Goal: Task Accomplishment & Management: Manage account settings

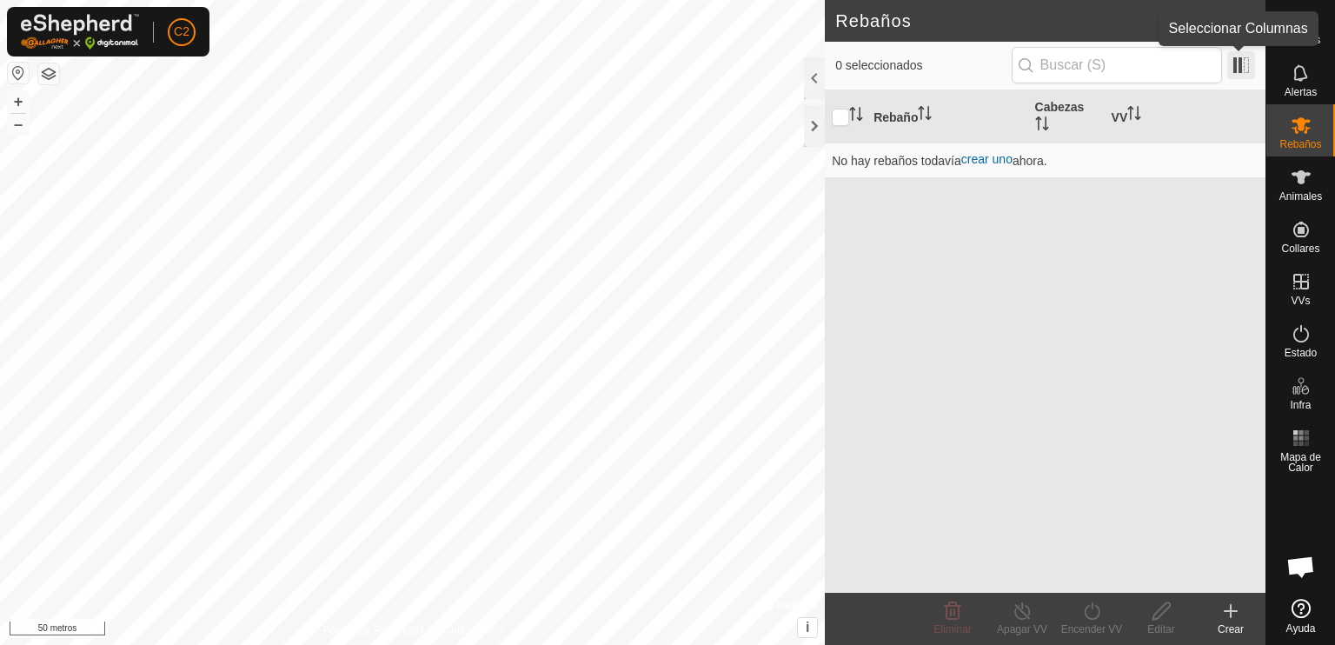
click at [1241, 63] on span at bounding box center [1241, 65] width 28 height 28
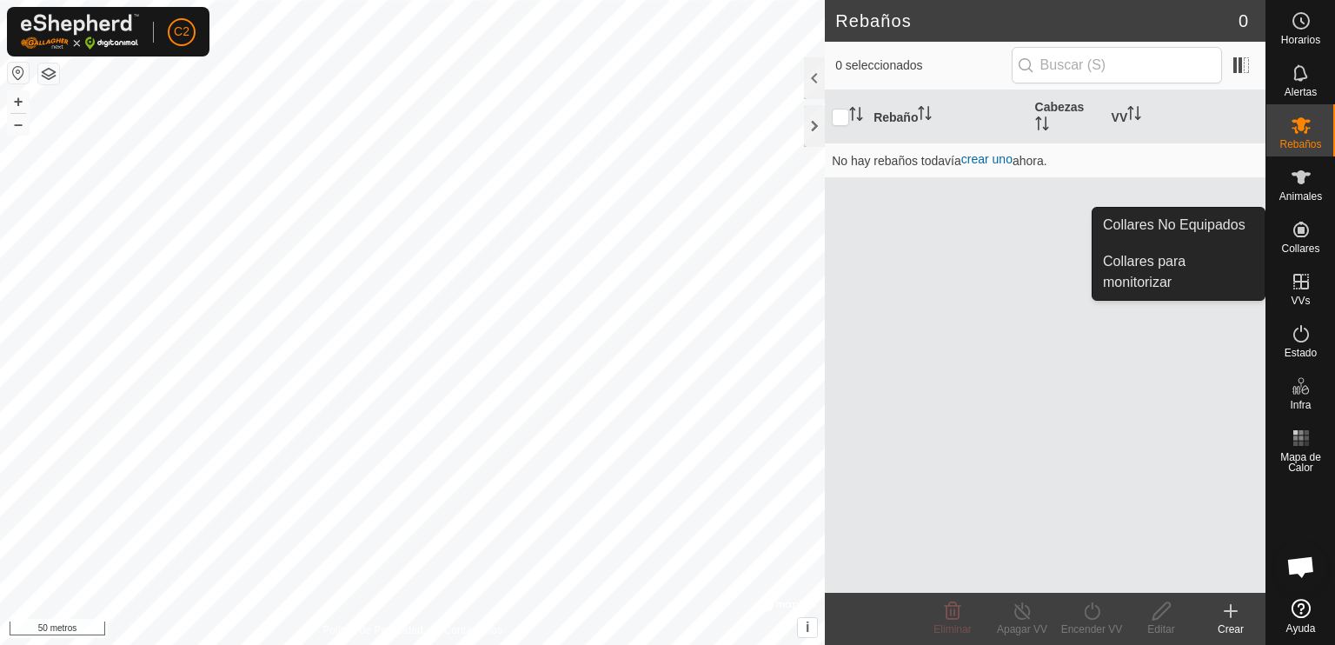
click at [1304, 230] on icon at bounding box center [1301, 230] width 16 height 16
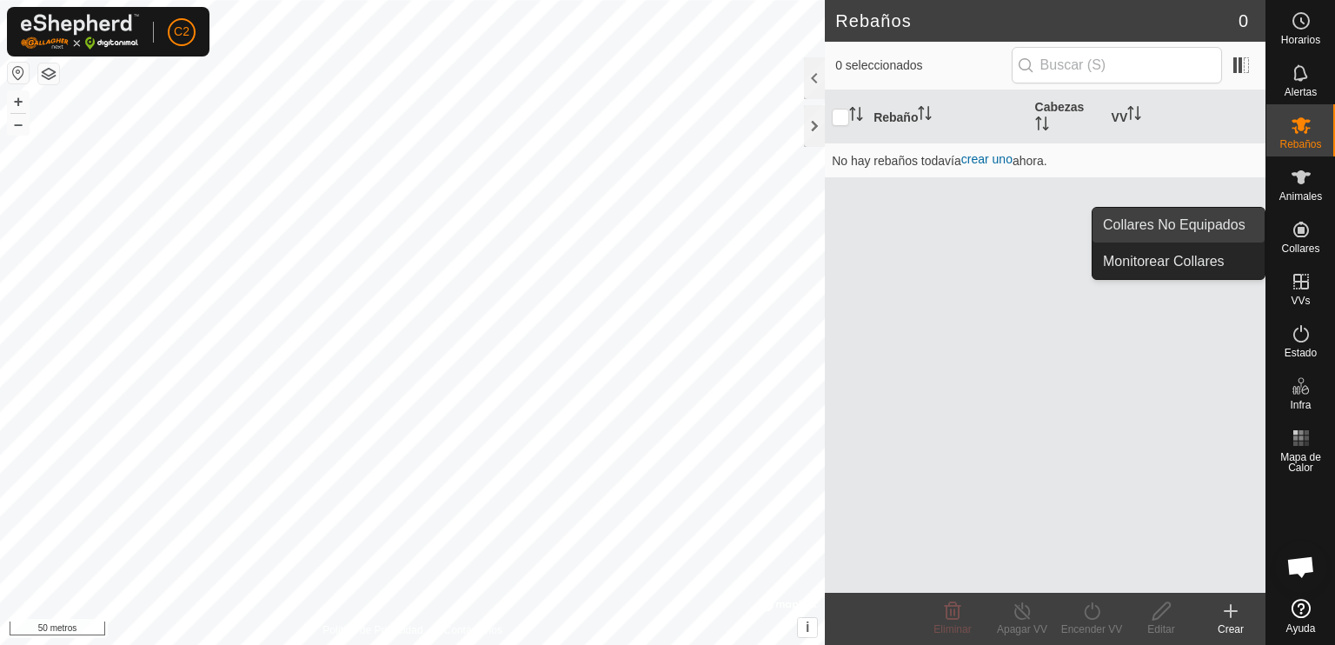
click at [1200, 224] on link "Collares No Equipados" at bounding box center [1179, 225] width 172 height 35
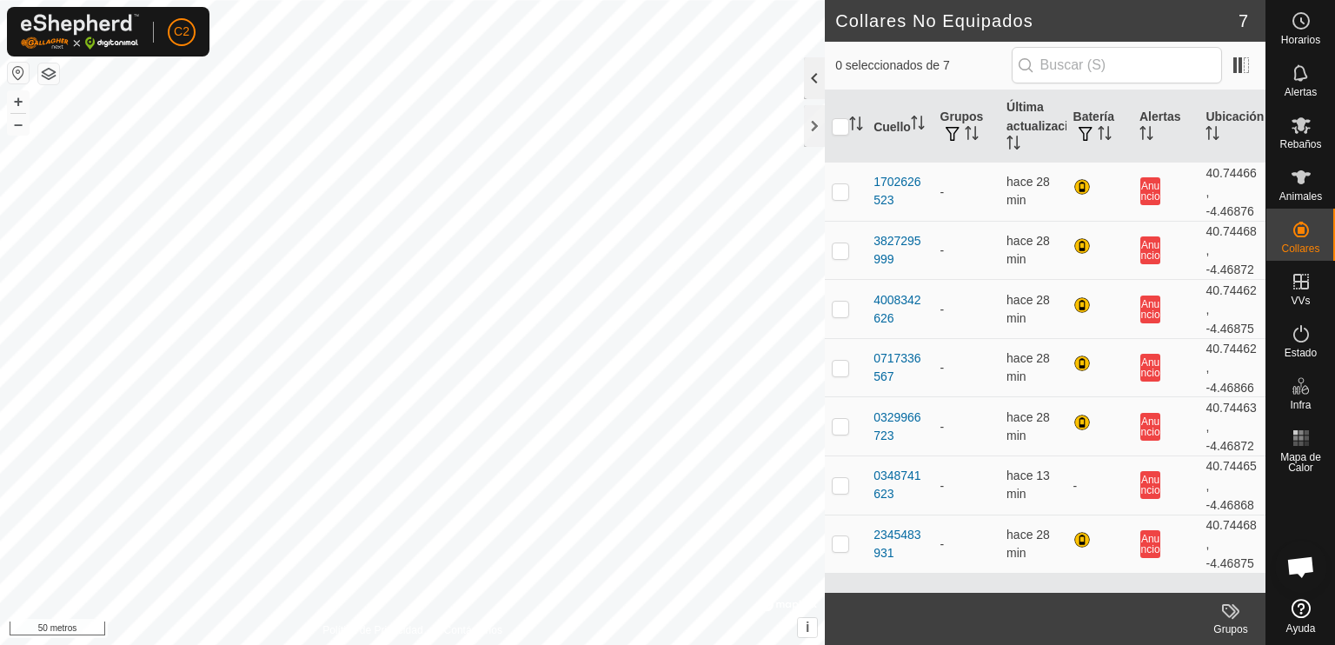
click at [807, 78] on div at bounding box center [814, 78] width 21 height 42
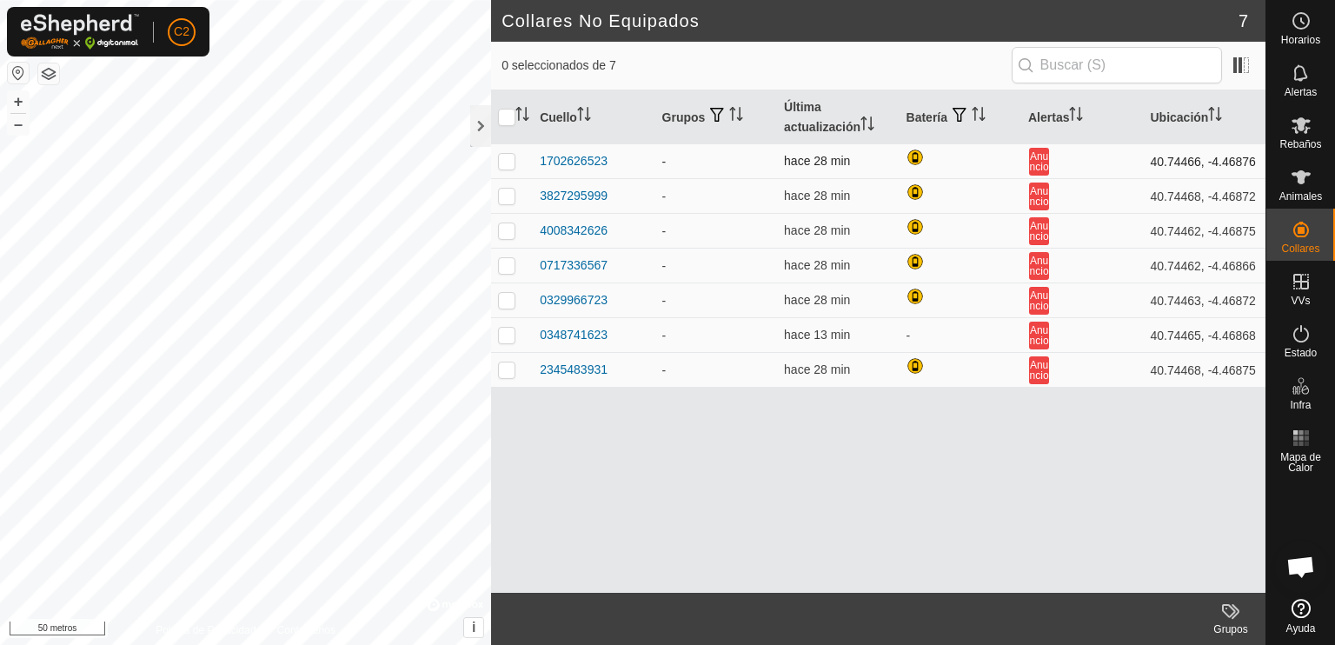
click at [507, 168] on td at bounding box center [512, 161] width 42 height 35
checkbox input "true"
click at [502, 120] on input "checkbox" at bounding box center [506, 117] width 17 height 17
checkbox input "true"
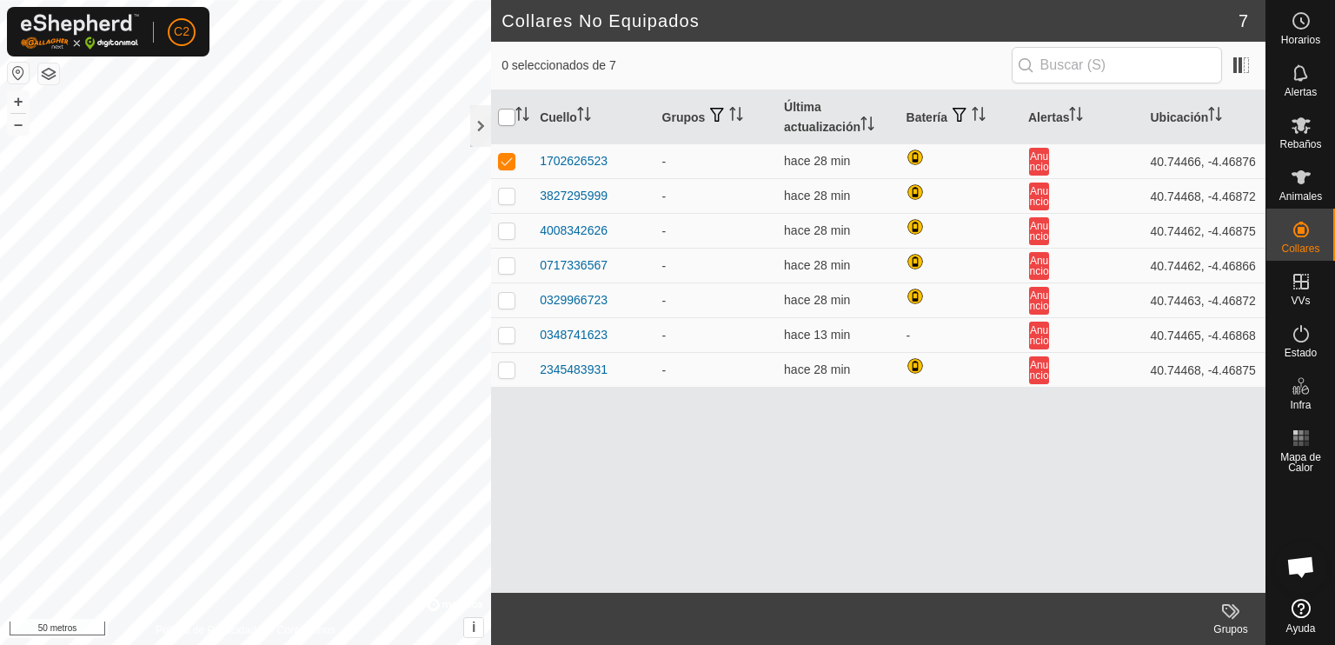
checkbox input "true"
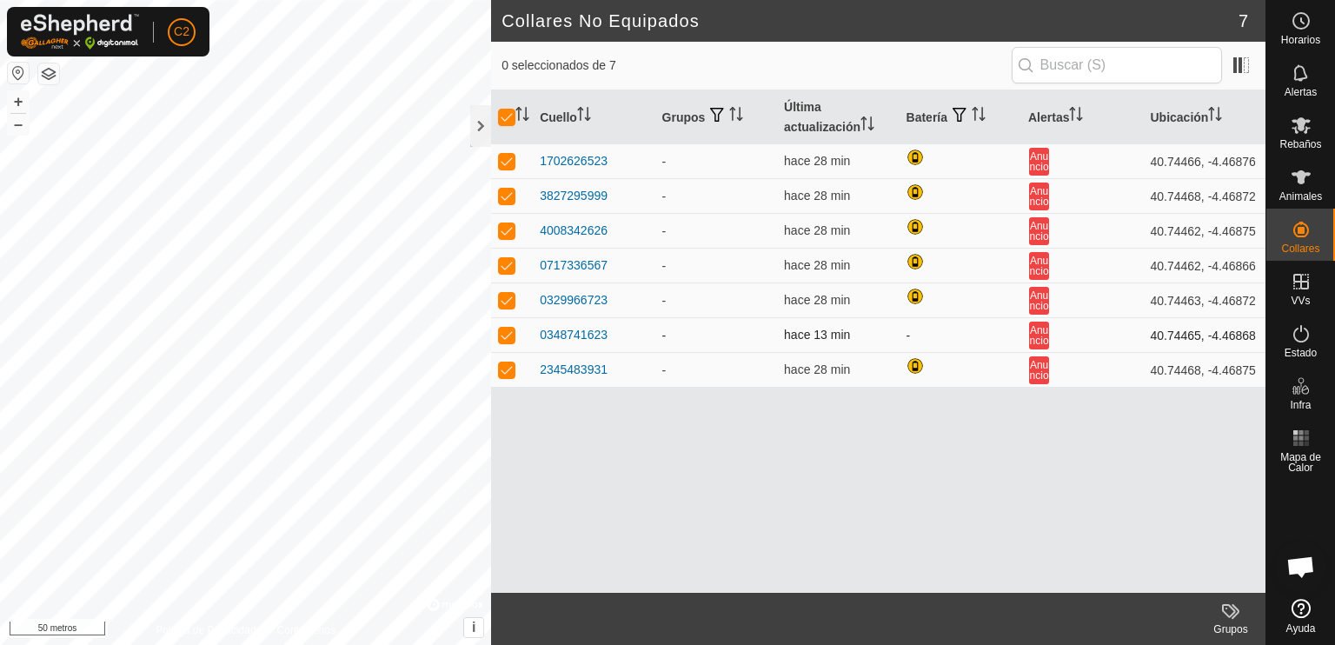
drag, startPoint x: 803, startPoint y: 204, endPoint x: 681, endPoint y: 337, distance: 180.8
click at [681, 337] on td "-" at bounding box center [716, 335] width 122 height 35
click at [913, 335] on td "-" at bounding box center [961, 335] width 122 height 35
click at [1247, 66] on span at bounding box center [1241, 65] width 28 height 28
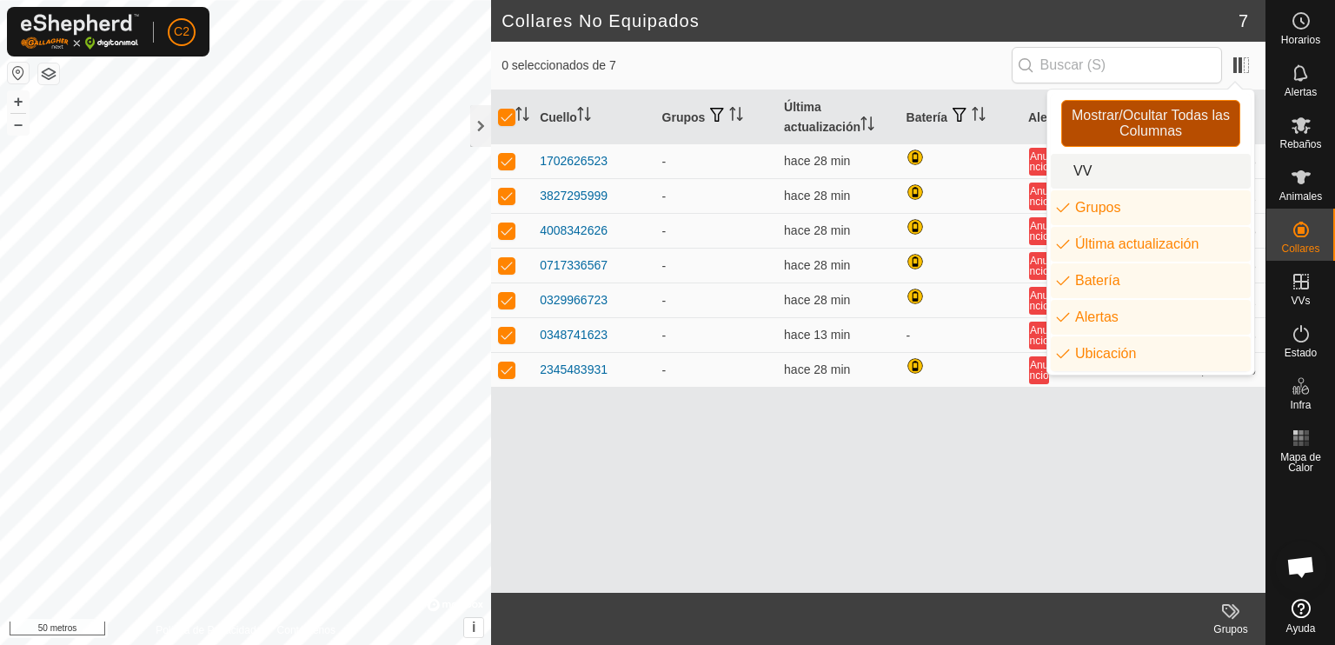
click at [1138, 126] on font "Mostrar/Ocultar Todas las Columnas" at bounding box center [1151, 123] width 158 height 30
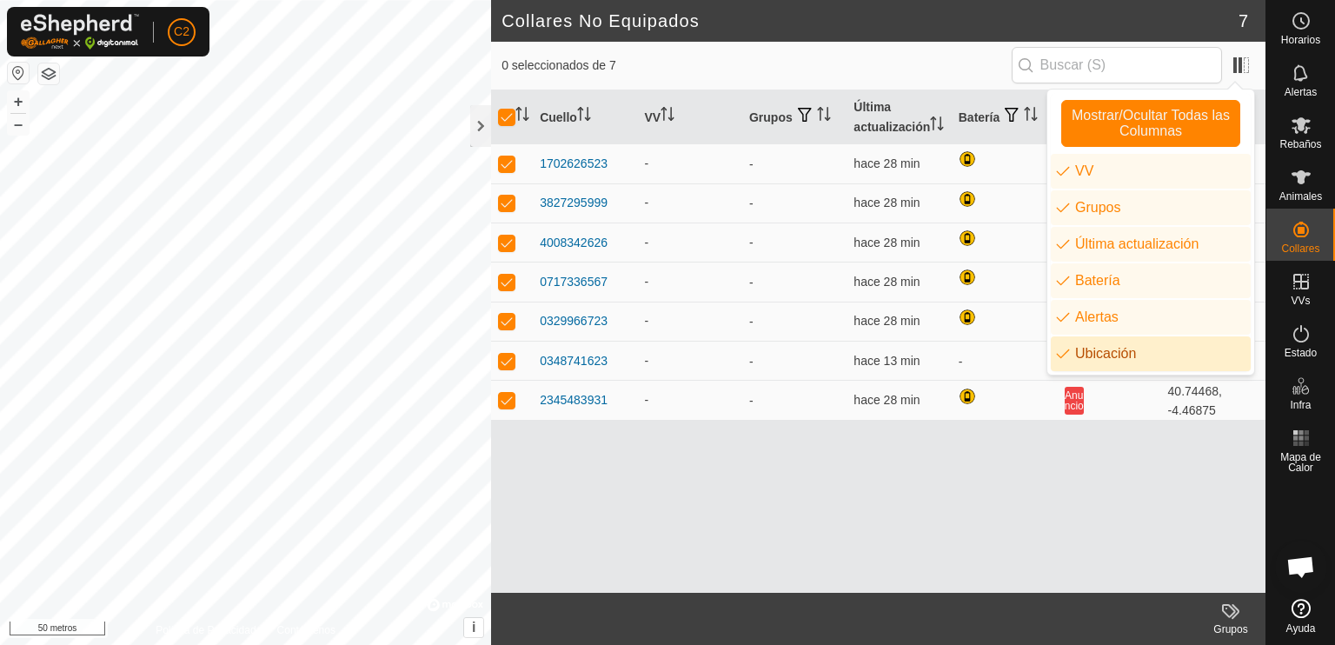
click at [1104, 352] on li "Ubicación" at bounding box center [1151, 353] width 200 height 35
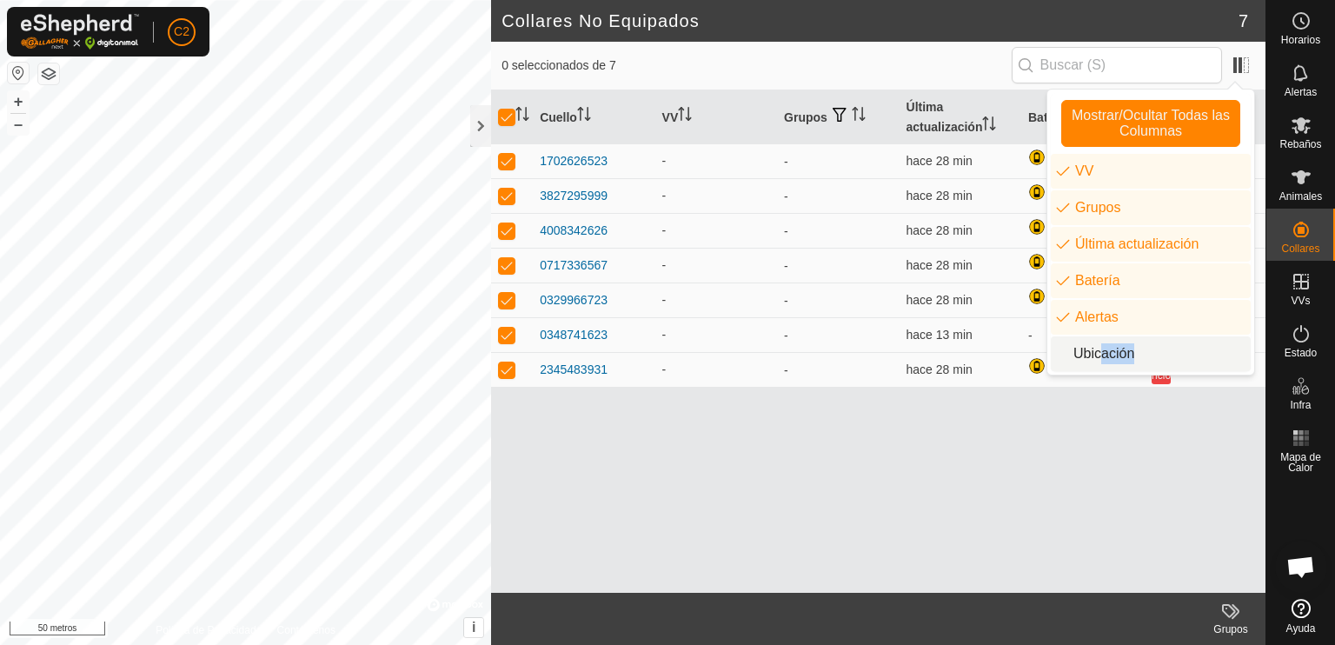
click at [1072, 355] on li "Ubicación" at bounding box center [1151, 353] width 200 height 35
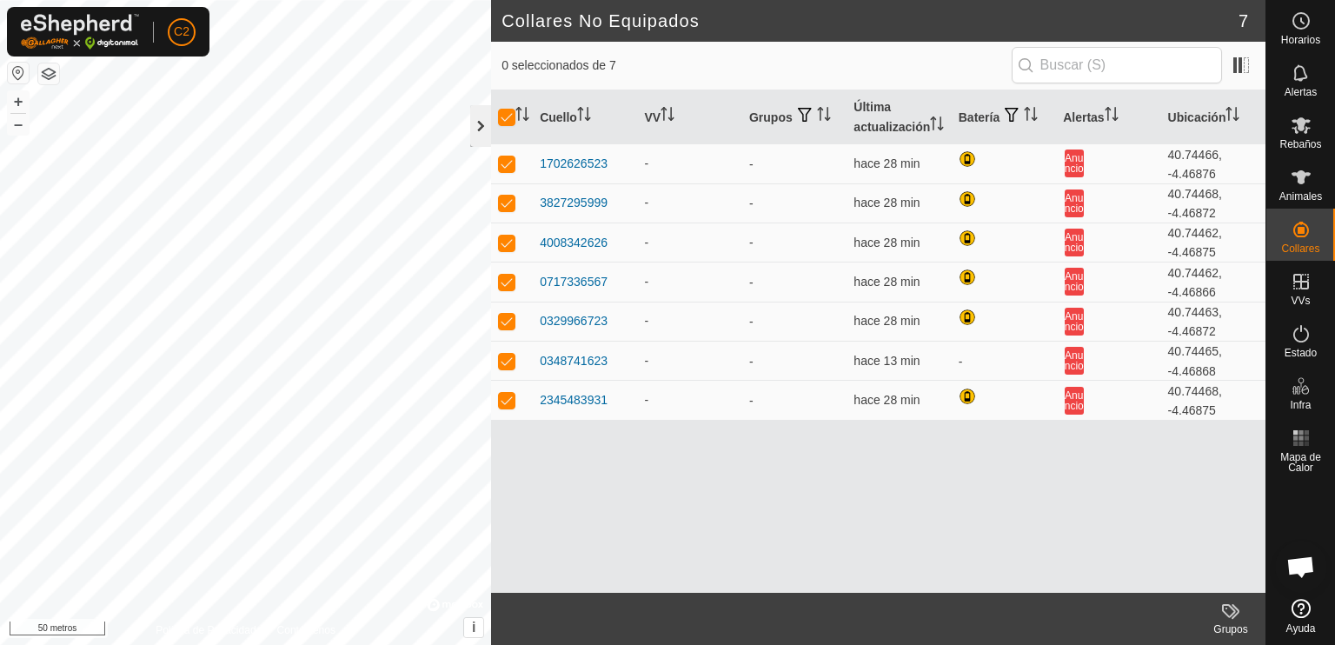
click at [477, 126] on div at bounding box center [480, 126] width 21 height 42
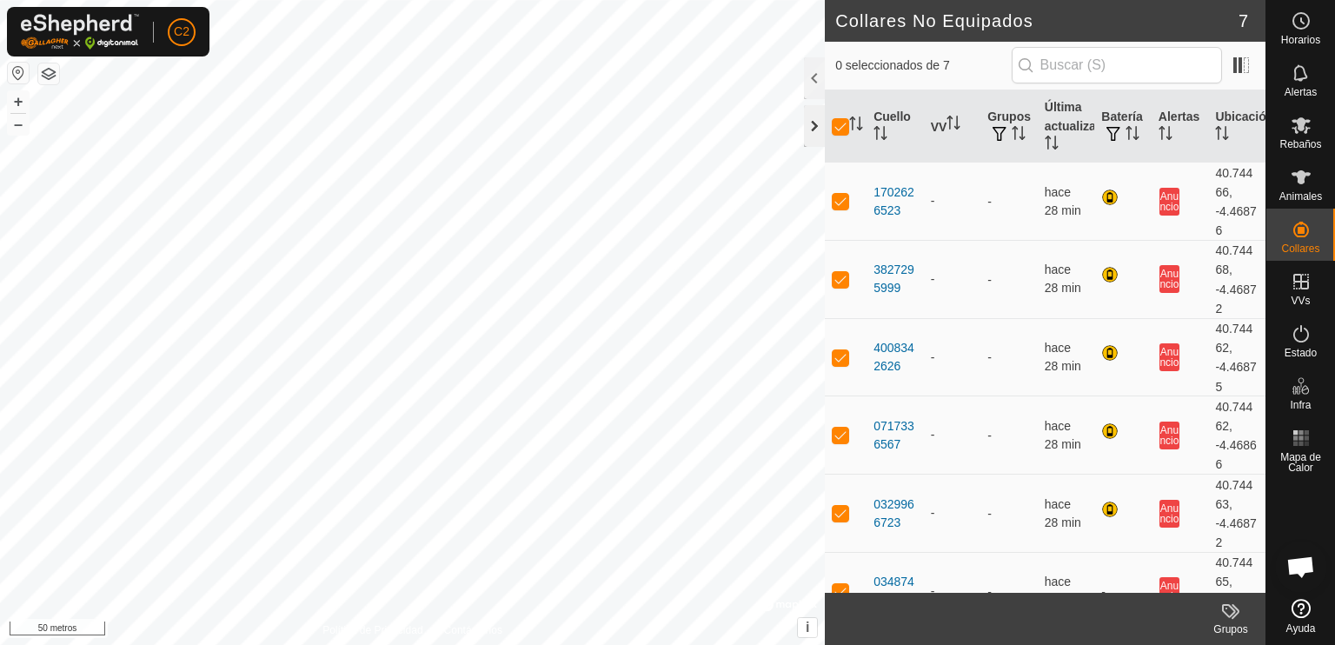
click at [809, 121] on div at bounding box center [814, 126] width 21 height 42
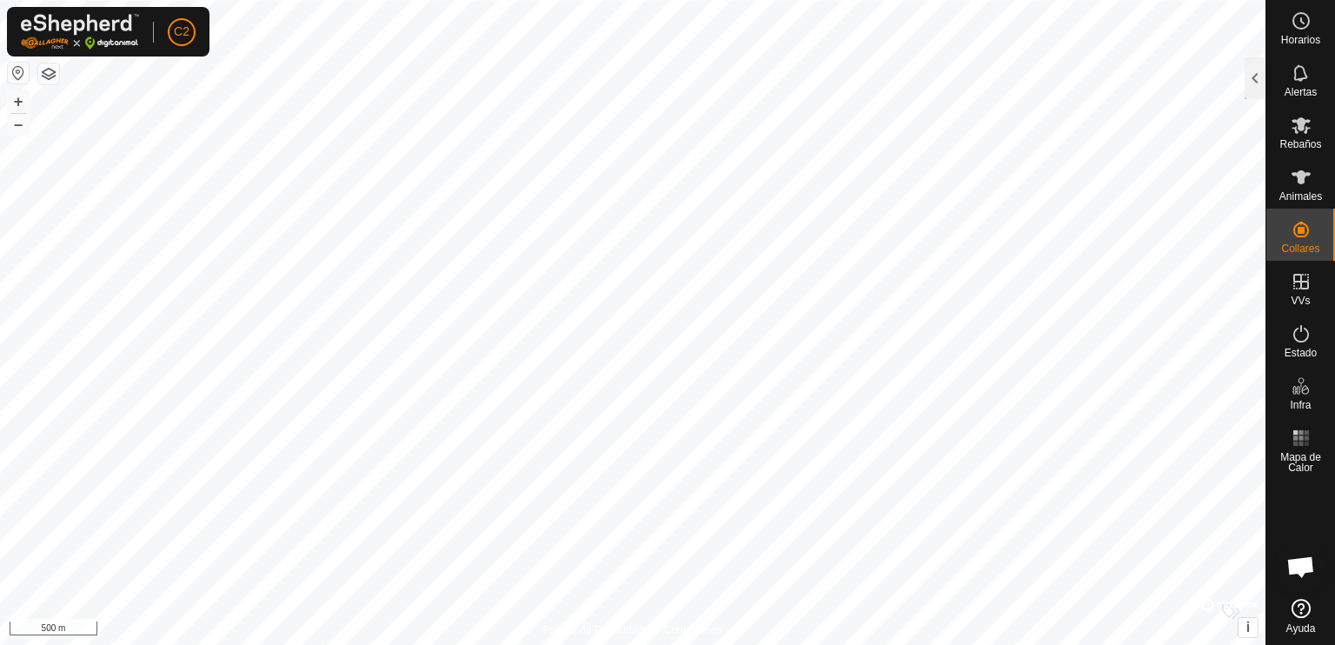
drag, startPoint x: 809, startPoint y: 121, endPoint x: 17, endPoint y: 70, distance: 794.3
click at [17, 70] on button "button" at bounding box center [18, 73] width 21 height 21
click at [45, 74] on button "button" at bounding box center [48, 73] width 21 height 21
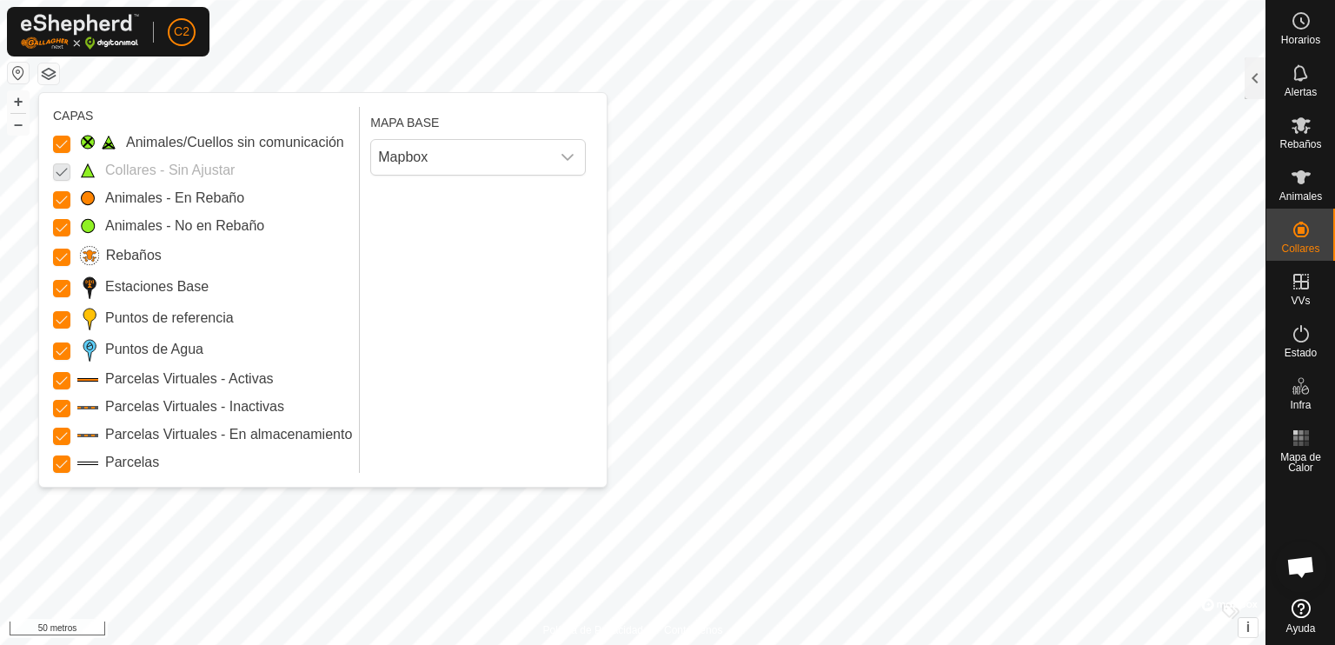
click at [63, 175] on p-checkbox at bounding box center [61, 170] width 17 height 21
click at [60, 172] on p-checkbox at bounding box center [61, 170] width 17 height 21
click at [63, 172] on p-checkbox at bounding box center [61, 170] width 17 height 21
click at [58, 147] on Issue "Animales/Cuellos sin comunicación" at bounding box center [61, 144] width 17 height 17
click at [61, 142] on Issue "Animales/Cuellos sin comunicación" at bounding box center [61, 144] width 17 height 17
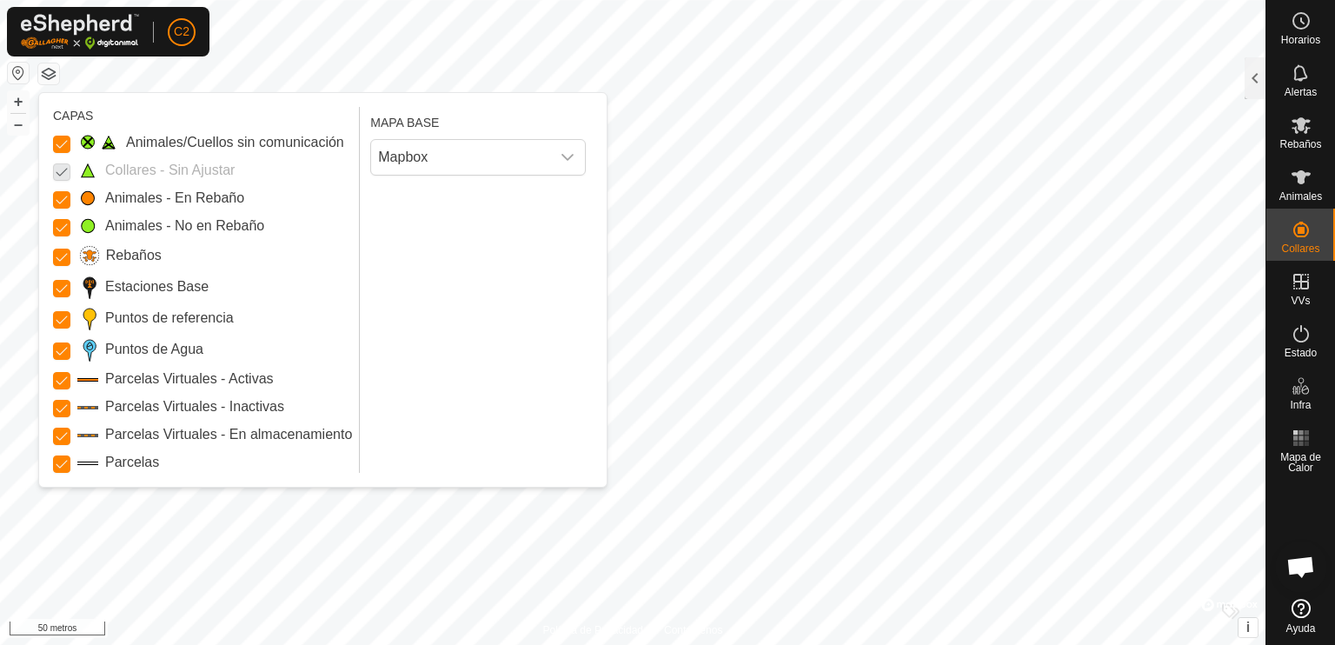
click at [63, 169] on p-checkbox at bounding box center [61, 170] width 17 height 21
click at [63, 168] on p-checkbox at bounding box center [61, 170] width 17 height 21
click at [110, 172] on font "Collares - Sin Ajustar" at bounding box center [170, 170] width 130 height 15
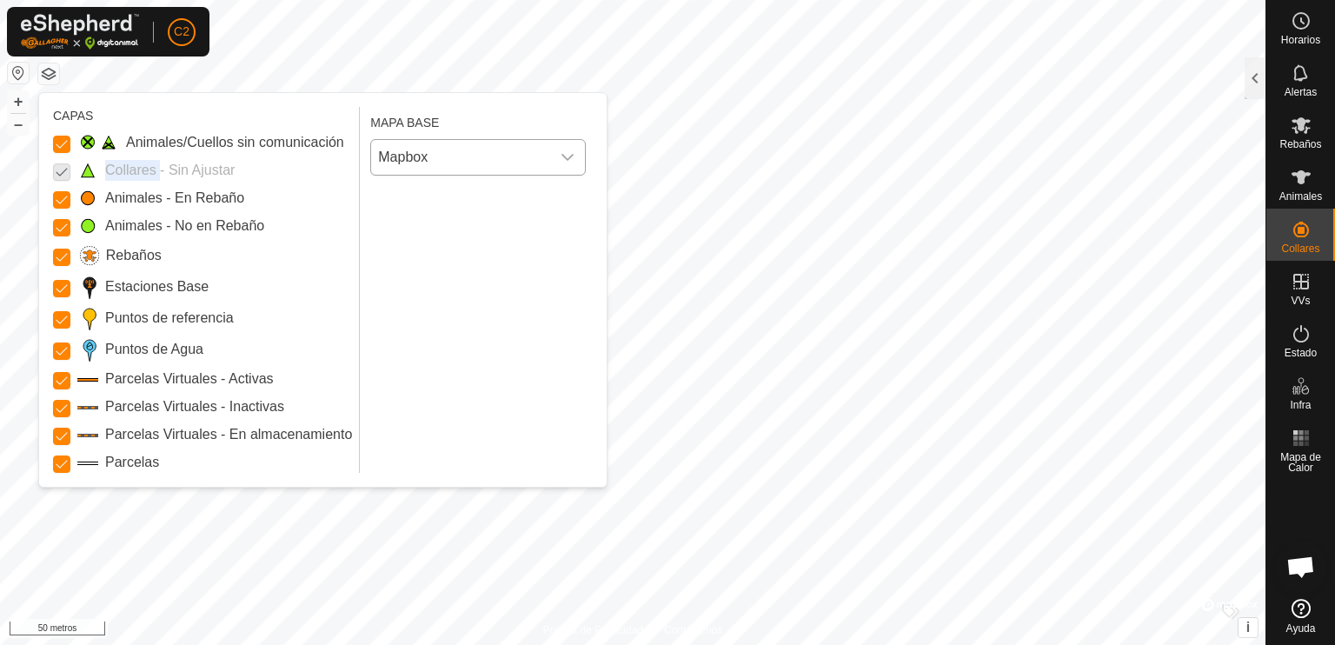
click at [563, 159] on icon "disparador desplegable" at bounding box center [568, 157] width 14 height 14
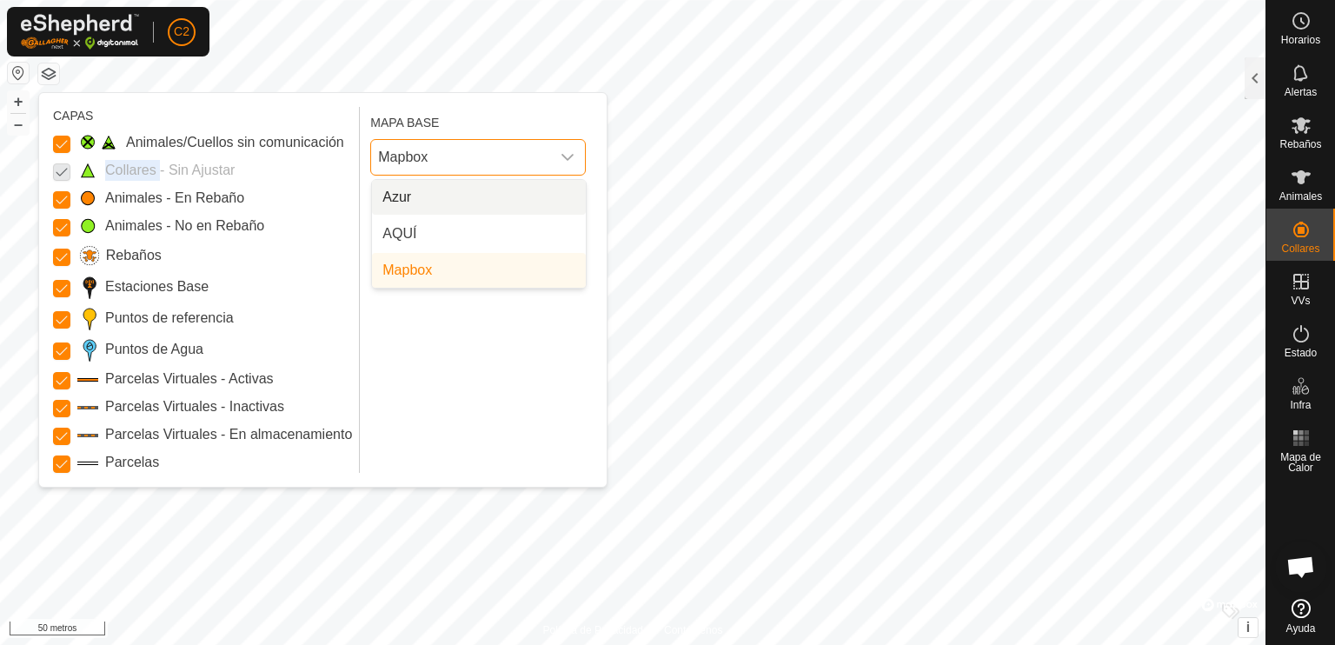
click at [475, 194] on li "Azur" at bounding box center [479, 197] width 214 height 35
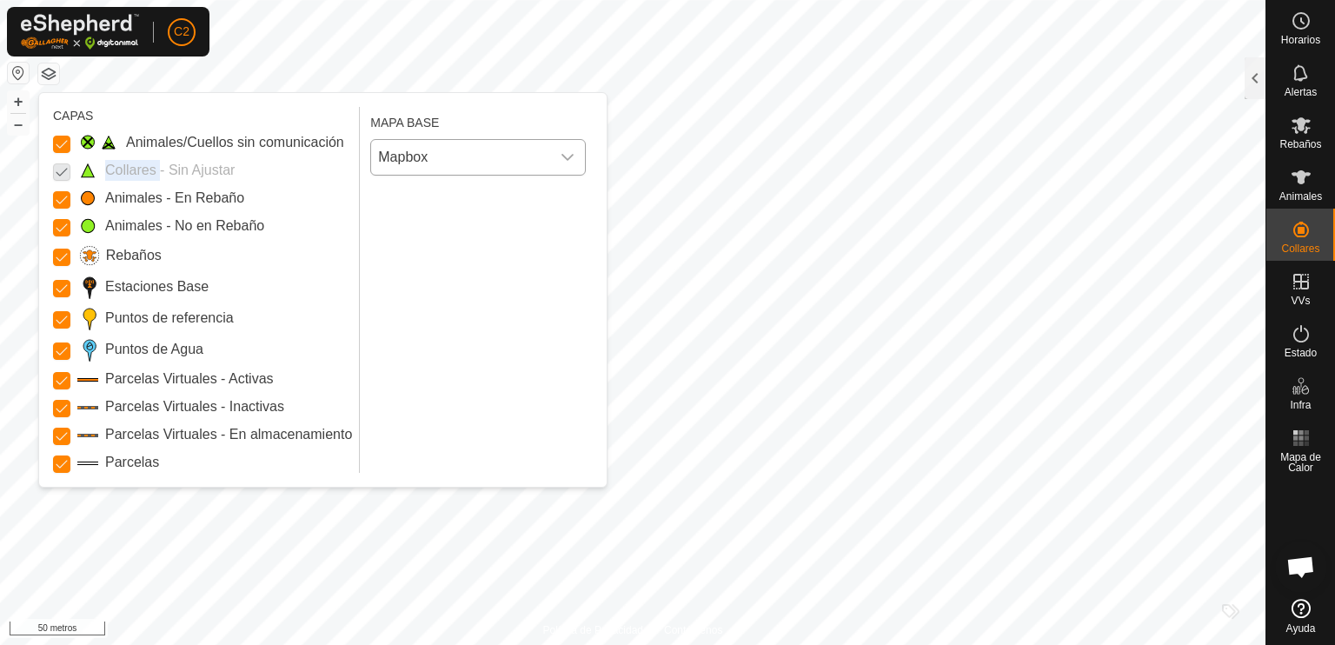
click at [566, 157] on icon "disparador desplegable" at bounding box center [568, 157] width 14 height 14
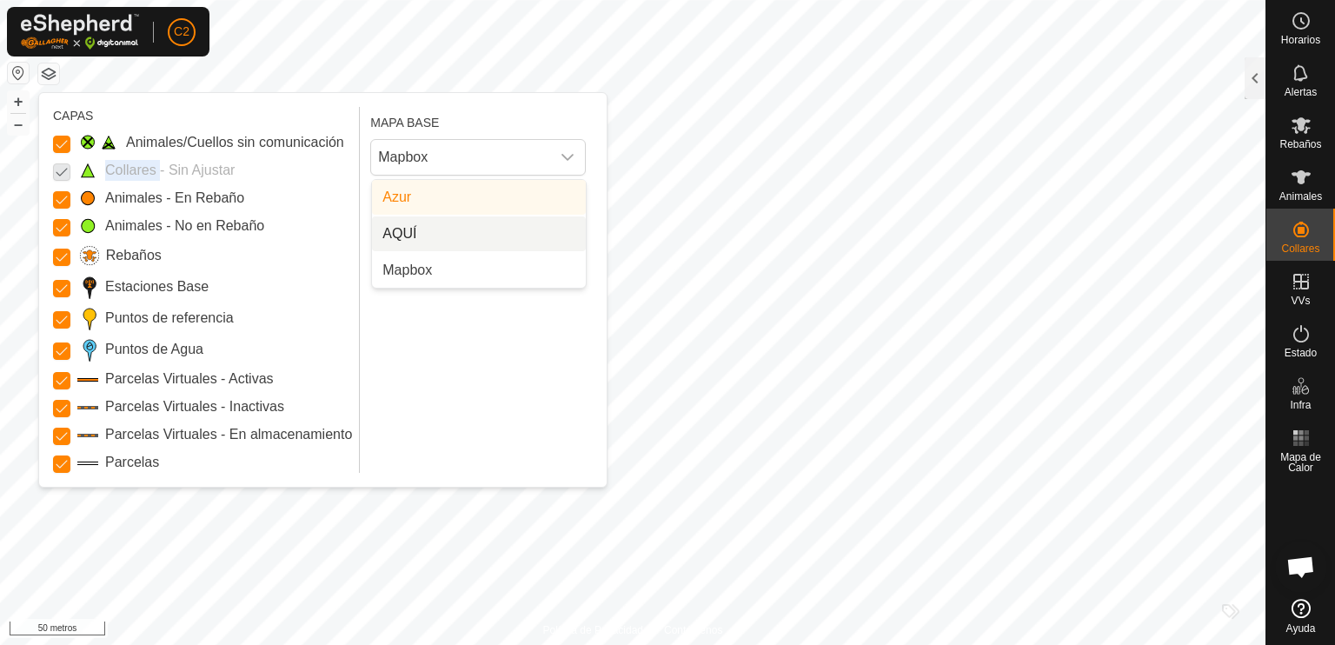
click at [520, 235] on li "AQUÍ" at bounding box center [479, 233] width 214 height 35
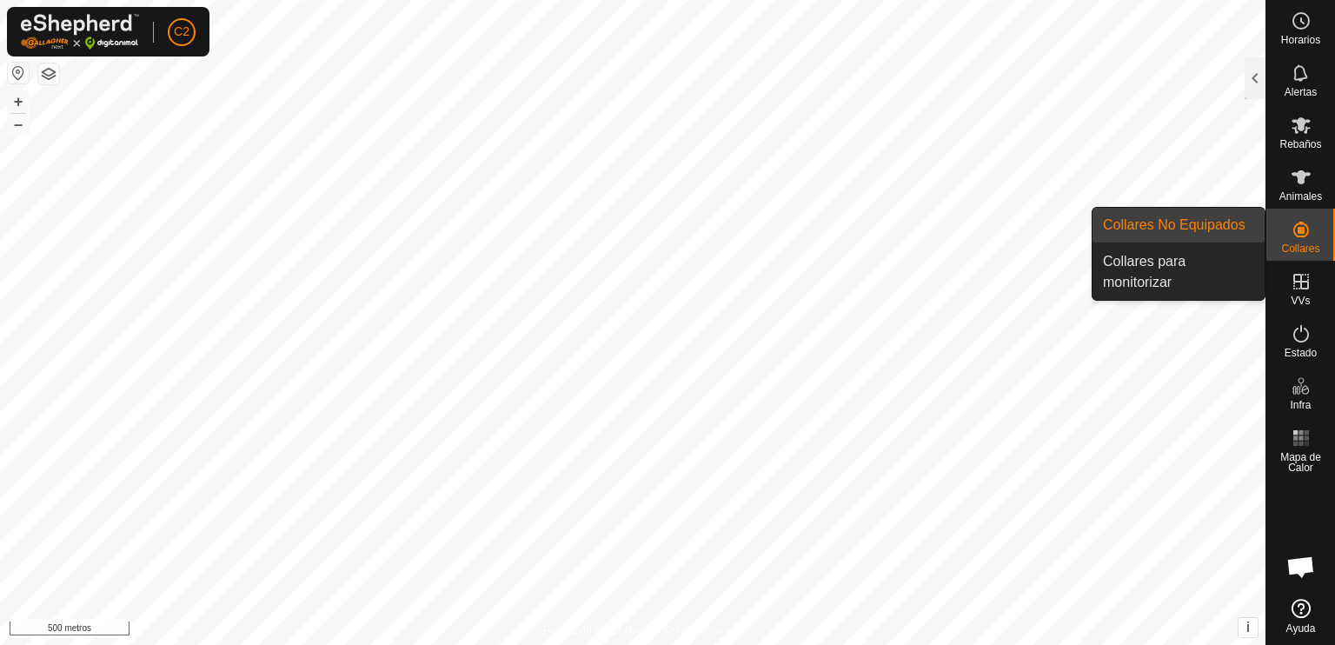
click at [1215, 222] on link "Collares No Equipados" at bounding box center [1179, 225] width 172 height 35
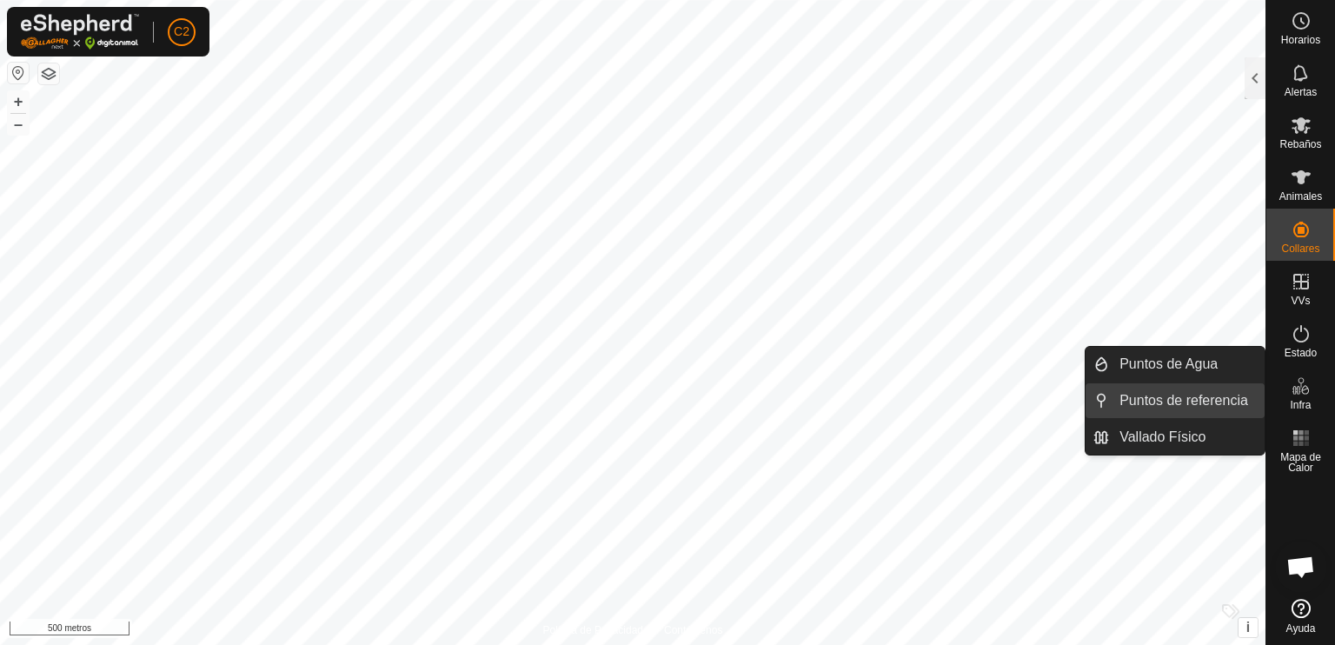
click at [1195, 394] on link "Puntos de referencia" at bounding box center [1187, 400] width 156 height 35
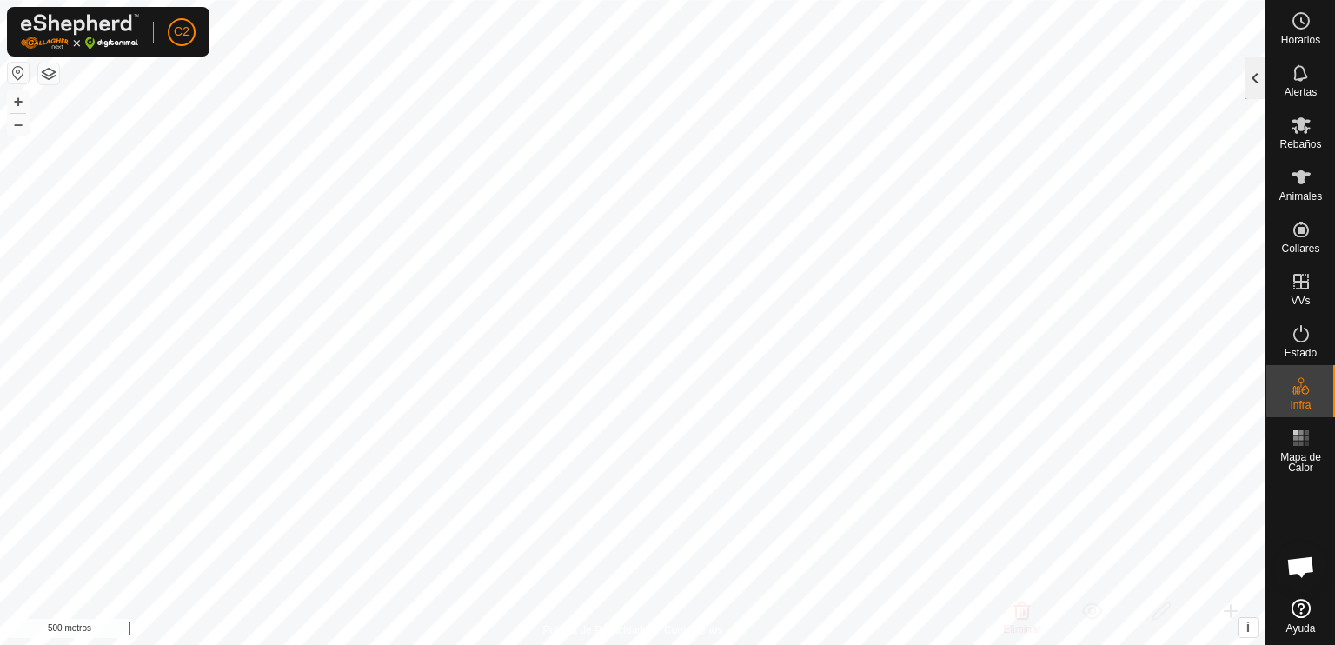
click at [1252, 82] on div at bounding box center [1255, 78] width 21 height 42
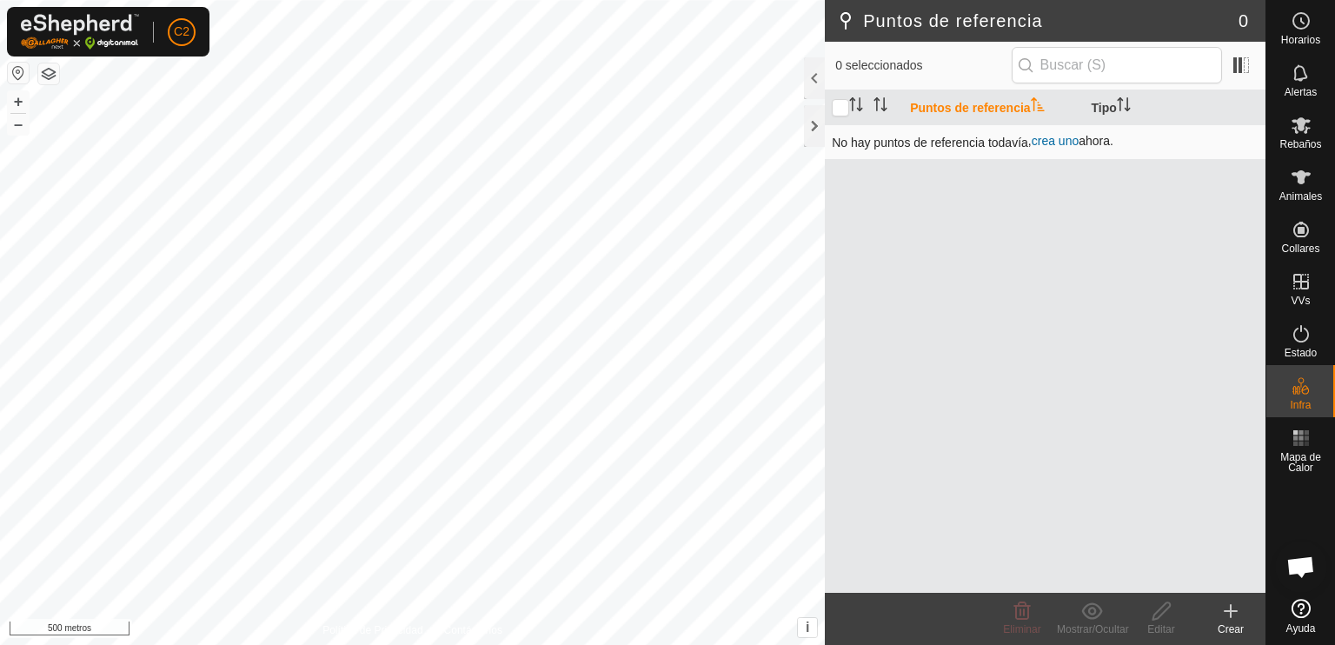
click at [1060, 141] on font "crea uno" at bounding box center [1055, 141] width 47 height 14
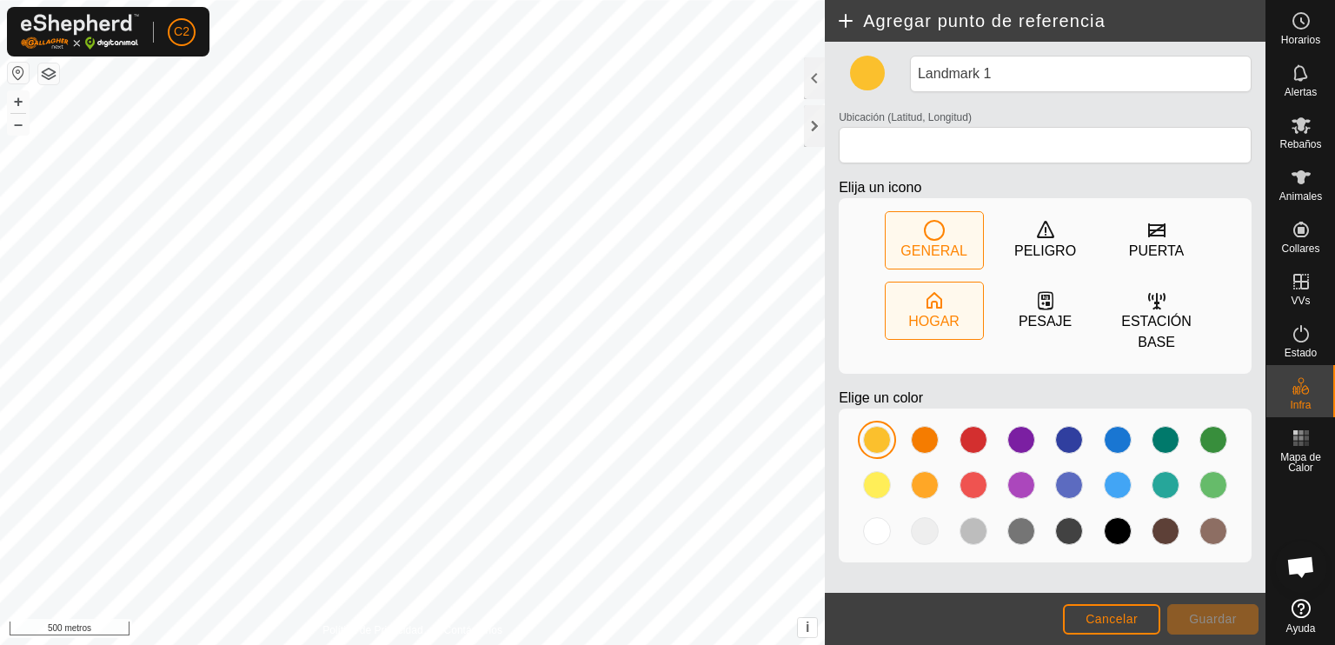
click at [936, 306] on icon at bounding box center [935, 300] width 16 height 17
click at [19, 100] on font "+" at bounding box center [19, 101] width 10 height 18
click at [16, 94] on font "+" at bounding box center [19, 101] width 10 height 18
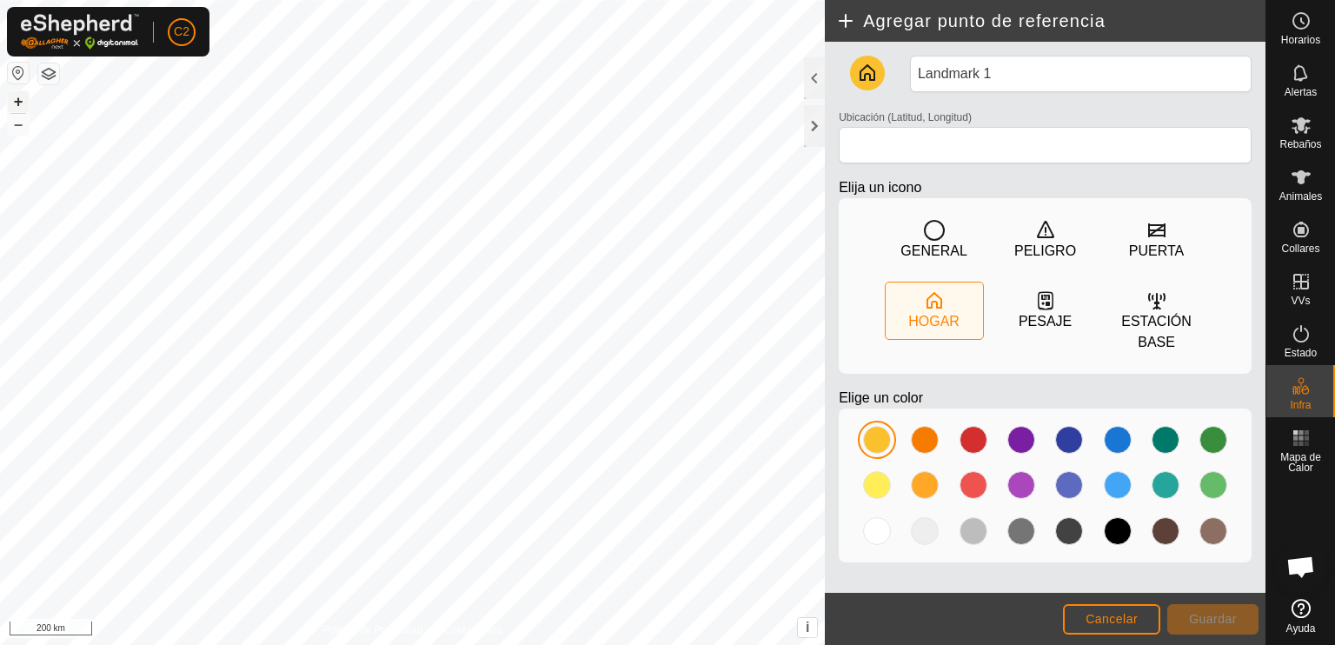
click at [16, 94] on font "+" at bounding box center [19, 101] width 10 height 18
click at [21, 99] on font "+" at bounding box center [19, 101] width 10 height 18
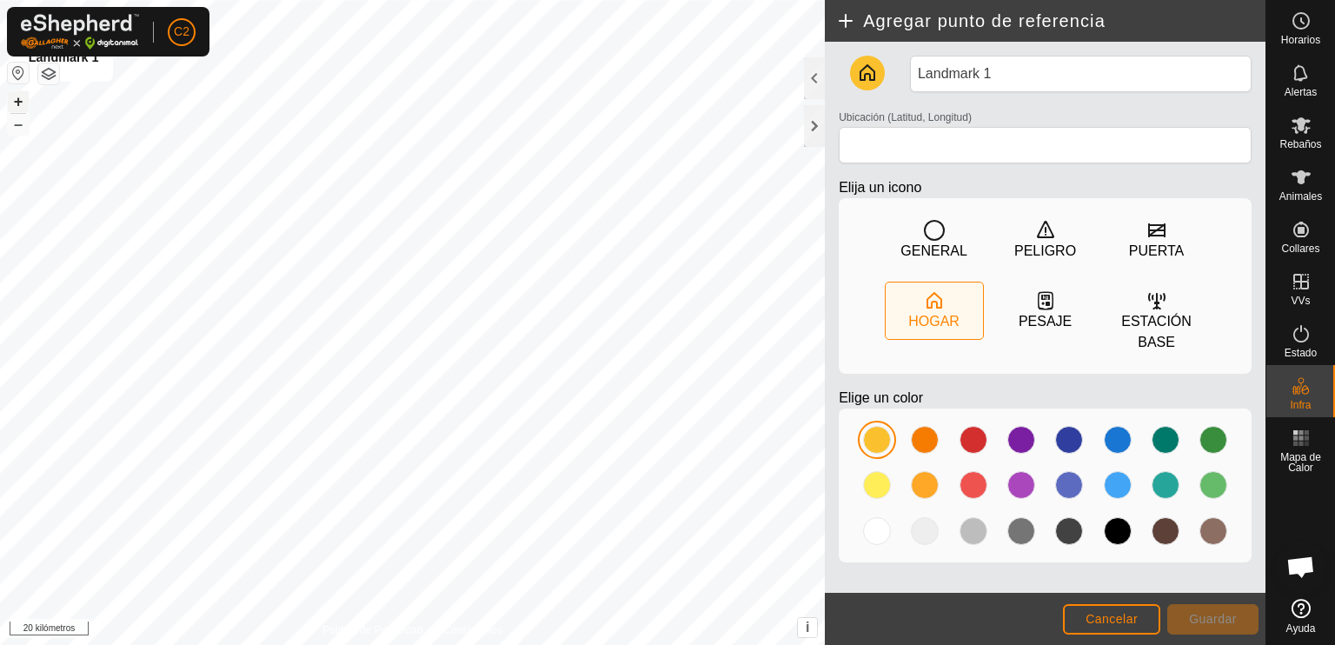
click at [22, 99] on font "+" at bounding box center [19, 101] width 10 height 18
click at [189, 6] on div "C2 Horarios Alertas Rebaños Animales Collares VVs Estado Infra Mapa de Calor Ay…" at bounding box center [667, 322] width 1335 height 645
click at [614, 37] on div "Hito 1 + – ⇧ i This application includes HERE Maps. © 2024 HERE. All rights res…" at bounding box center [412, 322] width 825 height 645
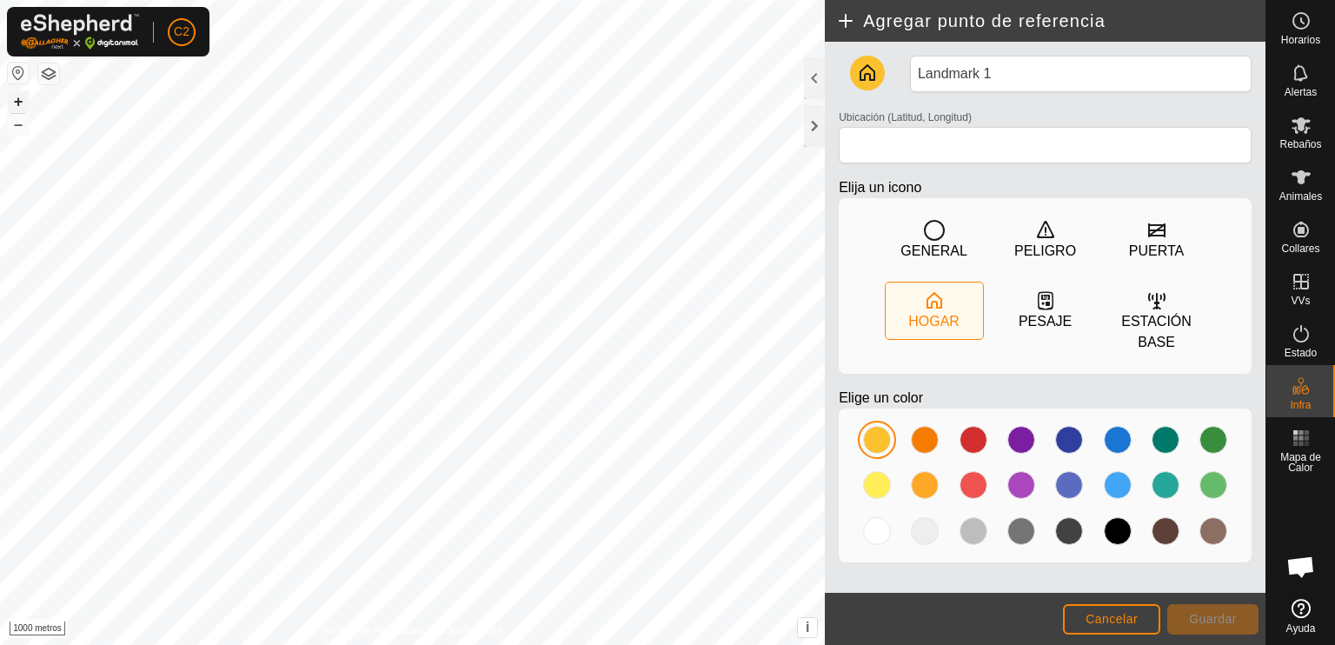
click at [14, 97] on font "+" at bounding box center [19, 101] width 10 height 18
click at [14, 96] on font "+" at bounding box center [19, 101] width 10 height 18
click at [21, 100] on font "+" at bounding box center [19, 101] width 10 height 18
click at [17, 96] on font "+" at bounding box center [19, 101] width 10 height 18
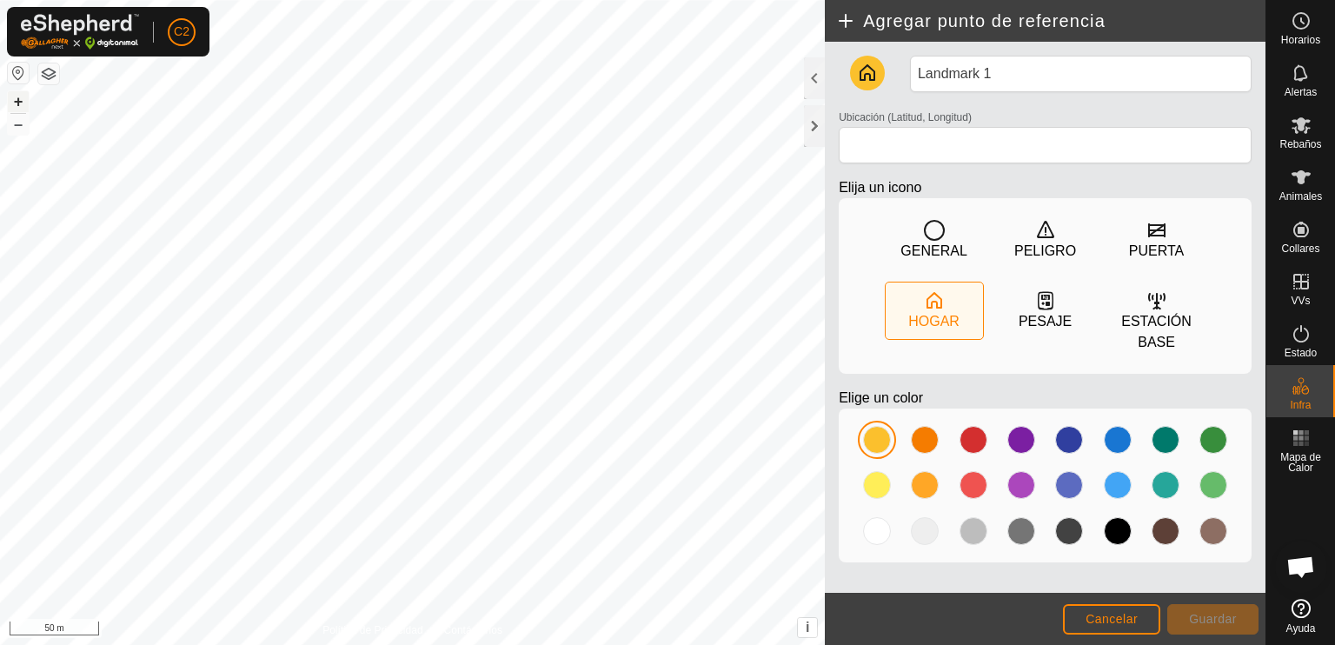
click at [17, 96] on font "+" at bounding box center [19, 101] width 10 height 18
type input "40.744722, -4.468551"
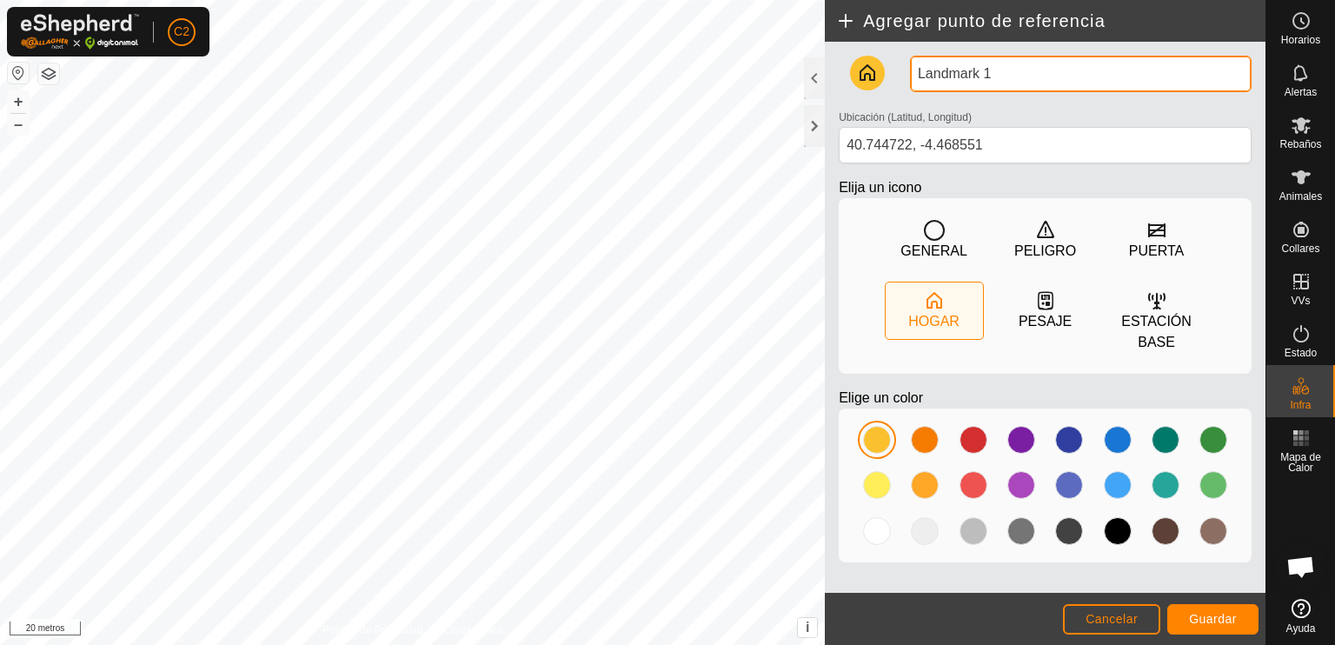
click at [1001, 73] on input "Landmark 1" at bounding box center [1081, 74] width 342 height 37
type input "L"
type input "Casa de Madera"
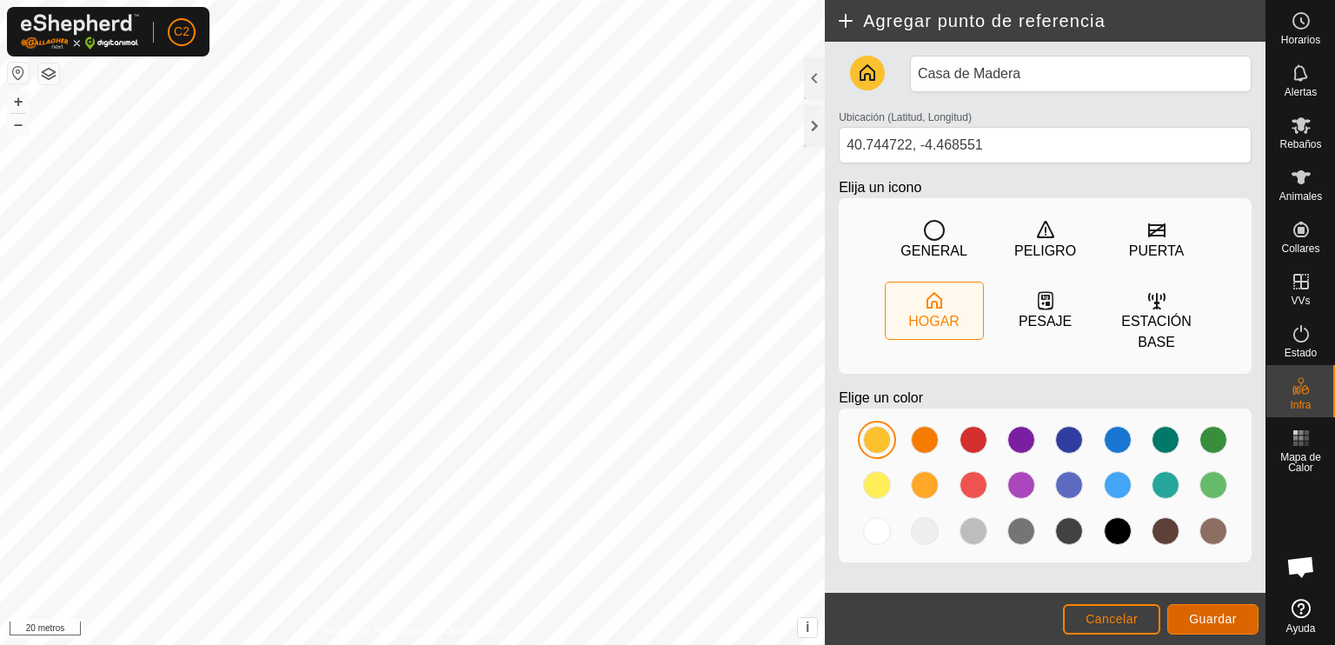
click at [1202, 619] on font "Guardar" at bounding box center [1213, 619] width 48 height 14
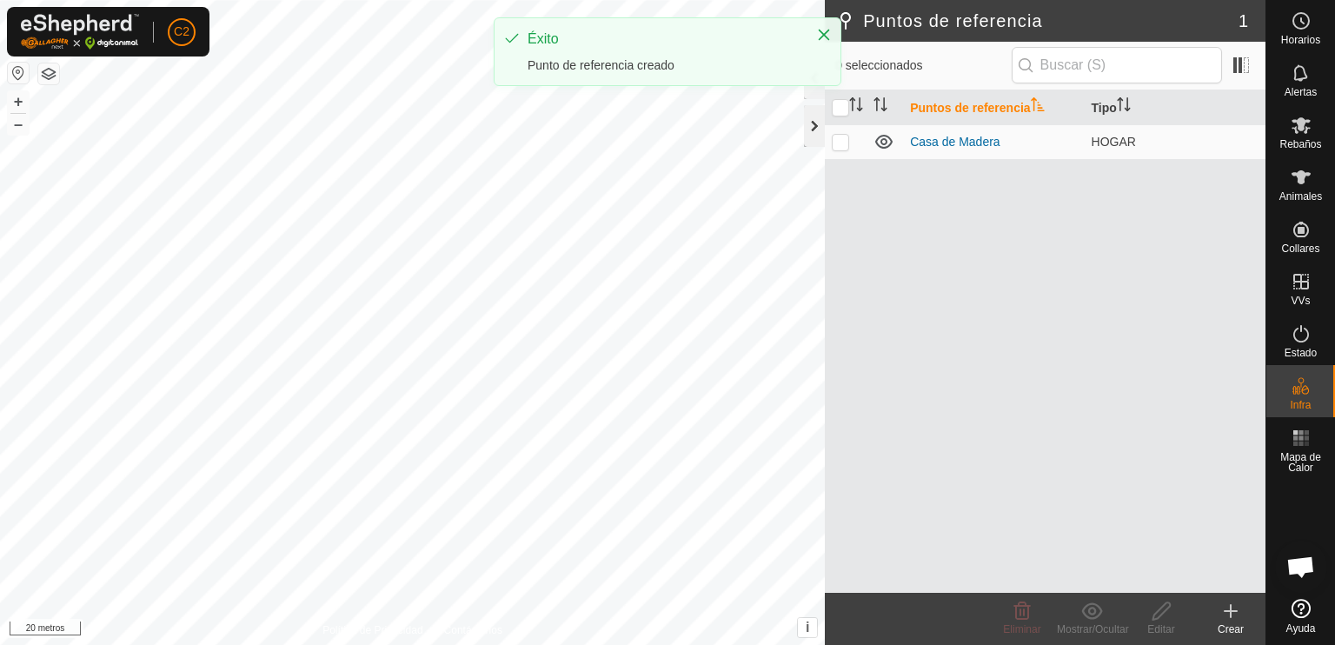
click at [809, 125] on div at bounding box center [814, 126] width 21 height 42
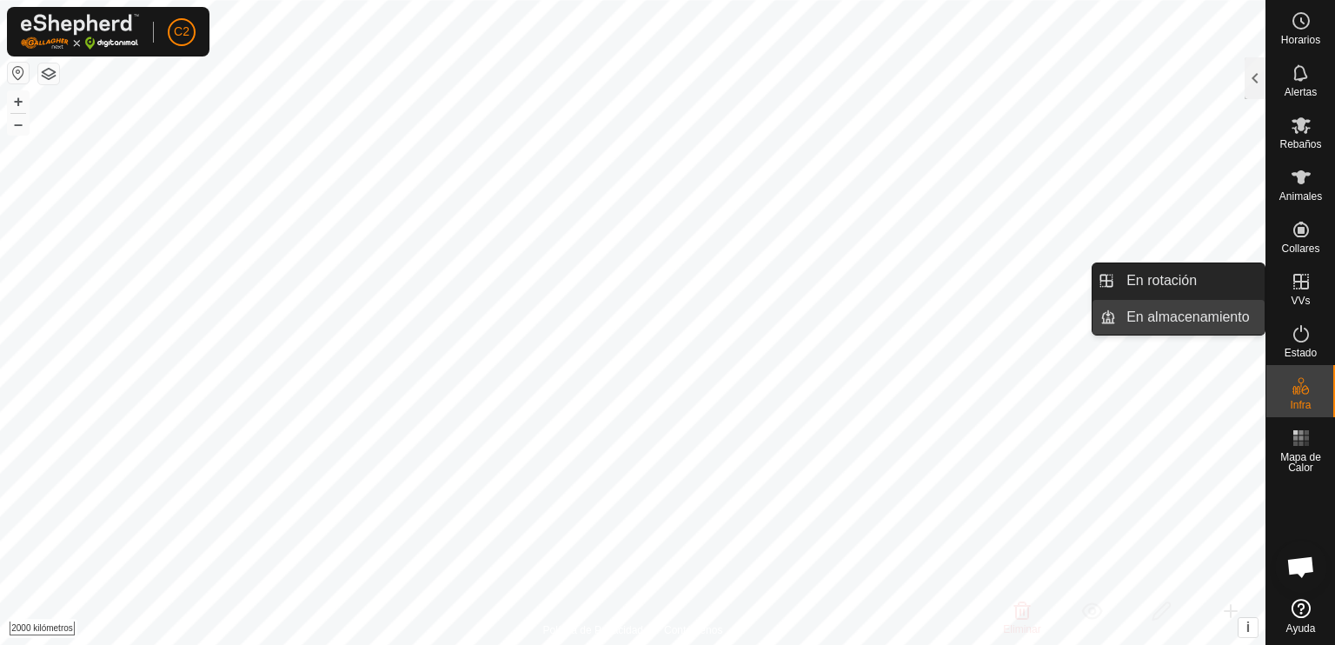
click at [1177, 319] on link "En almacenamiento" at bounding box center [1190, 317] width 149 height 35
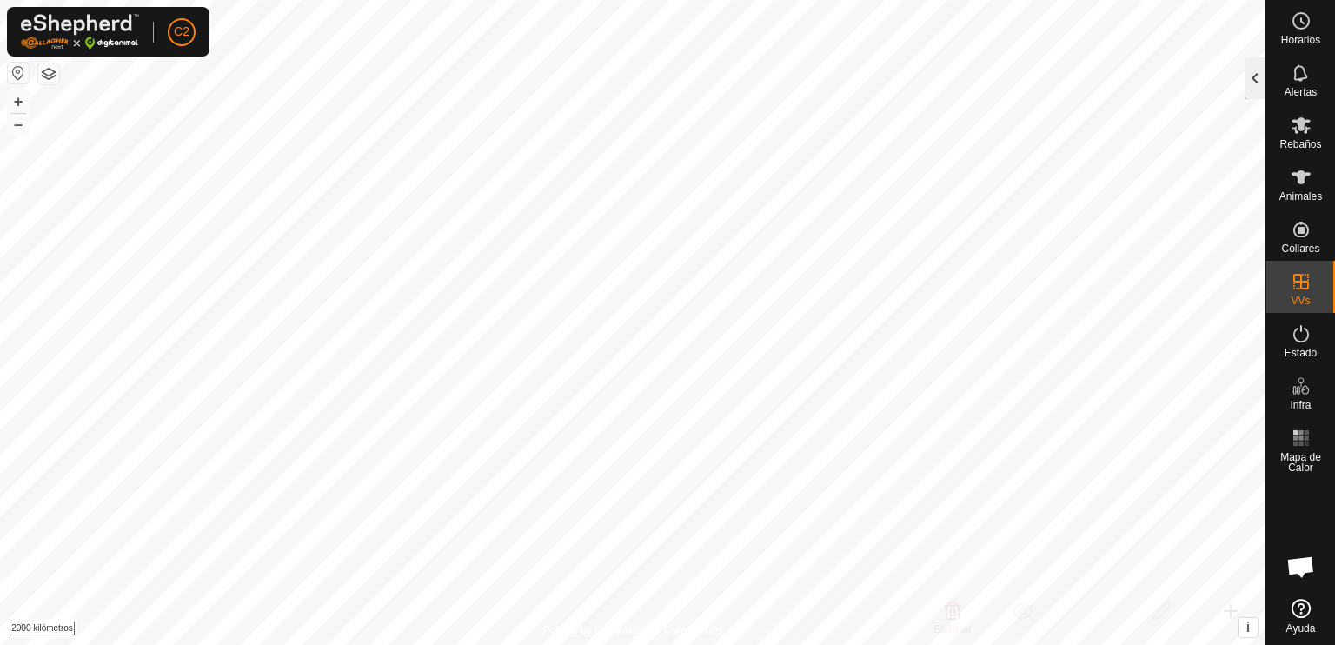
click at [1252, 86] on div at bounding box center [1255, 78] width 21 height 42
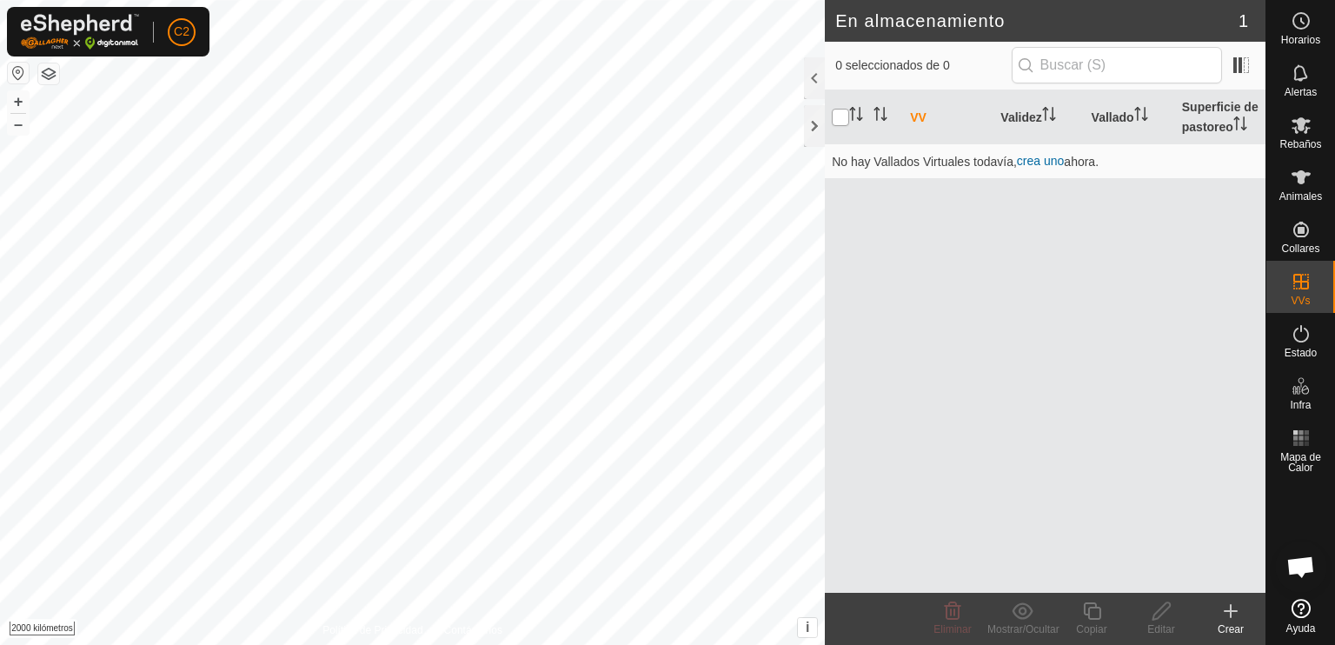
click at [843, 121] on input "checkbox" at bounding box center [840, 117] width 17 height 17
click at [835, 121] on input "checkbox" at bounding box center [840, 117] width 17 height 17
click at [838, 120] on input "checkbox" at bounding box center [840, 117] width 17 height 17
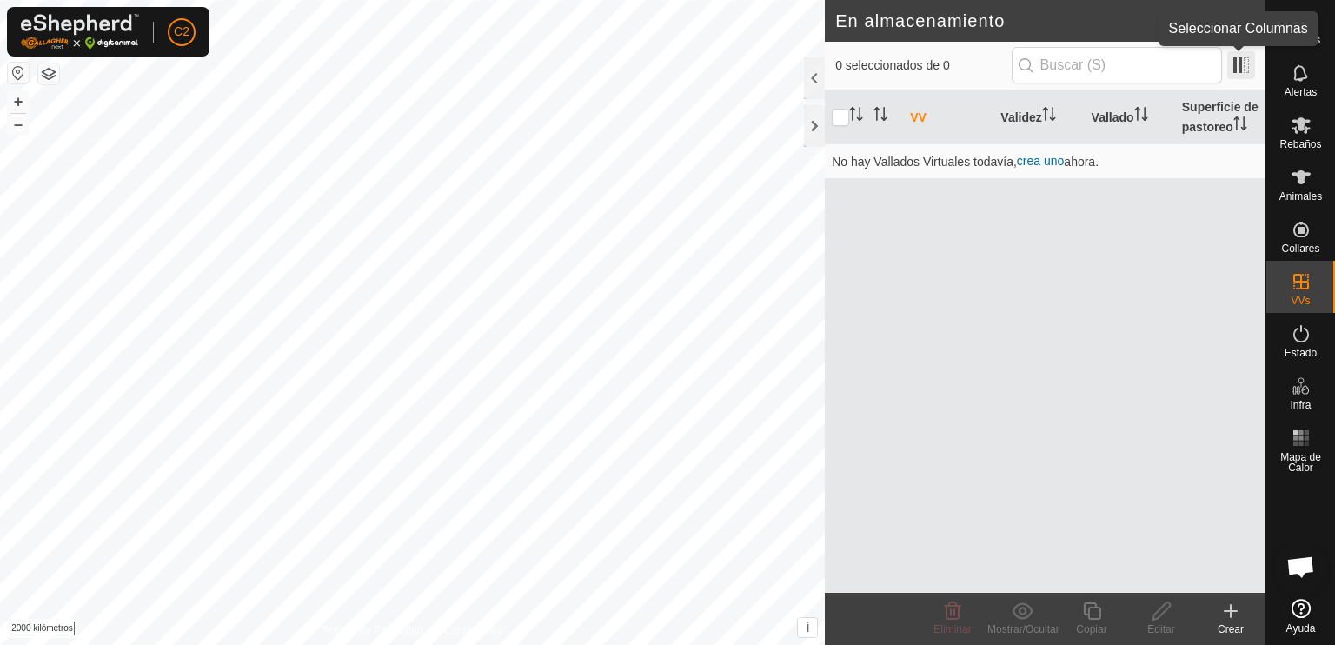
click at [1239, 66] on span at bounding box center [1241, 65] width 28 height 28
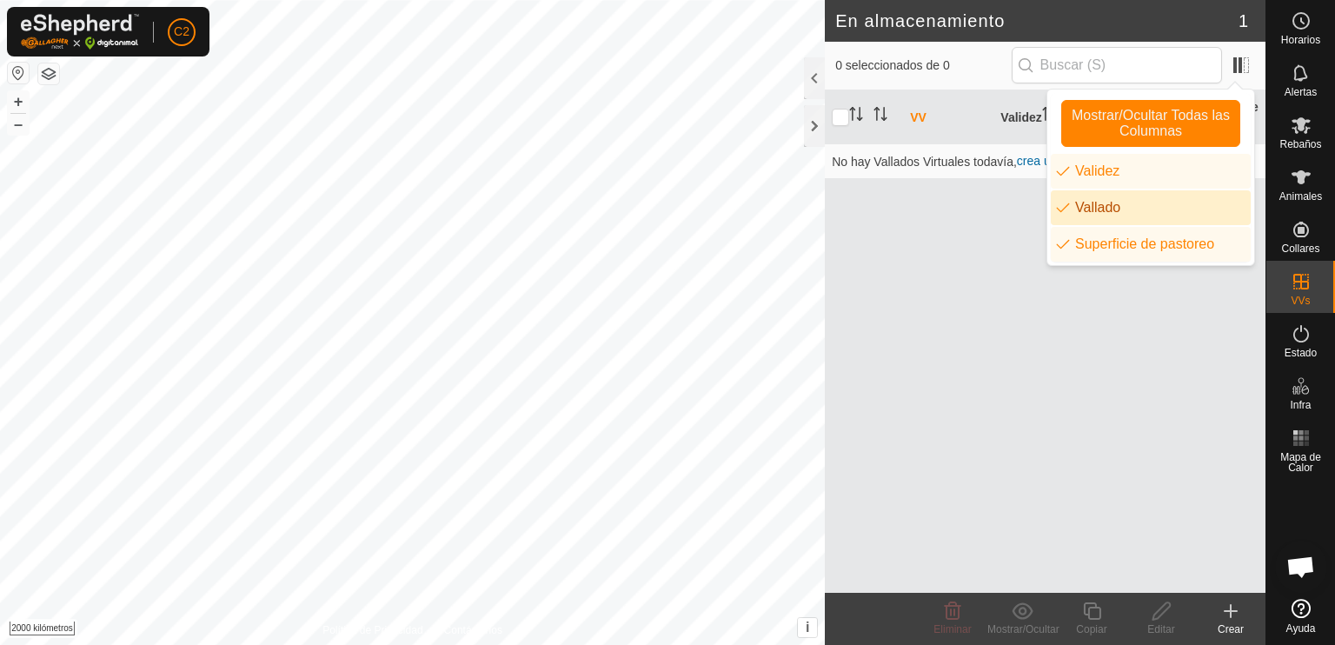
click at [1073, 204] on checkicon "enumeración.listacolumnas.paddock" at bounding box center [1068, 208] width 14 height 14
click at [1073, 204] on li "Vallado" at bounding box center [1151, 207] width 200 height 35
click at [966, 220] on div "VV Validez Vallado Superficie de pastoreo No hay Vallados Virtuales todavía, cr…" at bounding box center [1045, 341] width 441 height 502
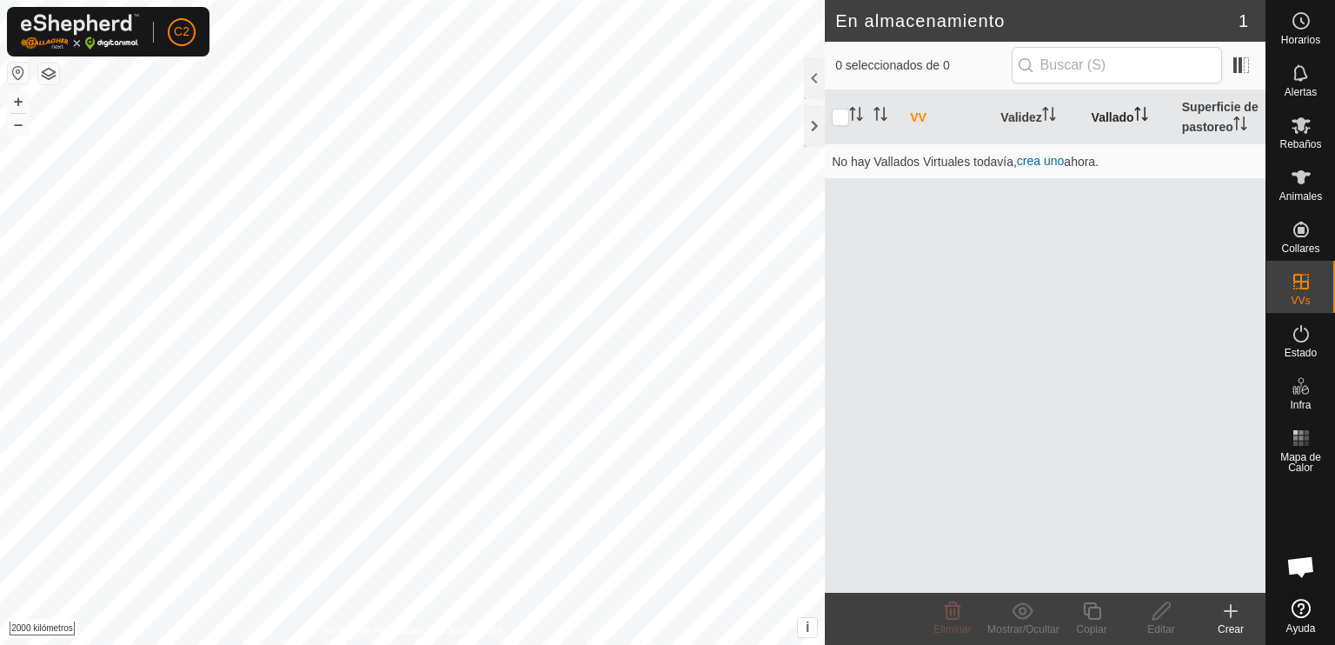
click at [1121, 110] on font "Vallado" at bounding box center [1113, 117] width 43 height 14
click at [1022, 116] on font "Validez" at bounding box center [1020, 117] width 41 height 14
click at [1234, 121] on icon "Activar para ordenar" at bounding box center [1240, 123] width 14 height 14
click at [814, 78] on div at bounding box center [814, 78] width 21 height 42
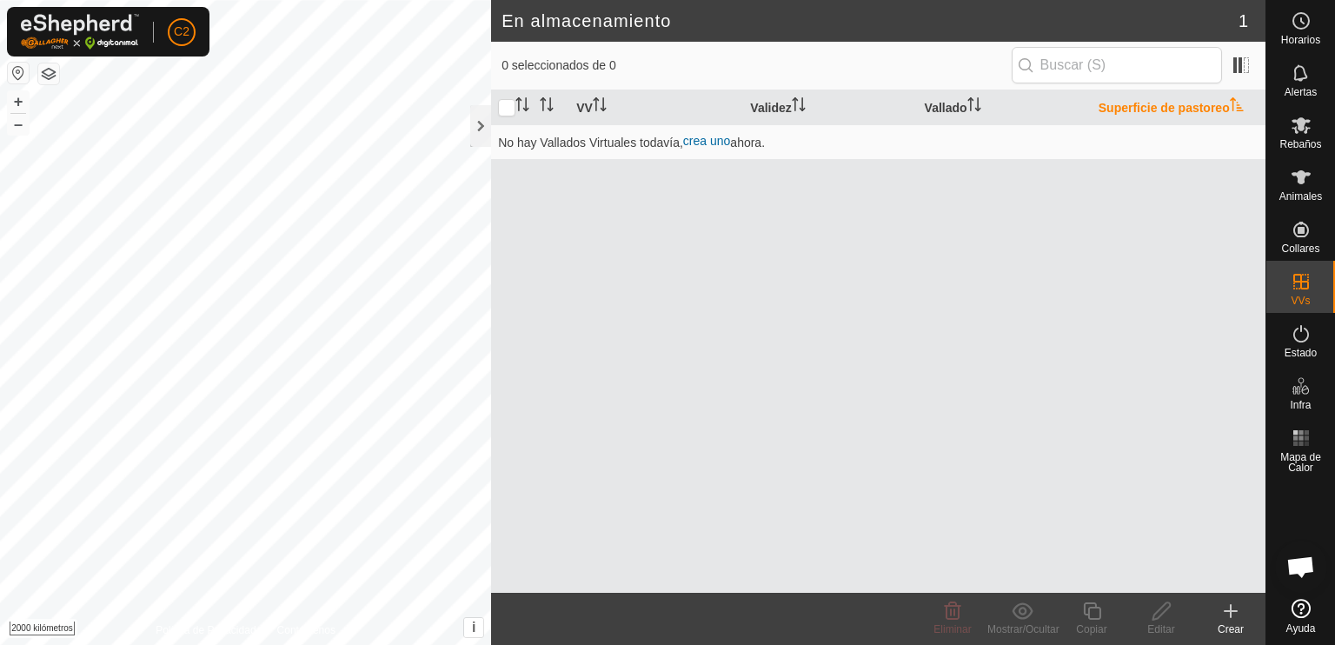
click at [18, 73] on button "button" at bounding box center [18, 73] width 21 height 21
click at [19, 70] on button "button" at bounding box center [18, 73] width 21 height 21
click at [506, 110] on input "checkbox" at bounding box center [506, 107] width 17 height 17
checkbox input "true"
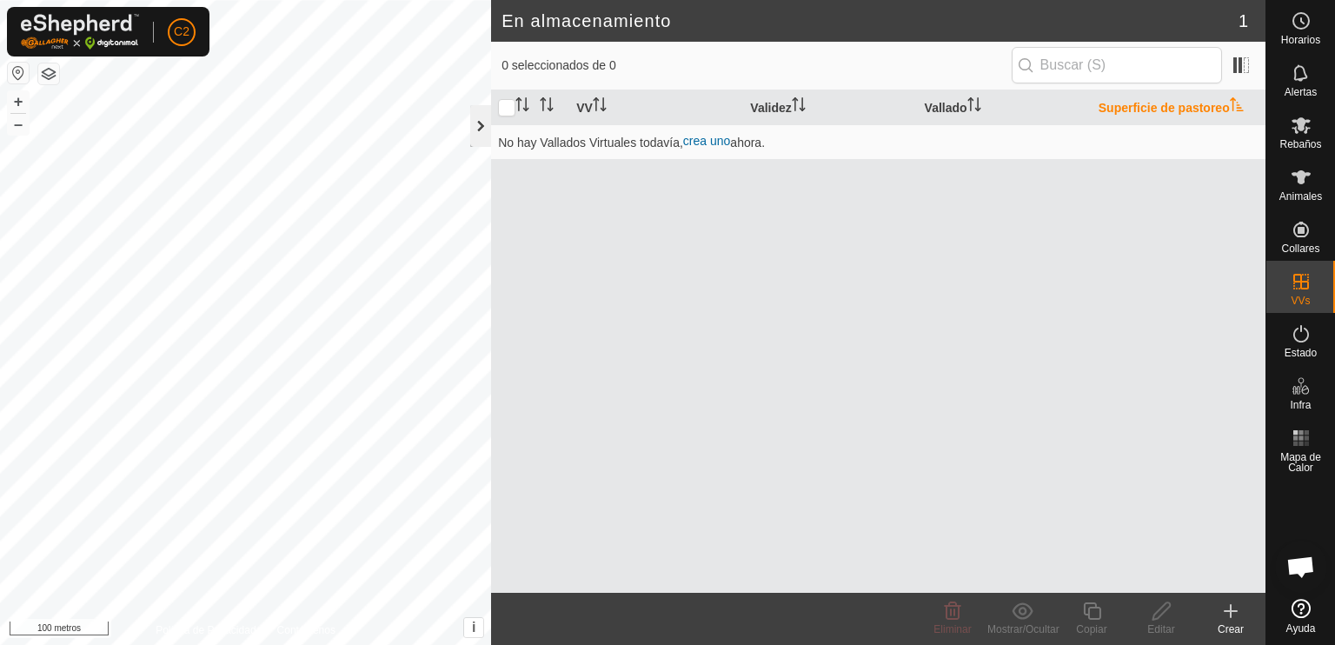
click at [478, 125] on div at bounding box center [480, 126] width 21 height 42
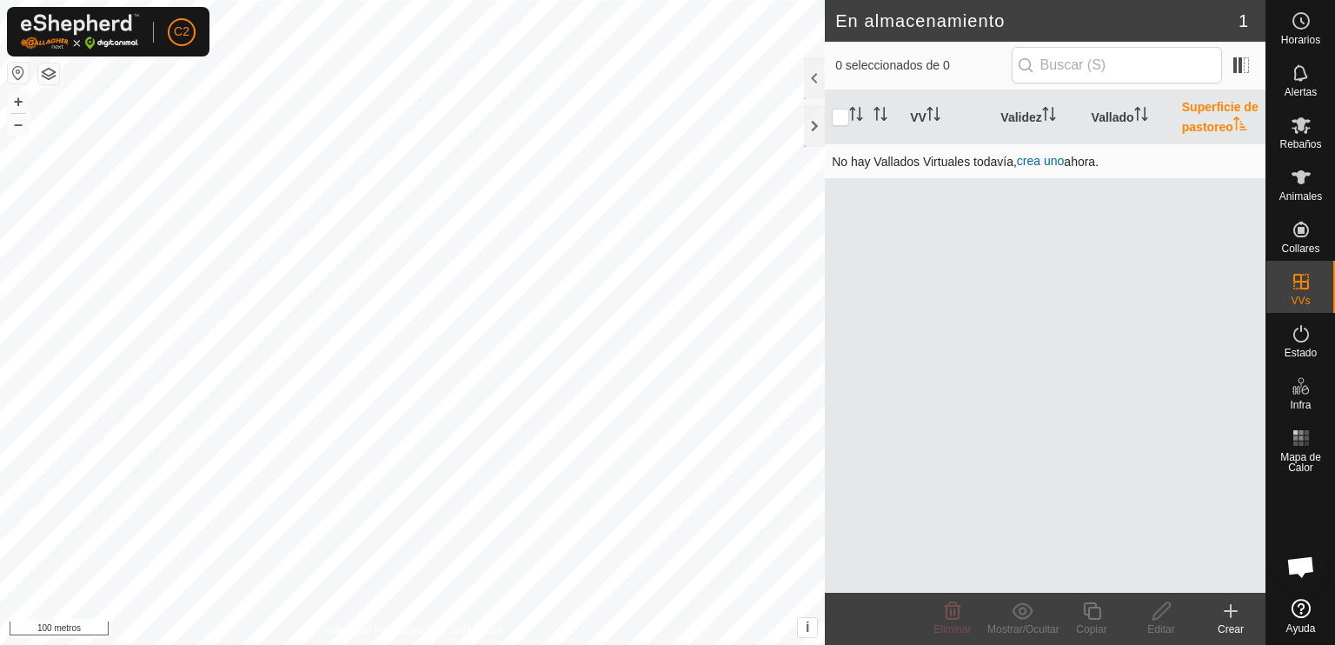
click at [1043, 162] on font "crea uno" at bounding box center [1040, 161] width 47 height 14
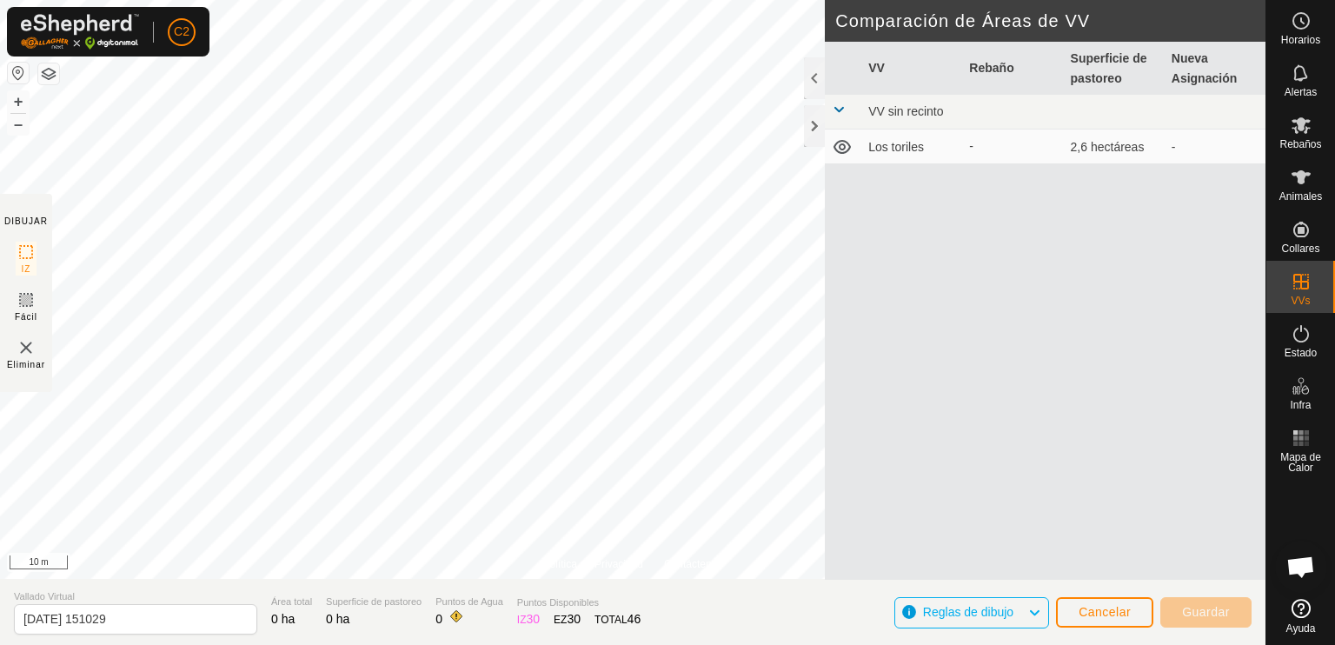
click at [17, 65] on button "button" at bounding box center [18, 73] width 21 height 21
click at [809, 123] on div at bounding box center [814, 126] width 21 height 42
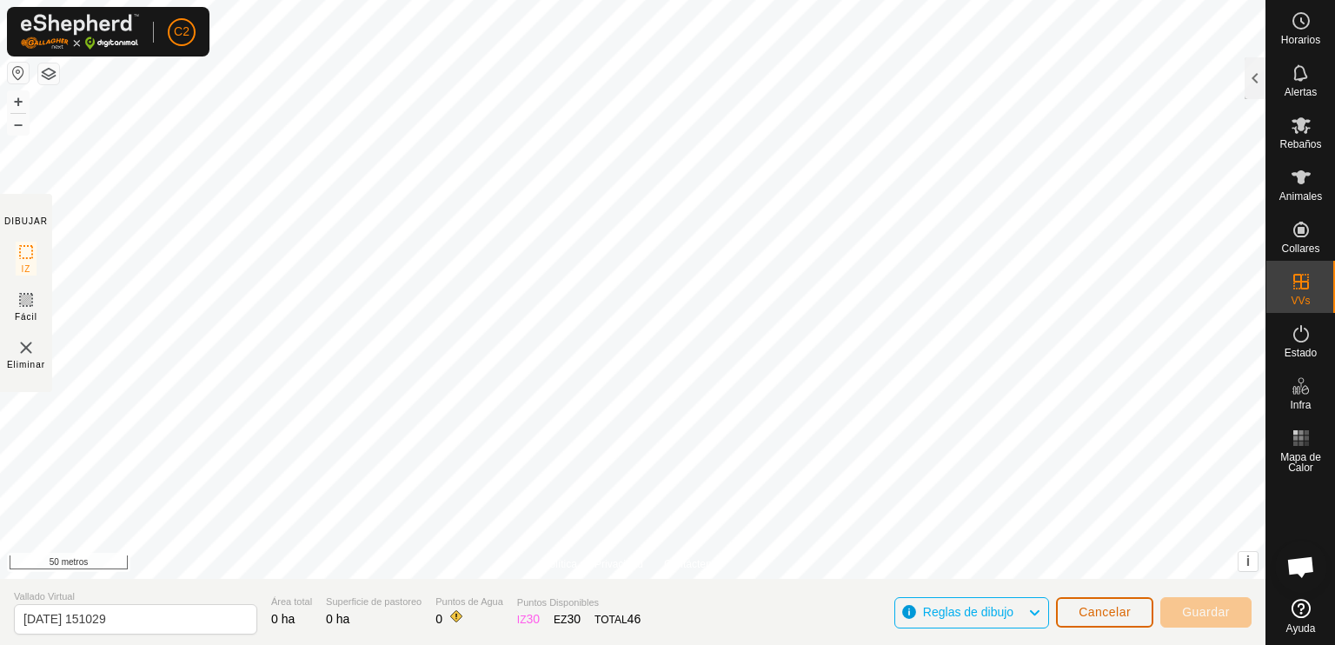
click at [1106, 608] on font "Cancelar" at bounding box center [1105, 612] width 52 height 14
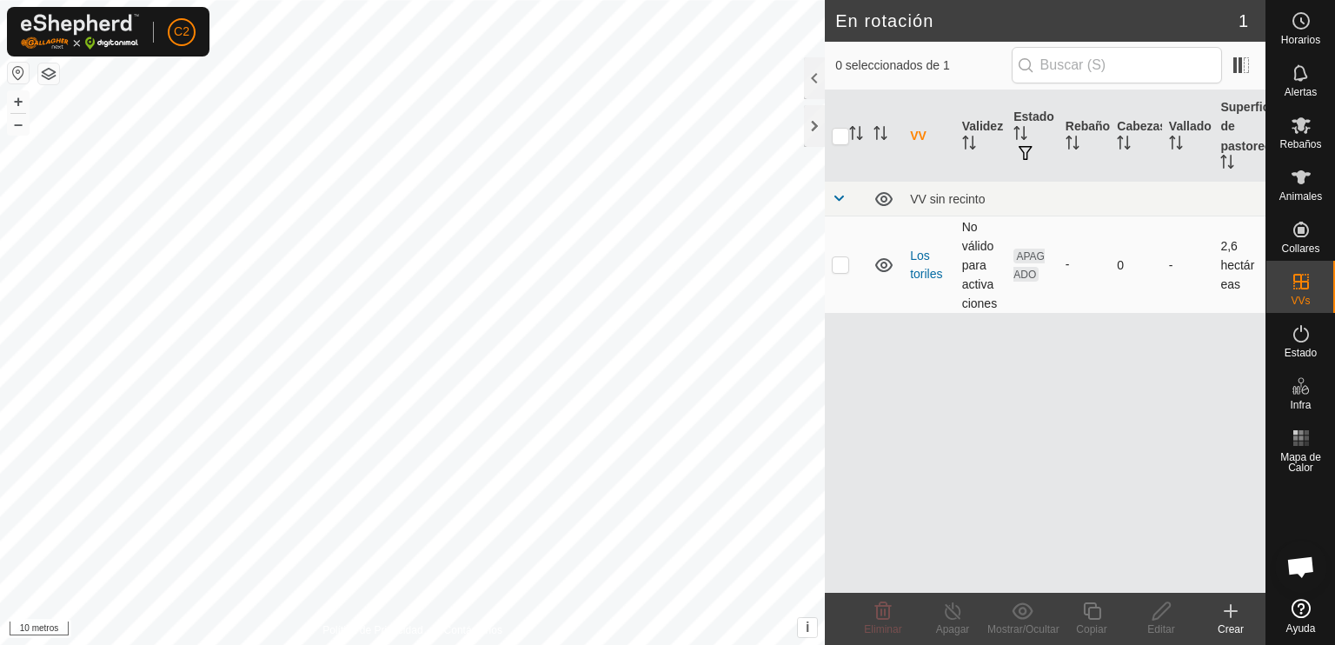
click at [840, 269] on p-checkbox at bounding box center [840, 264] width 17 height 14
checkbox input "true"
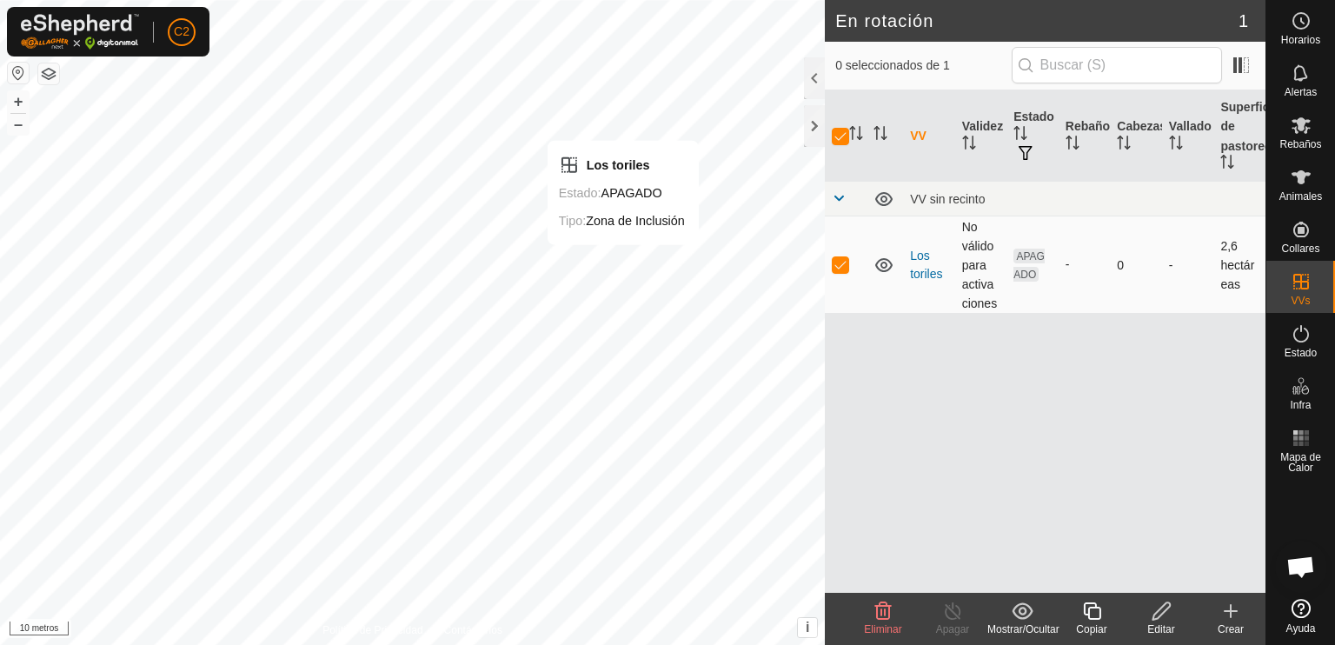
checkbox input "false"
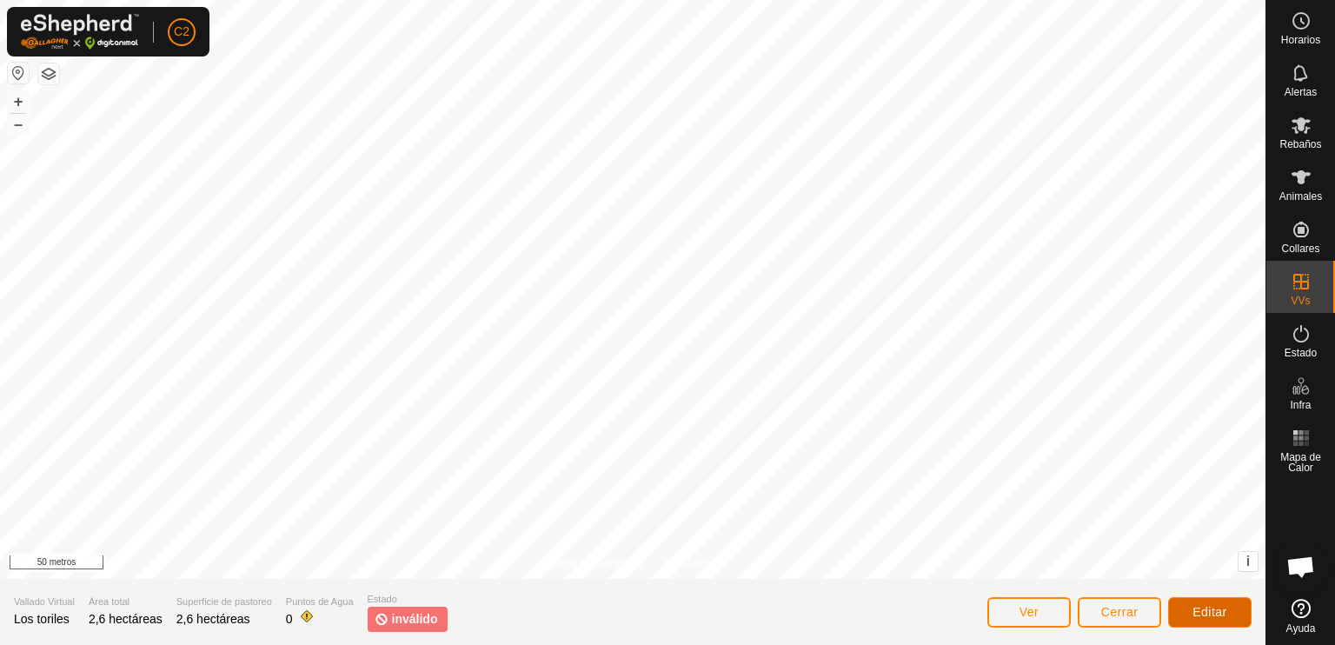
click at [1202, 606] on font "Editar" at bounding box center [1209, 612] width 35 height 14
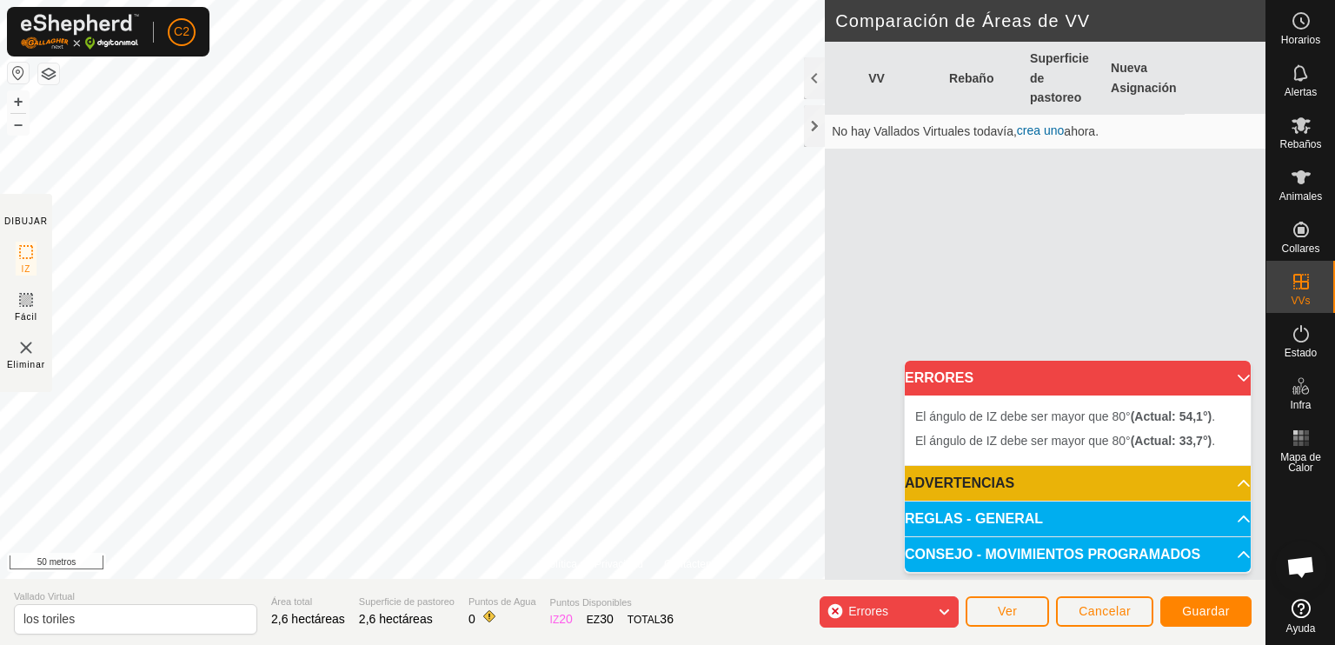
click at [934, 610] on div "Errores" at bounding box center [889, 611] width 139 height 31
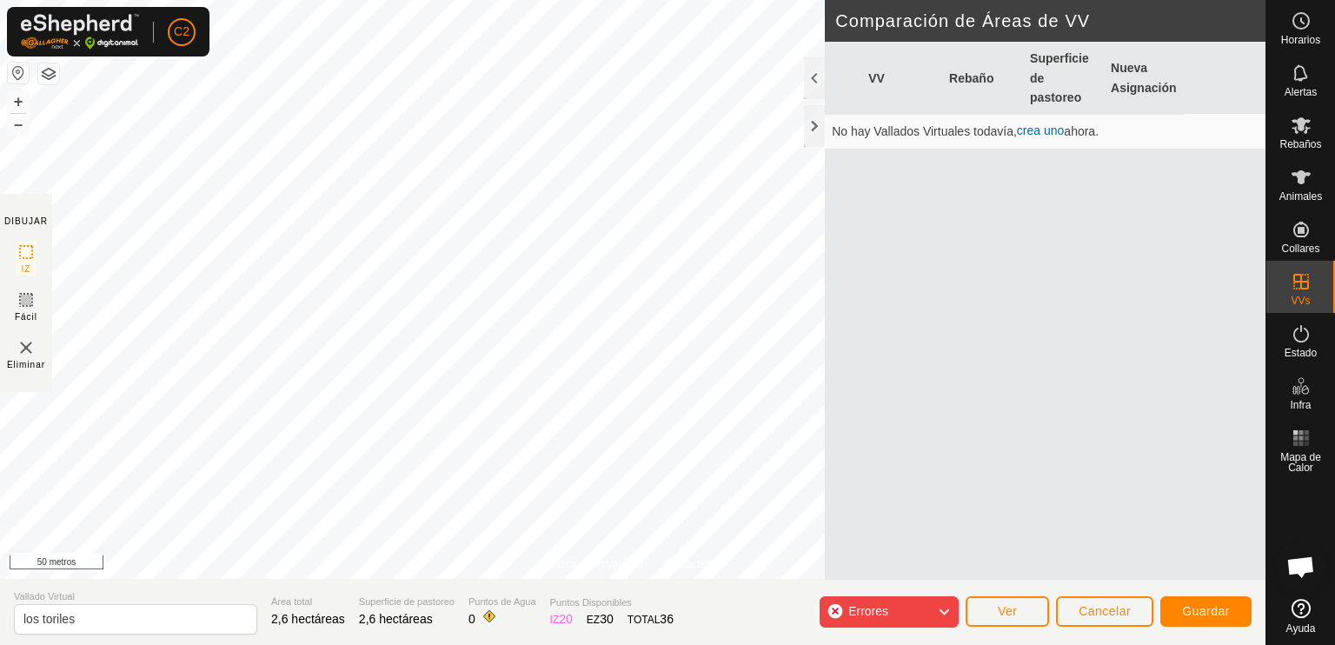
click at [934, 608] on div "Errores" at bounding box center [889, 611] width 139 height 31
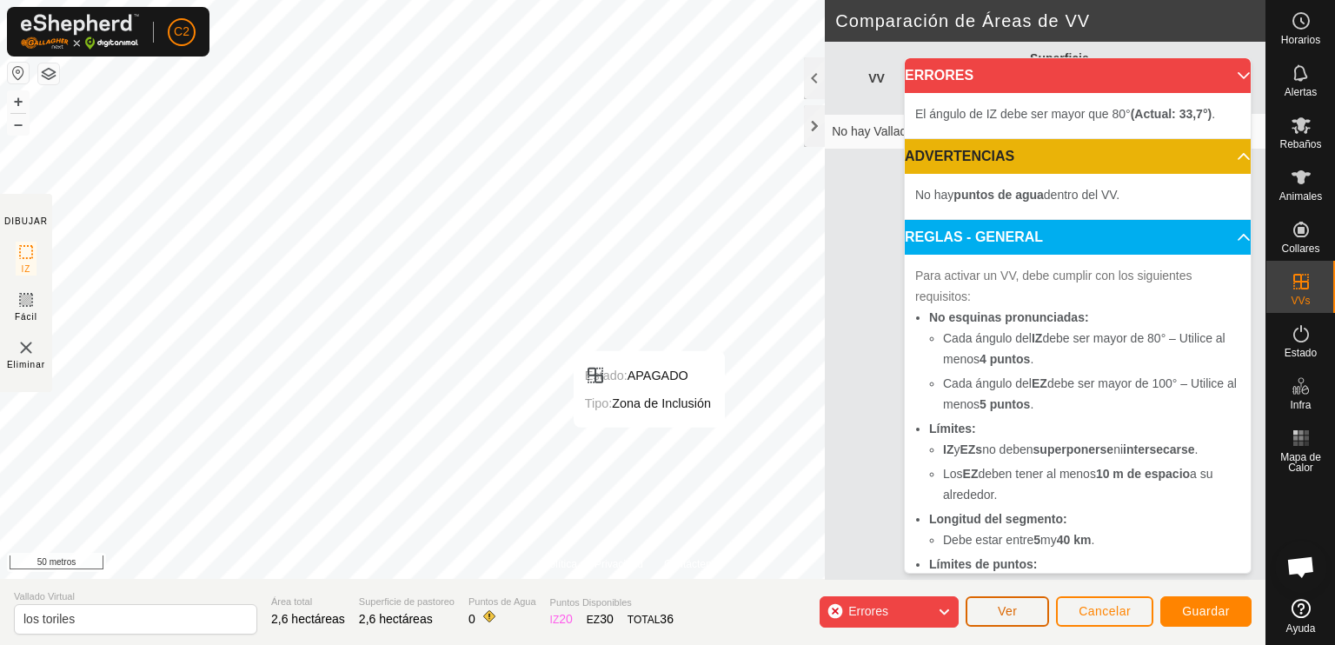
click at [1001, 608] on font "Ver" at bounding box center [1008, 611] width 20 height 14
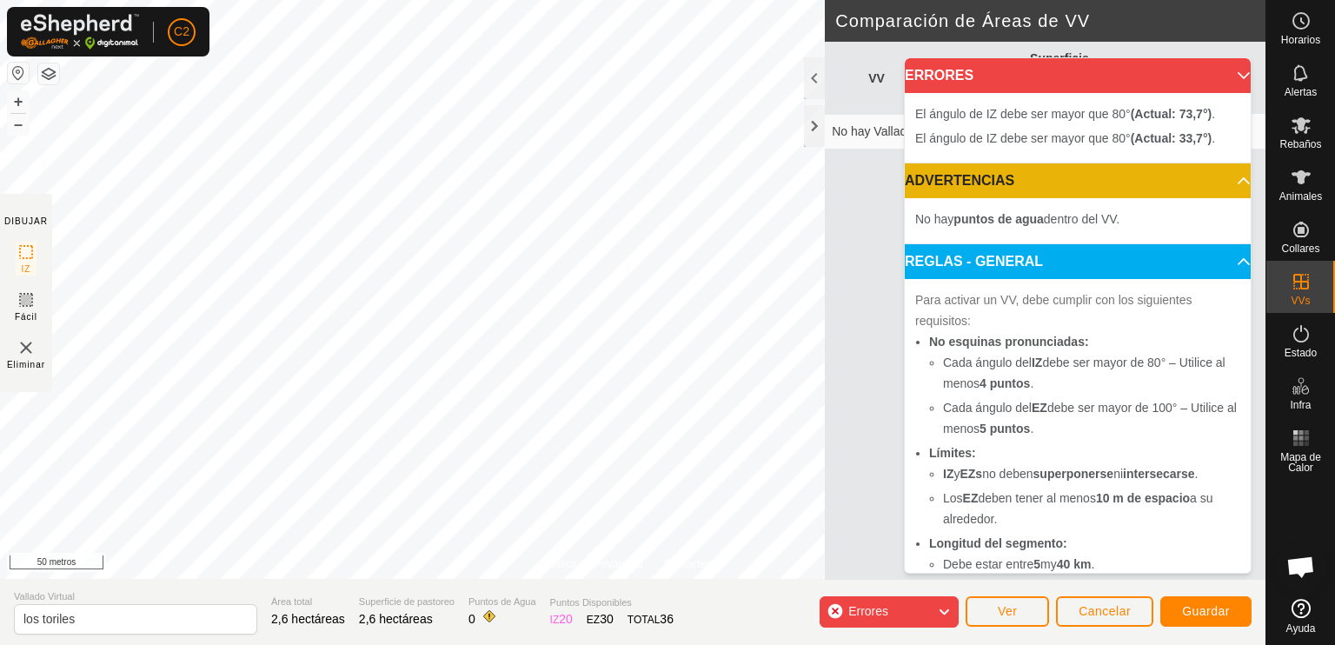
click at [908, 606] on div "Errores" at bounding box center [889, 611] width 139 height 31
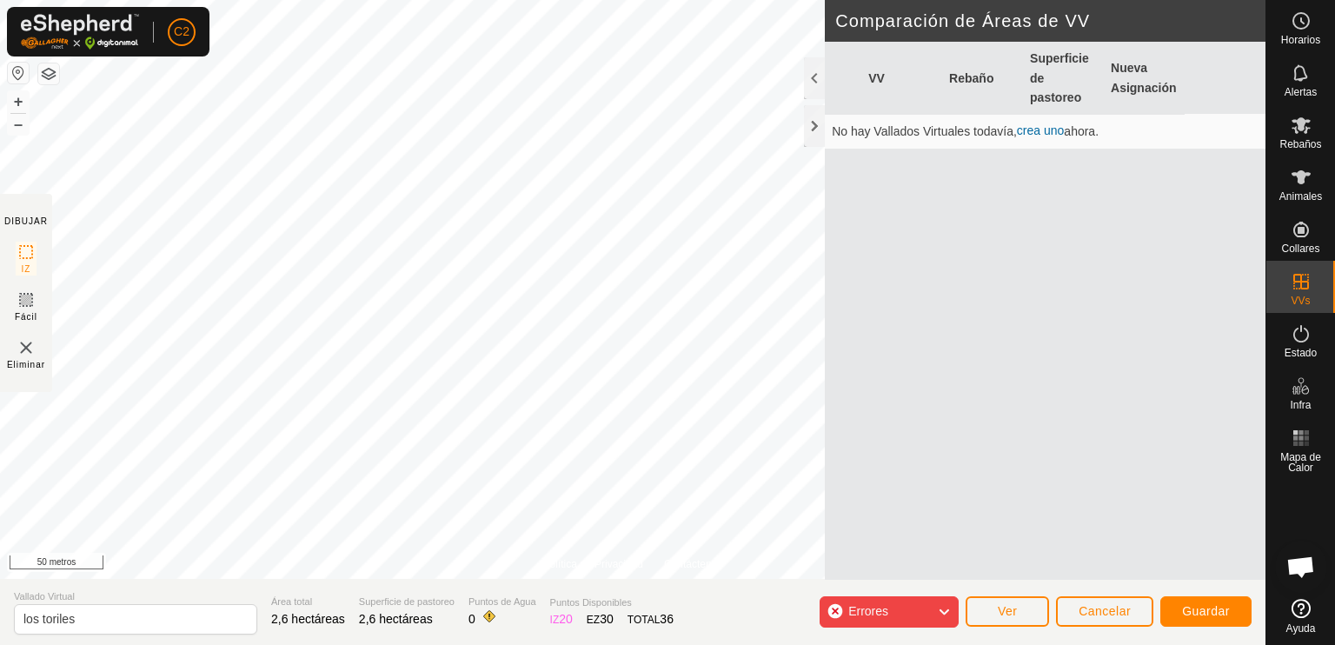
click at [908, 606] on div "Errores" at bounding box center [889, 611] width 139 height 31
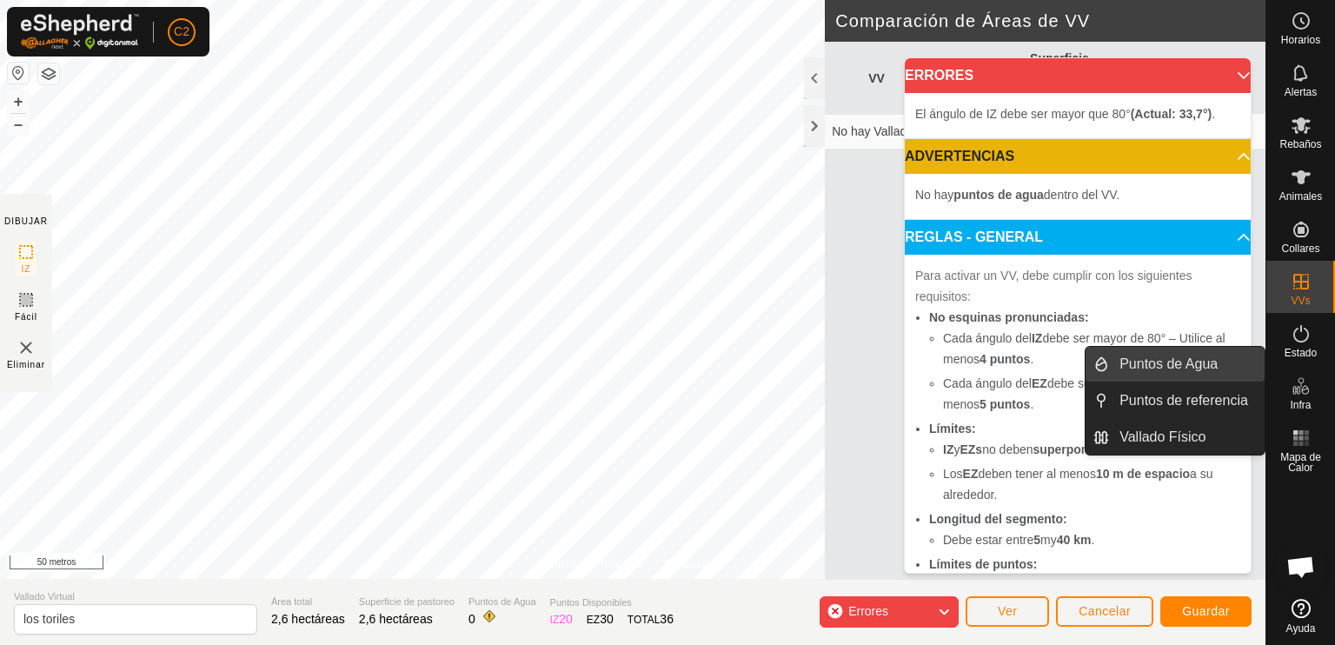
click at [1206, 363] on link "Puntos de Agua" at bounding box center [1187, 364] width 156 height 35
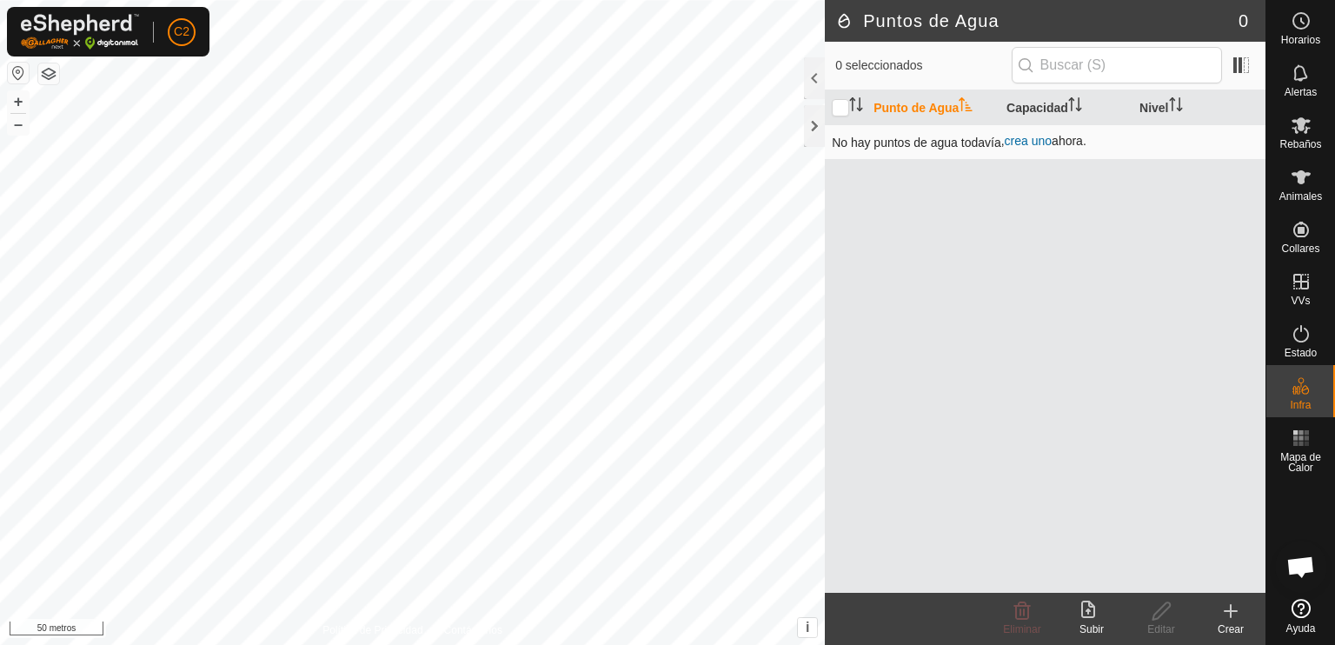
click at [1033, 143] on font "crea uno" at bounding box center [1028, 141] width 47 height 14
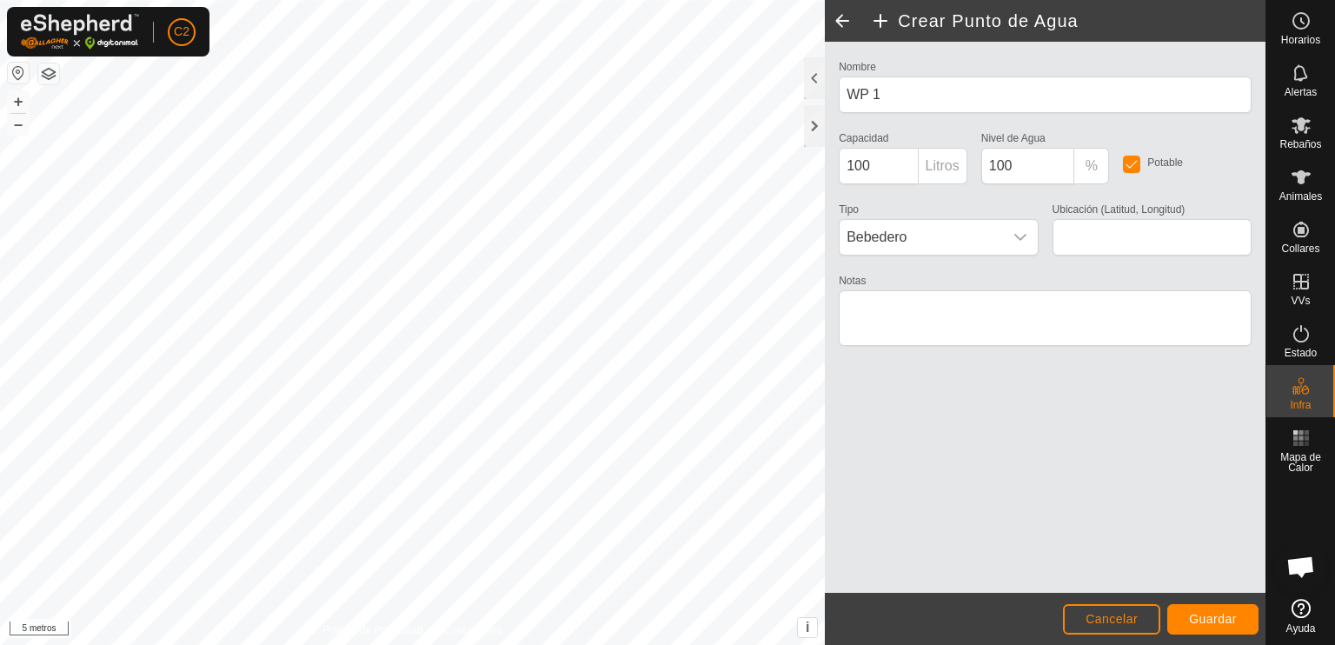
type input "40.733505, -4.446117"
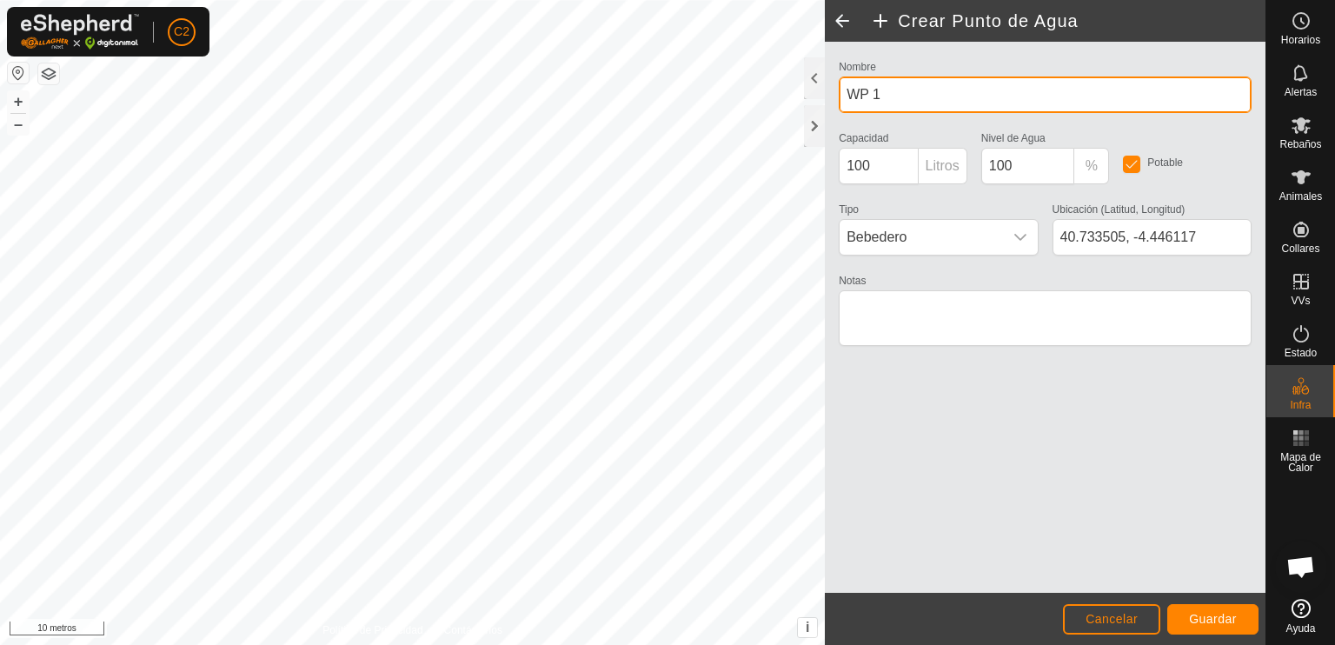
click at [890, 96] on input "WP 1" at bounding box center [1045, 94] width 413 height 37
type input "W"
type input "F"
type input "Tio Pitomanantial"
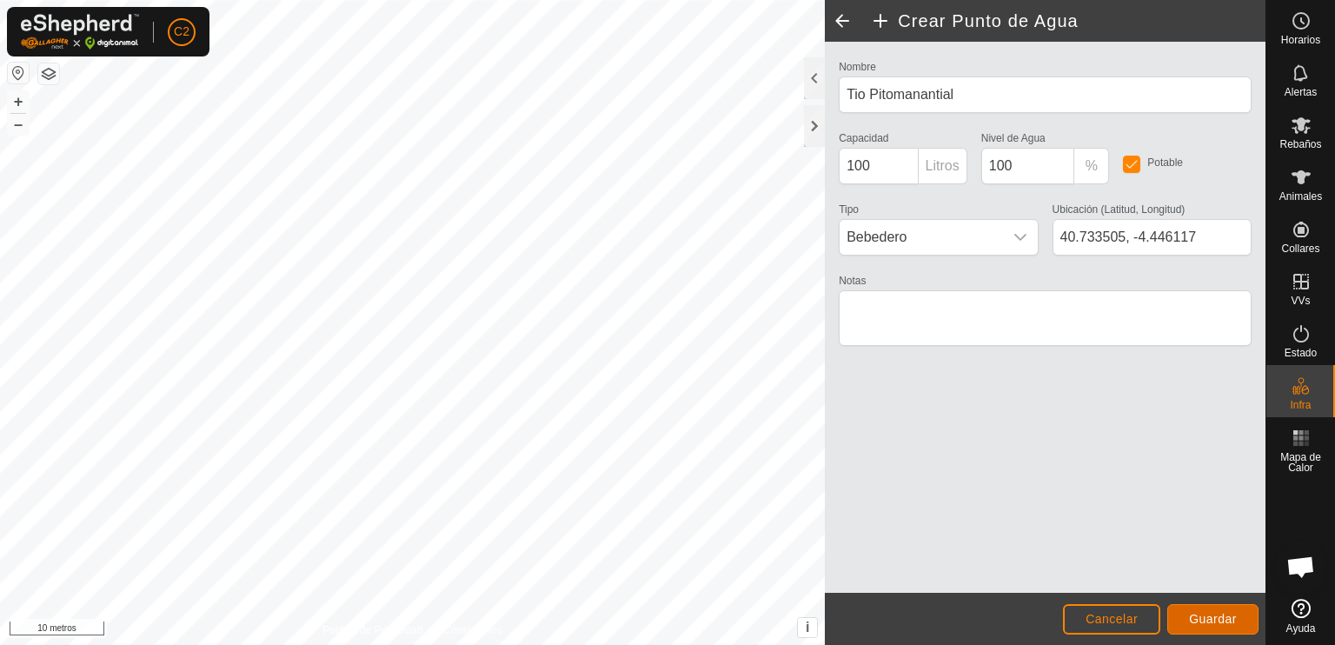
click at [1202, 615] on font "Guardar" at bounding box center [1213, 619] width 48 height 14
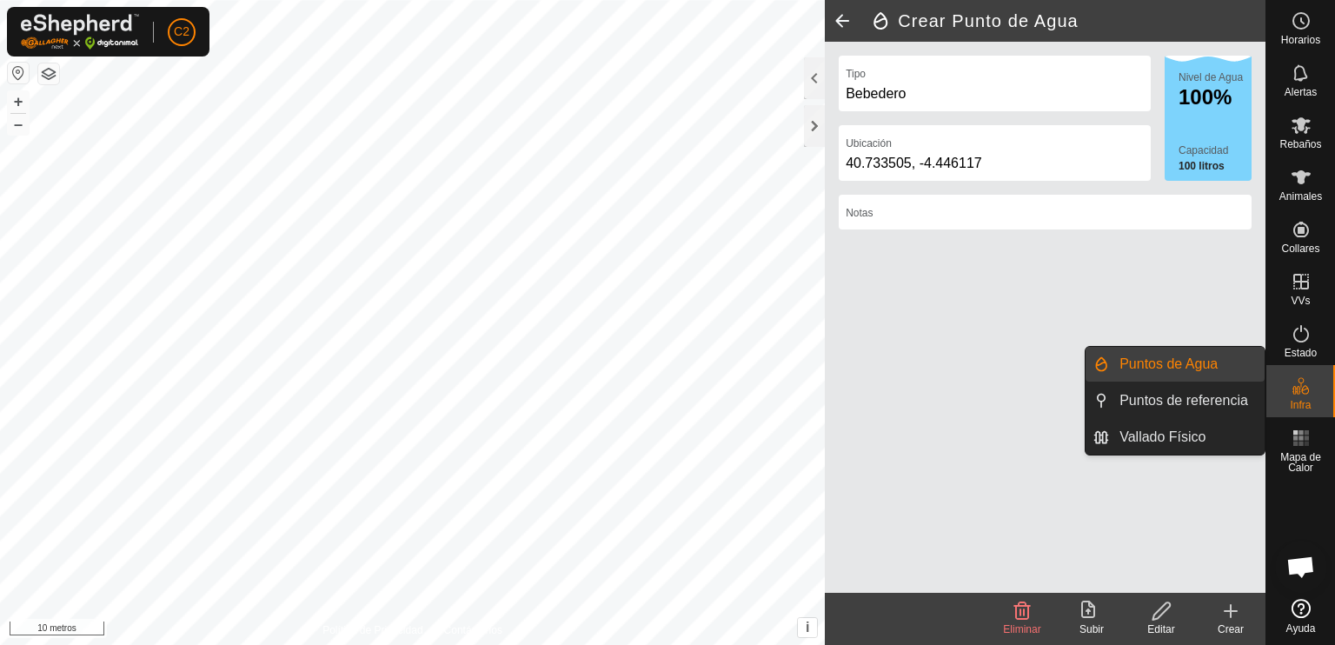
click at [1226, 402] on link "Puntos de referencia" at bounding box center [1187, 400] width 156 height 35
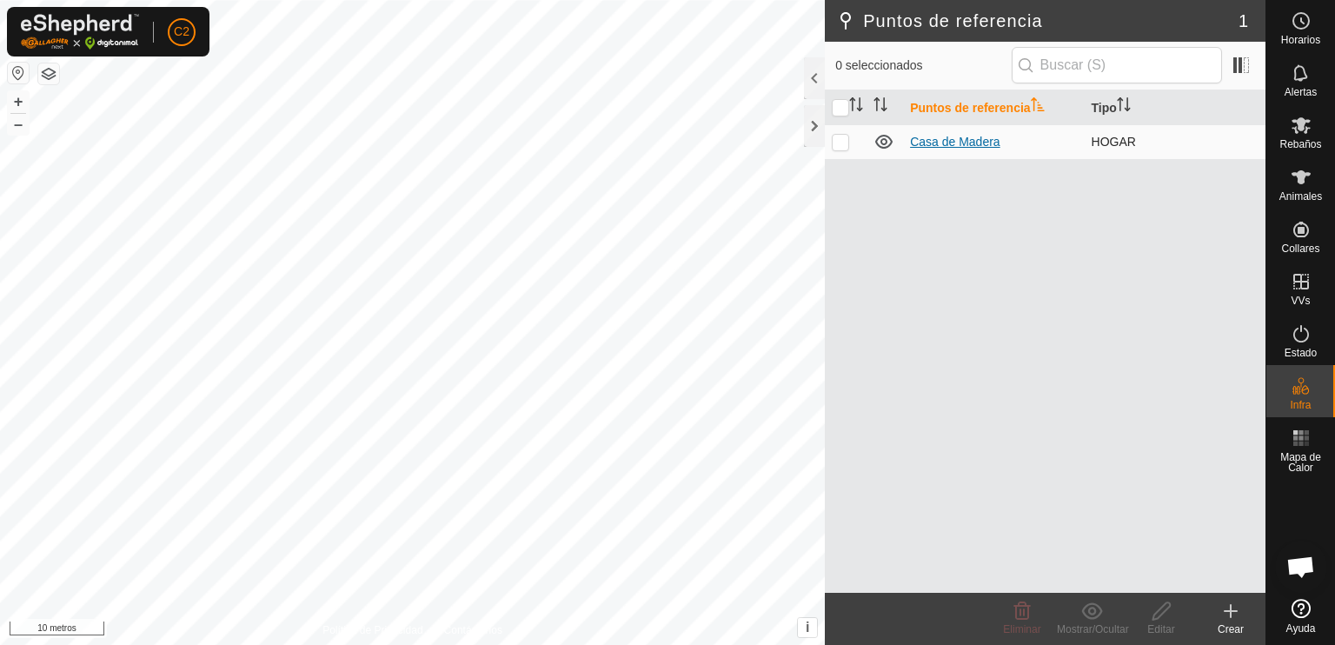
click at [965, 143] on font "Casa de Madera" at bounding box center [955, 142] width 90 height 14
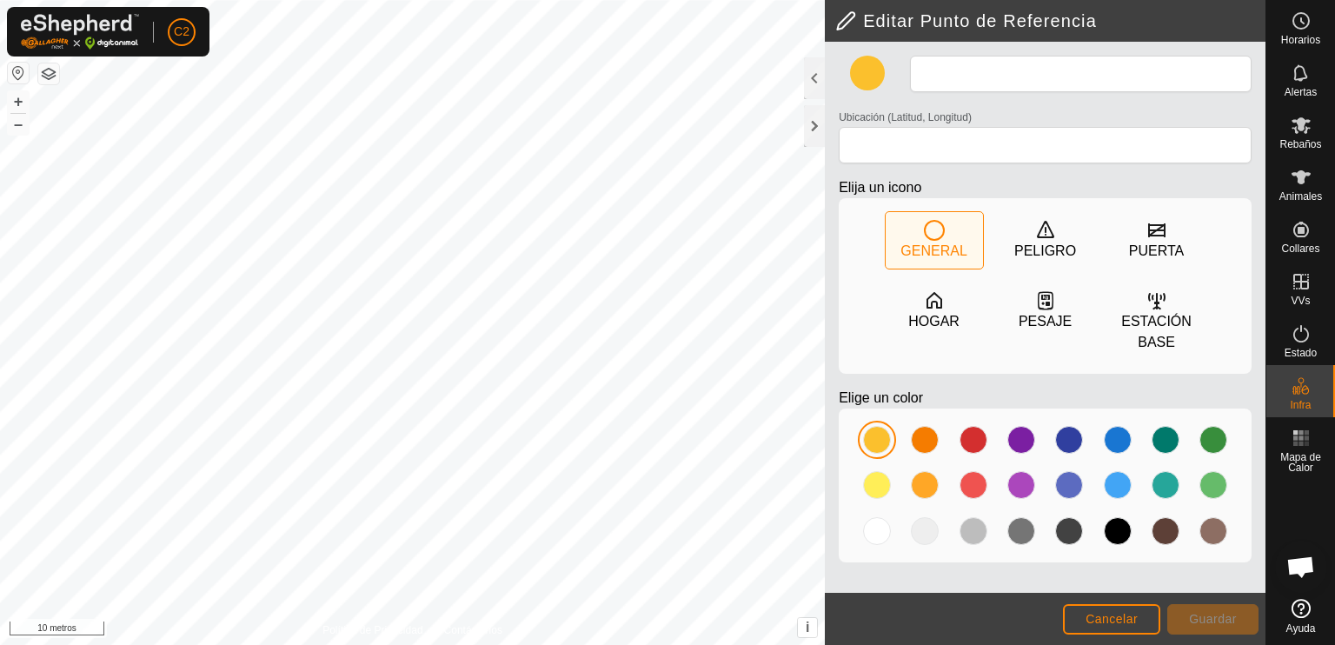
type input "Casa de Madera"
type input "40.744722, -4.468551"
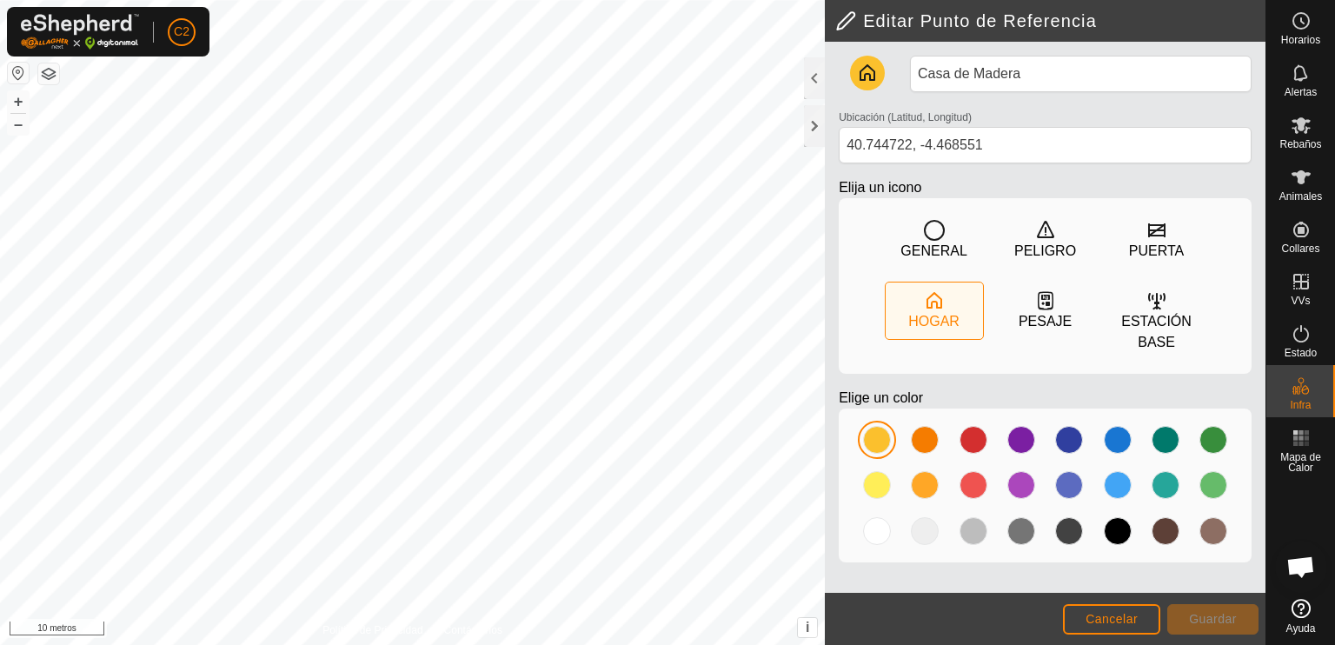
click at [931, 311] on icon at bounding box center [934, 300] width 21 height 21
click at [1207, 441] on div at bounding box center [1213, 440] width 28 height 28
click at [1221, 615] on font "Guardar" at bounding box center [1213, 619] width 48 height 14
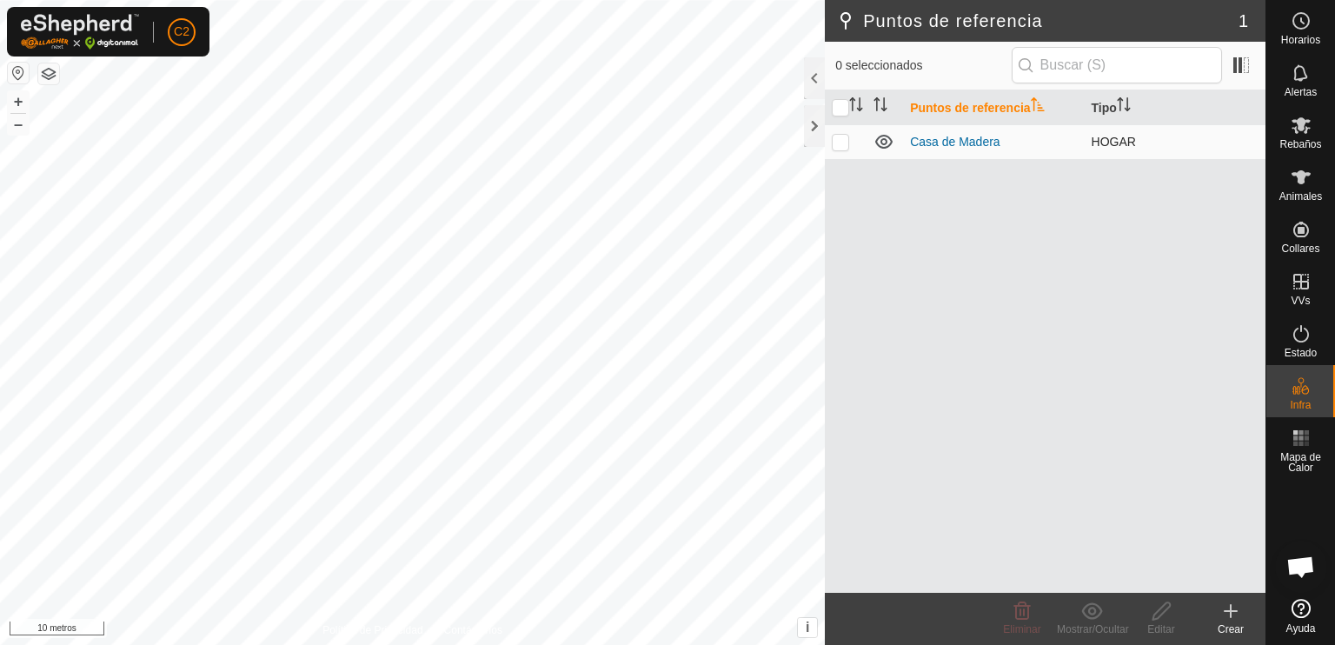
click at [842, 143] on p-checkbox at bounding box center [840, 142] width 17 height 14
checkbox input "true"
click at [1236, 63] on span at bounding box center [1241, 65] width 28 height 28
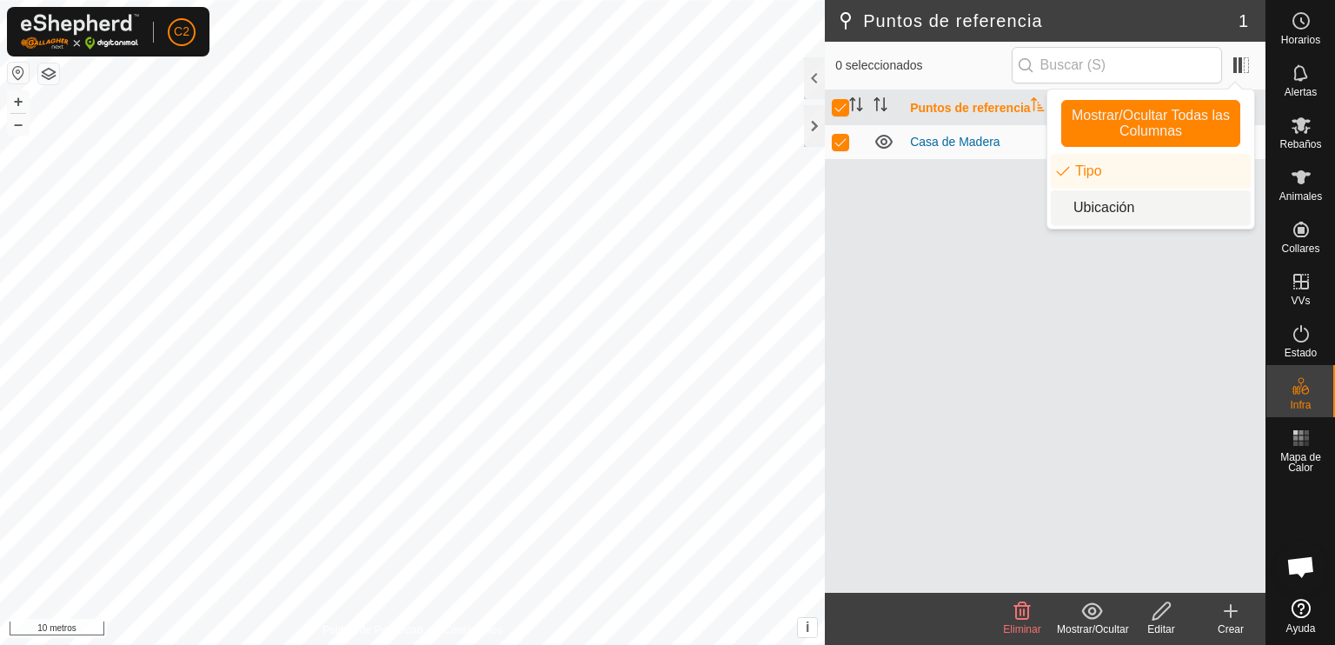
click at [1112, 209] on li "Ubicación" at bounding box center [1151, 207] width 200 height 35
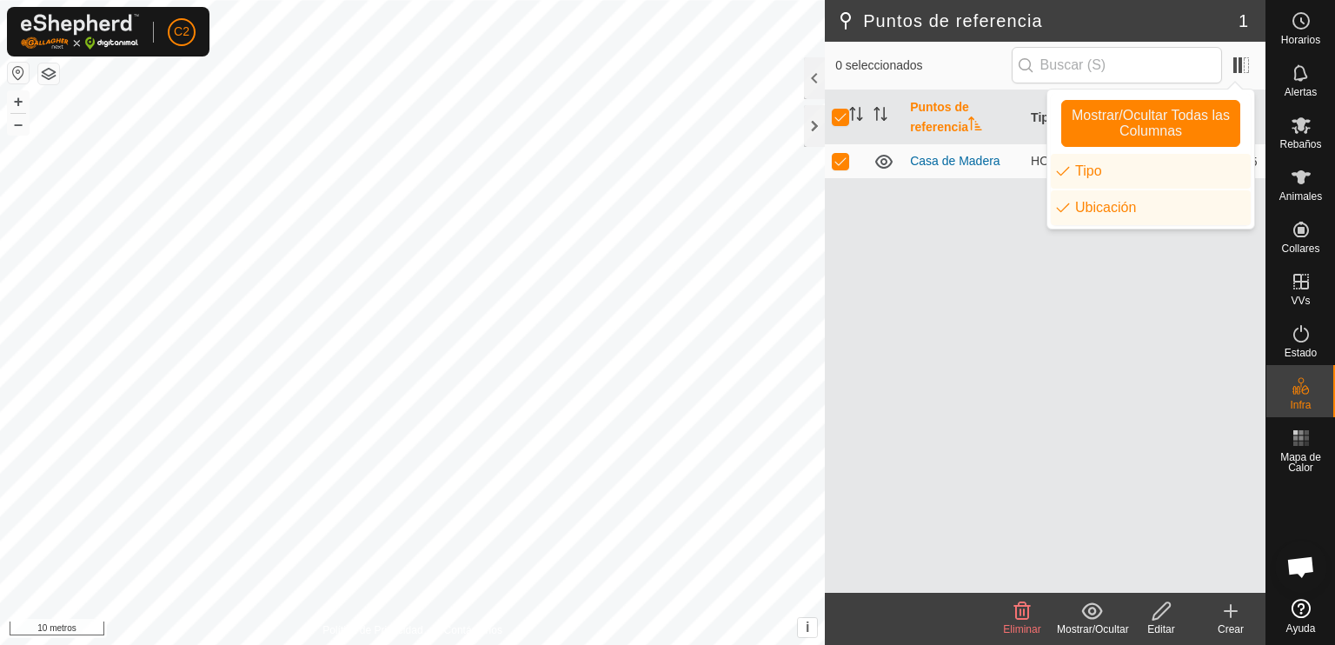
click at [986, 316] on div "Puntos de referencia Tipo Ubicación Casa de Madera HOGAR 40.74472, -4.46855" at bounding box center [1045, 341] width 441 height 502
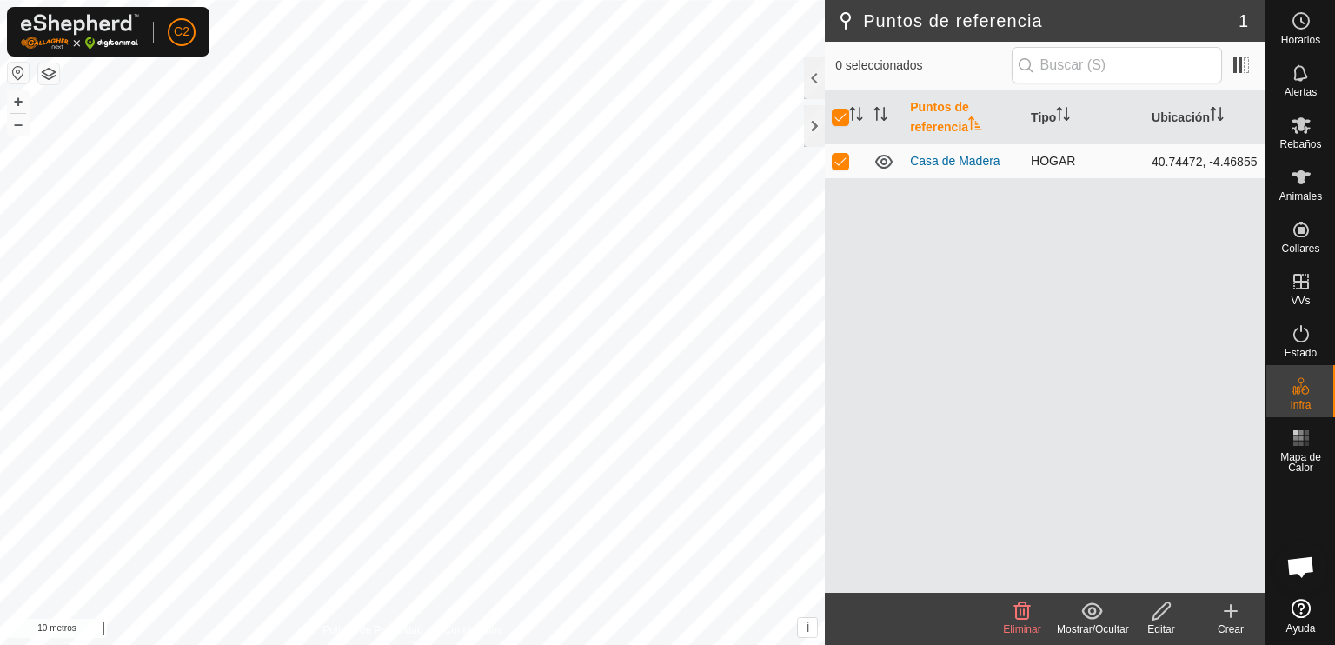
click at [1194, 167] on font "40.74472, -4.46855" at bounding box center [1204, 162] width 105 height 14
click at [944, 156] on font "Casa de Madera" at bounding box center [955, 161] width 90 height 14
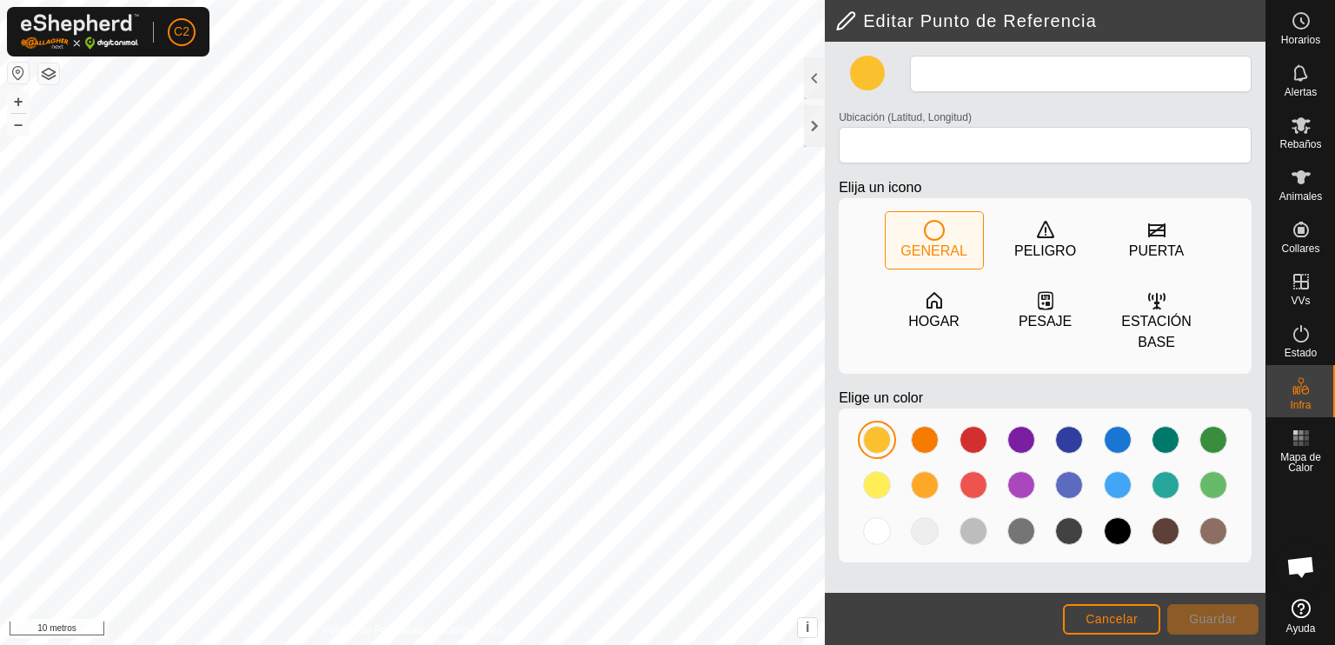
type input "Casa de Madera"
type input "40.744722, -4.468551"
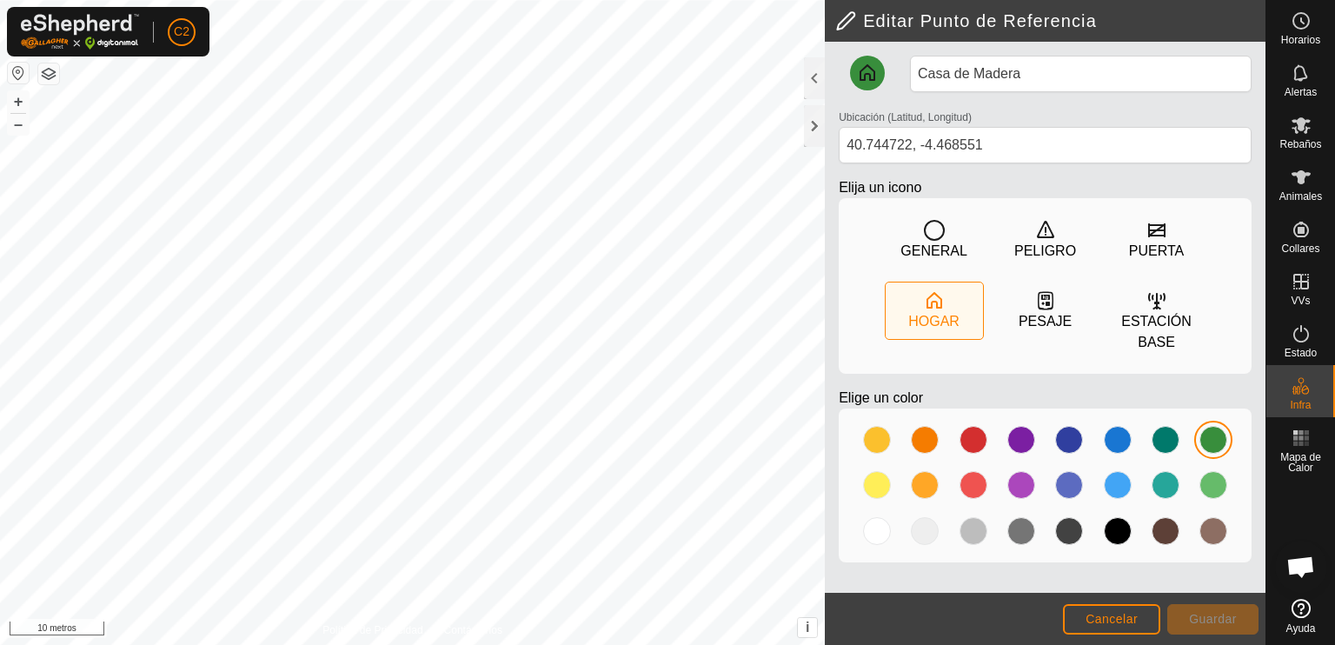
click at [864, 76] on icon at bounding box center [868, 72] width 16 height 17
click at [1111, 618] on font "Cancelar" at bounding box center [1112, 619] width 52 height 14
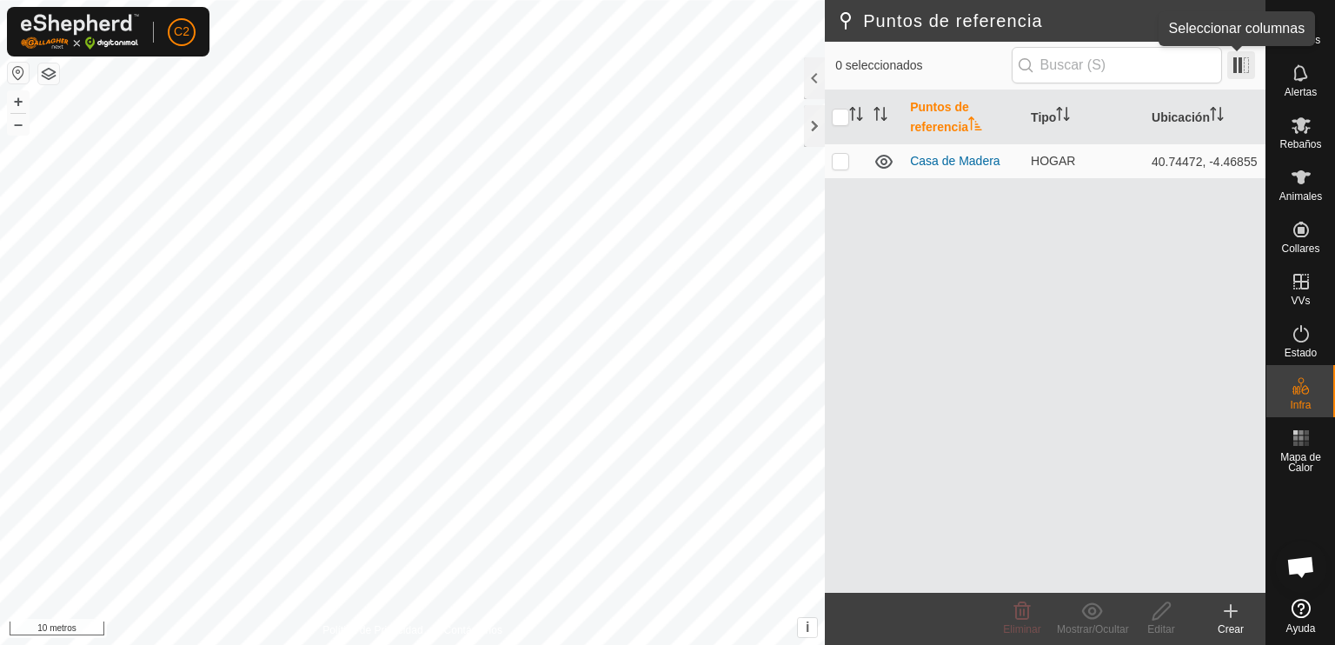
click at [1239, 66] on span at bounding box center [1241, 65] width 28 height 28
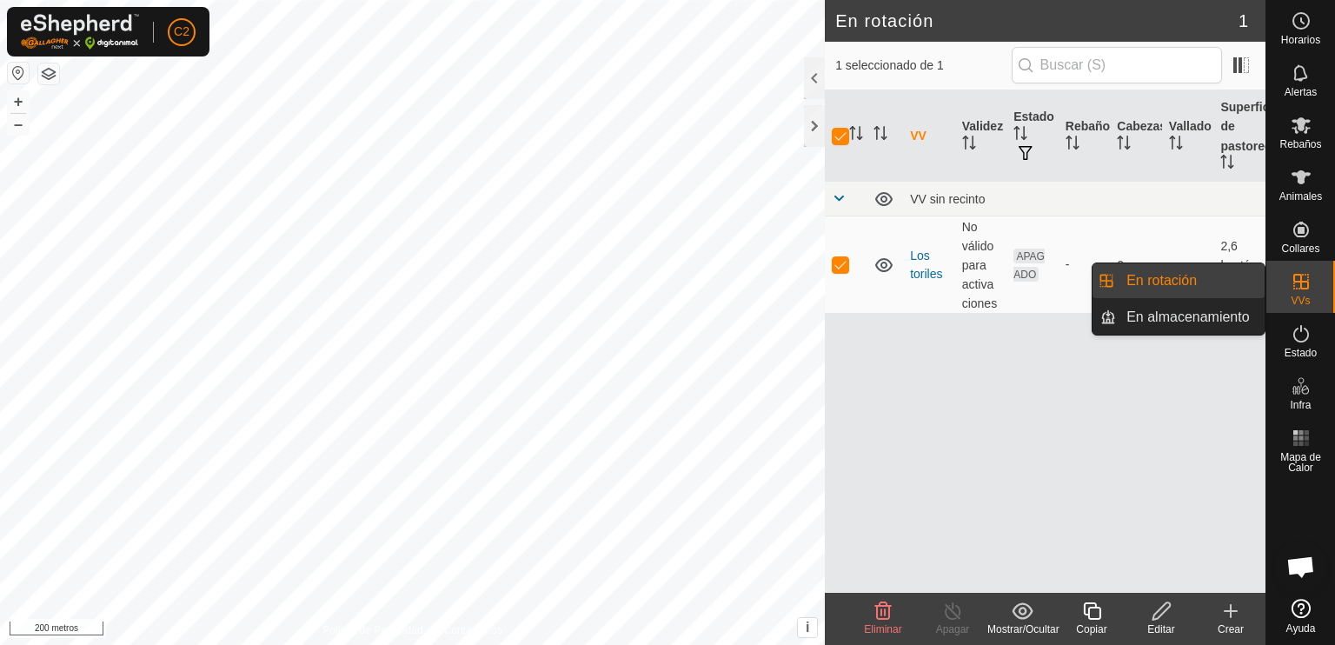
click at [1306, 284] on icon at bounding box center [1301, 281] width 21 height 21
click at [1169, 279] on link "En rotación" at bounding box center [1190, 280] width 149 height 35
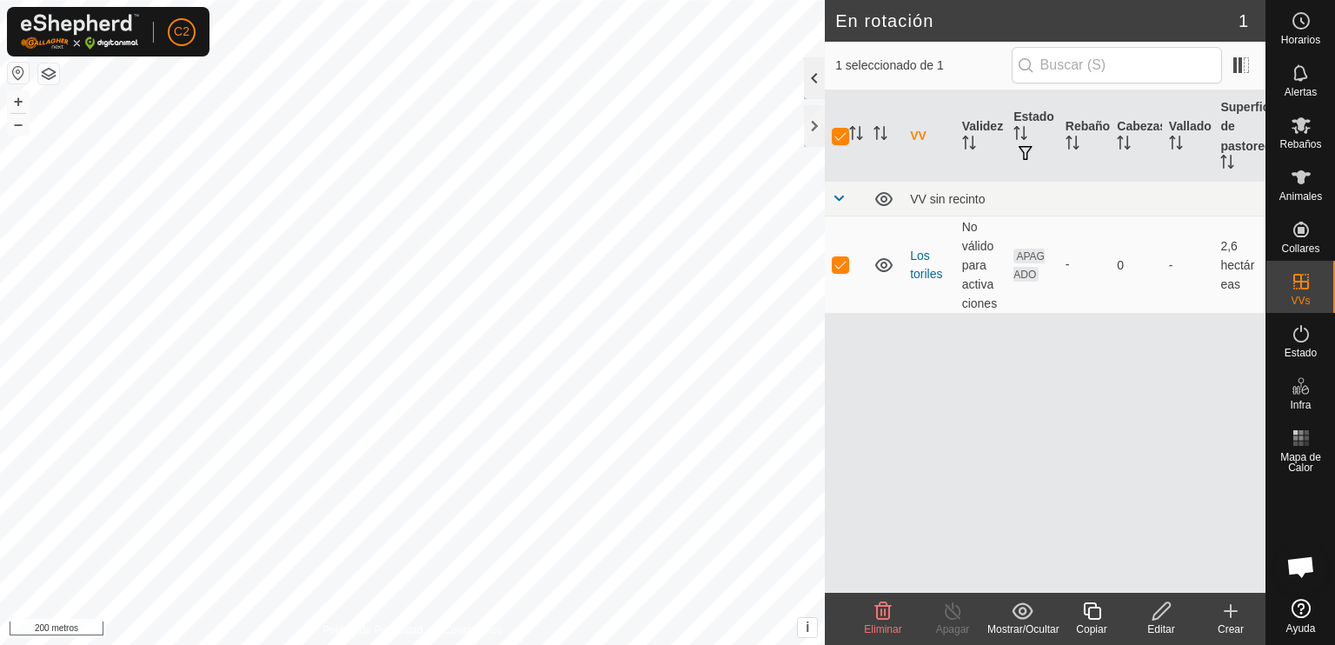
click at [811, 76] on div at bounding box center [814, 78] width 21 height 42
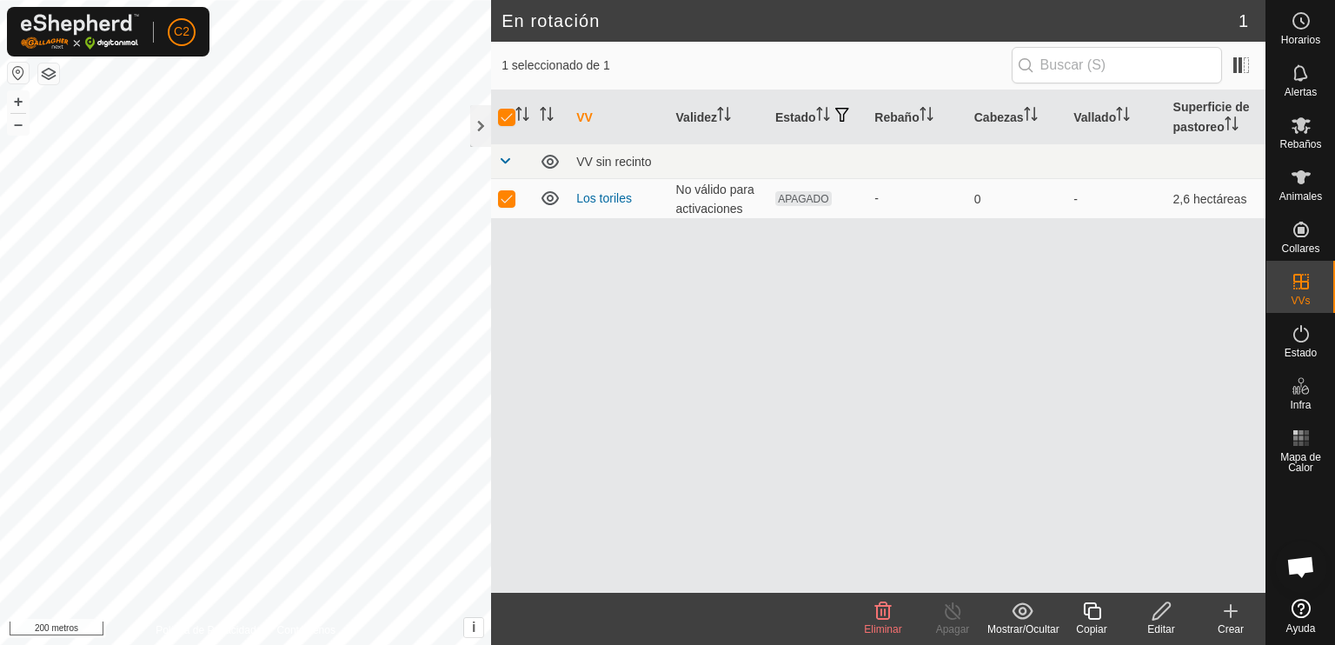
click at [1156, 613] on icon at bounding box center [1161, 610] width 17 height 17
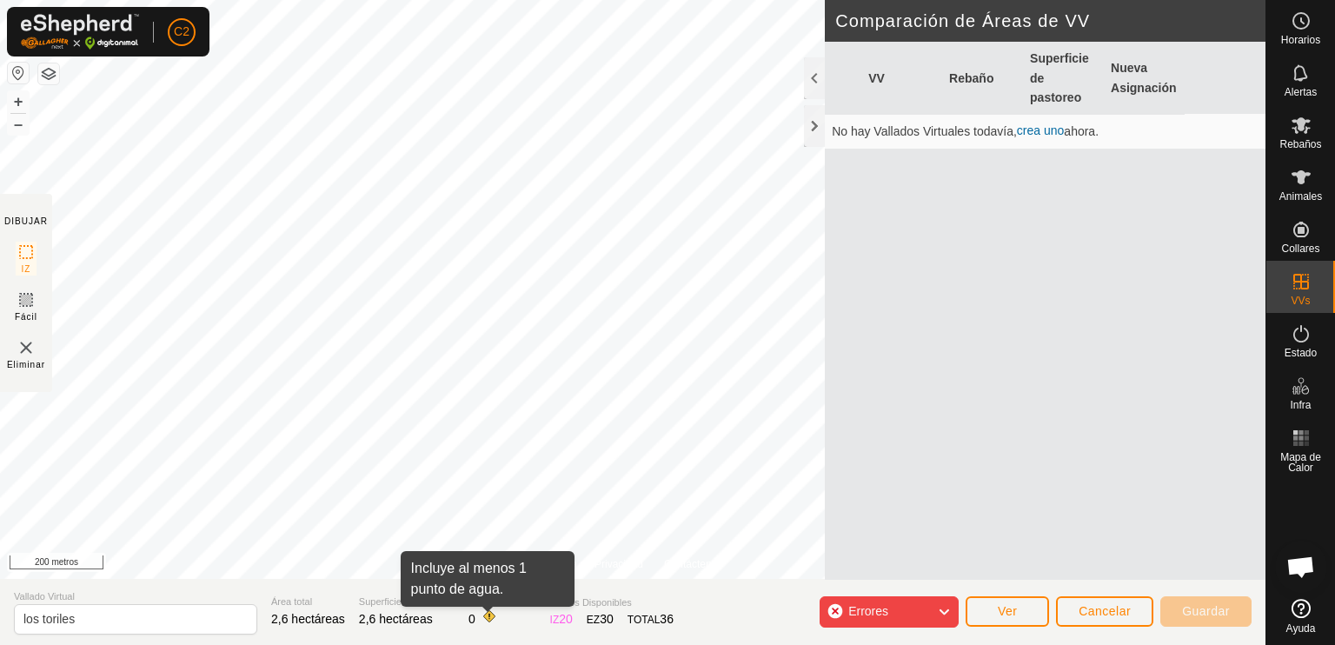
click at [486, 616] on span at bounding box center [489, 616] width 14 height 14
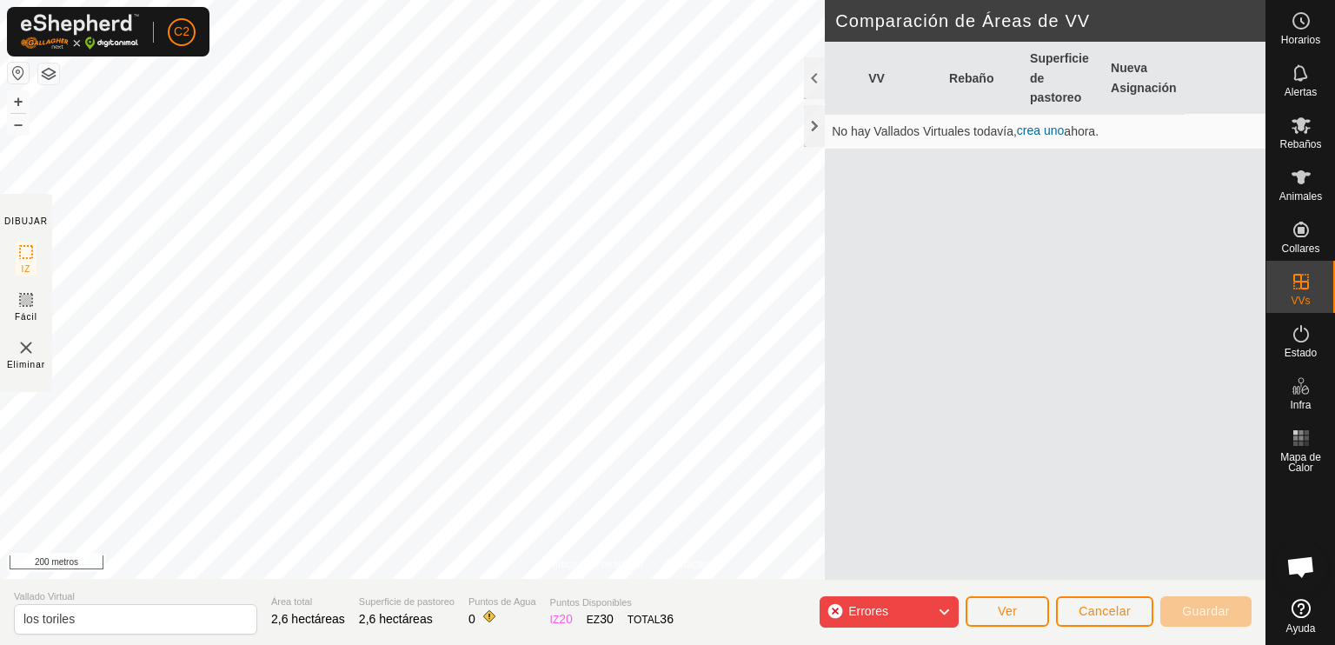
click at [486, 616] on span at bounding box center [489, 616] width 14 height 14
click at [1018, 615] on button "Ver" at bounding box center [1007, 611] width 83 height 30
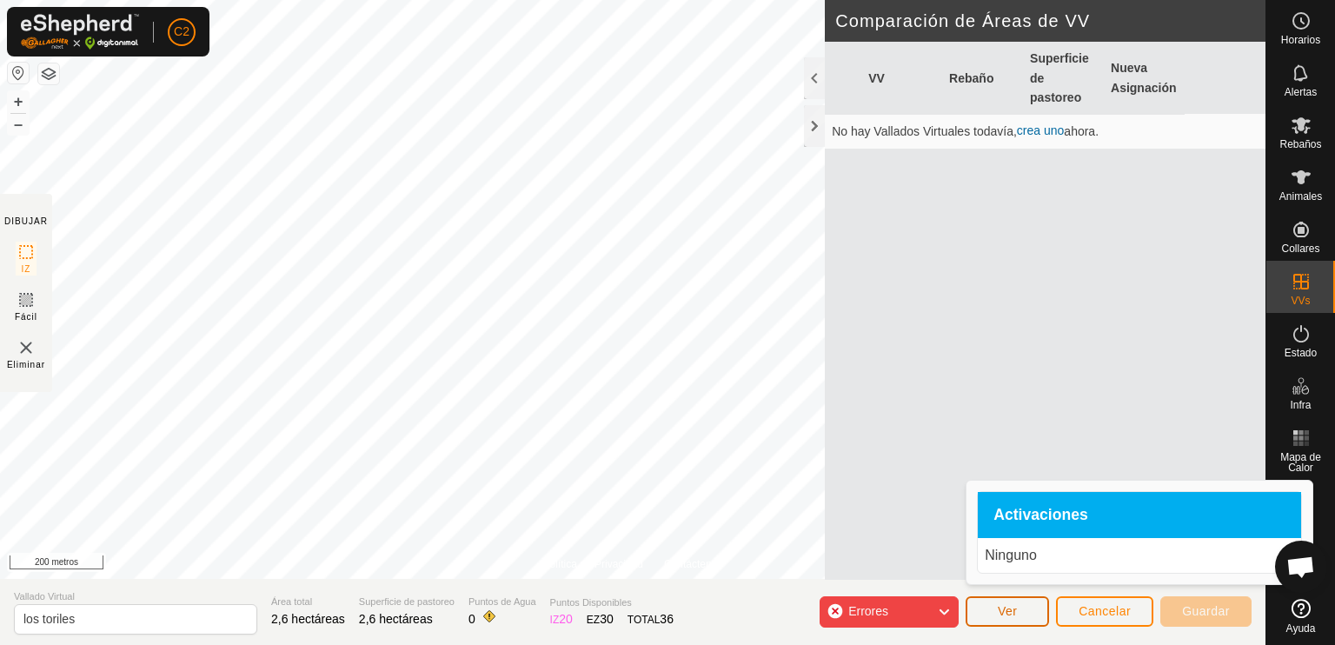
click at [1012, 606] on font "Ver" at bounding box center [1008, 611] width 20 height 14
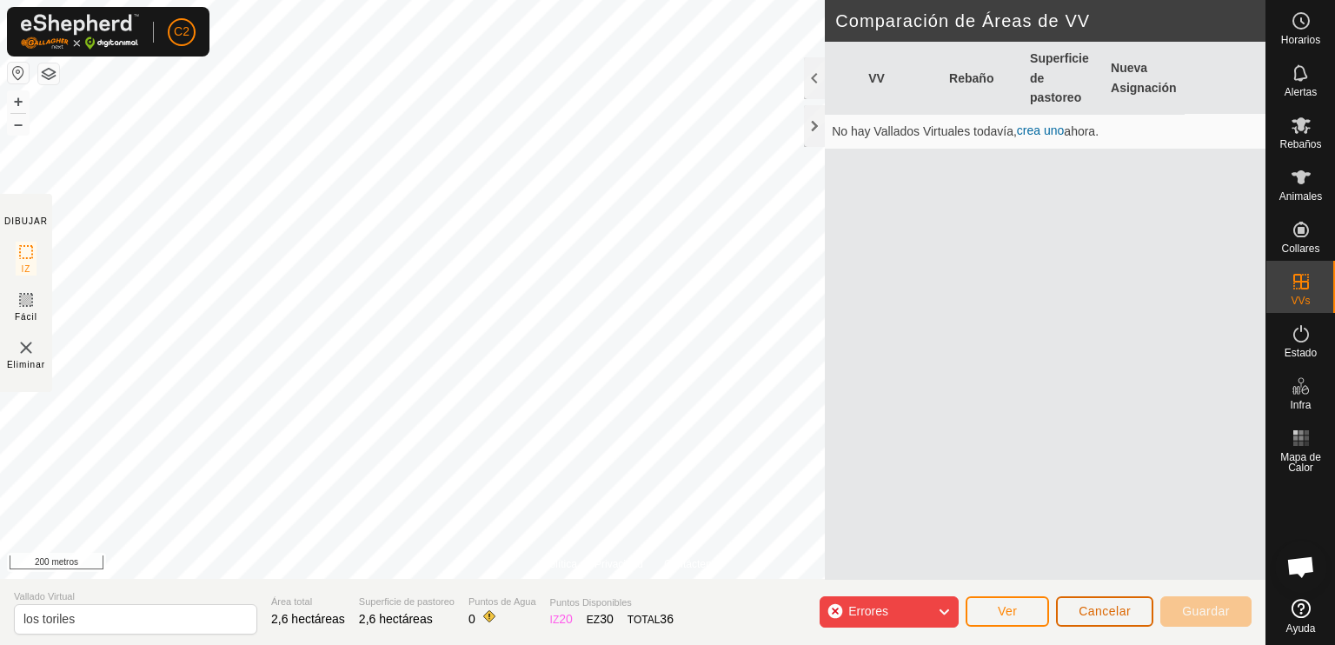
click at [1091, 608] on font "Cancelar" at bounding box center [1105, 611] width 52 height 14
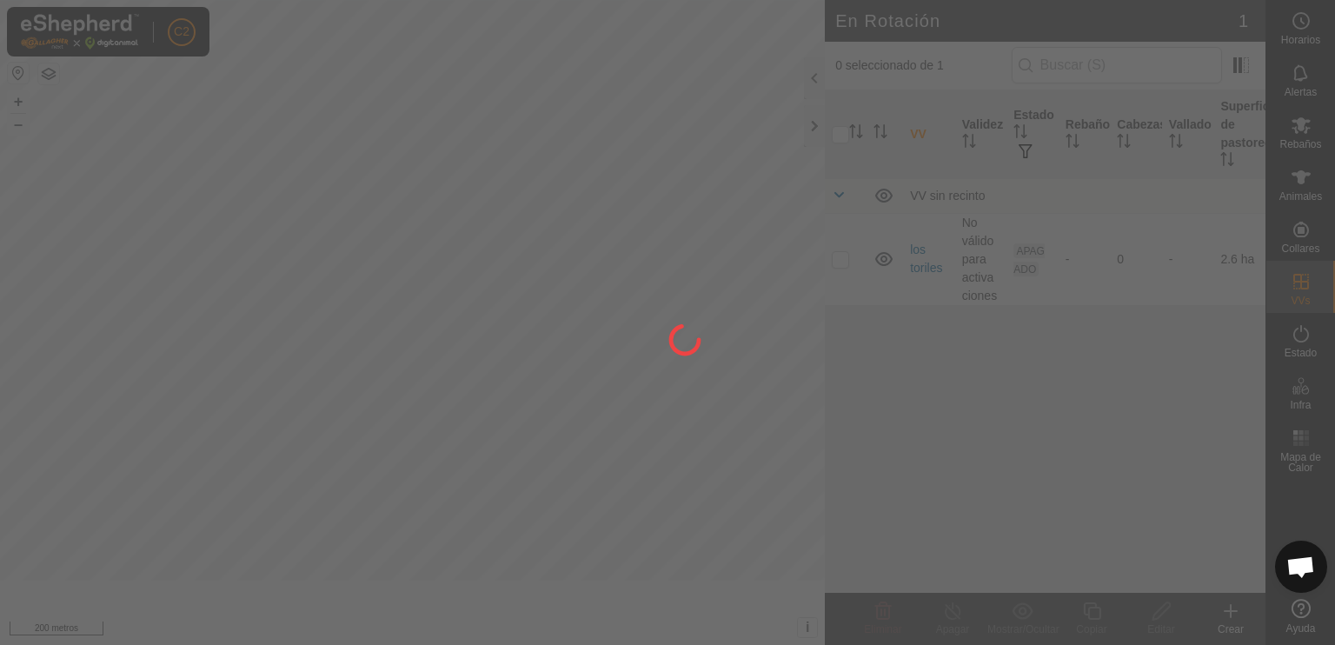
click at [1091, 608] on div at bounding box center [667, 322] width 1335 height 645
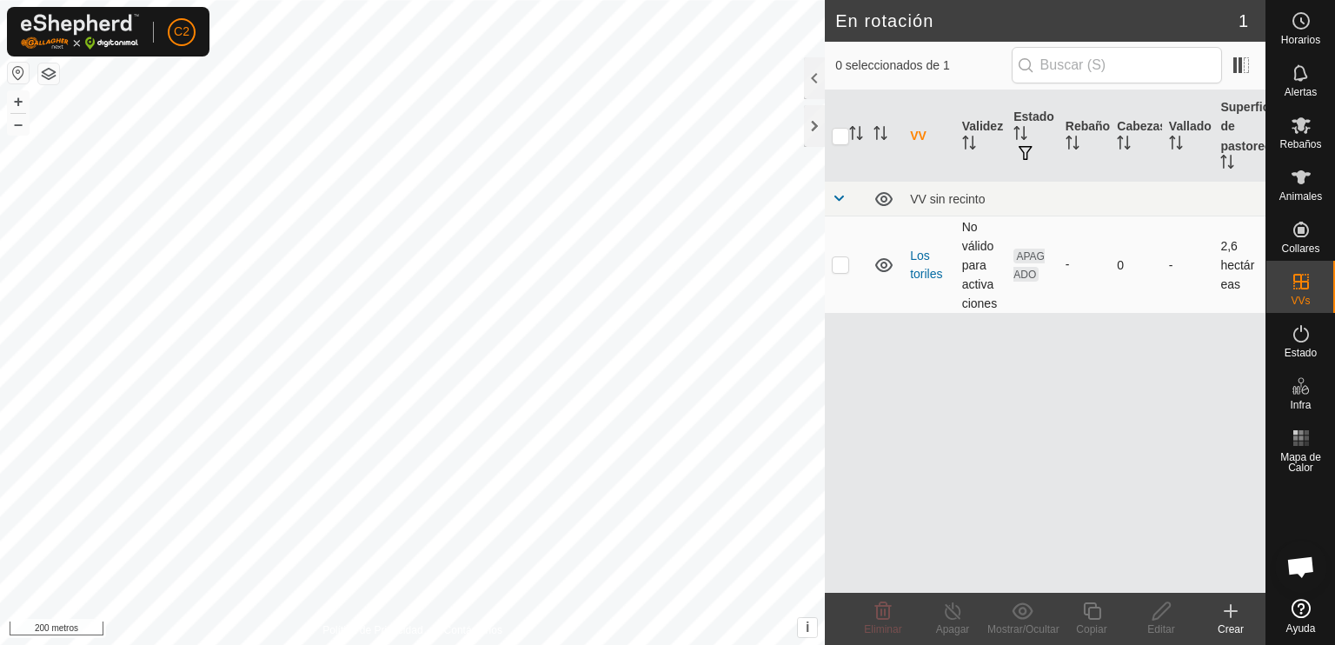
click at [834, 264] on p-checkbox at bounding box center [840, 264] width 17 height 14
checkbox input "true"
click at [837, 198] on span at bounding box center [839, 198] width 14 height 14
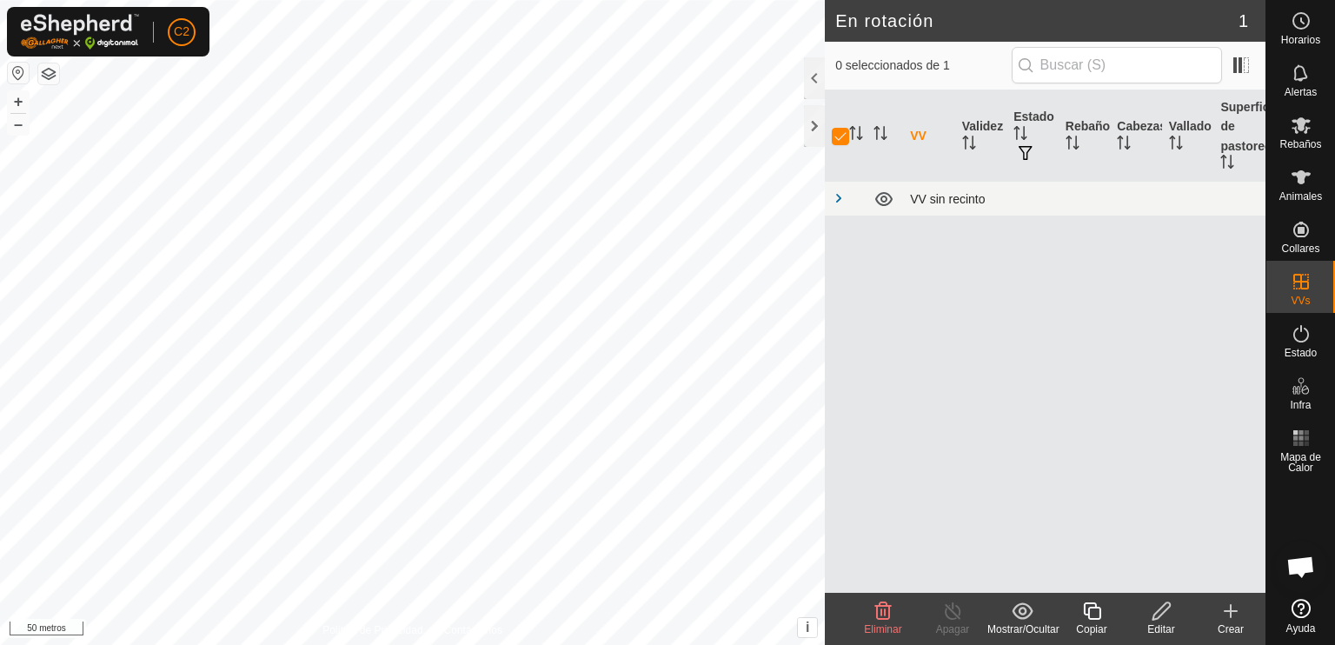
click at [837, 198] on span at bounding box center [839, 198] width 14 height 14
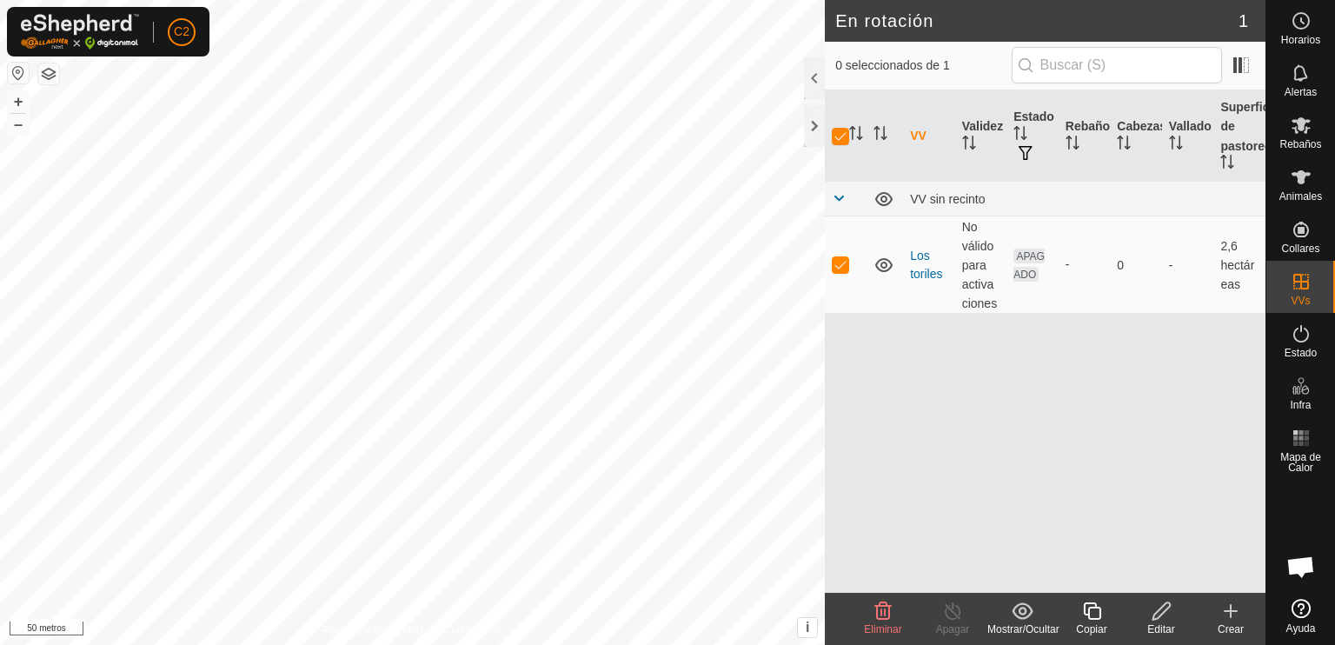
click at [1151, 614] on icon at bounding box center [1162, 611] width 22 height 21
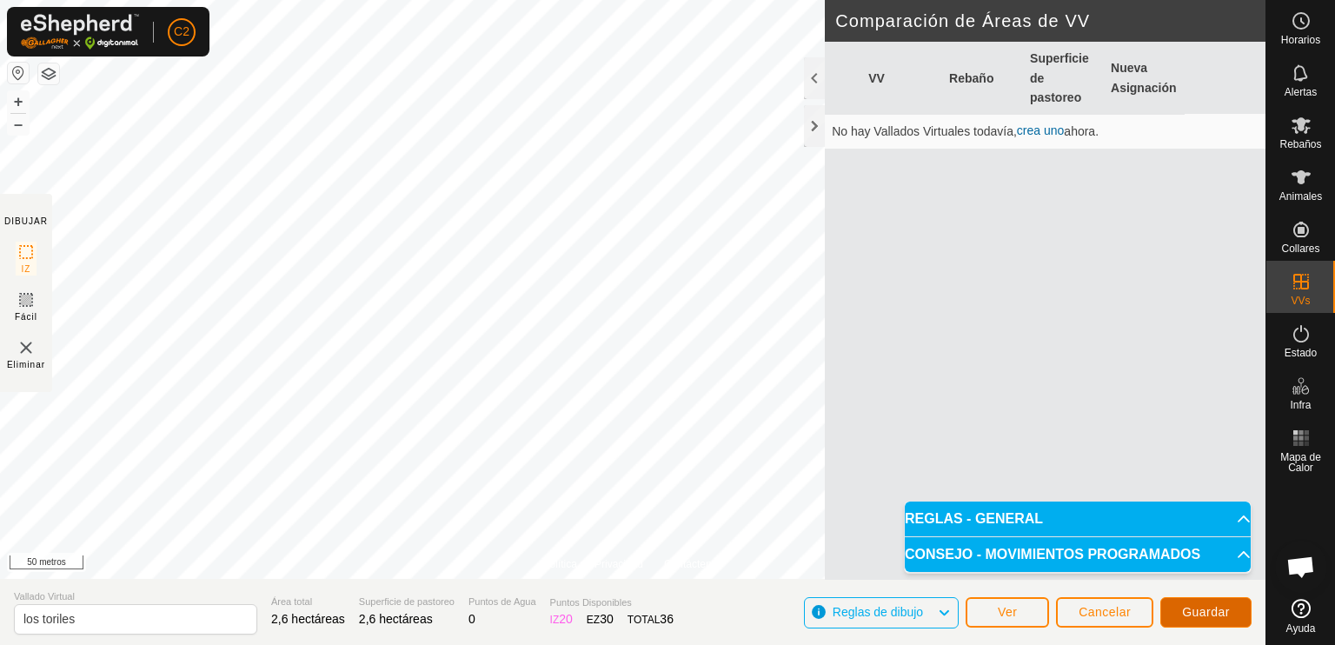
click at [1185, 616] on font "Guardar" at bounding box center [1206, 612] width 48 height 14
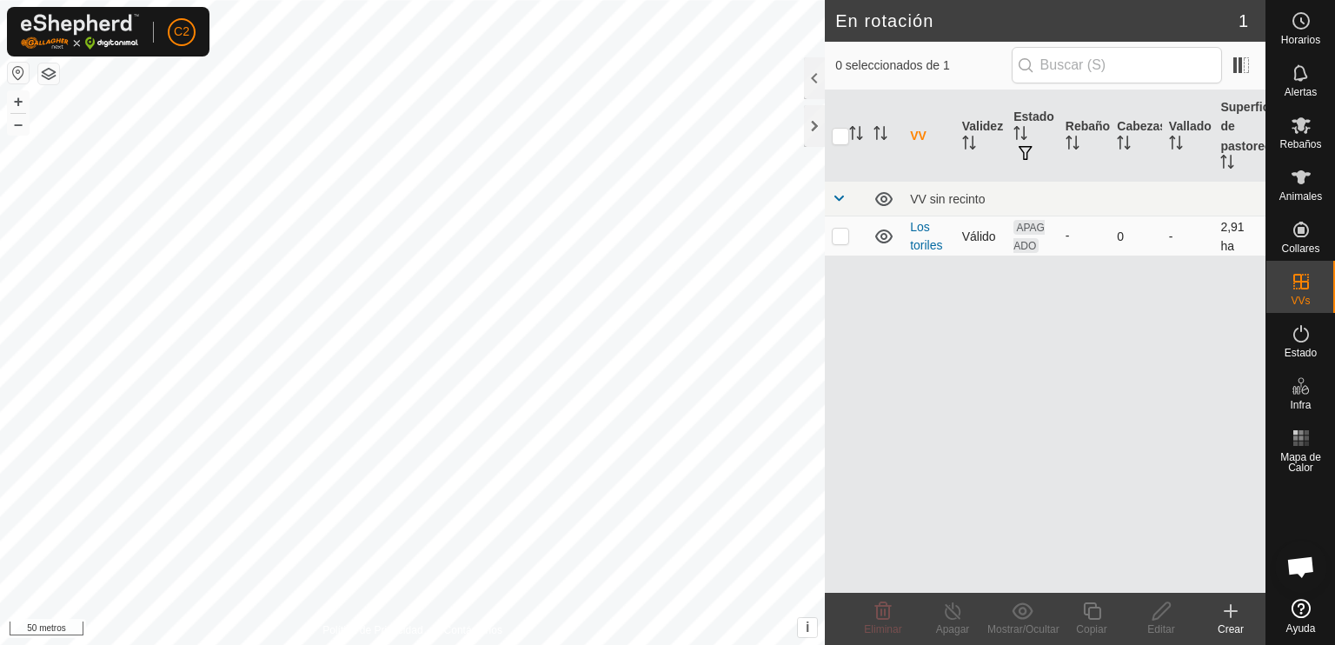
click at [840, 235] on p-checkbox at bounding box center [840, 236] width 17 height 14
checkbox input "true"
click at [812, 76] on div at bounding box center [814, 78] width 21 height 42
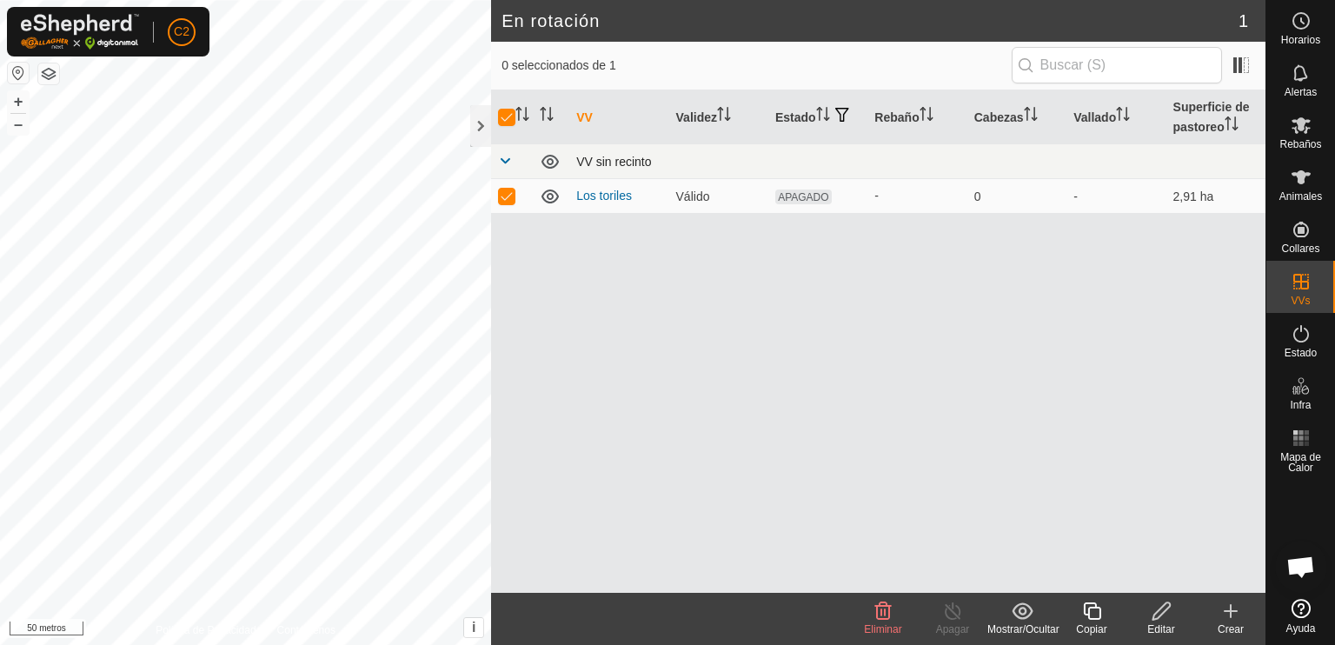
click at [507, 160] on span at bounding box center [505, 161] width 14 height 14
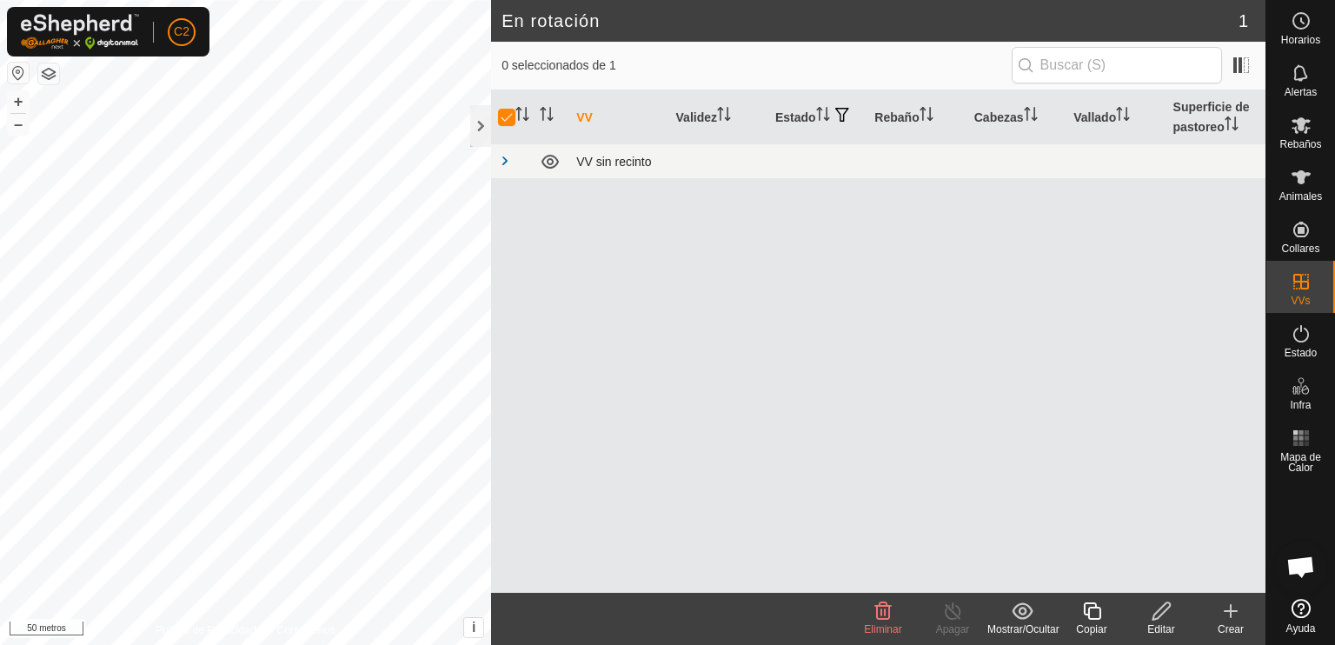
click at [508, 160] on span at bounding box center [505, 161] width 14 height 14
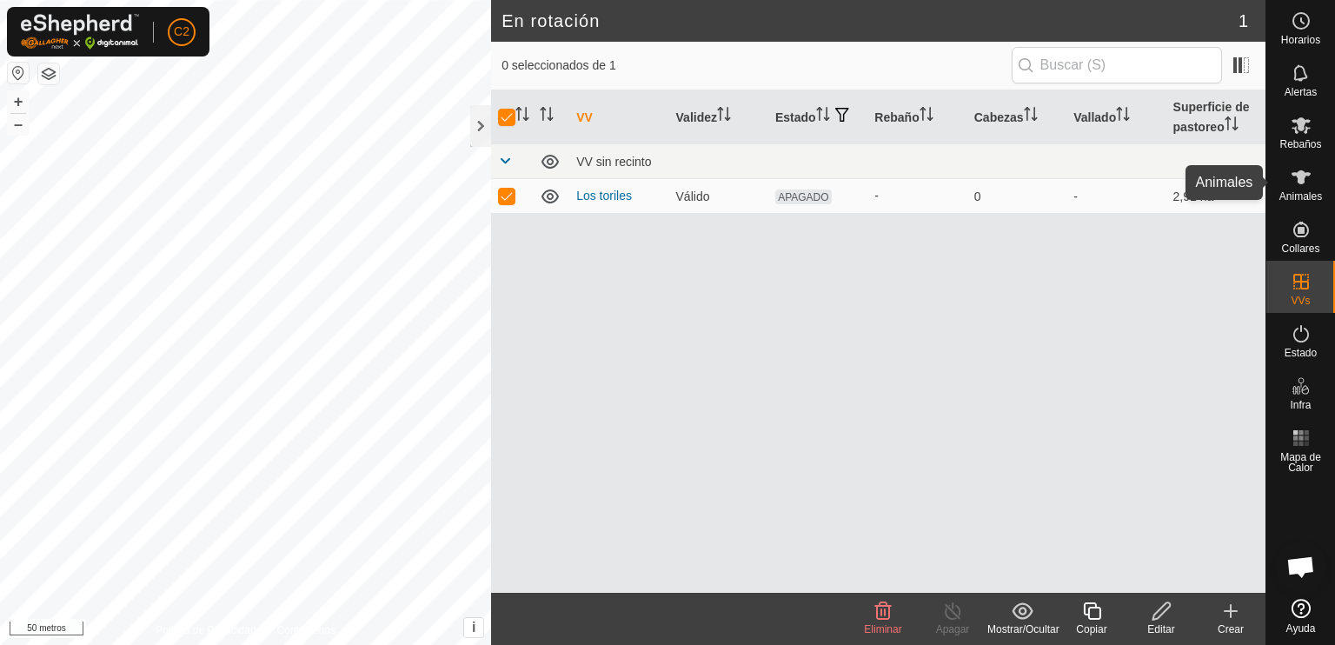
click at [1297, 183] on icon at bounding box center [1301, 177] width 21 height 21
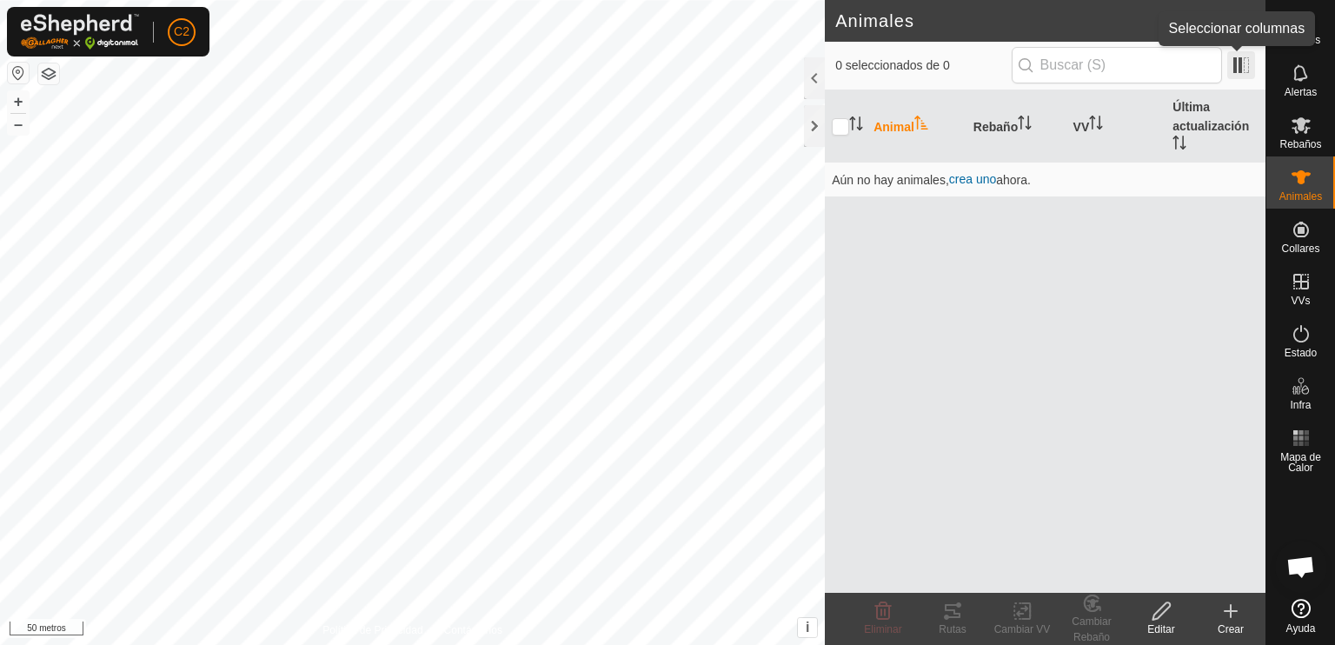
click at [1239, 65] on span at bounding box center [1241, 65] width 28 height 28
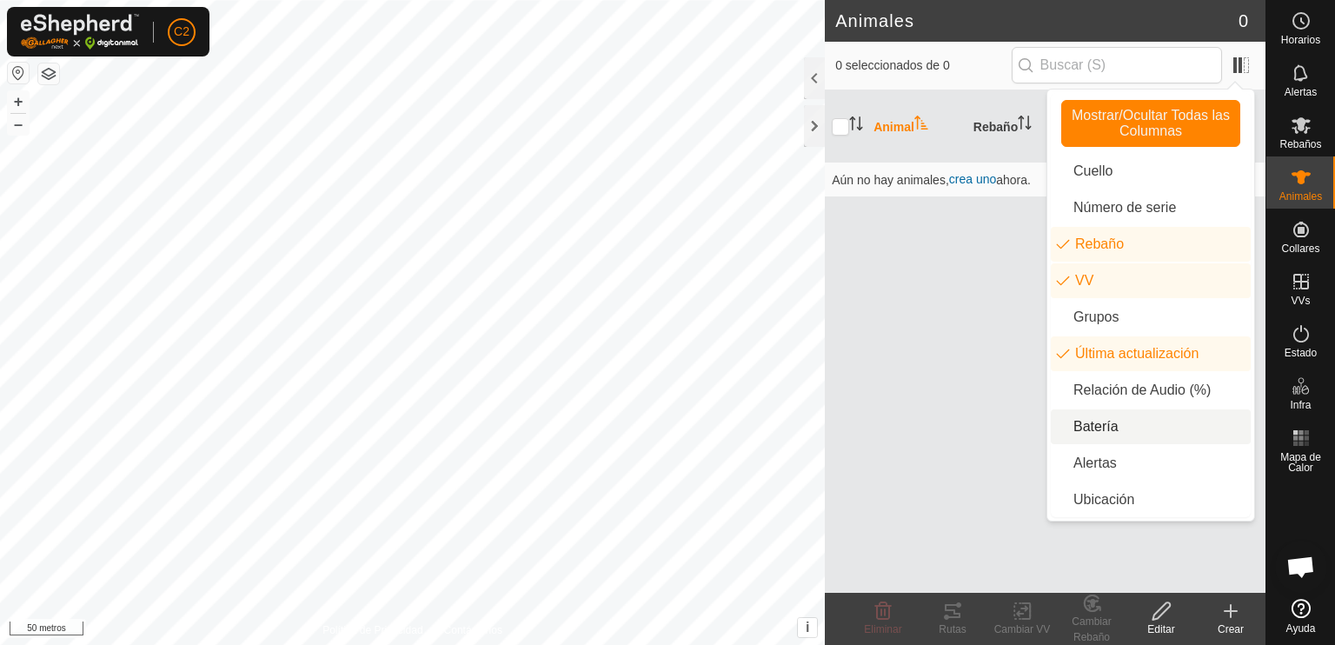
click at [1091, 423] on li "Batería" at bounding box center [1151, 426] width 200 height 35
click at [1112, 498] on li "Ubicación" at bounding box center [1151, 499] width 200 height 35
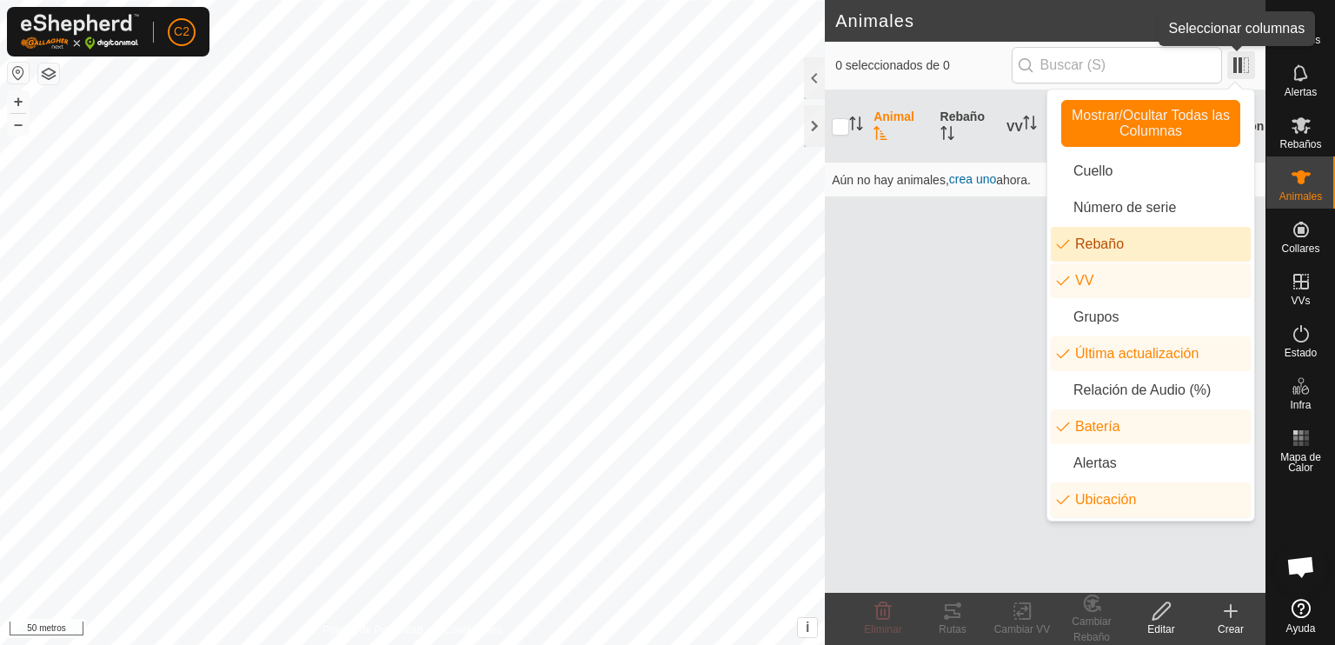
click at [1231, 60] on span at bounding box center [1241, 65] width 28 height 28
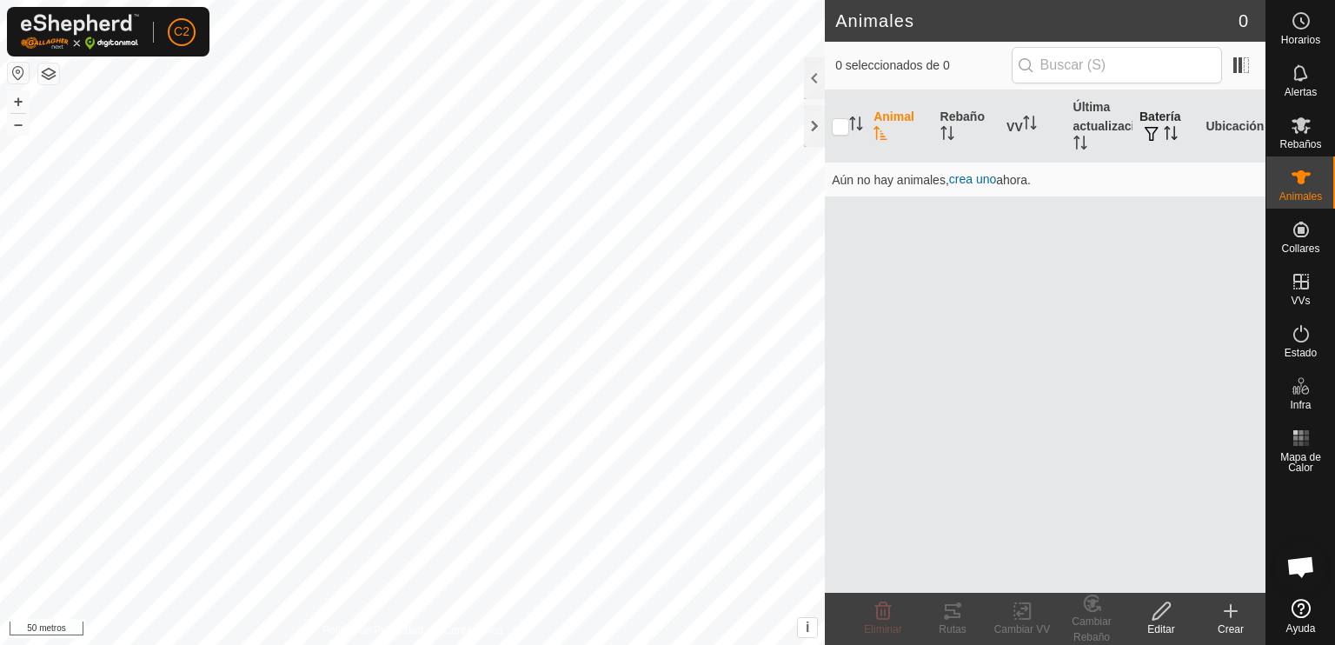
click at [1161, 123] on th "Batería" at bounding box center [1166, 126] width 66 height 72
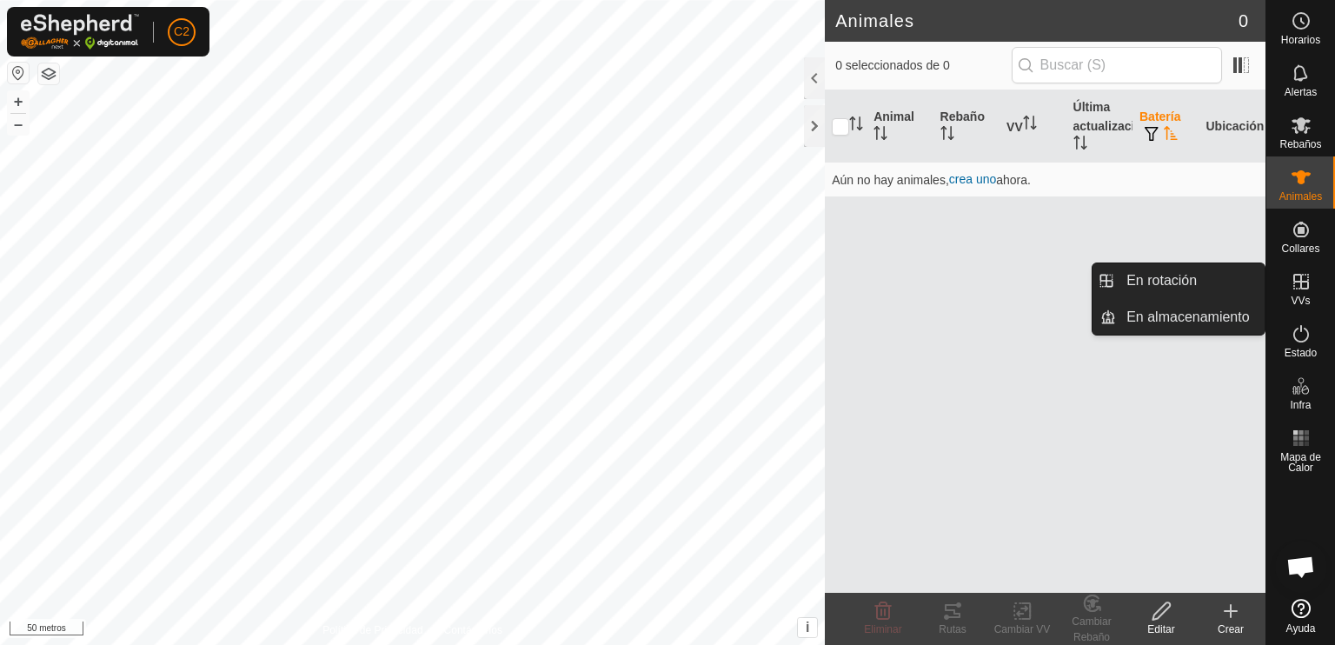
click at [1294, 288] on icon at bounding box center [1301, 282] width 16 height 16
click at [1158, 314] on link "En almacenamiento" at bounding box center [1190, 317] width 149 height 35
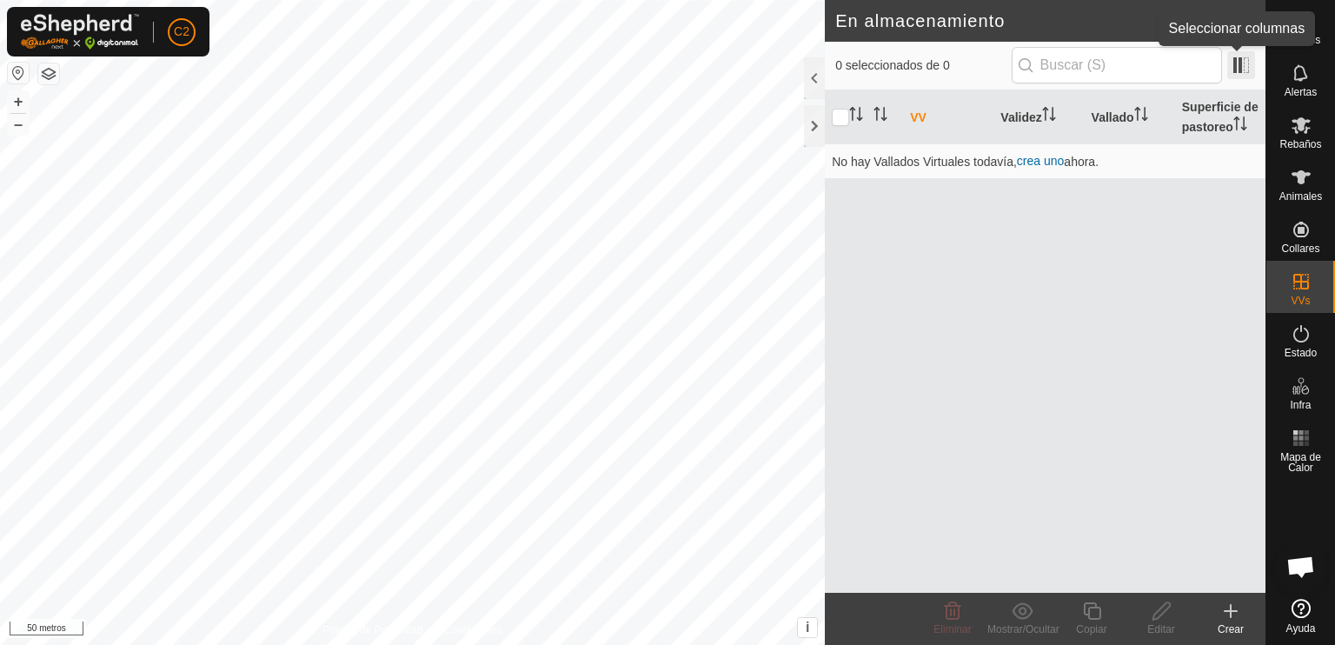
click at [1234, 63] on span at bounding box center [1241, 65] width 28 height 28
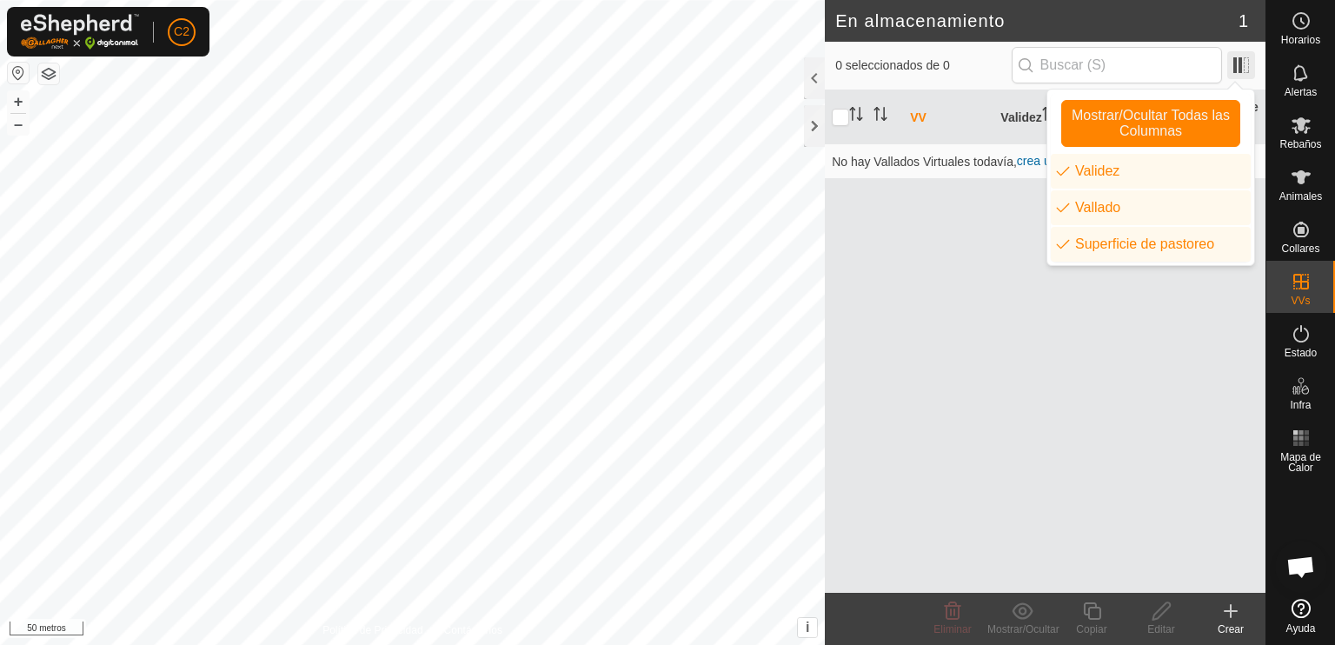
click at [1234, 63] on span at bounding box center [1241, 65] width 28 height 28
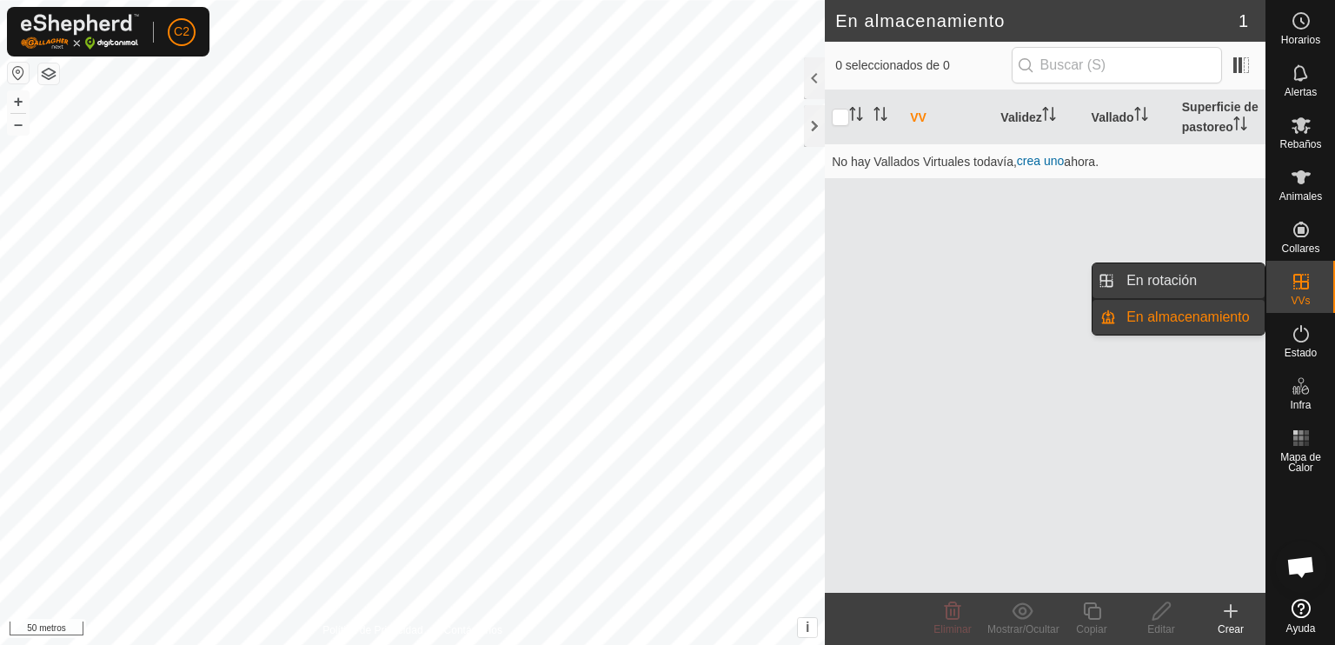
click at [1187, 272] on link "En rotación" at bounding box center [1190, 280] width 149 height 35
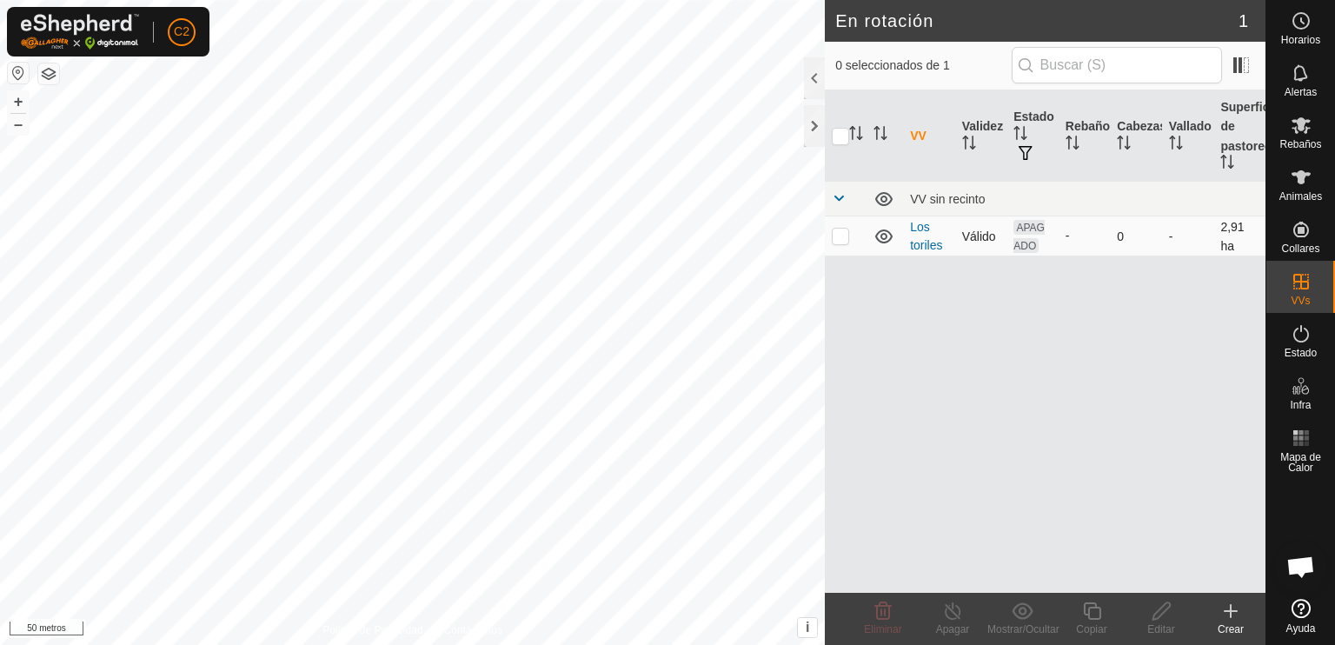
click at [833, 238] on p-checkbox at bounding box center [840, 236] width 17 height 14
checkbox input "true"
click at [1023, 173] on th "Estado" at bounding box center [1032, 135] width 52 height 91
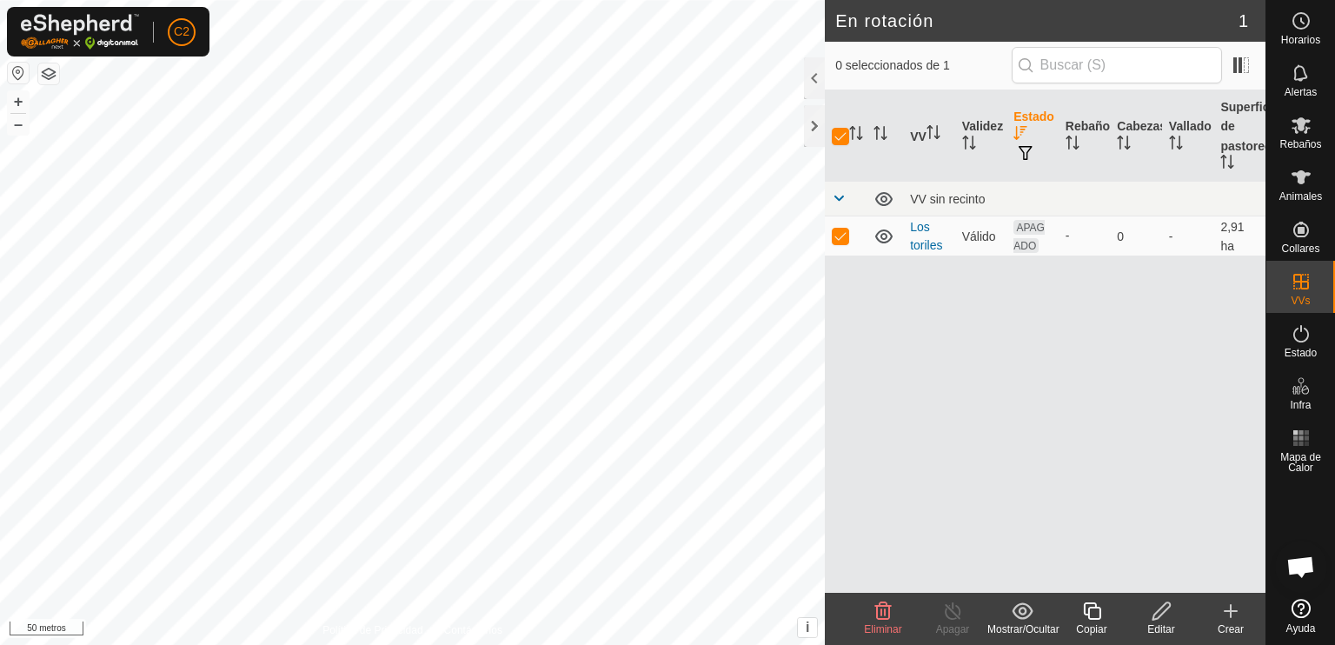
drag, startPoint x: 1023, startPoint y: 173, endPoint x: 1023, endPoint y: 154, distance: 19.1
click at [1023, 154] on span "button" at bounding box center [1026, 153] width 14 height 14
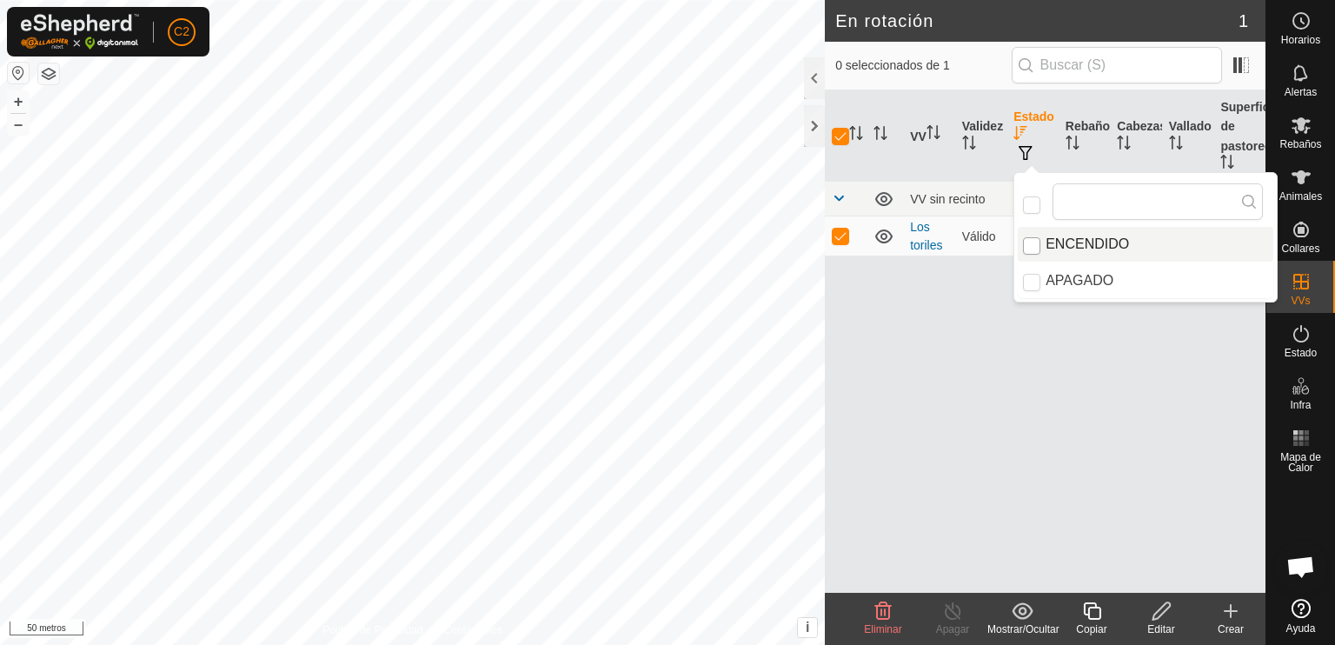
click at [1033, 245] on input "ENCENDIDO" at bounding box center [1031, 245] width 17 height 17
checkbox input "true"
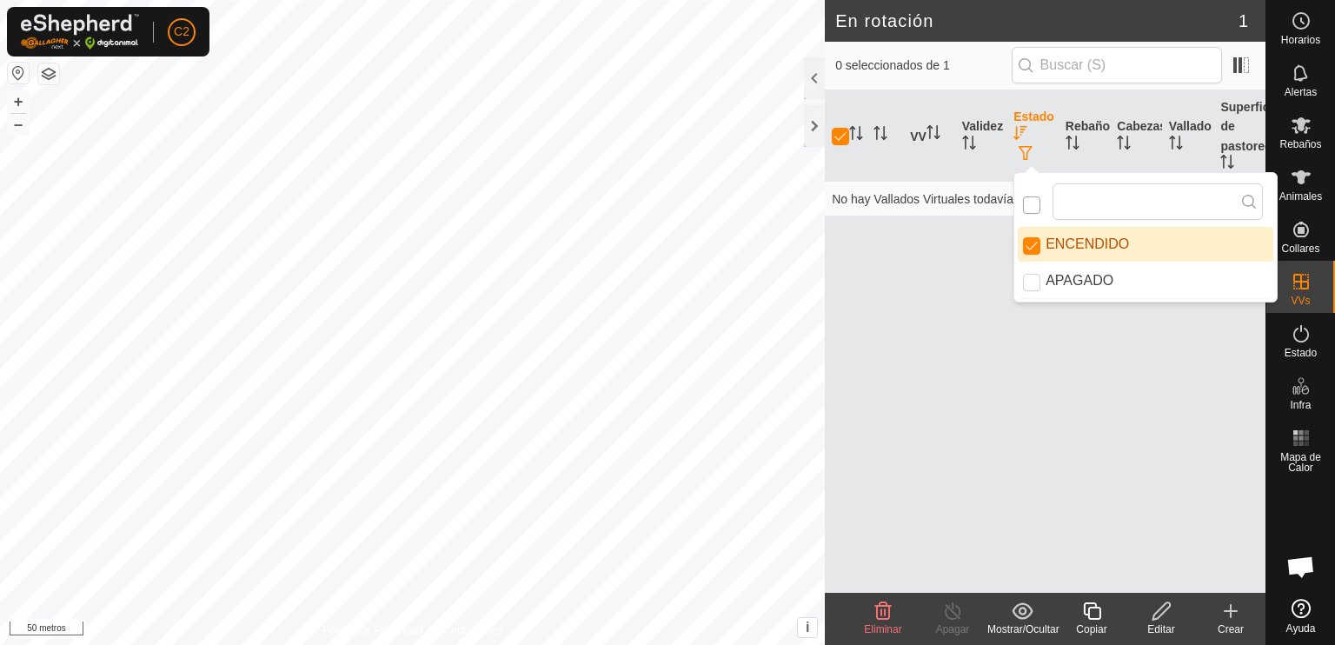
click at [1030, 204] on input "checkbox" at bounding box center [1031, 204] width 17 height 17
checkbox input "false"
checkbox input "true"
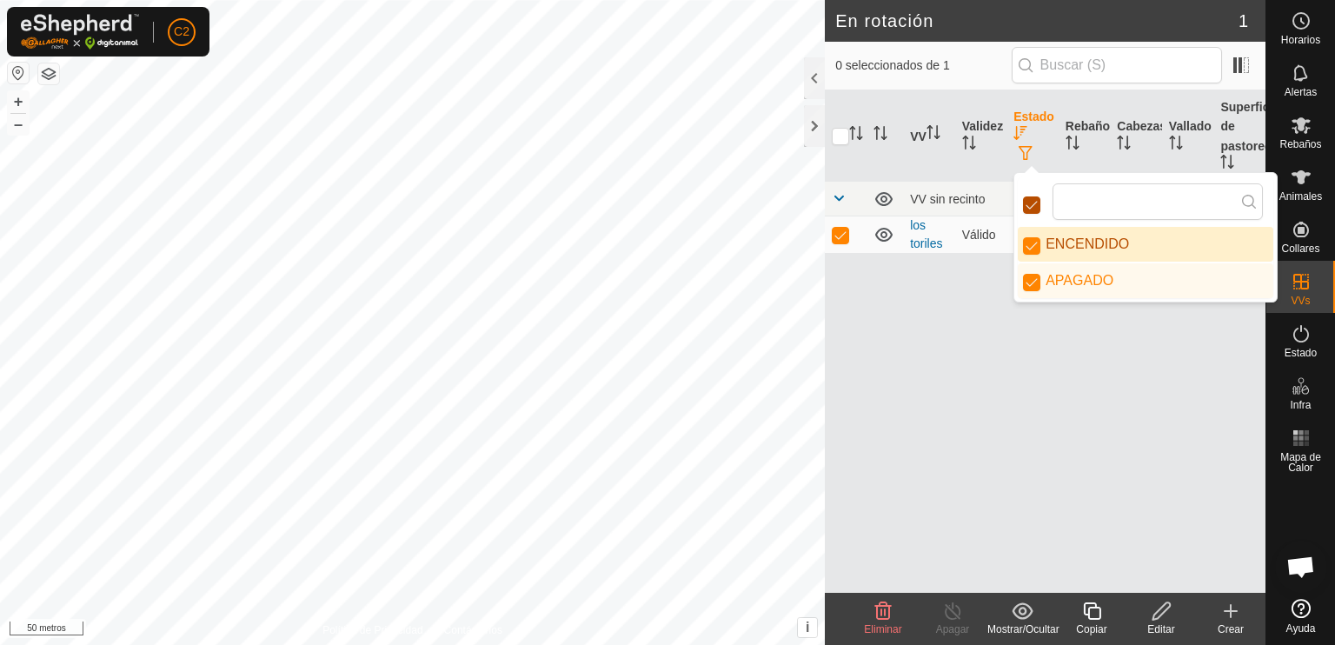
scroll to position [10, 9]
click at [929, 240] on font "Los toriles" at bounding box center [926, 236] width 32 height 32
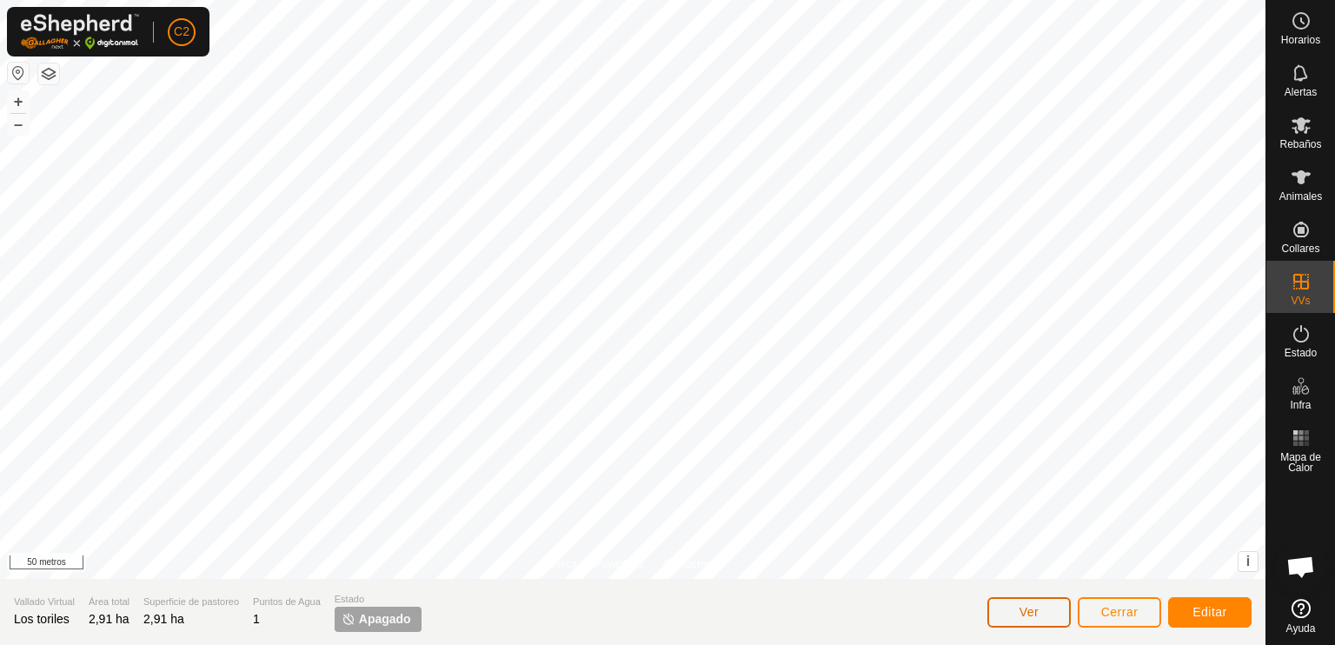
click at [1020, 613] on font "Ver" at bounding box center [1030, 612] width 20 height 14
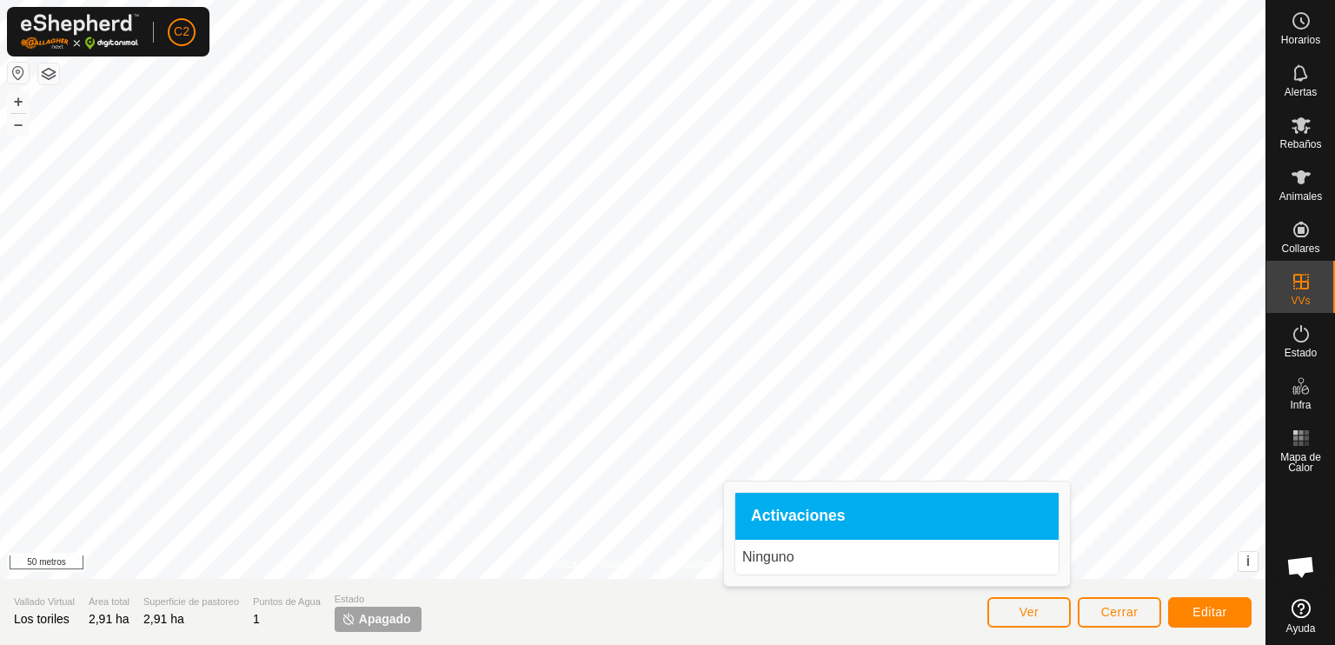
click at [788, 521] on font "Activaciones" at bounding box center [798, 515] width 95 height 17
click at [931, 516] on div "Activaciones" at bounding box center [896, 516] width 323 height 47
click at [808, 558] on p "Ninguno" at bounding box center [896, 557] width 309 height 21
click at [807, 558] on p "Ninguno" at bounding box center [896, 557] width 309 height 21
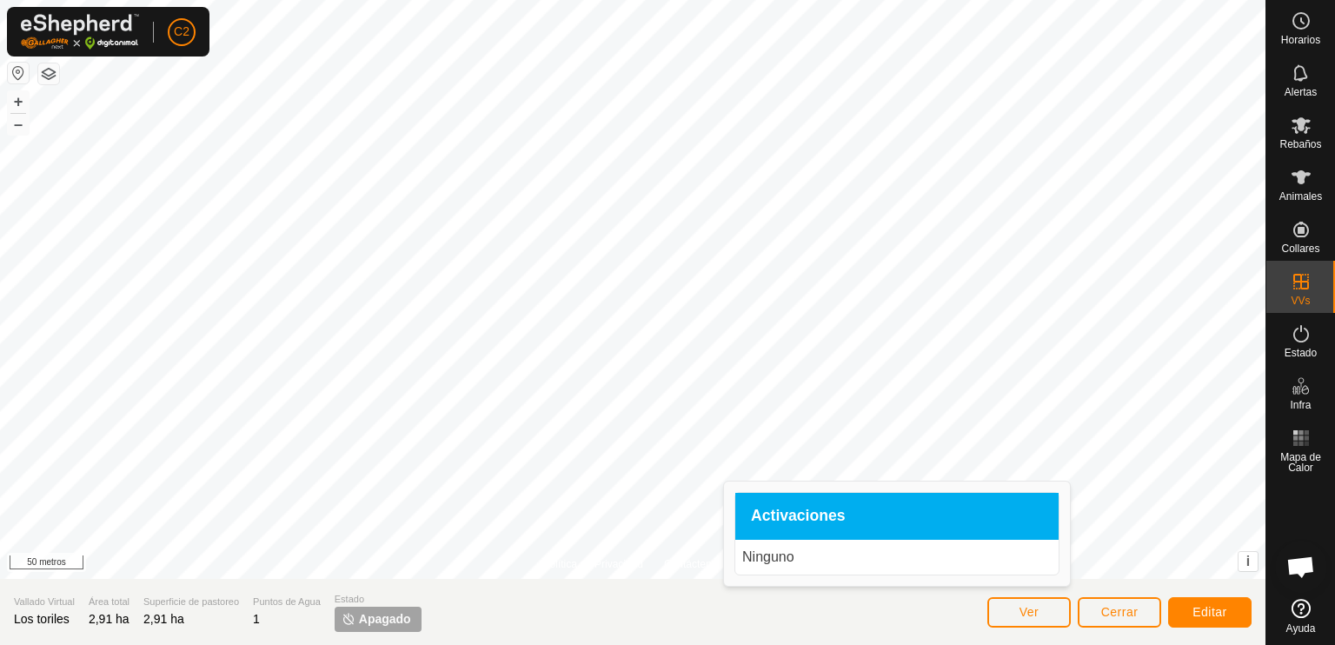
click at [383, 623] on font "Apagado" at bounding box center [385, 619] width 52 height 14
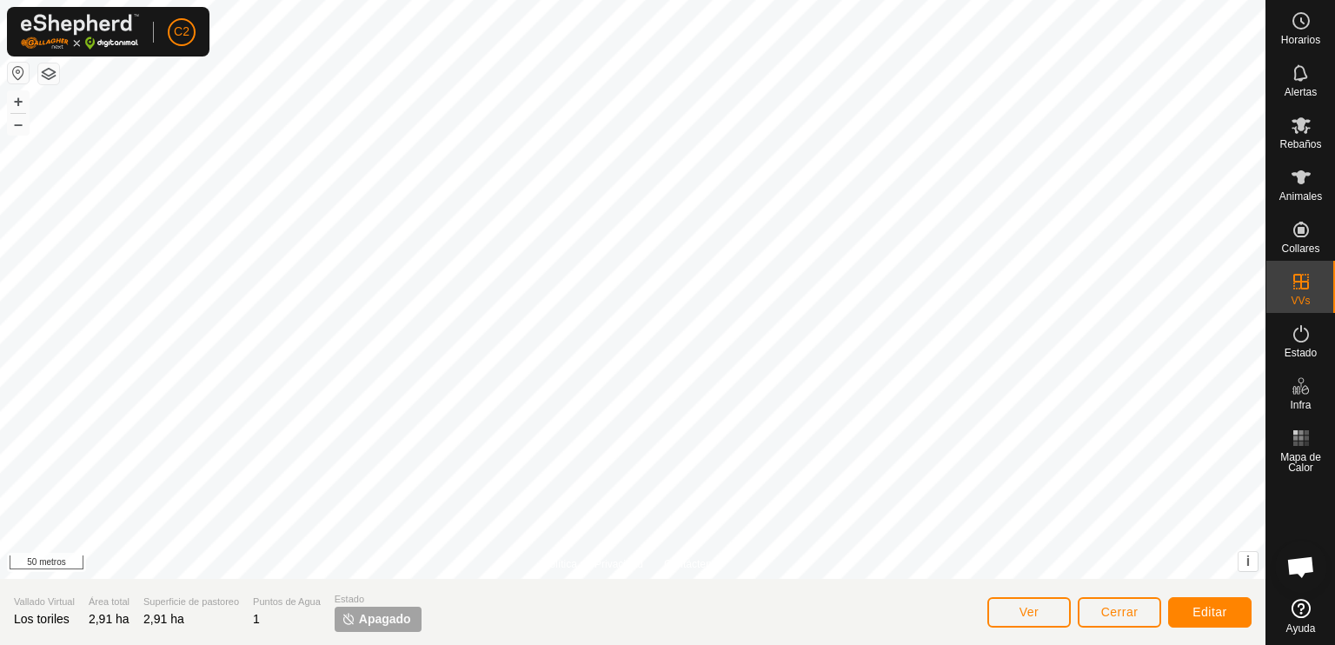
click at [386, 618] on font "Apagado" at bounding box center [385, 619] width 52 height 14
click at [389, 618] on font "Apagado" at bounding box center [385, 619] width 52 height 14
click at [344, 621] on img at bounding box center [349, 619] width 14 height 14
click at [383, 623] on font "Apagado" at bounding box center [385, 619] width 52 height 14
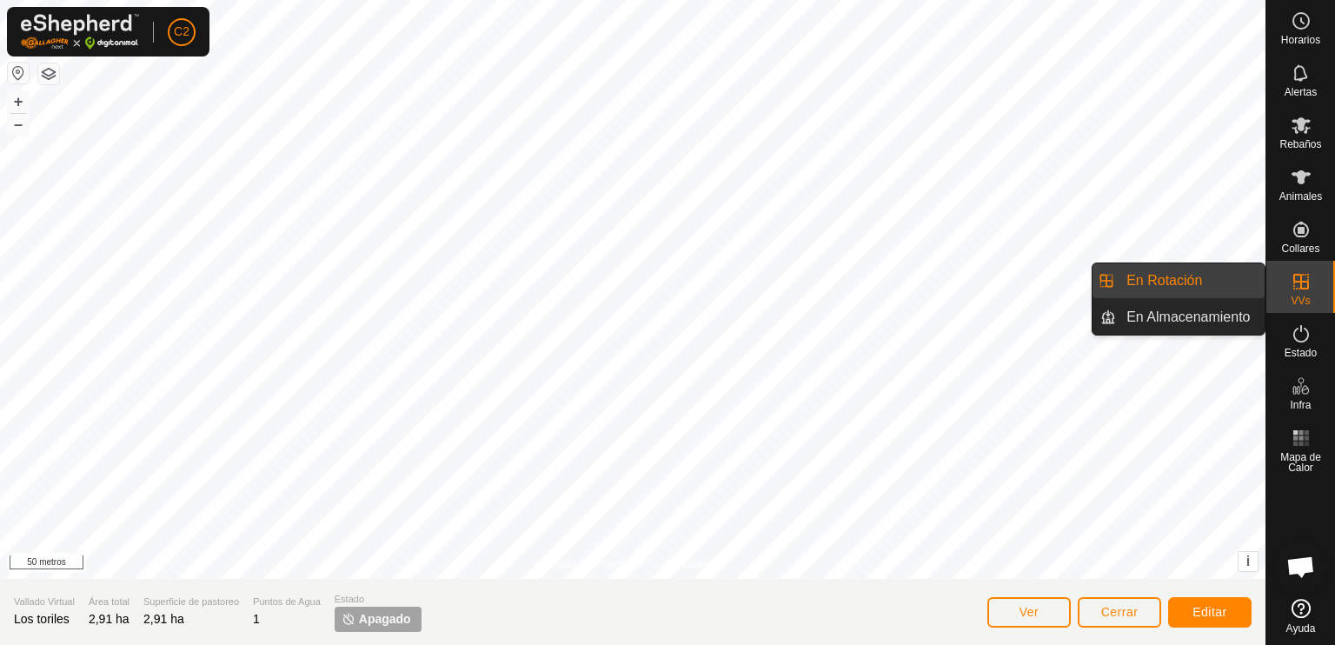
click at [1203, 316] on link "En Almacenamiento" at bounding box center [1190, 317] width 149 height 35
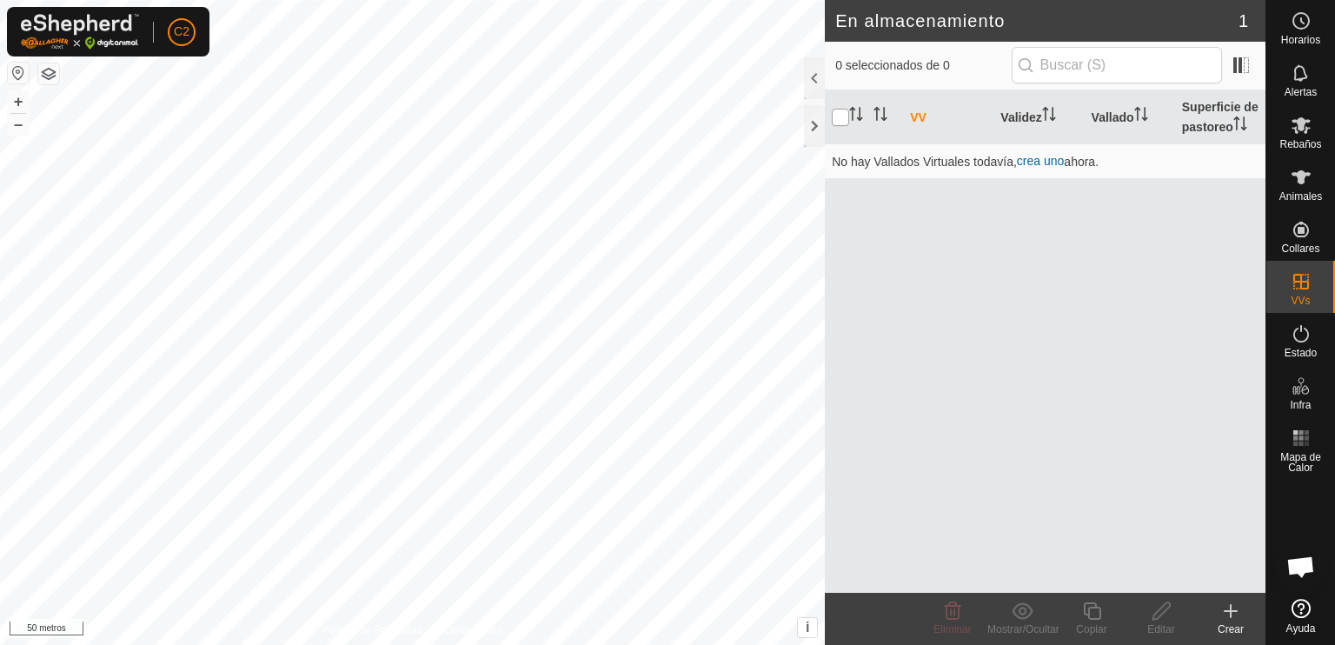
click at [837, 115] on input "checkbox" at bounding box center [840, 117] width 17 height 17
checkbox input "false"
click at [1237, 65] on span at bounding box center [1241, 65] width 28 height 28
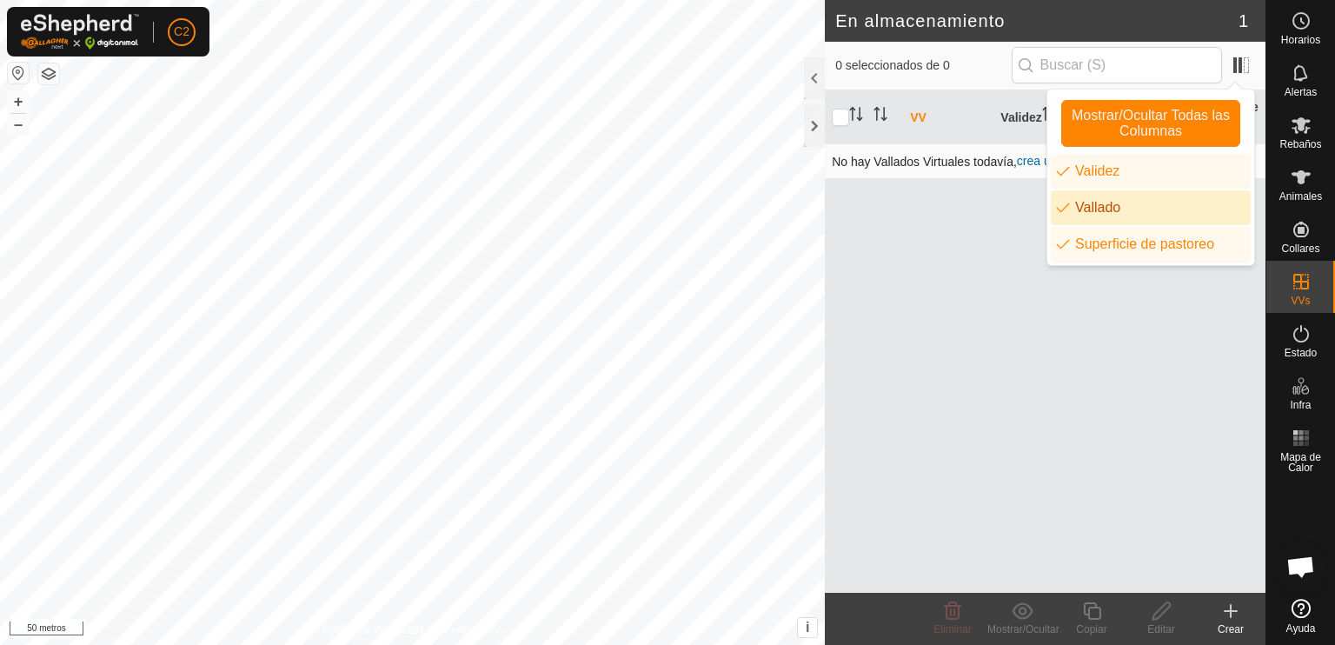
click at [916, 165] on font "No hay Vallados Virtuales todavía," at bounding box center [924, 162] width 185 height 14
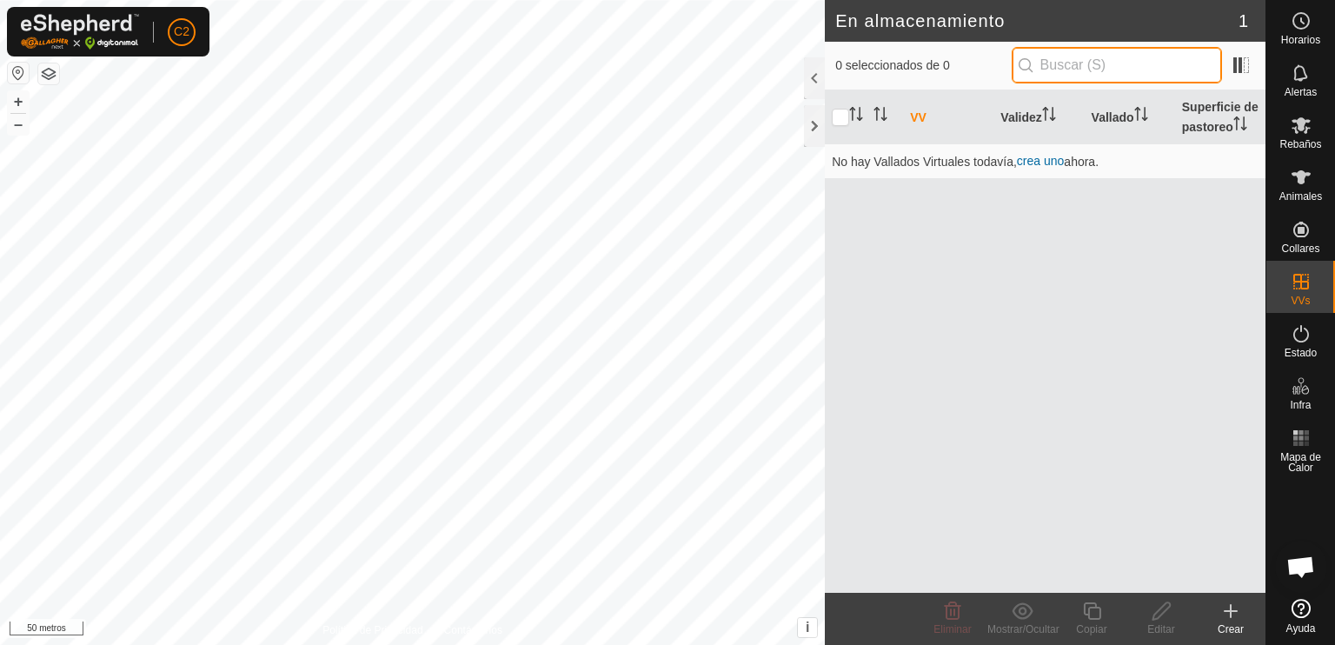
click at [1049, 65] on input "text" at bounding box center [1117, 65] width 210 height 37
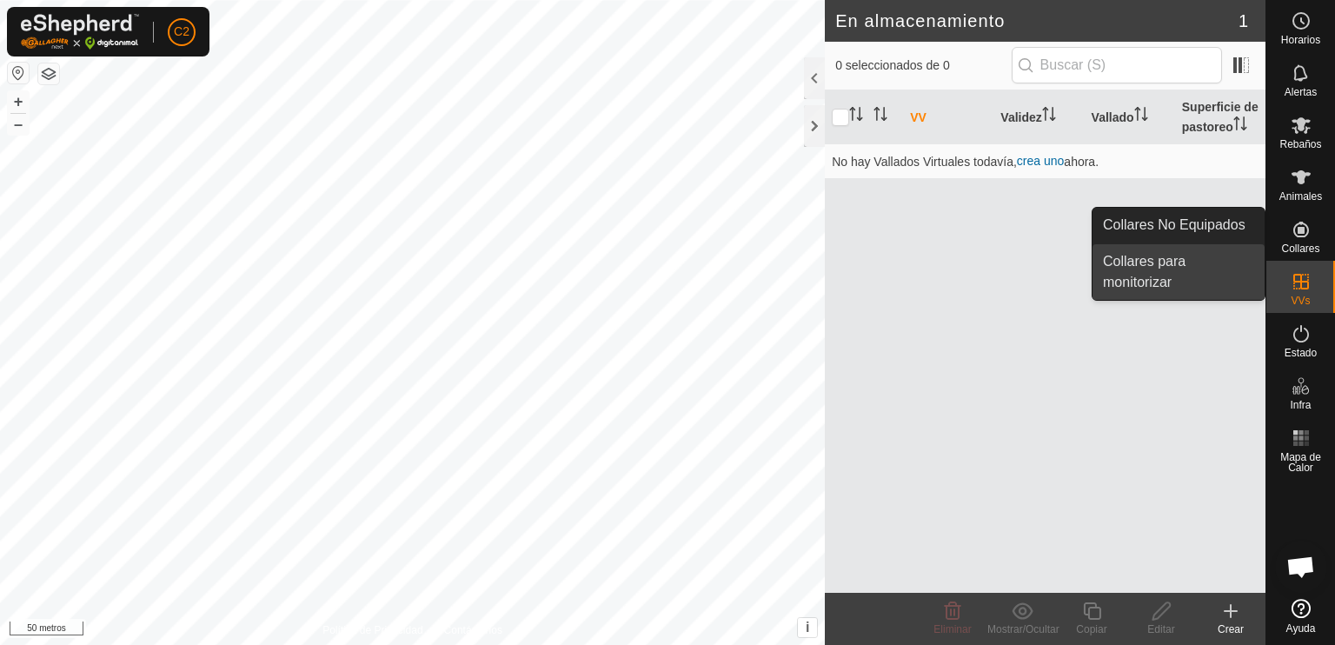
click at [1155, 271] on link "Collares para monitorizar" at bounding box center [1179, 272] width 172 height 56
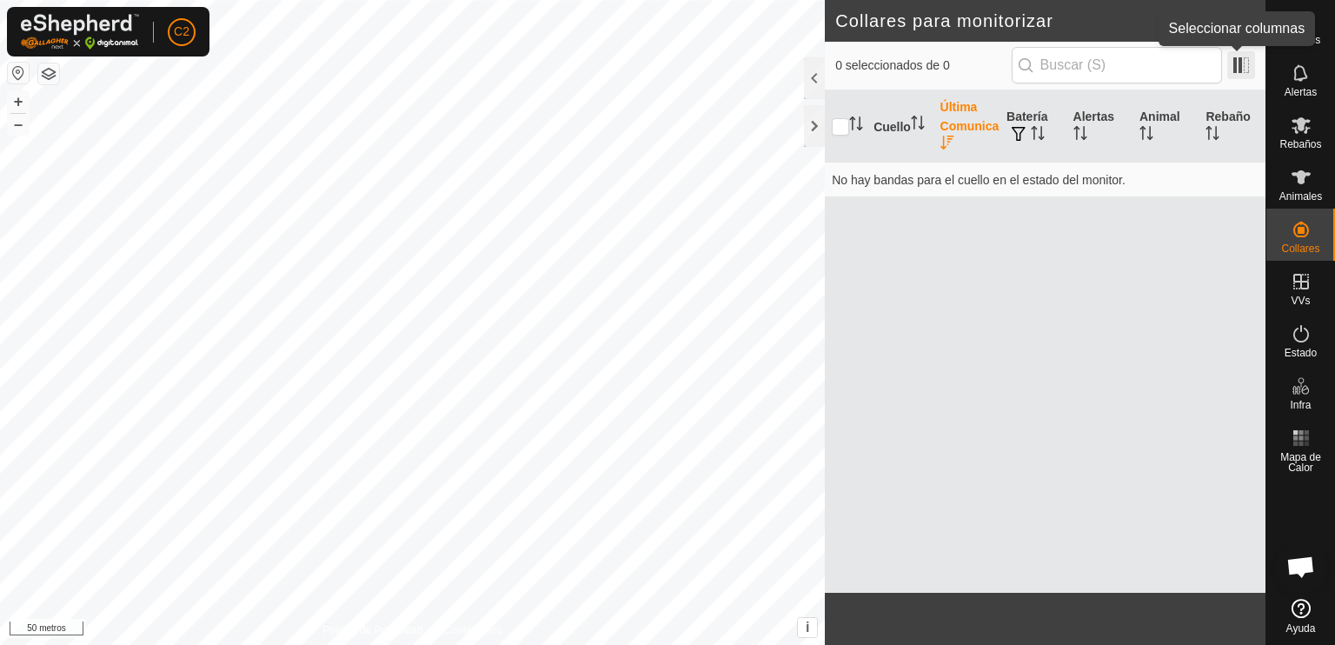
click at [1239, 68] on span at bounding box center [1241, 65] width 28 height 28
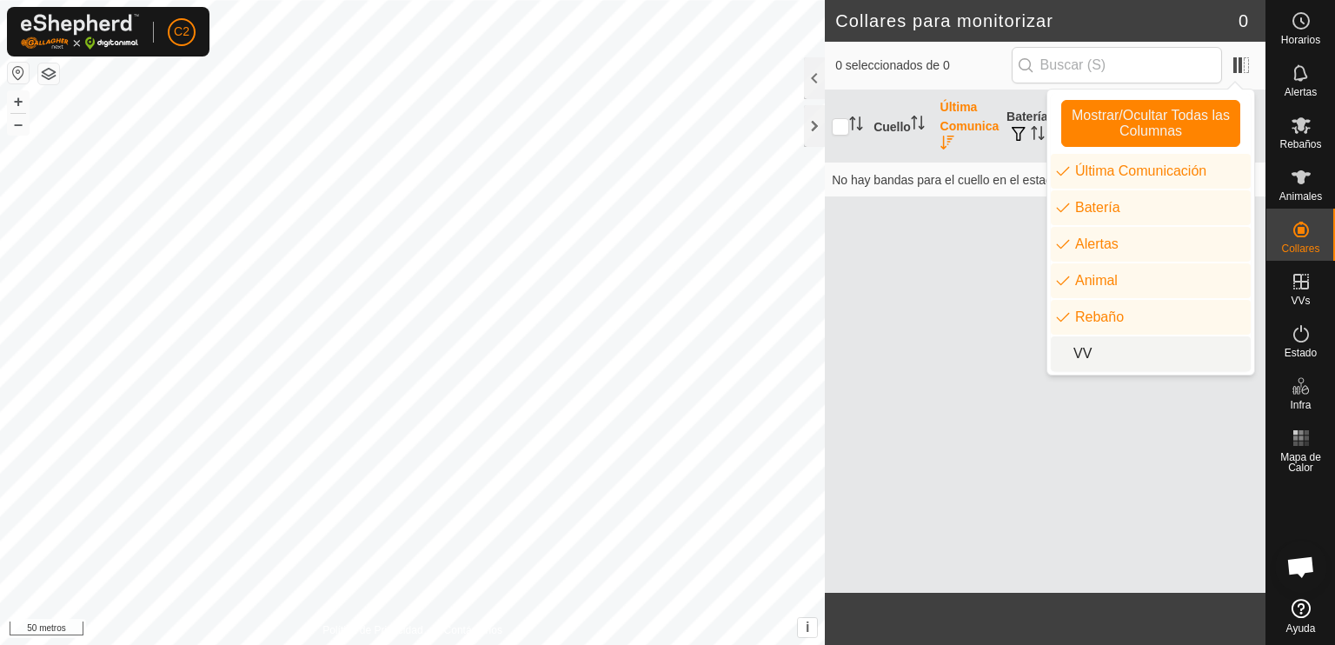
click at [1075, 355] on font "VV" at bounding box center [1082, 353] width 18 height 15
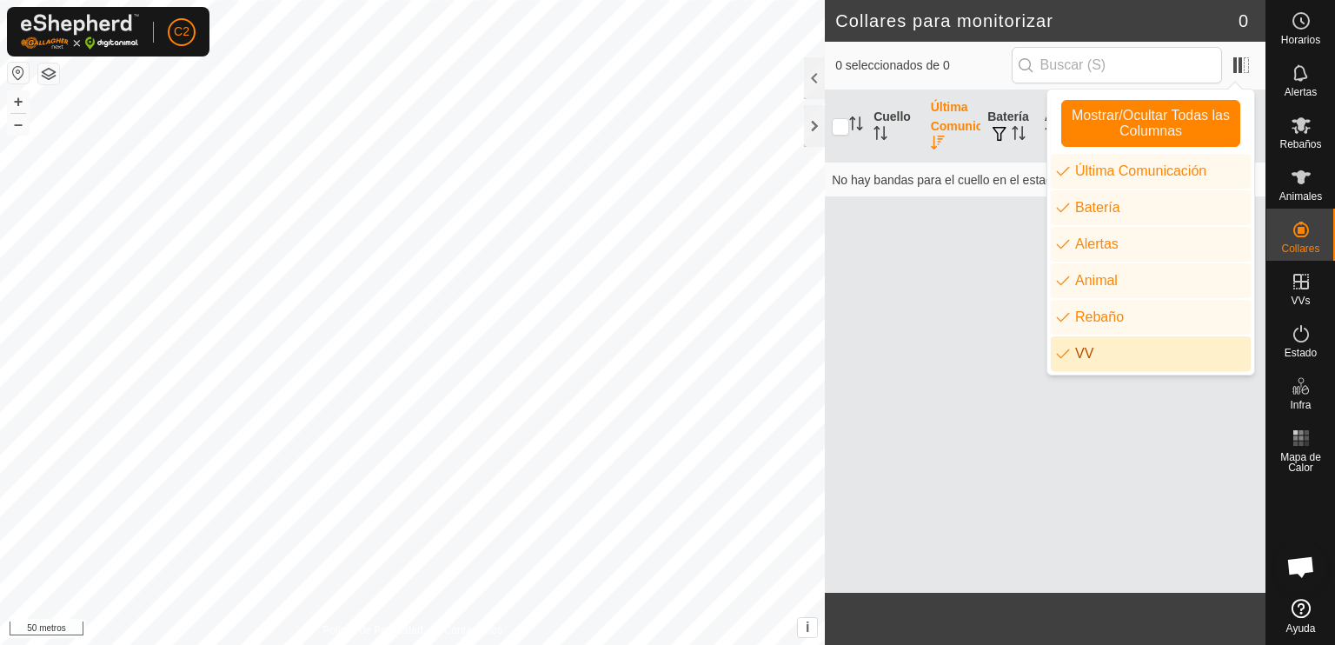
click at [1014, 375] on div "Cuello Última Comunicación Batería Alertas Animal Rebaño VV No hay bandas para …" at bounding box center [1045, 341] width 441 height 502
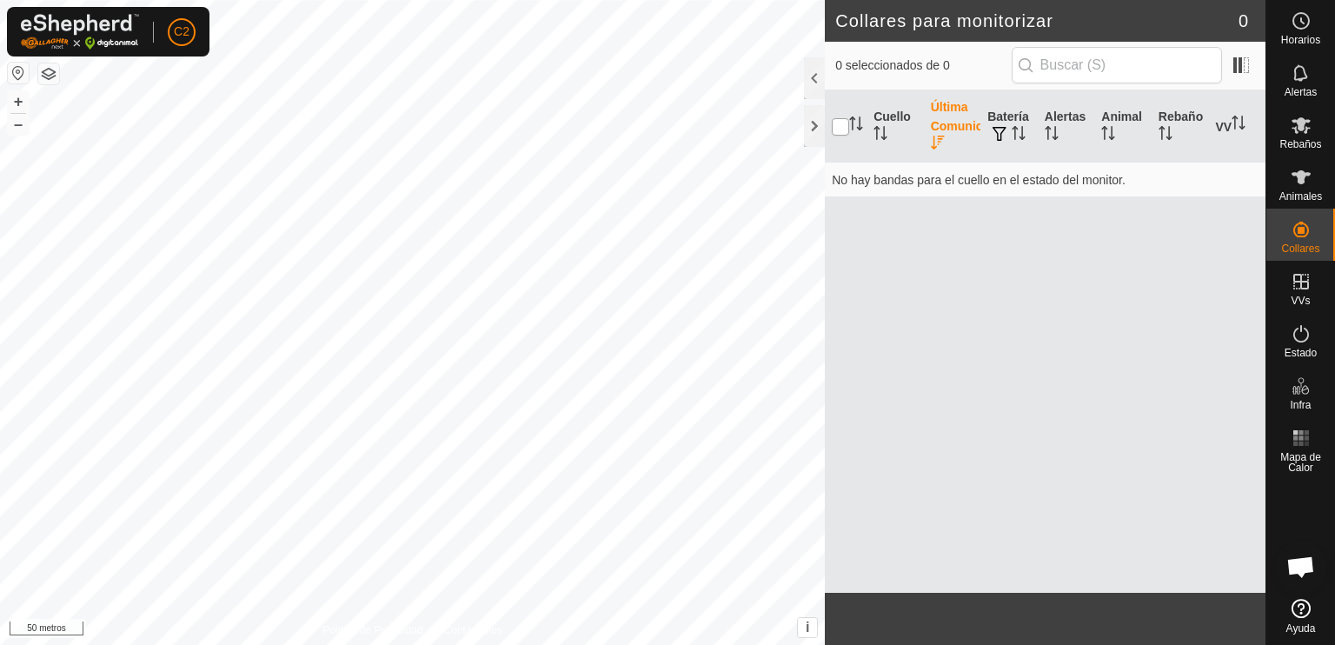
click at [838, 131] on input "checkbox" at bounding box center [840, 126] width 17 height 17
click at [840, 128] on input "checkbox" at bounding box center [840, 126] width 17 height 17
checkbox input "false"
click at [1233, 123] on icon "Activar para ordenar" at bounding box center [1239, 123] width 14 height 14
click at [1142, 337] on div "Cuello Última Comunicación Batería Alertas Animal Rebaño VV No hay bandas para …" at bounding box center [1045, 341] width 441 height 502
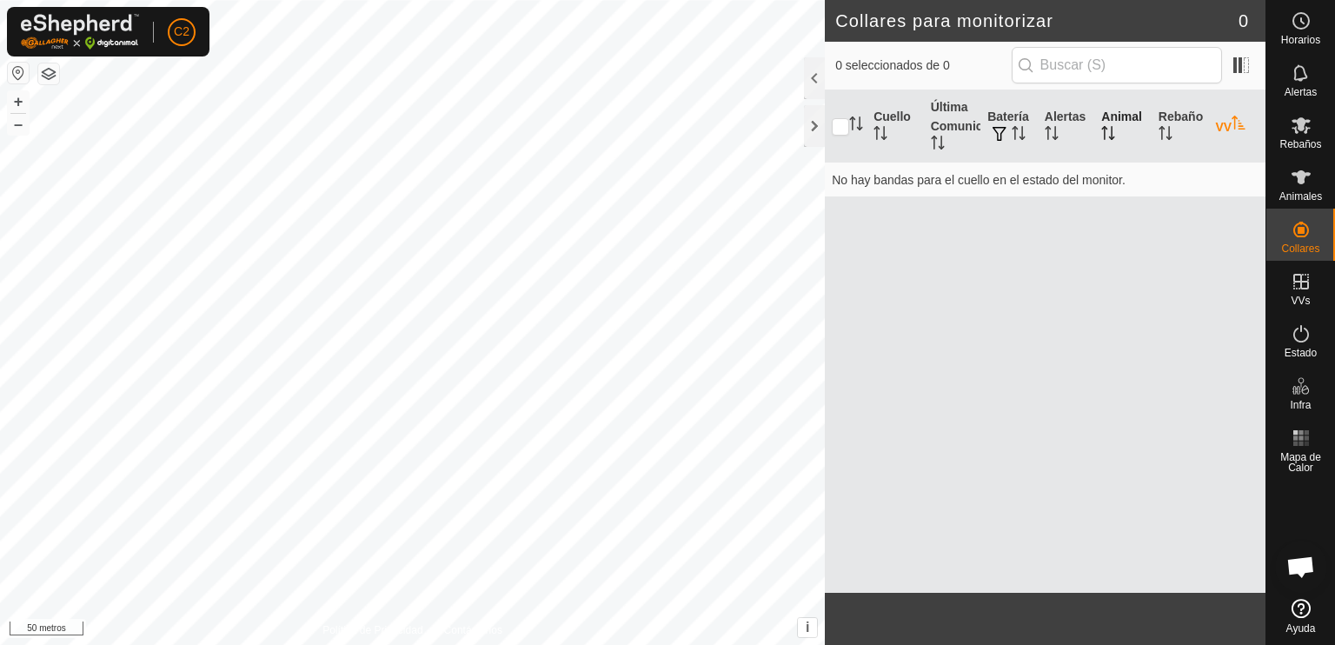
click at [1114, 123] on th "Animal" at bounding box center [1122, 126] width 57 height 72
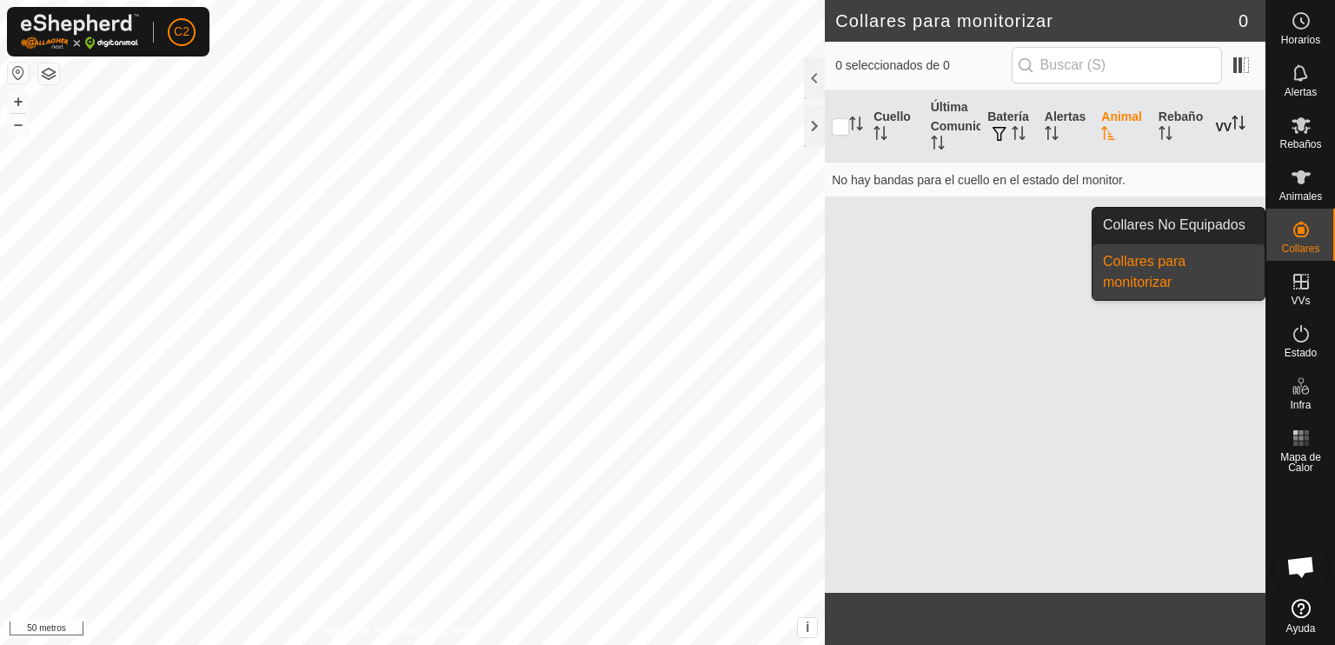
click at [1218, 220] on link "Collares No Equipados" at bounding box center [1179, 225] width 172 height 35
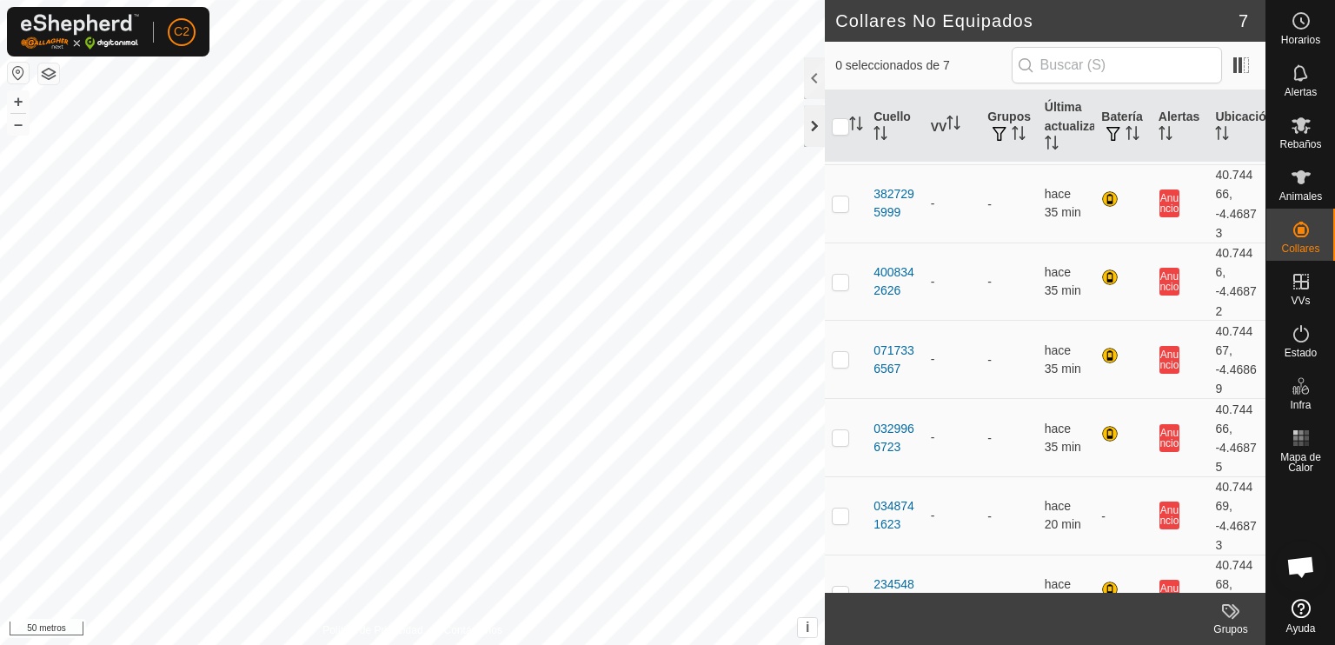
scroll to position [115, 0]
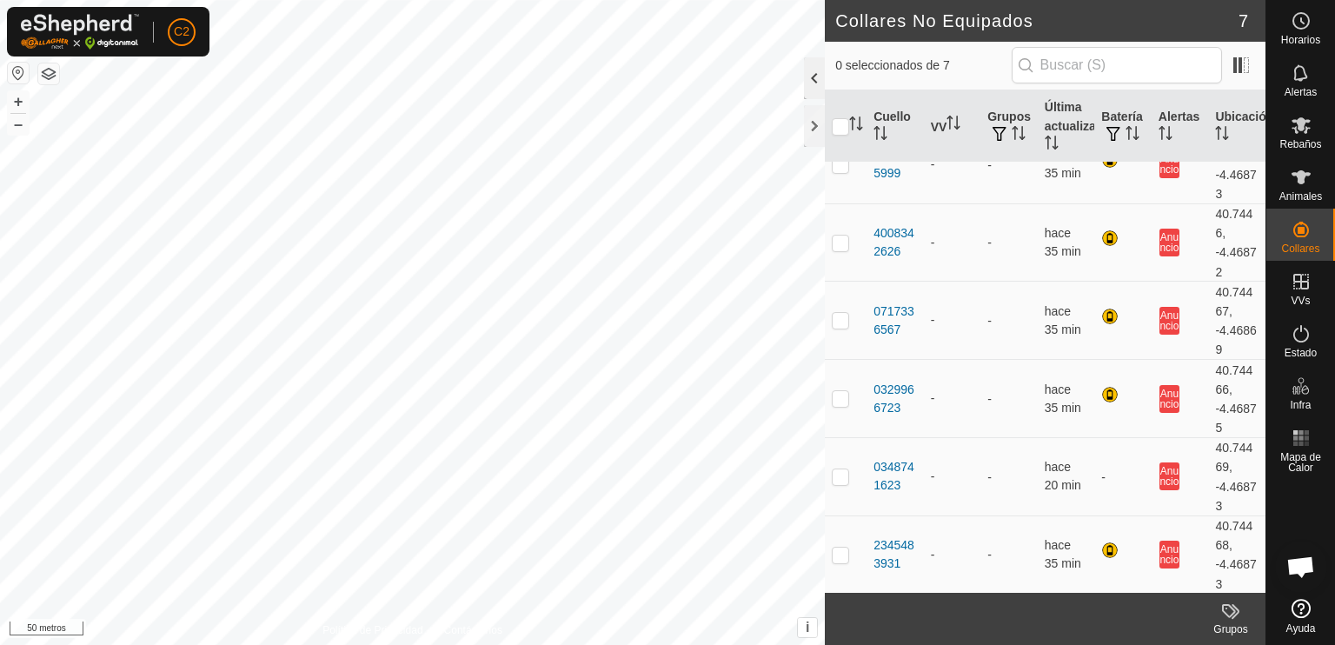
click at [811, 76] on div at bounding box center [814, 78] width 21 height 42
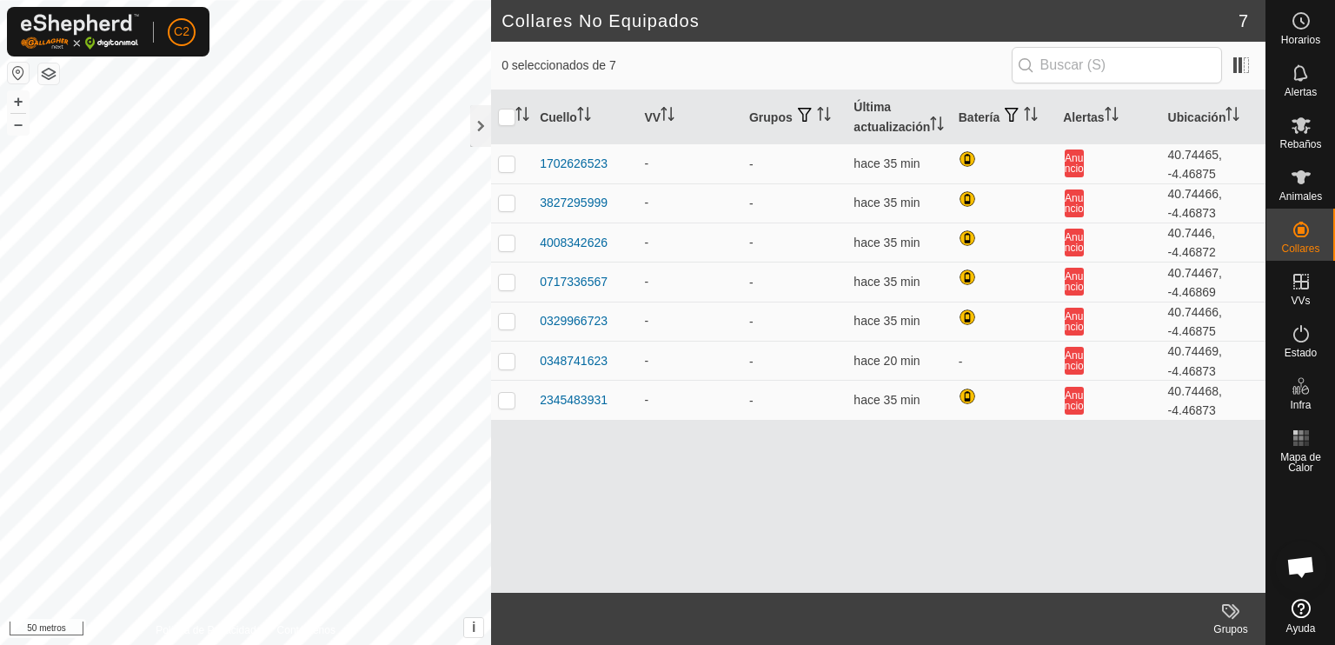
scroll to position [0, 0]
click at [508, 117] on input "checkbox" at bounding box center [506, 117] width 17 height 17
checkbox input "true"
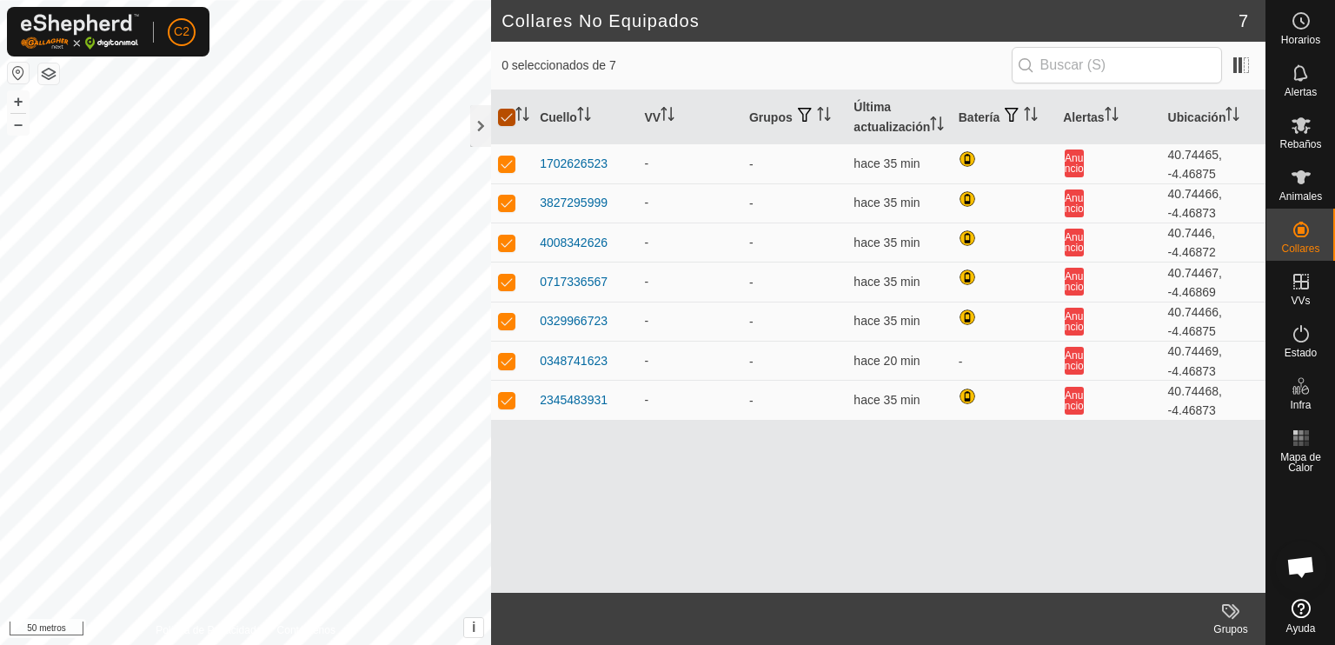
checkbox input "true"
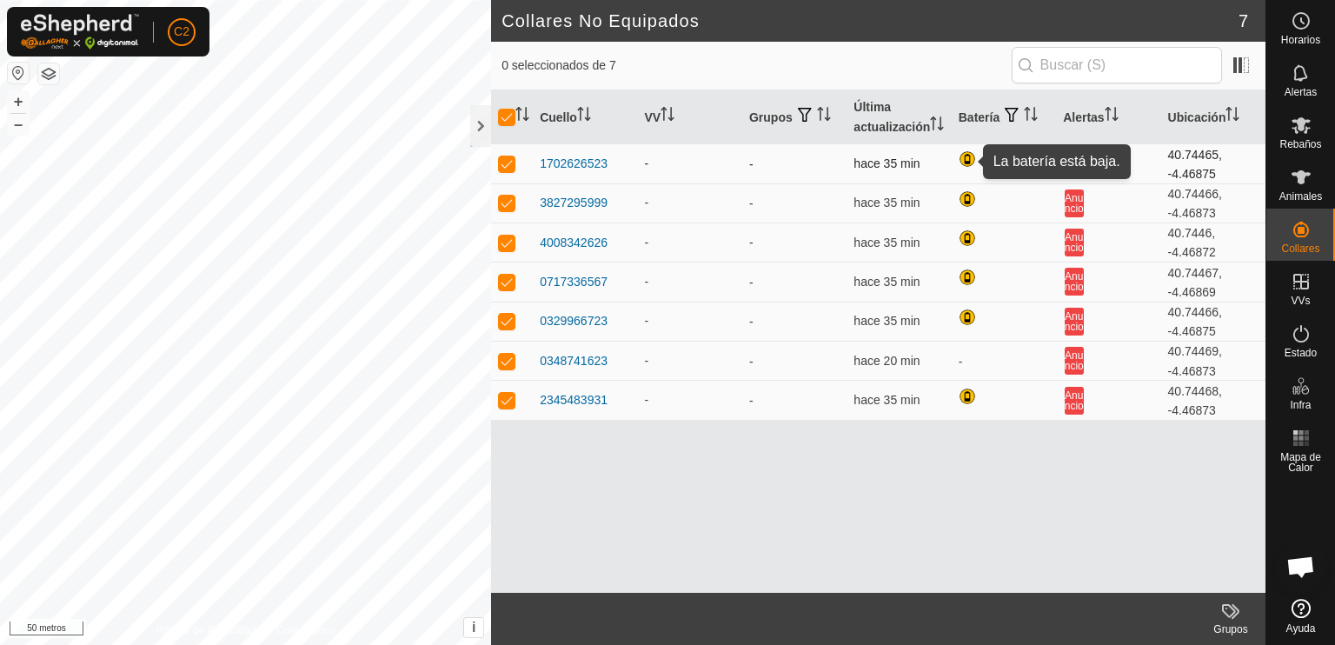
click at [965, 160] on div at bounding box center [969, 160] width 21 height 21
click at [960, 160] on div at bounding box center [969, 160] width 21 height 21
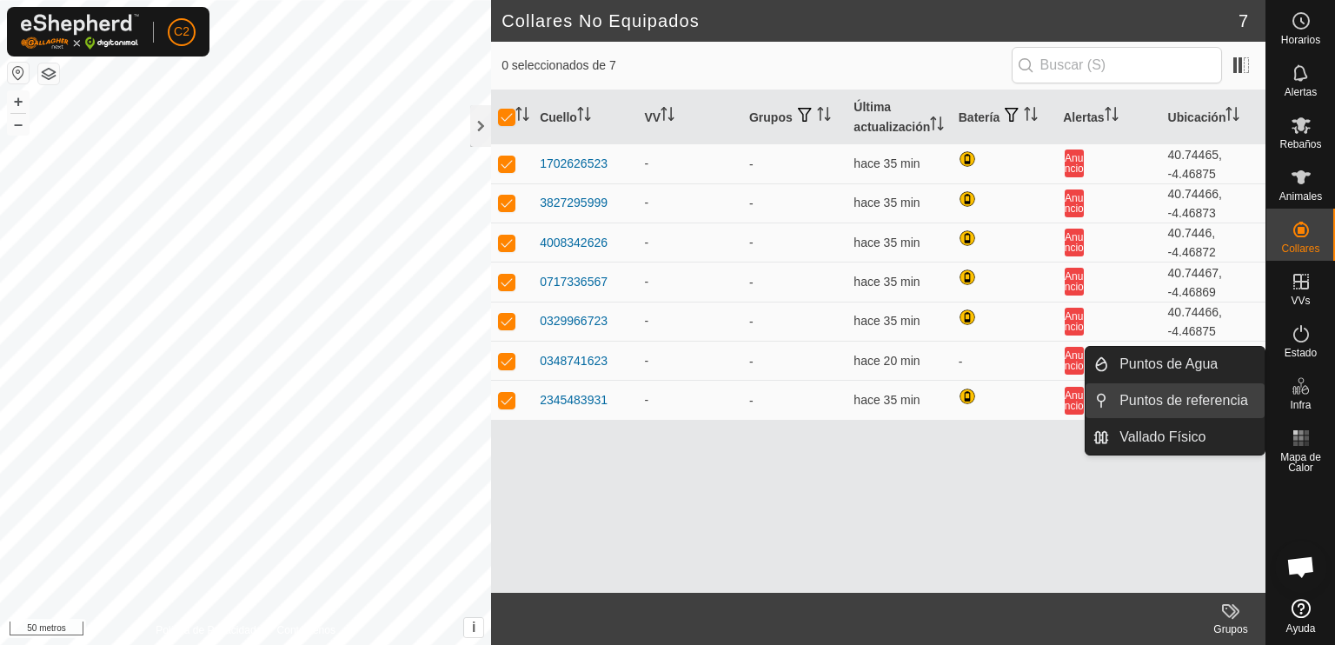
click at [1205, 395] on link "Puntos de referencia" at bounding box center [1187, 400] width 156 height 35
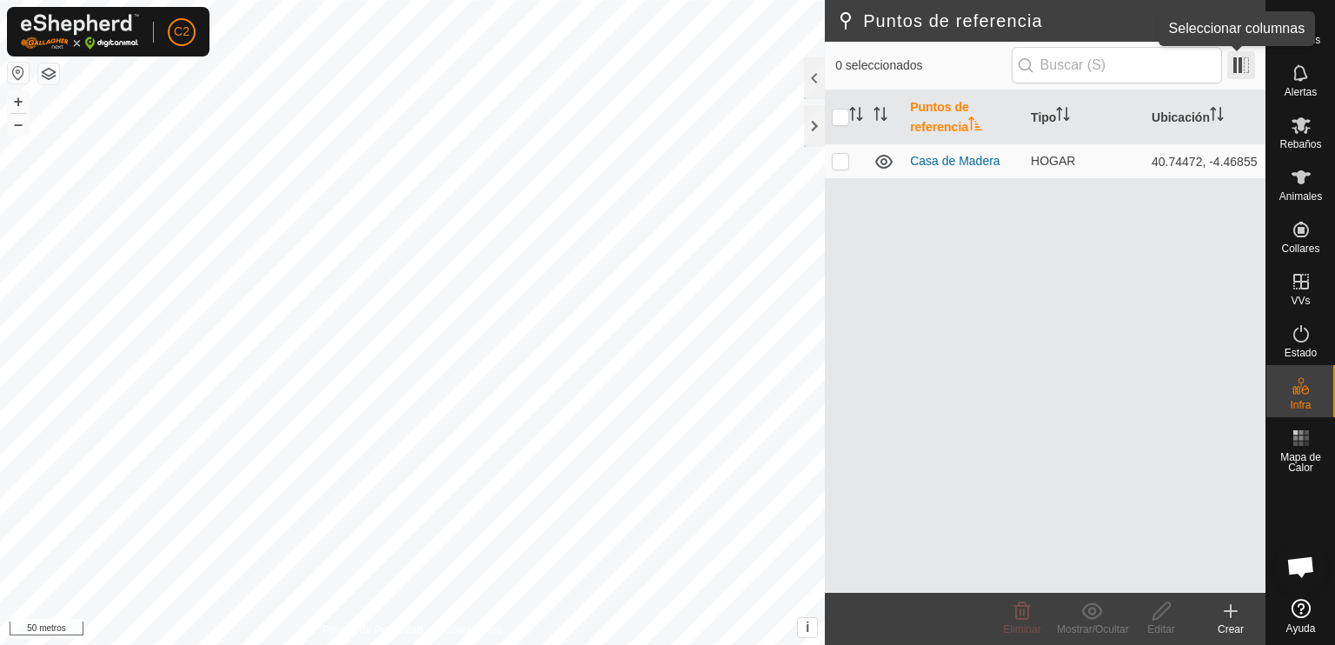
click at [1239, 66] on span at bounding box center [1241, 65] width 28 height 28
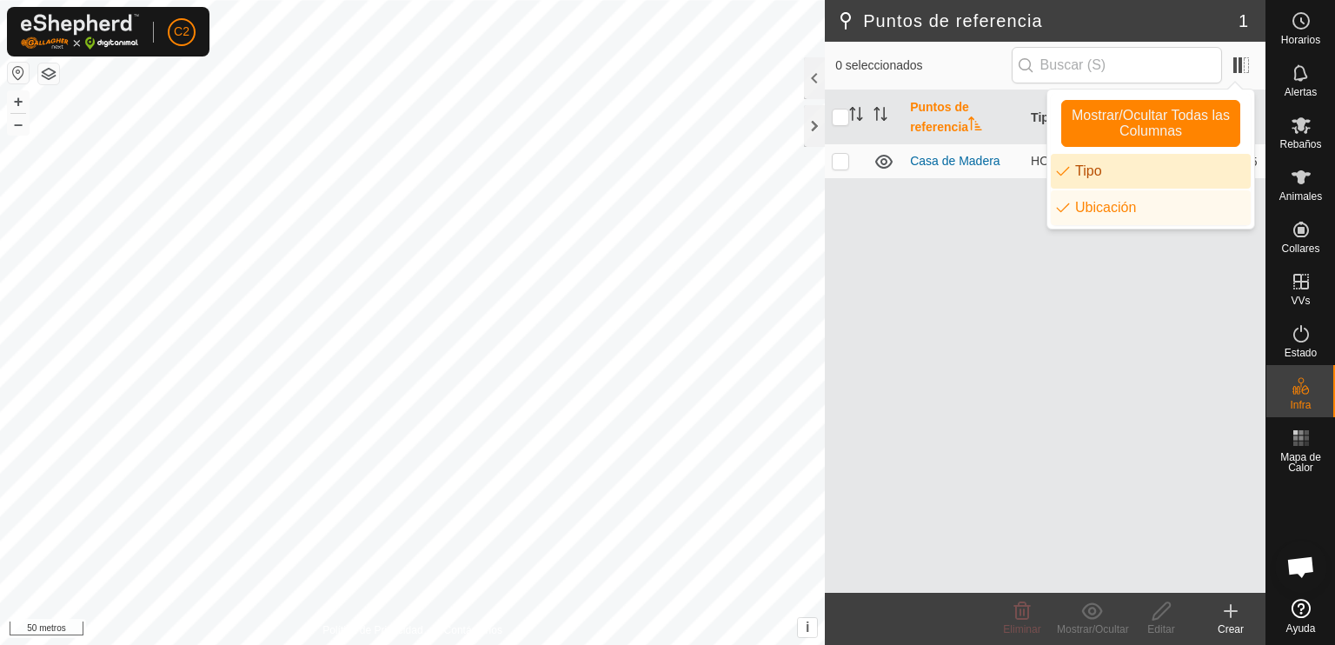
click at [1091, 332] on div "Puntos de referencia Tipo Ubicación Casa de Madera HOGAR 40.74472, -4.46855" at bounding box center [1045, 341] width 441 height 502
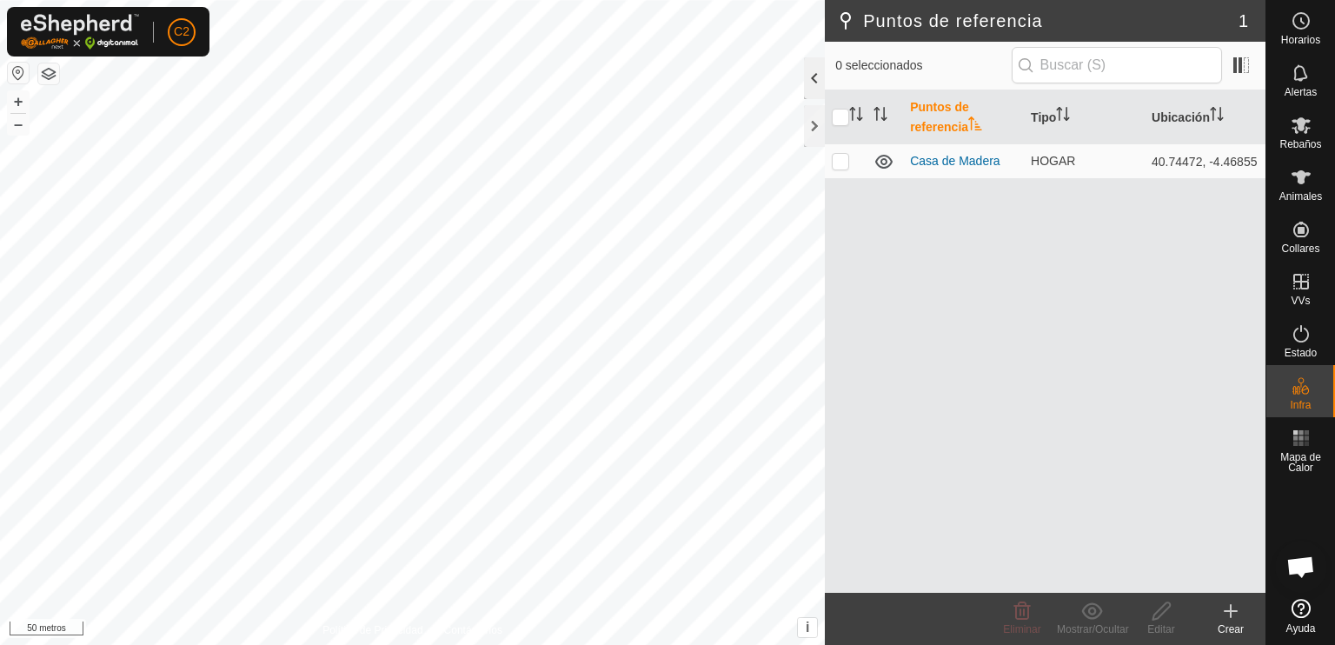
click at [808, 76] on div at bounding box center [814, 78] width 21 height 42
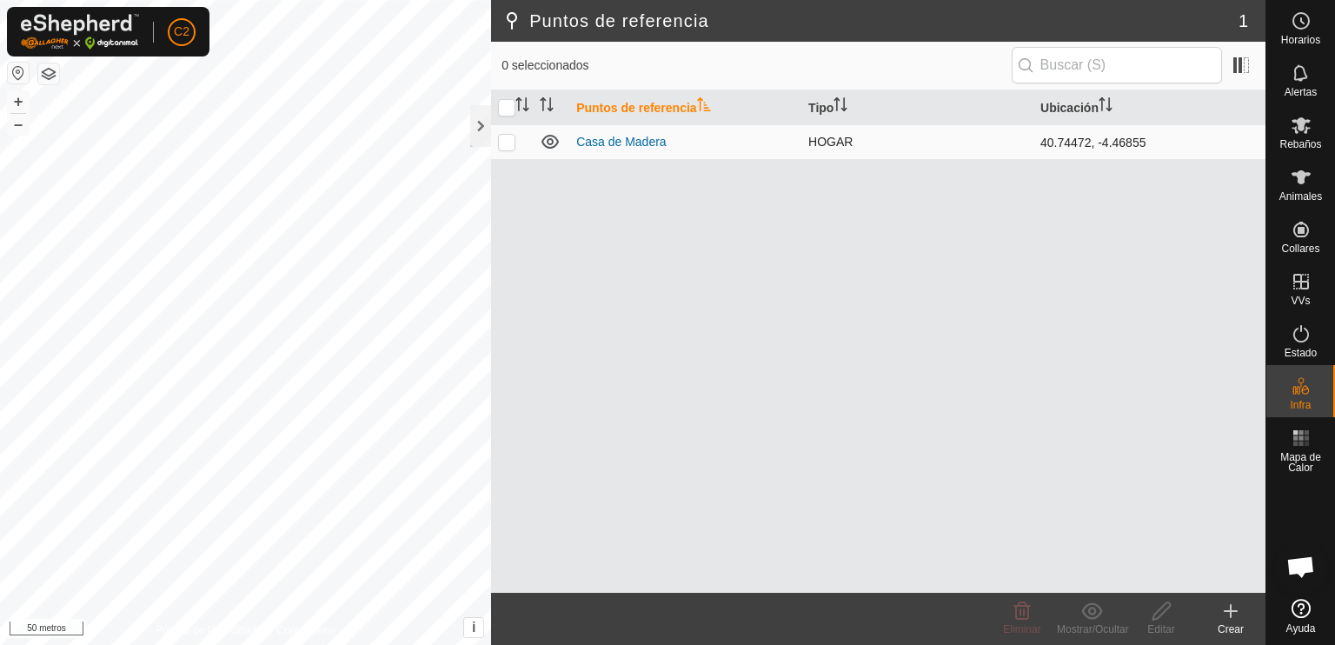
click at [503, 142] on p-checkbox at bounding box center [506, 142] width 17 height 14
checkbox input "true"
click at [1093, 616] on icon at bounding box center [1092, 611] width 22 height 21
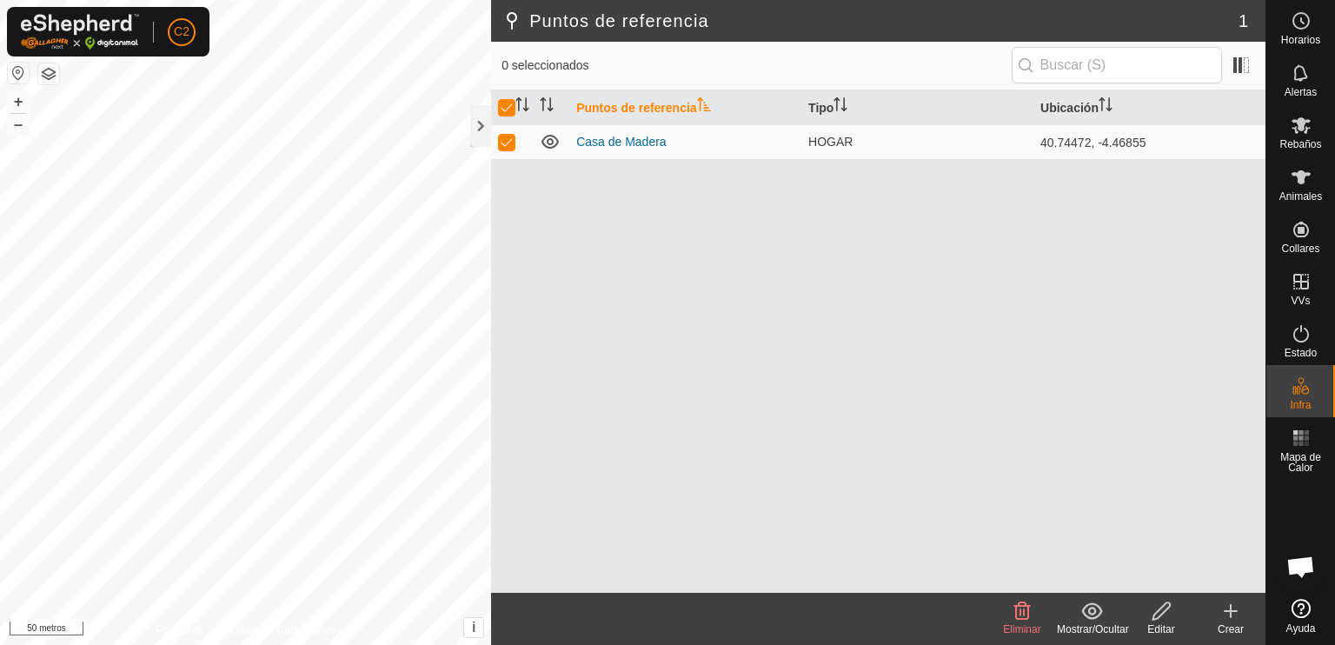
click at [1231, 615] on icon at bounding box center [1231, 611] width 0 height 12
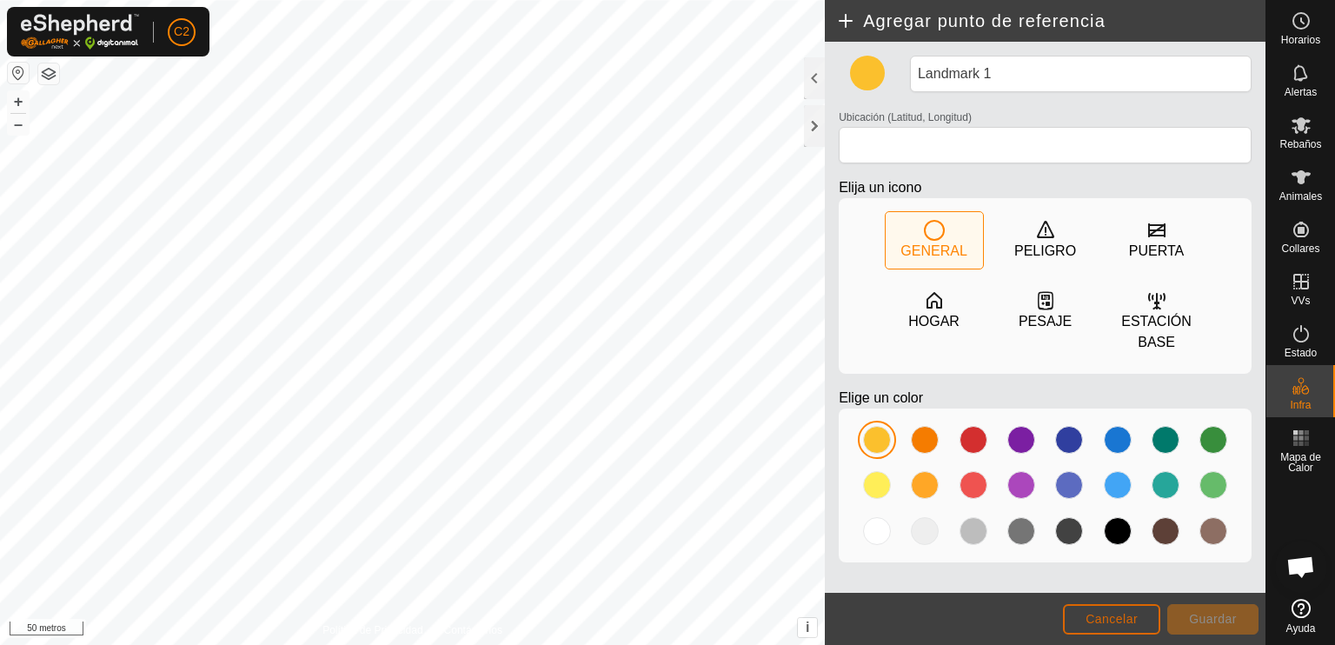
click at [1119, 618] on font "Cancelar" at bounding box center [1112, 619] width 52 height 14
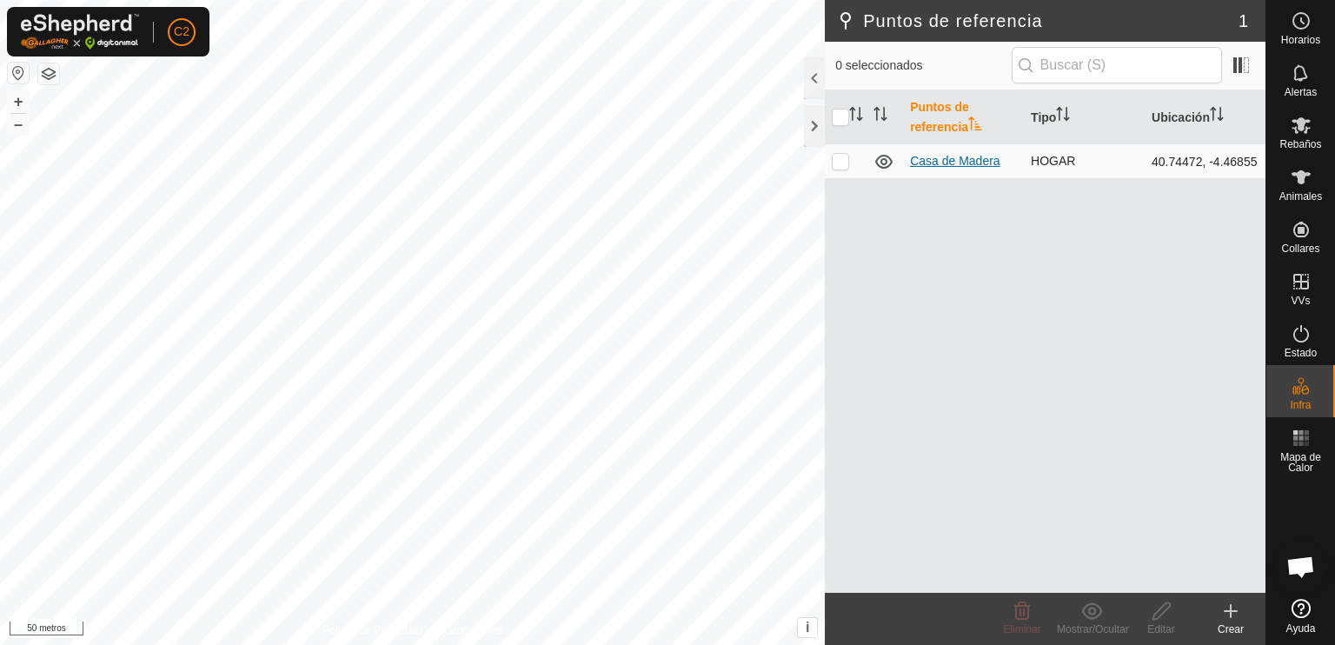
click at [933, 164] on font "Casa de Madera" at bounding box center [955, 161] width 90 height 14
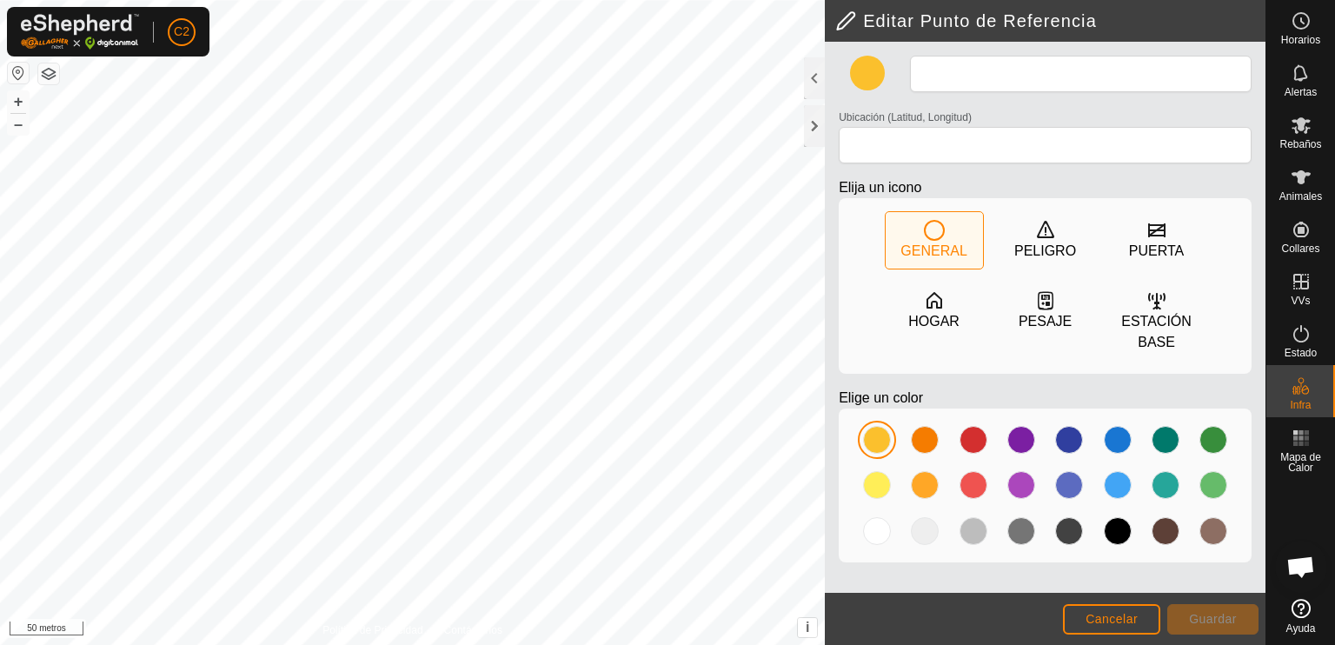
type input "Casa de Madera"
type input "40.744722, -4.468551"
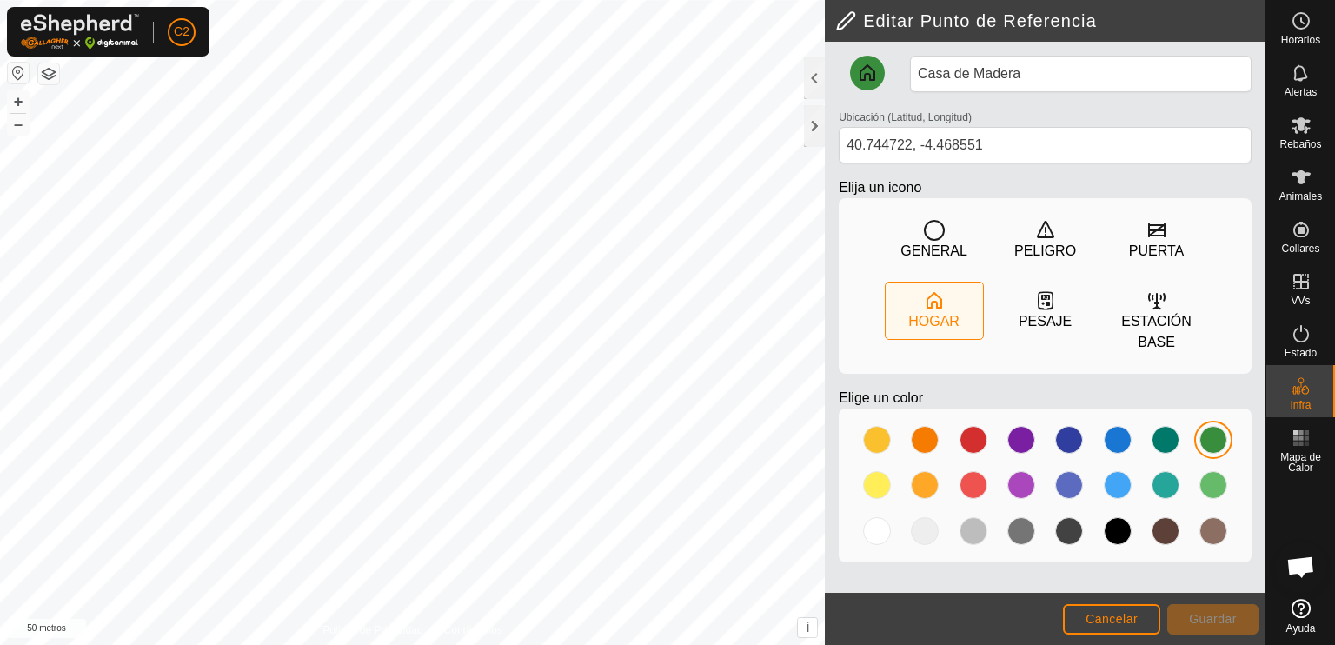
click at [871, 76] on icon at bounding box center [867, 73] width 21 height 21
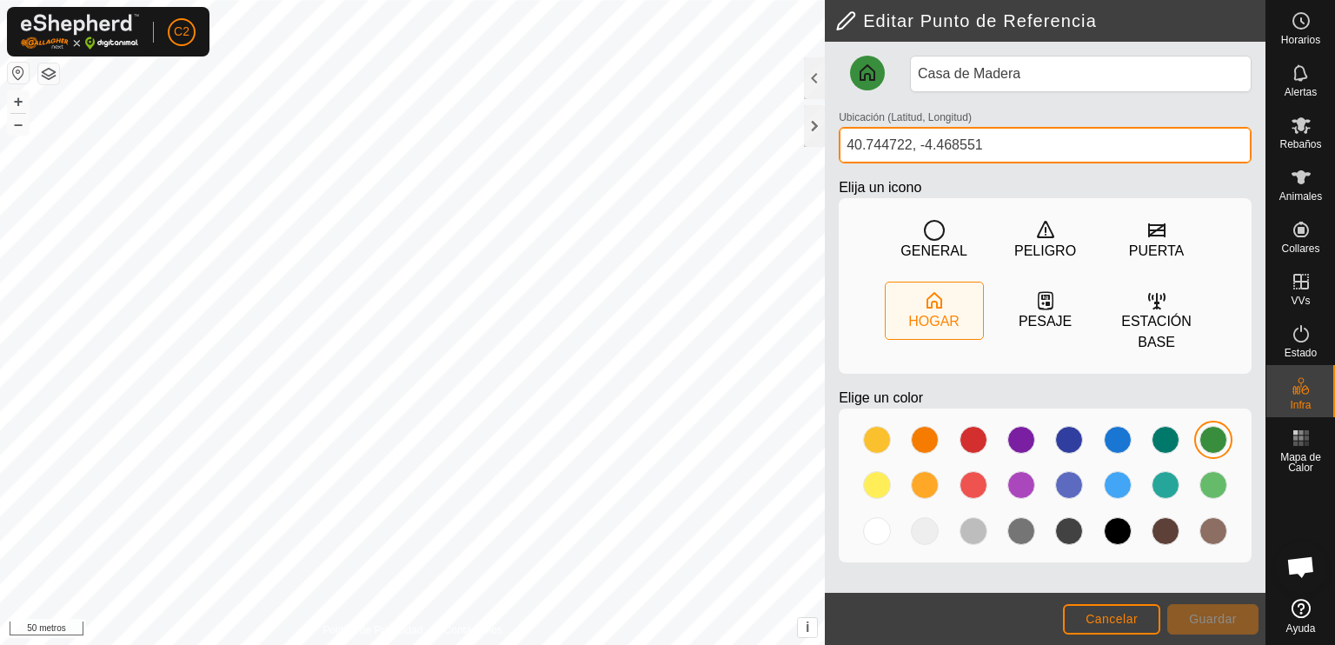
drag, startPoint x: 1022, startPoint y: 143, endPoint x: 834, endPoint y: 144, distance: 187.7
click at [825, 138] on div "Editar Punto de Referencia Casa de Madera Ubicación (Latitud, Longitud) 40.7447…" at bounding box center [1045, 322] width 441 height 645
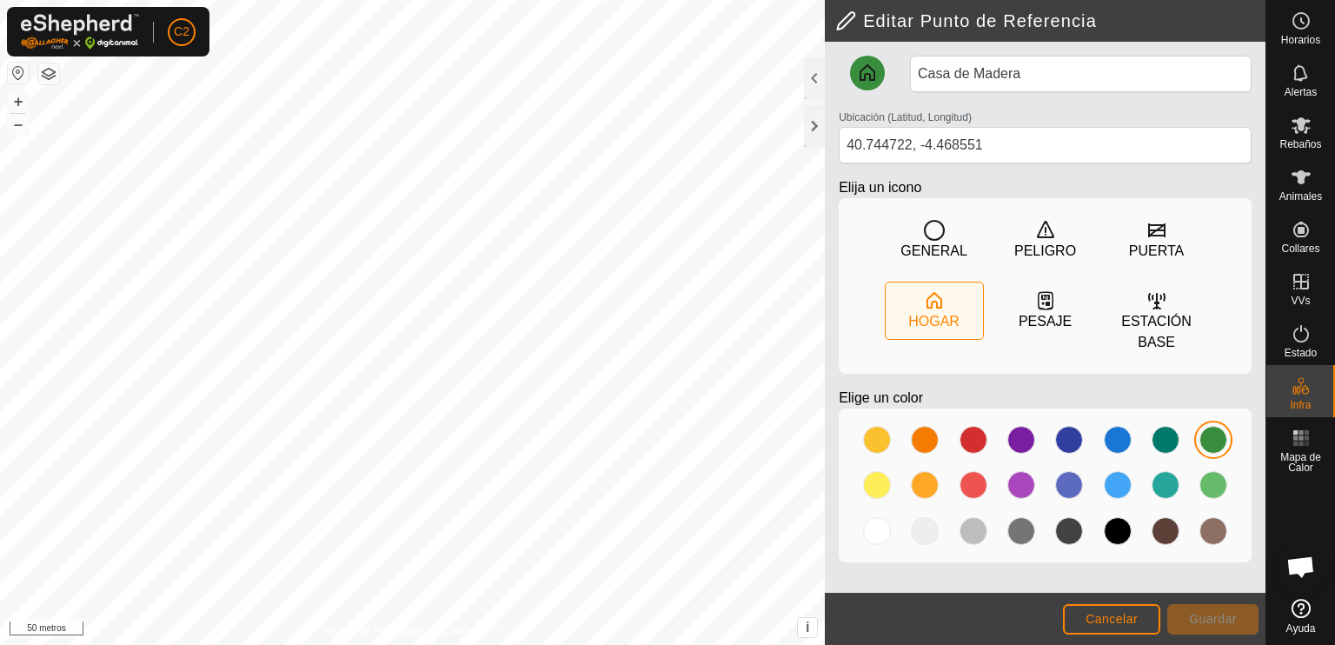
drag, startPoint x: 955, startPoint y: 141, endPoint x: 1028, endPoint y: 96, distance: 85.4
click at [1028, 96] on div "Casa de Madera Ubicación (Latitud, Longitud) 40.744722, -4.468551 Elija un icon…" at bounding box center [1045, 316] width 427 height 521
click at [809, 623] on button "i" at bounding box center [807, 627] width 19 height 19
click at [808, 628] on span "›" at bounding box center [807, 627] width 4 height 15
click at [490, 627] on font "Contáctenos" at bounding box center [473, 630] width 58 height 12
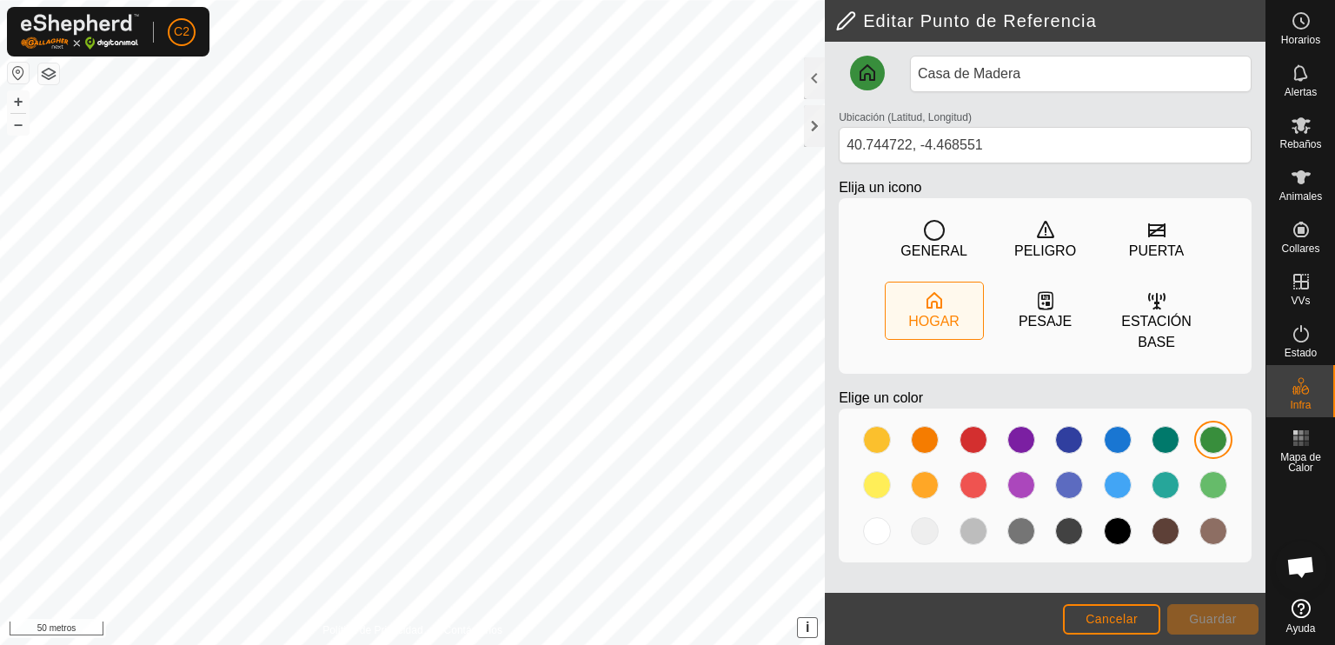
click at [16, 70] on button "button" at bounding box center [18, 73] width 21 height 21
click at [17, 70] on button "button" at bounding box center [18, 73] width 21 height 21
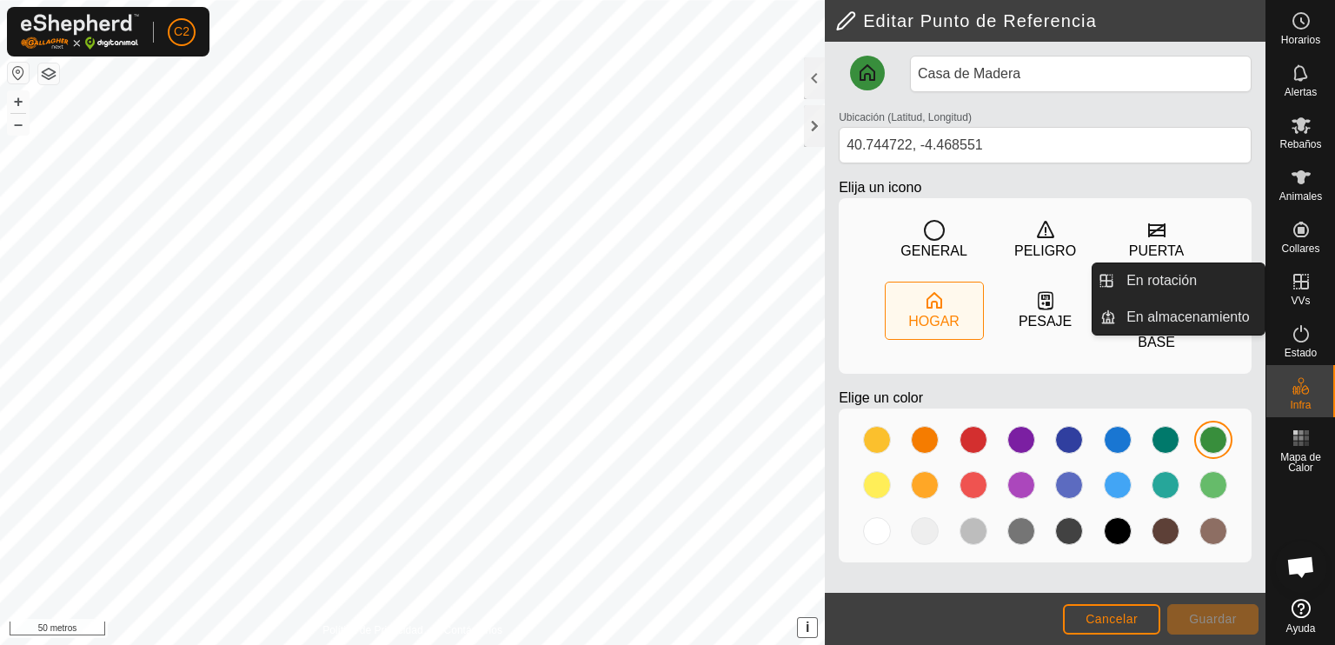
click at [1304, 284] on icon at bounding box center [1301, 281] width 21 height 21
click at [1176, 277] on link "En rotación" at bounding box center [1190, 280] width 149 height 35
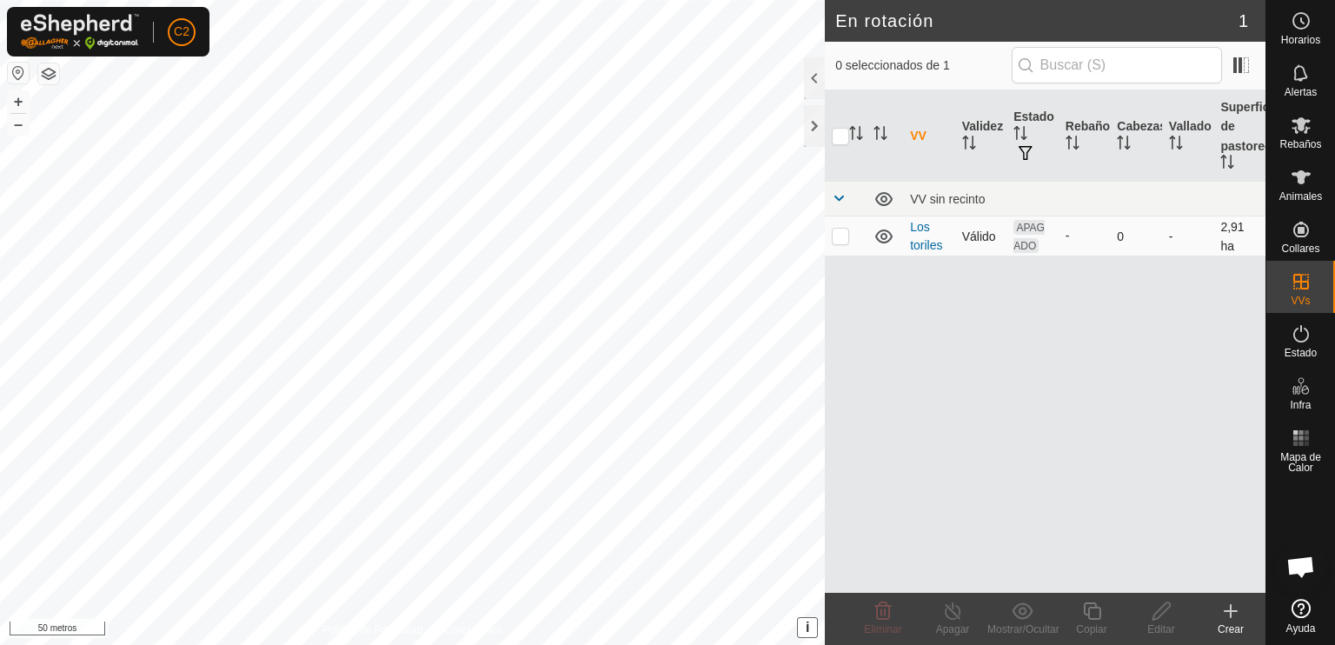
click at [834, 238] on p-checkbox at bounding box center [840, 236] width 17 height 14
checkbox input "true"
click at [1158, 614] on icon at bounding box center [1162, 611] width 22 height 21
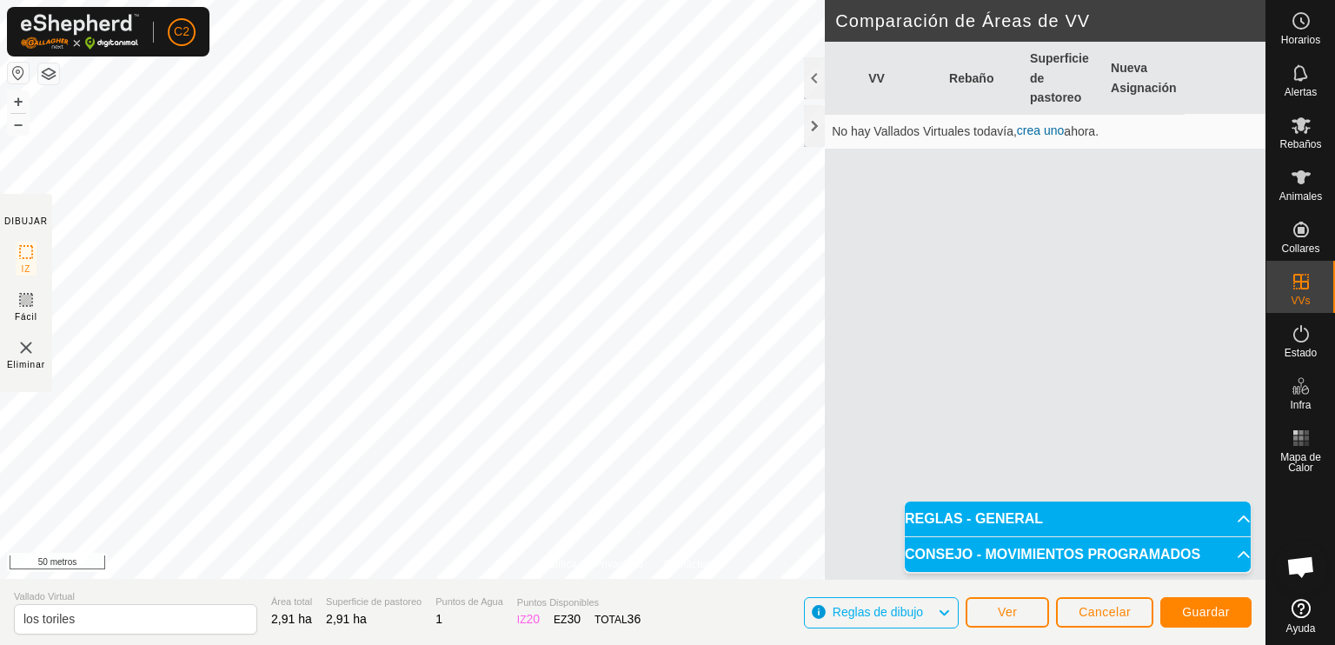
click at [1108, 553] on font "CONSEJO - MOVIMIENTOS PROGRAMADOS" at bounding box center [1053, 554] width 296 height 15
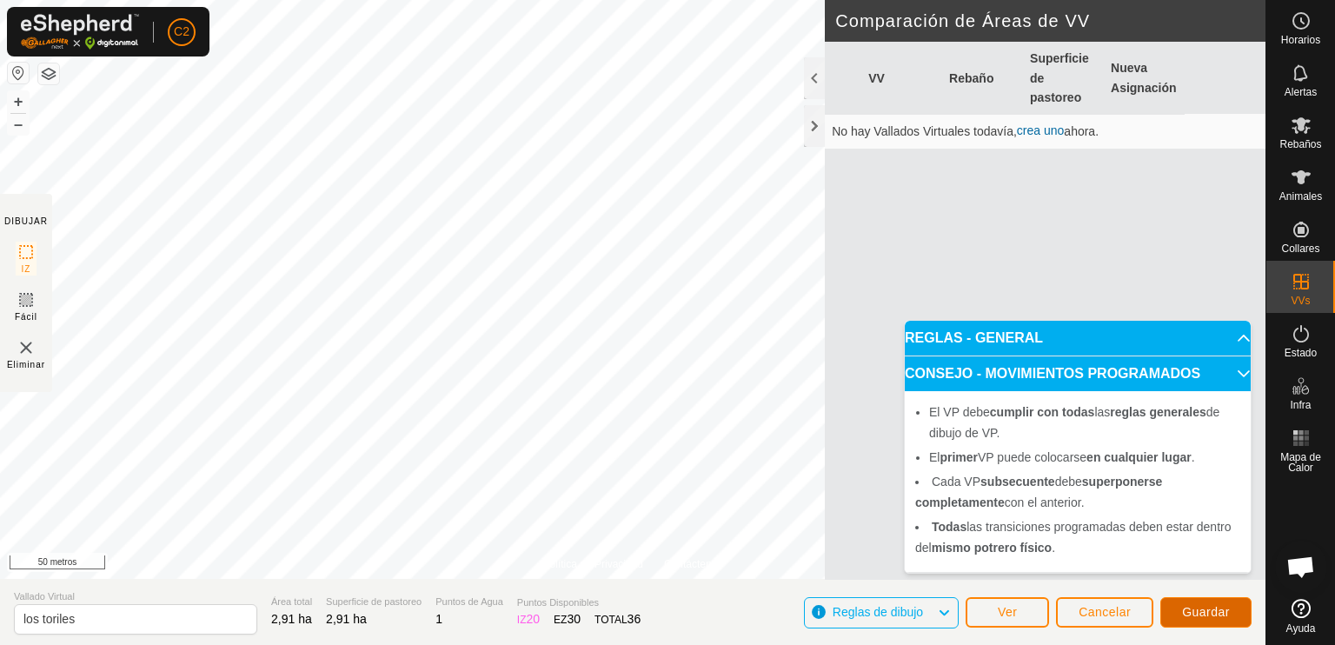
click at [1192, 610] on font "Guardar" at bounding box center [1206, 612] width 48 height 14
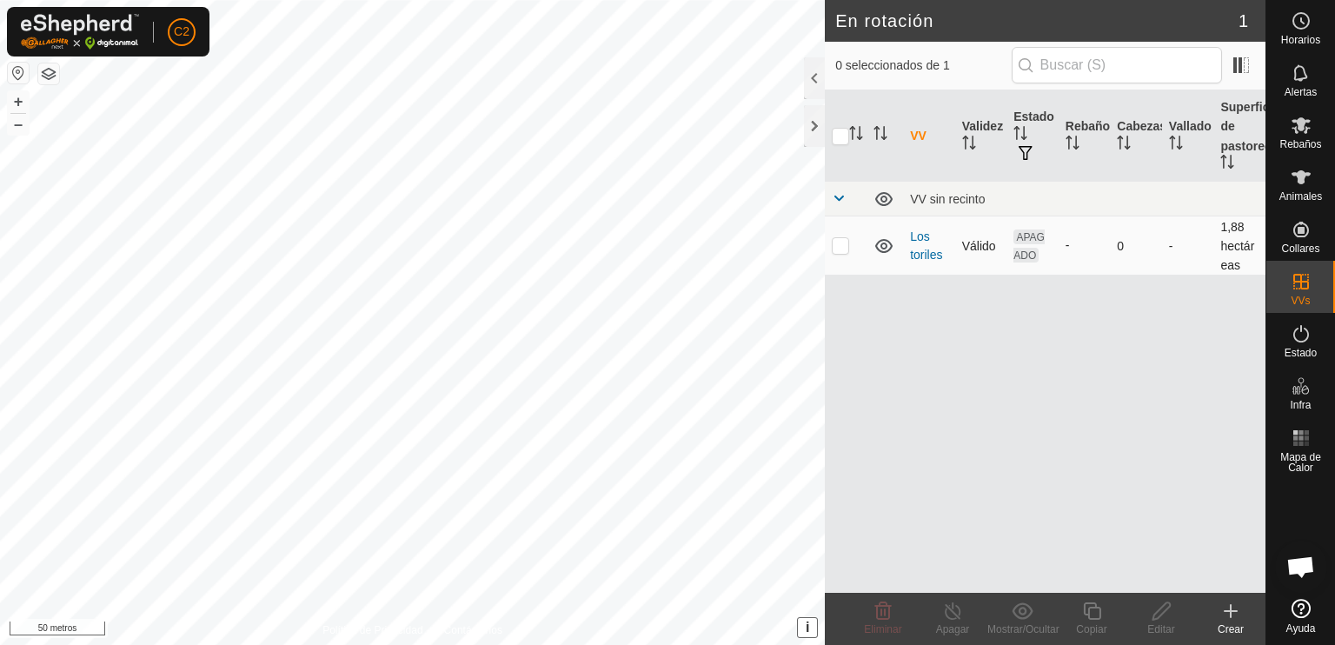
click at [835, 248] on p-checkbox at bounding box center [840, 245] width 17 height 14
checkbox input "true"
click at [1161, 613] on icon at bounding box center [1162, 611] width 22 height 21
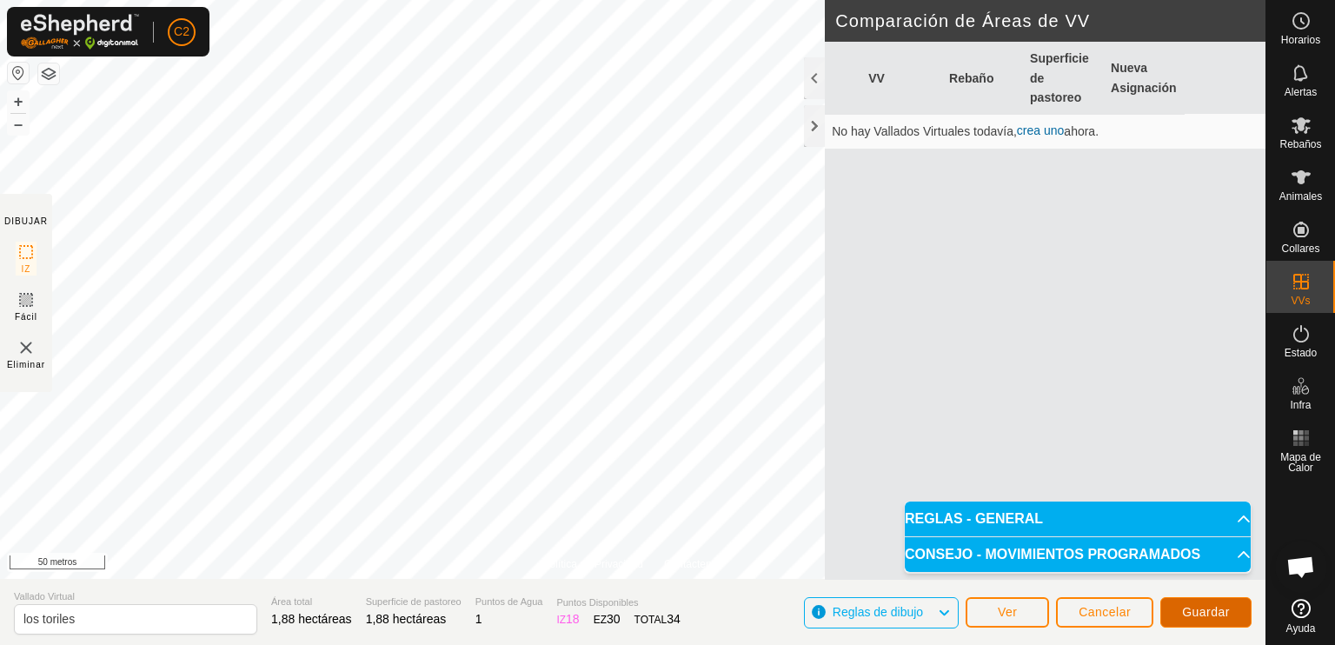
click at [1206, 611] on font "Guardar" at bounding box center [1206, 612] width 48 height 14
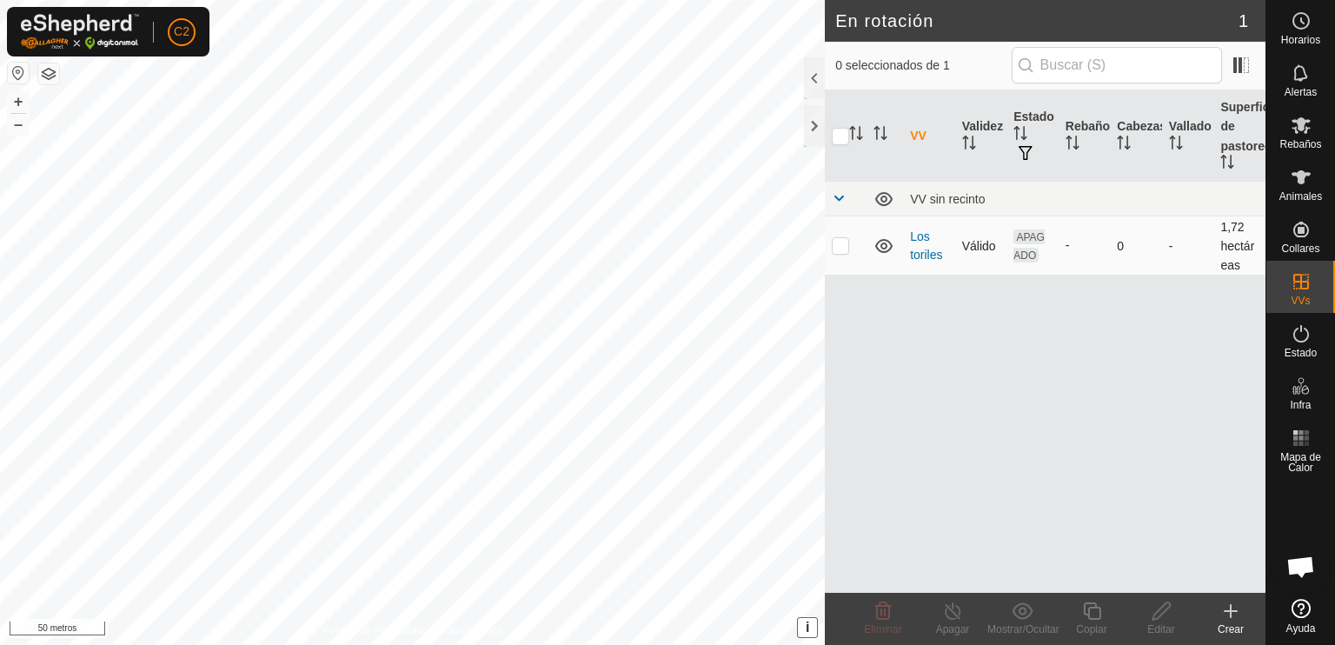
click at [845, 248] on p-checkbox at bounding box center [840, 245] width 17 height 14
checkbox input "true"
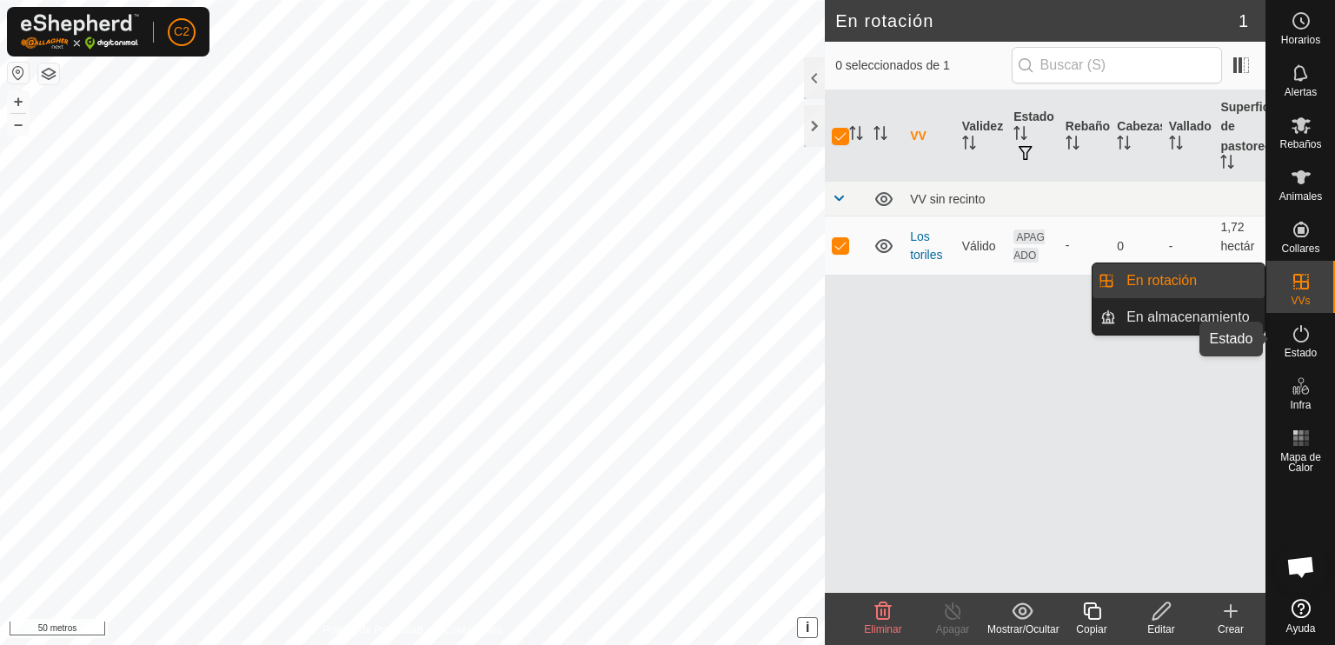
click at [1301, 337] on icon at bounding box center [1301, 333] width 21 height 21
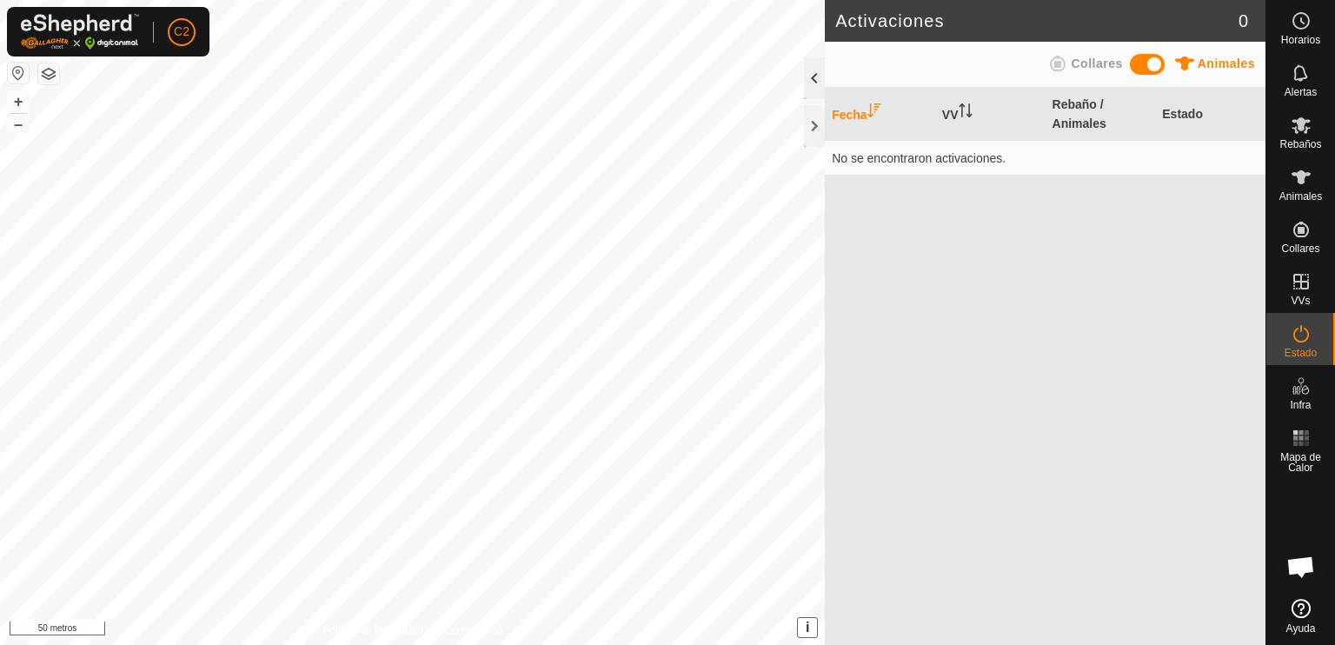
click at [812, 78] on div at bounding box center [814, 78] width 21 height 42
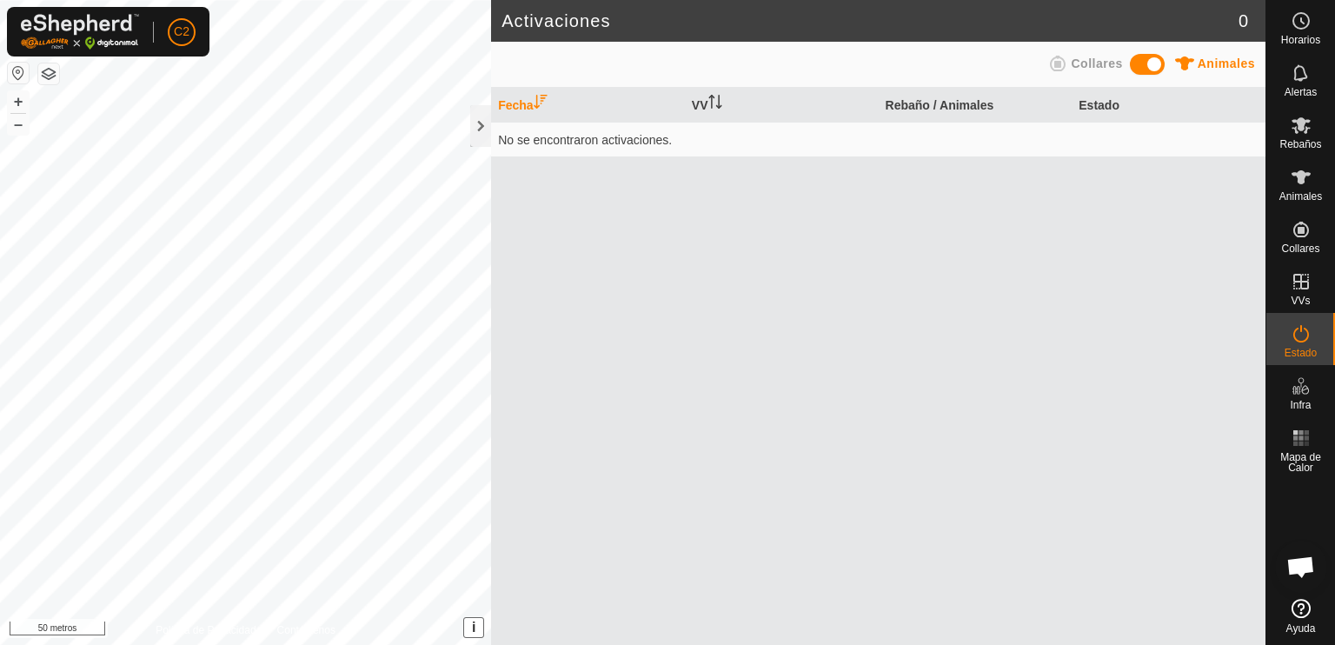
click at [1212, 61] on font "Animales" at bounding box center [1226, 63] width 57 height 14
click at [1160, 63] on span at bounding box center [1147, 64] width 35 height 21
click at [1054, 65] on icon at bounding box center [1057, 63] width 21 height 21
click at [702, 104] on font "VV" at bounding box center [700, 105] width 17 height 14
click at [1091, 102] on font "Estado" at bounding box center [1099, 104] width 41 height 14
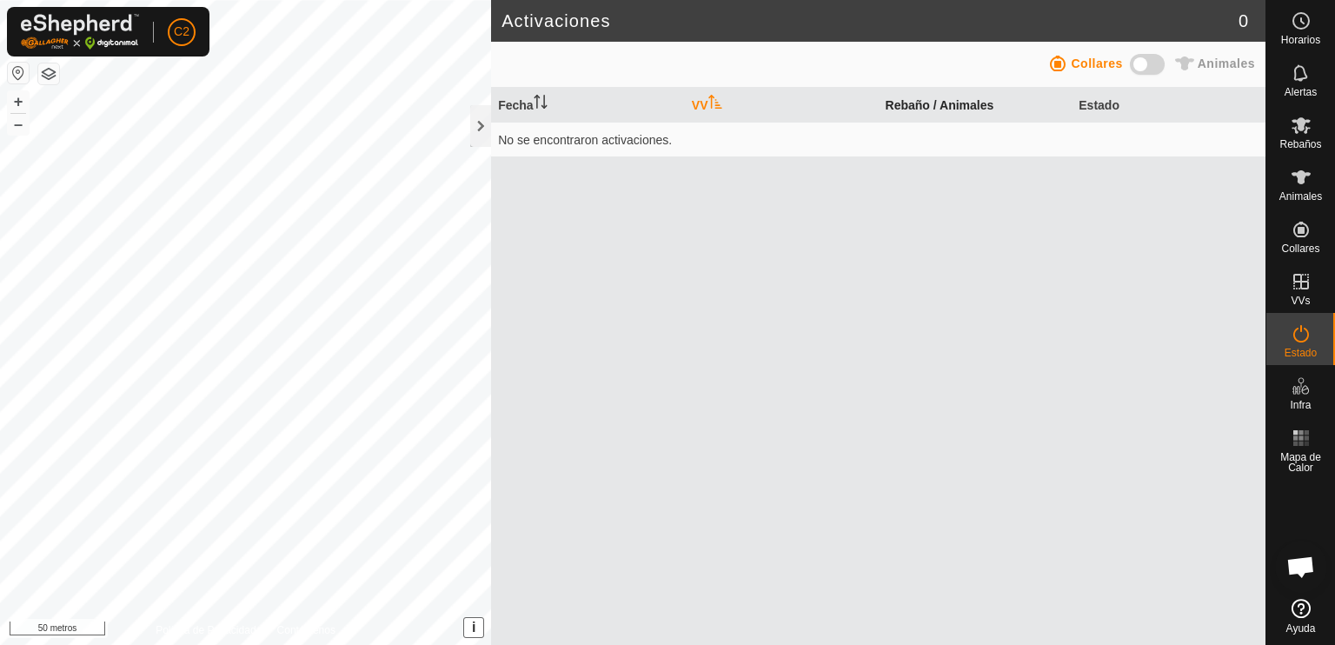
click at [958, 103] on font "Rebaño / Animales" at bounding box center [940, 104] width 109 height 14
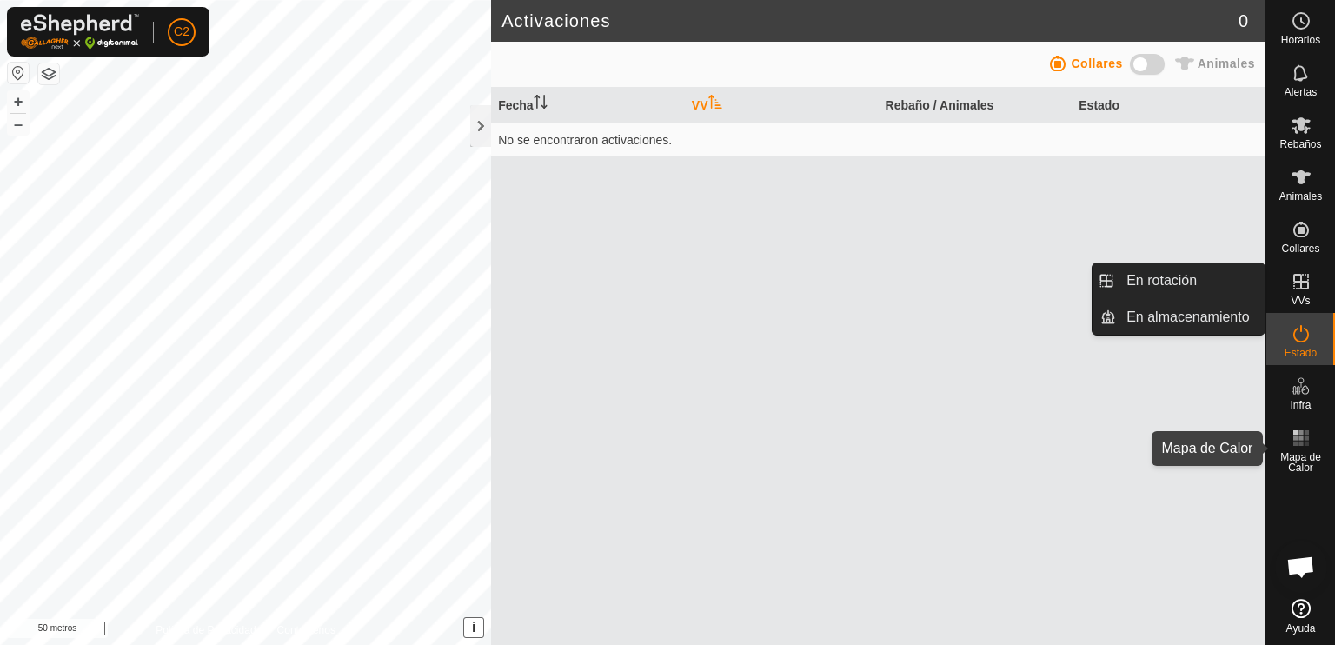
click at [1292, 443] on icon at bounding box center [1301, 438] width 21 height 21
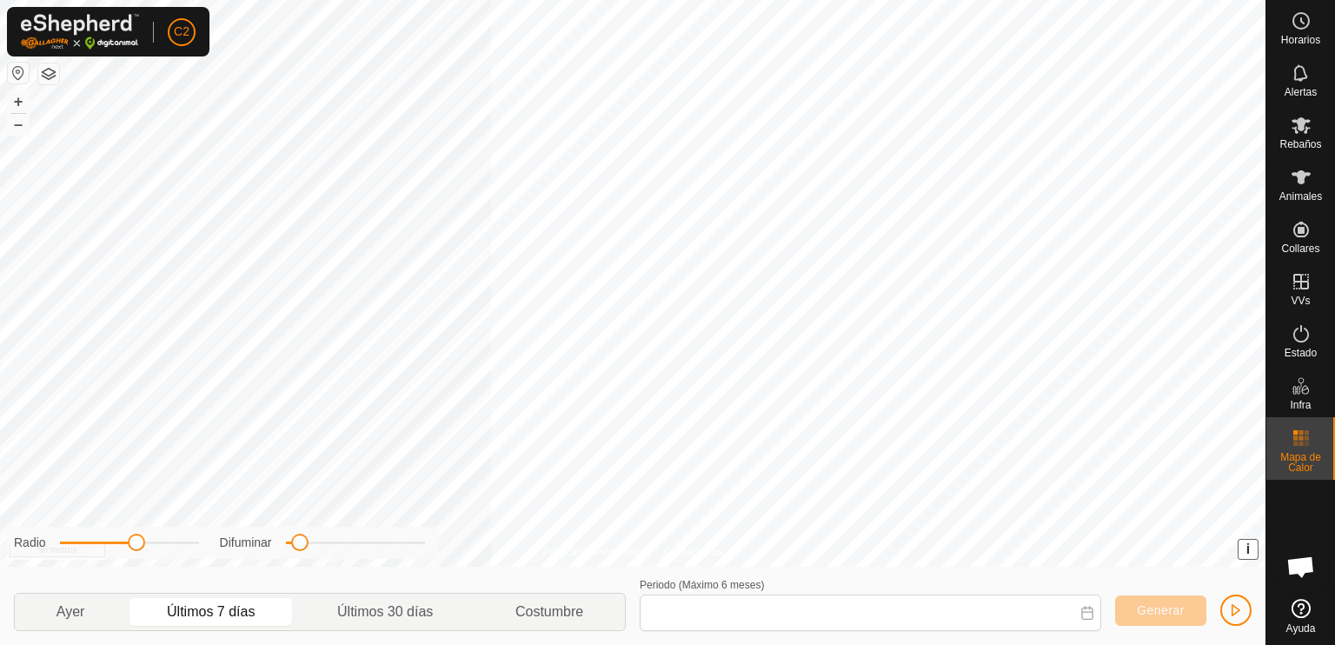
type input "20 Sep, 2025 - 26 Sep, 2025"
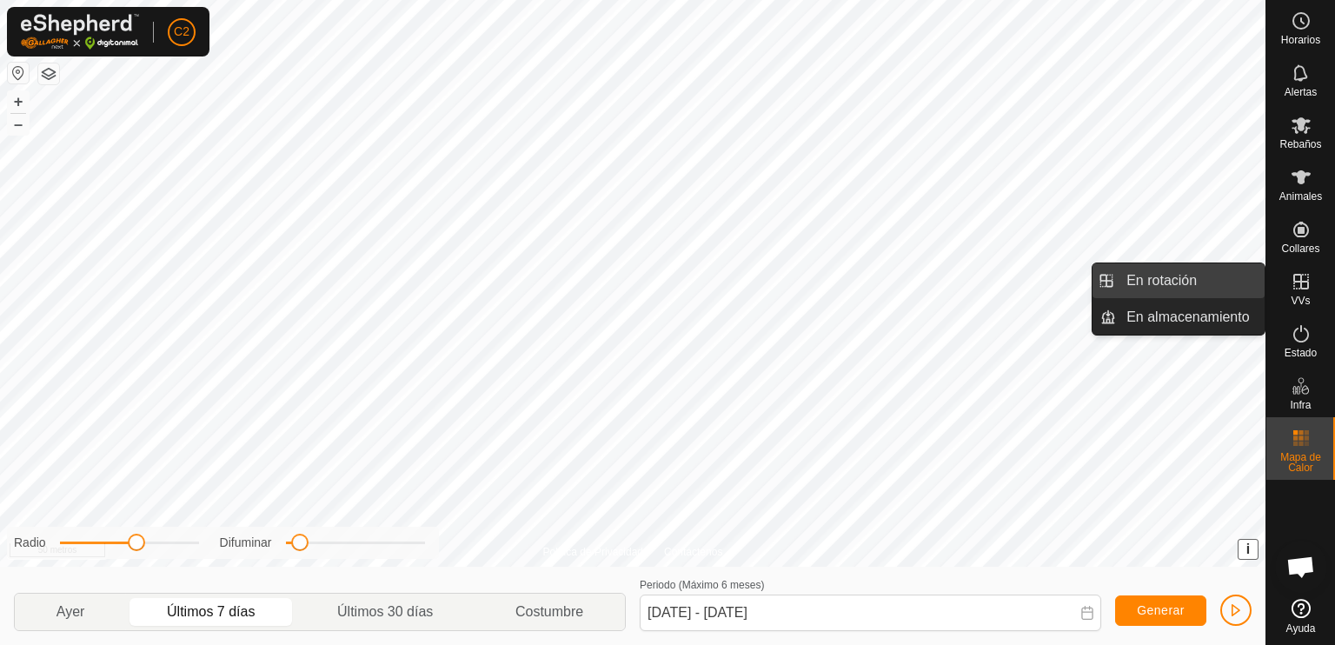
click at [1200, 279] on link "En rotación" at bounding box center [1190, 280] width 149 height 35
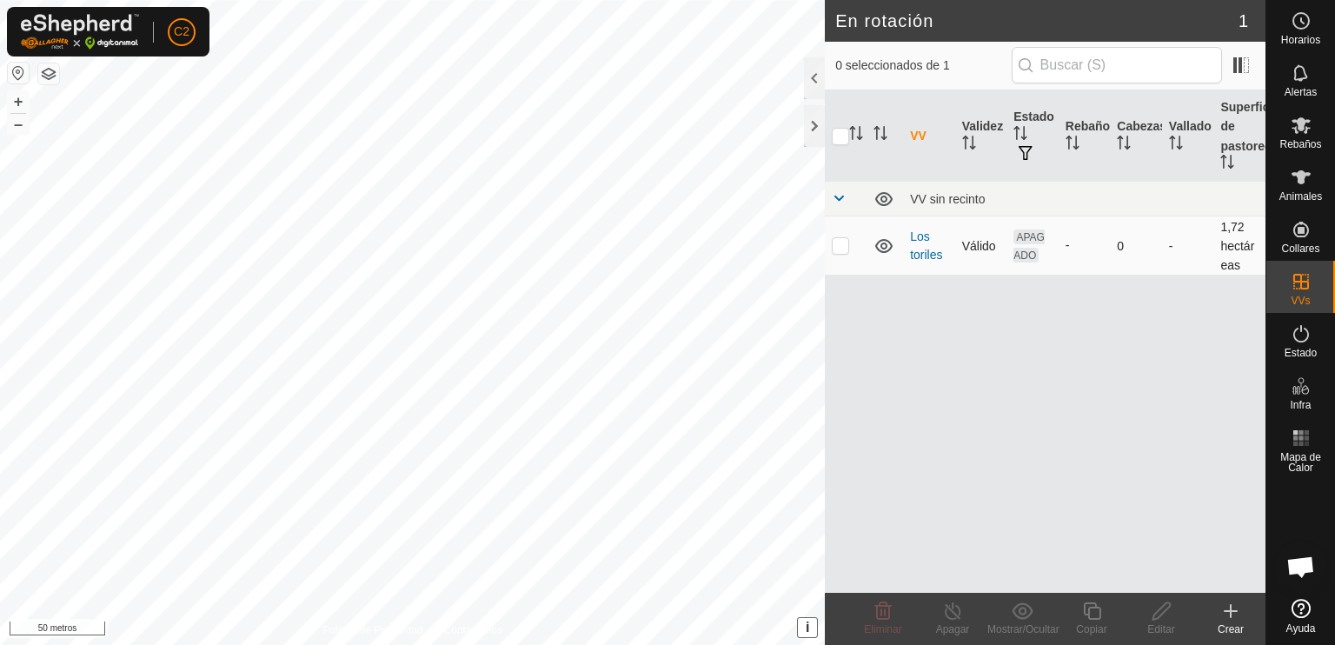
click at [837, 235] on td at bounding box center [846, 245] width 42 height 59
checkbox input "true"
click at [1164, 621] on icon at bounding box center [1162, 611] width 22 height 21
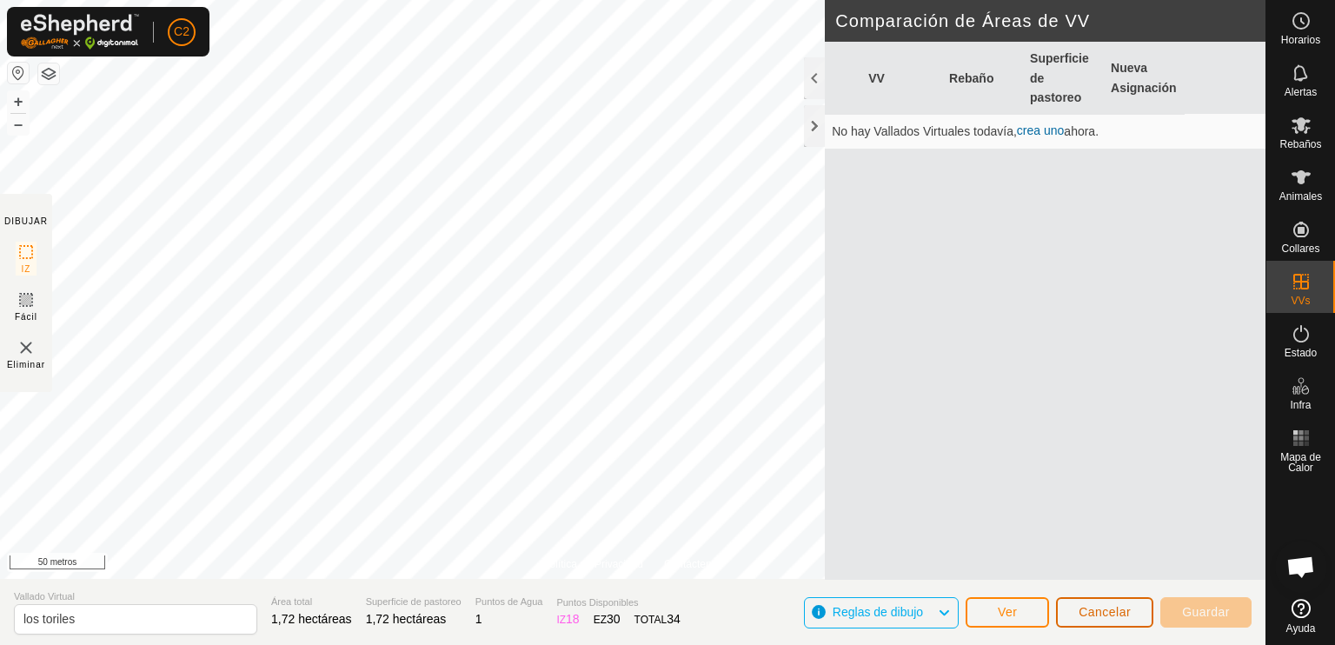
click at [1086, 615] on font "Cancelar" at bounding box center [1105, 612] width 52 height 14
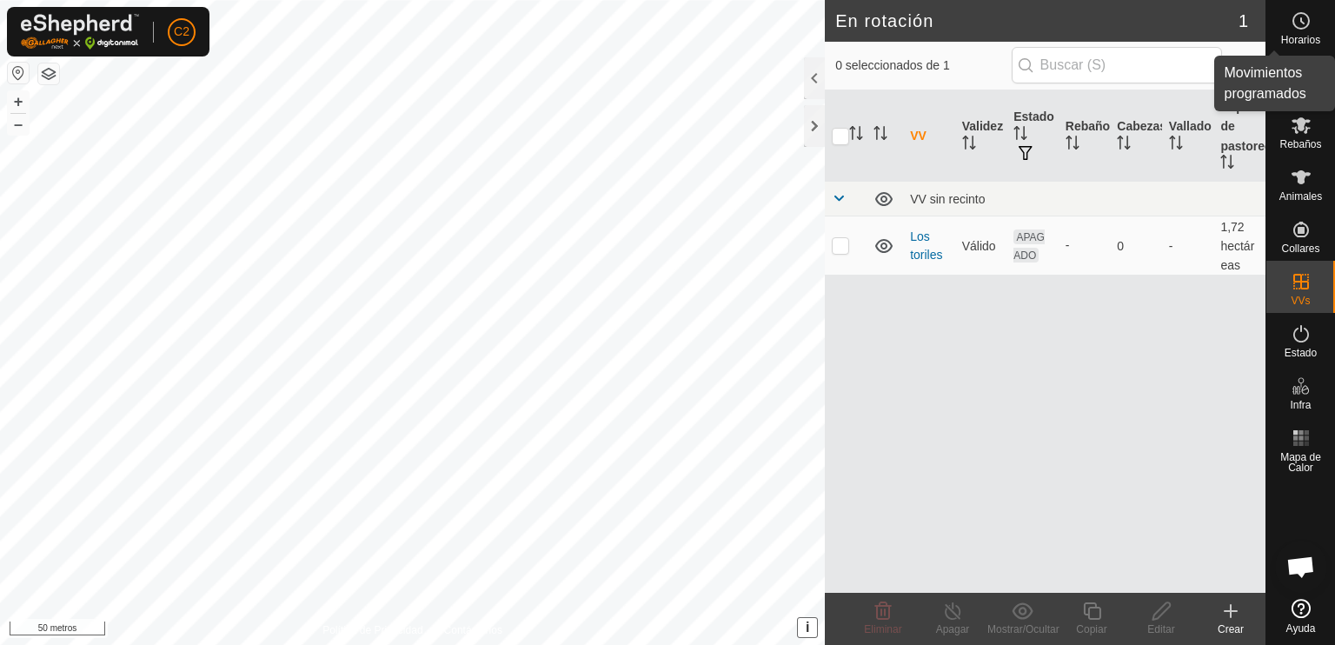
click at [1299, 26] on icon at bounding box center [1301, 20] width 21 height 21
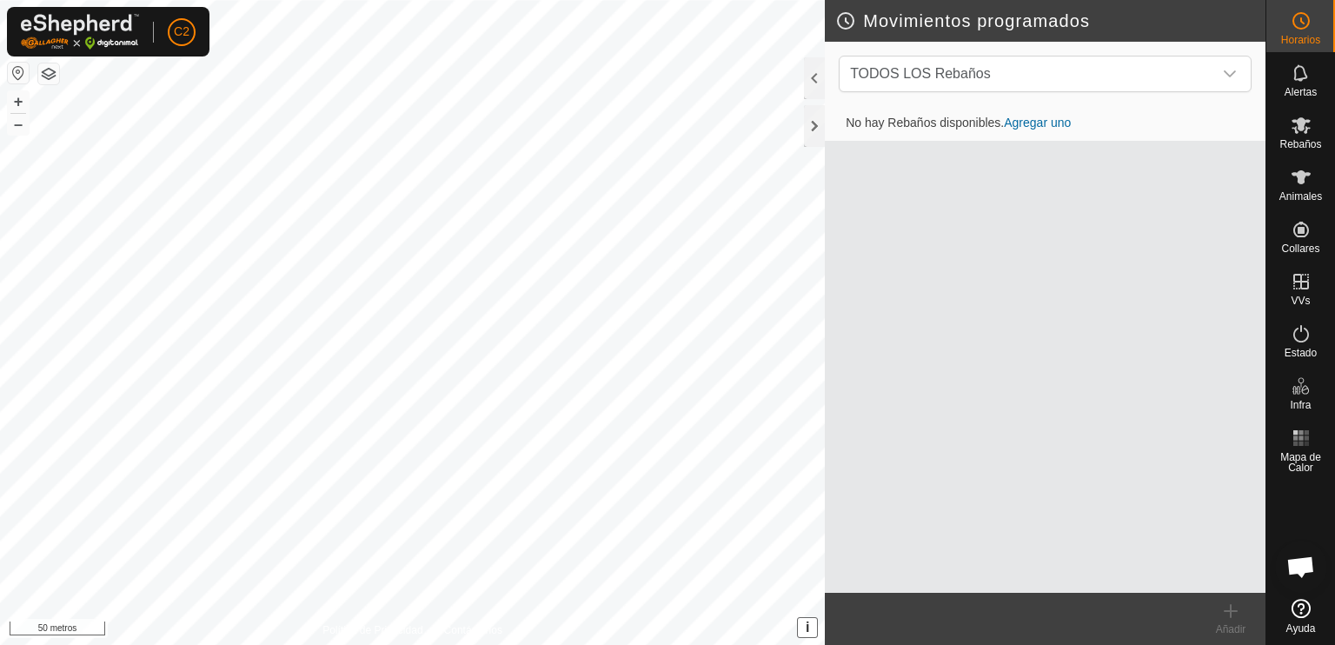
click at [1054, 117] on font "Agregar uno" at bounding box center [1037, 123] width 67 height 14
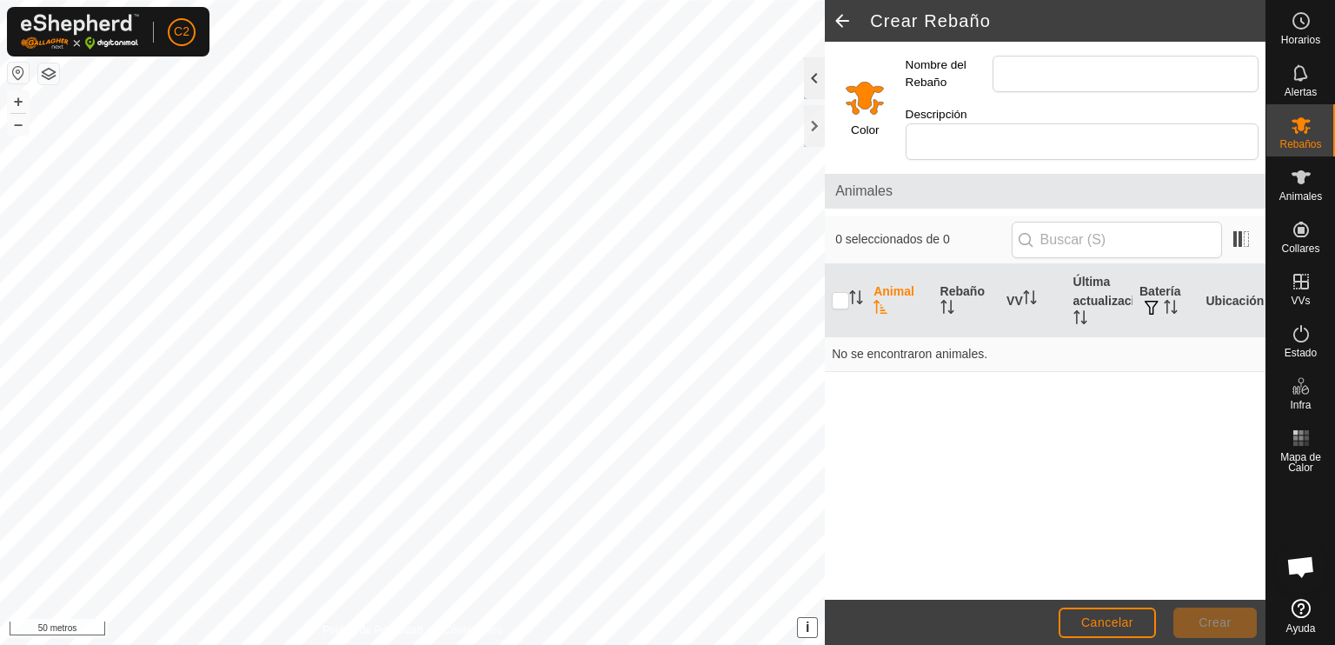
click at [807, 76] on div at bounding box center [814, 78] width 21 height 42
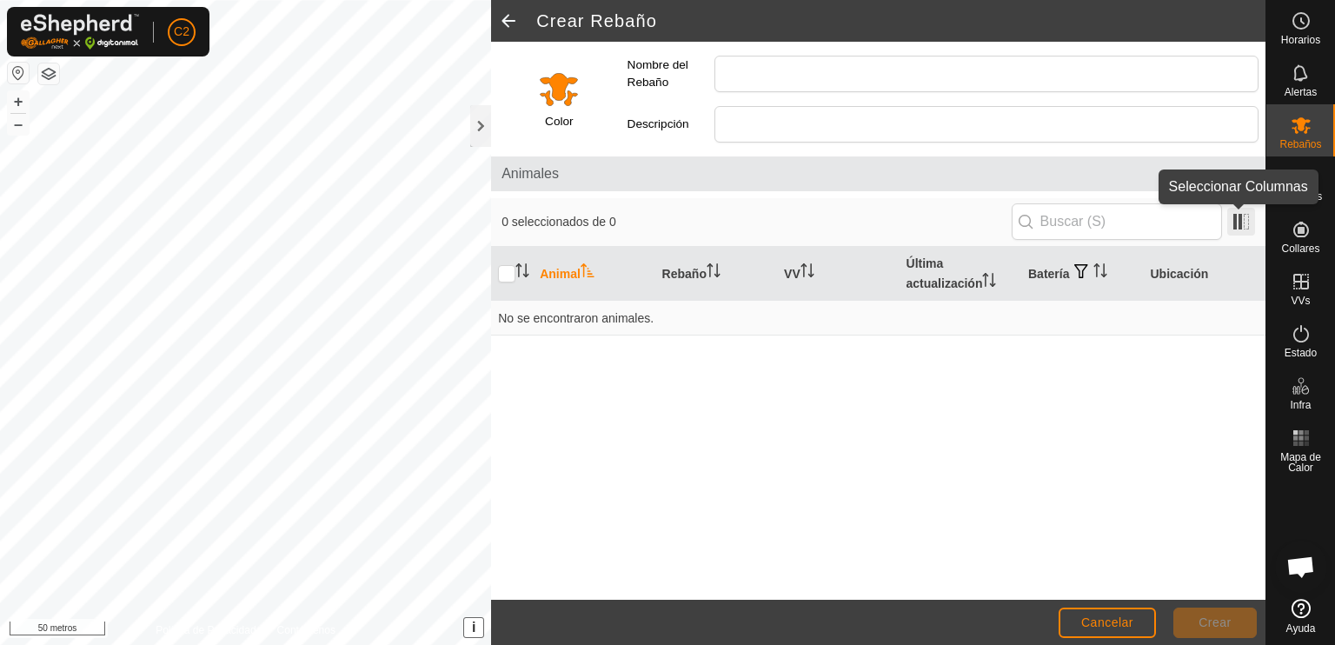
click at [1236, 217] on span at bounding box center [1241, 222] width 28 height 28
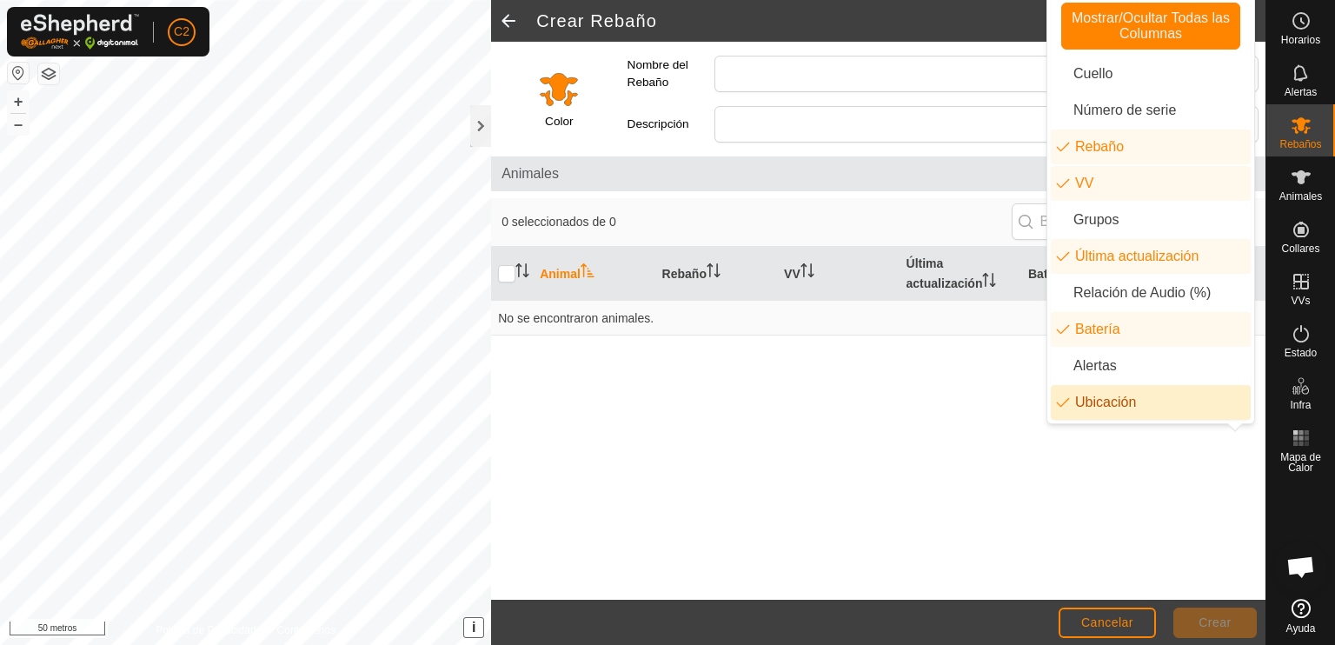
click at [795, 373] on div "Animal Rebaño VV Última actualización Batería Ubicación No se encontraron anima…" at bounding box center [878, 423] width 774 height 353
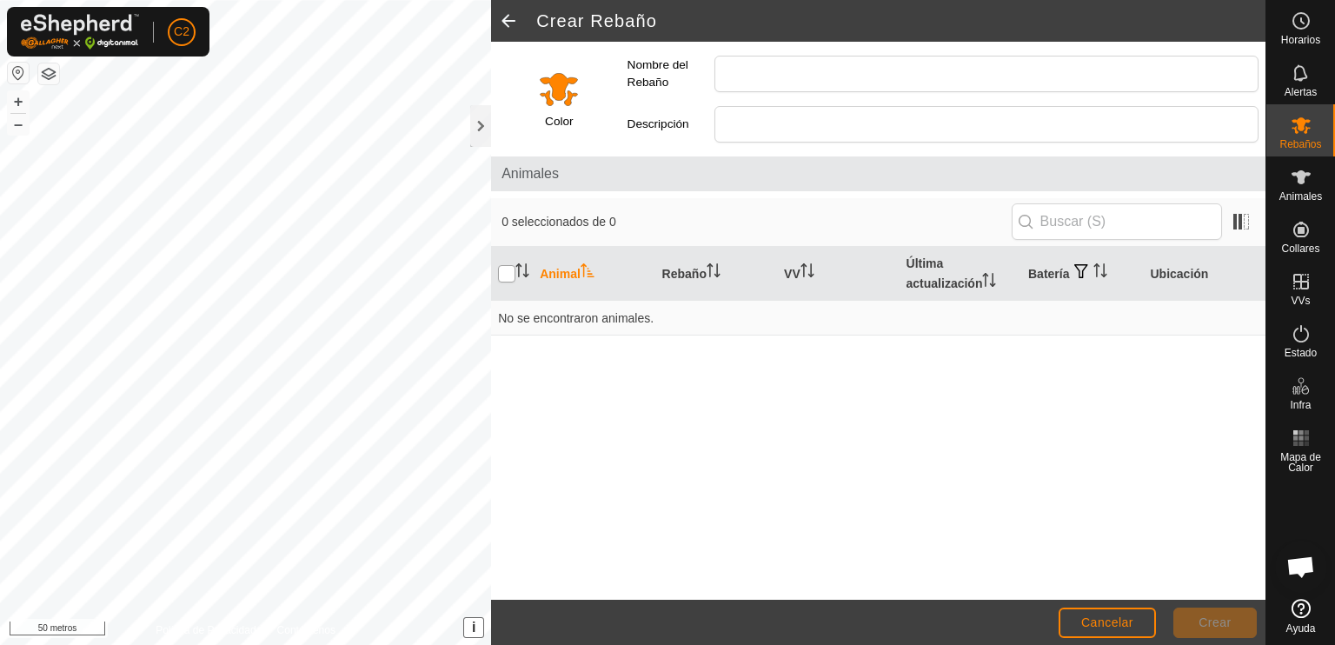
click at [503, 277] on input "checkbox" at bounding box center [506, 273] width 17 height 17
checkbox input "true"
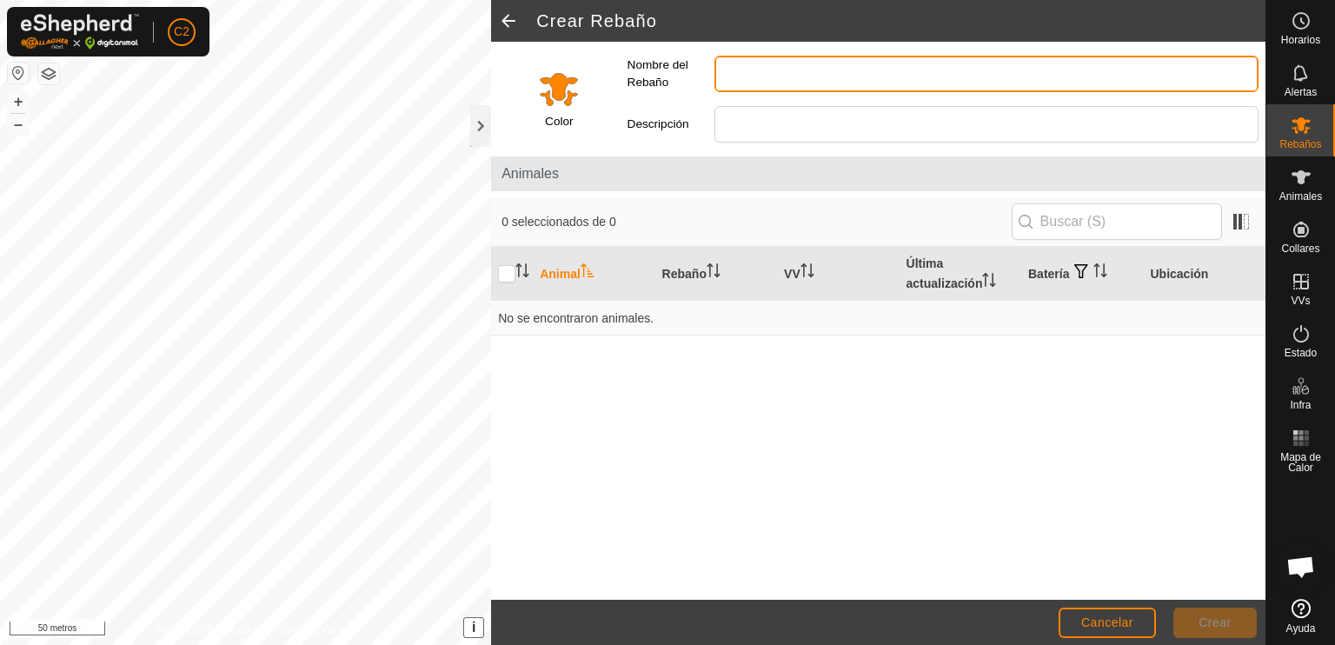
click at [759, 74] on input "Nombre del Rebaño" at bounding box center [986, 74] width 544 height 37
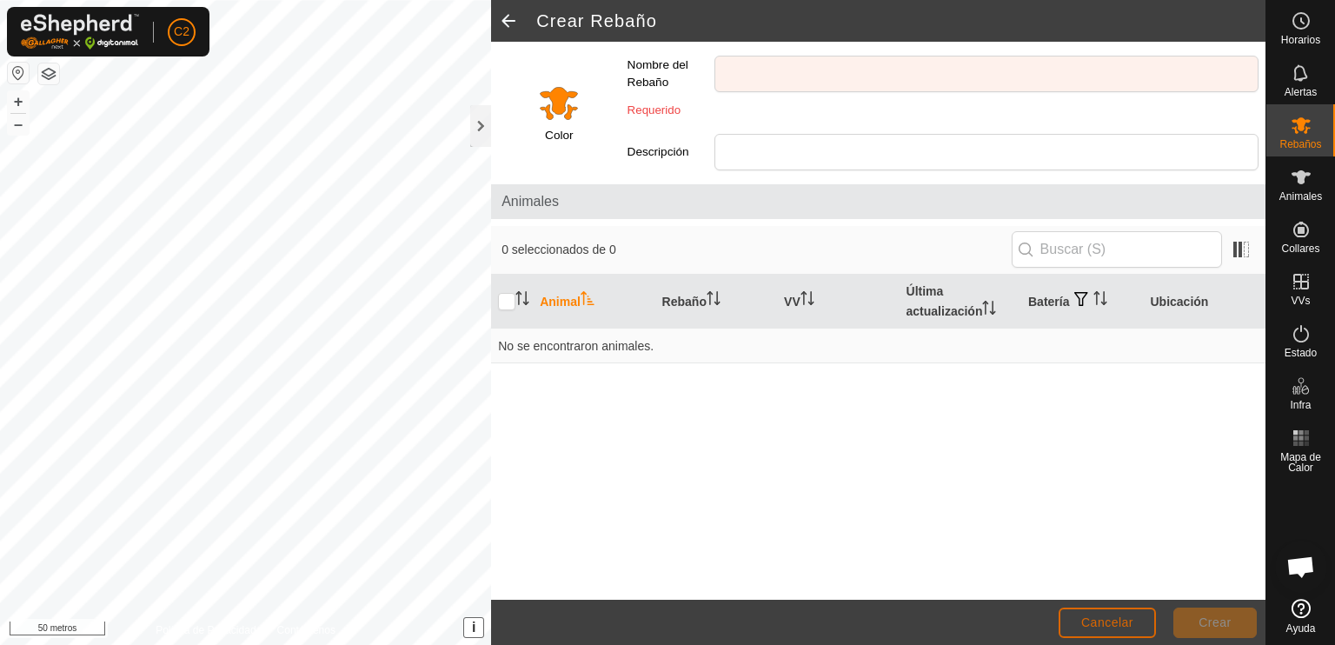
click at [1108, 619] on font "Cancelar" at bounding box center [1107, 622] width 52 height 14
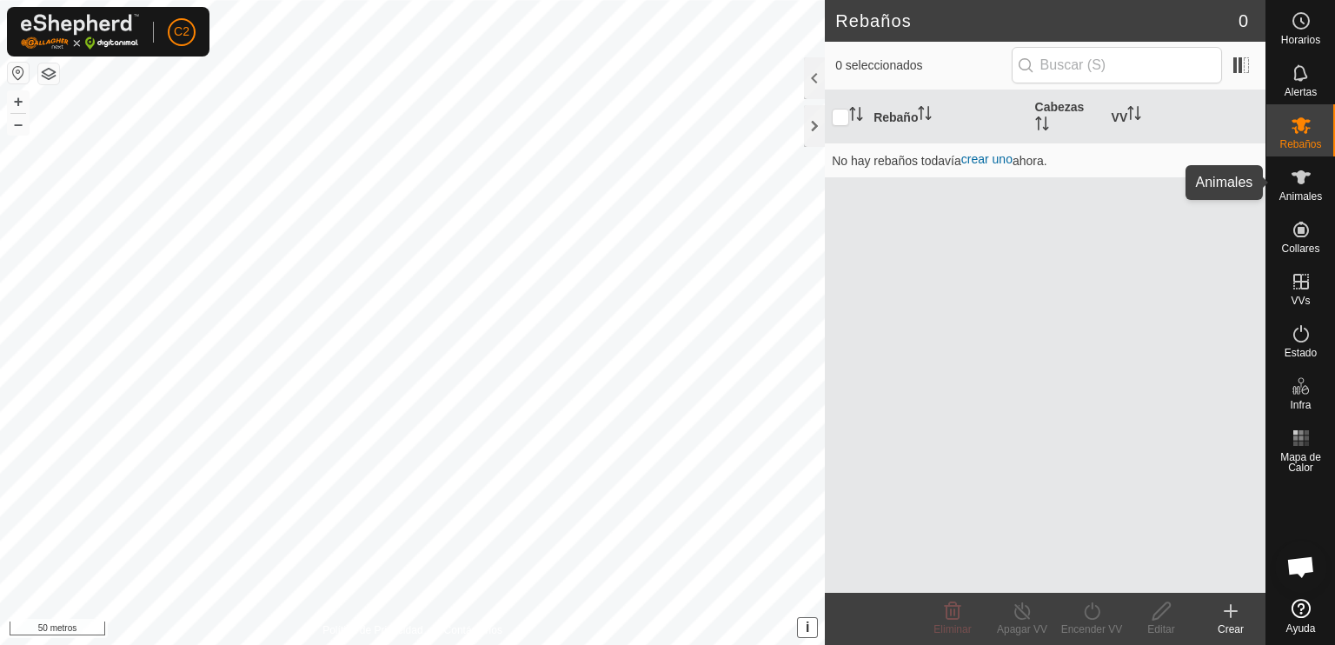
click at [1305, 175] on icon at bounding box center [1301, 177] width 19 height 14
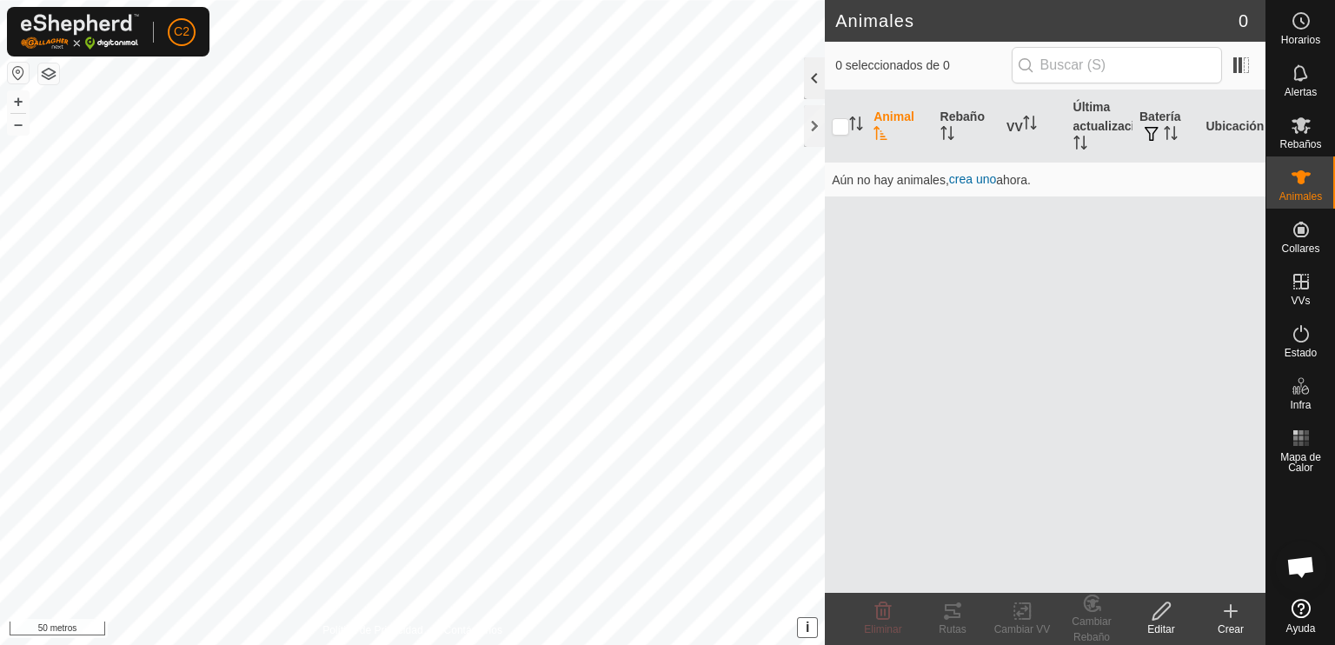
click at [817, 76] on div at bounding box center [814, 78] width 21 height 42
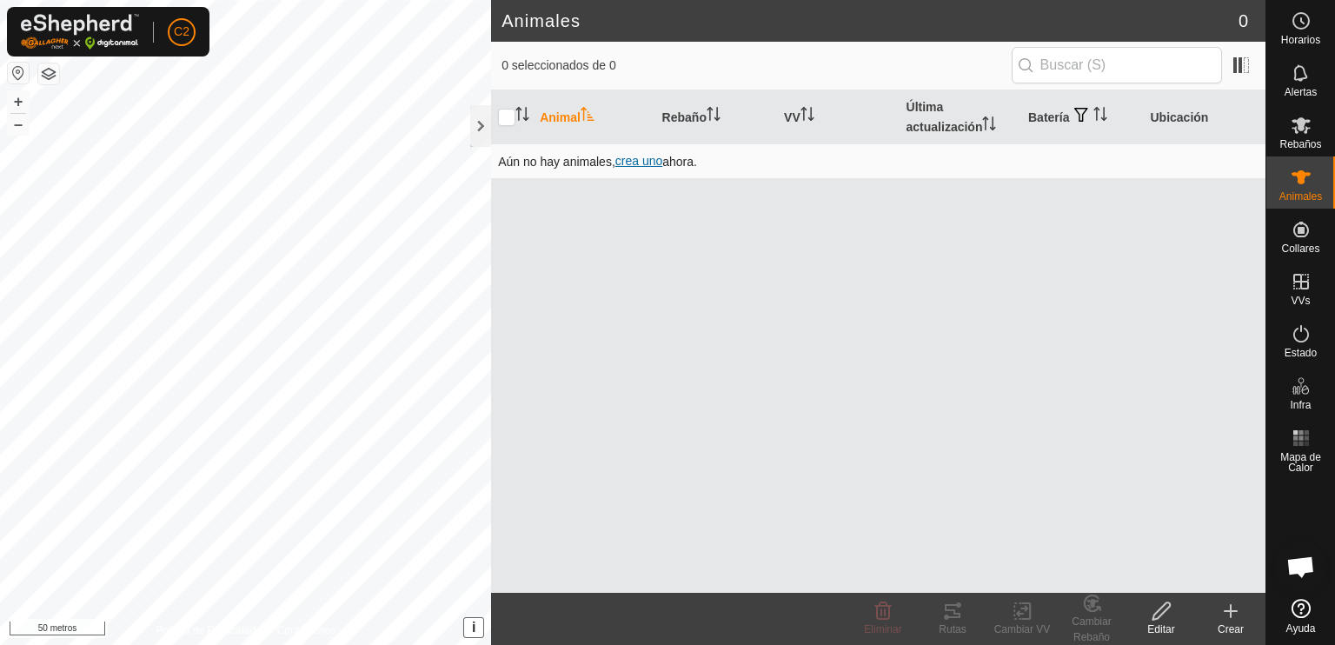
click at [636, 157] on font "crea uno" at bounding box center [638, 161] width 47 height 14
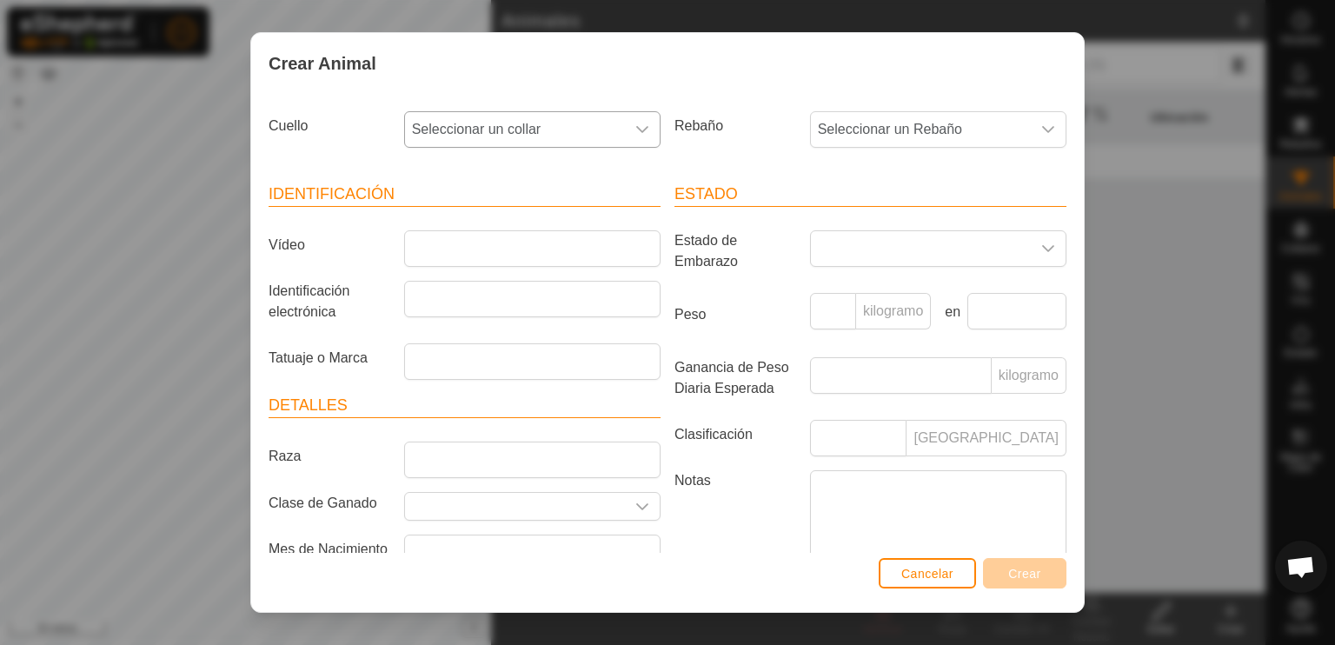
click at [635, 123] on icon "disparador desplegable" at bounding box center [642, 130] width 14 height 14
click at [468, 256] on font "1702626523" at bounding box center [454, 256] width 77 height 15
click at [636, 130] on icon "disparador desplegable" at bounding box center [642, 129] width 12 height 7
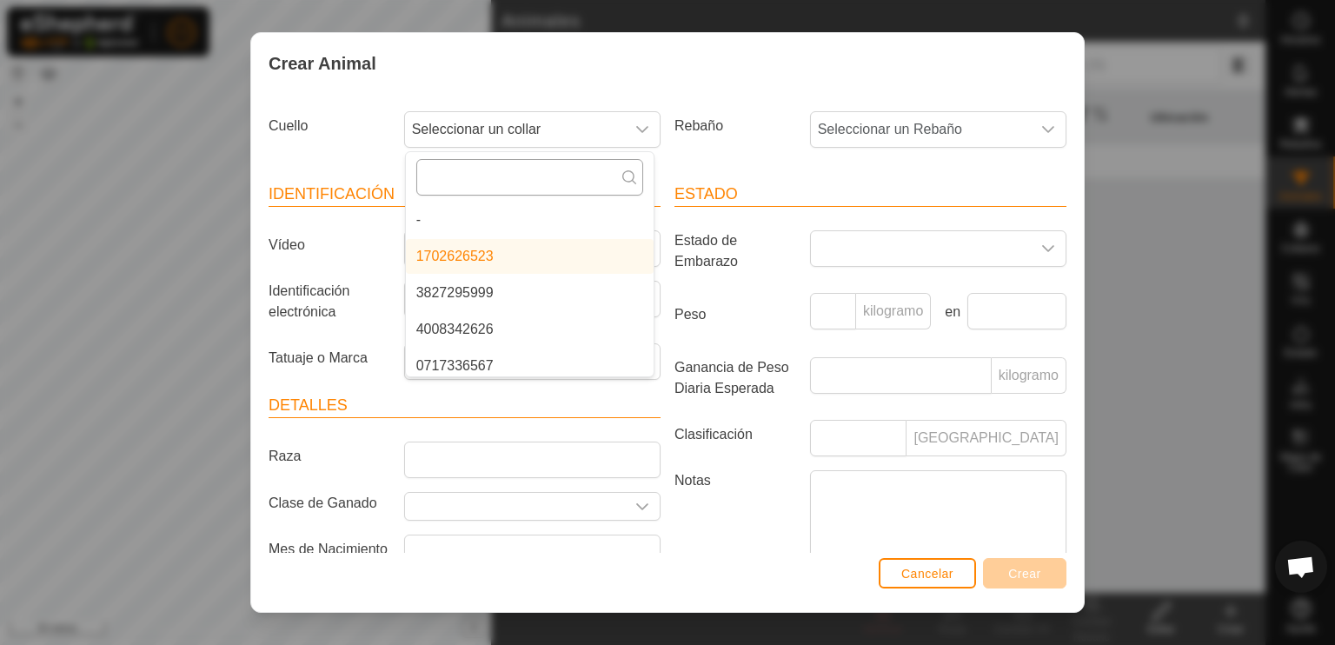
drag, startPoint x: 480, startPoint y: 251, endPoint x: 475, endPoint y: 167, distance: 84.5
click at [475, 167] on div "- 1702626523 3827295999 4008342626 0717336567 0329966723 0348741623 2345483931" at bounding box center [529, 264] width 249 height 226
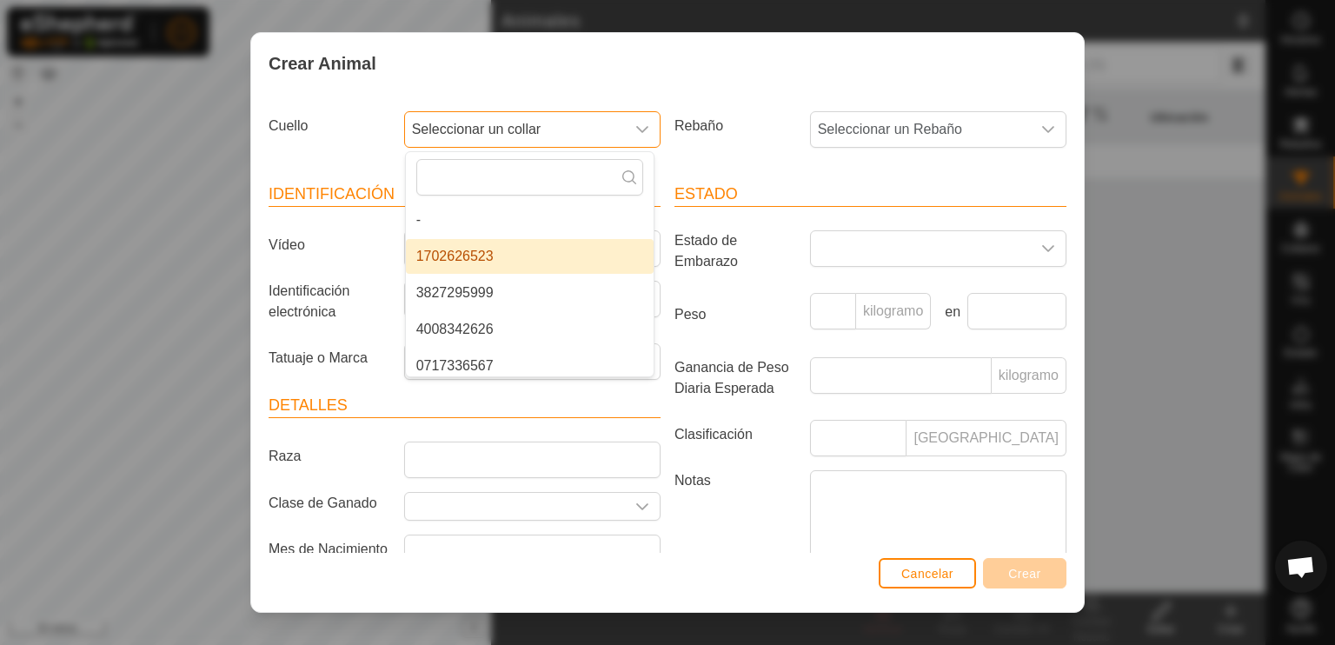
click at [469, 254] on font "1702626523" at bounding box center [454, 256] width 77 height 15
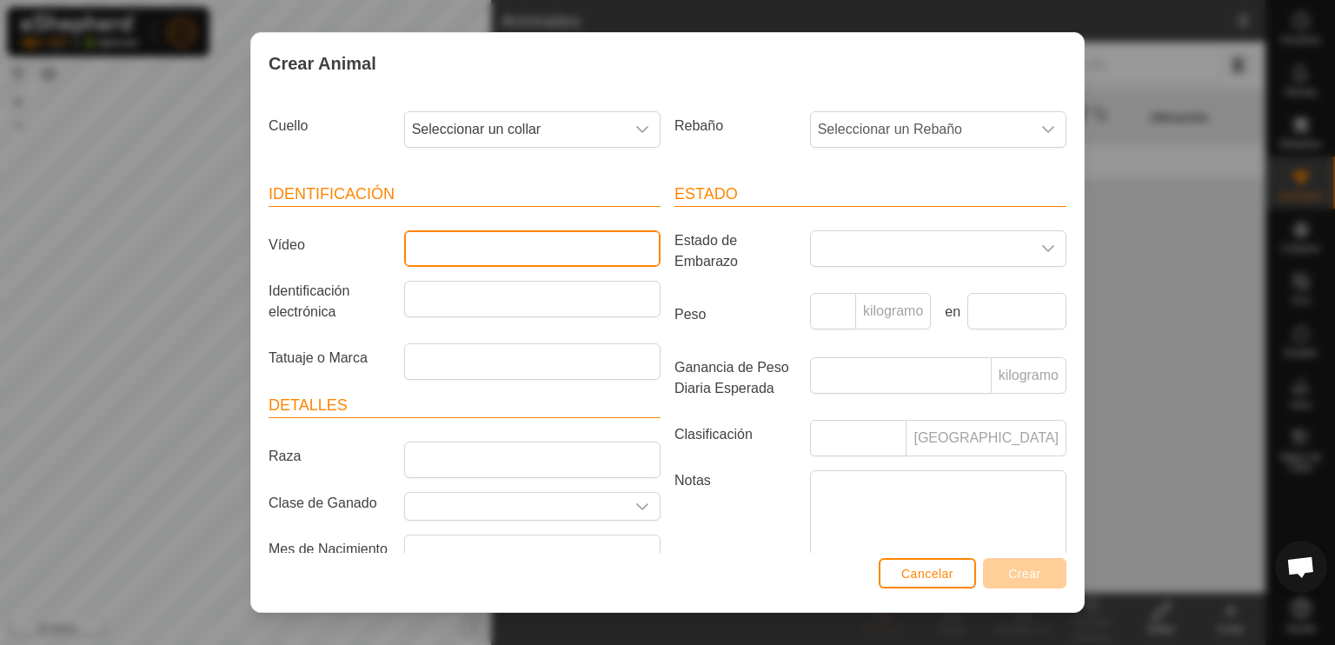
click at [441, 248] on input "Vídeo" at bounding box center [532, 248] width 256 height 37
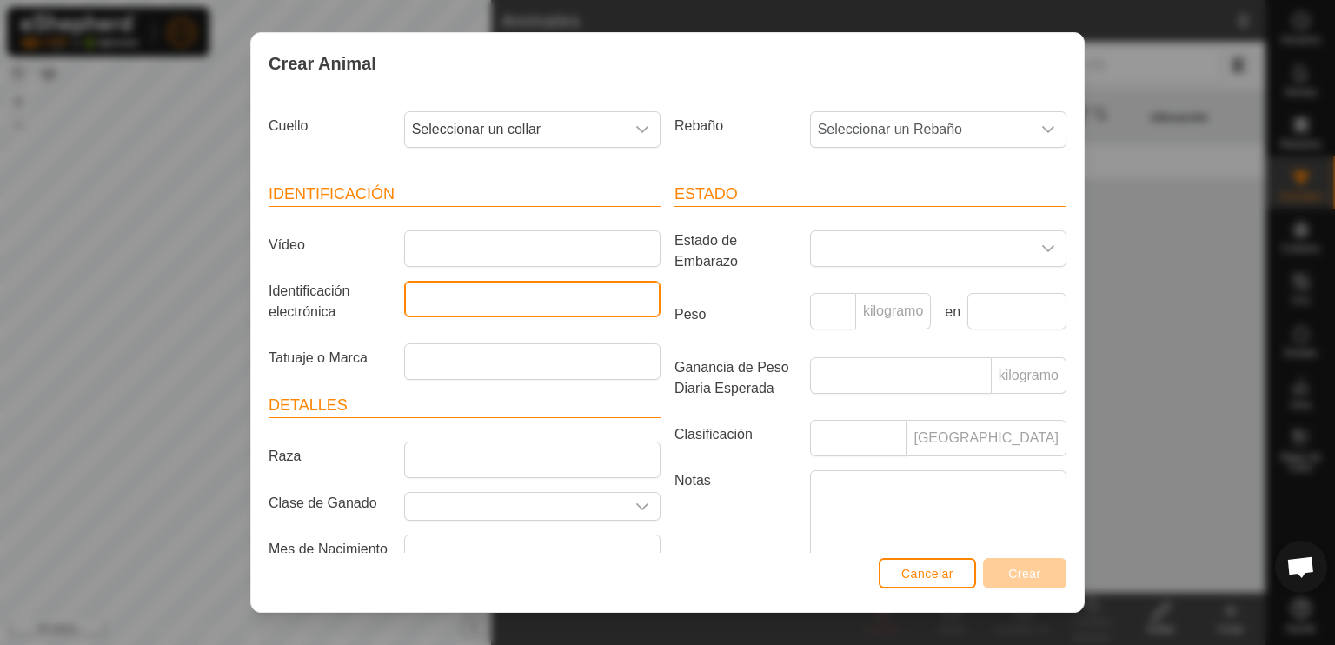
click at [441, 298] on input "Identificación electrónica" at bounding box center [532, 299] width 256 height 37
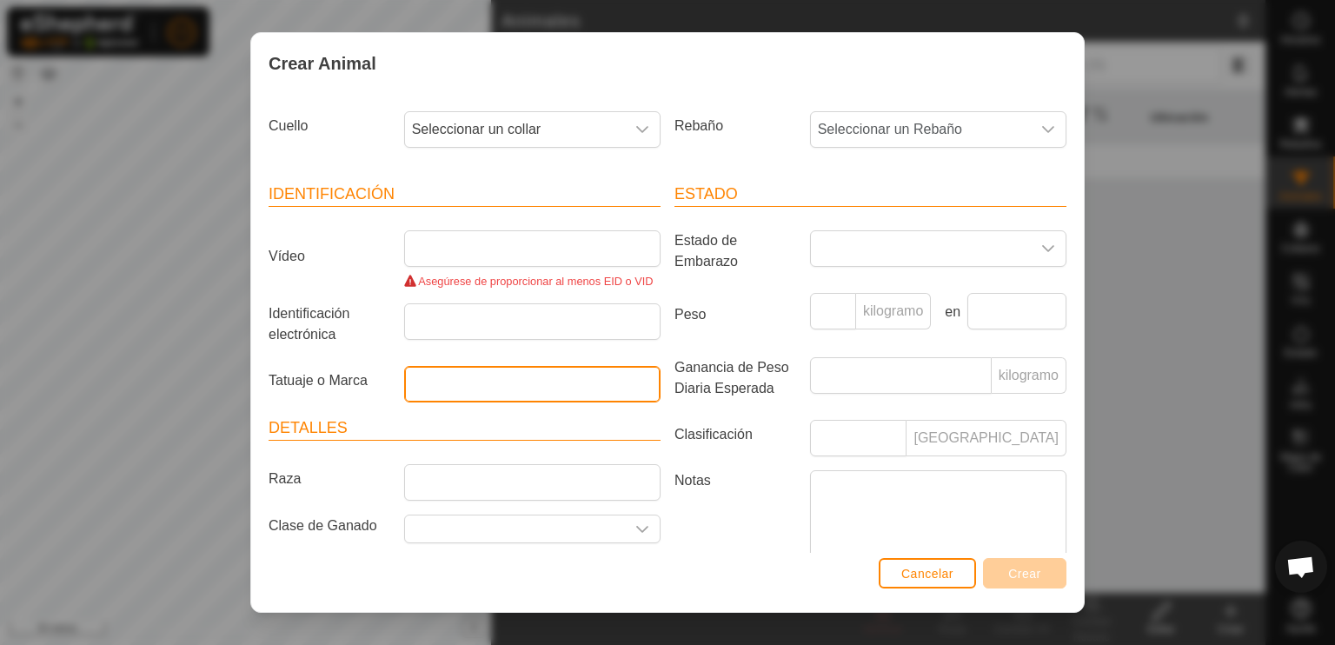
click at [449, 361] on article "Identificación Vídeo Asegúrese de proporcionar al menos EID o VID Identificació…" at bounding box center [465, 293] width 392 height 220
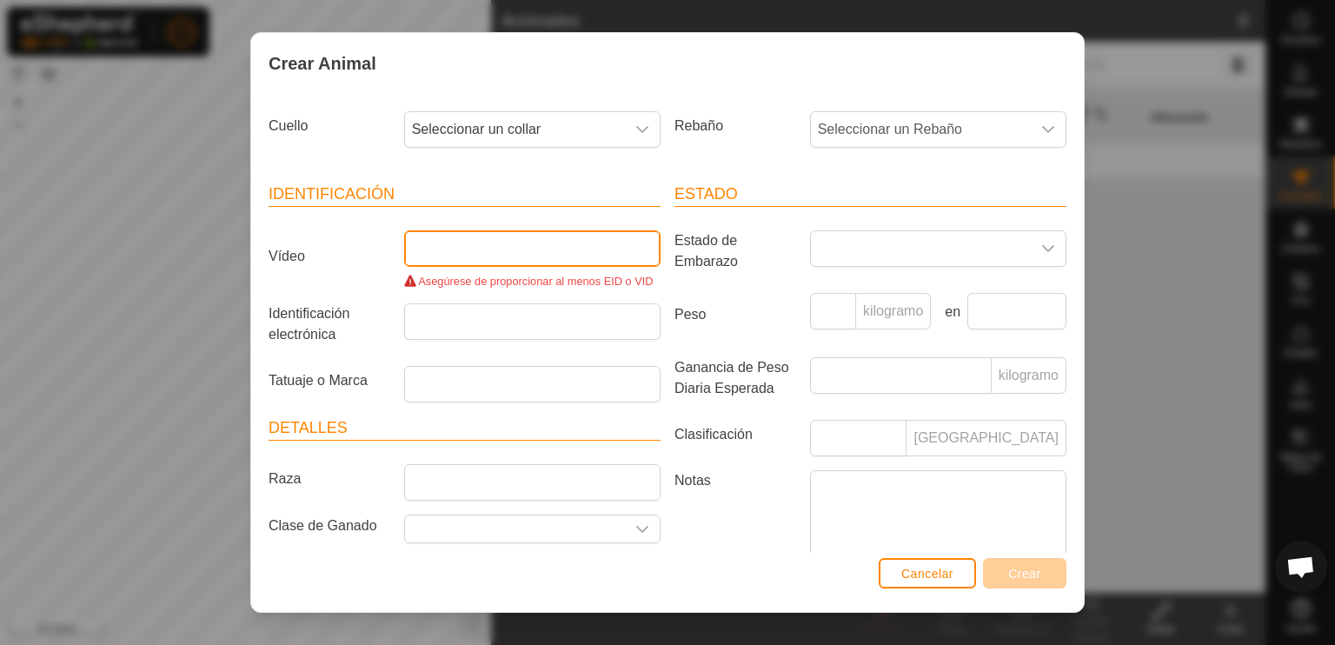
click at [465, 254] on input "Vídeo" at bounding box center [532, 248] width 256 height 37
click at [635, 129] on icon "disparador desplegable" at bounding box center [642, 130] width 14 height 14
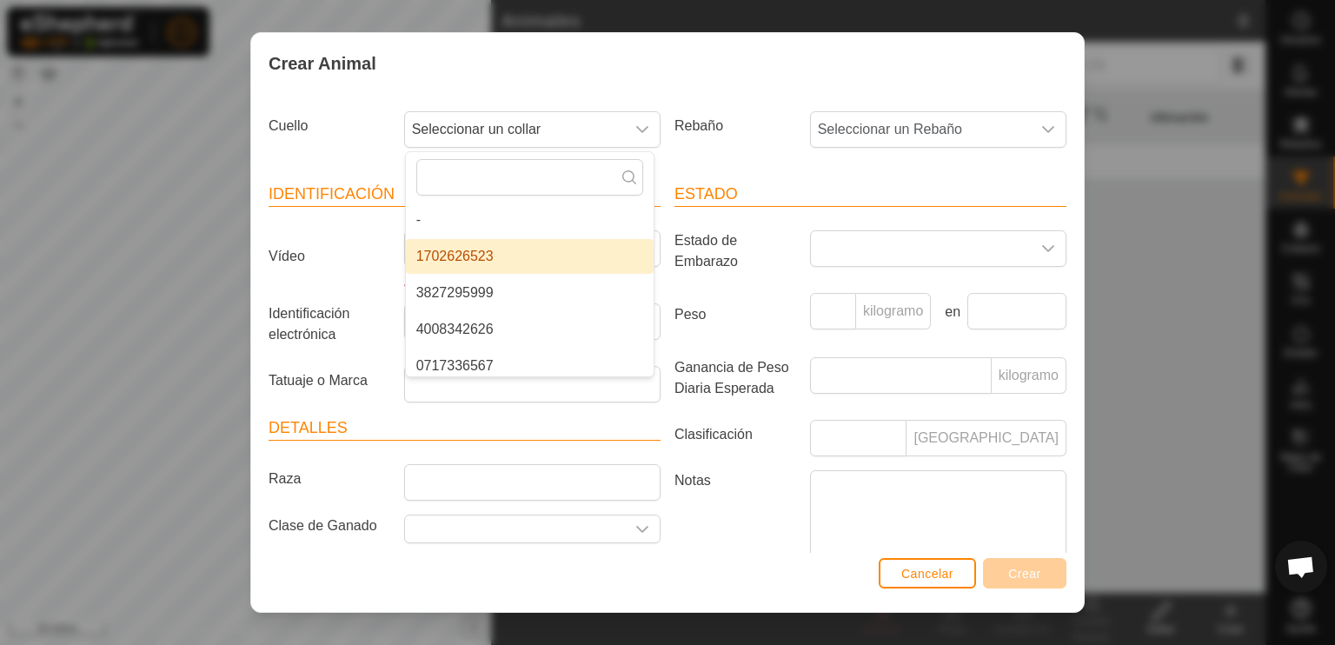
drag, startPoint x: 503, startPoint y: 256, endPoint x: 482, endPoint y: 253, distance: 21.1
drag, startPoint x: 482, startPoint y: 253, endPoint x: 506, endPoint y: 251, distance: 23.5
click at [470, 249] on span "1702626523" at bounding box center [454, 256] width 77 height 21
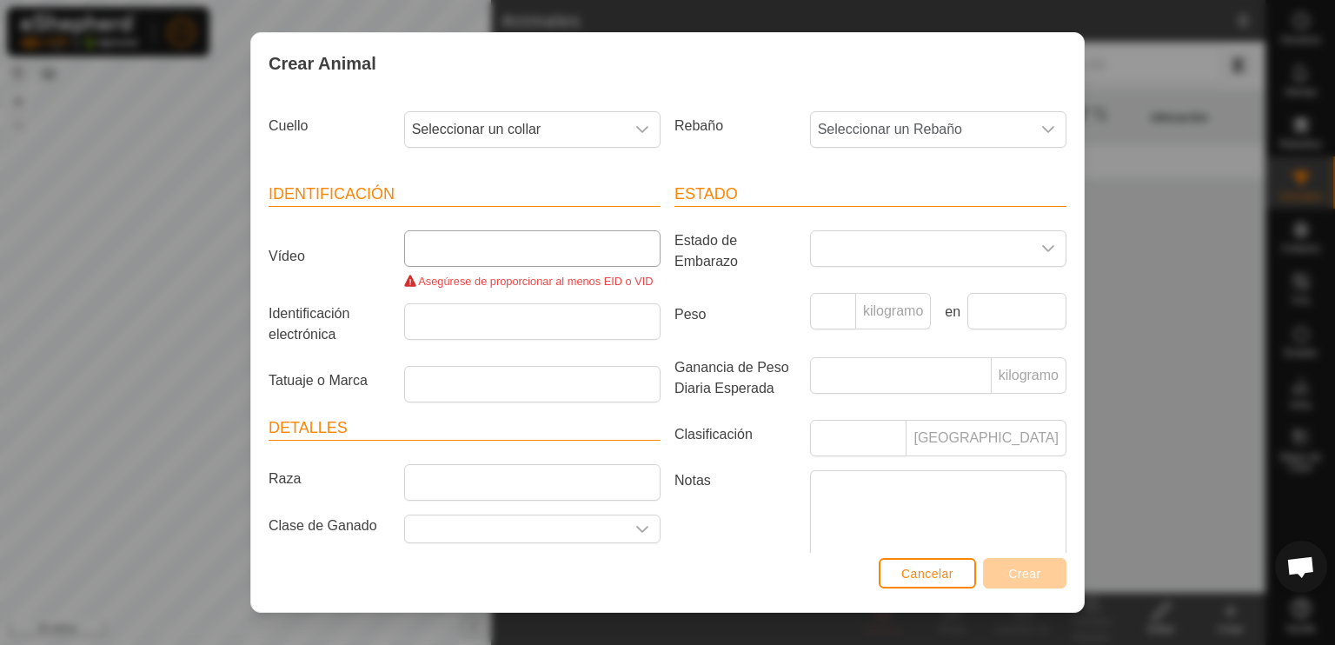
drag, startPoint x: 507, startPoint y: 251, endPoint x: 452, endPoint y: 253, distance: 54.8
click at [441, 248] on input "Vídeo" at bounding box center [532, 248] width 256 height 37
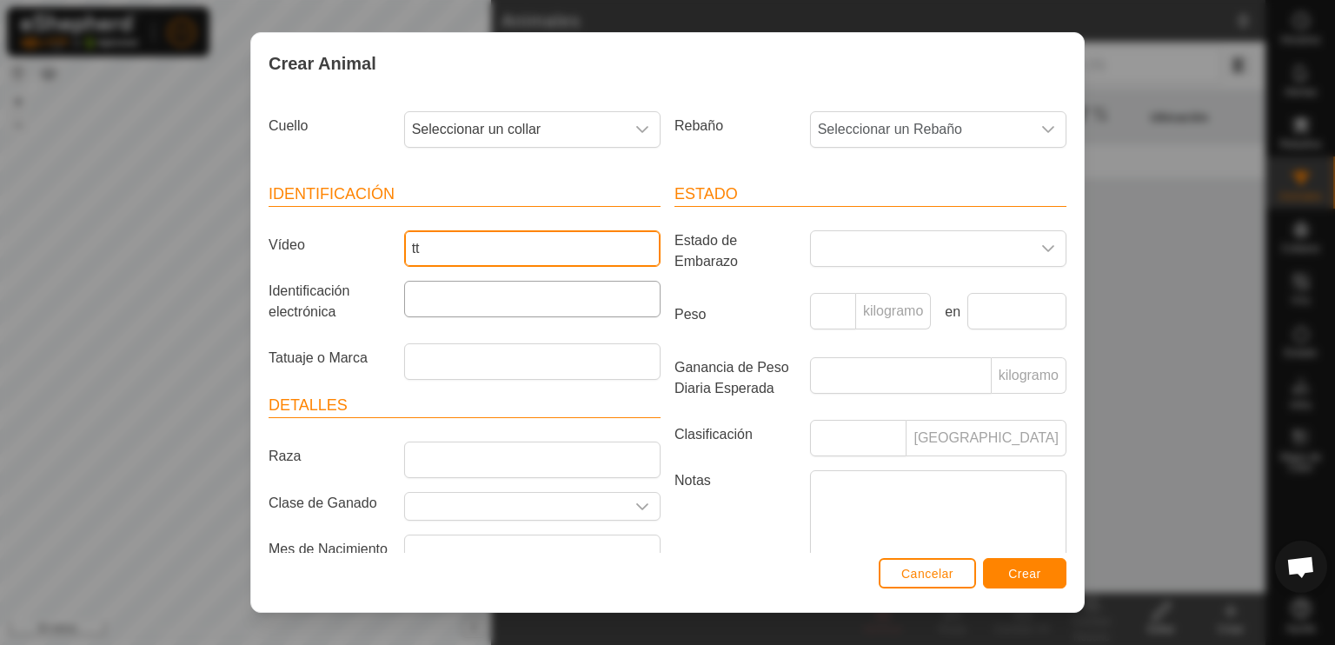
type input "tt"
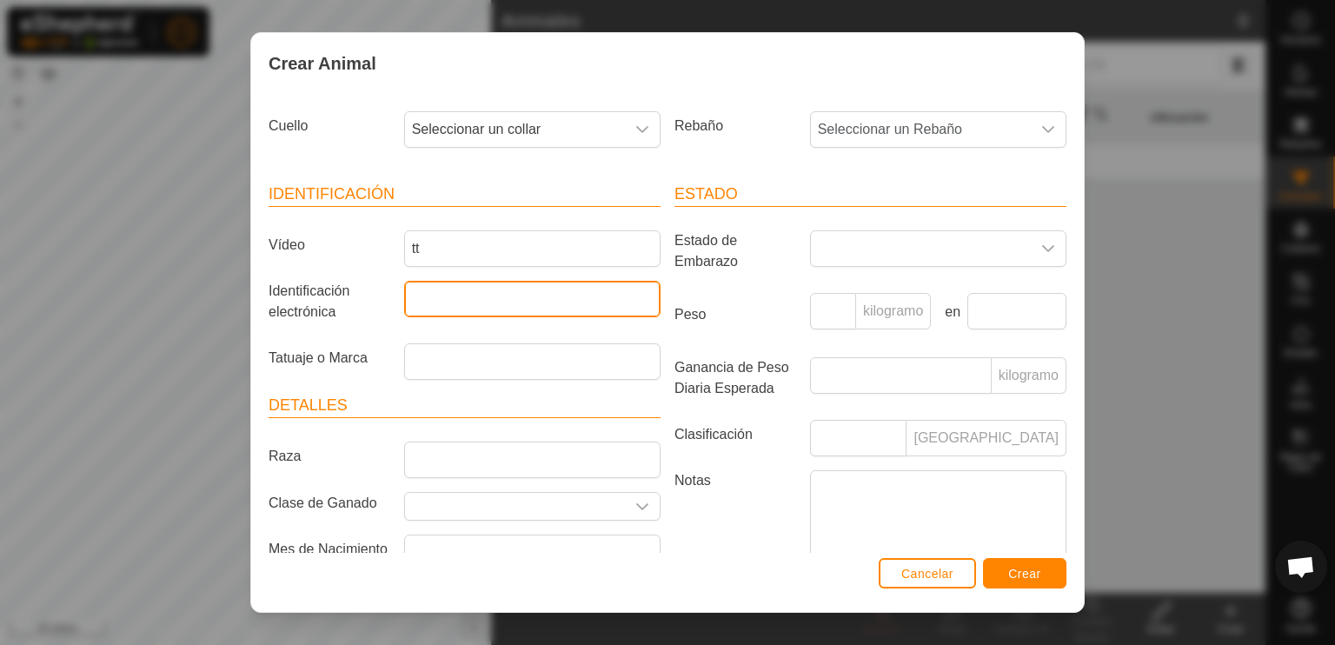
click at [436, 300] on input "Identificación electrónica" at bounding box center [532, 299] width 256 height 37
click at [635, 128] on icon "disparador desplegable" at bounding box center [642, 130] width 14 height 14
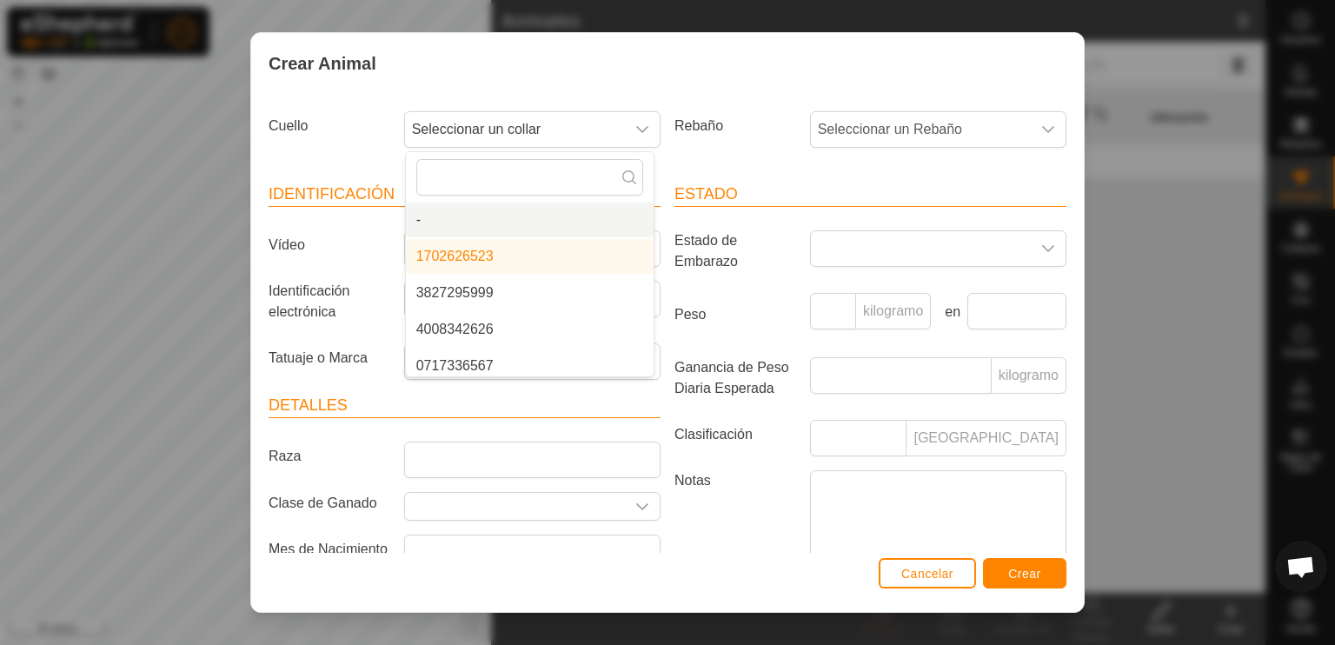
click at [521, 258] on li "1702626523" at bounding box center [530, 256] width 248 height 35
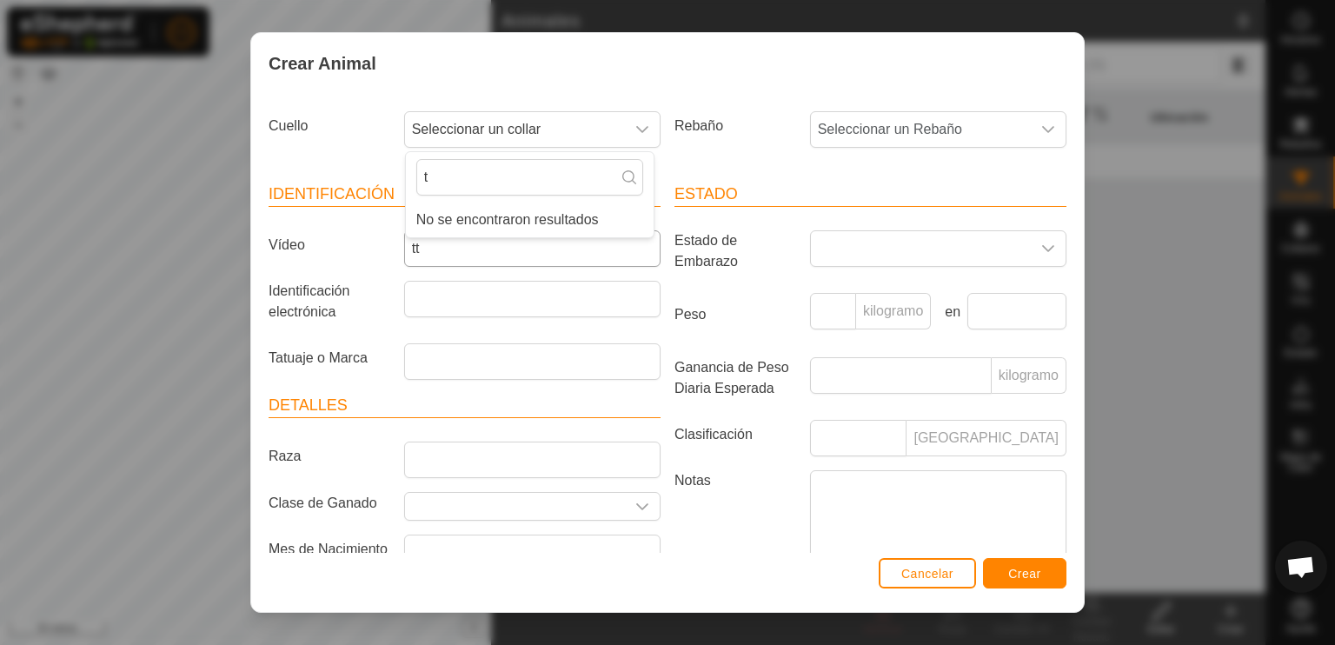
type input "t"
click at [426, 250] on input "tt" at bounding box center [532, 248] width 256 height 37
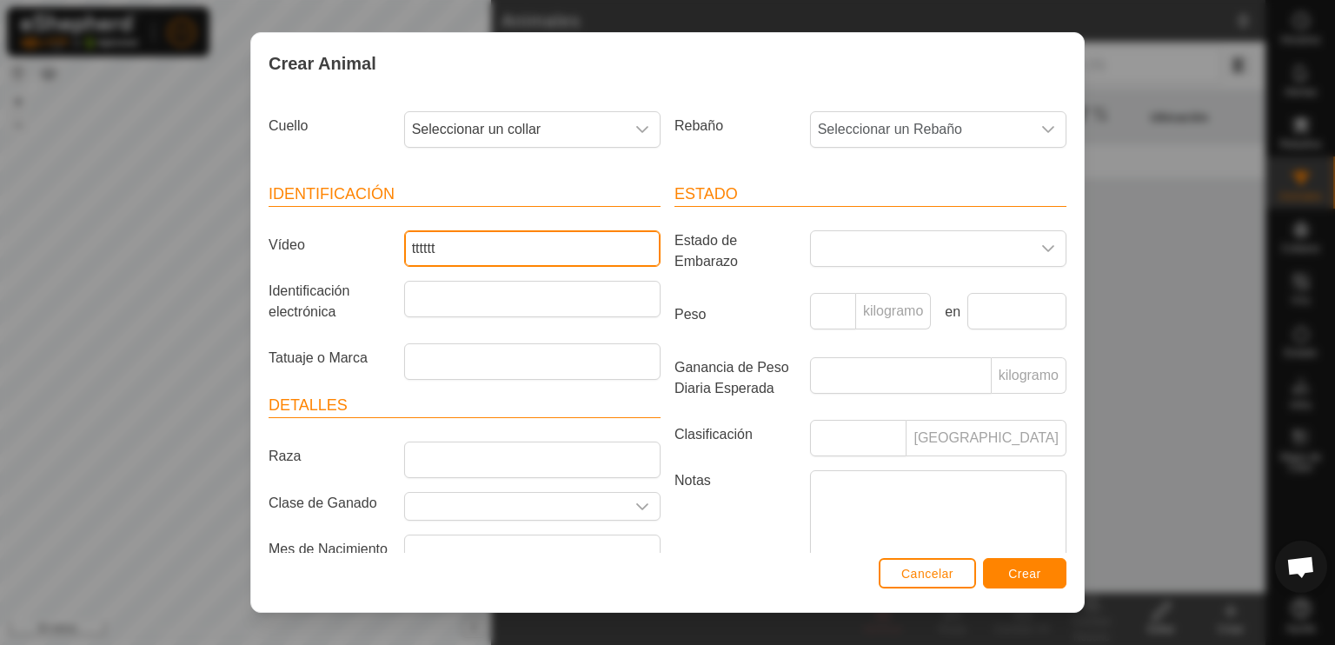
type input "tttttt"
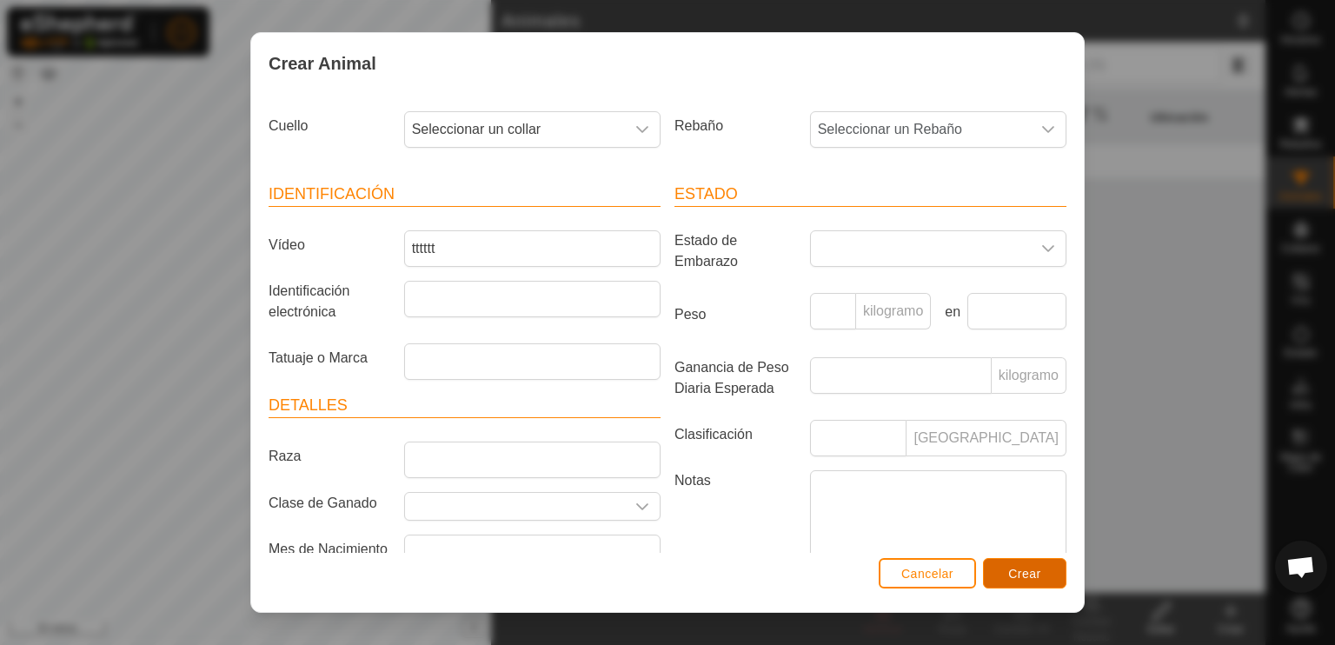
click at [1020, 572] on font "Crear" at bounding box center [1024, 574] width 33 height 14
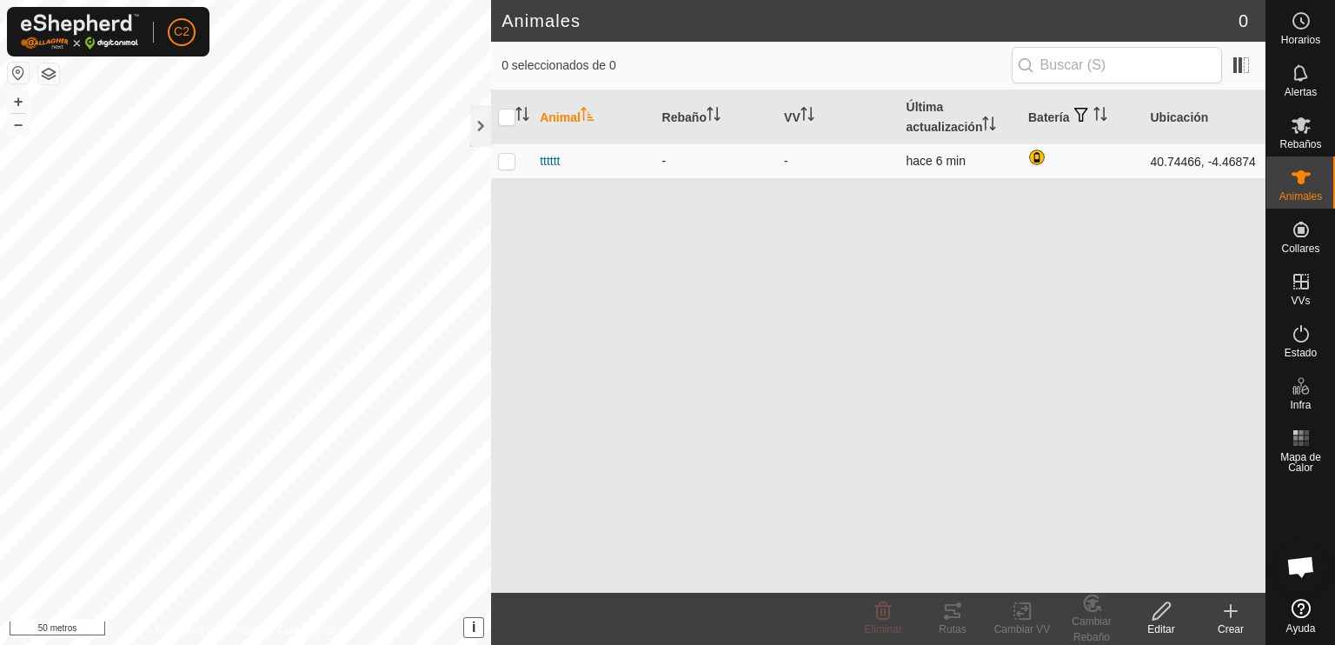
click at [507, 163] on p-checkbox at bounding box center [506, 161] width 17 height 14
checkbox input "true"
click at [874, 616] on icon at bounding box center [883, 611] width 21 height 21
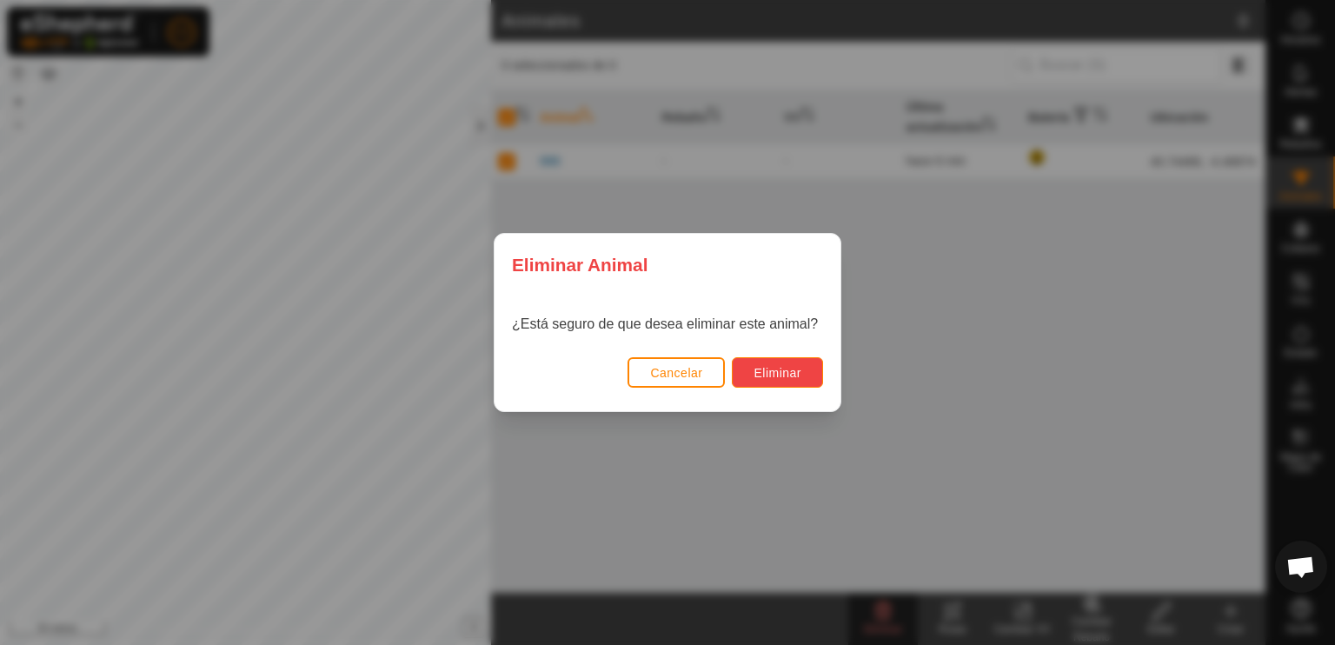
click at [775, 371] on font "Eliminar" at bounding box center [778, 373] width 48 height 14
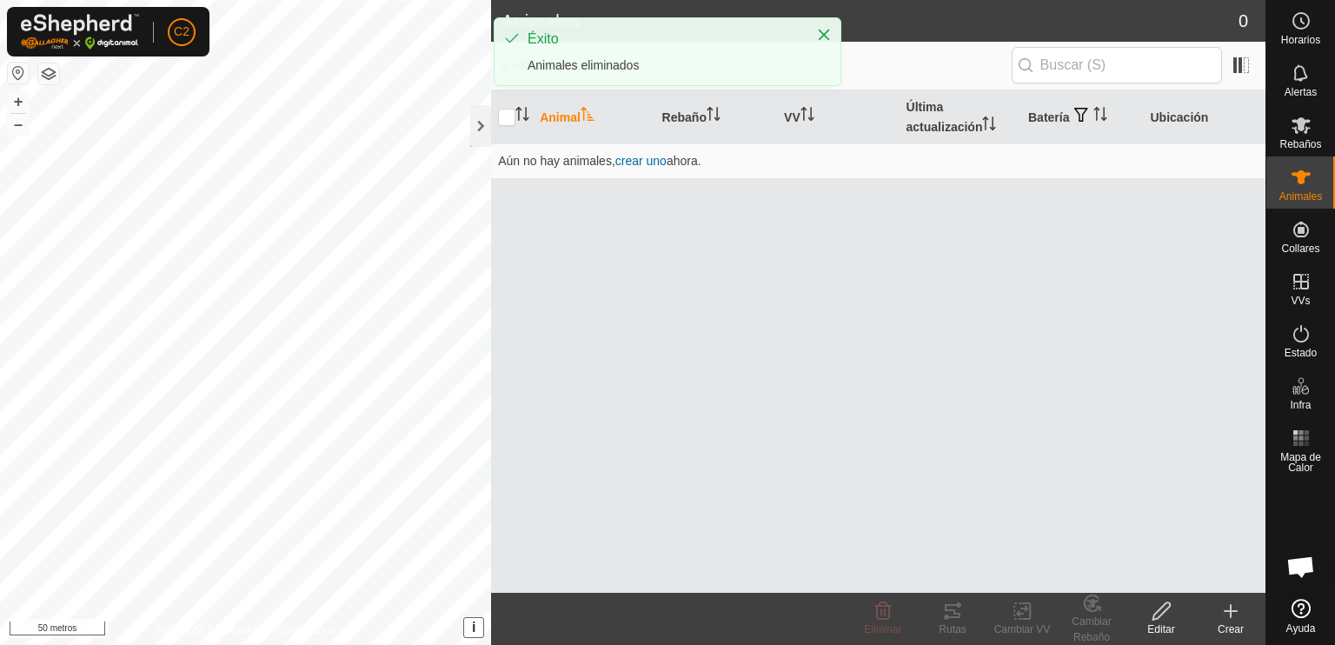
checkbox input "false"
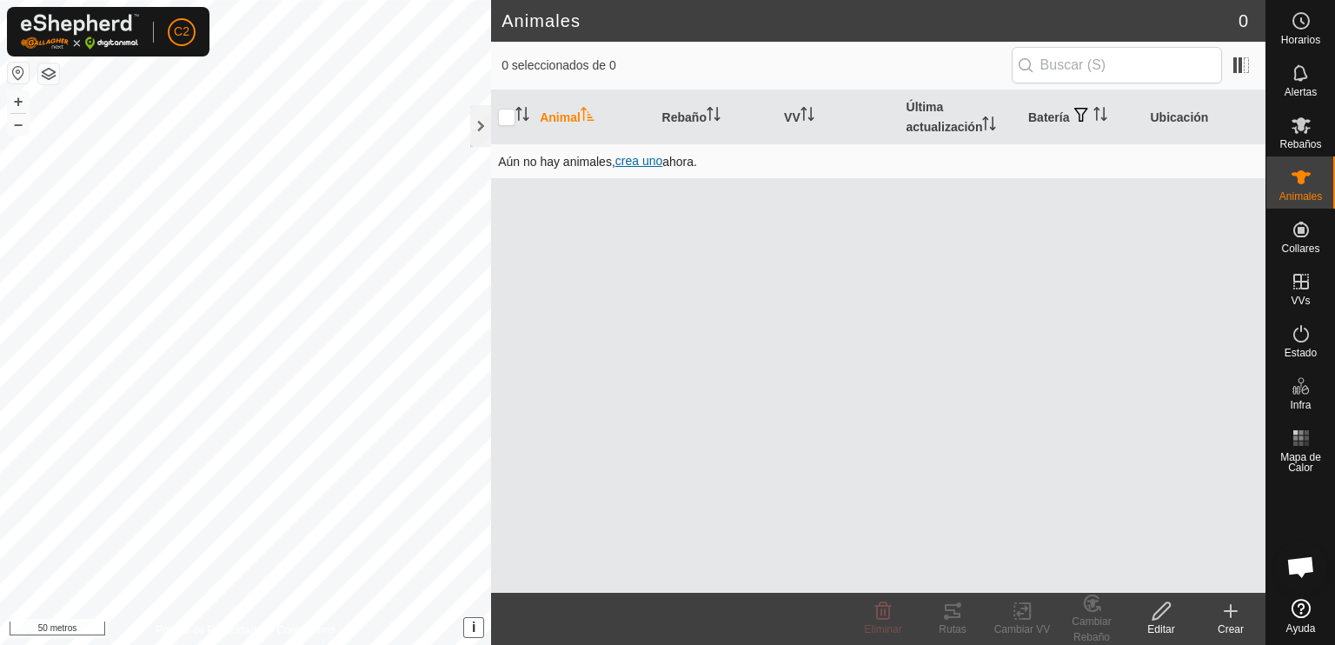
click at [644, 162] on font "crea uno" at bounding box center [638, 161] width 47 height 14
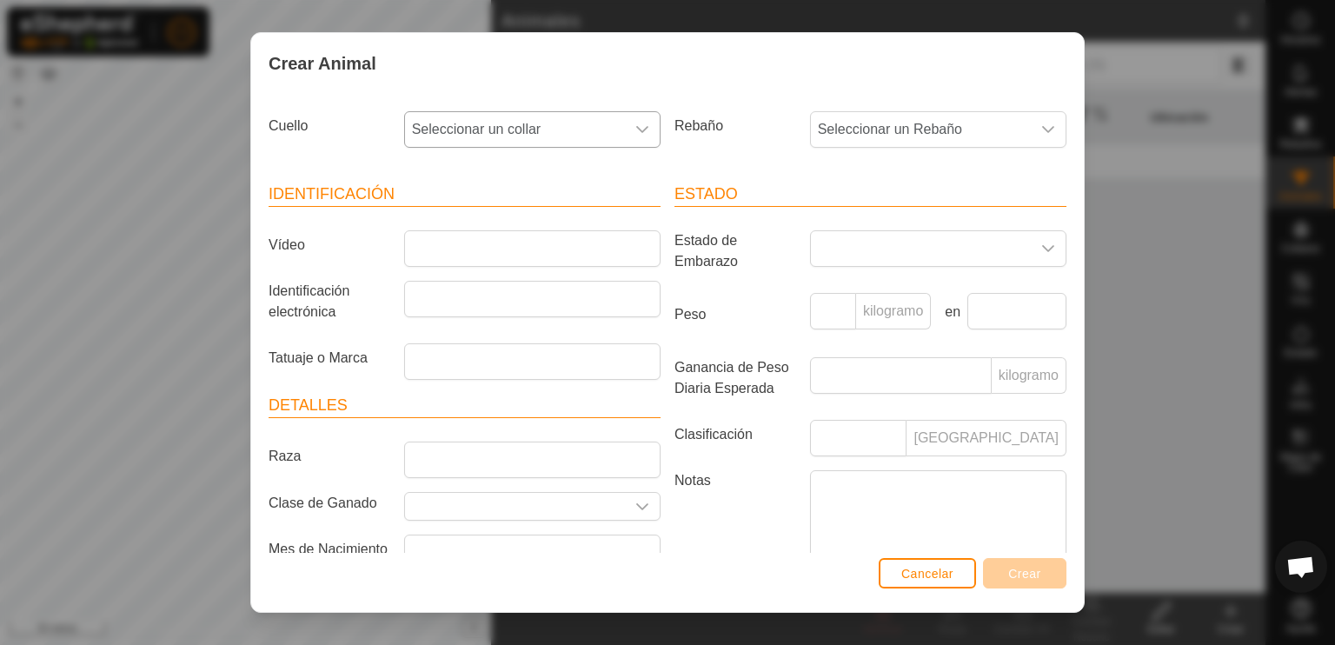
click at [635, 125] on icon "disparador desplegable" at bounding box center [642, 130] width 14 height 14
click at [926, 575] on font "Cancelar" at bounding box center [927, 574] width 52 height 14
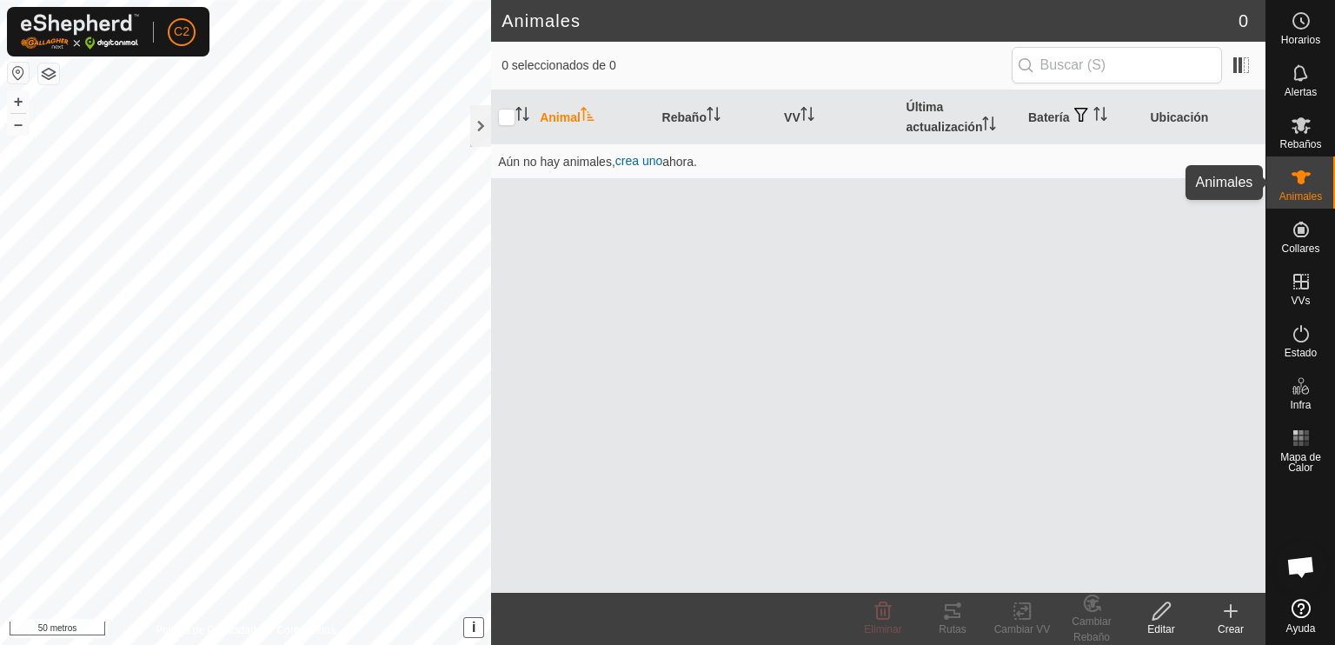
click at [1293, 178] on icon at bounding box center [1301, 177] width 21 height 21
click at [1299, 129] on icon at bounding box center [1301, 125] width 19 height 17
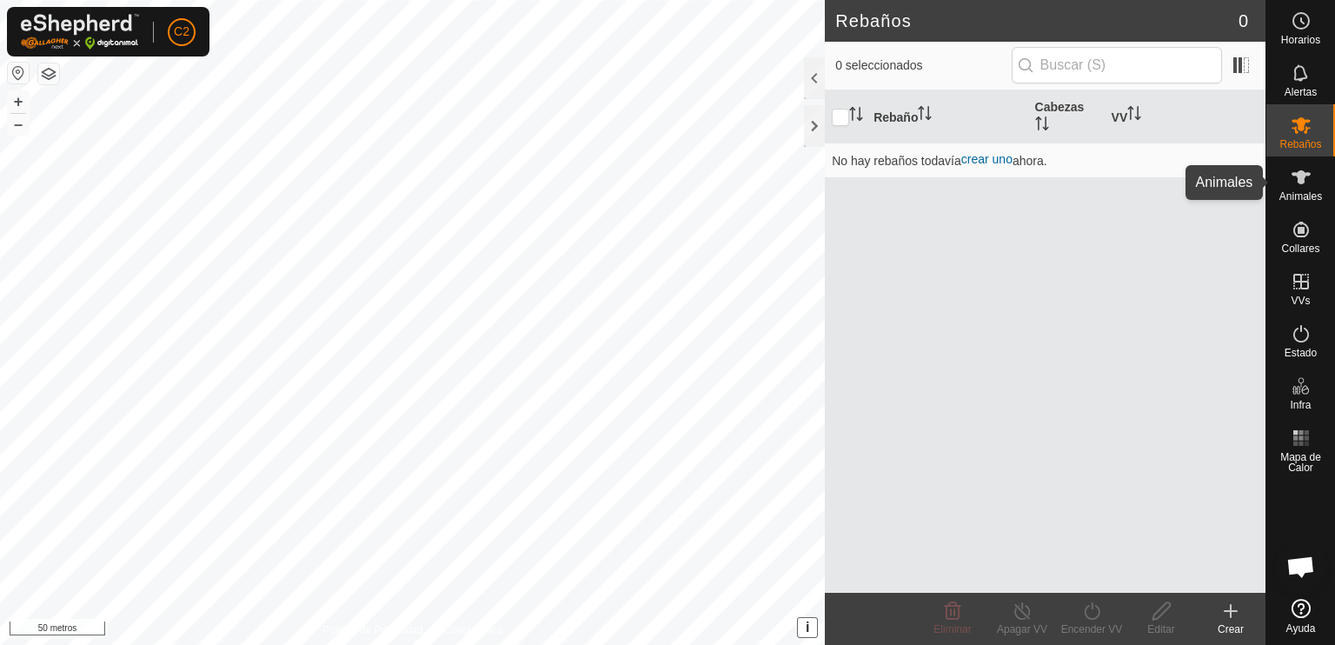
click at [1299, 183] on icon at bounding box center [1301, 177] width 19 height 14
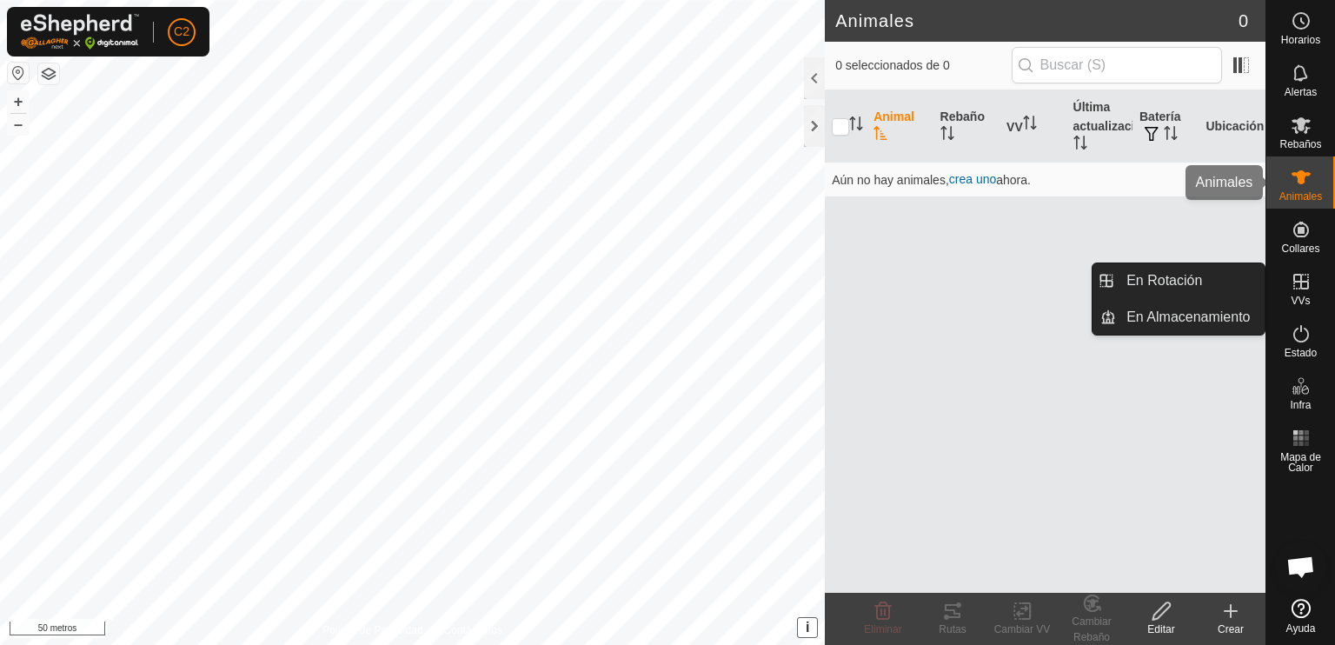
click at [1294, 183] on icon at bounding box center [1301, 177] width 21 height 21
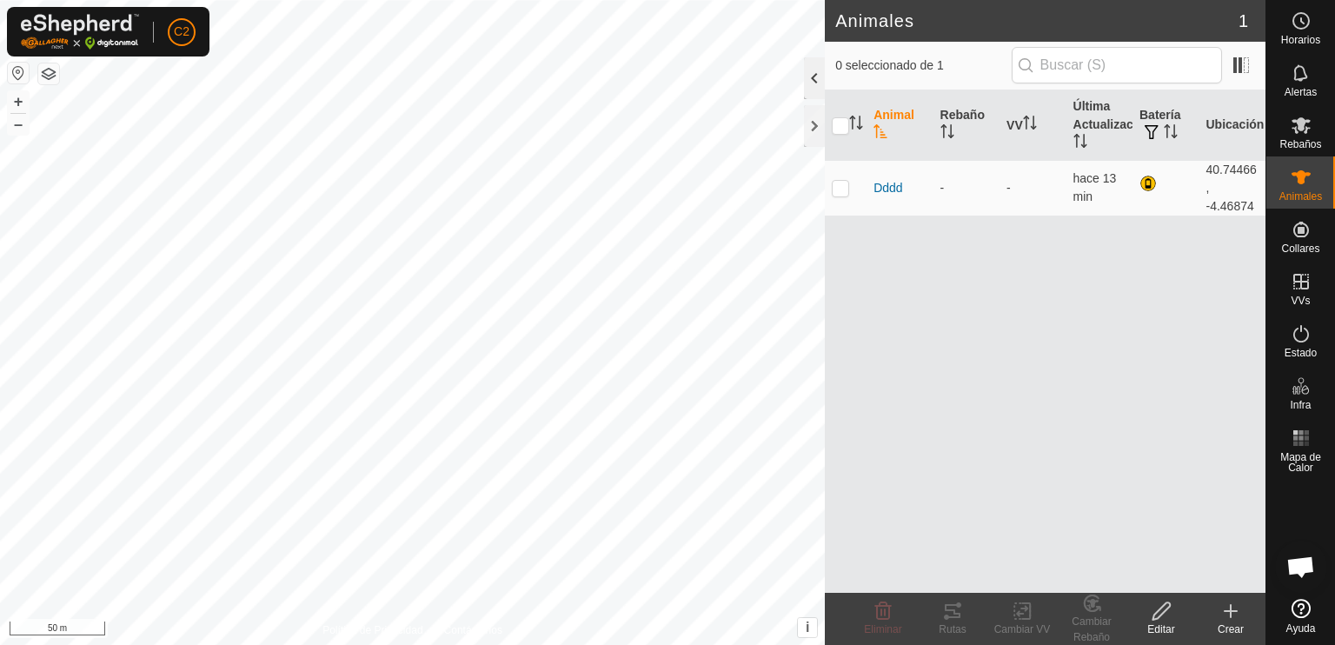
click at [809, 76] on div at bounding box center [814, 78] width 21 height 42
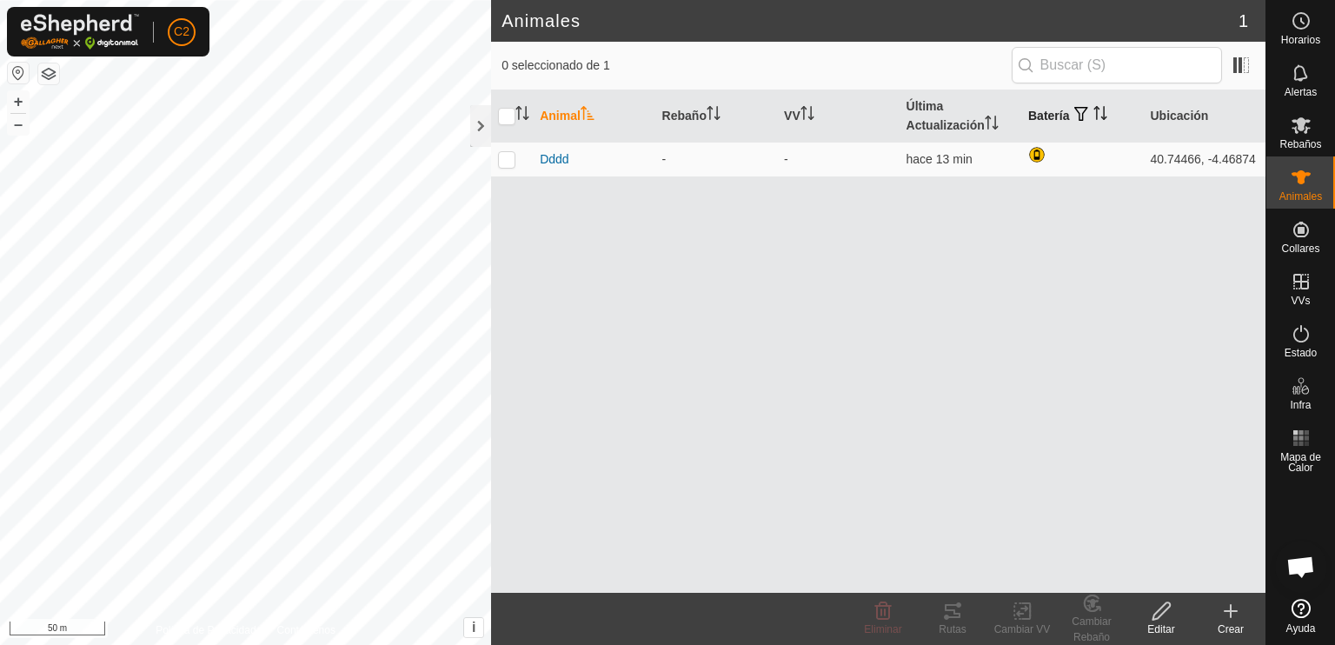
click at [1070, 112] on th "Batería" at bounding box center [1082, 116] width 122 height 52
click at [509, 166] on p-tablecheckbox at bounding box center [506, 159] width 17 height 14
checkbox input "true"
click at [952, 614] on icon at bounding box center [952, 611] width 21 height 21
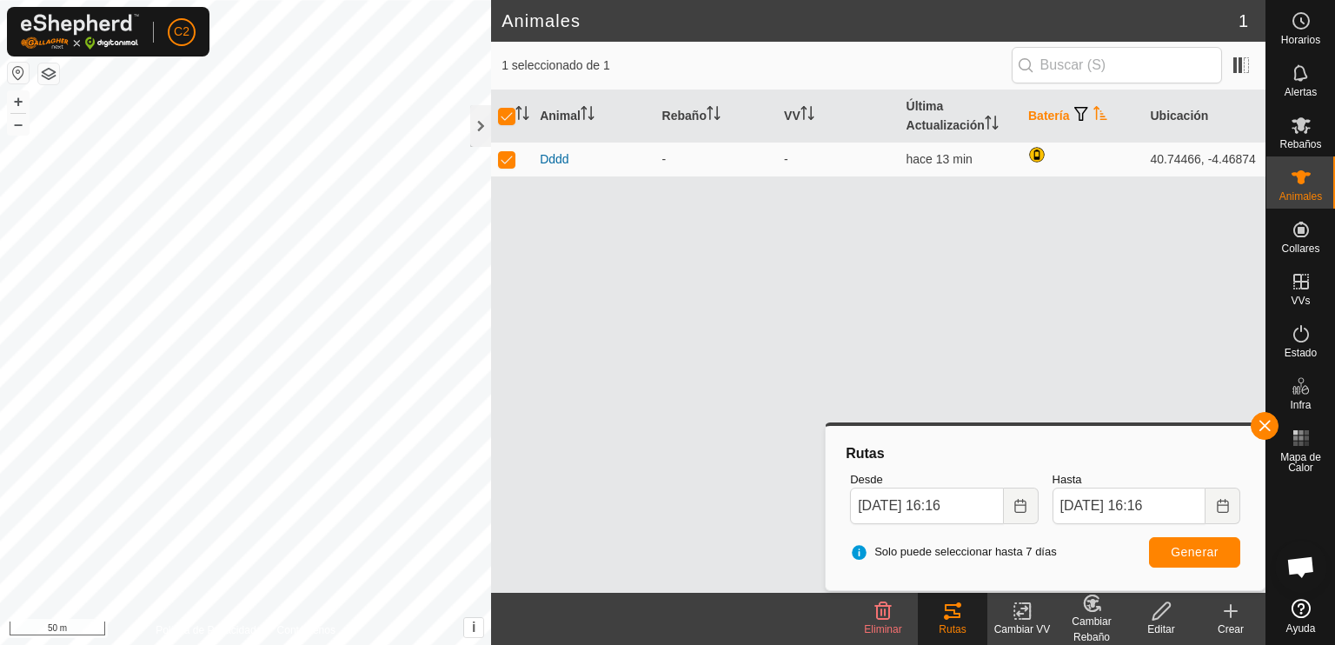
click at [1017, 623] on div "Cambiar VV" at bounding box center [1022, 629] width 70 height 16
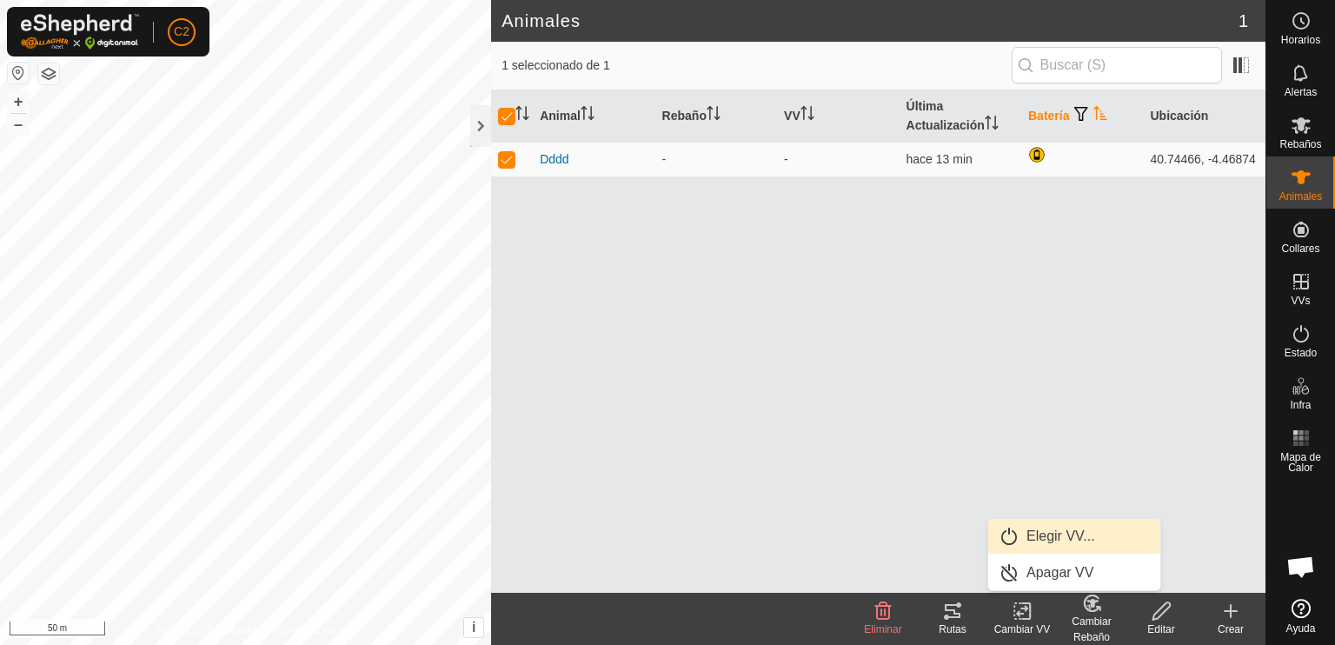
click at [1044, 537] on link "Elegir VV..." at bounding box center [1074, 536] width 172 height 35
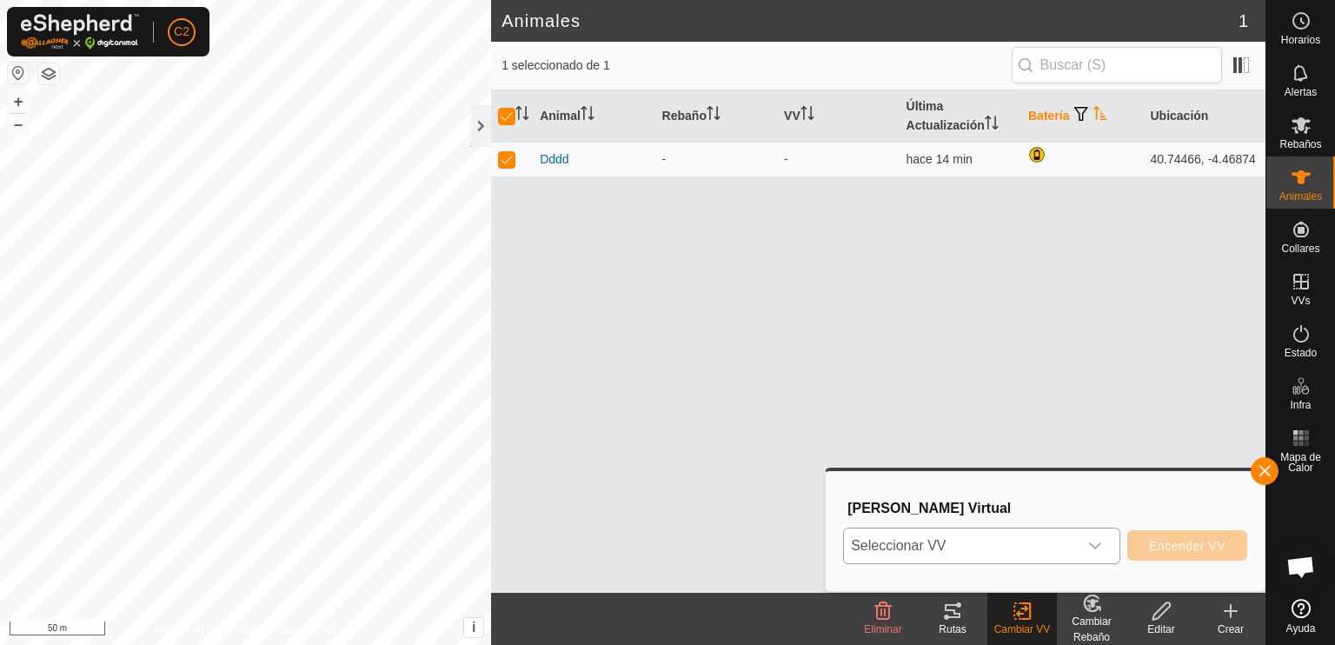
click at [1090, 541] on icon "dropdown trigger" at bounding box center [1095, 546] width 14 height 14
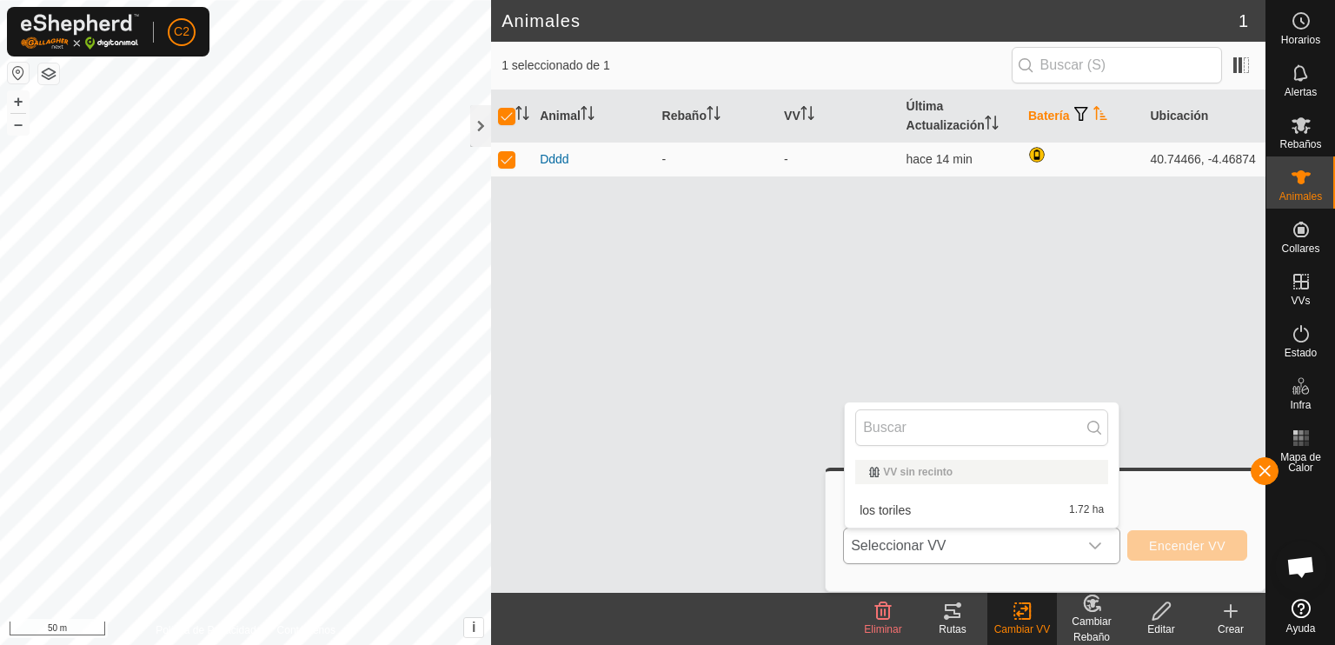
click at [907, 506] on li "los toriles 1.72 ha" at bounding box center [982, 510] width 274 height 35
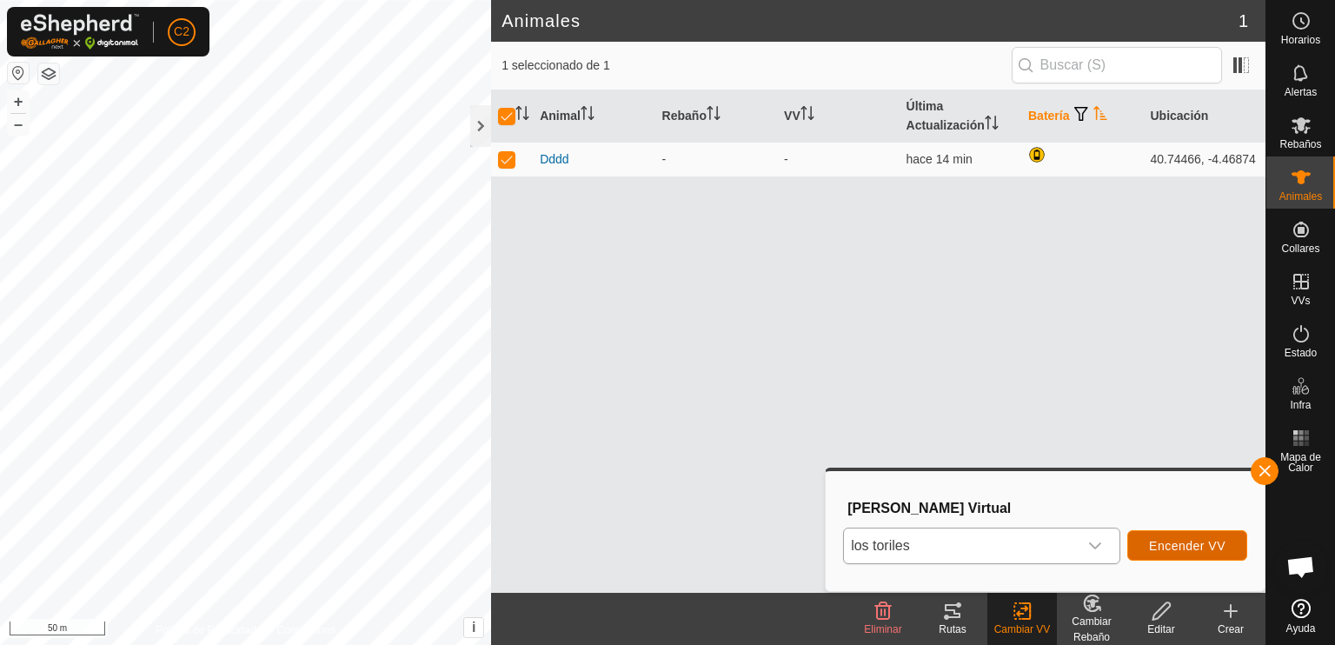
click at [1169, 540] on span "Encender VV" at bounding box center [1187, 546] width 76 height 14
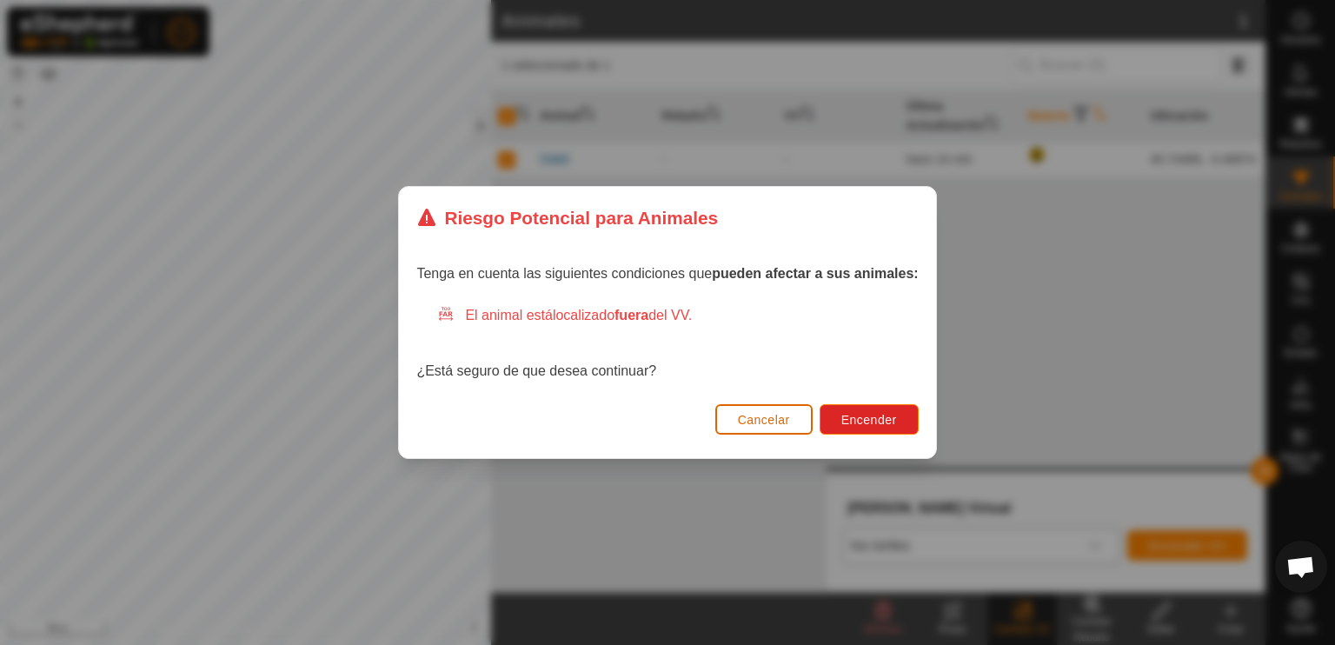
click at [783, 415] on span "Cancelar" at bounding box center [764, 420] width 52 height 14
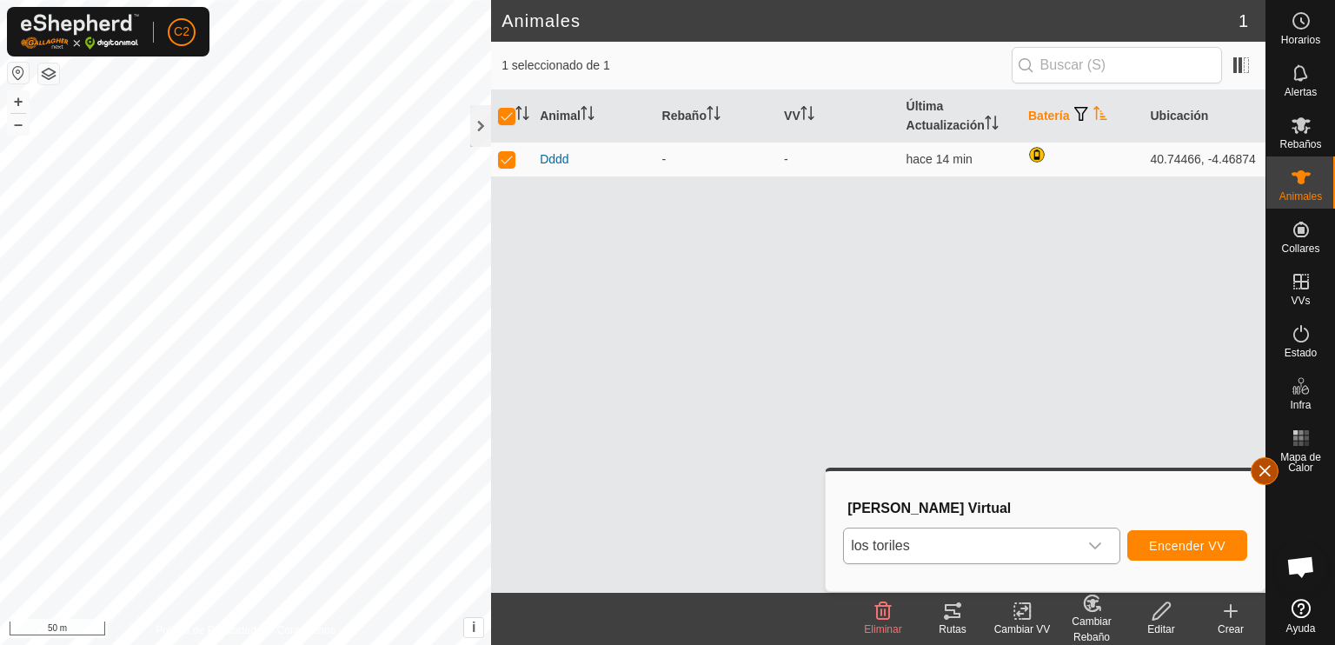
click at [1260, 468] on span "button" at bounding box center [1265, 471] width 14 height 14
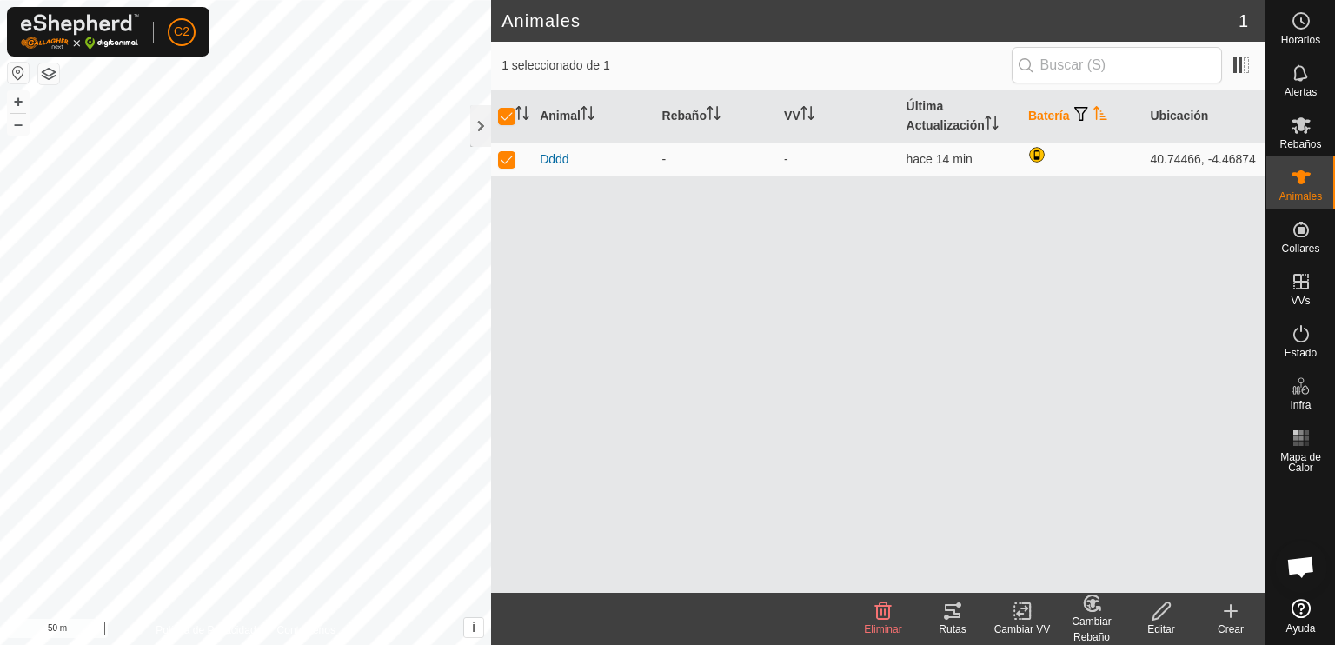
click at [884, 615] on icon at bounding box center [883, 611] width 21 height 21
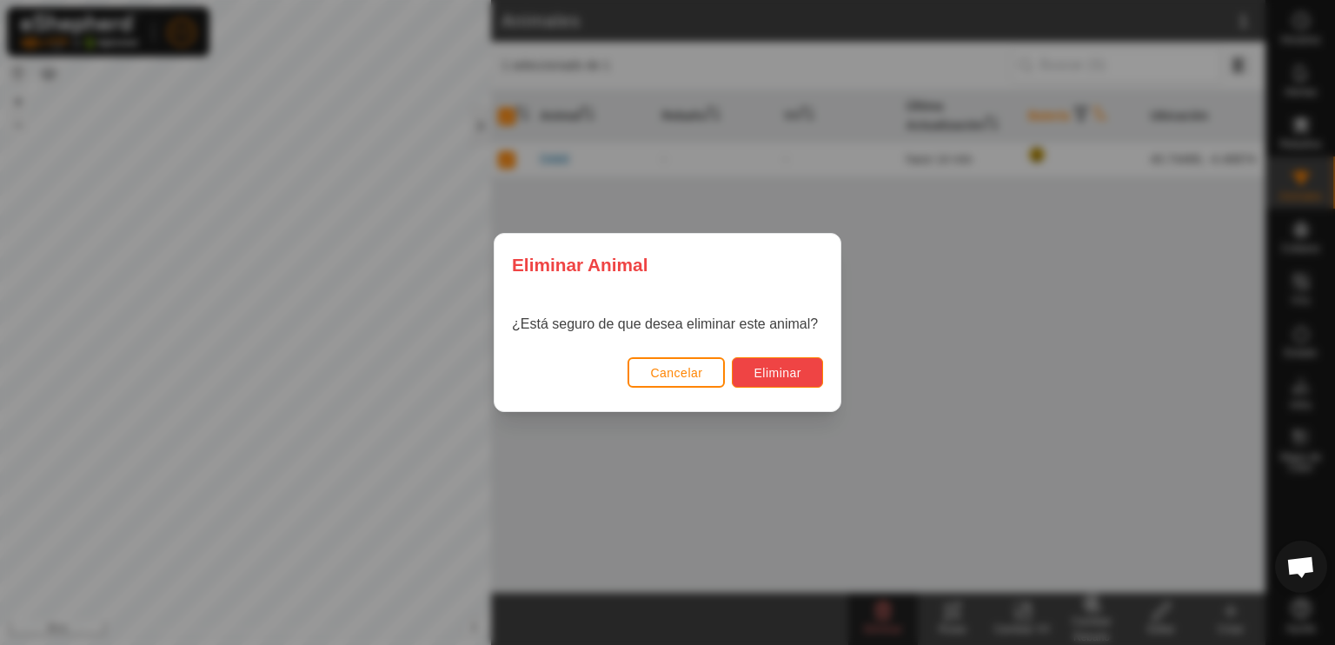
click at [769, 366] on span "Eliminar" at bounding box center [778, 373] width 48 height 14
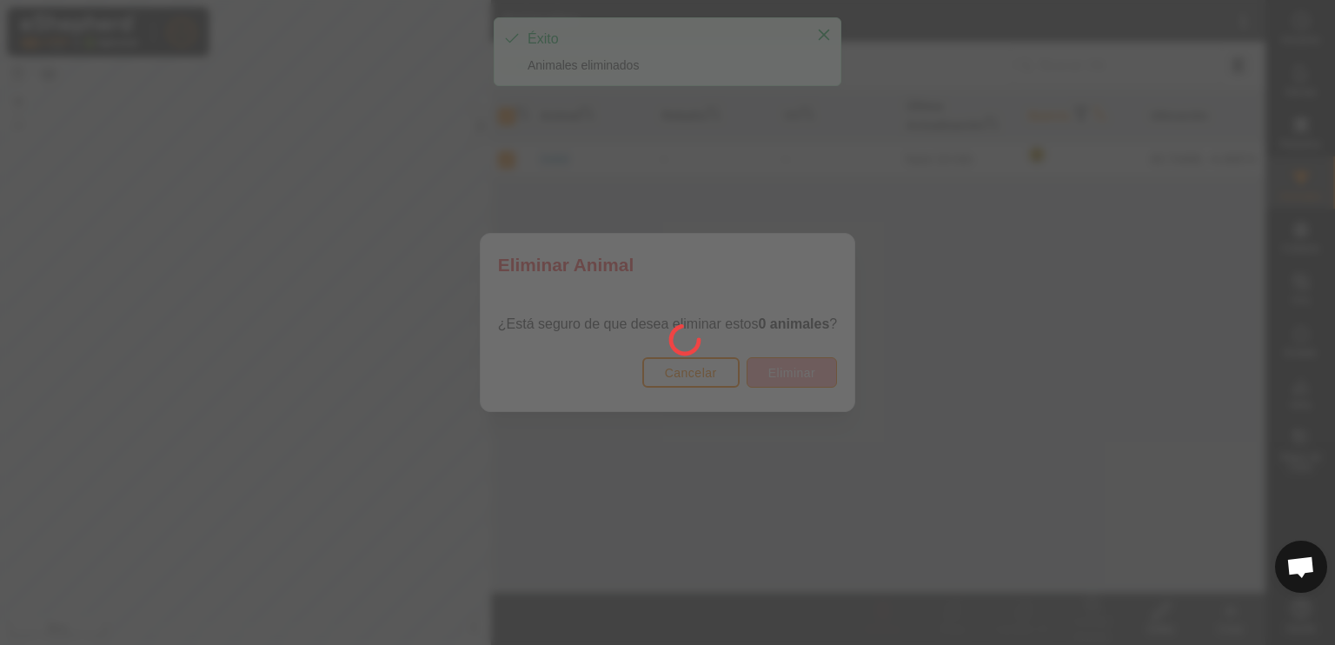
checkbox input "false"
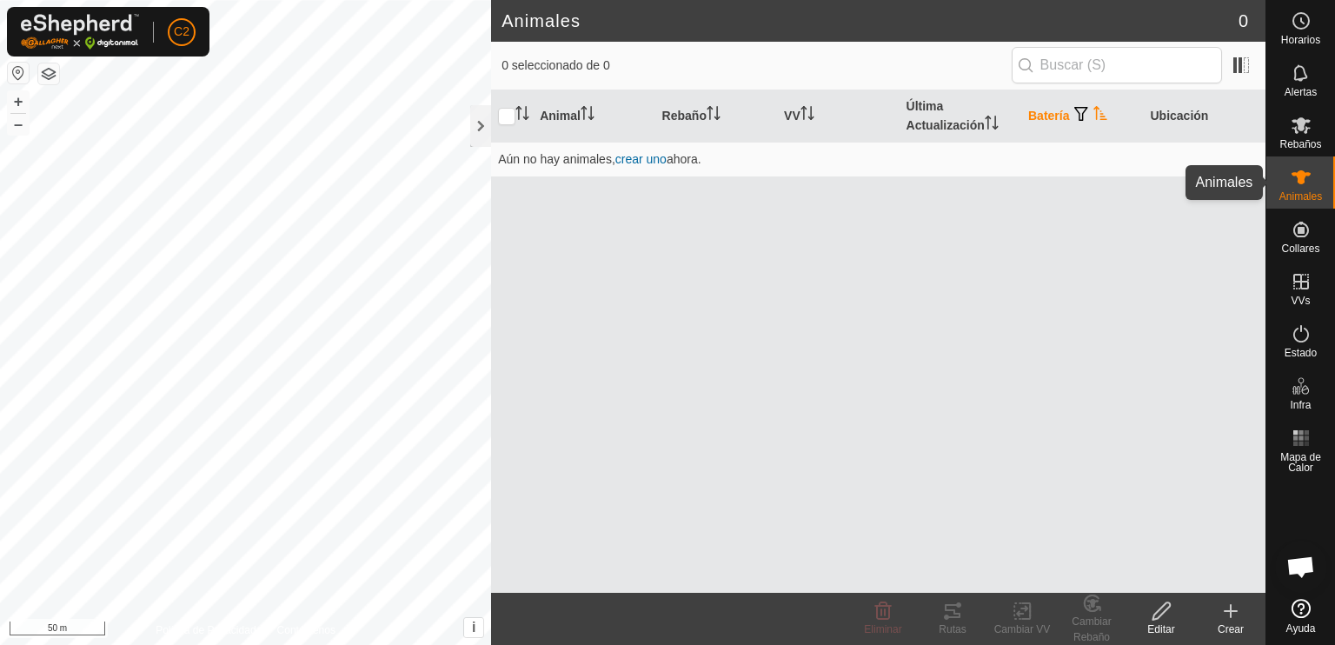
click at [1299, 180] on icon at bounding box center [1301, 177] width 19 height 14
click at [1219, 615] on create-svg-icon at bounding box center [1231, 611] width 70 height 21
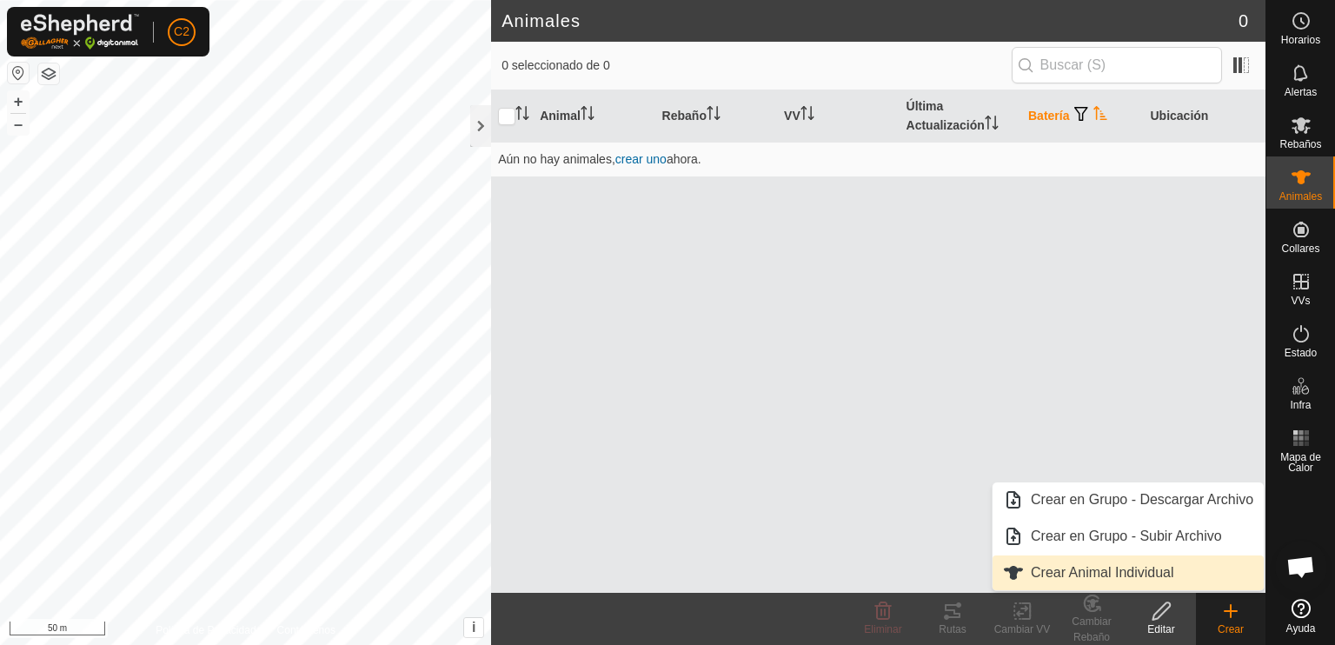
click at [1146, 569] on link "Crear Animal Individual" at bounding box center [1128, 572] width 271 height 35
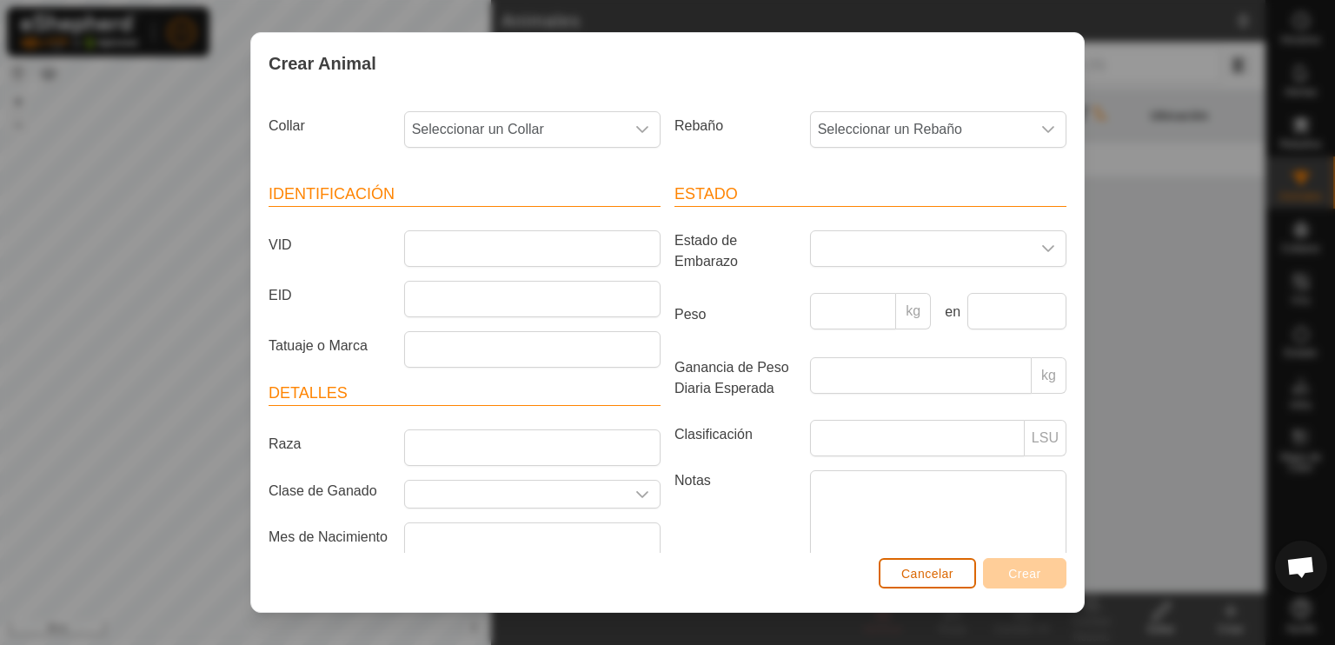
click at [936, 569] on span "Cancelar" at bounding box center [927, 574] width 52 height 14
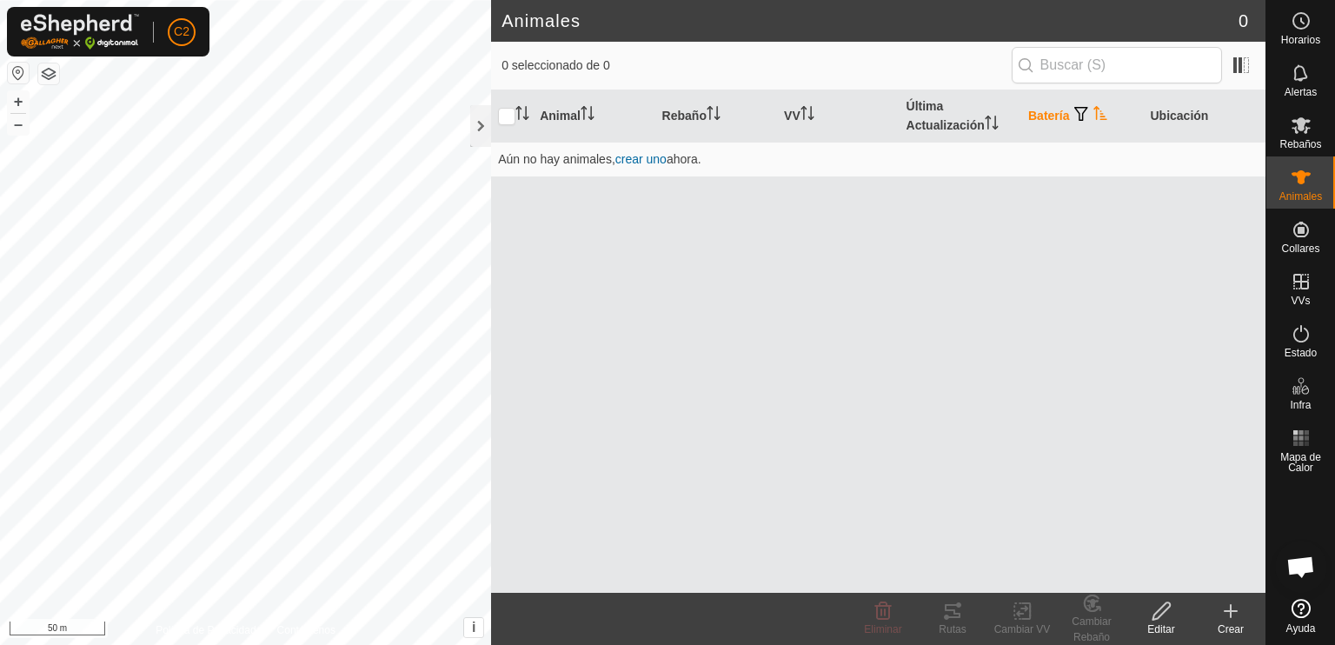
click at [1156, 614] on icon at bounding box center [1162, 611] width 22 height 21
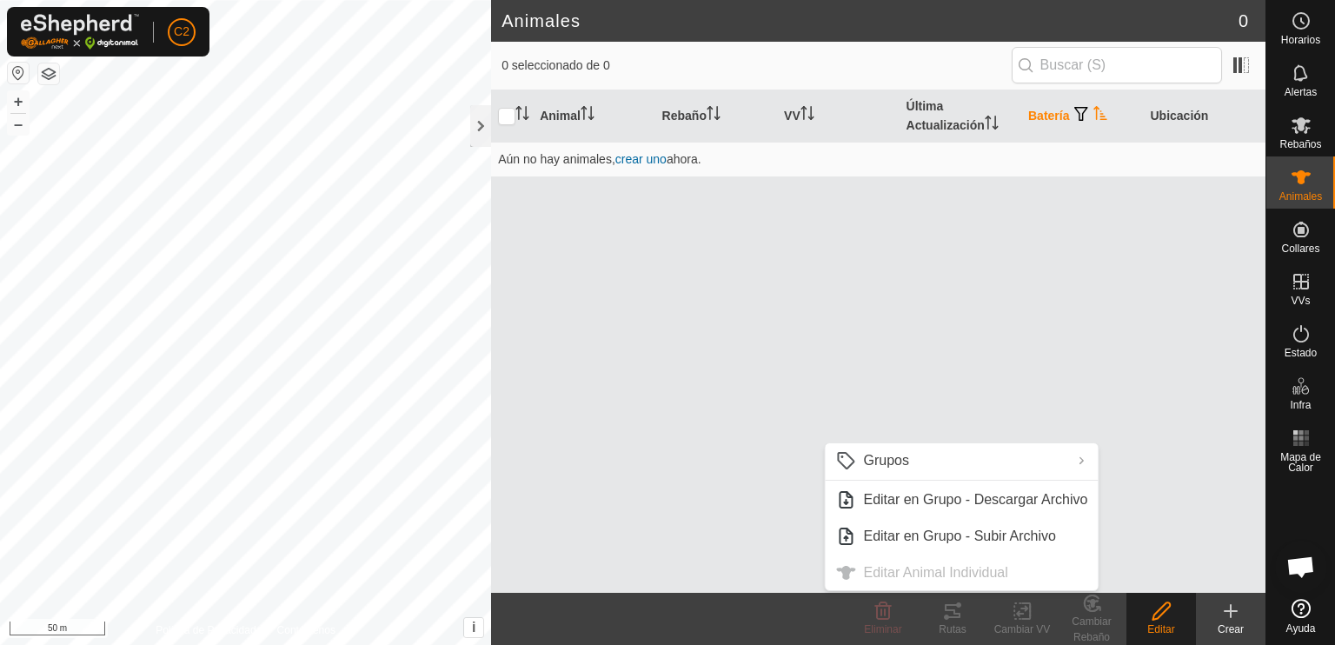
click at [1139, 448] on div "Animal Rebaño VV Última Actualización Batería Ubicación Aún no hay animales, cr…" at bounding box center [878, 341] width 774 height 502
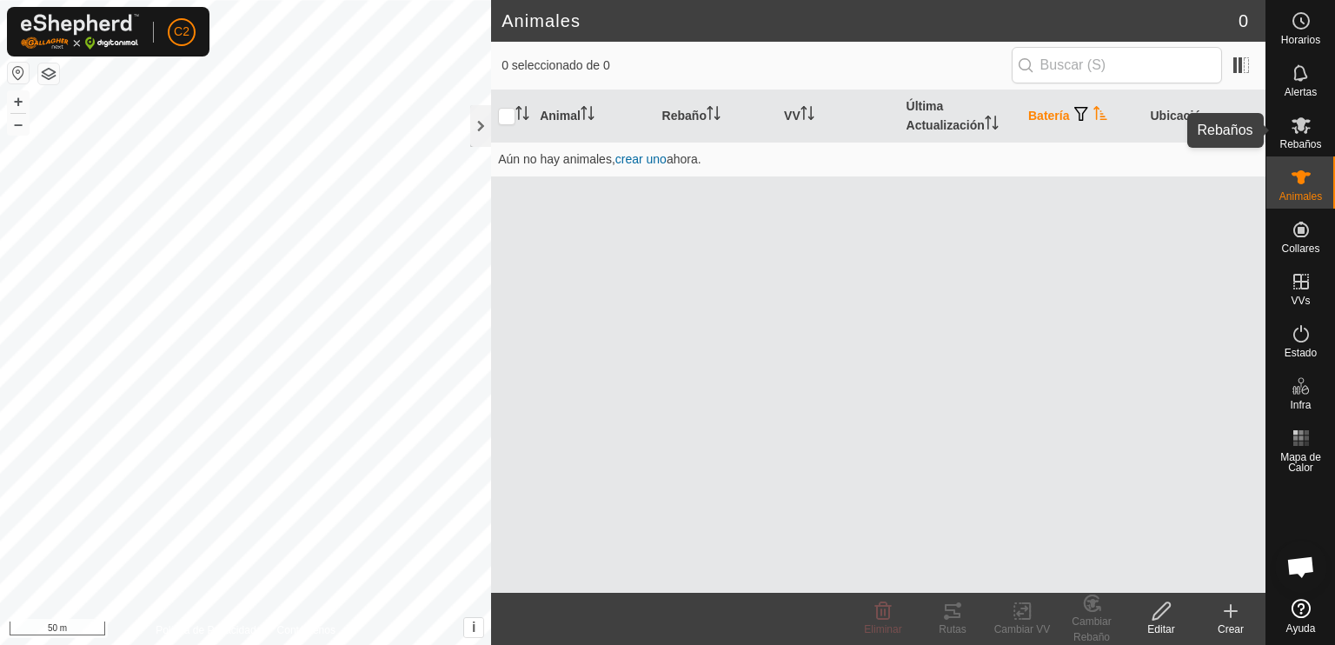
click at [1302, 129] on icon at bounding box center [1301, 125] width 19 height 17
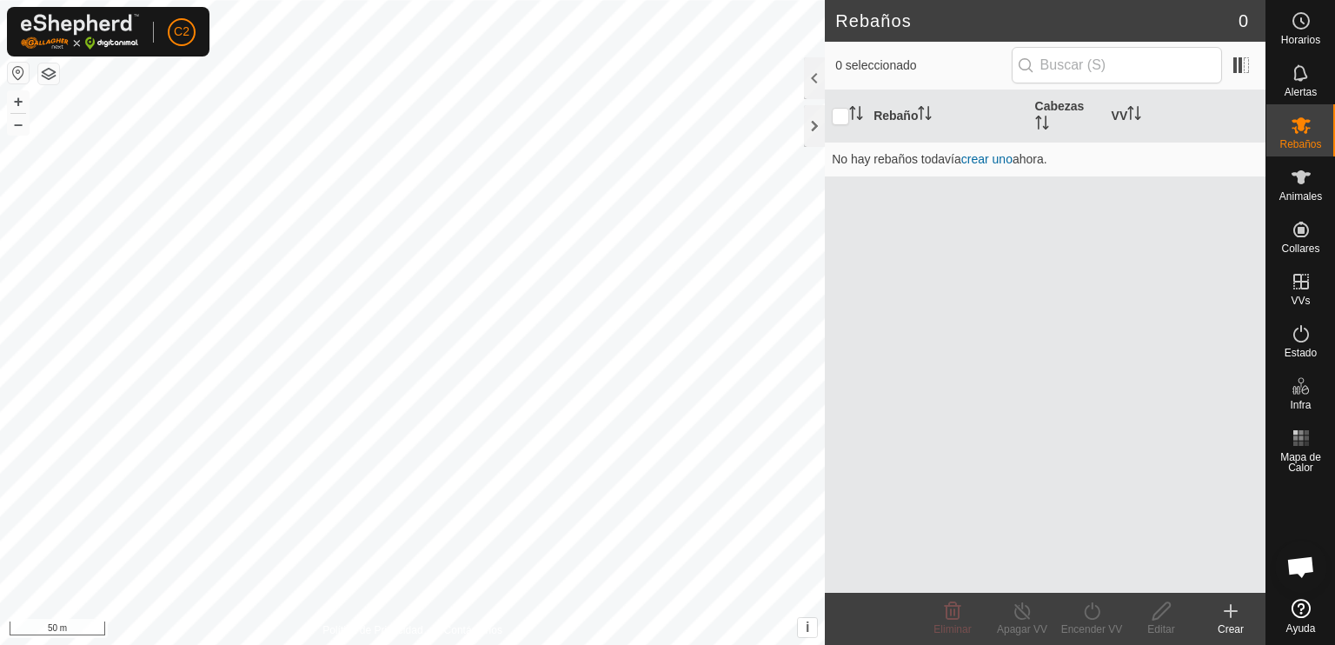
click at [1224, 613] on icon at bounding box center [1230, 611] width 21 height 21
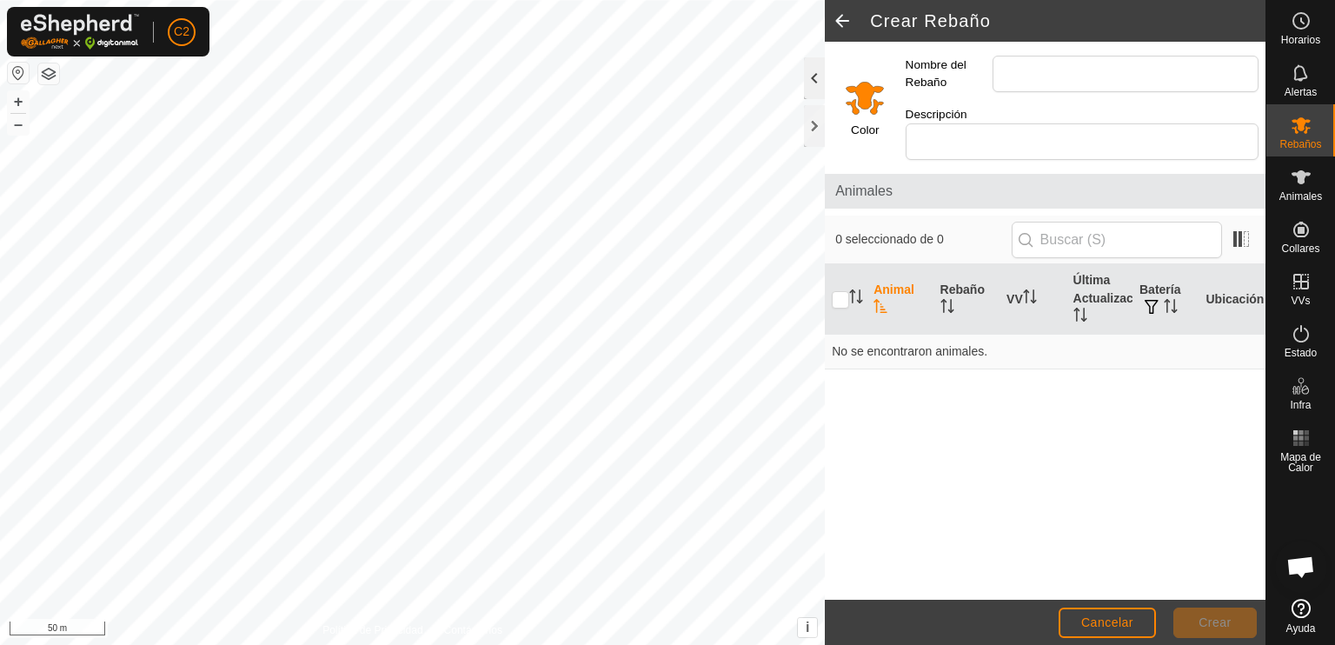
click at [806, 71] on div at bounding box center [814, 78] width 21 height 42
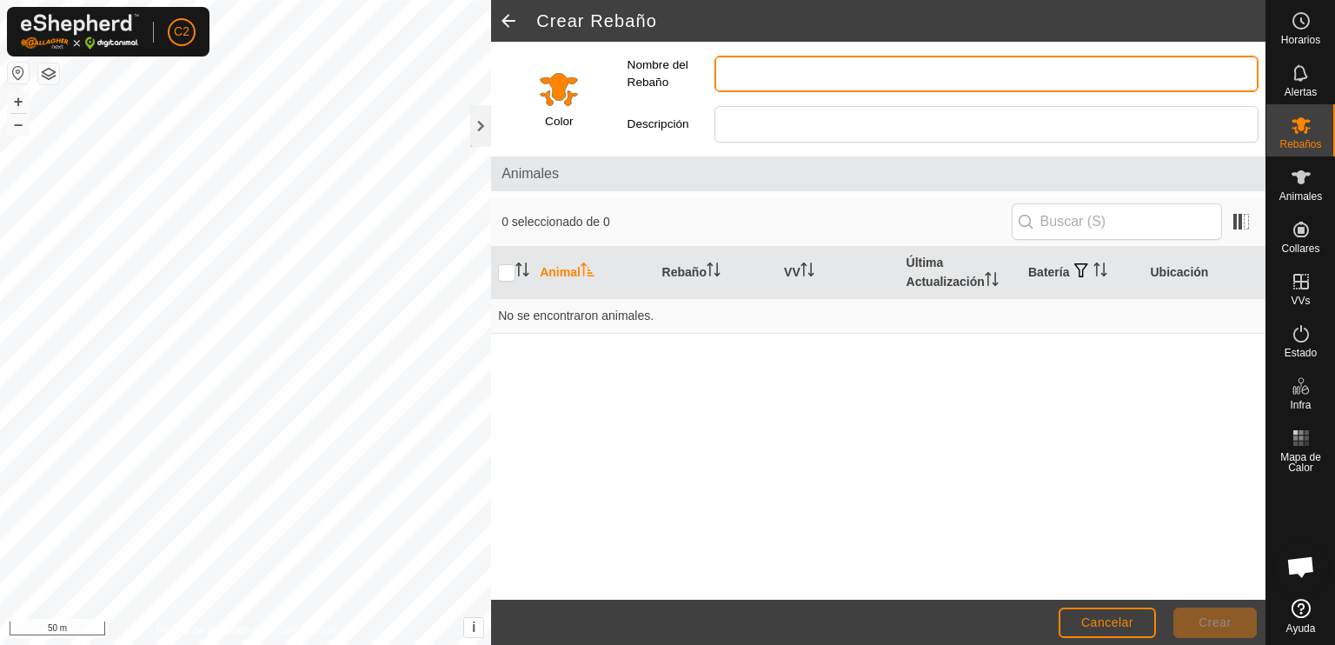
click at [759, 74] on input "Nombre del Rebaño" at bounding box center [986, 74] width 544 height 37
type input "Yegua"
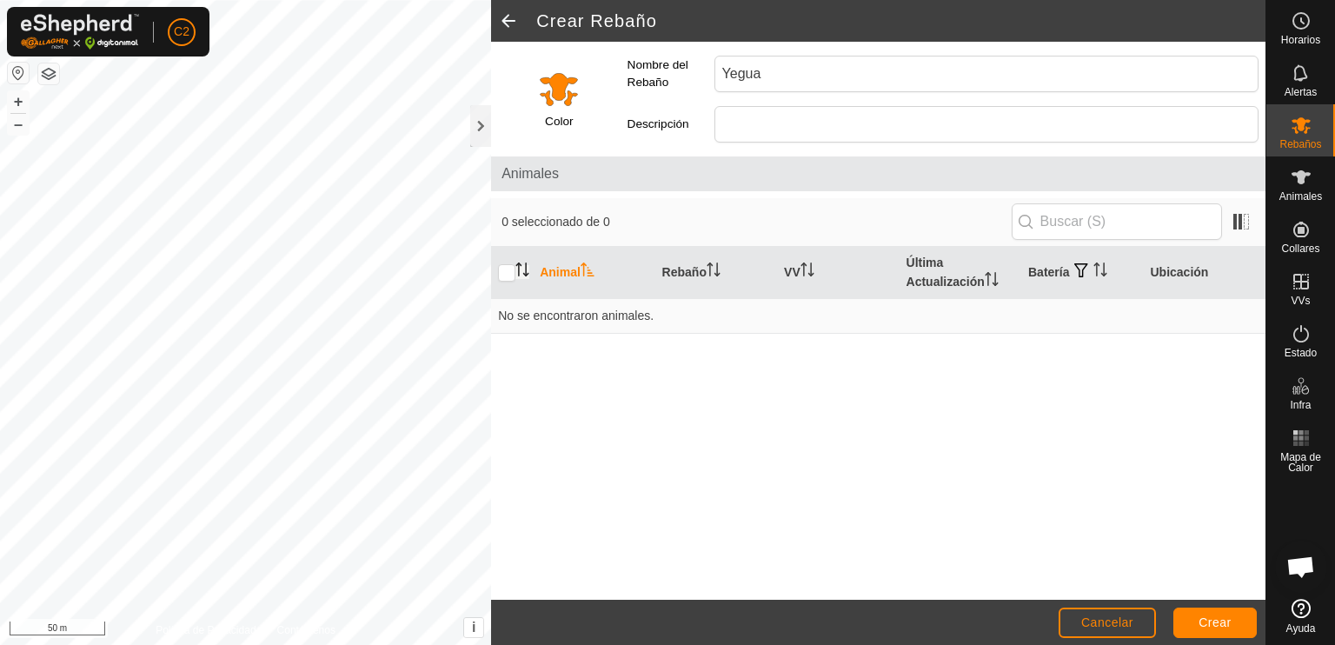
click at [514, 275] on input "checkbox" at bounding box center [506, 272] width 17 height 17
checkbox input "true"
click at [1087, 621] on span "Cancelar" at bounding box center [1107, 622] width 52 height 14
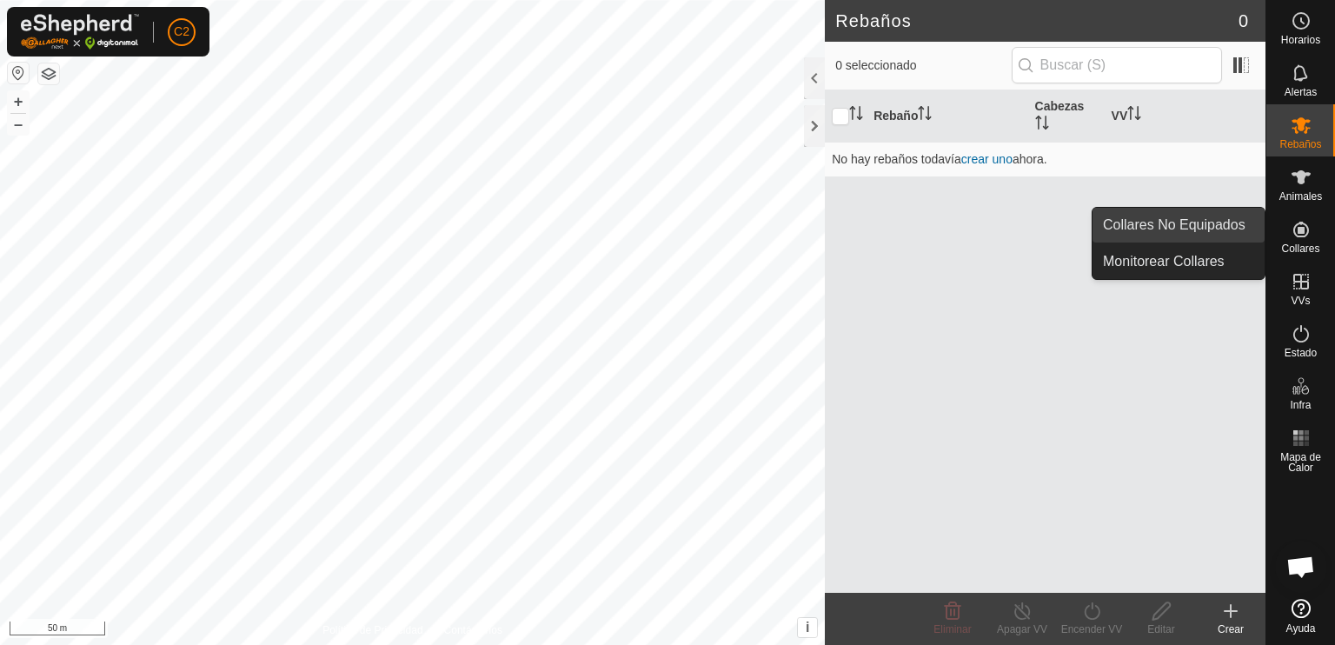
click at [1219, 220] on link "Collares No Equipados" at bounding box center [1179, 225] width 172 height 35
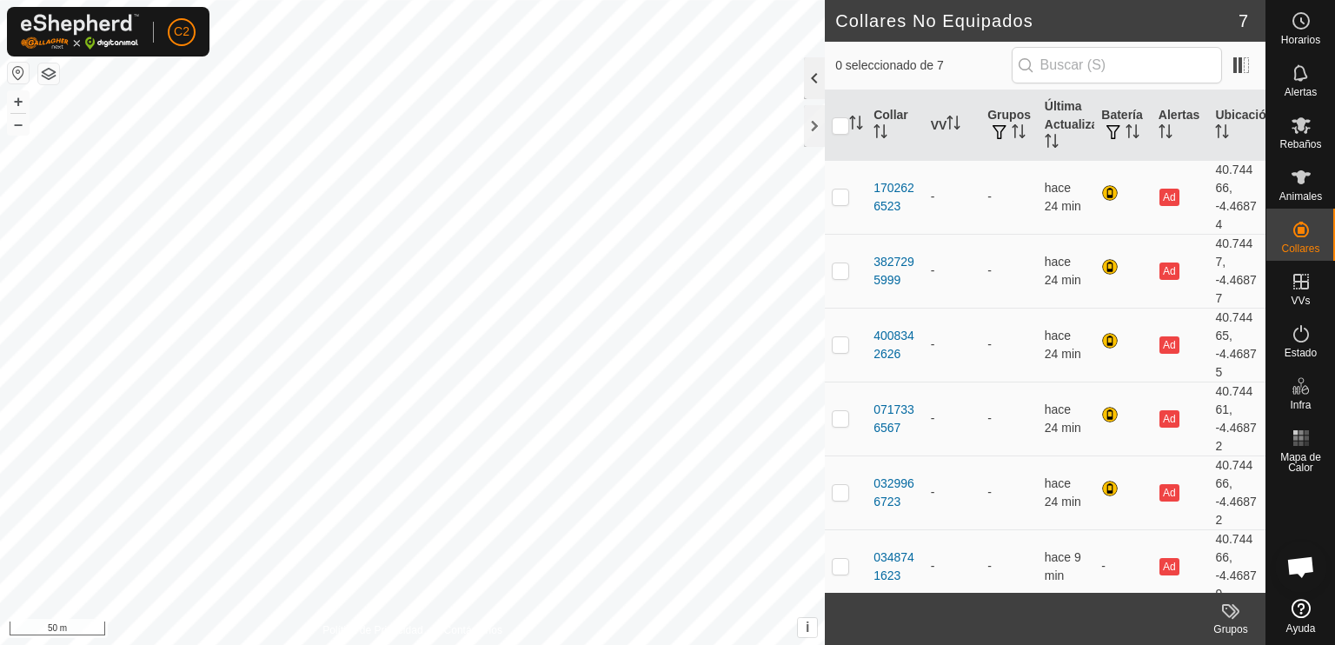
click at [807, 76] on div at bounding box center [814, 78] width 21 height 42
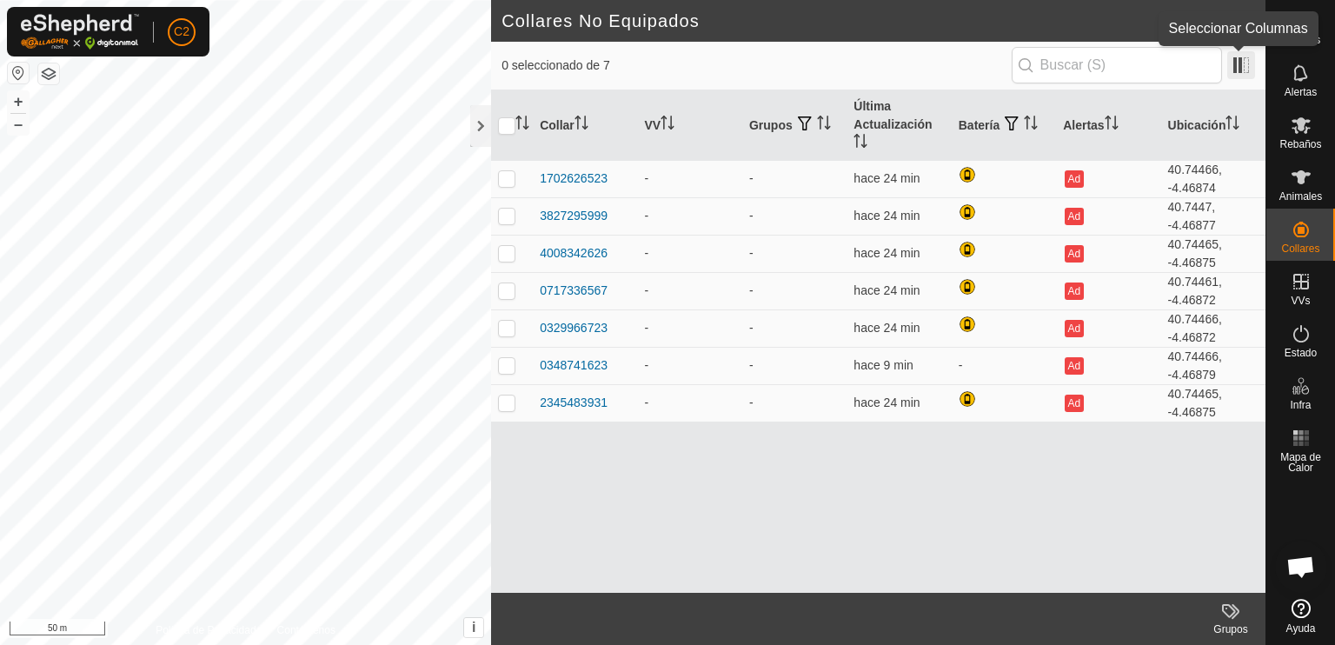
click at [1234, 61] on span at bounding box center [1241, 65] width 28 height 28
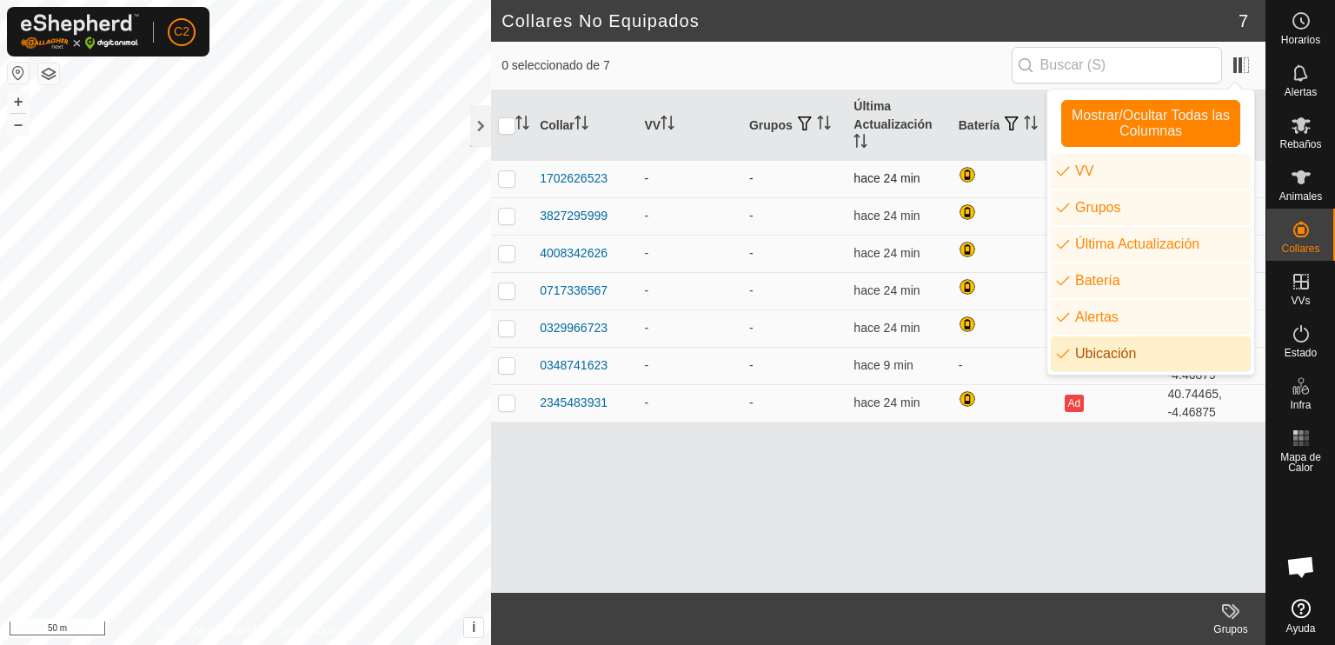
click at [506, 183] on p-checkbox at bounding box center [506, 178] width 17 height 14
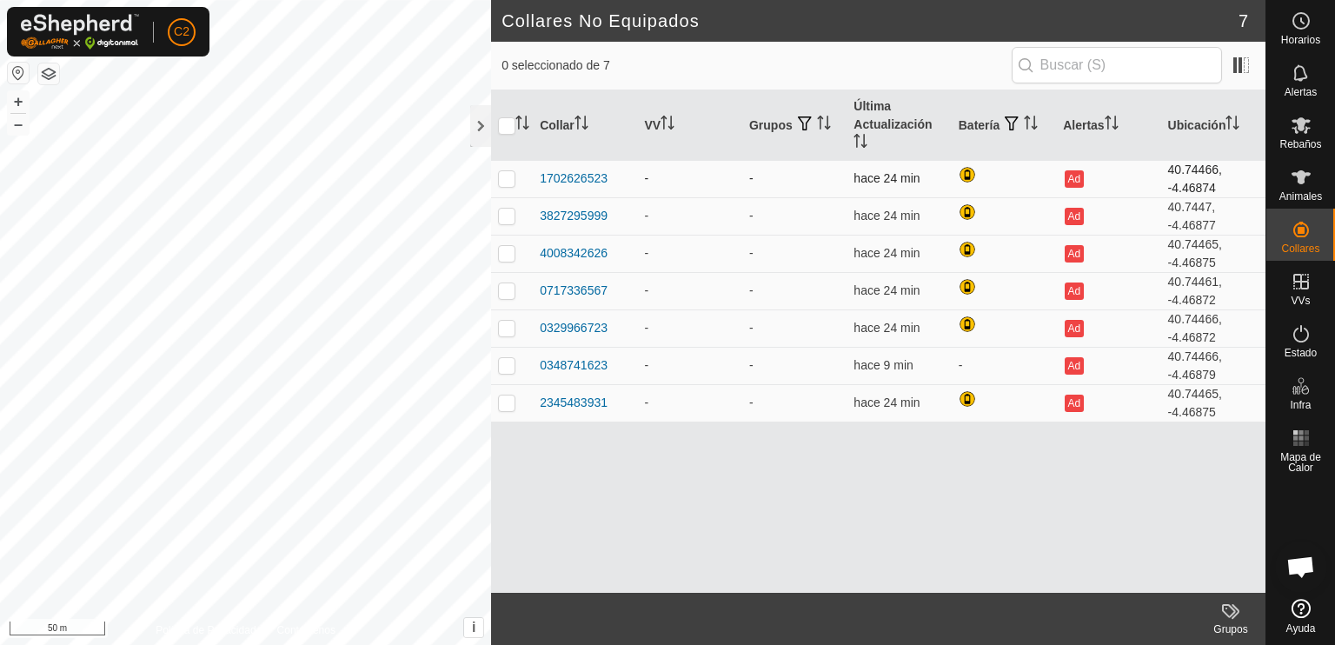
checkbox input "true"
click at [498, 126] on input "checkbox" at bounding box center [506, 125] width 17 height 17
checkbox input "true"
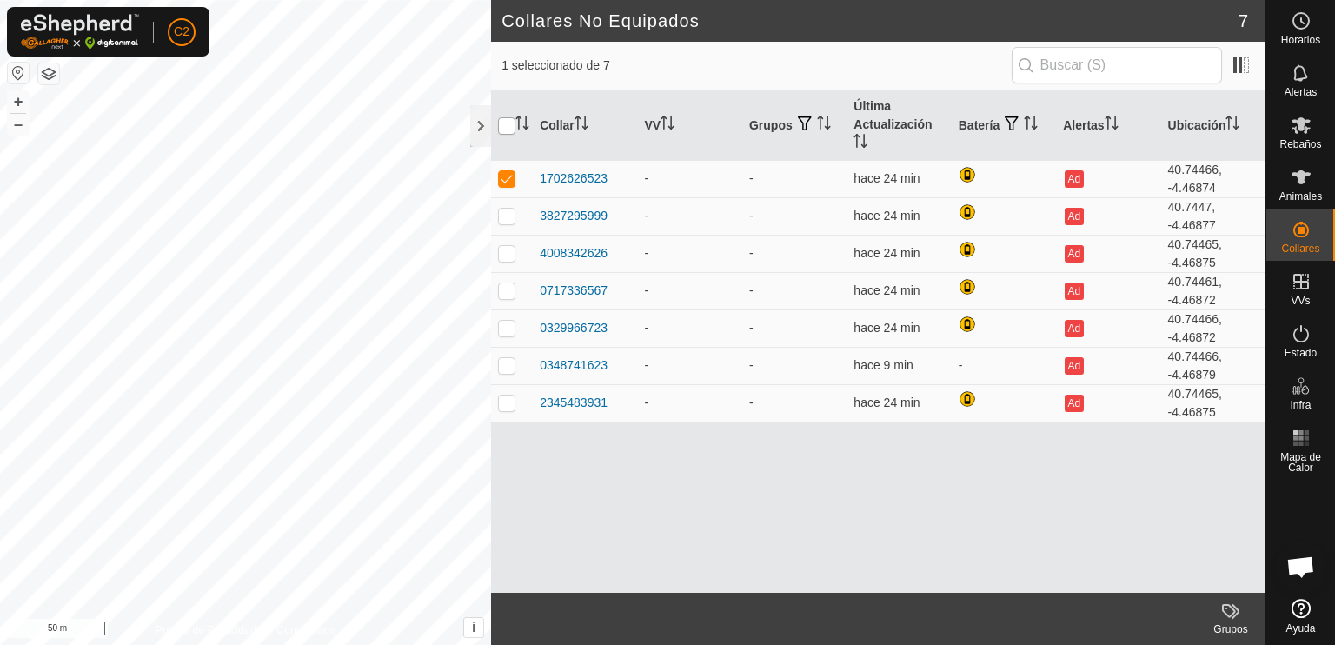
checkbox input "true"
click at [1192, 123] on th "Ubicación" at bounding box center [1213, 125] width 104 height 70
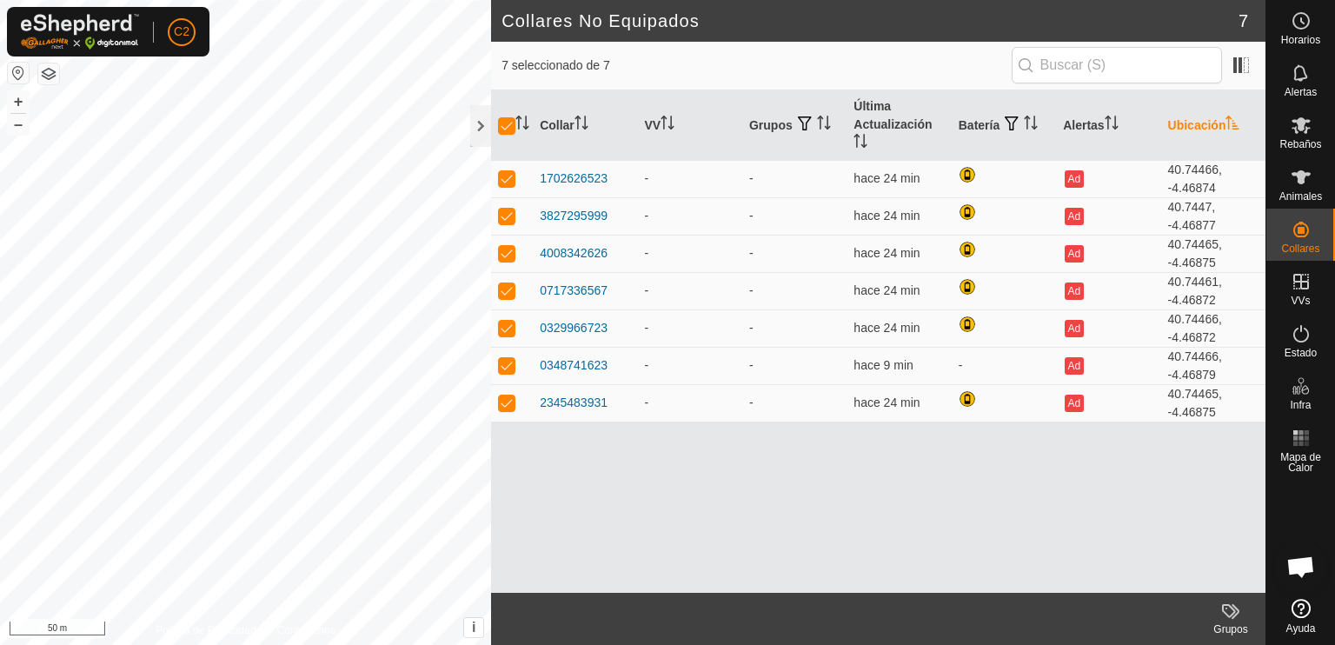
click at [1210, 123] on th "Ubicación" at bounding box center [1213, 125] width 104 height 70
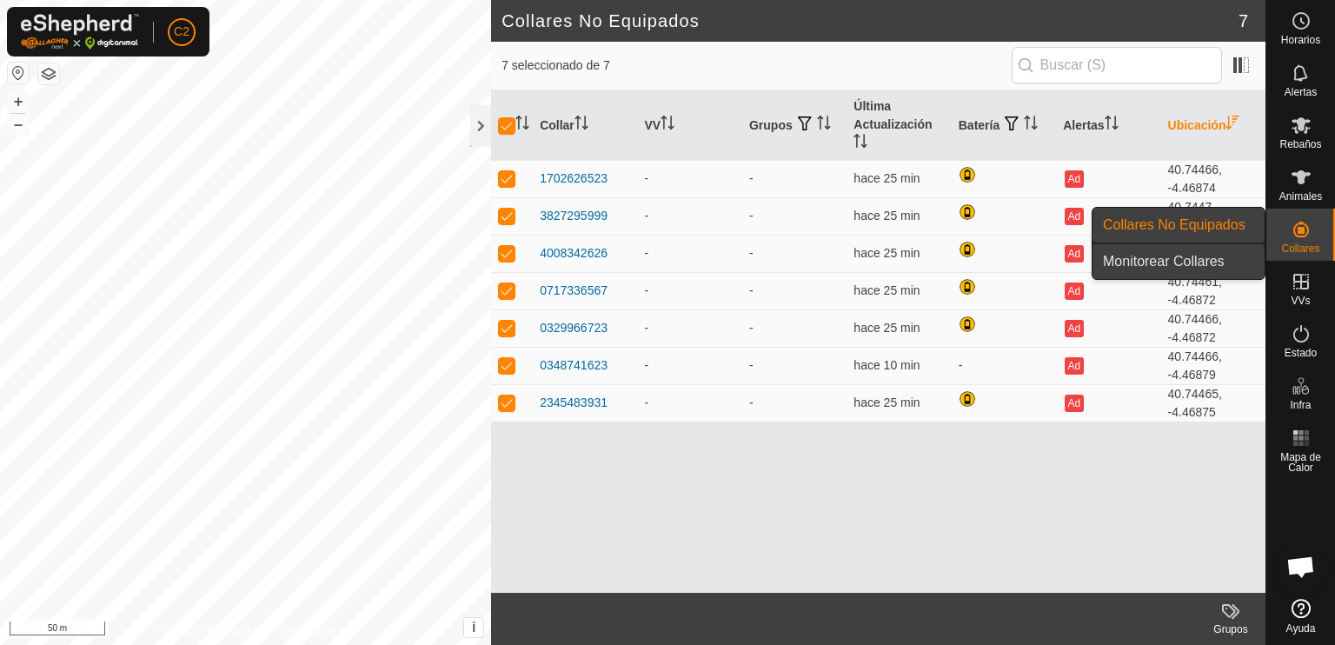
click at [1199, 256] on link "Monitorear Collares" at bounding box center [1179, 261] width 172 height 35
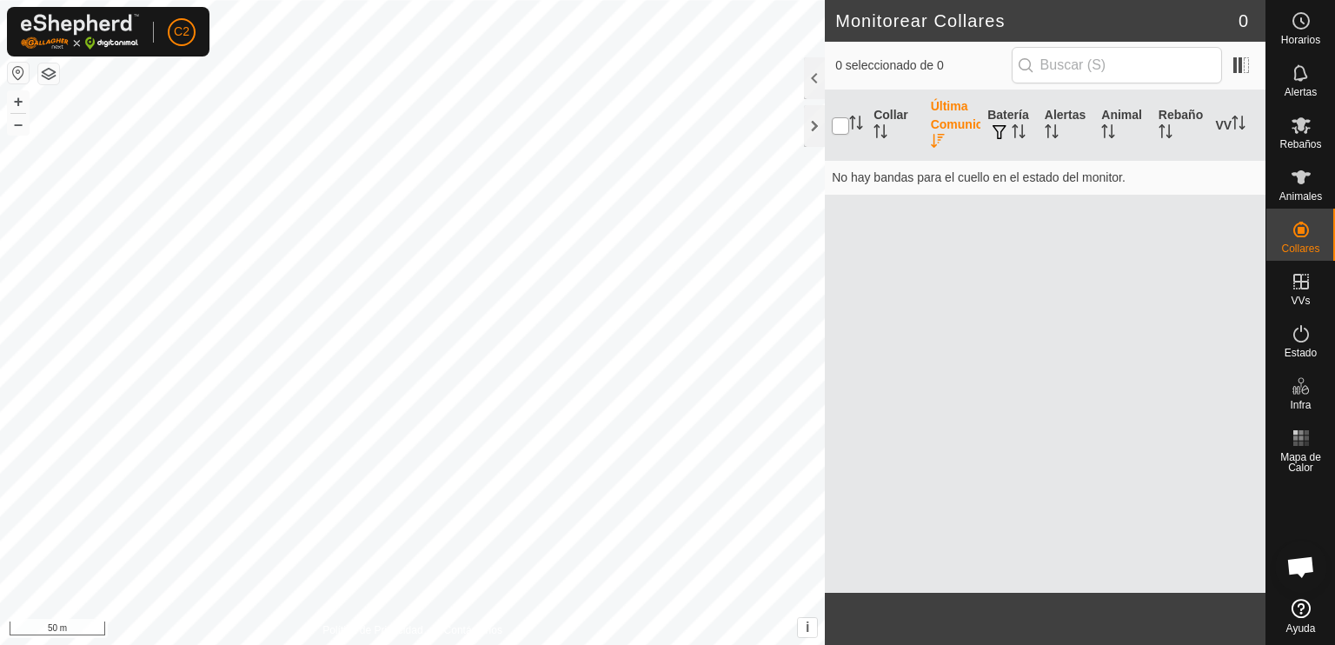
click at [847, 130] on input "checkbox" at bounding box center [840, 125] width 17 height 17
click at [1234, 61] on span at bounding box center [1241, 65] width 28 height 28
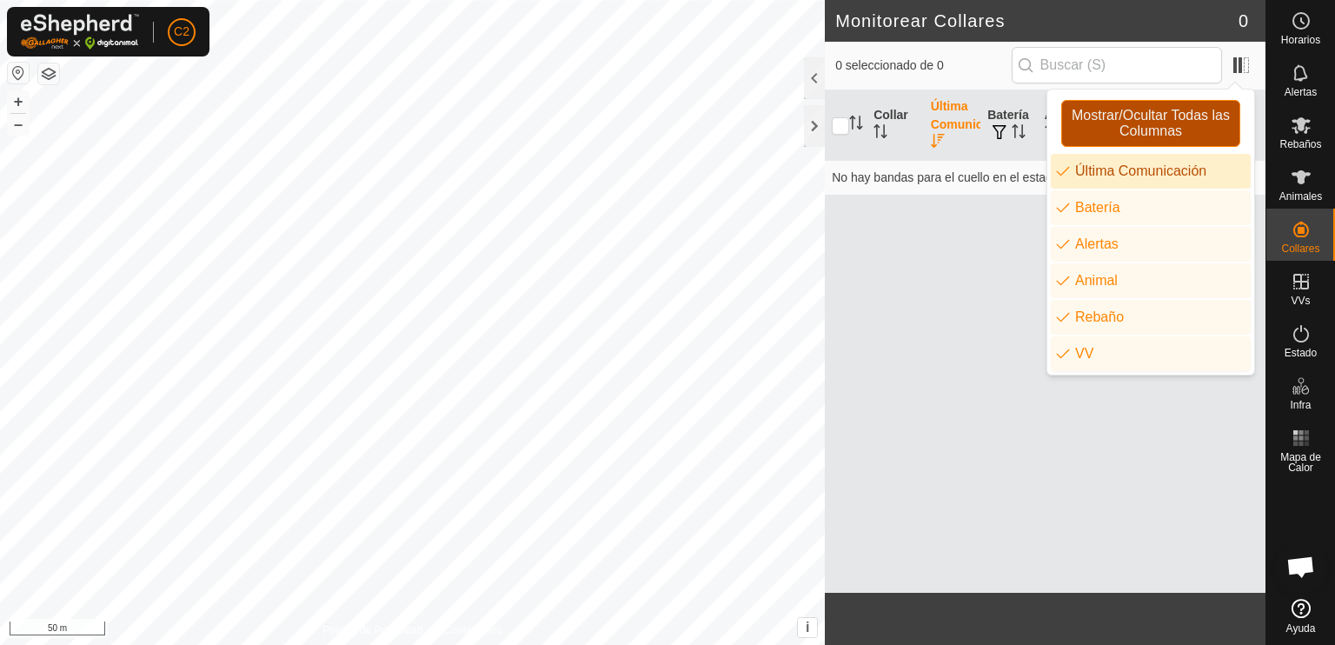
click at [1155, 123] on span "Mostrar/Ocultar Todas las Columnas" at bounding box center [1150, 123] width 163 height 31
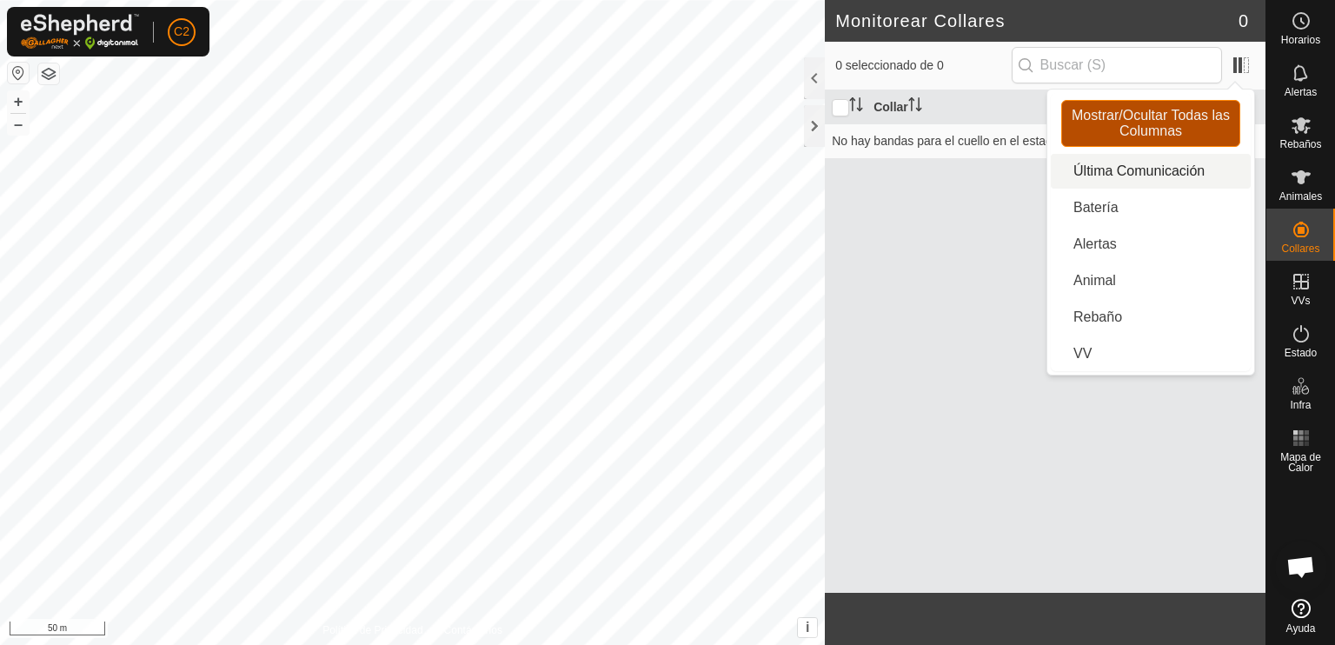
click at [1155, 123] on span "Mostrar/Ocultar Todas las Columnas" at bounding box center [1150, 123] width 163 height 31
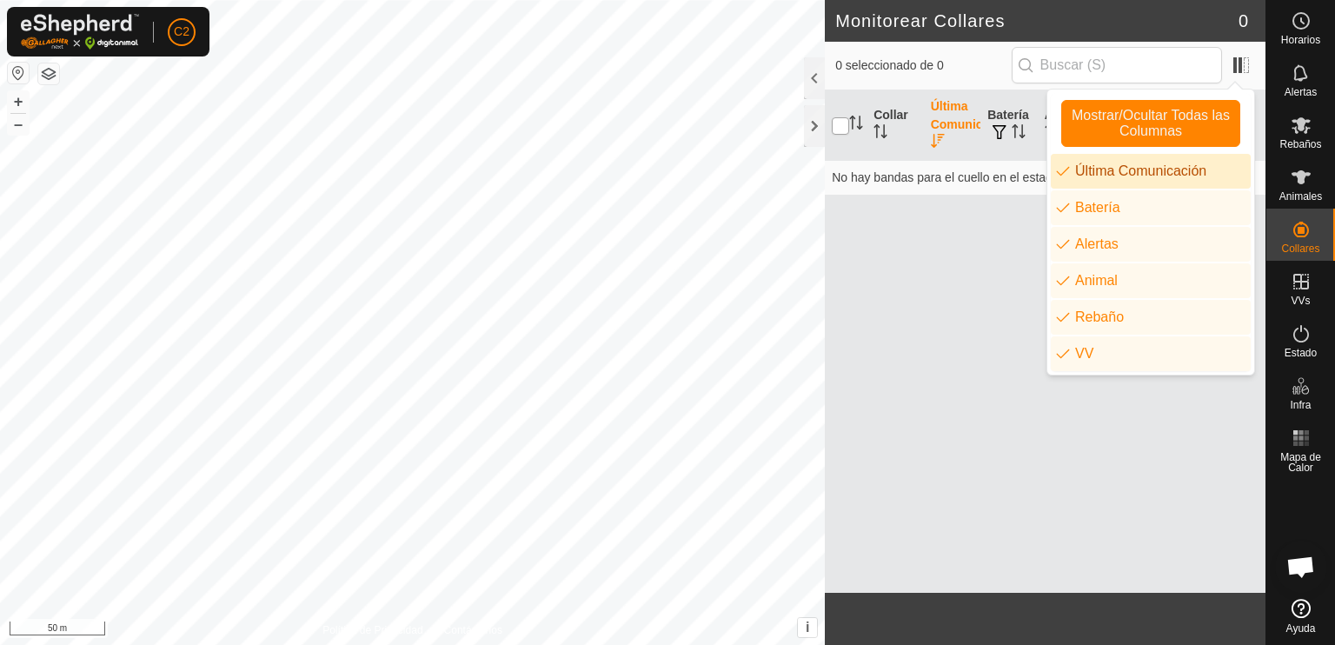
click at [843, 126] on input "checkbox" at bounding box center [840, 125] width 17 height 17
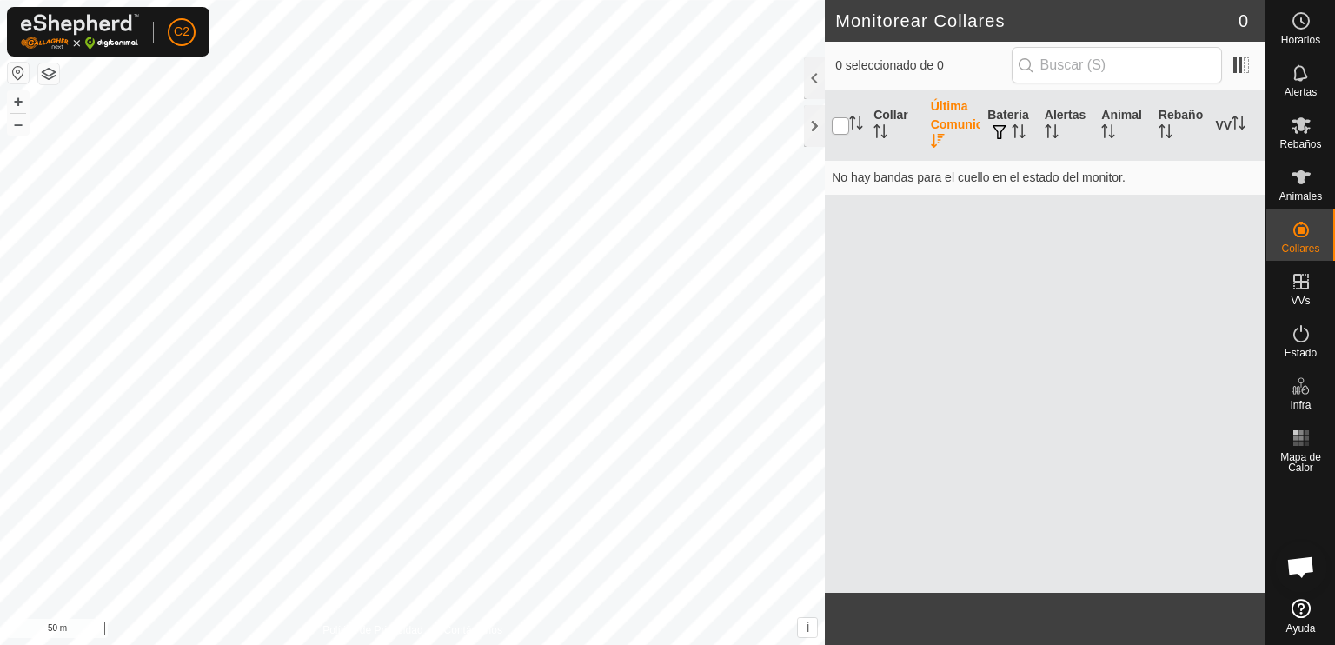
checkbox input "false"
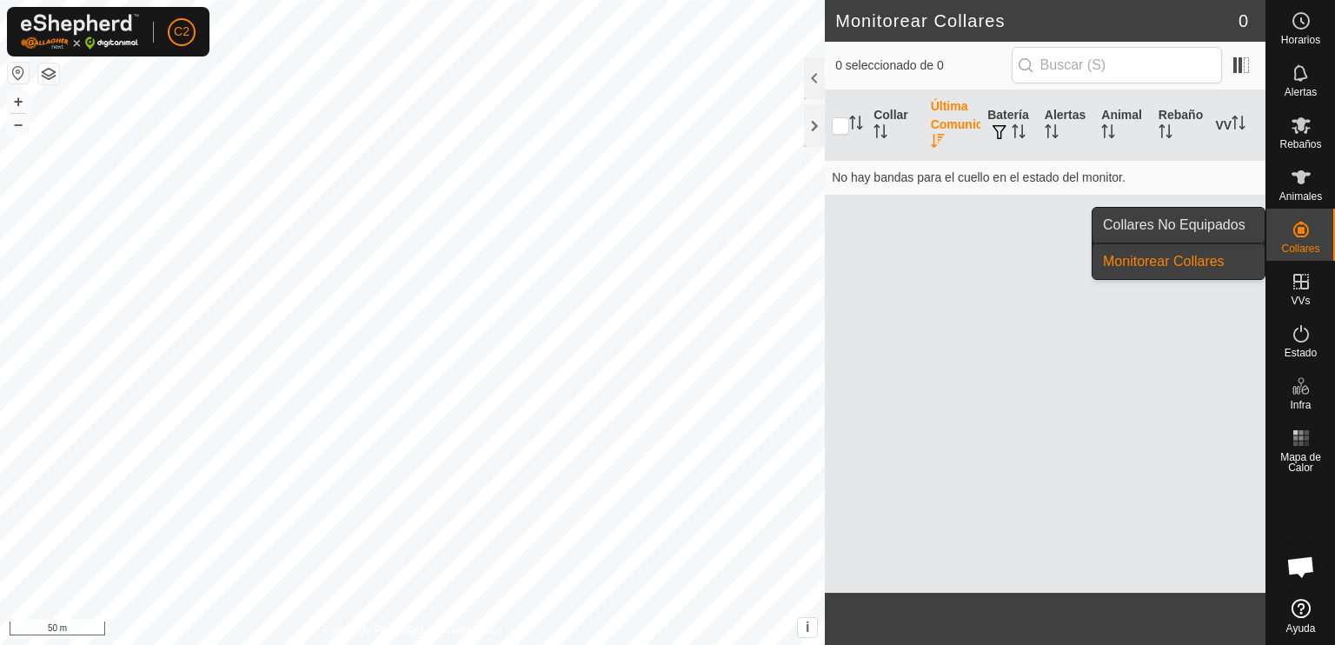
click at [1216, 219] on link "Collares No Equipados" at bounding box center [1179, 225] width 172 height 35
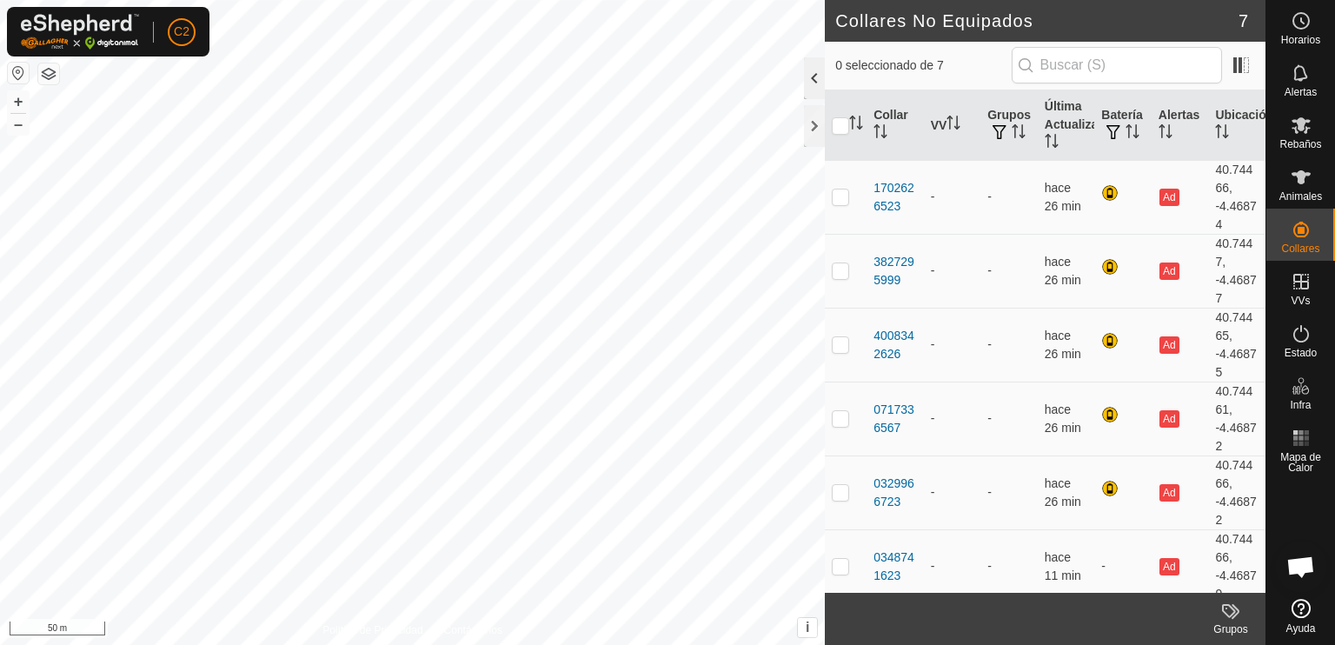
click at [814, 78] on div at bounding box center [814, 78] width 21 height 42
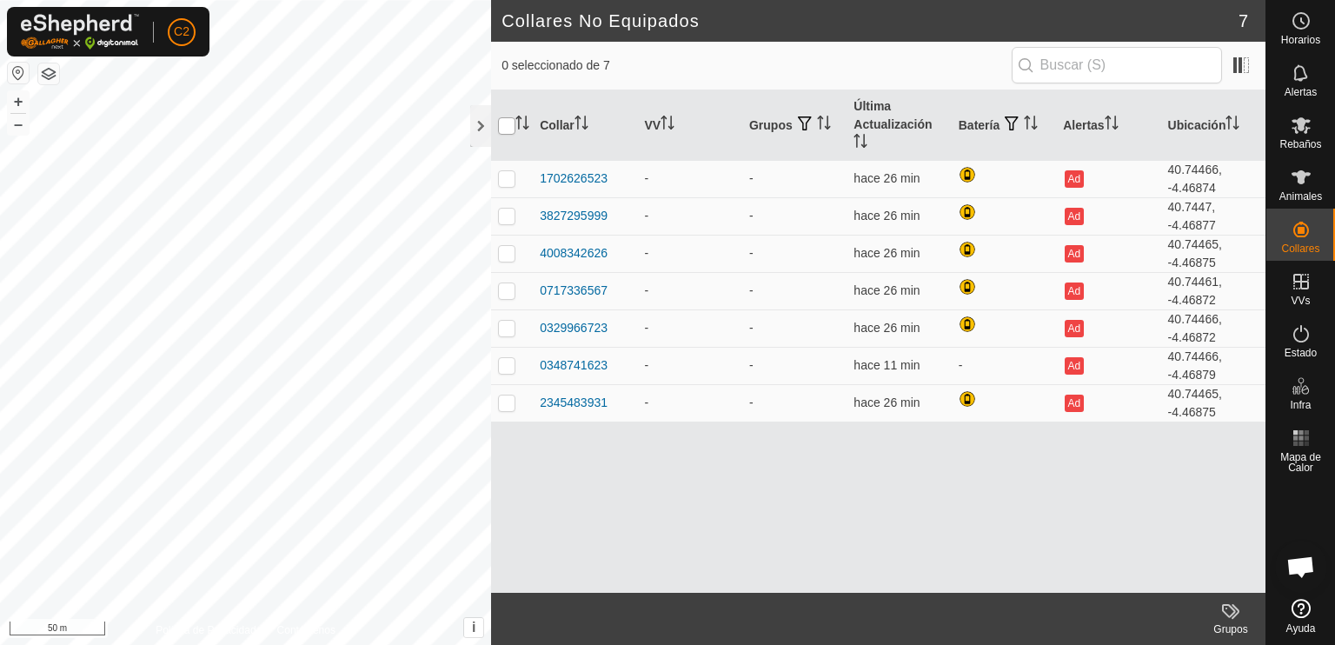
click at [507, 125] on input "checkbox" at bounding box center [506, 125] width 17 height 17
checkbox input "true"
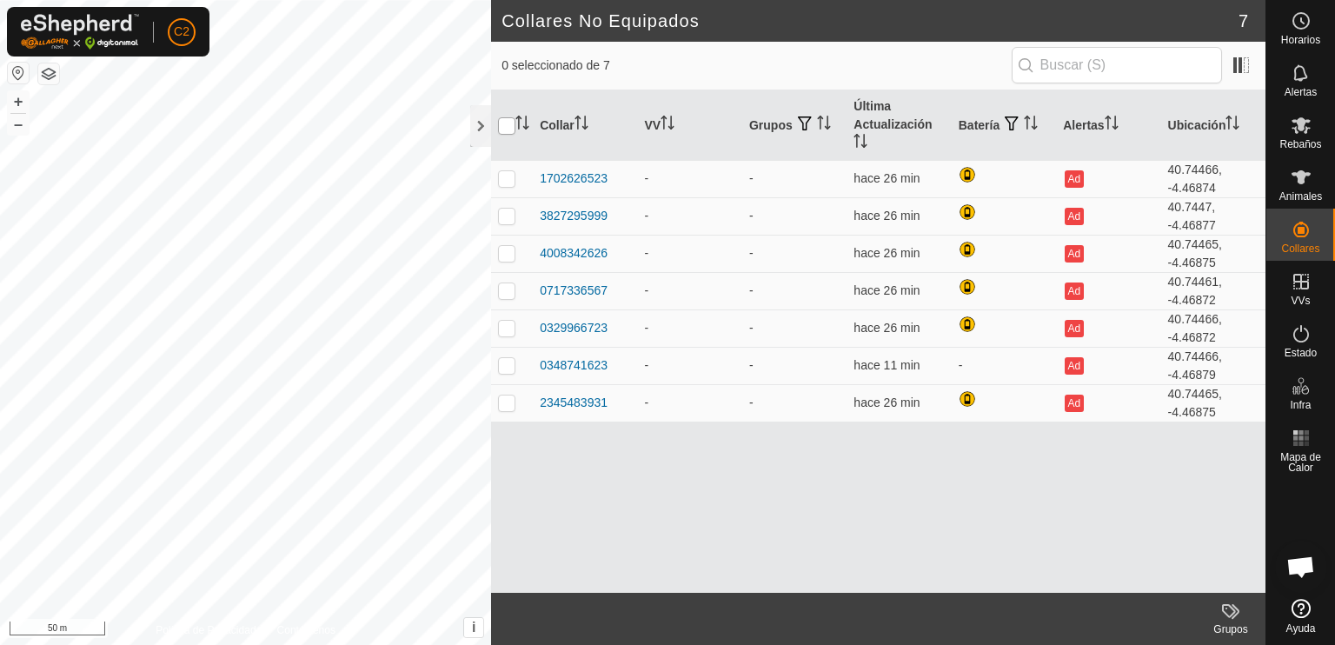
checkbox input "true"
click at [966, 370] on td "-" at bounding box center [1004, 365] width 104 height 37
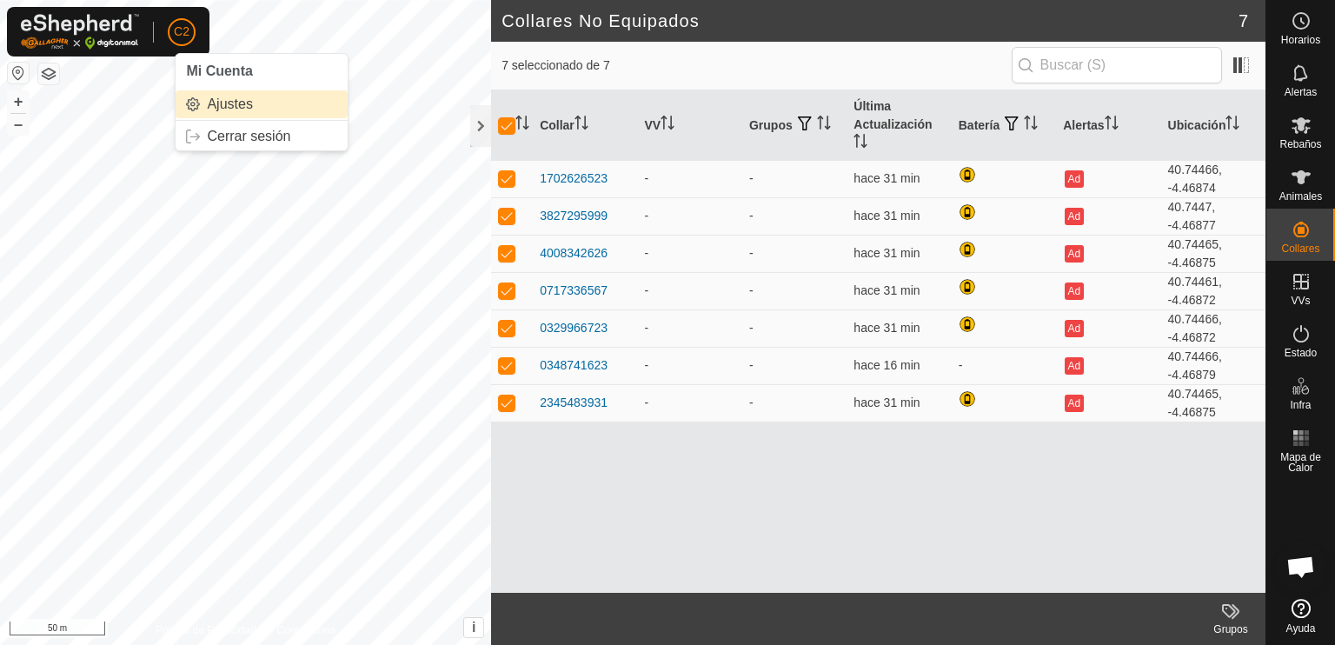
click at [228, 104] on link "Ajustes" at bounding box center [262, 104] width 172 height 28
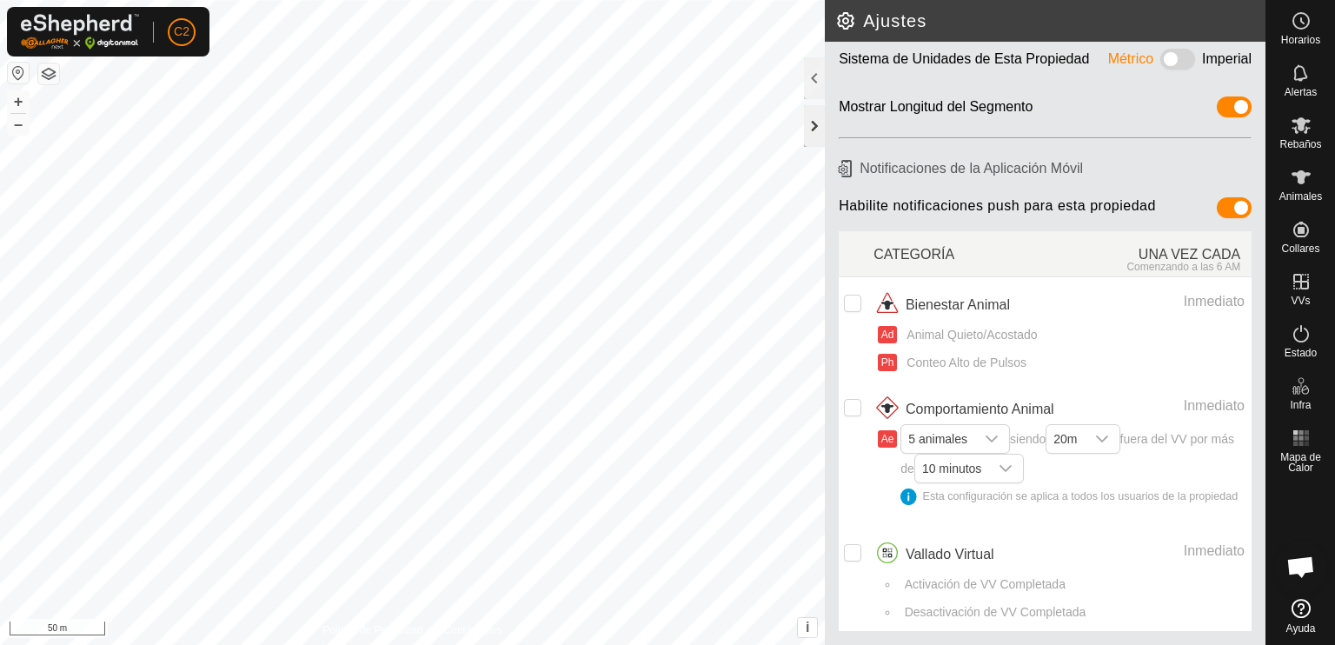
scroll to position [117, 0]
click at [811, 71] on div at bounding box center [814, 78] width 21 height 42
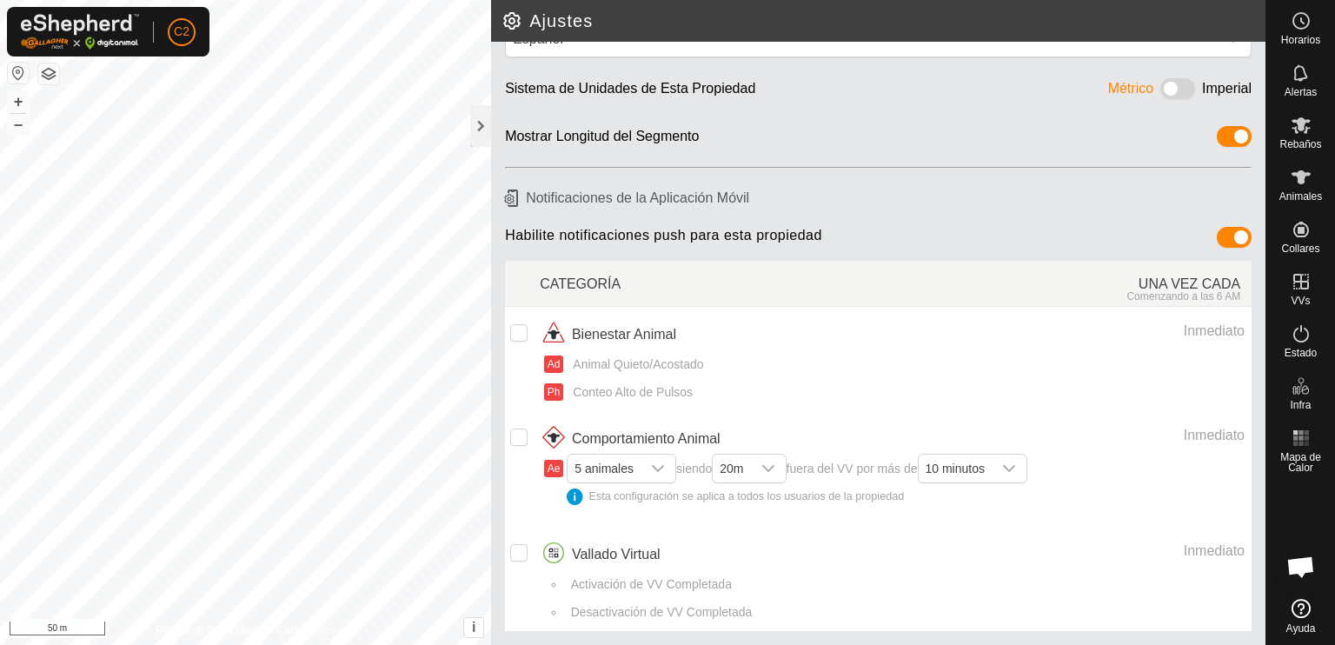
scroll to position [55, 0]
click at [657, 472] on icon "dropdown trigger" at bounding box center [658, 469] width 14 height 14
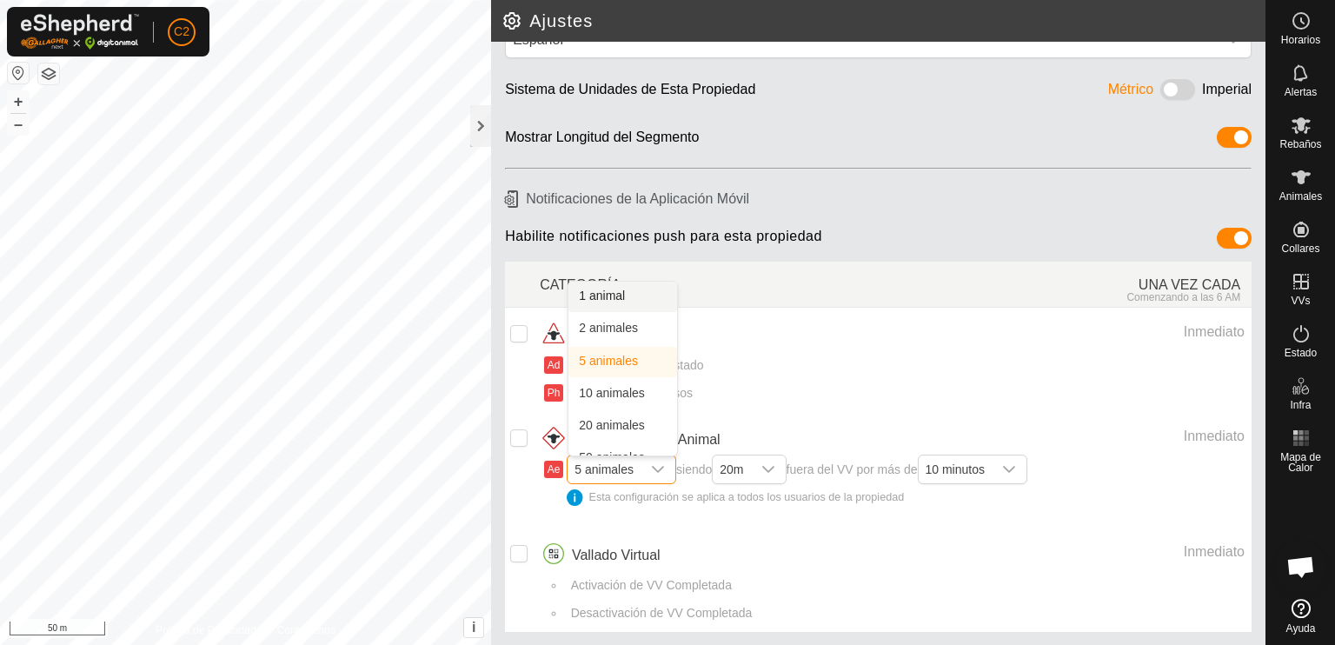
scroll to position [18, 0]
click at [634, 374] on li "10 animales" at bounding box center [622, 376] width 109 height 30
click at [777, 468] on icon "dropdown trigger" at bounding box center [774, 469] width 14 height 14
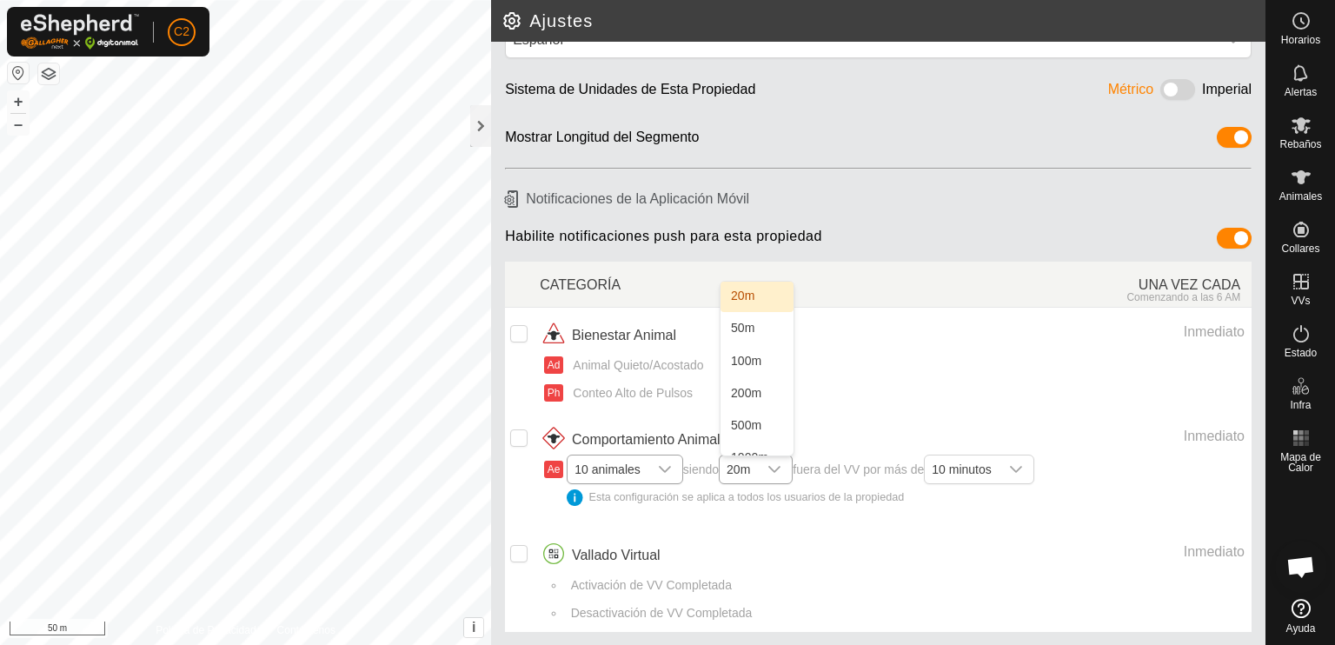
click at [777, 468] on icon "dropdown trigger" at bounding box center [774, 469] width 14 height 14
click at [1023, 462] on icon "dropdown trigger" at bounding box center [1016, 469] width 14 height 14
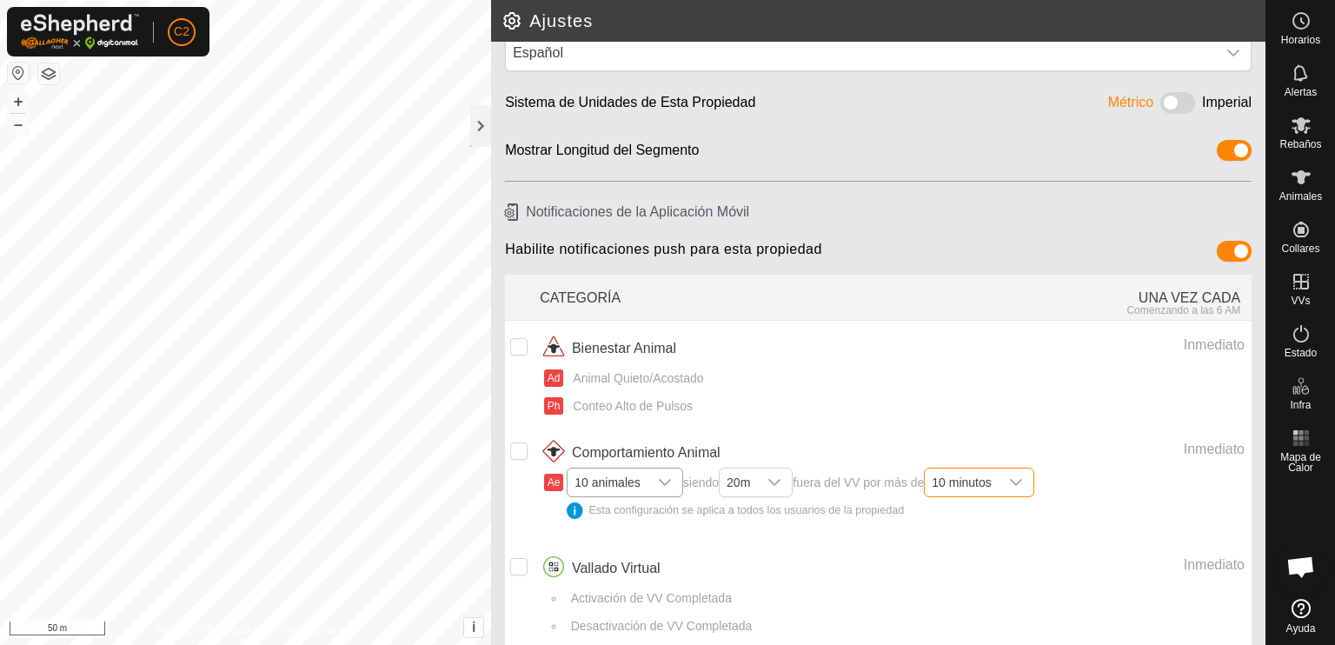
scroll to position [55, 0]
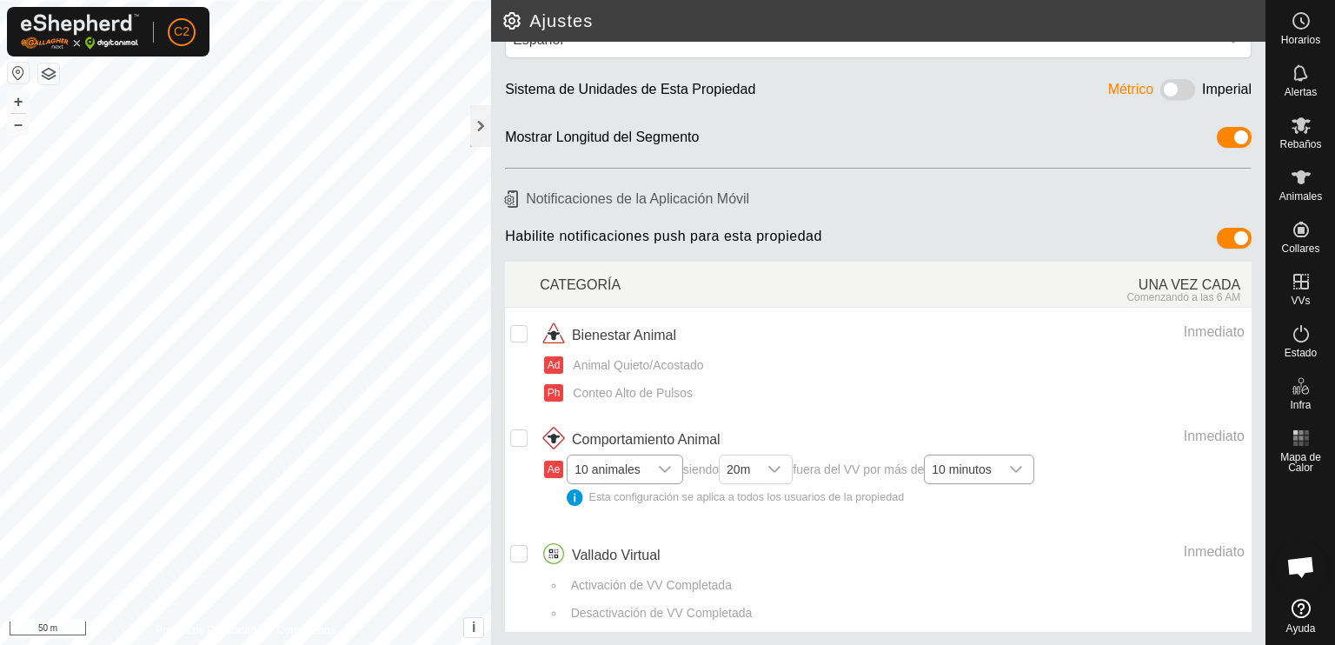
click at [660, 465] on icon "dropdown trigger" at bounding box center [665, 469] width 14 height 14
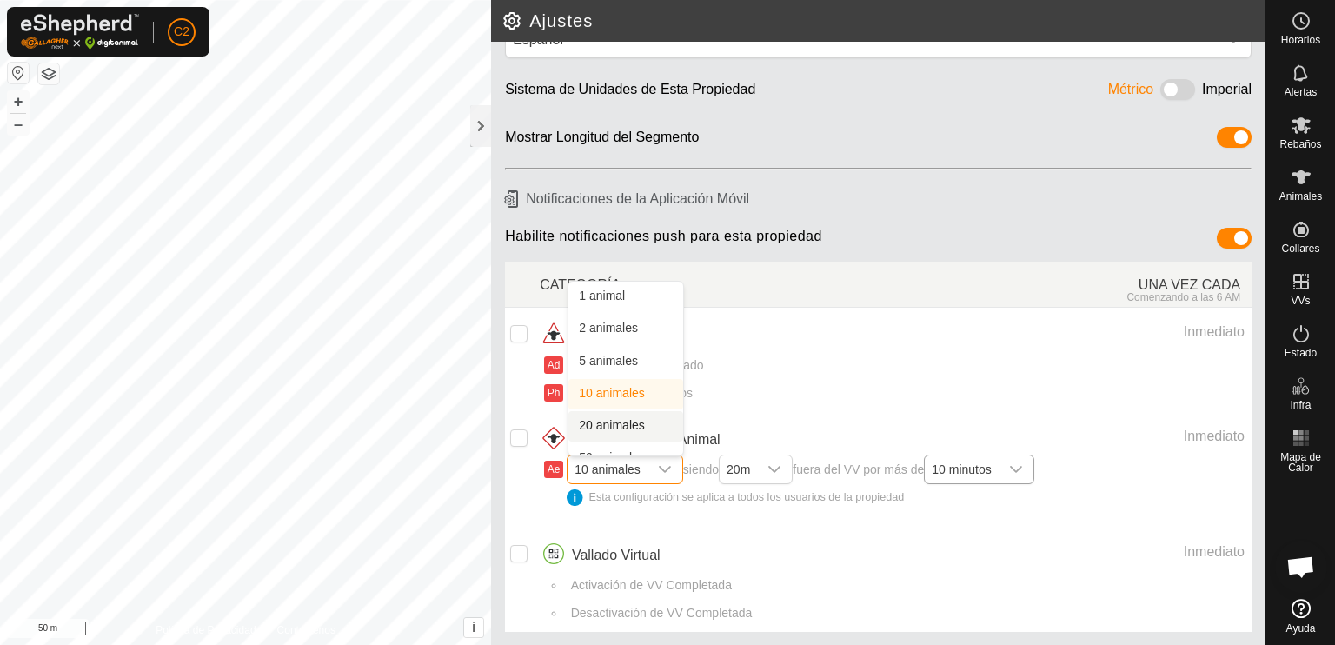
scroll to position [18, 0]
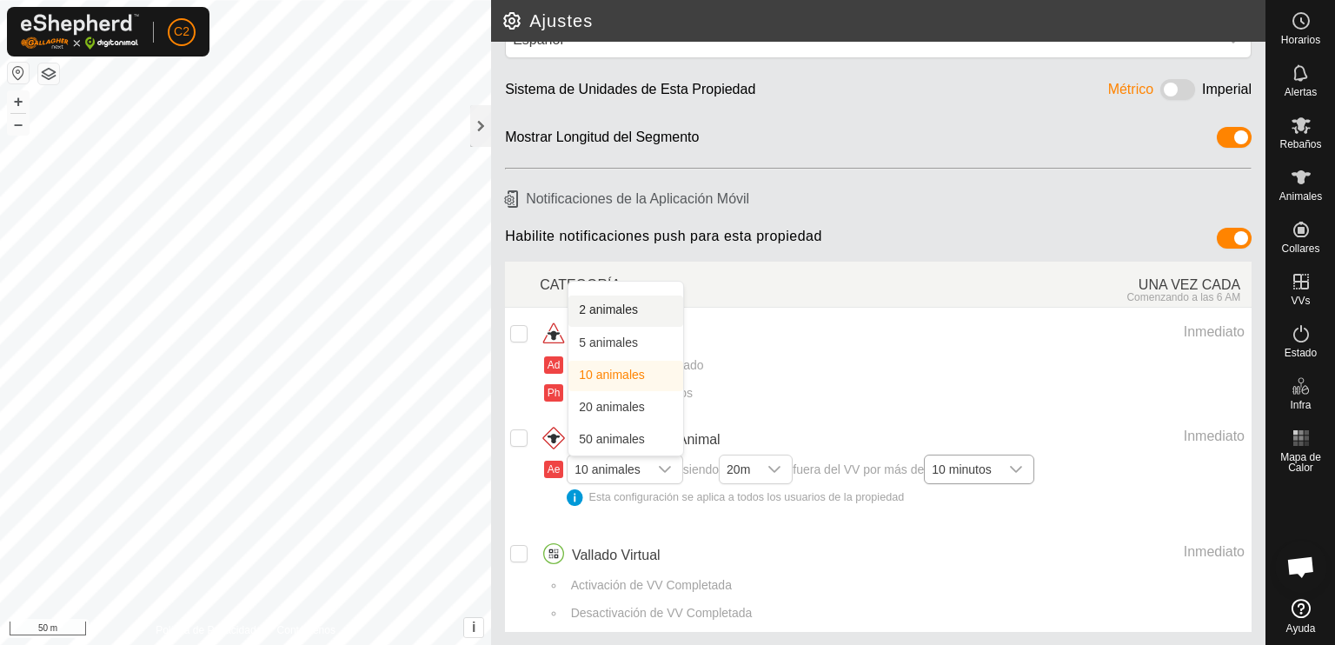
click at [629, 306] on li "2 animales" at bounding box center [625, 311] width 115 height 30
click at [775, 464] on icon "dropdown trigger" at bounding box center [768, 469] width 14 height 14
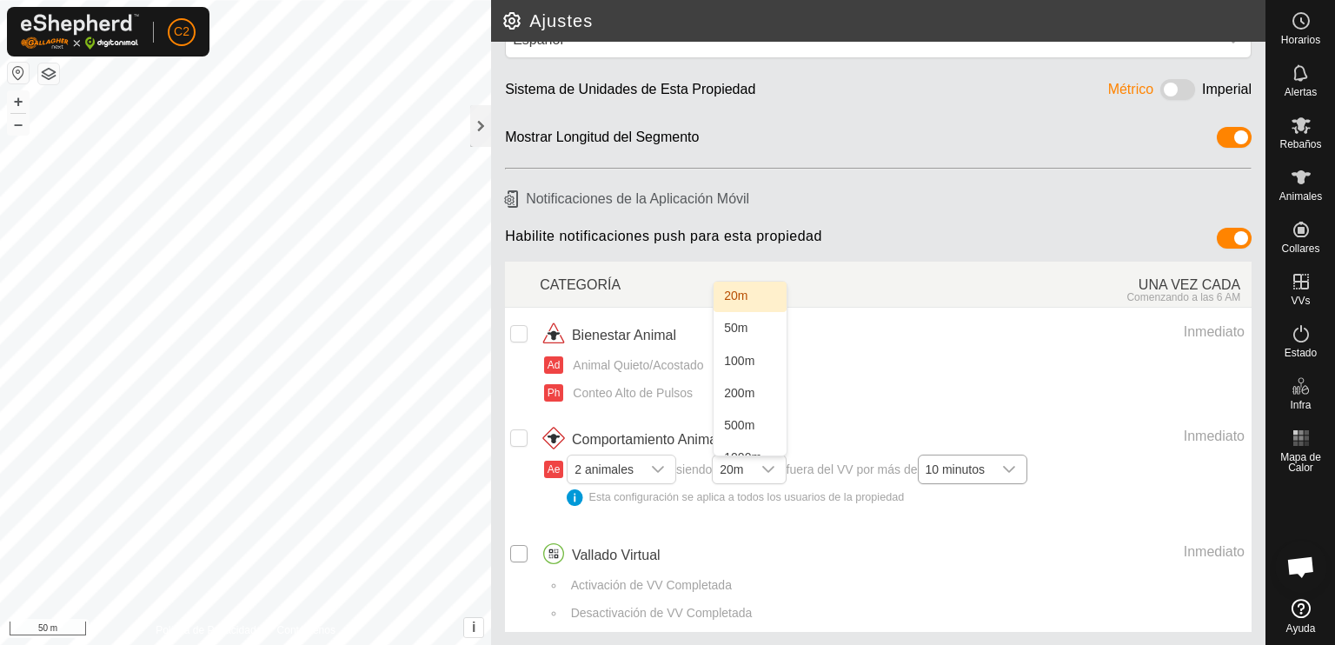
click at [517, 555] on input "checkbox" at bounding box center [518, 553] width 17 height 17
checkbox input "true"
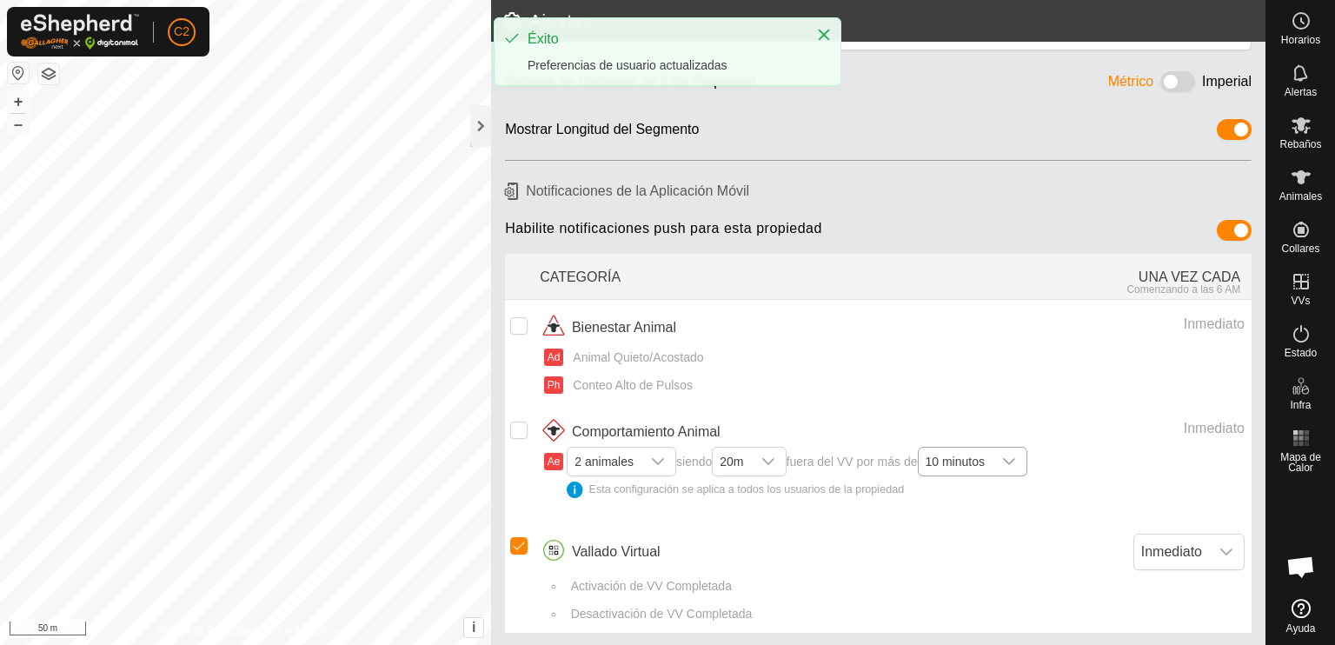
scroll to position [65, 0]
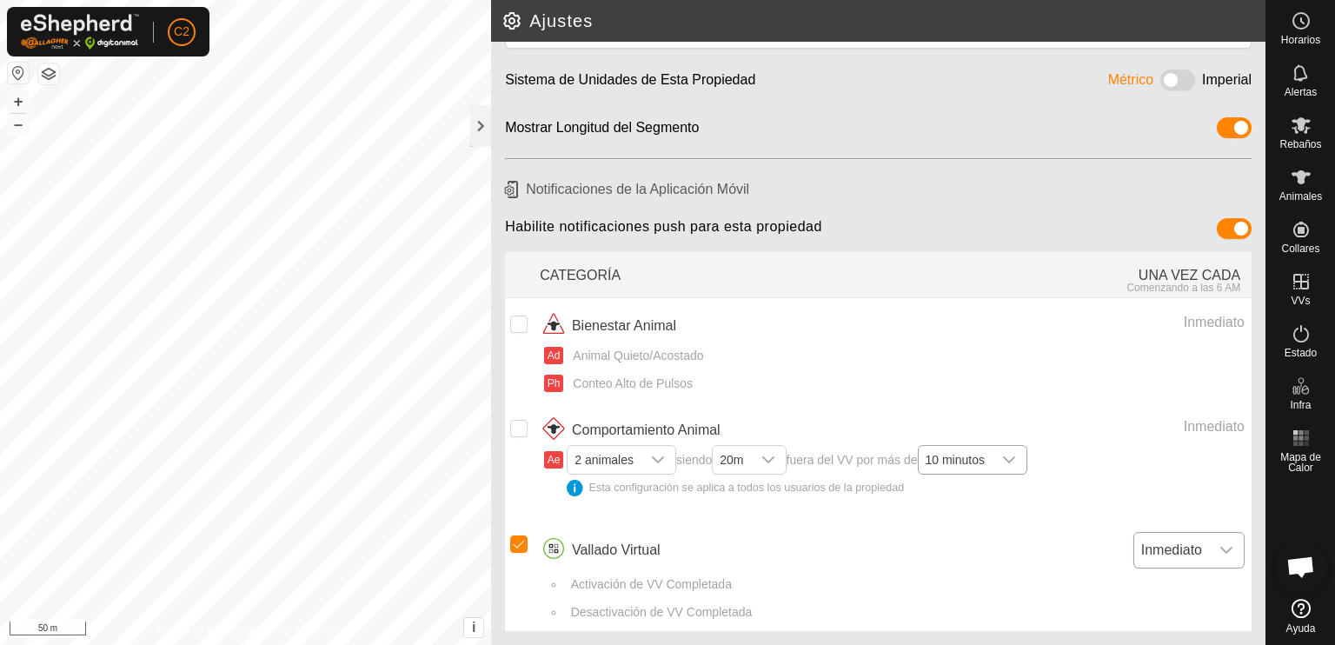
click at [1219, 546] on icon "dropdown trigger" at bounding box center [1226, 550] width 14 height 14
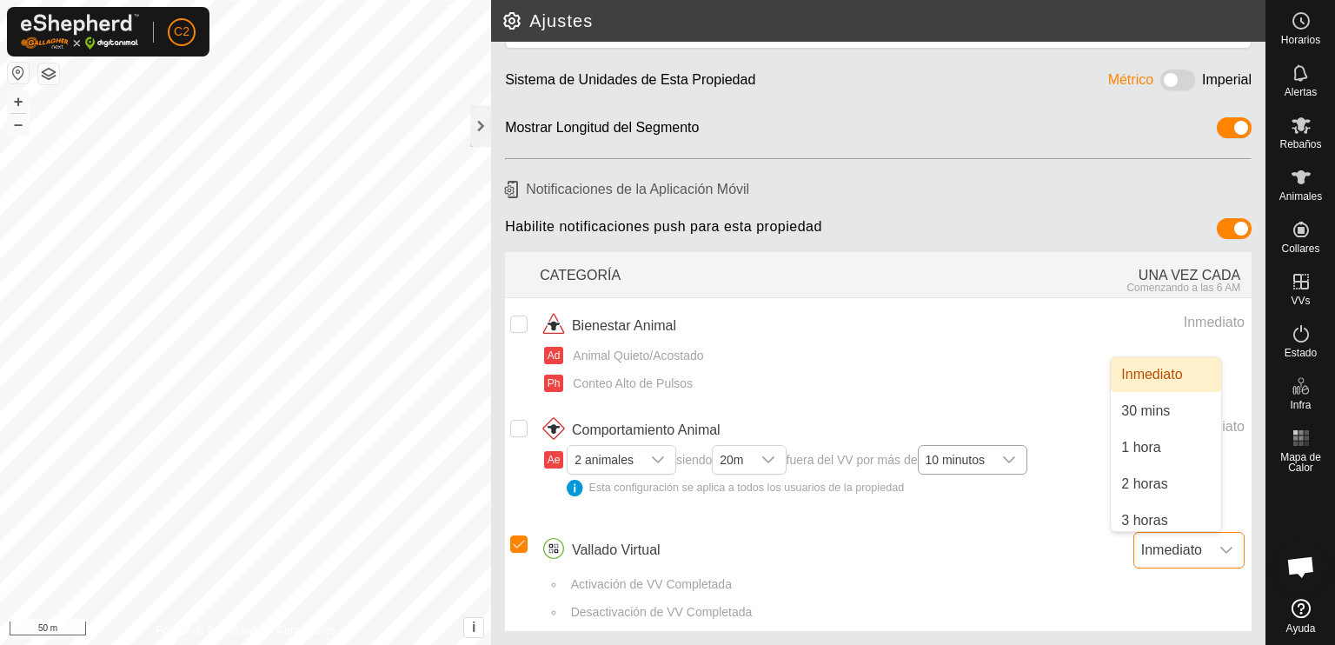
click at [1219, 546] on icon "dropdown trigger" at bounding box center [1226, 550] width 14 height 14
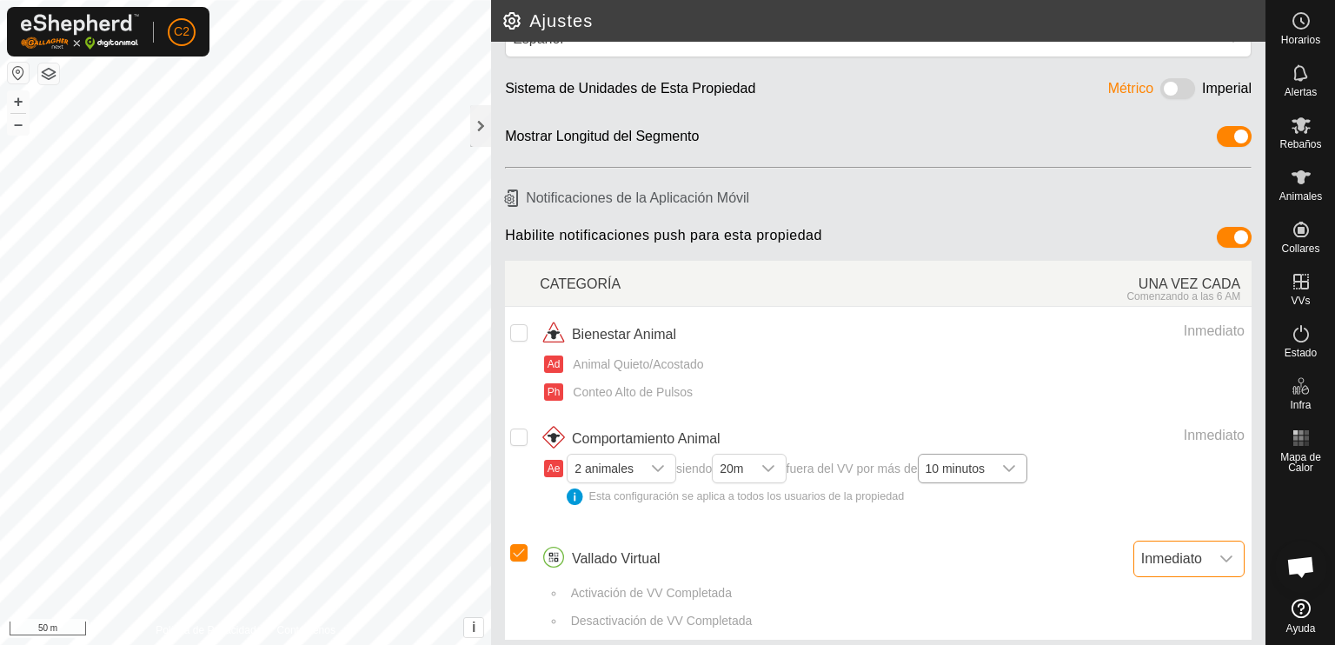
scroll to position [0, 0]
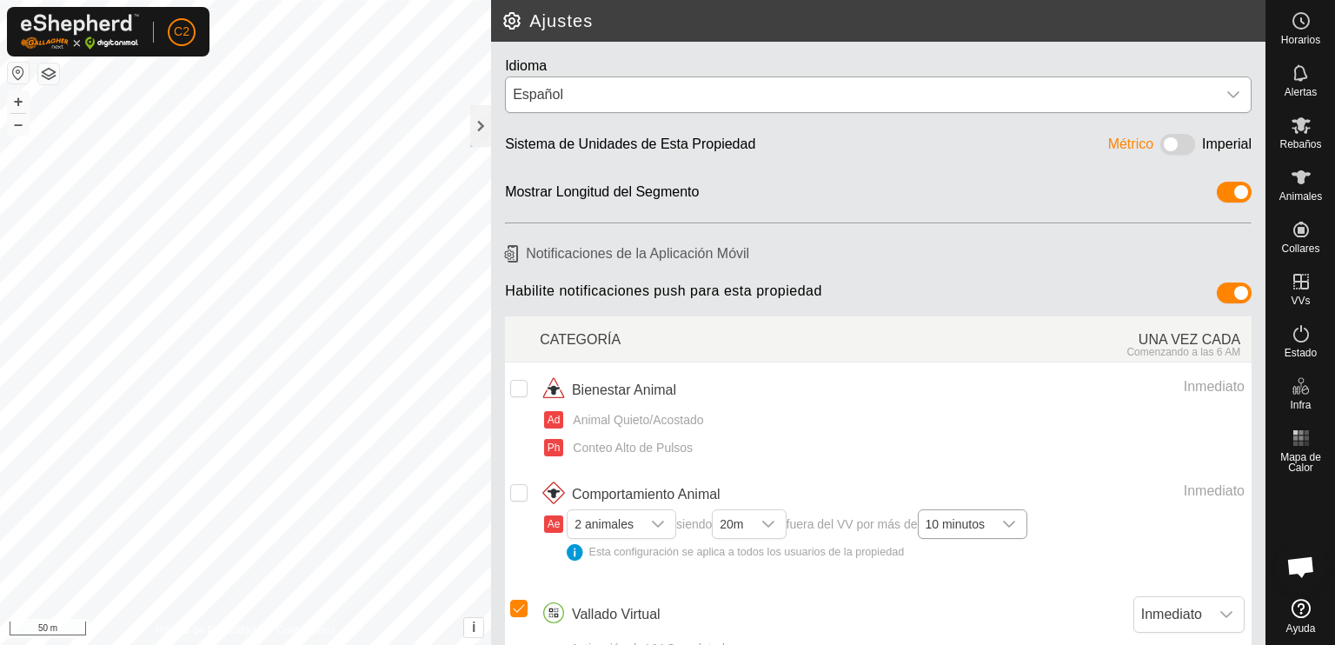
click at [1227, 96] on icon "dropdown trigger" at bounding box center [1233, 94] width 12 height 7
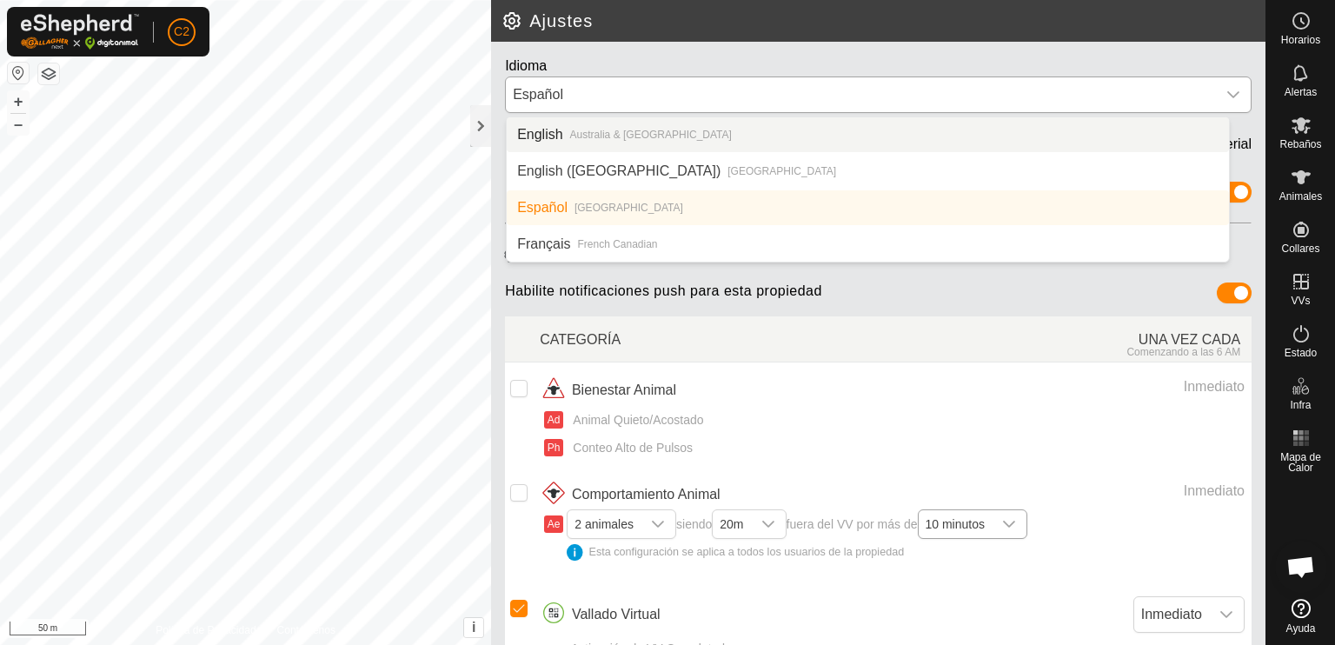
click at [1227, 96] on icon "dropdown trigger" at bounding box center [1233, 94] width 12 height 7
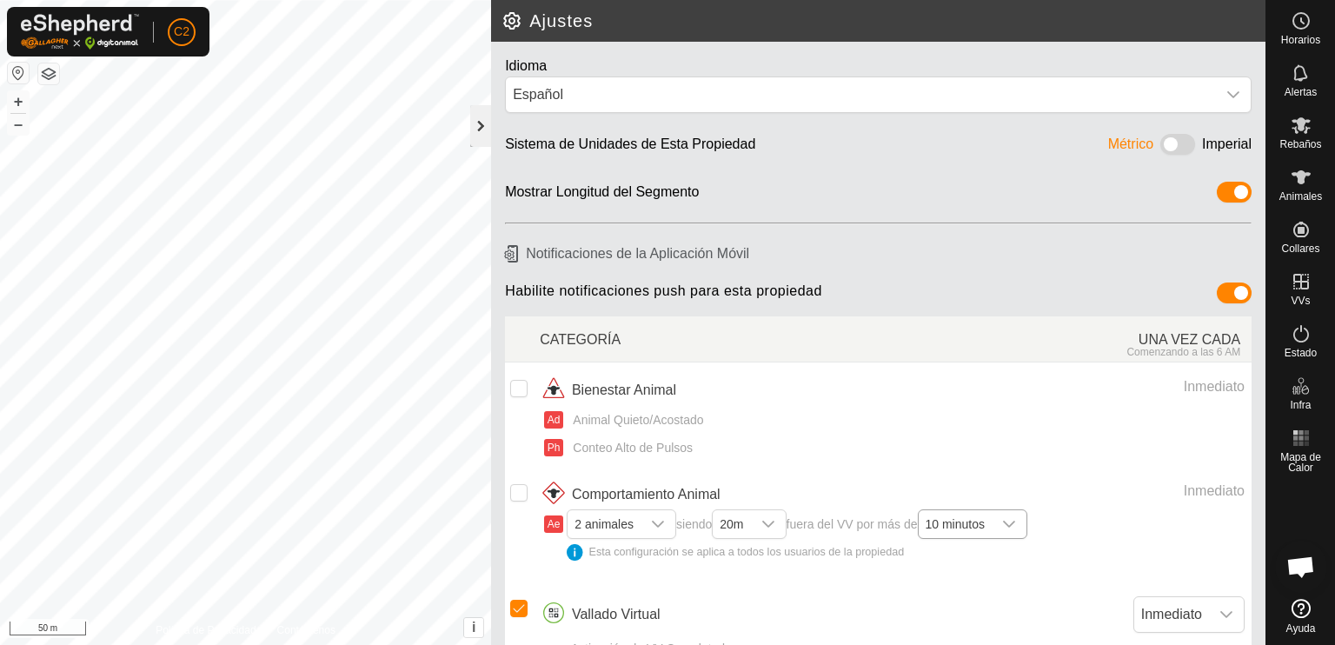
click at [480, 120] on div at bounding box center [480, 126] width 21 height 42
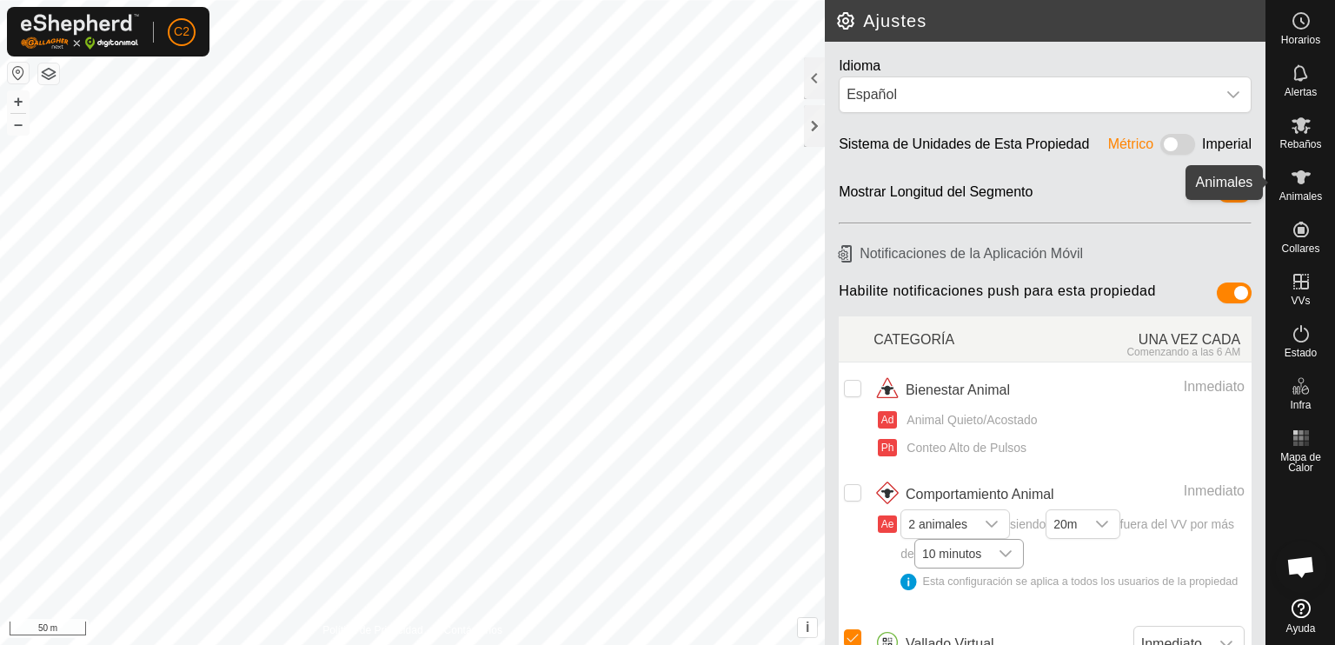
click at [1299, 186] on icon at bounding box center [1301, 177] width 21 height 21
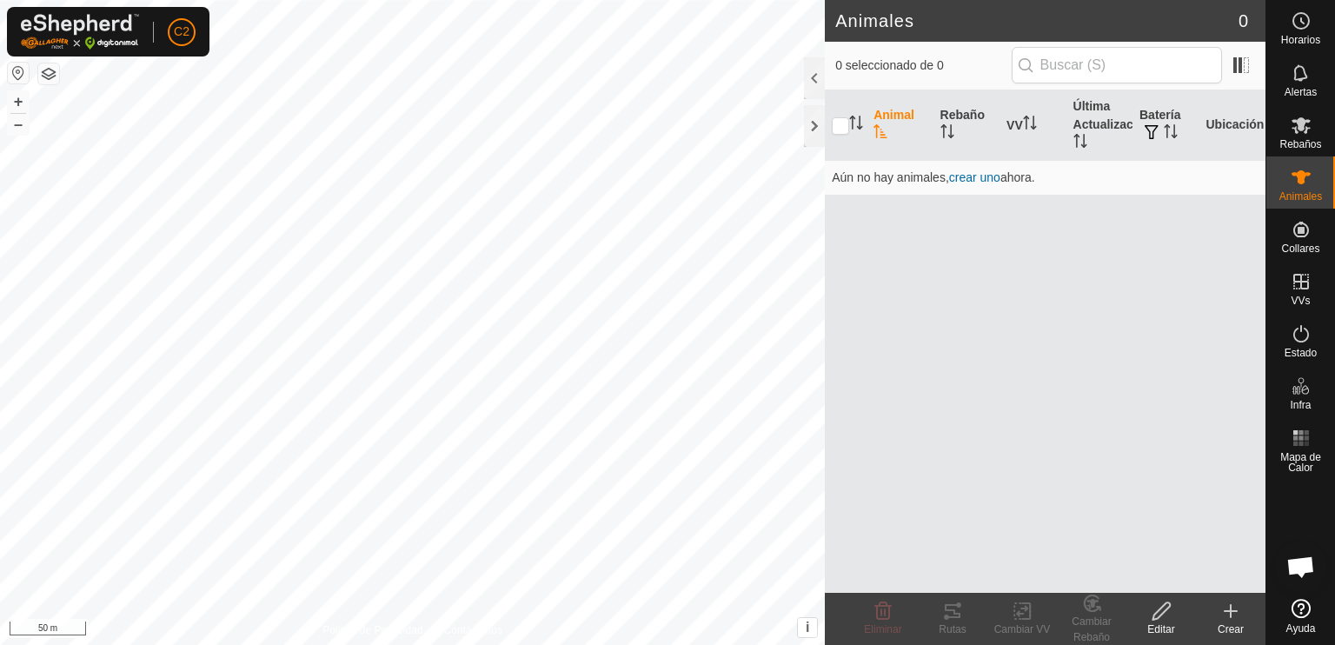
click at [1226, 621] on icon at bounding box center [1230, 611] width 21 height 21
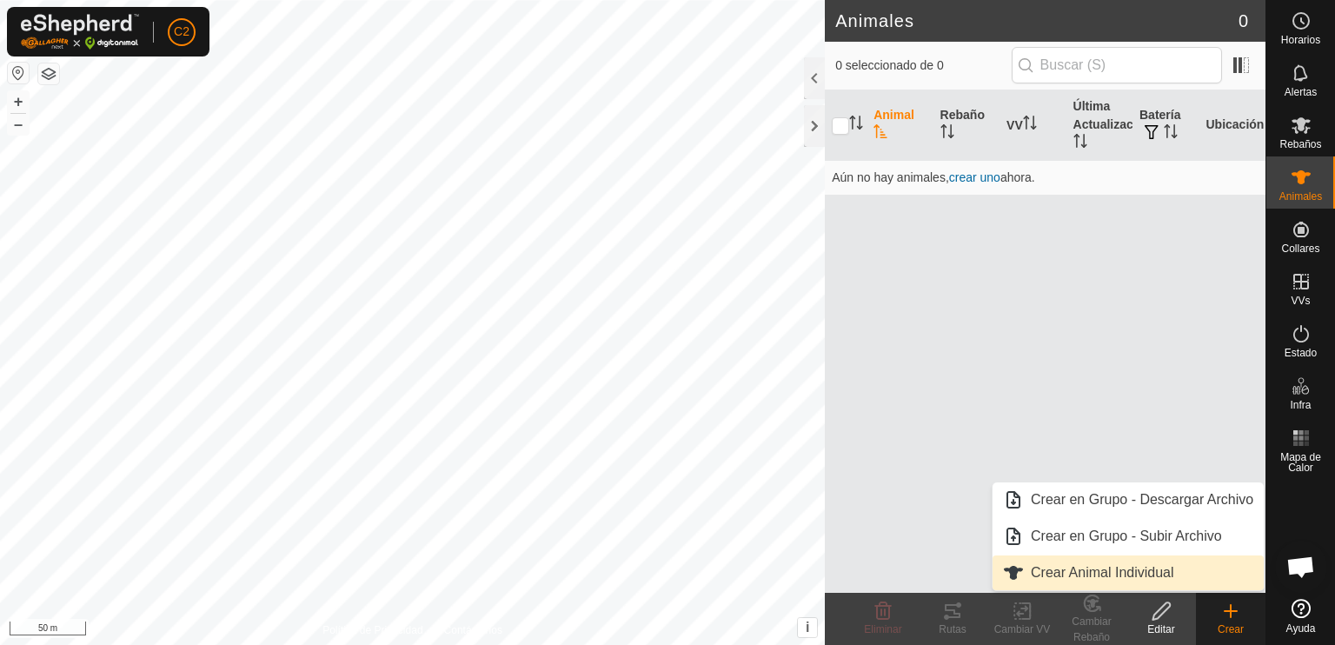
click at [1168, 567] on link "Crear Animal Individual" at bounding box center [1128, 572] width 271 height 35
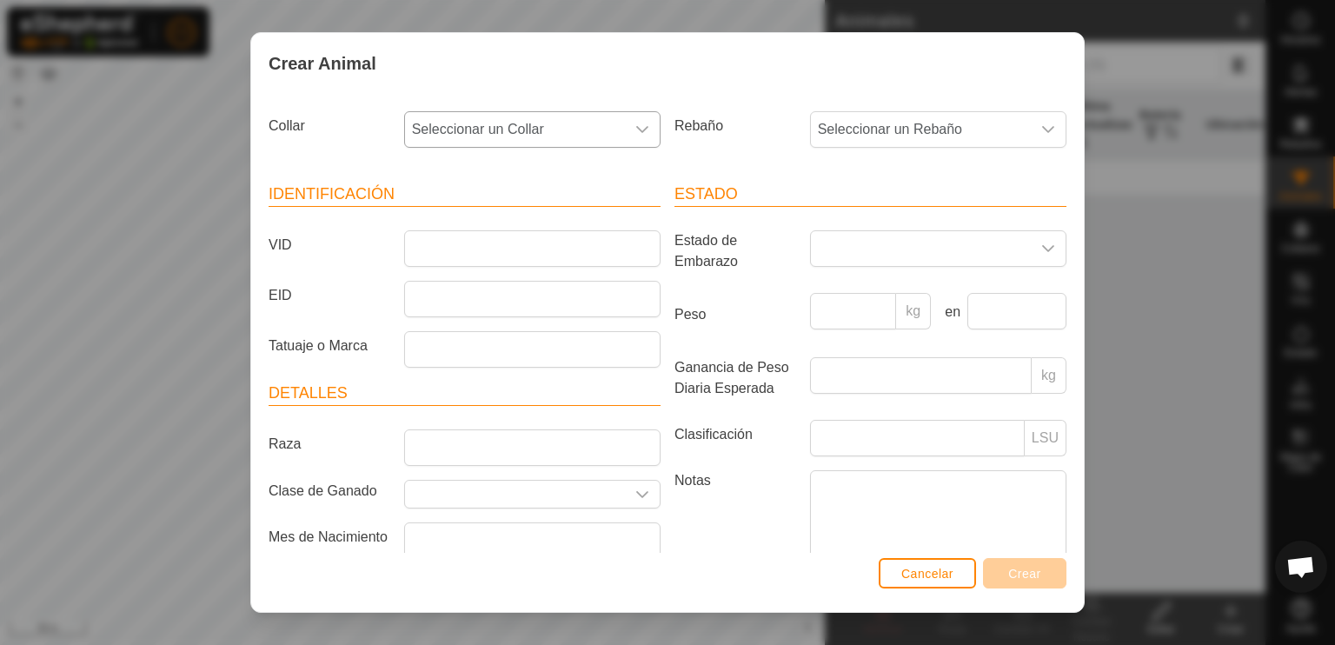
click at [635, 129] on icon "dropdown trigger" at bounding box center [642, 130] width 14 height 14
click at [472, 256] on span "1702626523" at bounding box center [454, 256] width 77 height 21
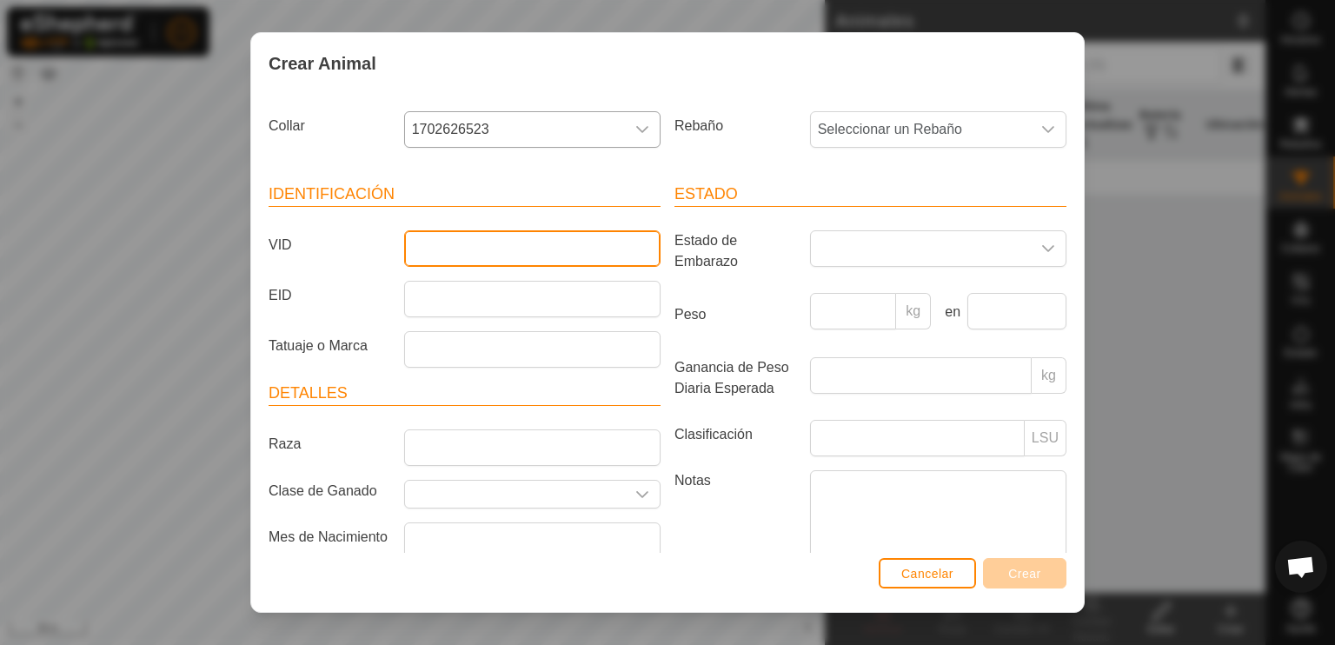
click at [444, 250] on input "VID" at bounding box center [532, 248] width 256 height 37
type input "Prueba"
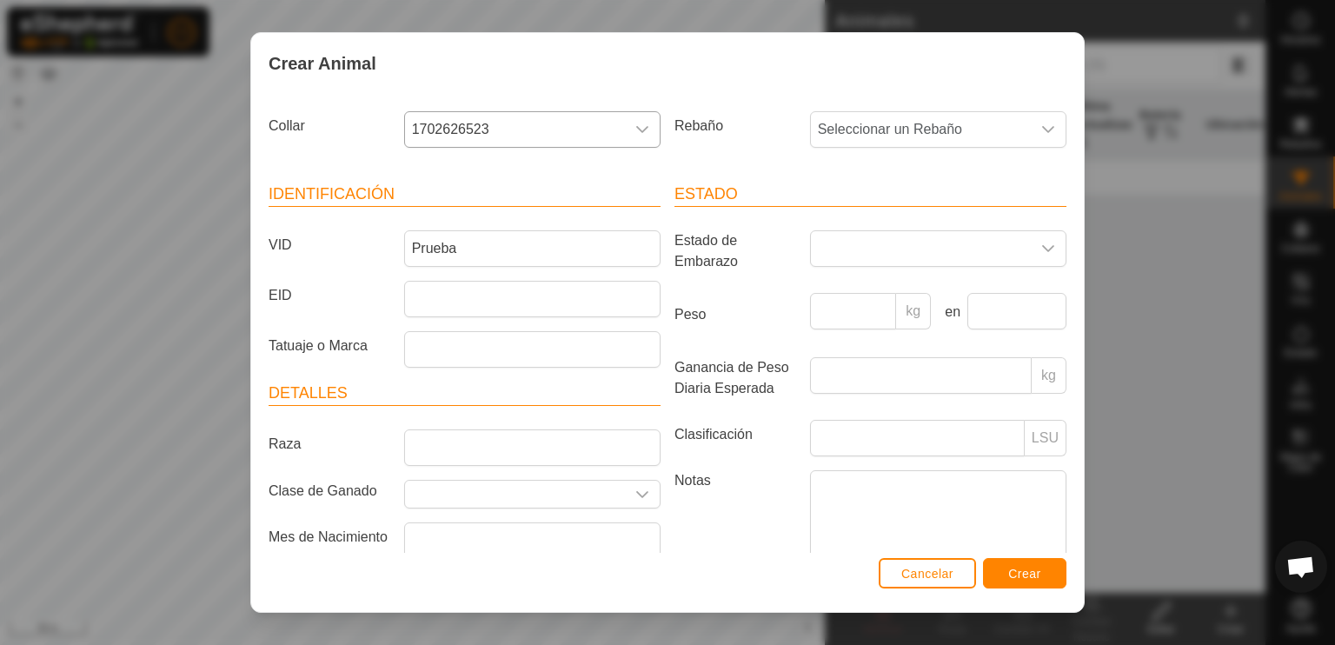
click at [635, 130] on icon "dropdown trigger" at bounding box center [642, 130] width 14 height 14
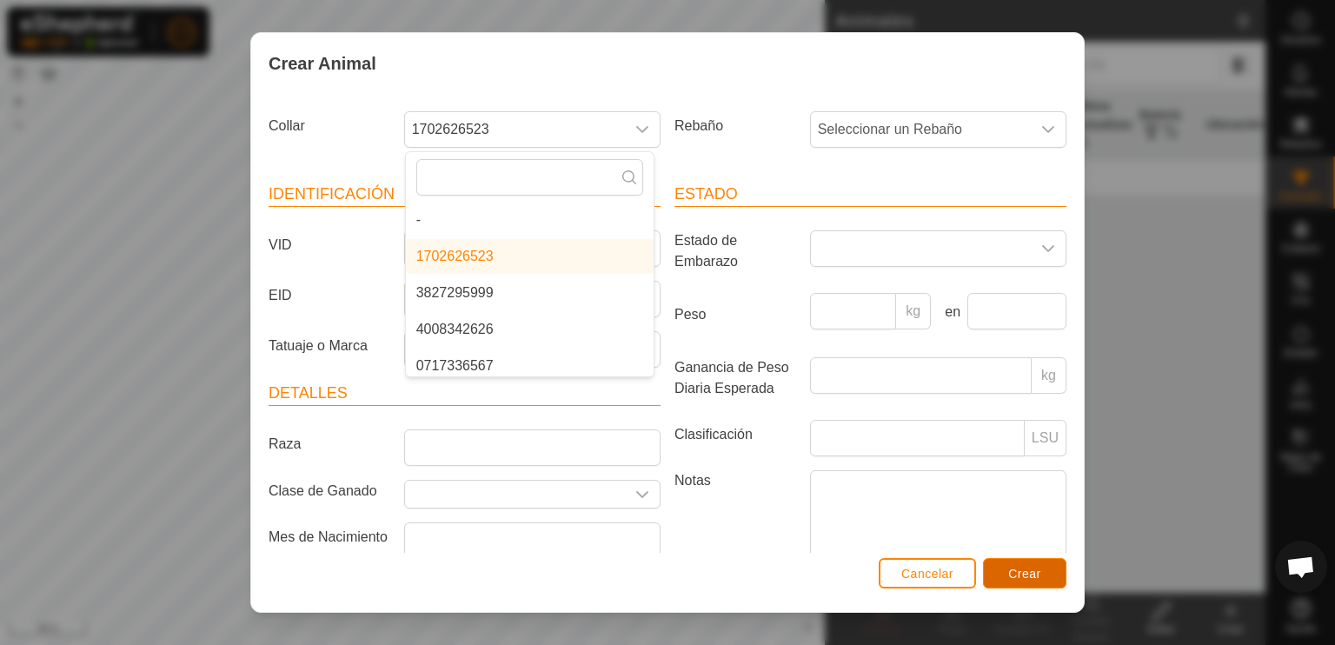
click at [1020, 567] on span "Crear" at bounding box center [1024, 574] width 33 height 14
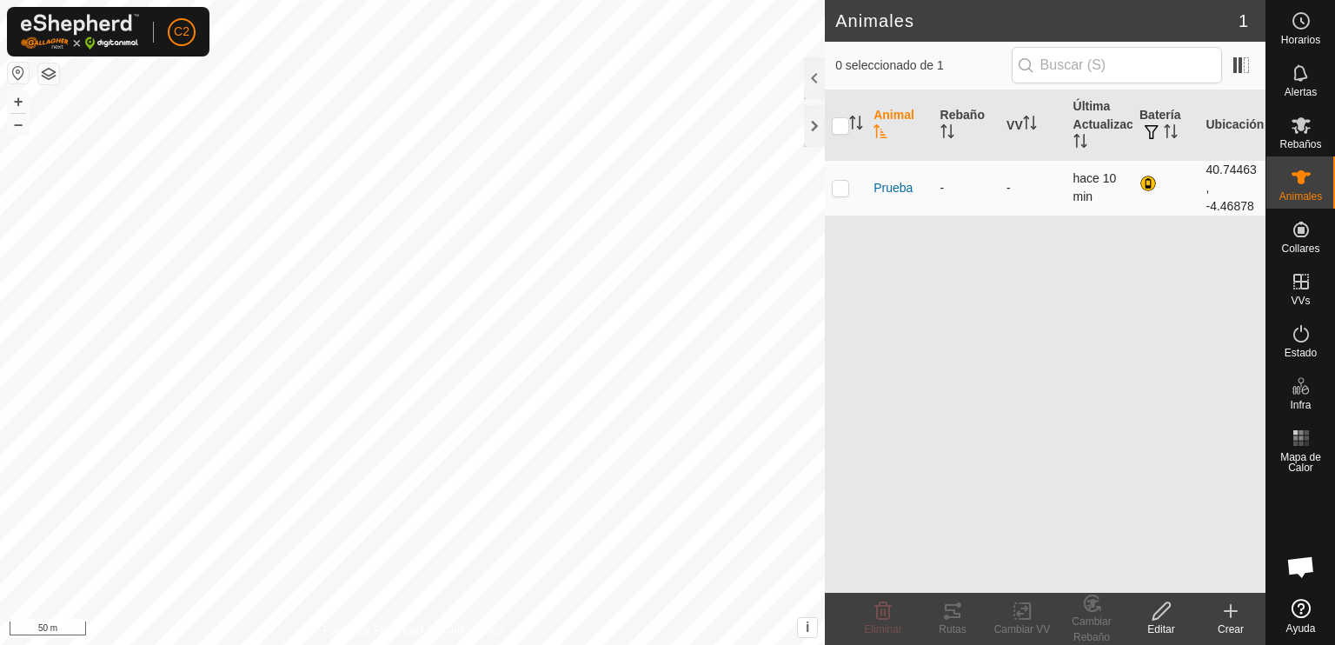
click at [840, 193] on p-checkbox at bounding box center [840, 188] width 17 height 14
checkbox input "true"
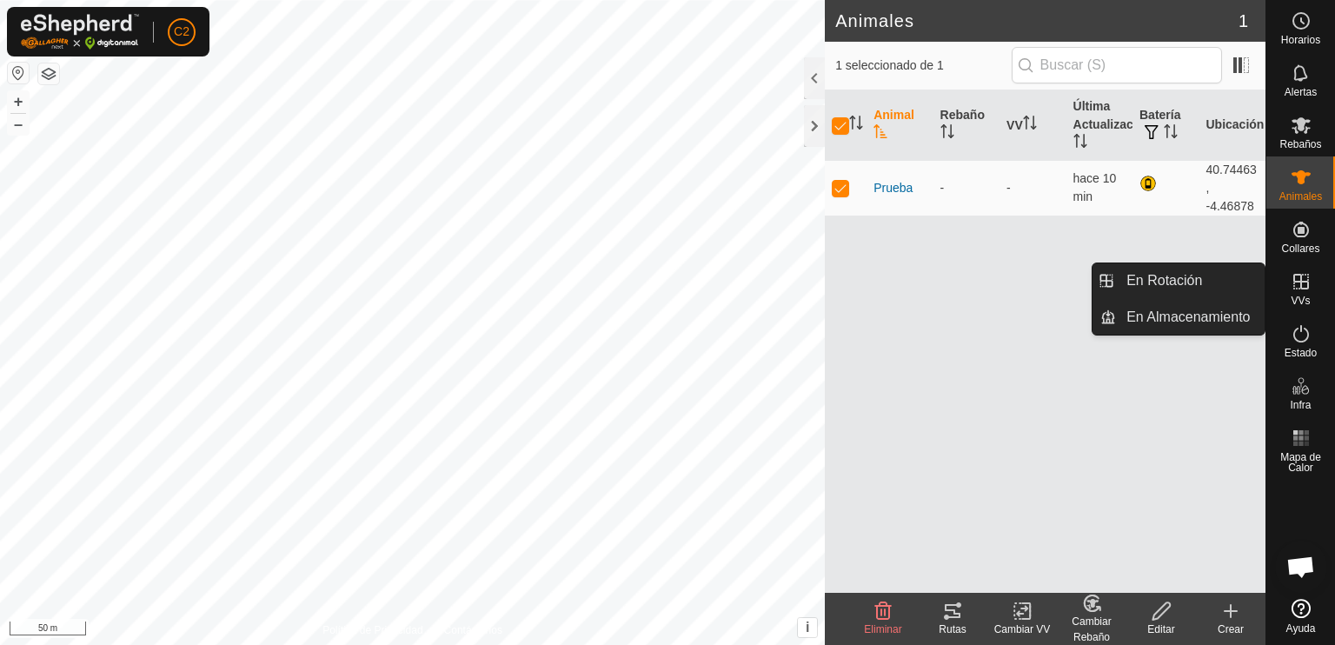
click at [1153, 274] on link "En Rotación" at bounding box center [1190, 280] width 149 height 35
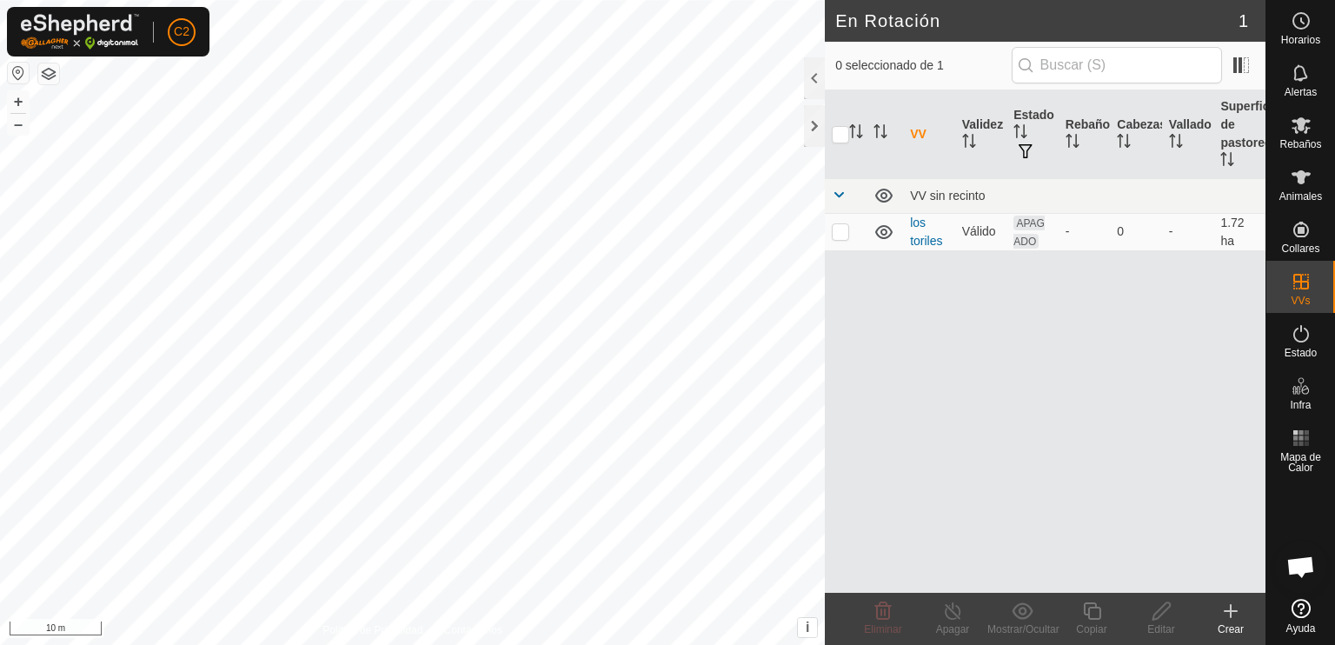
click at [1224, 619] on icon at bounding box center [1230, 611] width 21 height 21
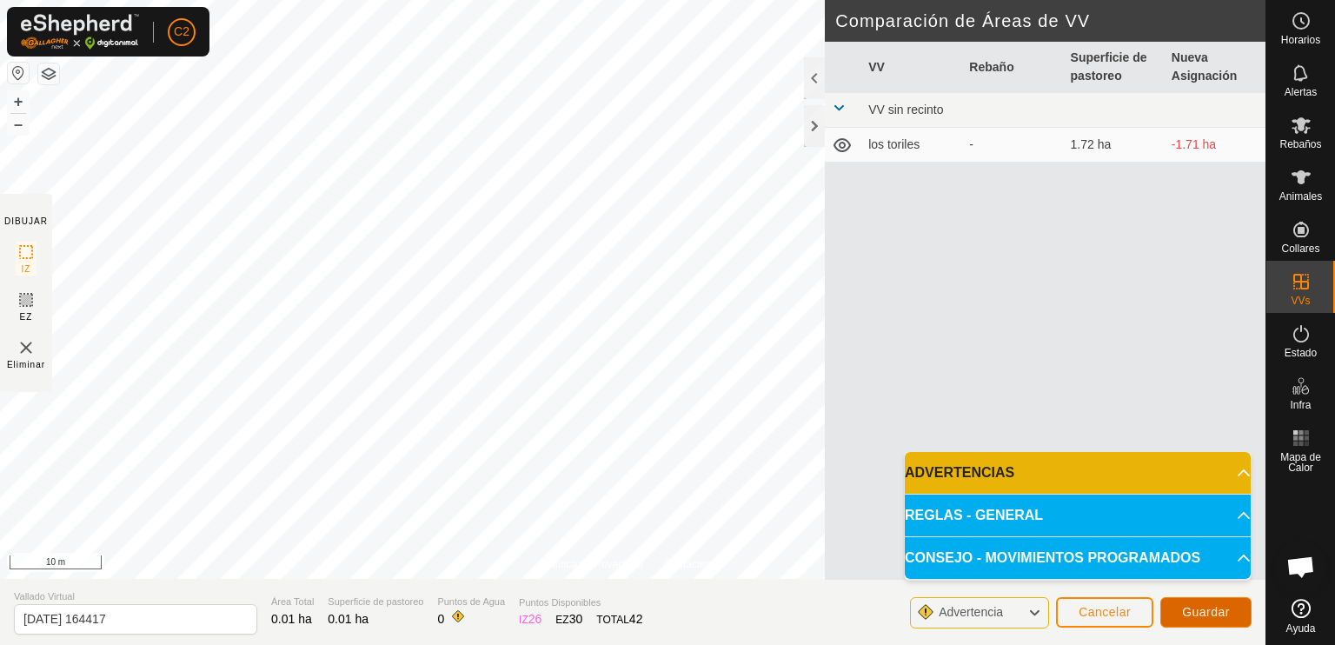
drag, startPoint x: 1202, startPoint y: 611, endPoint x: 1093, endPoint y: 310, distance: 319.8
click at [1093, 579] on div "DIBUJAR IZ EZ Eliminar Comparación de Áreas de VV VV Rebaño Superficie de pasto…" at bounding box center [632, 612] width 1265 height 66
click at [838, 110] on span at bounding box center [839, 108] width 14 height 14
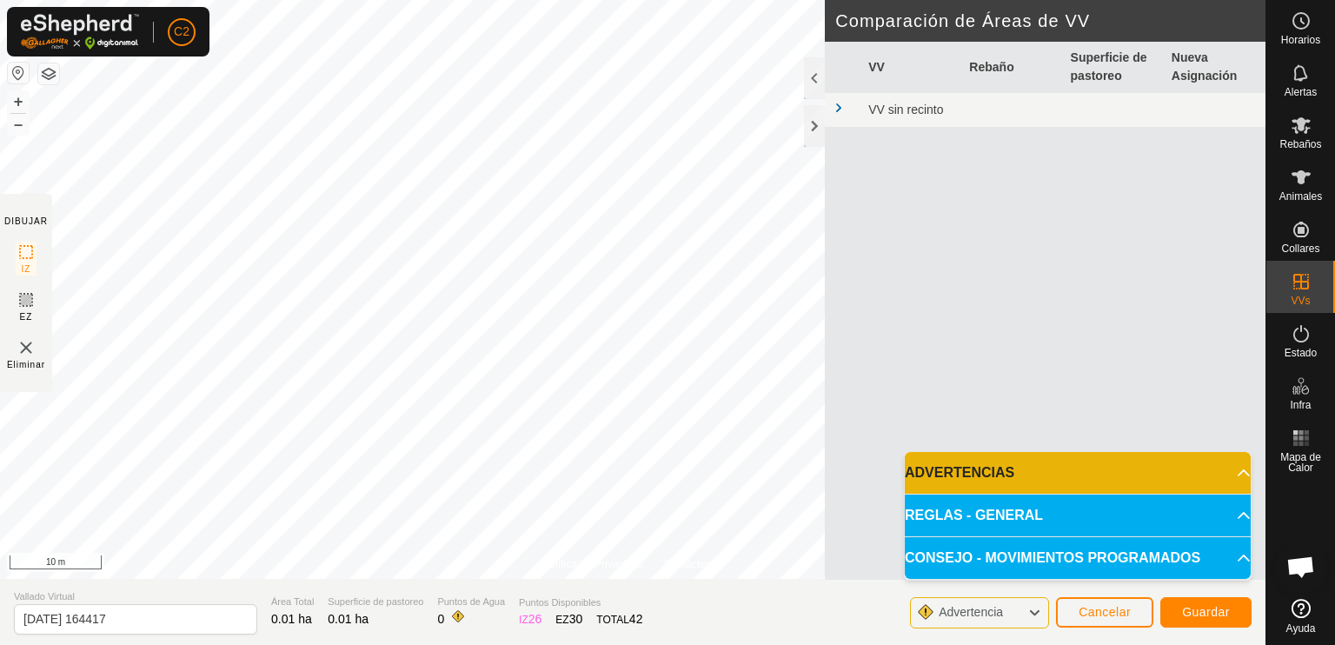
click at [838, 110] on span at bounding box center [839, 108] width 14 height 14
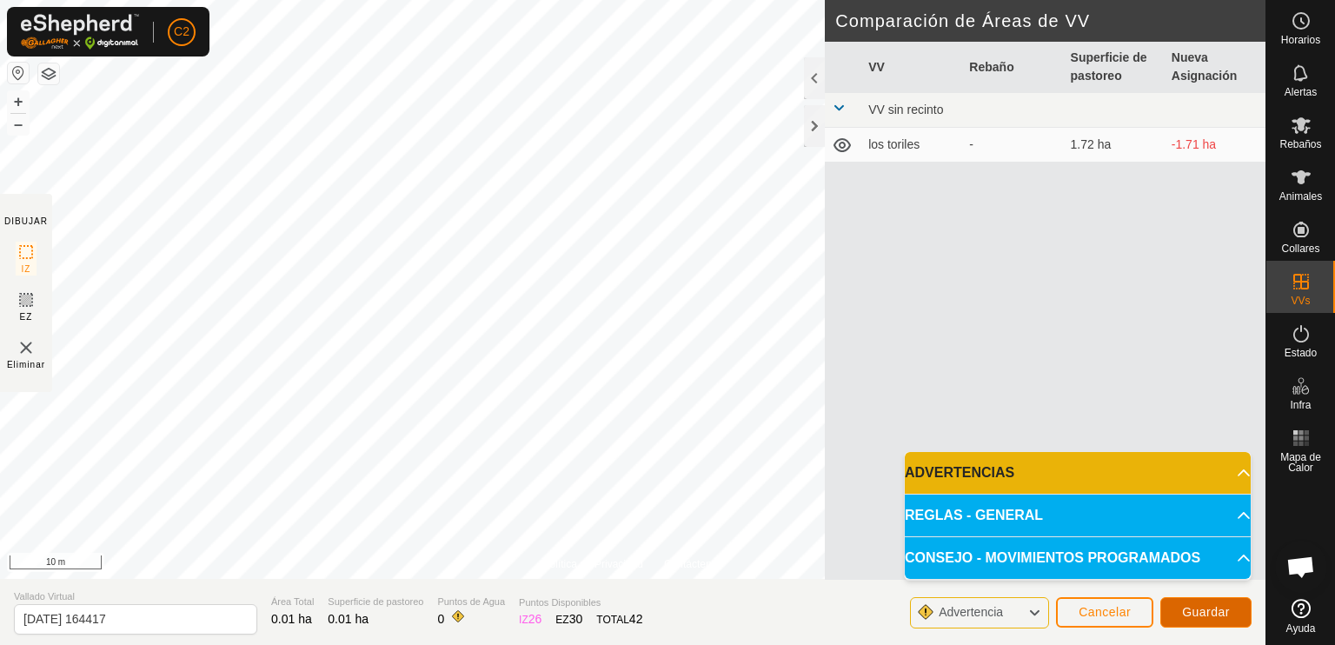
click at [1194, 613] on span "Guardar" at bounding box center [1206, 612] width 48 height 14
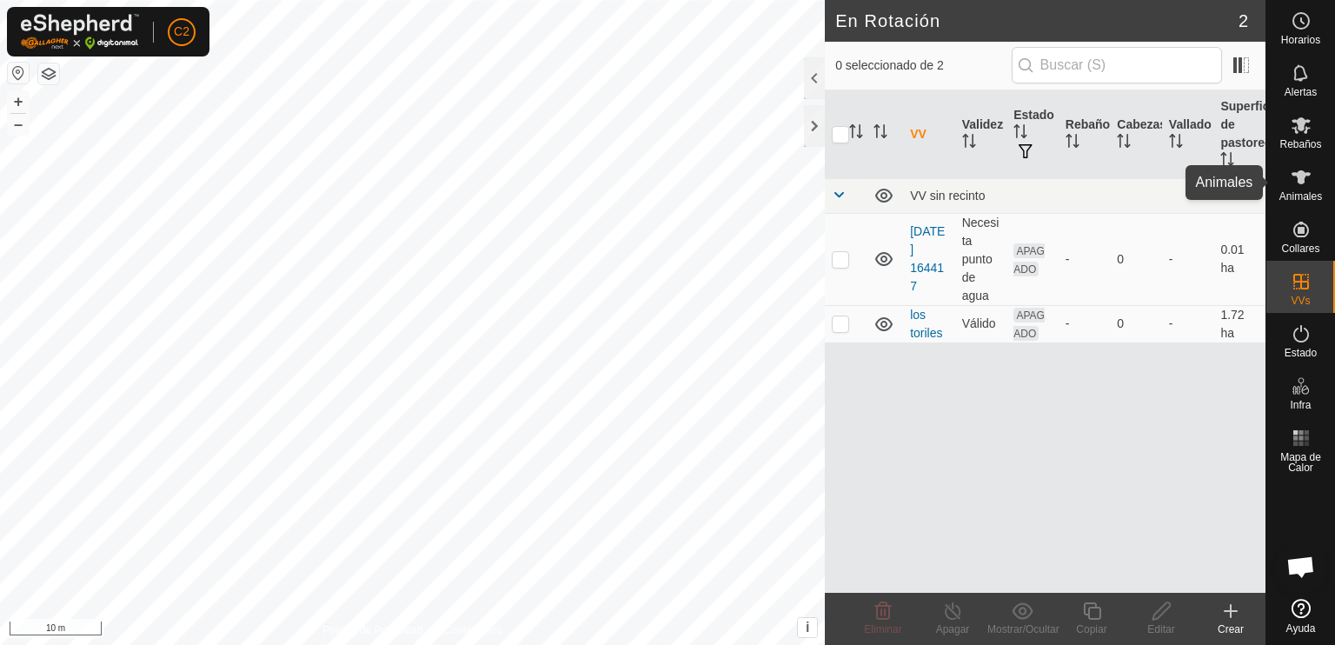
click at [1296, 176] on icon at bounding box center [1301, 177] width 21 height 21
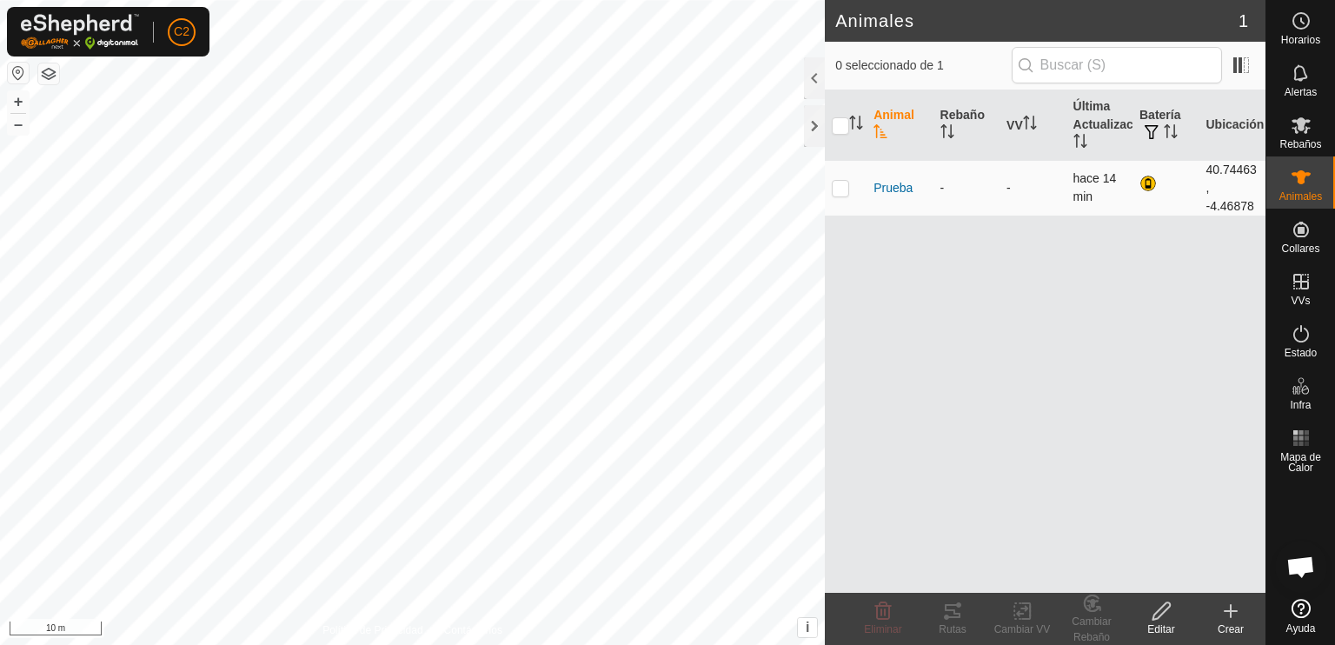
click at [840, 189] on p-checkbox at bounding box center [840, 188] width 17 height 14
checkbox input "true"
click at [809, 78] on div at bounding box center [814, 78] width 21 height 42
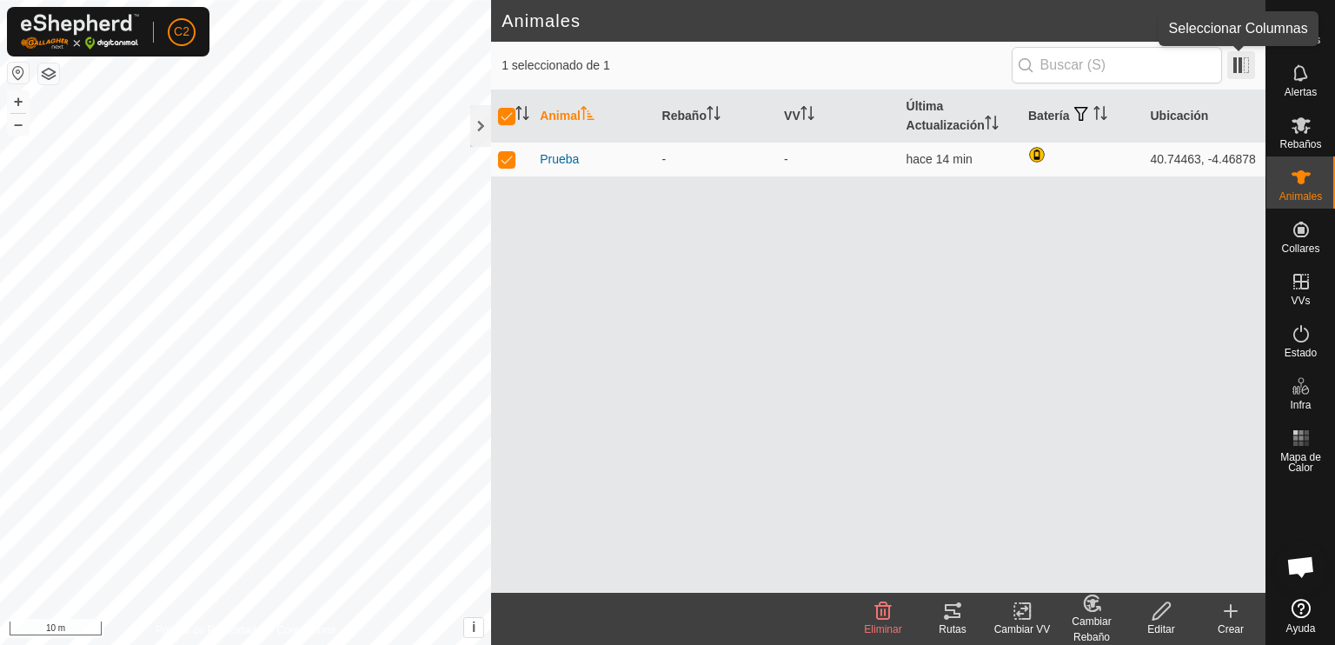
click at [1241, 65] on span at bounding box center [1241, 65] width 28 height 28
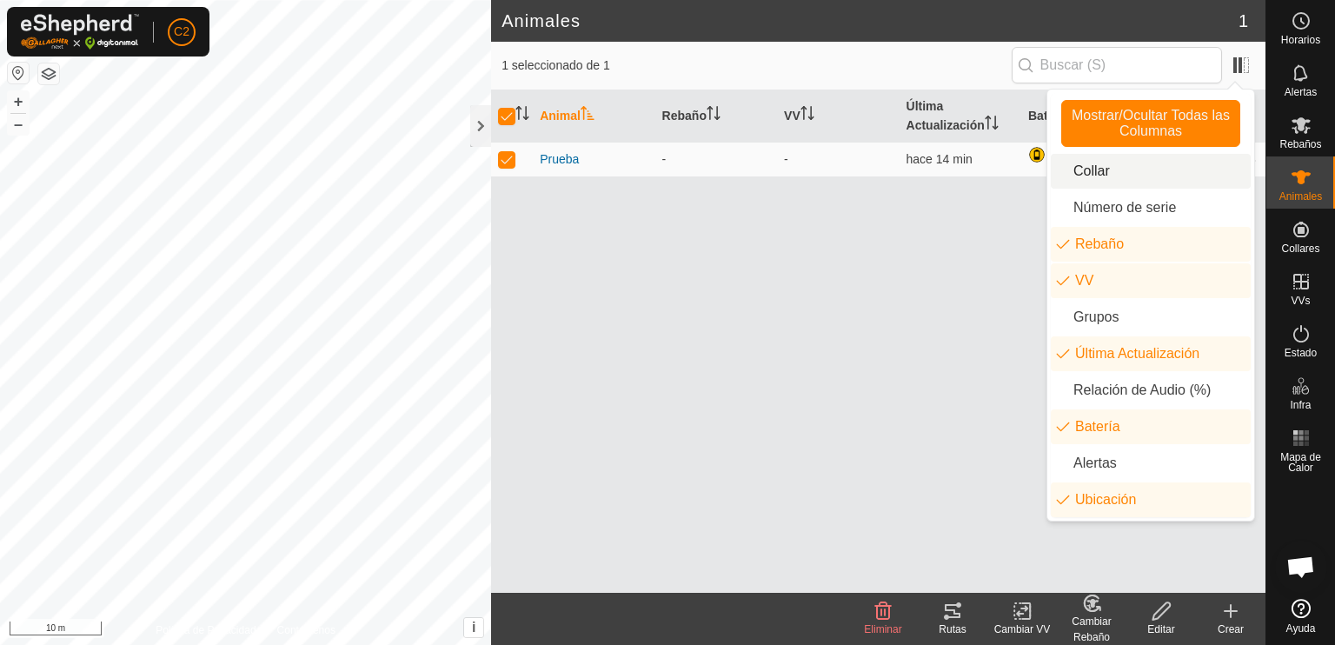
click at [1147, 172] on li "Collar" at bounding box center [1151, 171] width 200 height 35
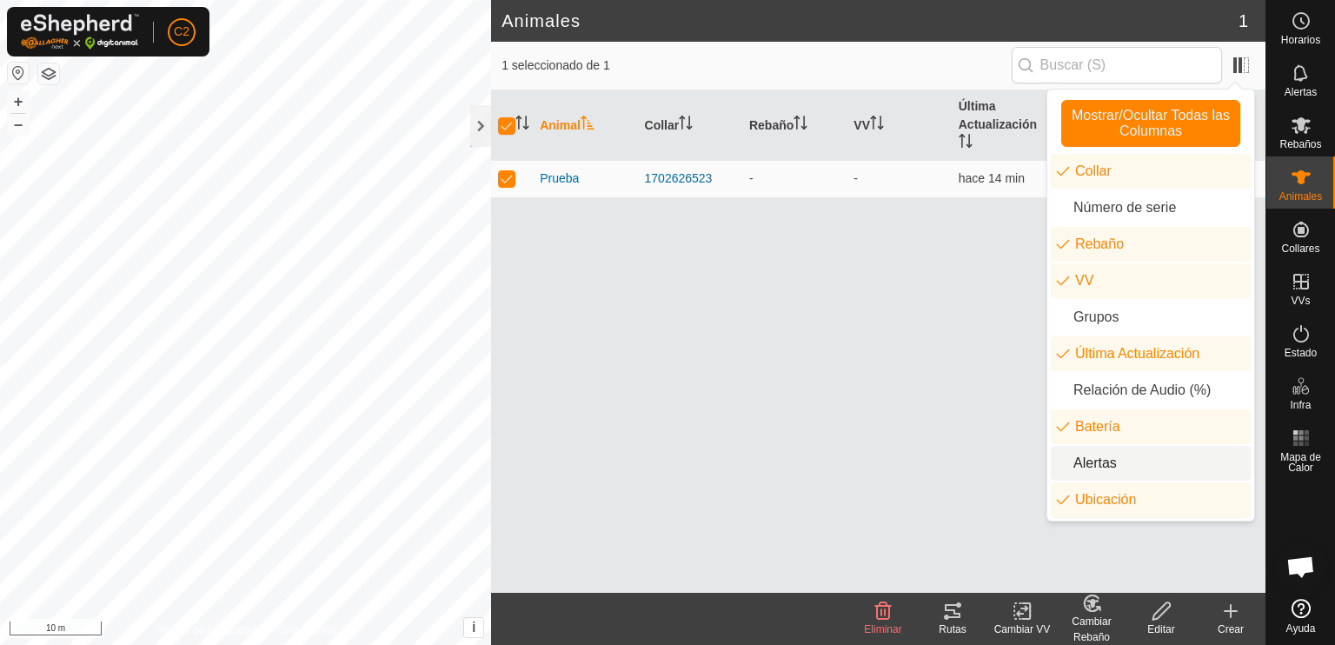
click at [1062, 465] on li "Alertas" at bounding box center [1151, 463] width 200 height 35
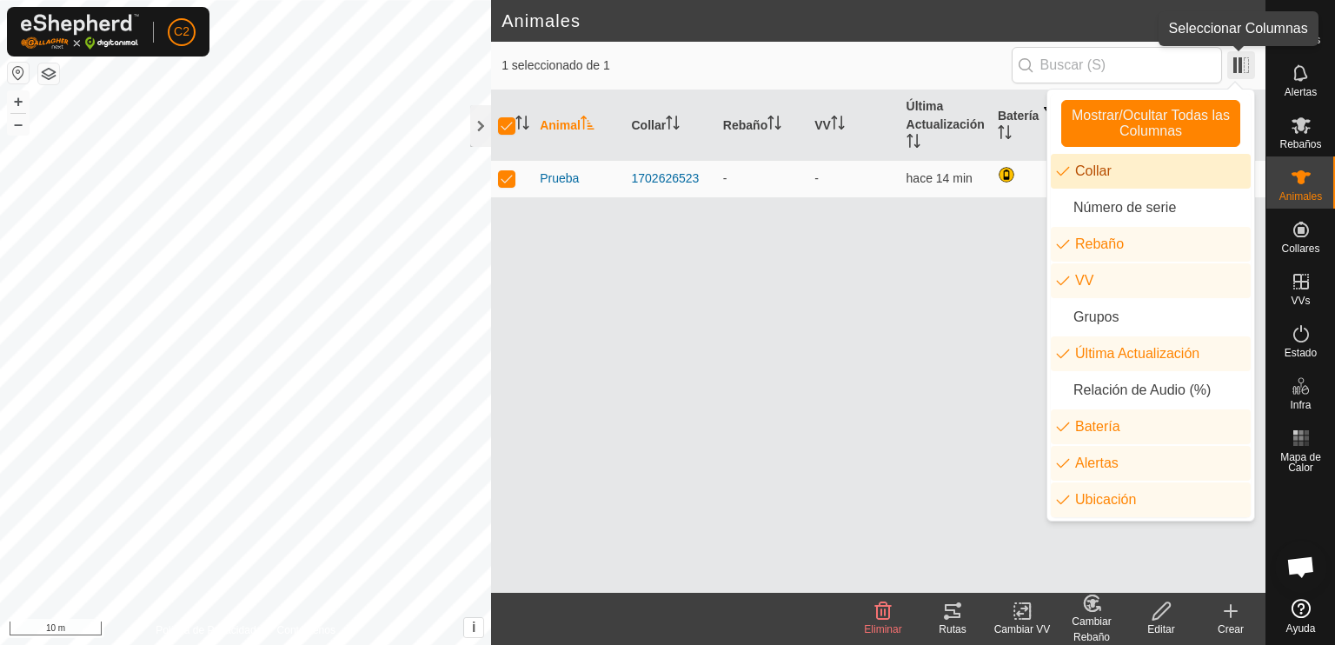
click at [1234, 58] on span at bounding box center [1241, 65] width 28 height 28
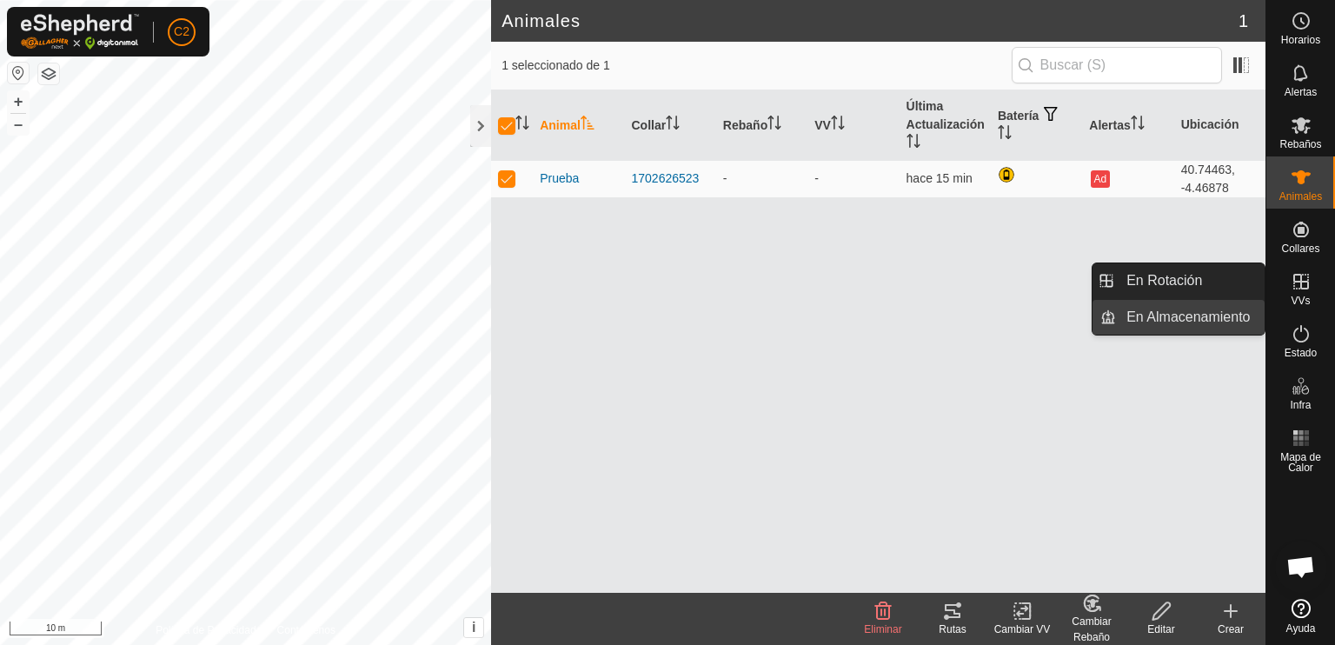
click at [1206, 316] on link "En Almacenamiento" at bounding box center [1190, 317] width 149 height 35
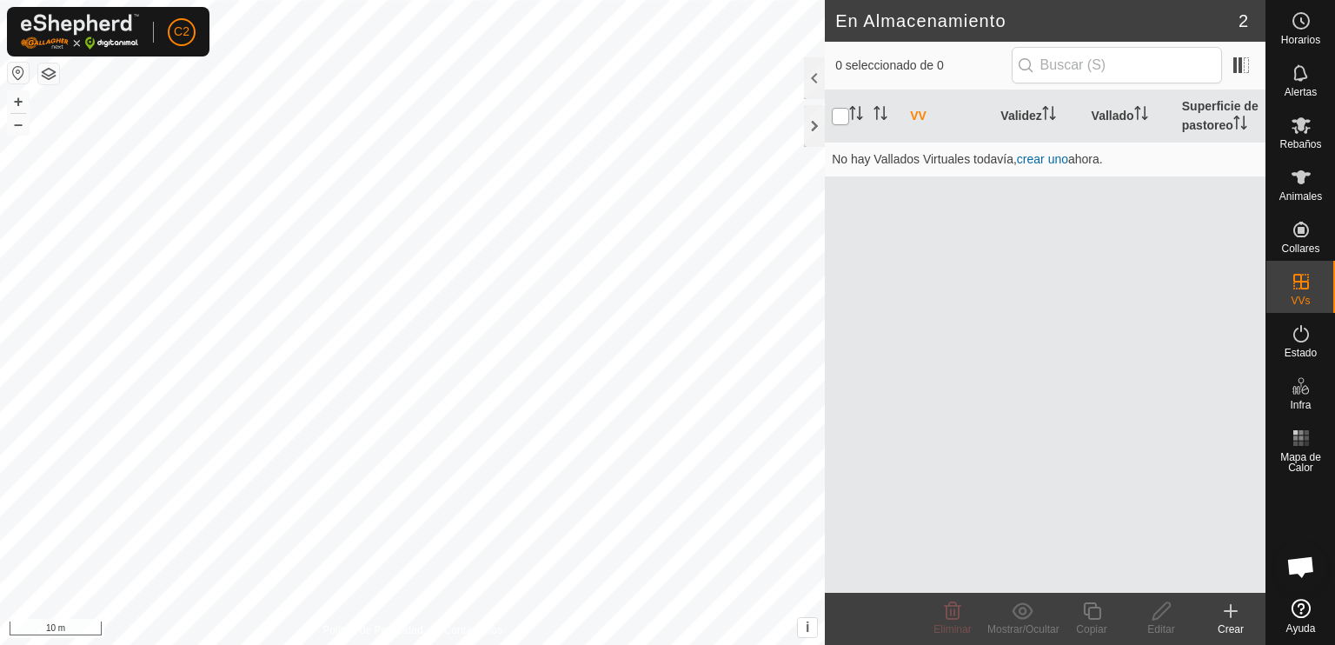
click at [843, 118] on input "checkbox" at bounding box center [840, 116] width 17 height 17
checkbox input "true"
click at [1239, 58] on span at bounding box center [1241, 65] width 28 height 28
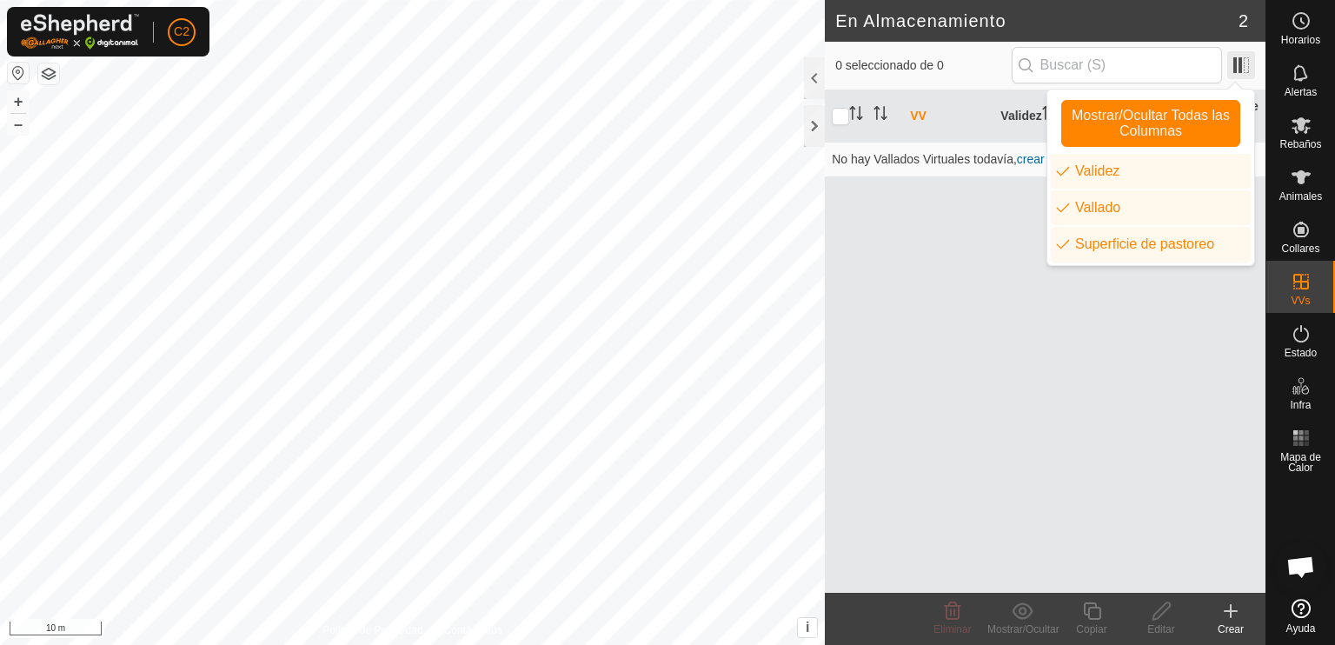
click at [1236, 58] on span at bounding box center [1241, 65] width 28 height 28
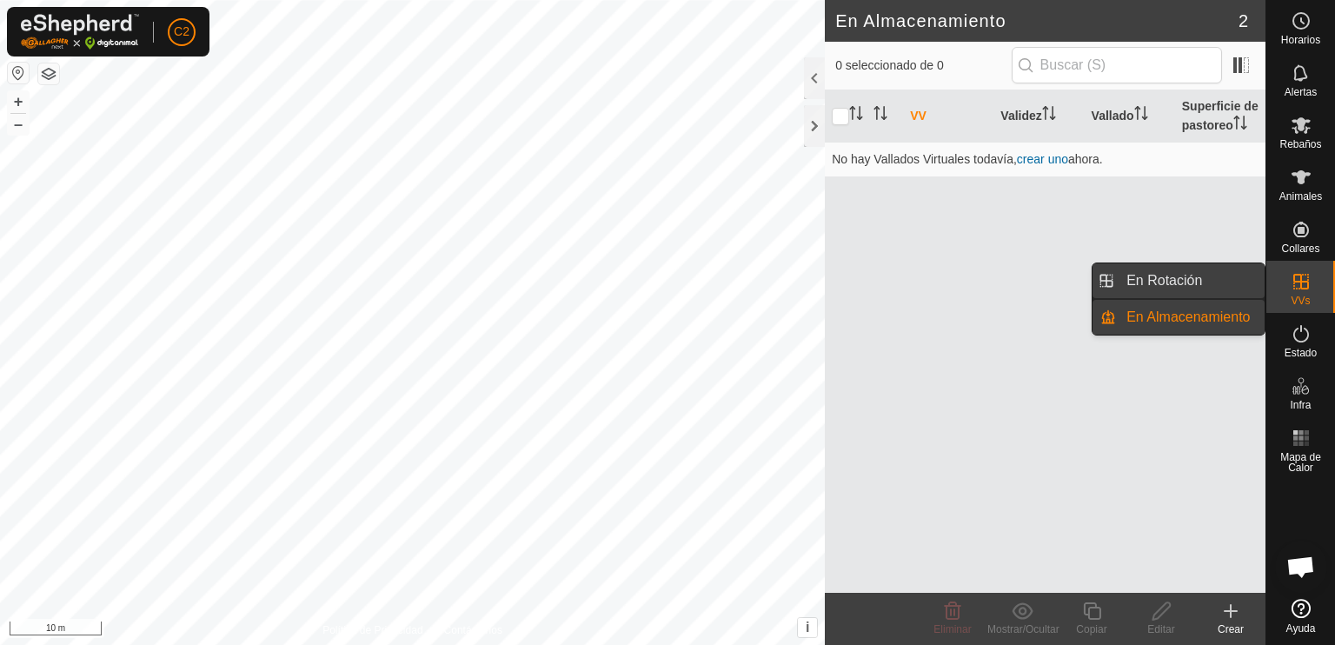
click at [1195, 272] on link "En Rotación" at bounding box center [1190, 280] width 149 height 35
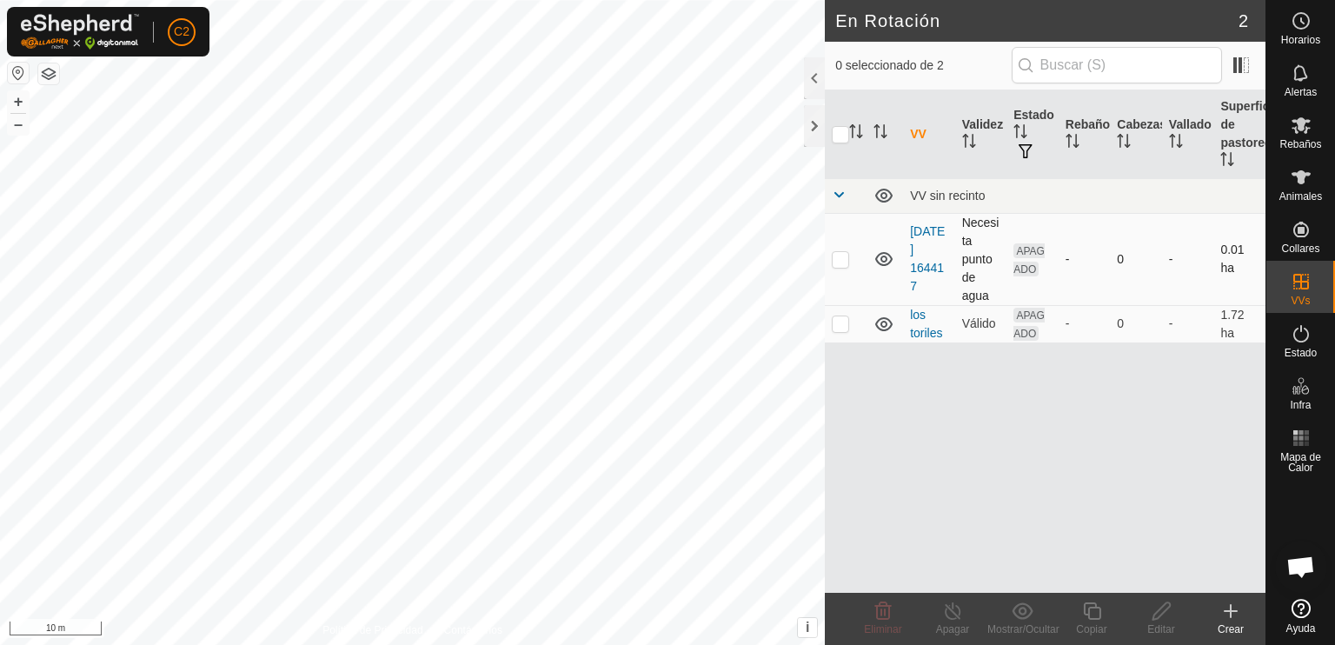
click at [838, 258] on p-checkbox at bounding box center [840, 259] width 17 height 14
checkbox input "true"
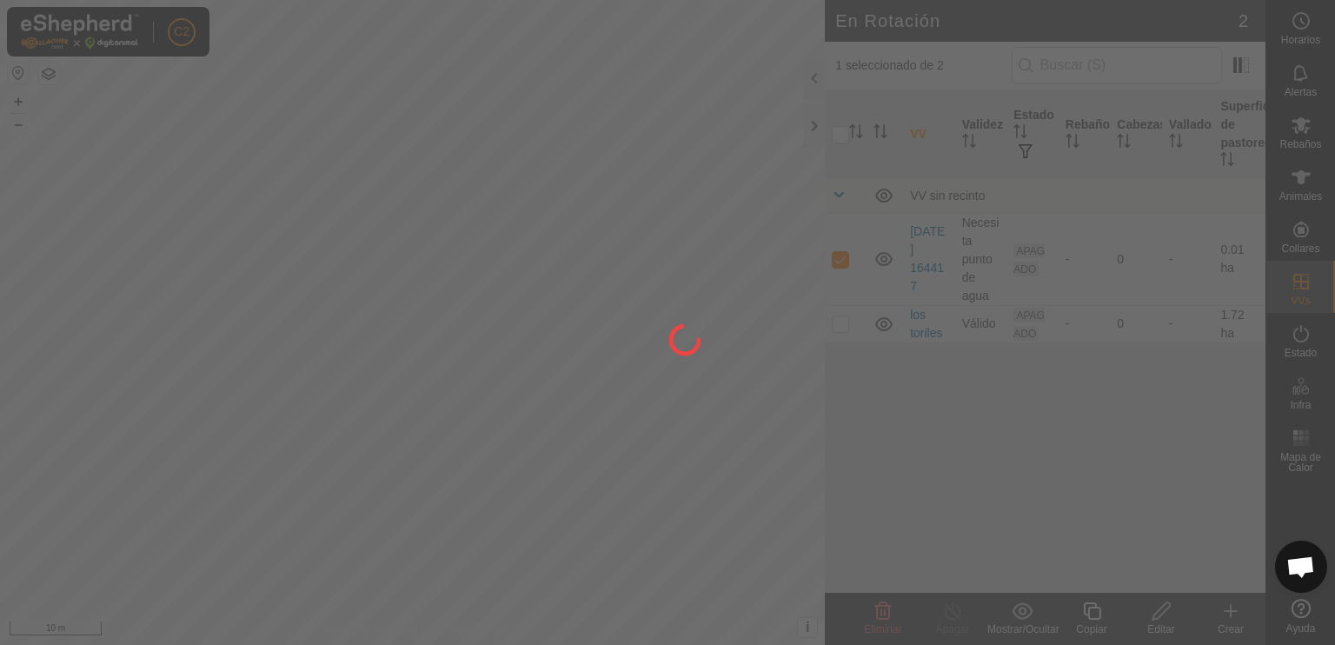
checkbox input "true"
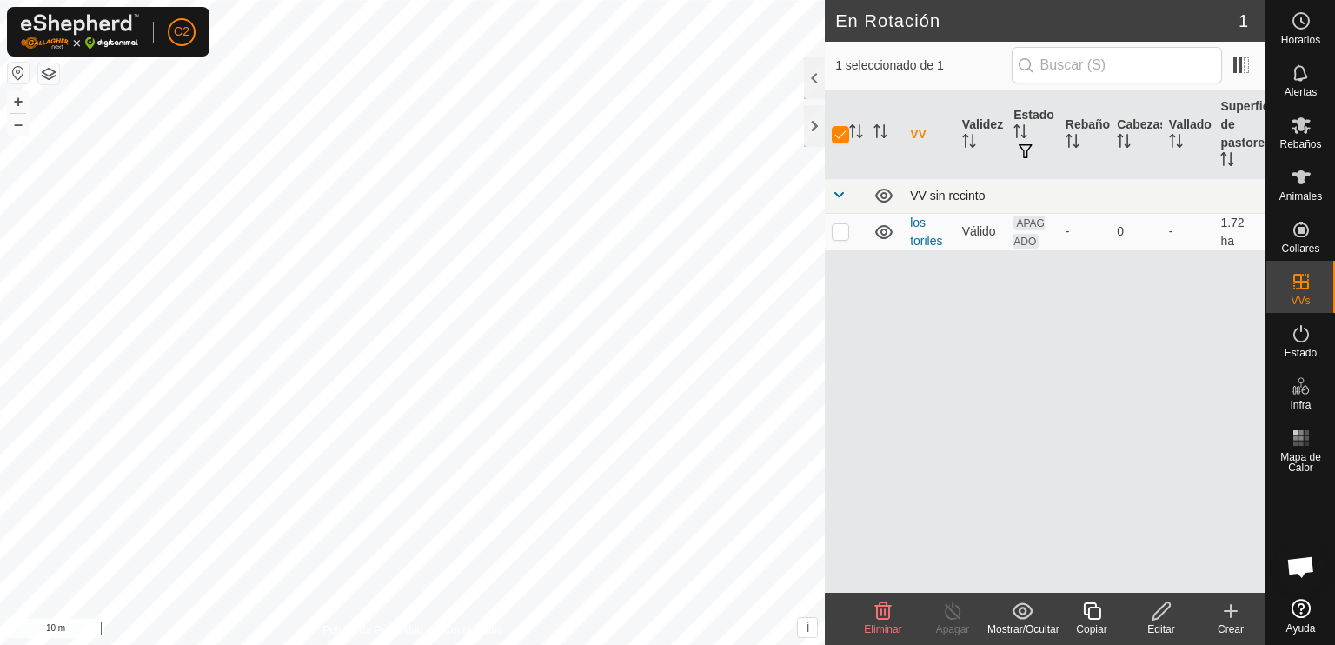
click at [842, 194] on span at bounding box center [839, 195] width 14 height 14
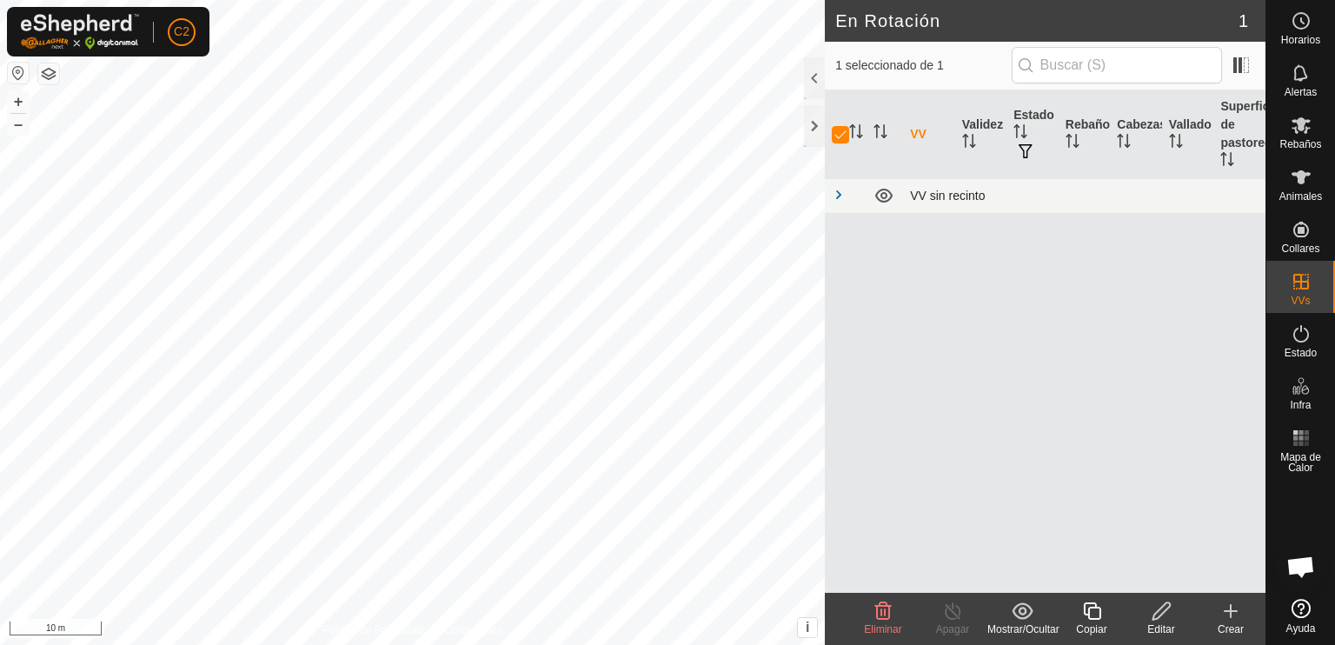
click at [840, 194] on span at bounding box center [839, 195] width 14 height 14
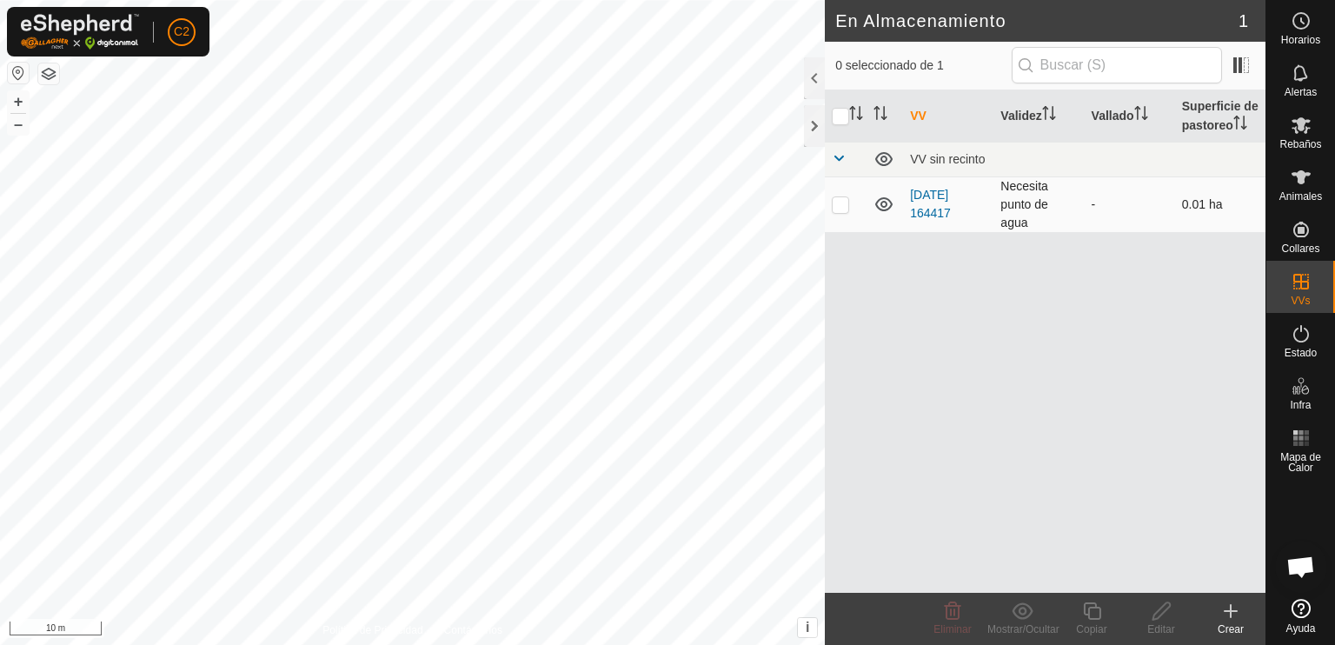
click at [840, 207] on p-checkbox at bounding box center [840, 204] width 17 height 14
checkbox input "true"
click at [955, 611] on icon at bounding box center [952, 611] width 21 height 21
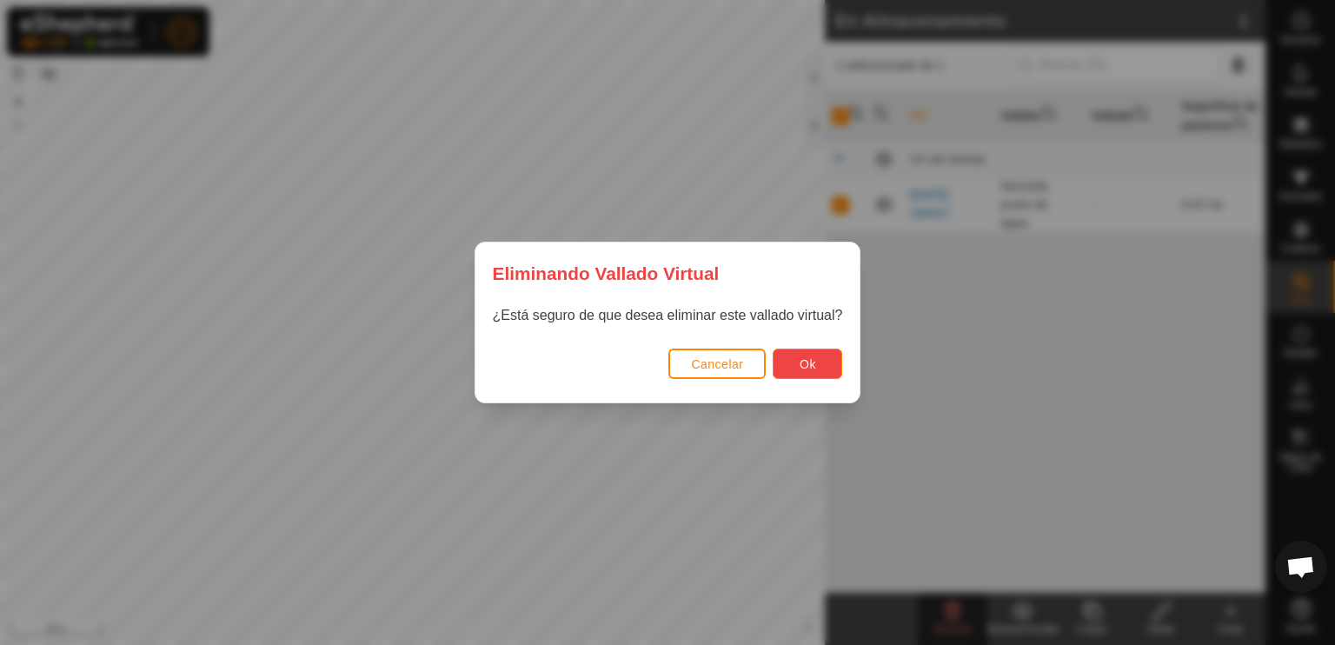
click at [793, 361] on button "Ok" at bounding box center [808, 364] width 70 height 30
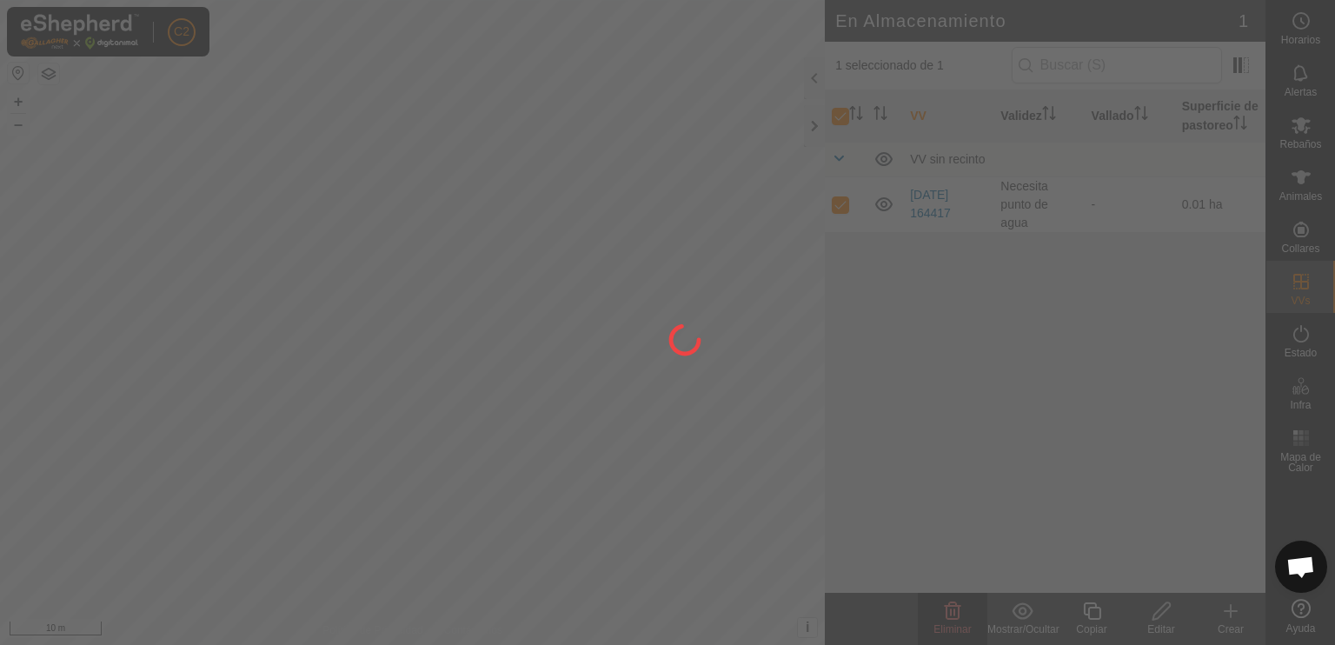
checkbox input "false"
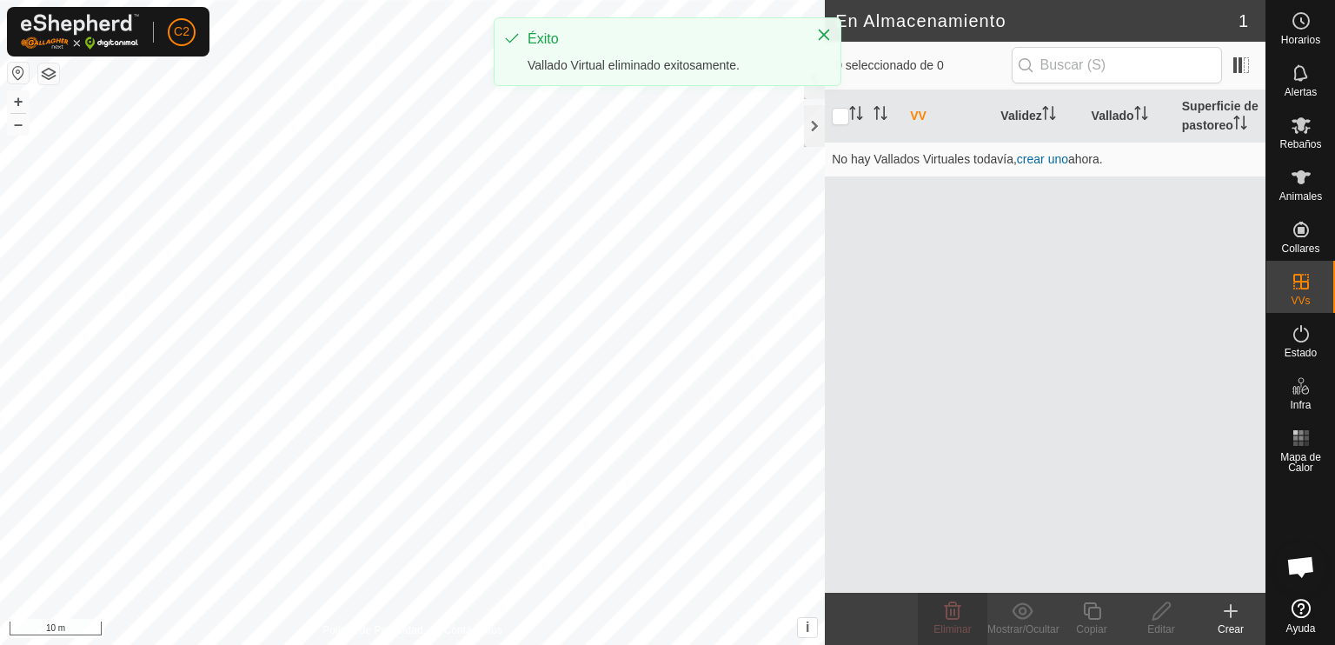
click at [1224, 616] on icon at bounding box center [1230, 611] width 21 height 21
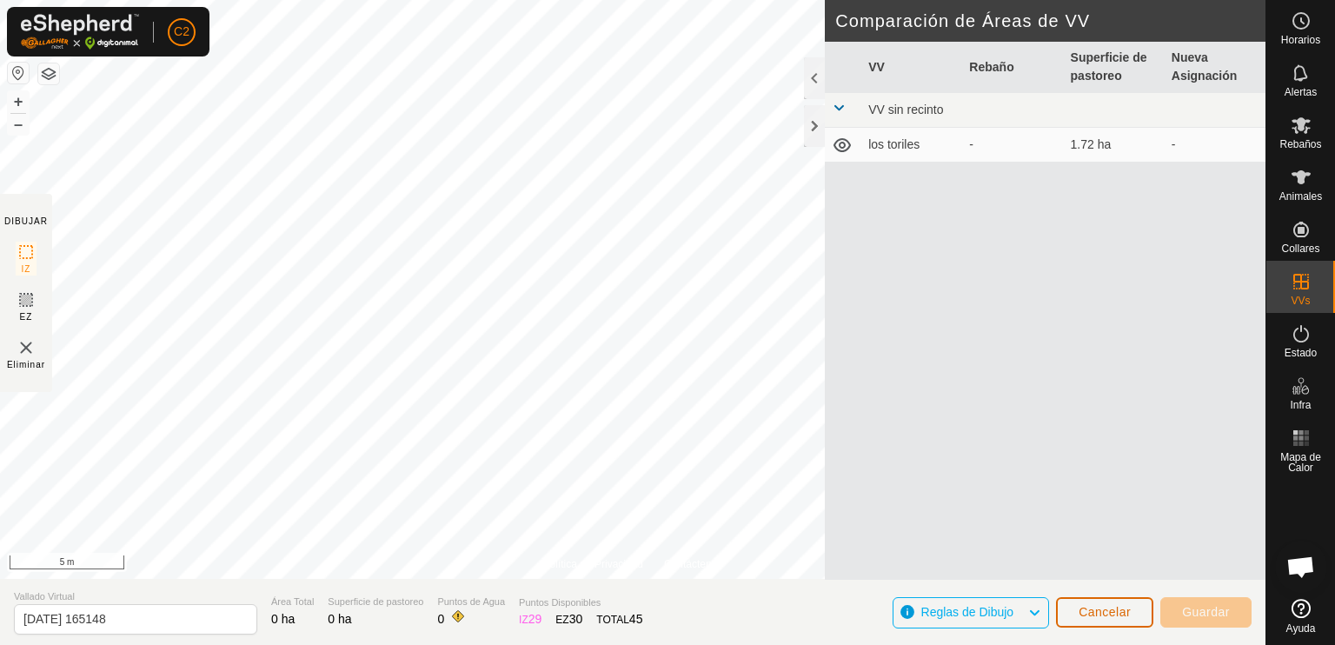
click at [1077, 610] on button "Cancelar" at bounding box center [1104, 612] width 97 height 30
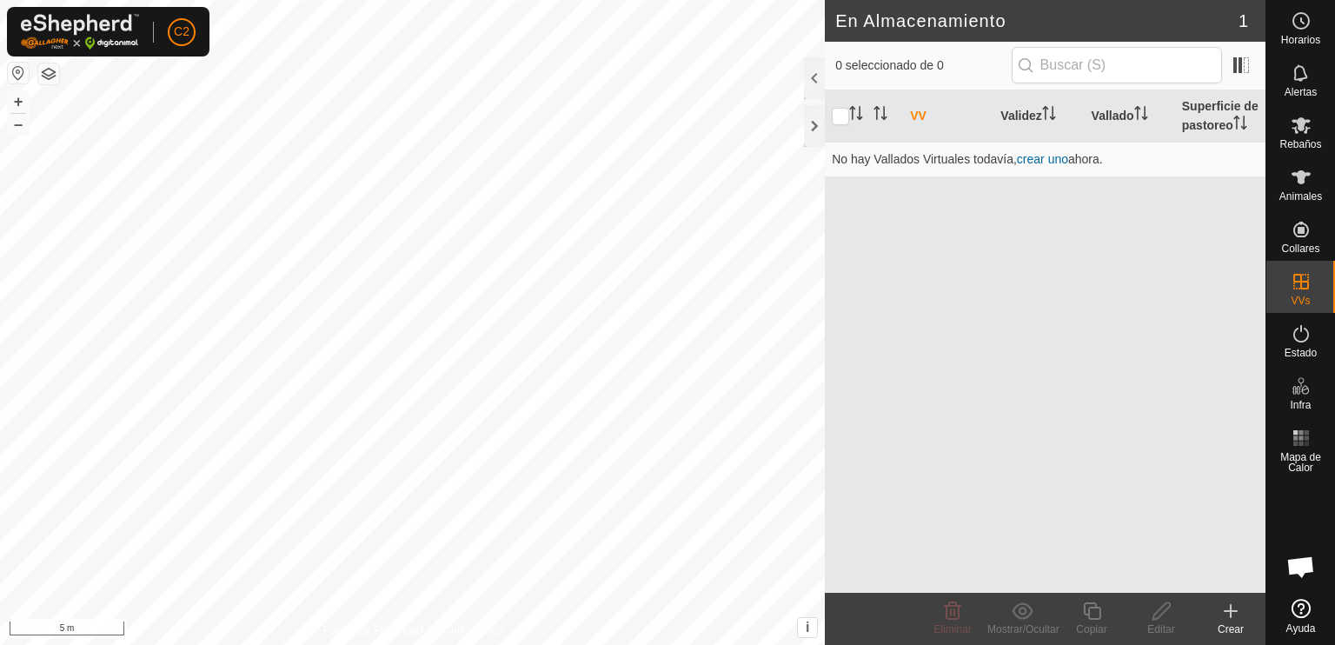
click at [1226, 613] on icon at bounding box center [1230, 611] width 21 height 21
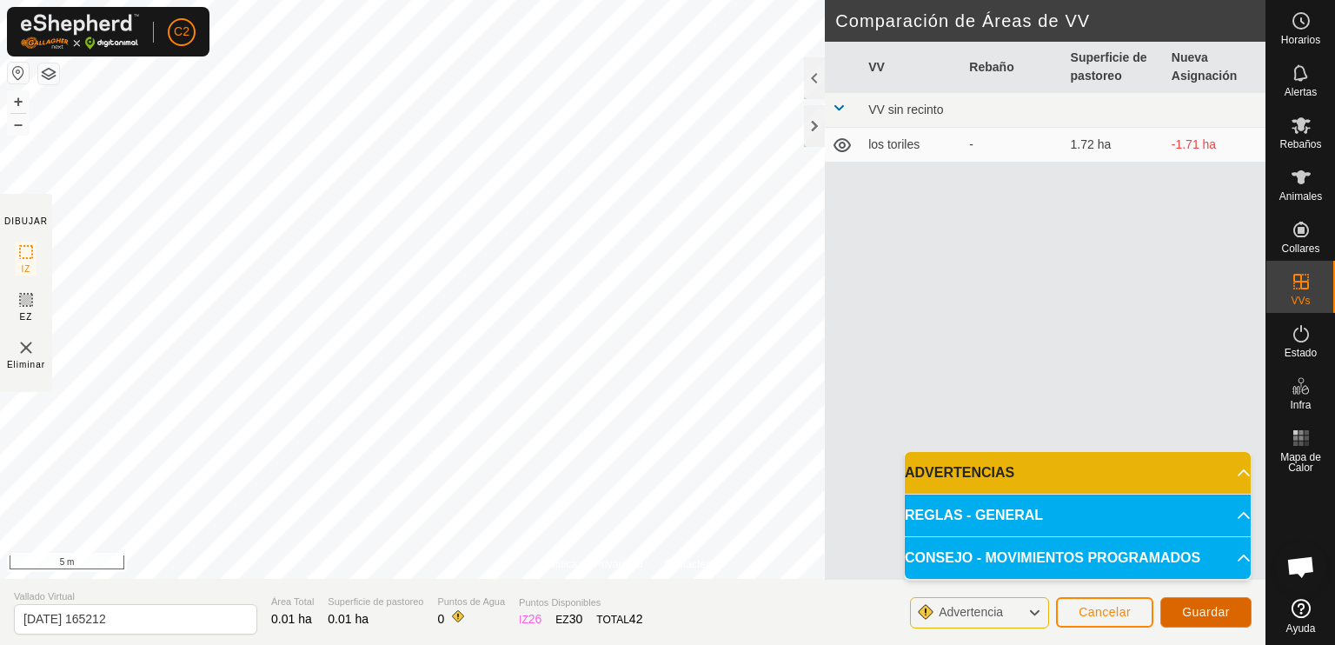
click at [1197, 613] on span "Guardar" at bounding box center [1206, 612] width 48 height 14
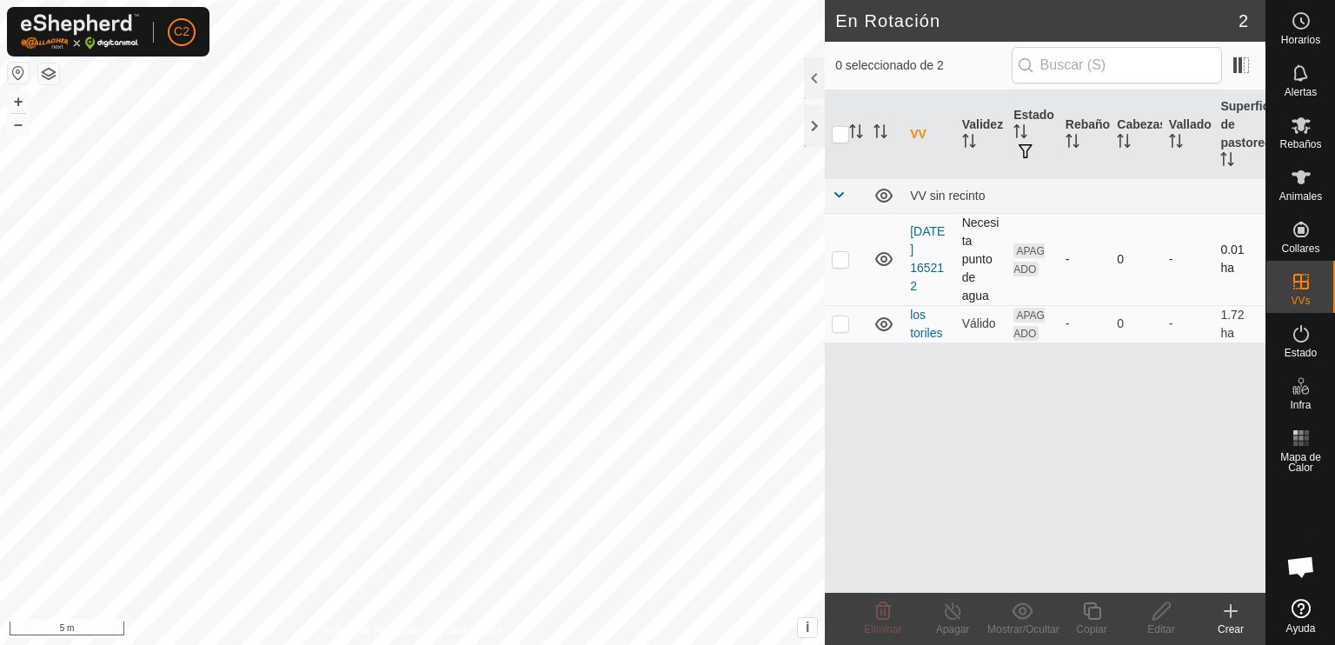
click at [842, 262] on p-checkbox at bounding box center [840, 259] width 17 height 14
checkbox input "true"
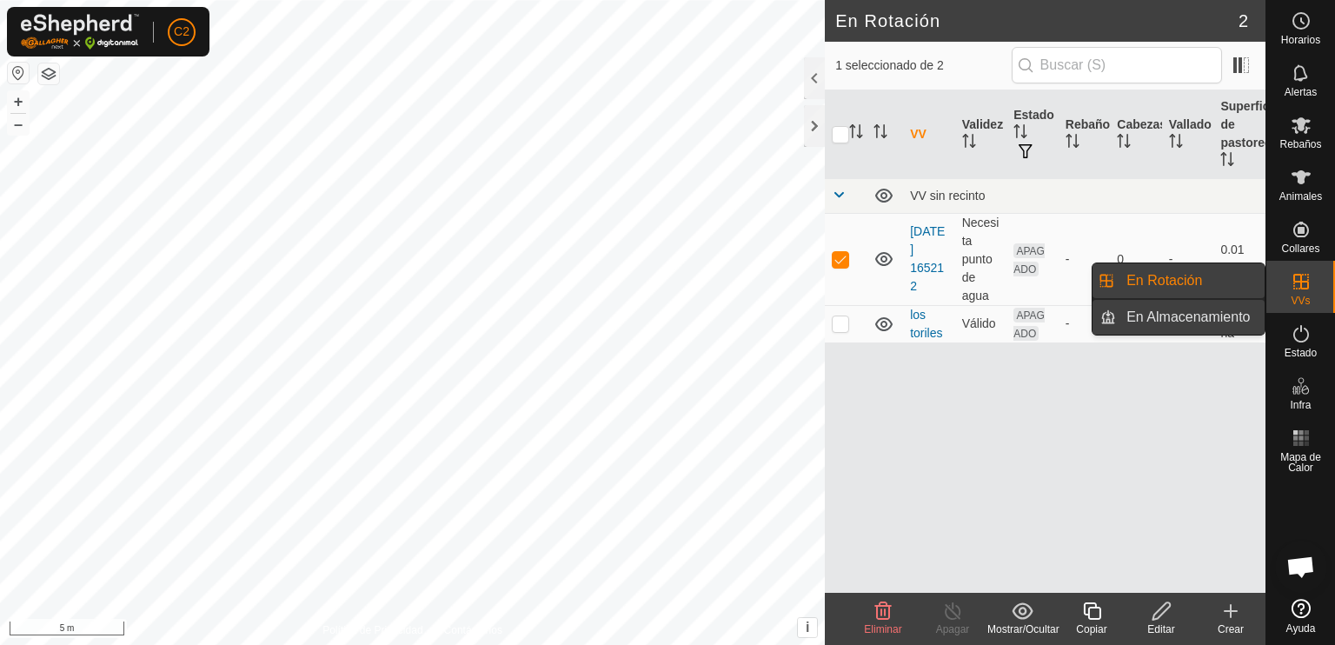
click at [1237, 316] on link "En Almacenamiento" at bounding box center [1190, 317] width 149 height 35
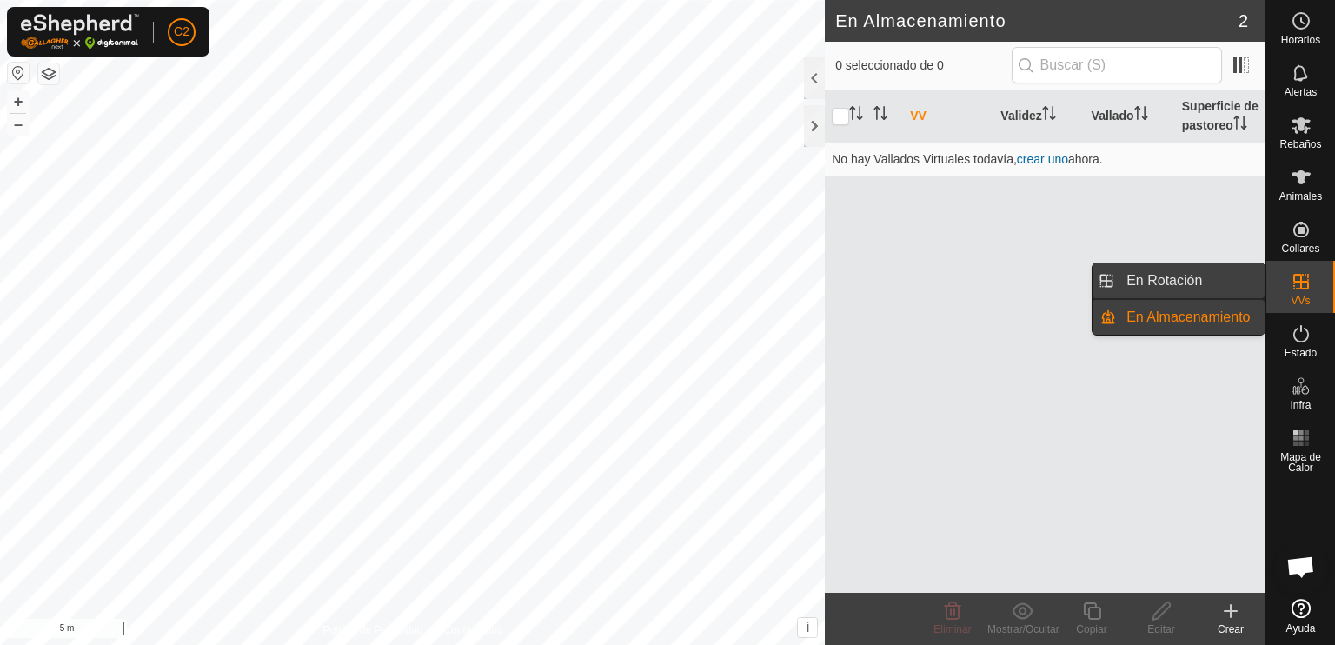
click at [1216, 282] on link "En Rotación" at bounding box center [1190, 280] width 149 height 35
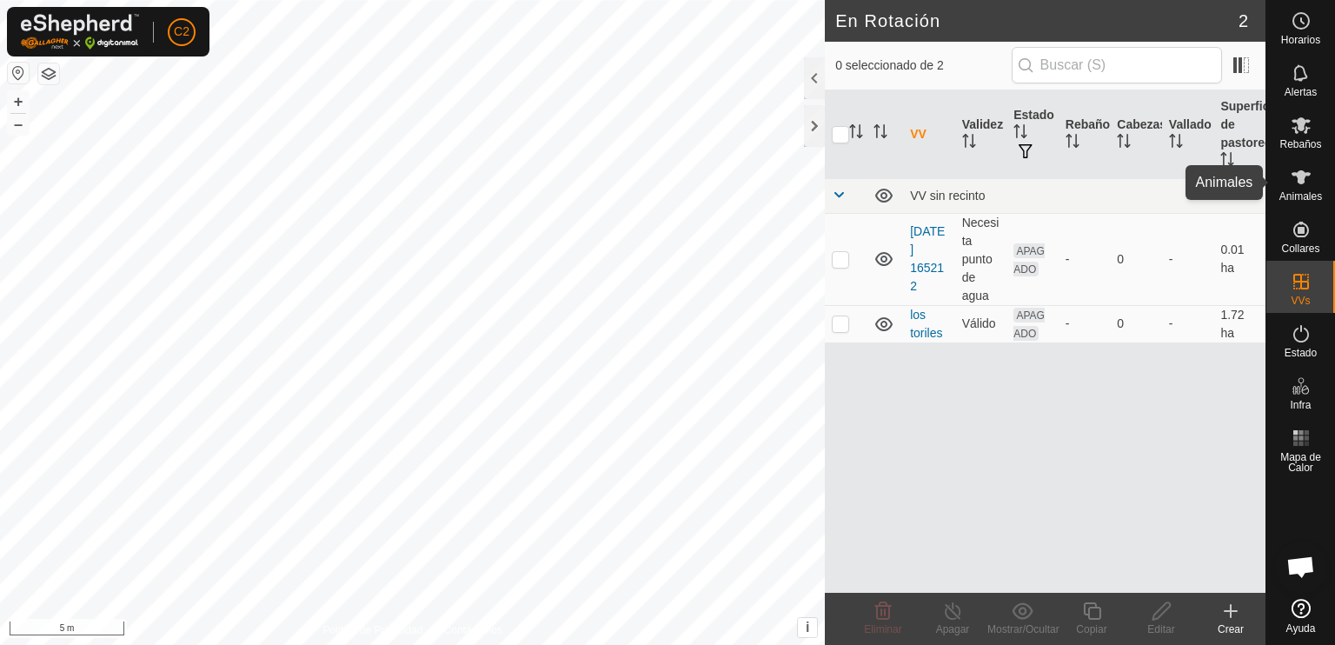
click at [1299, 191] on span "Animales" at bounding box center [1300, 196] width 43 height 10
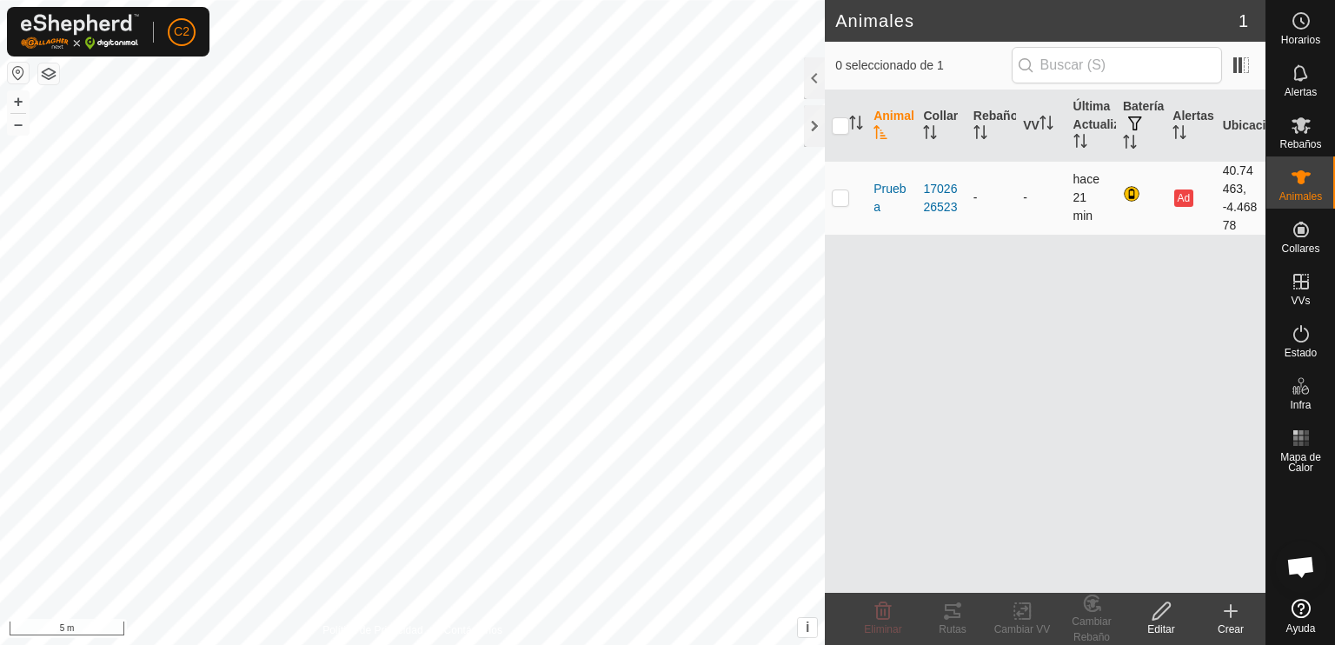
click at [840, 196] on p-checkbox at bounding box center [840, 197] width 17 height 14
checkbox input "true"
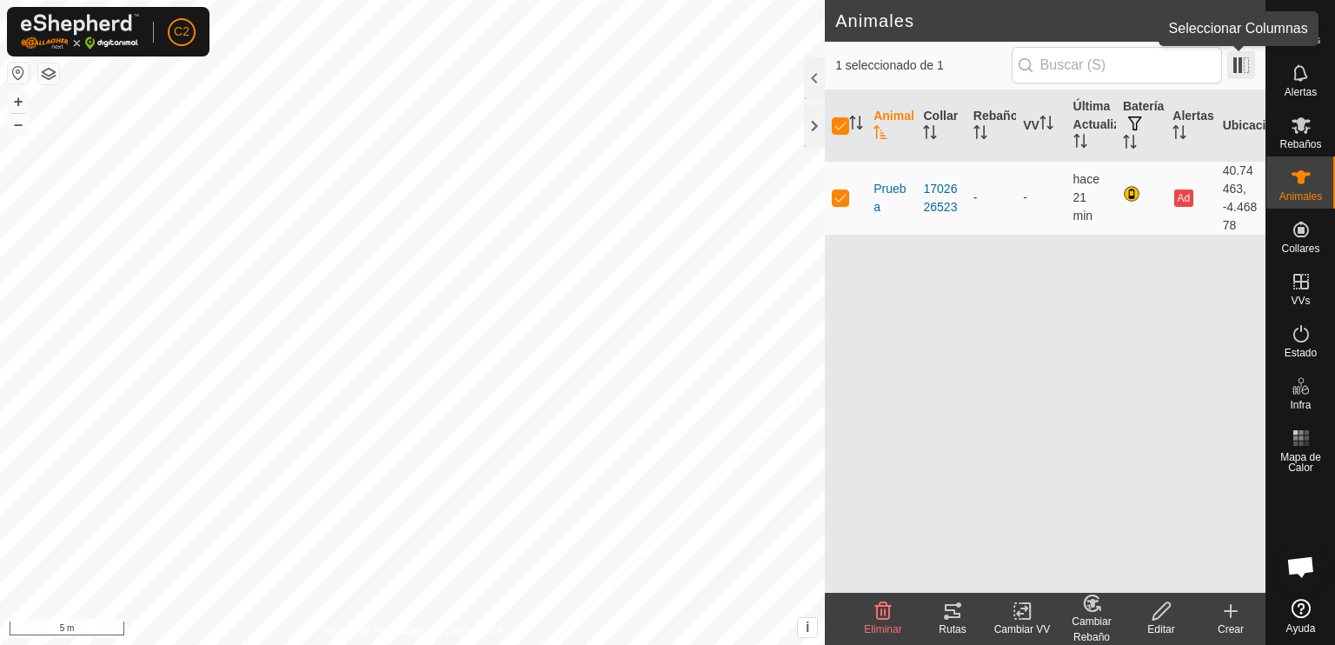
click at [1239, 63] on span at bounding box center [1241, 65] width 28 height 28
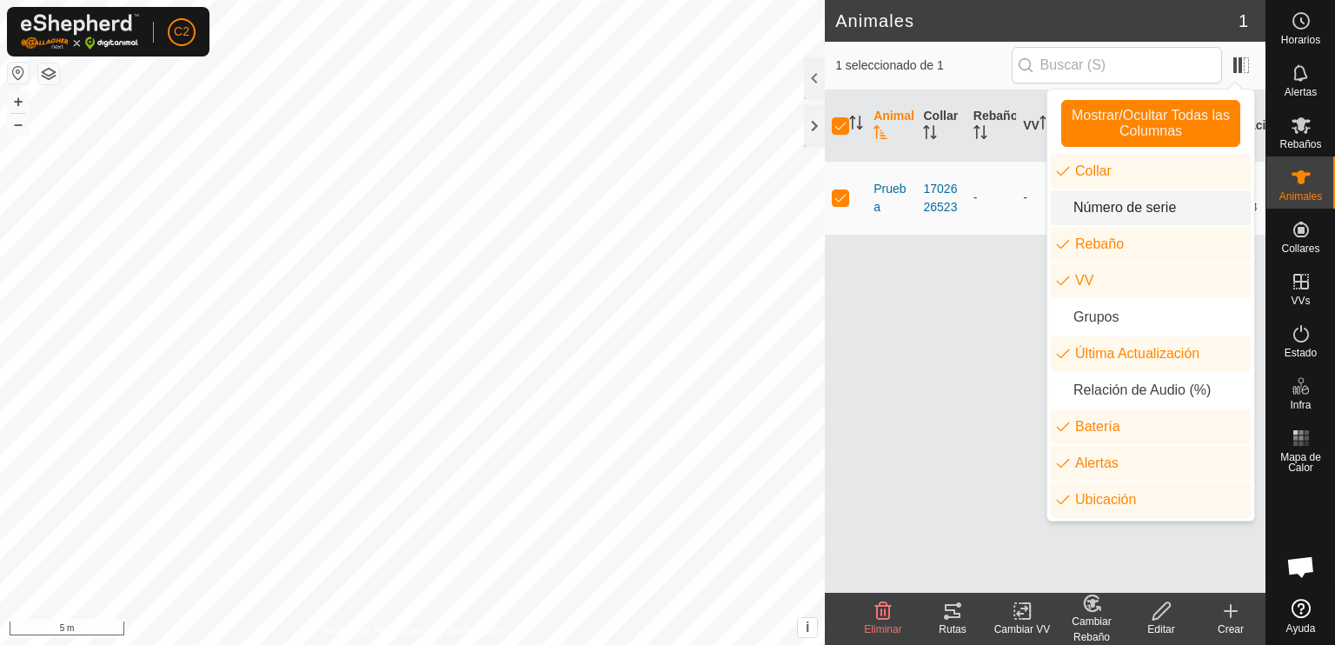
click at [1158, 209] on li "Número de serie" at bounding box center [1151, 207] width 200 height 35
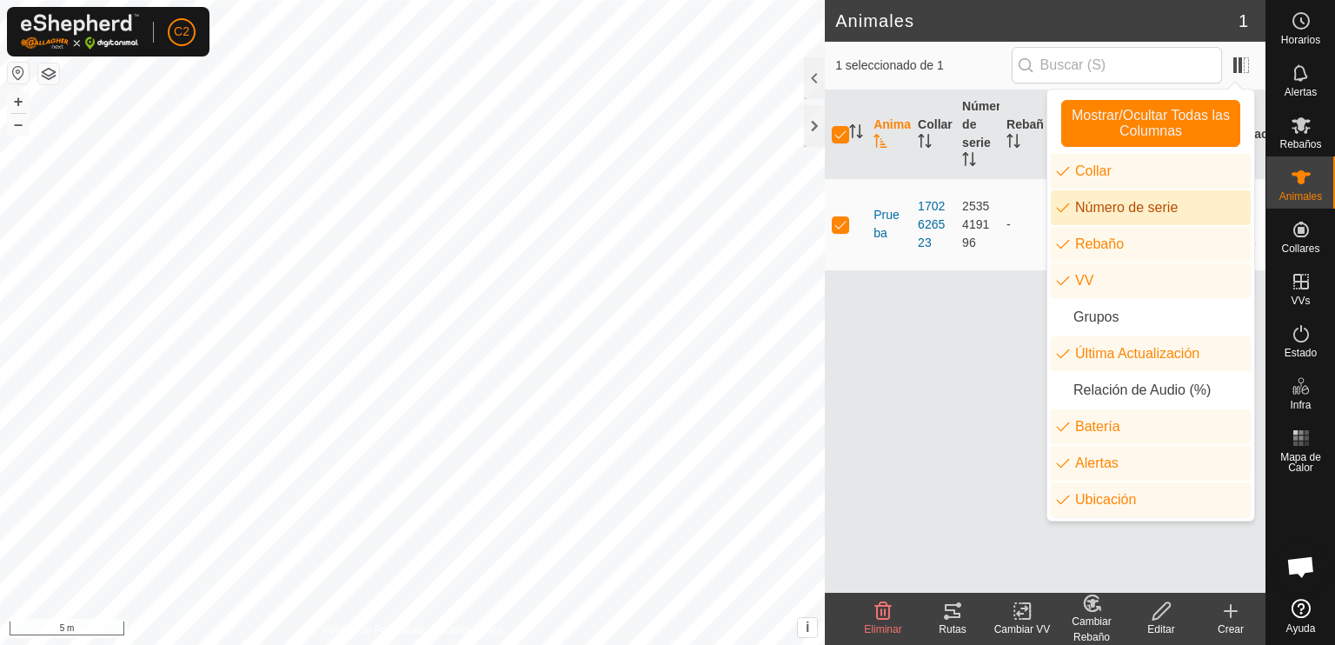
click at [1158, 209] on li "Número de serie" at bounding box center [1151, 207] width 200 height 35
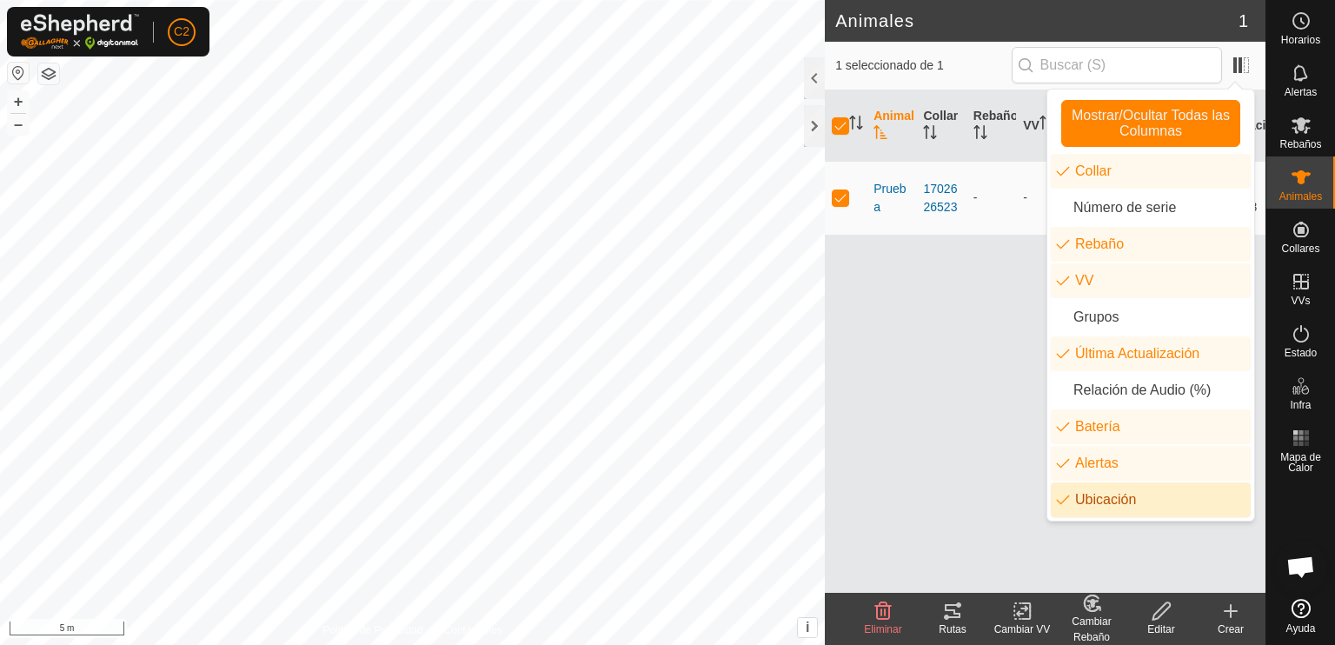
click at [1023, 614] on icon at bounding box center [1022, 611] width 12 height 11
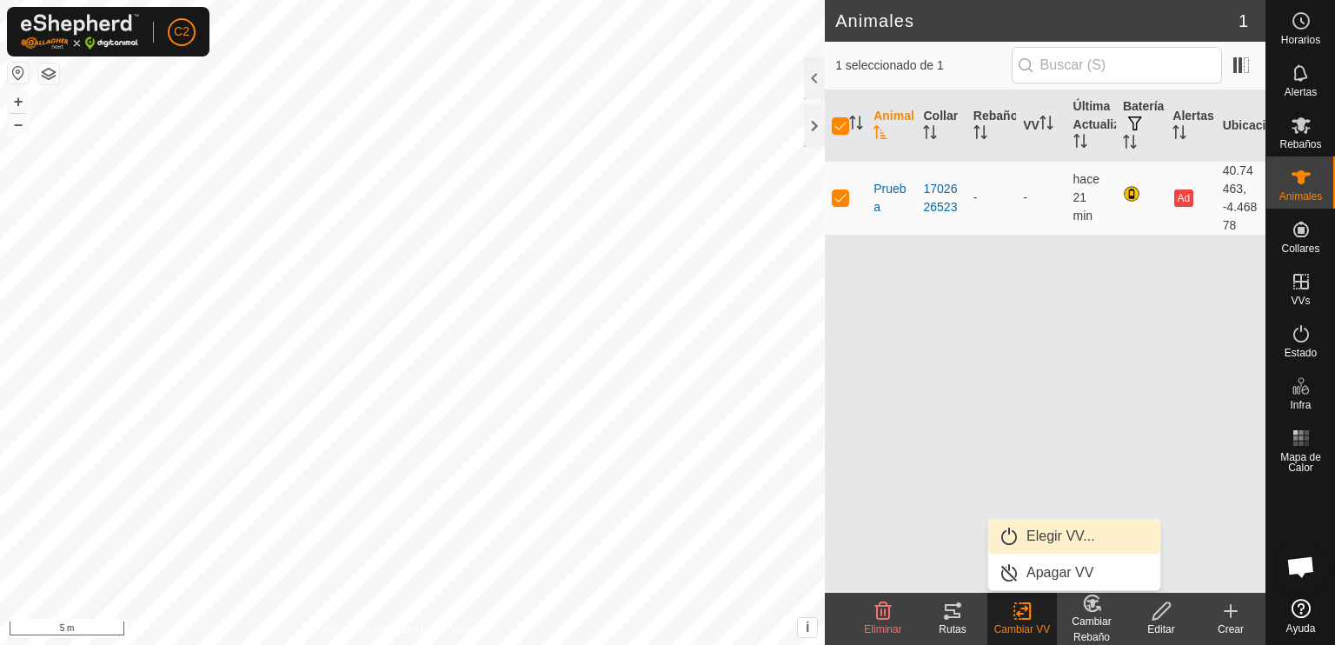
click at [1048, 527] on link "Elegir VV..." at bounding box center [1074, 536] width 172 height 35
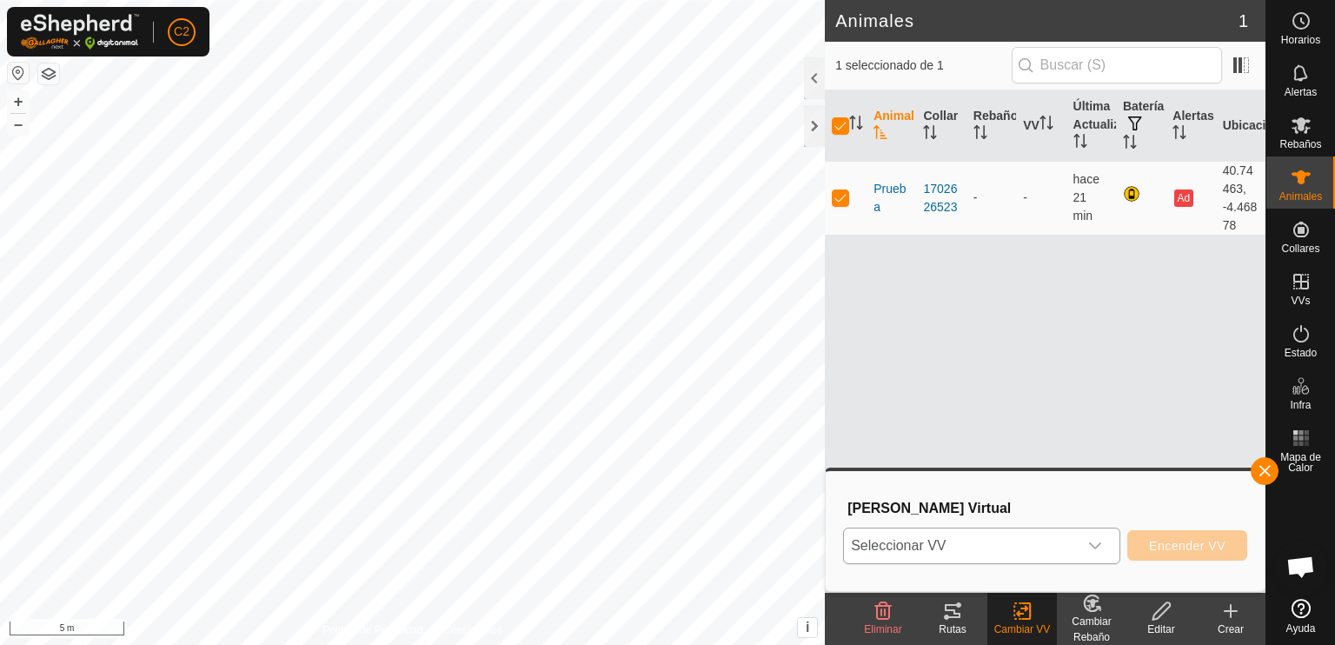
click at [1095, 545] on icon "dropdown trigger" at bounding box center [1095, 545] width 12 height 7
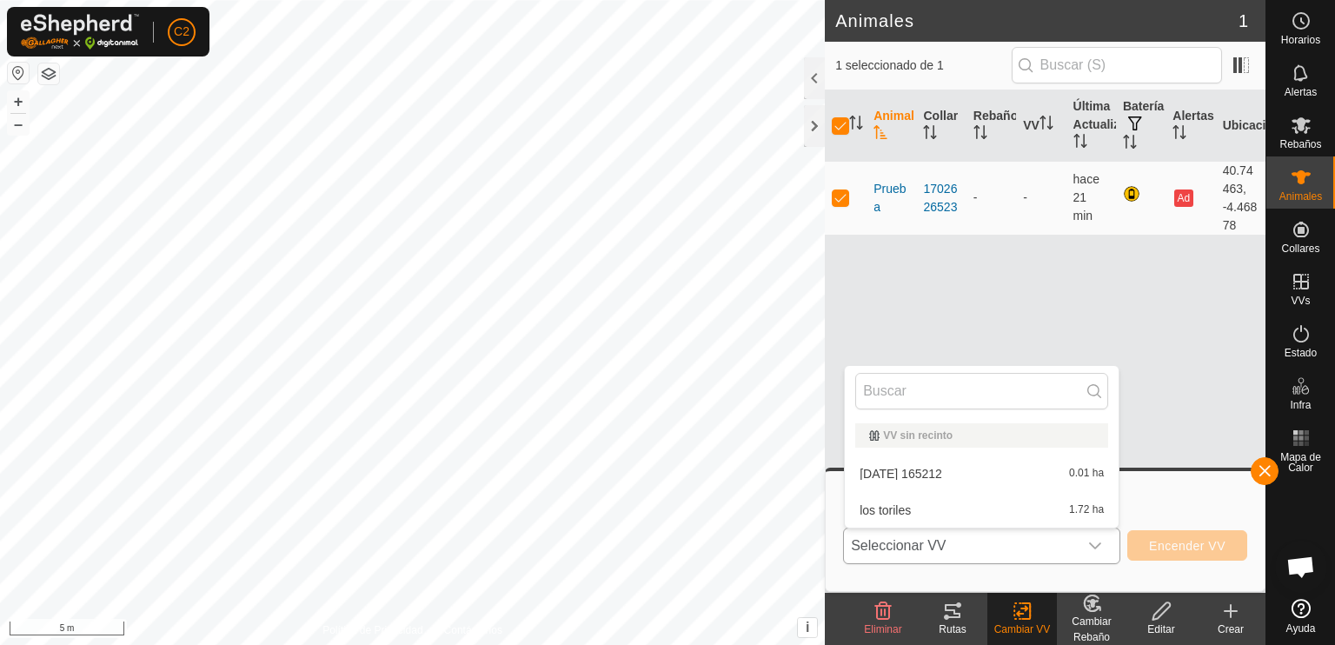
click at [1056, 468] on li "2025-09-27 165212 0.01 ha" at bounding box center [982, 473] width 274 height 35
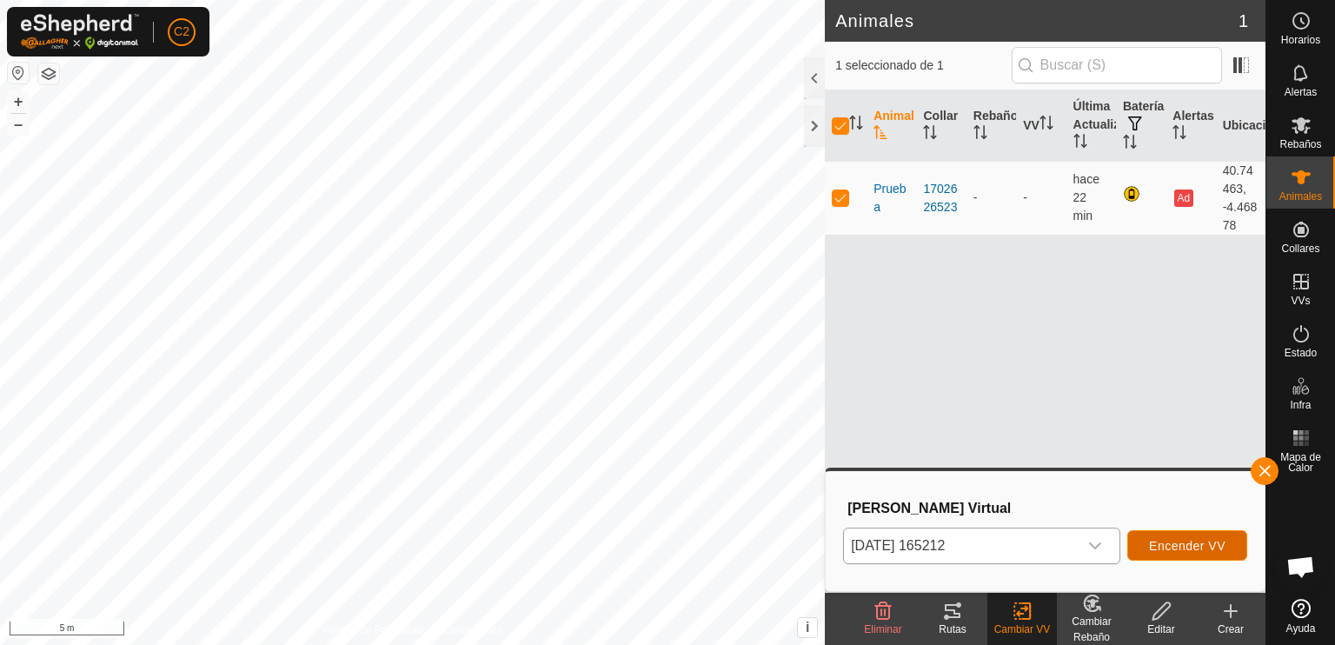
click at [1189, 539] on span "Encender VV" at bounding box center [1187, 546] width 76 height 14
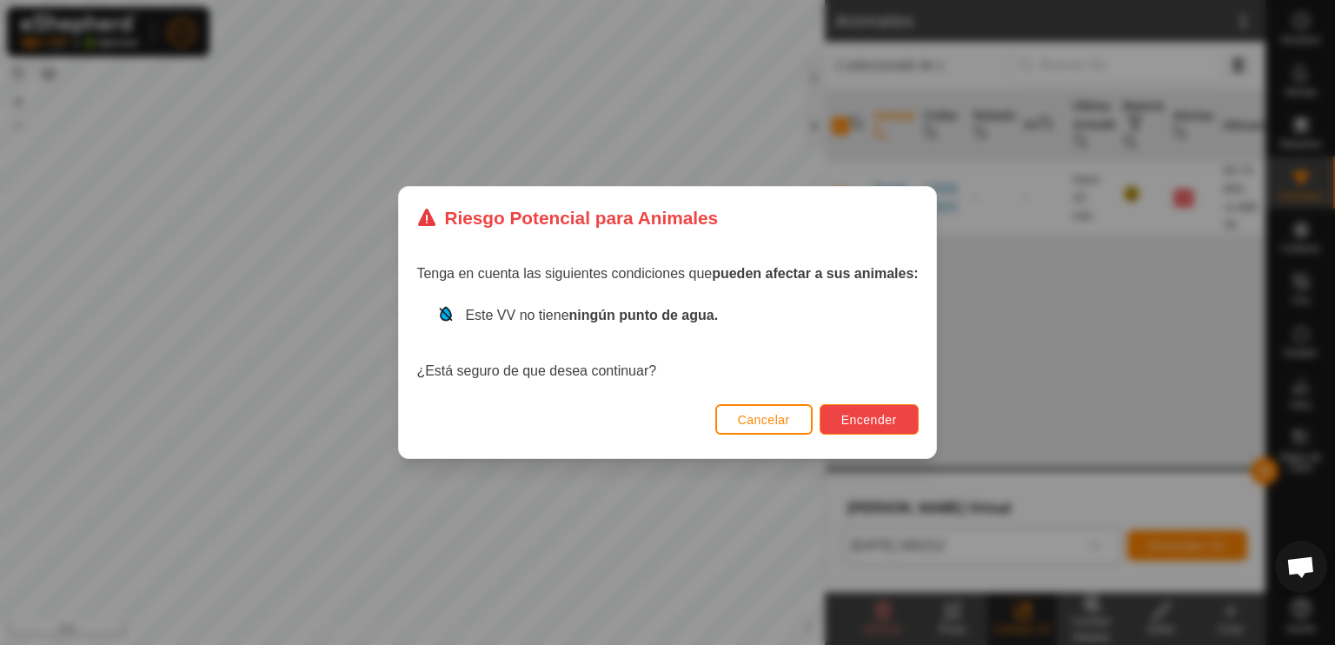
click at [872, 421] on span "Encender" at bounding box center [869, 420] width 56 height 14
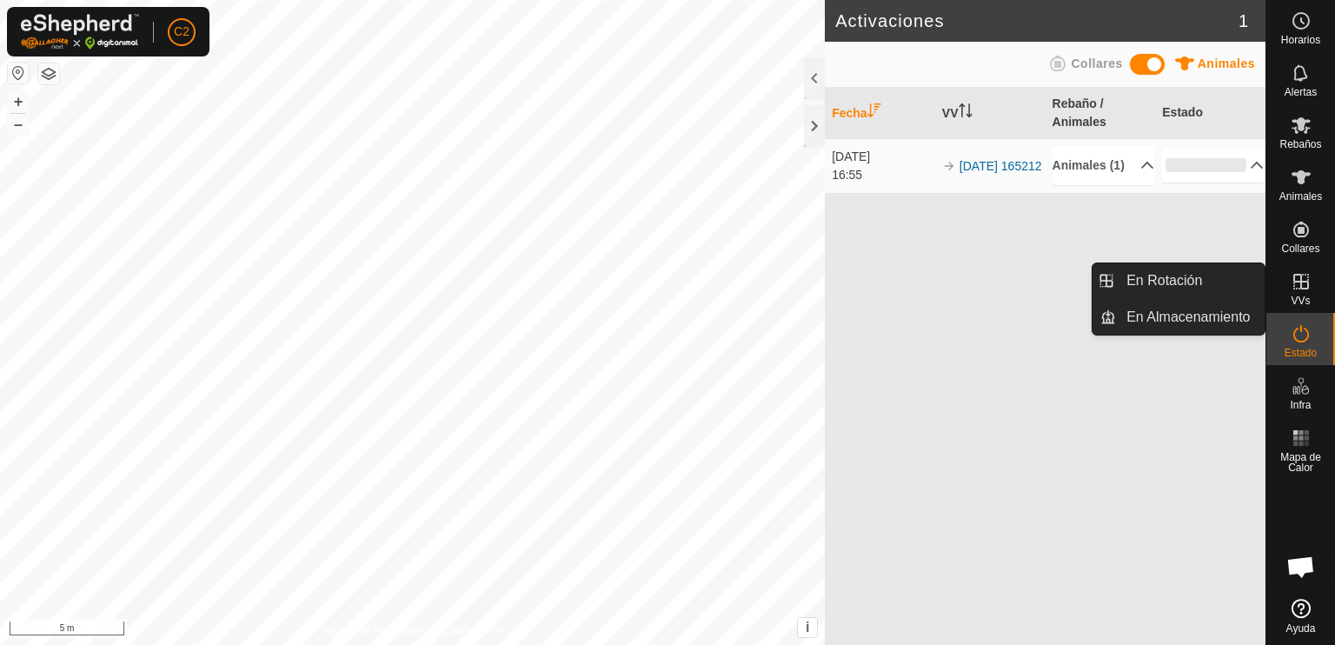
click at [1299, 280] on icon at bounding box center [1301, 281] width 21 height 21
click at [1199, 274] on span "En Rotación" at bounding box center [1164, 280] width 76 height 21
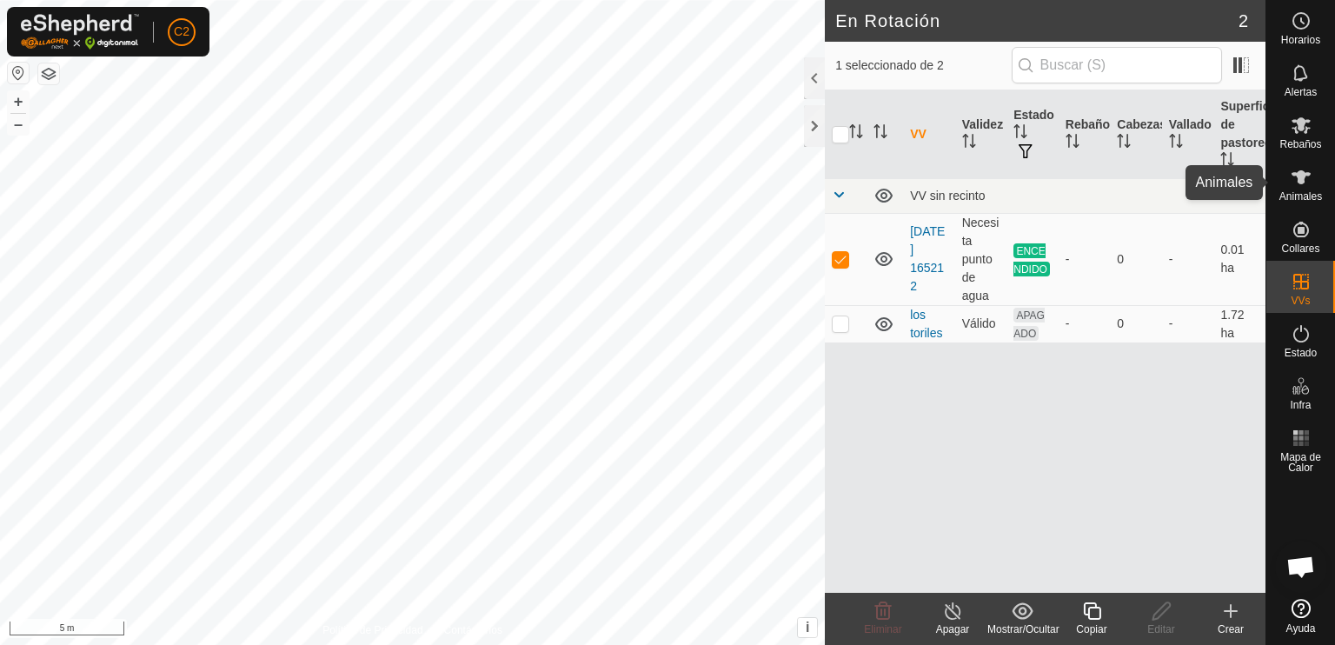
click at [1297, 186] on icon at bounding box center [1301, 177] width 21 height 21
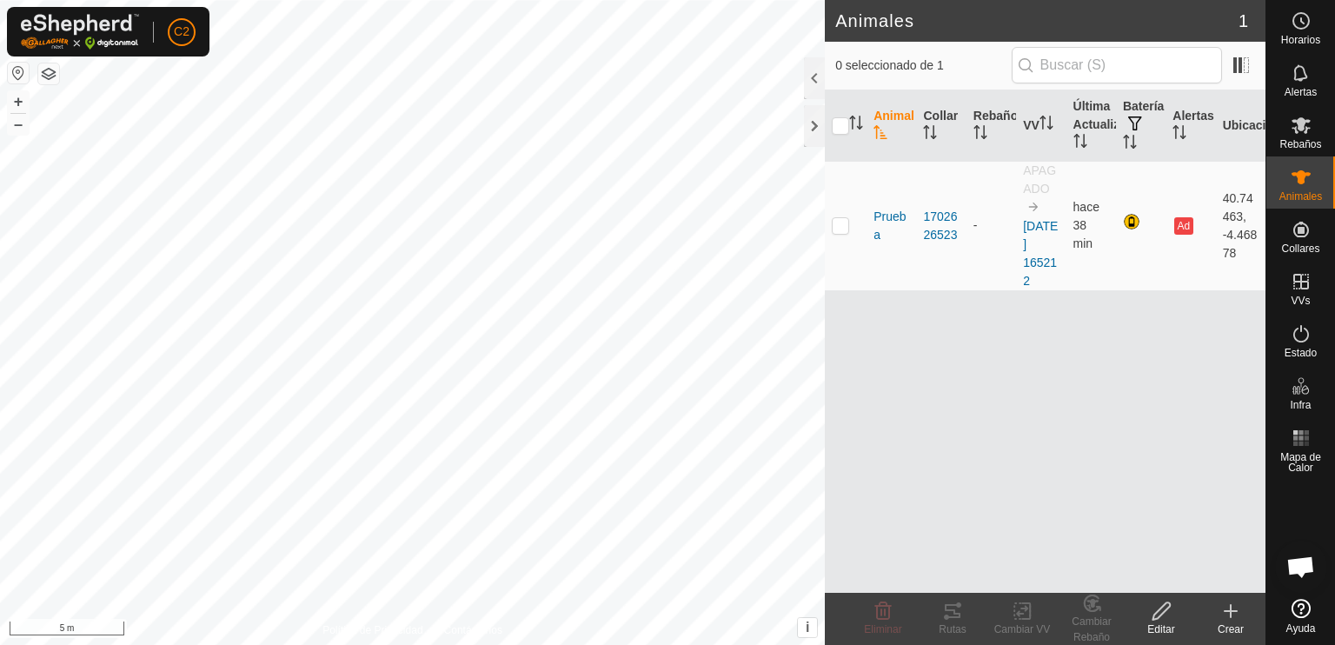
click at [1226, 623] on div "Crear" at bounding box center [1231, 629] width 70 height 16
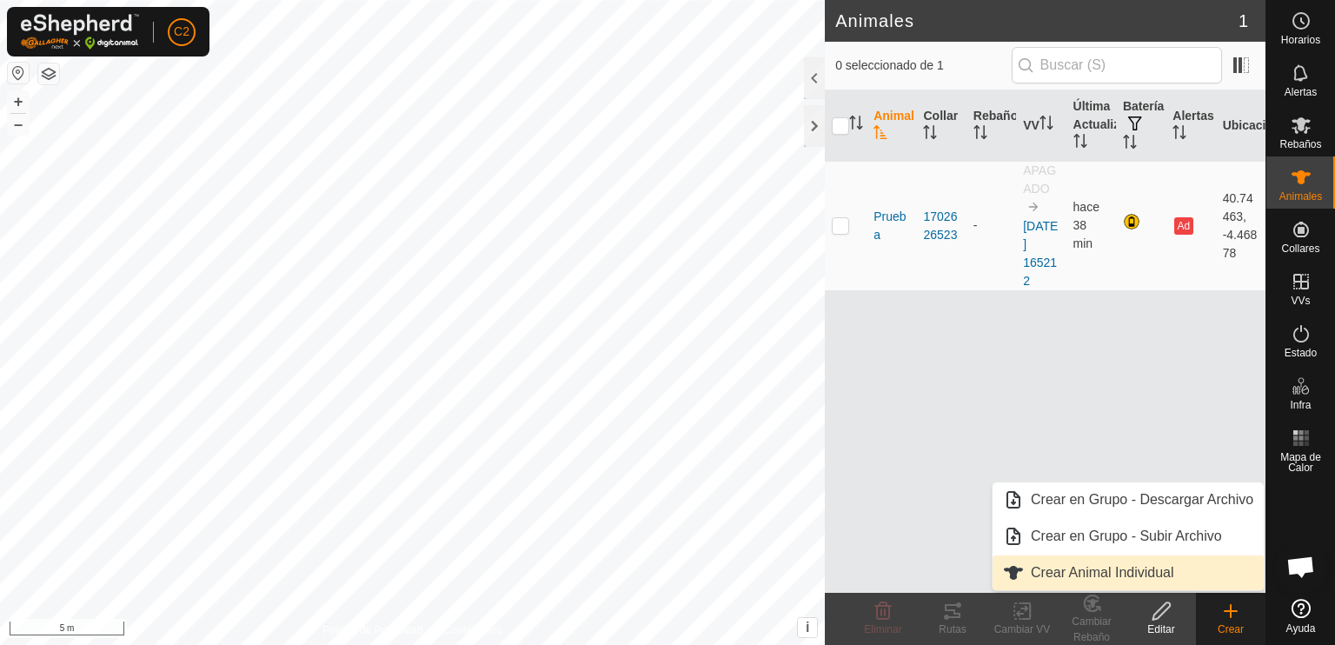
click at [1145, 572] on link "Crear Animal Individual" at bounding box center [1128, 572] width 271 height 35
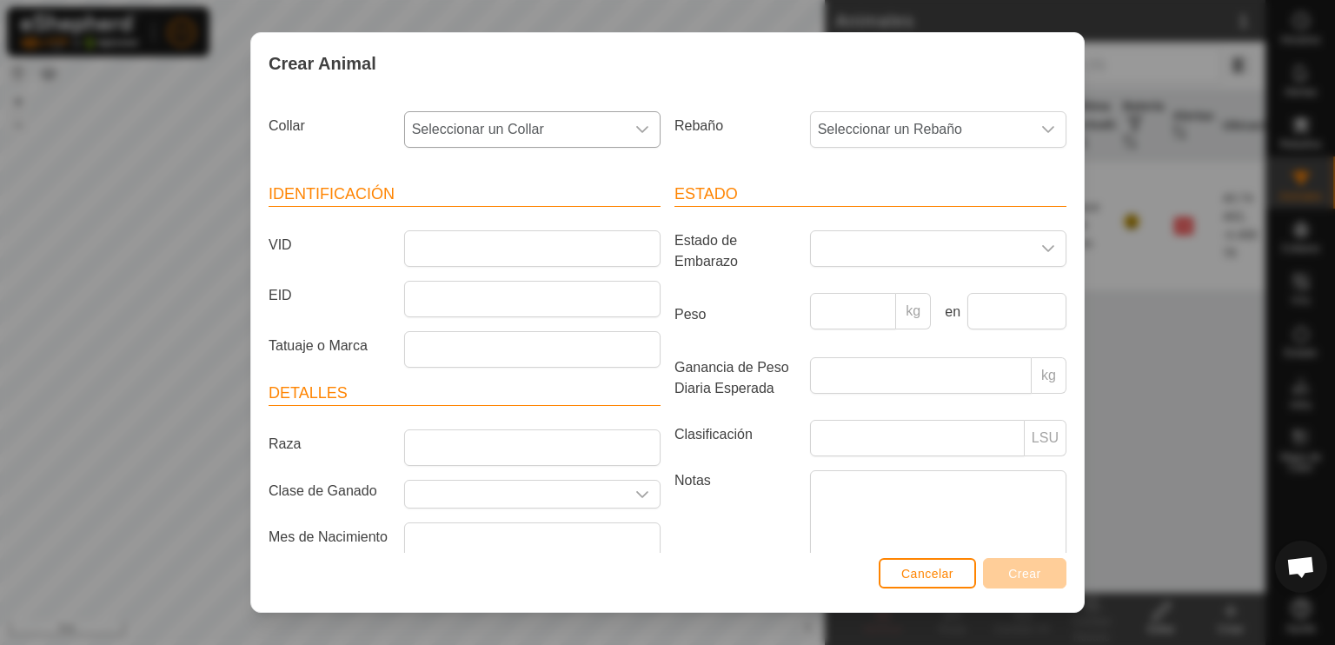
click at [635, 129] on icon "dropdown trigger" at bounding box center [642, 130] width 14 height 14
click at [515, 258] on li "3827295999" at bounding box center [530, 256] width 248 height 35
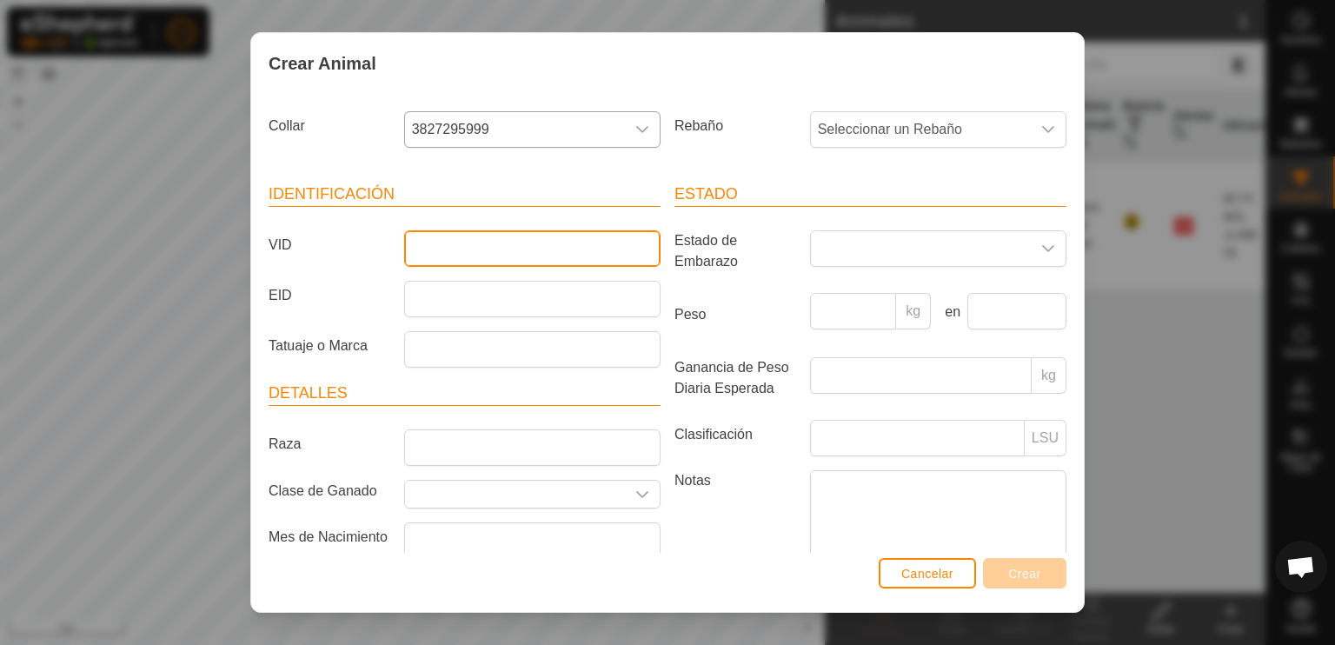
click at [452, 256] on input "VID" at bounding box center [532, 248] width 256 height 37
type input "aaa"
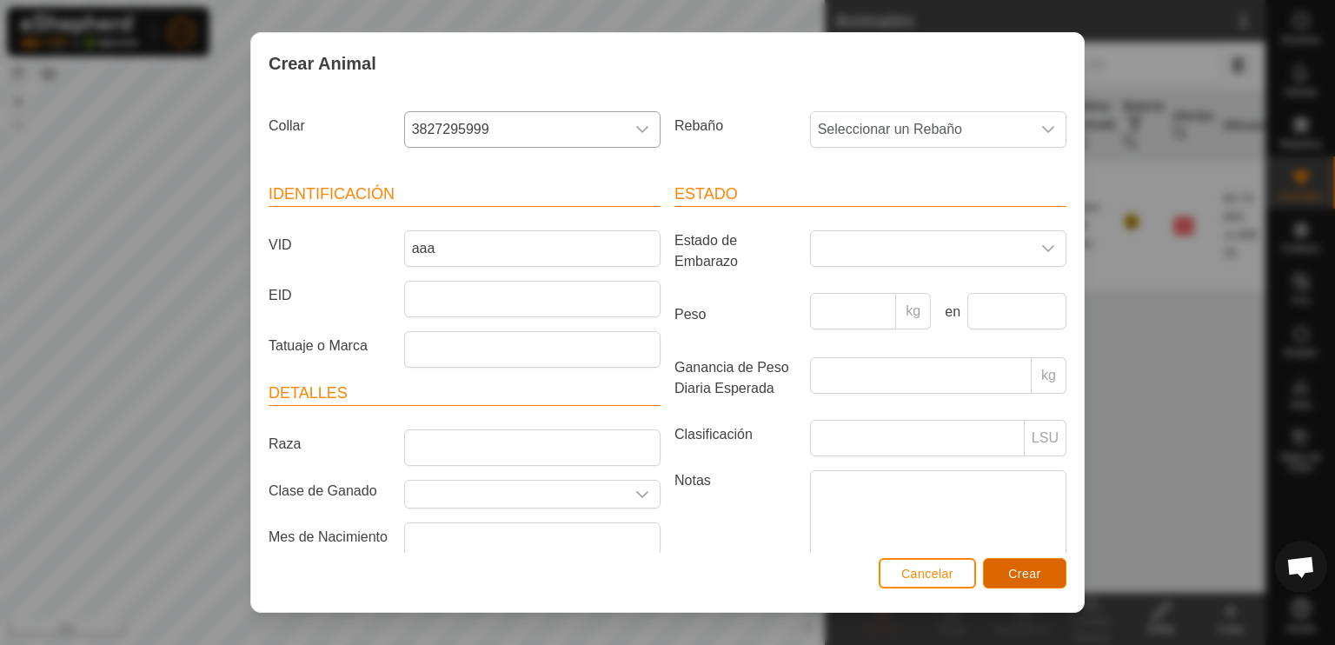
click at [1031, 568] on span "Crear" at bounding box center [1024, 574] width 33 height 14
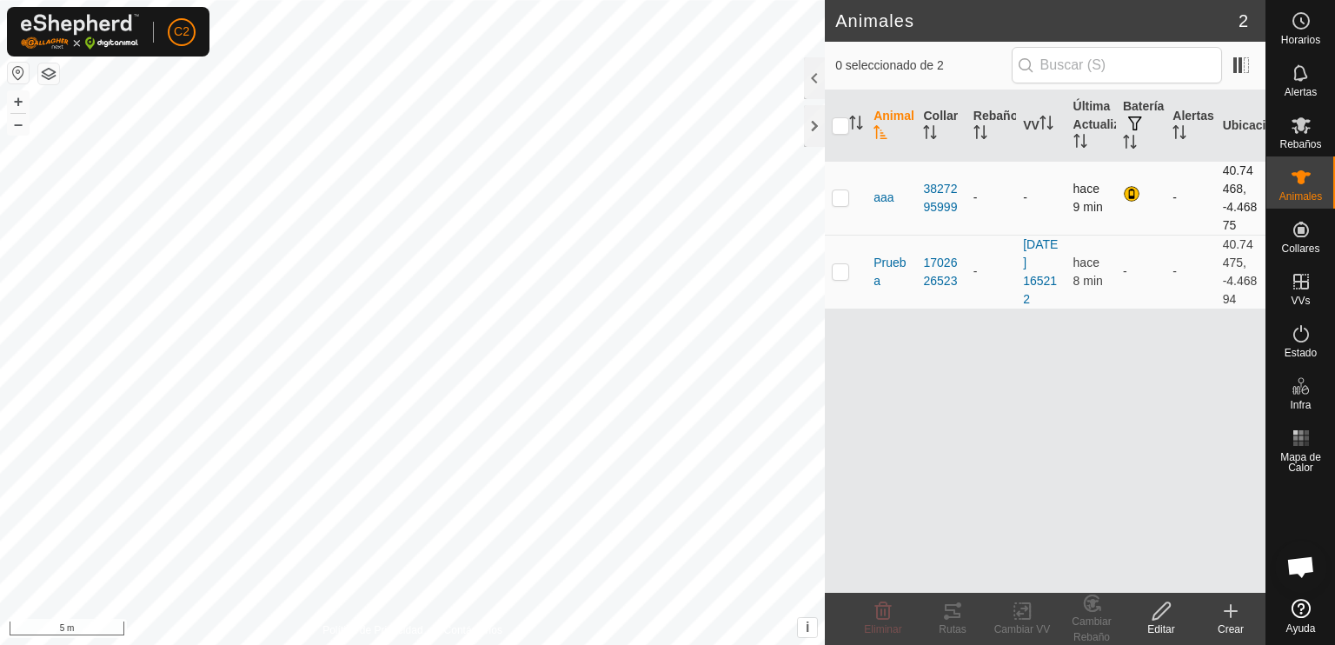
click at [840, 198] on p-checkbox at bounding box center [840, 197] width 17 height 14
checkbox input "true"
click at [842, 275] on p-checkbox at bounding box center [840, 271] width 17 height 14
checkbox input "true"
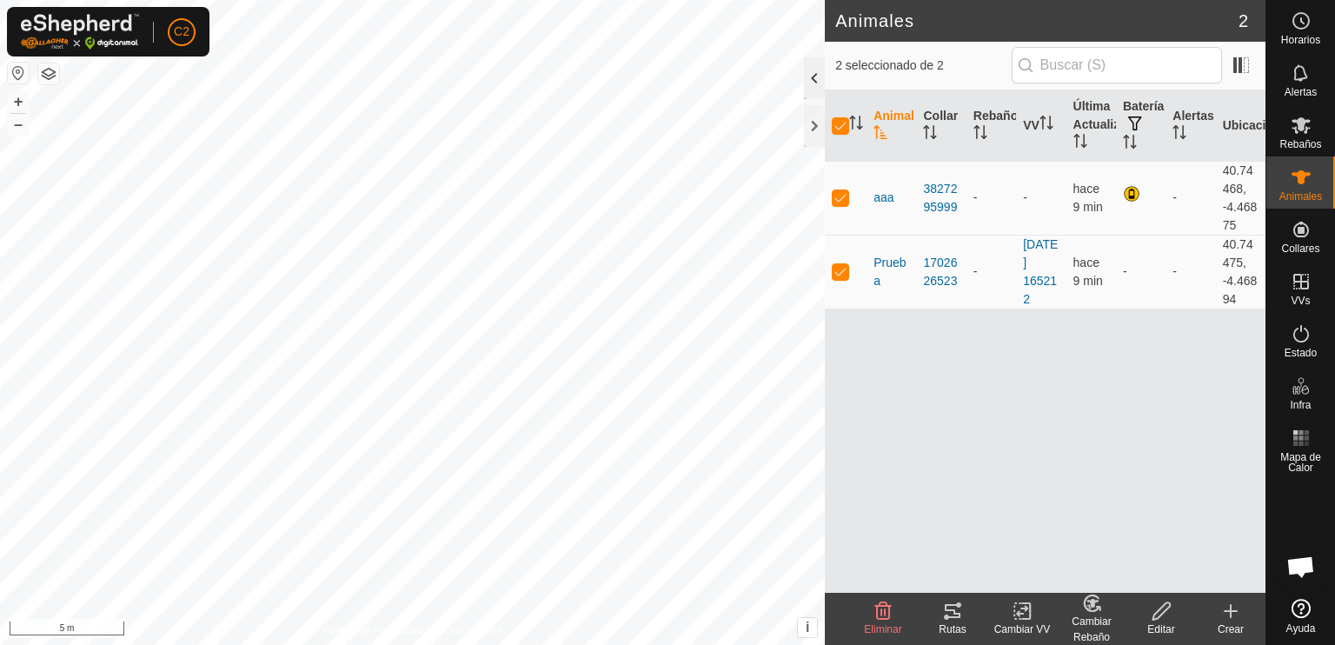
click at [811, 71] on div at bounding box center [814, 78] width 21 height 42
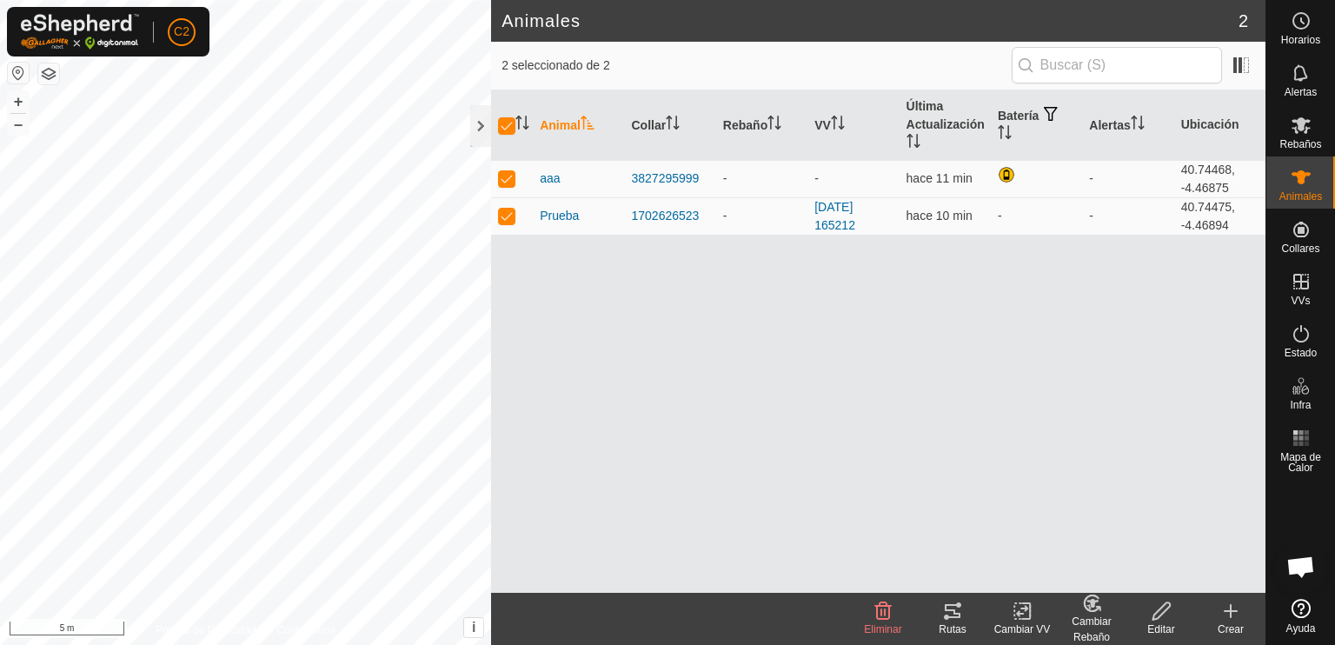
click at [1198, 274] on span "En Rotación" at bounding box center [1164, 280] width 76 height 21
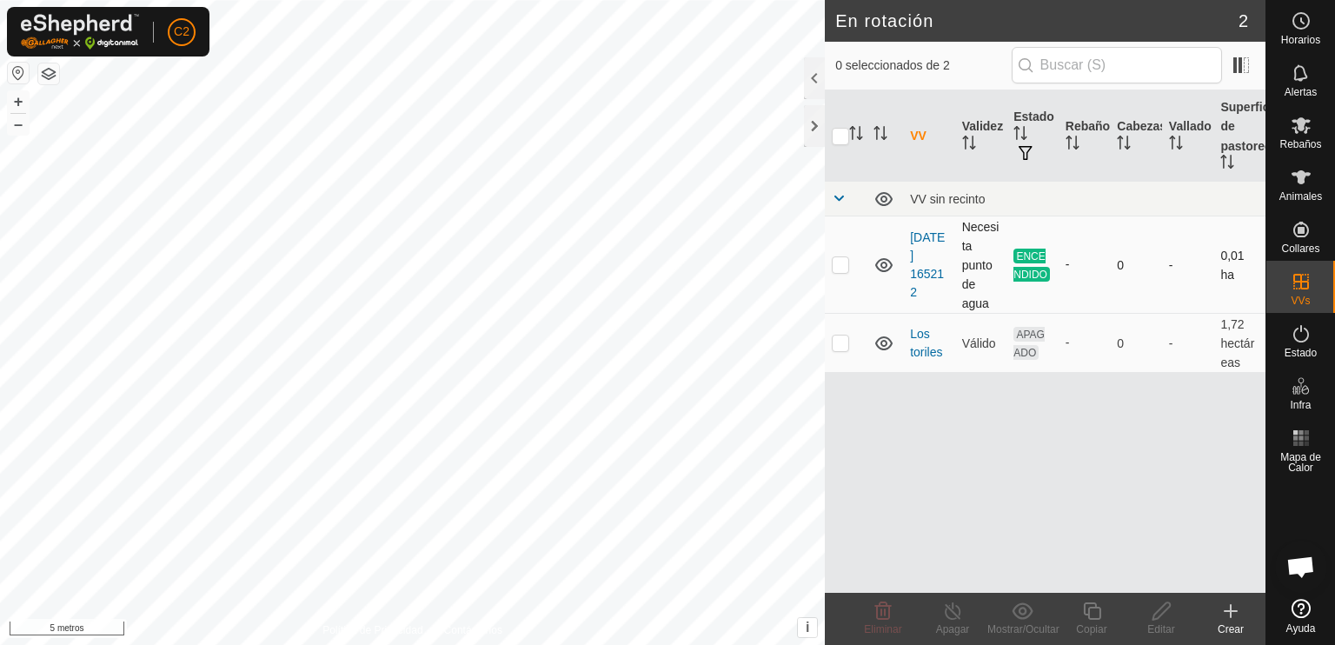
click at [835, 272] on td at bounding box center [846, 264] width 42 height 97
checkbox input "true"
click at [842, 349] on td at bounding box center [846, 343] width 42 height 59
checkbox input "true"
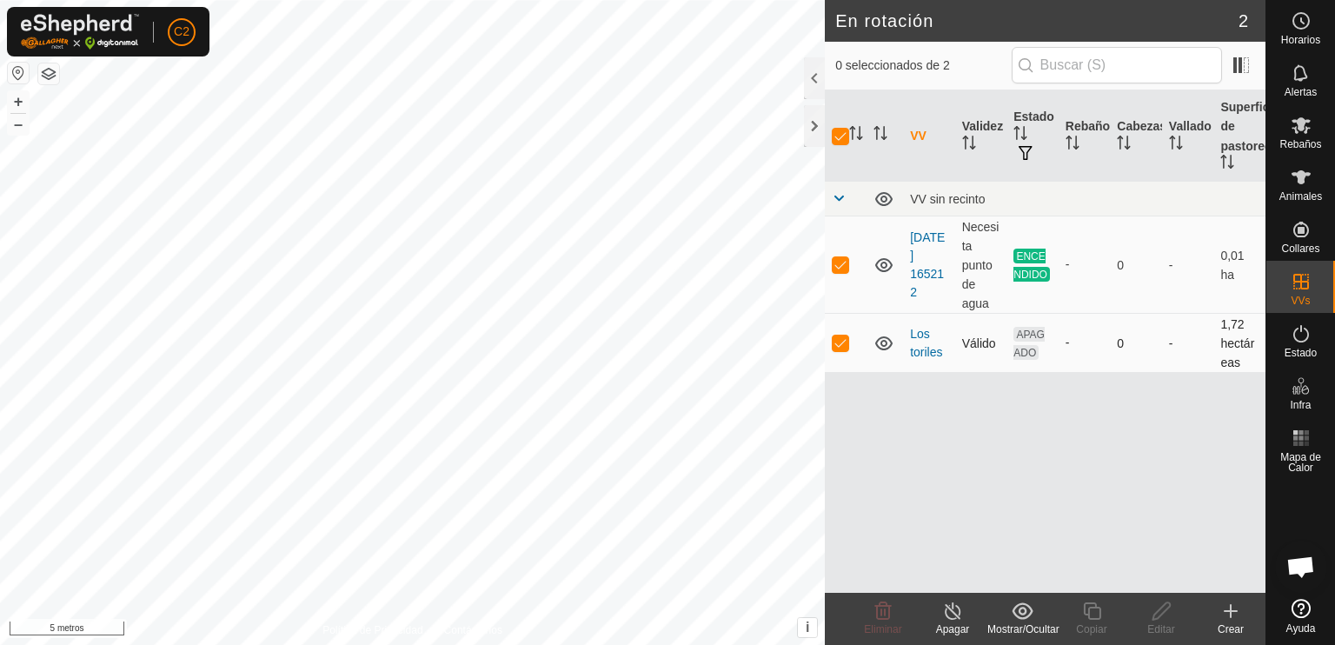
click at [842, 349] on td at bounding box center [846, 343] width 42 height 59
checkbox input "false"
click at [842, 348] on p-checkbox at bounding box center [840, 342] width 17 height 14
checkbox input "true"
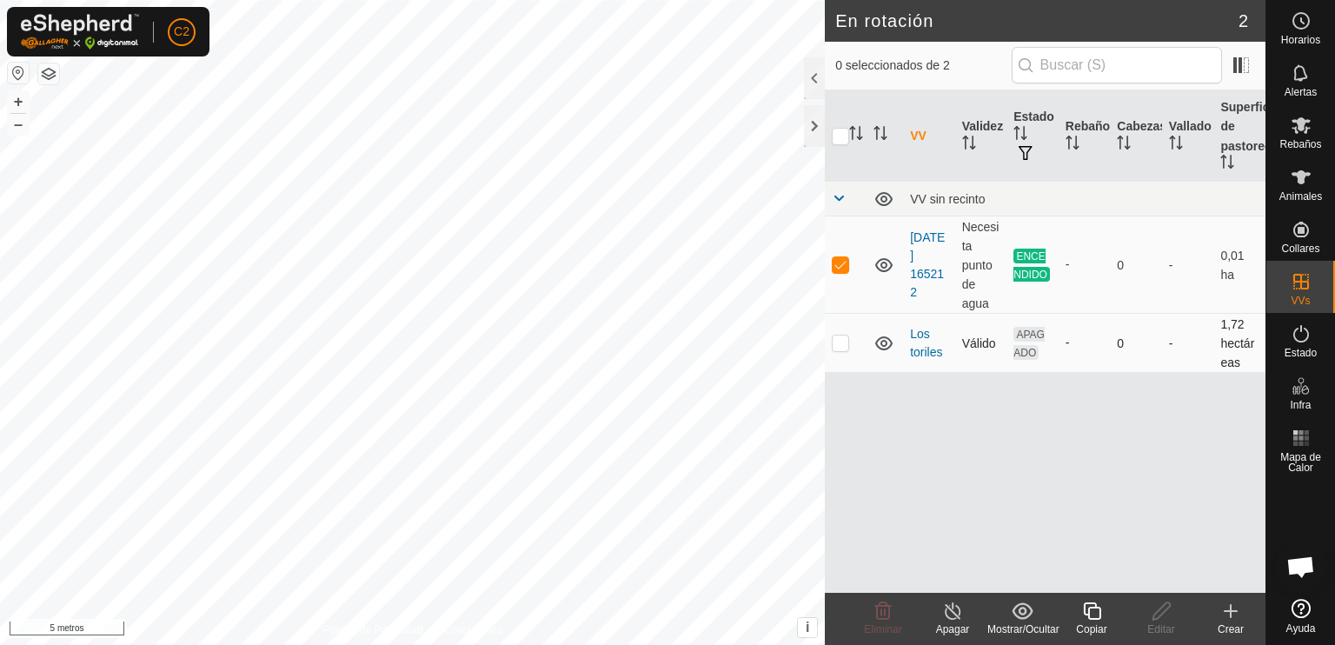
checkbox input "true"
click at [840, 266] on p-checkbox at bounding box center [840, 264] width 17 height 14
checkbox input "false"
click at [838, 269] on p-checkbox at bounding box center [840, 264] width 17 height 14
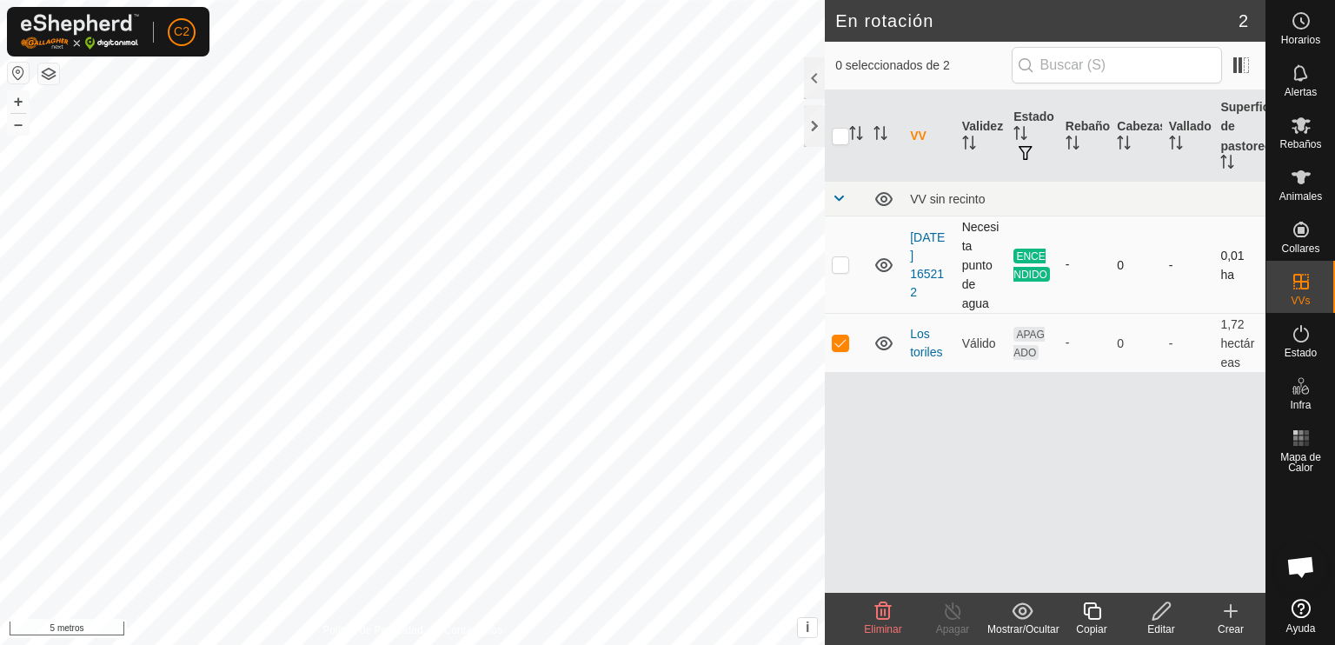
checkbox input "true"
click at [1307, 181] on icon at bounding box center [1301, 177] width 21 height 21
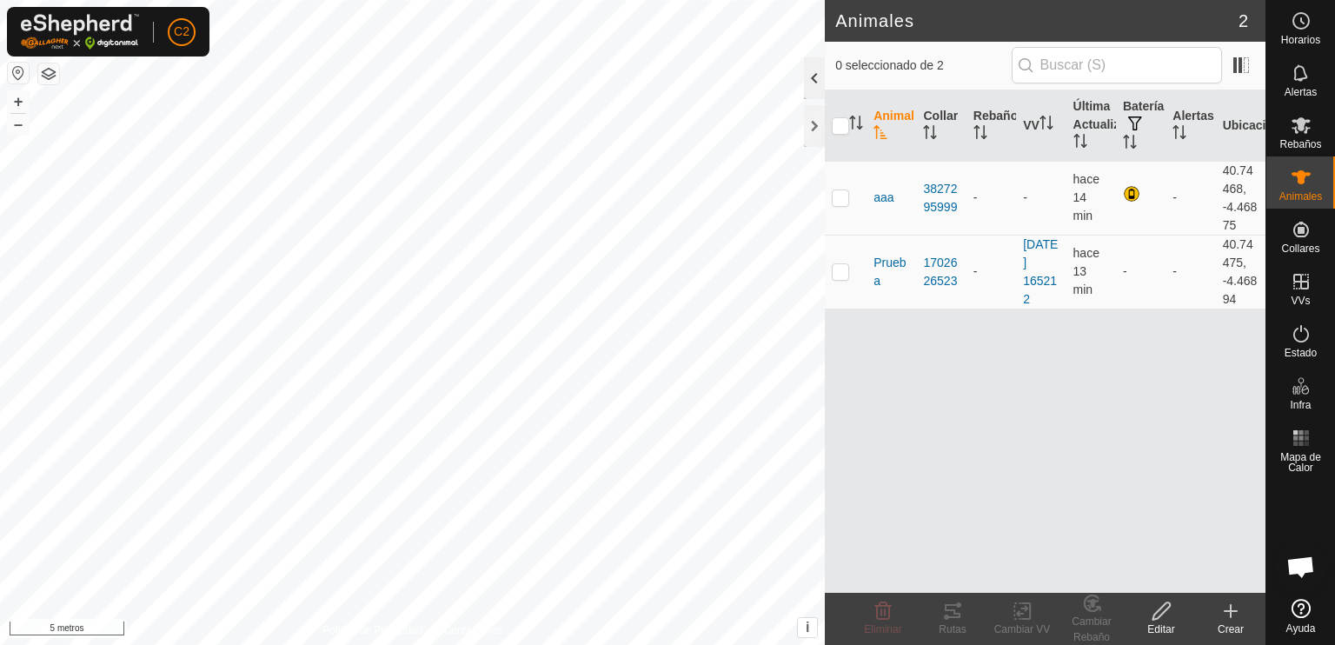
click at [806, 74] on div at bounding box center [814, 78] width 21 height 42
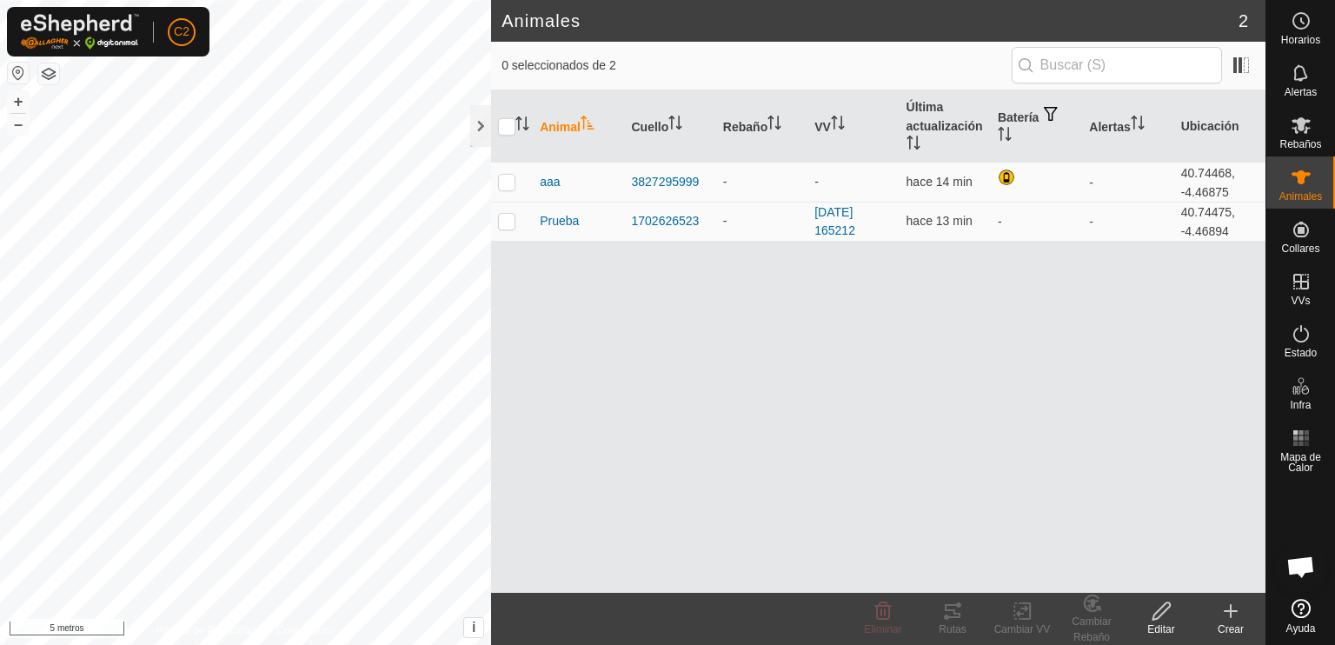
click at [555, 639] on div "Animales 2 0 seleccionados de 2 Animal Cuello Rebaño VV Última actualización Ba…" at bounding box center [632, 322] width 1265 height 645
checkbox input "true"
click at [881, 619] on icon at bounding box center [883, 610] width 17 height 17
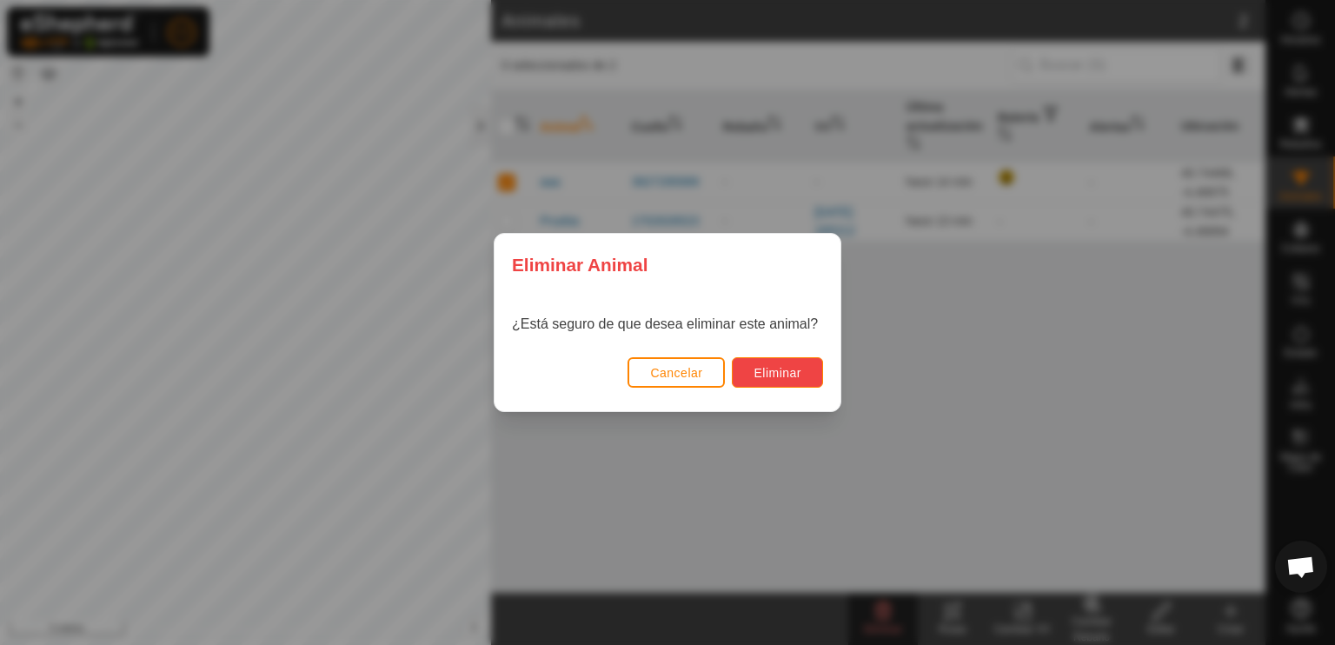
click at [769, 373] on font "Eliminar" at bounding box center [778, 373] width 48 height 14
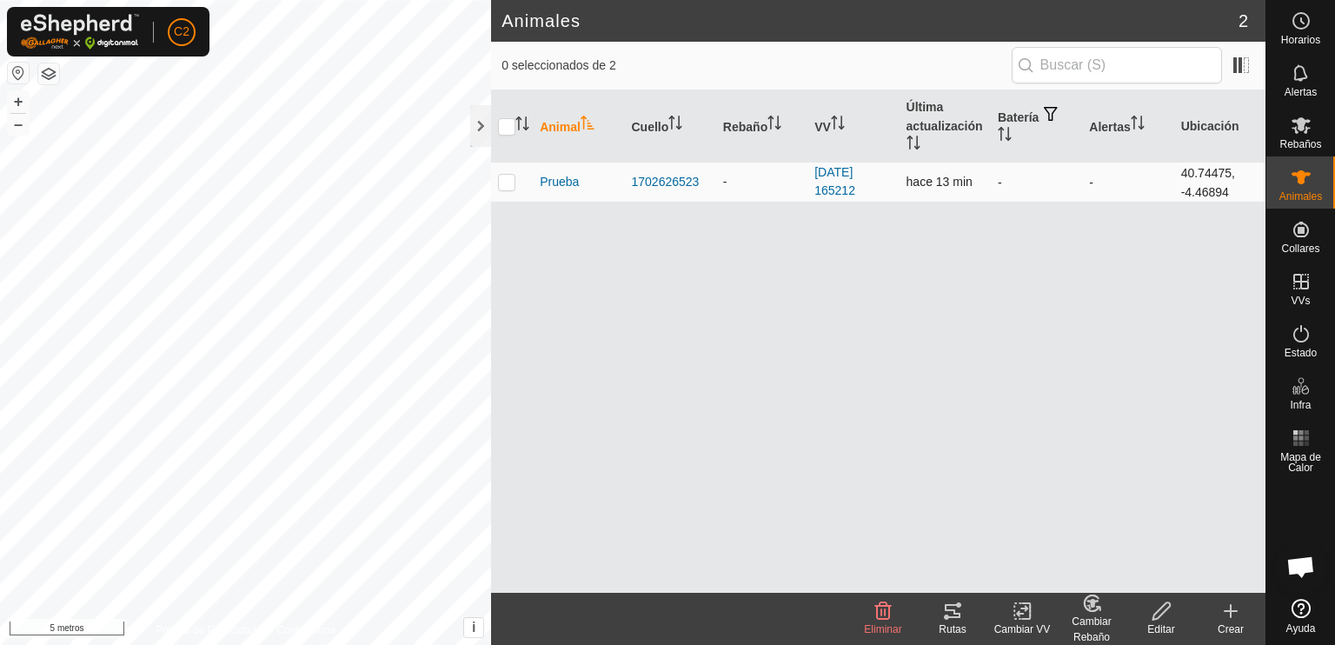
click at [502, 186] on p-checkbox at bounding box center [506, 182] width 17 height 14
checkbox input "true"
click at [874, 610] on icon at bounding box center [883, 611] width 21 height 21
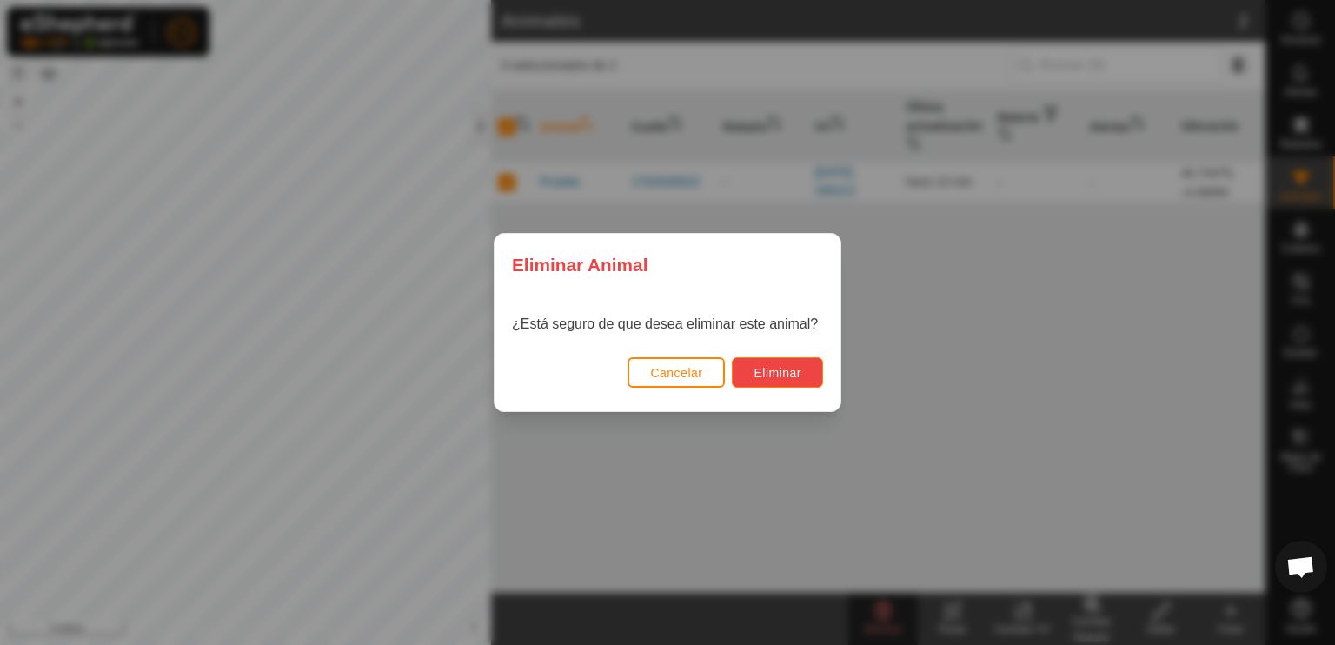
click at [772, 371] on font "Eliminar" at bounding box center [778, 373] width 48 height 14
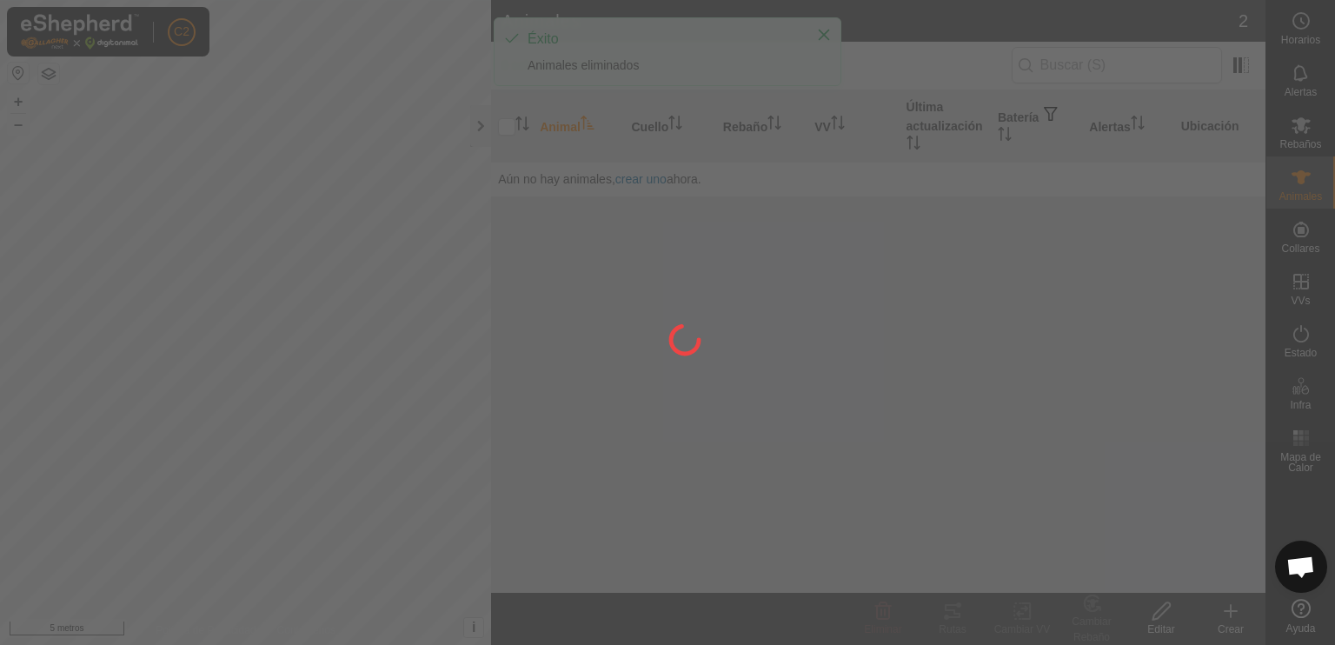
checkbox input "false"
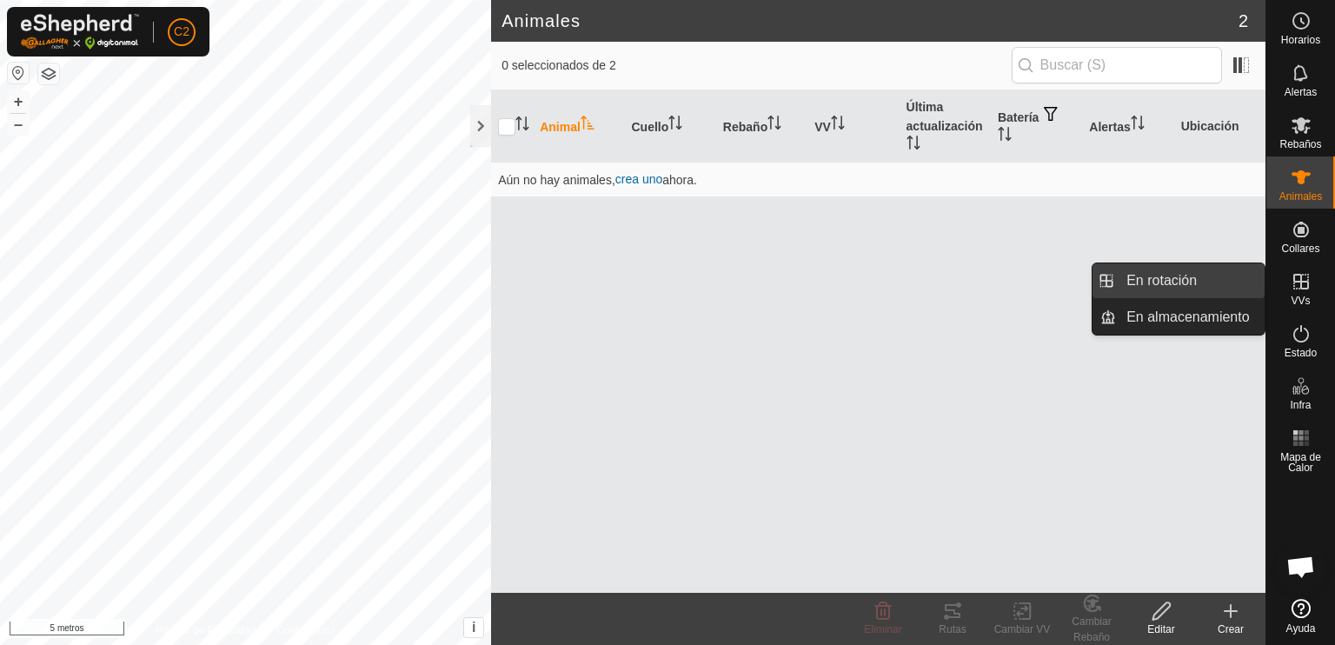
click at [1184, 282] on link "En rotación" at bounding box center [1190, 280] width 149 height 35
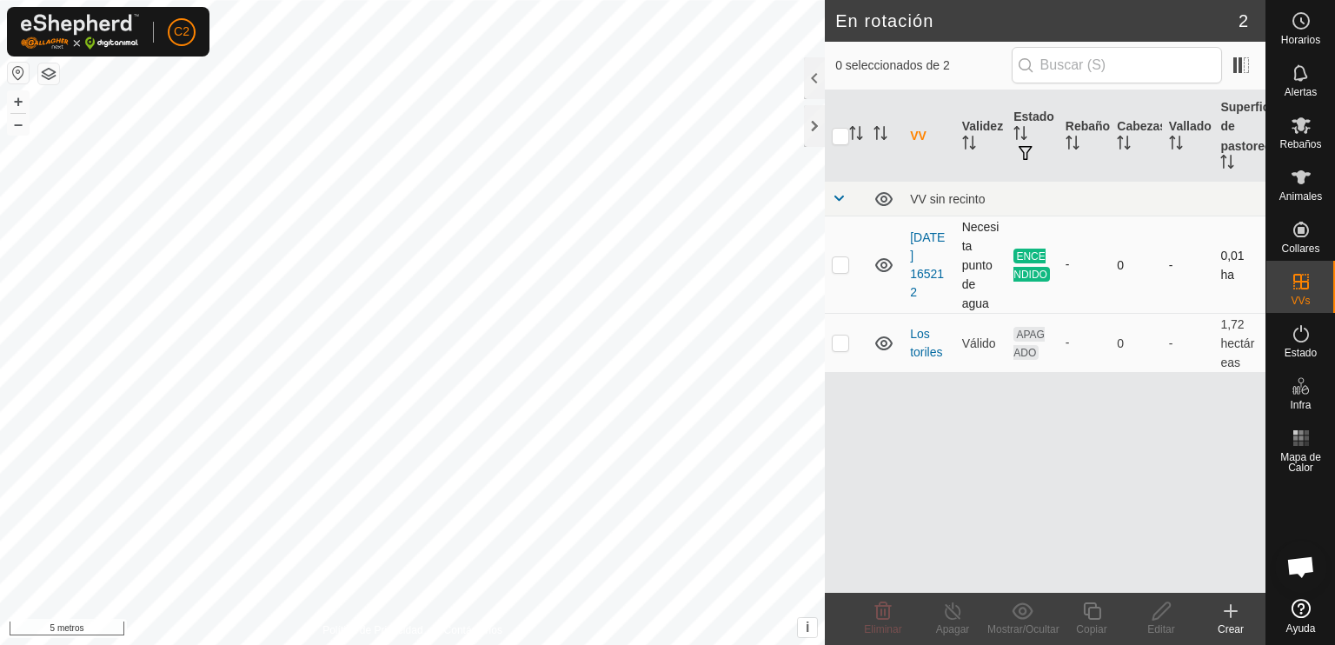
click at [842, 267] on p-checkbox at bounding box center [840, 264] width 17 height 14
checkbox input "true"
click at [947, 611] on icon at bounding box center [953, 611] width 22 height 21
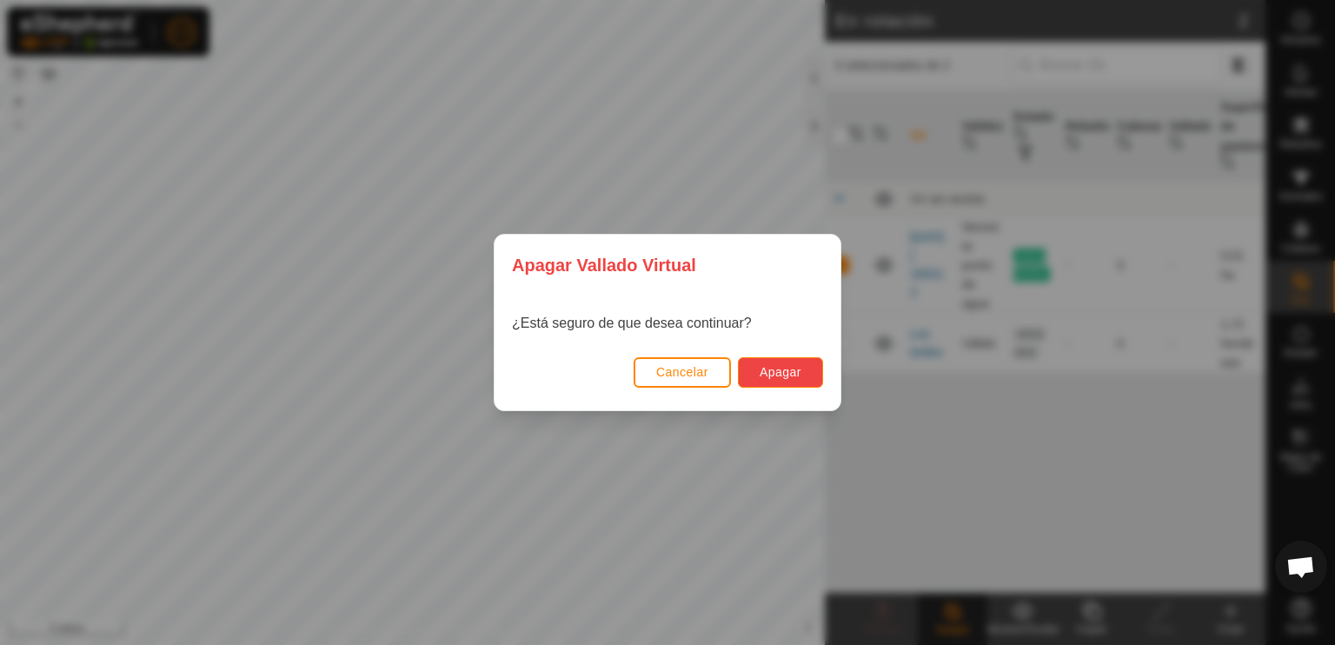
click at [794, 365] on font "Apagar" at bounding box center [781, 372] width 42 height 14
click at [787, 370] on font "Apagar" at bounding box center [781, 372] width 42 height 14
click at [782, 368] on font "Apagar" at bounding box center [781, 372] width 42 height 14
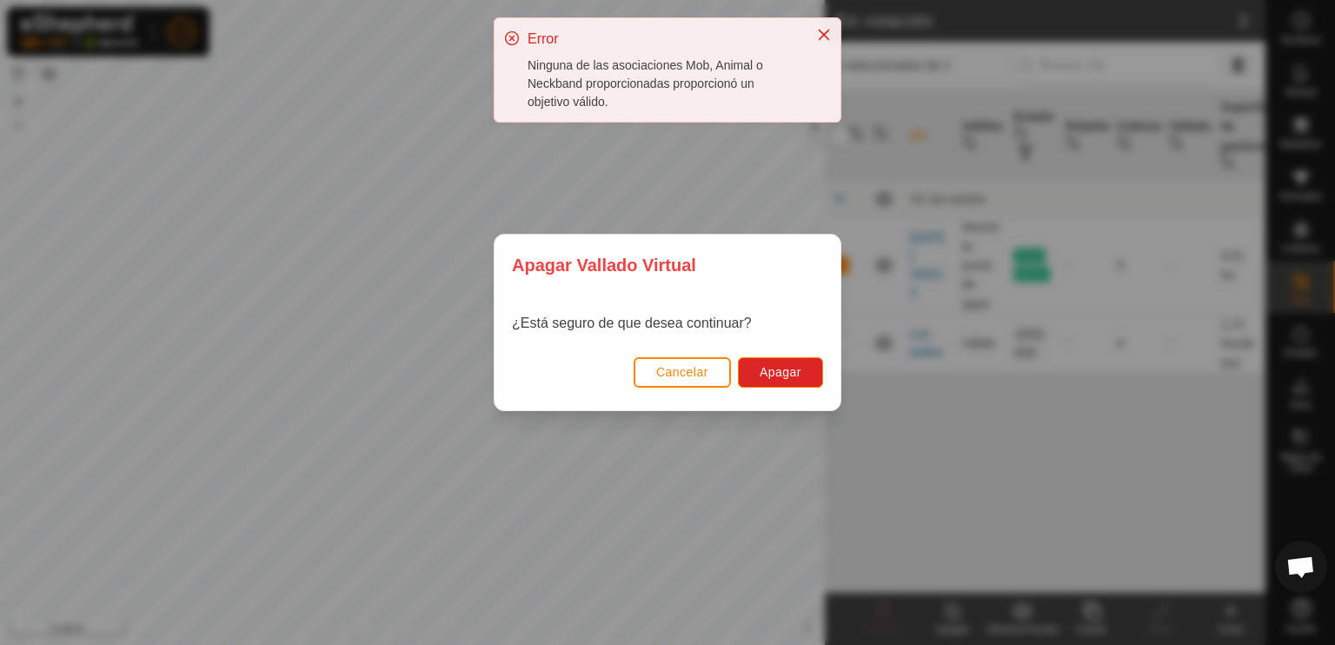
drag, startPoint x: 769, startPoint y: 57, endPoint x: 519, endPoint y: 76, distance: 251.0
click at [519, 76] on div "Error Ninguna de las asociaciones Mob, Animal o Neckband proporcionadas proporc…" at bounding box center [668, 69] width 346 height 103
click at [780, 363] on button "Apagar" at bounding box center [780, 372] width 85 height 30
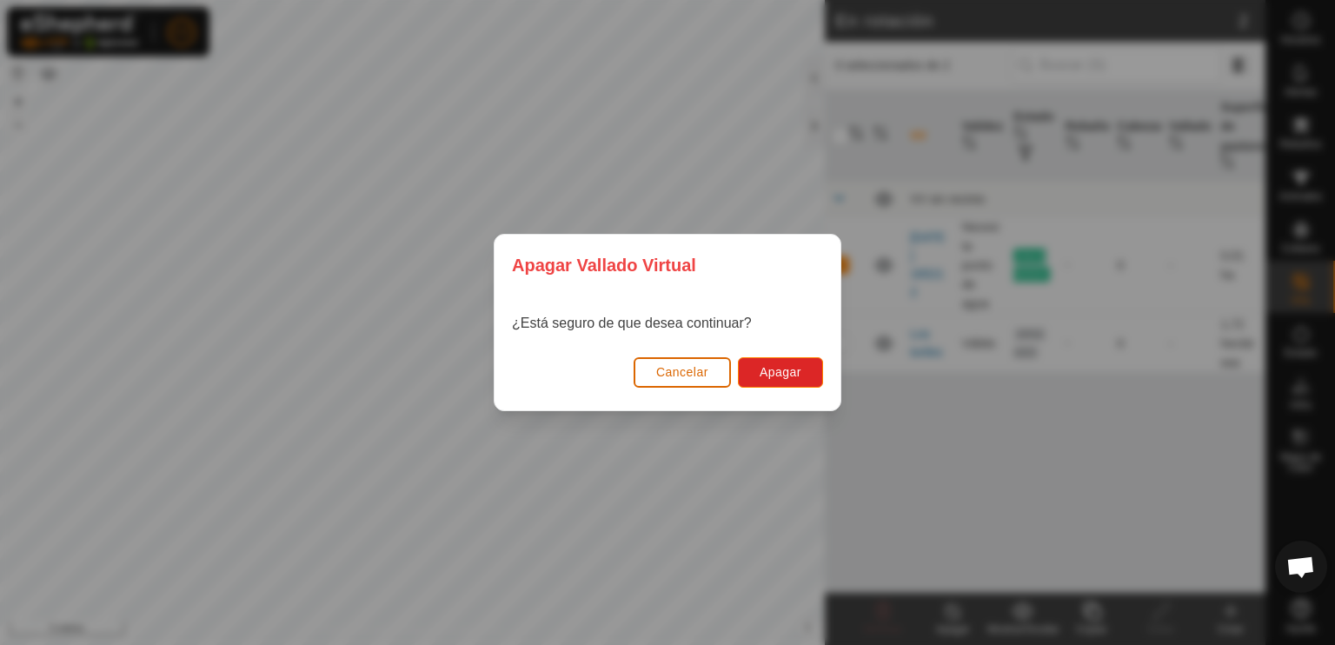
click at [697, 373] on font "Cancelar" at bounding box center [682, 372] width 52 height 14
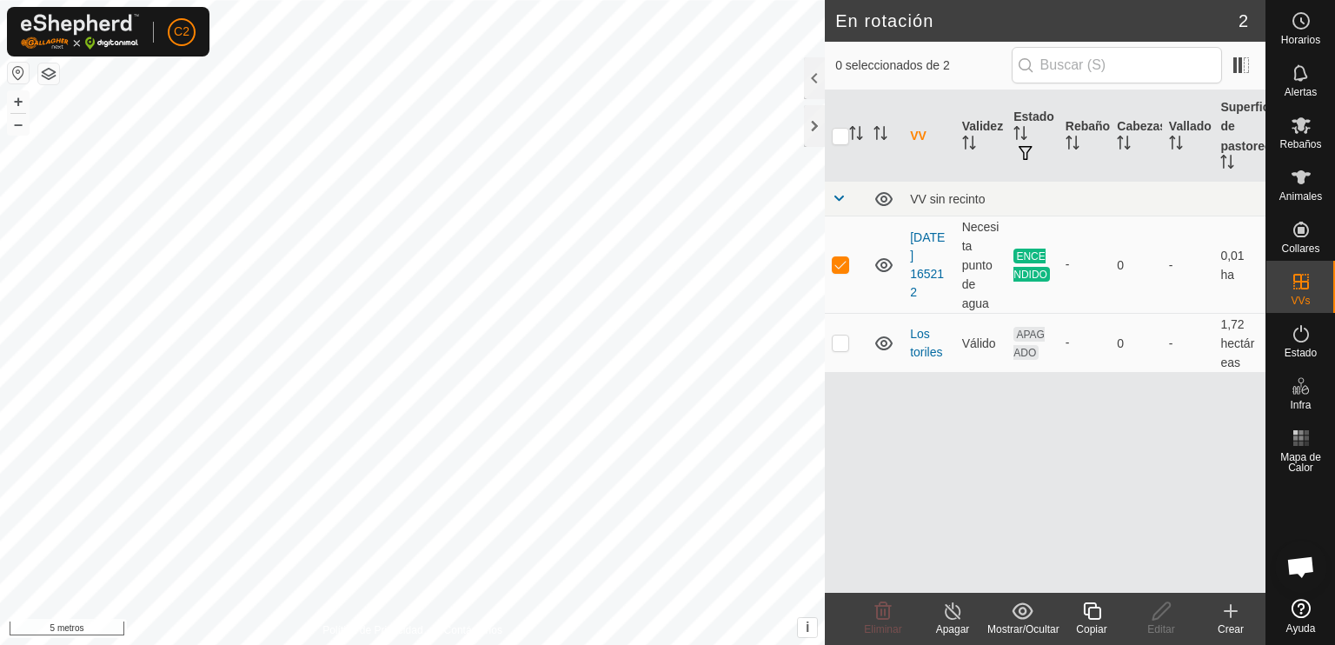
click at [953, 610] on icon at bounding box center [953, 611] width 22 height 21
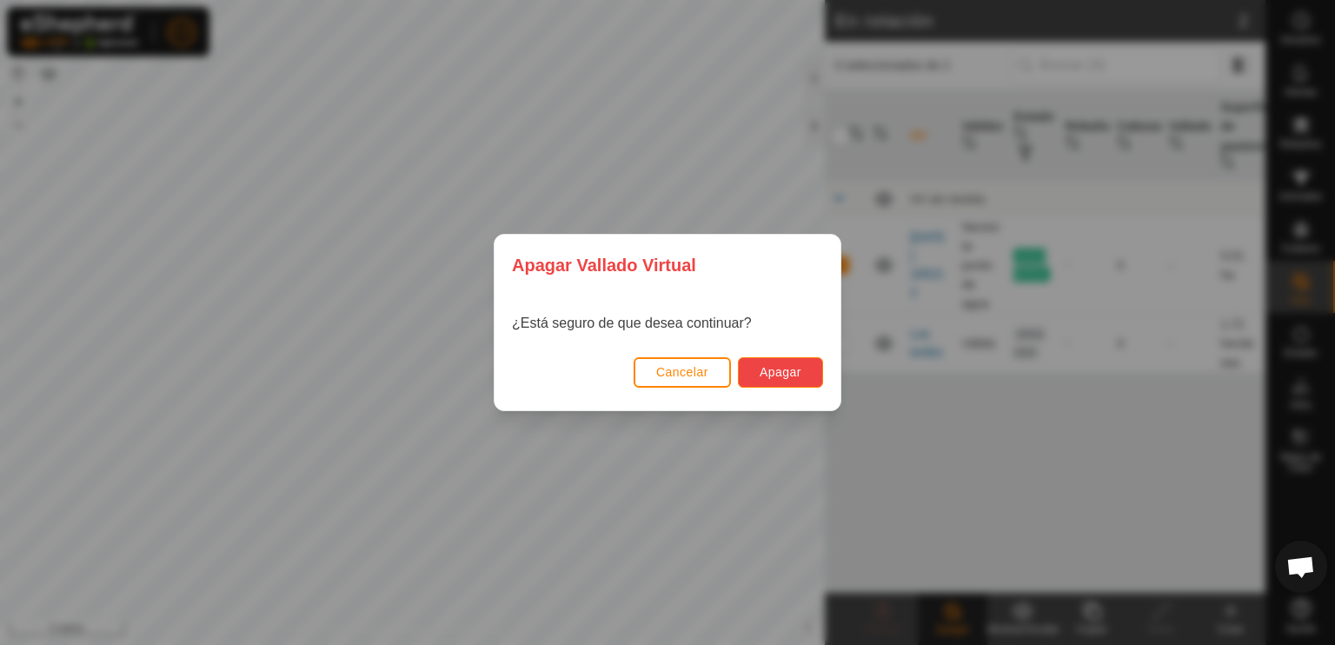
click at [777, 363] on button "Apagar" at bounding box center [780, 372] width 85 height 30
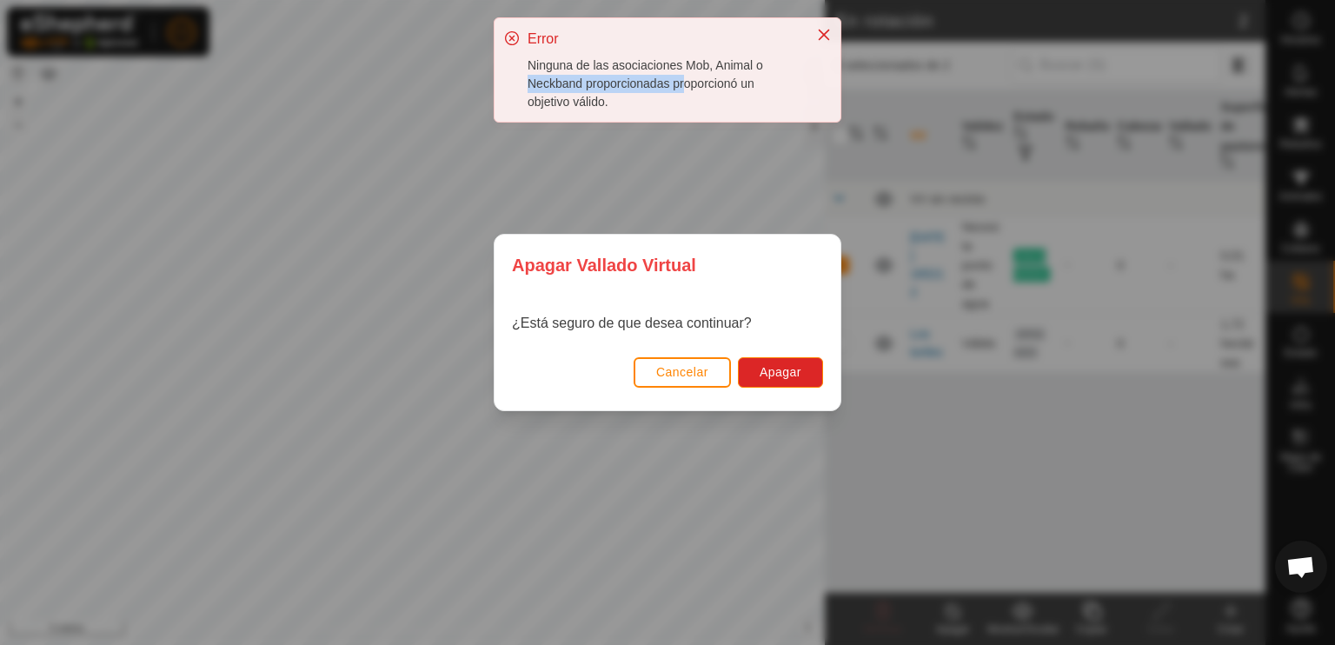
drag, startPoint x: 661, startPoint y: 86, endPoint x: 515, endPoint y: 92, distance: 146.1
click at [515, 92] on div "Error Ninguna de las asociaciones Mob, Animal o Neckband proporcionadas proporc…" at bounding box center [668, 69] width 346 height 103
drag, startPoint x: 619, startPoint y: 104, endPoint x: 495, endPoint y: 35, distance: 141.7
click at [495, 35] on div "Error Ninguna de las asociaciones Mob, Animal o Neckband proporcionadas proporc…" at bounding box center [668, 69] width 346 height 103
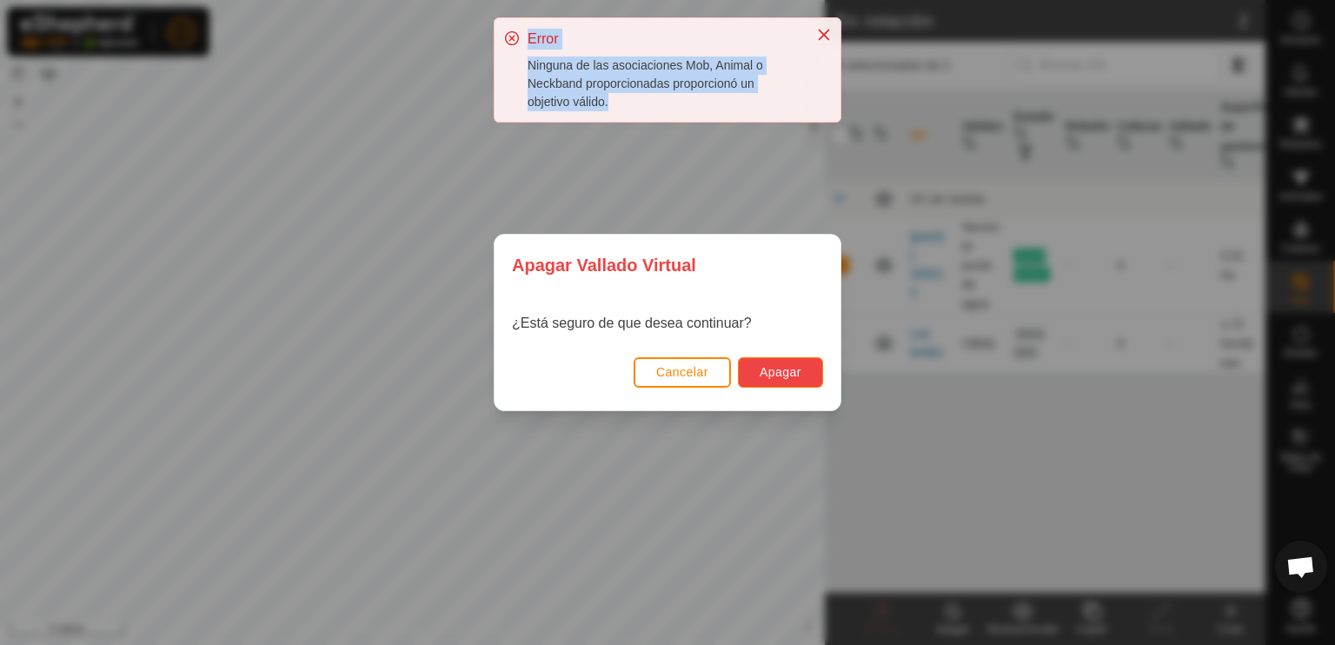
click at [777, 366] on font "Apagar" at bounding box center [781, 372] width 42 height 14
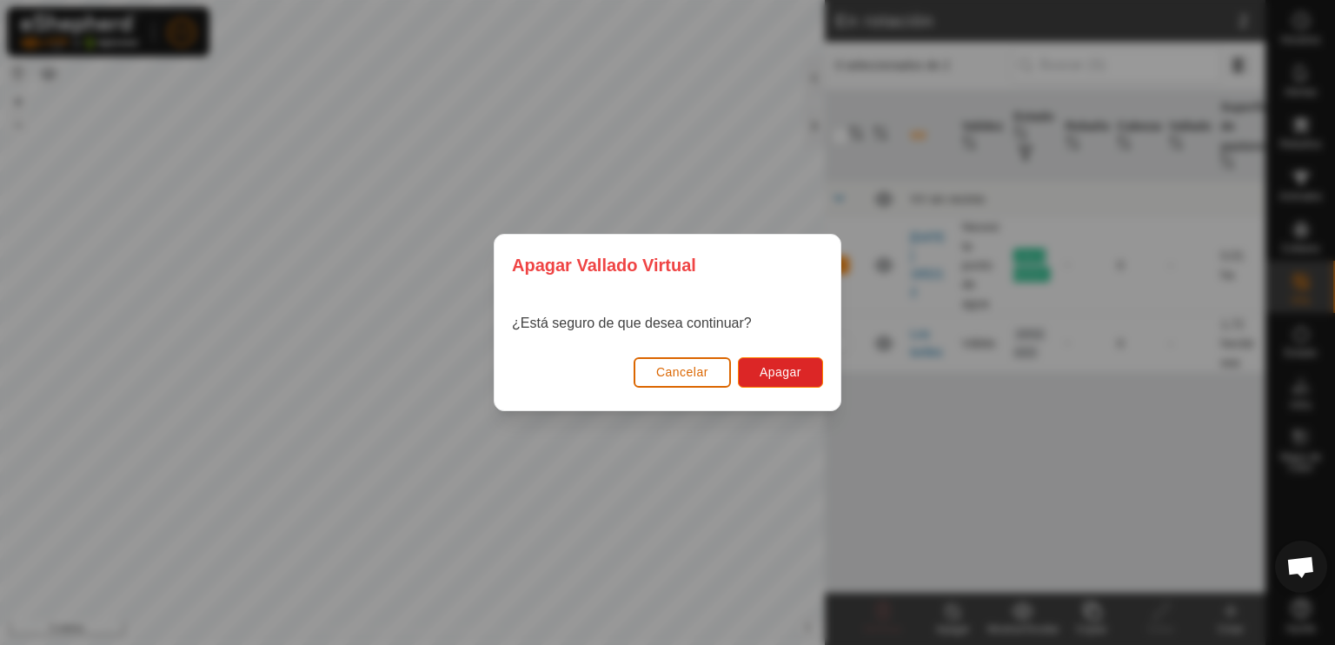
click at [684, 373] on font "Cancelar" at bounding box center [682, 372] width 52 height 14
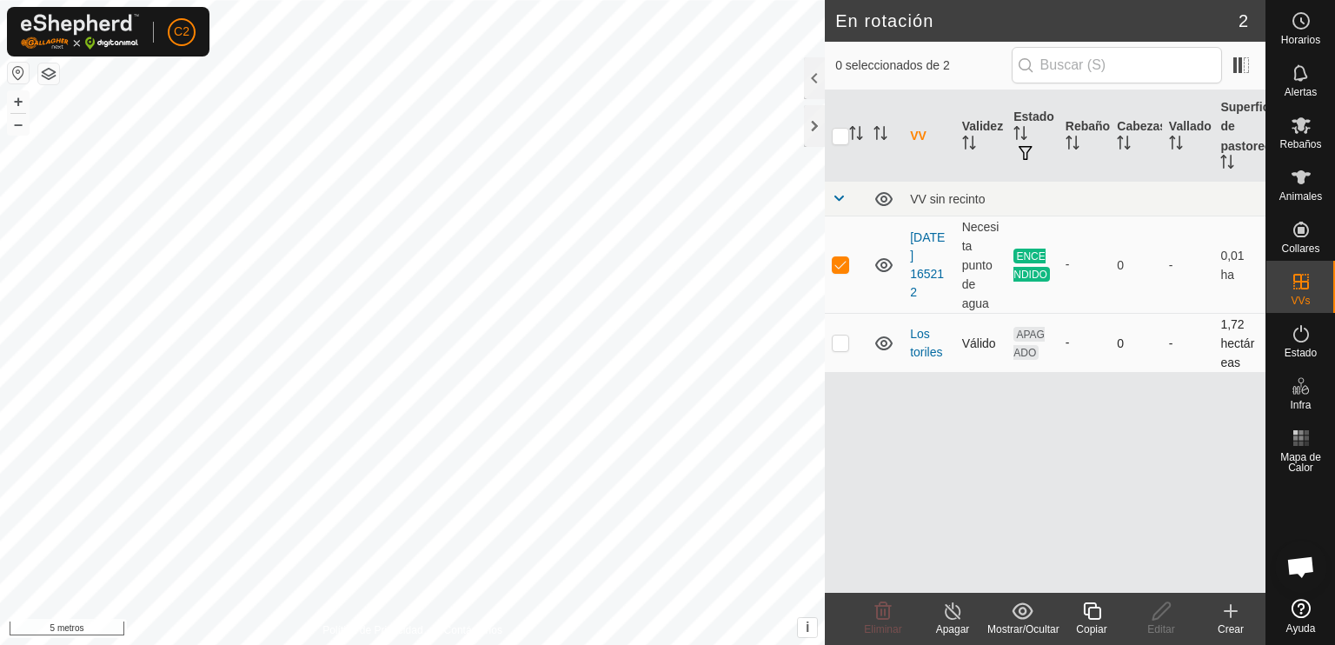
click at [843, 345] on p-checkbox at bounding box center [840, 342] width 17 height 14
checkbox input "true"
click at [843, 345] on p-checkbox at bounding box center [840, 342] width 17 height 14
checkbox input "false"
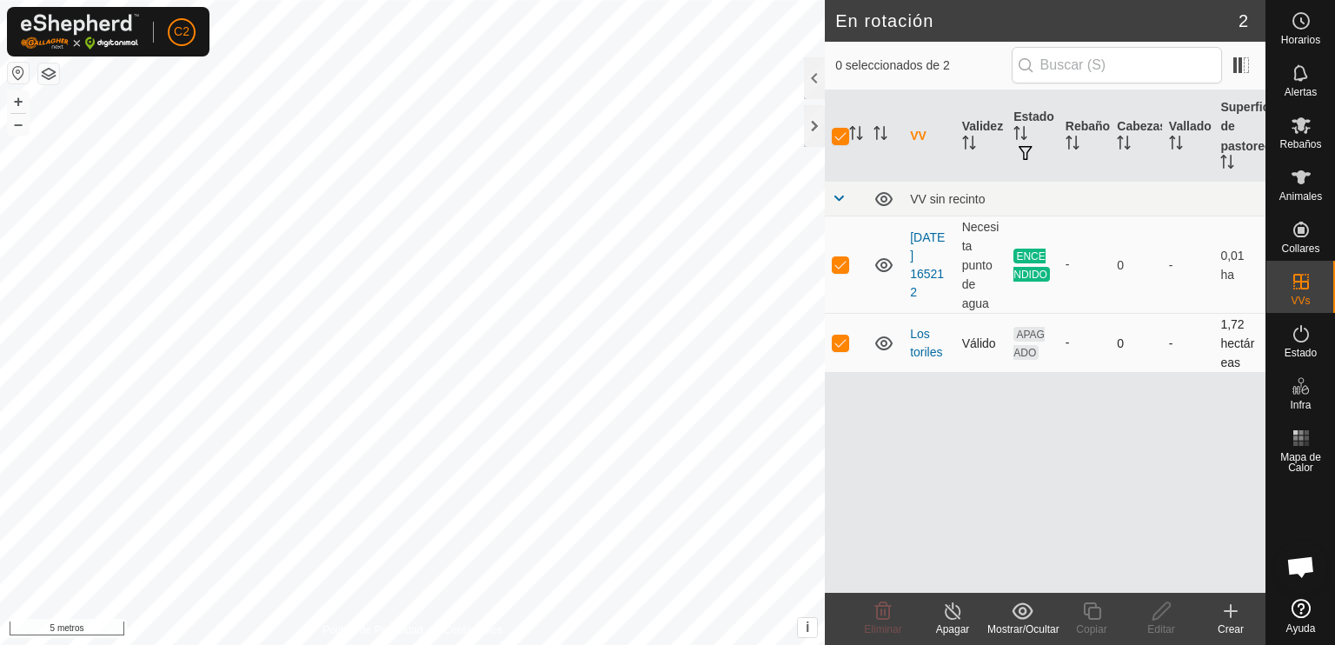
checkbox input "false"
click at [837, 258] on p-checkbox at bounding box center [840, 264] width 17 height 14
click at [838, 264] on p-checkbox at bounding box center [840, 264] width 17 height 14
checkbox input "true"
click at [1223, 619] on icon at bounding box center [1230, 611] width 21 height 21
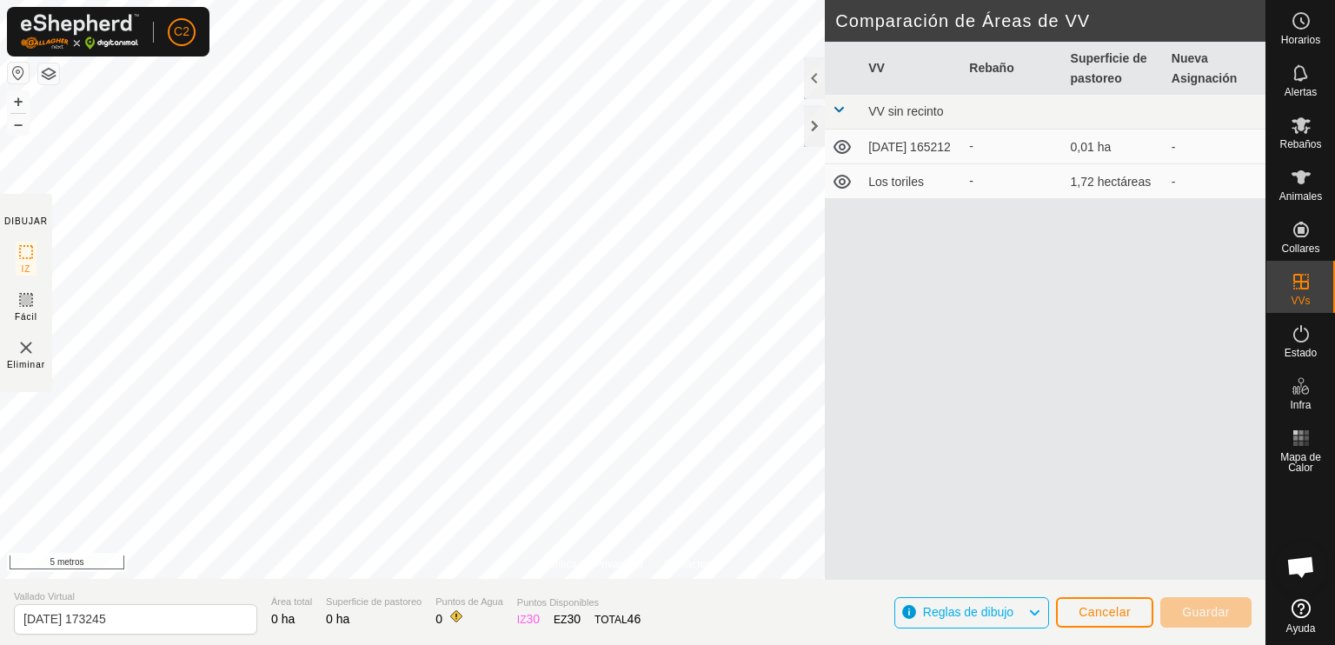
click at [843, 154] on icon at bounding box center [842, 146] width 21 height 21
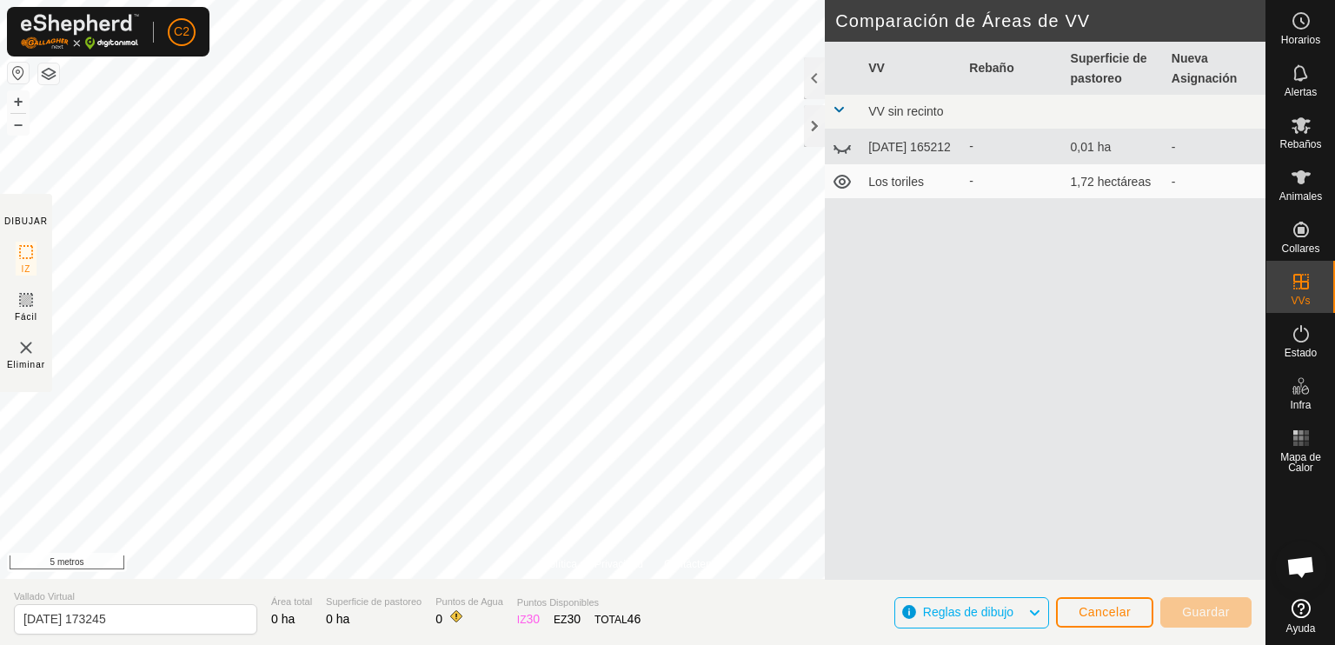
click at [843, 152] on icon at bounding box center [842, 148] width 17 height 7
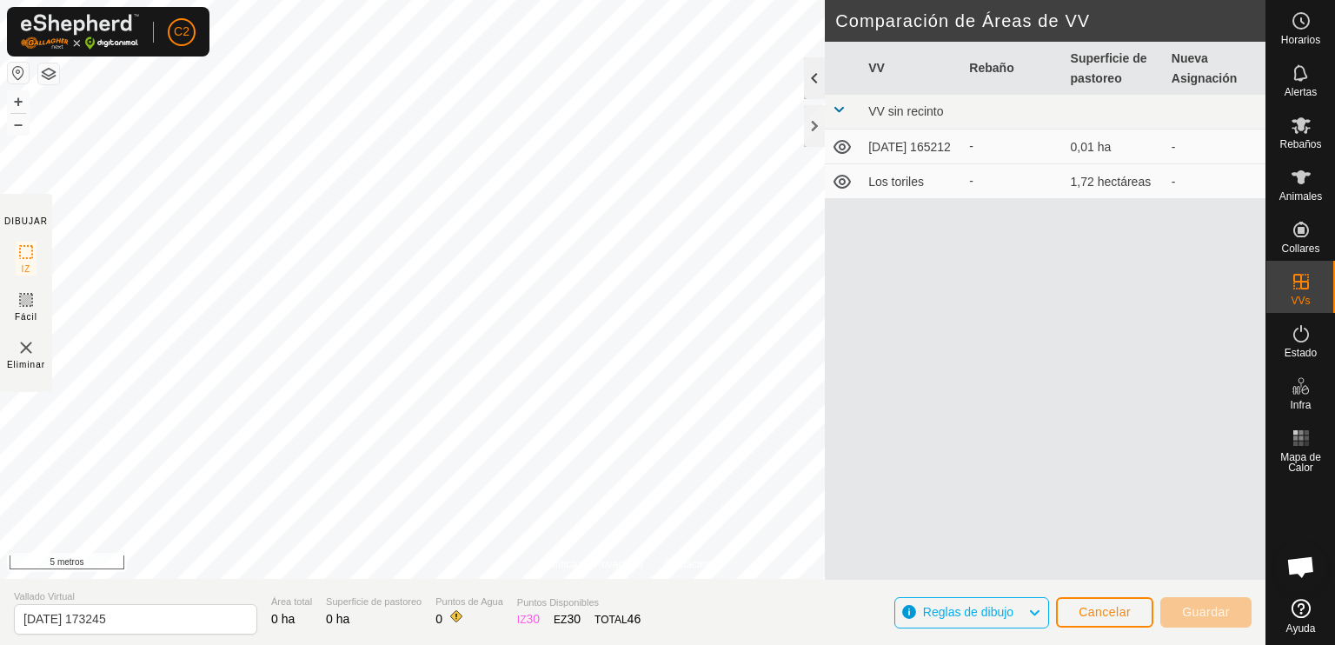
click at [811, 83] on div at bounding box center [814, 78] width 21 height 42
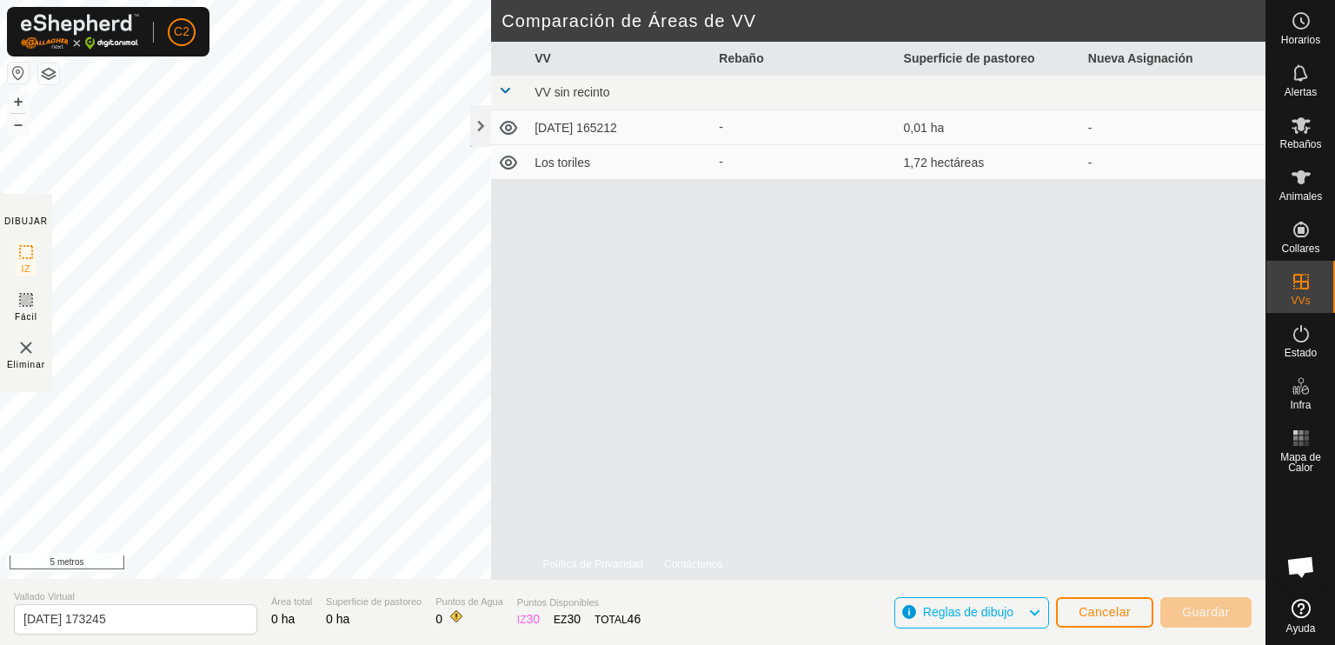
click at [512, 126] on icon at bounding box center [508, 127] width 21 height 21
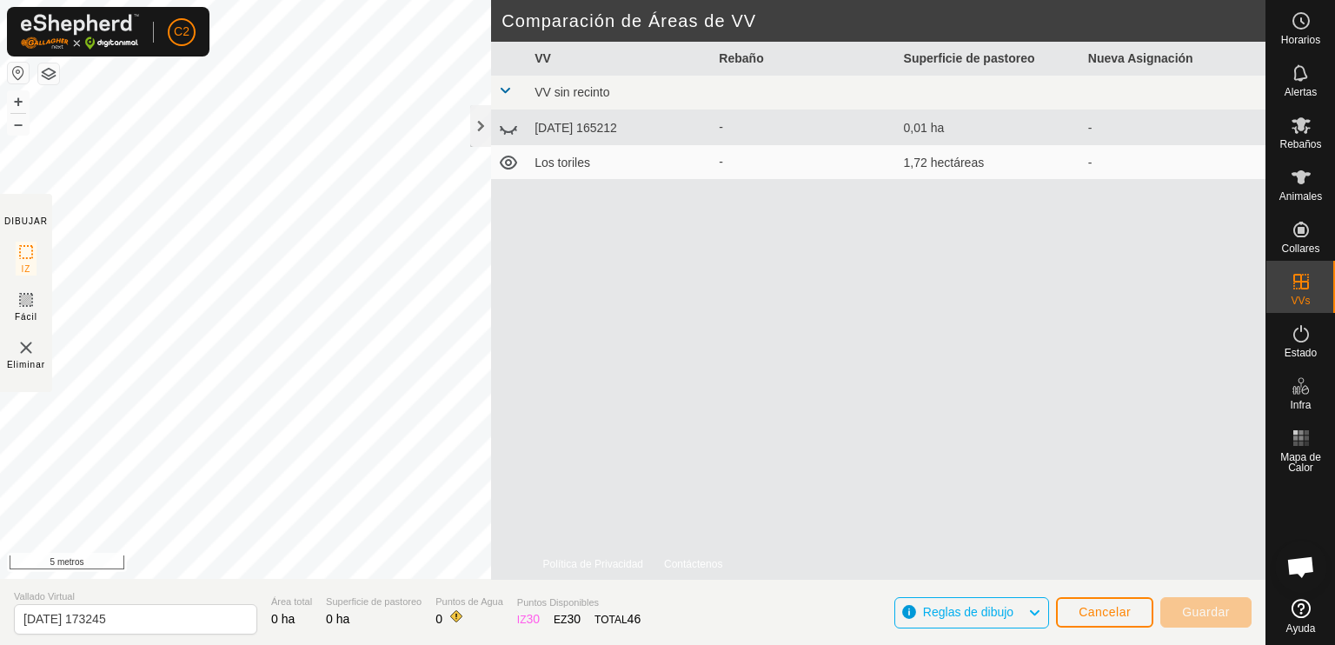
click at [507, 133] on icon at bounding box center [508, 127] width 21 height 21
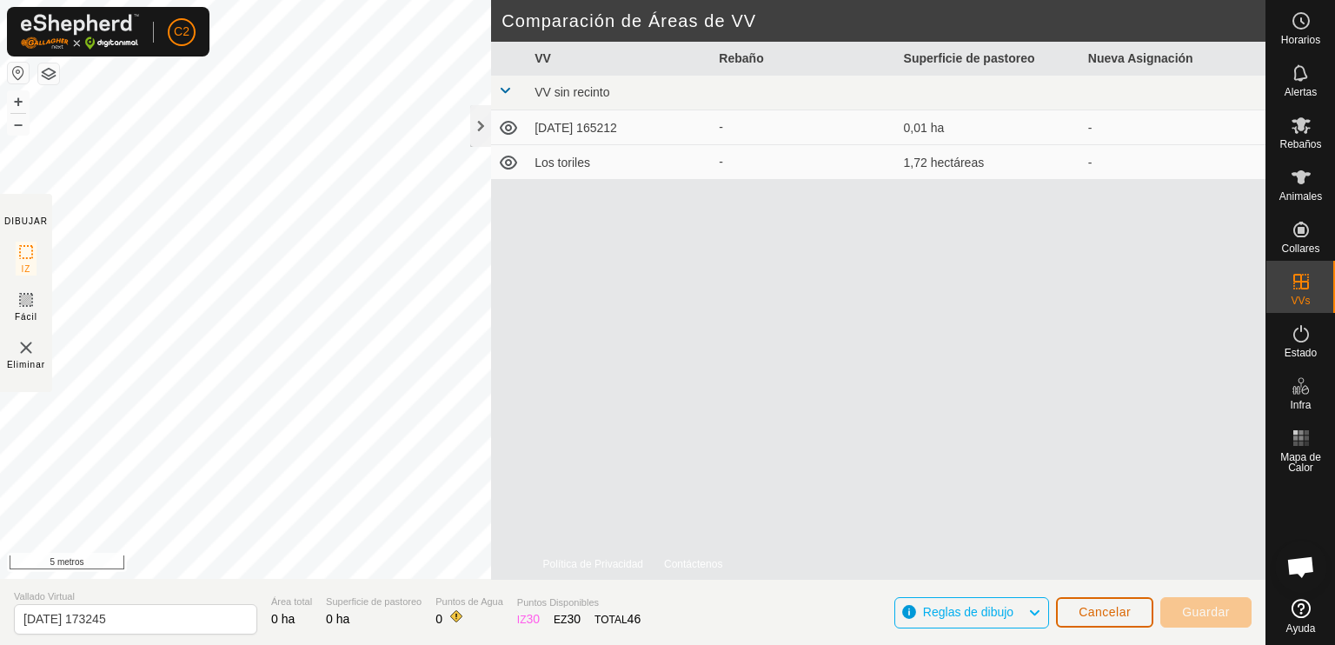
click at [1113, 608] on font "Cancelar" at bounding box center [1105, 612] width 52 height 14
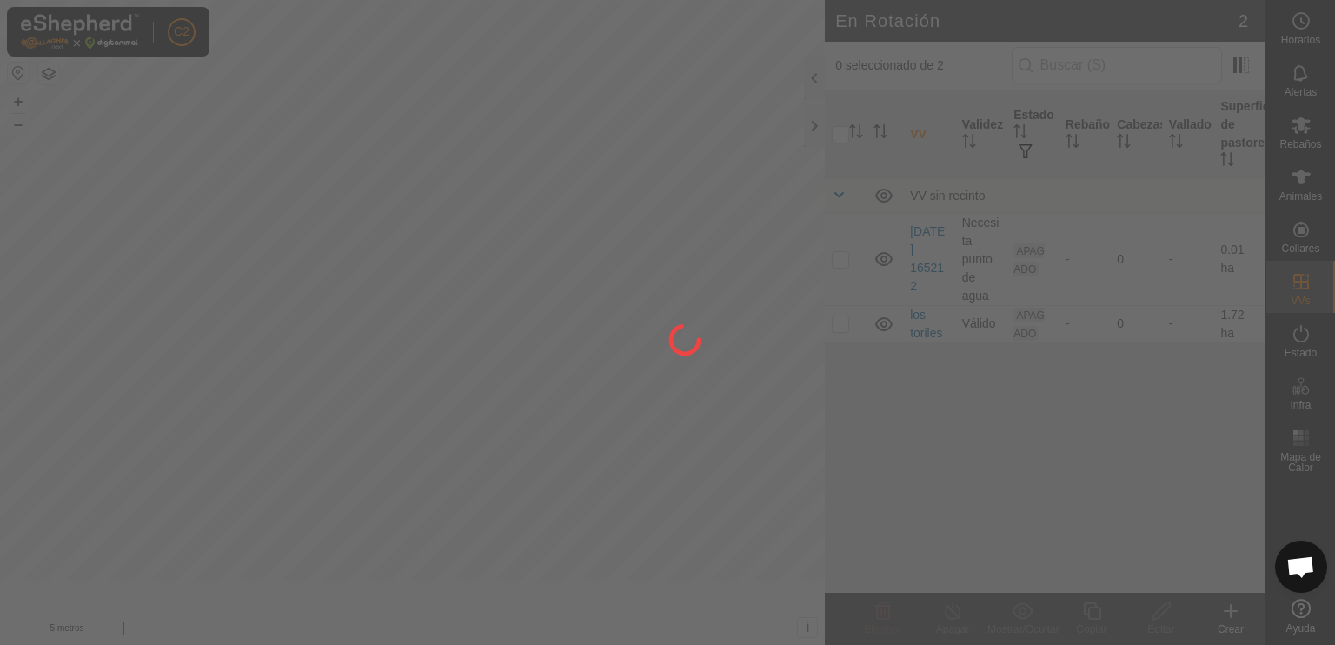
click at [1103, 614] on div at bounding box center [667, 322] width 1335 height 645
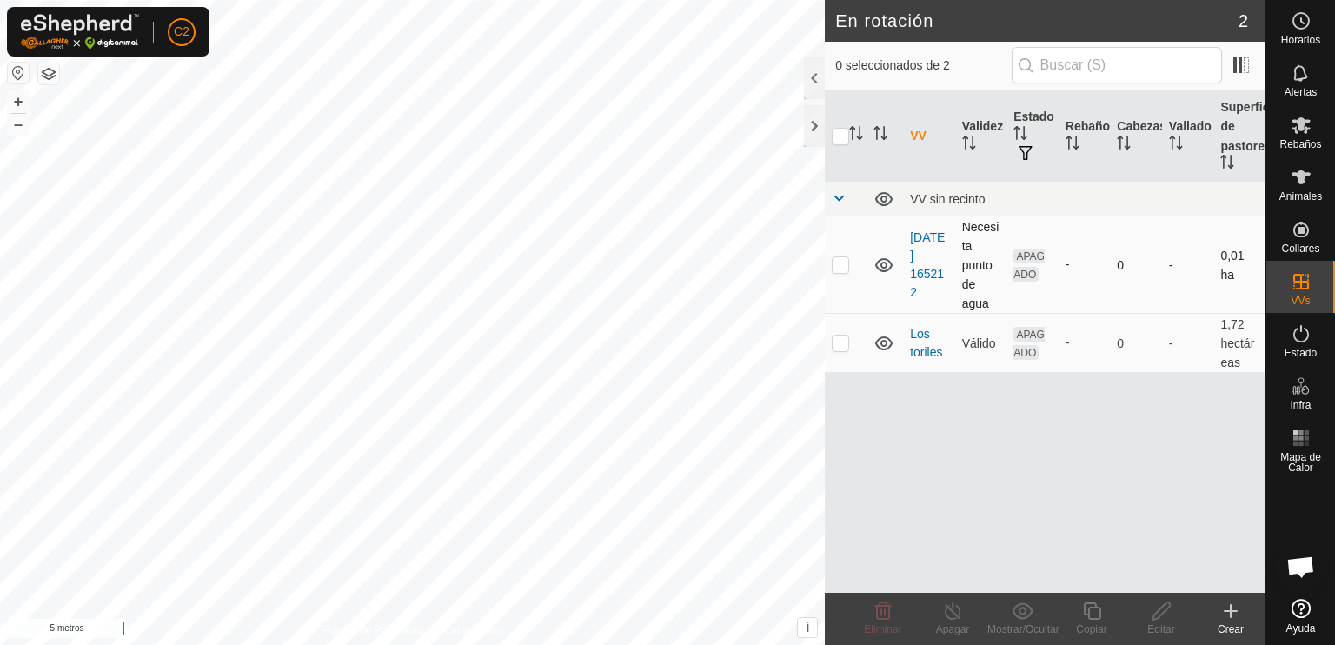
click at [842, 267] on p-checkbox at bounding box center [840, 264] width 17 height 14
checkbox input "true"
click at [1156, 621] on icon at bounding box center [1162, 611] width 22 height 21
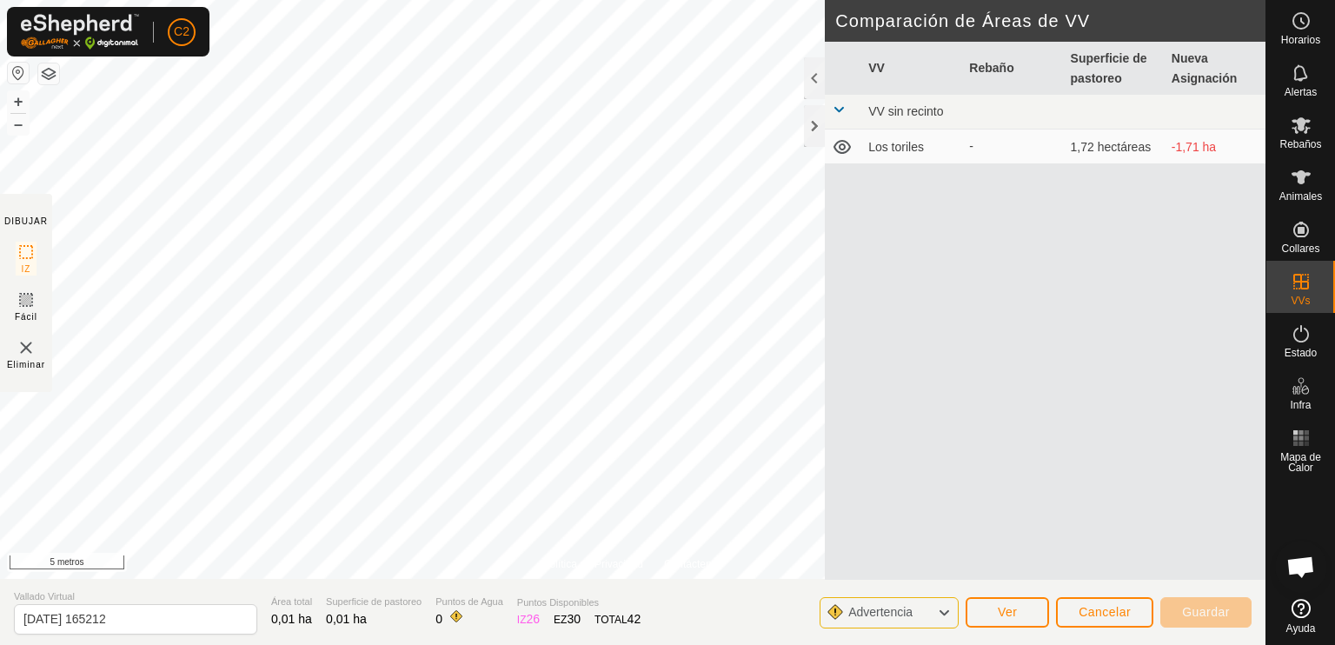
click at [837, 108] on span at bounding box center [839, 110] width 14 height 14
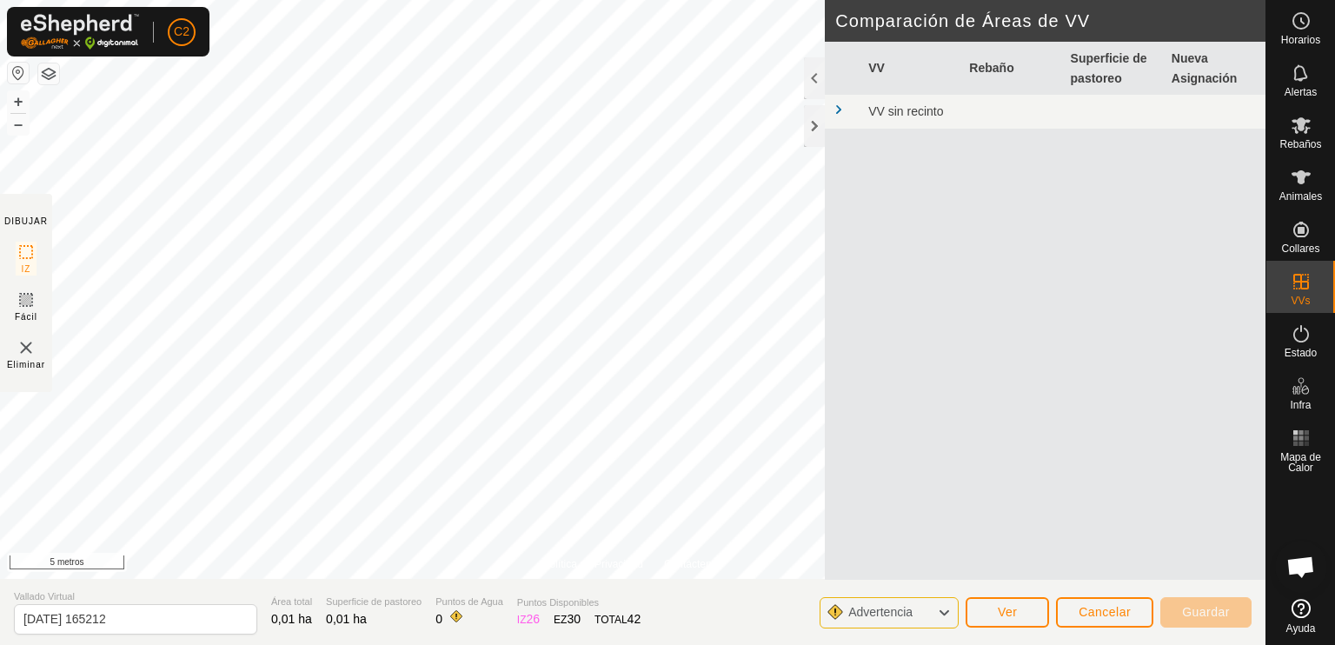
click at [843, 110] on span at bounding box center [839, 110] width 14 height 14
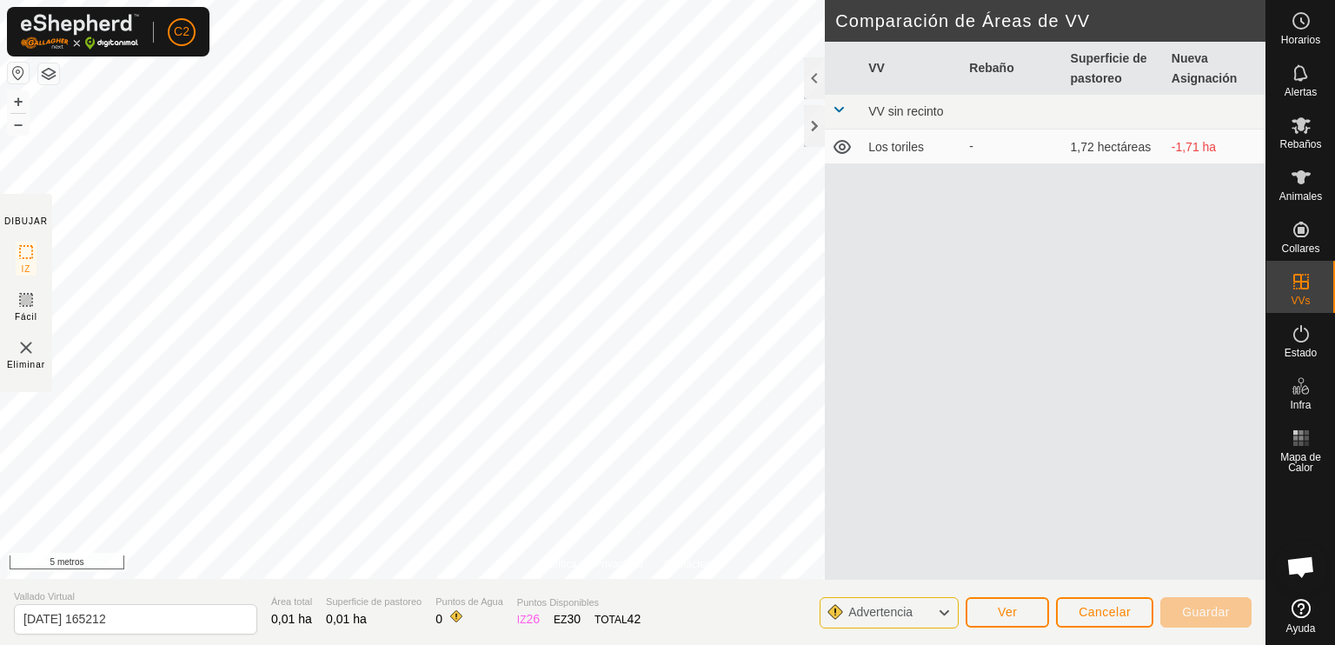
click at [838, 149] on icon at bounding box center [842, 146] width 21 height 21
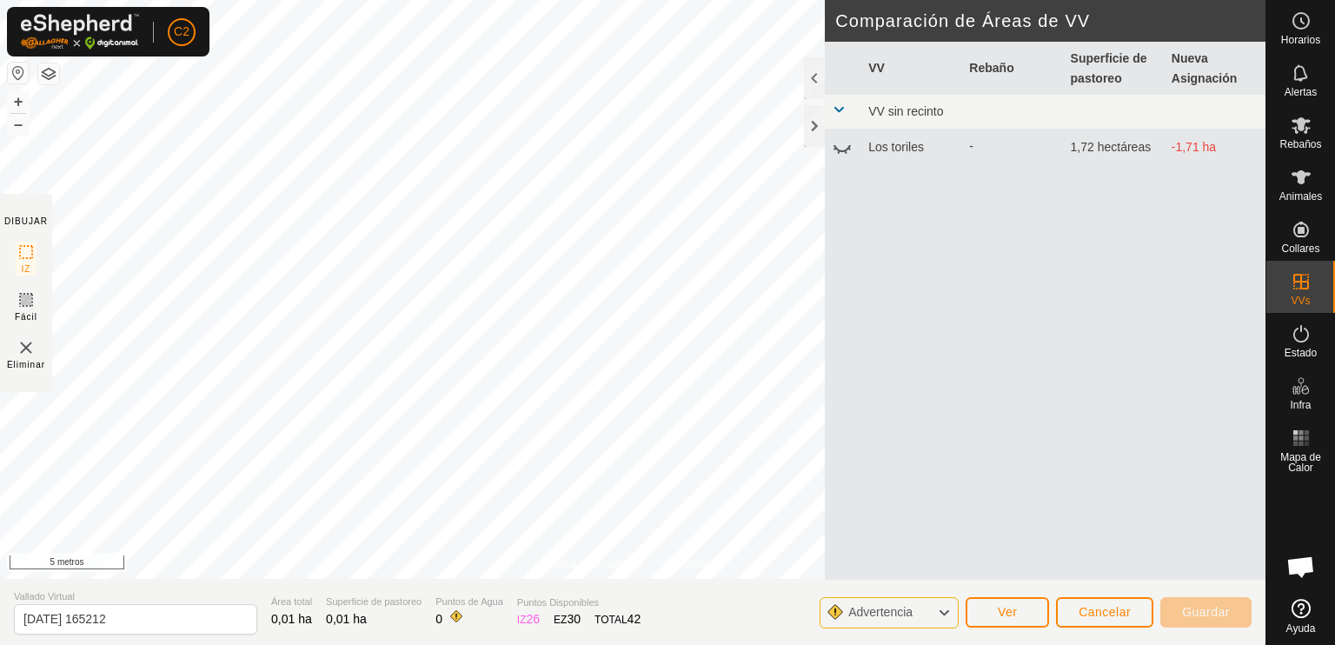
click at [838, 149] on icon at bounding box center [842, 148] width 17 height 7
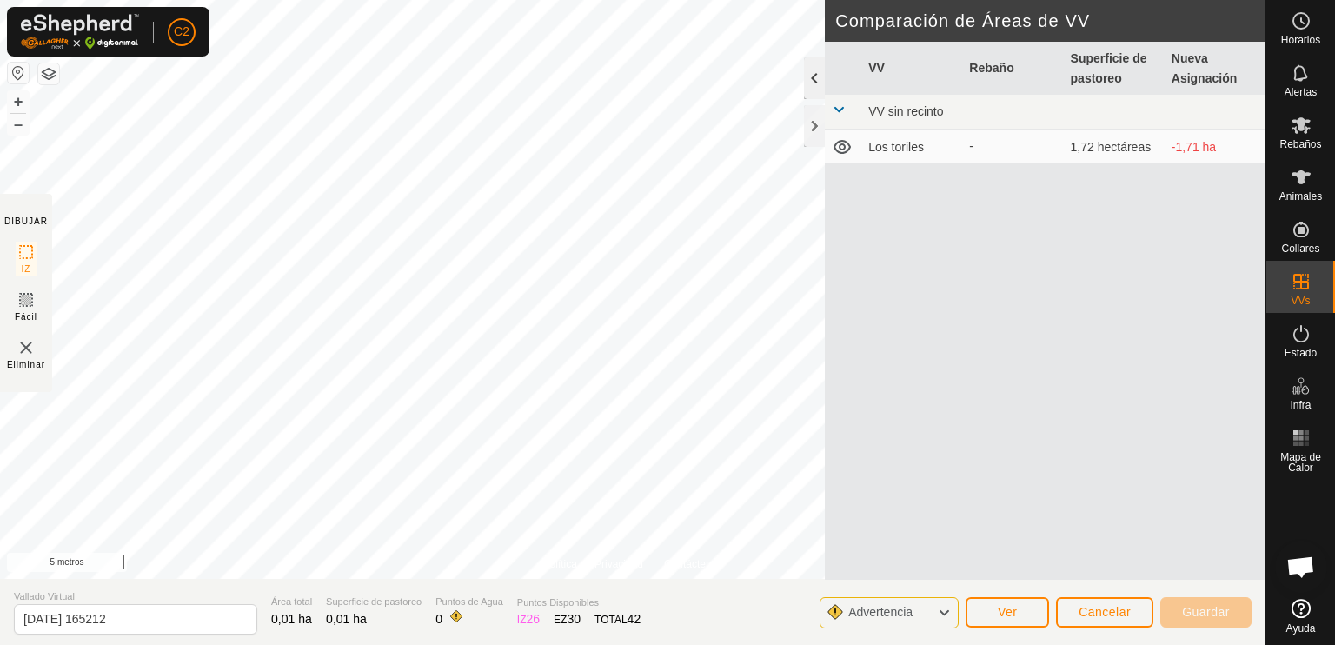
click at [812, 68] on div at bounding box center [814, 78] width 21 height 42
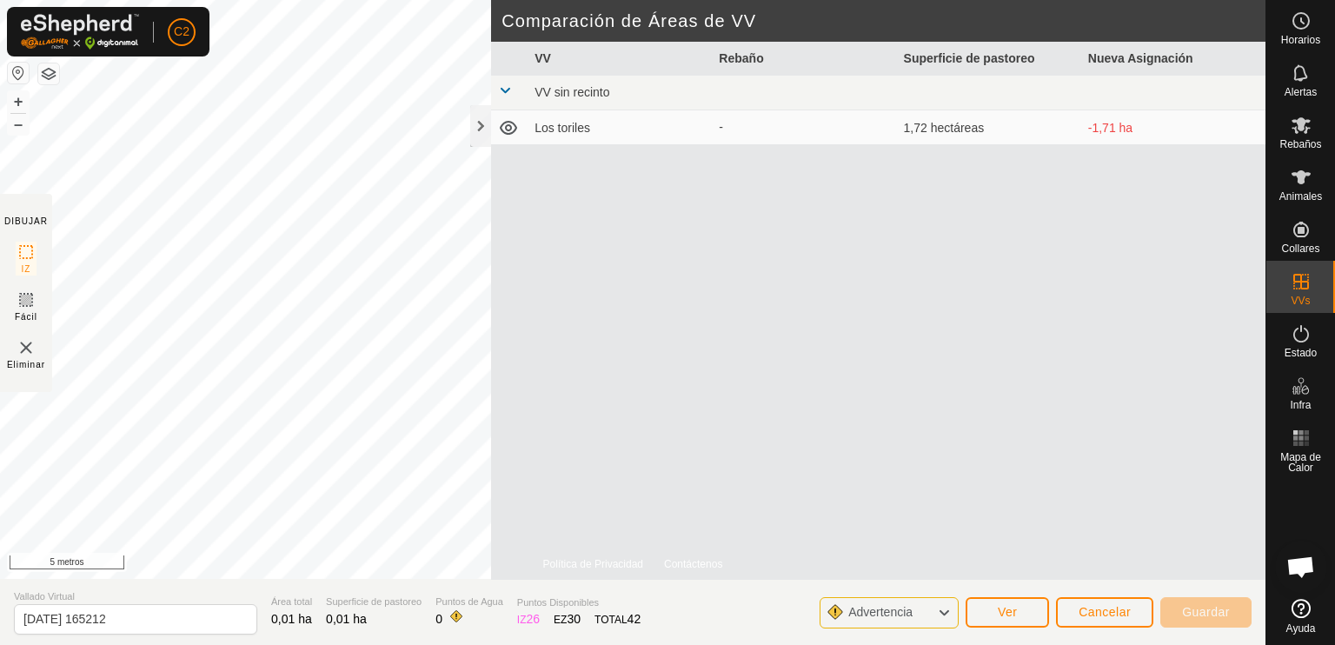
click at [934, 611] on div "Advertencia" at bounding box center [889, 612] width 139 height 31
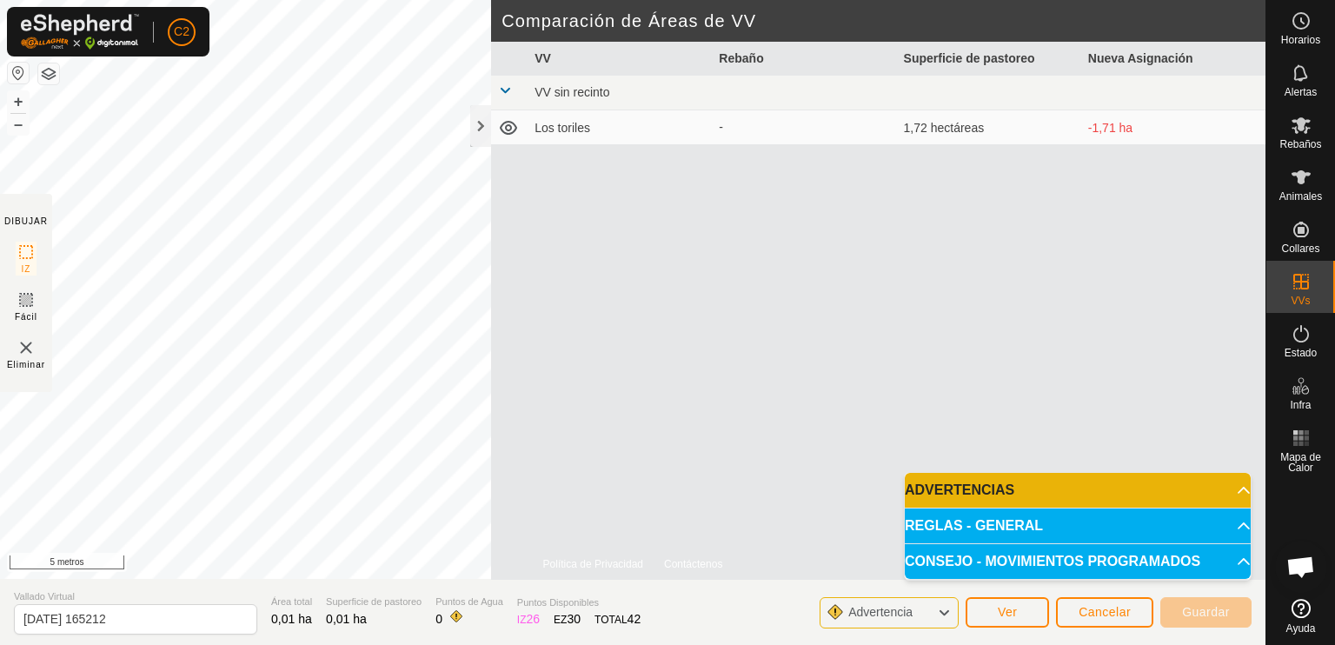
click at [978, 521] on font "REGLAS - GENERAL" at bounding box center [974, 525] width 138 height 15
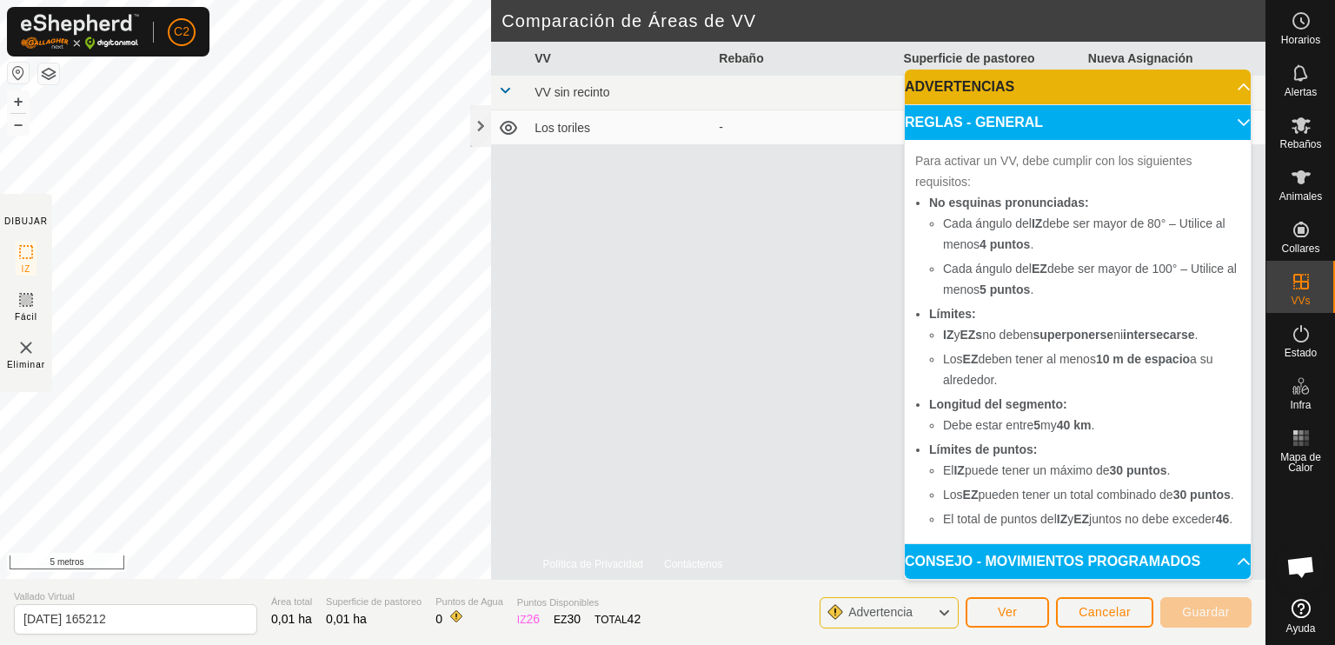
click at [825, 420] on div "VV Rebaño Superficie de pastoreo Nueva Asignación VV sin recinto Los toriles - …" at bounding box center [878, 311] width 774 height 538
click at [1216, 555] on p-accordion-header "CONSEJO - MOVIMIENTOS PROGRAMADOS" at bounding box center [1078, 561] width 346 height 35
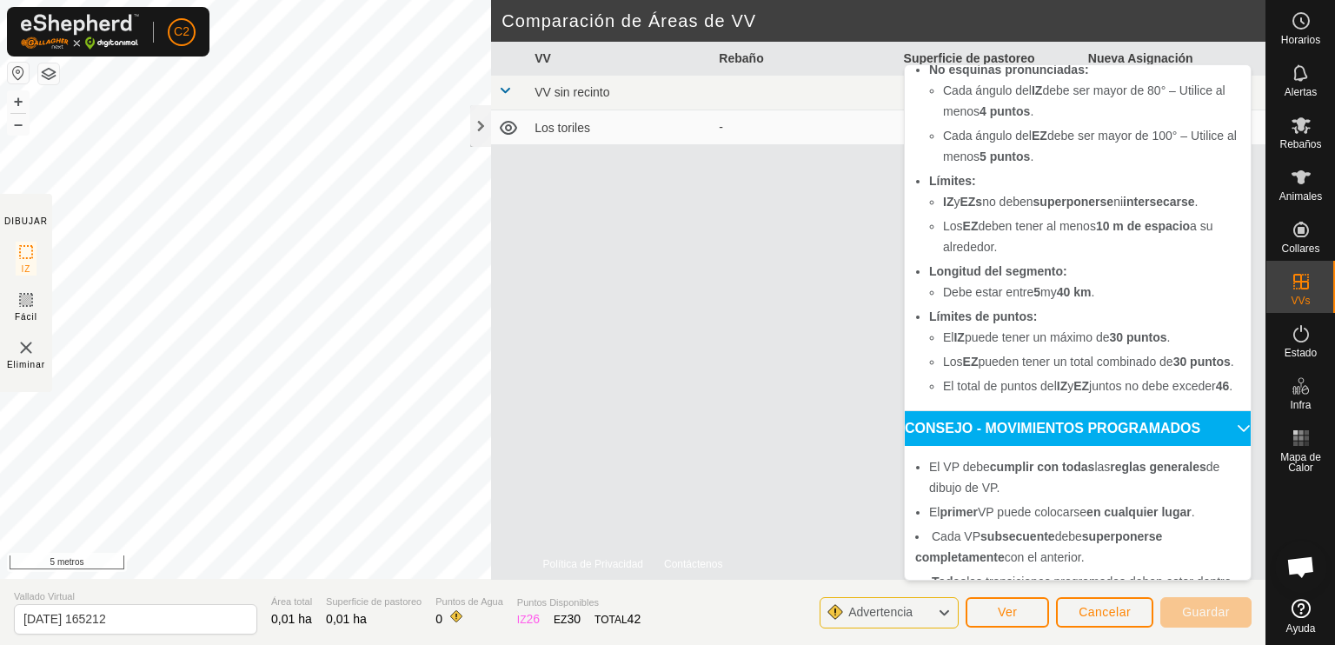
scroll to position [181, 0]
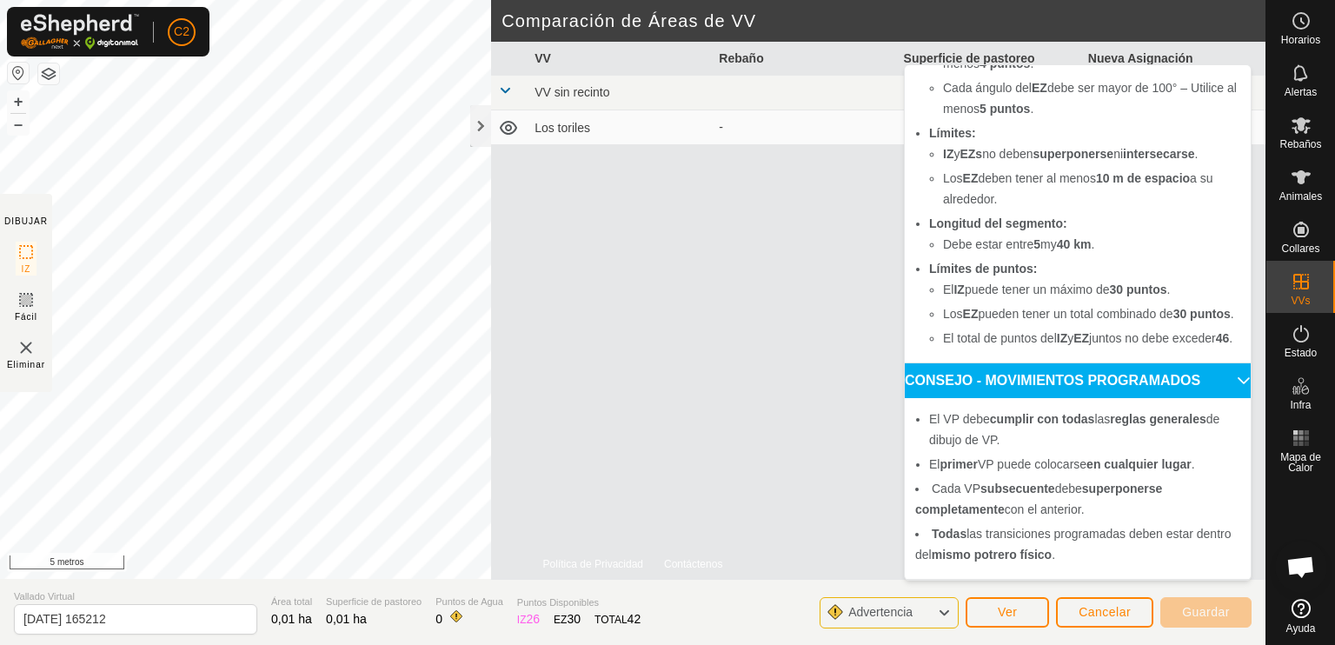
click at [728, 430] on div "VV Rebaño Superficie de pastoreo Nueva Asignación VV sin recinto Los toriles - …" at bounding box center [878, 311] width 774 height 538
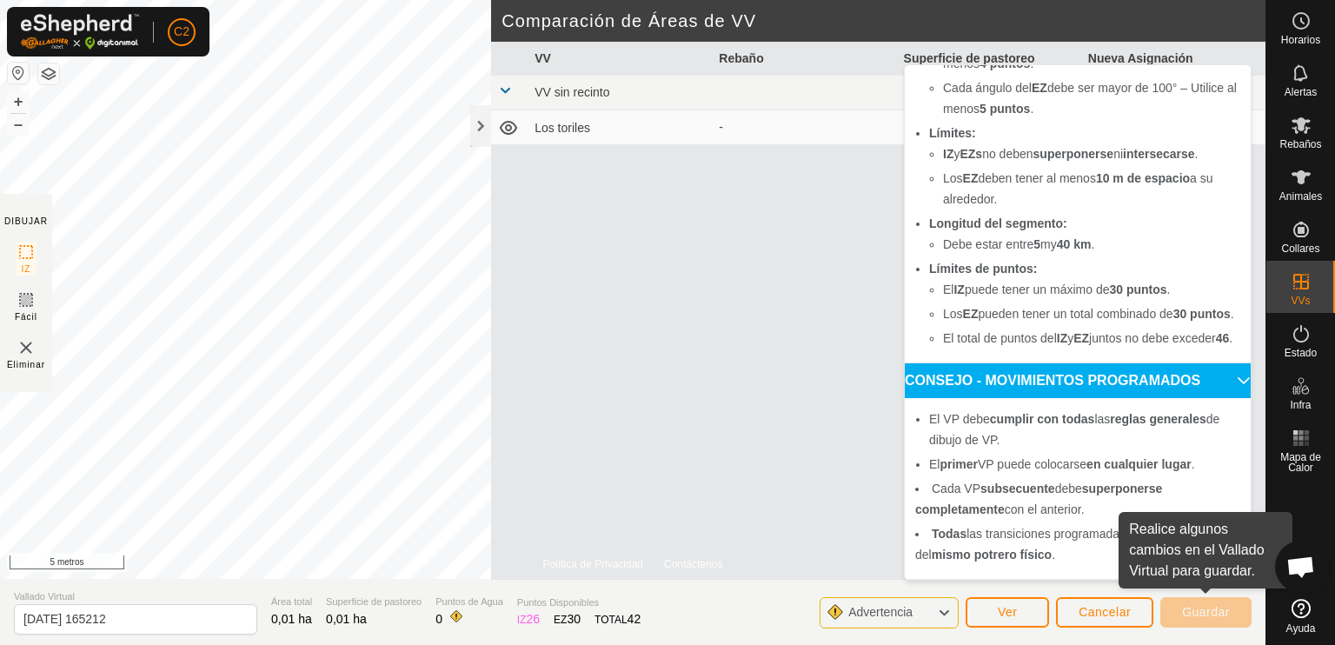
click at [1212, 613] on font "Guardar" at bounding box center [1206, 612] width 48 height 14
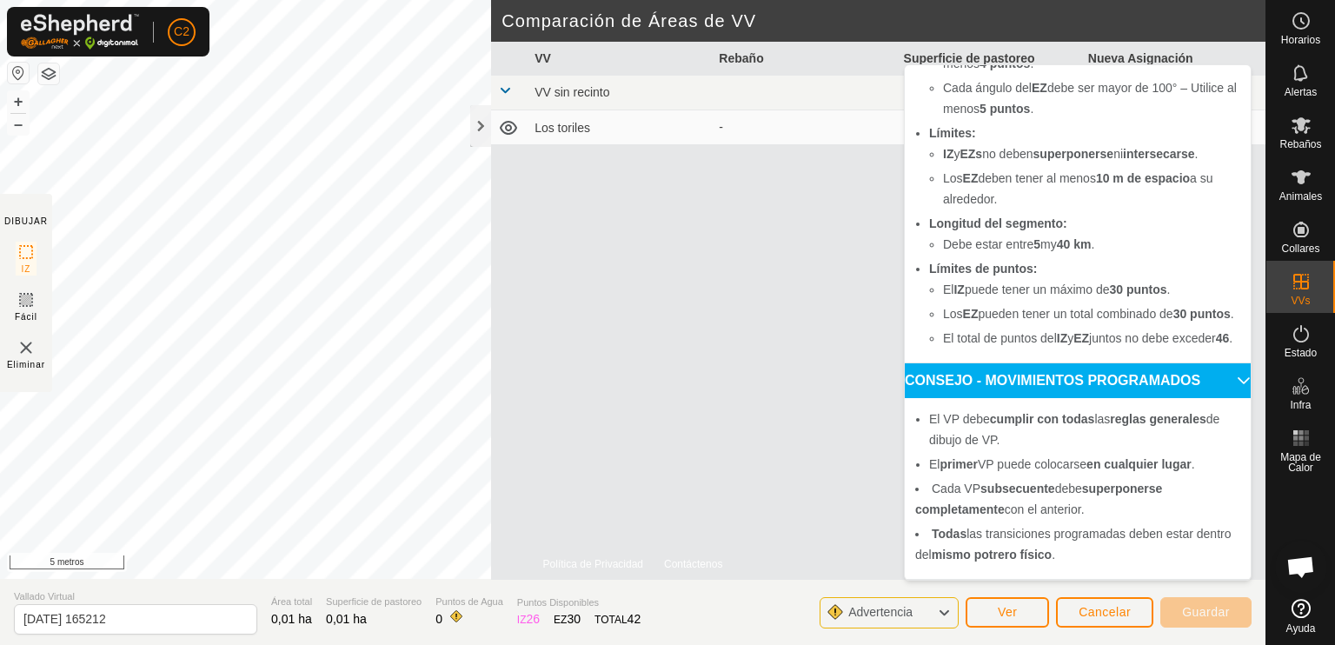
scroll to position [256, 0]
click at [16, 71] on button "button" at bounding box center [18, 73] width 21 height 21
click at [477, 125] on div at bounding box center [480, 126] width 21 height 42
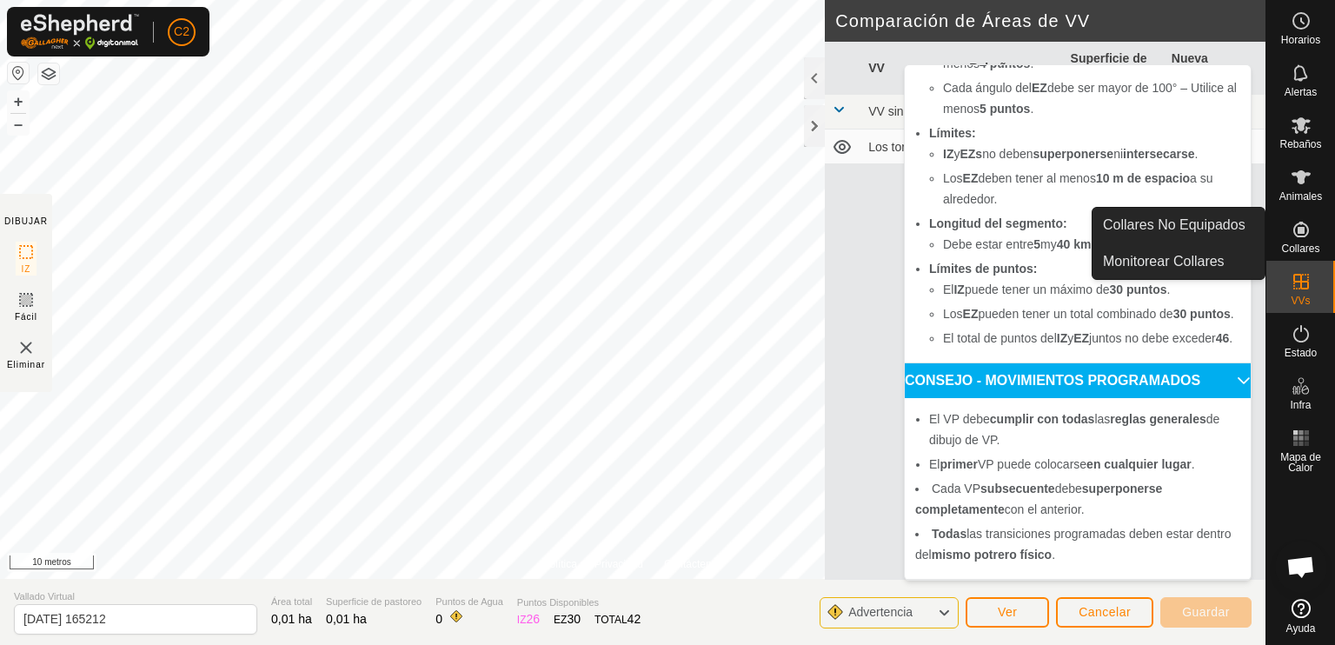
click at [1306, 232] on icon at bounding box center [1301, 229] width 21 height 21
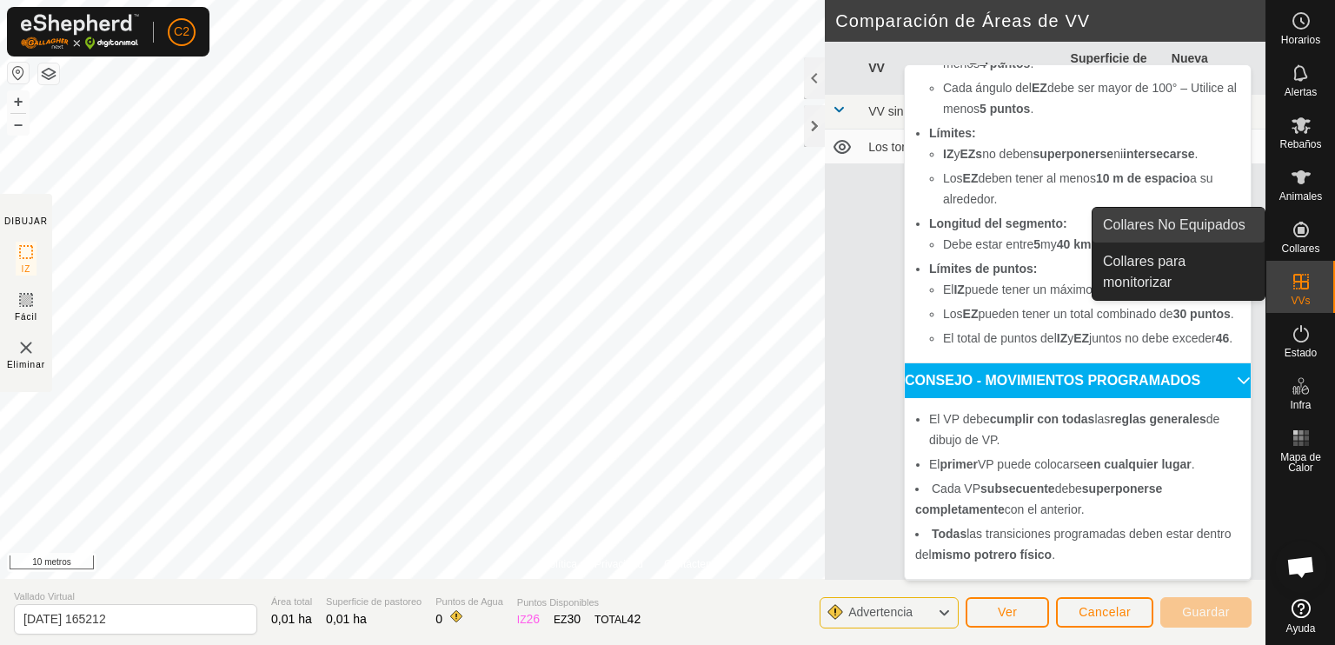
click at [1226, 219] on link "Collares No Equipados" at bounding box center [1179, 225] width 172 height 35
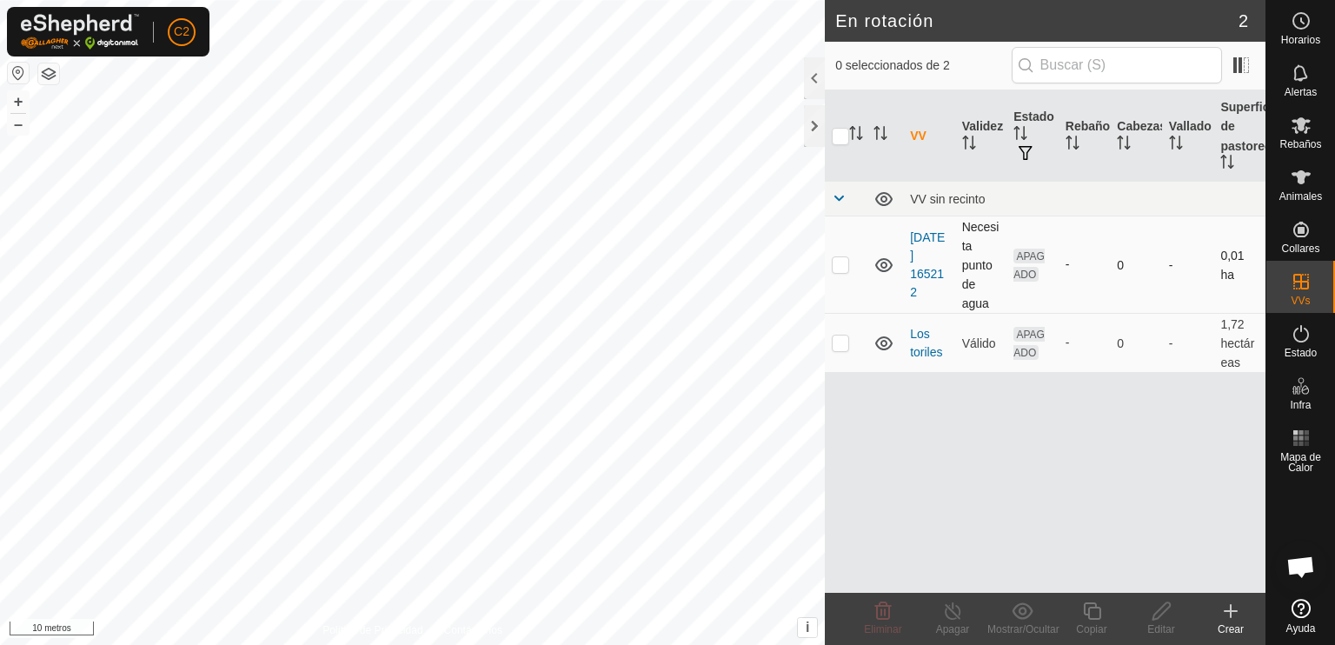
click at [835, 269] on p-tablecheckbox at bounding box center [840, 264] width 17 height 14
click at [880, 616] on icon at bounding box center [883, 611] width 21 height 21
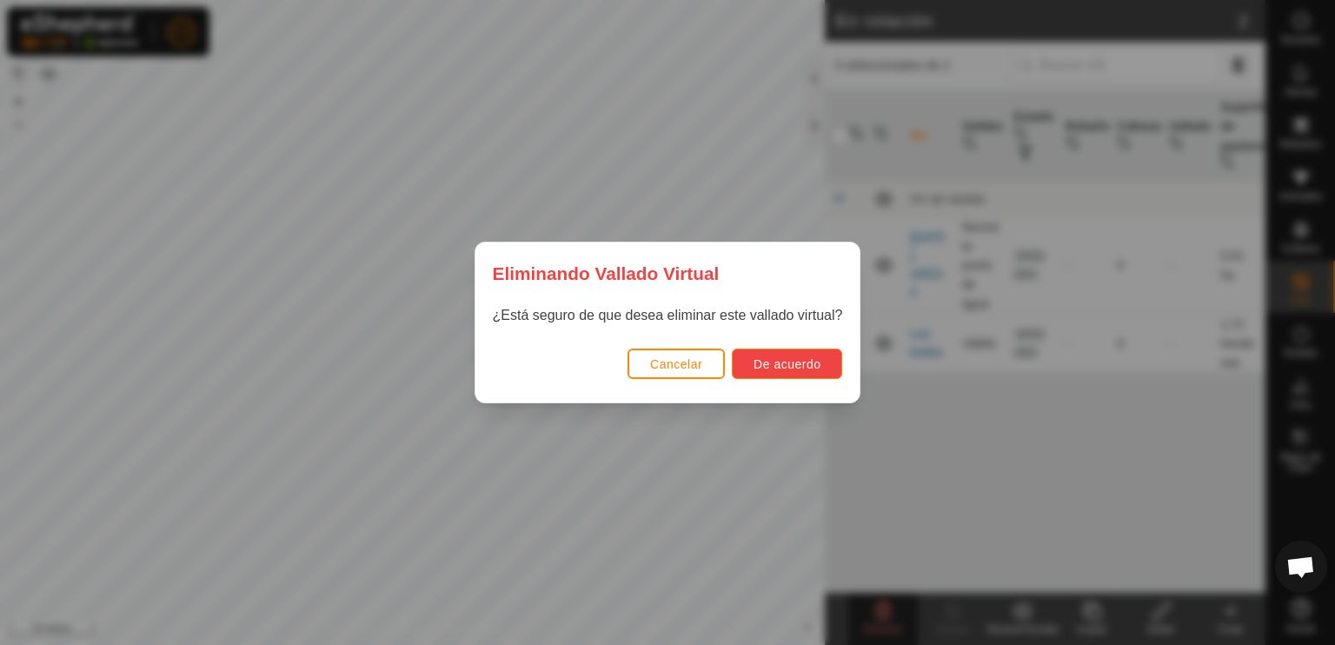
click at [795, 362] on font "De acuerdo" at bounding box center [787, 364] width 67 height 14
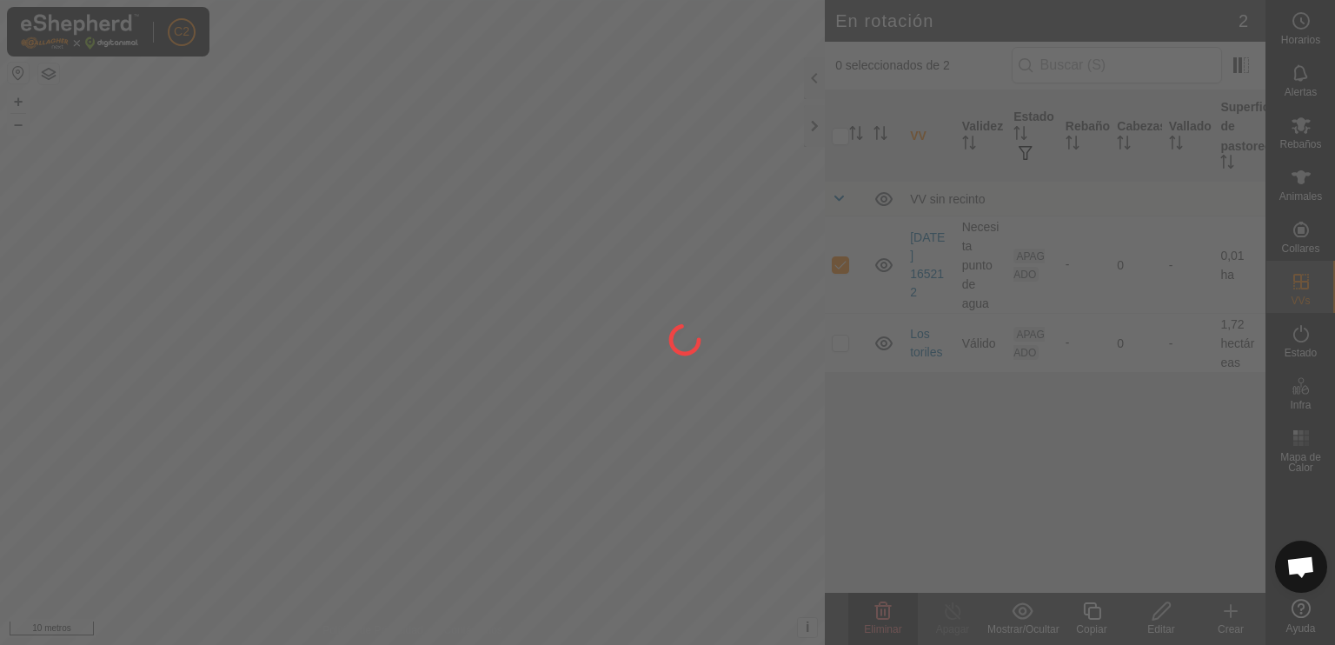
checkbox input "false"
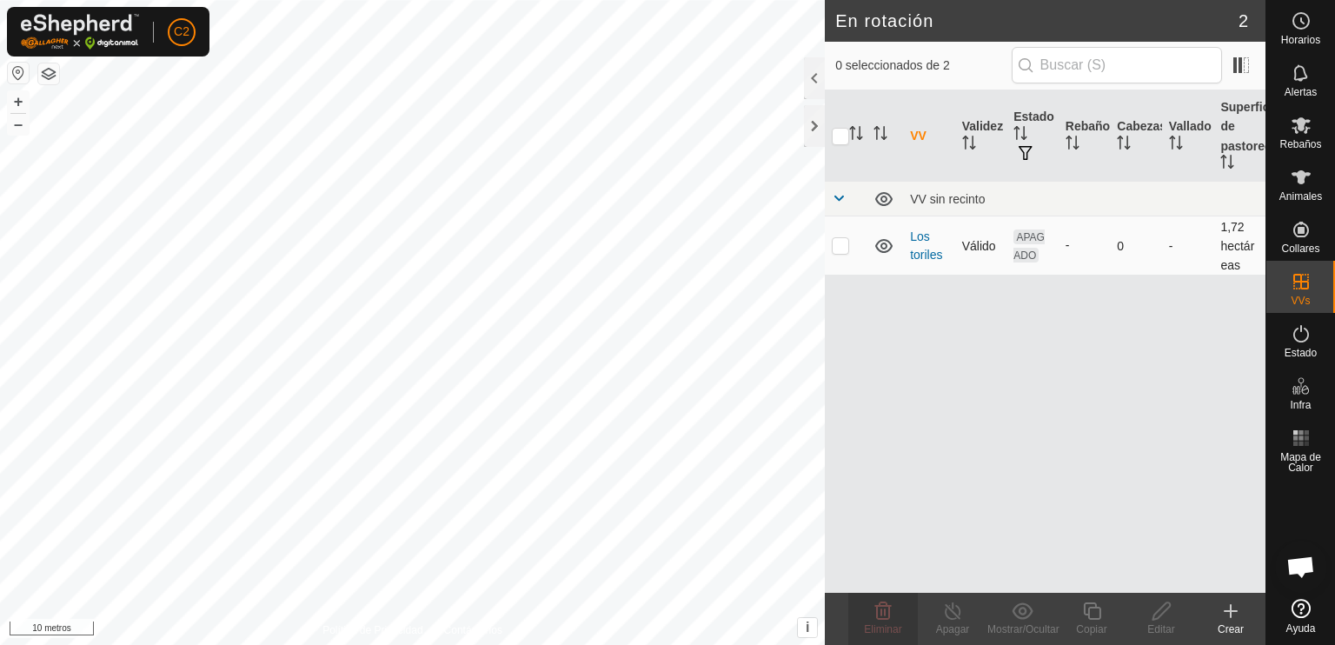
click at [843, 250] on p-checkbox at bounding box center [840, 245] width 17 height 14
checkbox input "true"
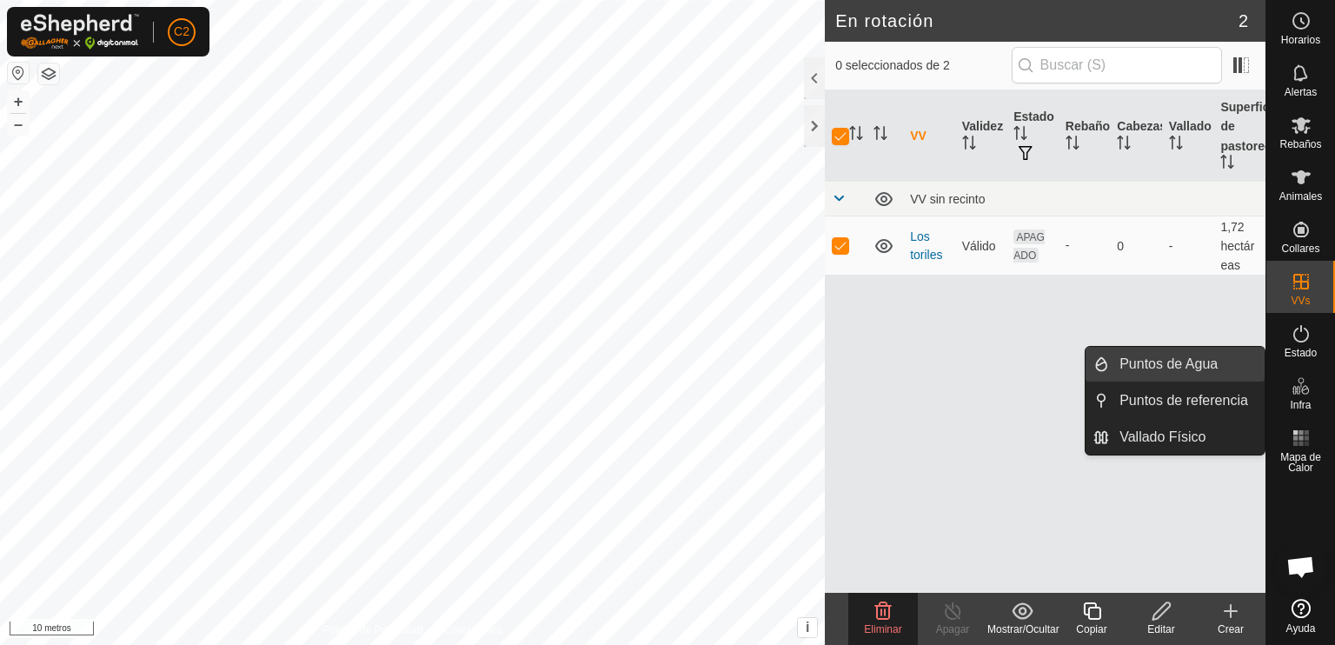
click at [1199, 362] on link "Puntos de Agua" at bounding box center [1187, 364] width 156 height 35
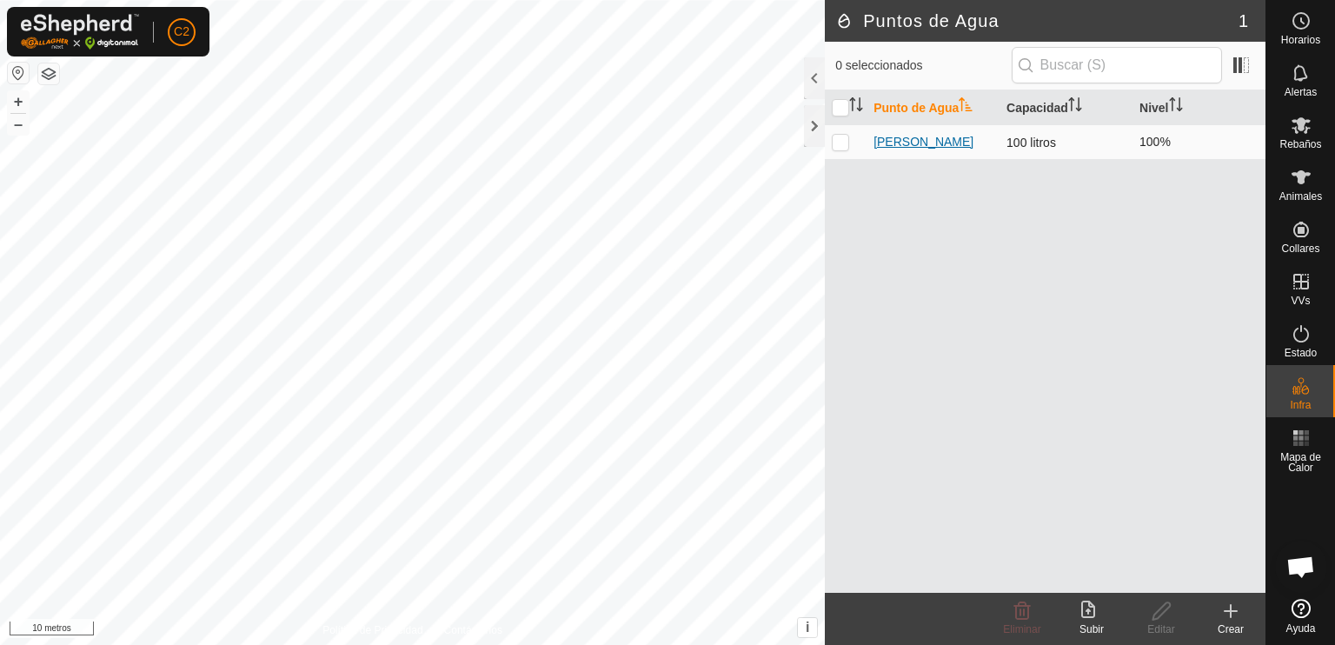
click at [911, 141] on font "Tío Pitomanantial" at bounding box center [924, 142] width 100 height 14
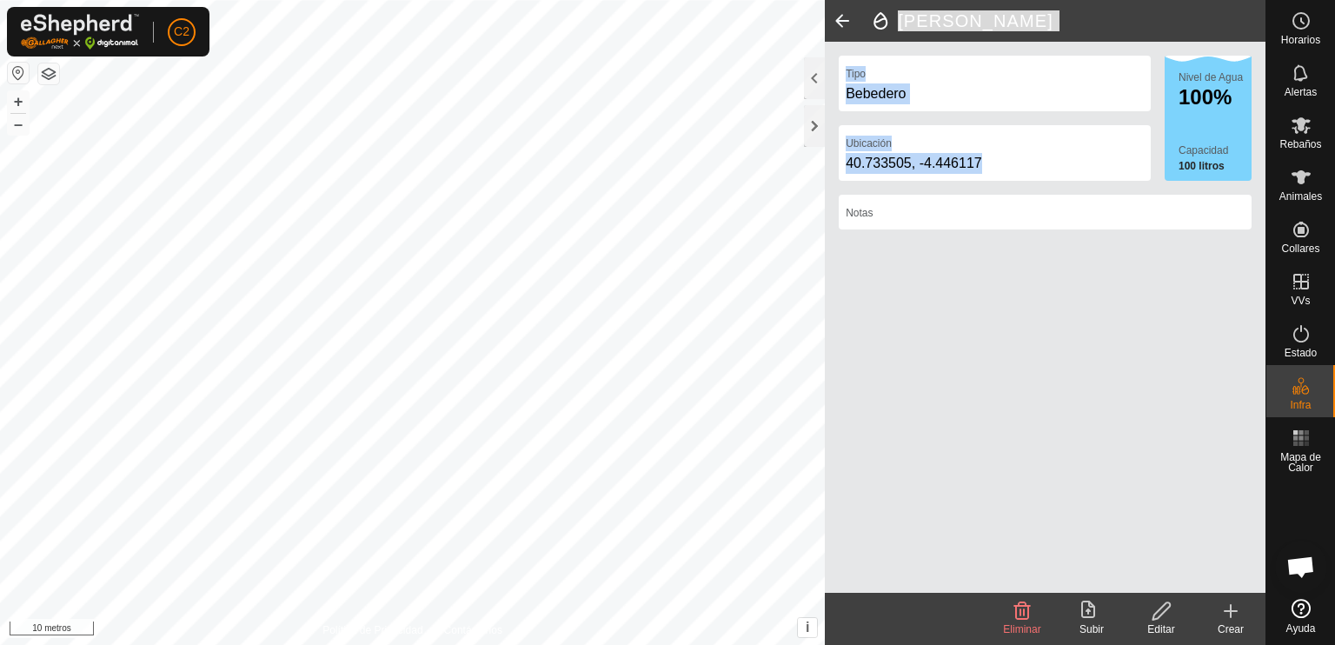
drag, startPoint x: 984, startPoint y: 155, endPoint x: 822, endPoint y: 147, distance: 161.9
click at [825, 147] on div "Tío Pitomanantial Tipo Bebedero Ubicación 40.733505, -4.446117 Nivel de Agua 10…" at bounding box center [1045, 322] width 441 height 645
click at [1005, 149] on div "Ubicación 40.733505, -4.446117" at bounding box center [995, 153] width 312 height 56
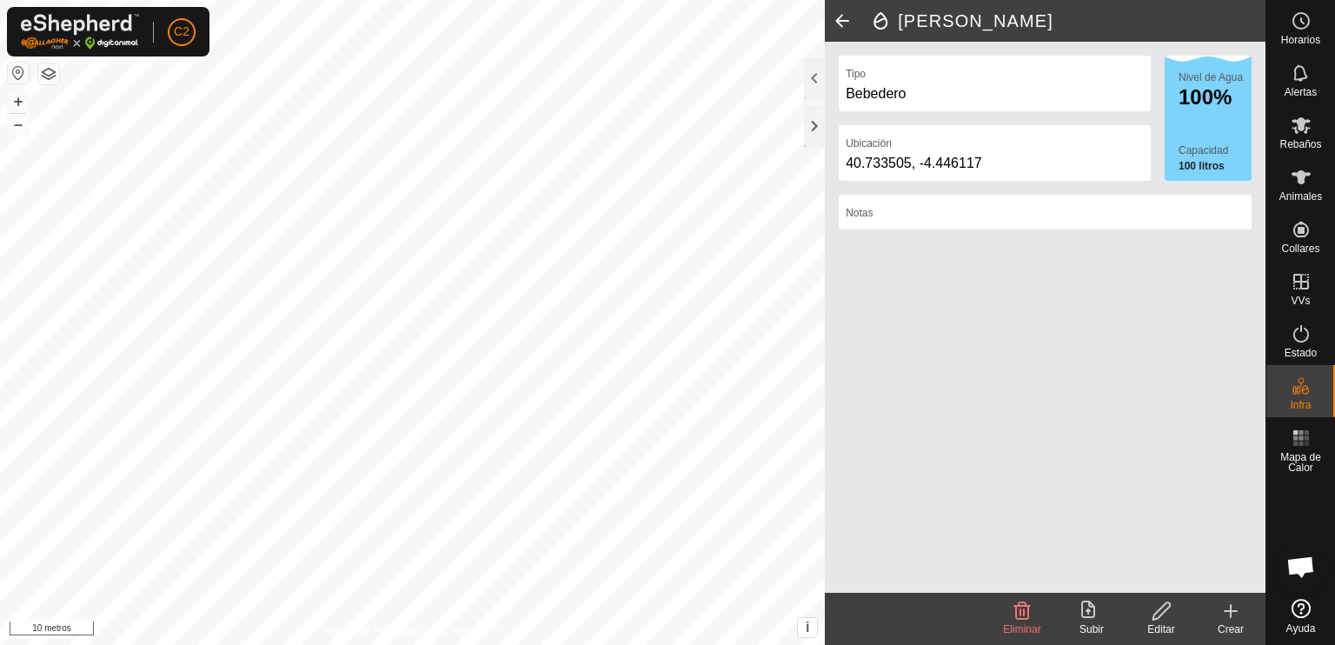
drag, startPoint x: 967, startPoint y: 151, endPoint x: 940, endPoint y: 146, distance: 28.3
click at [940, 146] on div "Ubicación 40.733505, -4.446117" at bounding box center [995, 153] width 312 height 56
drag, startPoint x: 992, startPoint y: 155, endPoint x: 848, endPoint y: 162, distance: 143.6
click at [848, 162] on div "40.733505, -4.446117" at bounding box center [995, 163] width 298 height 21
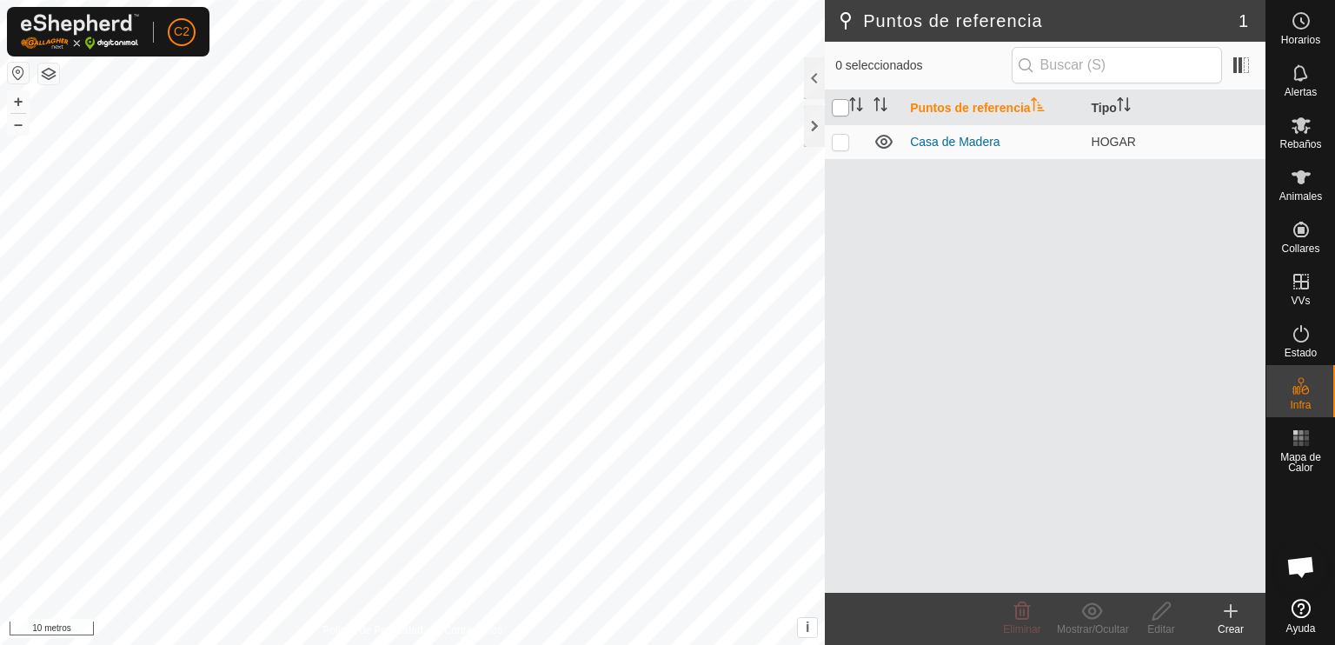
click at [837, 108] on input "checkbox" at bounding box center [840, 107] width 17 height 17
checkbox input "true"
click at [834, 108] on input "checkbox" at bounding box center [840, 107] width 17 height 17
checkbox input "false"
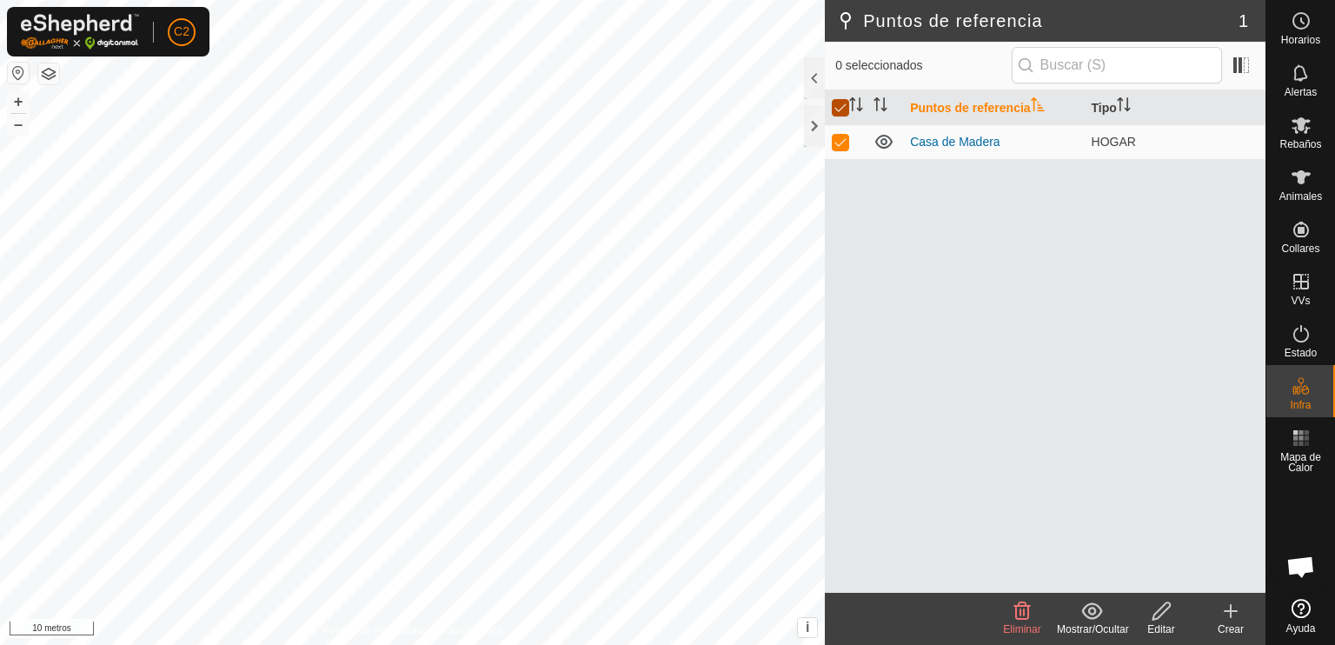
checkbox input "false"
click at [834, 107] on input "checkbox" at bounding box center [840, 107] width 17 height 17
checkbox input "true"
click at [835, 105] on input "checkbox" at bounding box center [840, 107] width 17 height 17
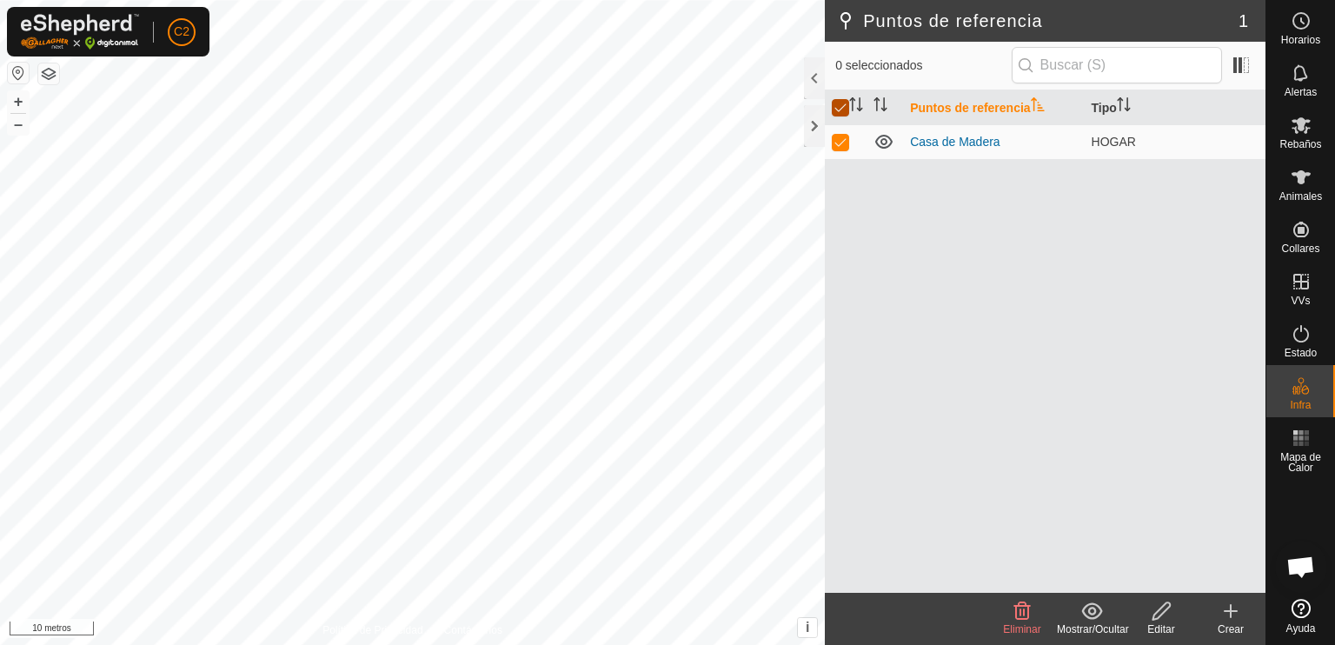
checkbox input "false"
click at [17, 71] on button "button" at bounding box center [18, 73] width 21 height 21
click at [45, 70] on button "button" at bounding box center [48, 73] width 21 height 21
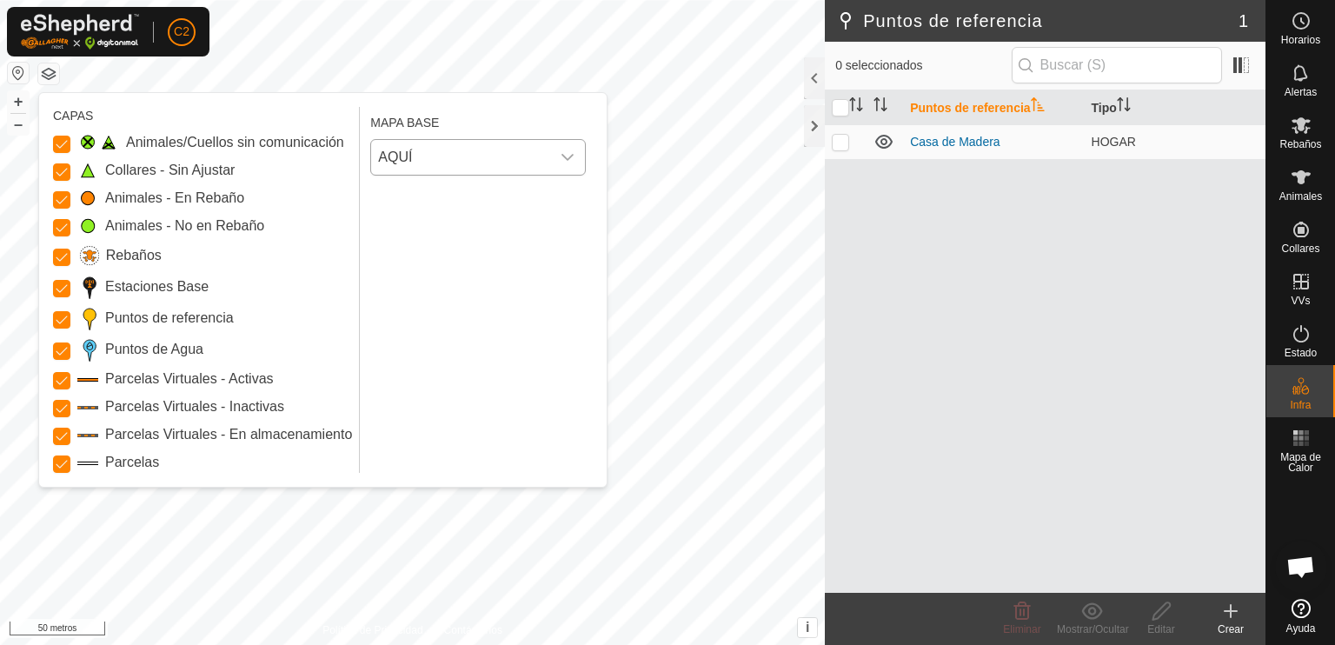
click at [563, 152] on icon "disparador desplegable" at bounding box center [568, 157] width 14 height 14
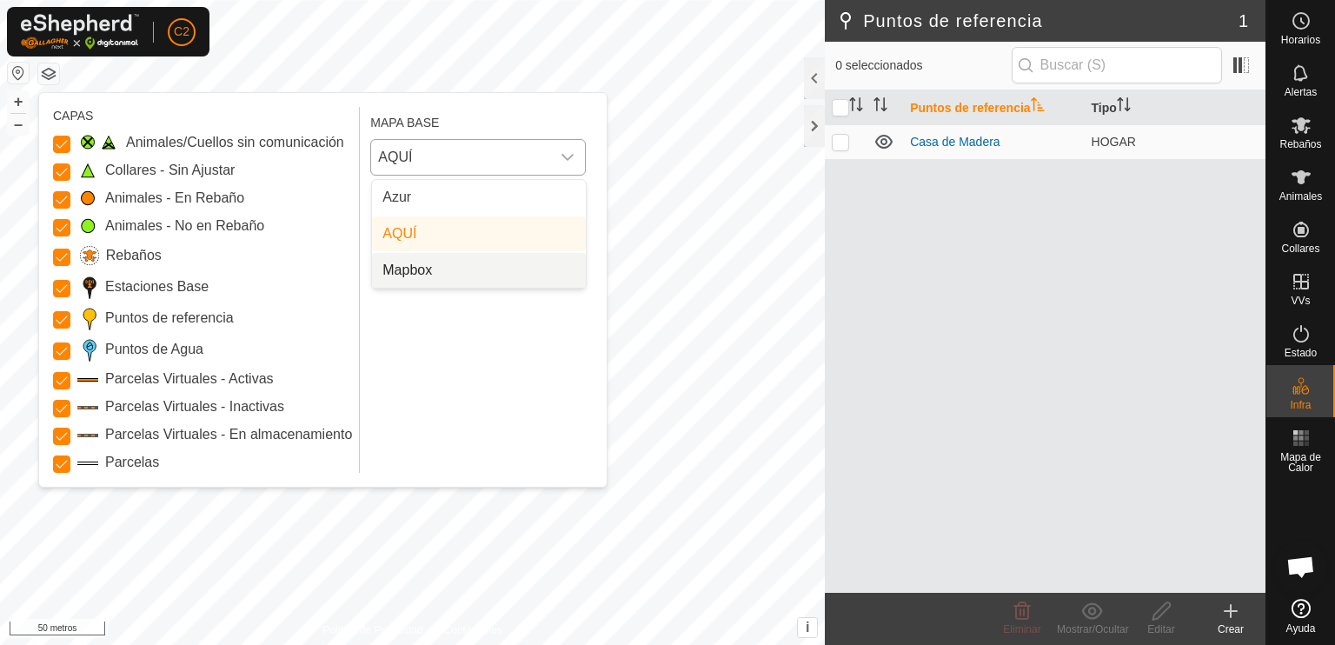
click at [438, 267] on li "Mapbox" at bounding box center [479, 270] width 214 height 35
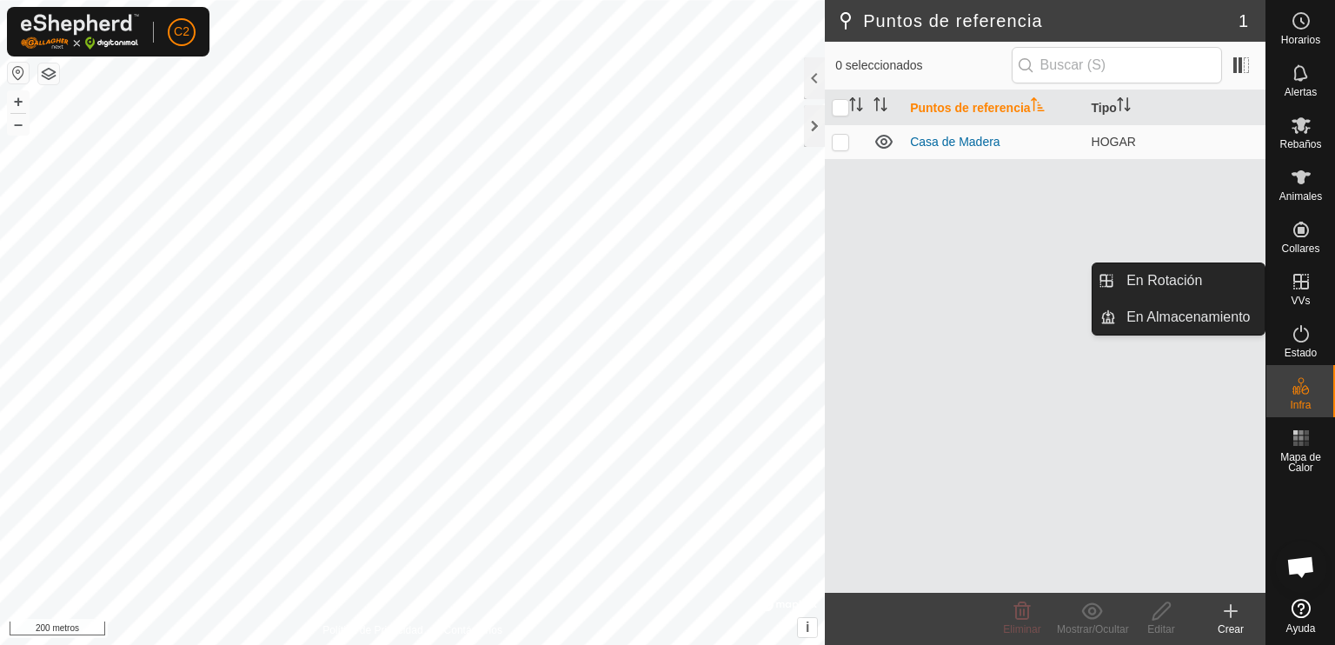
click at [1202, 279] on link "En Rotación" at bounding box center [1190, 280] width 149 height 35
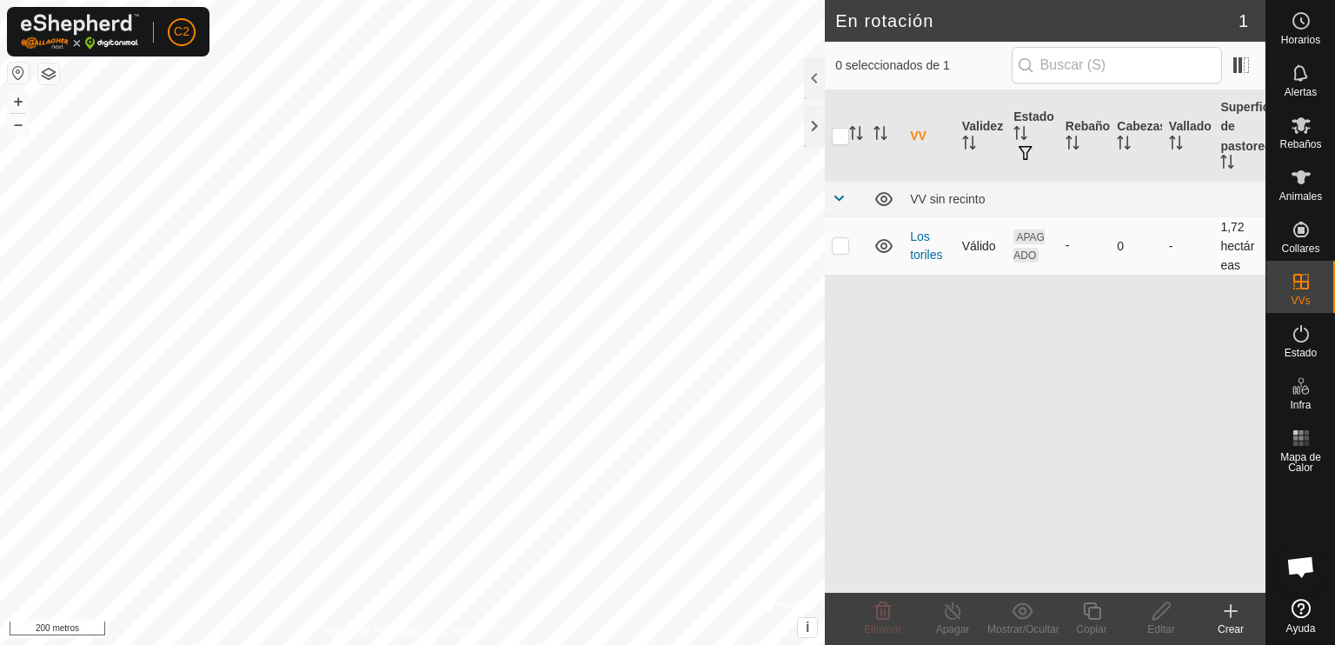
click at [843, 251] on p-checkbox at bounding box center [840, 245] width 17 height 14
checkbox input "true"
click at [879, 608] on icon at bounding box center [883, 611] width 21 height 21
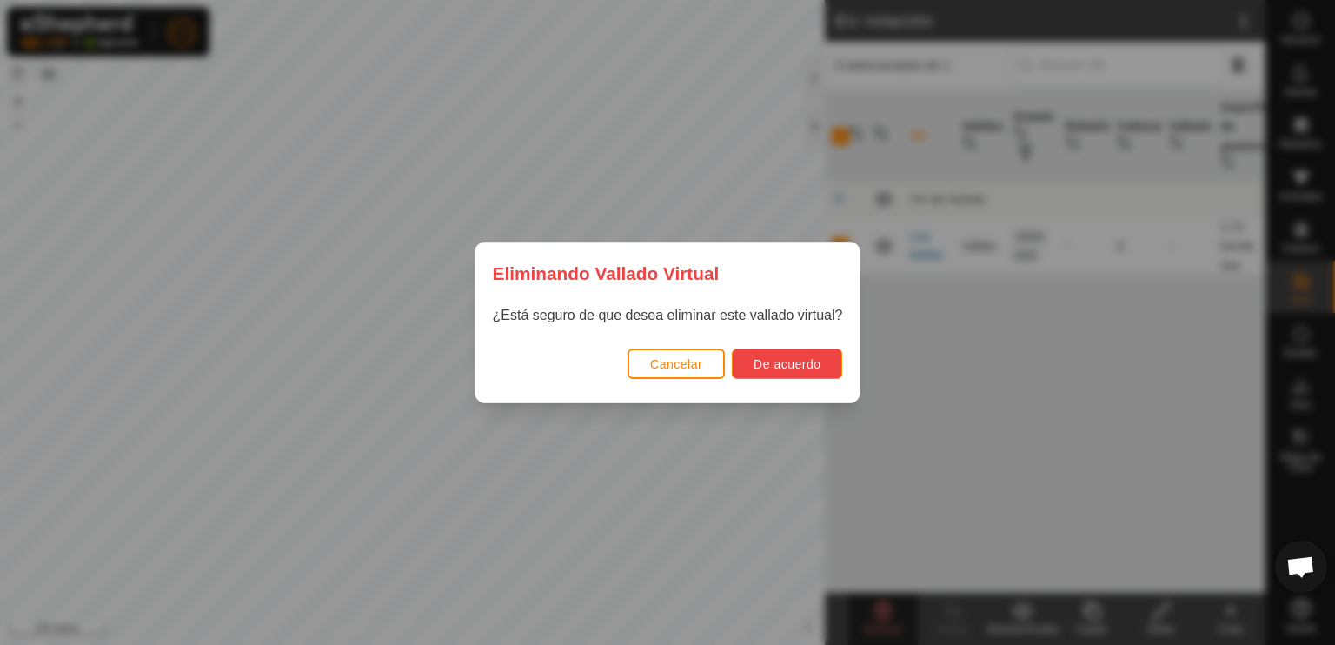
click at [783, 362] on font "De acuerdo" at bounding box center [787, 364] width 67 height 14
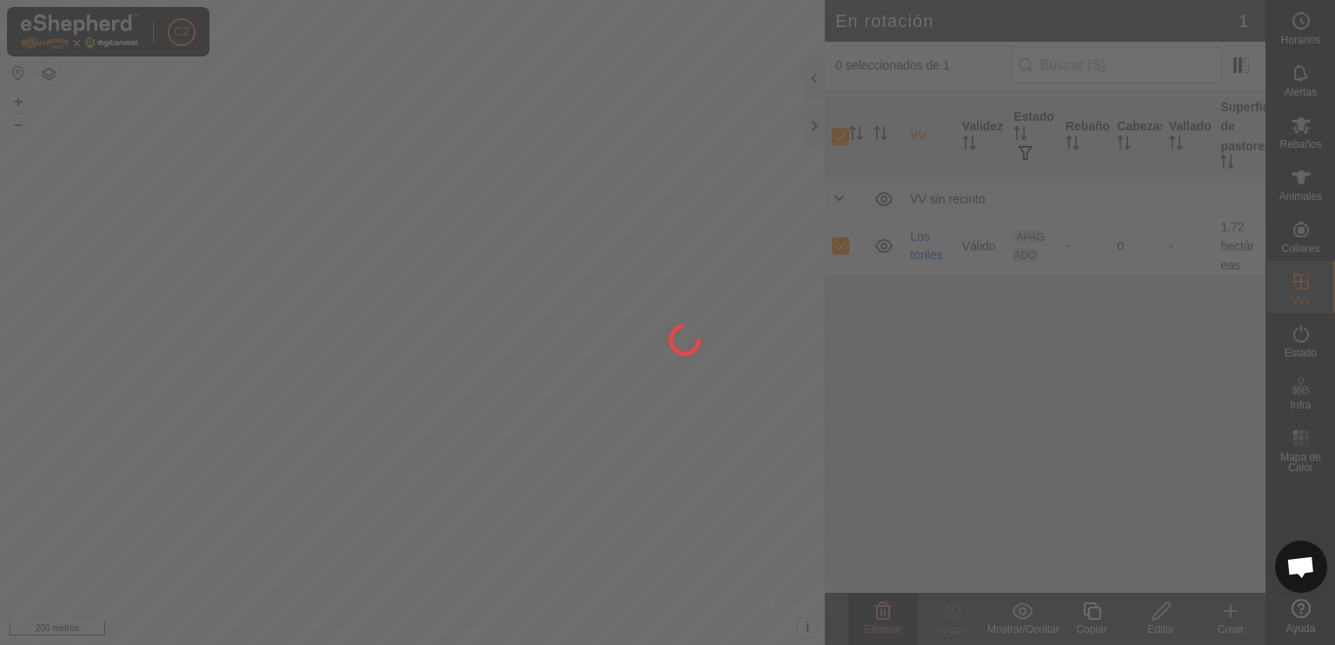
checkbox input "false"
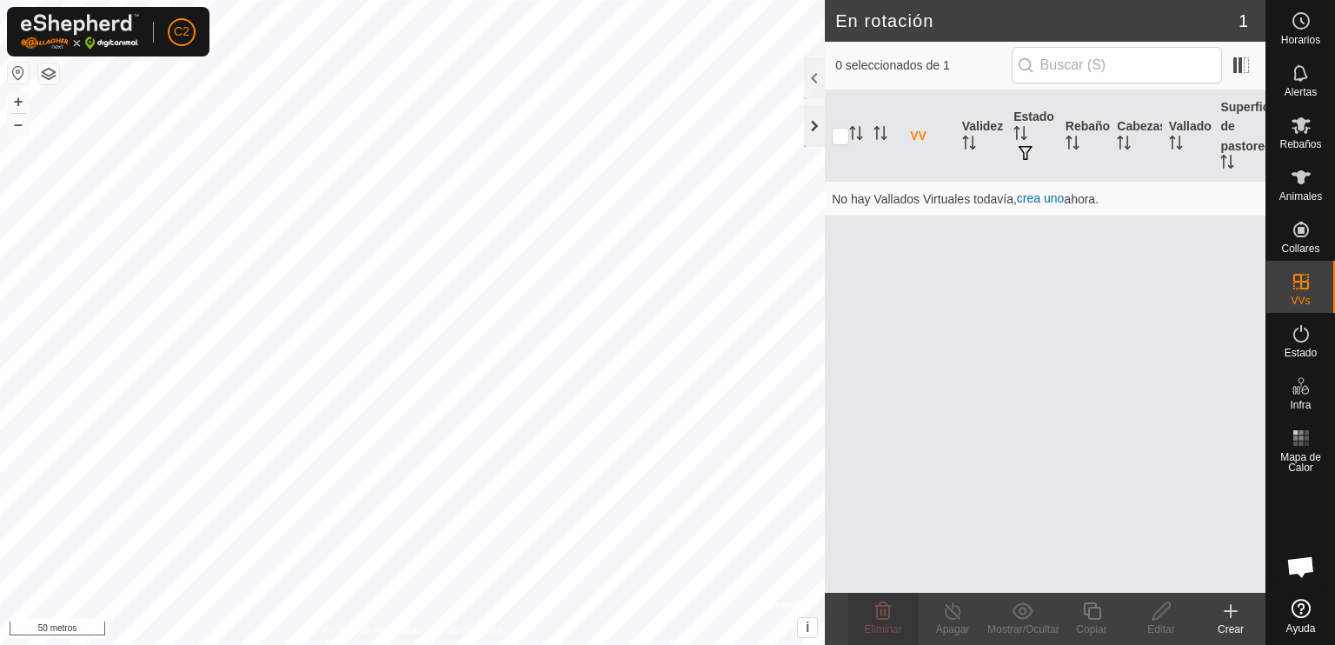
click at [814, 121] on div at bounding box center [814, 126] width 21 height 42
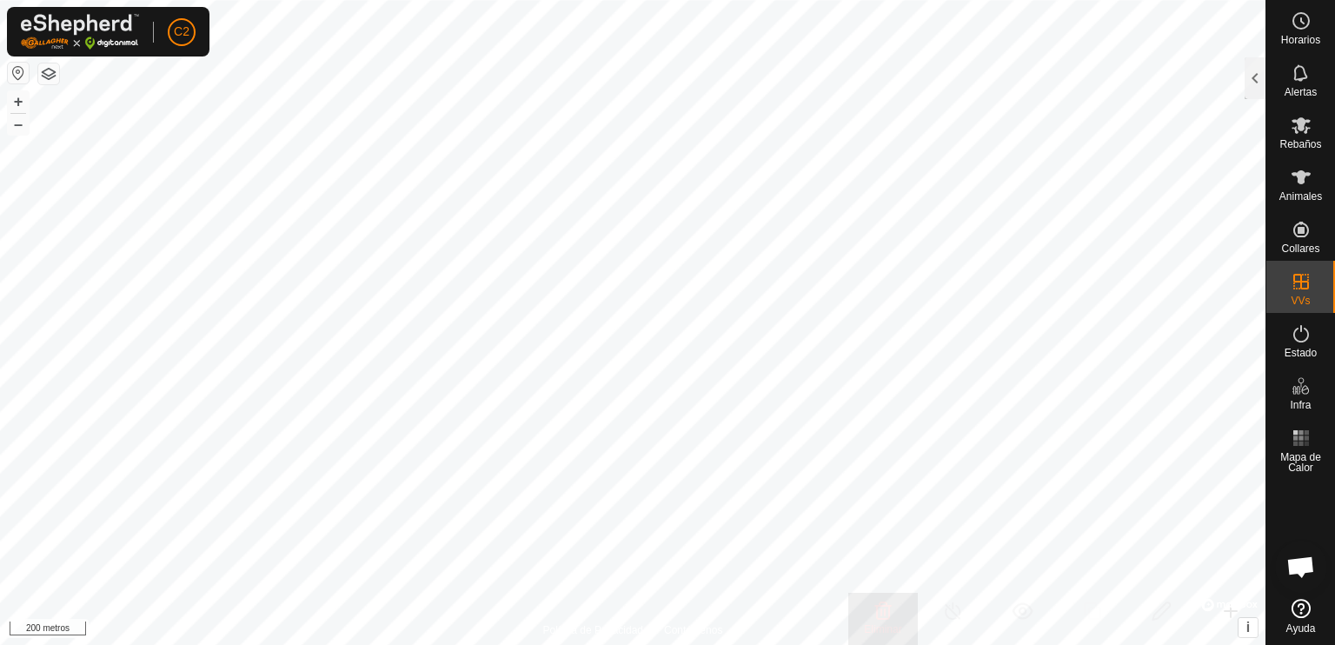
click at [13, 74] on button "button" at bounding box center [18, 73] width 21 height 21
click at [18, 70] on button "button" at bounding box center [18, 73] width 21 height 21
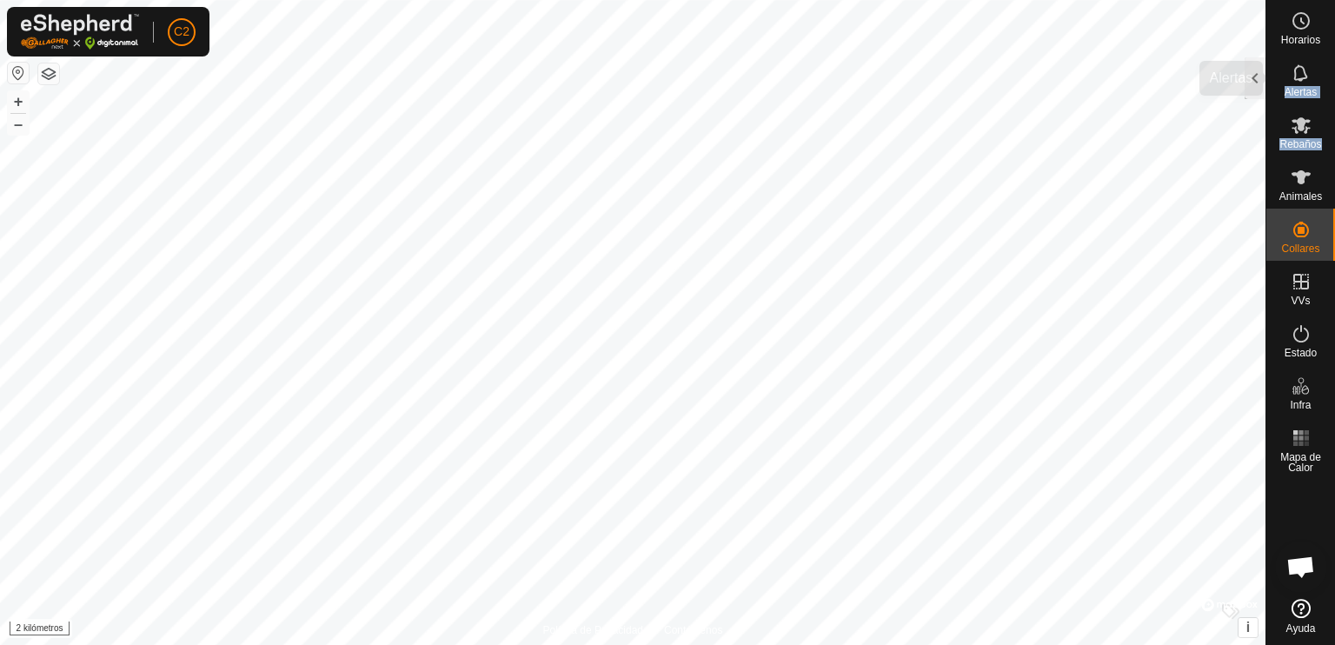
drag, startPoint x: 1330, startPoint y: 71, endPoint x: 1332, endPoint y: 89, distance: 17.6
click at [1332, 89] on div "Alertas" at bounding box center [1300, 78] width 69 height 52
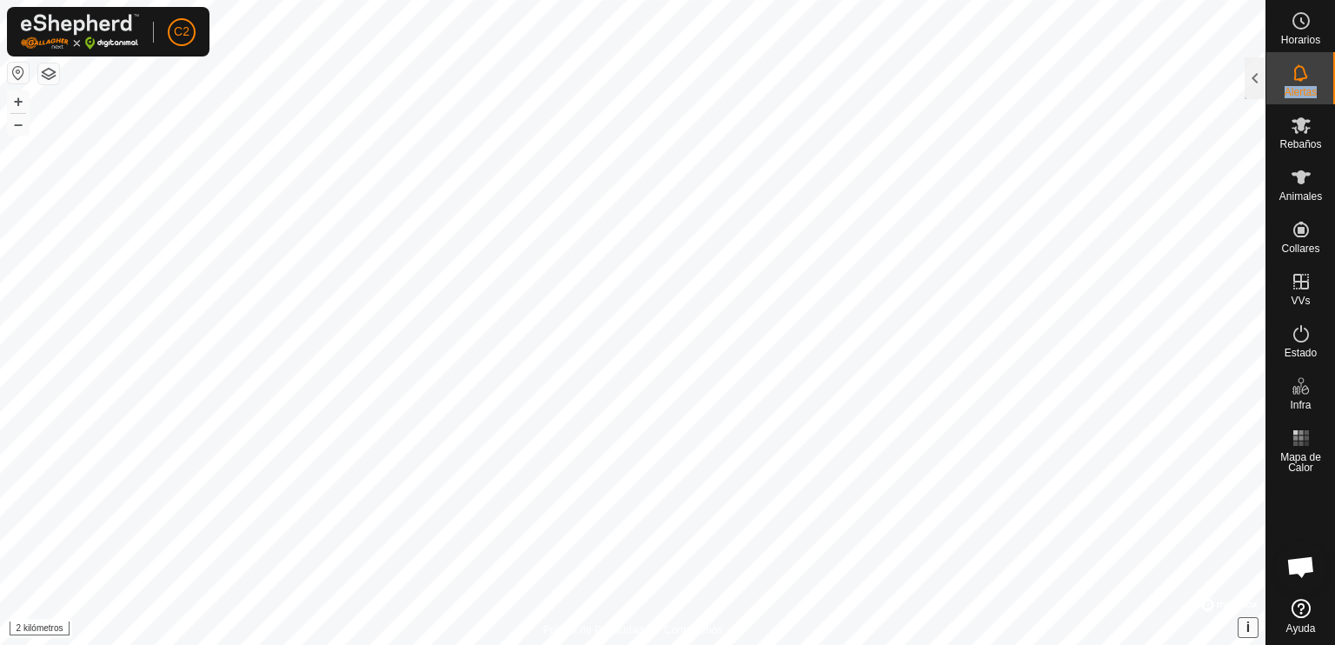
click at [1242, 626] on button "i" at bounding box center [1248, 627] width 19 height 19
click at [1166, 629] on font "Mejorar este mapa" at bounding box center [1189, 627] width 87 height 12
click at [1158, 624] on font "Mejorar este mapa" at bounding box center [1189, 627] width 87 height 12
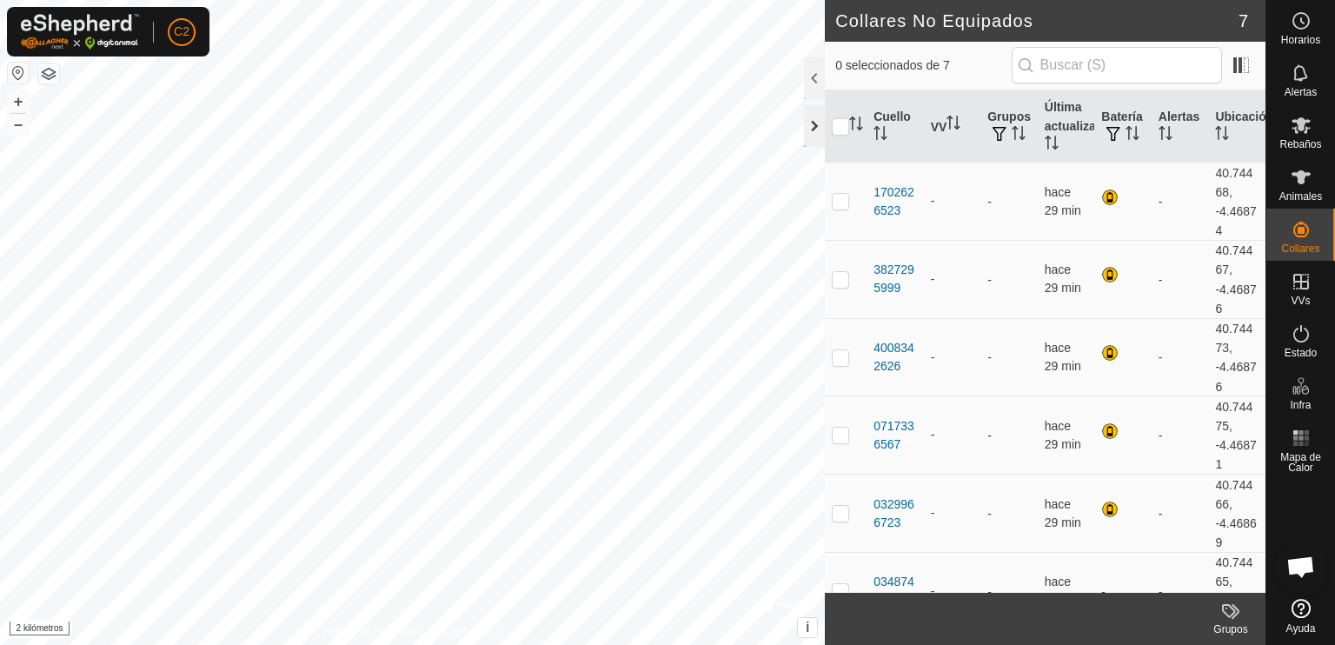
click at [808, 120] on div at bounding box center [814, 126] width 21 height 42
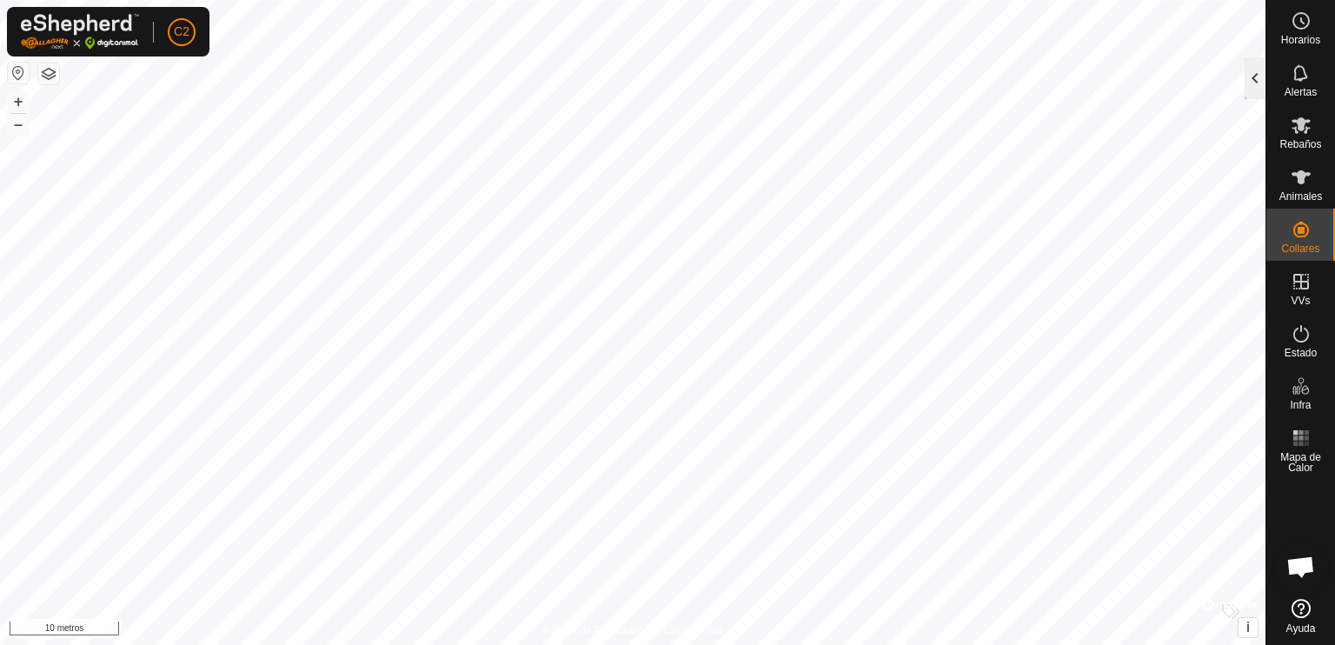
click at [1249, 76] on div at bounding box center [1255, 78] width 21 height 42
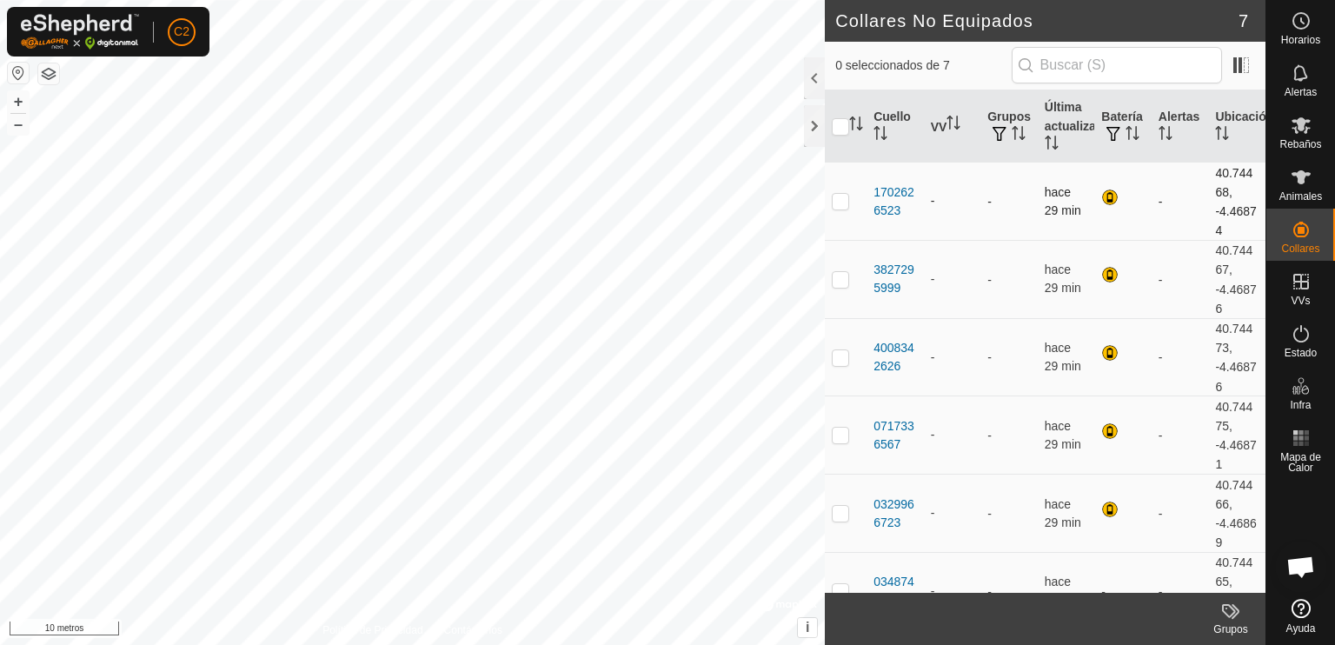
click at [838, 207] on p-checkbox at bounding box center [840, 201] width 17 height 14
click at [808, 82] on div at bounding box center [814, 78] width 21 height 42
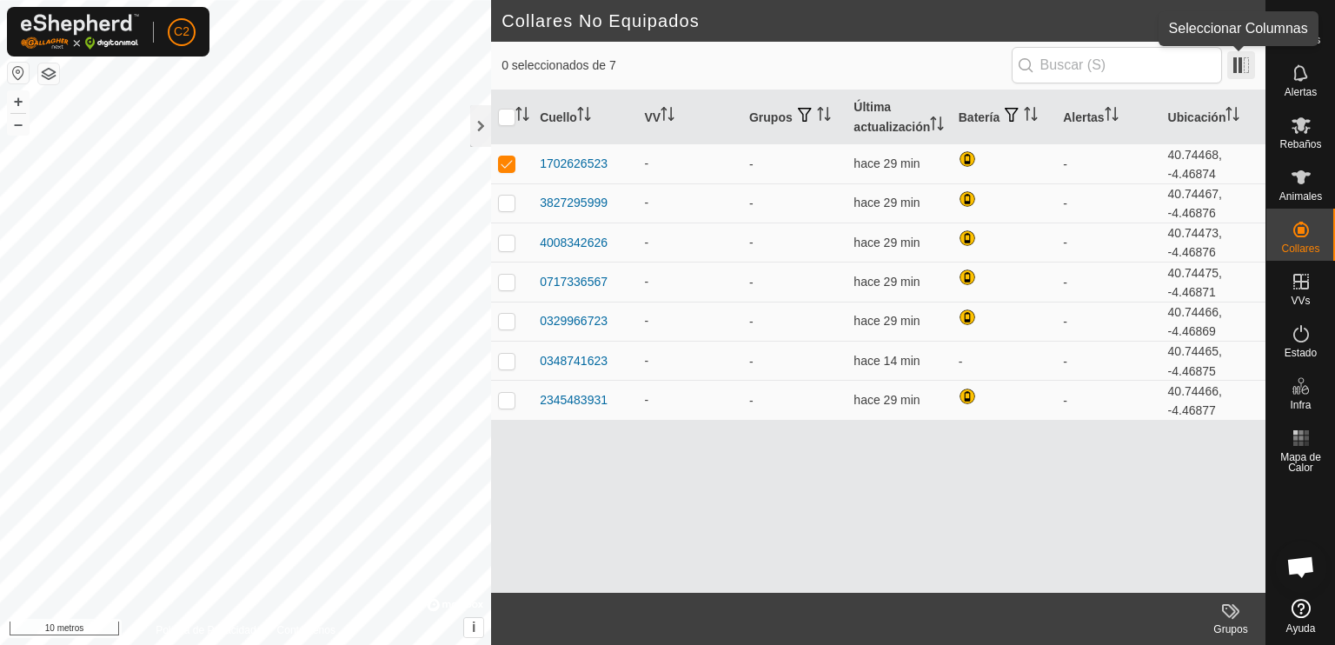
click at [1239, 57] on span at bounding box center [1241, 65] width 28 height 28
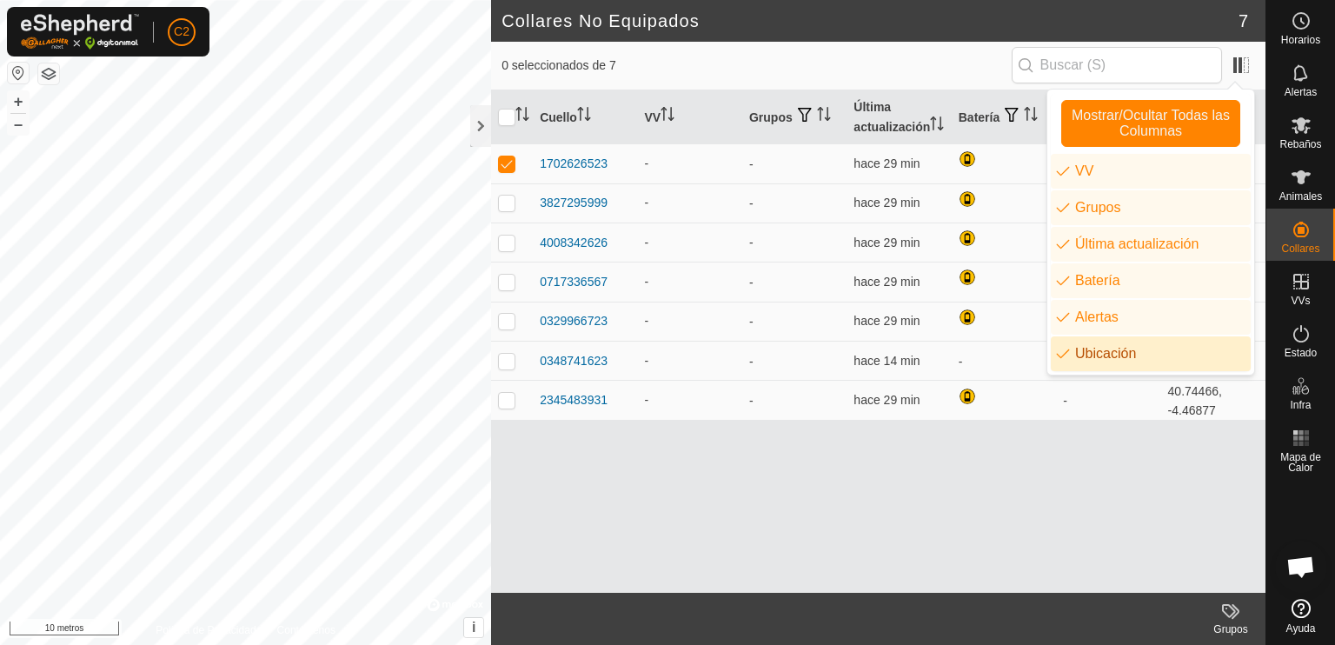
click at [1104, 350] on li "Ubicación" at bounding box center [1151, 353] width 200 height 35
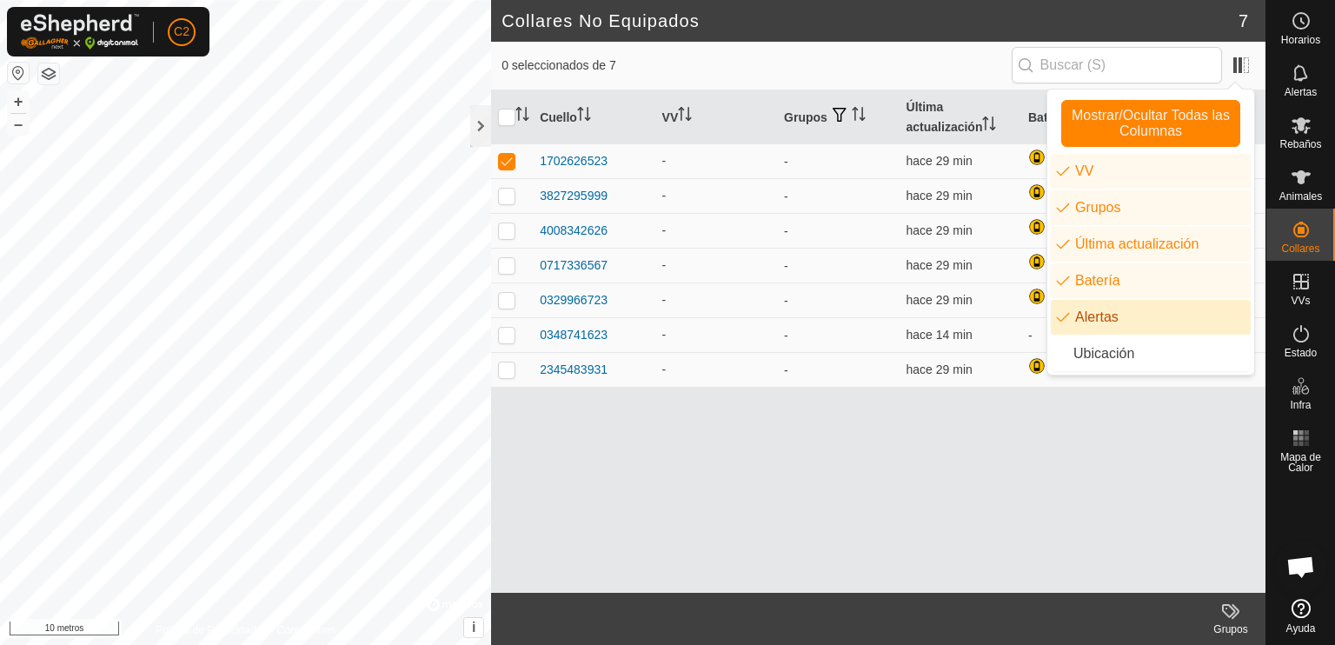
click at [892, 441] on div "Cuello VV Grupos Última actualización Batería Alertas 1702626523 - - hace 29 mi…" at bounding box center [878, 341] width 774 height 502
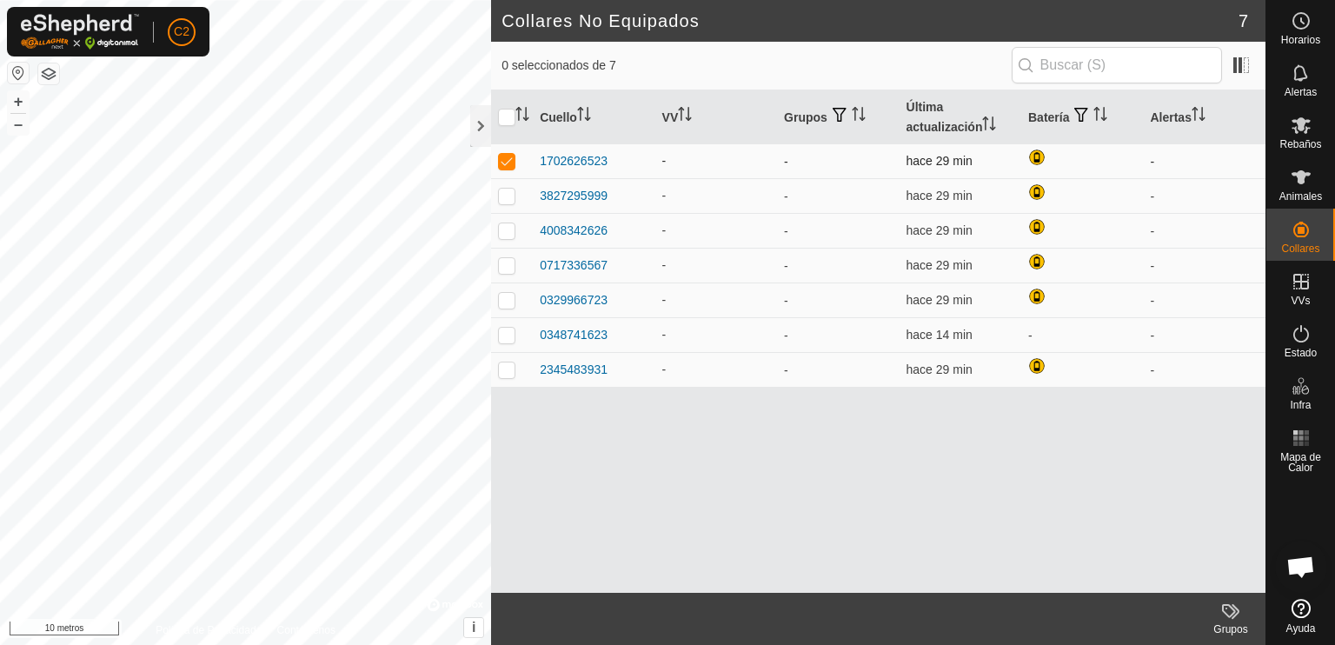
click at [502, 160] on p-checkbox at bounding box center [506, 161] width 17 height 14
checkbox input "false"
click at [506, 194] on p-checkbox at bounding box center [506, 196] width 17 height 14
checkbox input "false"
click at [581, 163] on font "1702626523" at bounding box center [574, 161] width 68 height 14
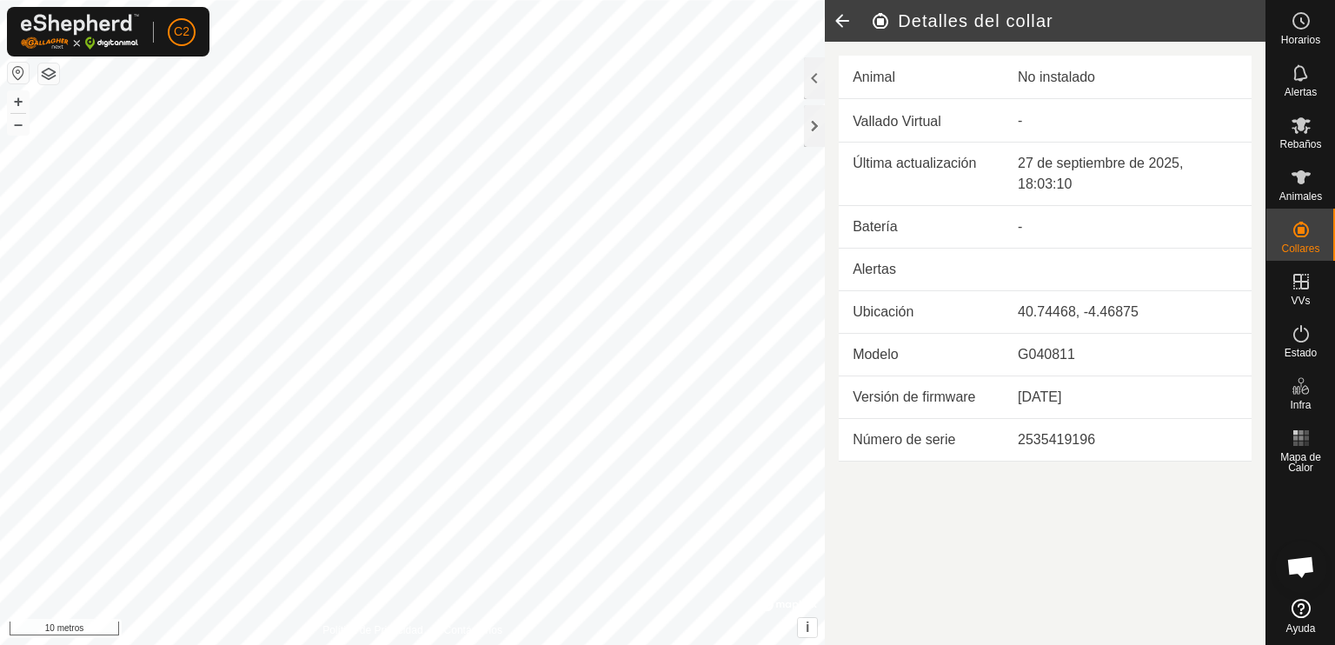
click at [814, 76] on div at bounding box center [814, 78] width 21 height 42
click at [816, 76] on div at bounding box center [814, 78] width 21 height 42
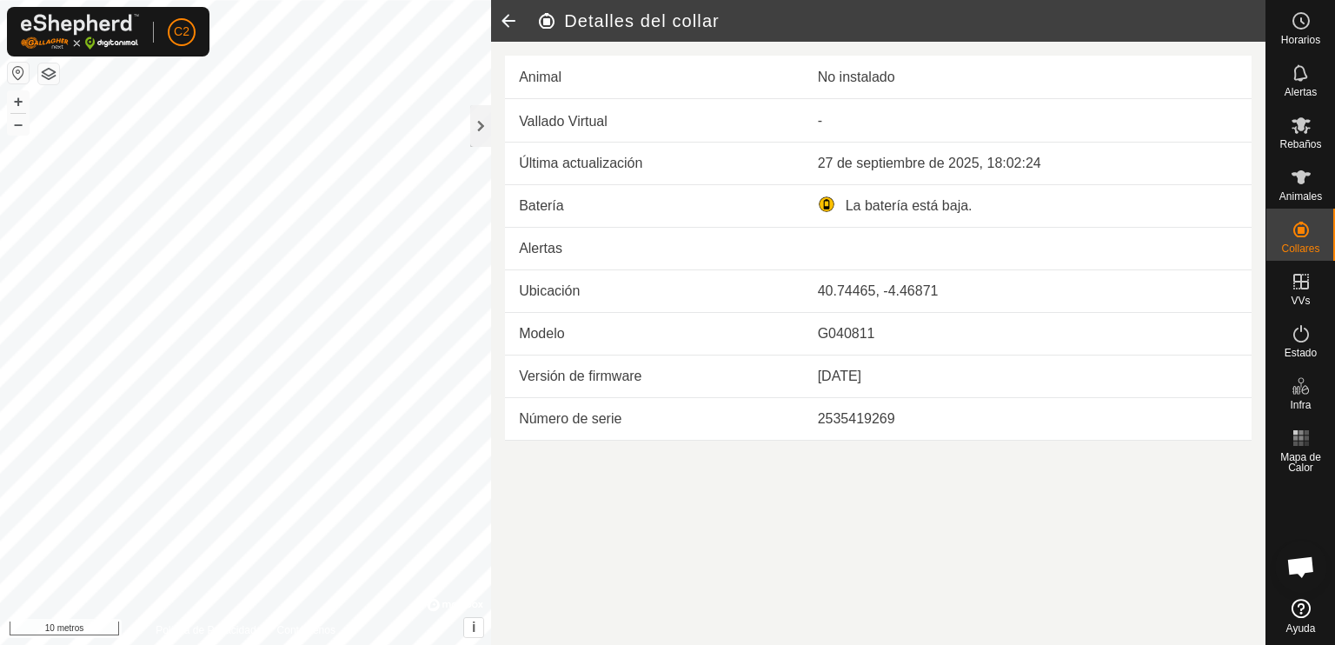
click at [506, 16] on icon at bounding box center [508, 21] width 35 height 42
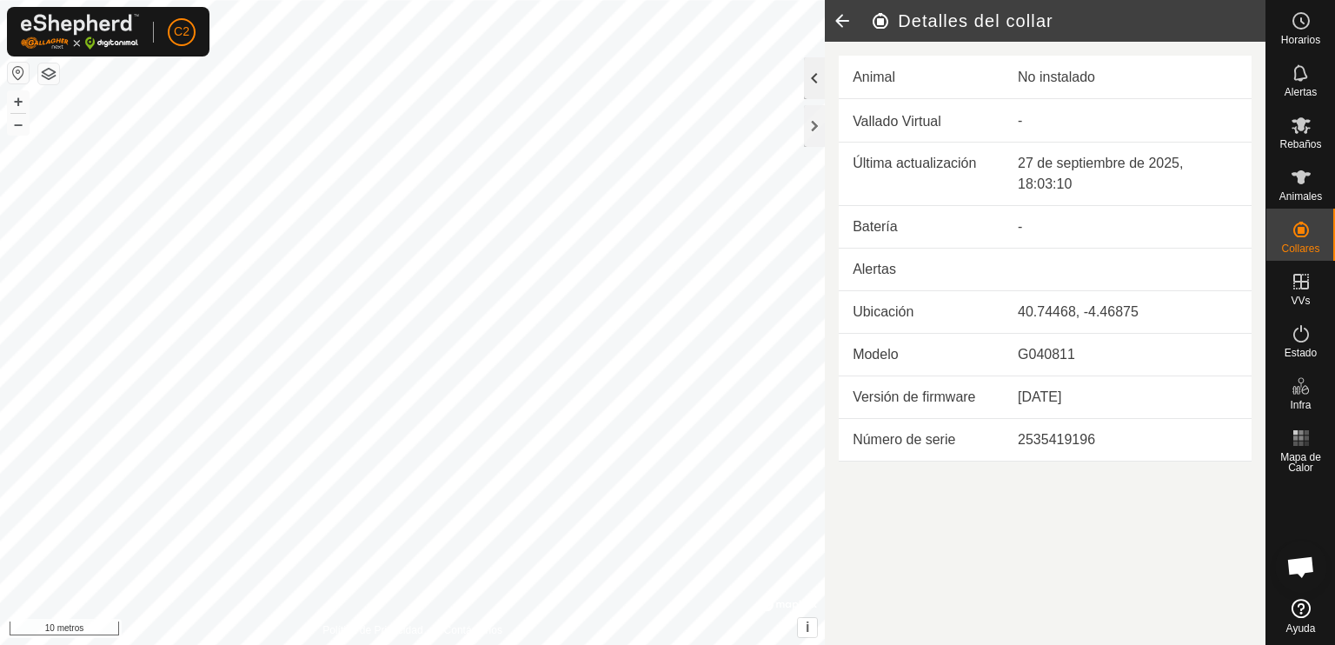
click at [814, 76] on div at bounding box center [814, 78] width 21 height 42
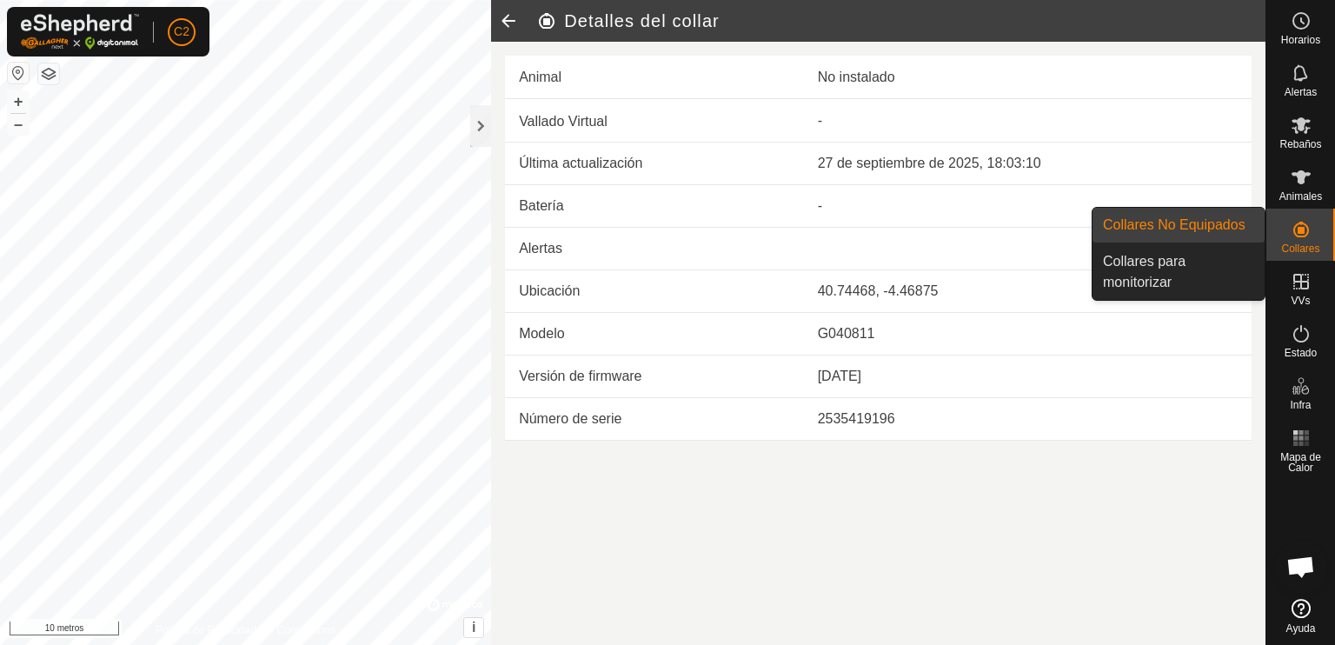
click at [1210, 225] on link "Collares No Equipados" at bounding box center [1179, 225] width 172 height 35
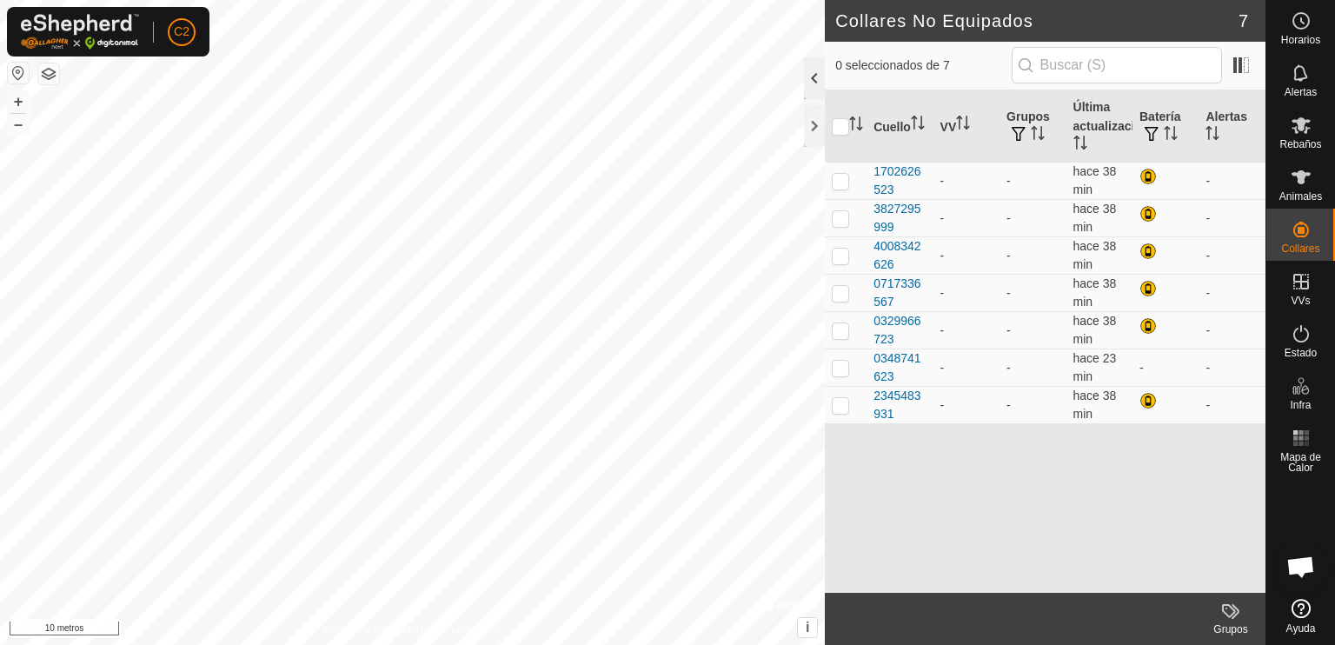
click at [806, 71] on div at bounding box center [814, 78] width 21 height 42
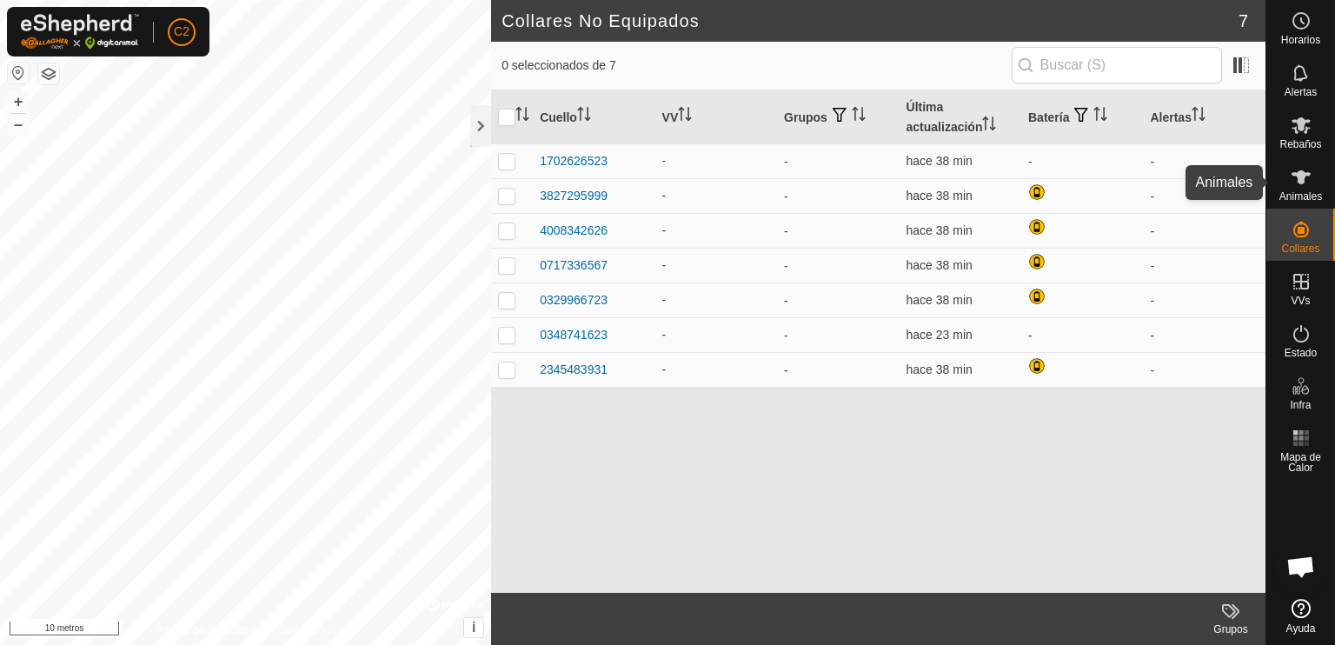
click at [1294, 183] on icon at bounding box center [1301, 177] width 21 height 21
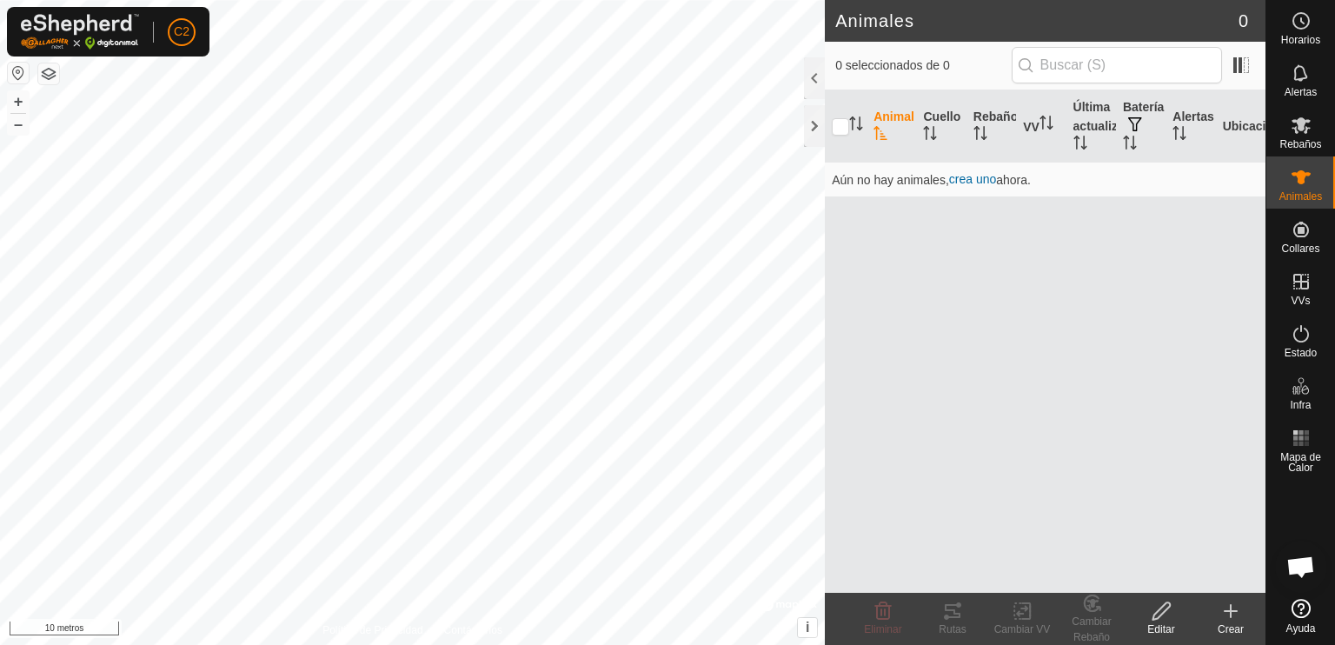
click at [1232, 611] on icon at bounding box center [1230, 611] width 21 height 21
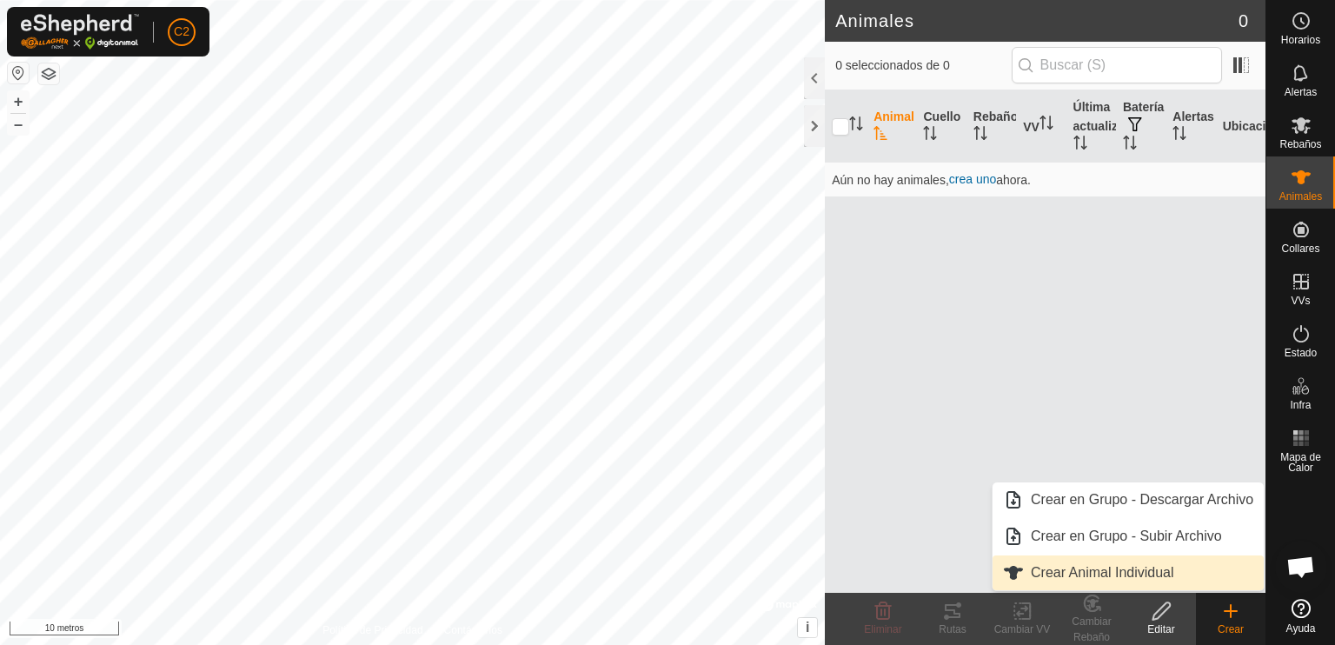
click at [1173, 571] on link "Crear Animal Individual" at bounding box center [1128, 572] width 271 height 35
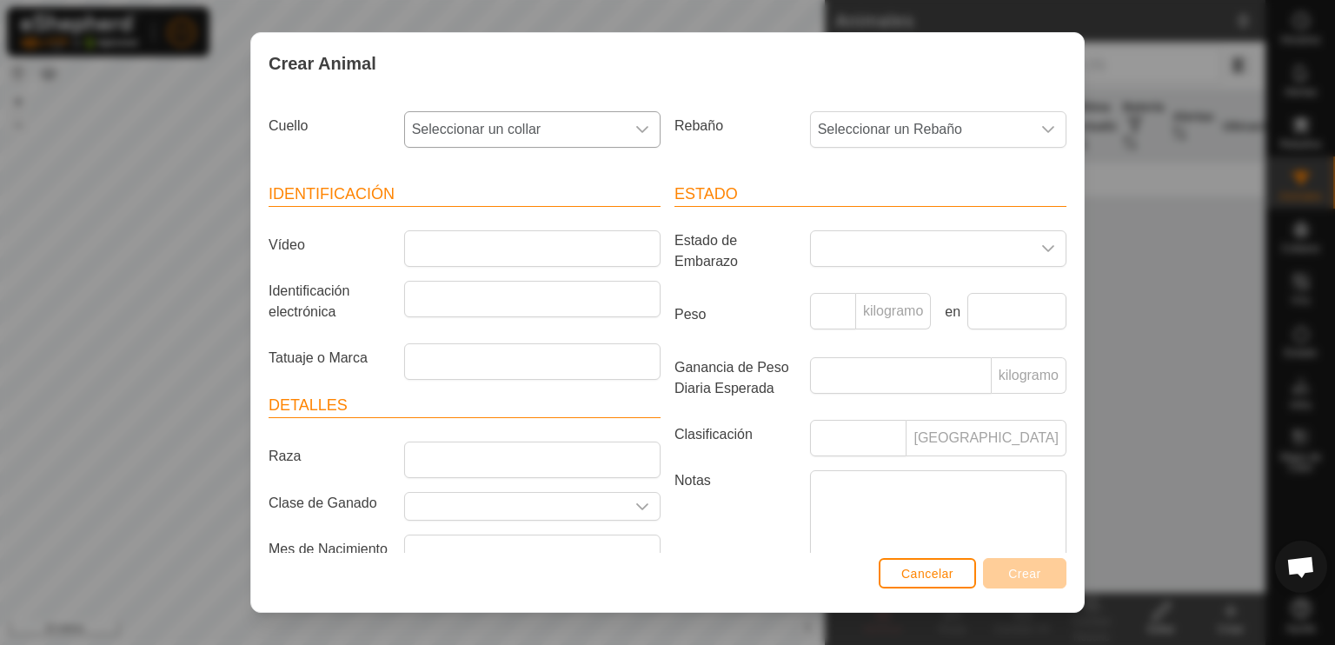
click at [635, 130] on icon "disparador desplegable" at bounding box center [642, 130] width 14 height 14
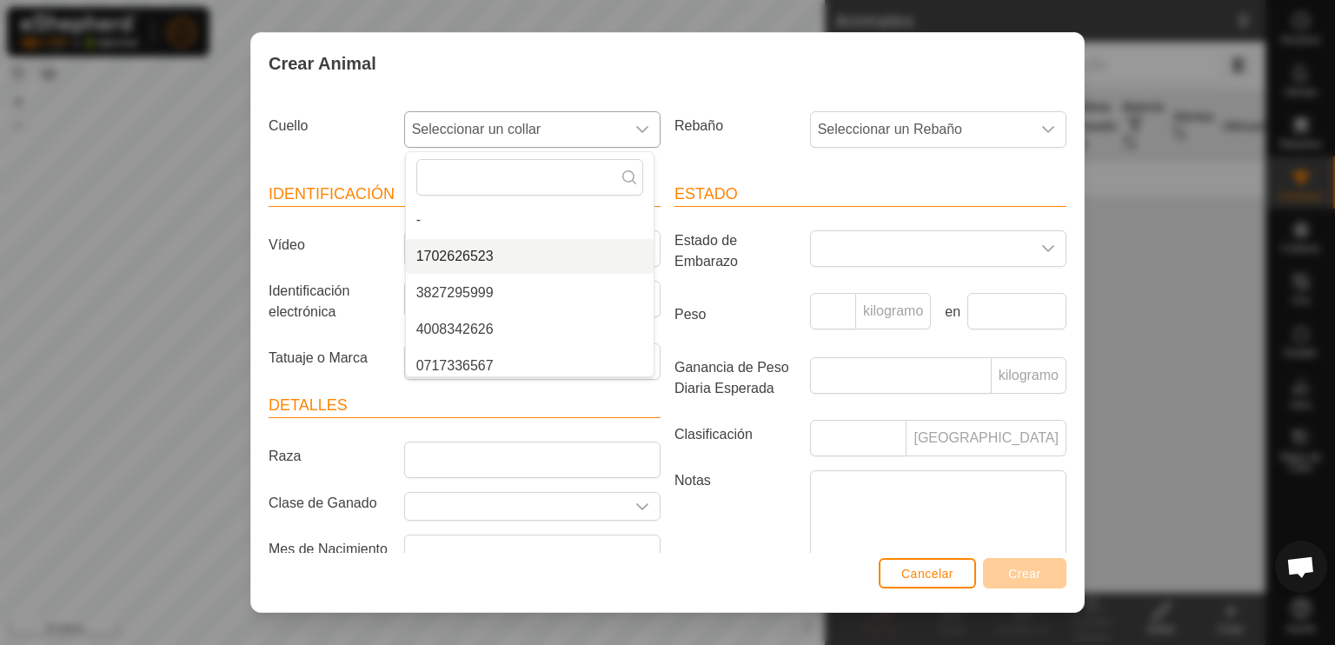
click at [494, 256] on li "1702626523" at bounding box center [530, 256] width 248 height 35
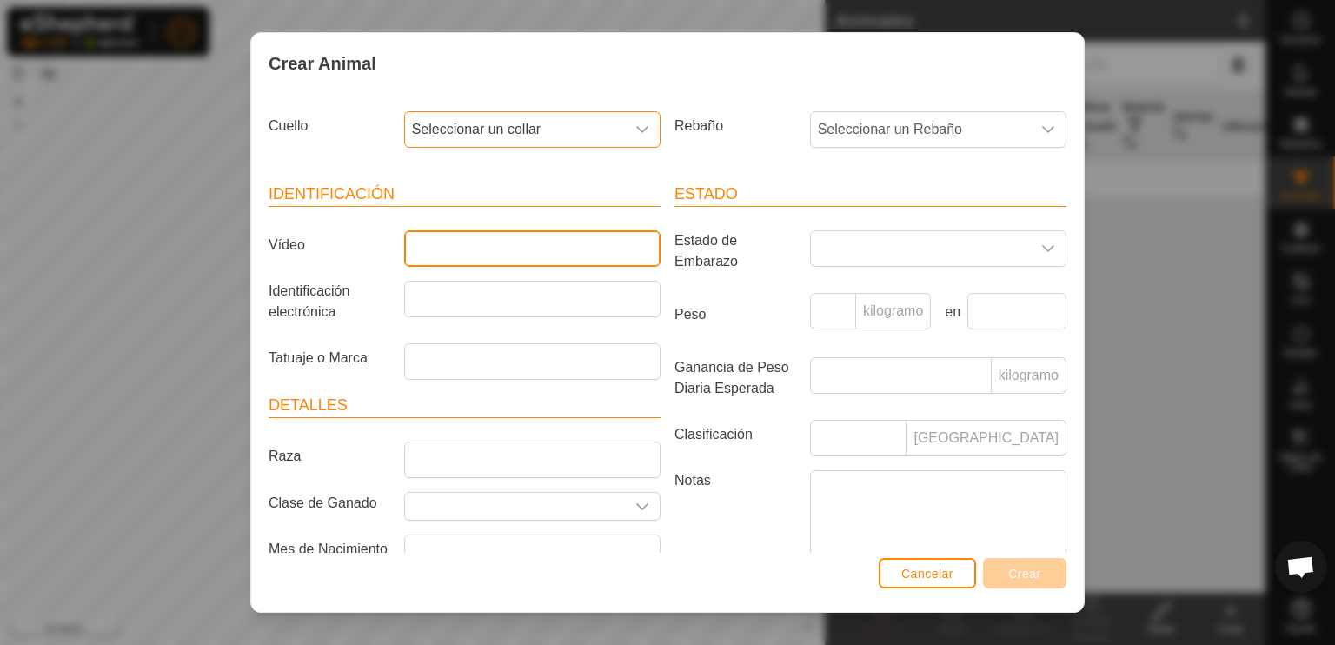
click at [454, 256] on input "Vídeo" at bounding box center [532, 248] width 256 height 37
type input "AAA"
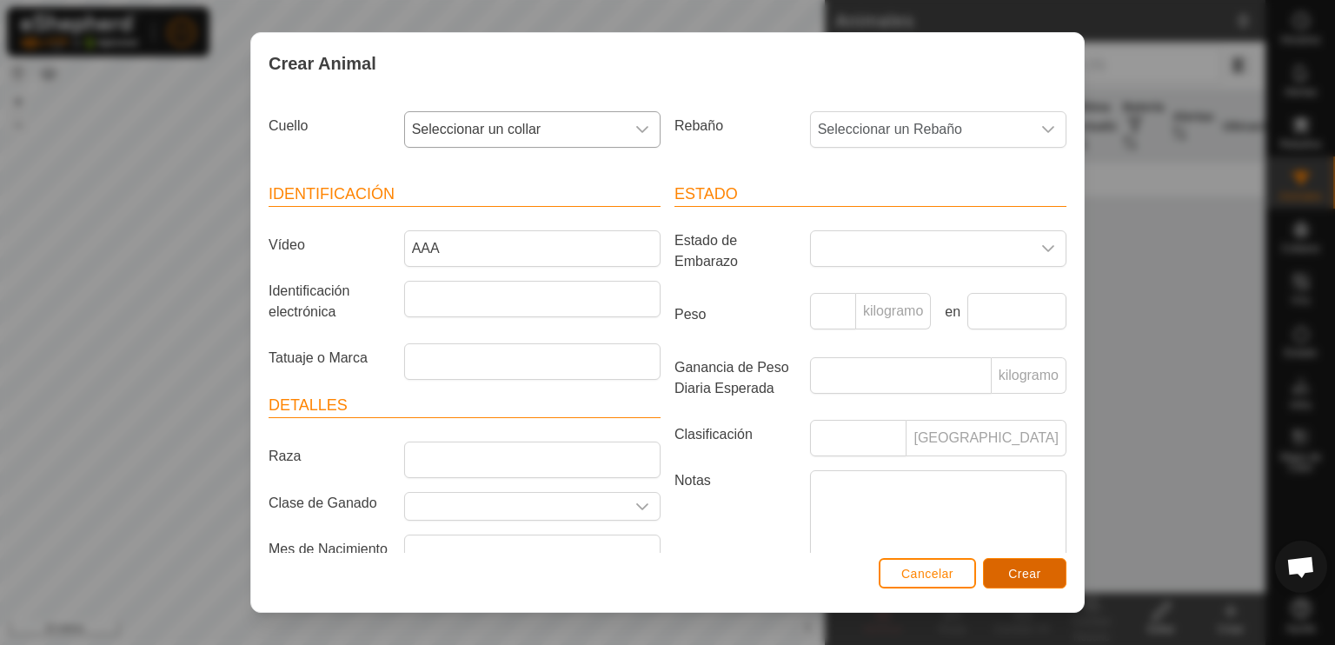
click at [1020, 574] on font "Crear" at bounding box center [1024, 574] width 33 height 14
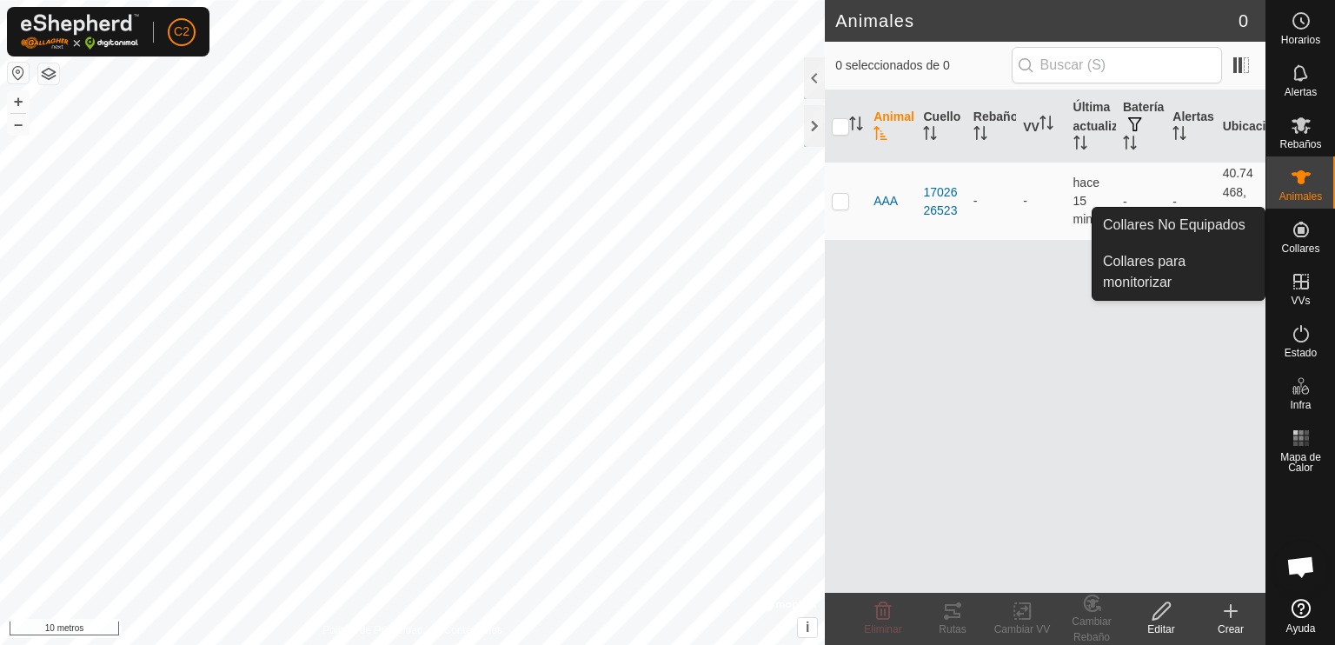
click at [1283, 233] on div "Collares" at bounding box center [1300, 235] width 69 height 52
click at [1164, 264] on link "Collares para monitorizar" at bounding box center [1179, 272] width 172 height 56
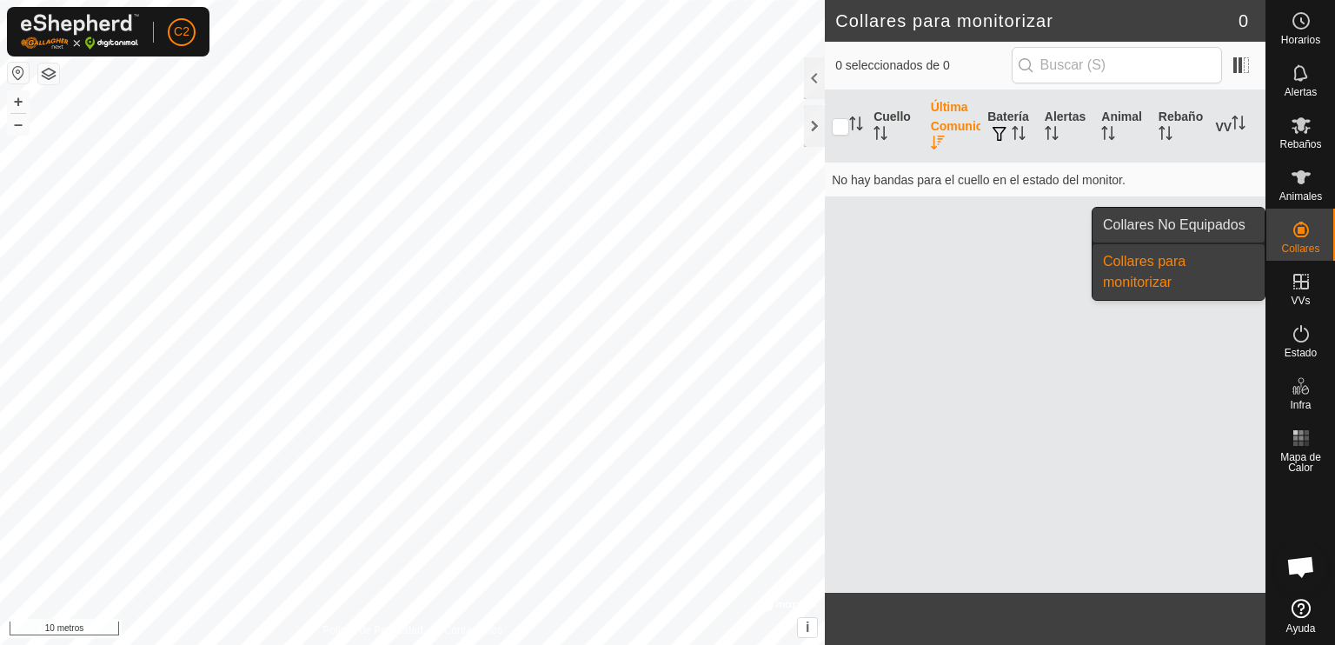
click at [1177, 223] on link "Collares No Equipados" at bounding box center [1179, 225] width 172 height 35
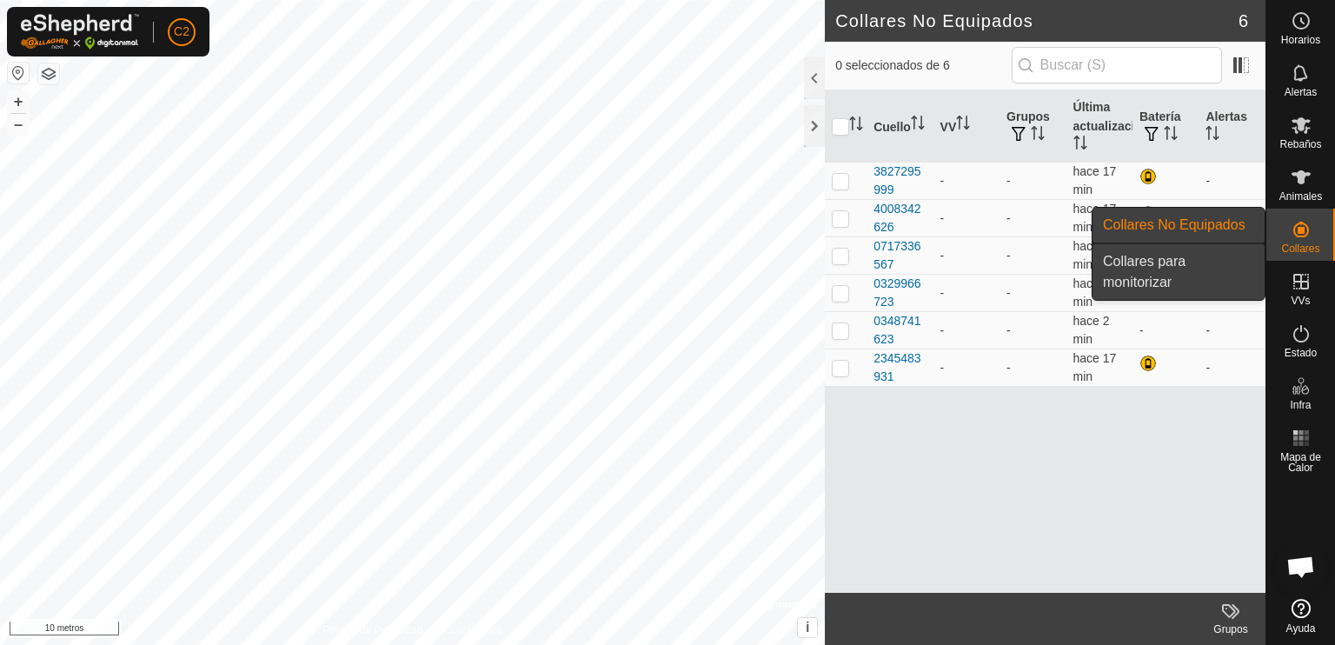
click at [1171, 274] on link "Collares para monitorizar" at bounding box center [1179, 272] width 172 height 56
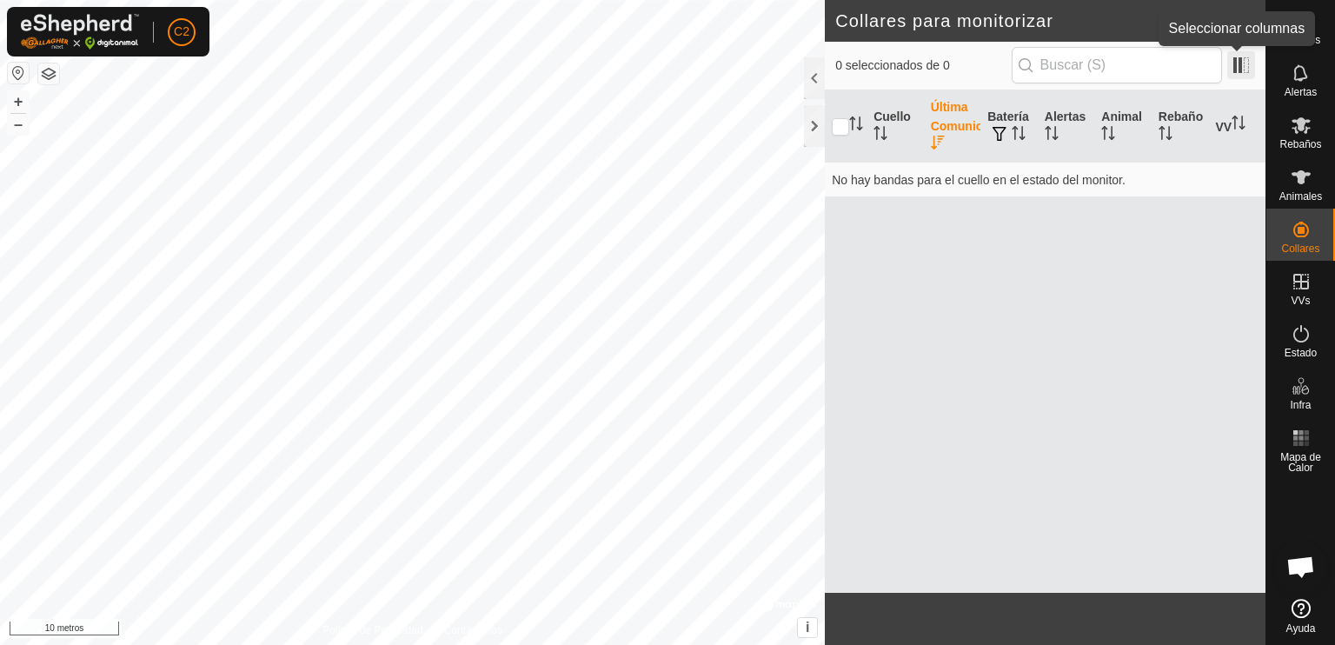
click at [1237, 65] on span at bounding box center [1241, 65] width 28 height 28
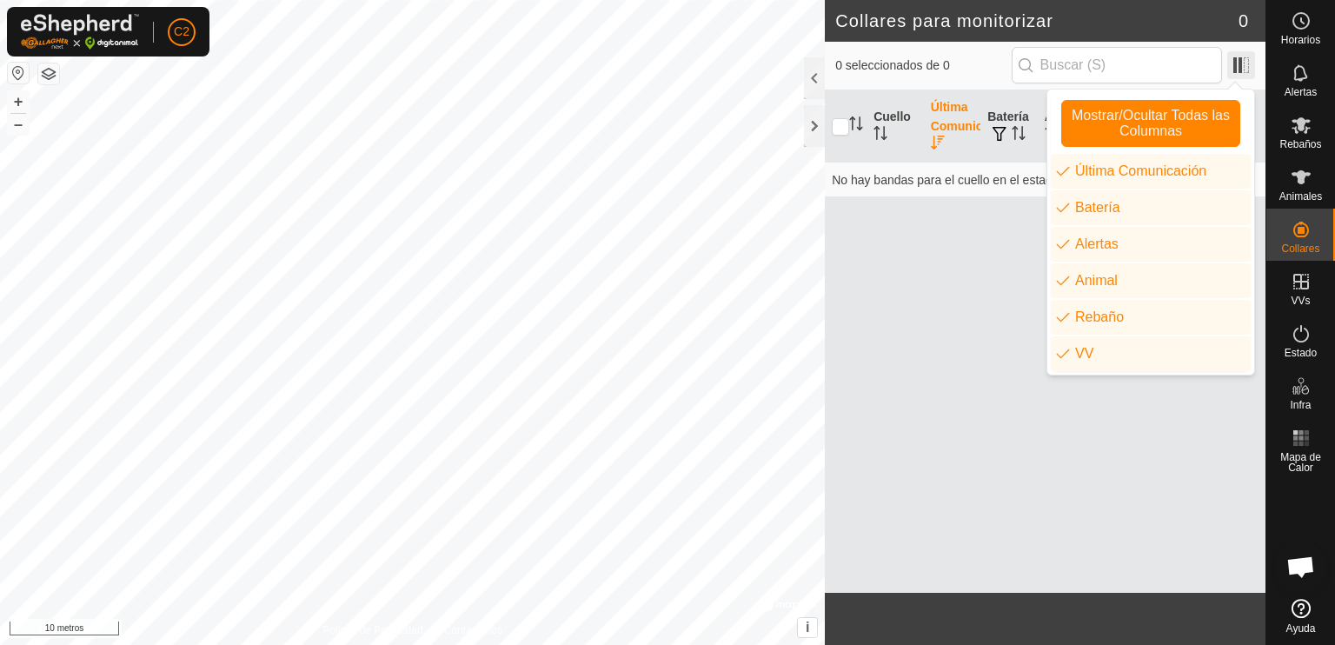
click at [1236, 65] on span at bounding box center [1241, 65] width 28 height 28
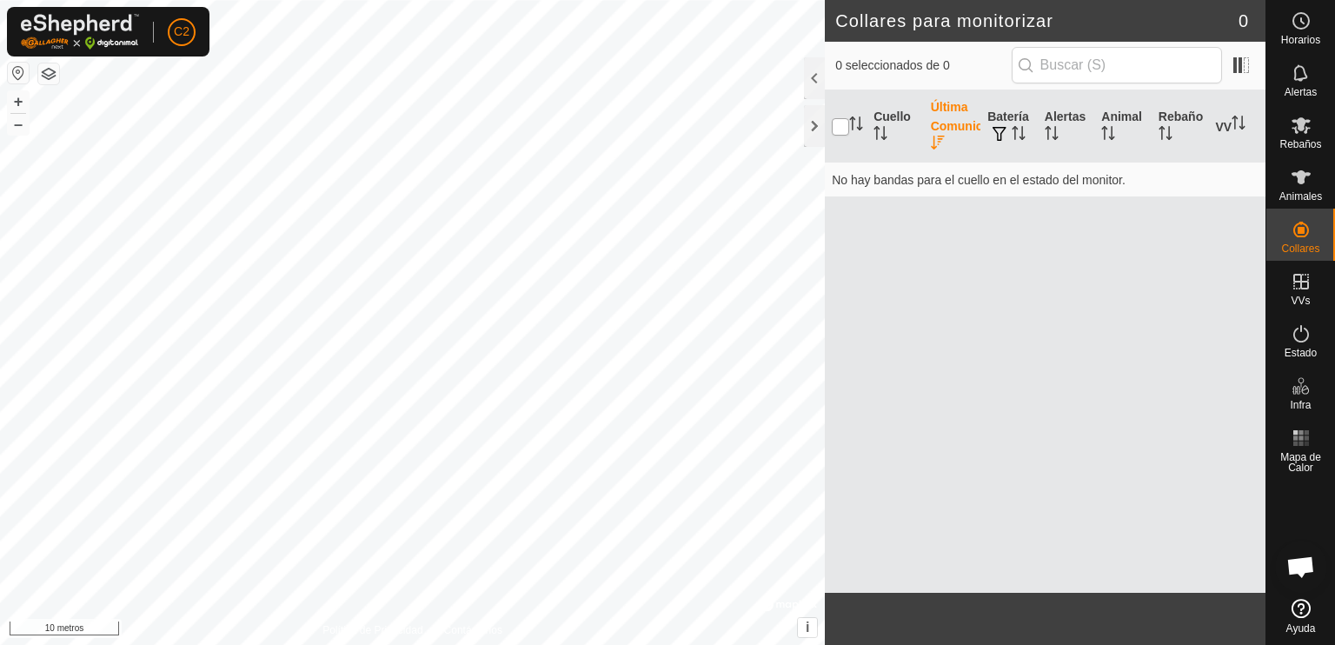
click at [838, 126] on input "checkbox" at bounding box center [840, 126] width 17 height 17
click at [840, 128] on input "checkbox" at bounding box center [840, 126] width 17 height 17
checkbox input "false"
click at [1297, 348] on font "Estado" at bounding box center [1301, 353] width 32 height 12
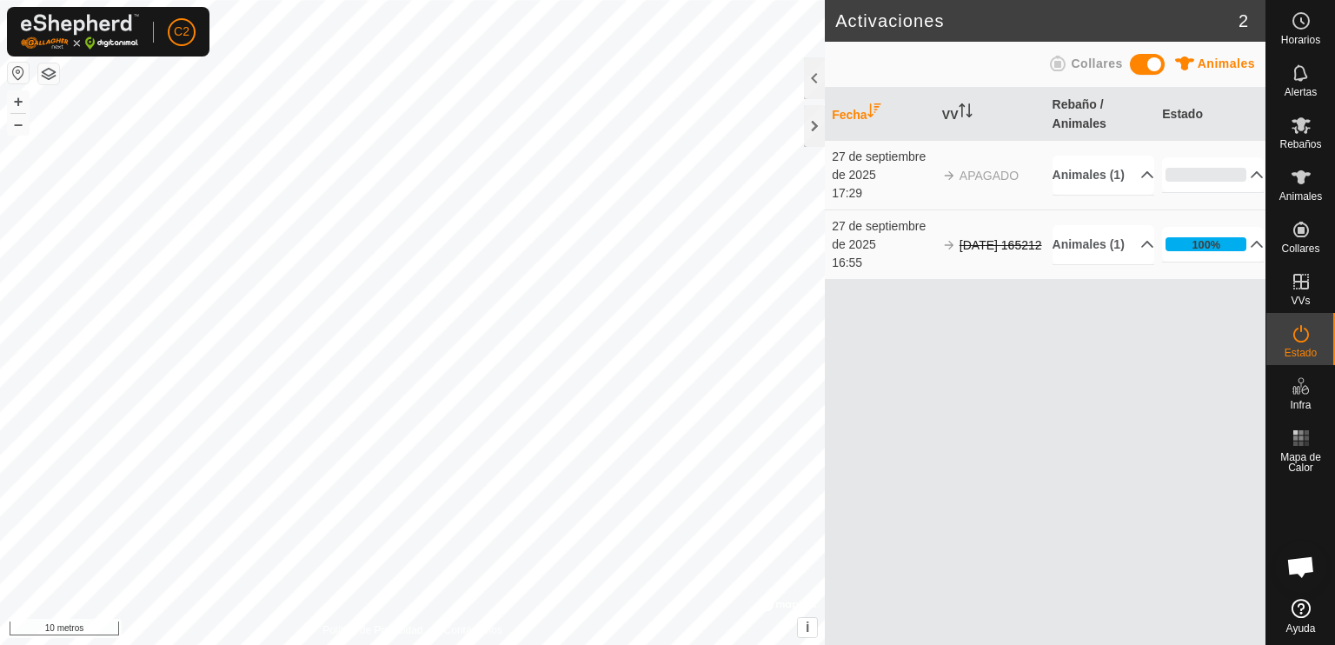
click at [1074, 63] on font "Collares" at bounding box center [1096, 63] width 51 height 14
click at [809, 76] on div at bounding box center [814, 78] width 21 height 42
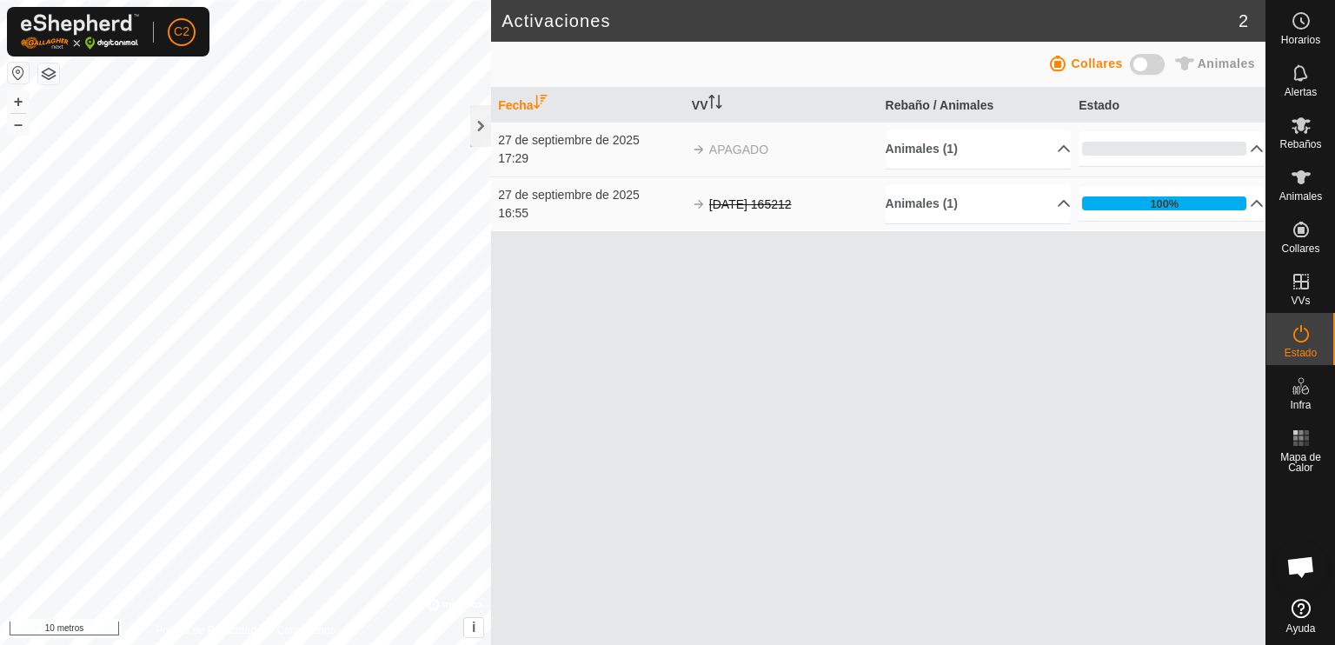
click at [541, 99] on icon "Activar para ordenar" at bounding box center [541, 102] width 14 height 14
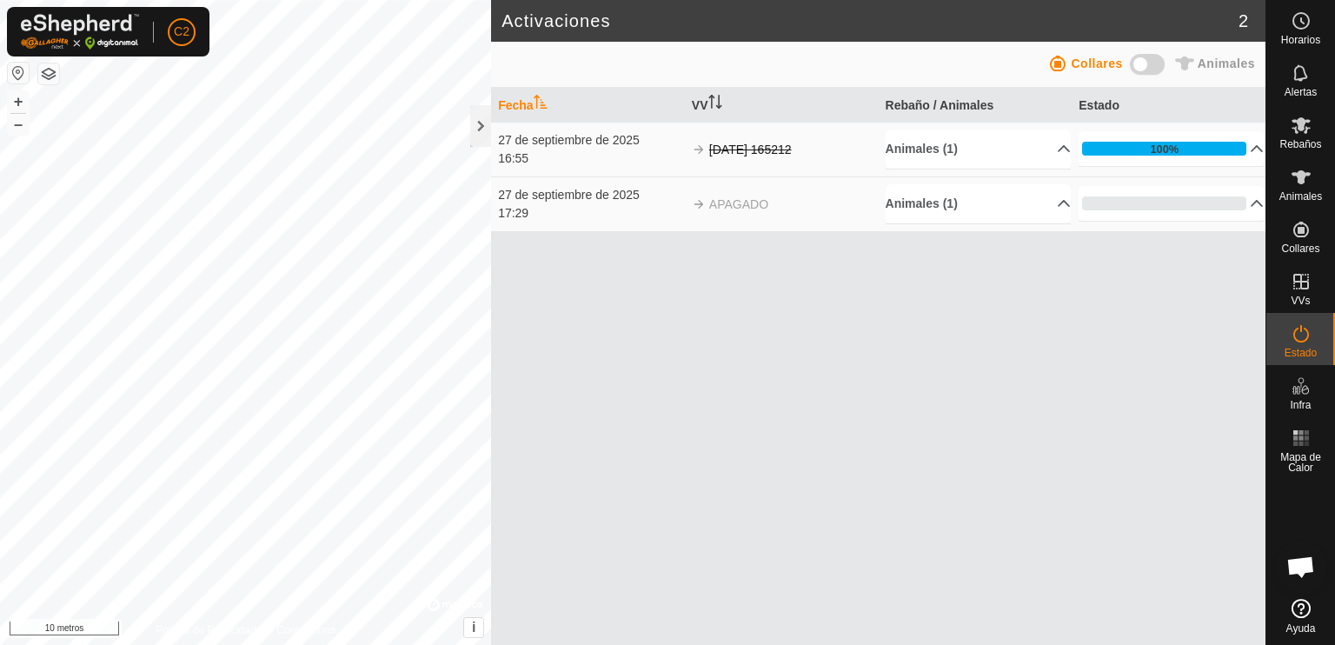
click at [542, 99] on icon "Activar para ordenar" at bounding box center [541, 102] width 14 height 14
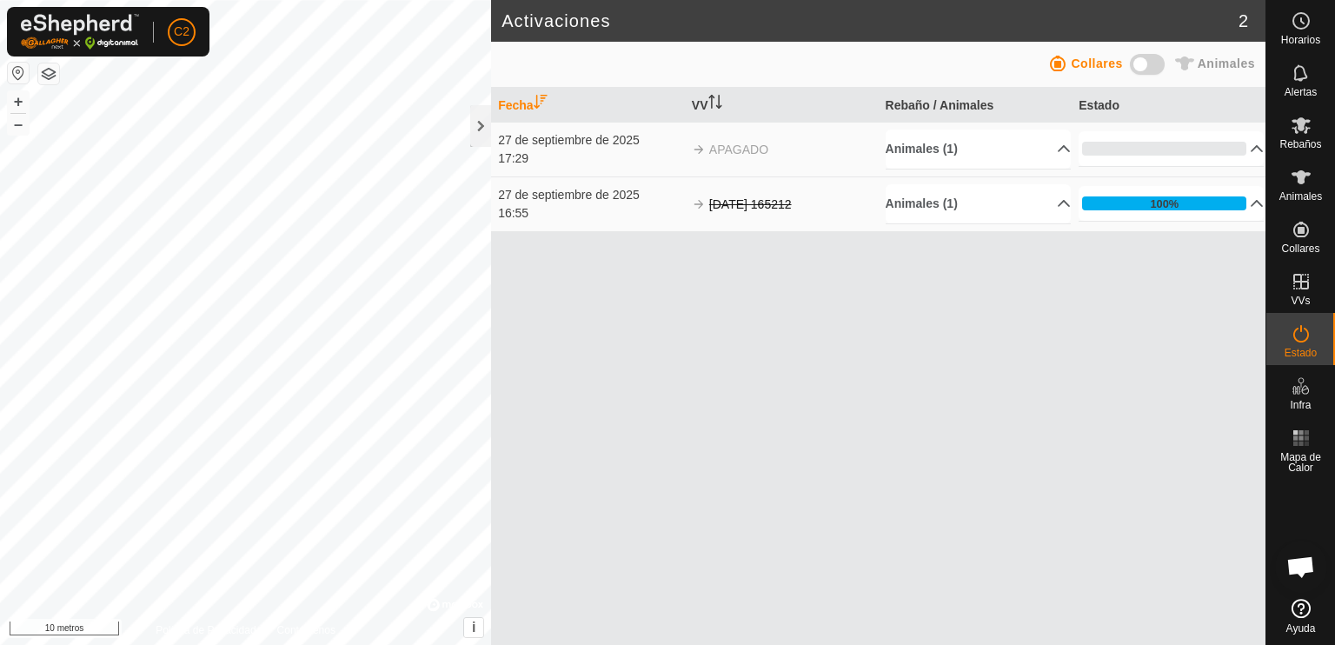
click at [1203, 61] on font "Animales" at bounding box center [1226, 63] width 57 height 14
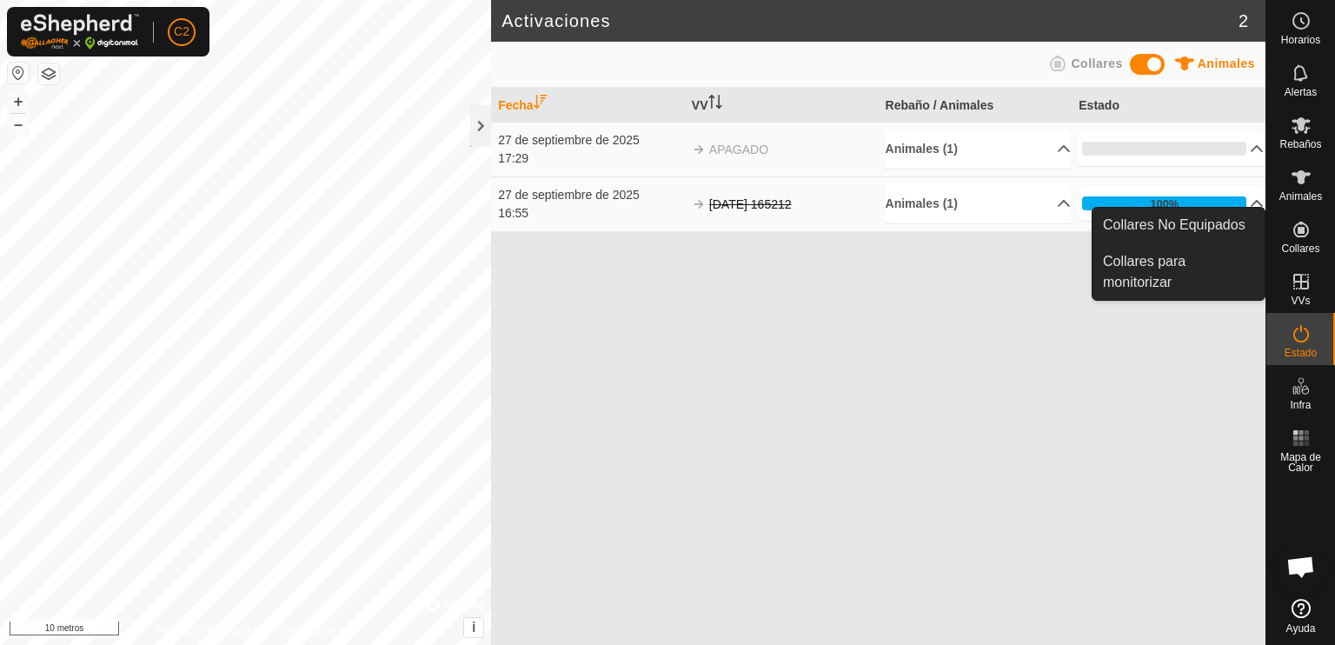
click at [1301, 230] on icon at bounding box center [1301, 230] width 16 height 16
click at [1126, 266] on link "Collares para monitorizar" at bounding box center [1179, 272] width 172 height 56
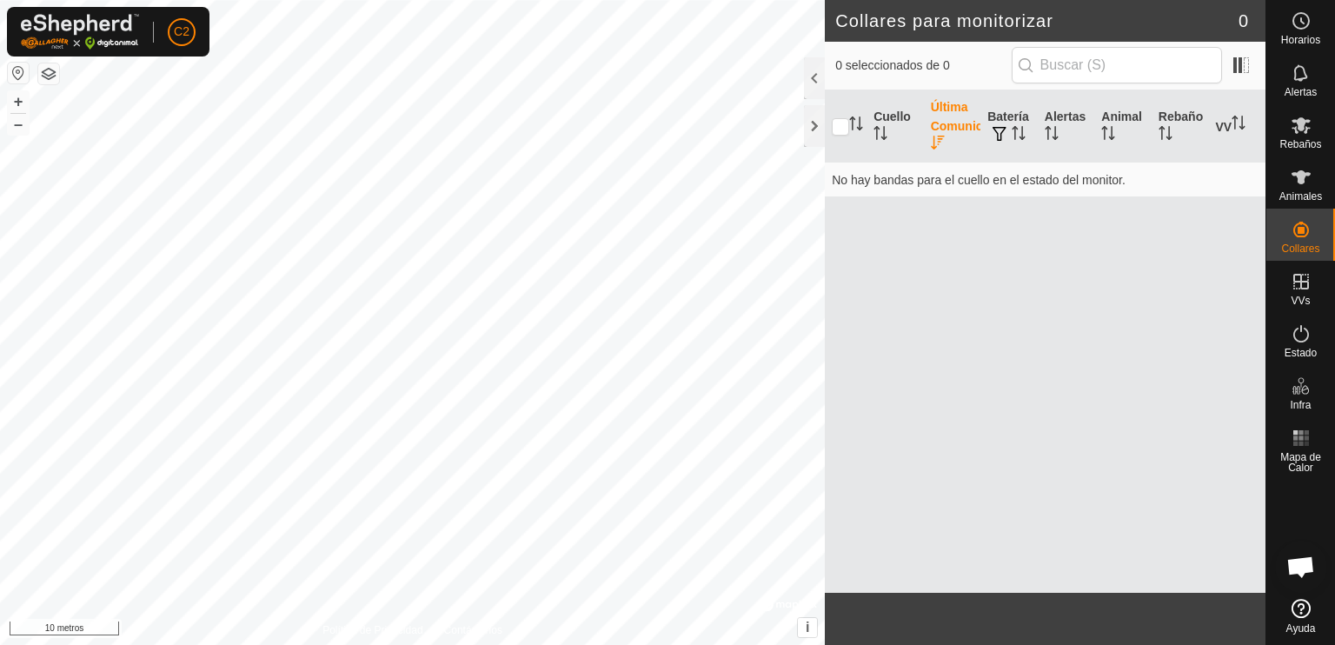
click at [941, 118] on font "Última Comunicación" at bounding box center [972, 116] width 83 height 33
click at [840, 126] on input "checkbox" at bounding box center [840, 126] width 17 height 17
checkbox input "true"
click at [1239, 63] on span at bounding box center [1241, 65] width 28 height 28
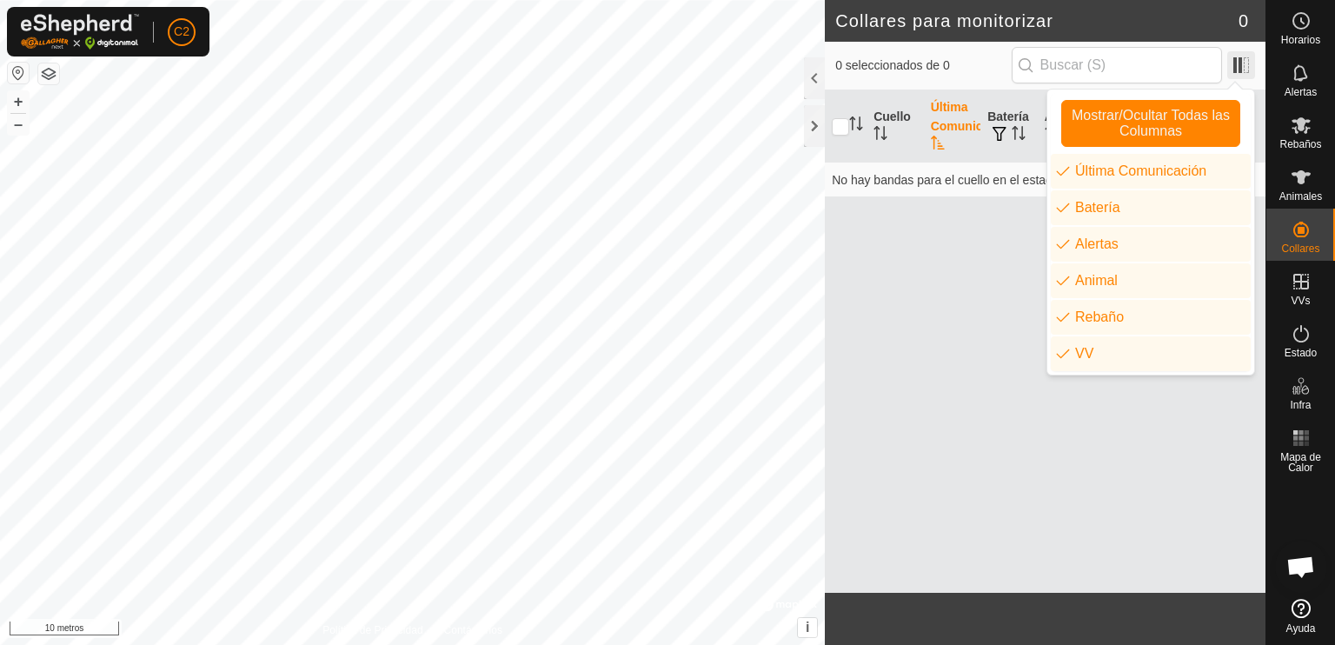
click at [1239, 63] on span at bounding box center [1241, 65] width 28 height 28
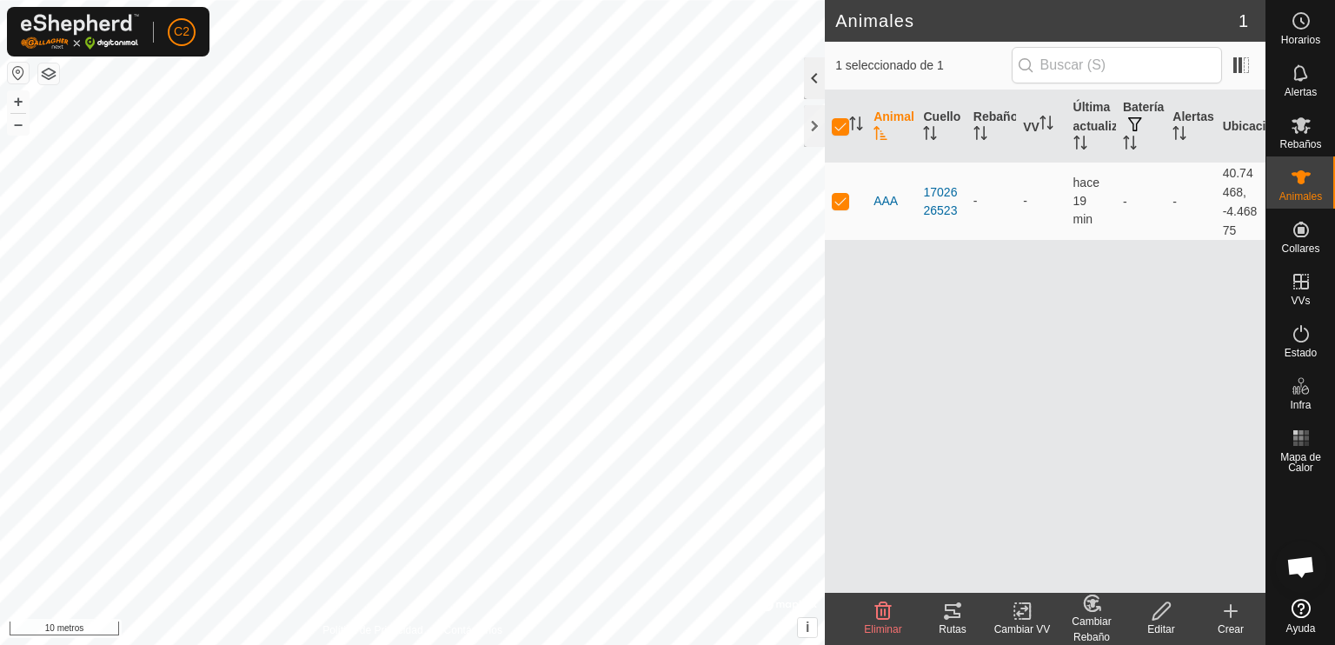
click at [807, 74] on div at bounding box center [814, 78] width 21 height 42
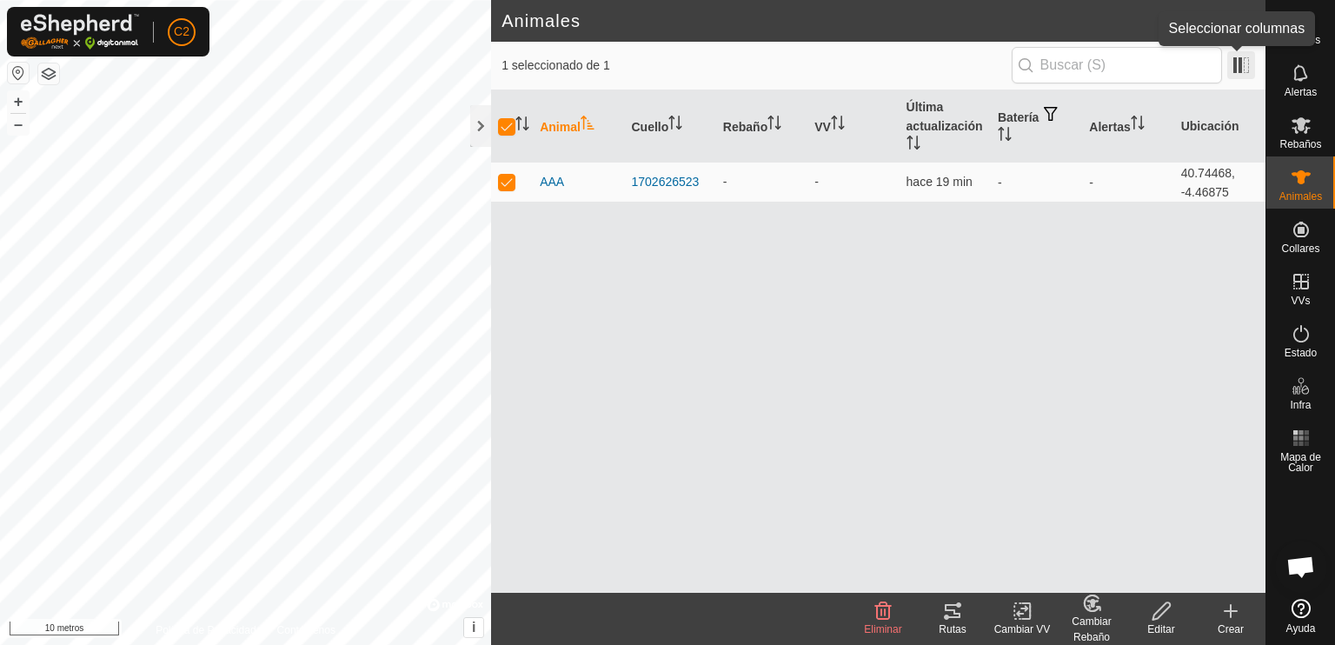
click at [1237, 69] on span at bounding box center [1241, 65] width 28 height 28
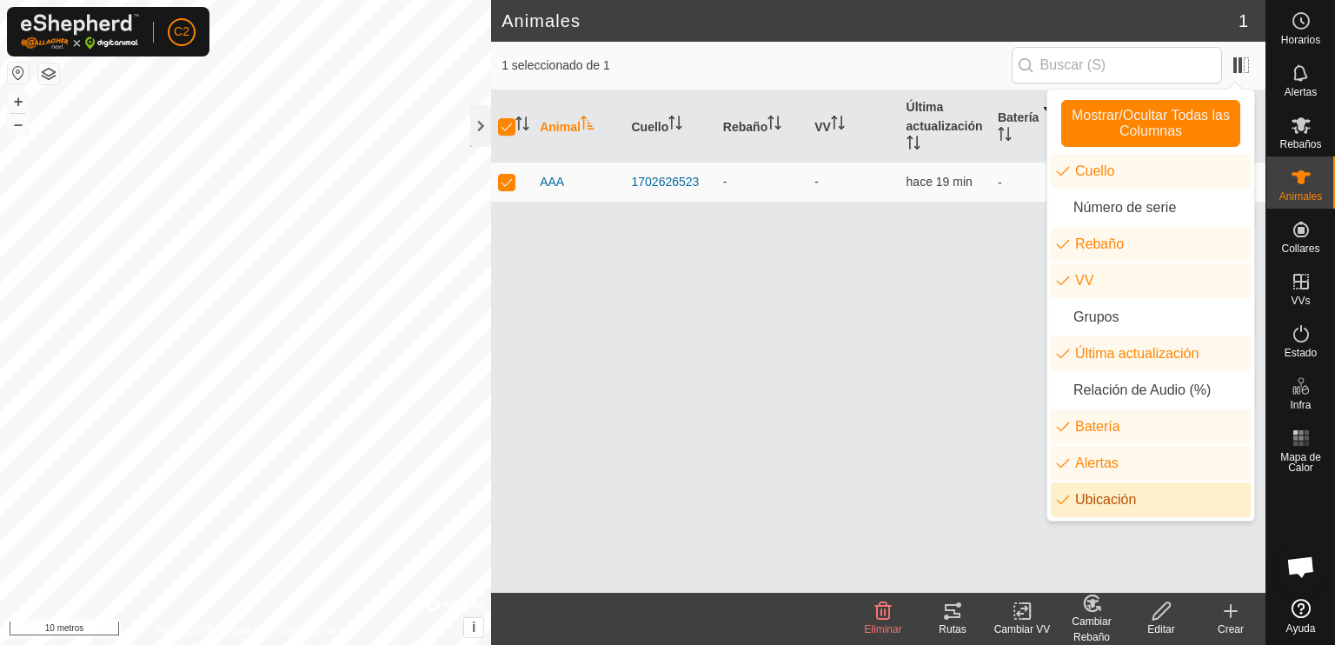
click at [1103, 498] on font "Ubicación" at bounding box center [1105, 499] width 61 height 15
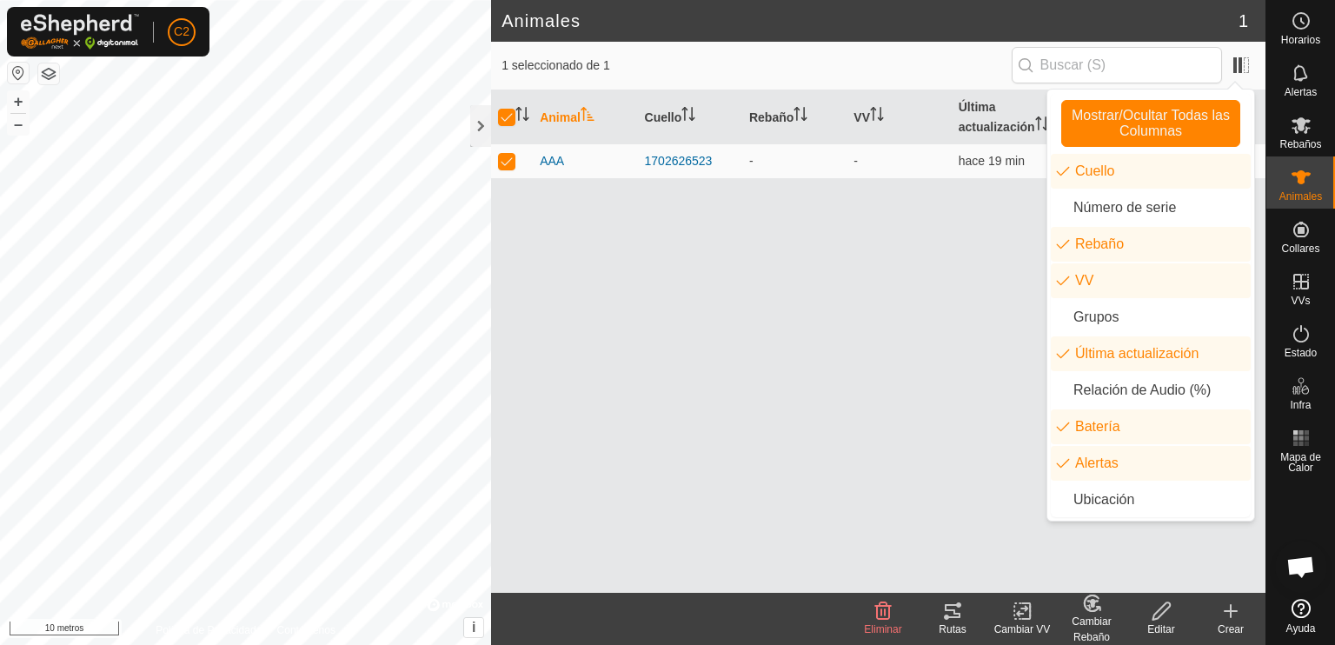
click at [916, 418] on div "Animal Cuello Rebaño VV Última actualización Batería Alertas AAA 1702626523 - -…" at bounding box center [878, 341] width 774 height 502
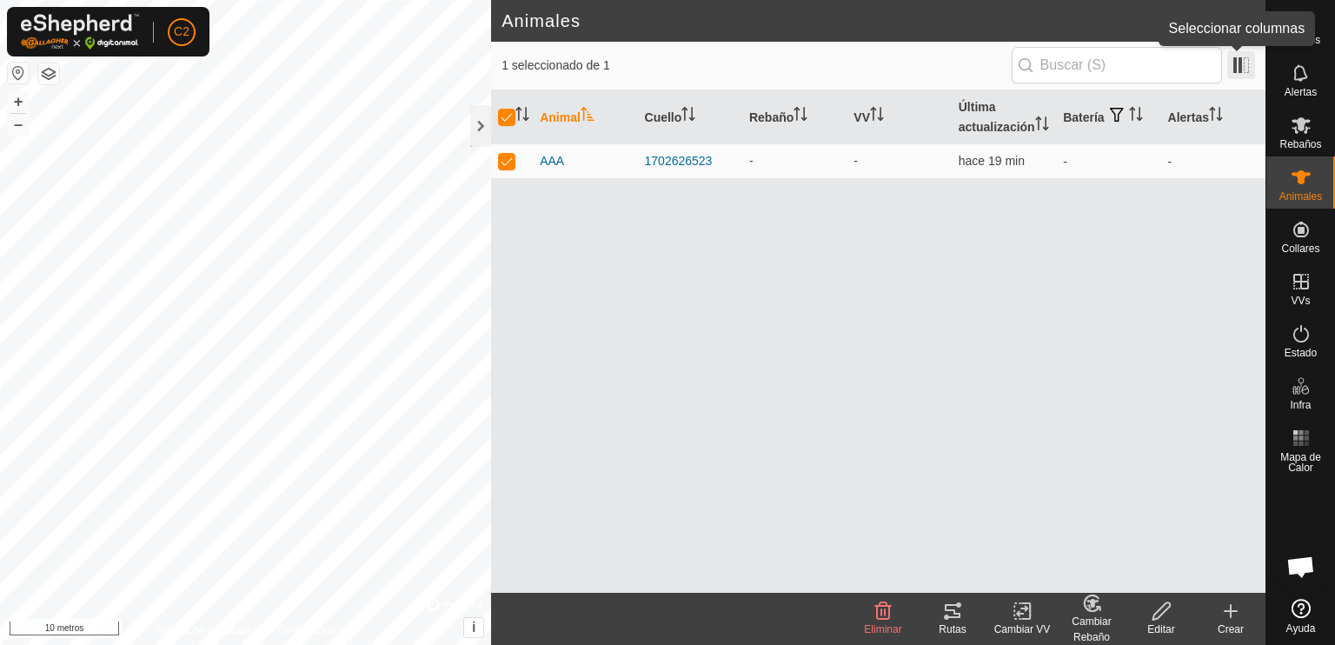
click at [1237, 61] on span at bounding box center [1241, 65] width 28 height 28
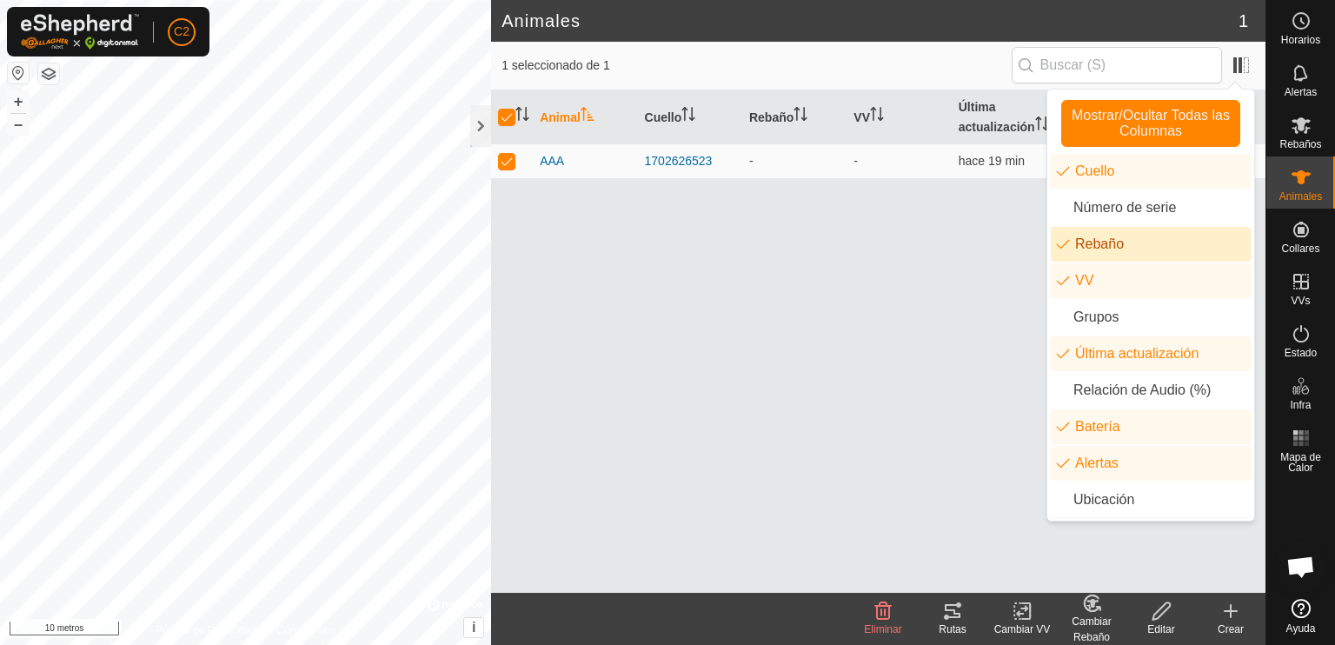
click at [1100, 248] on font "Rebaño" at bounding box center [1099, 243] width 49 height 15
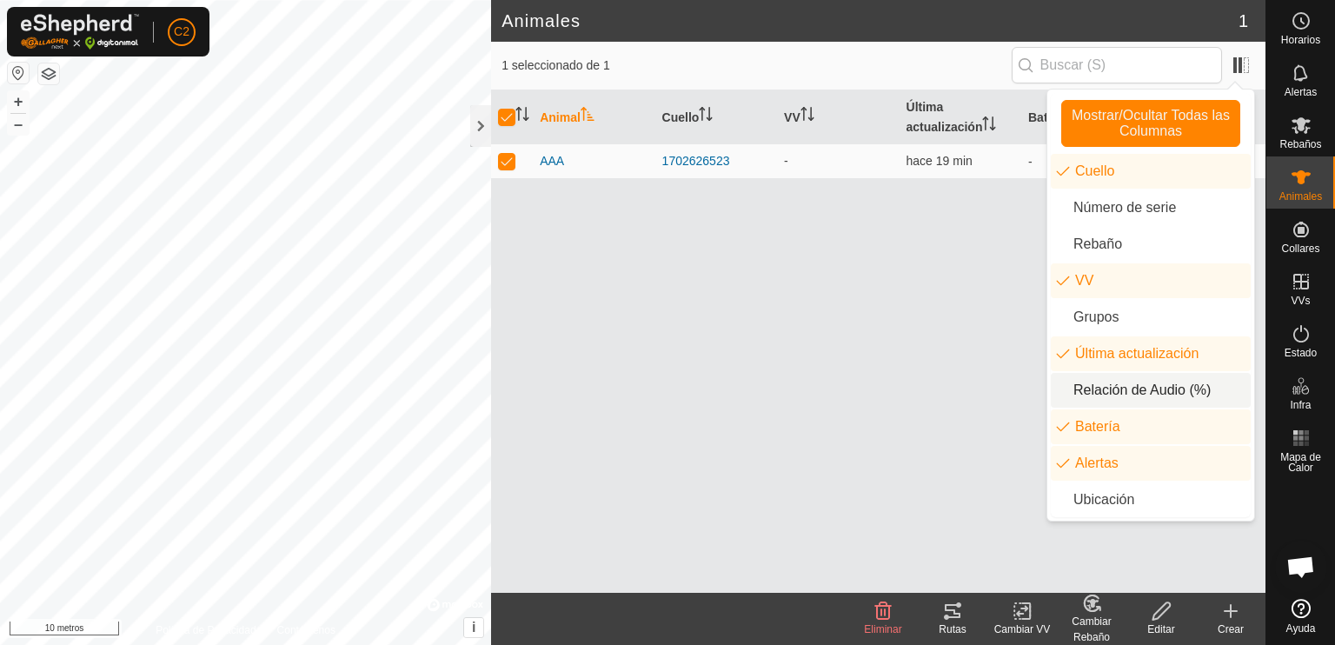
click at [1140, 386] on li "Relación de Audio (%)" at bounding box center [1151, 390] width 200 height 35
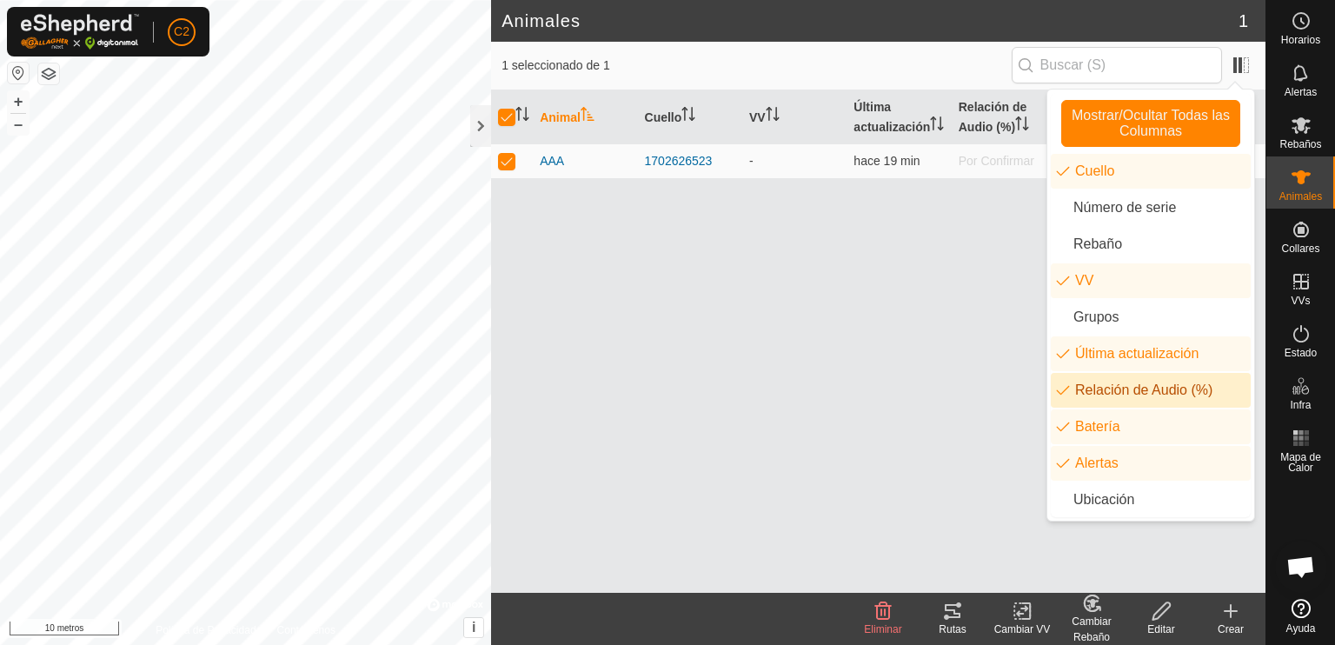
click at [1140, 386] on li "Relación de Audio (%)" at bounding box center [1151, 390] width 200 height 35
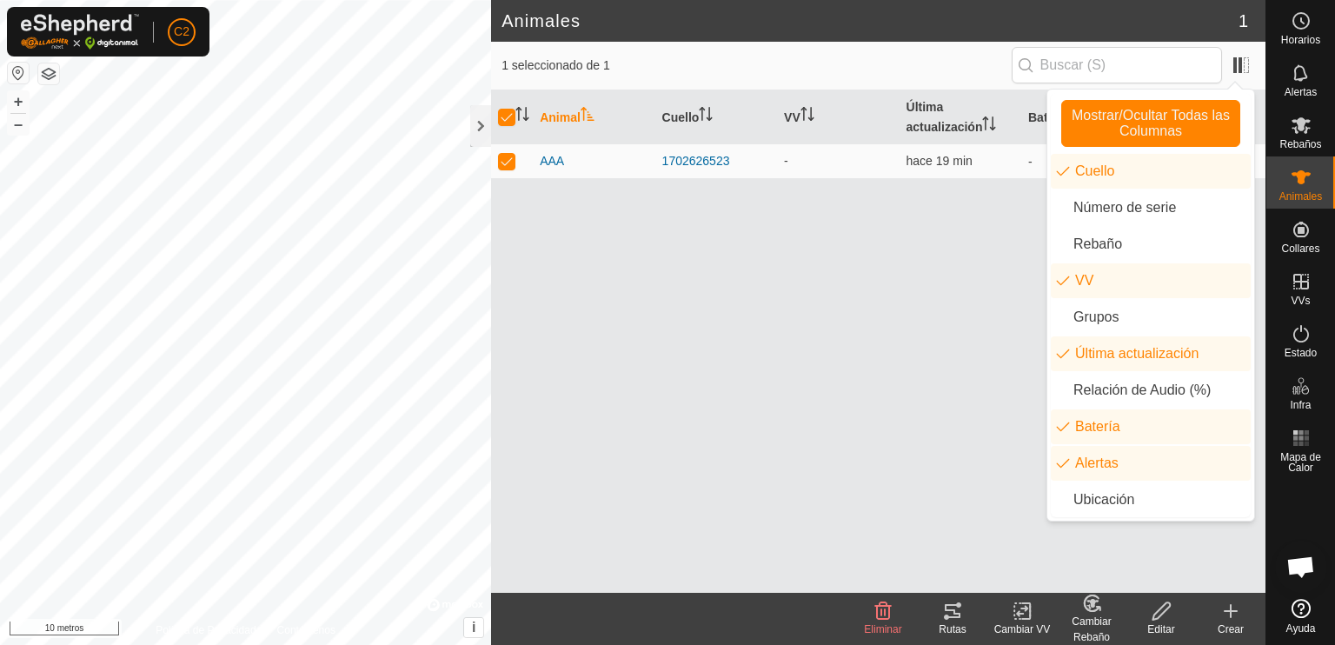
click at [965, 475] on div "Animal Cuello VV Última actualización Batería Alertas AAA 1702626523 - hace 19 …" at bounding box center [878, 341] width 774 height 502
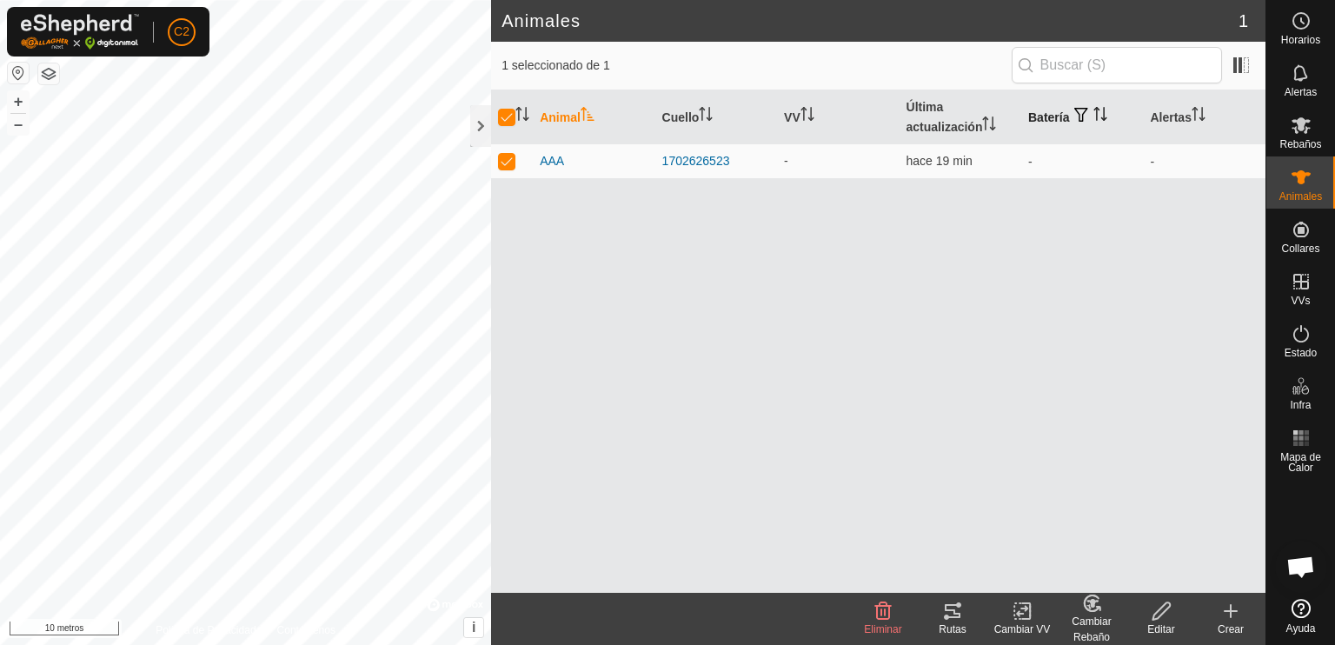
click at [1059, 113] on font "Batería" at bounding box center [1048, 117] width 41 height 14
click at [1022, 611] on icon at bounding box center [1023, 611] width 22 height 21
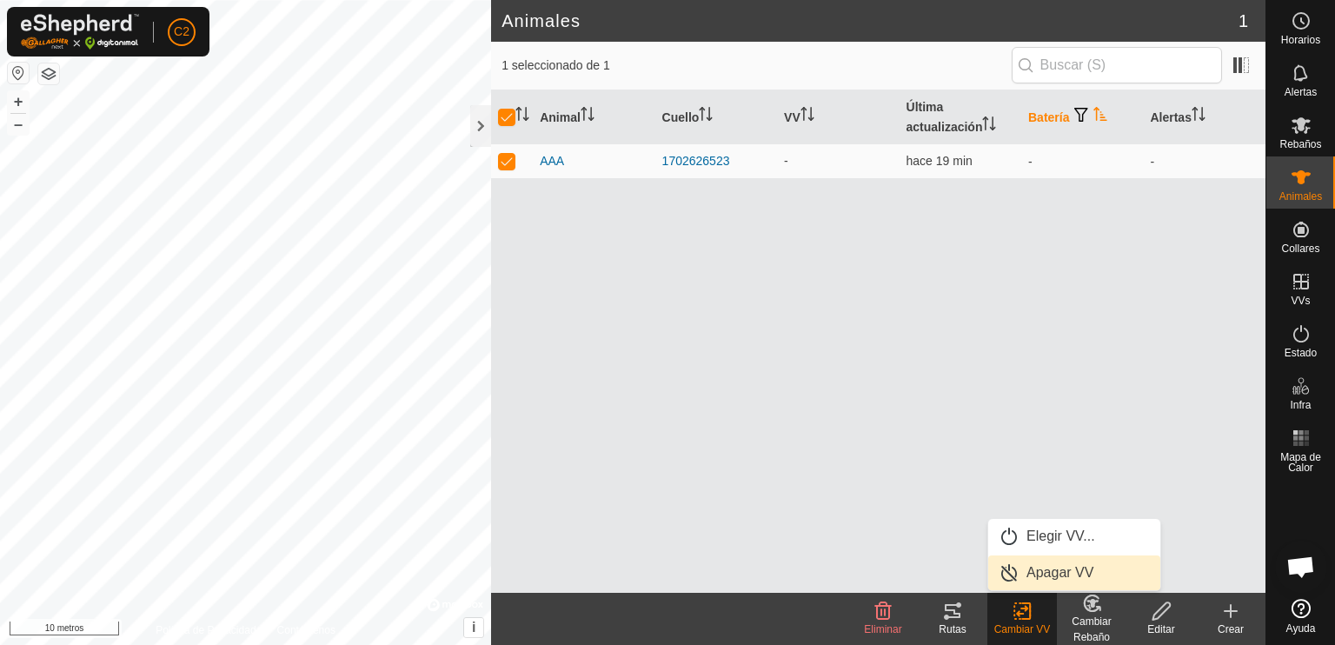
click at [1040, 571] on link "Apagar VV" at bounding box center [1074, 572] width 172 height 35
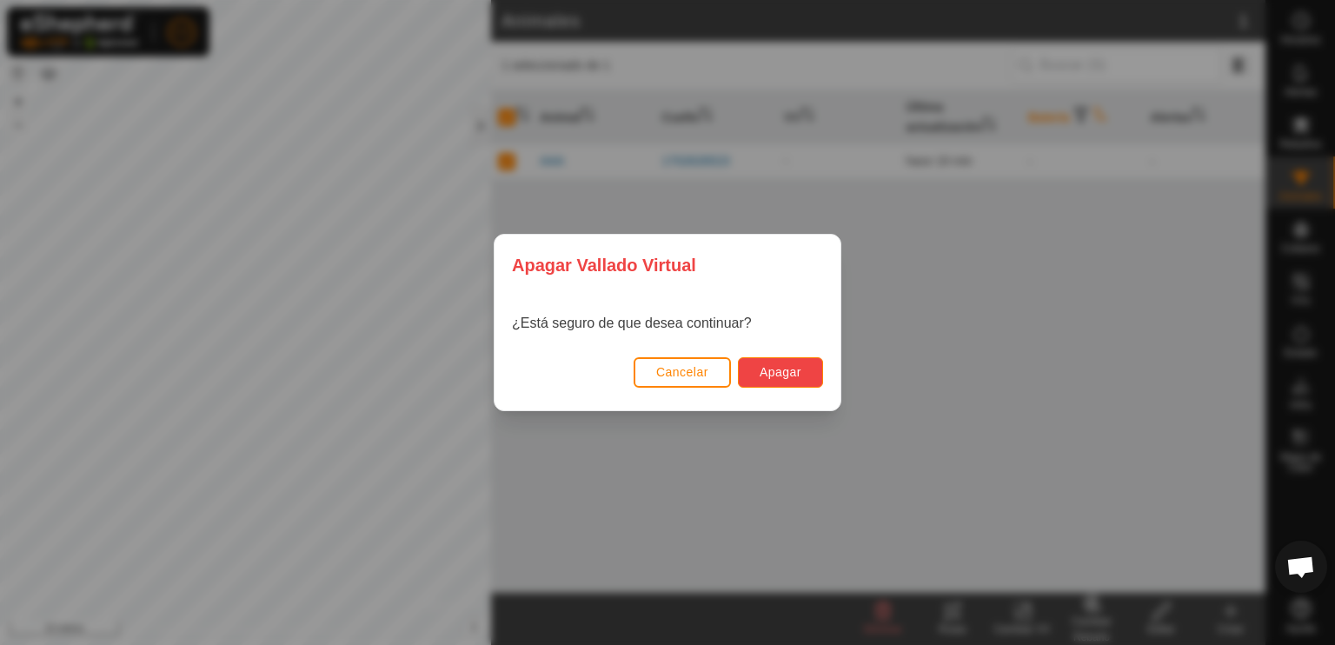
click at [782, 365] on font "Apagar" at bounding box center [781, 372] width 42 height 14
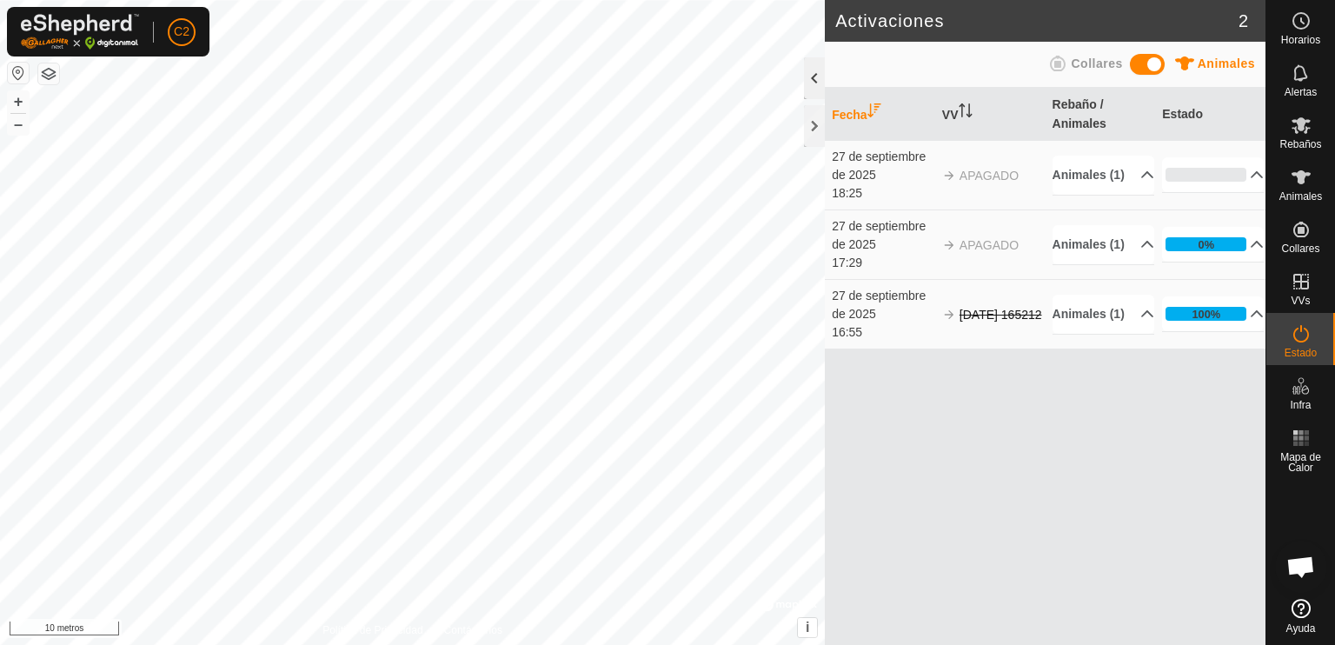
click at [811, 73] on div at bounding box center [814, 78] width 21 height 42
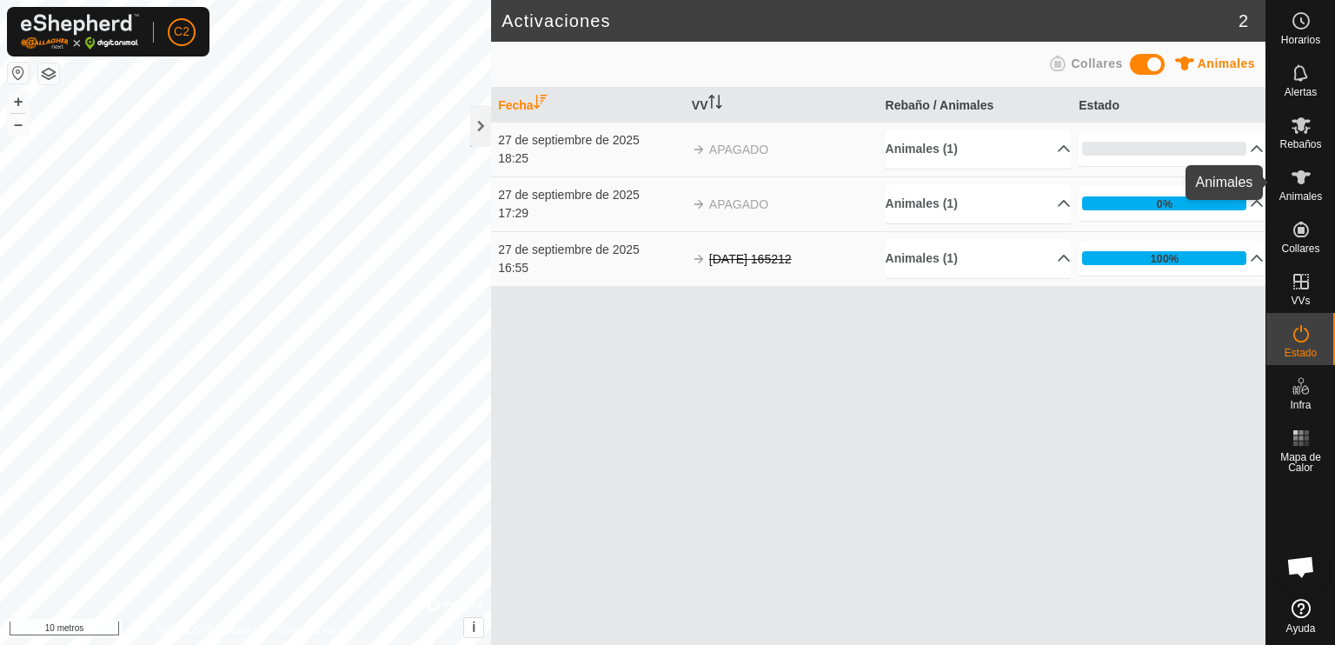
click at [1302, 178] on icon at bounding box center [1301, 177] width 19 height 14
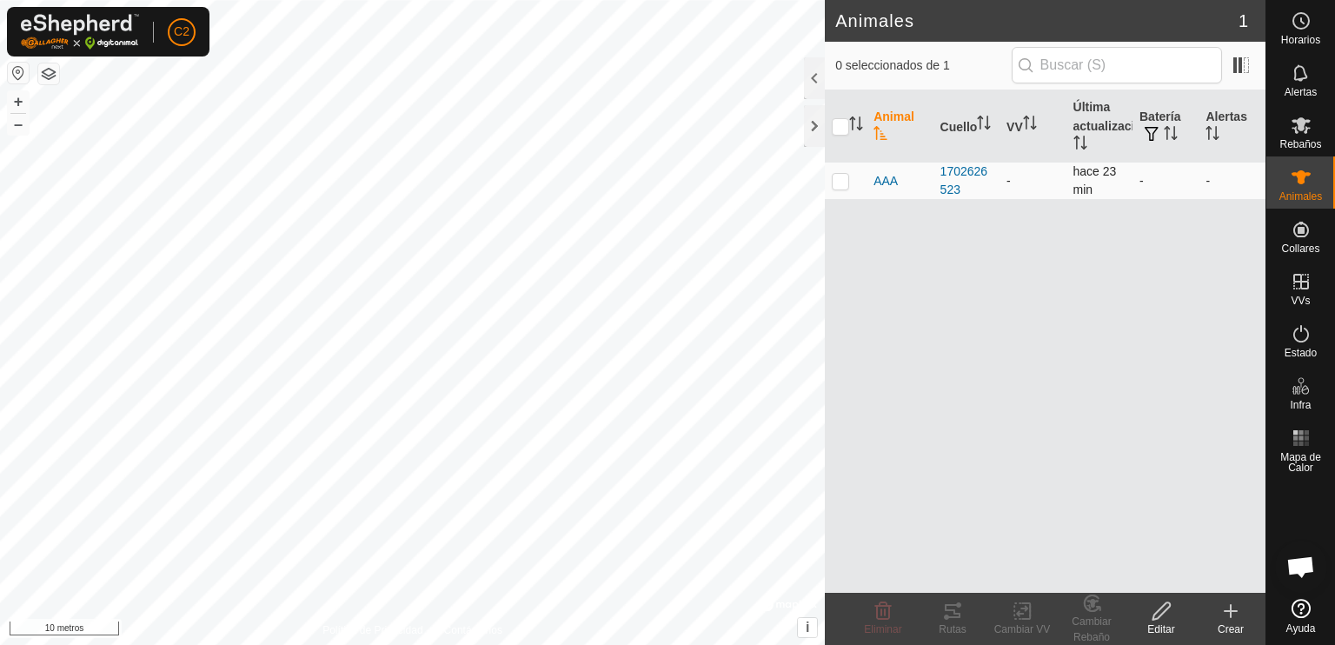
click at [835, 183] on p-checkbox at bounding box center [840, 181] width 17 height 14
checkbox input "true"
click at [881, 610] on icon at bounding box center [883, 610] width 17 height 17
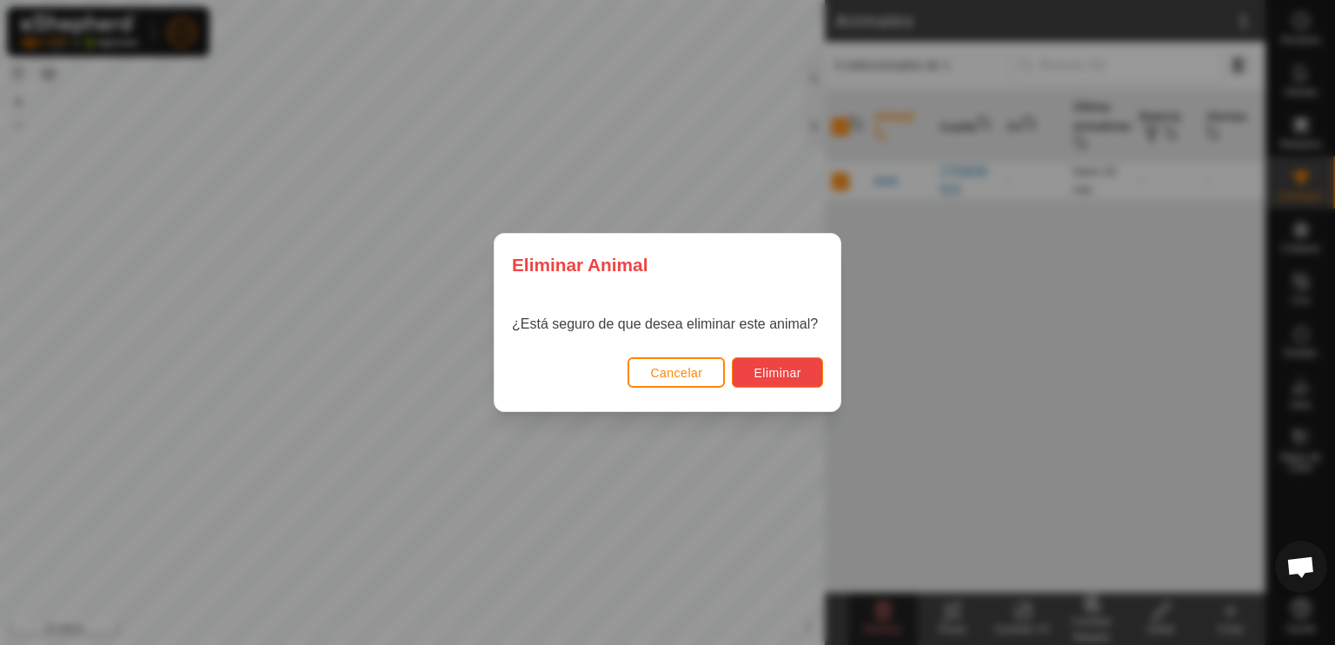
click at [778, 373] on font "Eliminar" at bounding box center [778, 373] width 48 height 14
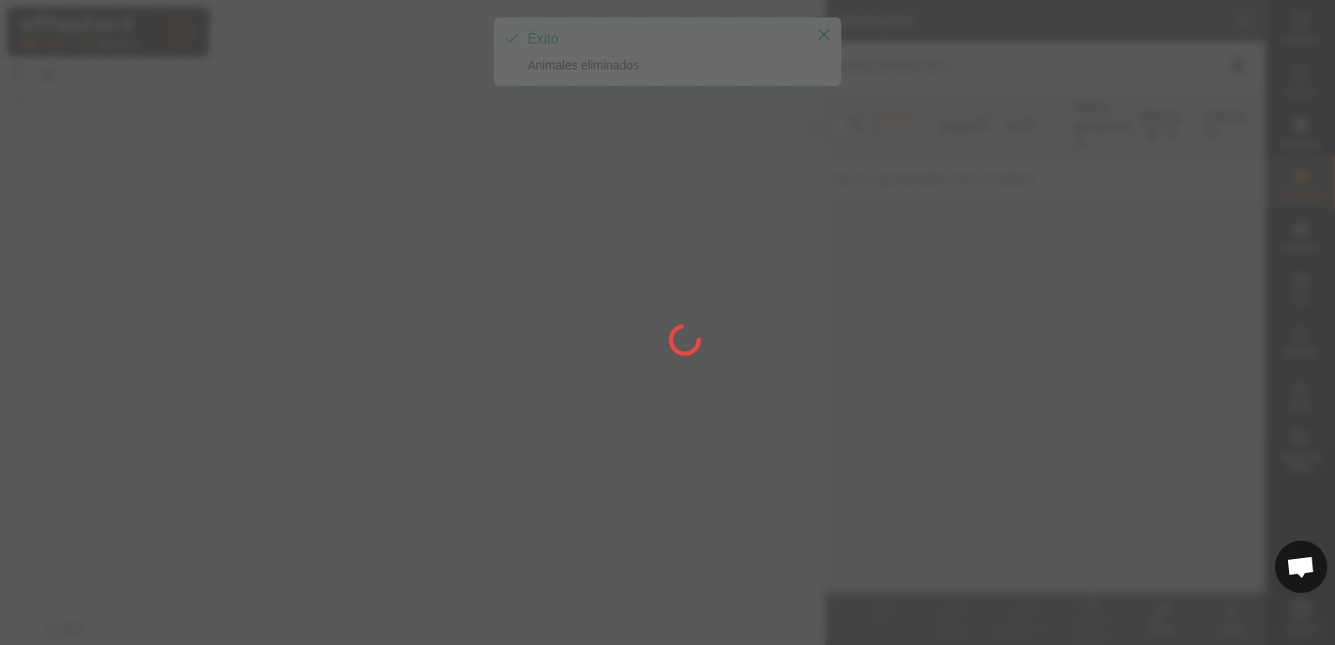
checkbox input "false"
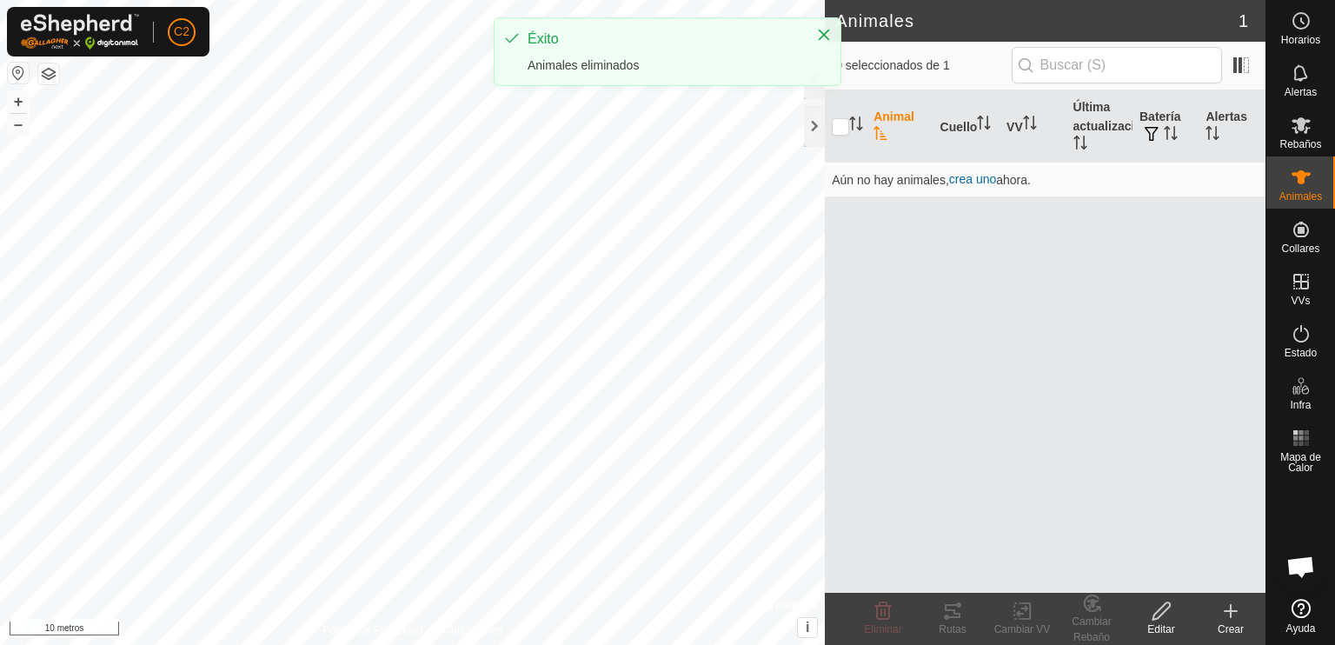
click at [814, 83] on div "Éxito Animales eliminados" at bounding box center [668, 51] width 346 height 67
click at [814, 79] on div "Éxito Animales eliminados" at bounding box center [668, 51] width 346 height 67
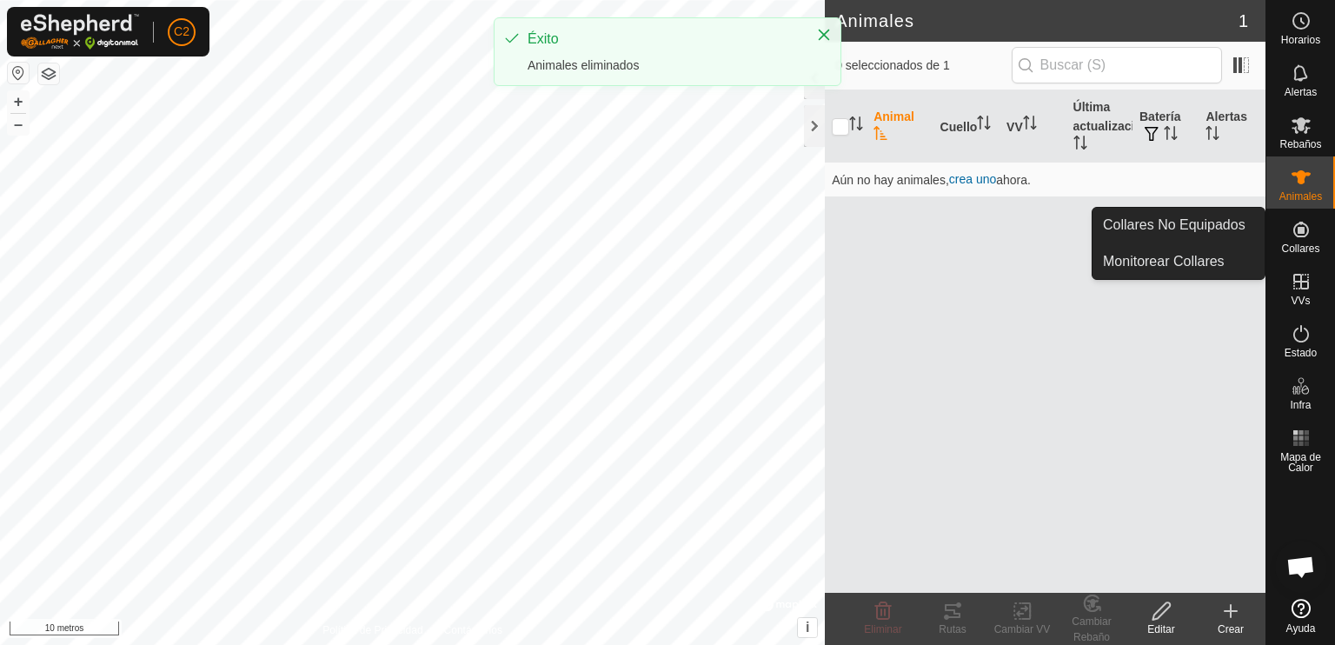
click at [1304, 237] on icon at bounding box center [1301, 229] width 21 height 21
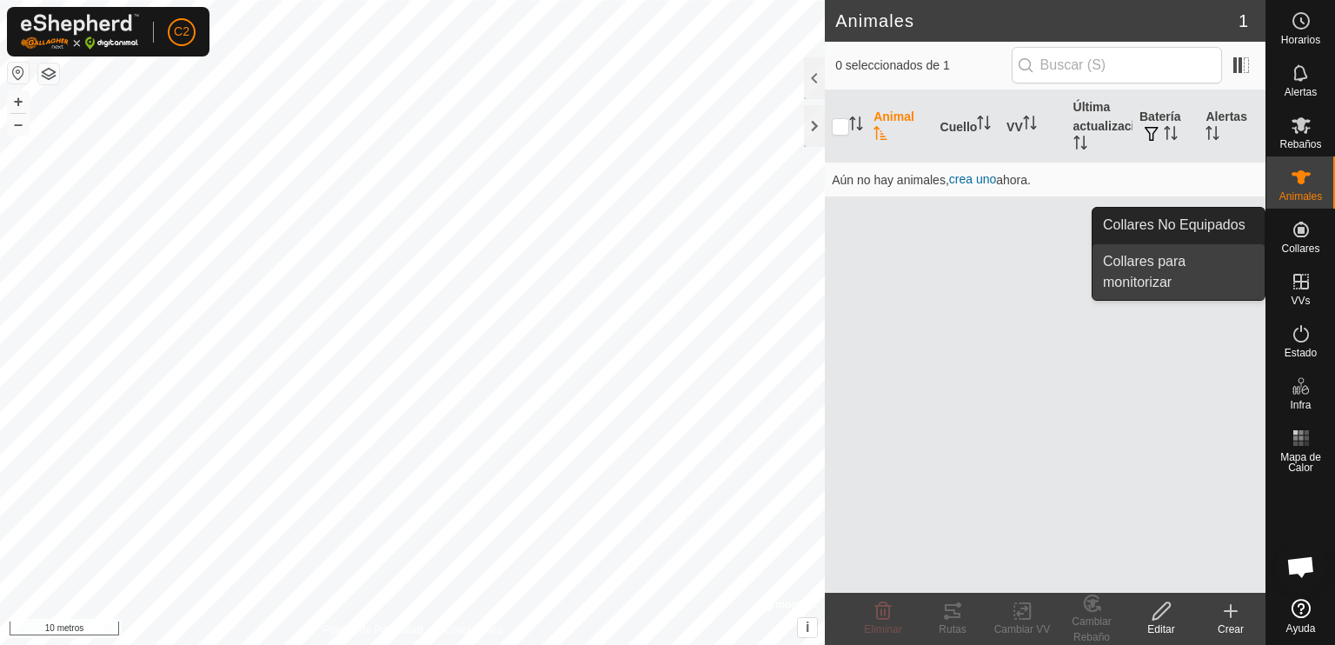
click at [1142, 274] on link "Collares para monitorizar" at bounding box center [1179, 272] width 172 height 56
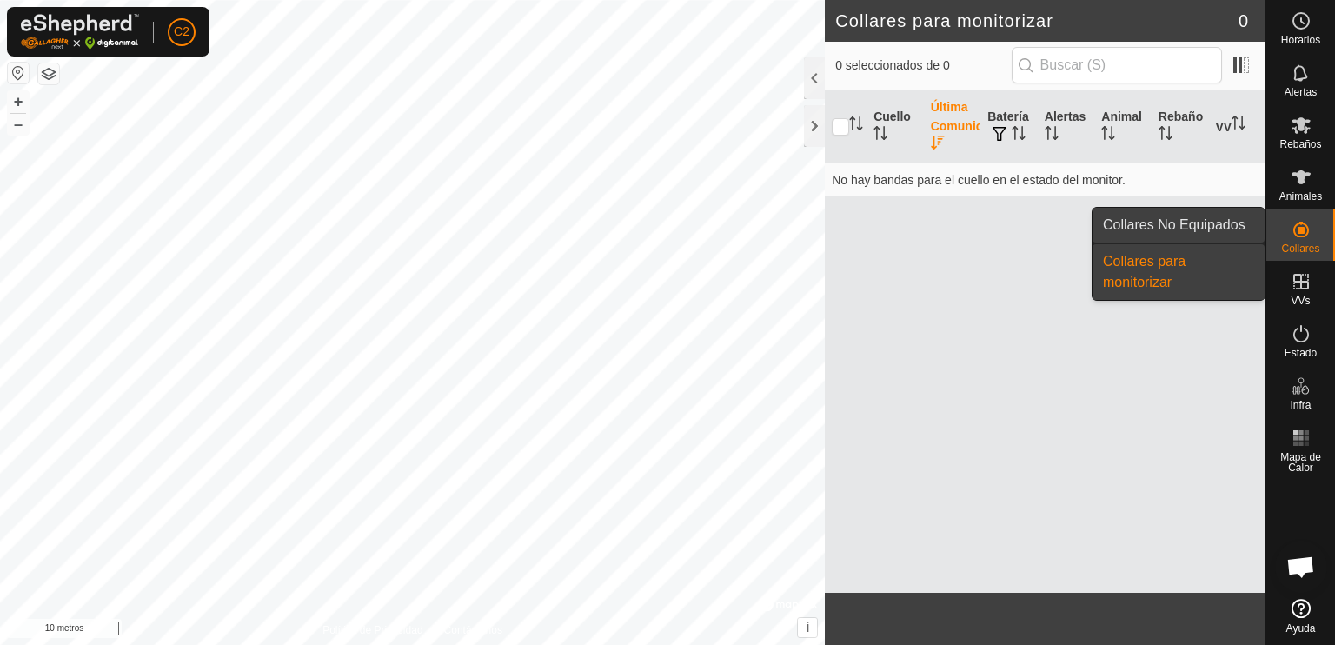
click at [1166, 225] on font "Collares No Equipados" at bounding box center [1174, 224] width 143 height 15
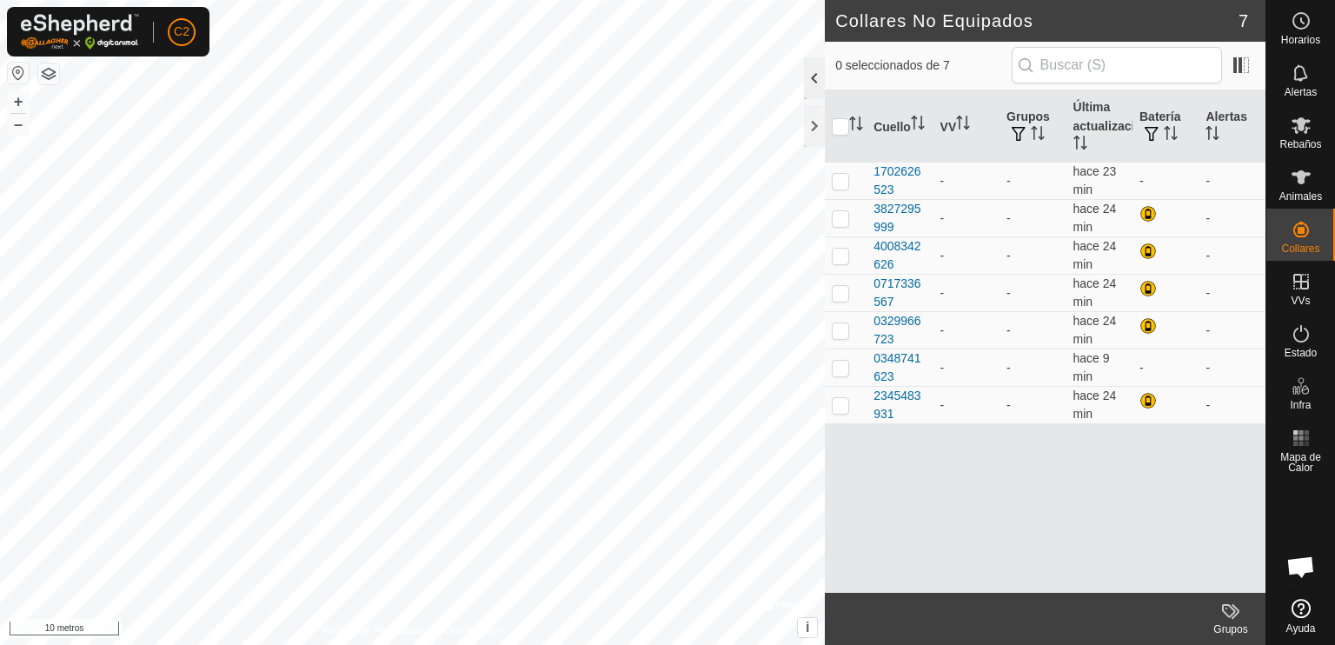
click at [812, 73] on div at bounding box center [814, 78] width 21 height 42
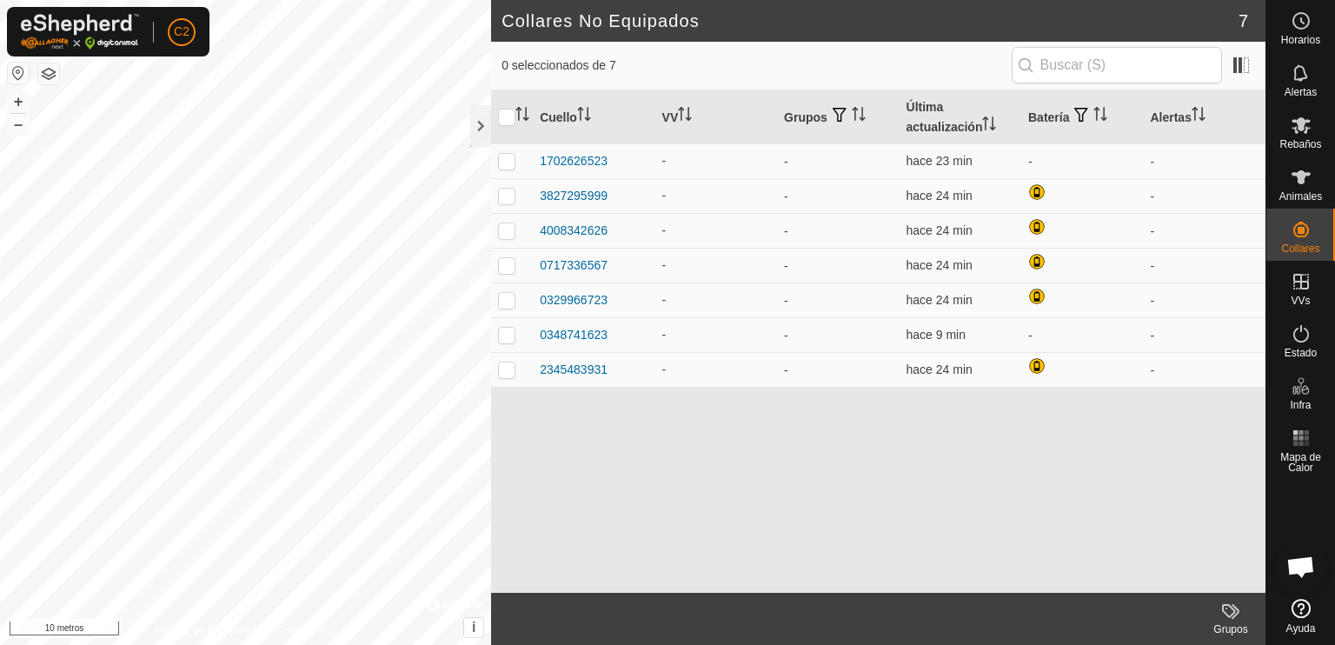
click at [1226, 608] on icon at bounding box center [1230, 611] width 21 height 21
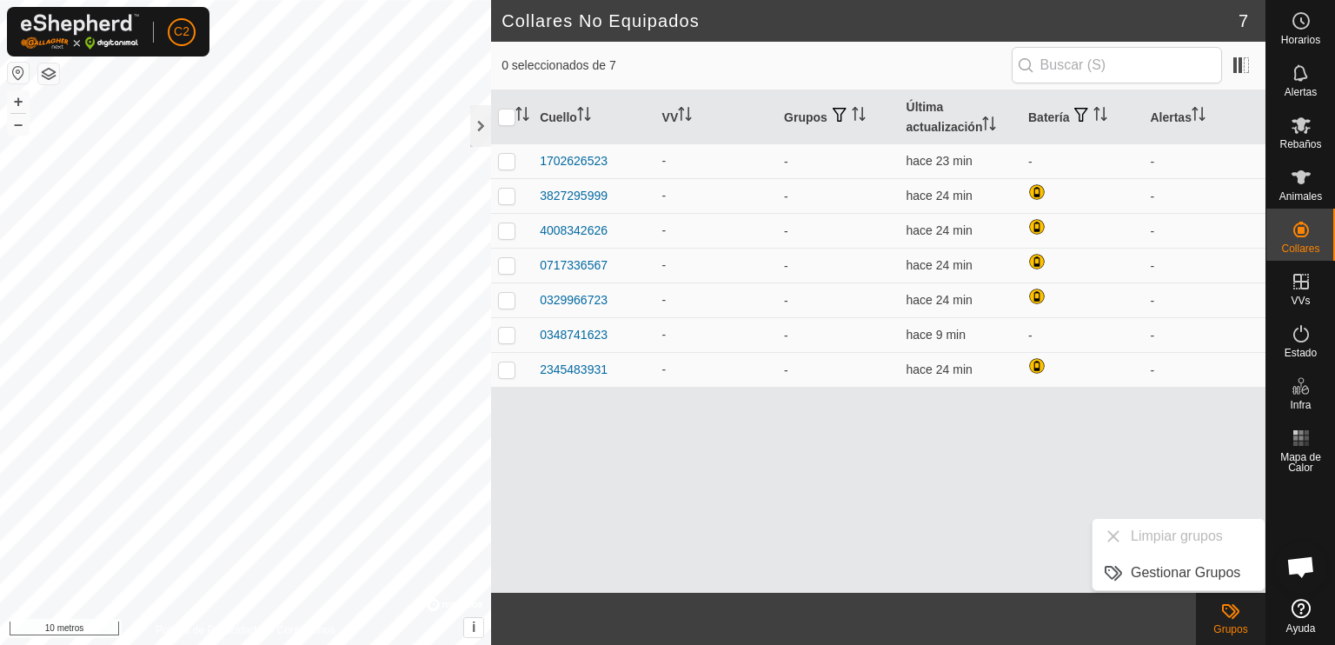
click at [859, 480] on div "Cuello VV Grupos Última actualización Batería Alertas 1702626523 - - hace 23 mi…" at bounding box center [878, 341] width 774 height 502
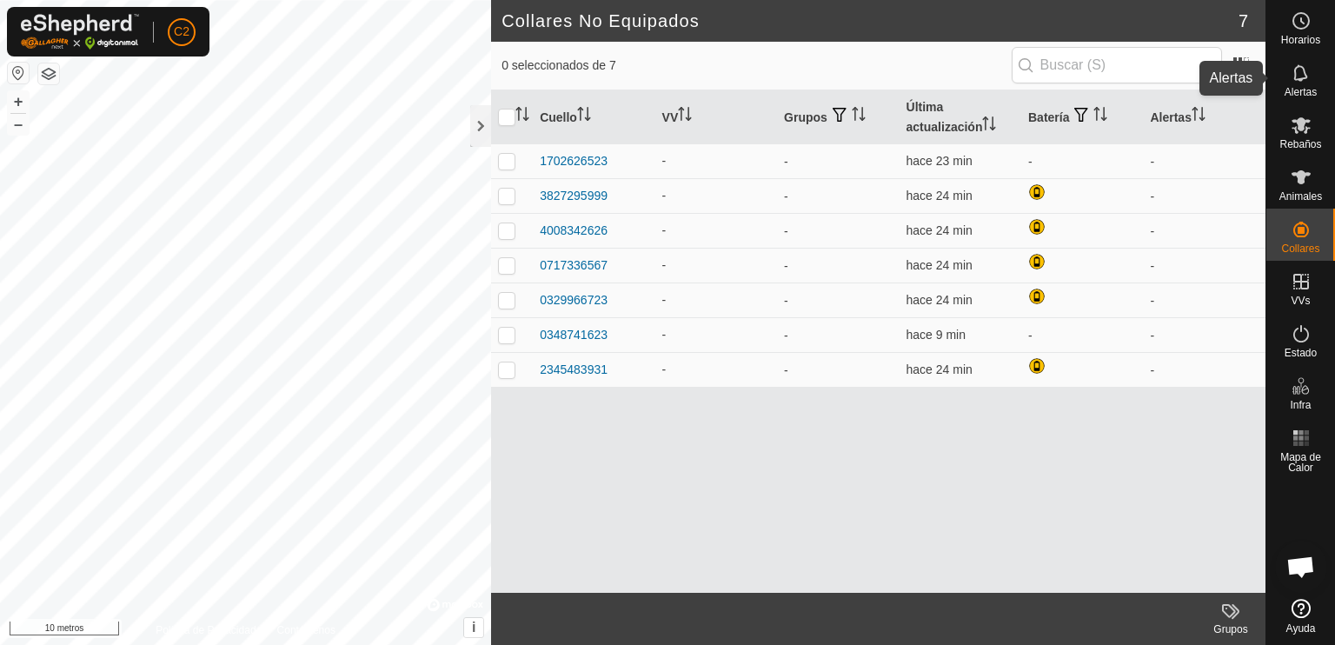
click at [1302, 70] on icon at bounding box center [1301, 73] width 21 height 21
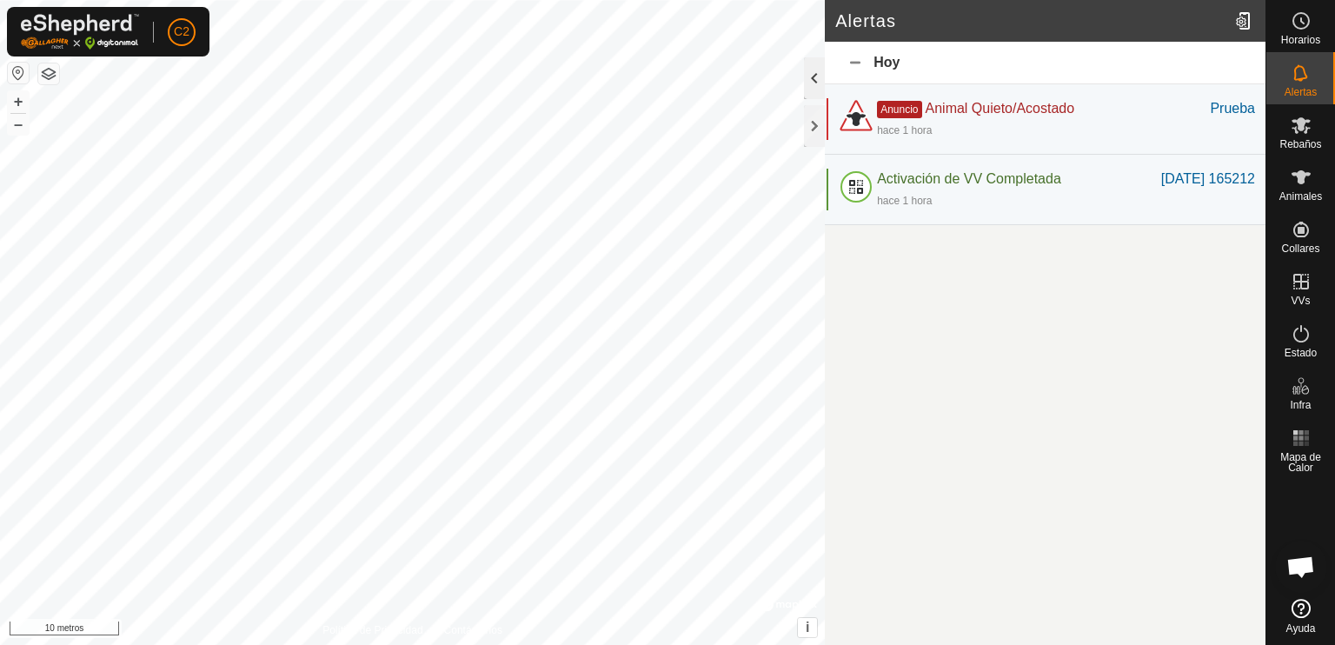
click at [811, 79] on div at bounding box center [814, 78] width 21 height 42
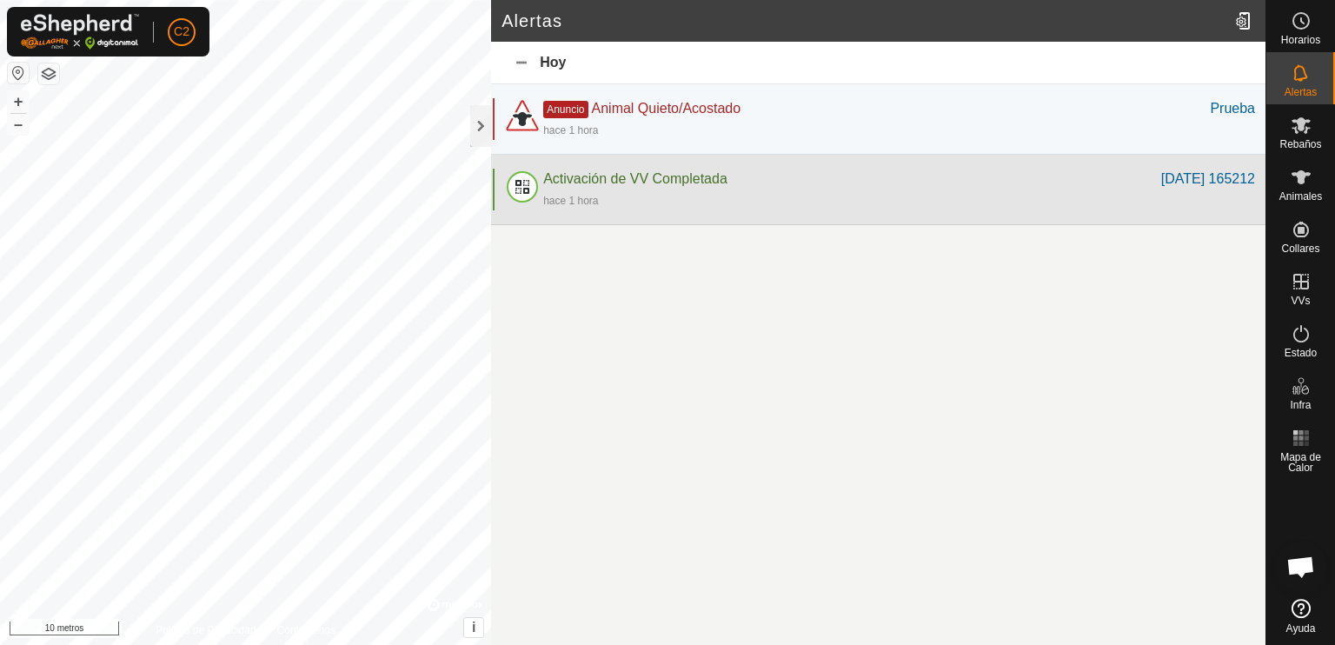
click at [628, 186] on font "Activación de VV Completada" at bounding box center [635, 178] width 184 height 15
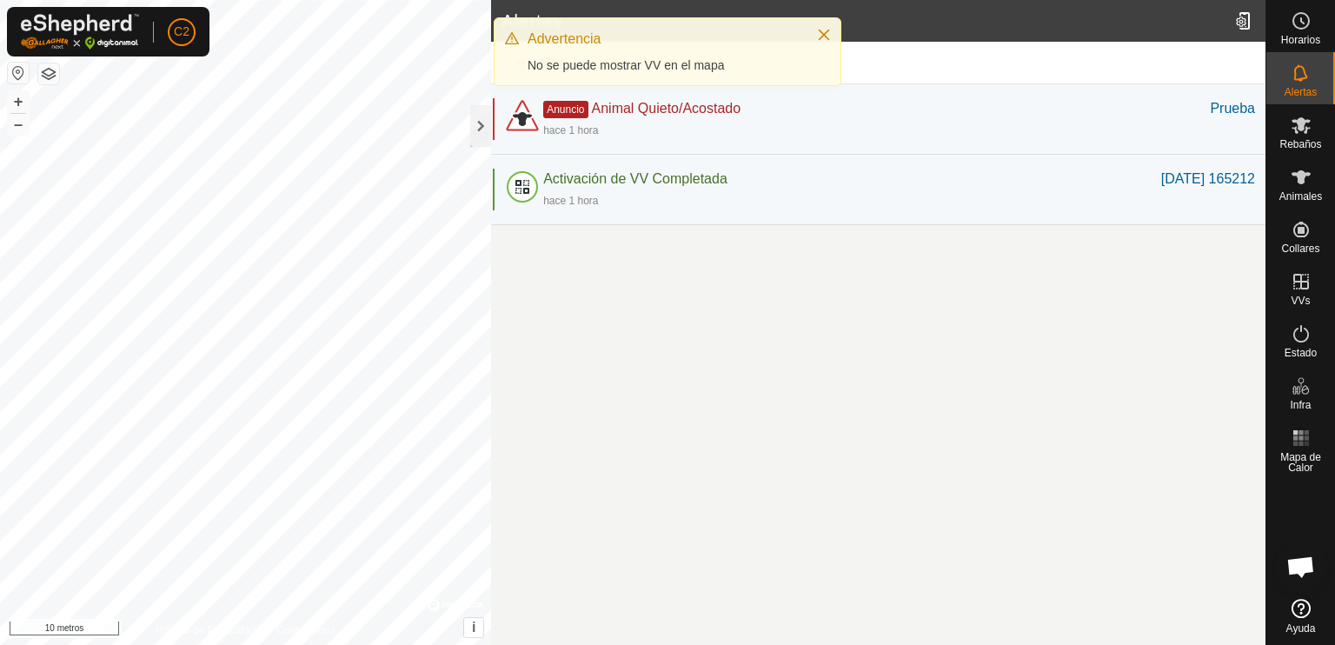
click at [636, 362] on article "Alertas Hoy Anuncio Animal Quieto/Acostado Prueba hace 1 hora Prueba Activación…" at bounding box center [878, 322] width 774 height 645
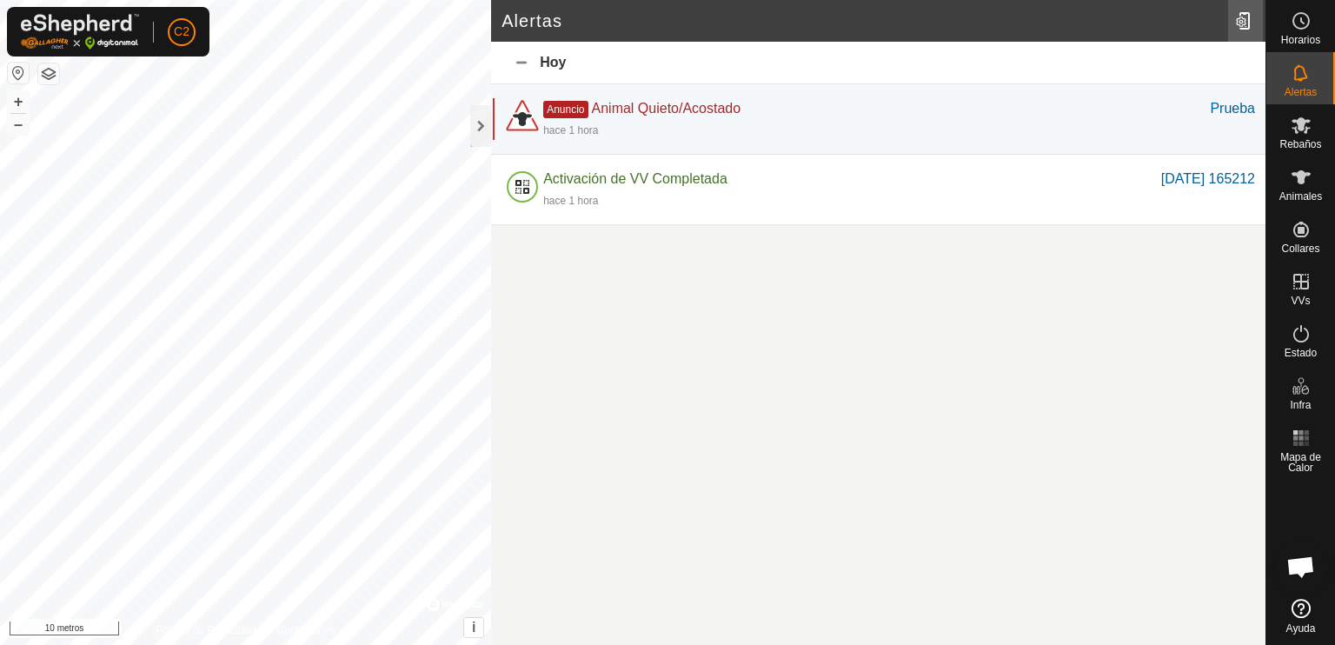
click at [1245, 19] on div at bounding box center [1245, 21] width 35 height 49
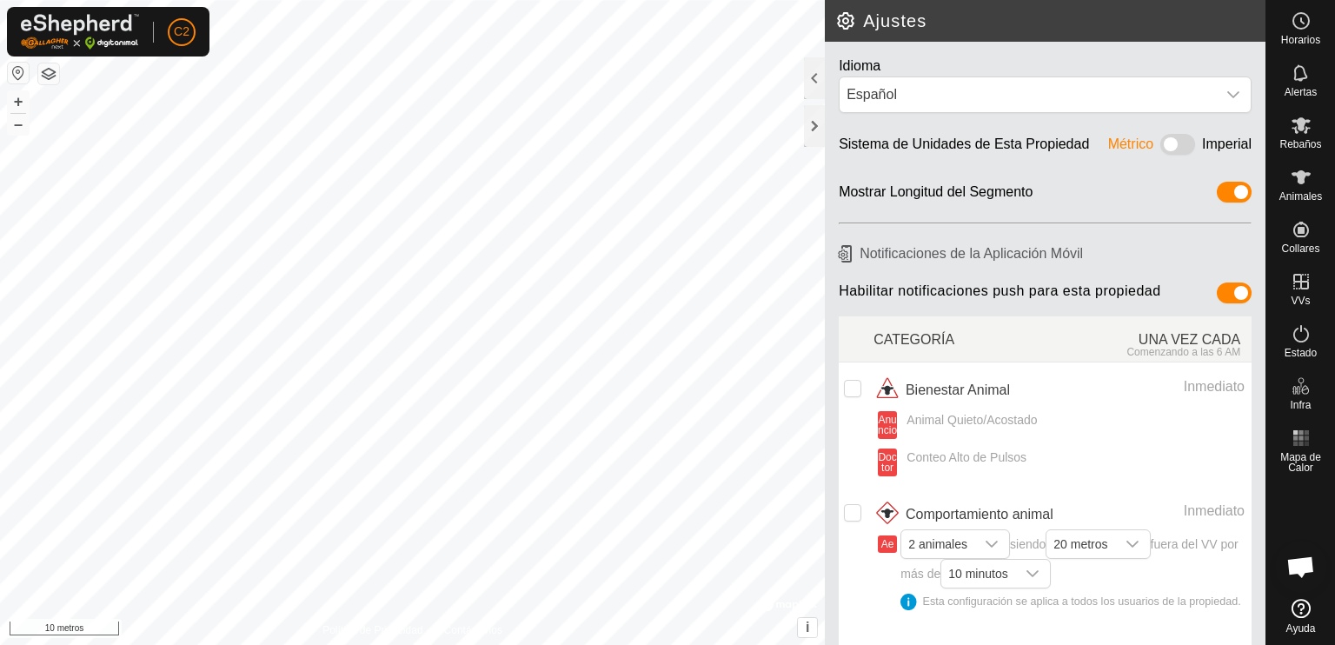
click at [812, 74] on div at bounding box center [814, 78] width 21 height 42
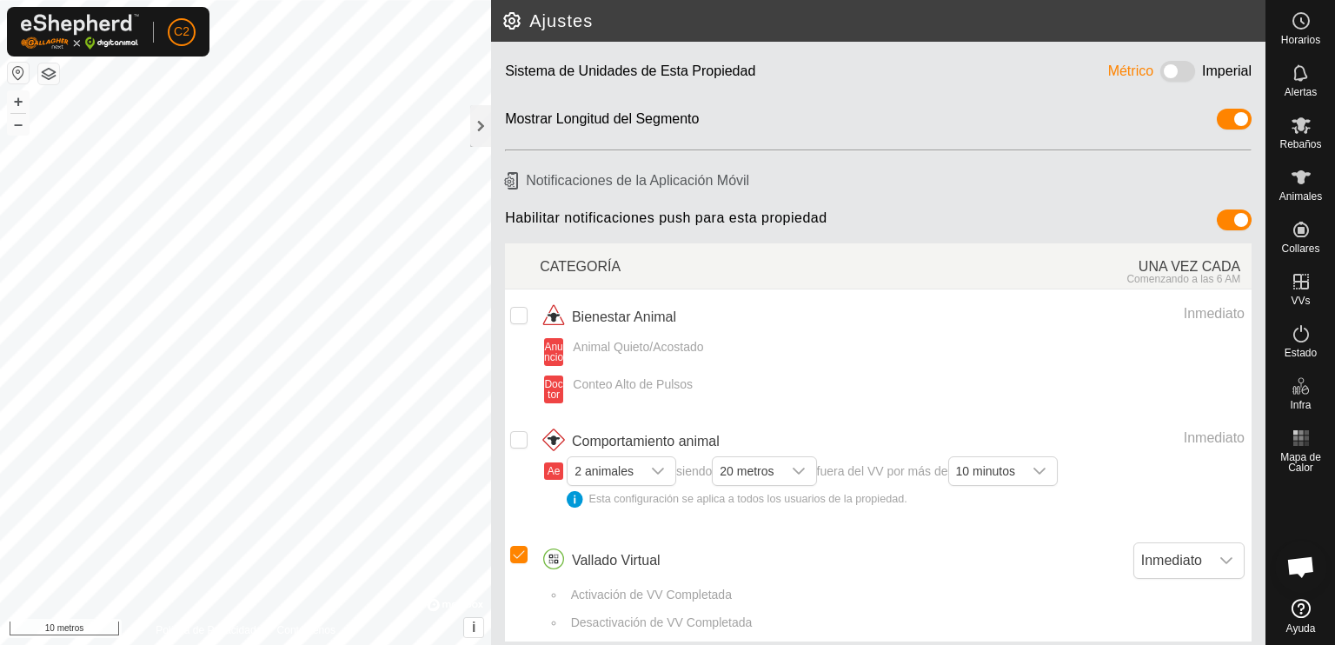
scroll to position [83, 0]
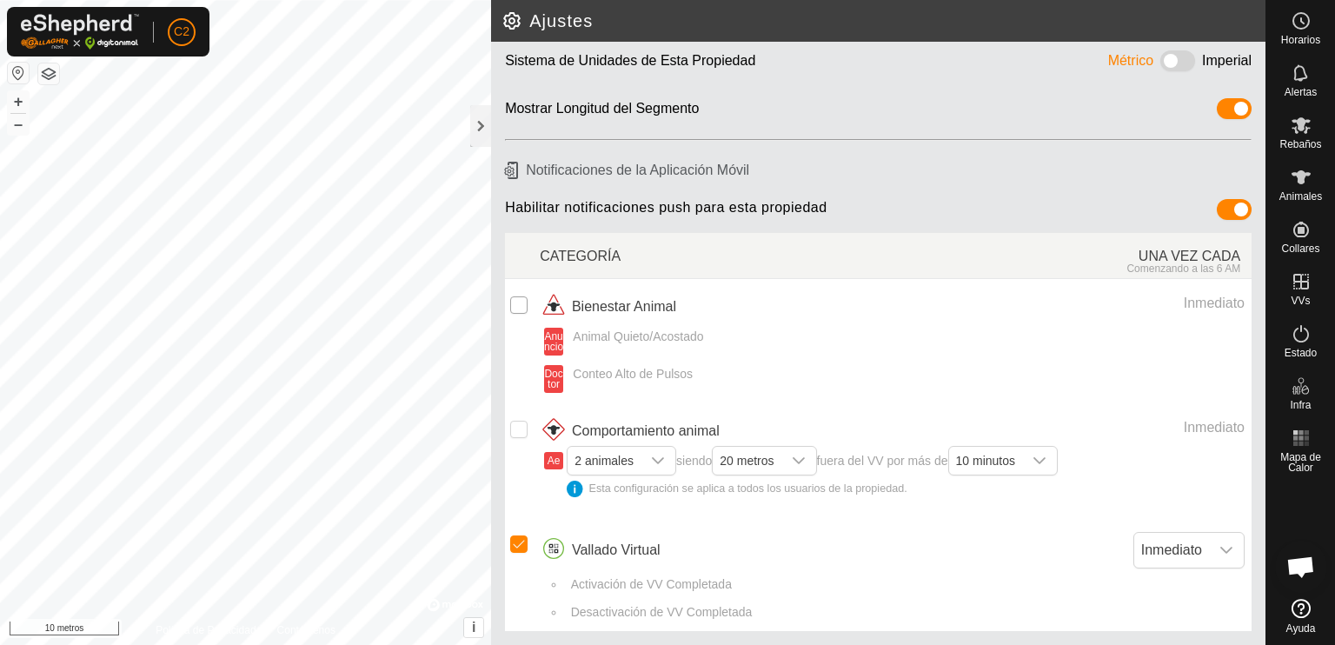
click at [515, 303] on input "checkbox" at bounding box center [518, 304] width 17 height 17
checkbox input "true"
click at [514, 421] on input "Fila no seleccionada" at bounding box center [518, 429] width 17 height 17
checkbox input "true"
click at [662, 460] on icon "disparador desplegable" at bounding box center [658, 461] width 14 height 14
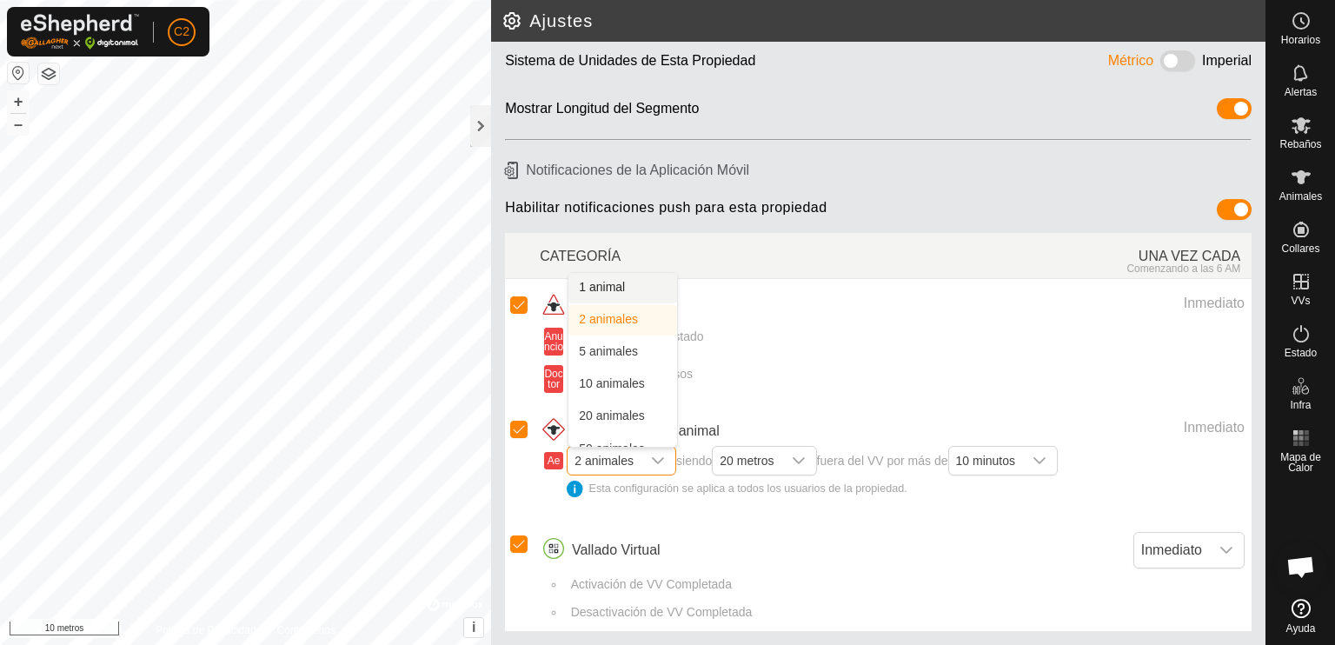
scroll to position [18, 0]
click at [636, 366] on li "10 animales" at bounding box center [622, 366] width 109 height 30
click at [1209, 550] on div "disparador desplegable" at bounding box center [1226, 550] width 35 height 35
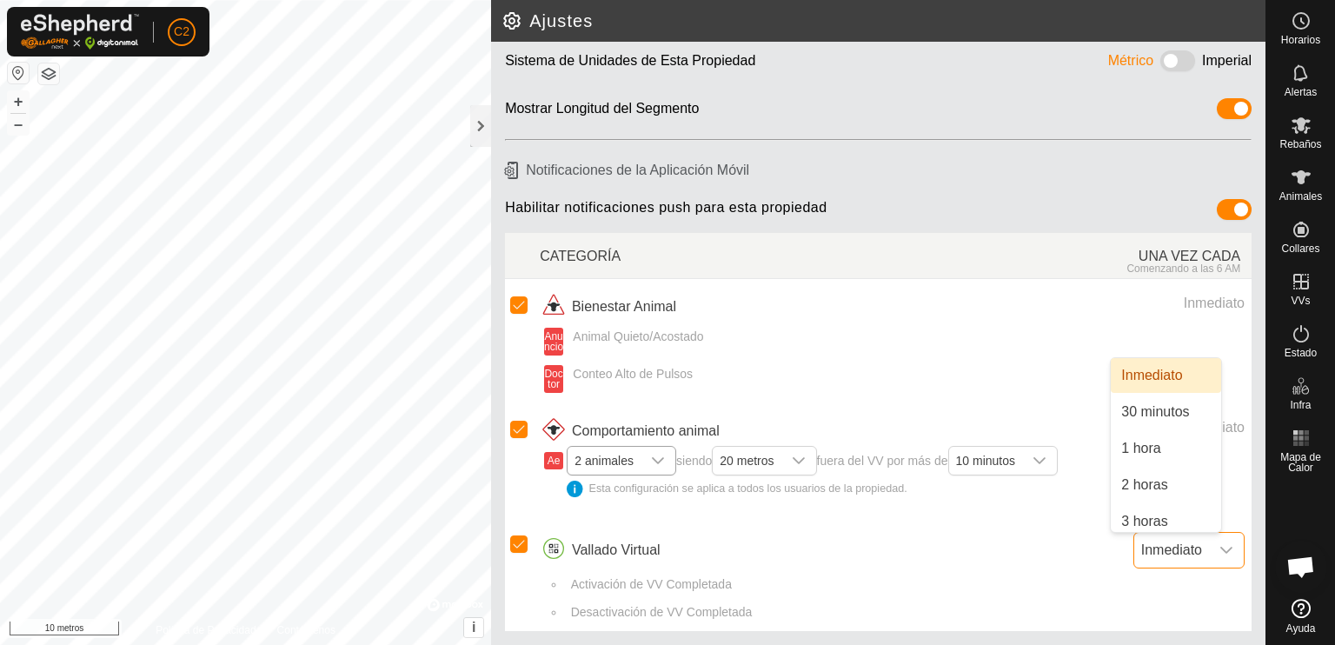
click at [1219, 546] on icon "disparador desplegable" at bounding box center [1226, 550] width 14 height 14
click at [1161, 60] on span at bounding box center [1177, 60] width 35 height 21
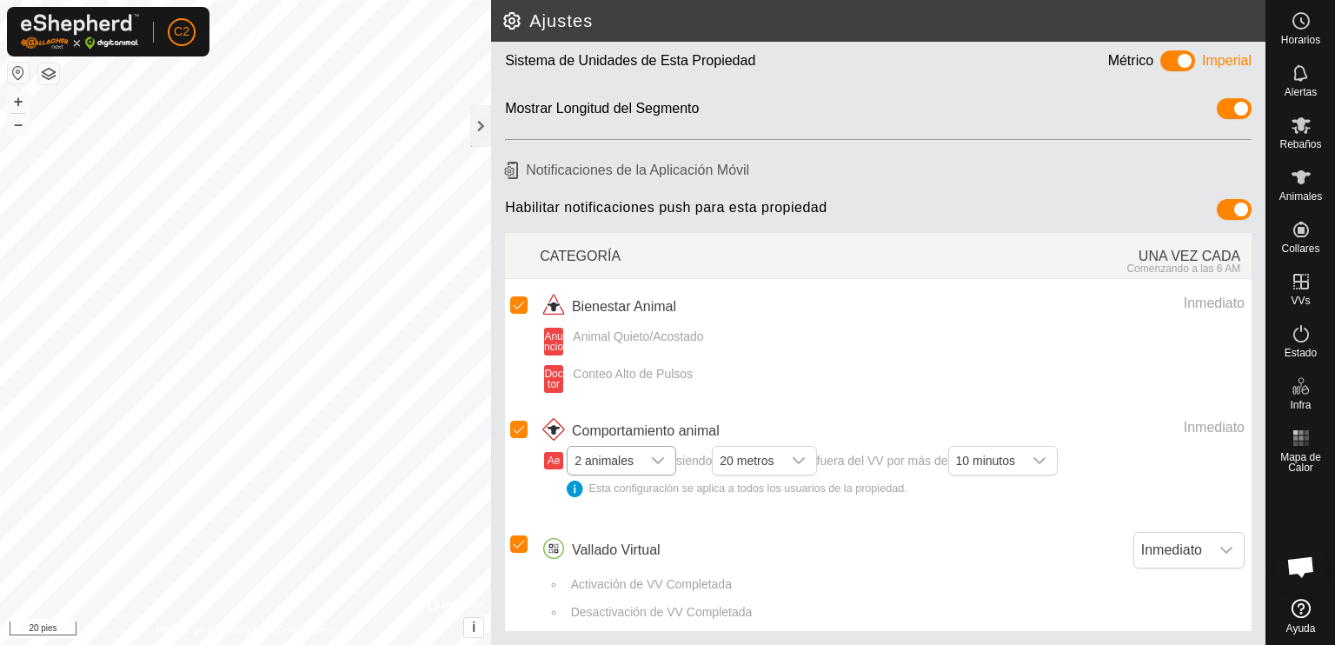
click at [1160, 63] on span at bounding box center [1177, 60] width 35 height 21
click at [511, 22] on h2 "Ajustes" at bounding box center [884, 20] width 764 height 21
click at [1033, 457] on div "disparador desplegable" at bounding box center [1039, 461] width 35 height 28
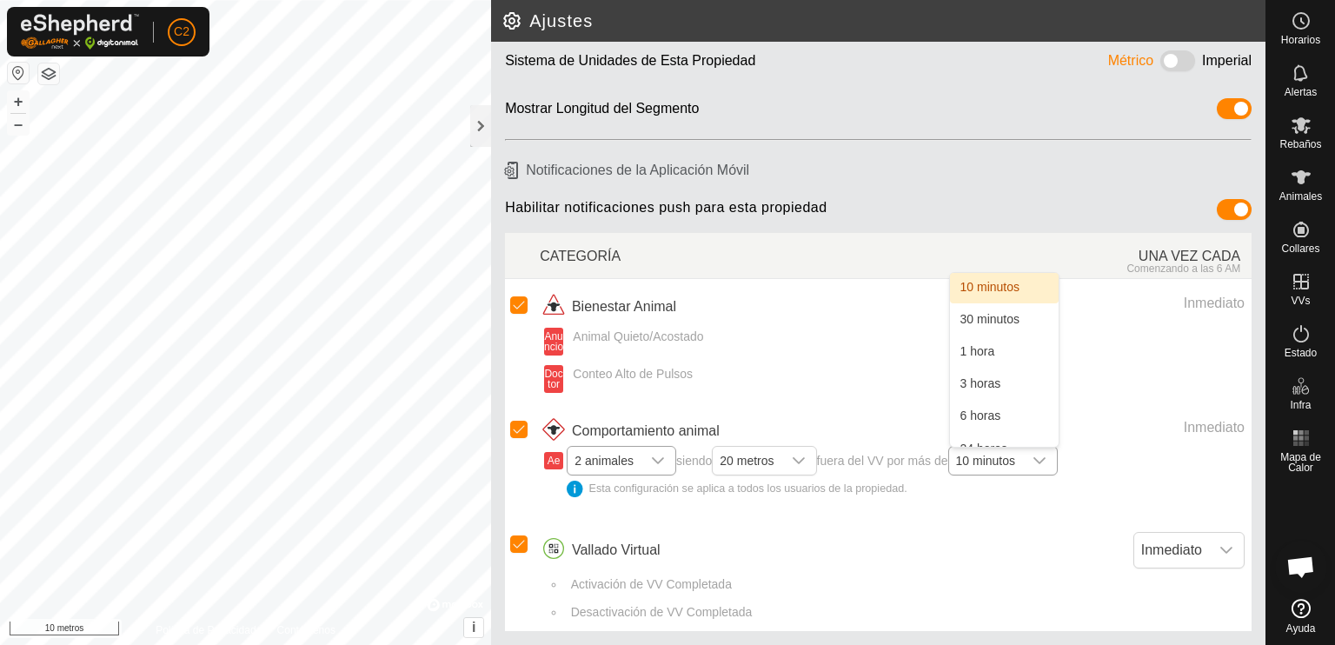
click at [1033, 460] on div "disparador desplegable" at bounding box center [1039, 461] width 35 height 28
click at [798, 462] on icon "disparador desplegable" at bounding box center [799, 460] width 12 height 7
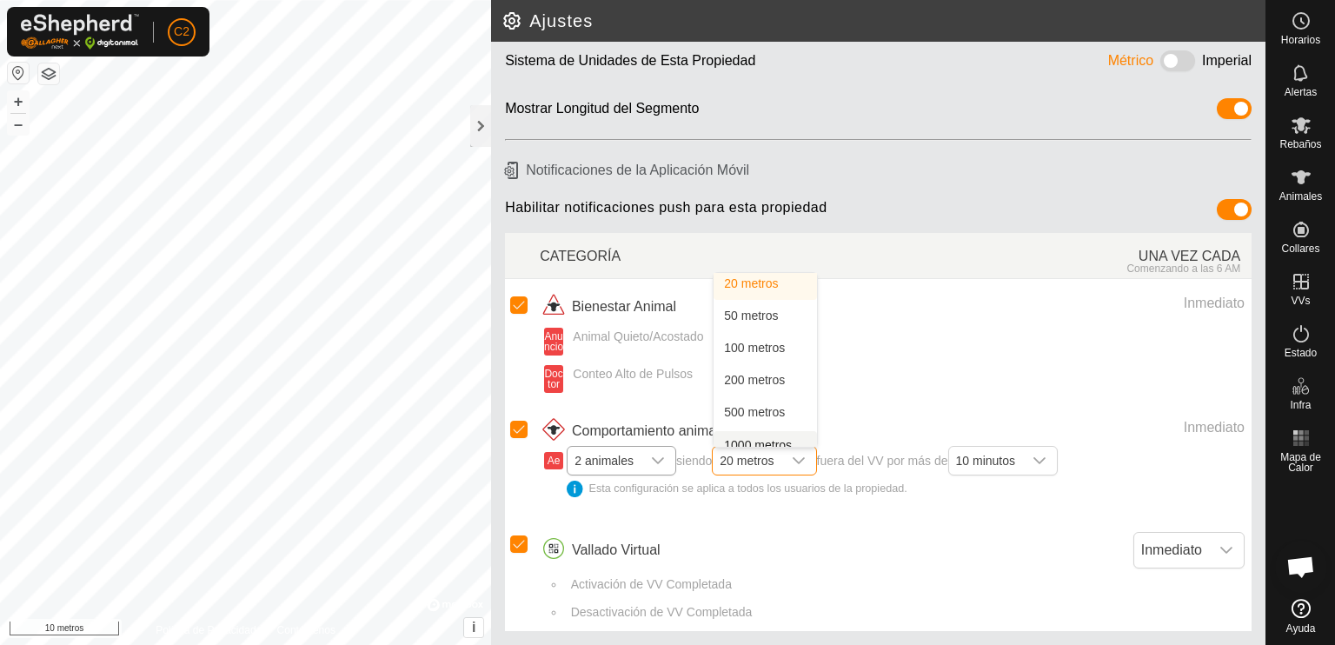
scroll to position [0, 0]
click at [665, 459] on icon "disparador desplegable" at bounding box center [658, 461] width 14 height 14
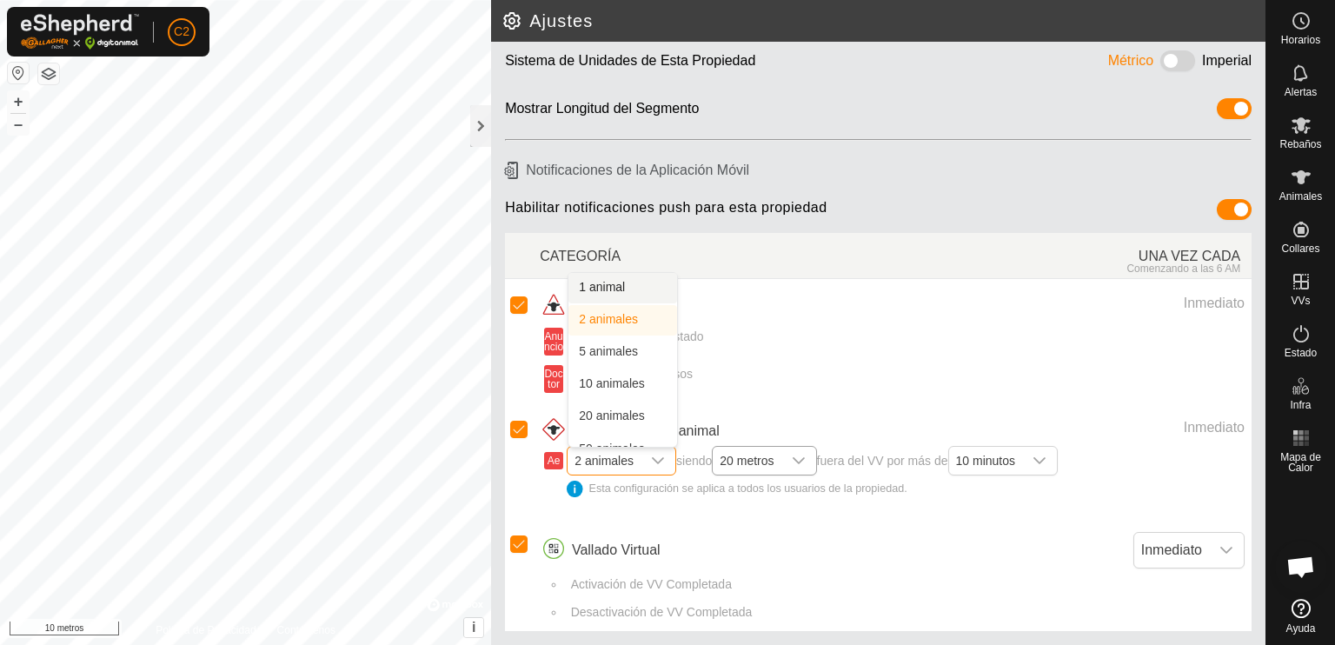
click at [625, 282] on font "1 animal" at bounding box center [602, 287] width 46 height 14
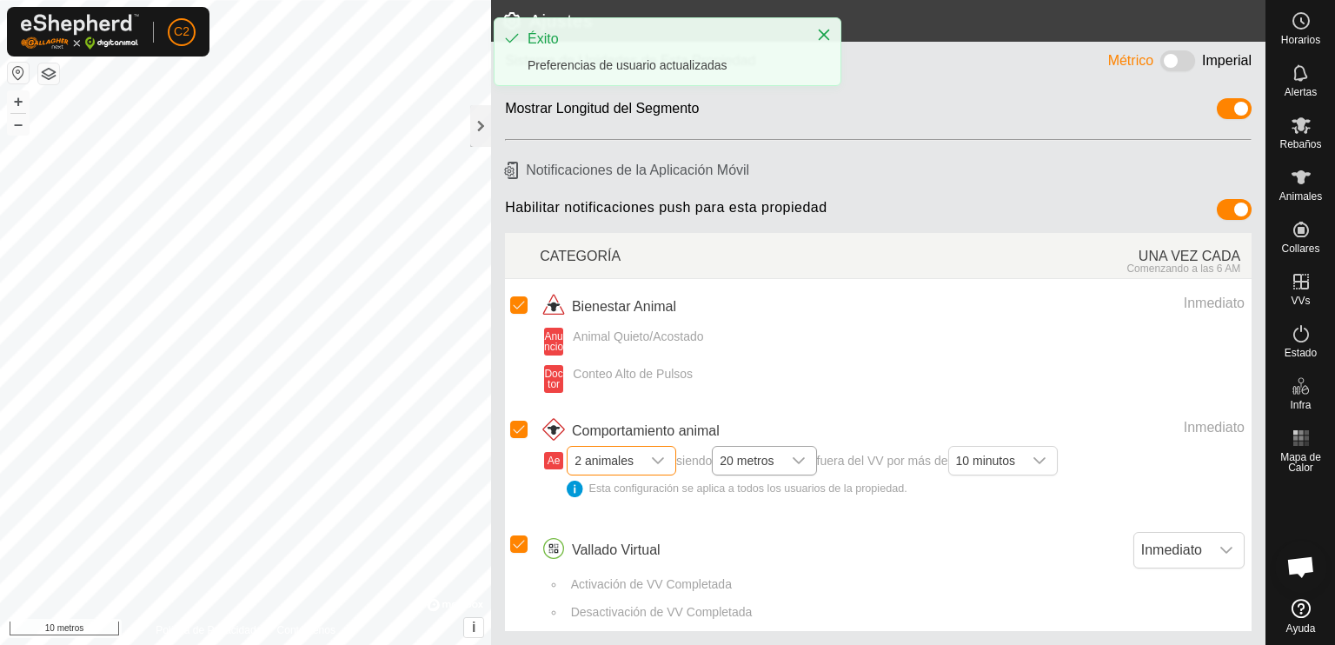
click at [658, 457] on icon "disparador desplegable" at bounding box center [658, 461] width 14 height 14
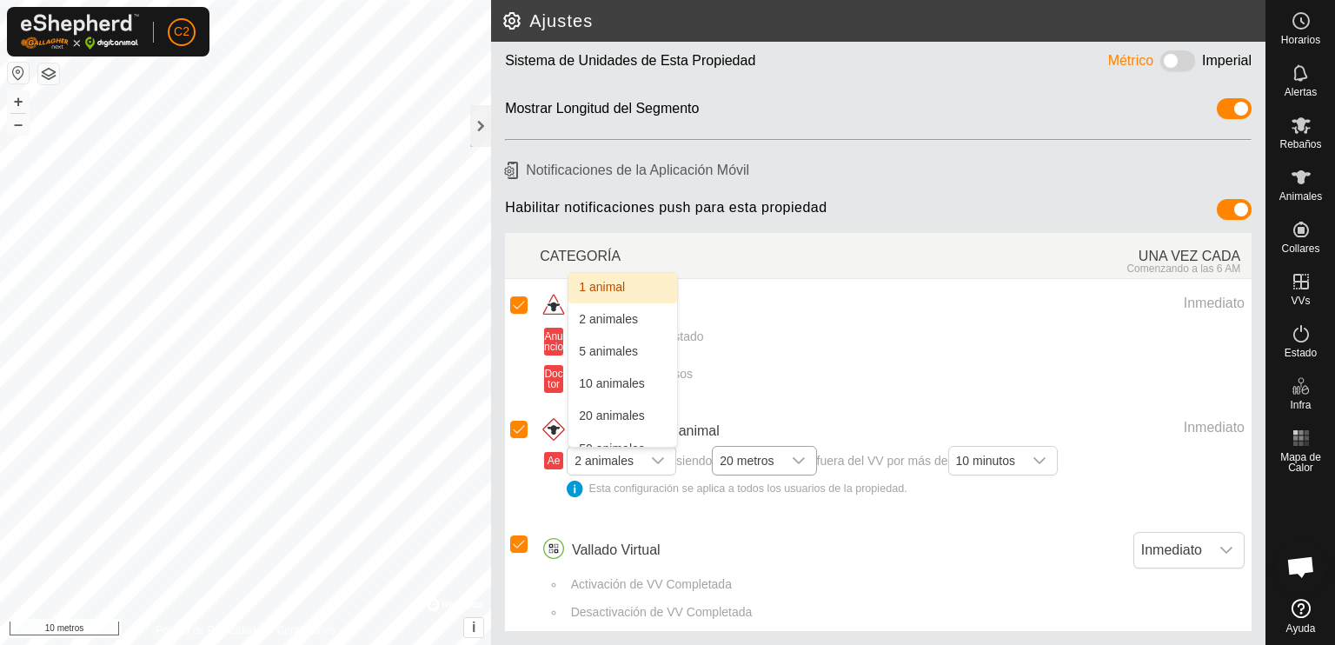
click at [613, 284] on li "1 animal" at bounding box center [622, 288] width 109 height 30
click at [653, 457] on icon "disparador desplegable" at bounding box center [658, 460] width 12 height 7
click at [610, 280] on li "1 animal" at bounding box center [622, 288] width 109 height 30
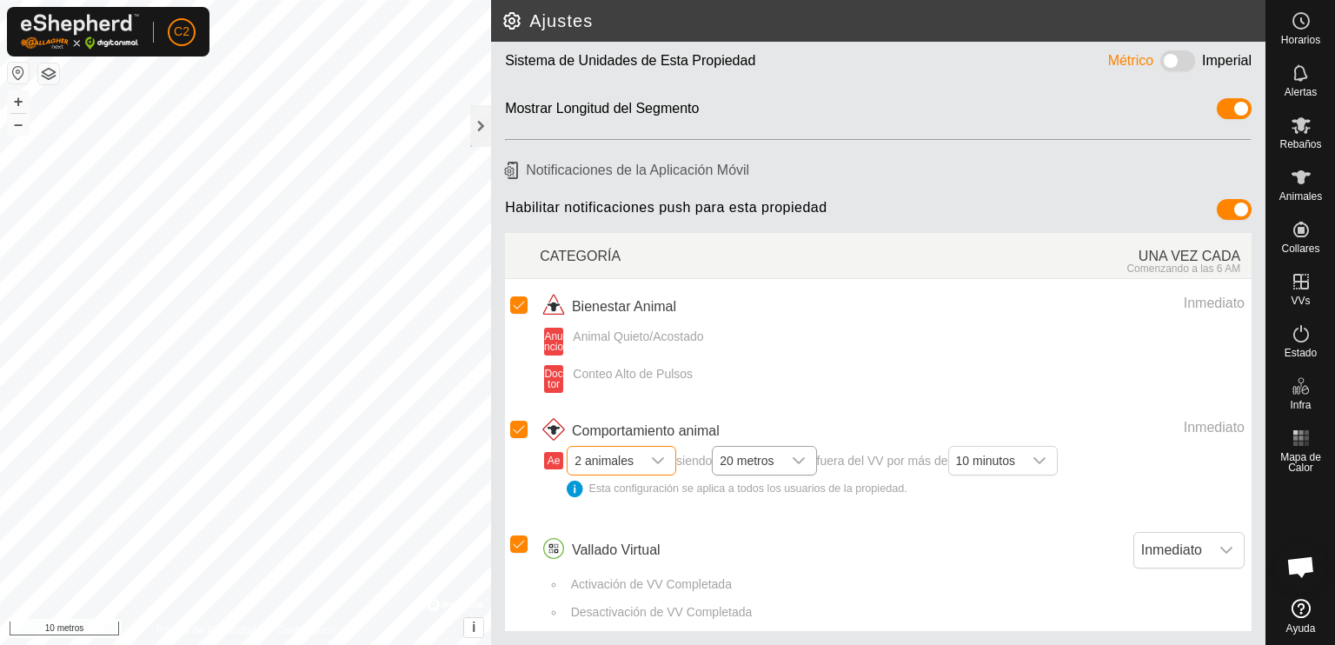
click at [588, 456] on font "2 animales" at bounding box center [604, 461] width 59 height 14
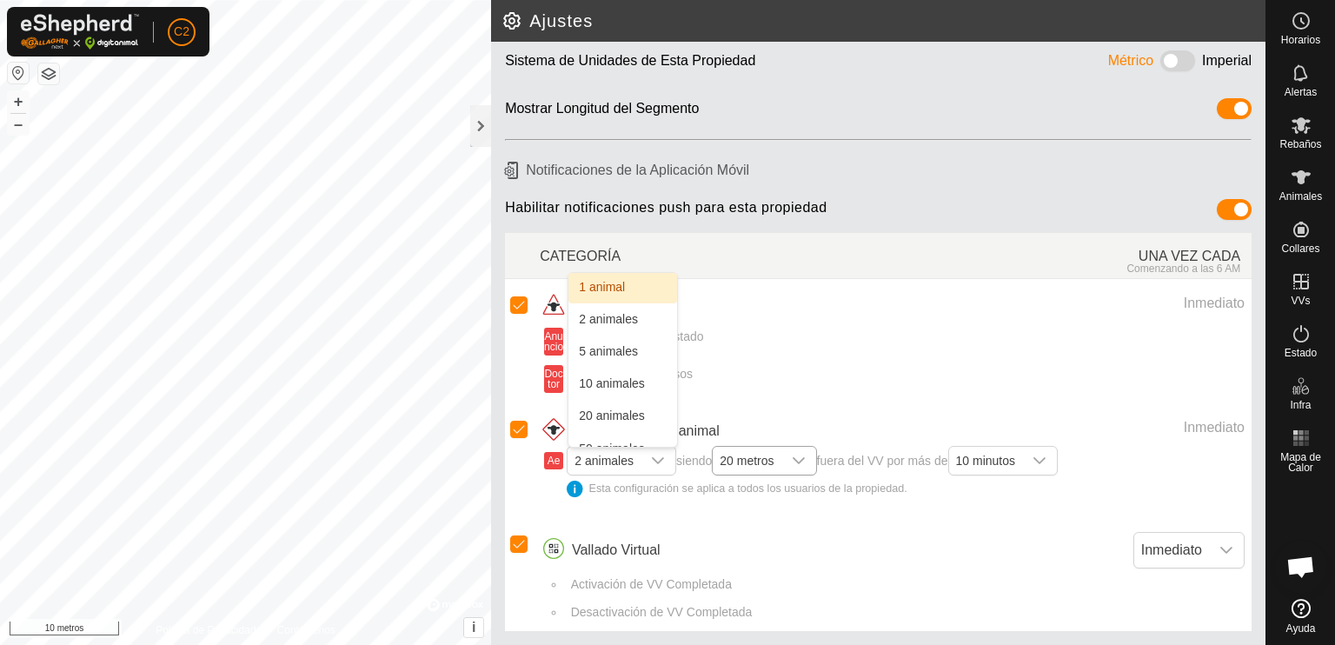
click at [653, 285] on li "1 animal" at bounding box center [622, 288] width 109 height 30
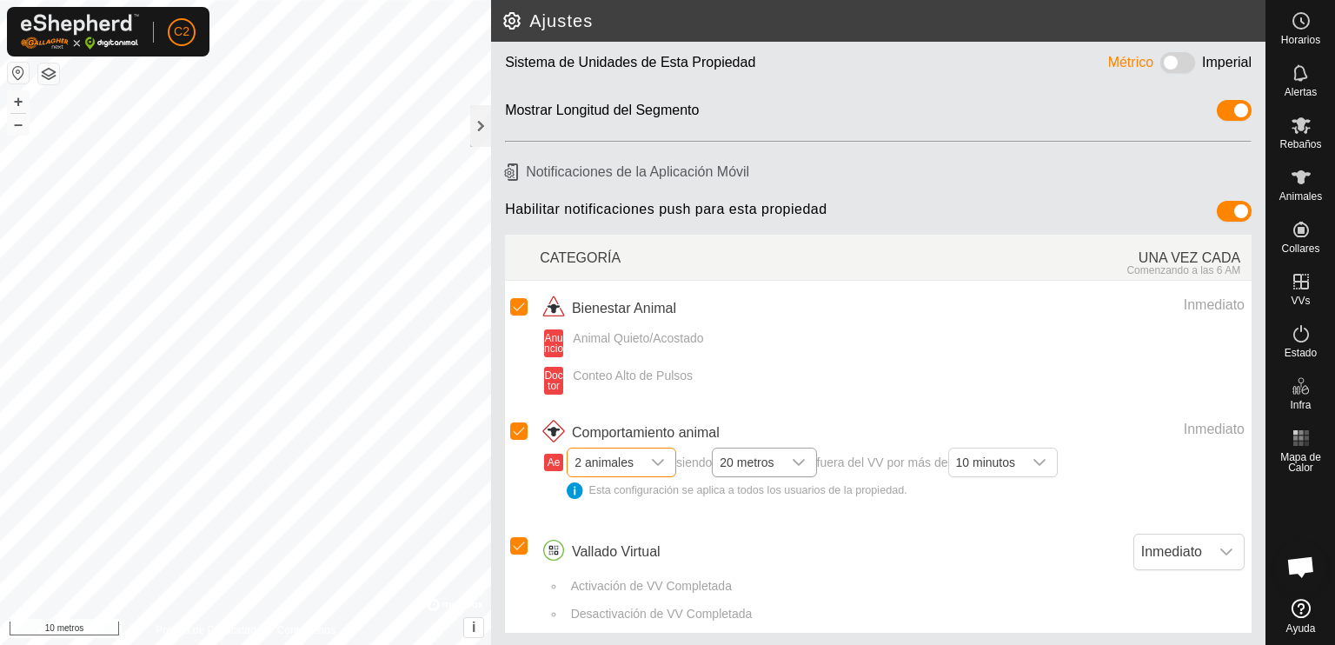
scroll to position [83, 0]
click at [655, 462] on icon "disparador desplegable" at bounding box center [658, 461] width 14 height 14
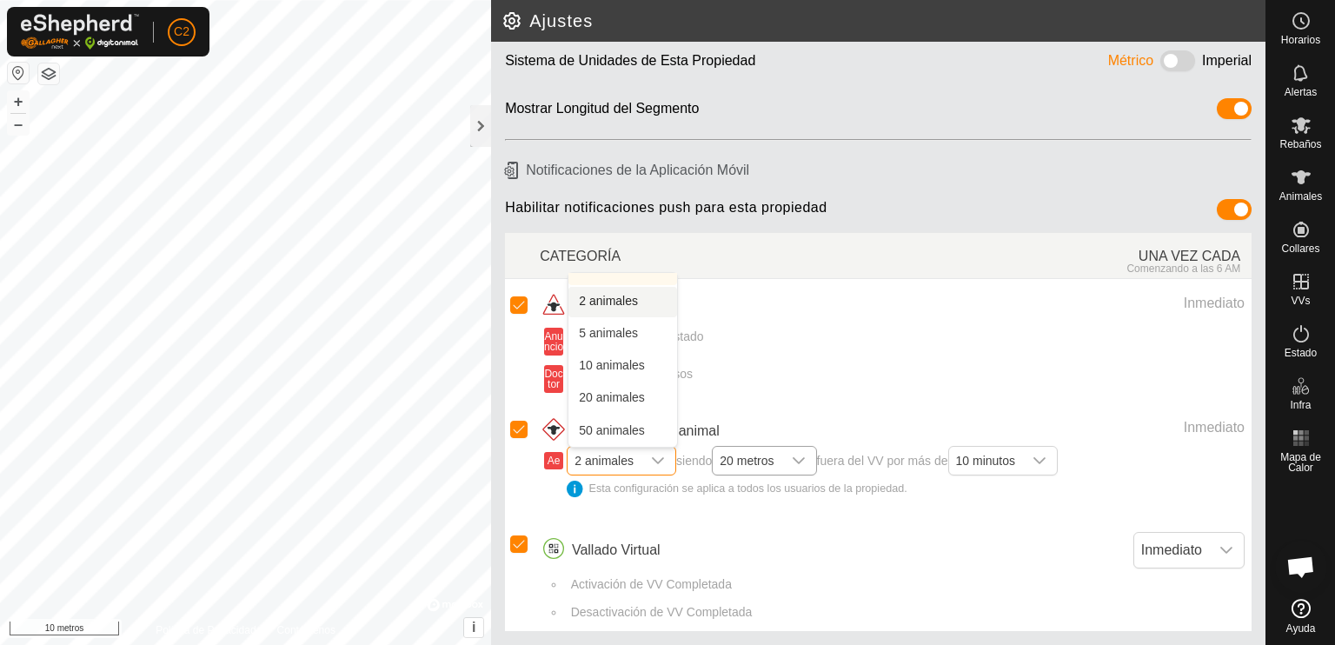
scroll to position [0, 0]
click at [619, 276] on li "1 animal" at bounding box center [622, 288] width 109 height 30
click at [1294, 134] on icon at bounding box center [1301, 125] width 21 height 21
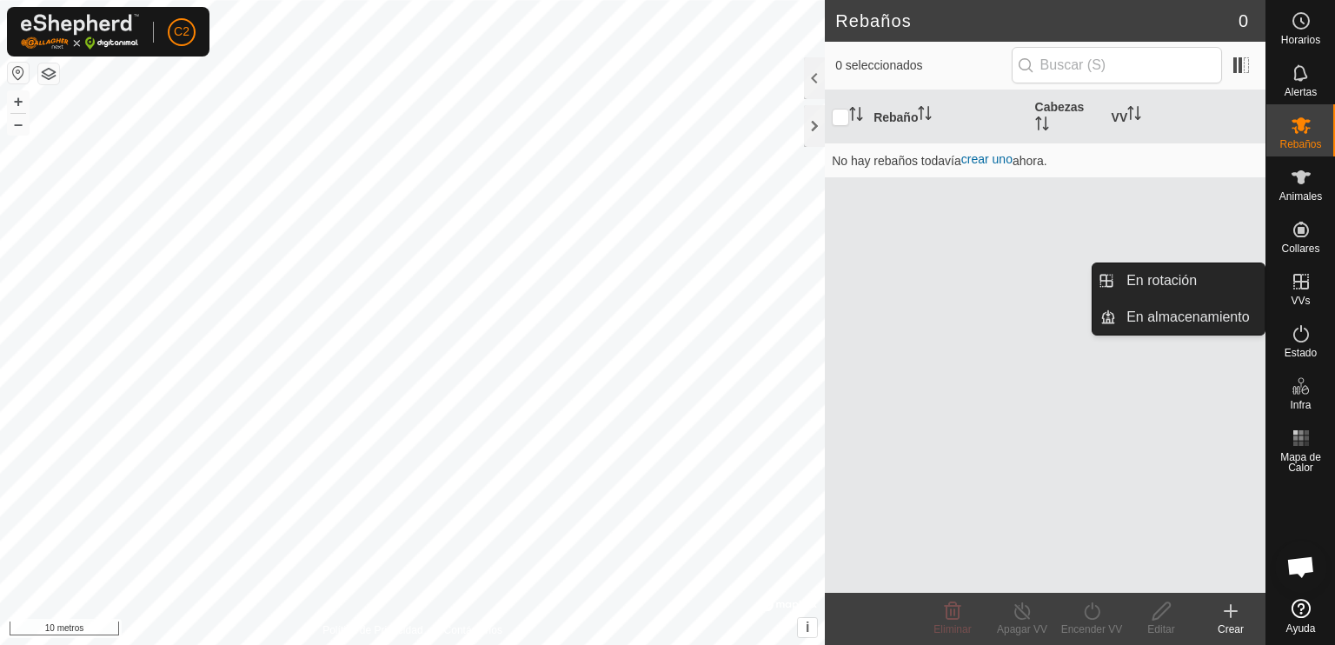
drag, startPoint x: 1299, startPoint y: 303, endPoint x: 1299, endPoint y: 279, distance: 24.3
click at [1299, 279] on icon at bounding box center [1301, 281] width 21 height 21
click at [1195, 274] on link "En rotación" at bounding box center [1190, 280] width 149 height 35
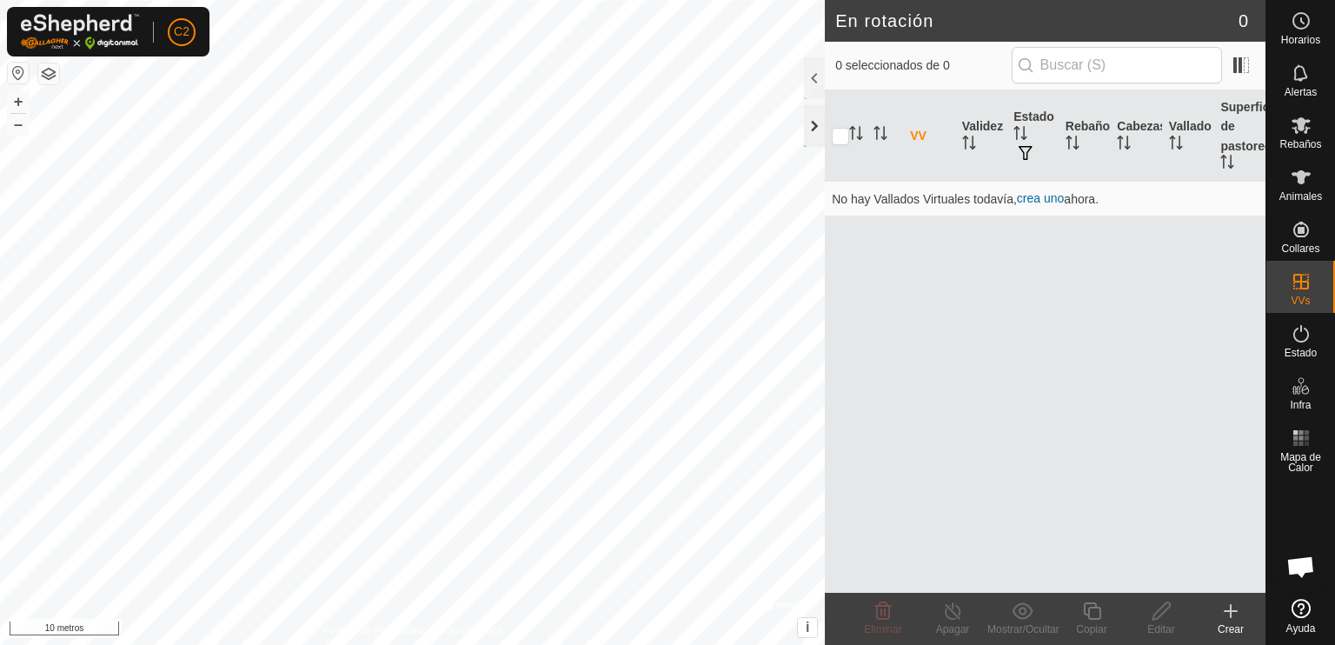
click at [812, 117] on div at bounding box center [814, 126] width 21 height 42
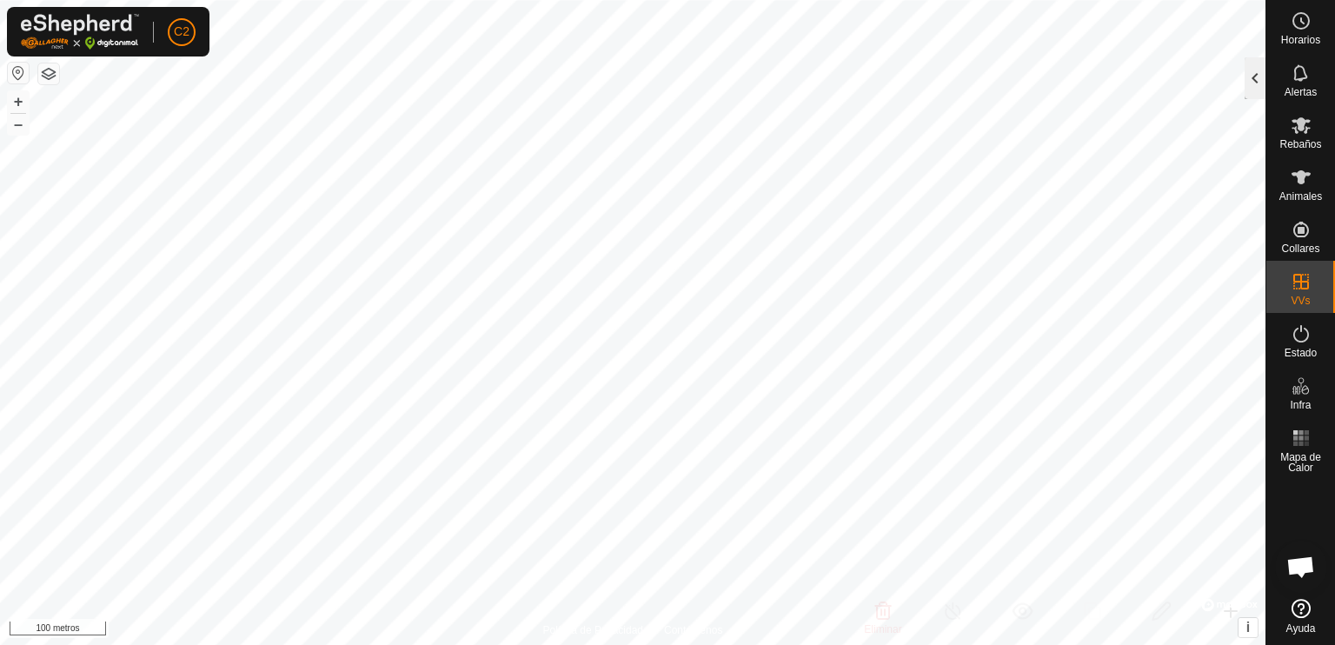
click at [1252, 81] on div at bounding box center [1255, 78] width 21 height 42
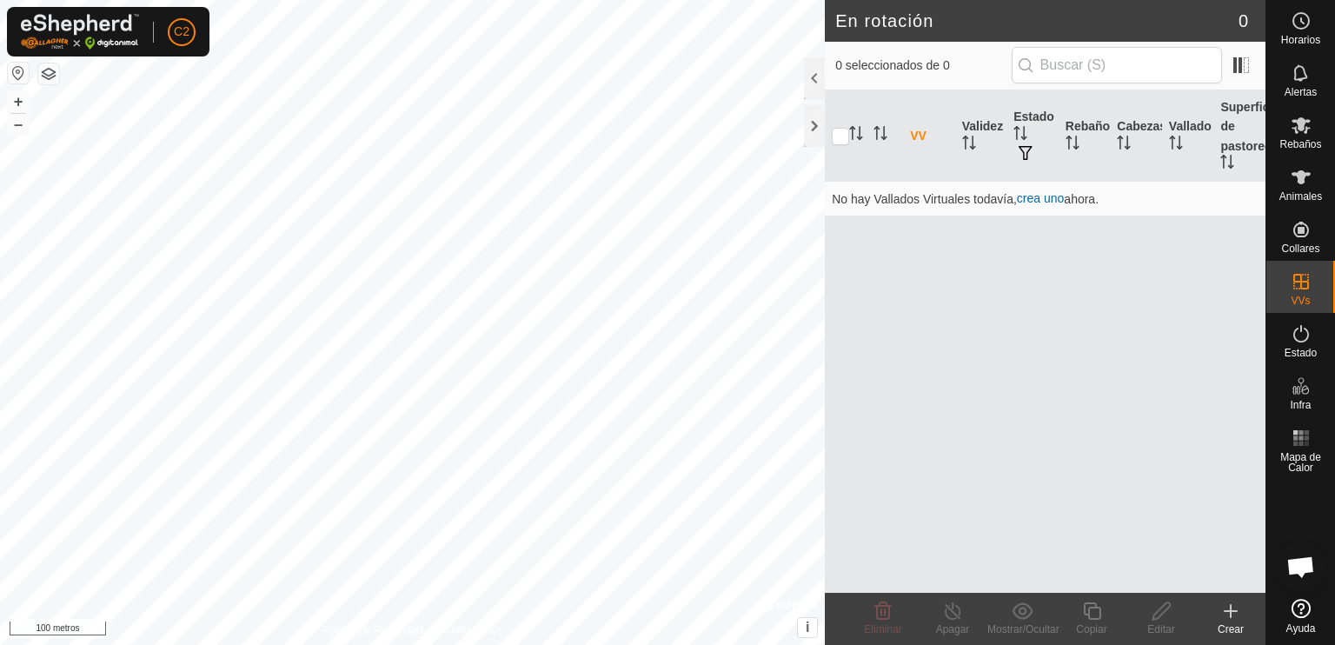
click at [1228, 619] on icon at bounding box center [1230, 611] width 21 height 21
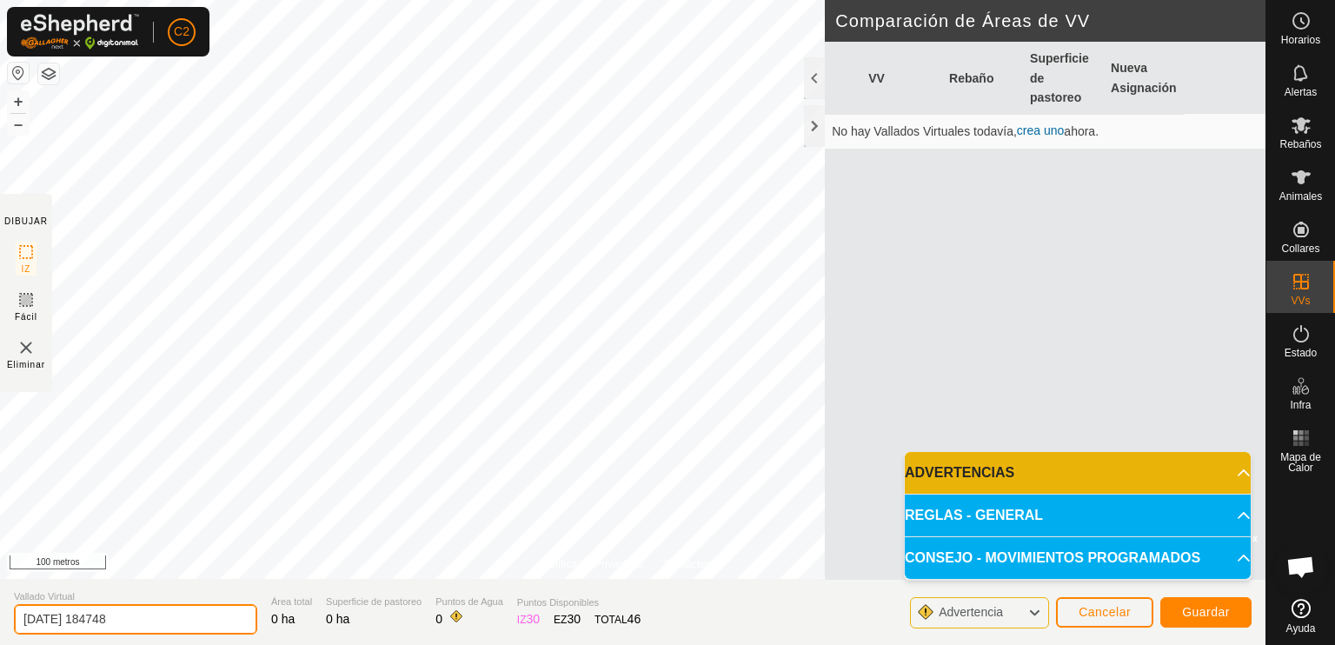
click at [138, 621] on input "2025-09-27 184748" at bounding box center [135, 619] width 243 height 30
type input "2"
type input "El sastre"
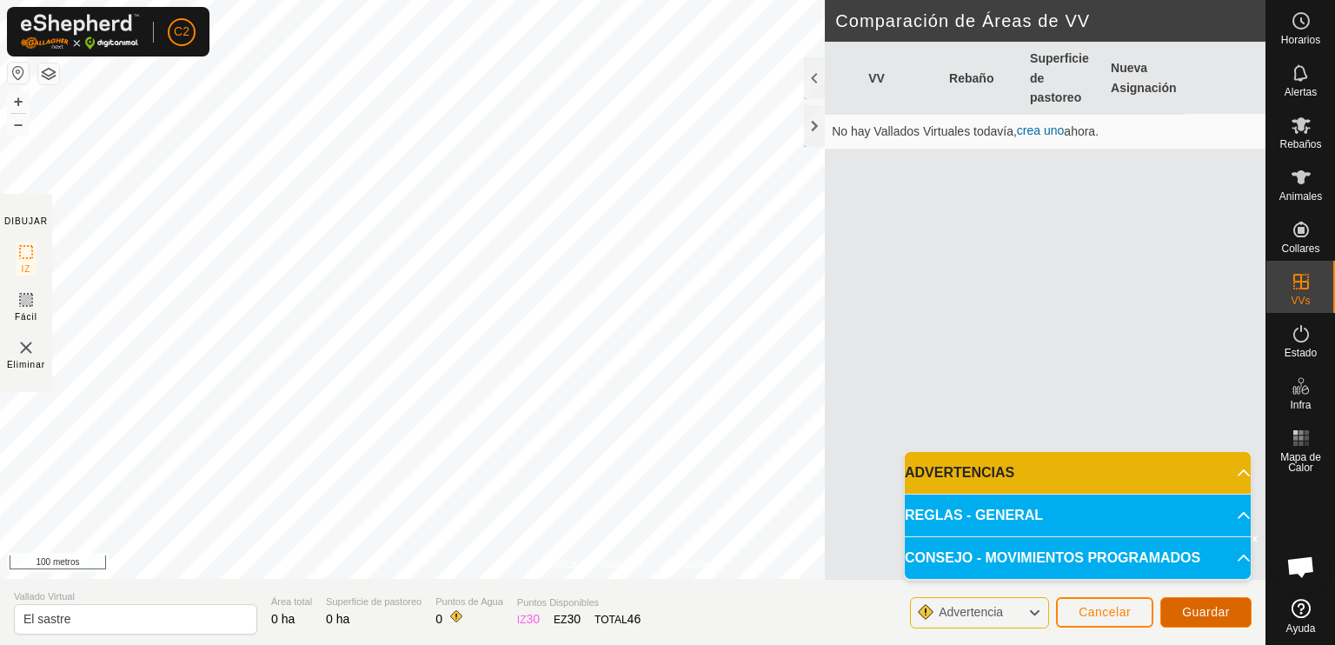
click at [1199, 615] on font "Guardar" at bounding box center [1206, 612] width 48 height 14
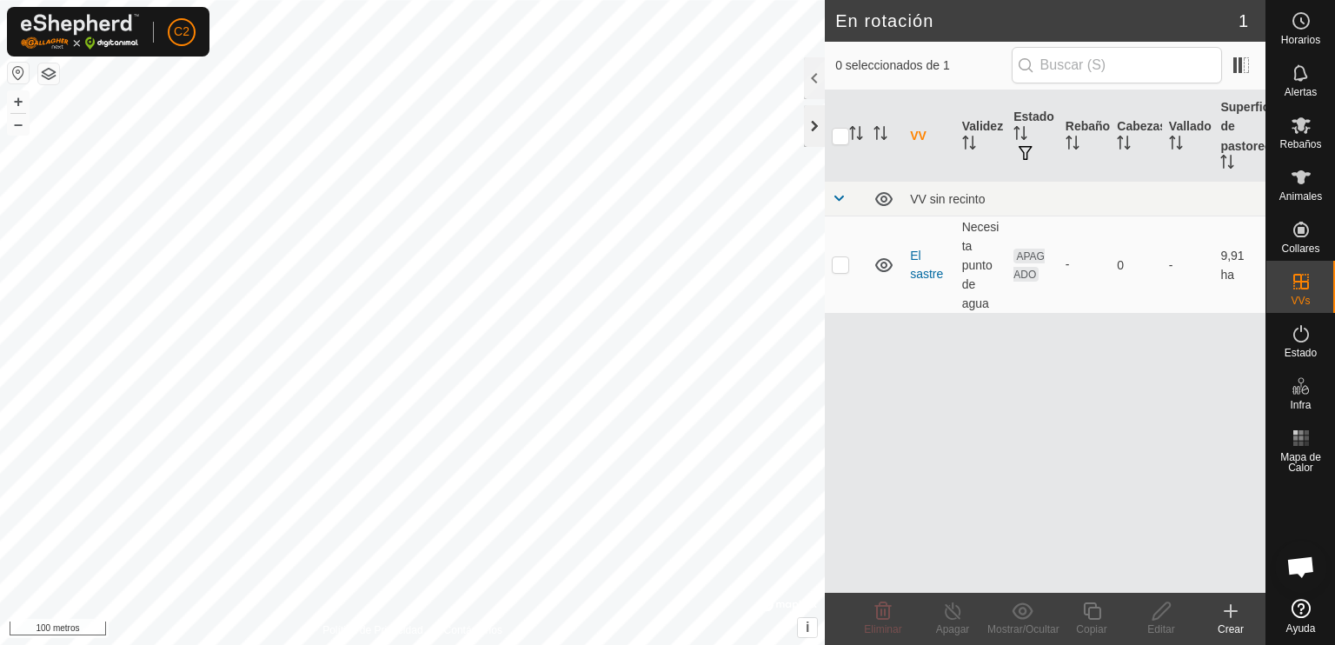
click at [808, 125] on div at bounding box center [814, 126] width 21 height 42
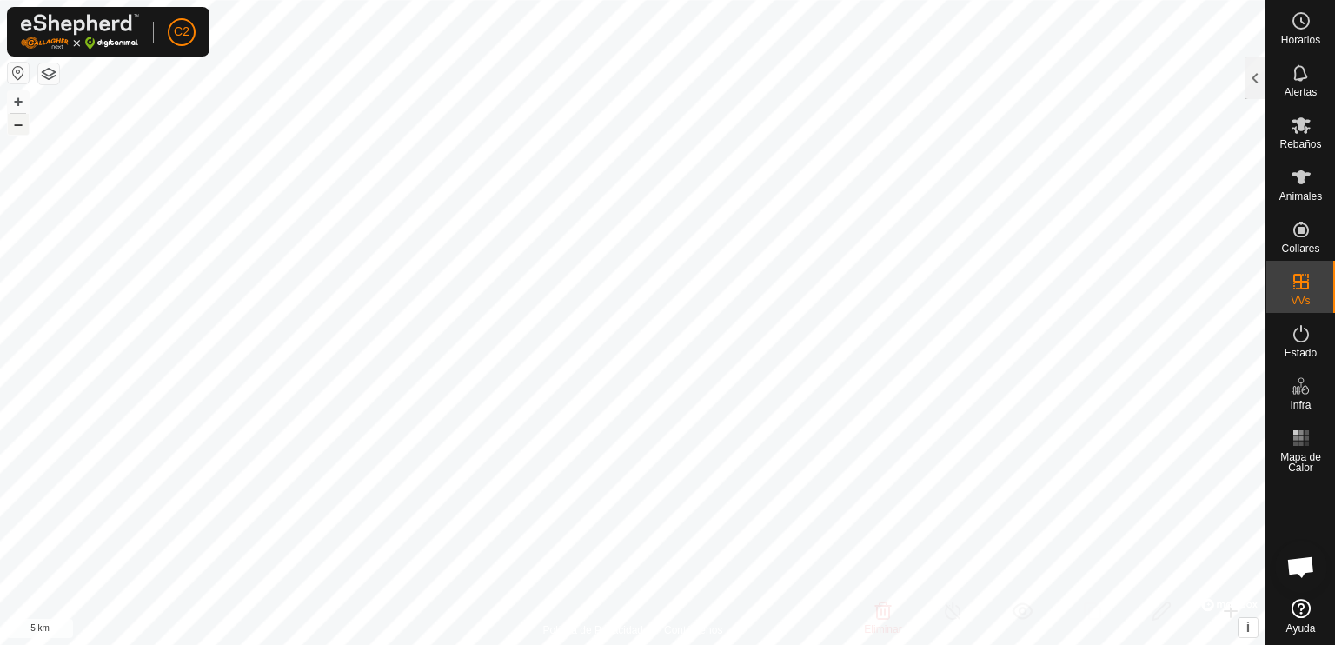
click at [17, 126] on font "–" at bounding box center [18, 124] width 9 height 18
click at [19, 102] on font "+" at bounding box center [19, 101] width 10 height 18
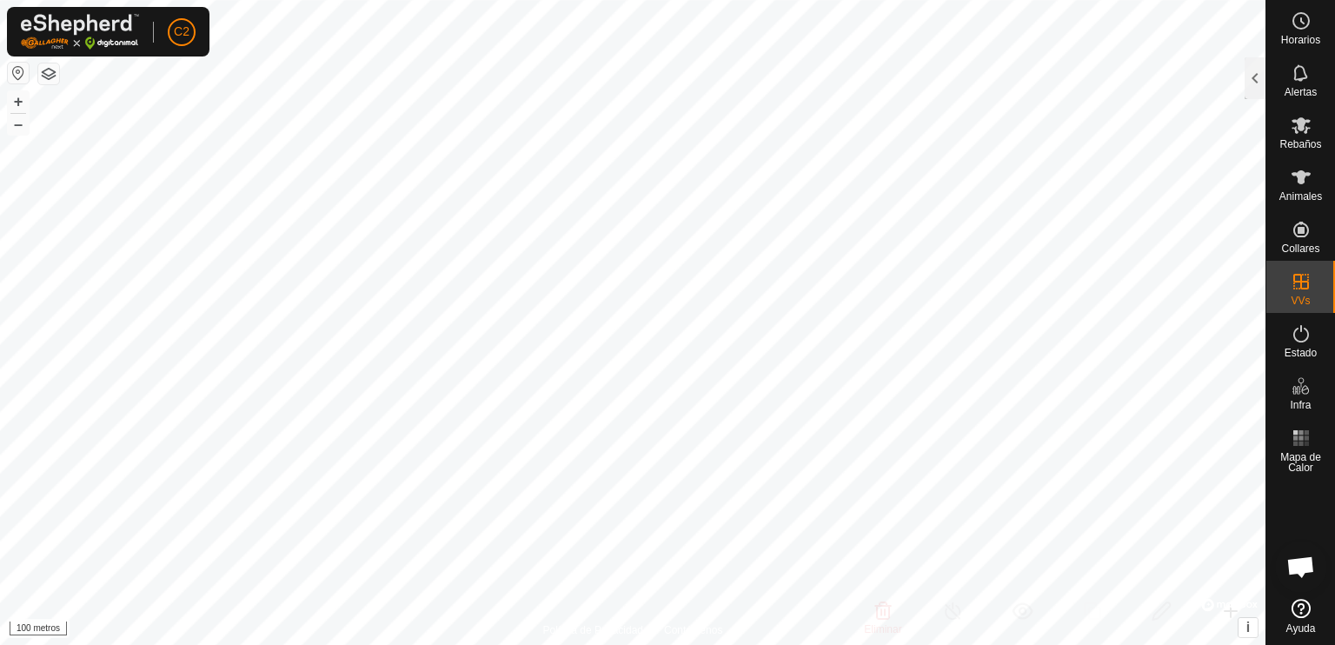
click at [723, 644] on html "C2 Horarios Alertas Rebaños Animales Collares VVs Estado Infra Mapa de Calor Ay…" at bounding box center [667, 322] width 1335 height 645
click at [1252, 70] on div at bounding box center [1255, 78] width 21 height 42
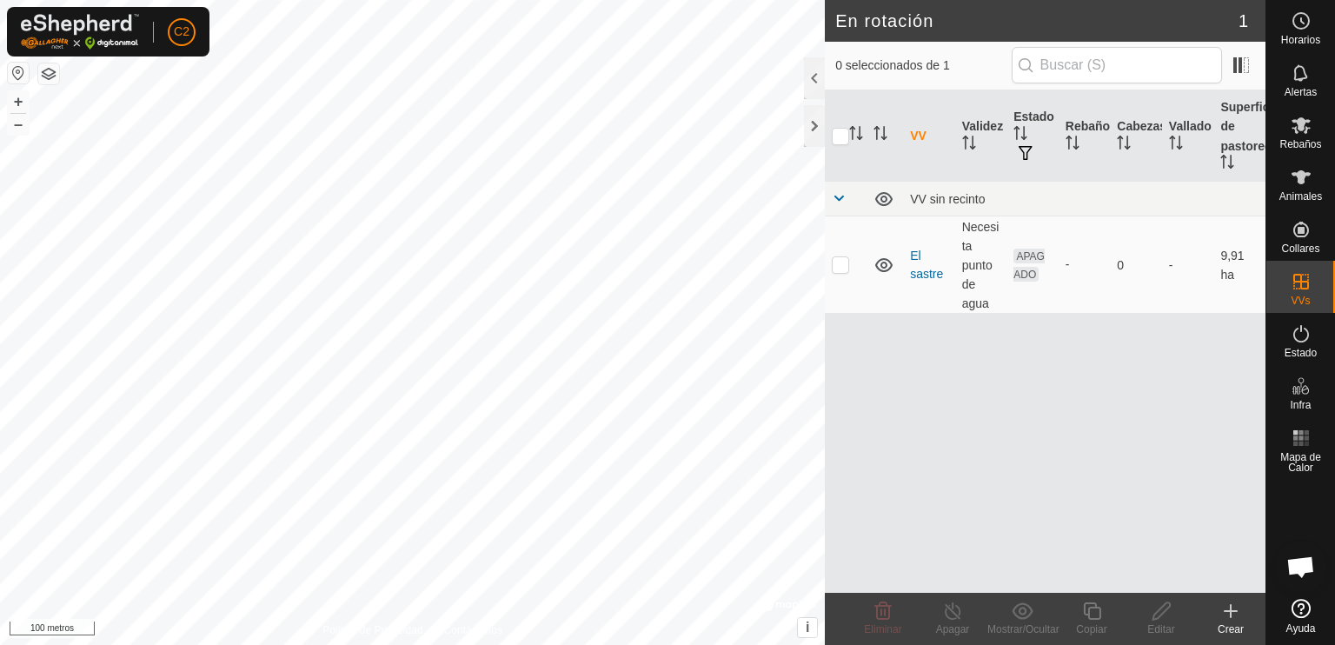
click at [1233, 621] on icon at bounding box center [1230, 611] width 21 height 21
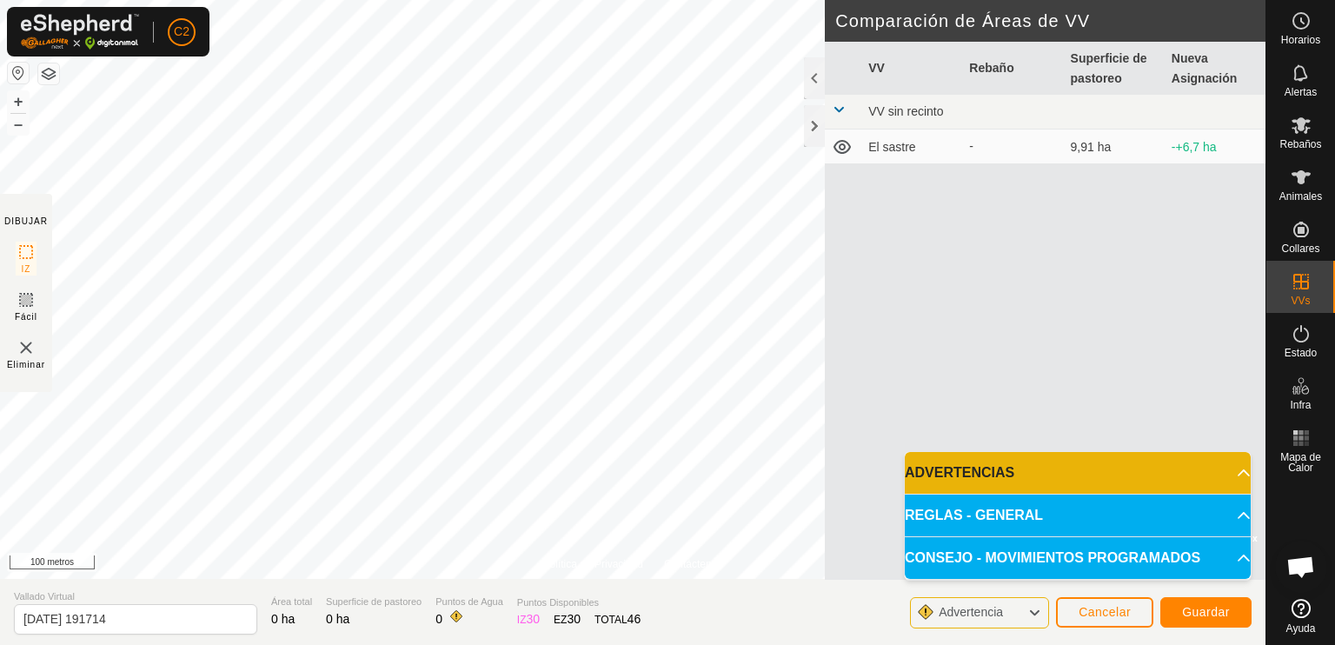
click at [1028, 610] on icon at bounding box center [1034, 612] width 14 height 23
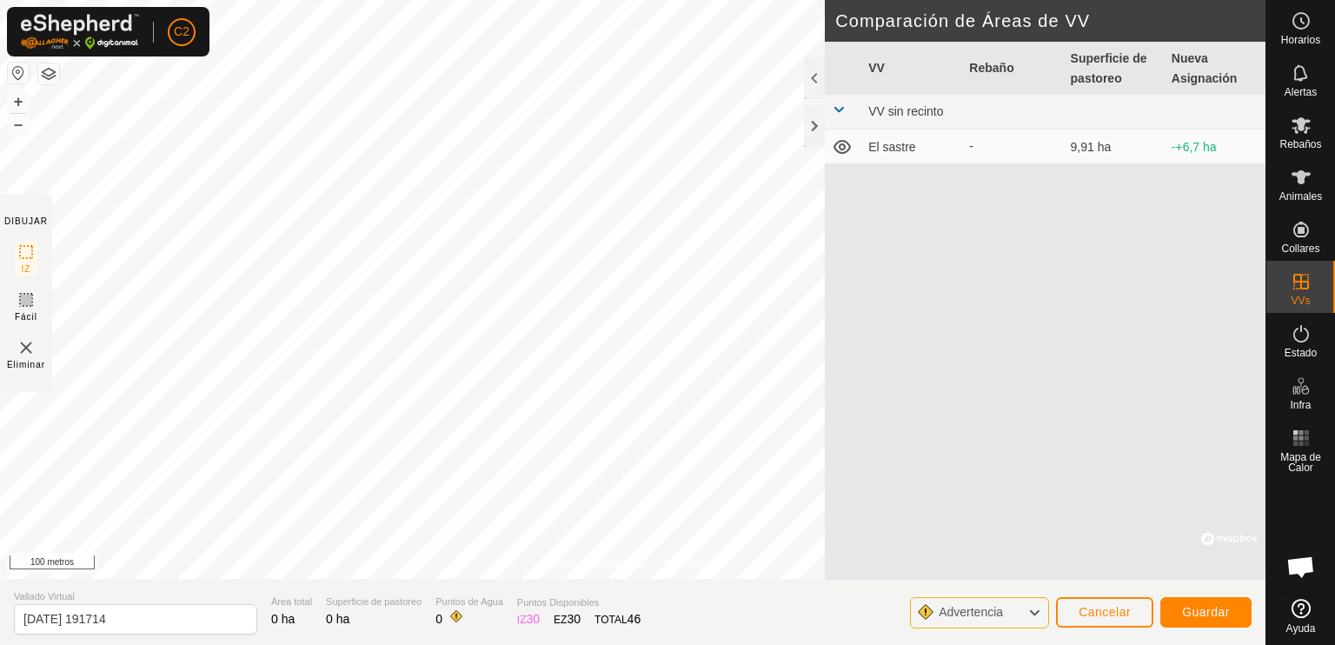
click at [1028, 610] on icon at bounding box center [1034, 612] width 14 height 23
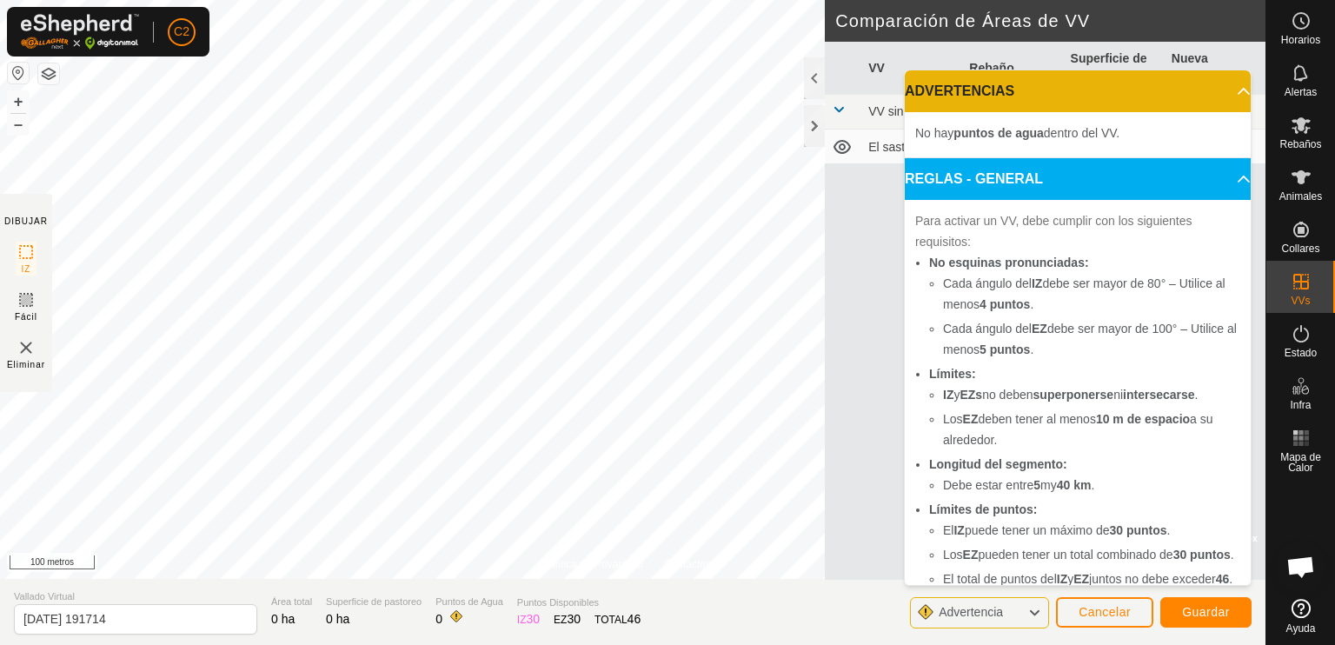
click at [1028, 610] on icon at bounding box center [1034, 612] width 14 height 23
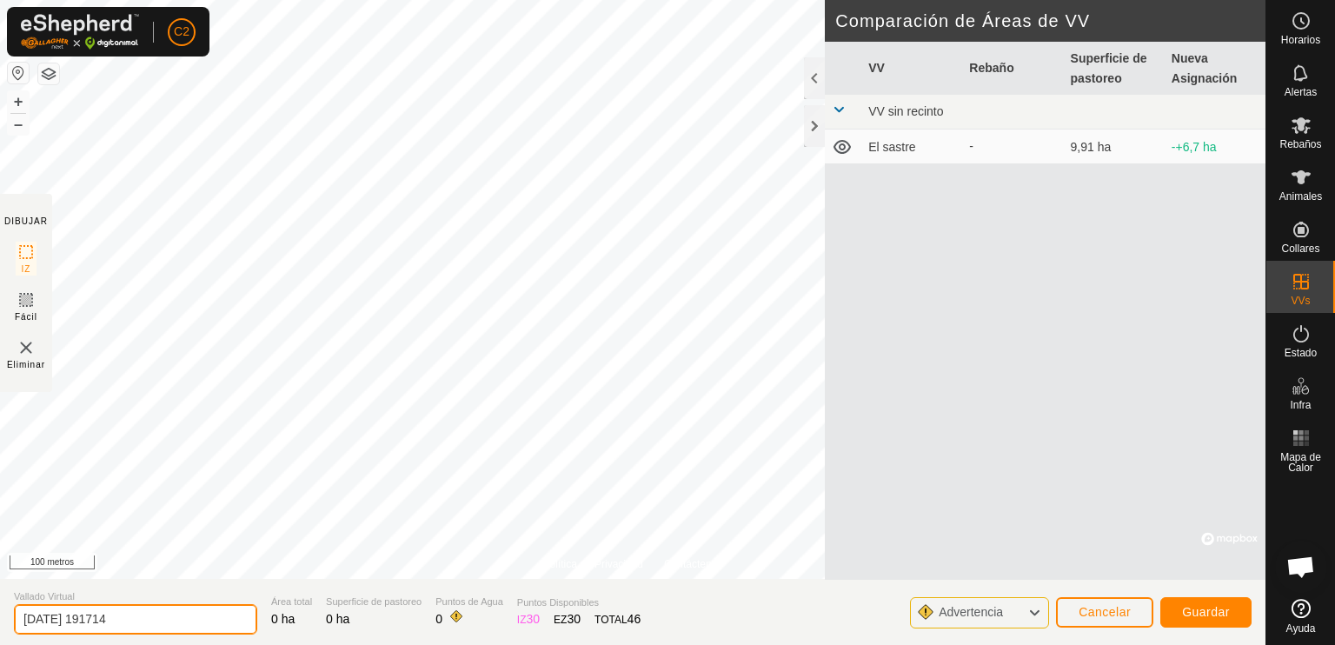
click at [141, 616] on input "2025-09-27 191714" at bounding box center [135, 619] width 243 height 30
type input "2"
type input "La parcela"
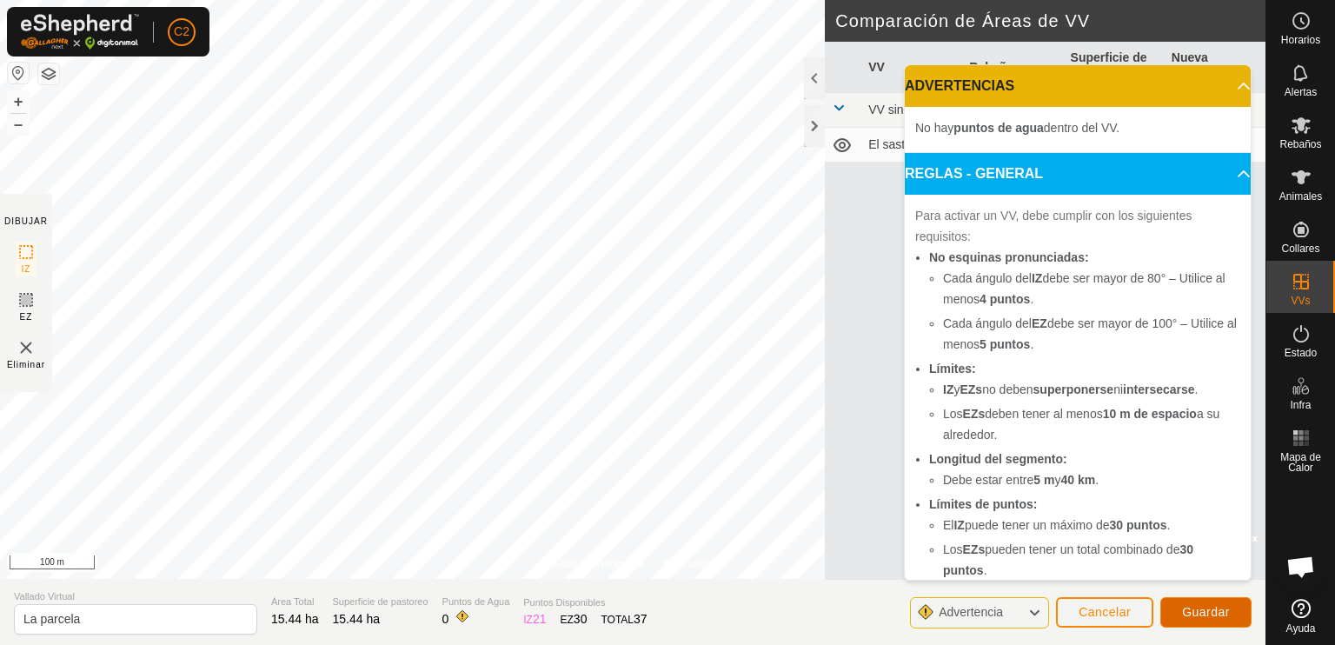
click at [1206, 608] on span "Guardar" at bounding box center [1206, 612] width 48 height 14
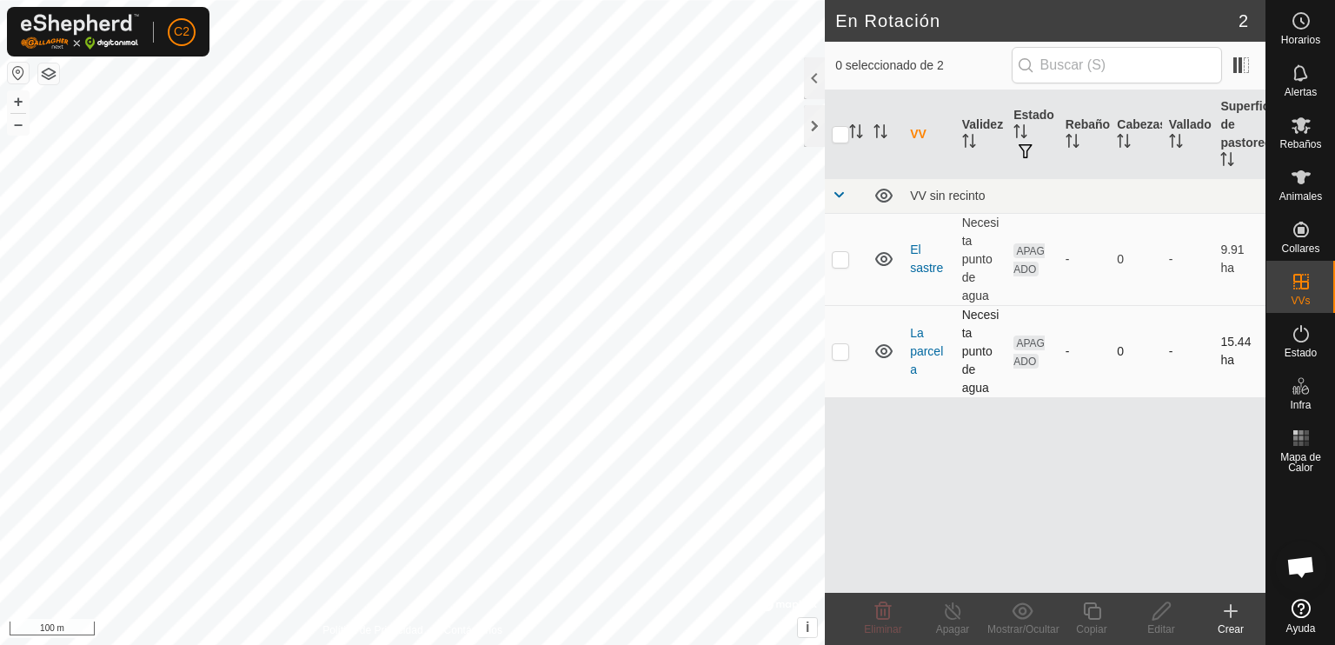
click at [840, 361] on td at bounding box center [846, 351] width 42 height 92
checkbox input "true"
click at [1159, 613] on icon at bounding box center [1162, 611] width 22 height 21
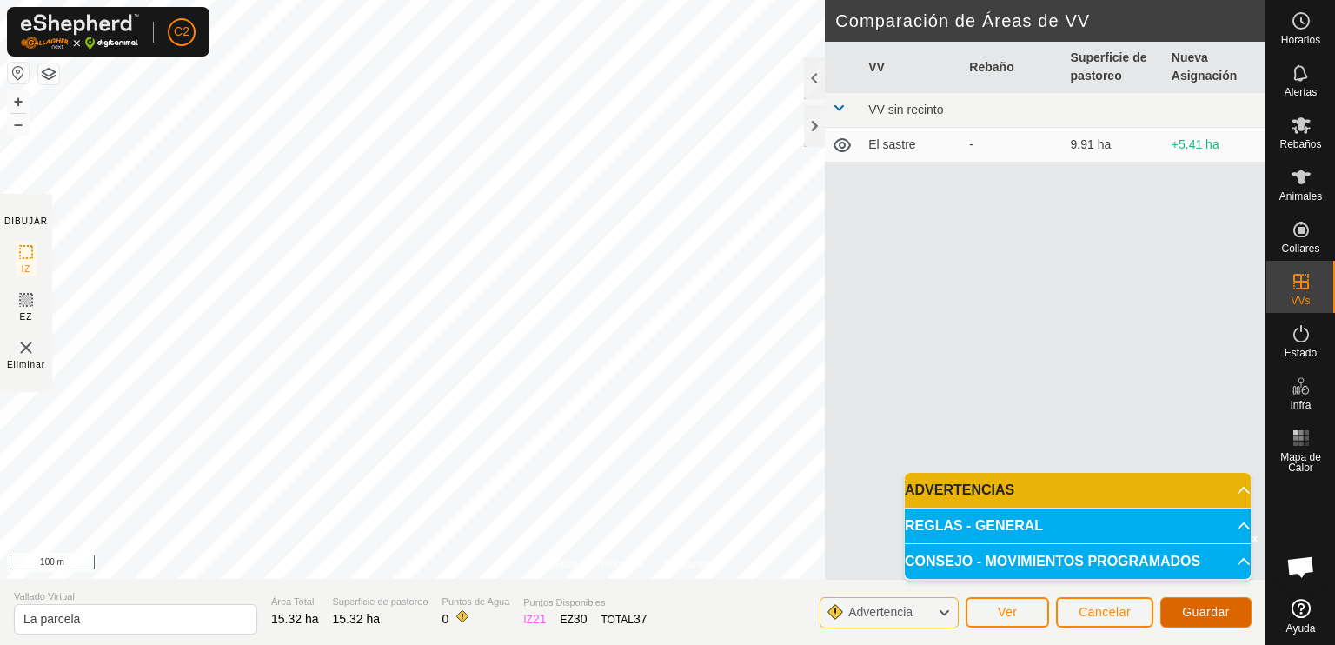
click at [1203, 608] on span "Guardar" at bounding box center [1206, 612] width 48 height 14
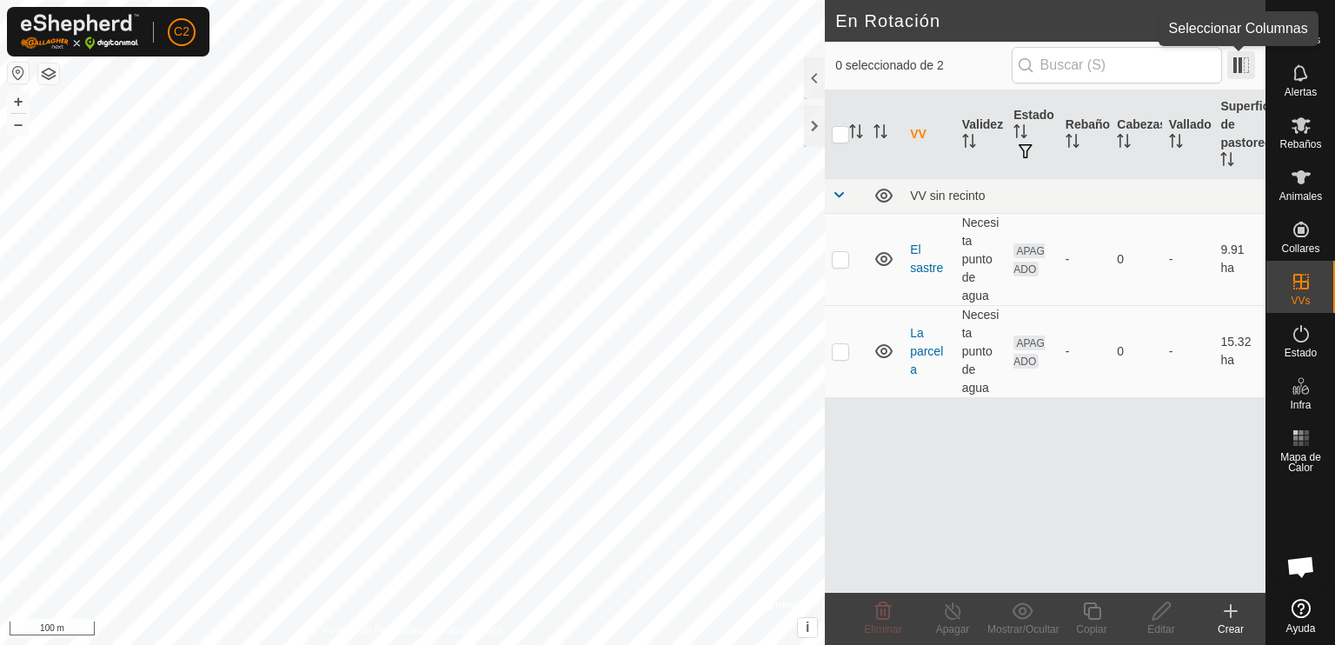
click at [1246, 63] on span at bounding box center [1241, 65] width 28 height 28
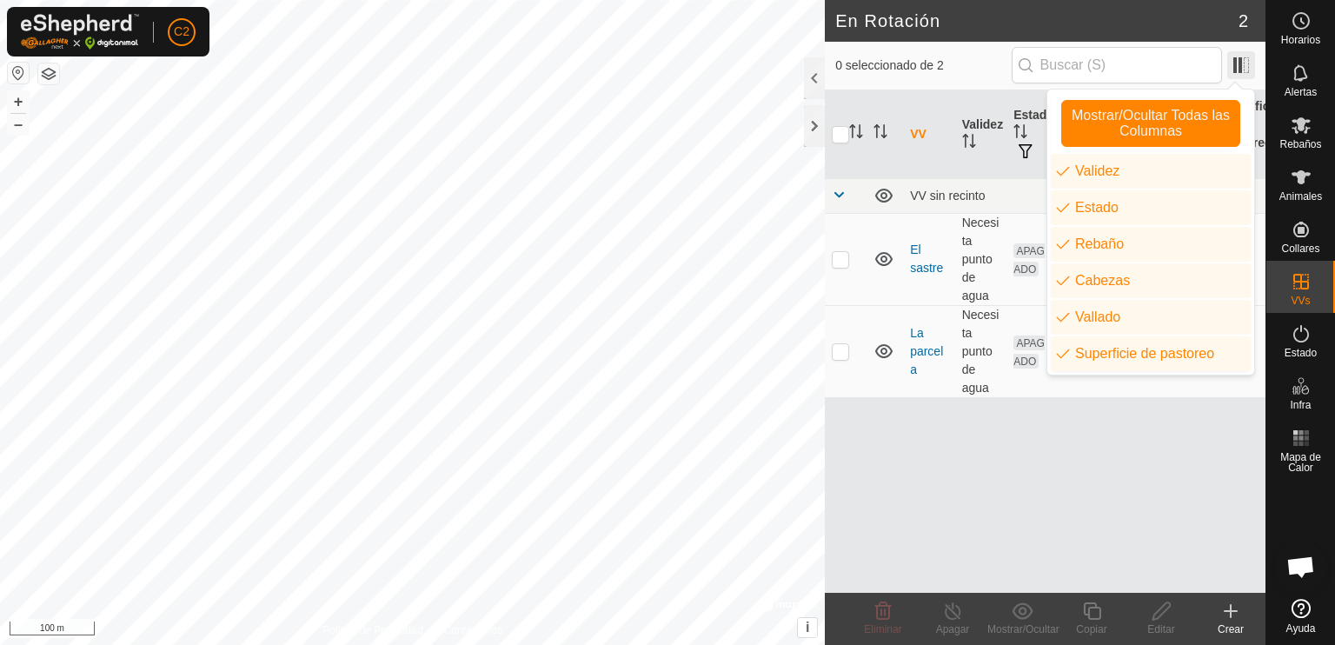
click at [1249, 68] on span at bounding box center [1241, 65] width 28 height 28
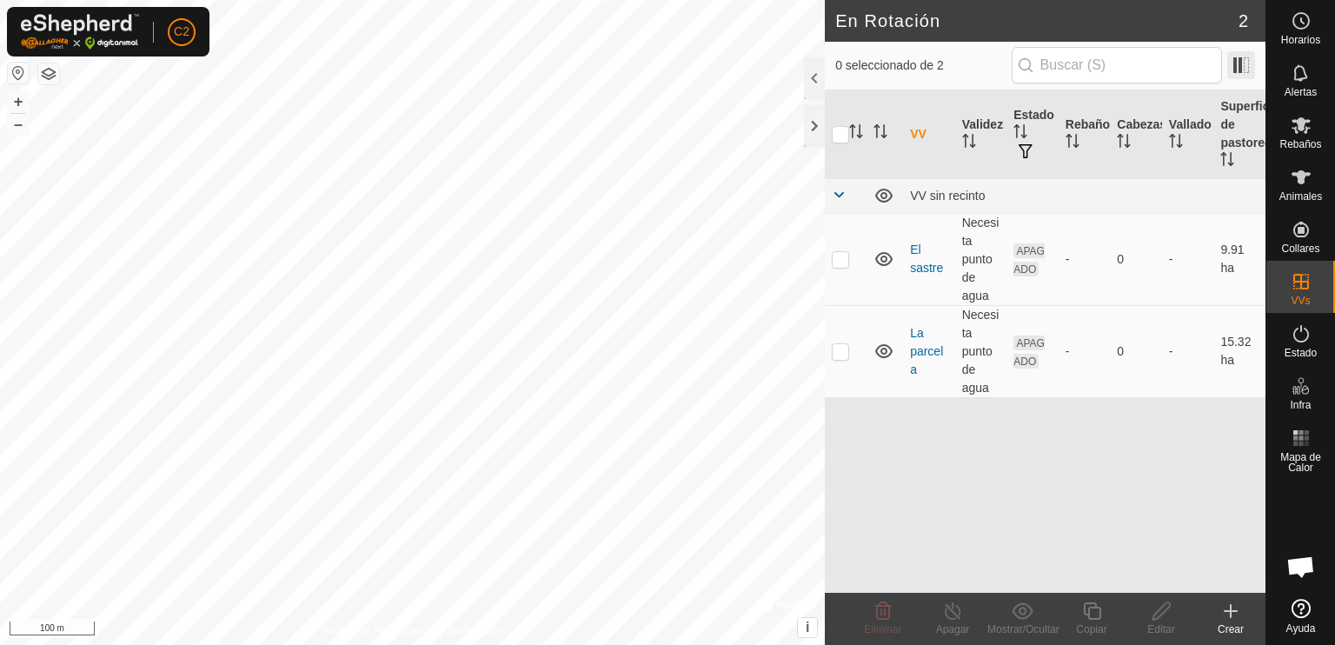
click at [1249, 70] on span at bounding box center [1241, 65] width 28 height 28
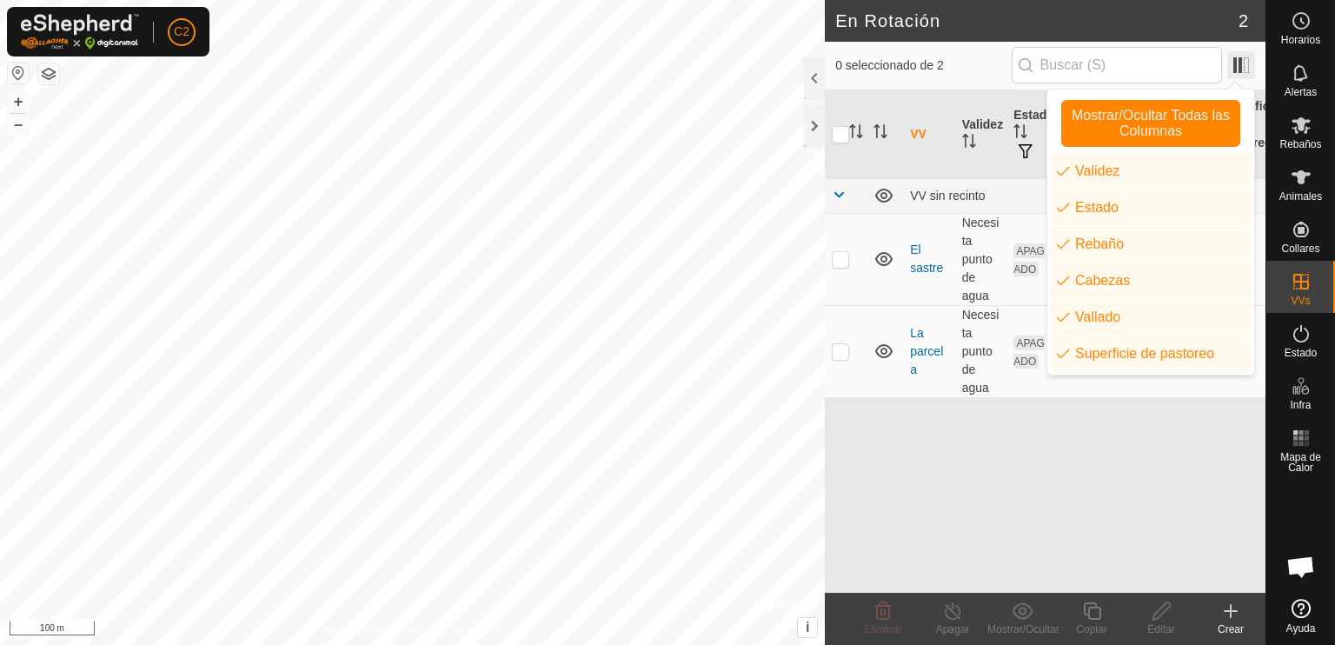
click at [1252, 71] on span at bounding box center [1241, 65] width 28 height 28
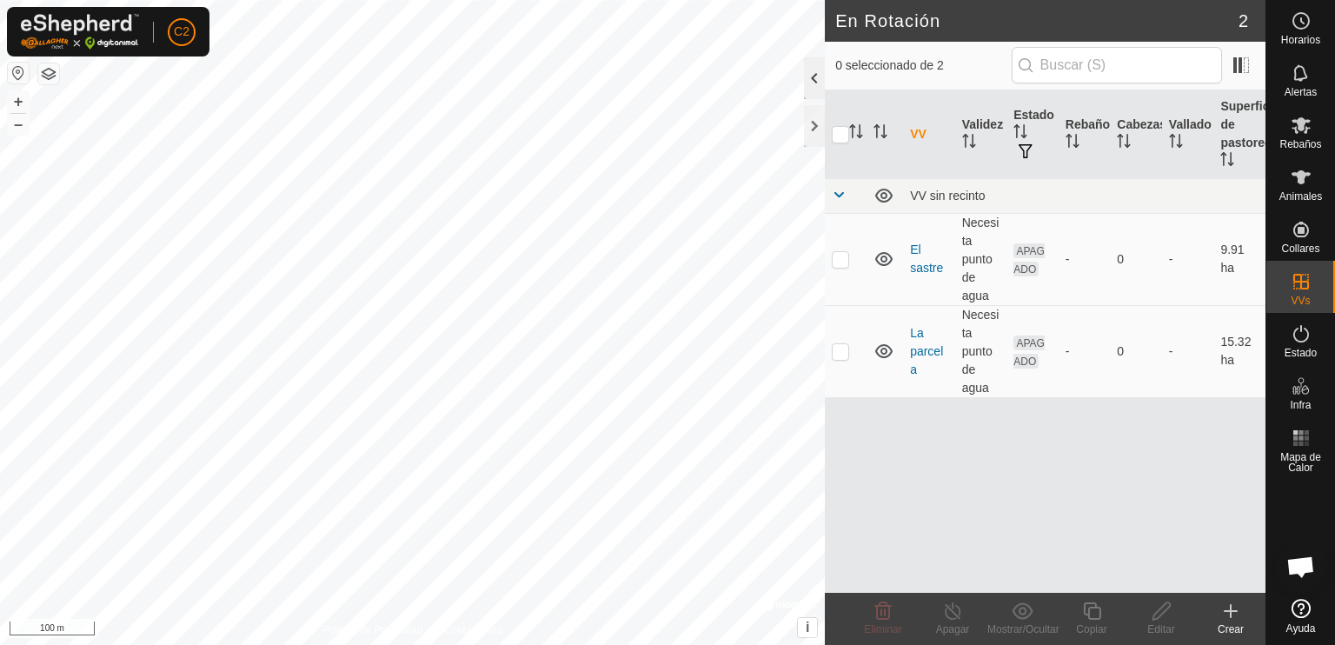
click at [809, 71] on div at bounding box center [814, 78] width 21 height 42
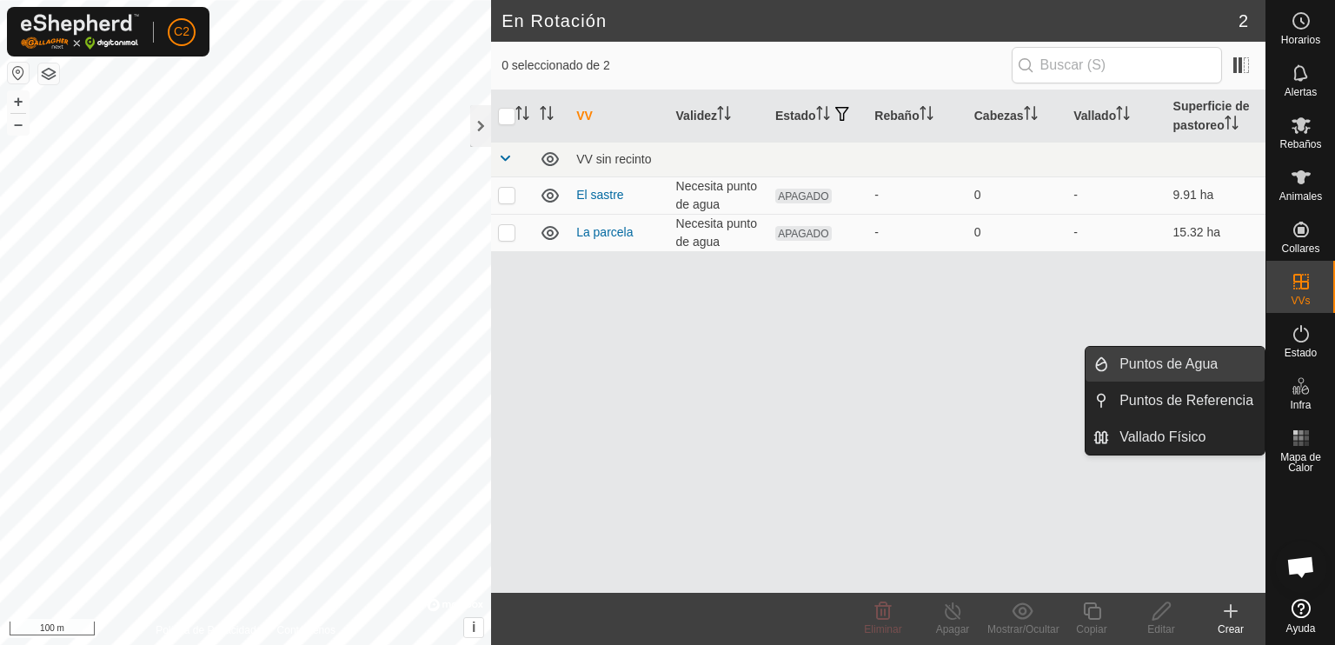
click at [1182, 360] on link "Puntos de Agua" at bounding box center [1187, 364] width 156 height 35
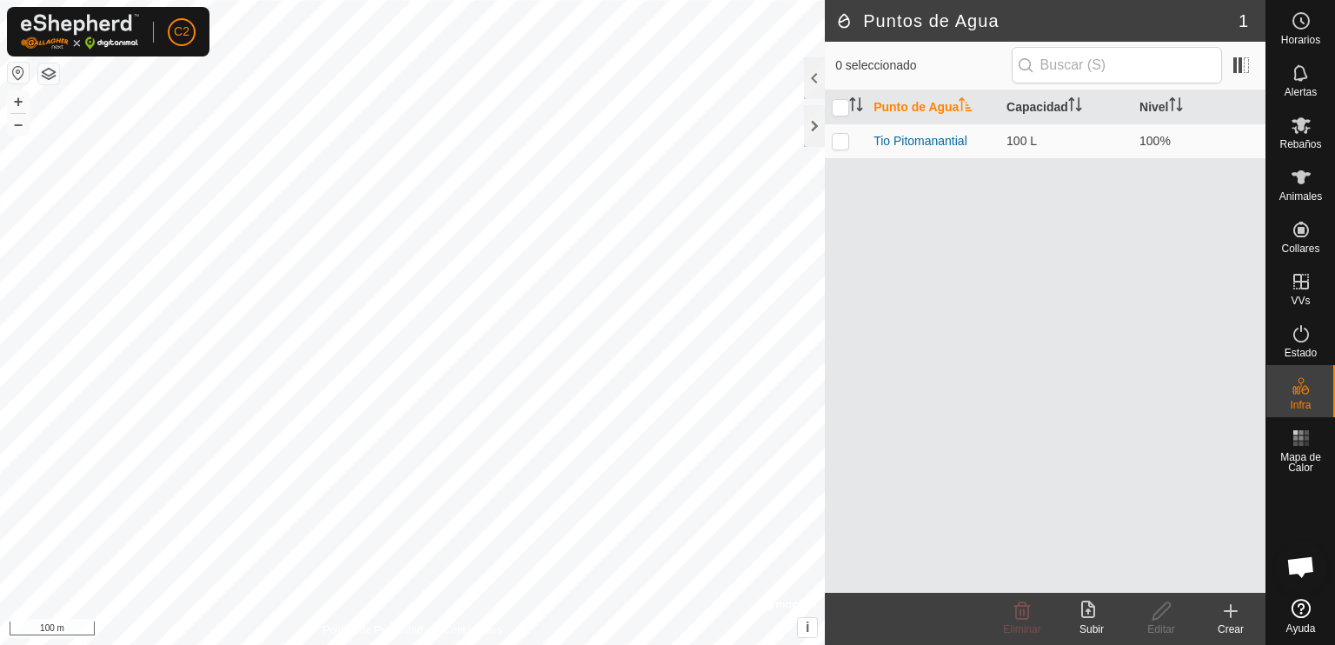
click at [1226, 606] on icon at bounding box center [1230, 611] width 21 height 21
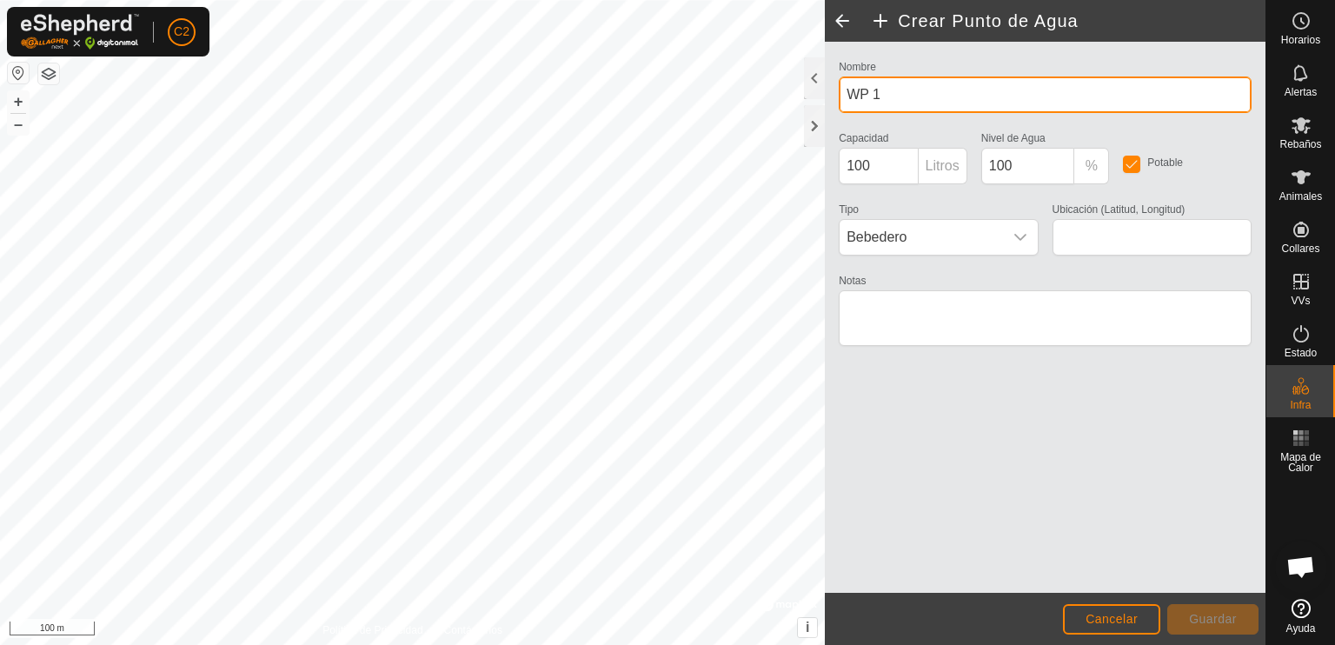
drag, startPoint x: 880, startPoint y: 96, endPoint x: 845, endPoint y: 90, distance: 35.5
click at [845, 90] on input "WP 1" at bounding box center [1045, 94] width 413 height 37
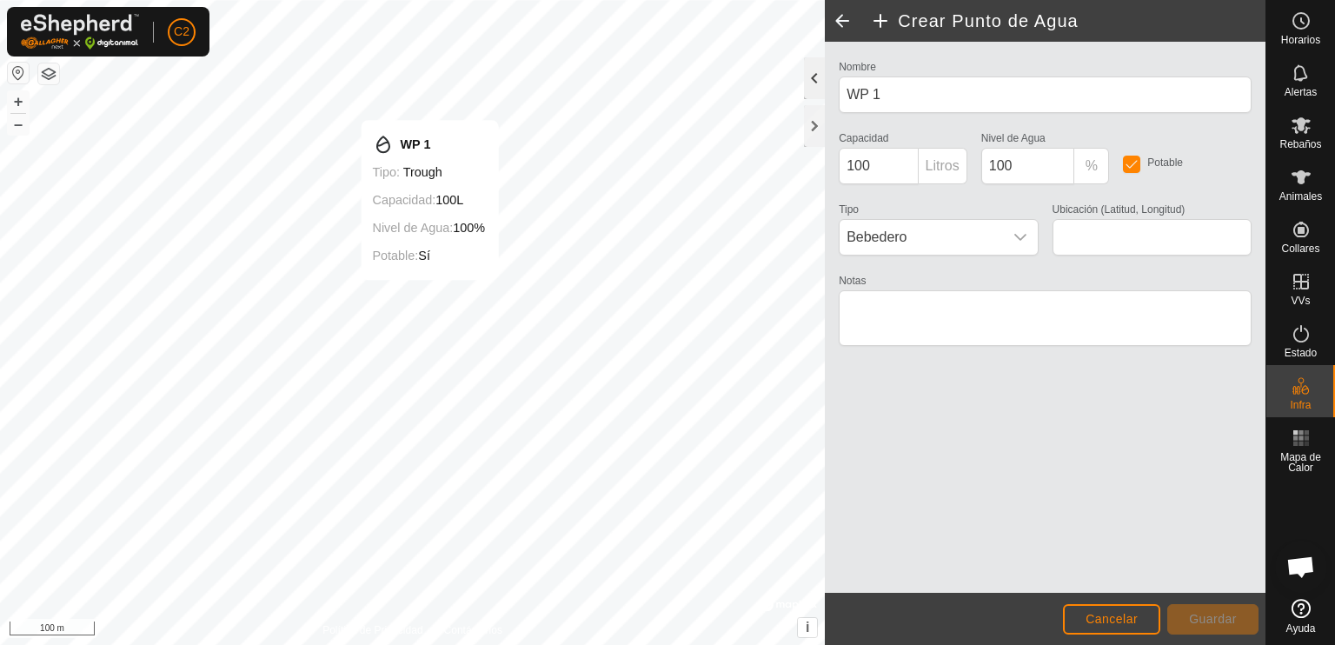
type input "40.787049, -4.489695"
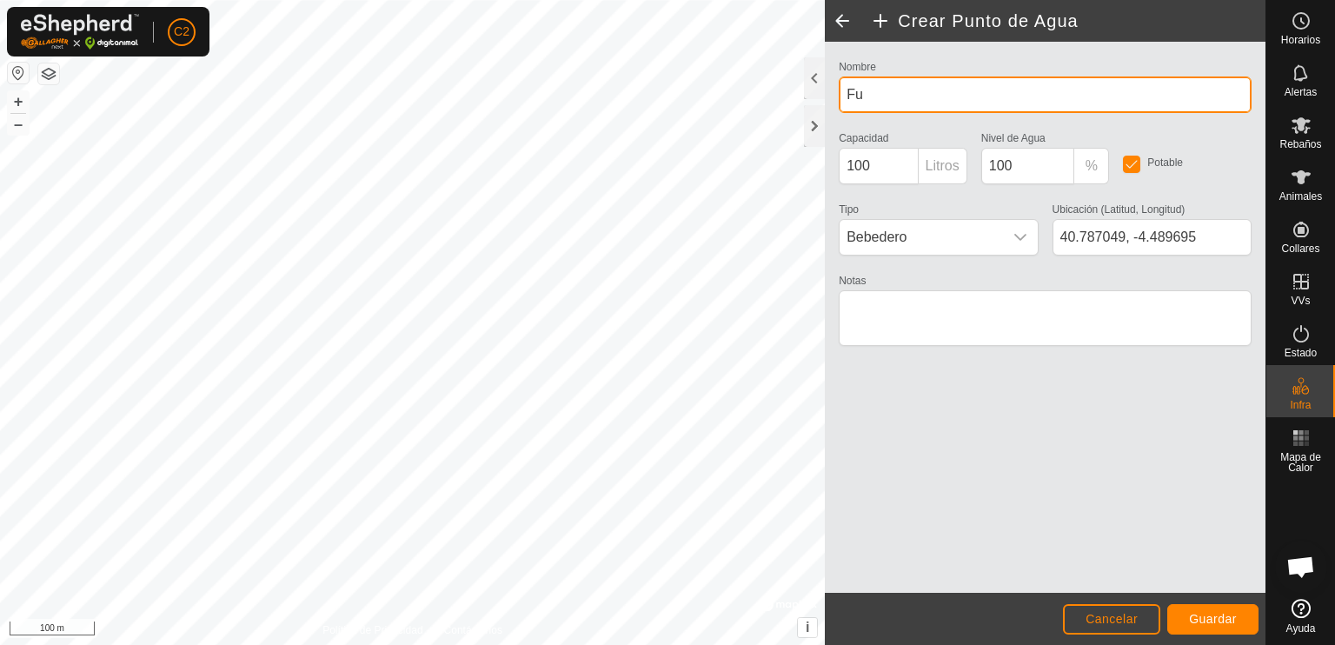
type input "F"
type input "b"
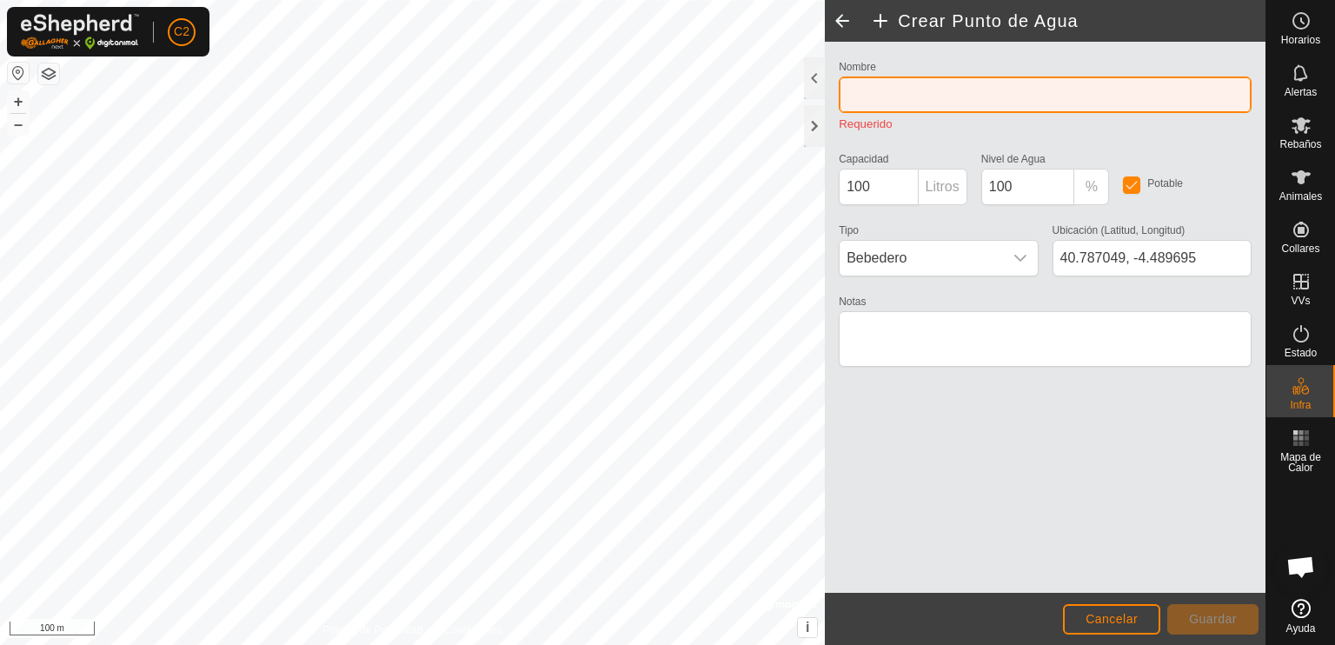
click at [894, 92] on input "Nombre" at bounding box center [1045, 94] width 413 height 37
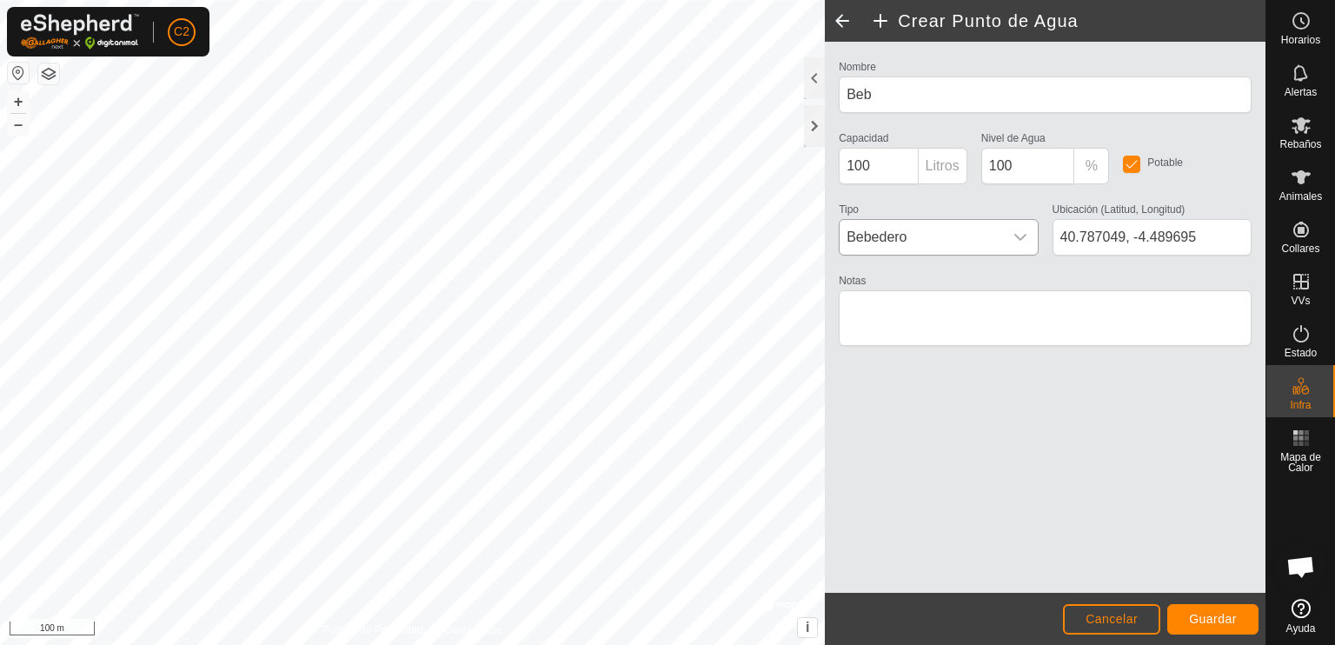
click at [1022, 238] on icon "dropdown trigger" at bounding box center [1020, 237] width 12 height 7
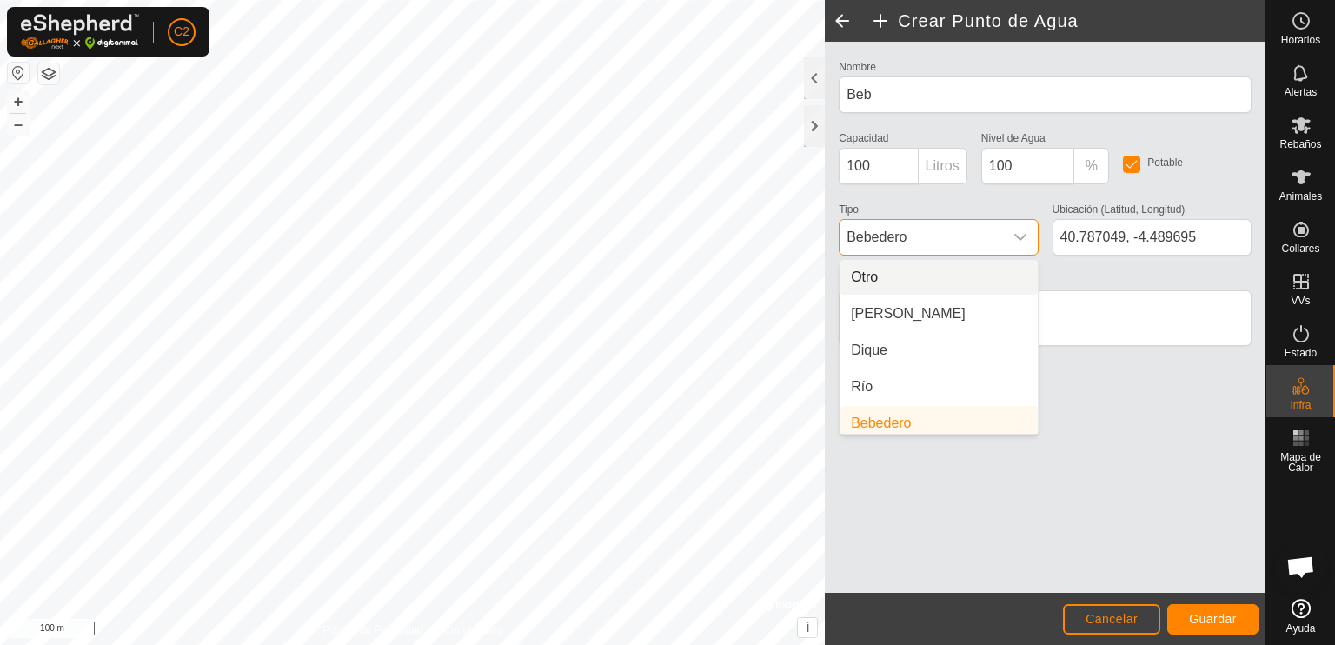
scroll to position [6, 0]
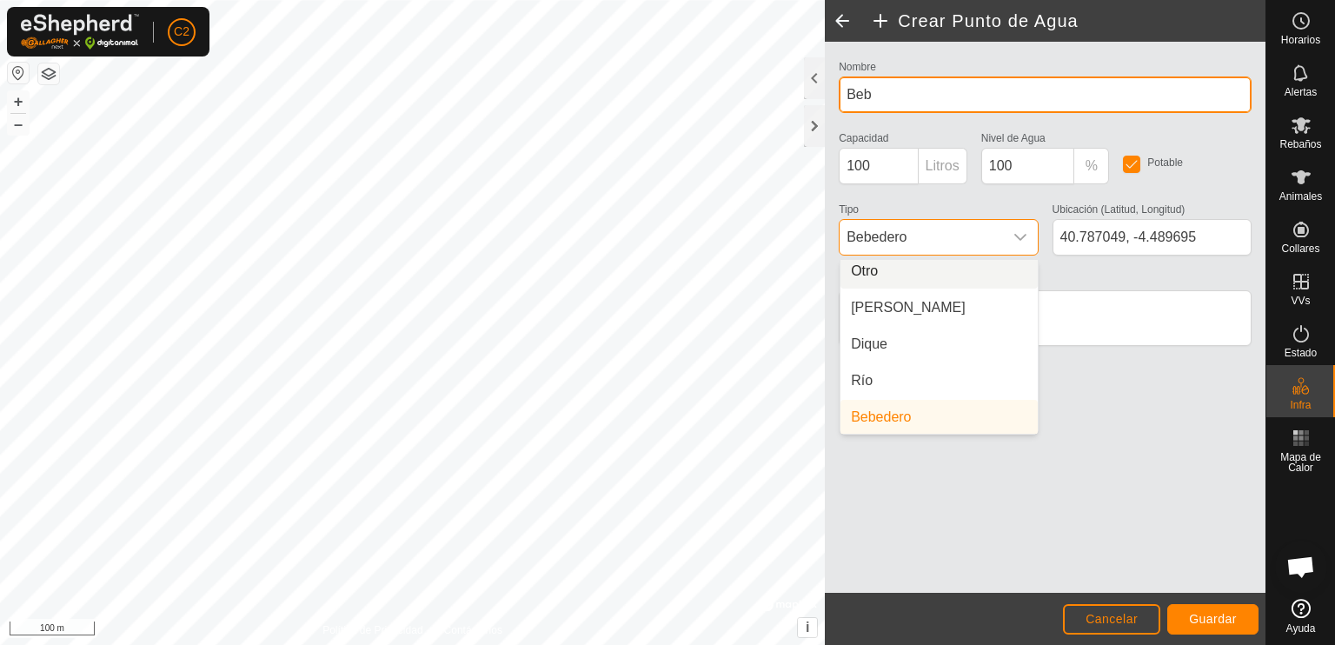
click at [907, 91] on input "Beb" at bounding box center [1045, 94] width 413 height 37
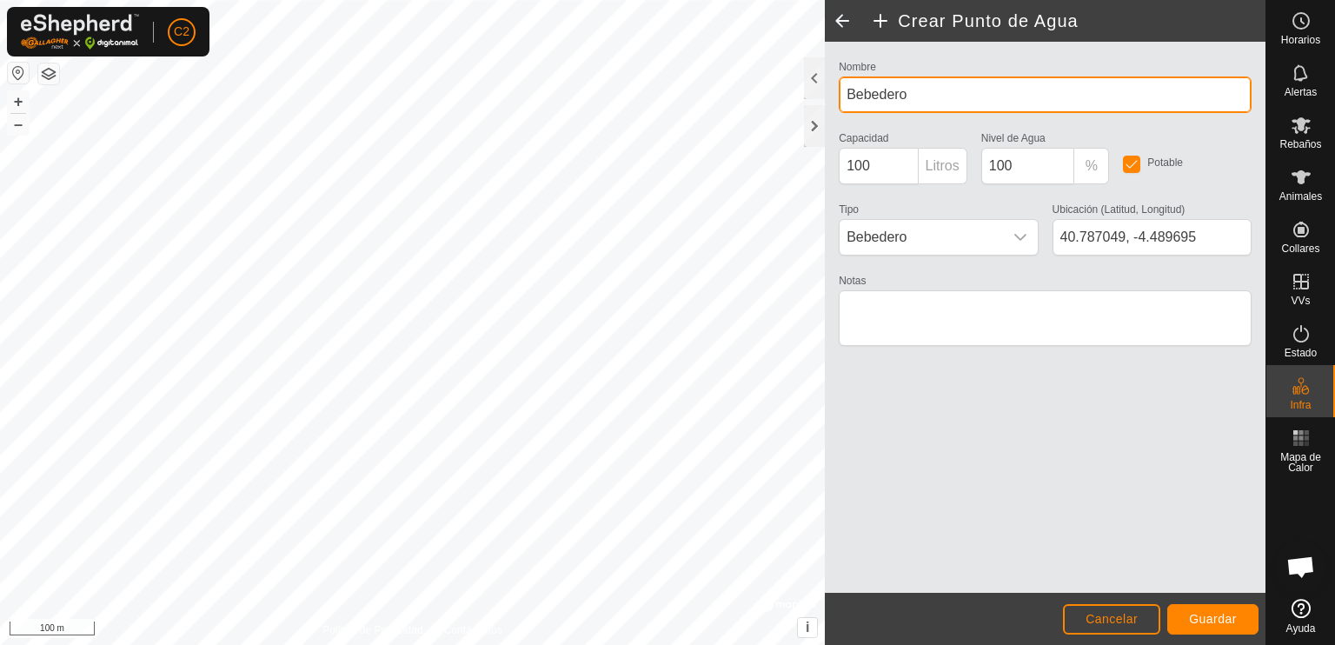
type input "Bebedero"
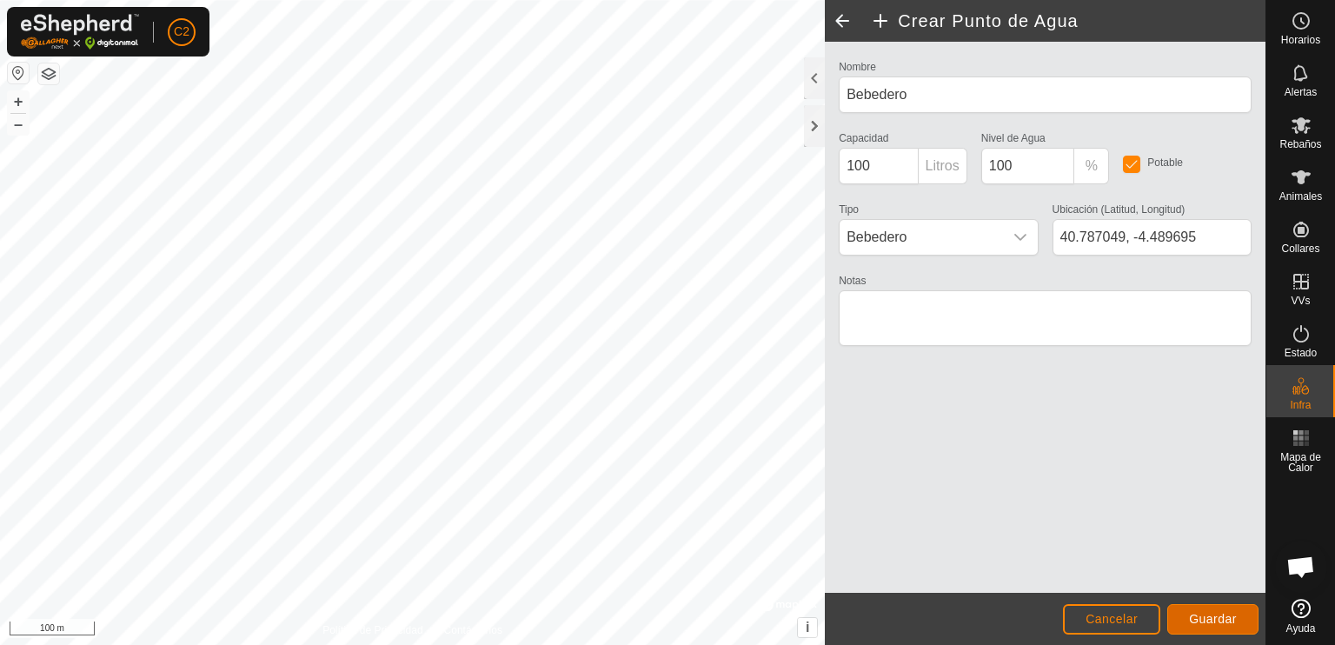
click at [1203, 619] on span "Guardar" at bounding box center [1213, 619] width 48 height 14
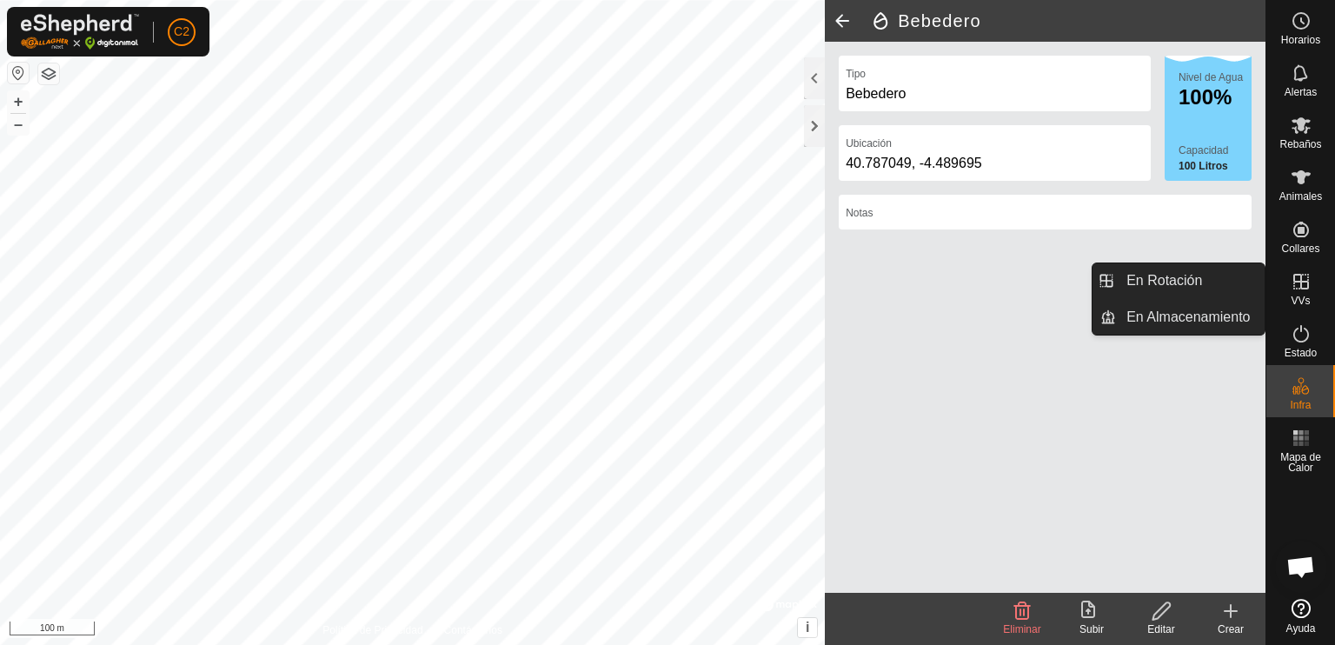
click at [1306, 284] on icon at bounding box center [1301, 281] width 21 height 21
click at [1192, 282] on link "En Rotación" at bounding box center [1190, 280] width 149 height 35
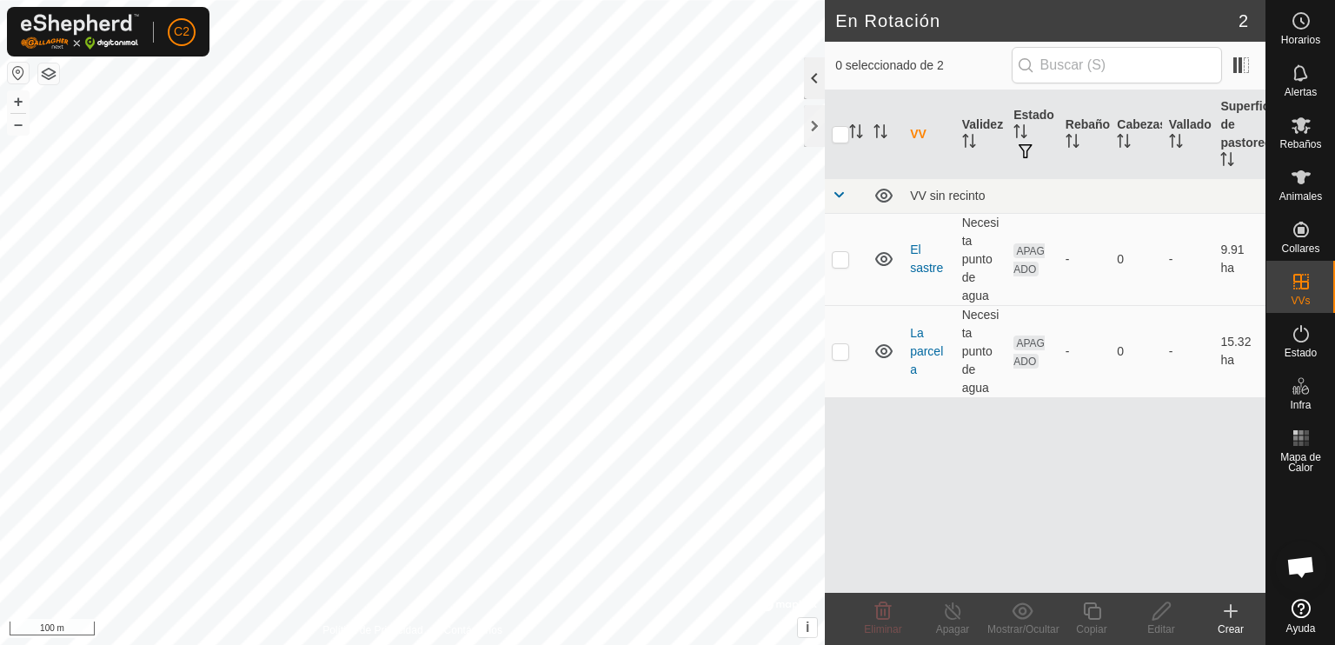
click at [809, 76] on div at bounding box center [814, 78] width 21 height 42
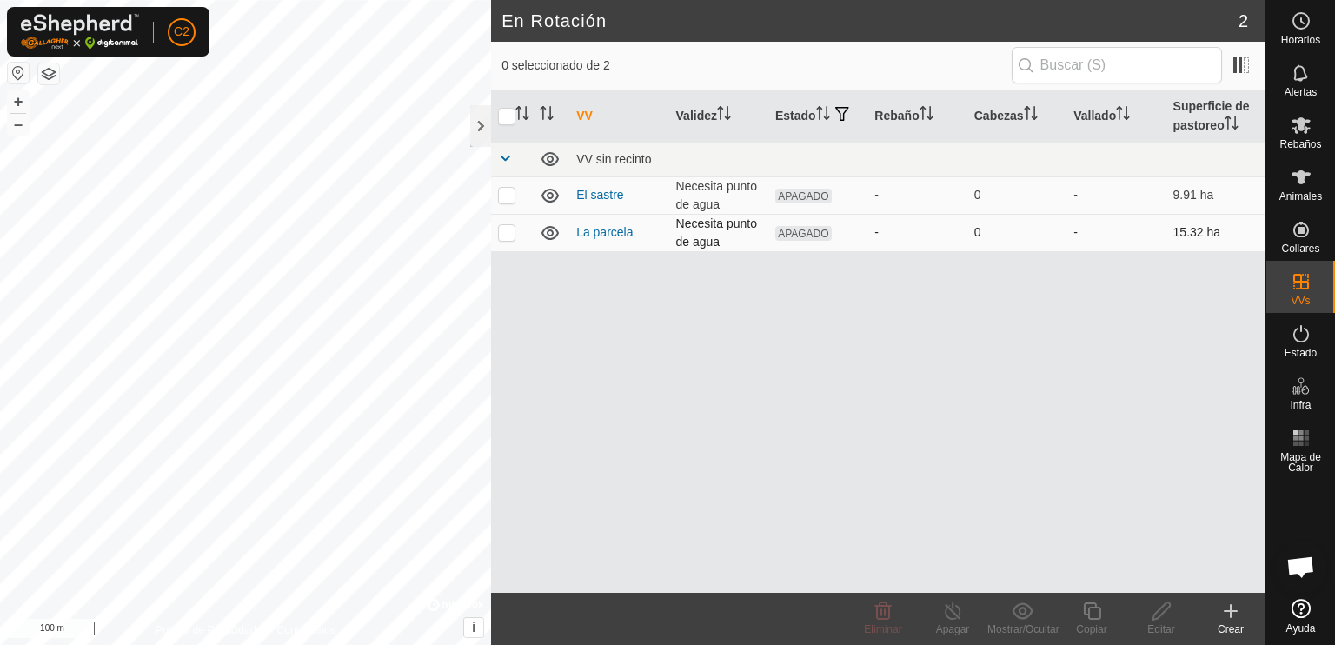
click at [504, 237] on p-checkbox at bounding box center [506, 232] width 17 height 14
click at [515, 235] on p-tablecheckbox at bounding box center [506, 232] width 17 height 14
checkbox input "false"
click at [478, 129] on div at bounding box center [480, 126] width 21 height 42
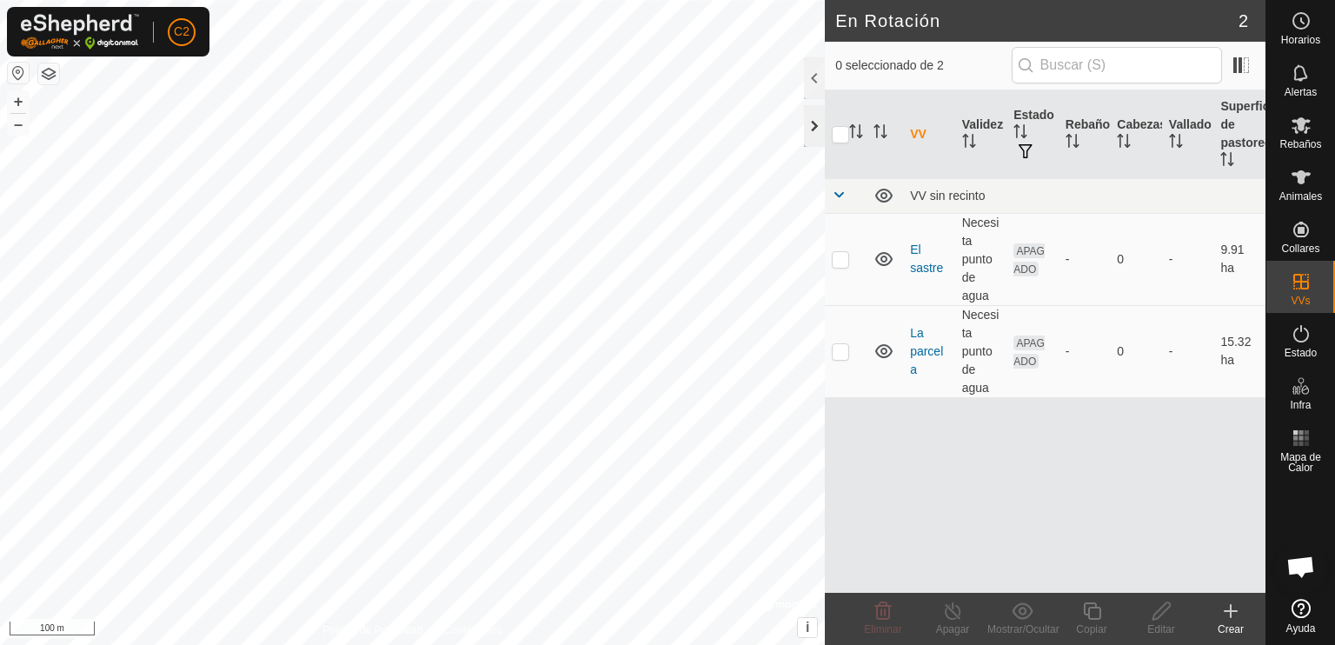
click at [819, 121] on div at bounding box center [814, 126] width 21 height 42
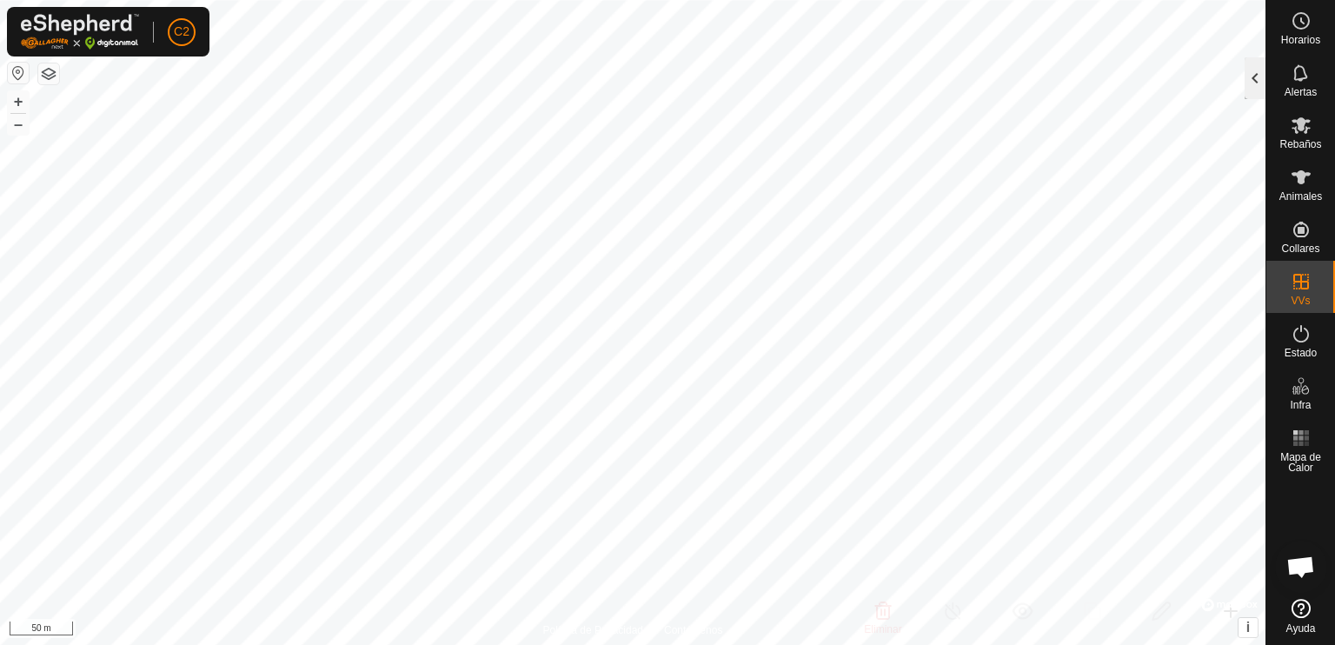
click at [1252, 81] on div at bounding box center [1255, 78] width 21 height 42
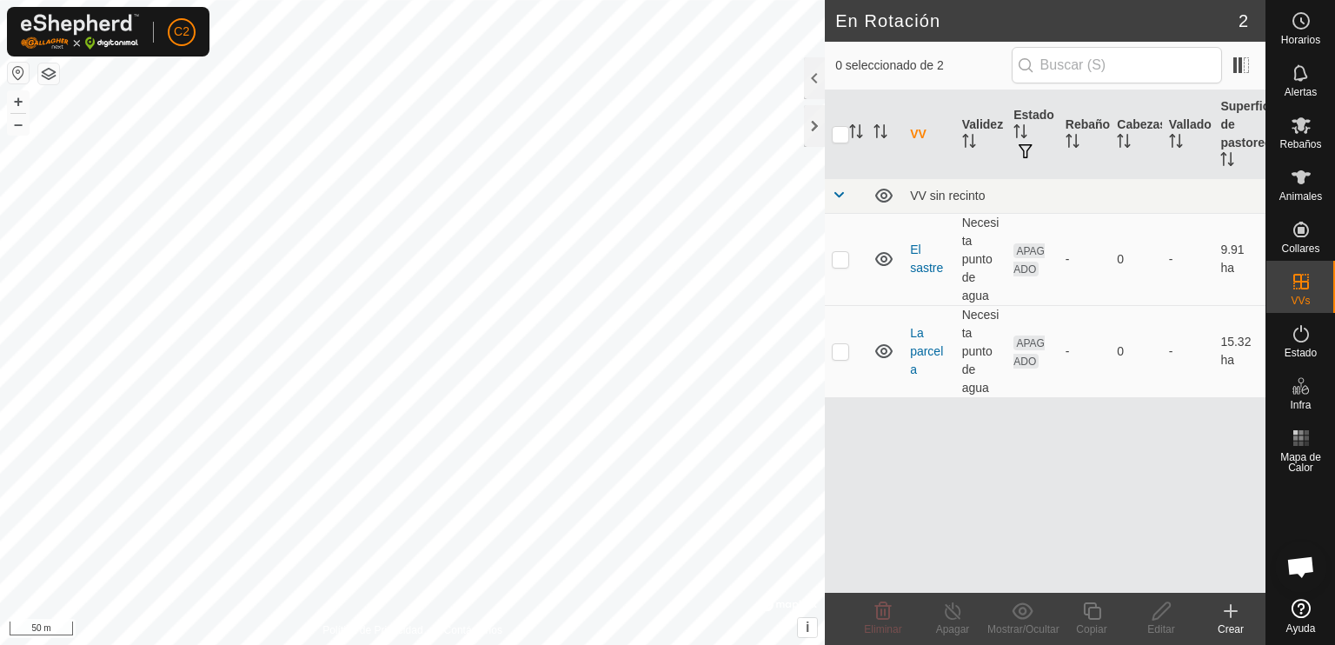
click at [1231, 608] on icon at bounding box center [1231, 611] width 0 height 12
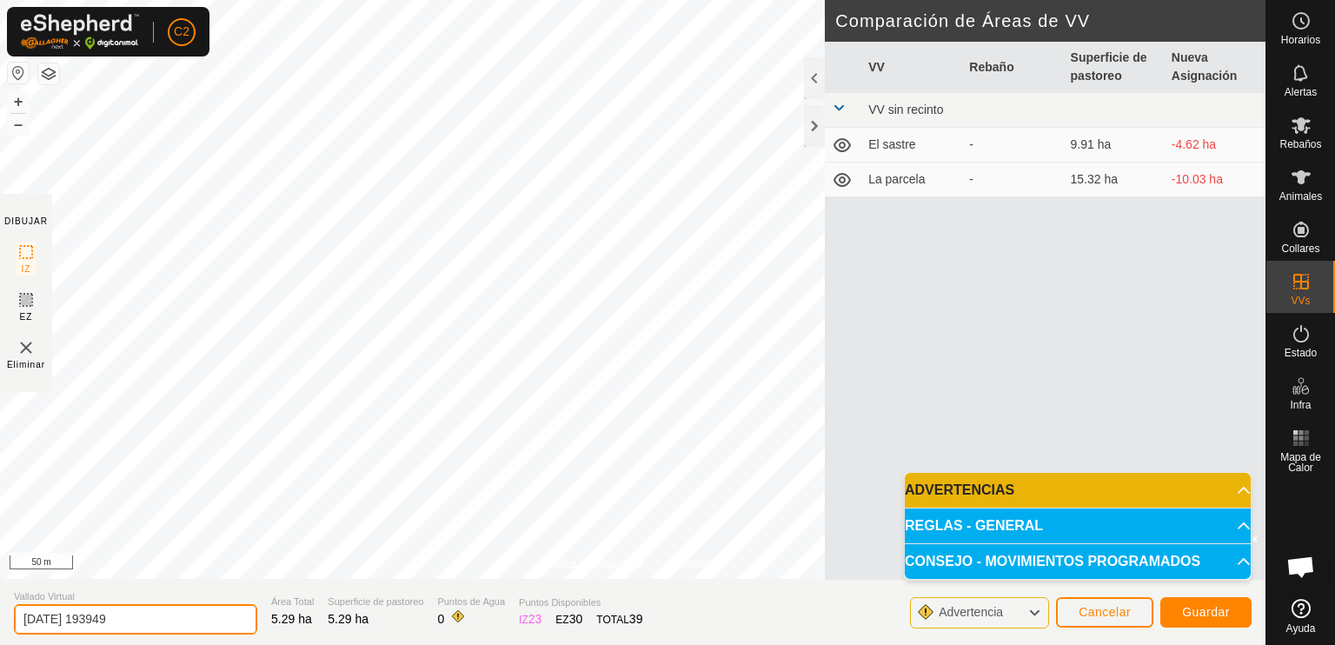
click at [143, 611] on input "2025-09-27 193949" at bounding box center [135, 619] width 243 height 30
type input "2"
type input "Prado concejo"
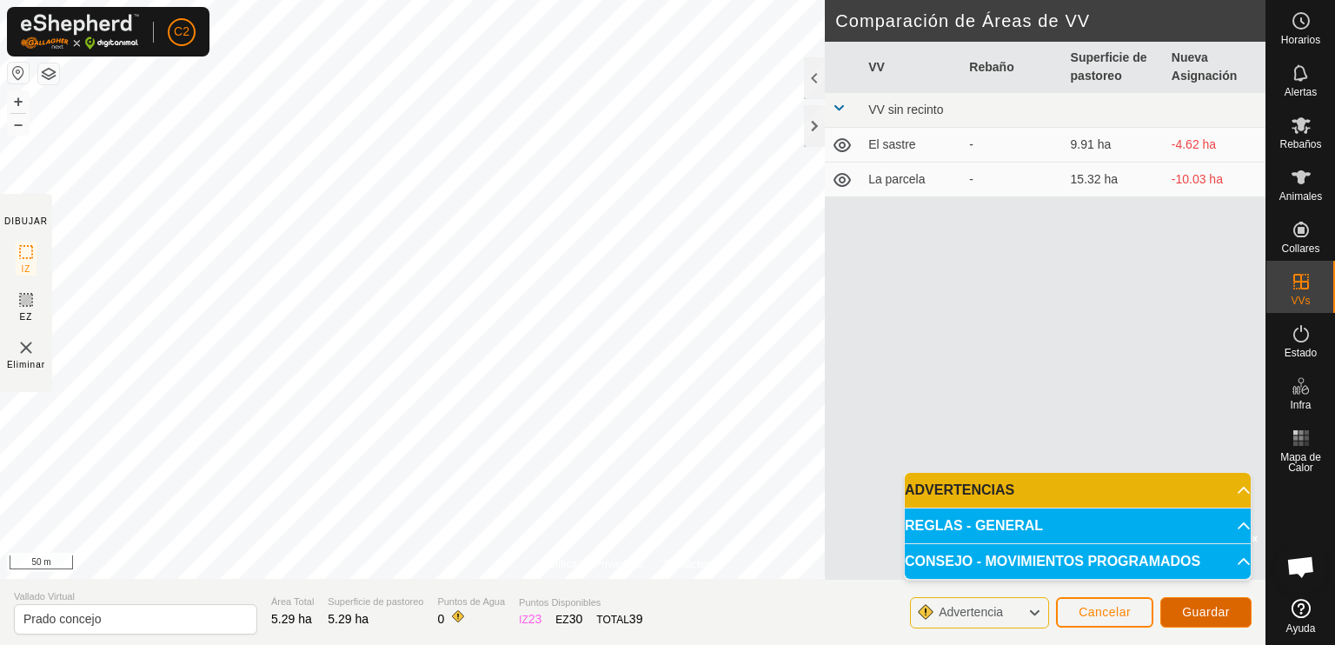
click at [1210, 606] on span "Guardar" at bounding box center [1206, 612] width 48 height 14
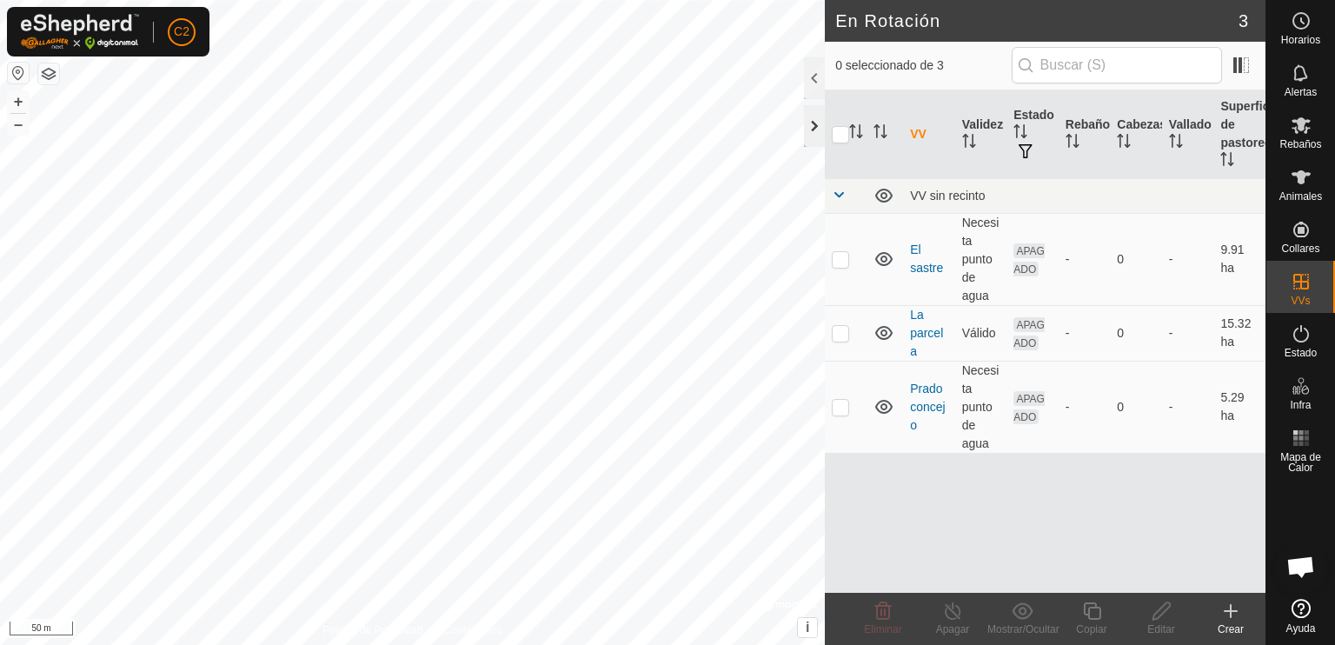
click at [811, 126] on div at bounding box center [814, 126] width 21 height 42
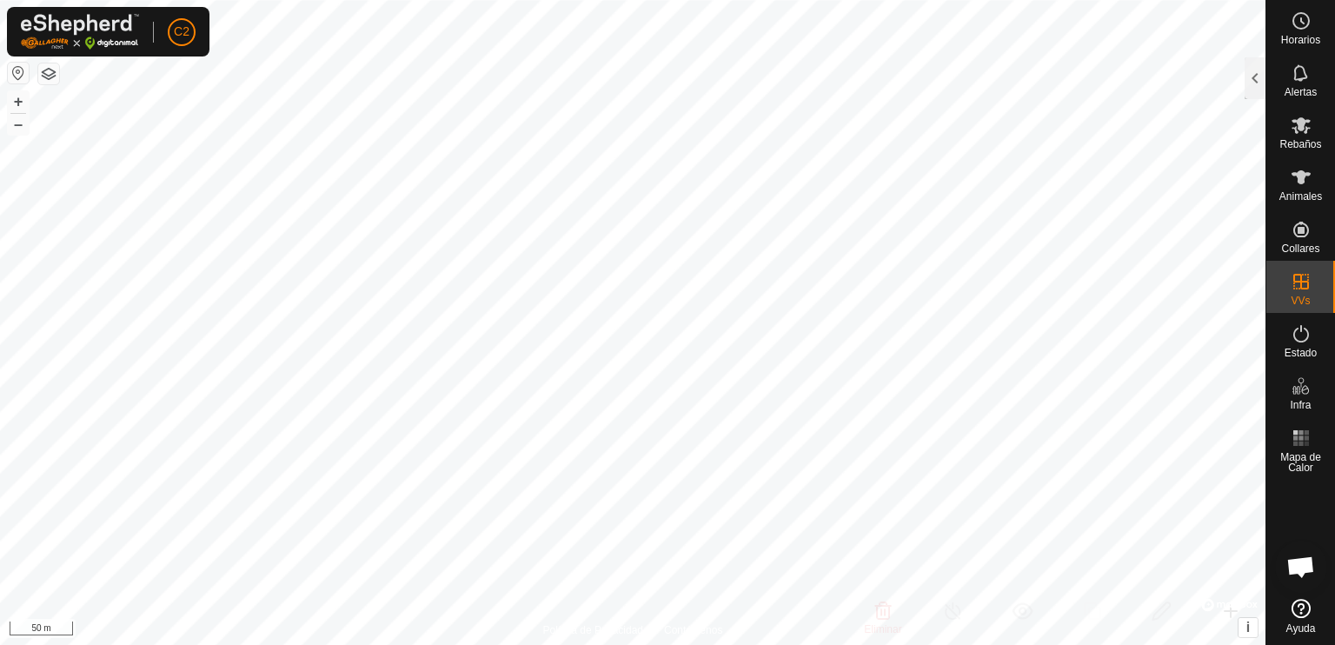
click at [611, 0] on html "C2 Horarios Alertas Rebaños Animales Collares VVs Estado Infra Mapa de Calor Ay…" at bounding box center [667, 322] width 1335 height 645
click at [1249, 79] on div at bounding box center [1255, 78] width 21 height 42
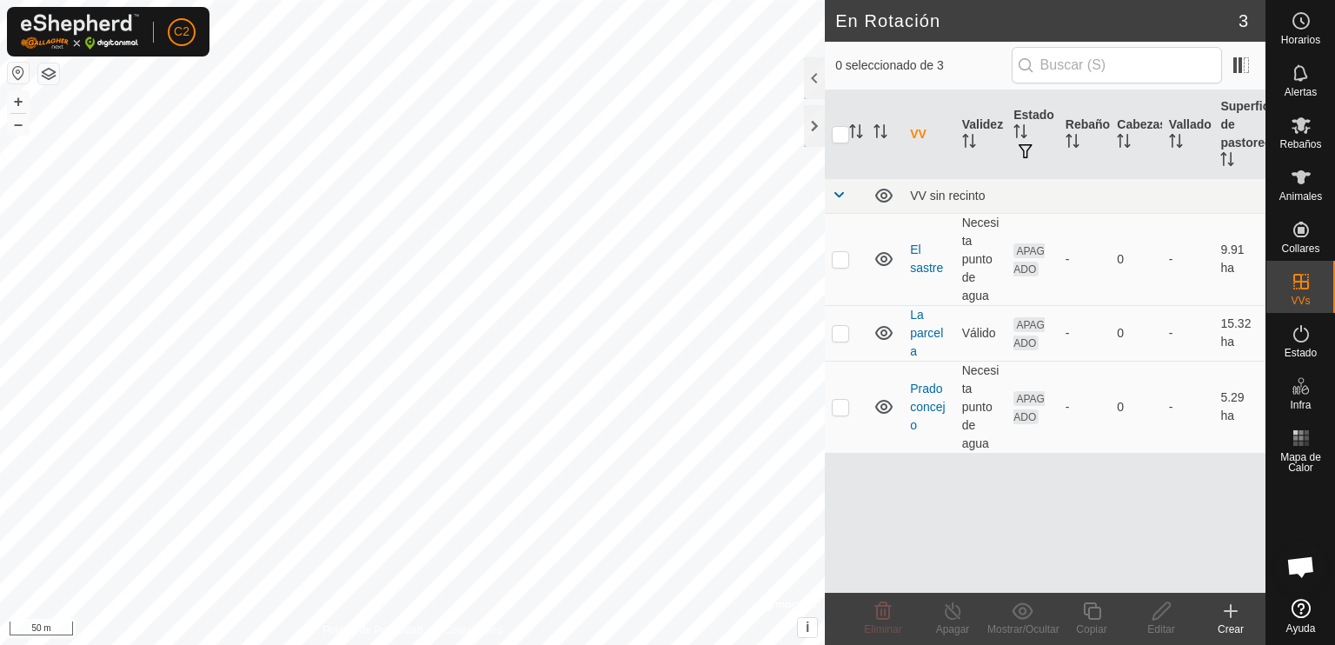
click at [1226, 619] on icon at bounding box center [1230, 611] width 21 height 21
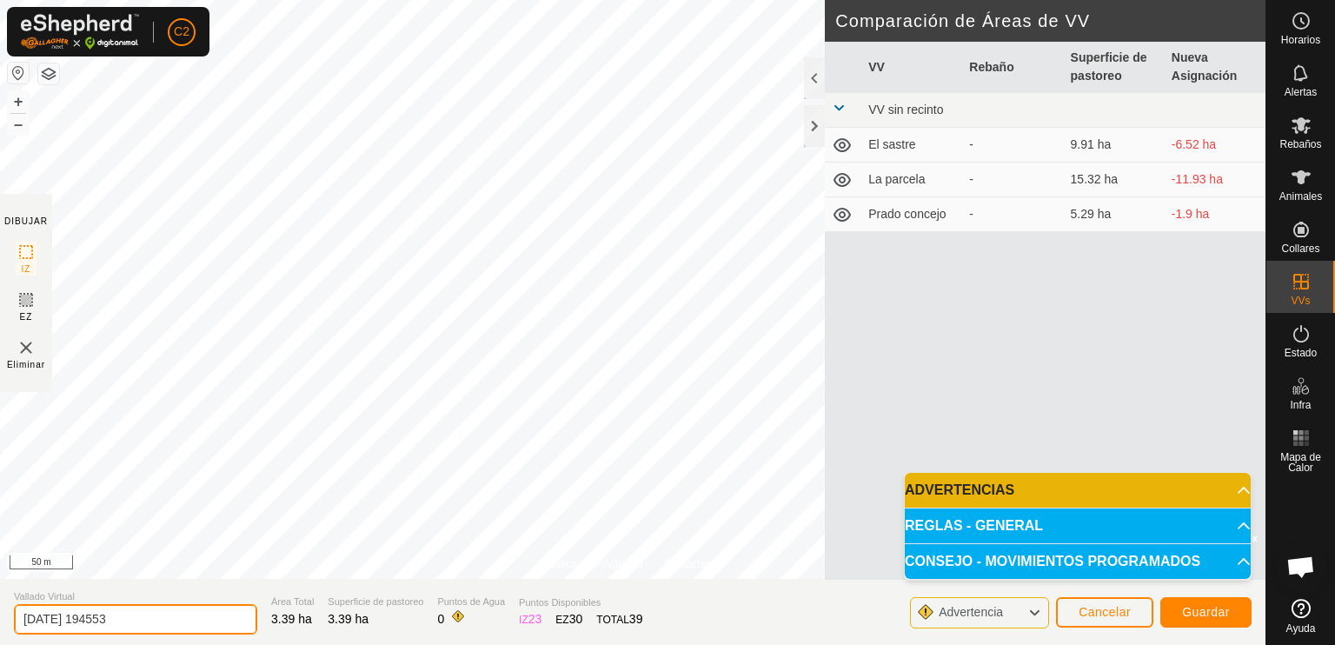
click at [149, 623] on input "2025-09-27 194553" at bounding box center [135, 619] width 243 height 30
type input "2"
type input "LA BARRERA"
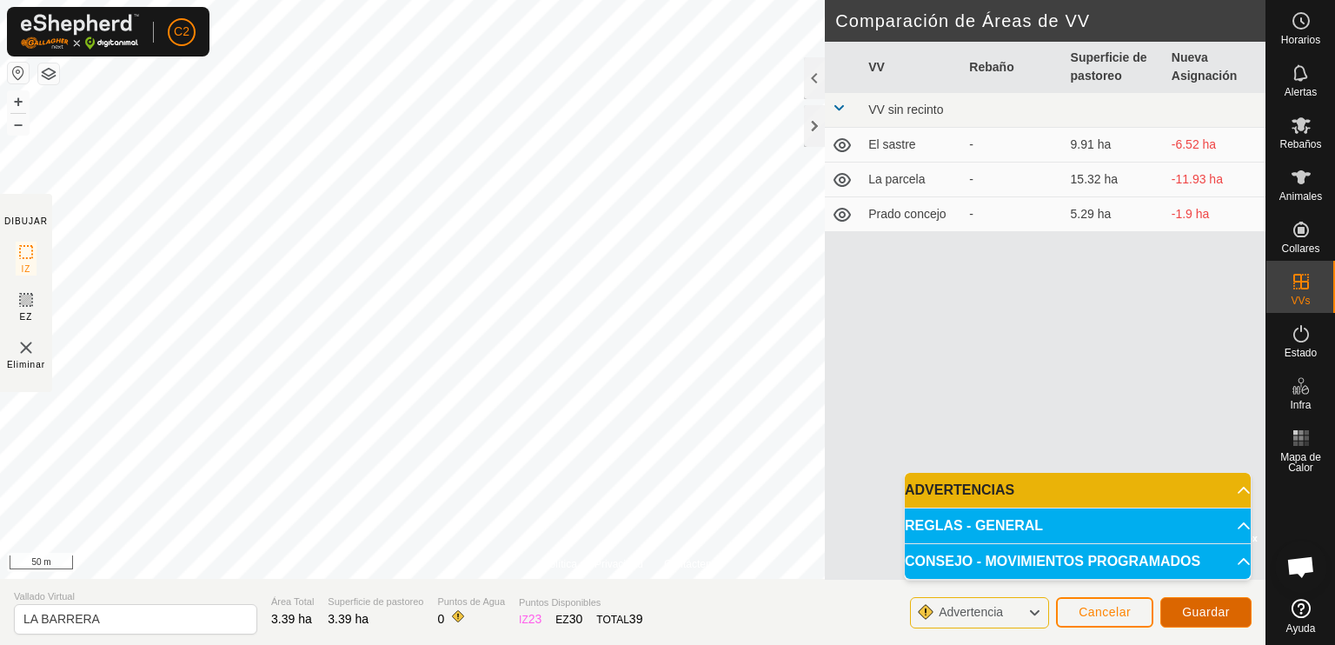
click at [1208, 611] on span "Guardar" at bounding box center [1206, 612] width 48 height 14
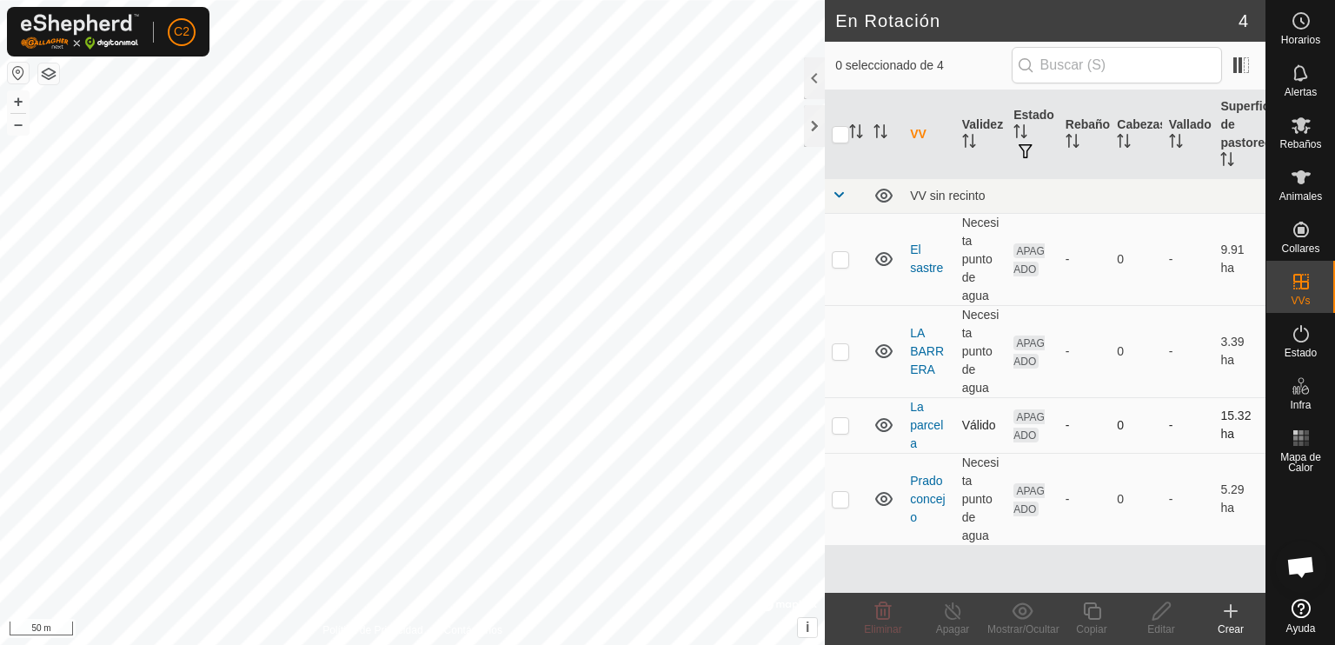
click at [840, 430] on p-checkbox at bounding box center [840, 425] width 17 height 14
checkbox input "true"
click at [1153, 626] on div "Editar" at bounding box center [1161, 629] width 70 height 16
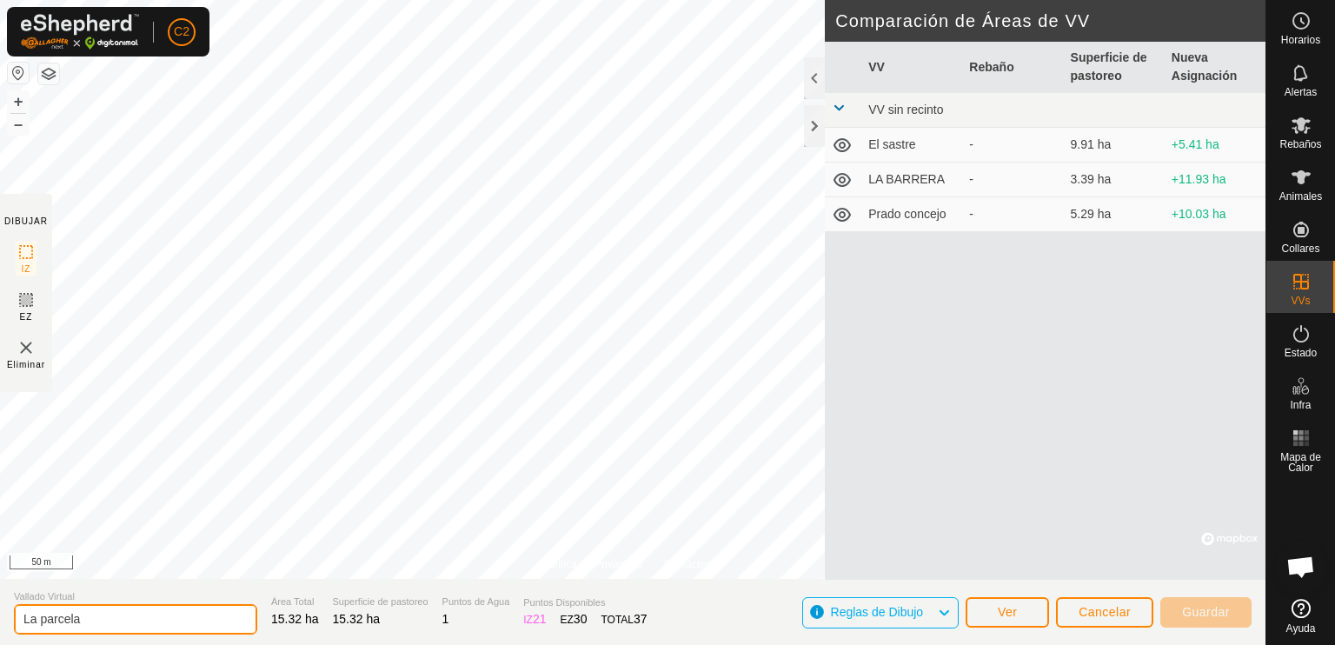
click at [37, 615] on input "La parcela" at bounding box center [135, 619] width 243 height 30
drag, startPoint x: 27, startPoint y: 615, endPoint x: 121, endPoint y: 640, distance: 97.0
click at [29, 615] on input "parcela" at bounding box center [135, 619] width 243 height 30
drag, startPoint x: 68, startPoint y: 621, endPoint x: 99, endPoint y: 632, distance: 33.3
click at [22, 621] on input "parcela" at bounding box center [135, 619] width 243 height 30
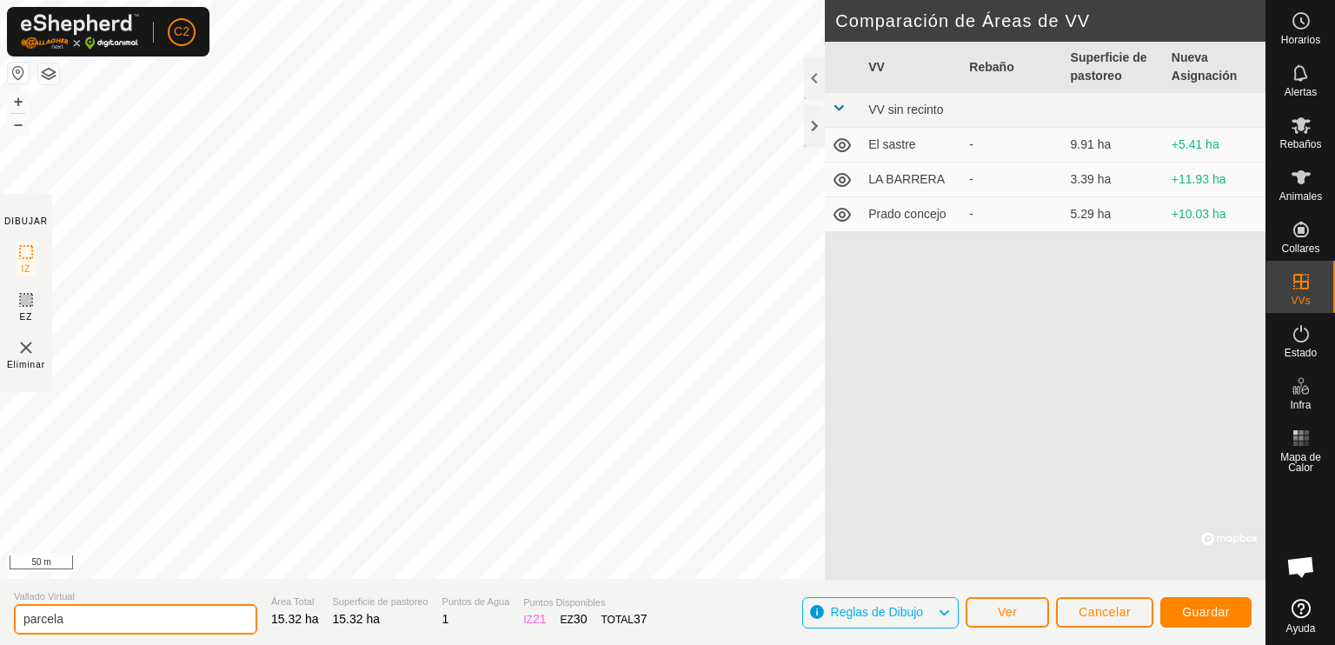
type input "p"
type input "PARCELA"
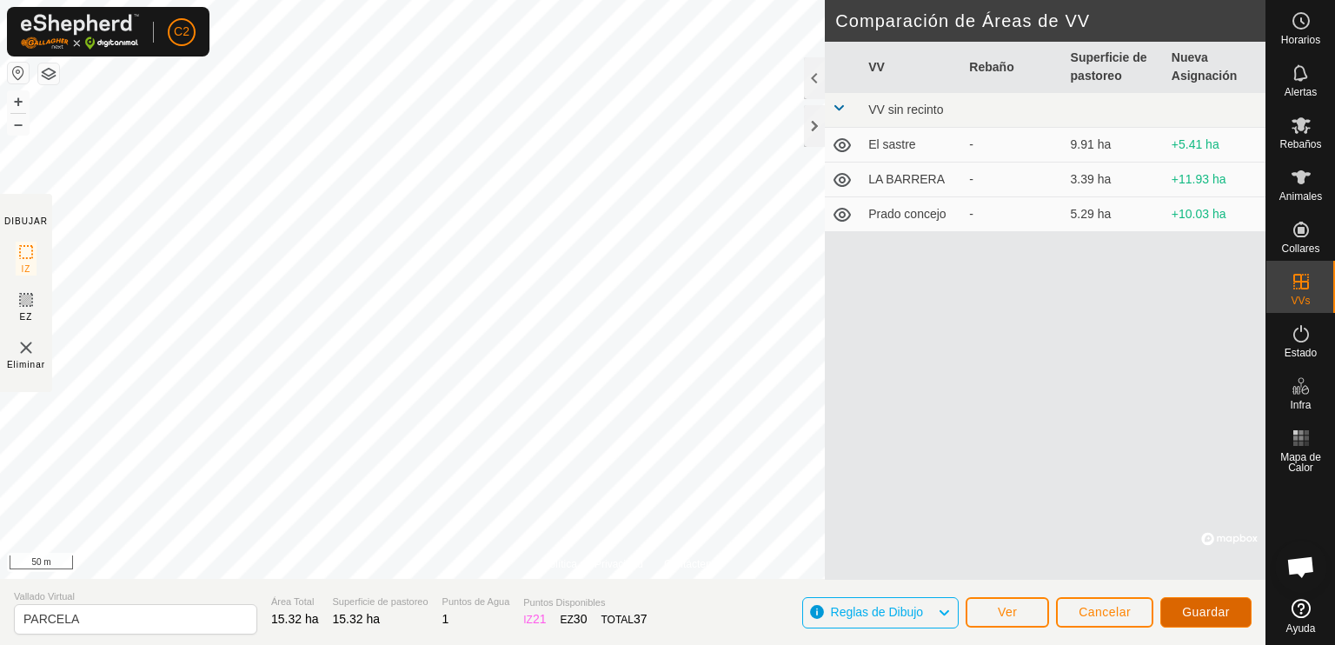
click at [1199, 614] on span "Guardar" at bounding box center [1206, 612] width 48 height 14
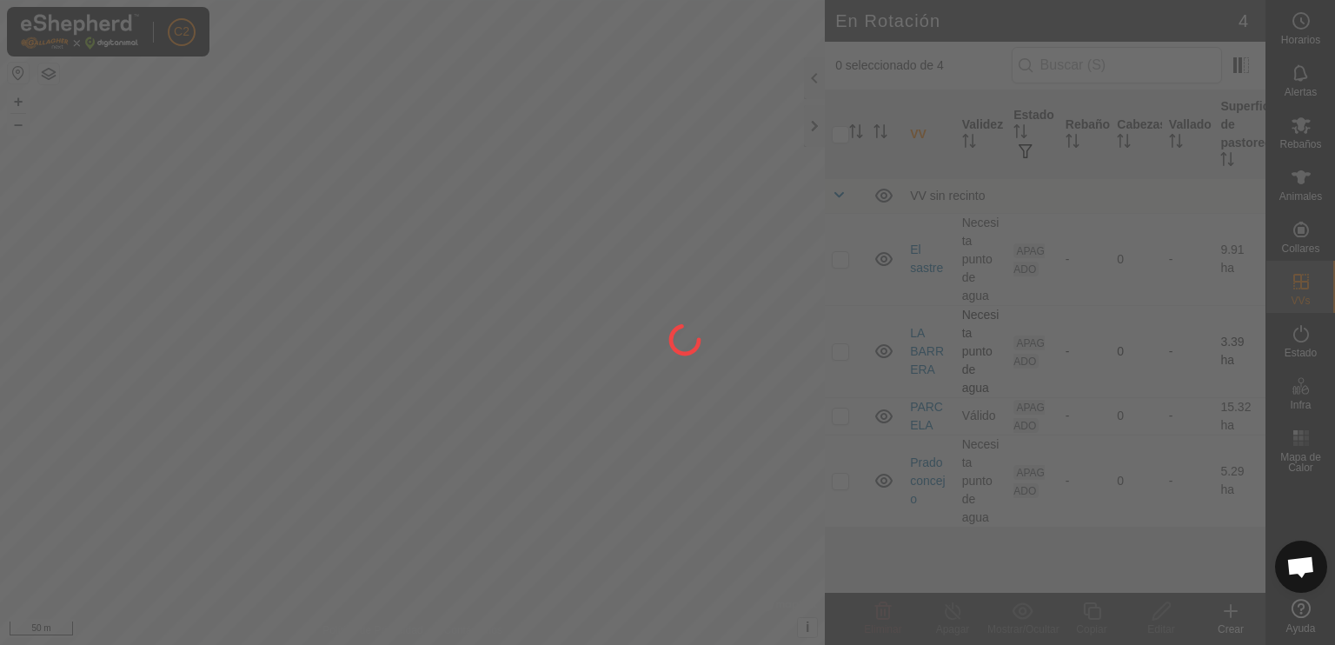
click at [834, 357] on div "C2 Horarios Alertas Rebaños Animales Collares VVs Estado Infra Mapa de Calor Ay…" at bounding box center [667, 322] width 1335 height 645
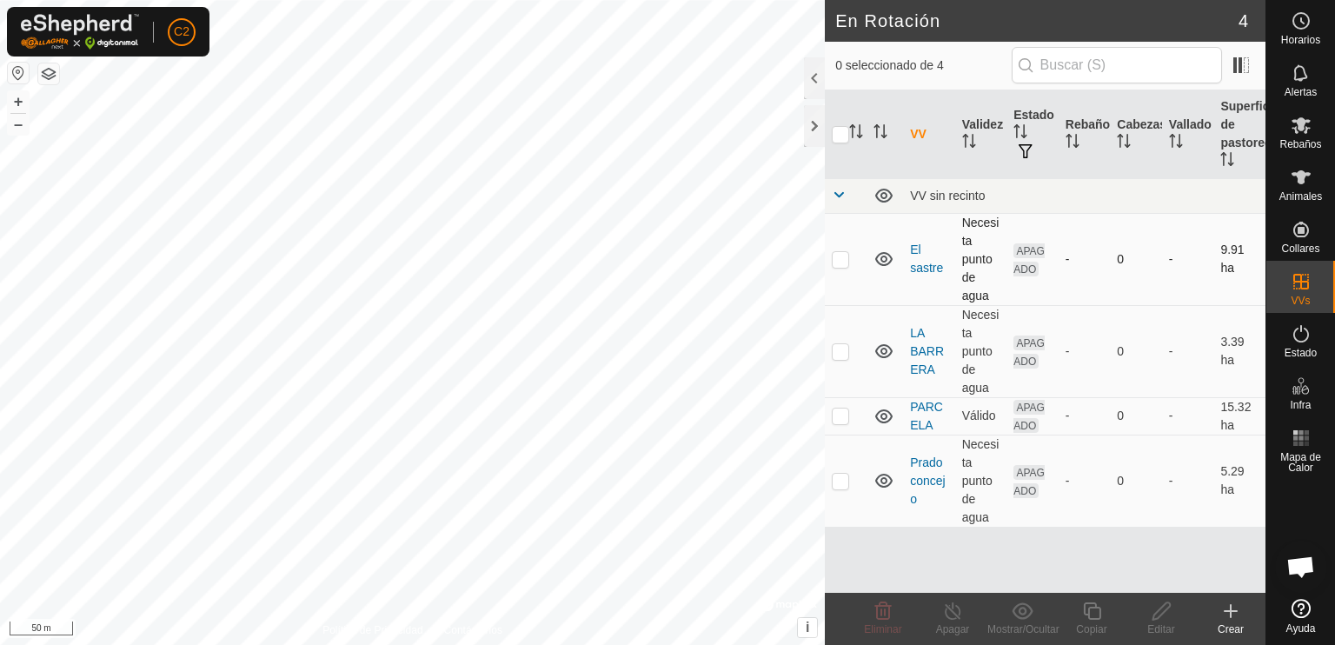
click at [840, 262] on p-checkbox at bounding box center [840, 259] width 17 height 14
checkbox input "true"
click at [1161, 618] on icon at bounding box center [1162, 611] width 22 height 21
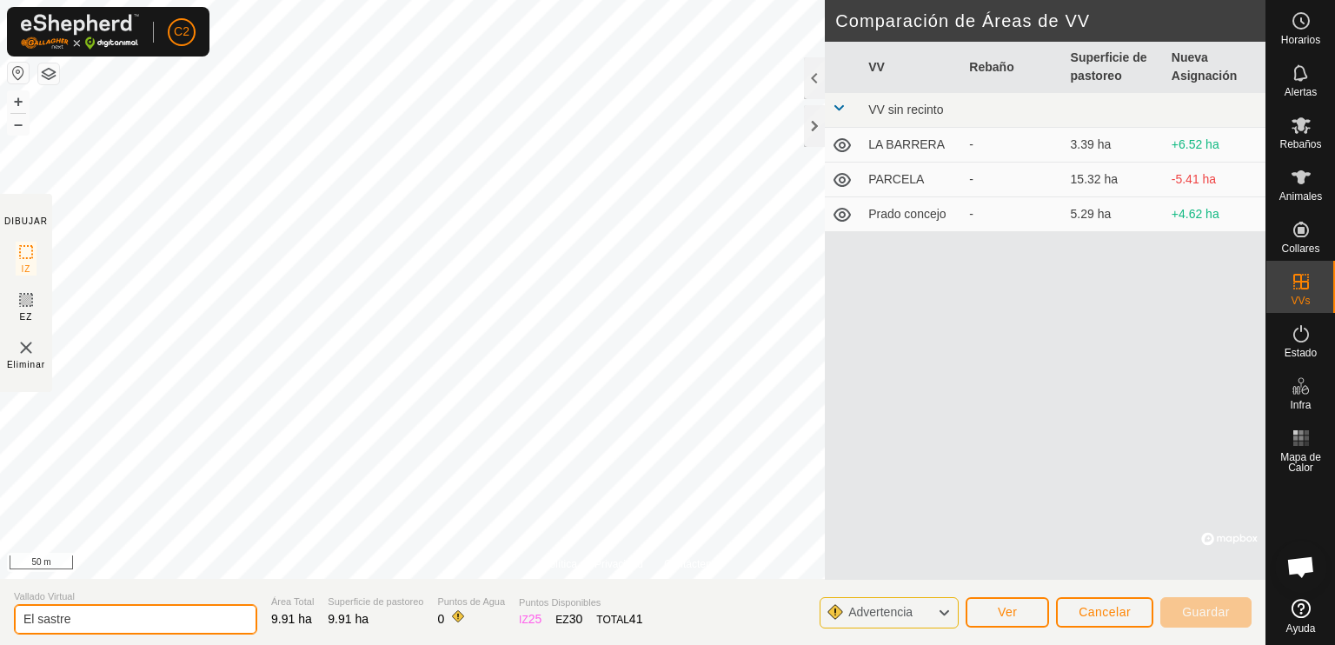
drag, startPoint x: 69, startPoint y: 621, endPoint x: 16, endPoint y: 621, distance: 53.0
click at [1, 613] on section "Vallado Virtual El sastre Área Total 9.91 ha Superficie de pastoreo 9.91 ha Pun…" at bounding box center [632, 612] width 1265 height 66
type input "SASTRE"
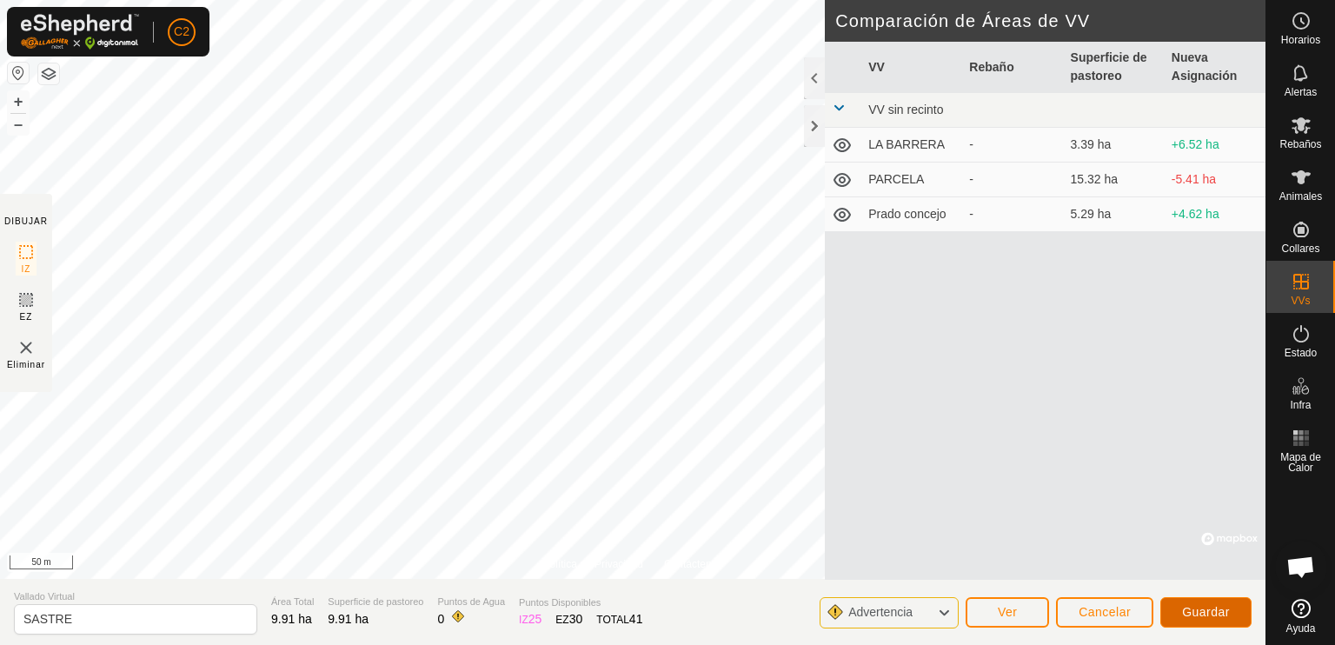
click at [1194, 610] on span "Guardar" at bounding box center [1206, 612] width 48 height 14
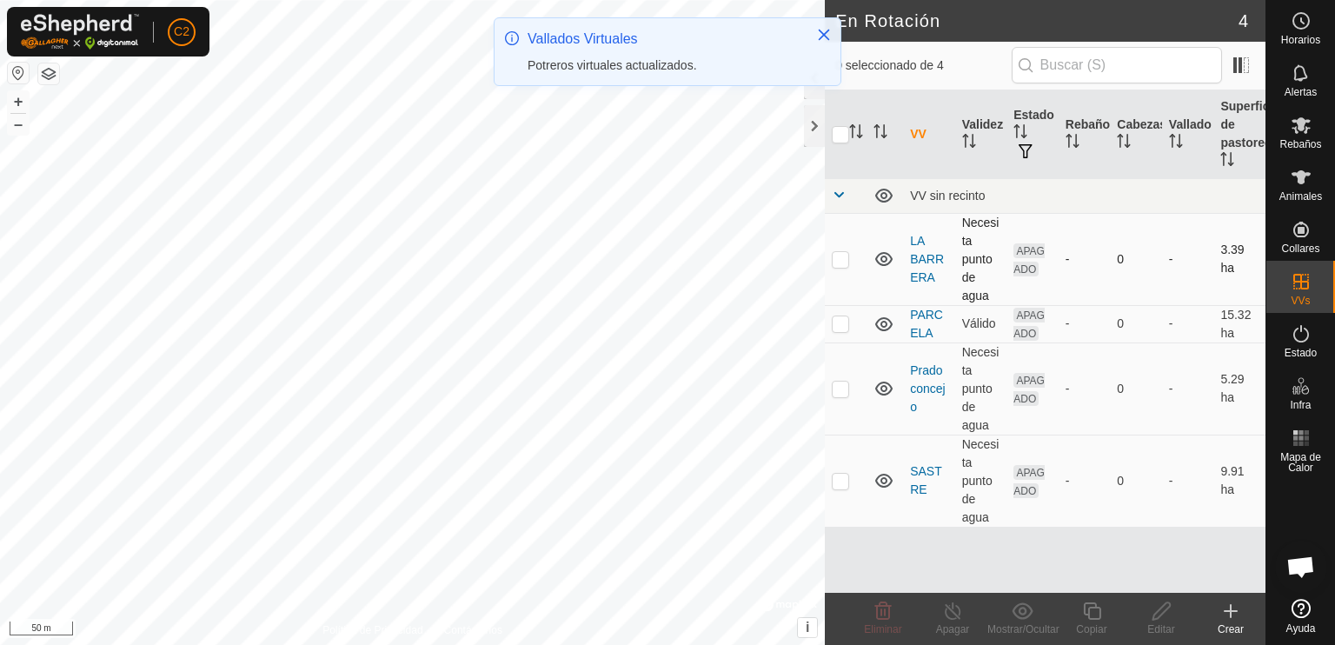
click at [838, 263] on p-checkbox at bounding box center [840, 259] width 17 height 14
checkbox input "true"
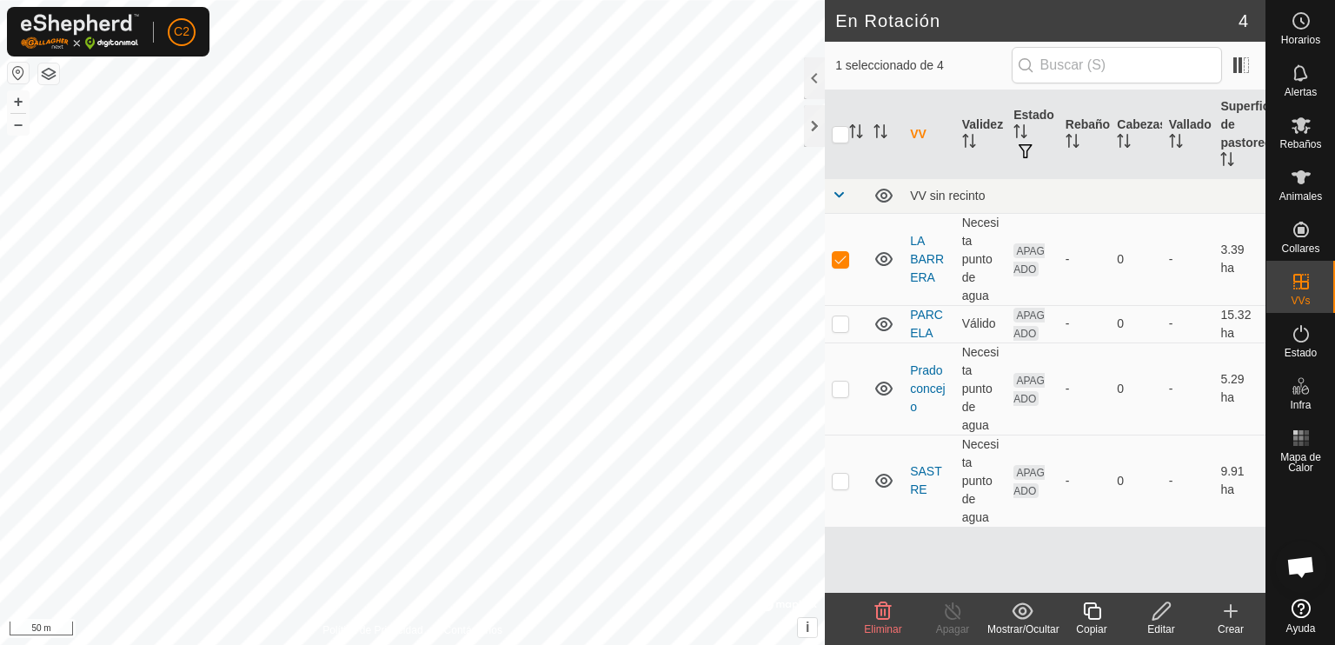
click at [1159, 623] on div "Editar" at bounding box center [1161, 629] width 70 height 16
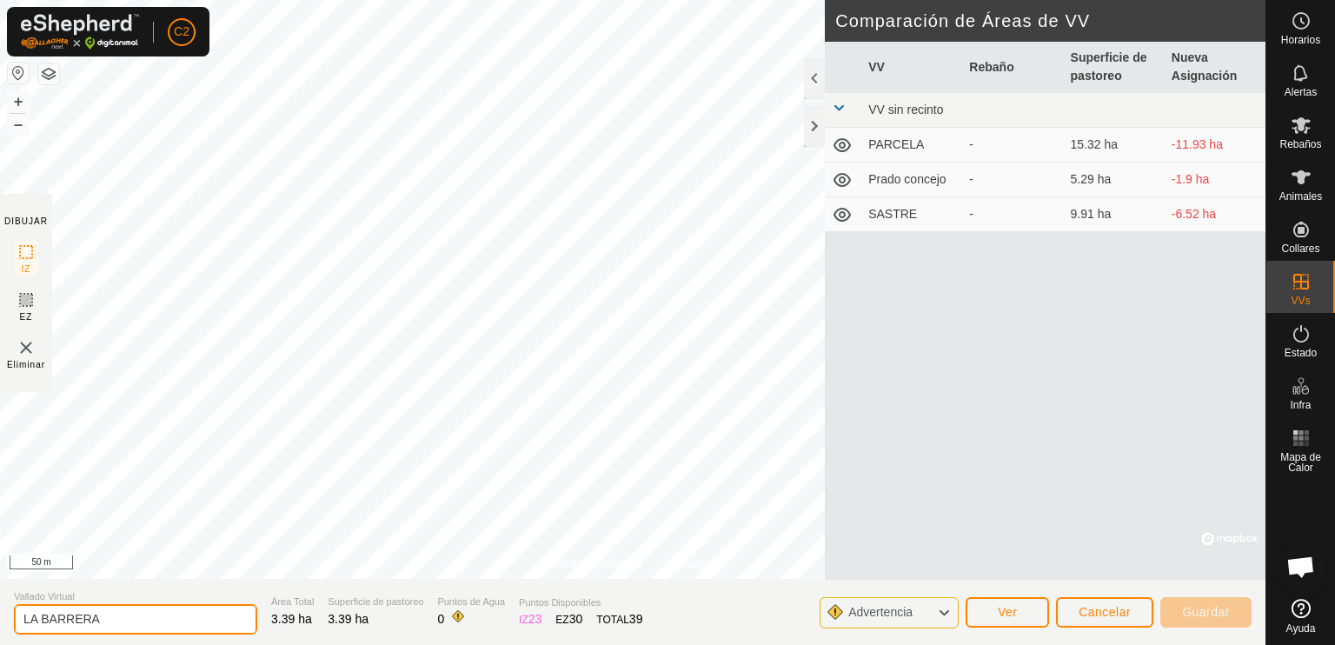
click at [40, 614] on input "LA BARRERA" at bounding box center [135, 619] width 243 height 30
type input "BARRERA"
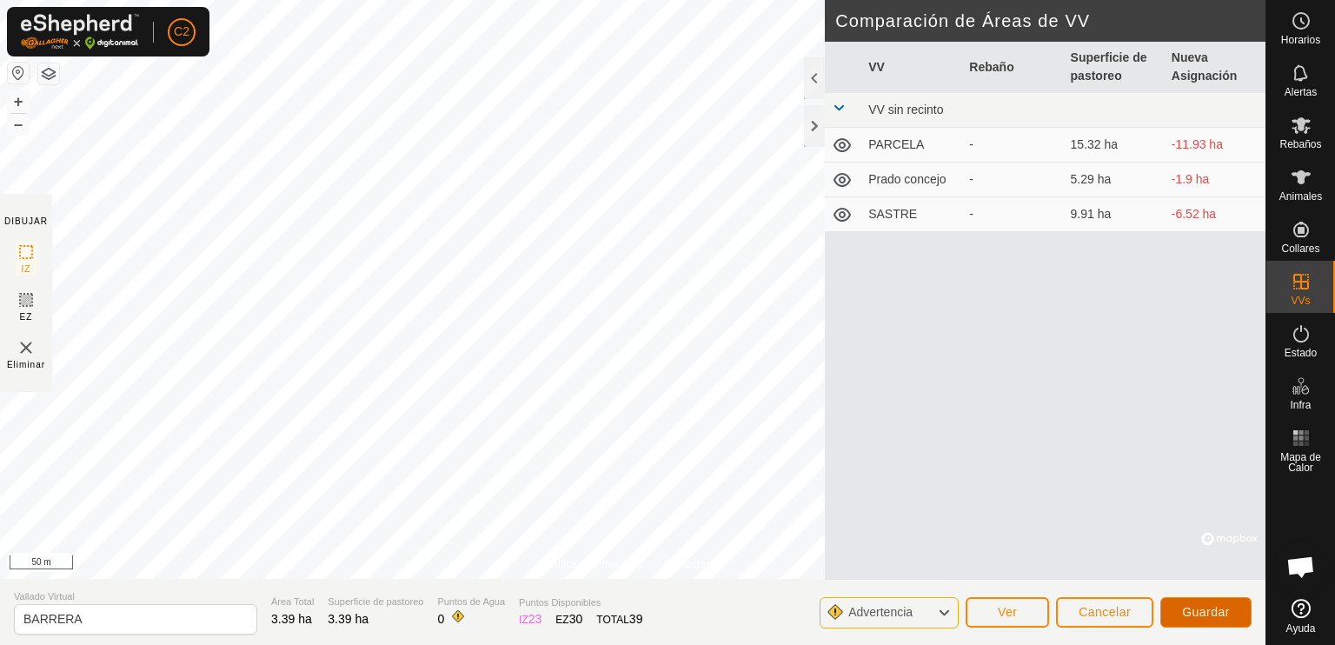
click at [1218, 618] on span "Guardar" at bounding box center [1206, 612] width 48 height 14
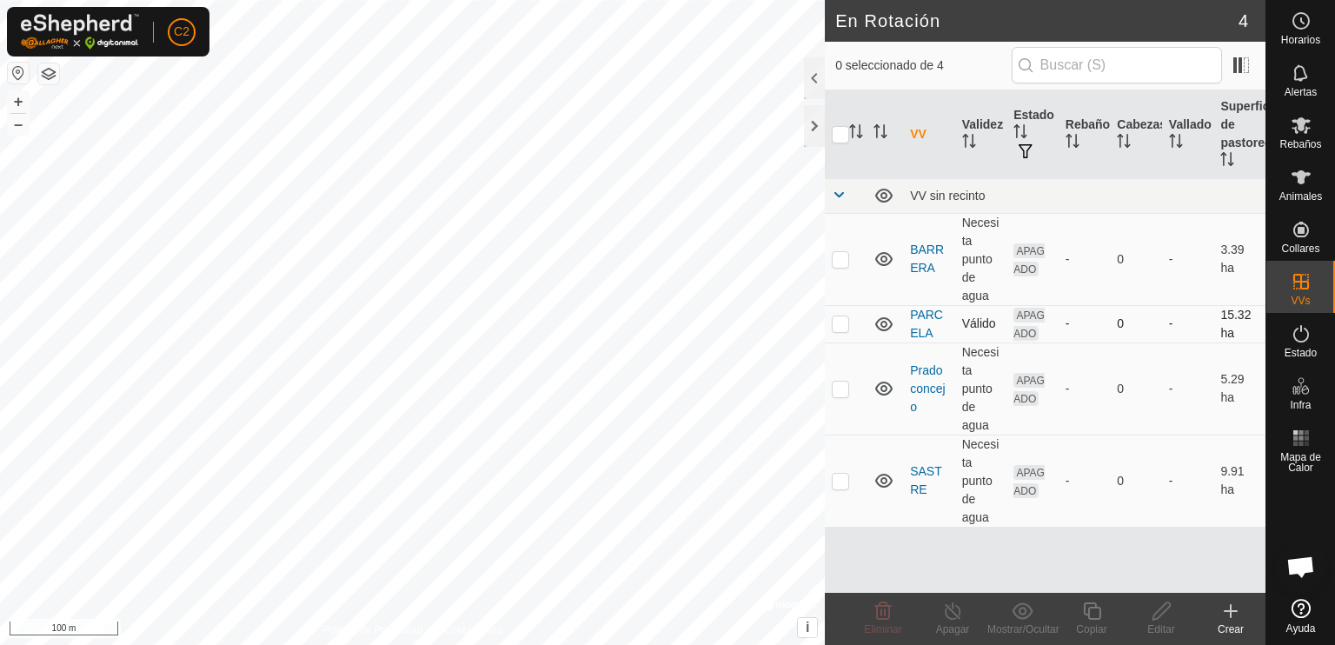
click at [838, 329] on p-checkbox at bounding box center [840, 323] width 17 height 14
checkbox input "false"
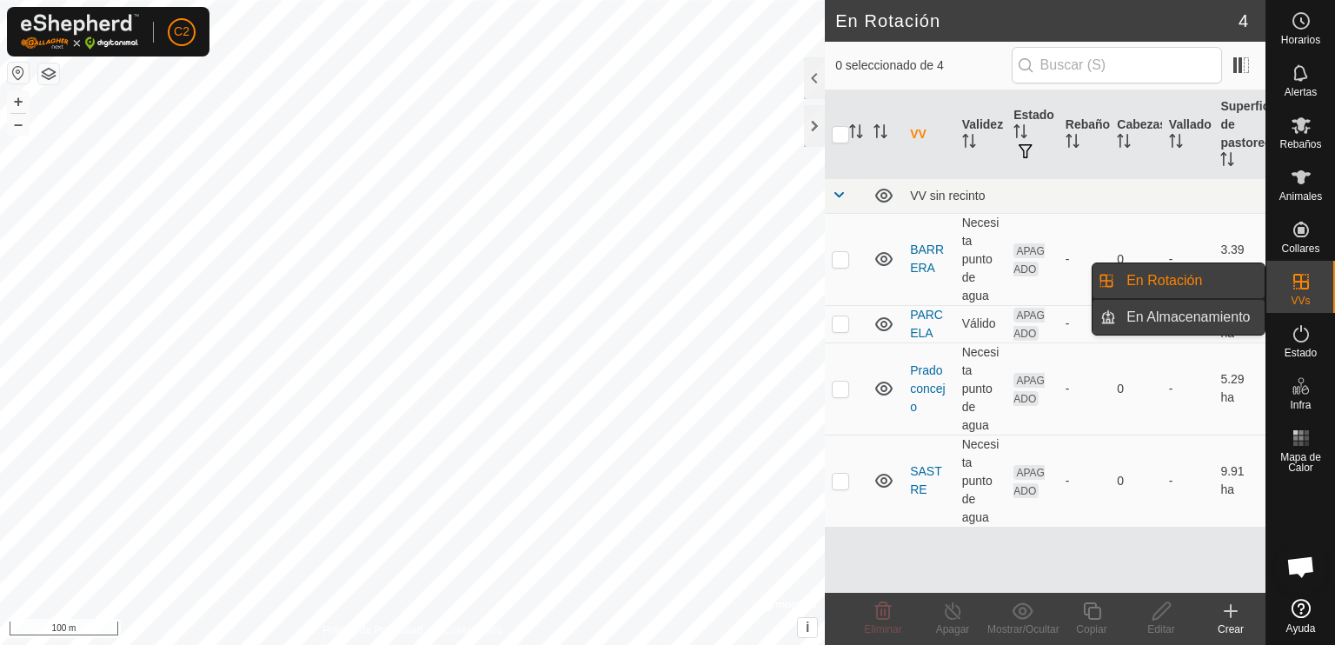
click at [1232, 316] on link "En Almacenamiento" at bounding box center [1190, 317] width 149 height 35
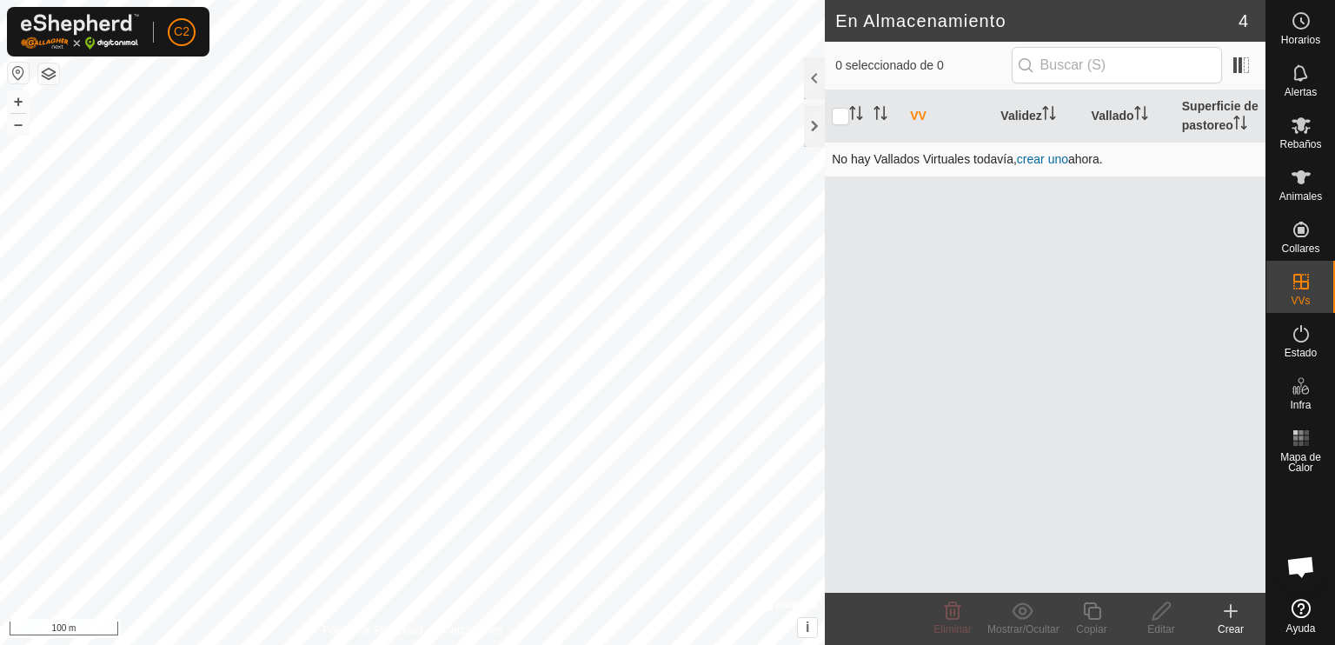
click at [1046, 155] on link "crear uno" at bounding box center [1042, 159] width 51 height 14
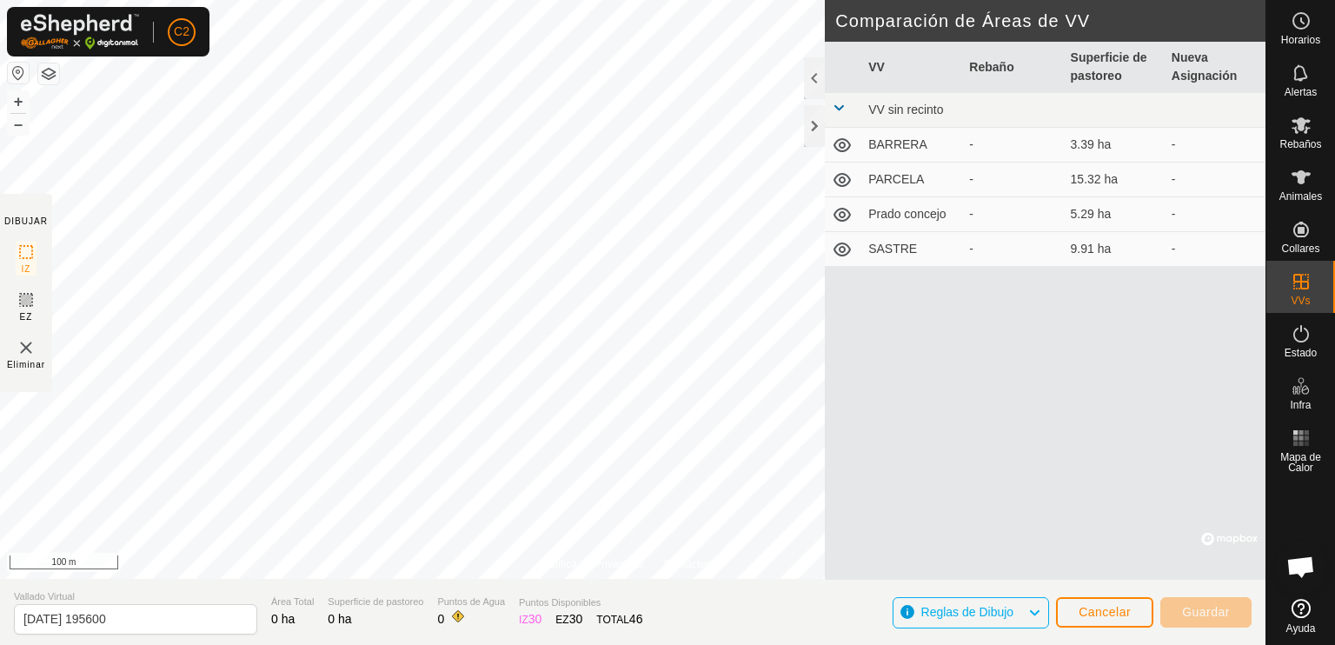
click at [866, 178] on td "PARCELA" at bounding box center [911, 180] width 101 height 35
click at [969, 185] on div "-" at bounding box center [1012, 179] width 87 height 18
click at [1113, 614] on span "Cancelar" at bounding box center [1105, 612] width 52 height 14
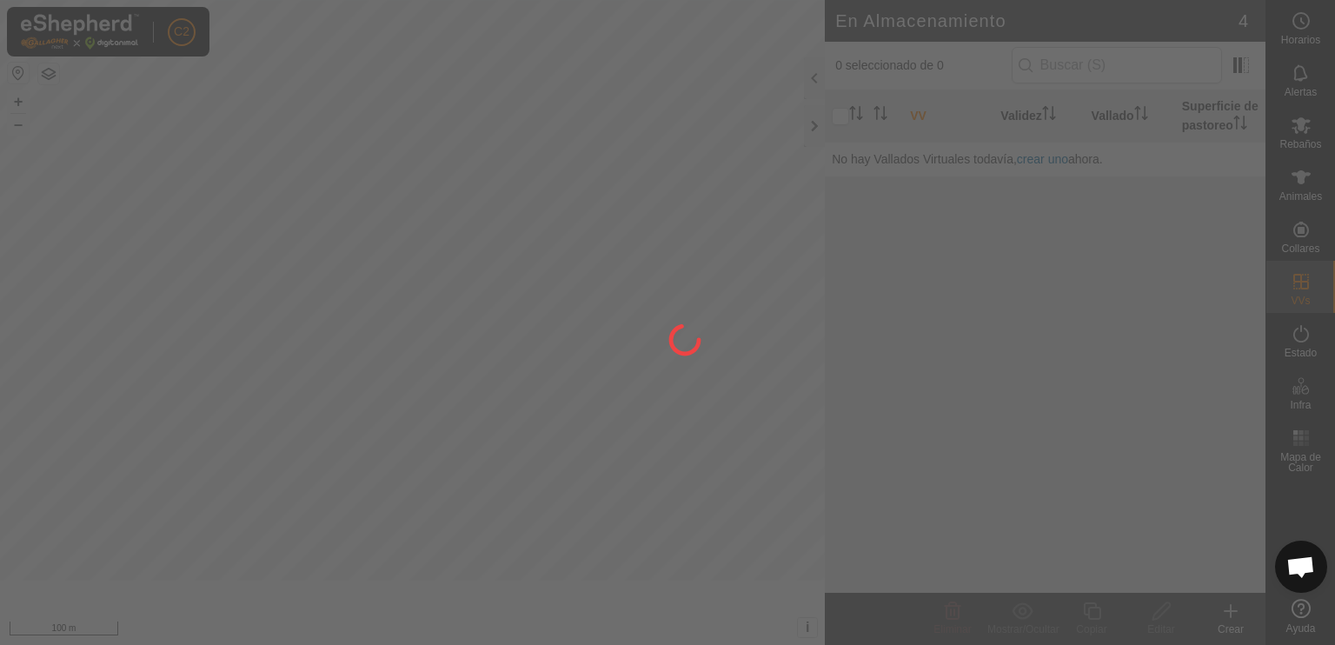
click at [1113, 614] on div at bounding box center [667, 322] width 1335 height 645
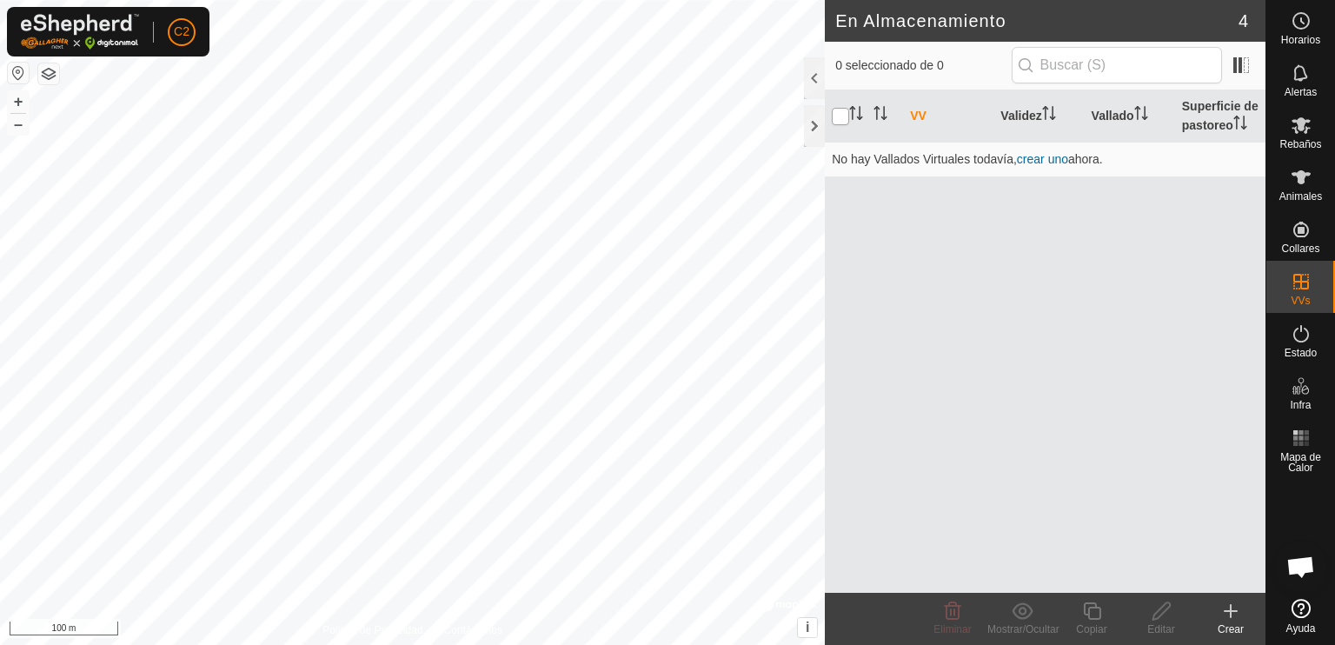
click at [842, 120] on input "checkbox" at bounding box center [840, 116] width 17 height 17
checkbox input "true"
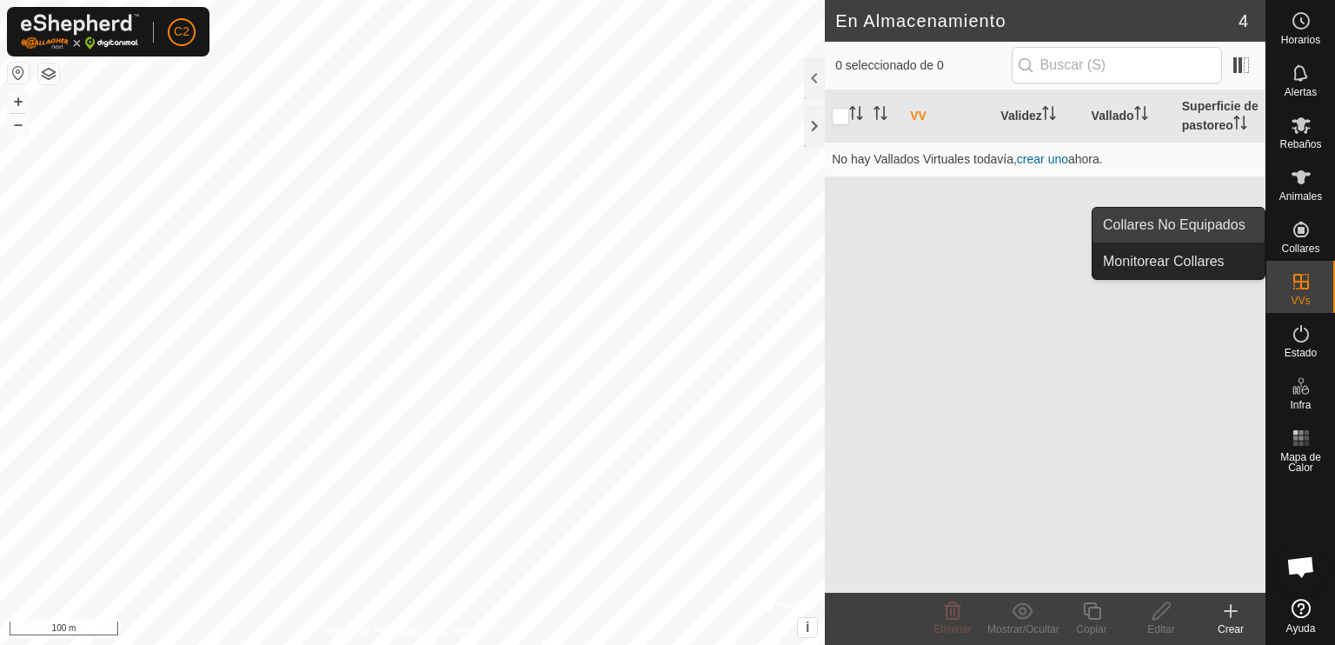
click at [1207, 224] on link "Collares No Equipados" at bounding box center [1179, 225] width 172 height 35
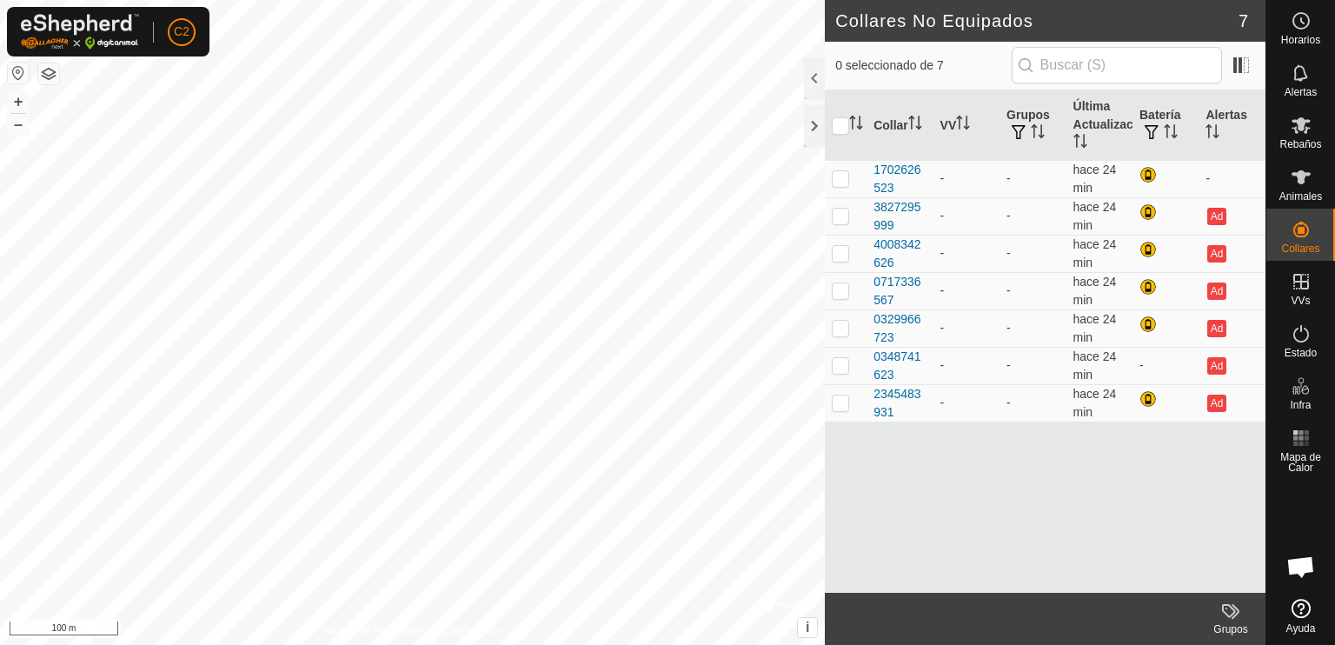
click at [1228, 616] on icon at bounding box center [1229, 611] width 14 height 14
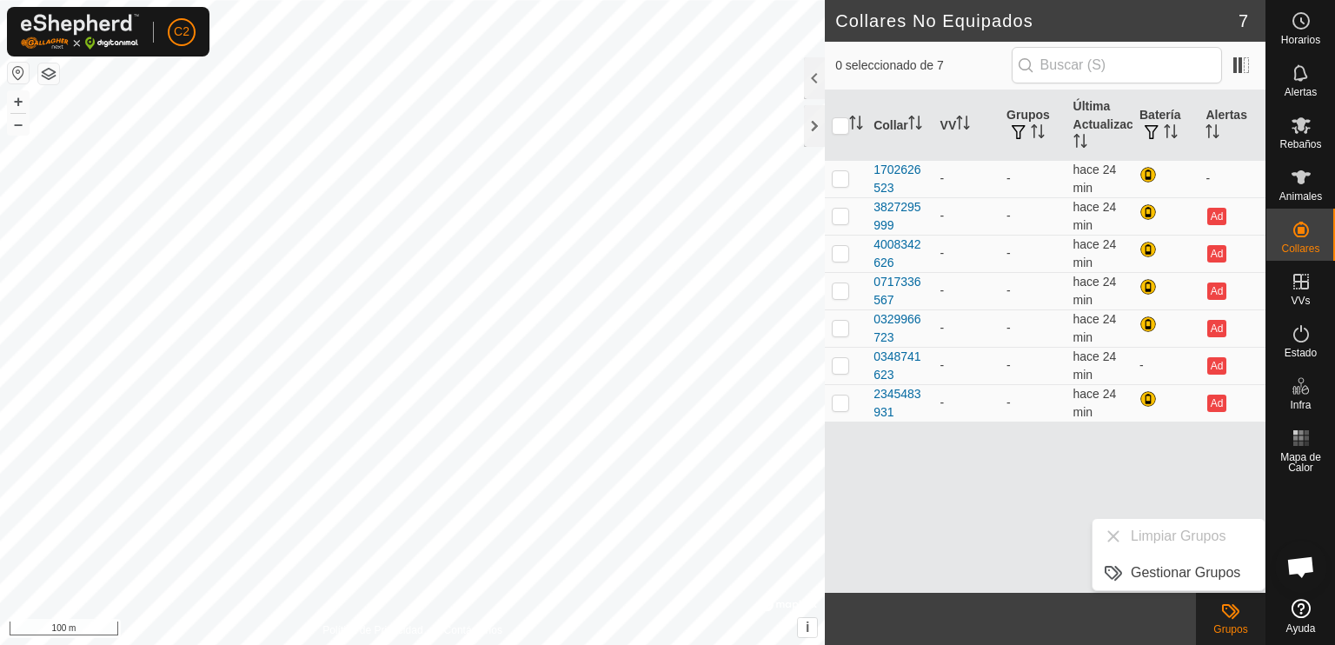
click at [992, 488] on div "Collar VV Grupos Última Actualización Batería Alertas 1702626523 - - hace 24 mi…" at bounding box center [1045, 341] width 441 height 502
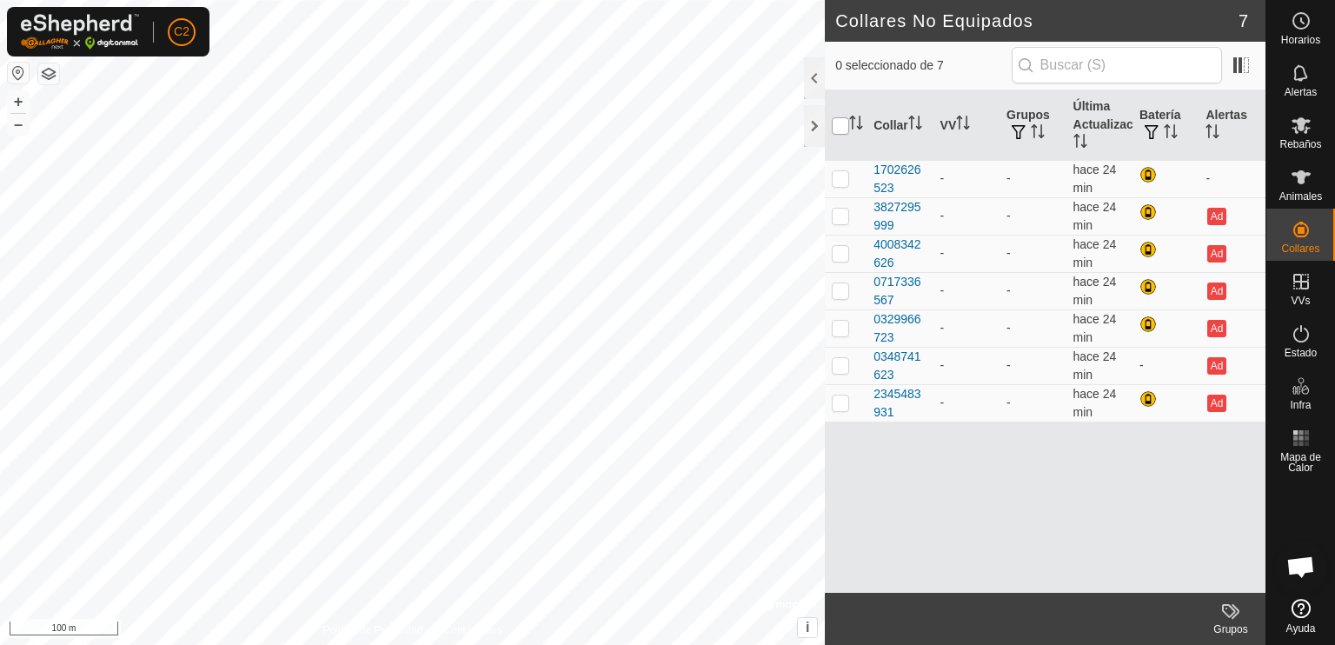
click at [840, 126] on input "checkbox" at bounding box center [840, 125] width 17 height 17
checkbox input "true"
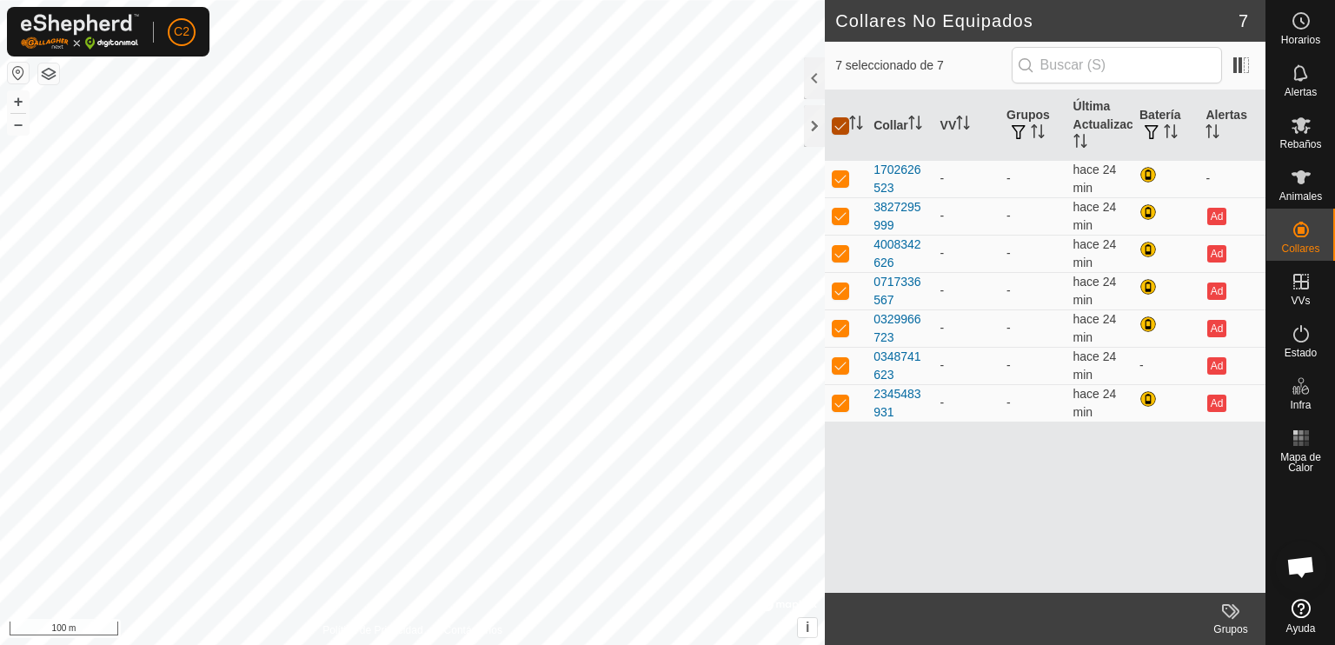
checkbox input "true"
click at [1244, 17] on span "7" at bounding box center [1244, 21] width 10 height 26
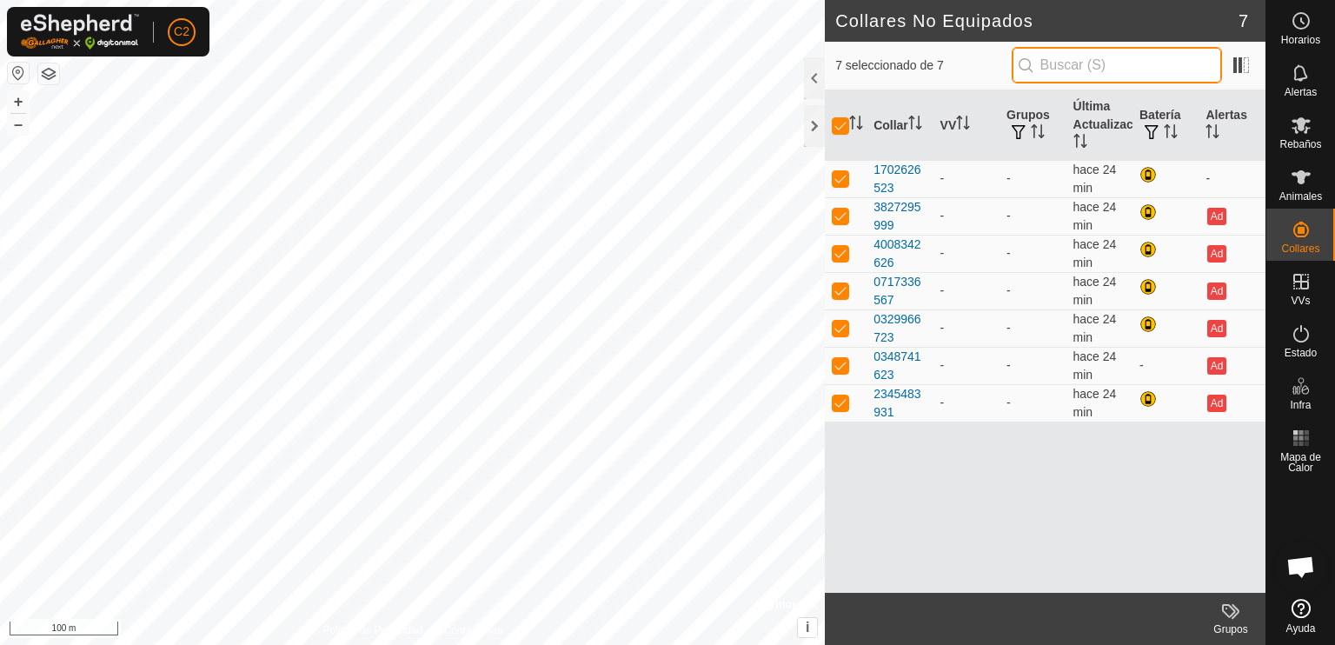
click at [1119, 60] on input "text" at bounding box center [1117, 65] width 210 height 37
click at [1239, 63] on span at bounding box center [1241, 65] width 28 height 28
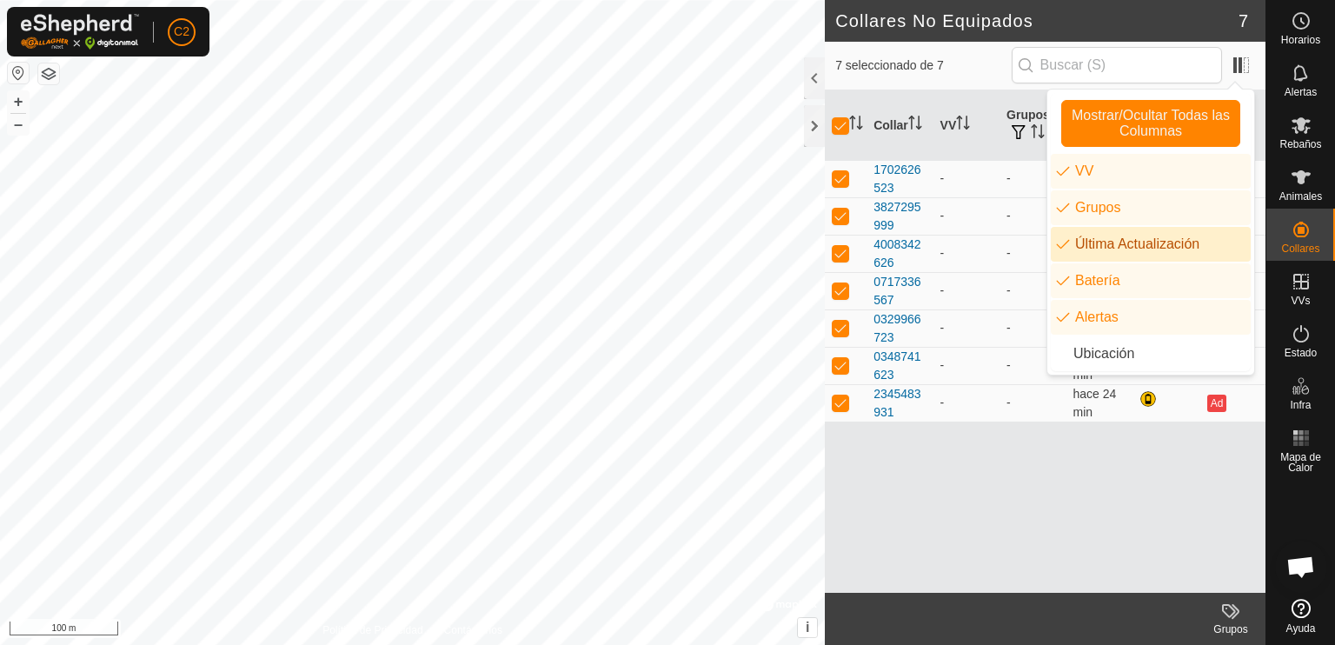
click at [1158, 248] on li "Última Actualización" at bounding box center [1151, 244] width 200 height 35
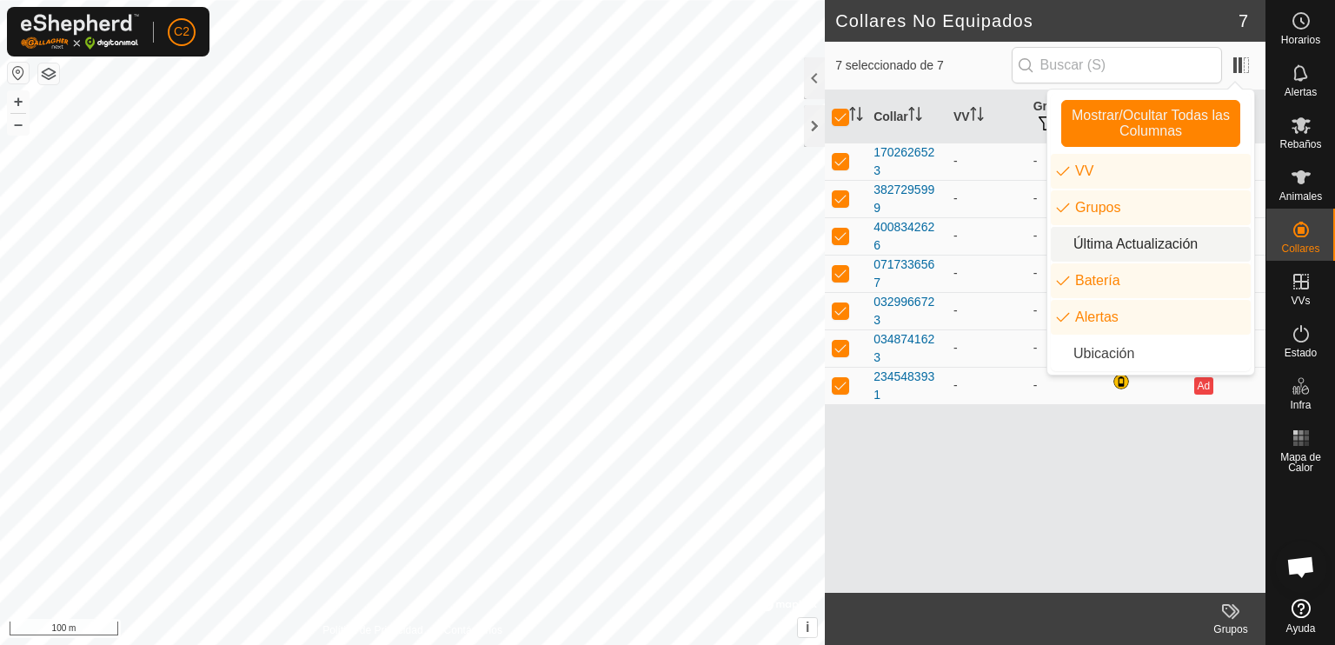
click at [1158, 246] on li "Última Actualización" at bounding box center [1151, 244] width 200 height 35
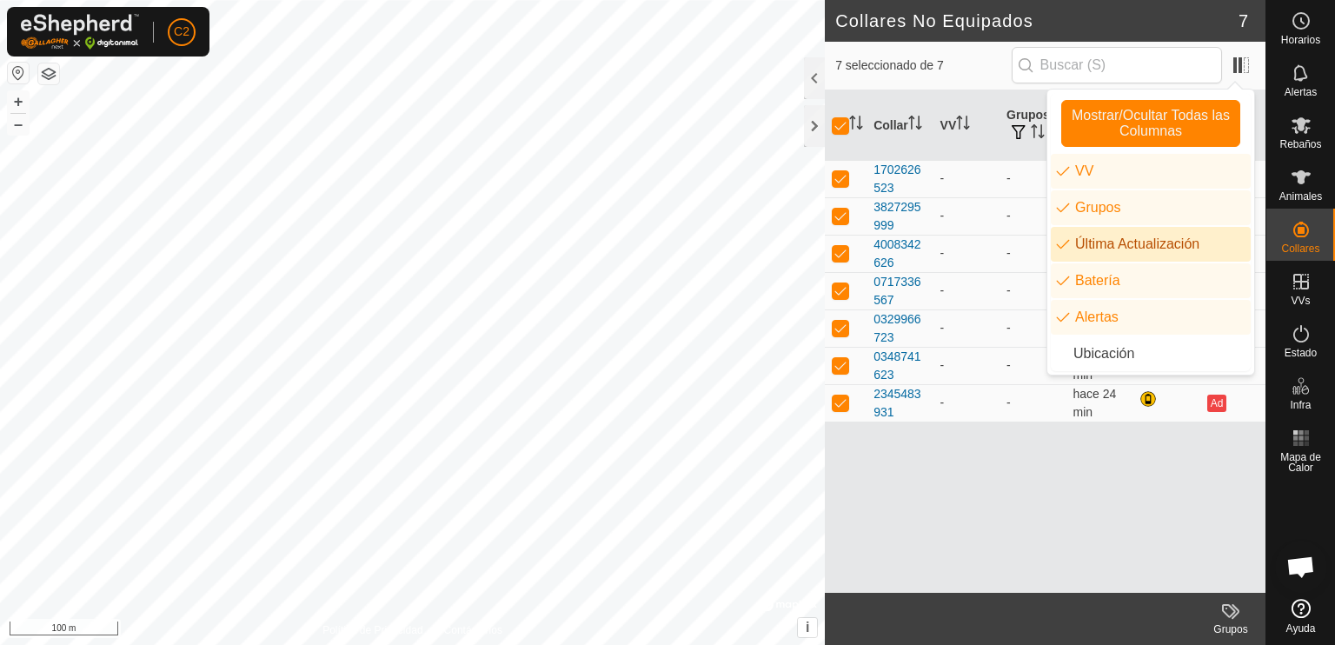
click at [971, 516] on div "Collar VV Grupos Última Actualización Batería Alertas 1702626523 - - hace 24 mi…" at bounding box center [1045, 341] width 441 height 502
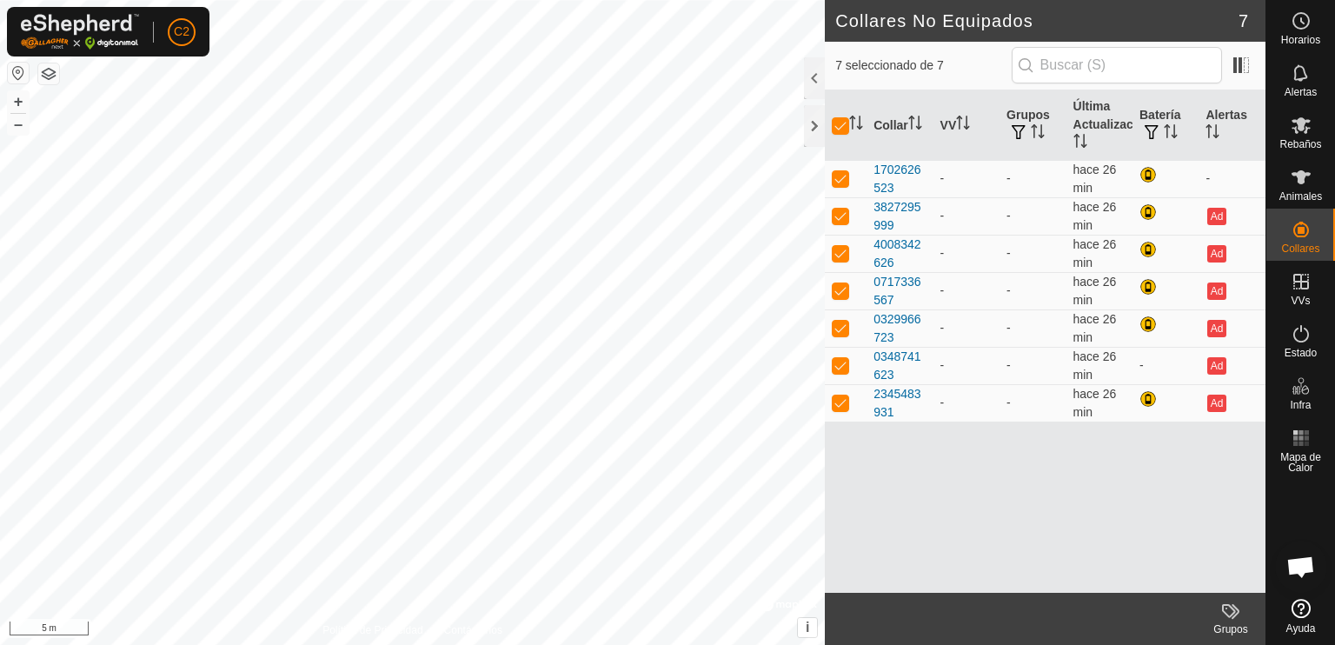
click at [18, 73] on button "button" at bounding box center [18, 73] width 21 height 21
click at [840, 121] on input "checkbox" at bounding box center [840, 125] width 17 height 17
checkbox input "false"
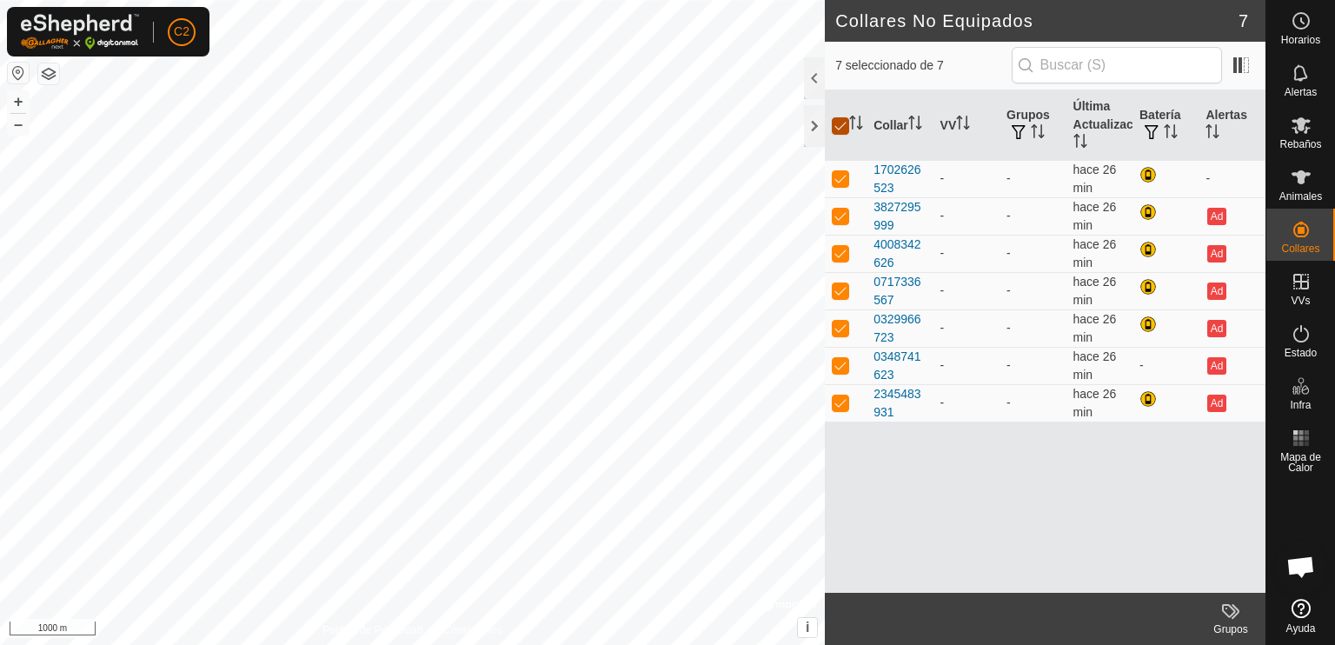
checkbox input "false"
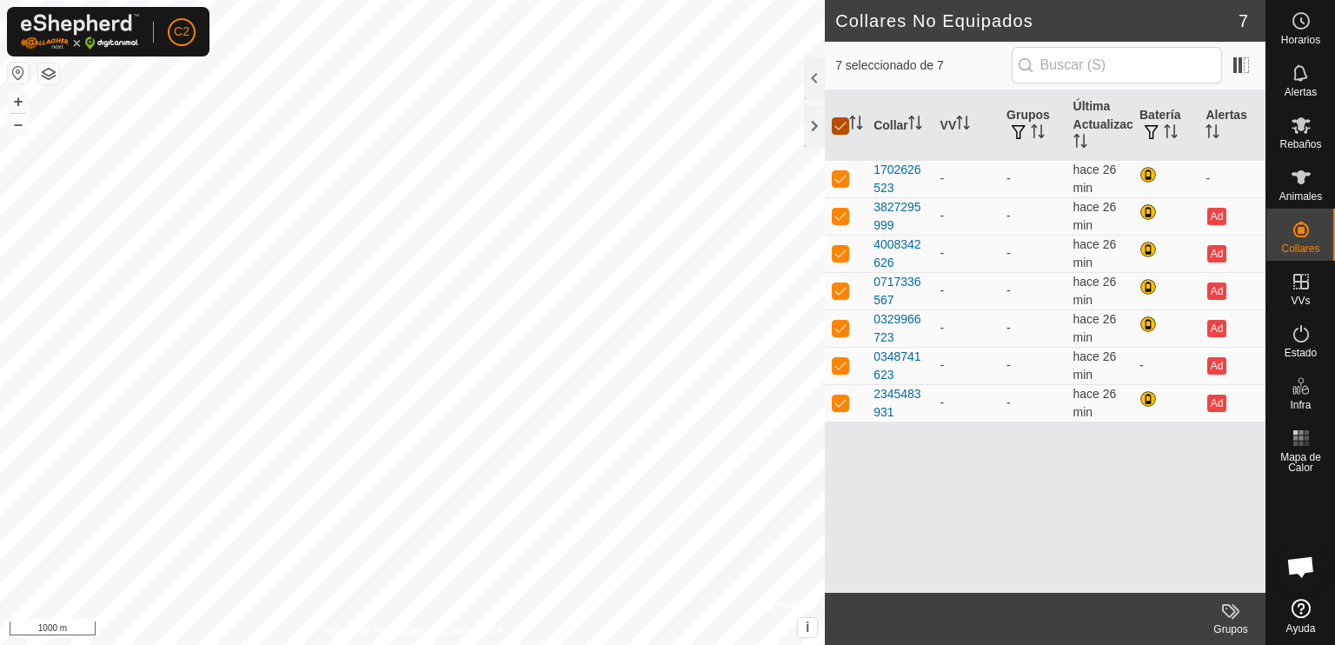
checkbox input "false"
click at [817, 128] on div at bounding box center [814, 126] width 21 height 42
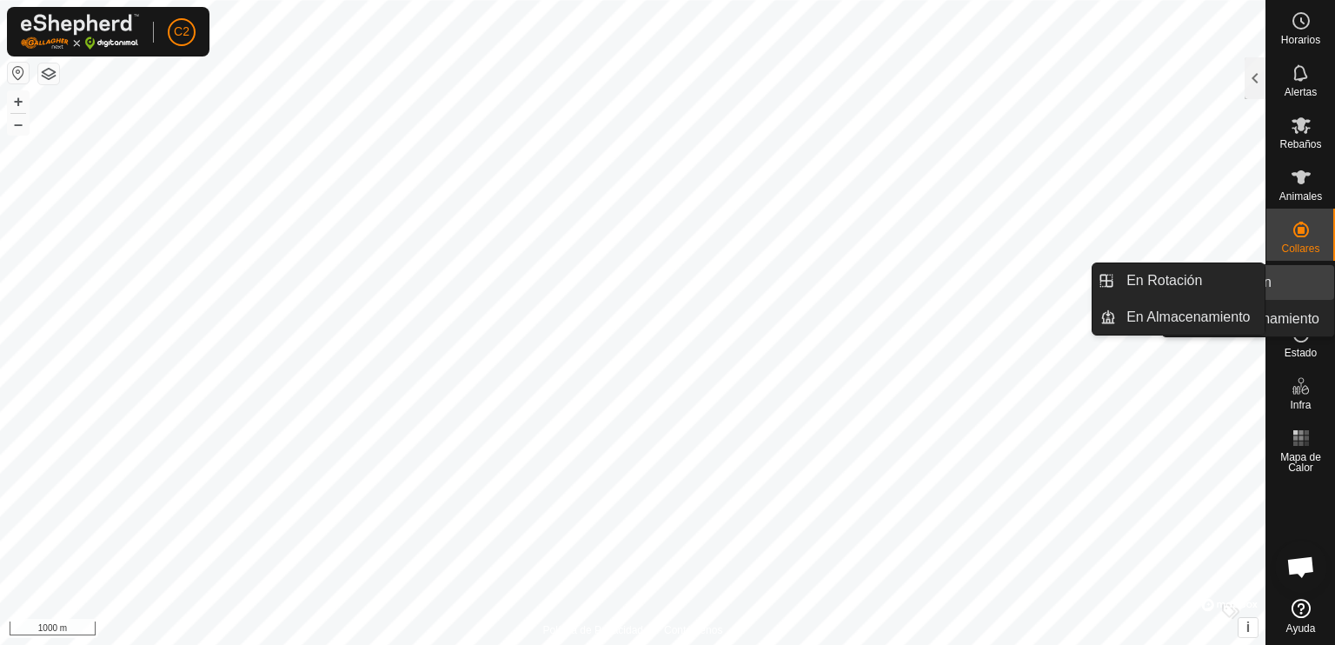
click at [1299, 287] on link "En Rotación" at bounding box center [1260, 282] width 149 height 35
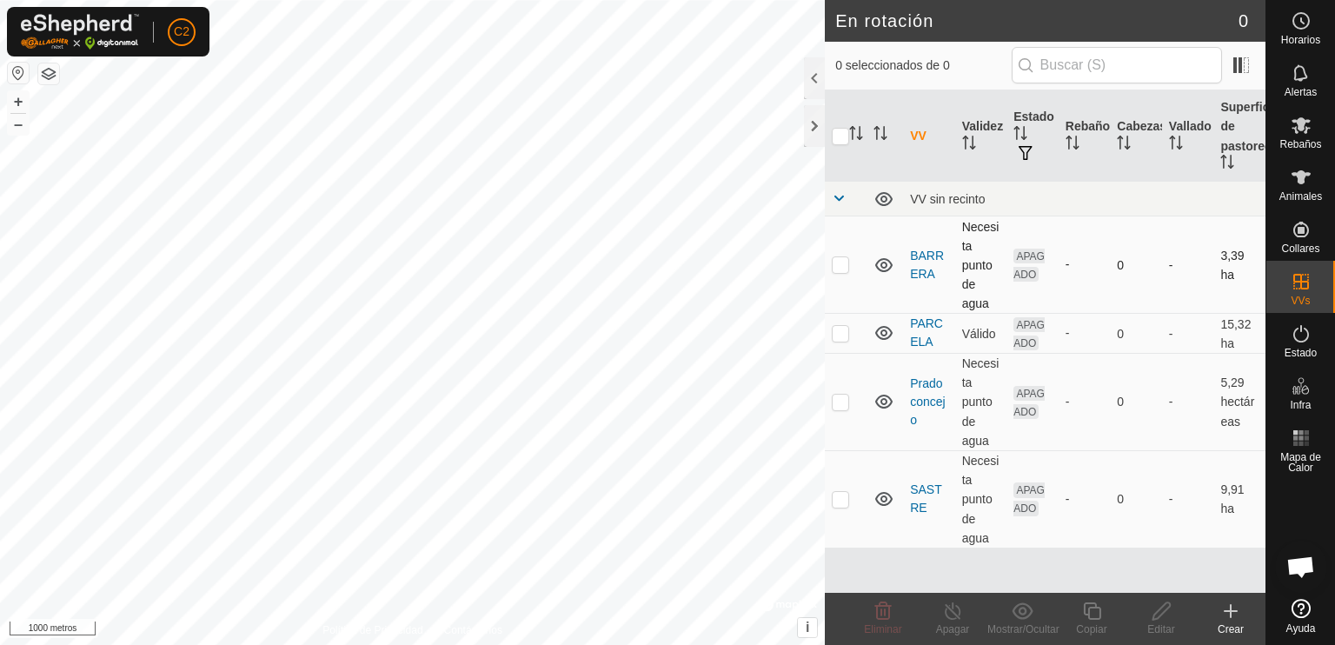
click at [847, 266] on p-checkbox at bounding box center [840, 264] width 17 height 14
checkbox input "true"
click at [835, 329] on p-checkbox at bounding box center [840, 333] width 17 height 14
checkbox input "true"
click at [833, 404] on p-checkbox at bounding box center [840, 402] width 17 height 14
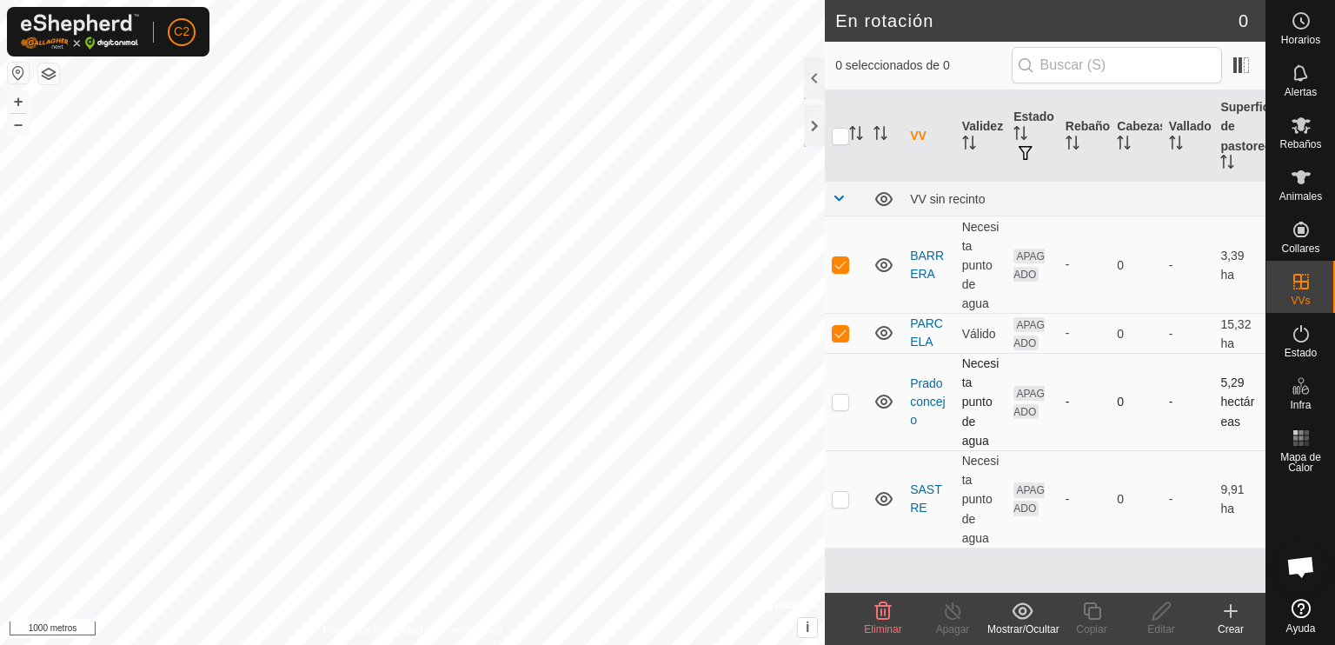
checkbox input "true"
click at [843, 506] on td at bounding box center [846, 498] width 42 height 97
checkbox input "true"
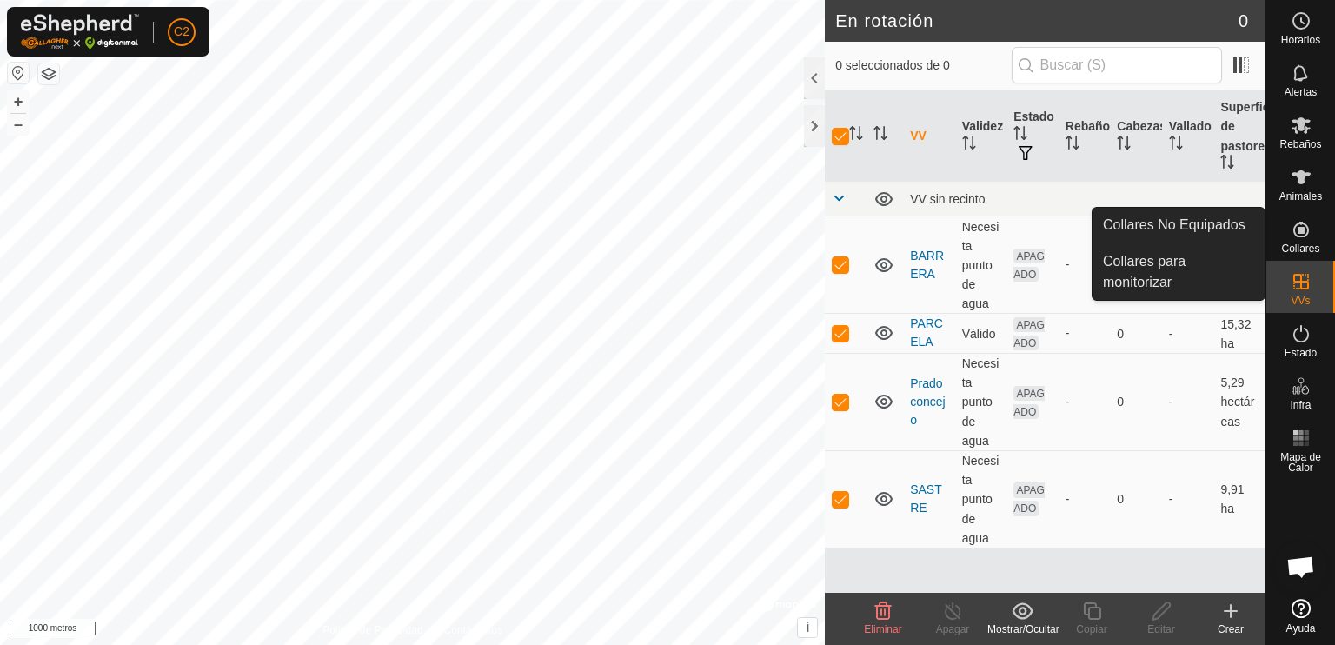
click at [1302, 230] on icon at bounding box center [1301, 230] width 16 height 16
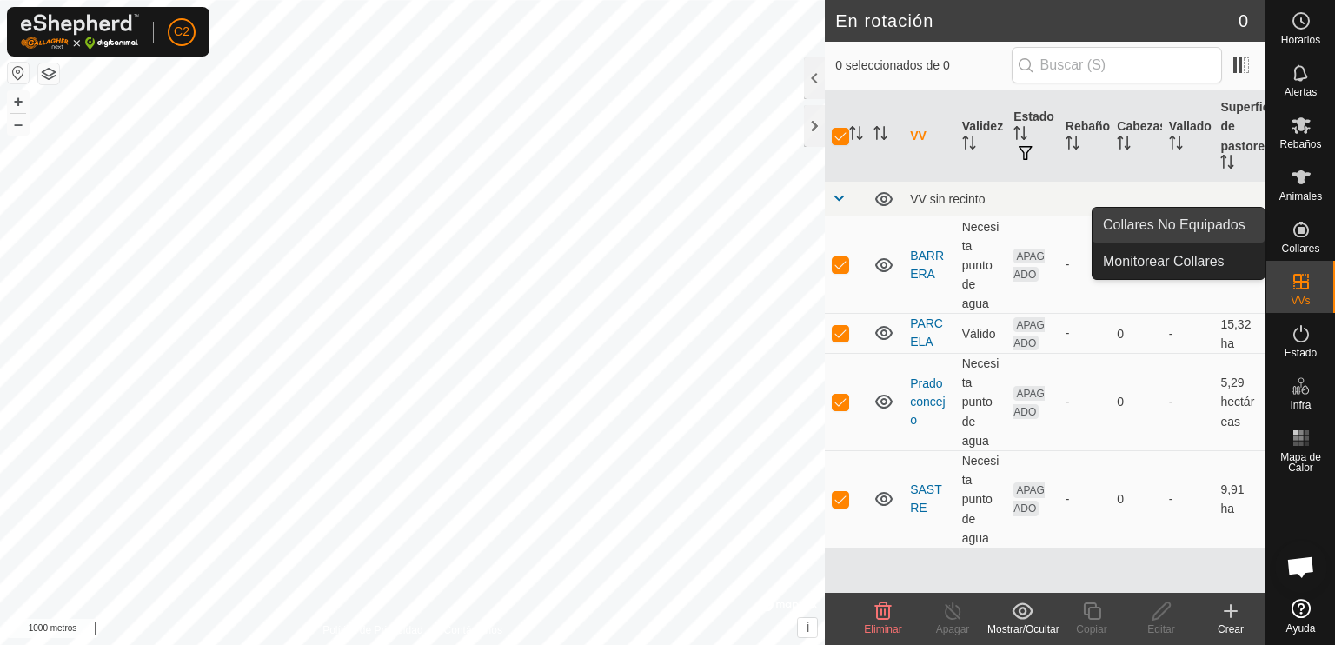
click at [1202, 225] on link "Collares No Equipados" at bounding box center [1179, 225] width 172 height 35
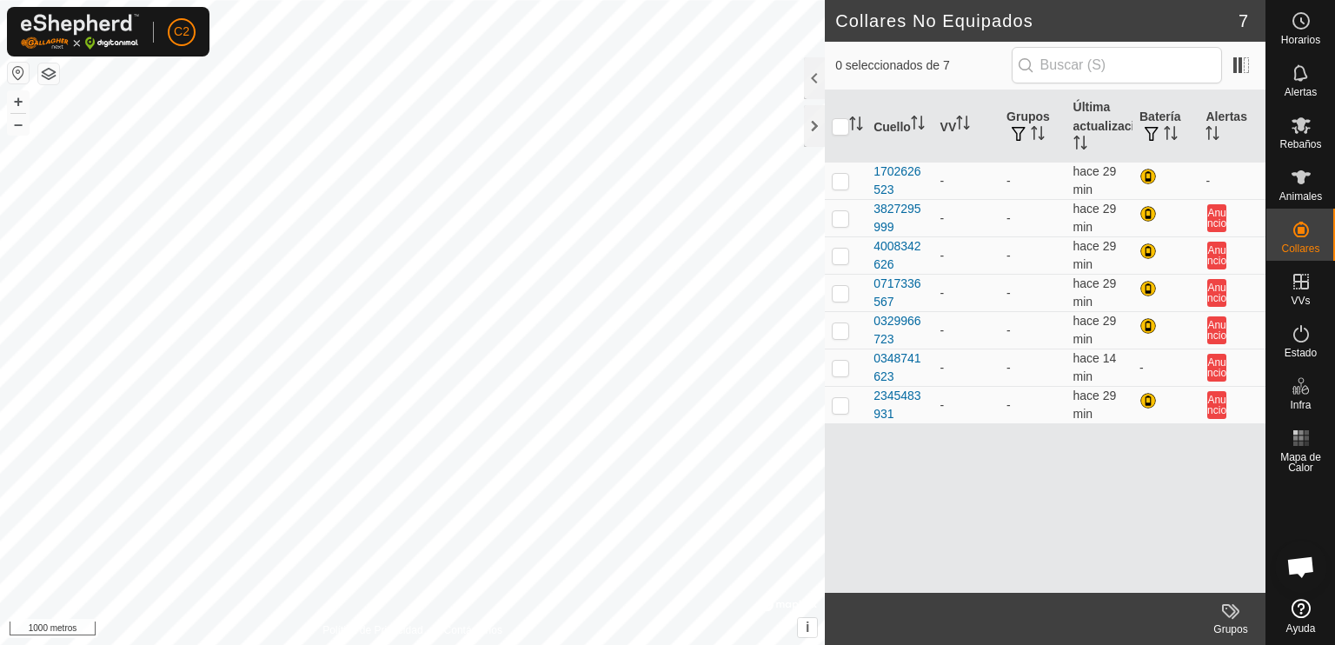
click at [17, 68] on button "button" at bounding box center [18, 73] width 21 height 21
click at [19, 74] on button "button" at bounding box center [18, 73] width 21 height 21
click at [808, 130] on div at bounding box center [814, 126] width 21 height 42
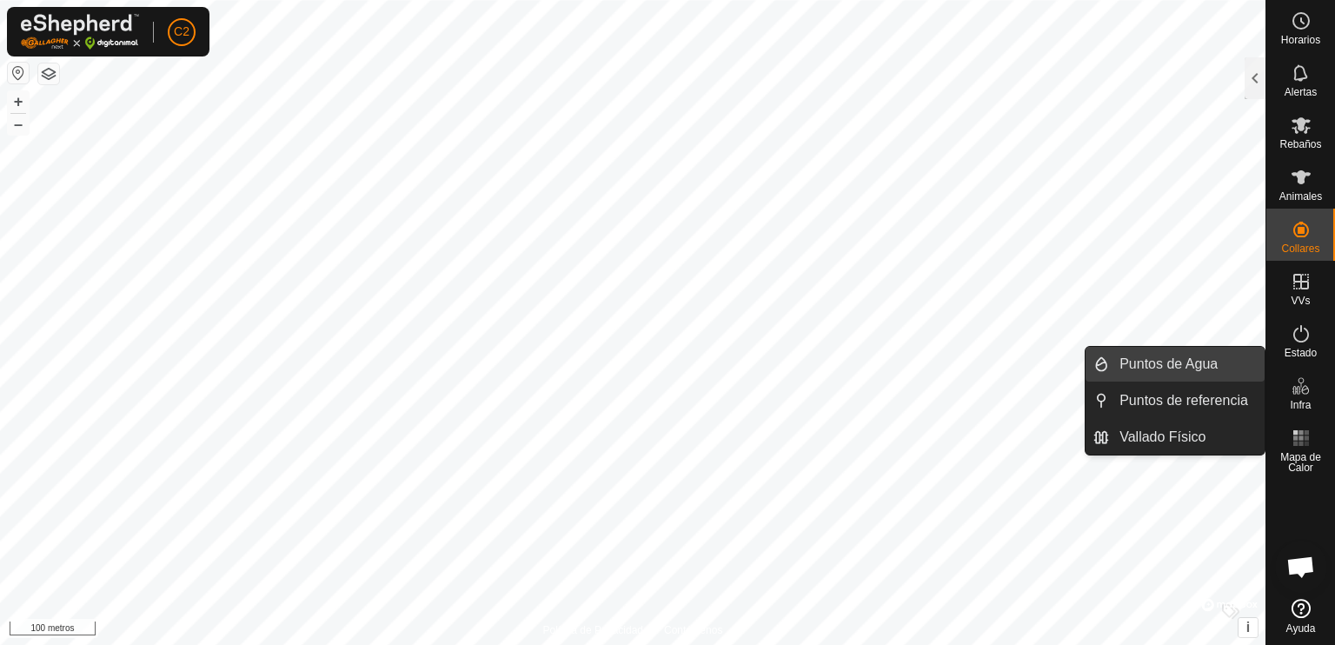
click at [1158, 362] on link "Puntos de Agua" at bounding box center [1187, 364] width 156 height 35
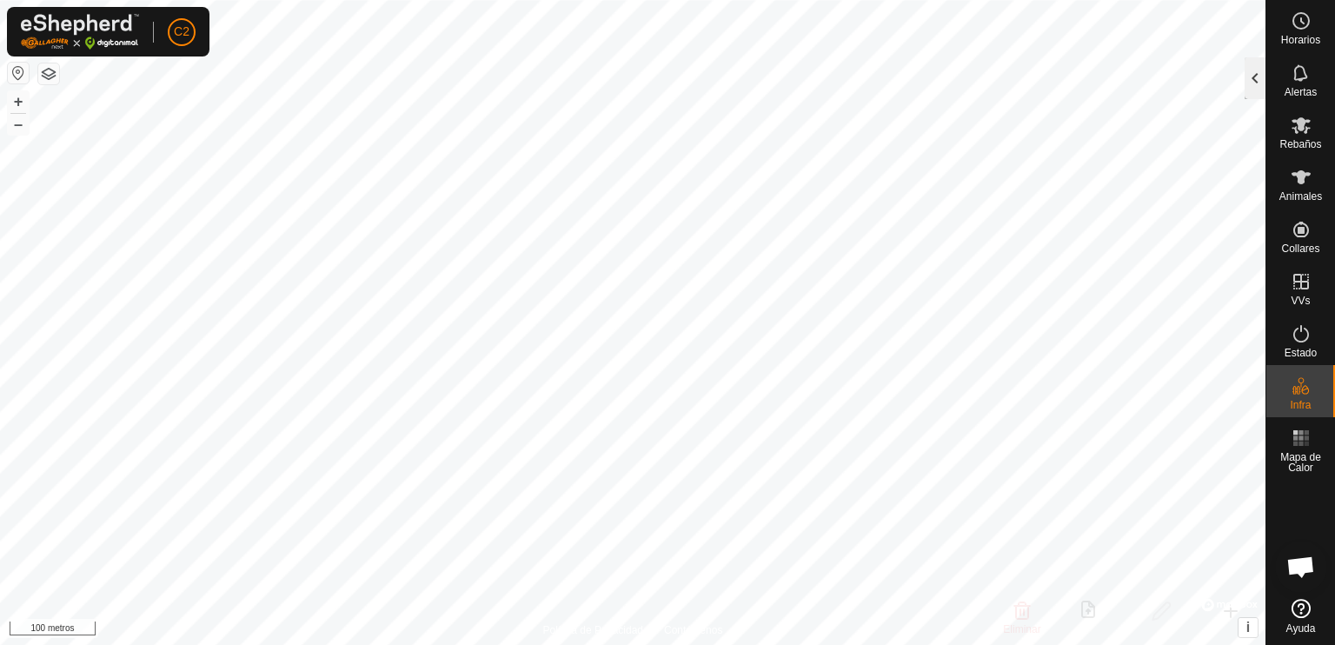
click at [1250, 79] on div at bounding box center [1255, 78] width 21 height 42
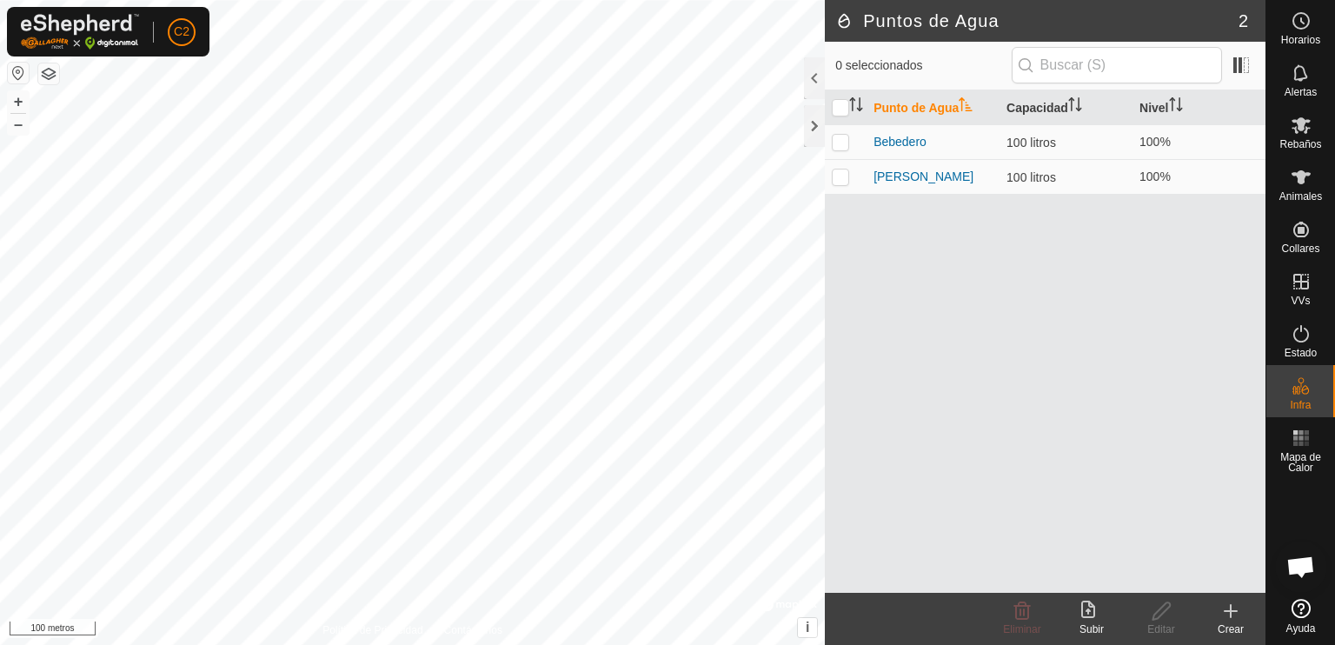
click at [1232, 621] on icon at bounding box center [1230, 611] width 21 height 21
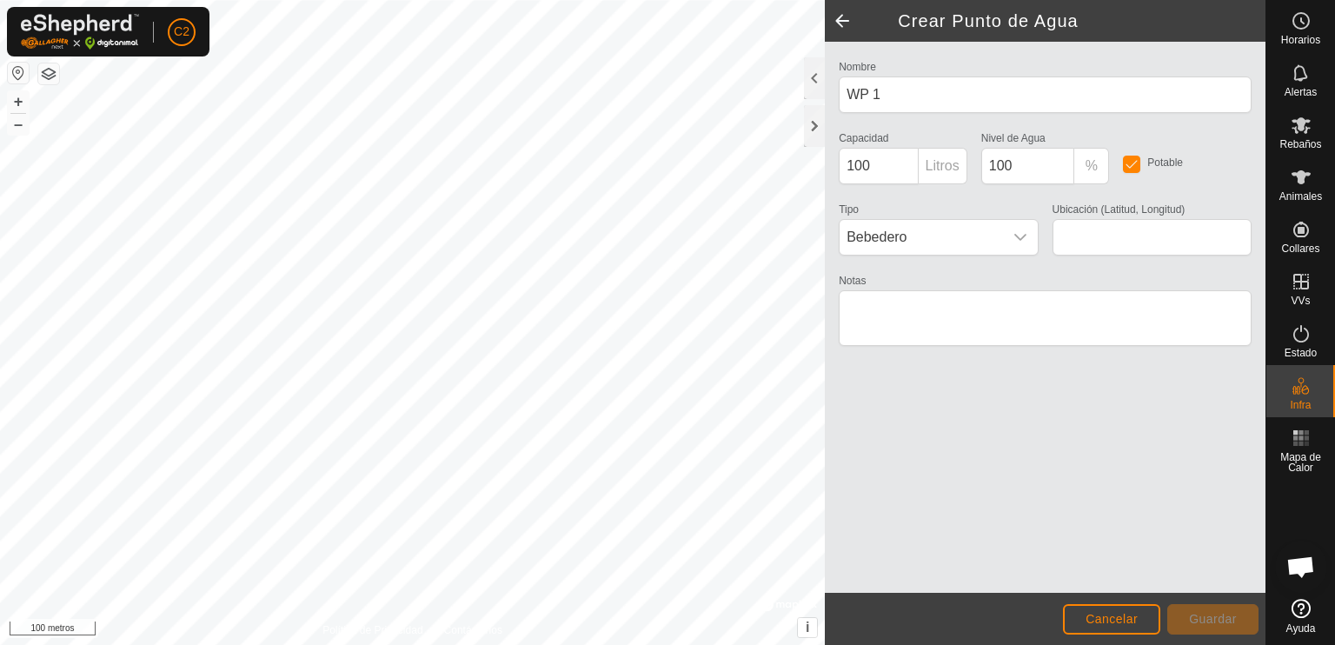
type input "40.729826, -4.442738"
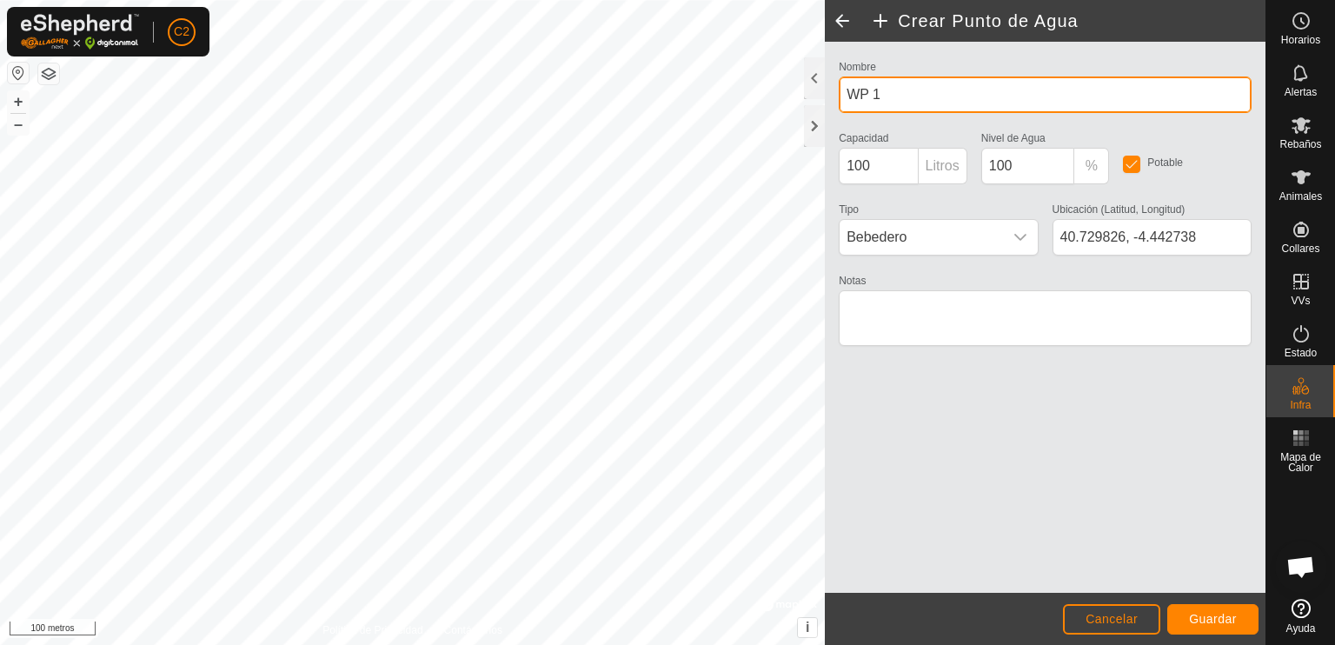
drag, startPoint x: 889, startPoint y: 95, endPoint x: 856, endPoint y: 97, distance: 33.1
click at [834, 86] on div "Nombre WP 1" at bounding box center [1045, 84] width 427 height 57
type input "POZO"
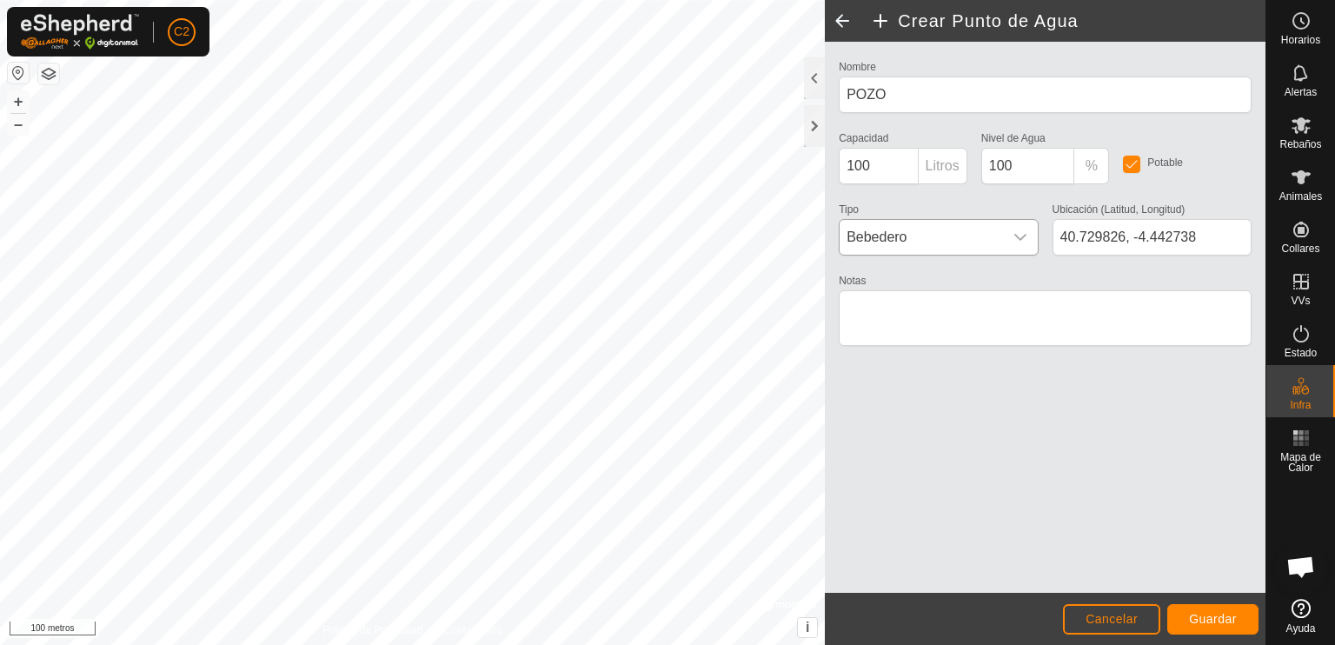
click at [1020, 238] on icon "disparador desplegable" at bounding box center [1020, 237] width 14 height 14
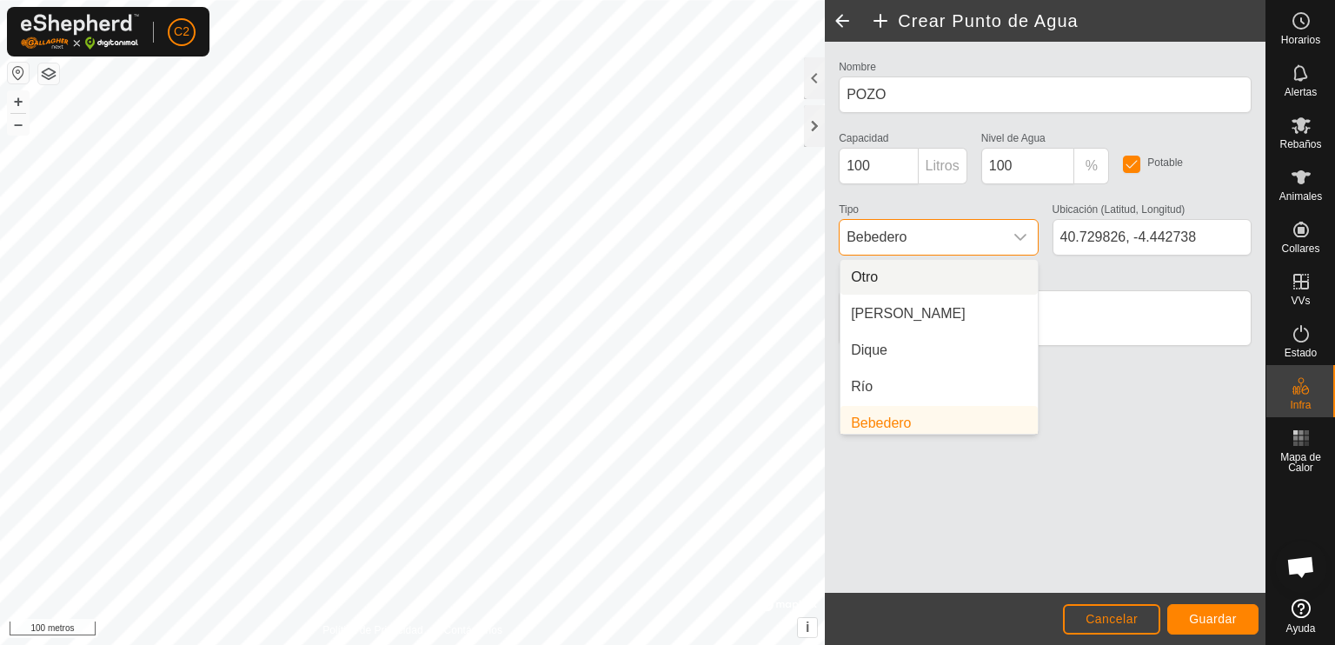
scroll to position [6, 0]
click at [926, 280] on li "Otro" at bounding box center [938, 271] width 197 height 35
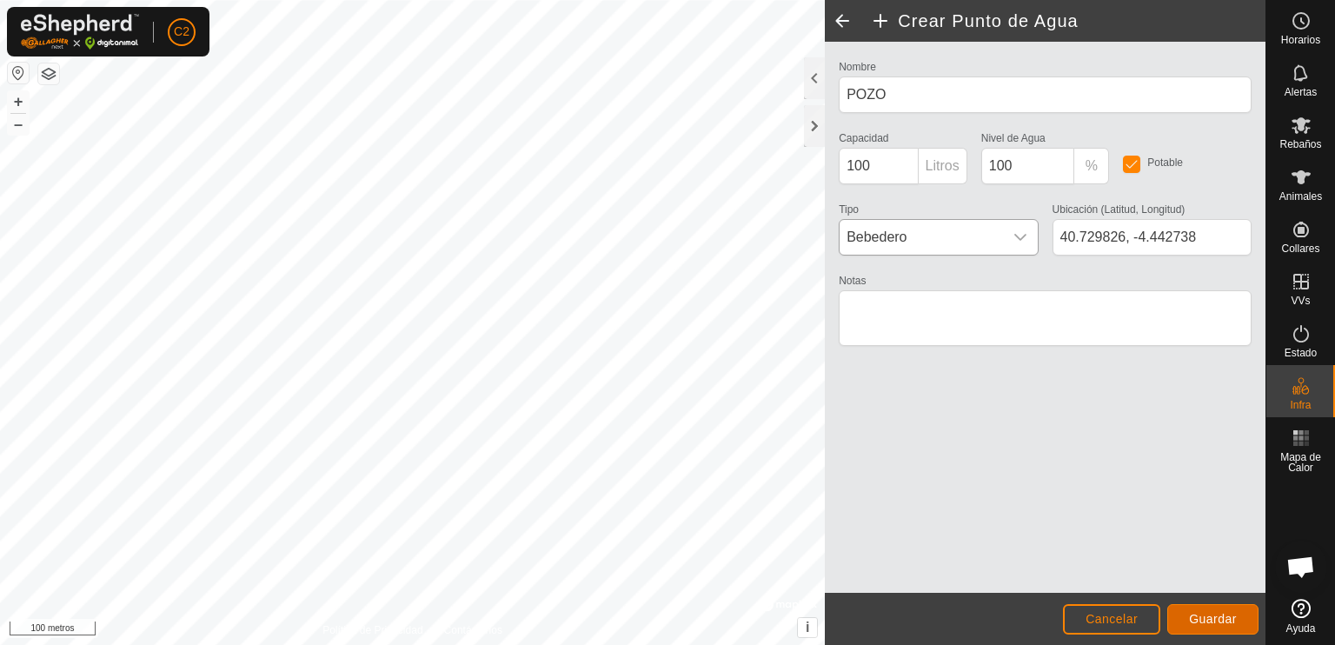
click at [1226, 621] on font "Guardar" at bounding box center [1213, 619] width 48 height 14
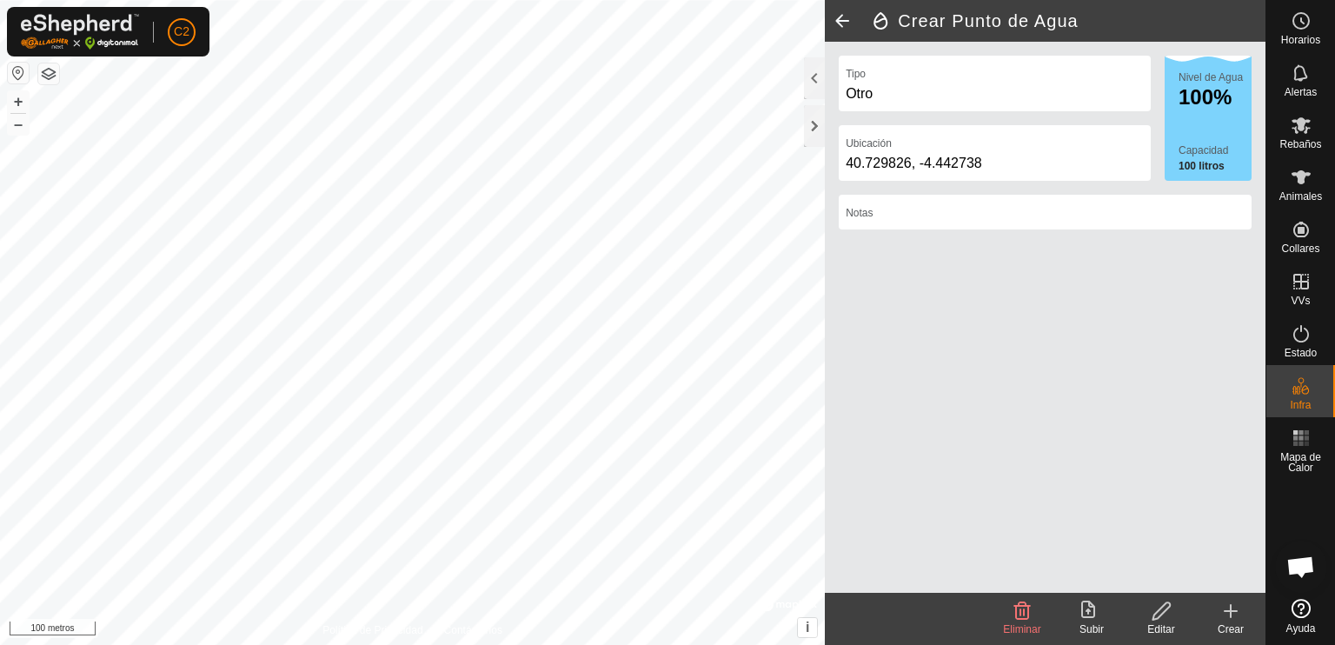
click at [864, 91] on font "Otro" at bounding box center [859, 93] width 27 height 15
click at [872, 87] on font "Otro" at bounding box center [859, 93] width 27 height 15
drag, startPoint x: 1156, startPoint y: 621, endPoint x: 1155, endPoint y: 611, distance: 10.5
click at [1155, 611] on div "Editar" at bounding box center [1161, 619] width 70 height 52
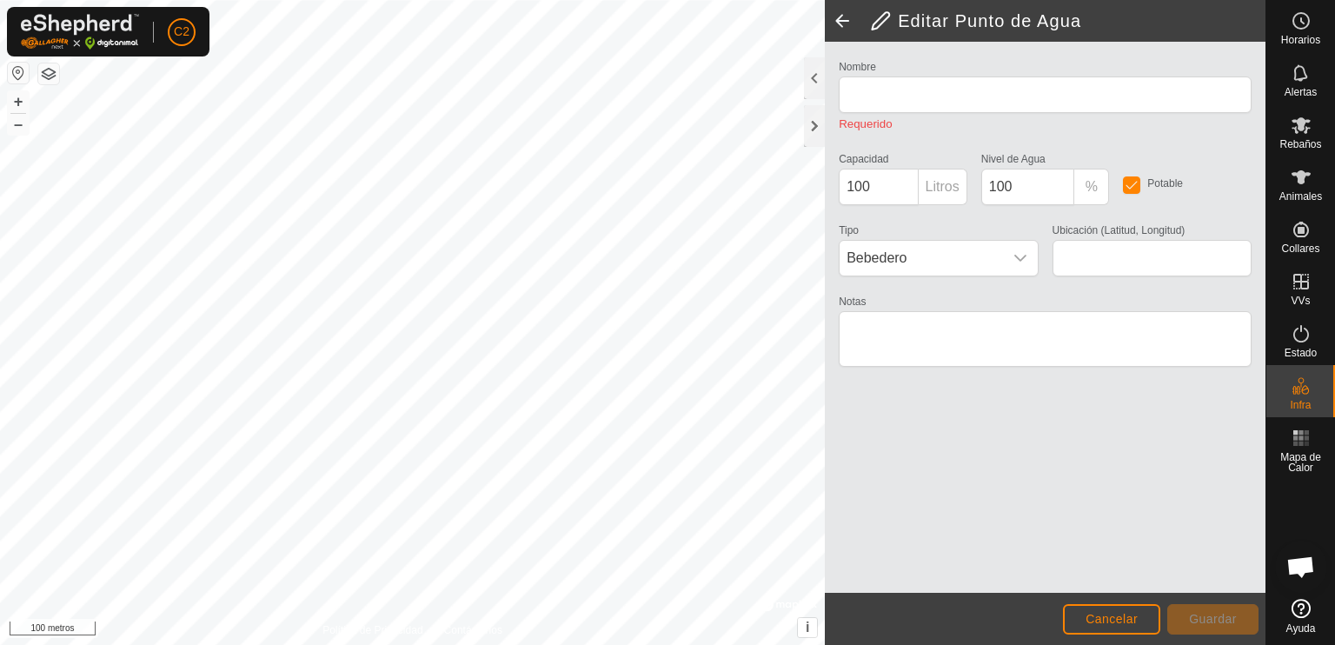
type input "POZO"
type input "40.729826, -4.442738"
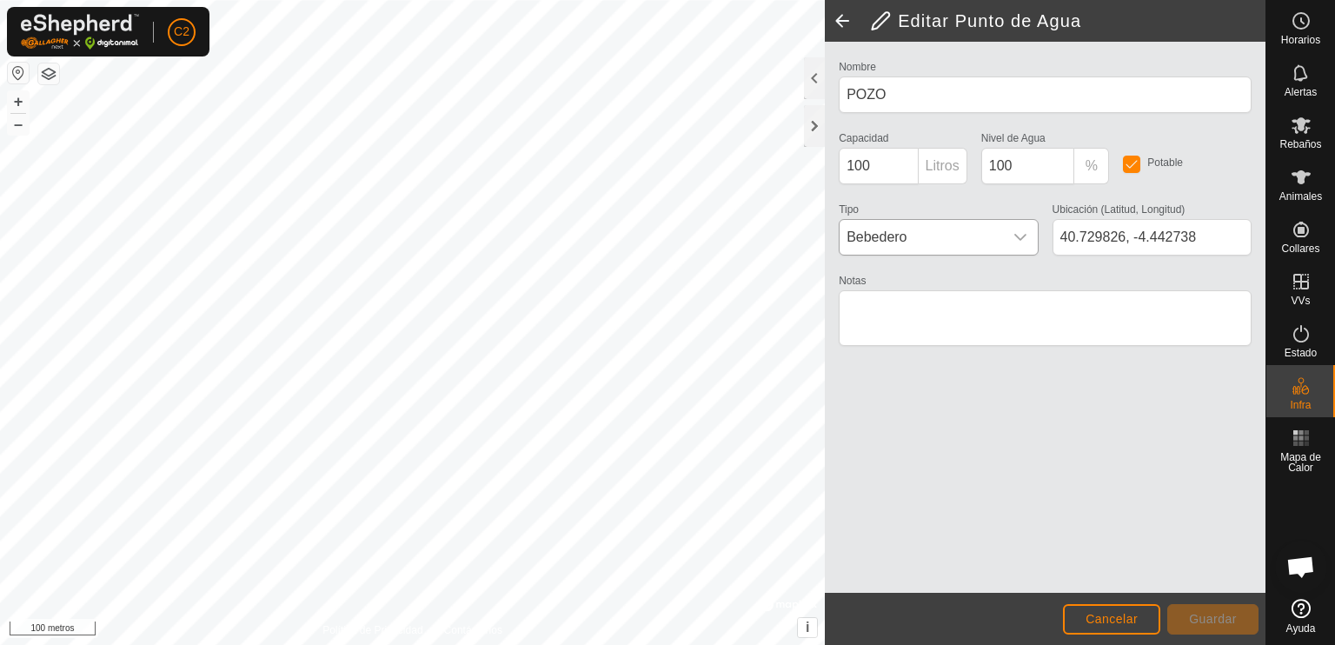
click at [1015, 237] on icon "disparador desplegable" at bounding box center [1020, 237] width 12 height 7
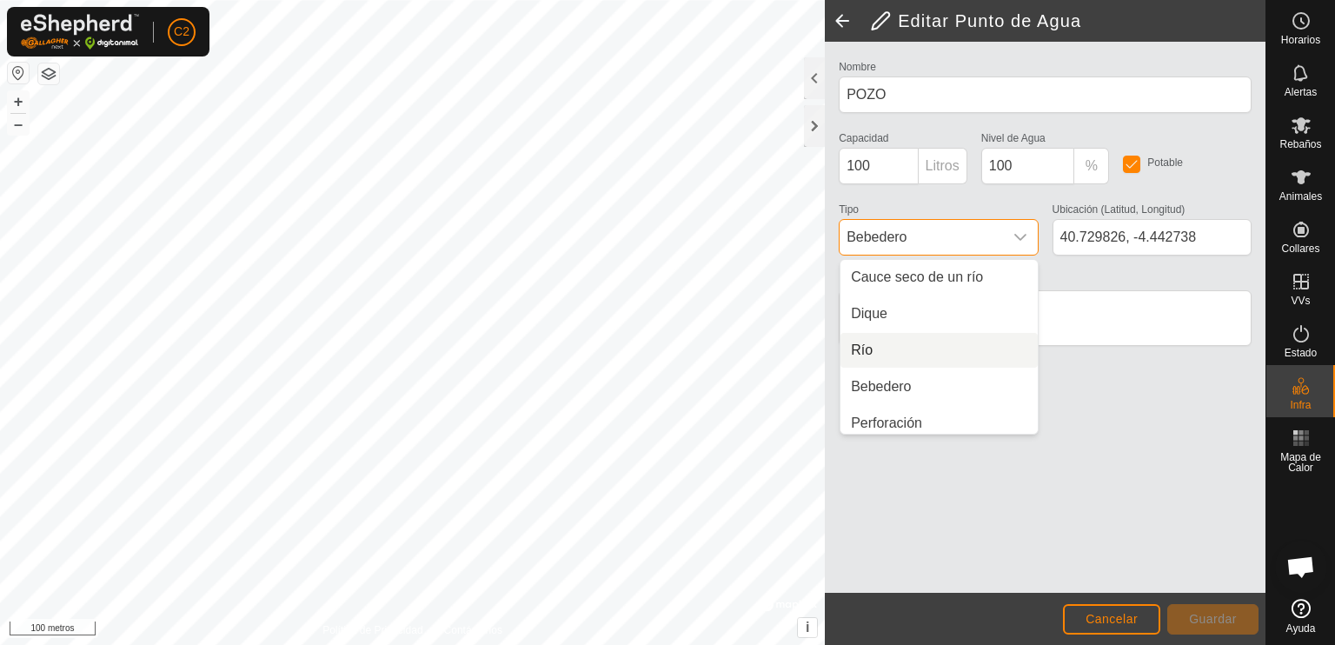
scroll to position [43, 0]
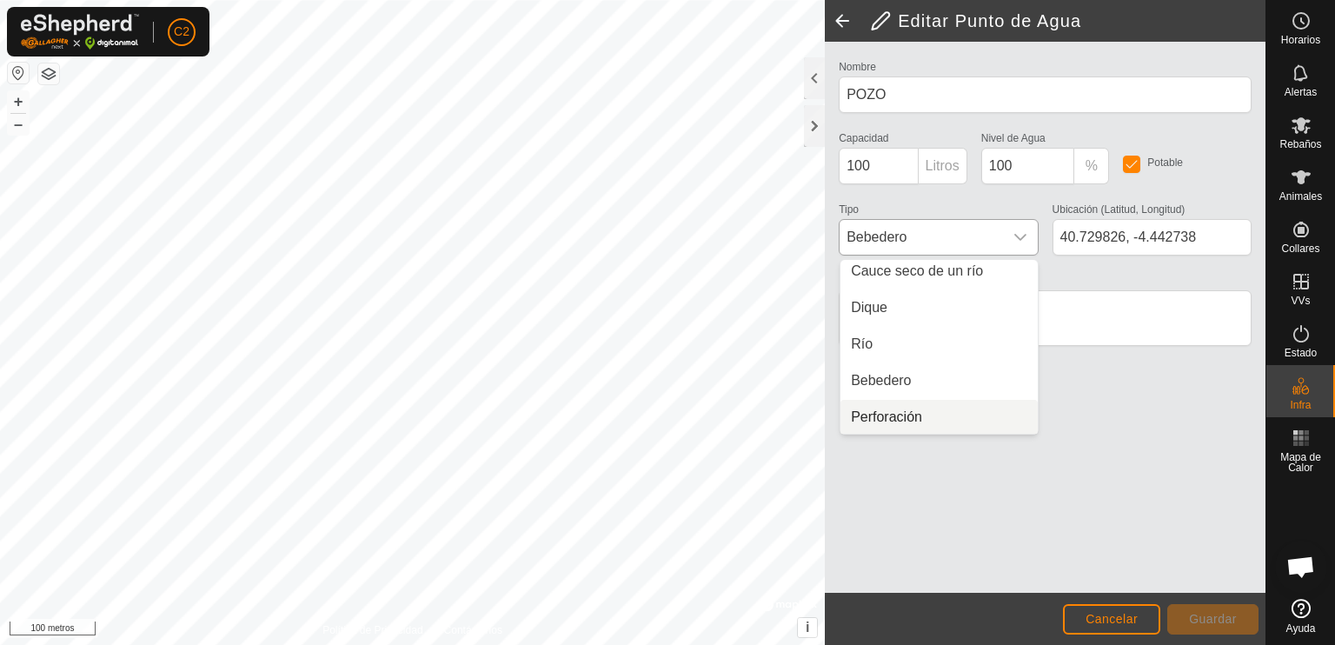
click at [926, 417] on li "Perforación" at bounding box center [938, 417] width 197 height 35
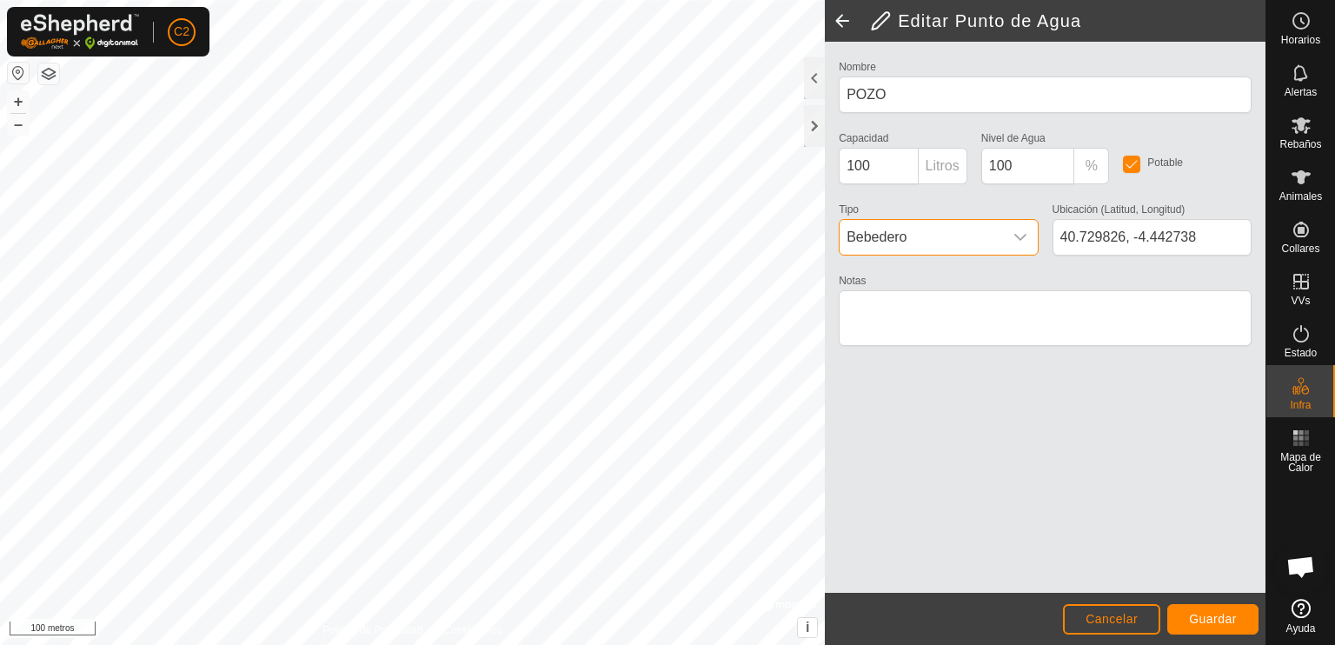
click at [1020, 236] on icon "disparador desplegable" at bounding box center [1020, 237] width 14 height 14
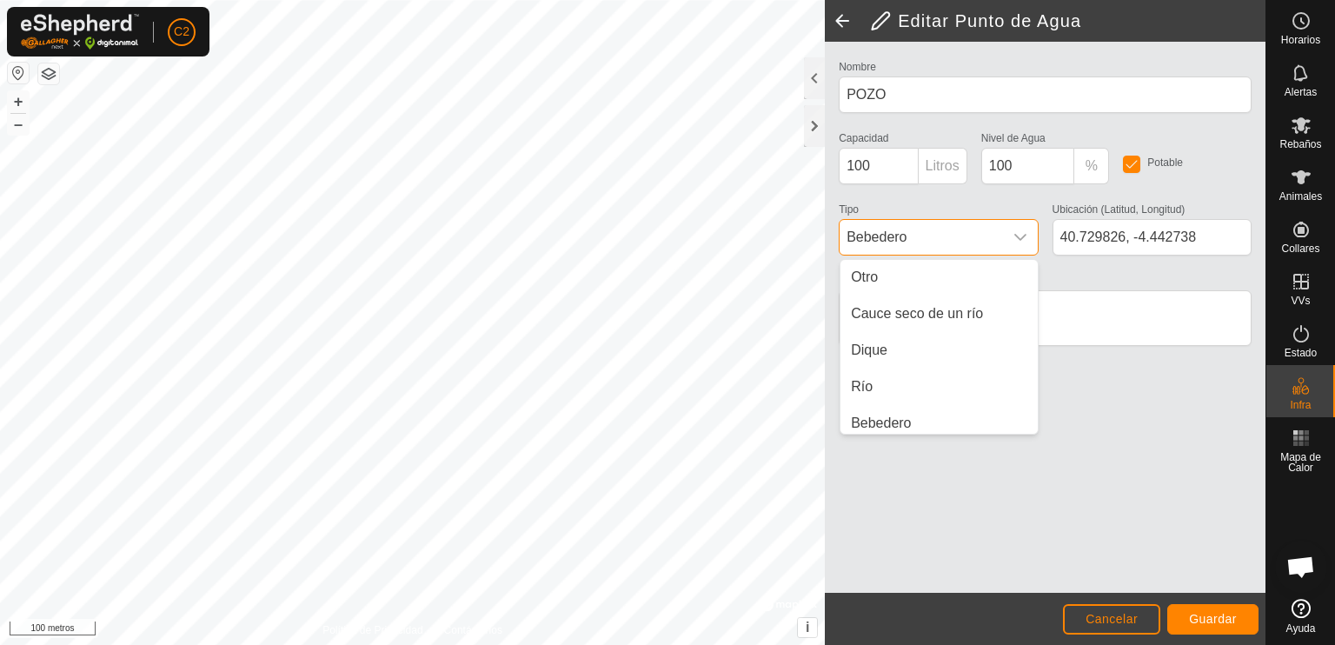
scroll to position [43, 0]
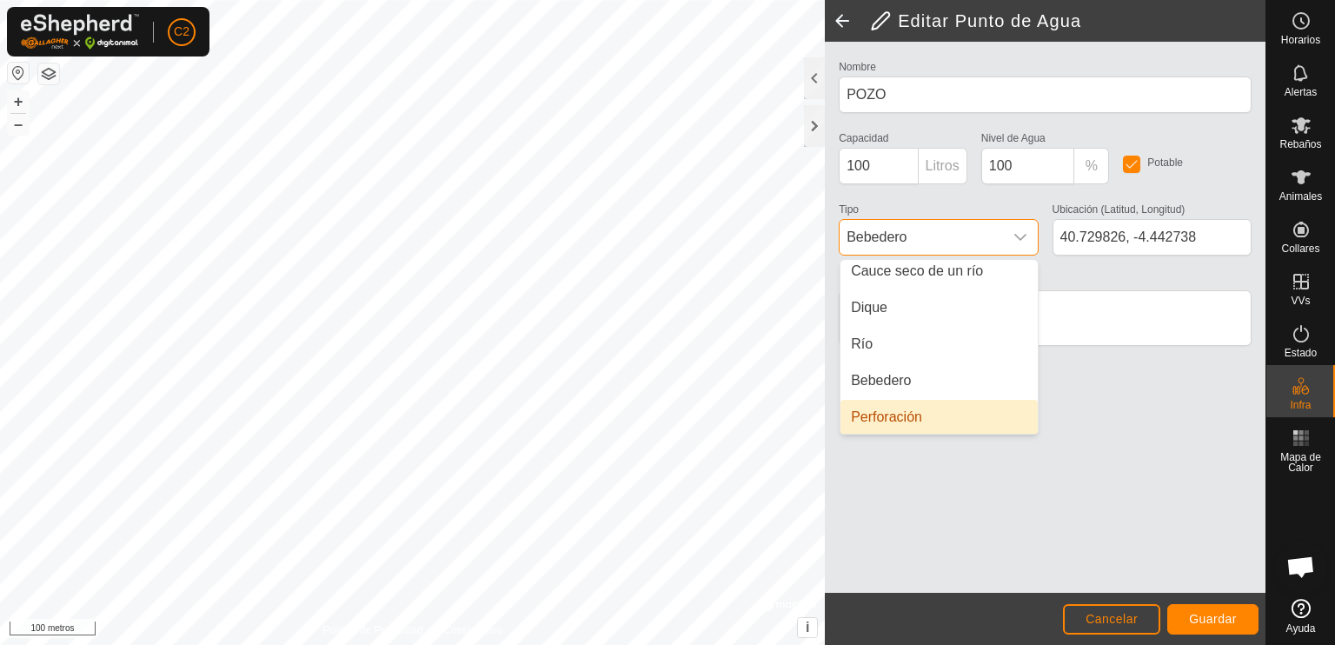
click at [927, 422] on li "Perforación" at bounding box center [938, 417] width 197 height 35
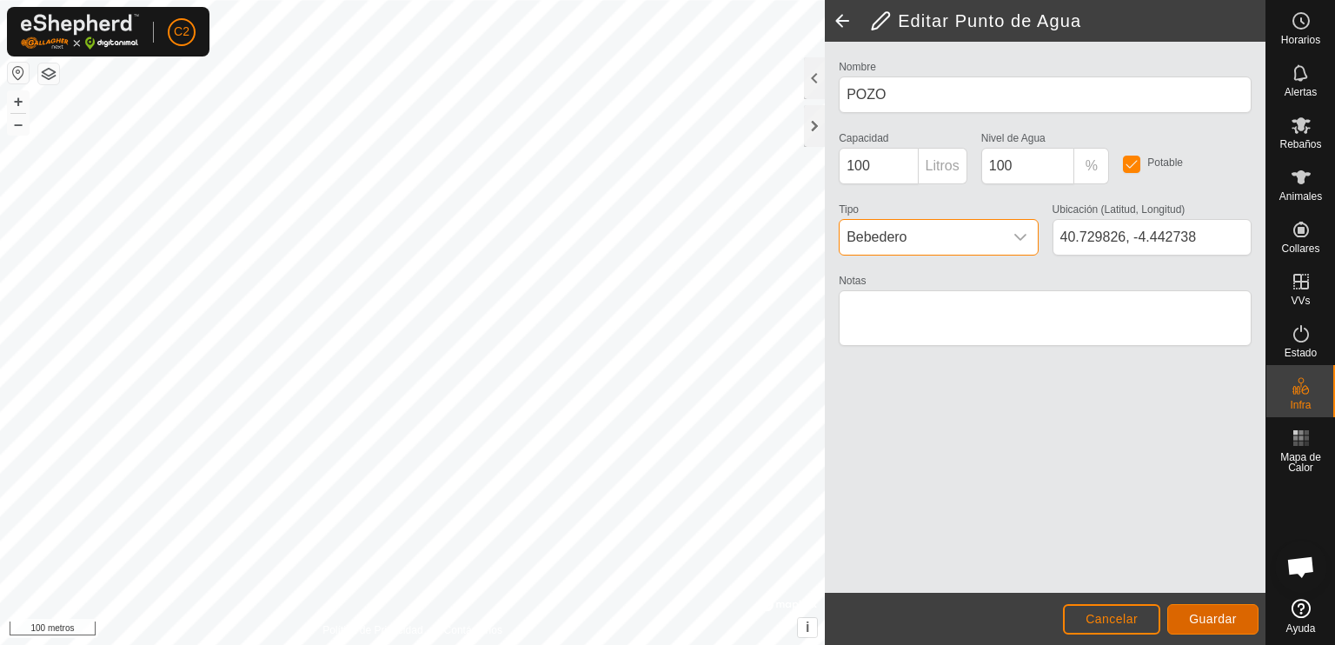
click at [1229, 613] on font "Guardar" at bounding box center [1213, 619] width 48 height 14
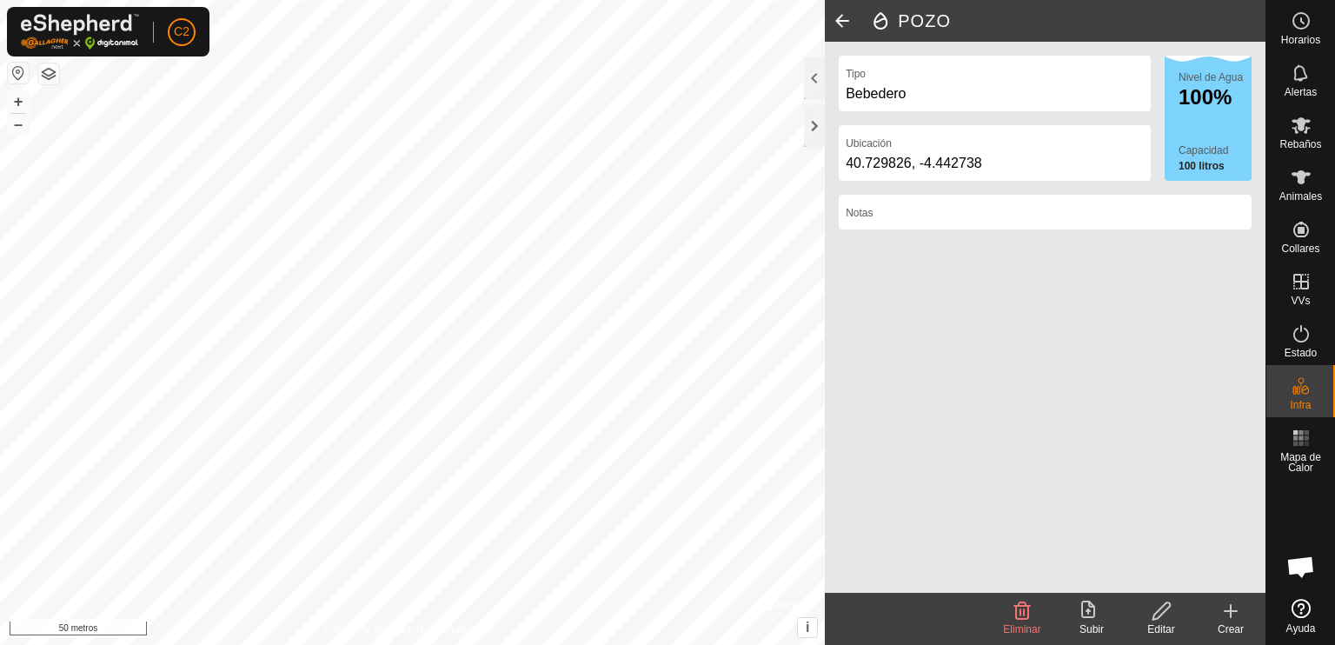
click at [856, 498] on div "POZO Tipo Bebedero Ubicación 40.729826, -4.442738 Nivel de Agua 100% Capacidad …" at bounding box center [632, 322] width 1265 height 645
click at [965, 301] on div "POZO Tipo Bebedero Ubicación 40.729826, -4.442738 Nivel de Agua 100% Capacidad …" at bounding box center [632, 322] width 1265 height 645
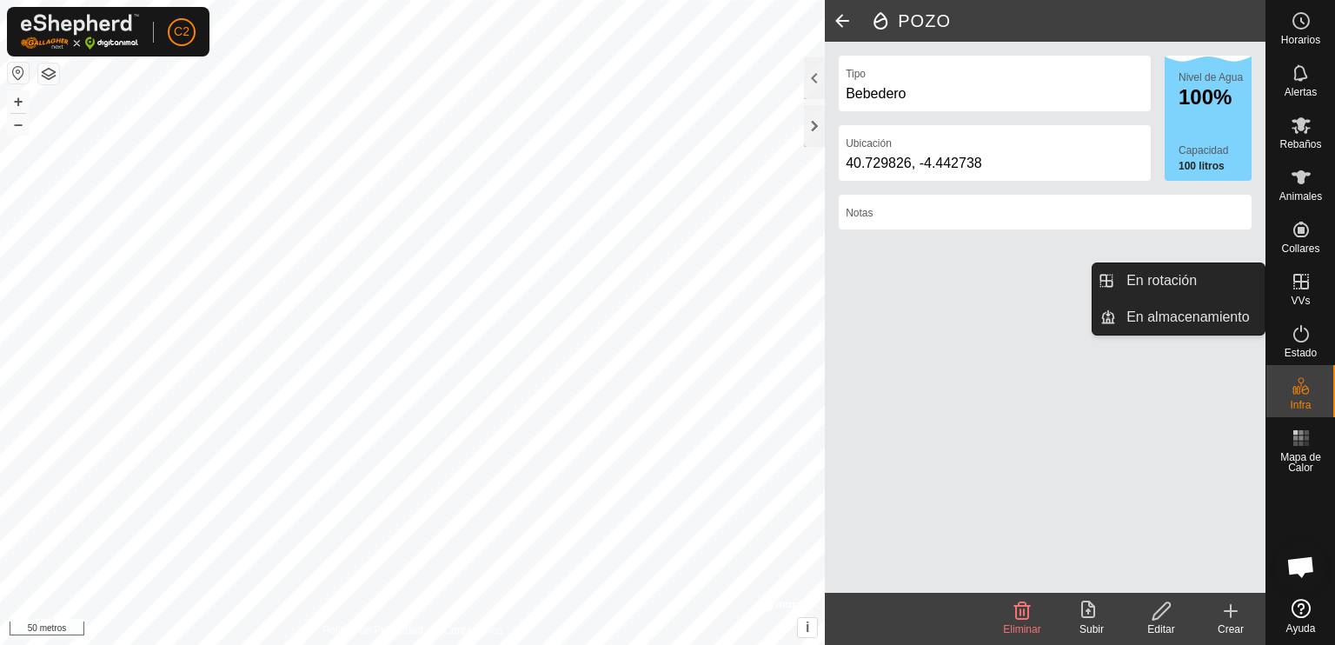
click at [1305, 285] on icon at bounding box center [1301, 281] width 21 height 21
click at [1166, 276] on link "En rotación" at bounding box center [1190, 280] width 149 height 35
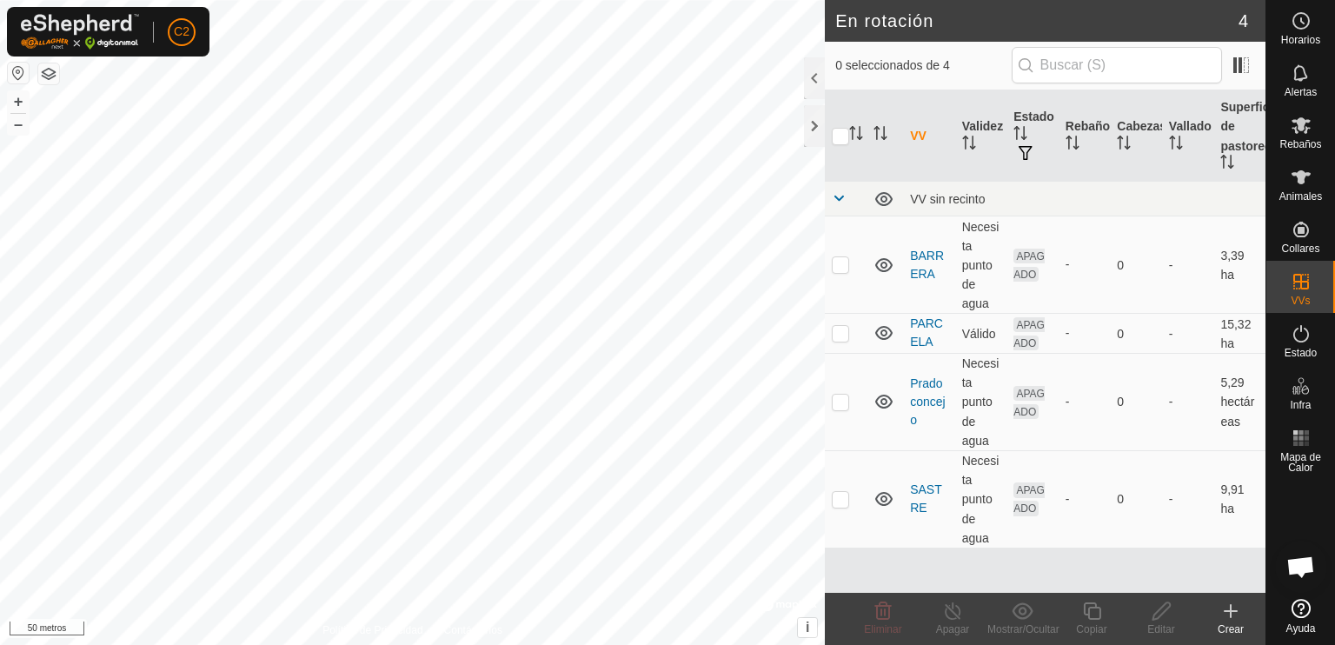
click at [1228, 615] on icon at bounding box center [1230, 611] width 21 height 21
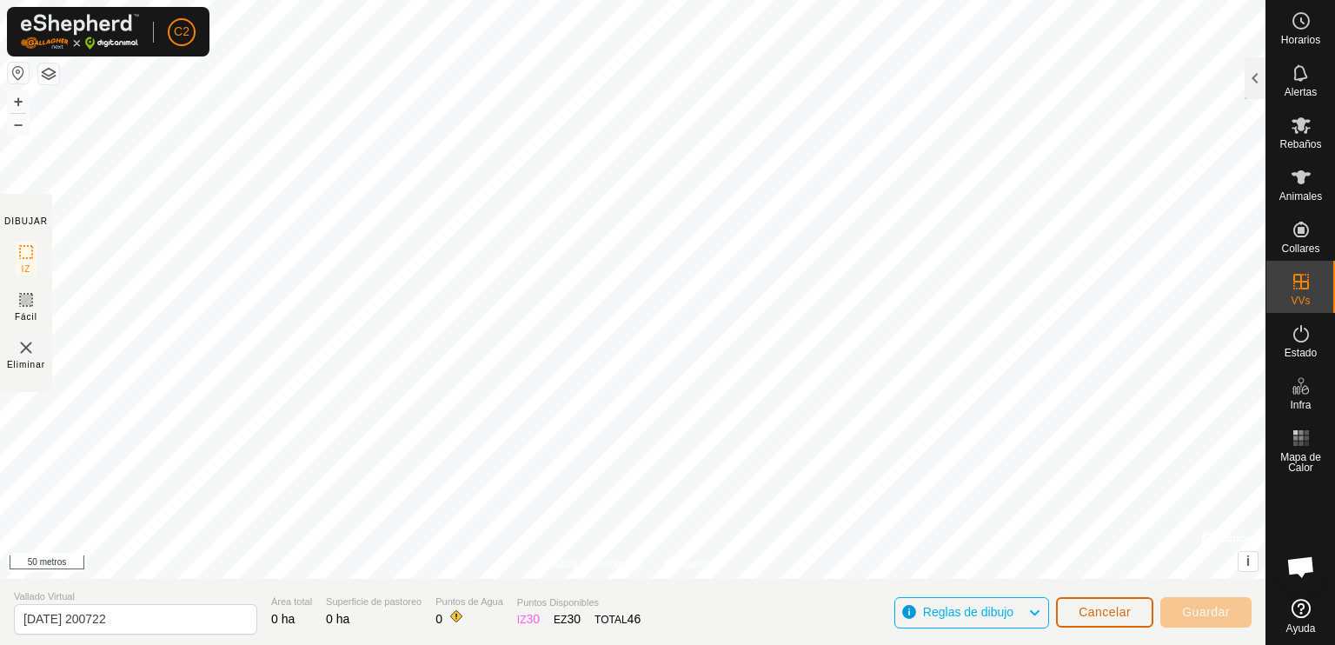
click at [1101, 610] on font "Cancelar" at bounding box center [1105, 612] width 52 height 14
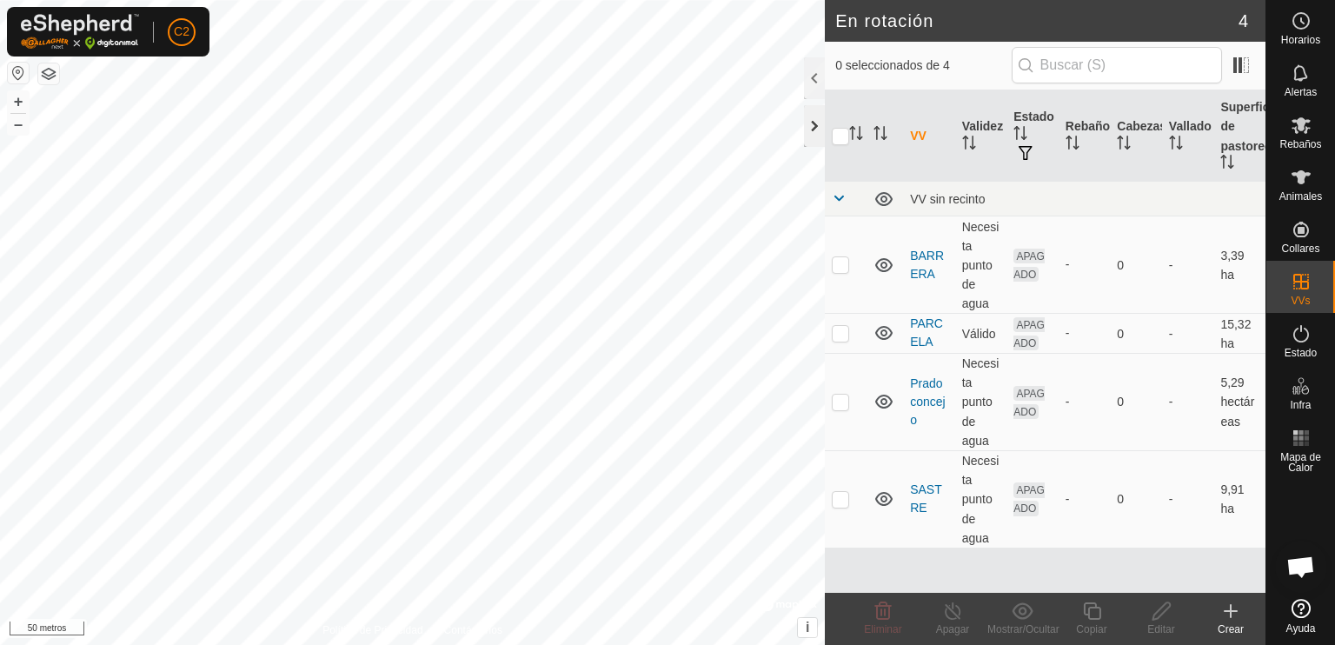
click at [814, 129] on div at bounding box center [814, 126] width 21 height 42
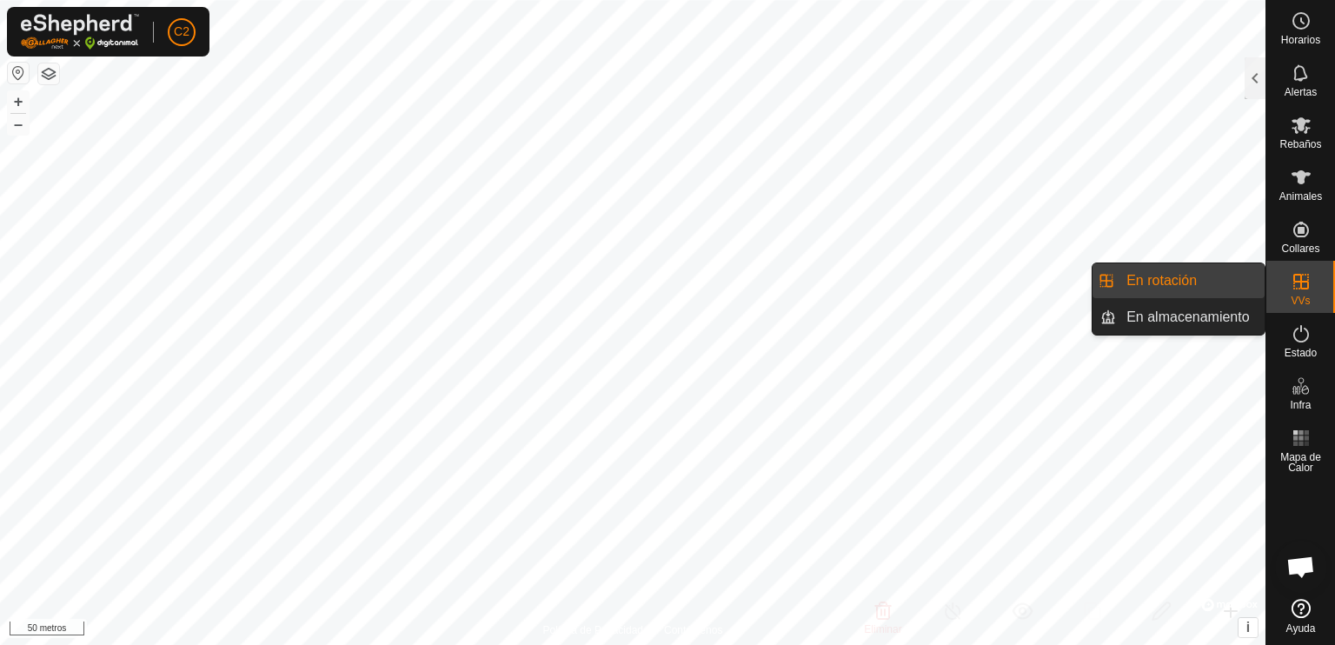
click at [1226, 282] on link "En rotación" at bounding box center [1190, 280] width 149 height 35
click at [1161, 282] on link "En rotación" at bounding box center [1190, 280] width 149 height 35
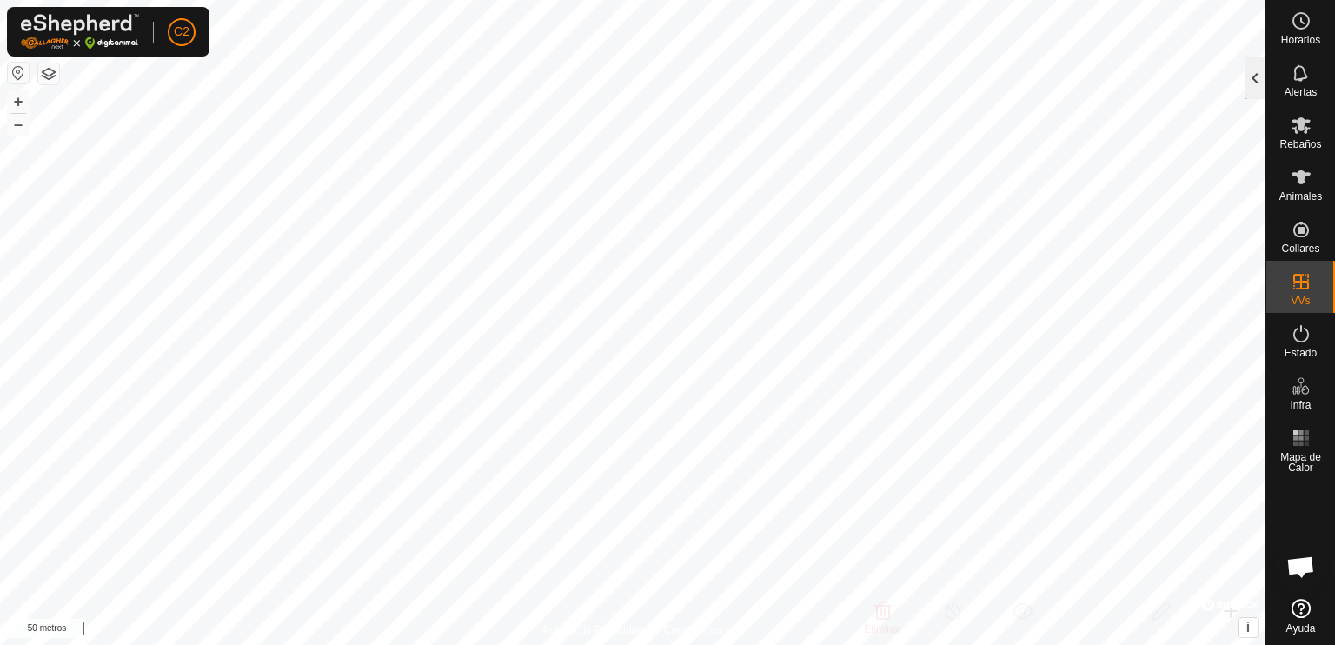
click at [1252, 78] on div at bounding box center [1255, 78] width 21 height 42
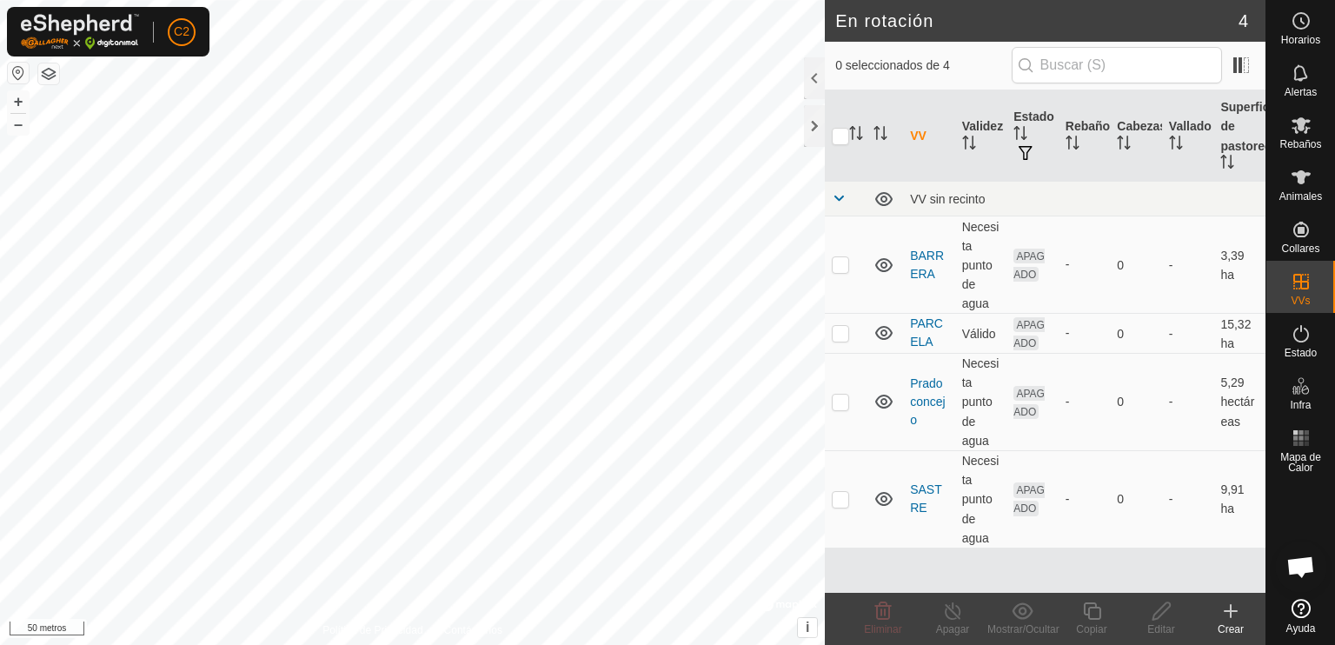
click at [1231, 617] on icon at bounding box center [1231, 611] width 0 height 12
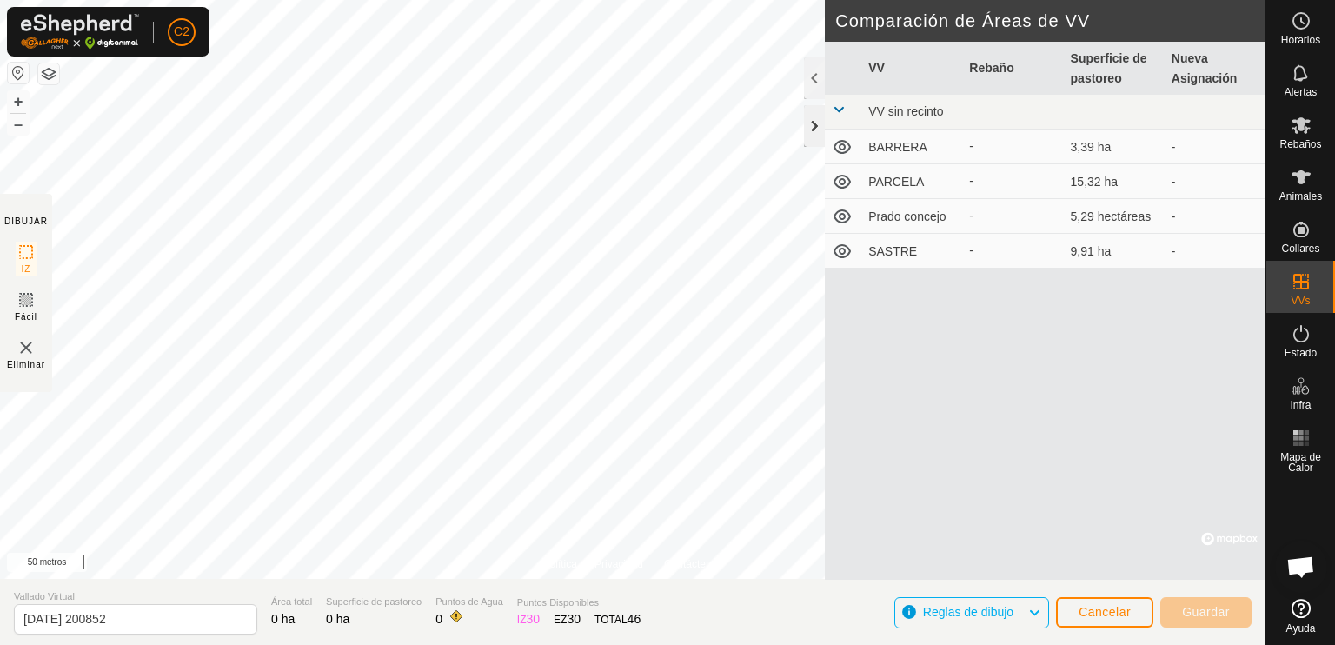
click at [814, 123] on div at bounding box center [814, 126] width 21 height 42
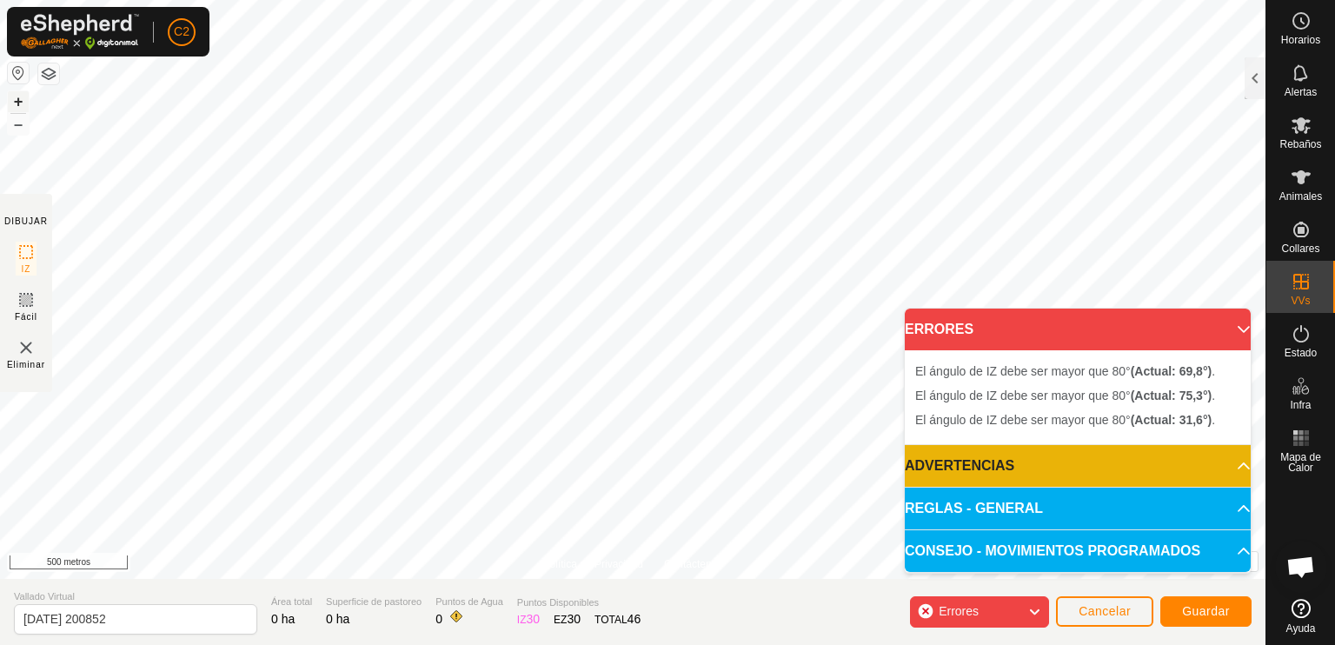
click at [18, 96] on font "+" at bounding box center [19, 101] width 10 height 18
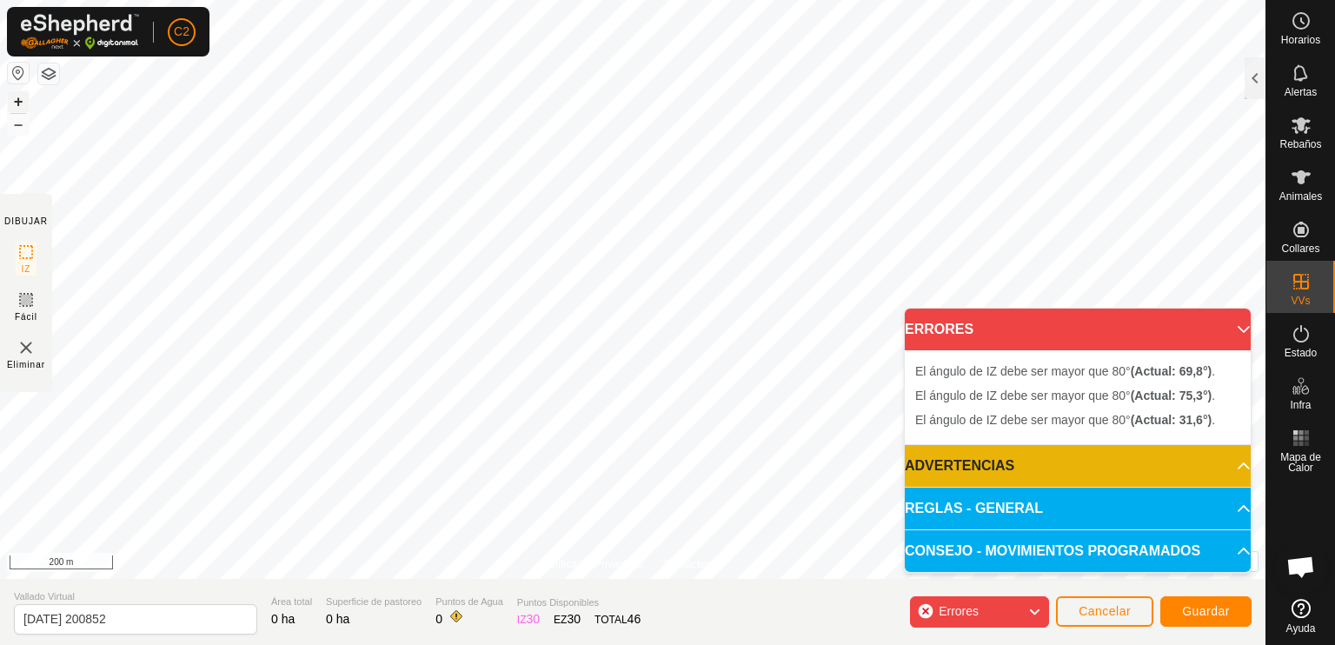
click at [18, 96] on font "+" at bounding box center [19, 101] width 10 height 18
click at [18, 97] on font "+" at bounding box center [19, 101] width 10 height 18
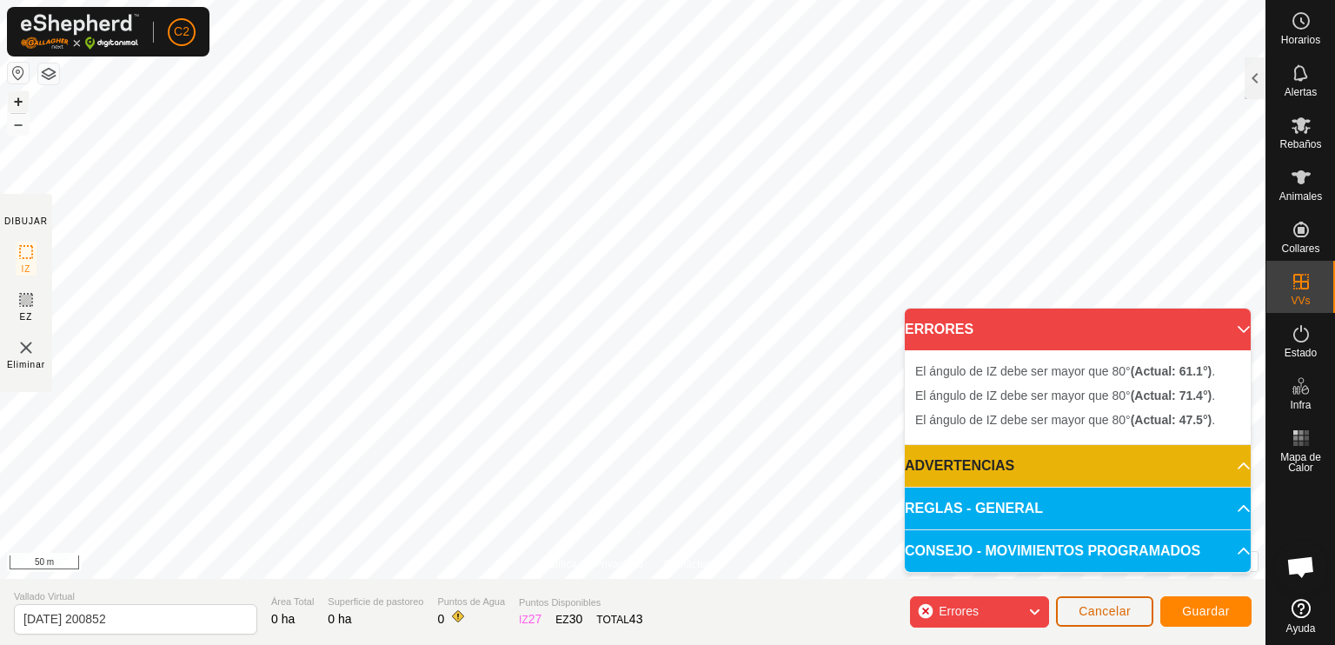
click at [1082, 615] on span "Cancelar" at bounding box center [1105, 611] width 52 height 14
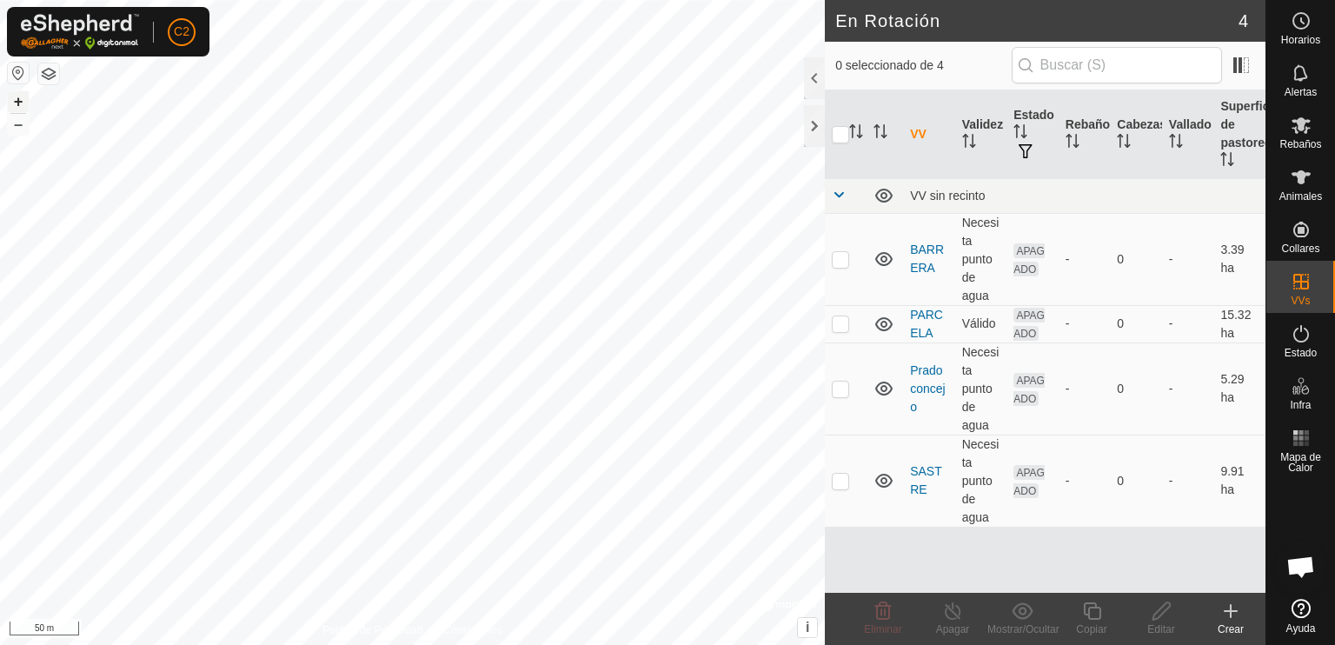
click at [1226, 611] on icon at bounding box center [1231, 611] width 12 height 0
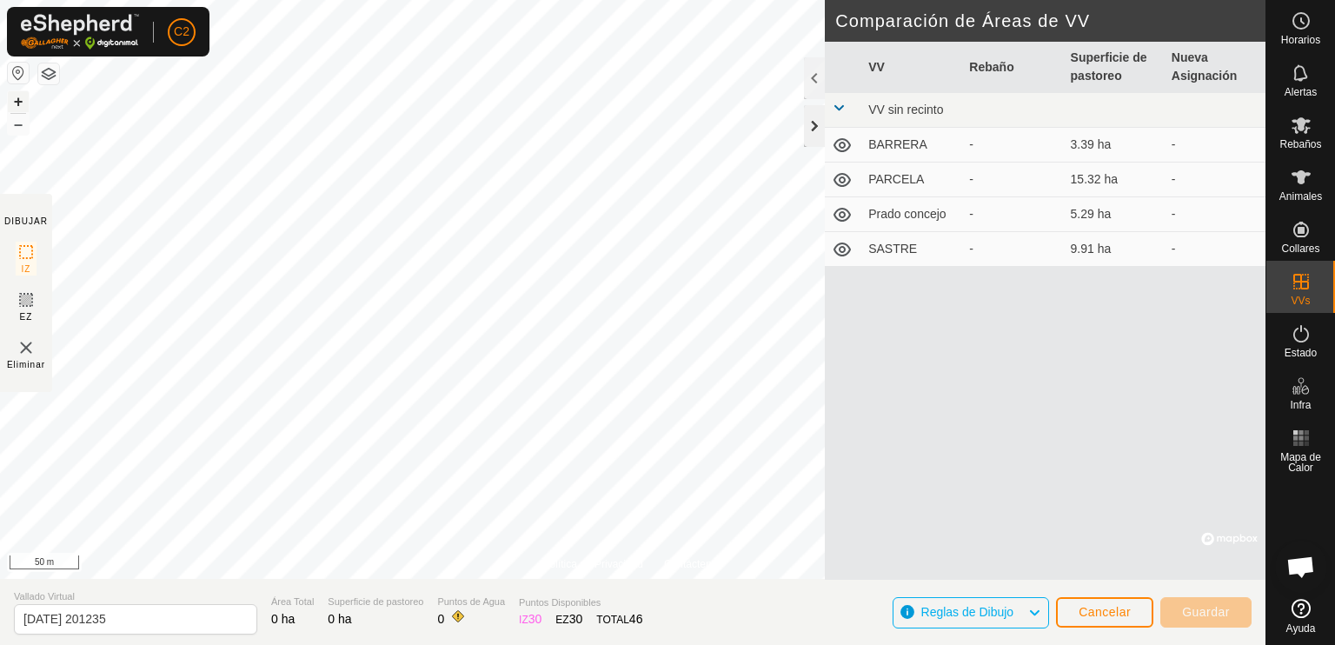
click at [809, 123] on div at bounding box center [814, 126] width 21 height 42
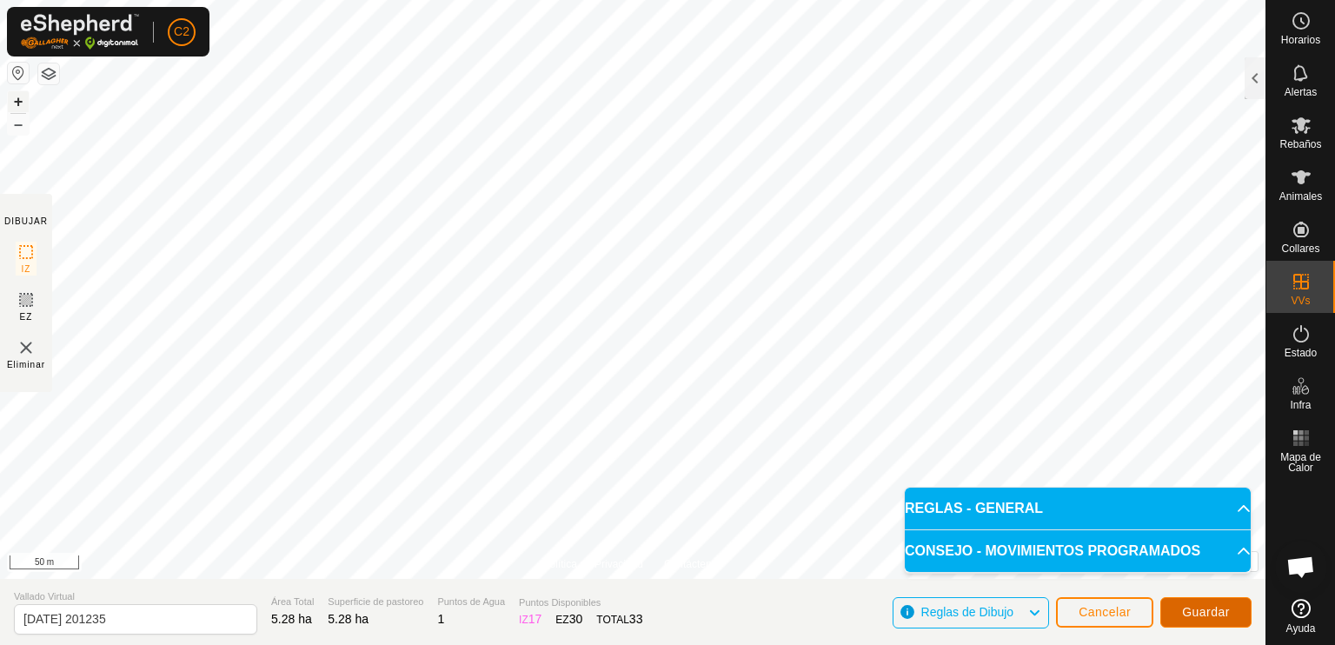
click at [1208, 613] on span "Guardar" at bounding box center [1206, 612] width 48 height 14
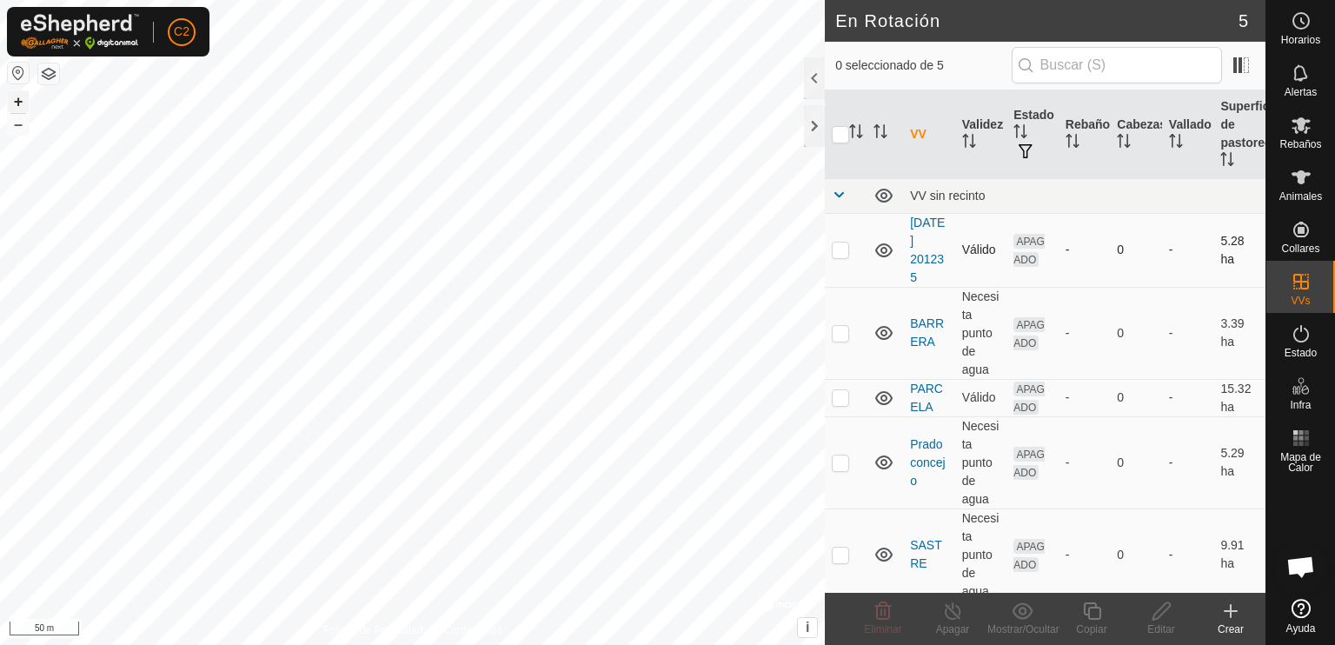
click at [838, 250] on p-checkbox at bounding box center [840, 249] width 17 height 14
checkbox input "true"
click at [1158, 616] on icon at bounding box center [1162, 611] width 22 height 21
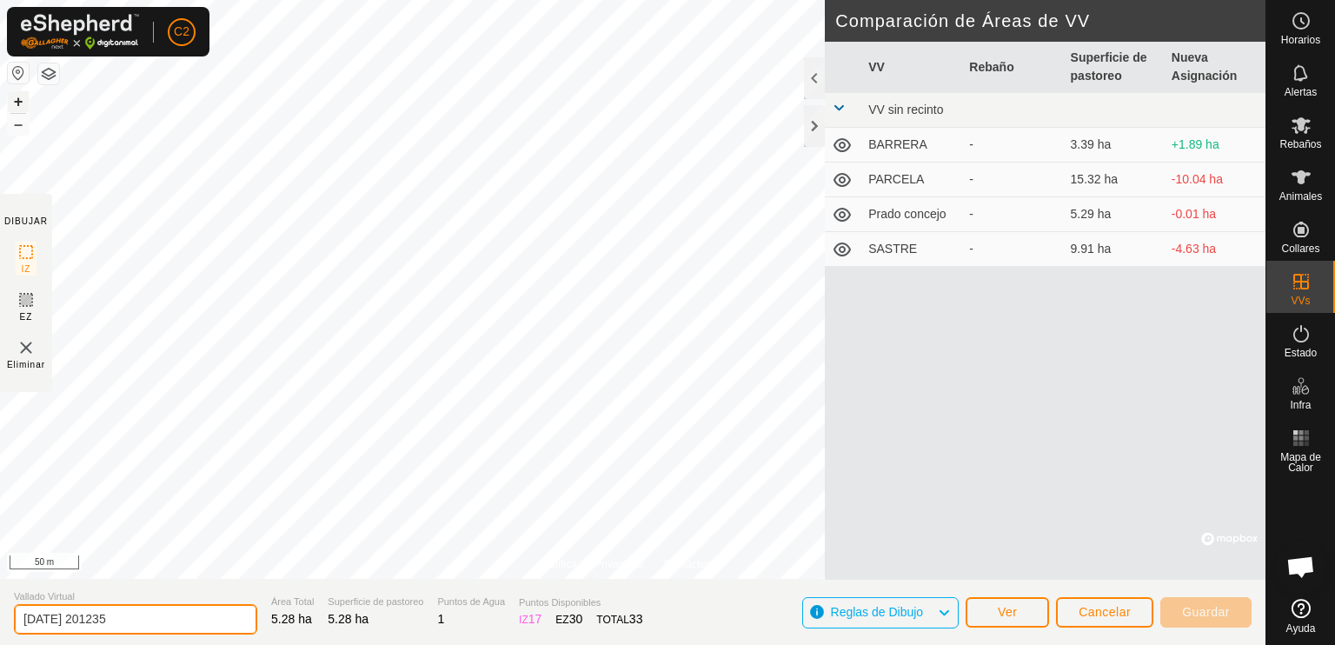
drag, startPoint x: 134, startPoint y: 619, endPoint x: 0, endPoint y: 624, distance: 134.0
click at [0, 624] on section "Vallado Virtual [DATE] 201235 Área Total 5.28 ha Superficie de pastoreo 5.28 ha…" at bounding box center [632, 612] width 1265 height 66
type input "PRADO RINCON"
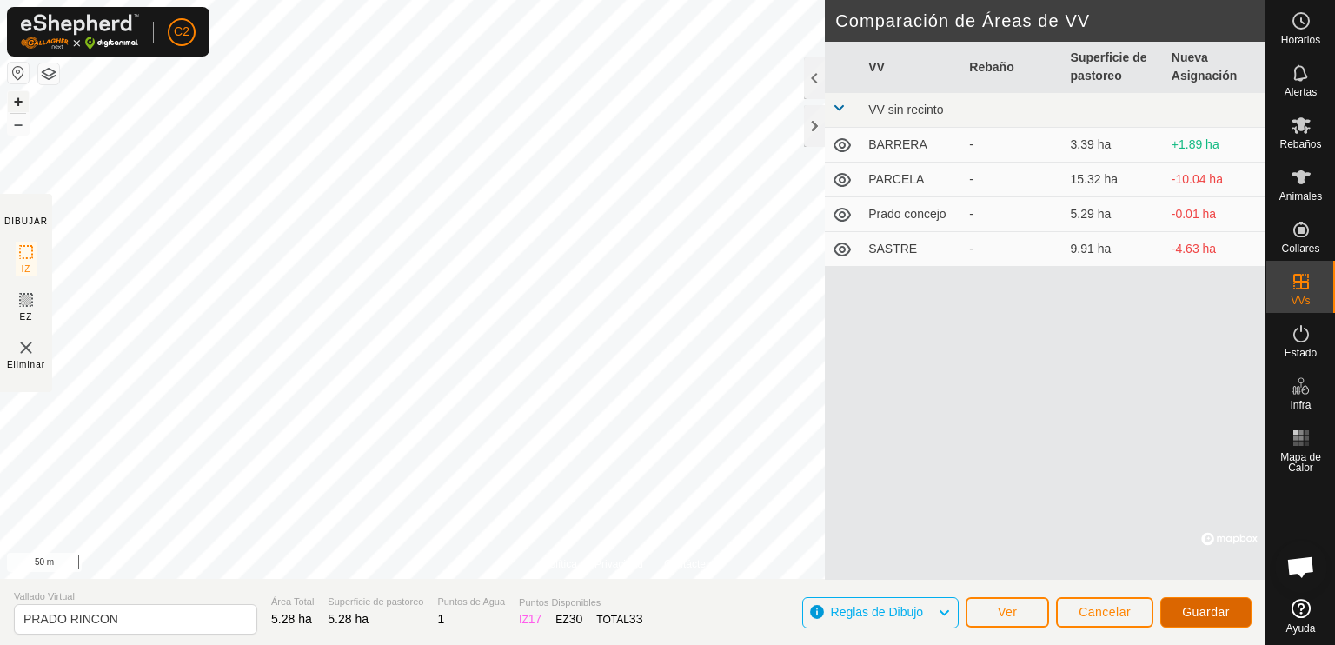
click at [1194, 608] on span "Guardar" at bounding box center [1206, 612] width 48 height 14
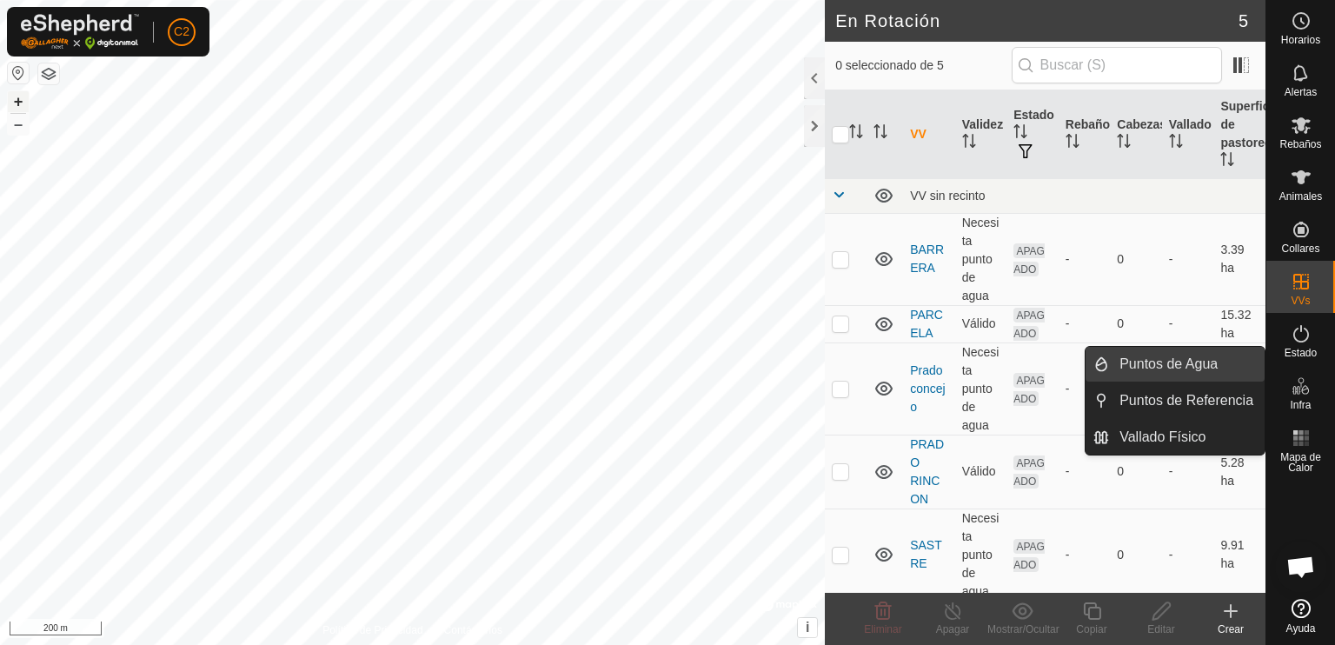
click at [1198, 363] on link "Puntos de Agua" at bounding box center [1187, 364] width 156 height 35
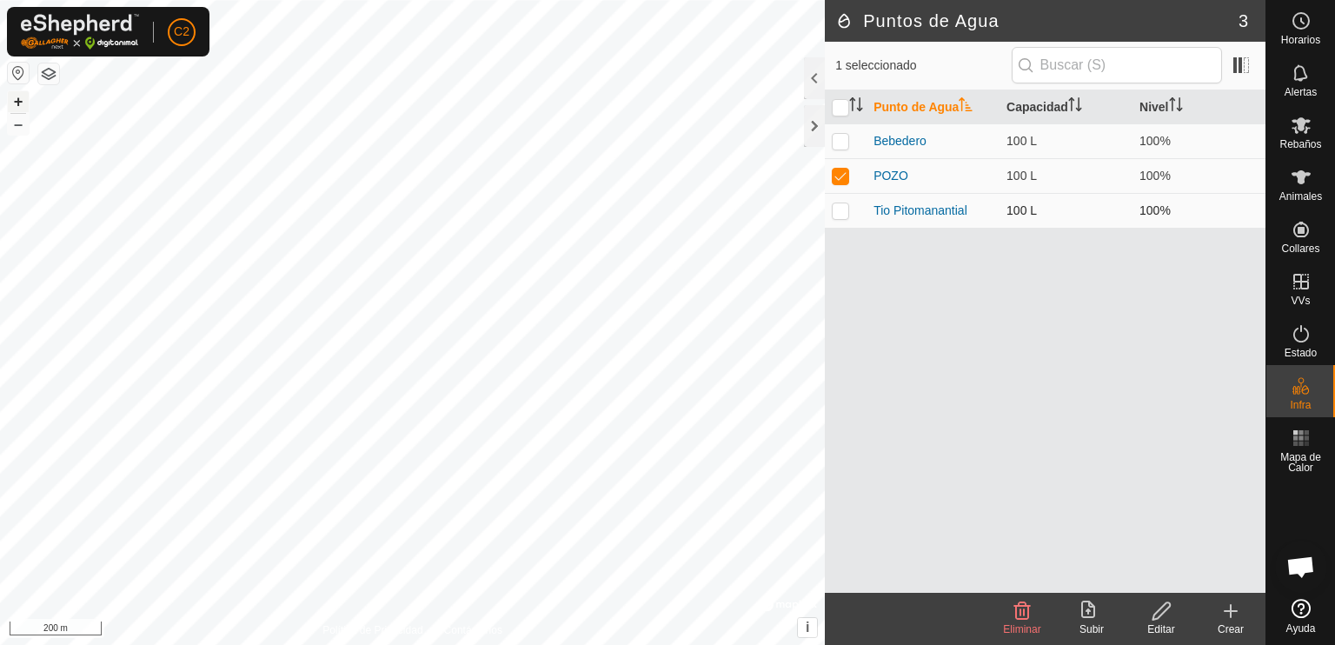
click at [842, 216] on p-checkbox at bounding box center [840, 210] width 17 height 14
checkbox input "true"
click at [838, 177] on p-checkbox at bounding box center [840, 176] width 17 height 14
checkbox input "false"
click at [1164, 613] on icon at bounding box center [1161, 610] width 17 height 17
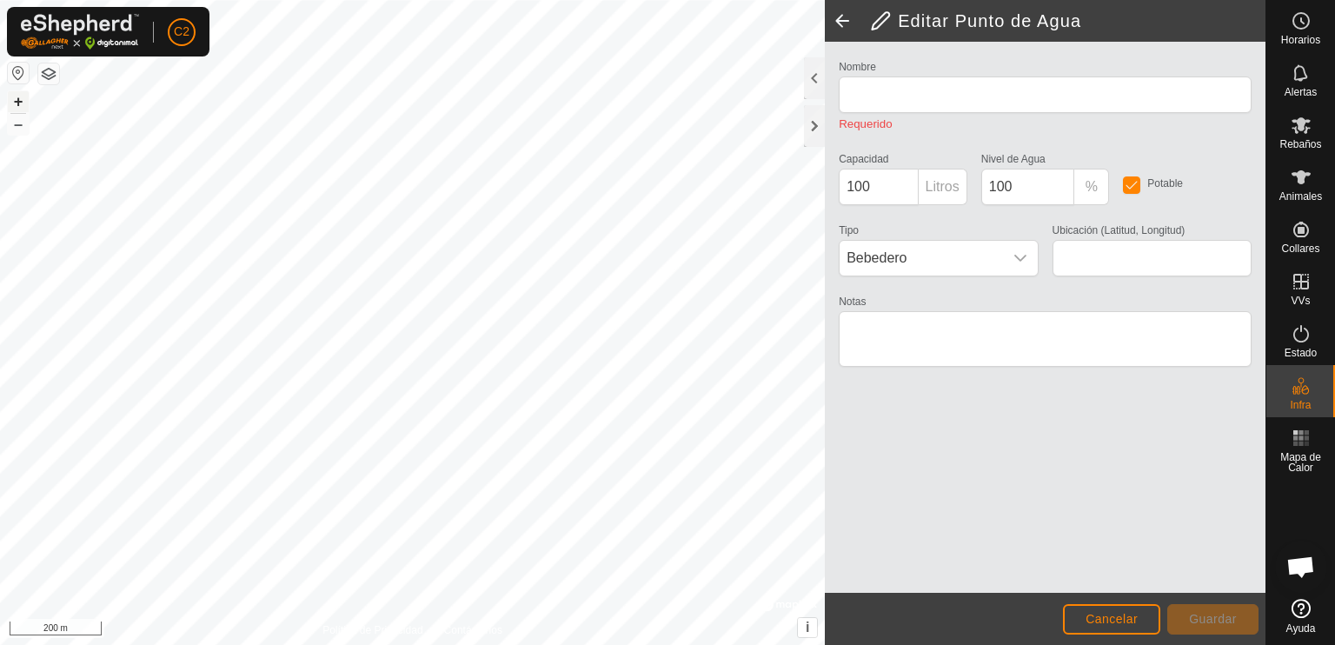
type input "Tio Pitomanantial"
type input "40.733505, -4.446117"
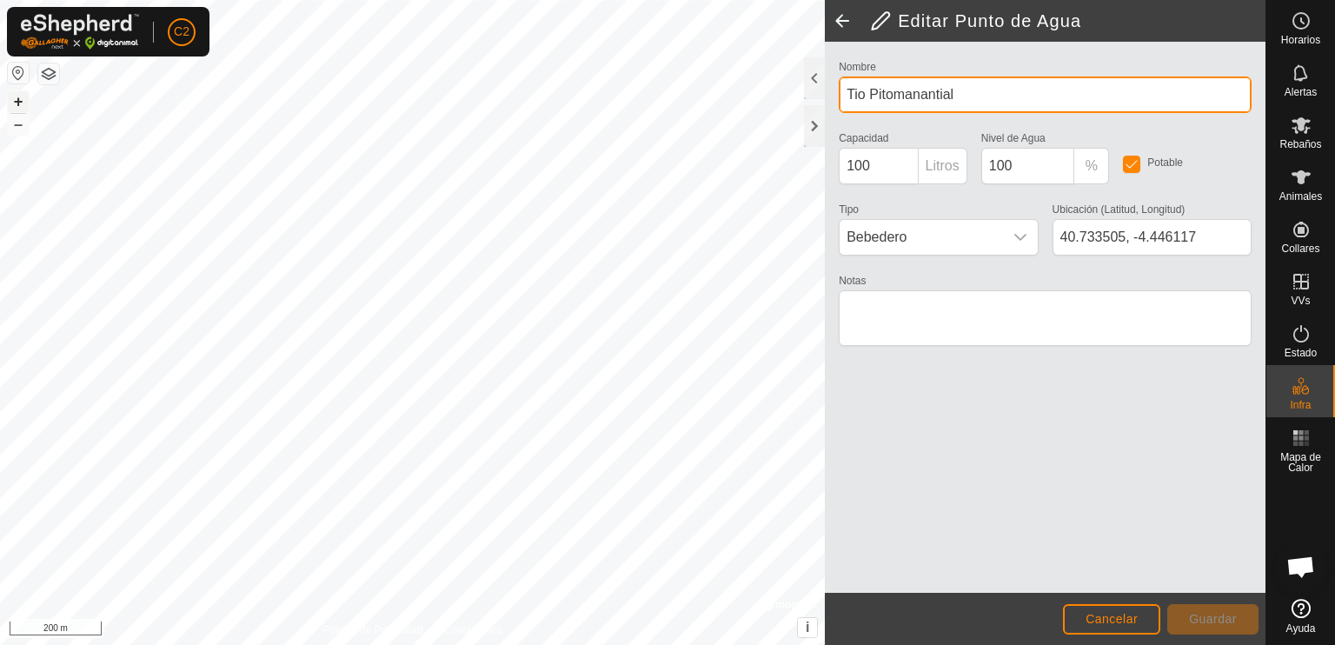
click at [955, 92] on input "Tio Pitomanantial" at bounding box center [1045, 94] width 413 height 37
type input "TIO PITO"
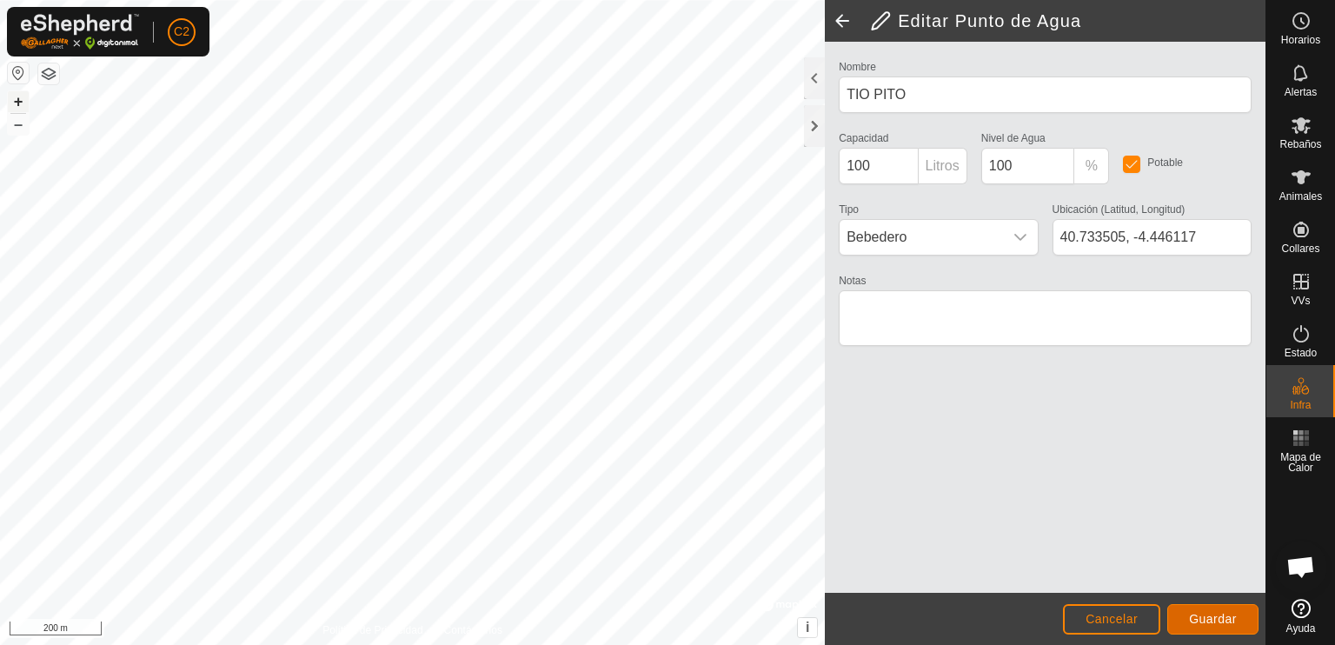
click at [1195, 616] on span "Guardar" at bounding box center [1213, 619] width 48 height 14
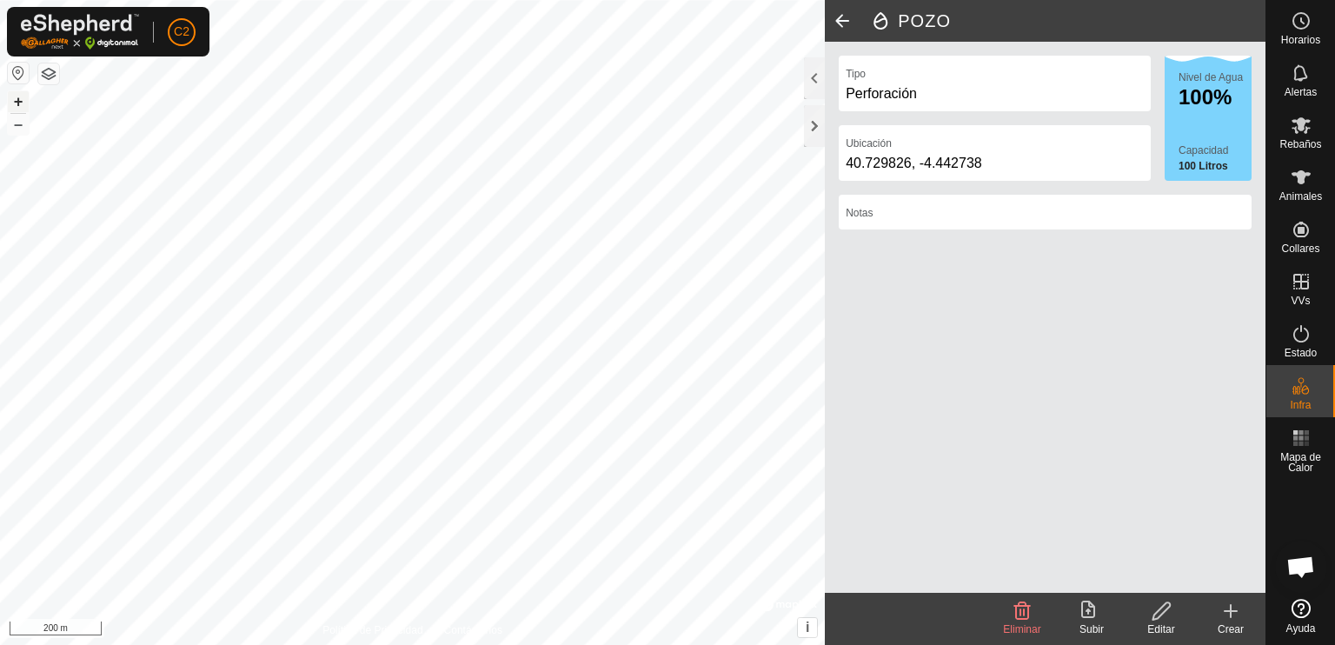
click at [1163, 616] on icon at bounding box center [1162, 611] width 22 height 21
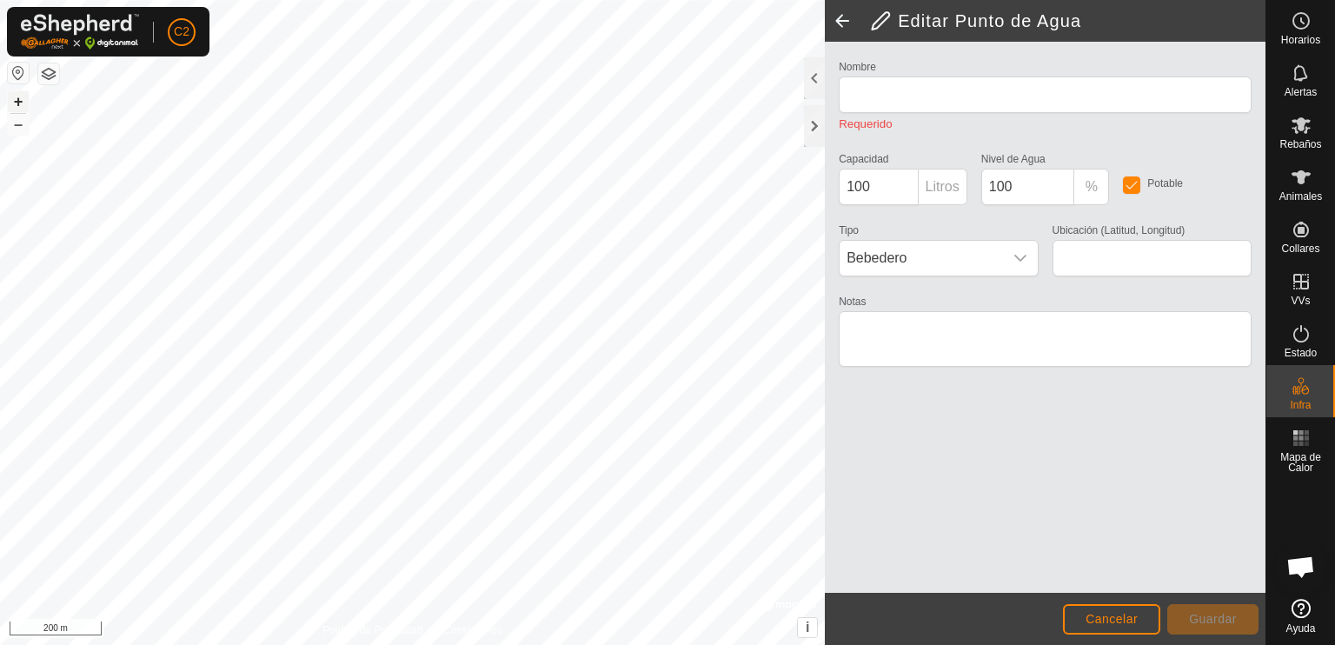
type input "POZO"
type input "40.729826, -4.442738"
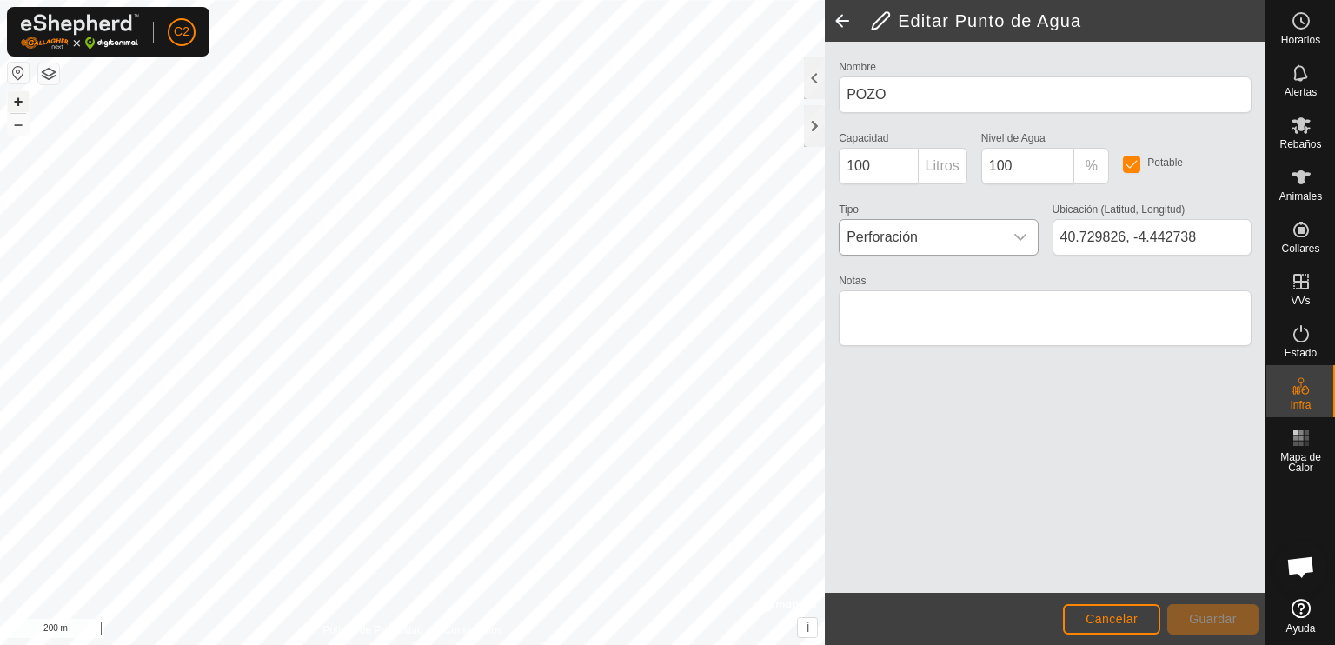
click at [1013, 241] on icon "dropdown trigger" at bounding box center [1020, 237] width 14 height 14
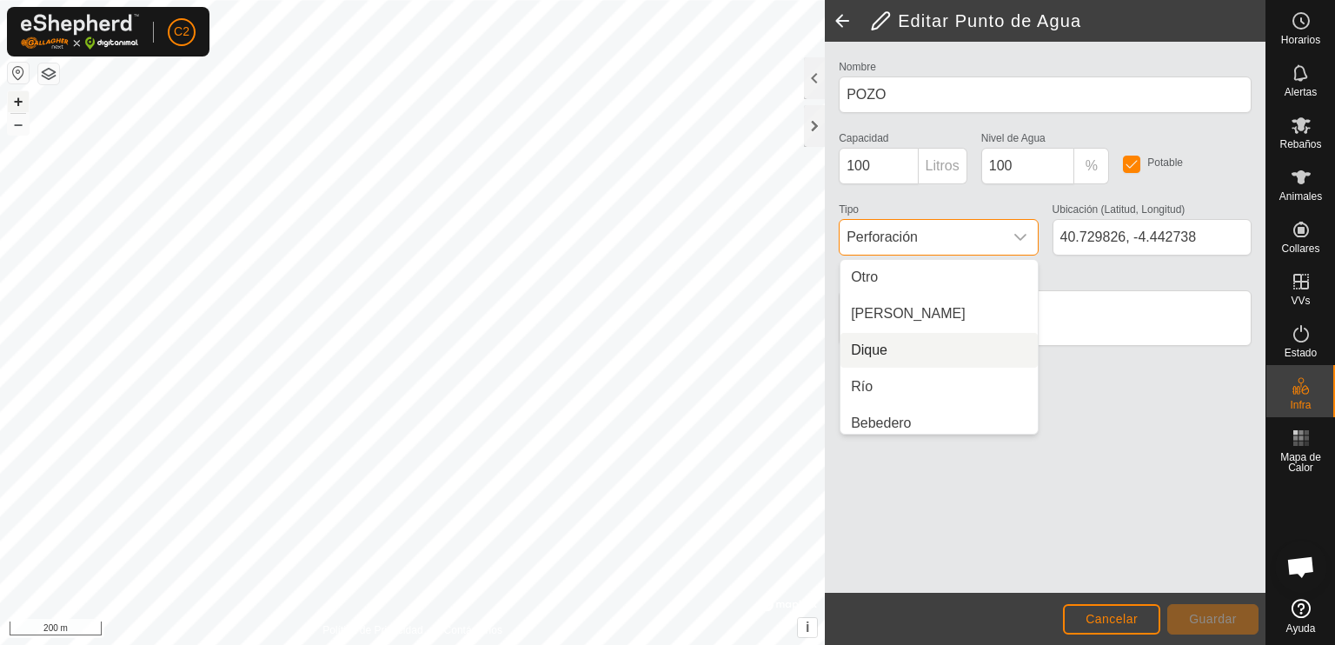
click at [1004, 480] on div "Nombre POZO Capacidad 100 Litros Nivel de Agua 100 % Potable Tipo Perforación O…" at bounding box center [1045, 317] width 441 height 551
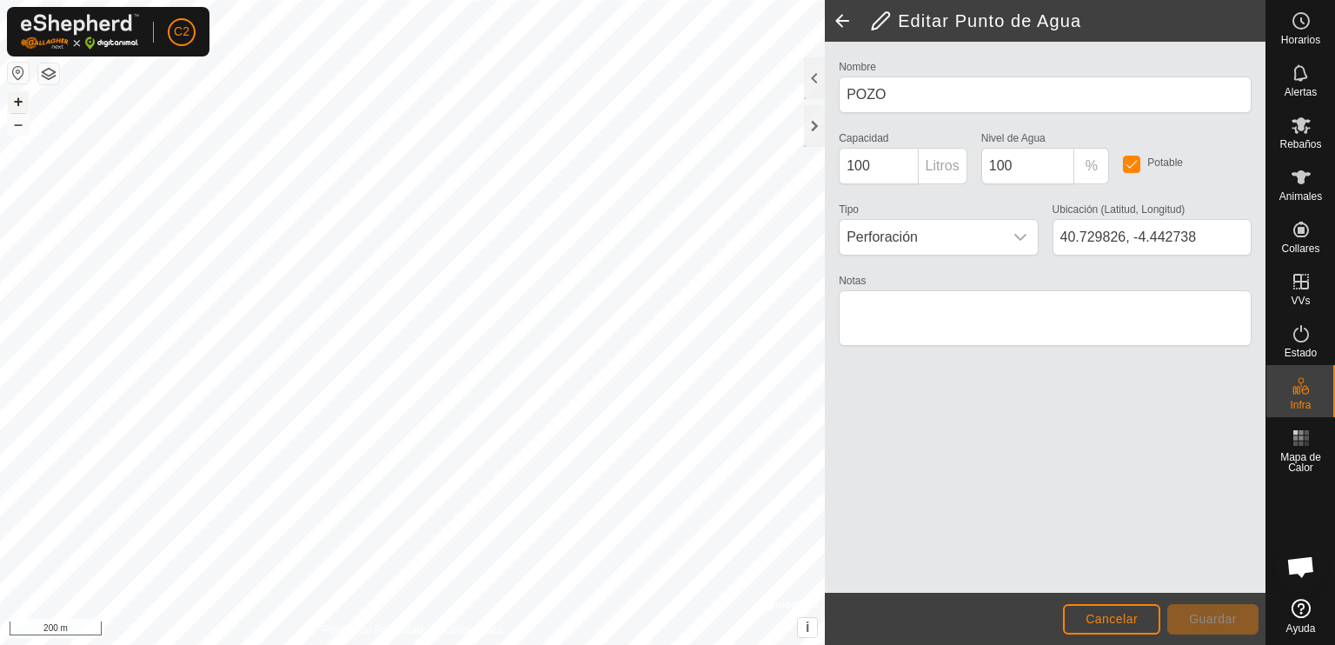
click at [18, 73] on button "button" at bounding box center [18, 73] width 21 height 21
click at [1294, 339] on icon at bounding box center [1301, 333] width 16 height 17
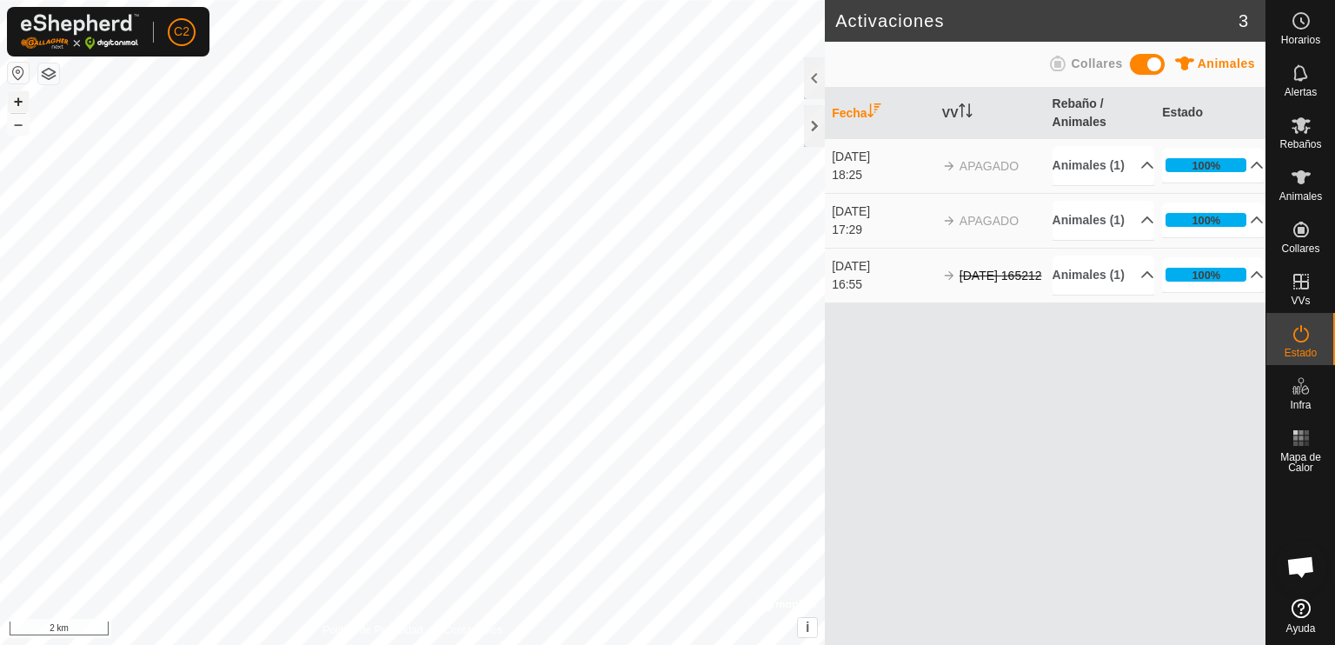
click at [1059, 63] on icon at bounding box center [1058, 64] width 16 height 16
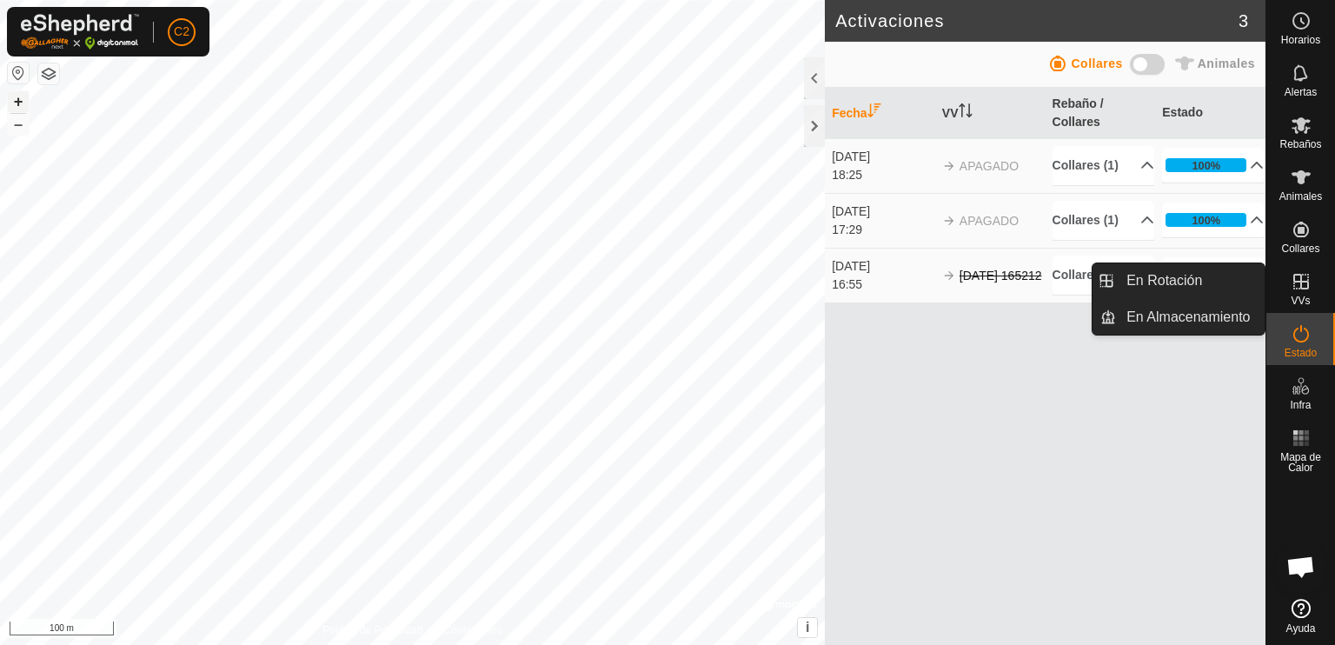
click at [1305, 277] on icon at bounding box center [1301, 281] width 21 height 21
drag, startPoint x: 1258, startPoint y: 277, endPoint x: 1195, endPoint y: 285, distance: 63.1
click at [1197, 284] on link "En Rotación" at bounding box center [1190, 280] width 149 height 35
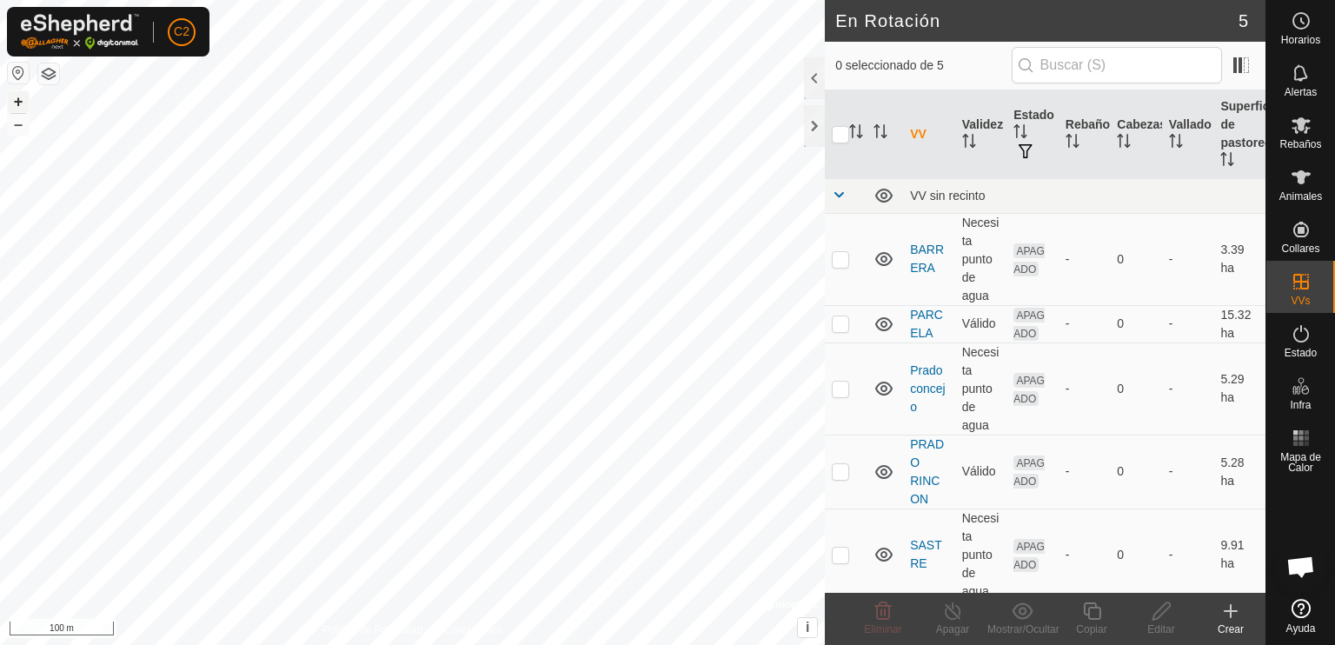
click at [1228, 610] on icon at bounding box center [1230, 611] width 21 height 21
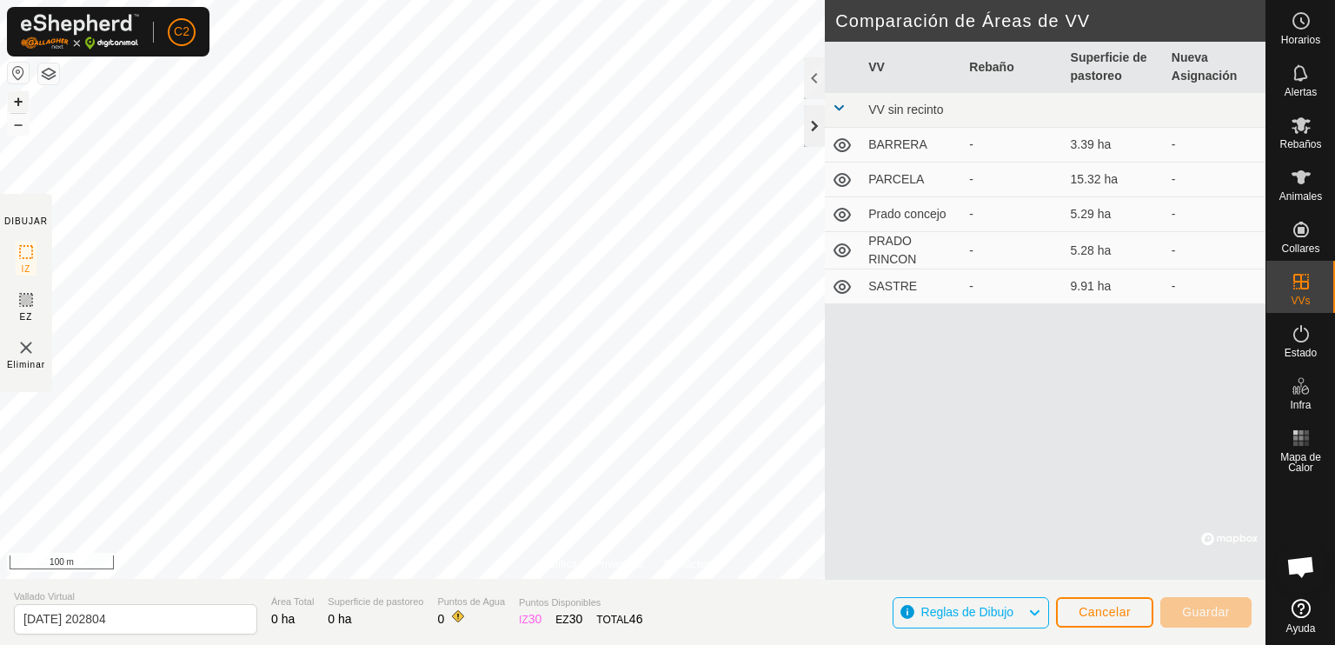
click at [809, 123] on div at bounding box center [814, 126] width 21 height 42
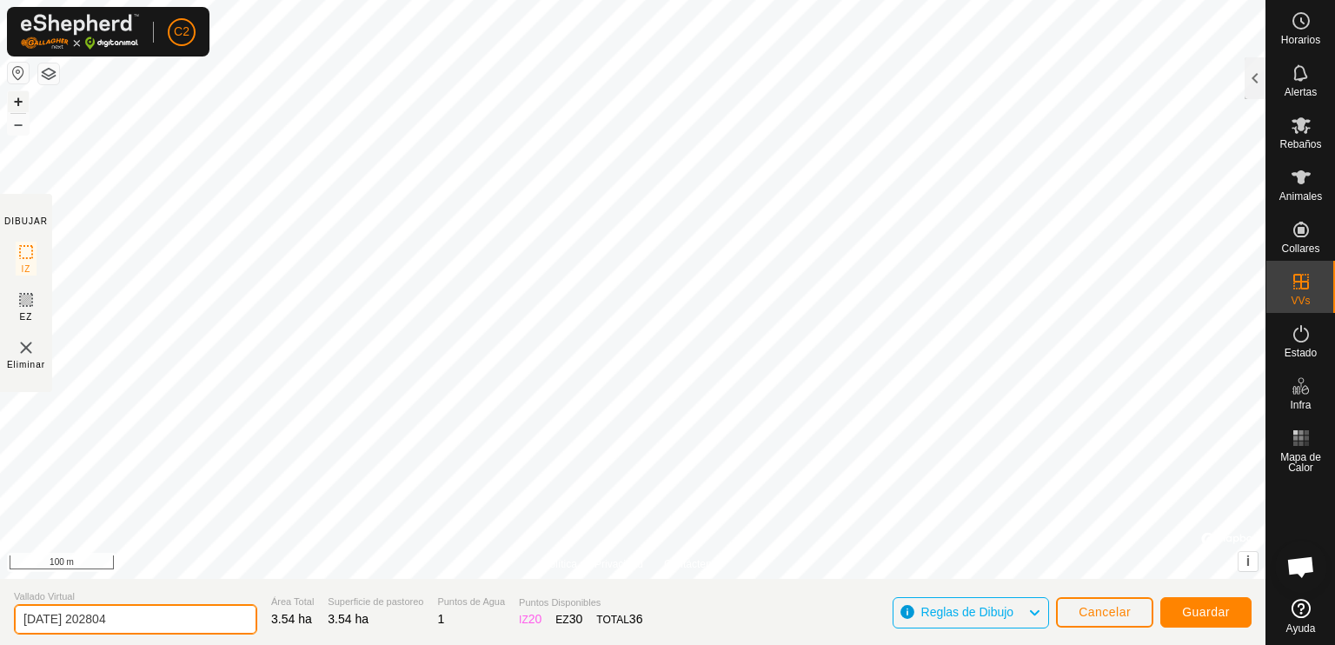
drag, startPoint x: 84, startPoint y: 610, endPoint x: 5, endPoint y: 616, distance: 79.3
click at [1, 618] on section "Vallado Virtual [DATE] 202804 Área Total 3.54 ha Superficie de pastoreo 3.54 ha…" at bounding box center [632, 612] width 1265 height 66
type input "PRADO DE LOS TORILES"
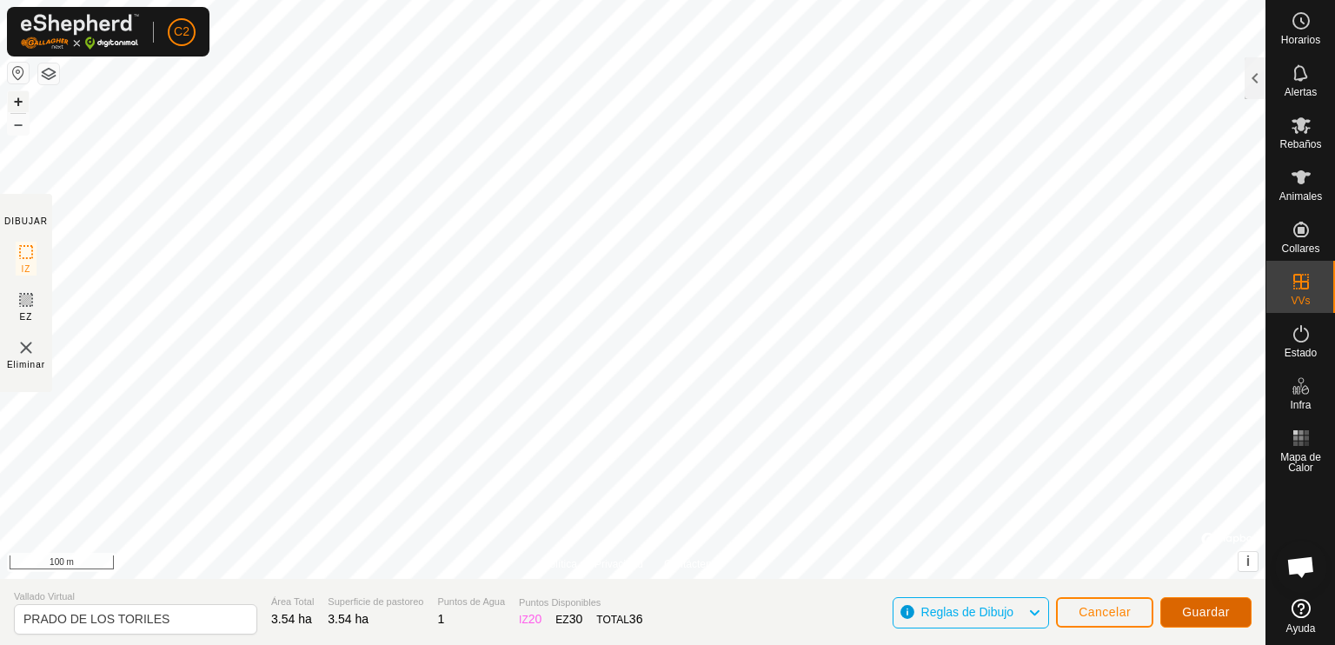
click at [1206, 615] on span "Guardar" at bounding box center [1206, 612] width 48 height 14
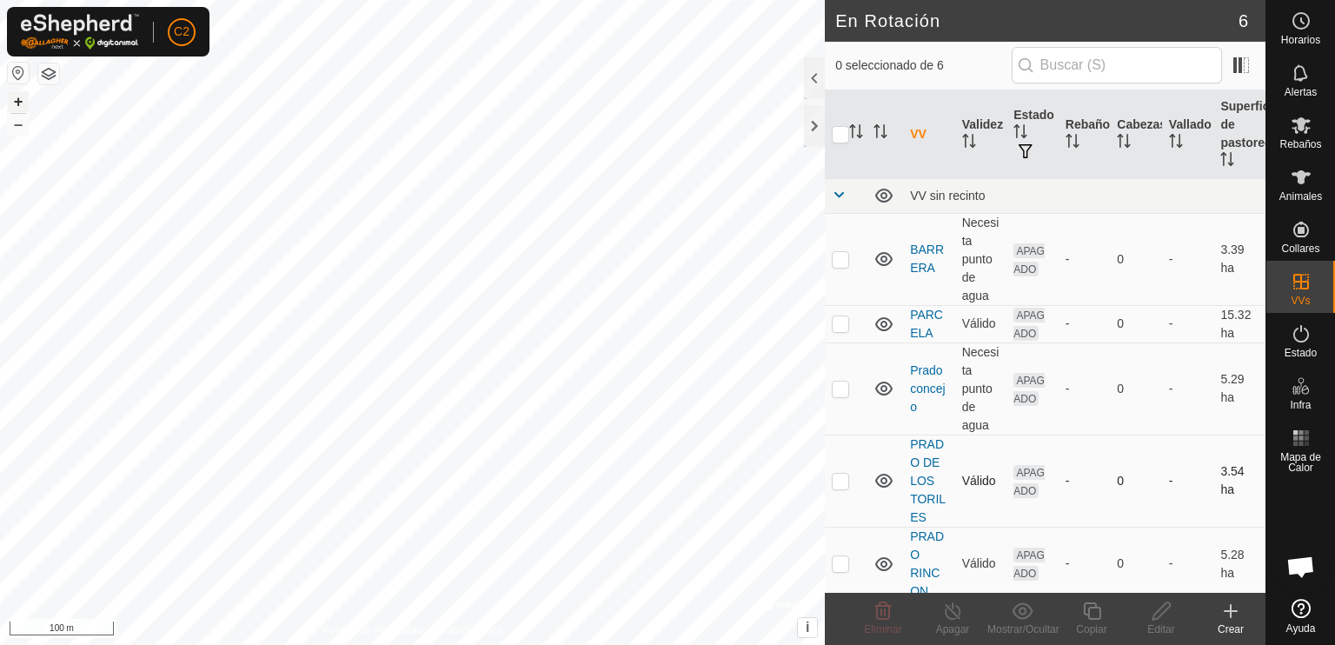
scroll to position [105, 0]
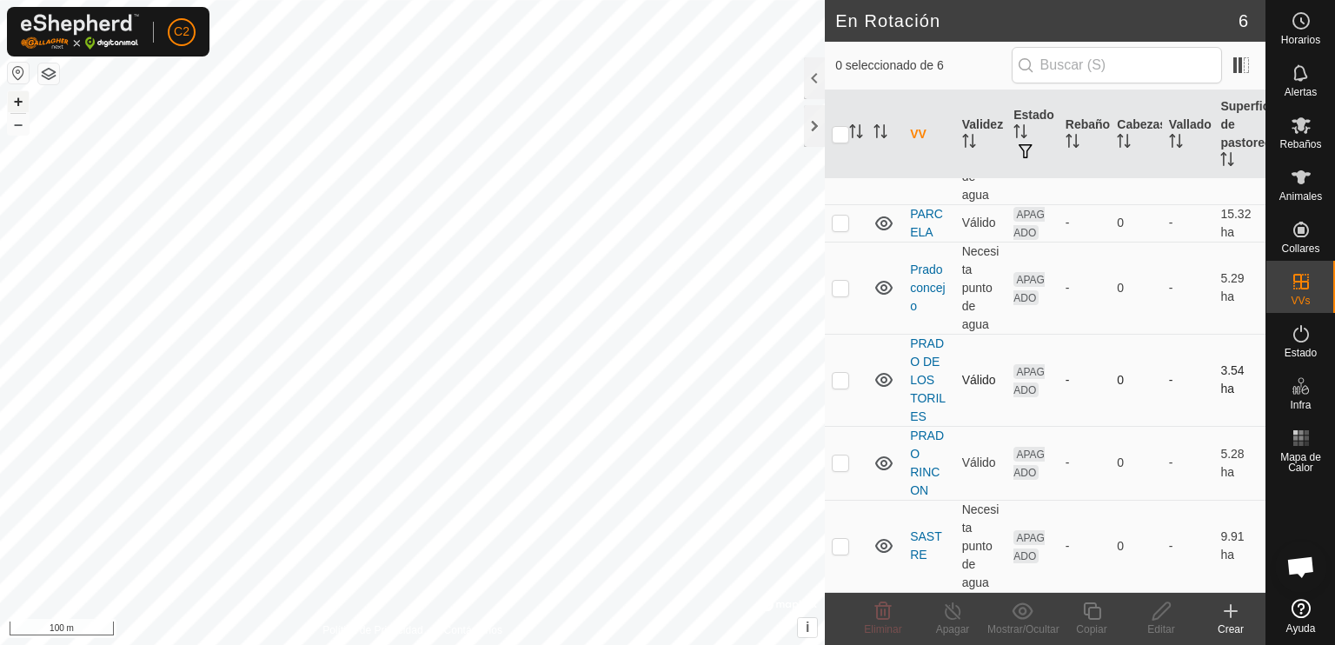
click at [833, 376] on p-checkbox at bounding box center [840, 380] width 17 height 14
checkbox input "true"
click at [832, 464] on p-checkbox at bounding box center [840, 462] width 17 height 14
checkbox input "true"
click at [1232, 619] on icon at bounding box center [1230, 611] width 21 height 21
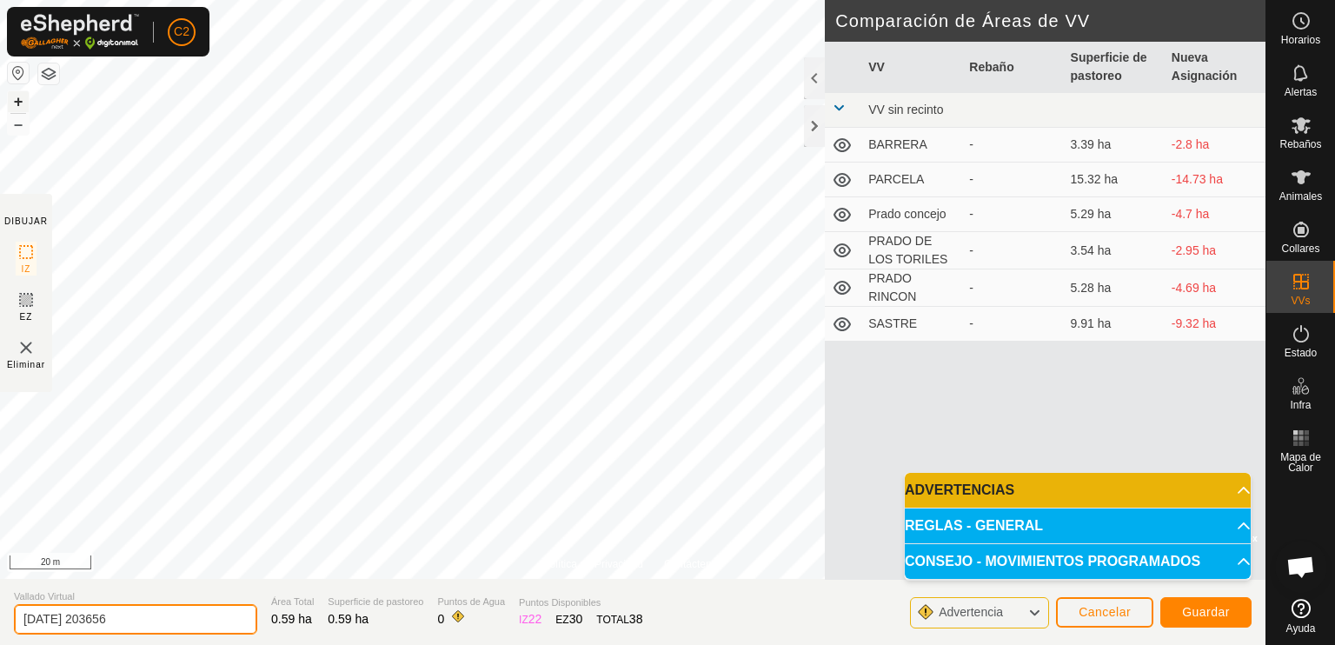
drag, startPoint x: 142, startPoint y: 614, endPoint x: 9, endPoint y: 608, distance: 133.1
click at [1, 614] on section "Vallado Virtual [DATE] 203656 Área Total 0.59 ha Superficie de pastoreo 0.59 ha…" at bounding box center [632, 612] width 1265 height 66
type input "PRUEBA"
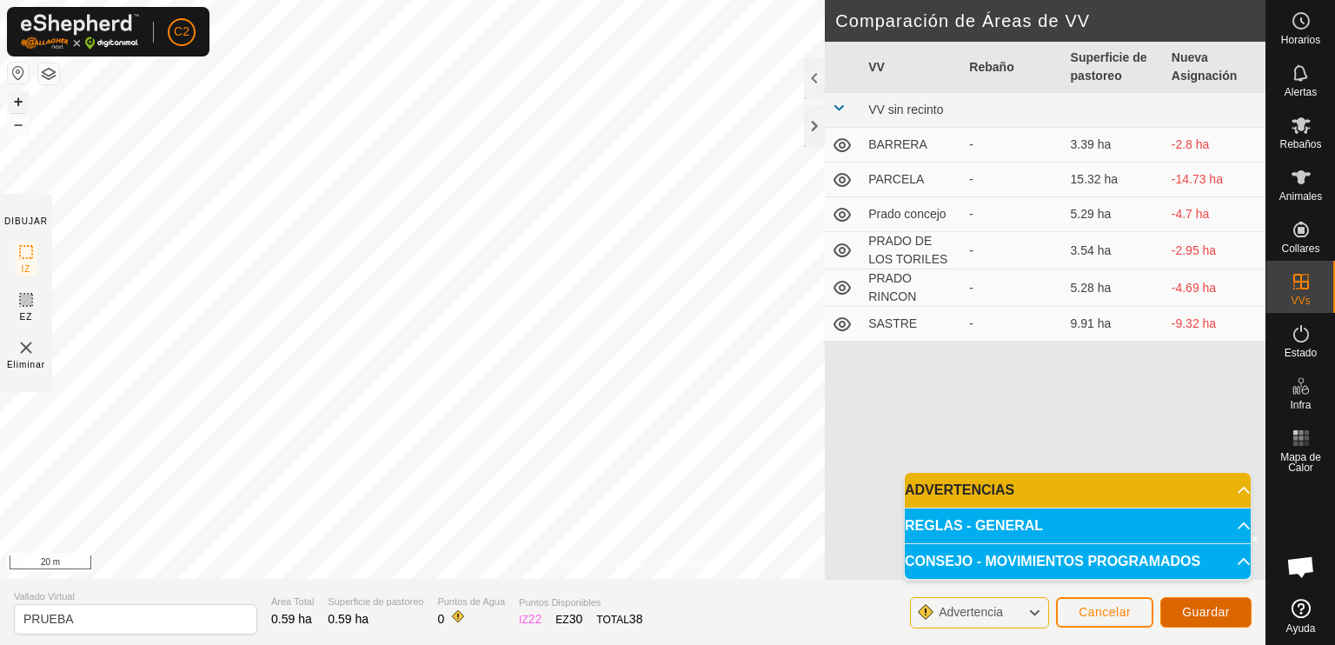
click at [1200, 608] on span "Guardar" at bounding box center [1206, 612] width 48 height 14
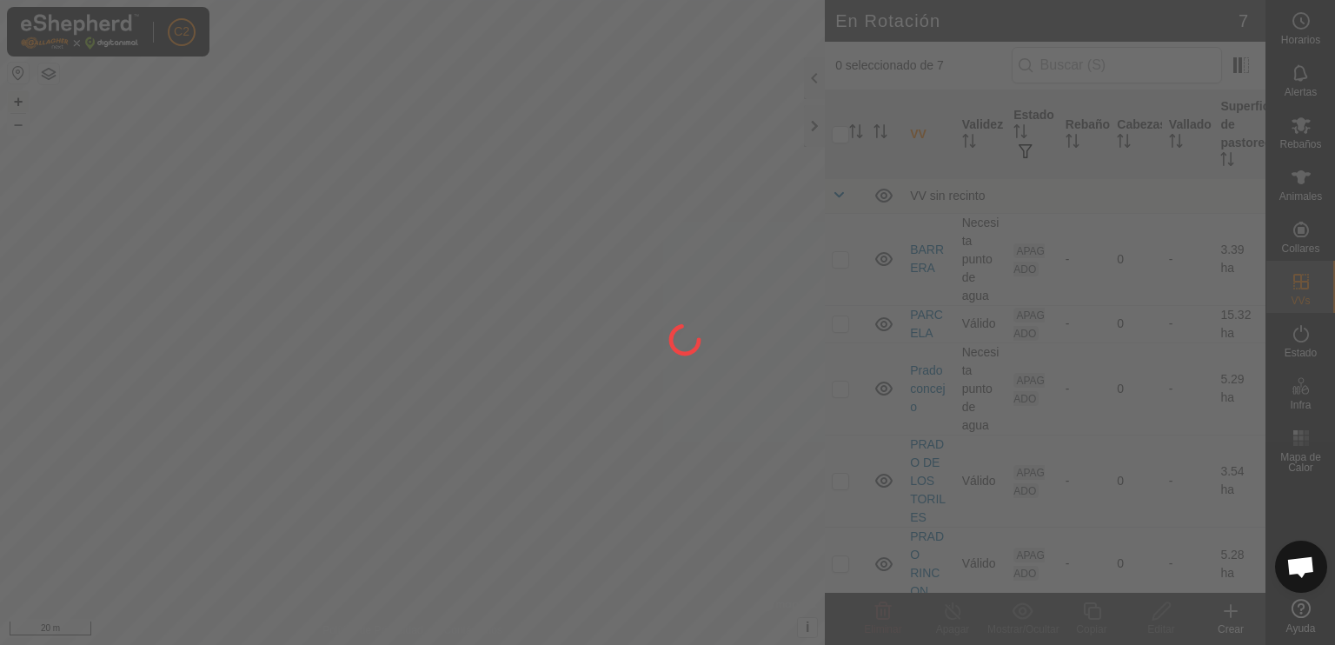
click at [642, 397] on div "C2 Horarios Alertas Rebaños Animales Collares VVs Estado Infra Mapa de Calor Ay…" at bounding box center [667, 322] width 1335 height 645
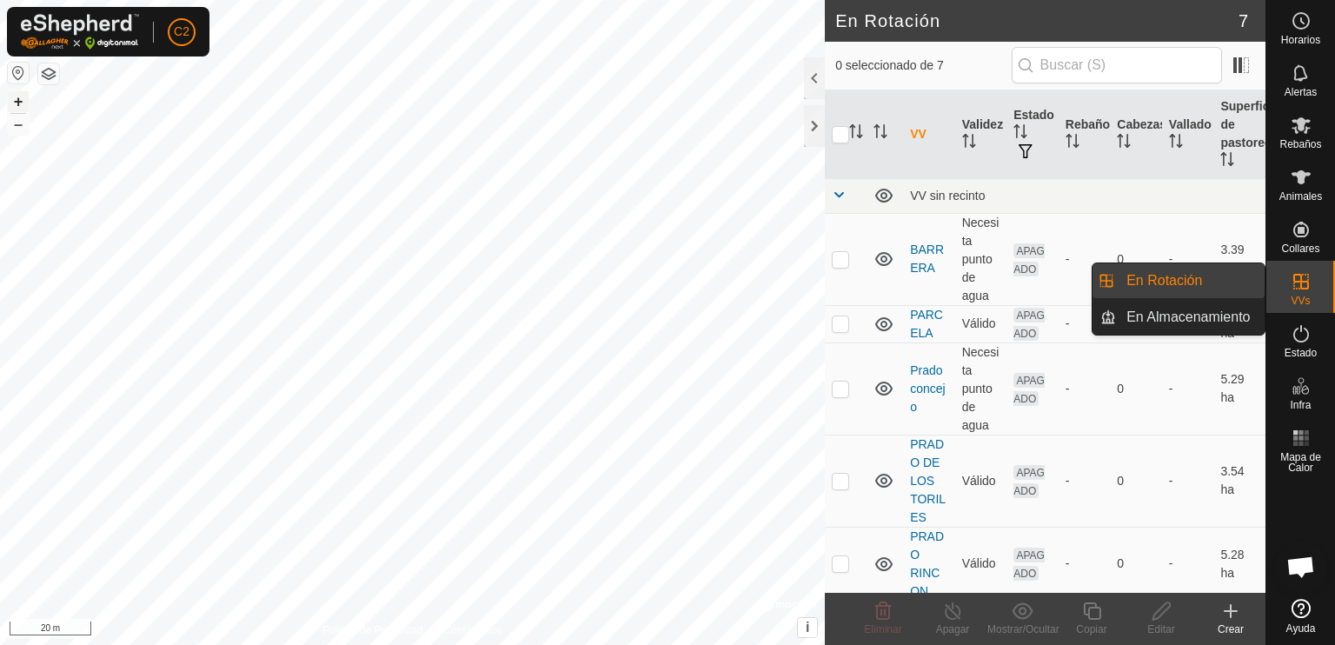
click at [1310, 292] on es-virtualpaddocks-svg-icon at bounding box center [1300, 282] width 31 height 28
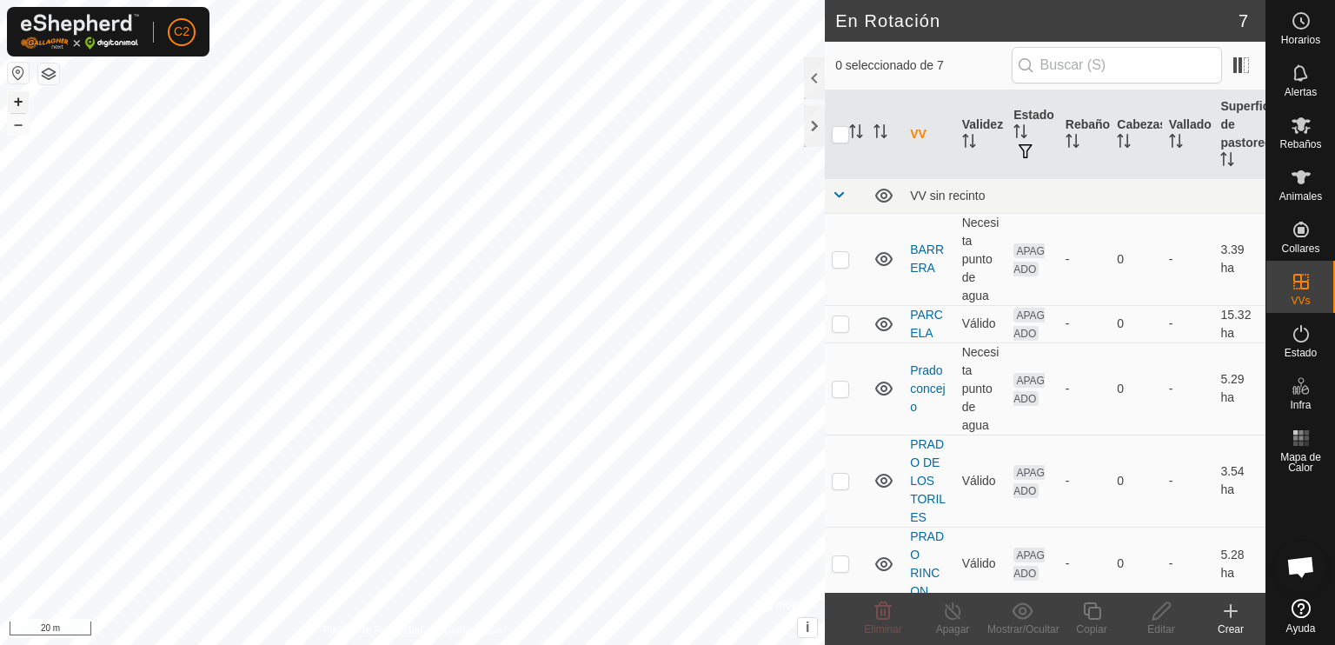
click at [13, 70] on button "button" at bounding box center [18, 73] width 21 height 21
click at [837, 263] on p-checkbox at bounding box center [840, 259] width 17 height 14
click at [17, 66] on button "button" at bounding box center [18, 73] width 21 height 21
checkbox input "false"
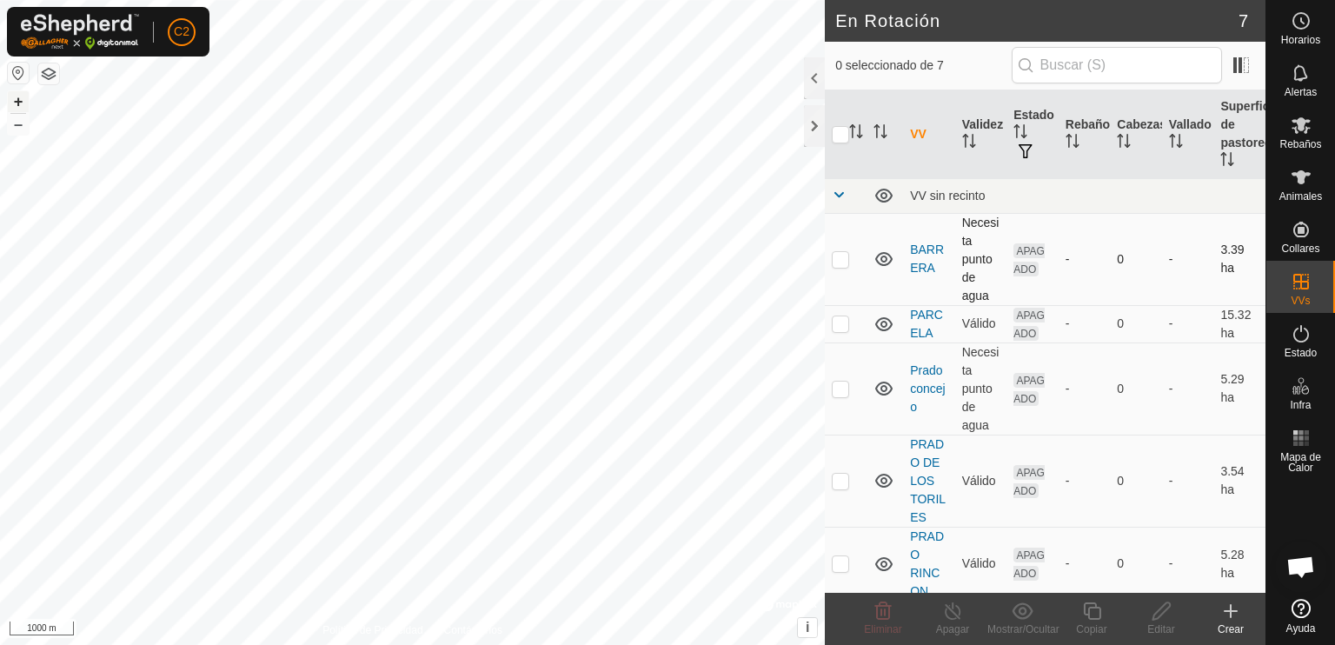
click at [838, 262] on p-checkbox at bounding box center [840, 259] width 17 height 14
click at [838, 264] on p-checkbox at bounding box center [840, 259] width 17 height 14
checkbox input "false"
click at [842, 486] on p-checkbox at bounding box center [840, 481] width 17 height 14
click at [840, 485] on p-checkbox at bounding box center [840, 481] width 17 height 14
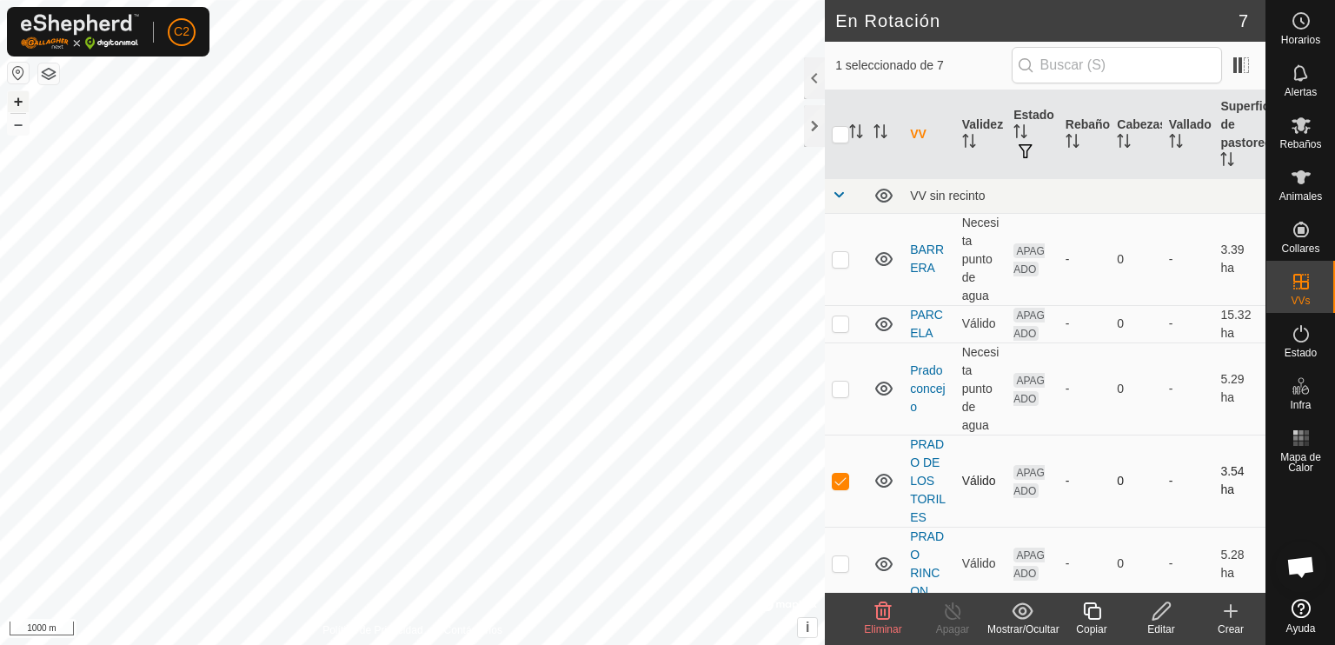
checkbox input "false"
click at [807, 74] on div at bounding box center [814, 78] width 21 height 42
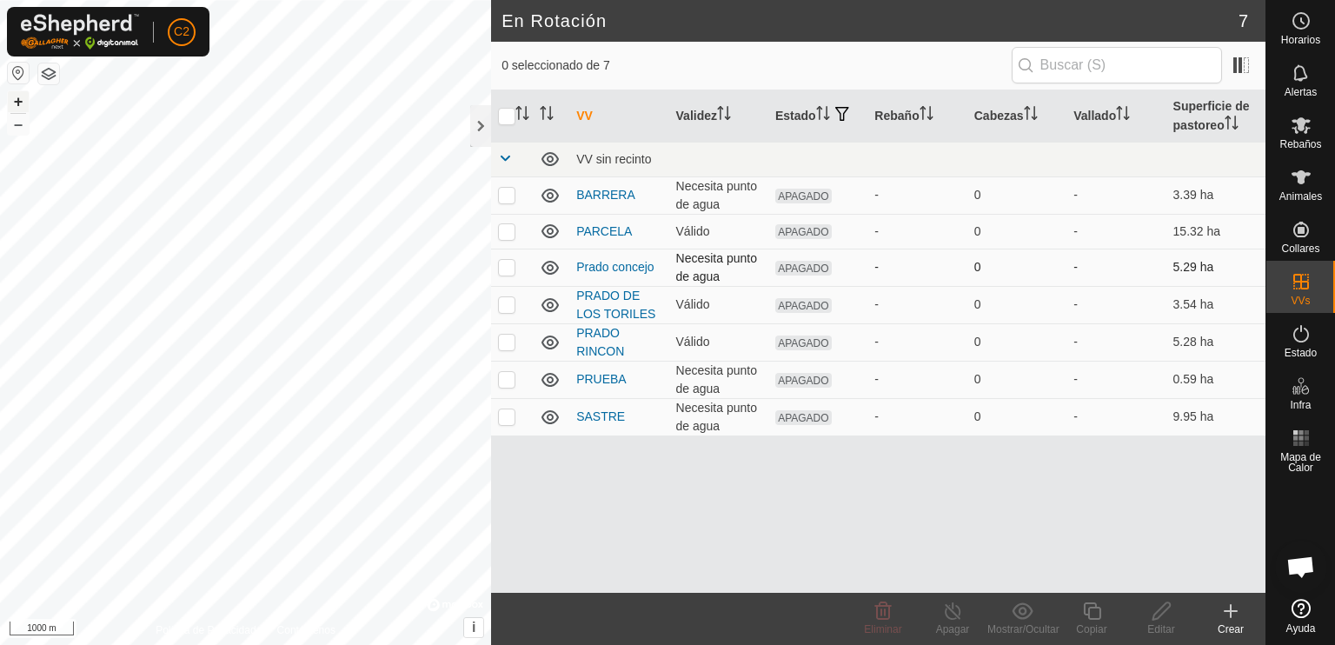
click at [506, 271] on p-checkbox at bounding box center [506, 267] width 17 height 14
click at [11, 71] on button "button" at bounding box center [18, 73] width 21 height 21
click at [502, 264] on p-checkbox at bounding box center [506, 267] width 17 height 14
checkbox input "false"
click at [508, 196] on p-checkbox at bounding box center [506, 195] width 17 height 14
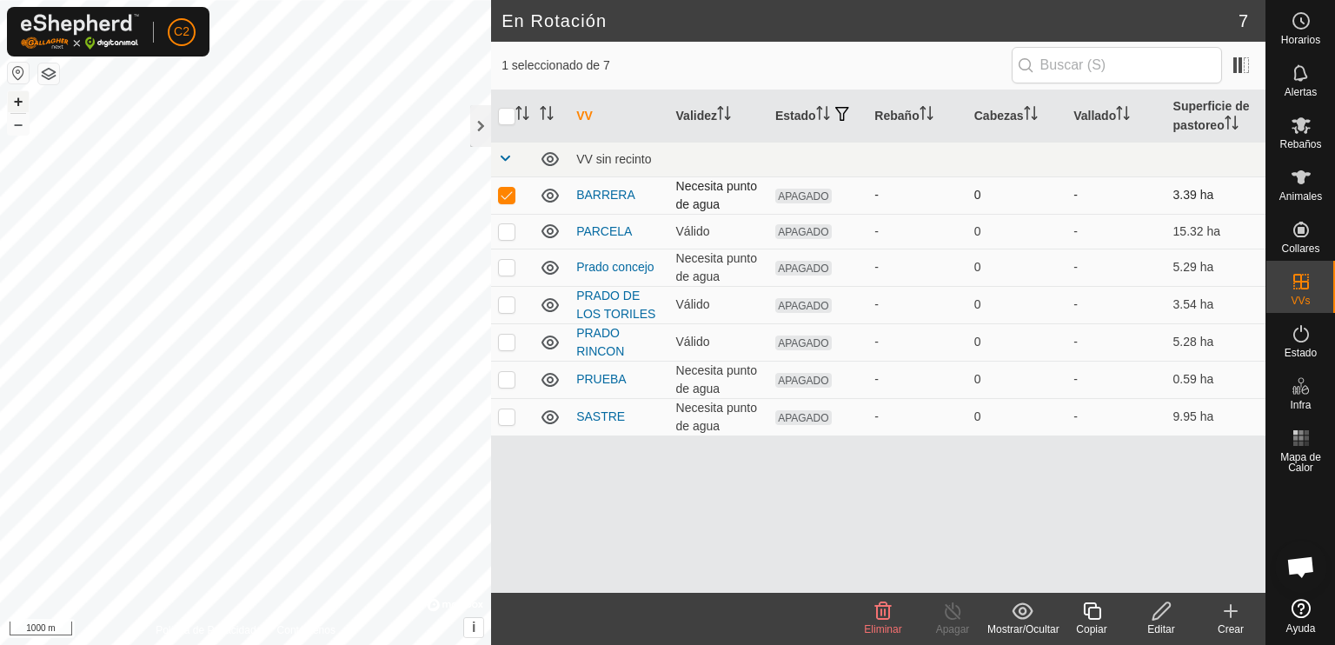
click at [508, 196] on p-checkbox at bounding box center [506, 195] width 17 height 14
click at [478, 123] on div at bounding box center [480, 126] width 21 height 42
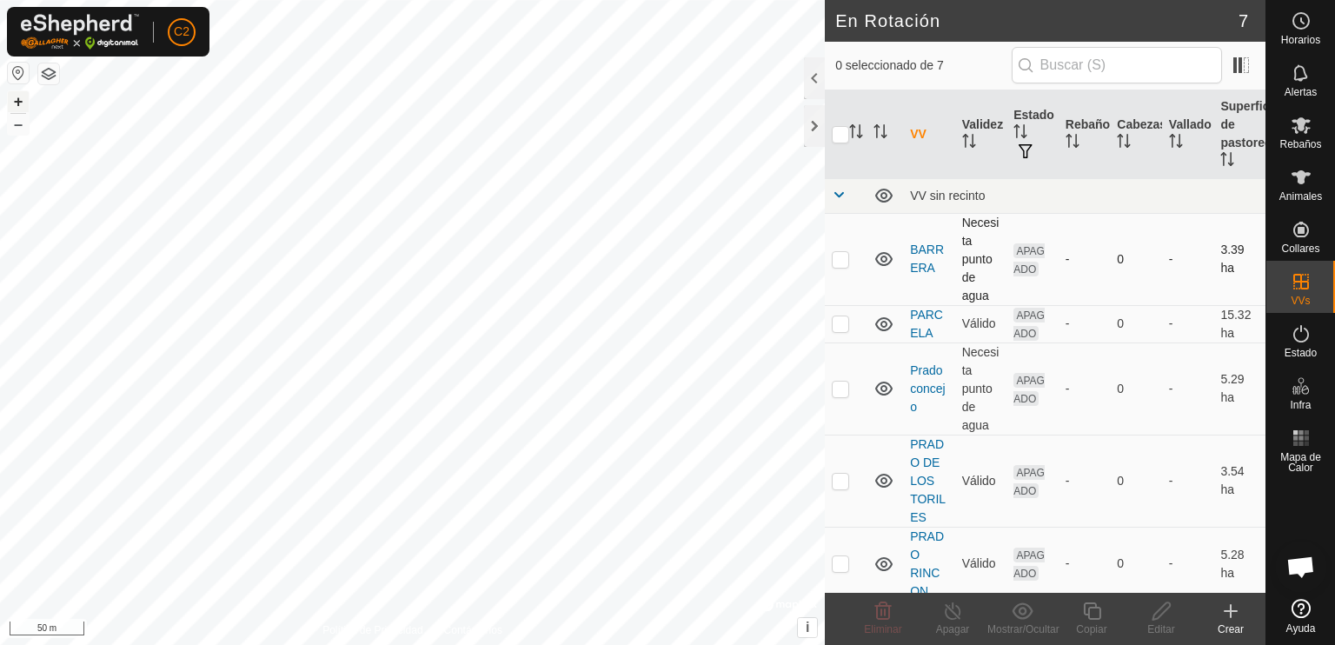
click at [842, 261] on p-checkbox at bounding box center [840, 259] width 17 height 14
checkbox input "false"
click at [1306, 130] on icon at bounding box center [1301, 125] width 19 height 17
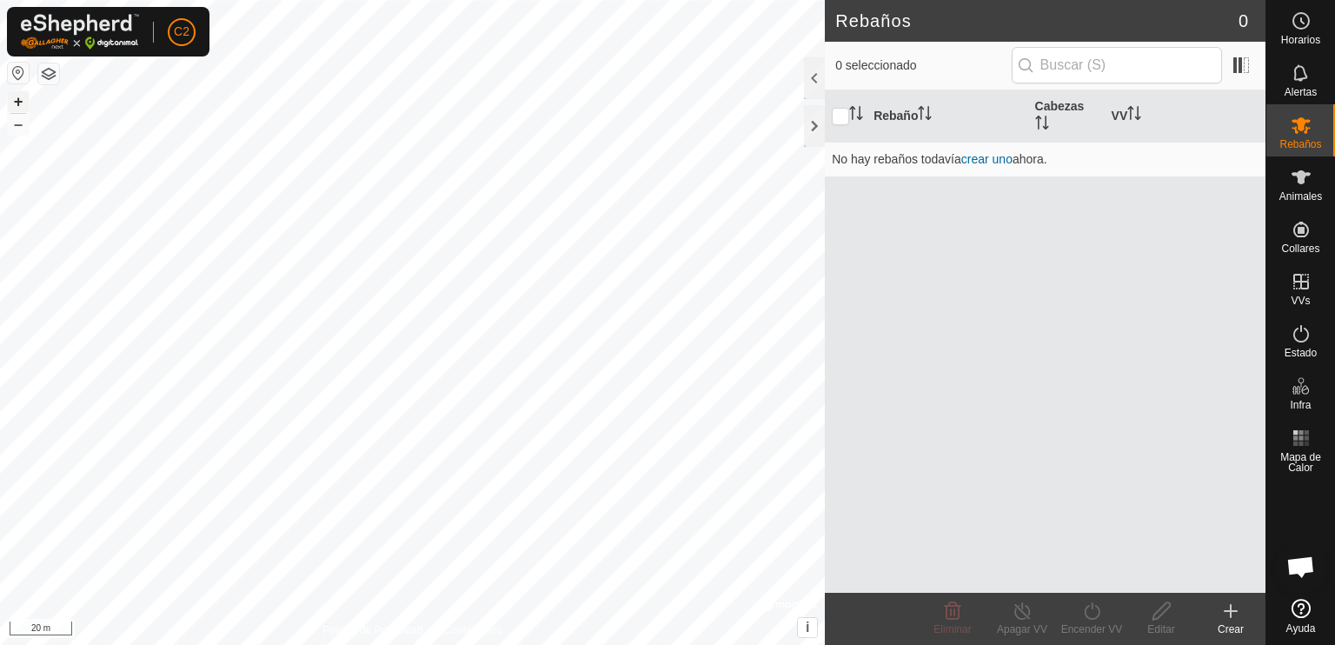
click at [1221, 618] on icon at bounding box center [1230, 611] width 21 height 21
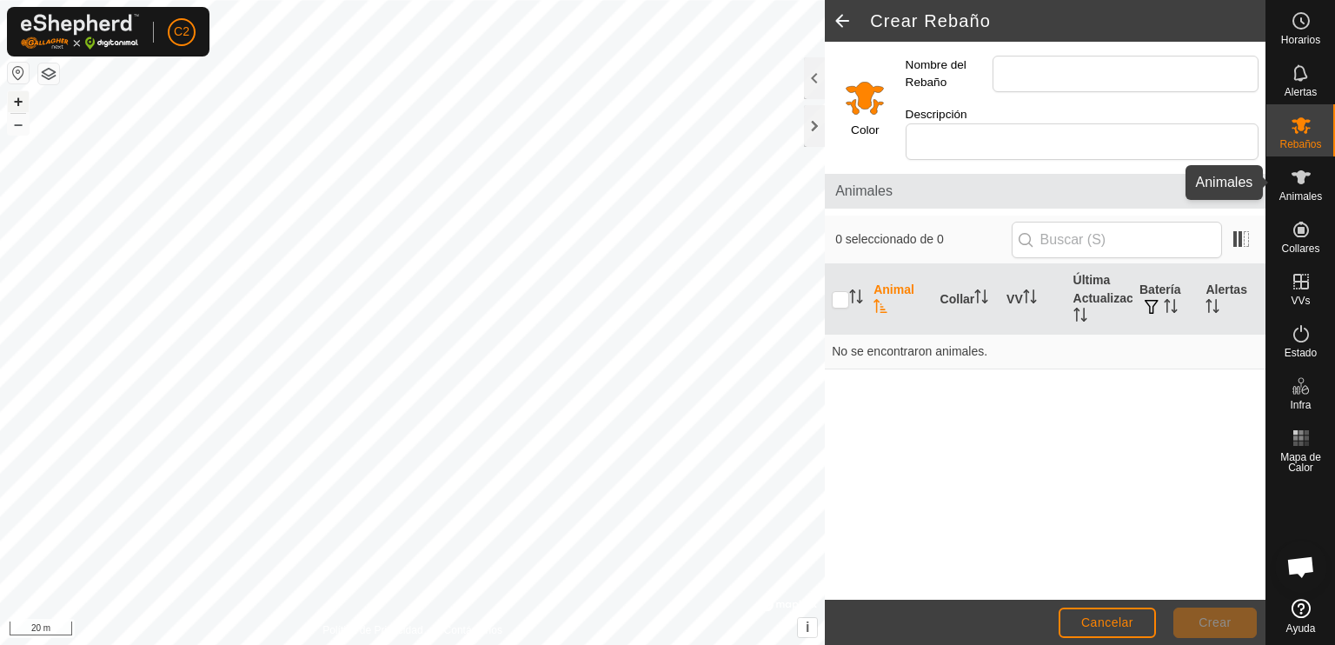
click at [1304, 185] on icon at bounding box center [1301, 177] width 21 height 21
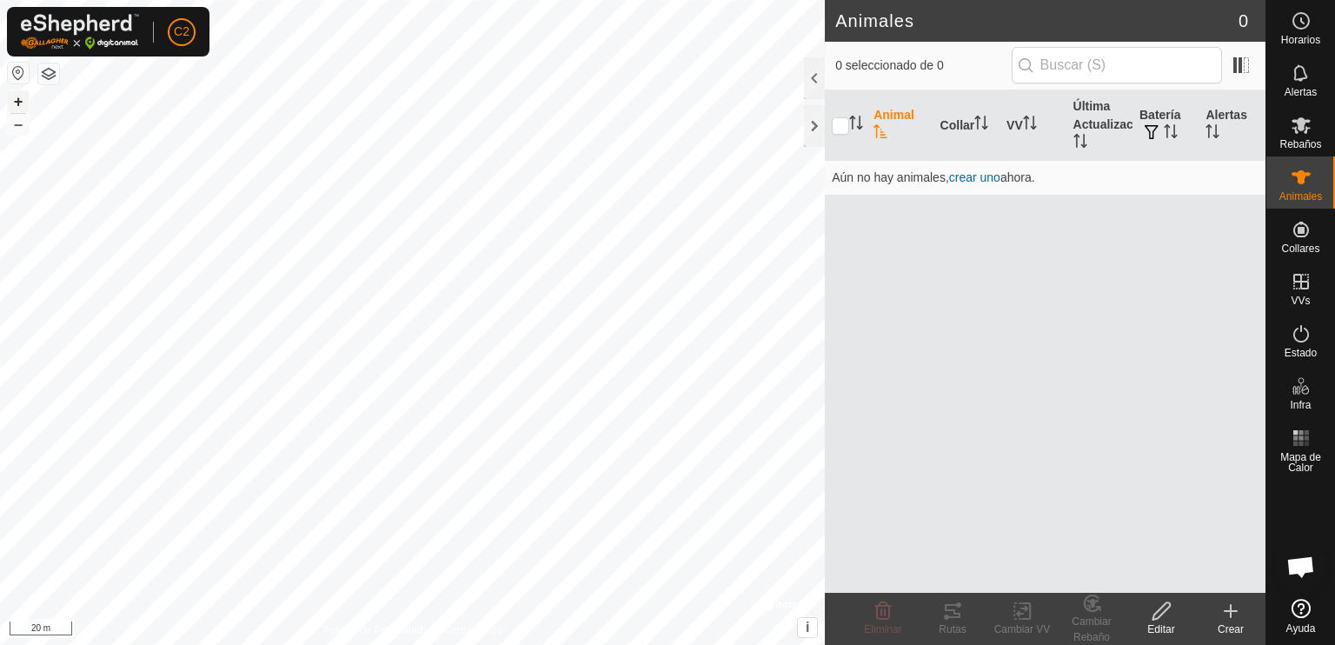
click at [1226, 616] on icon at bounding box center [1230, 611] width 21 height 21
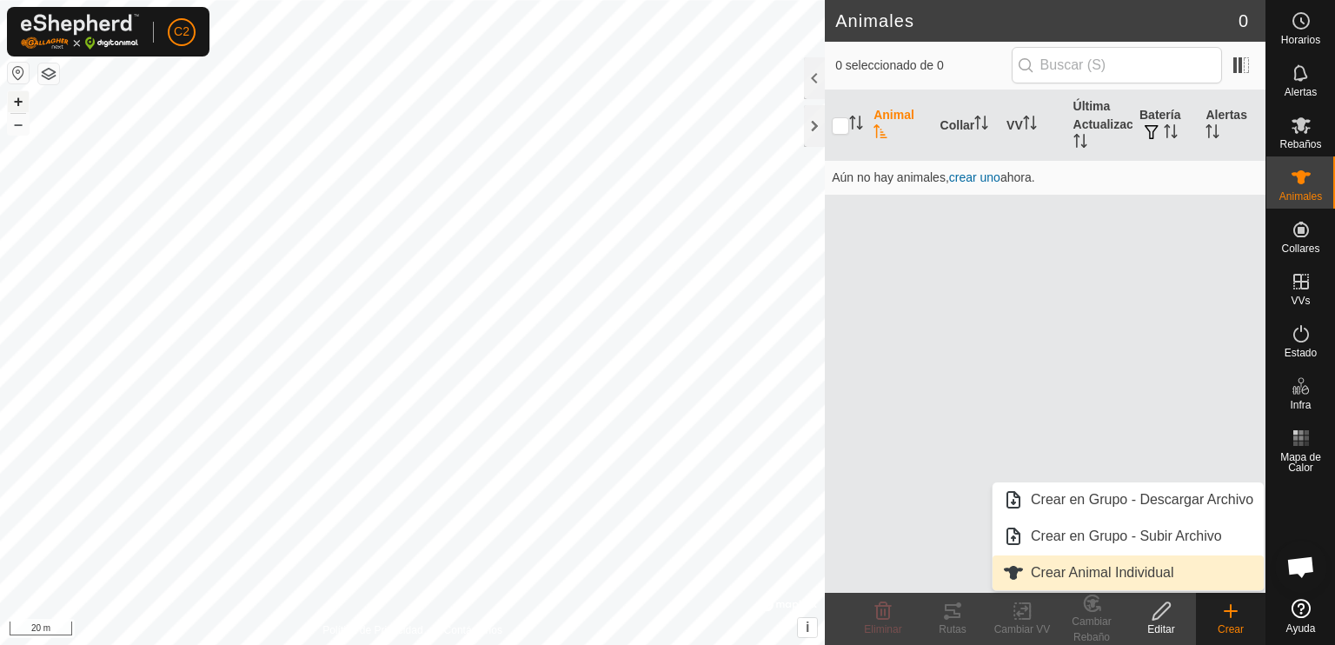
click at [1161, 571] on span "Crear Animal Individual" at bounding box center [1102, 572] width 143 height 21
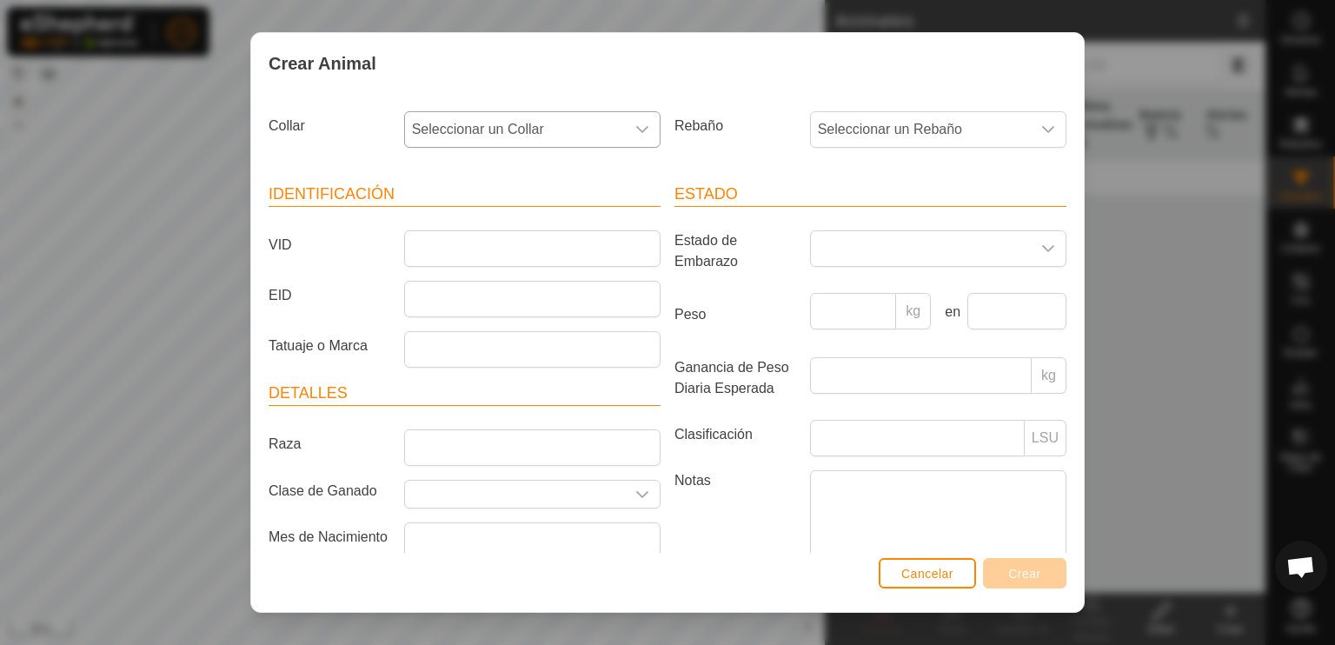
click at [635, 130] on icon "dropdown trigger" at bounding box center [642, 130] width 14 height 14
click at [494, 259] on li "1702626523" at bounding box center [530, 256] width 248 height 35
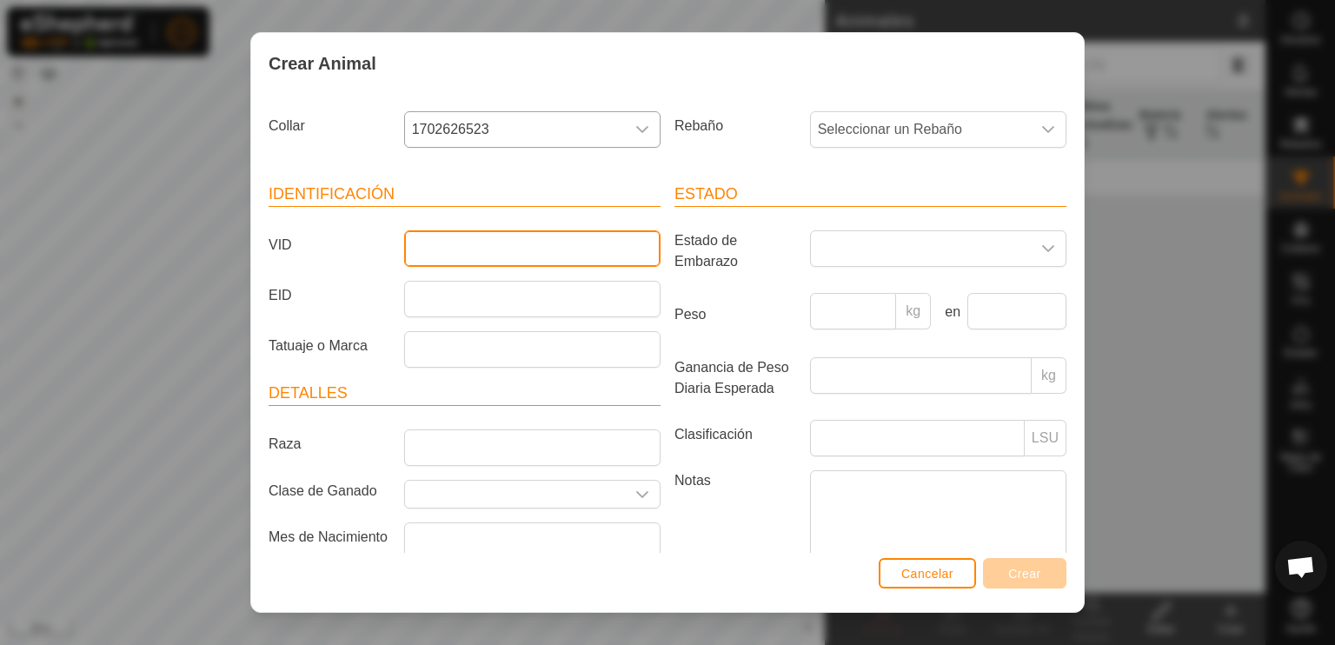
click at [455, 253] on input "VID" at bounding box center [532, 248] width 256 height 37
type input "TORO"
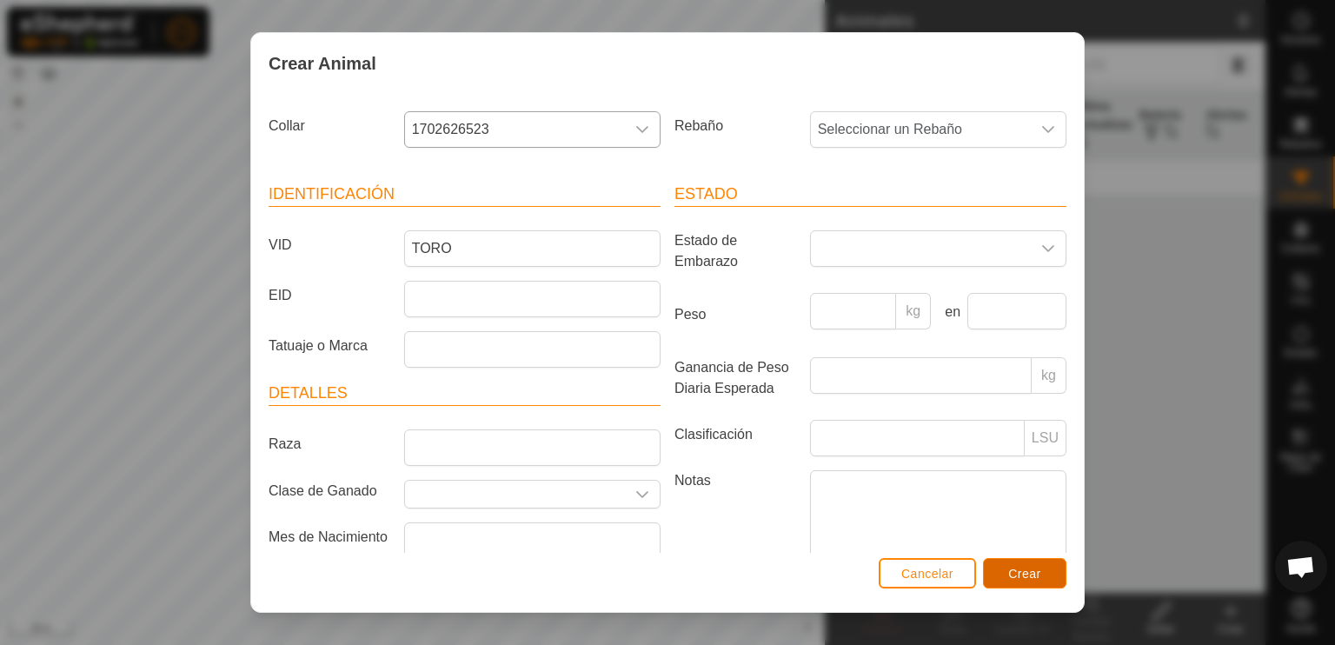
click at [1031, 574] on span "Crear" at bounding box center [1024, 574] width 33 height 14
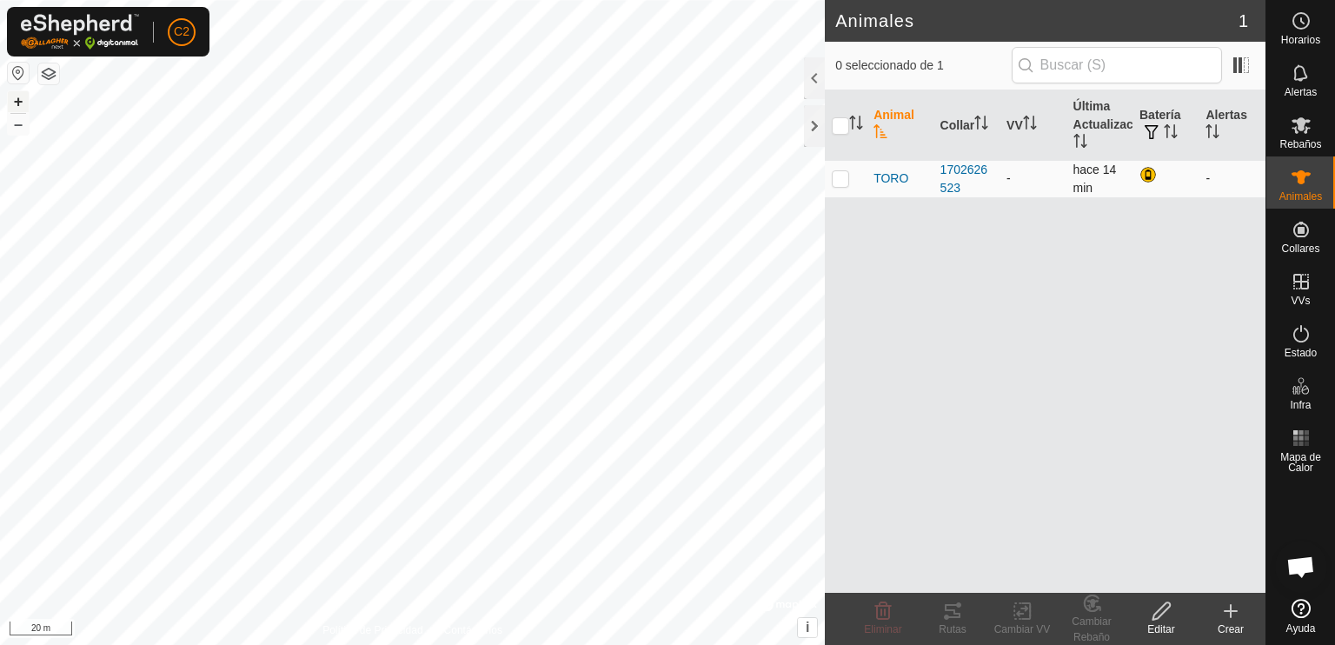
click at [838, 183] on p-checkbox at bounding box center [840, 178] width 17 height 14
checkbox input "true"
click at [1015, 615] on icon at bounding box center [1023, 611] width 22 height 21
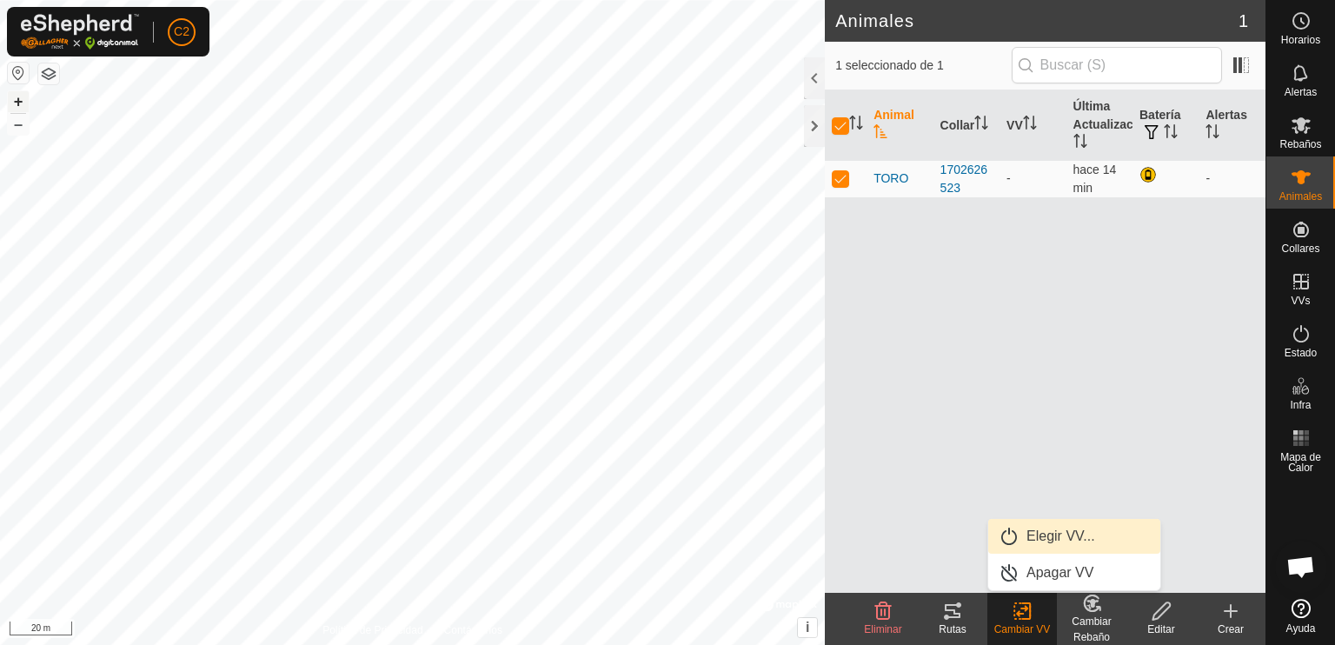
click at [1053, 535] on link "Elegir VV..." at bounding box center [1074, 536] width 172 height 35
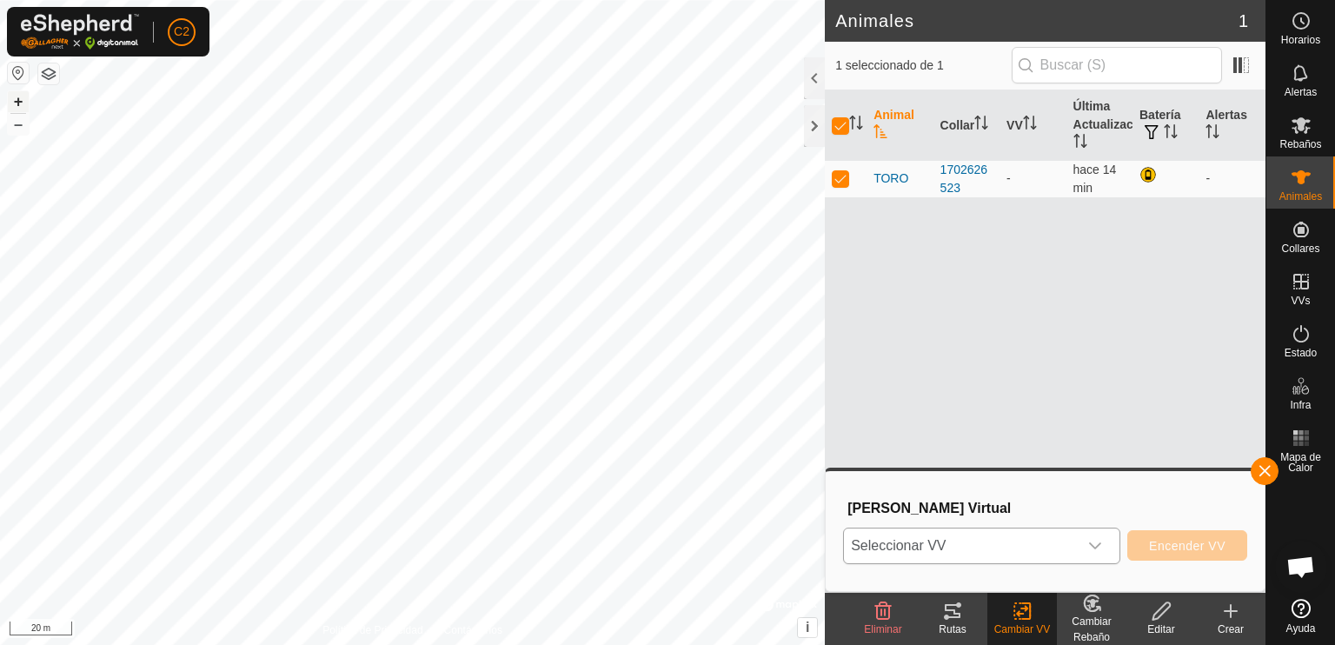
click at [1098, 546] on icon "dropdown trigger" at bounding box center [1095, 546] width 14 height 14
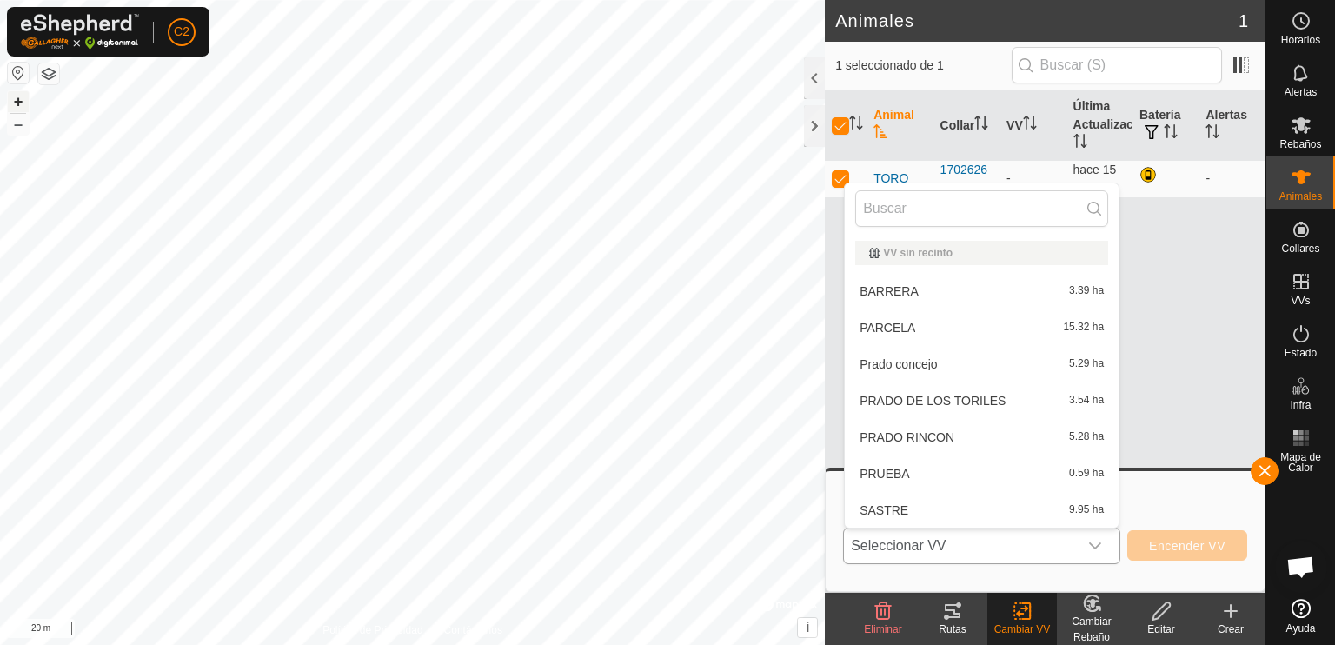
click at [991, 285] on li "BARRERA 3.39 ha" at bounding box center [982, 291] width 274 height 35
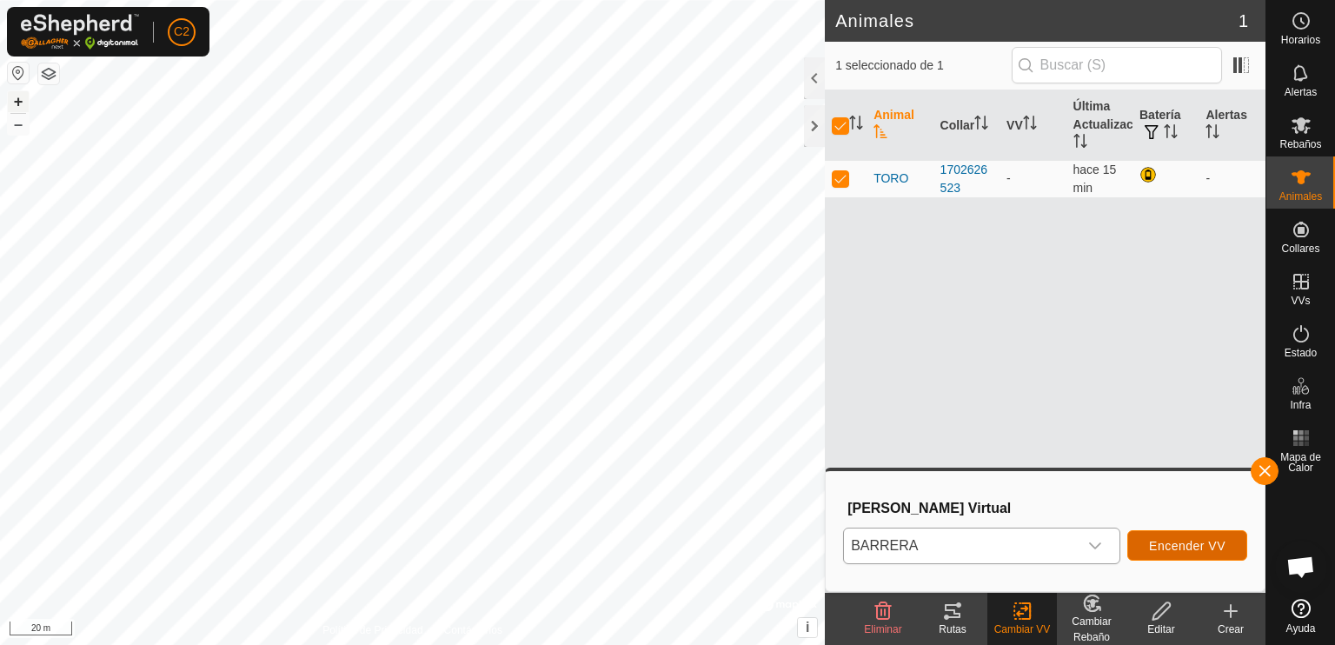
click at [1184, 539] on span "Encender VV" at bounding box center [1187, 546] width 76 height 14
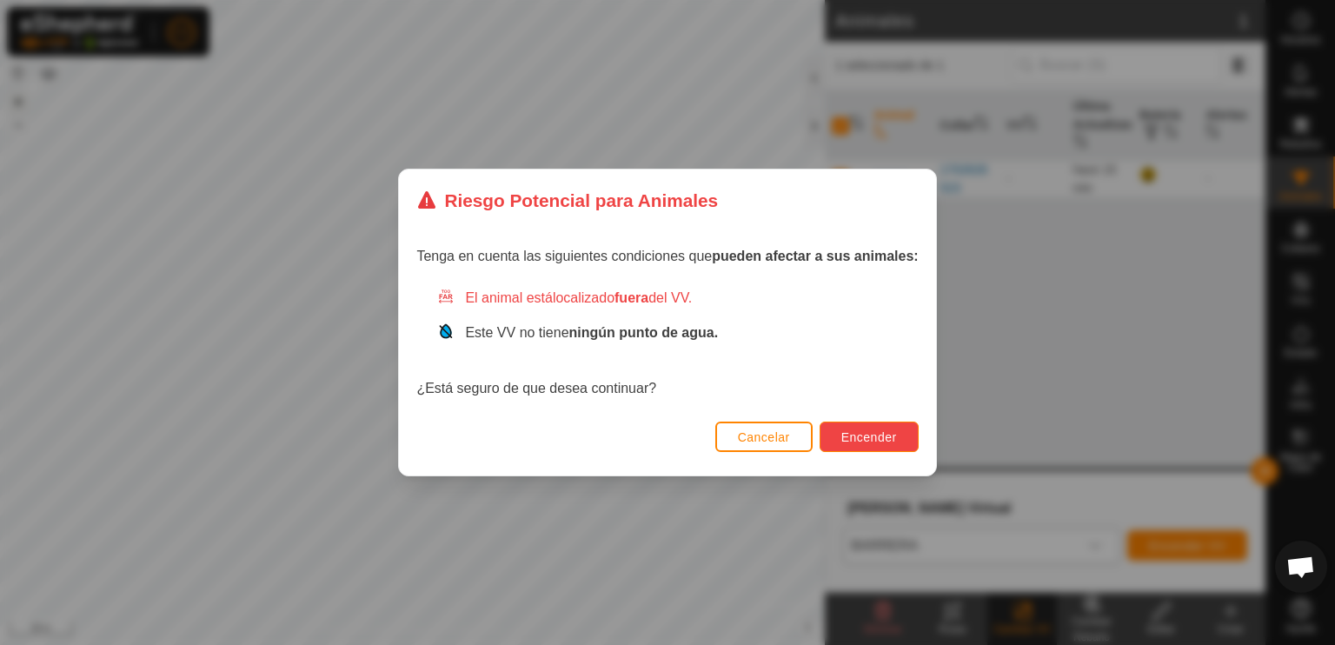
click at [861, 434] on span "Encender" at bounding box center [869, 437] width 56 height 14
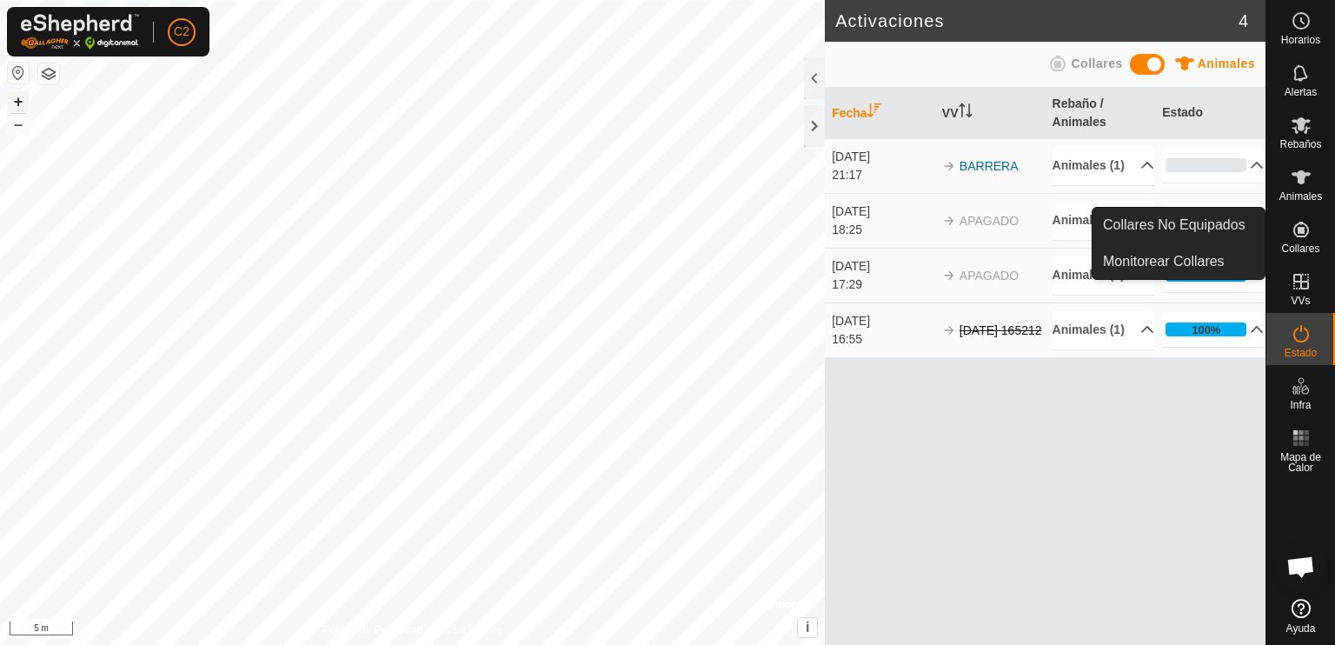
click at [1299, 233] on icon at bounding box center [1301, 230] width 16 height 16
click at [1197, 256] on link "Monitorear Collares" at bounding box center [1179, 261] width 172 height 35
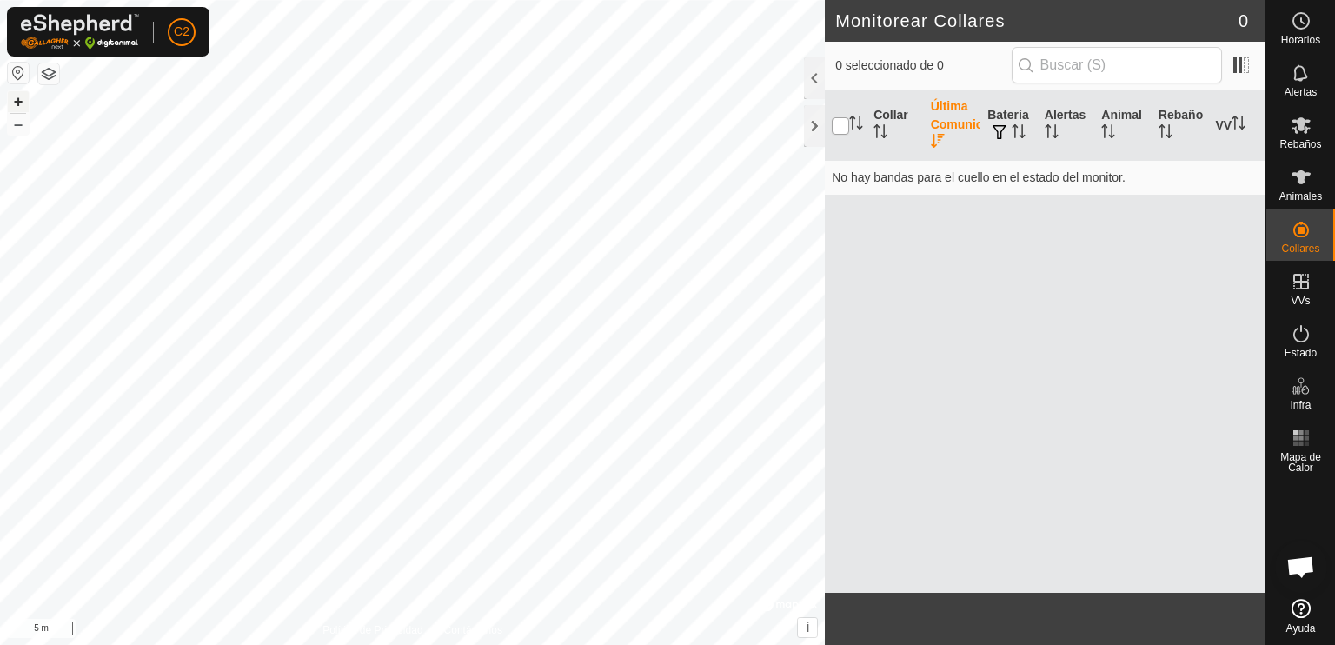
click at [840, 130] on input "checkbox" at bounding box center [840, 125] width 17 height 17
checkbox input "true"
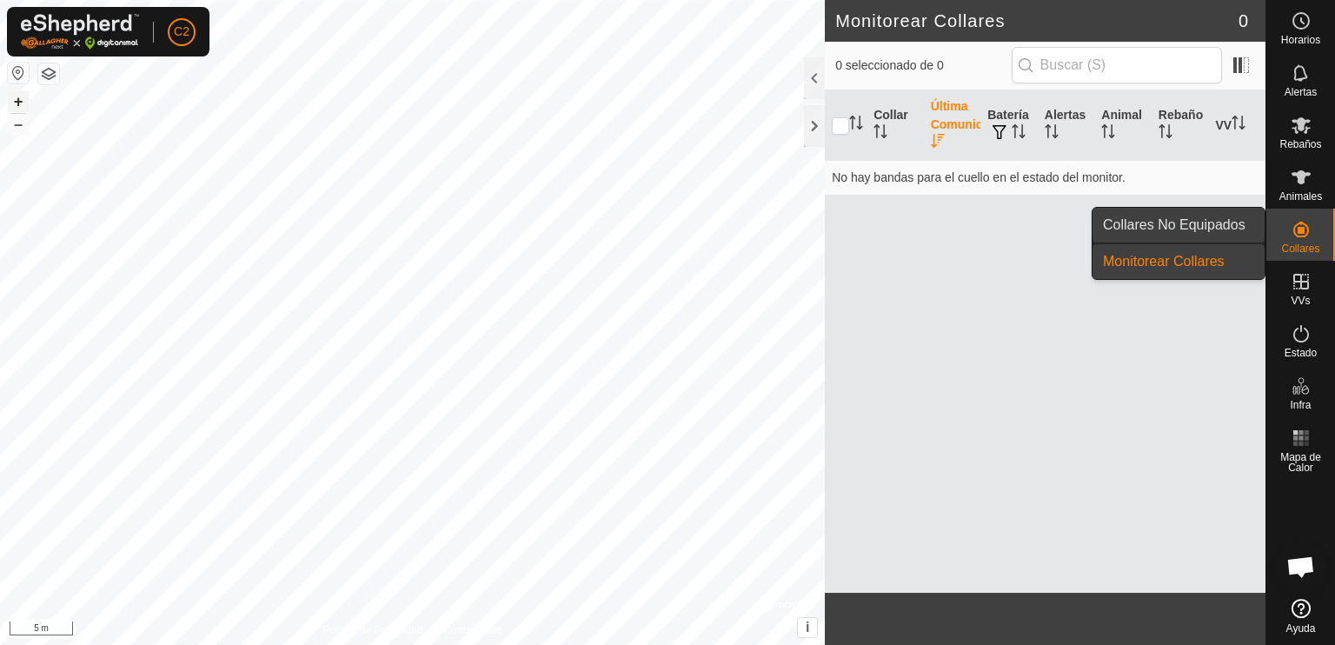
click at [1202, 223] on link "Collares No Equipados" at bounding box center [1179, 225] width 172 height 35
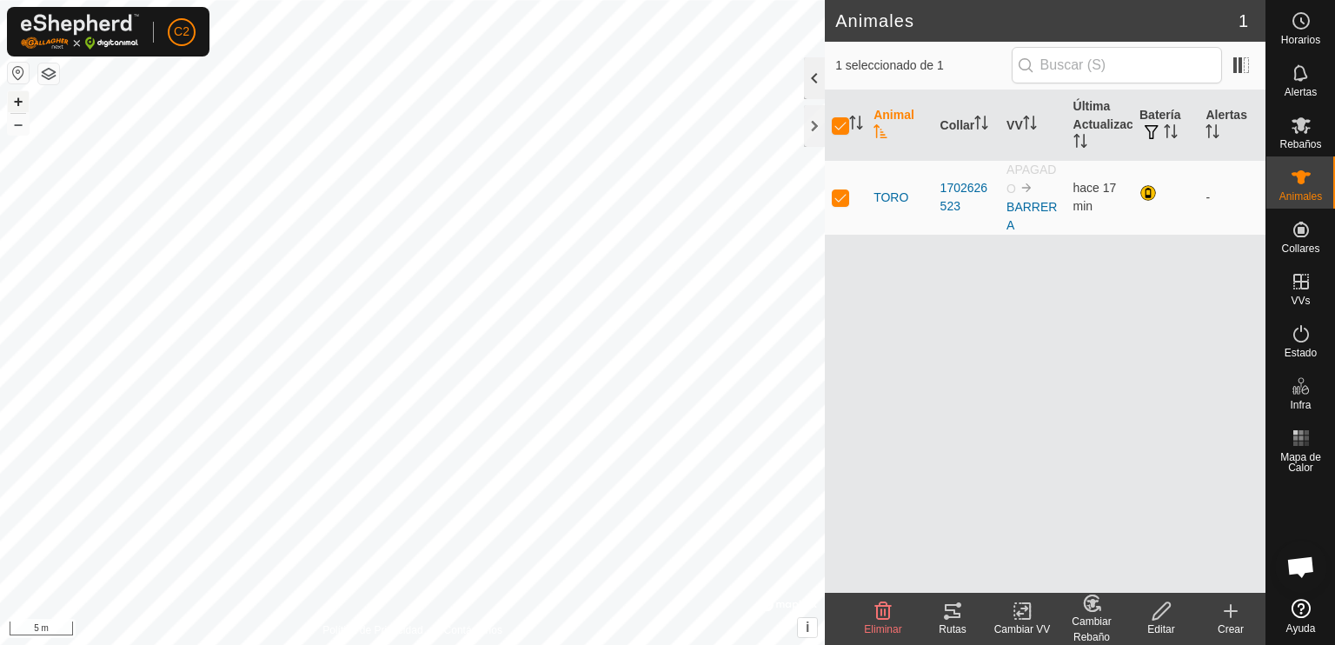
click at [817, 82] on div at bounding box center [814, 78] width 21 height 42
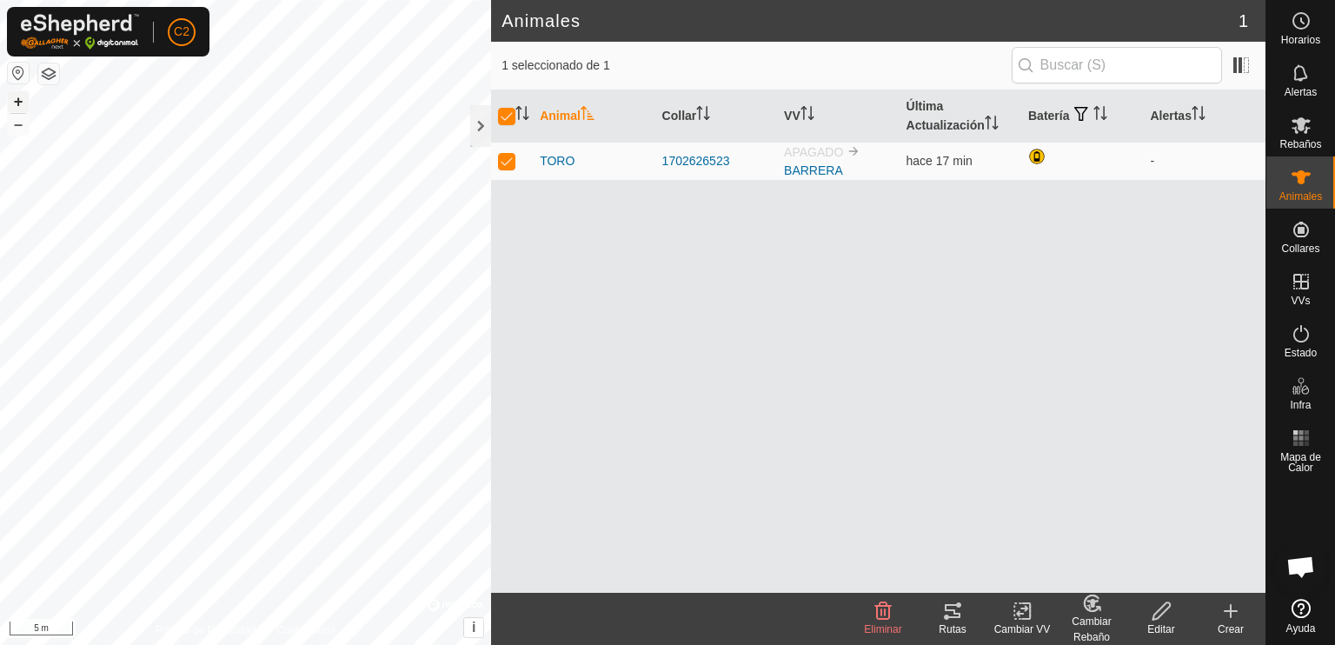
click at [561, 389] on div "Animales 1 1 seleccionado de 1 Animal Collar VV Última Actualización Batería Al…" at bounding box center [632, 322] width 1265 height 645
click at [880, 618] on icon at bounding box center [883, 611] width 21 height 21
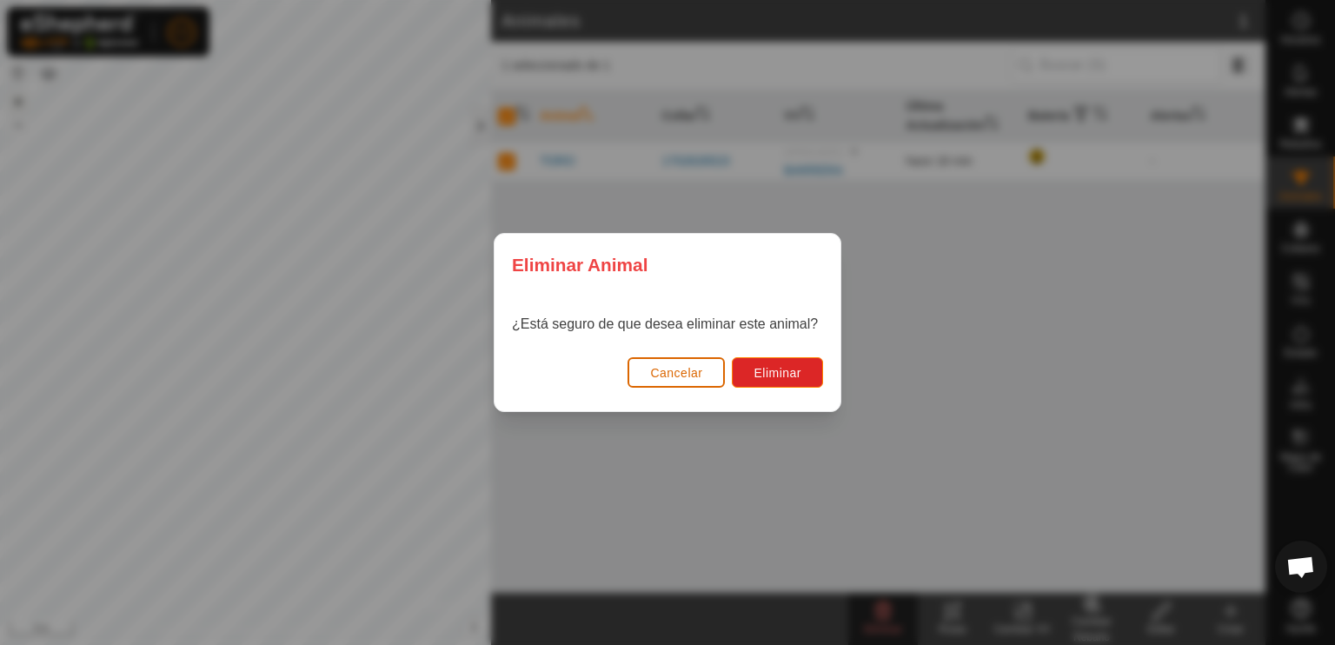
click at [696, 368] on span "Cancelar" at bounding box center [676, 373] width 52 height 14
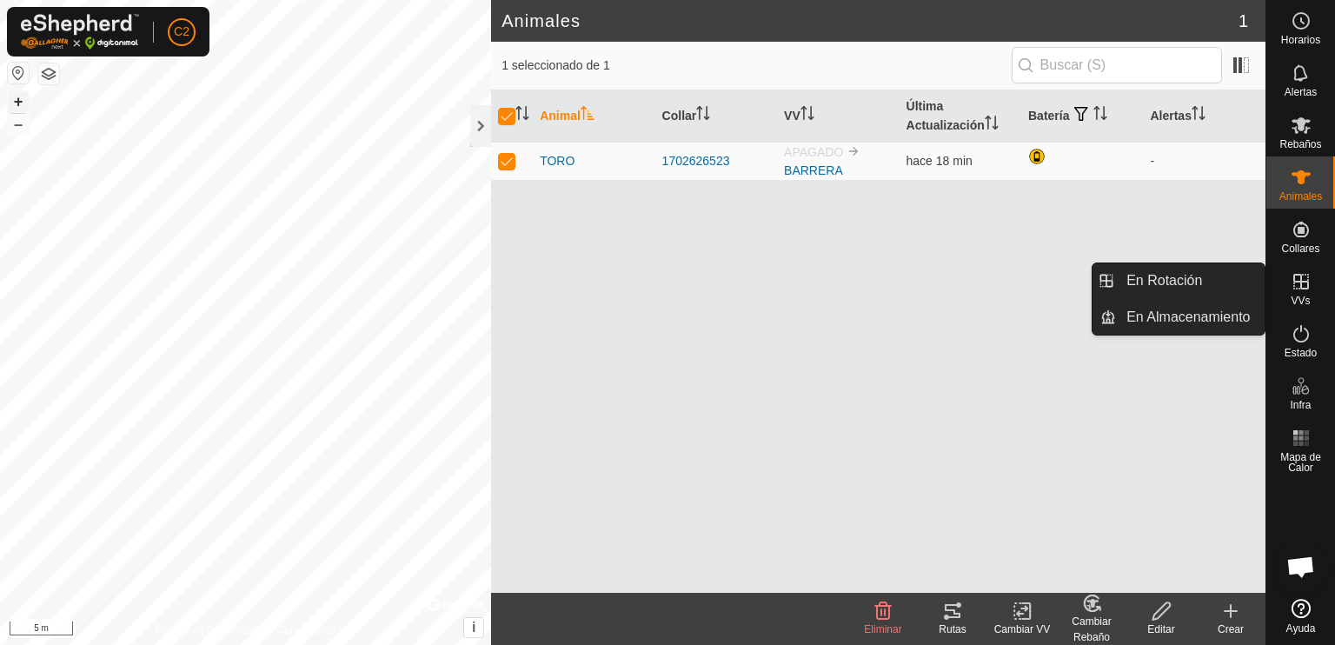
click at [1302, 301] on span "VVs" at bounding box center [1300, 301] width 19 height 10
click at [1192, 271] on link "En Rotación" at bounding box center [1190, 280] width 149 height 35
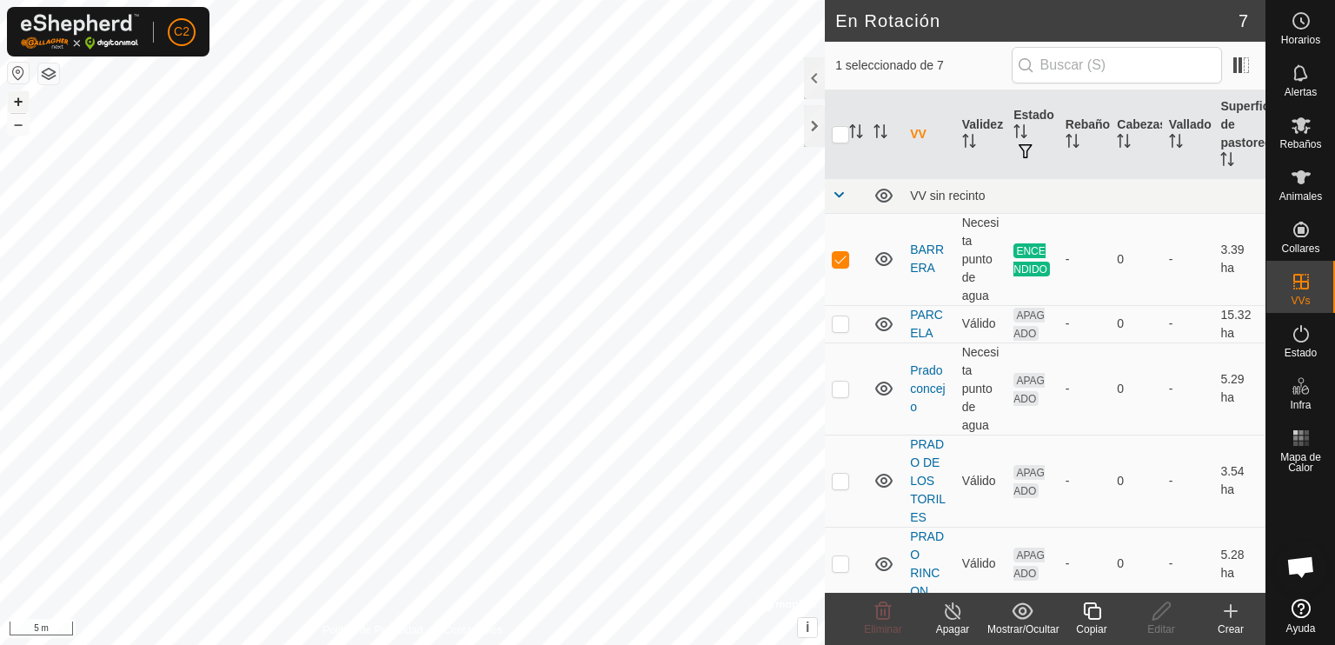
click at [1229, 614] on icon at bounding box center [1230, 611] width 21 height 21
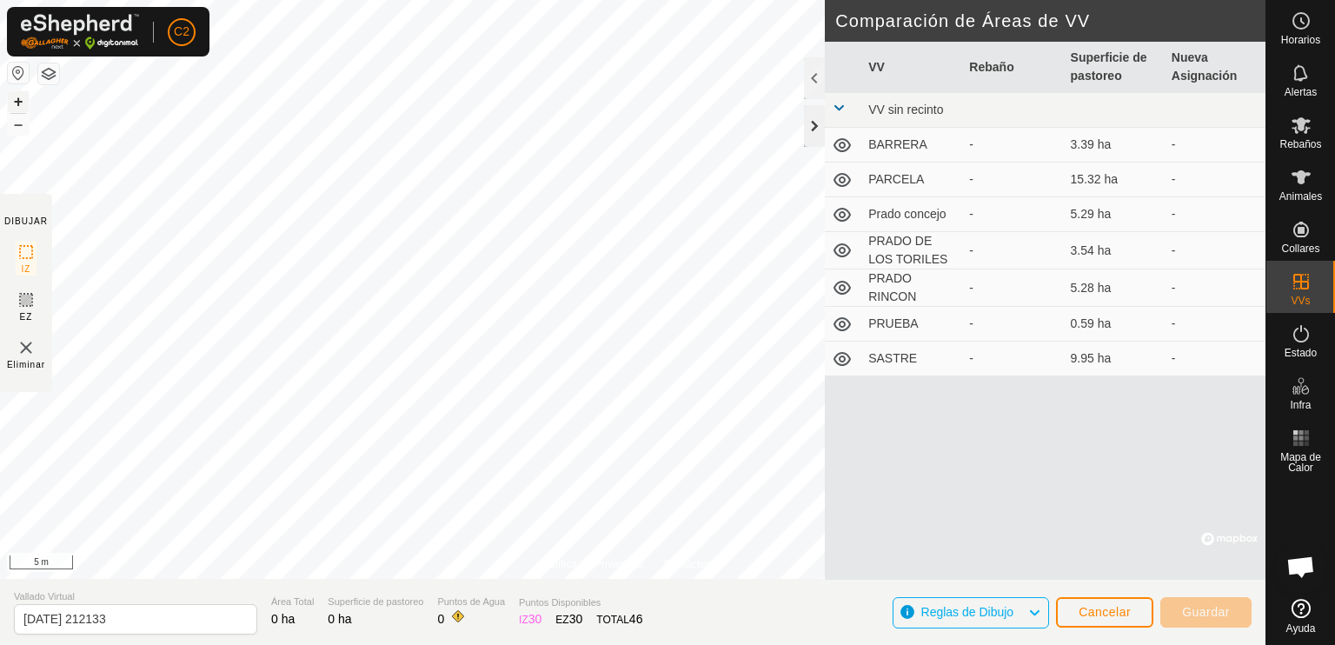
click at [812, 129] on div at bounding box center [814, 126] width 21 height 42
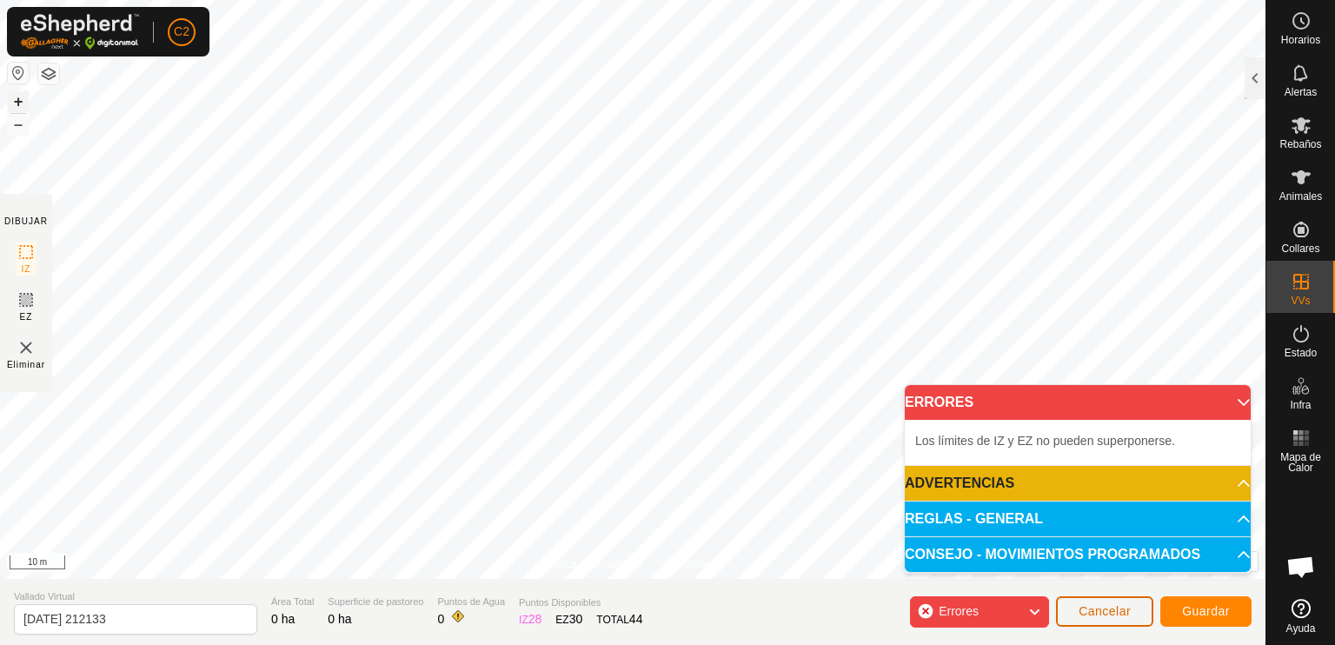
click at [1077, 611] on button "Cancelar" at bounding box center [1104, 611] width 97 height 30
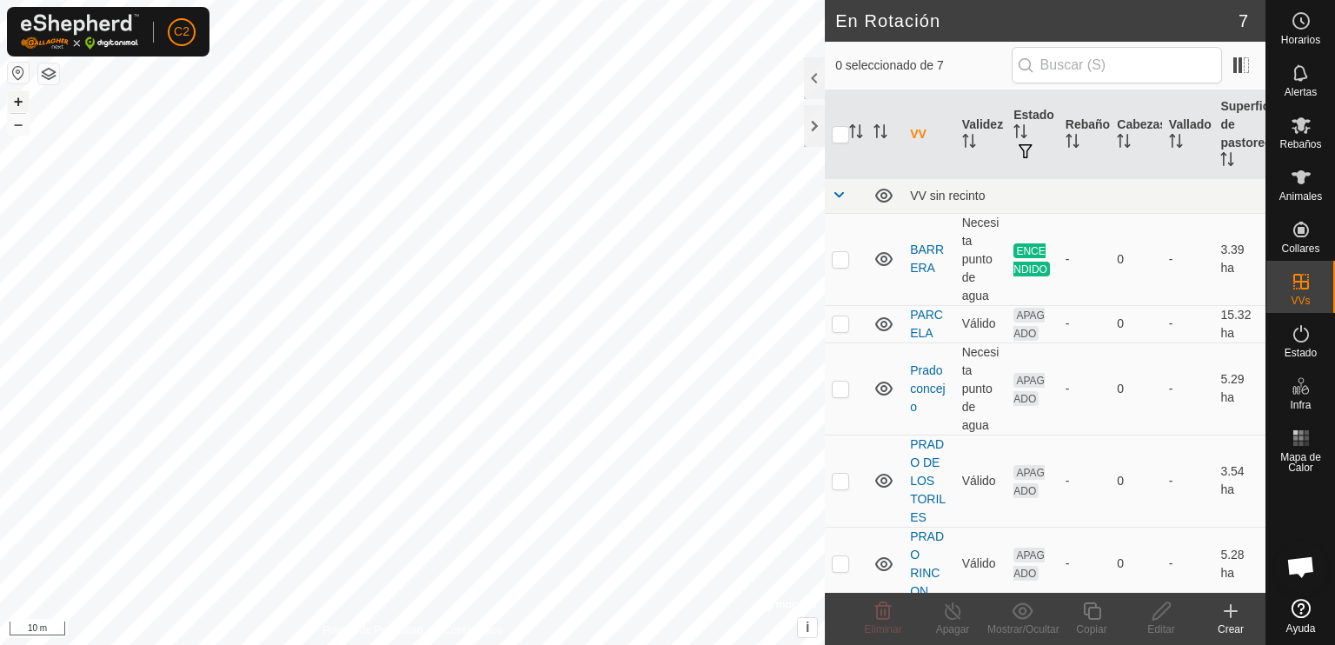
click at [1226, 611] on icon at bounding box center [1231, 611] width 12 height 0
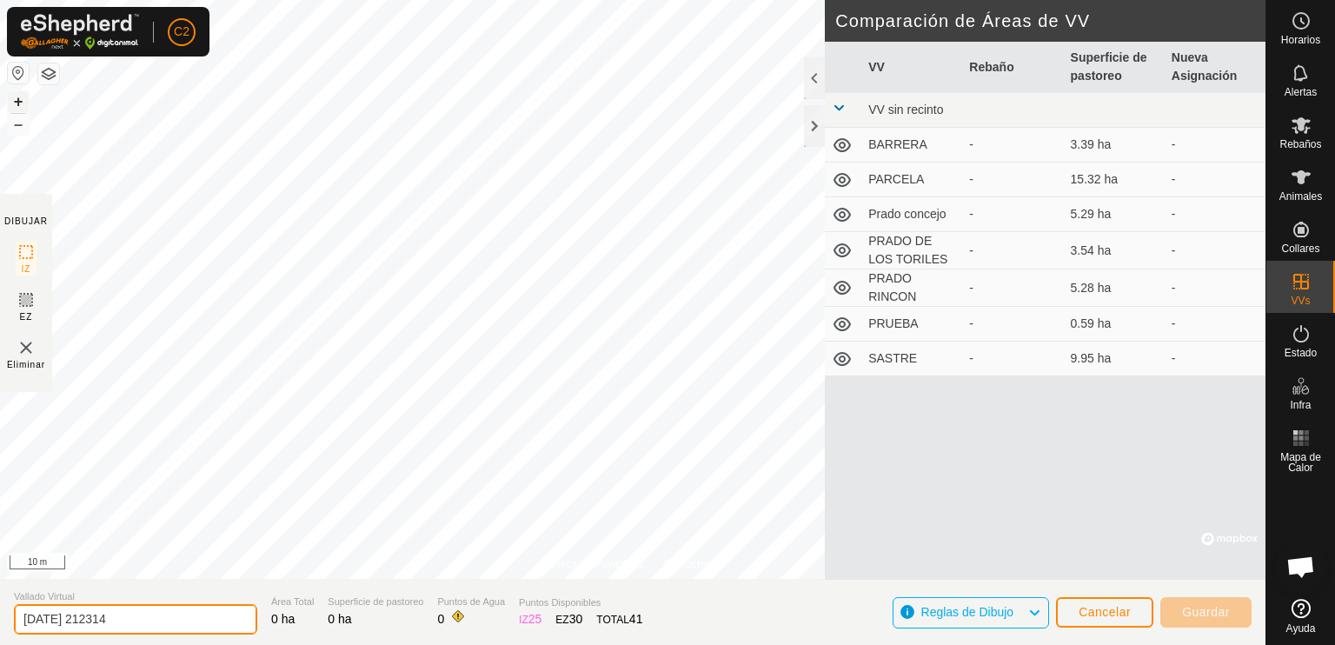
drag, startPoint x: 149, startPoint y: 614, endPoint x: 32, endPoint y: 592, distance: 118.5
click at [11, 592] on section "Vallado Virtual 2025-09-27 212314 Área Total 0 ha Superficie de pastoreo 0 ha P…" at bounding box center [632, 612] width 1265 height 66
type input "PRUEBA"
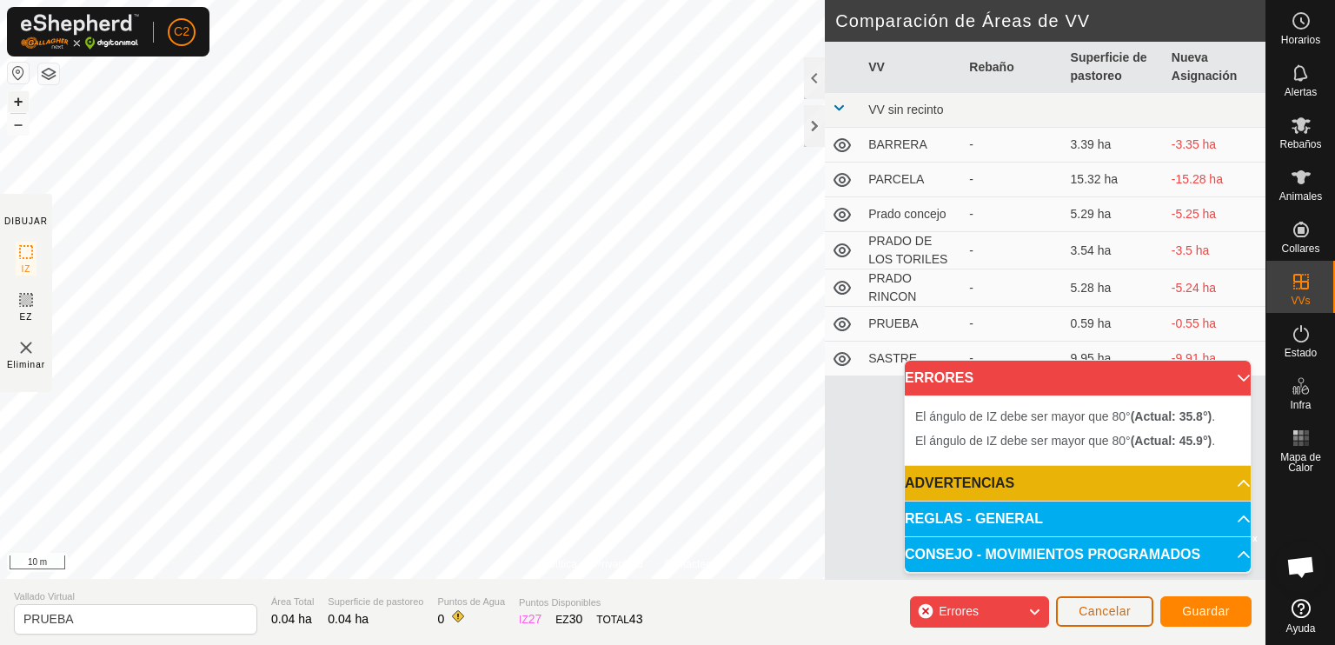
click at [1096, 608] on span "Cancelar" at bounding box center [1105, 611] width 52 height 14
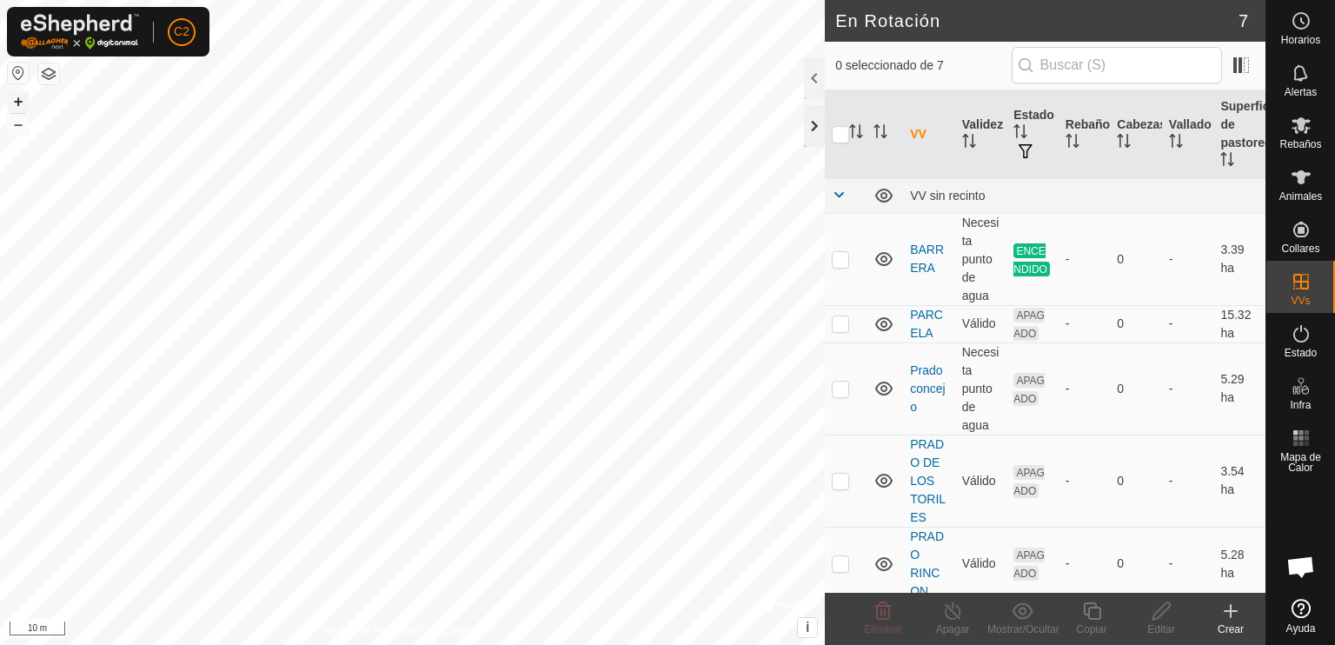
click at [811, 123] on div at bounding box center [814, 126] width 21 height 42
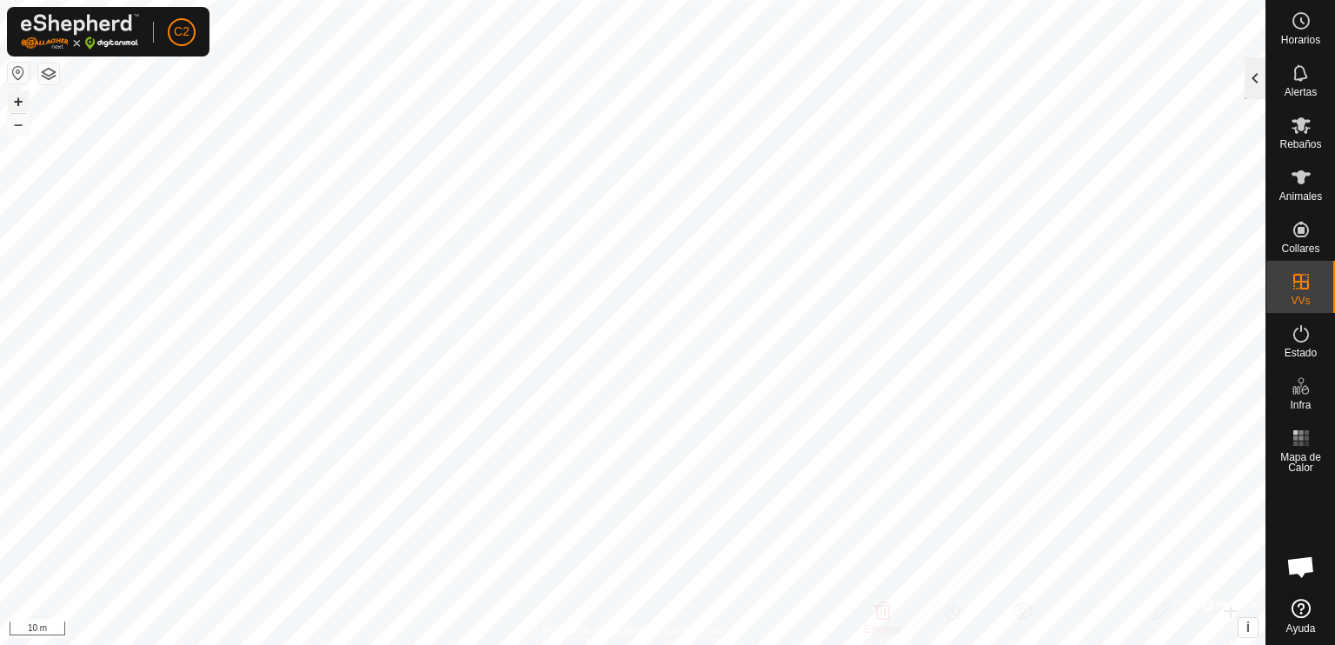
click at [1255, 83] on div at bounding box center [1255, 78] width 21 height 42
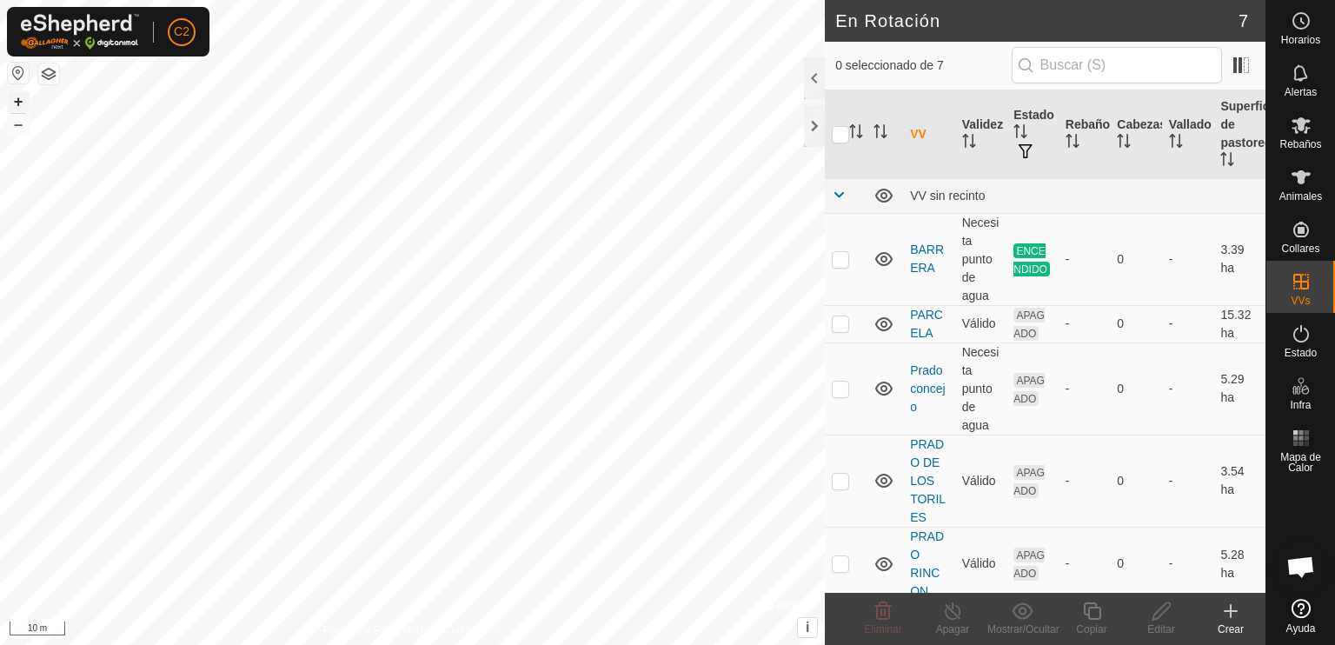
click at [1233, 611] on icon at bounding box center [1230, 611] width 21 height 21
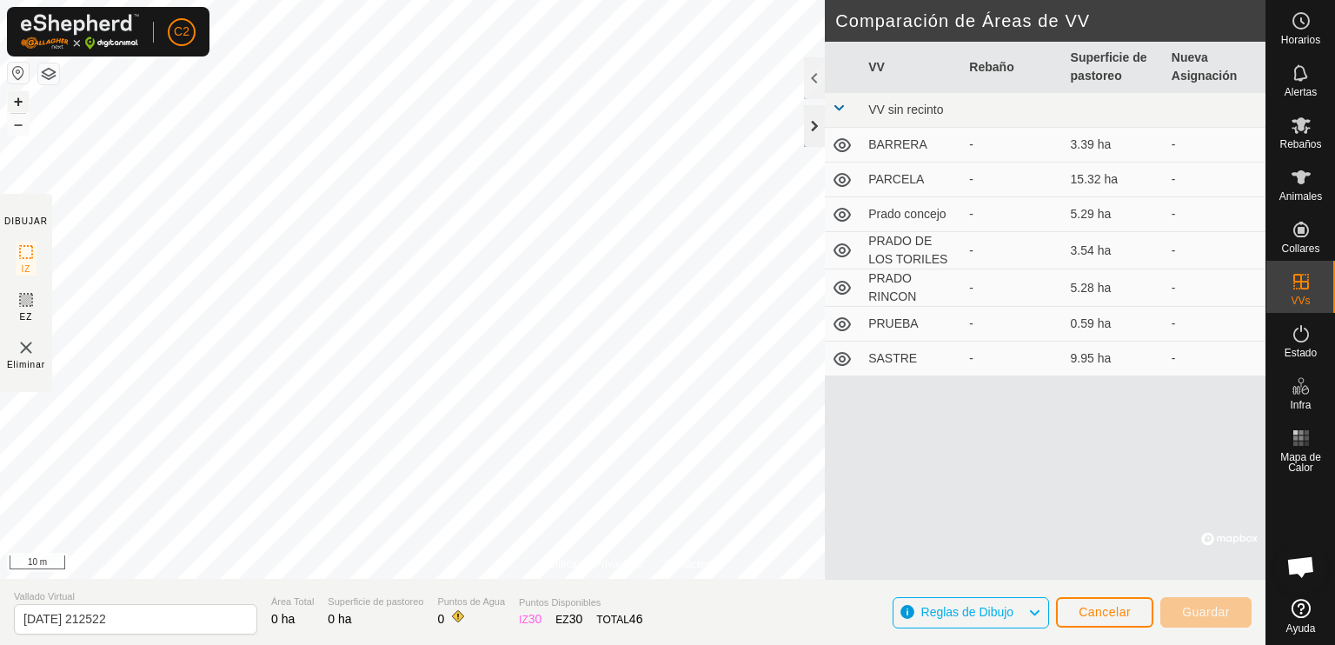
click at [814, 126] on div at bounding box center [814, 126] width 21 height 42
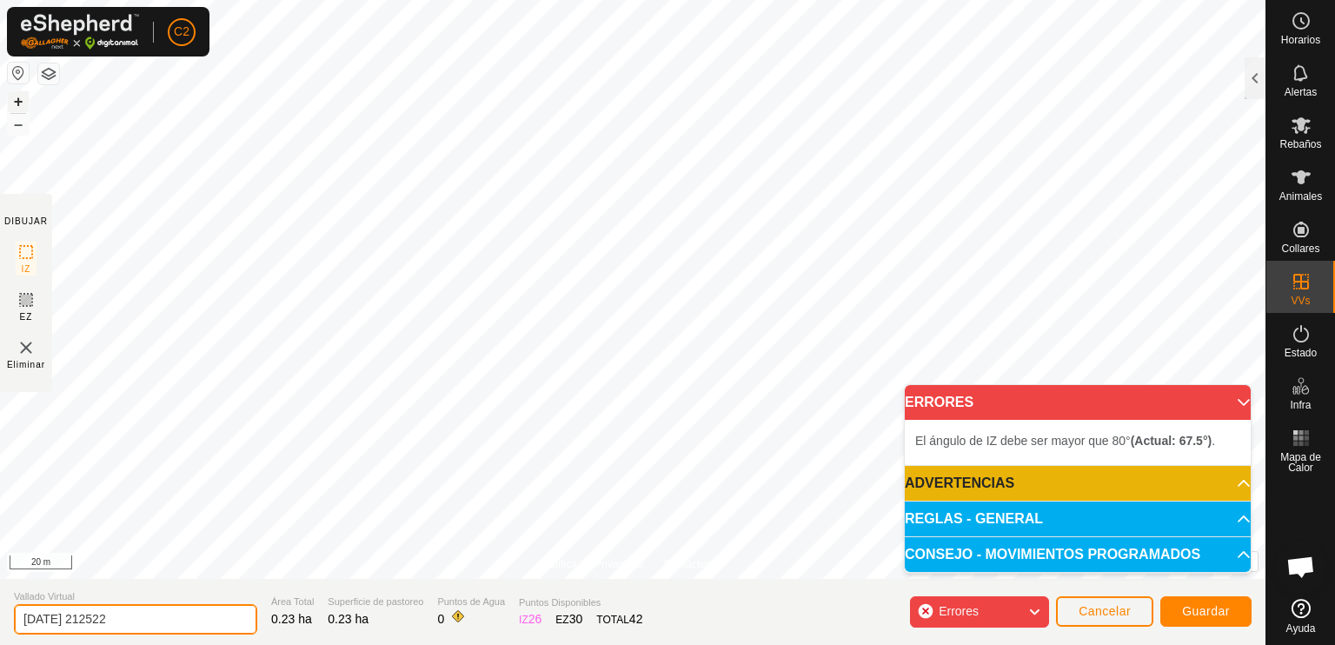
drag, startPoint x: 152, startPoint y: 610, endPoint x: 9, endPoint y: 618, distance: 143.6
click at [8, 619] on section "Vallado Virtual 2025-09-27 212522 Área Total 0.23 ha Superficie de pastoreo 0.2…" at bounding box center [632, 612] width 1265 height 66
type input "PRUEBA 1"
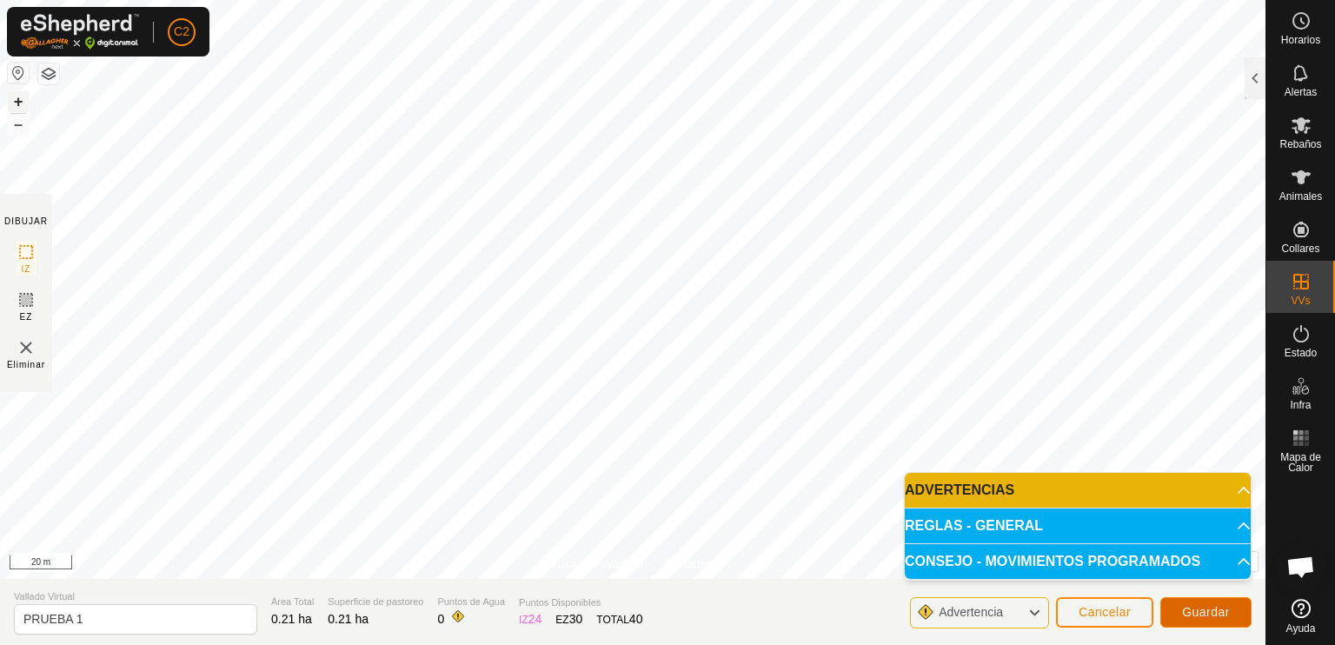
click at [1199, 611] on span "Guardar" at bounding box center [1206, 612] width 48 height 14
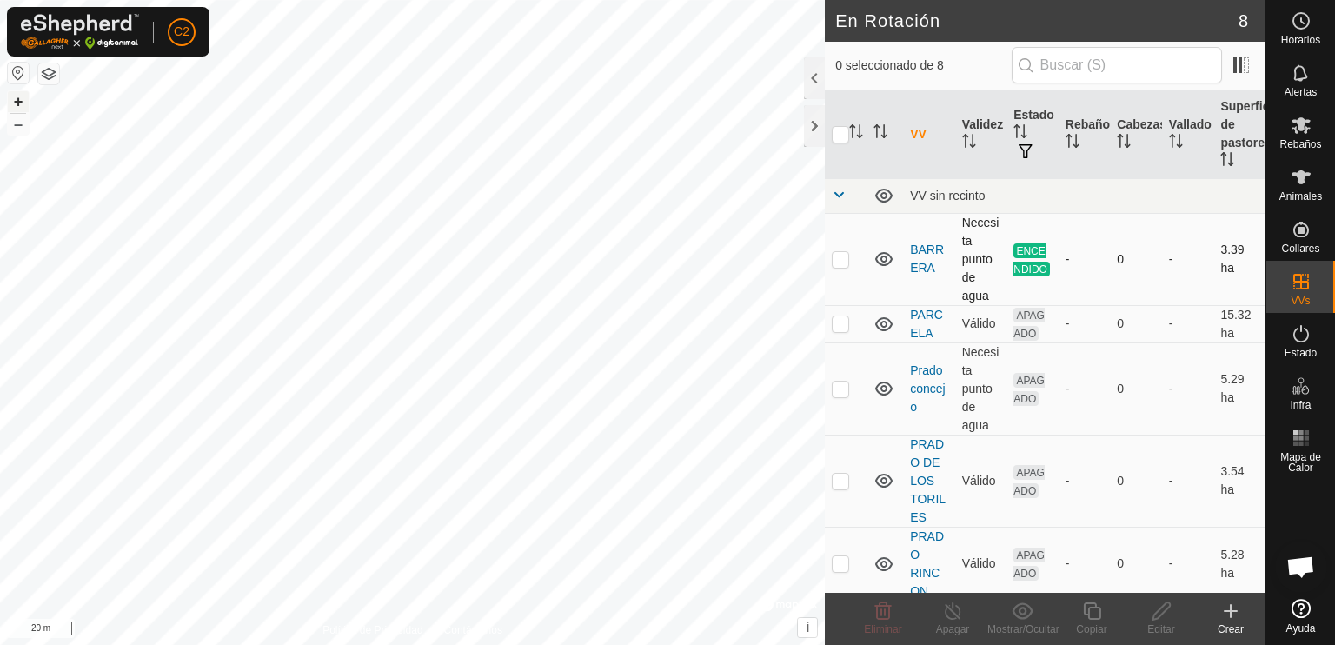
click at [837, 259] on p-checkbox at bounding box center [840, 259] width 17 height 14
checkbox input "true"
click at [952, 616] on icon at bounding box center [953, 611] width 22 height 21
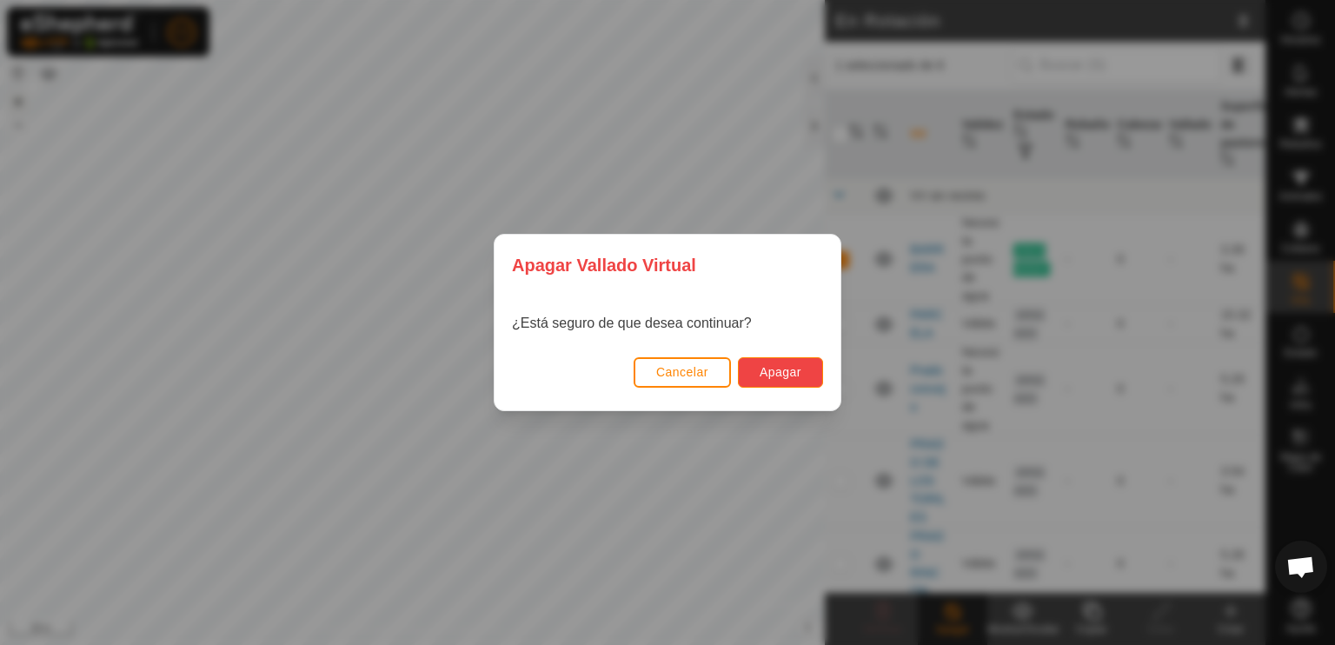
click at [787, 373] on span "Apagar" at bounding box center [781, 372] width 42 height 14
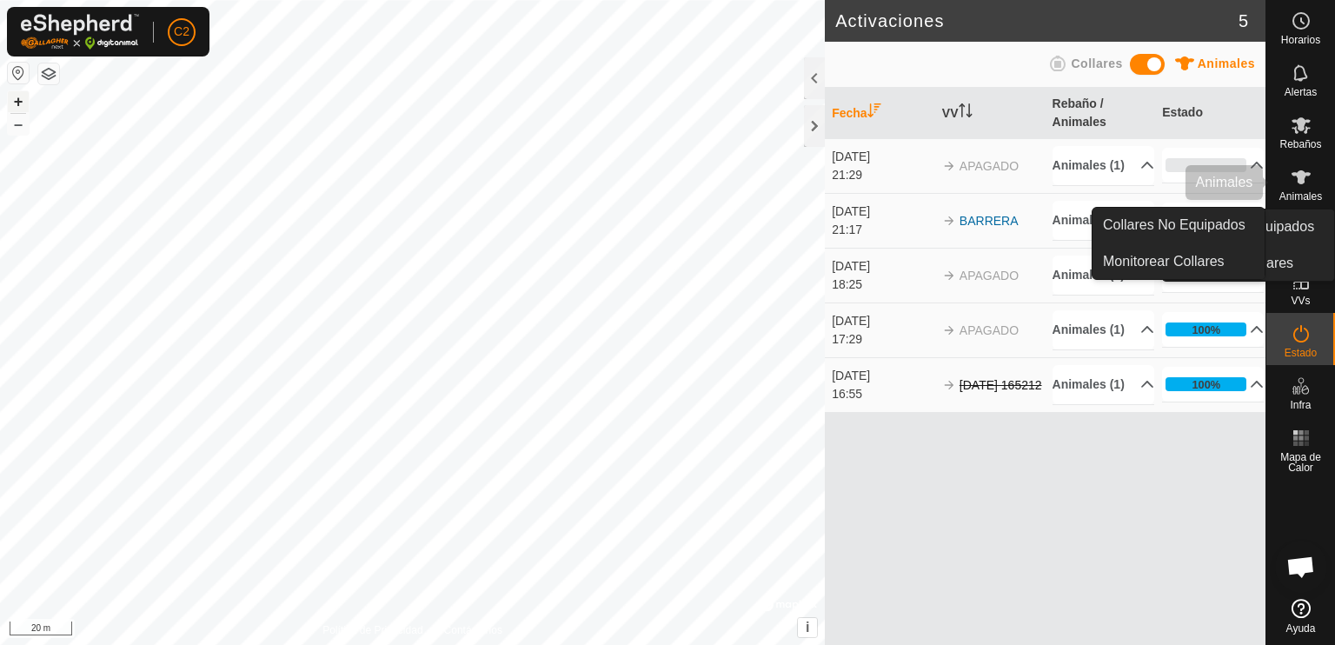
click at [1301, 188] on es-animals-svg-icon at bounding box center [1300, 177] width 31 height 28
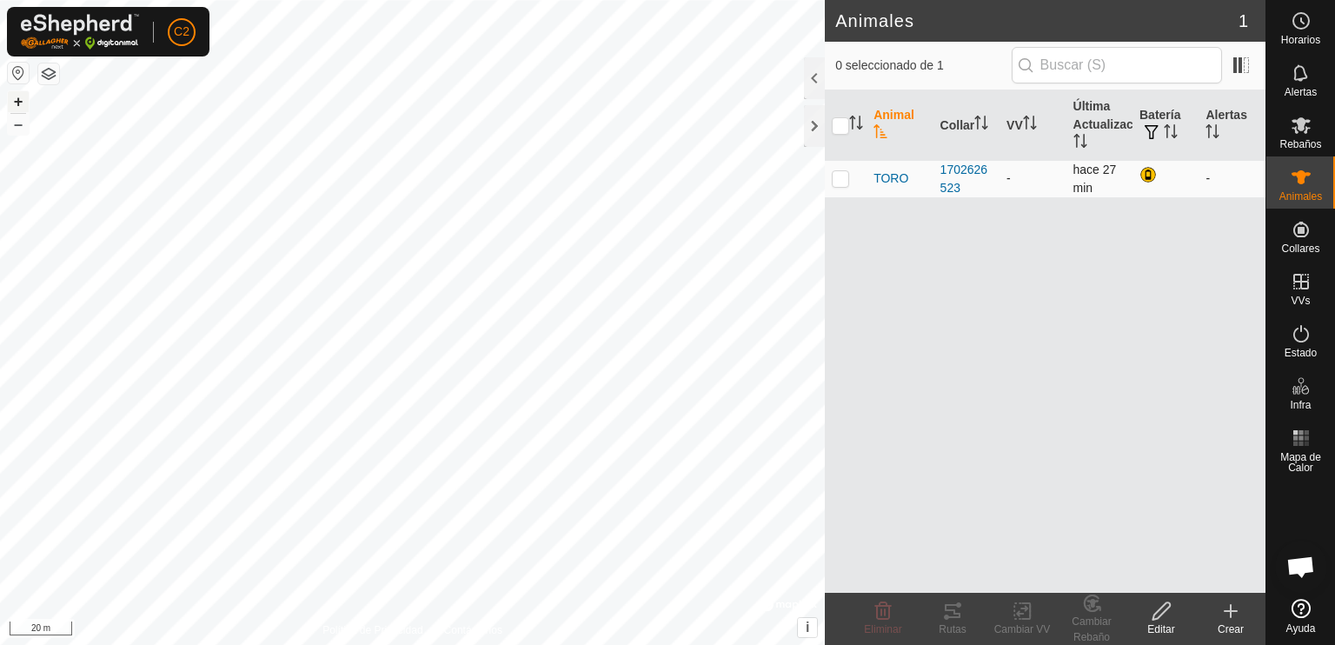
click at [847, 183] on p-checkbox at bounding box center [840, 178] width 17 height 14
checkbox input "true"
click at [1025, 621] on div "Cambiar VV" at bounding box center [1022, 629] width 70 height 16
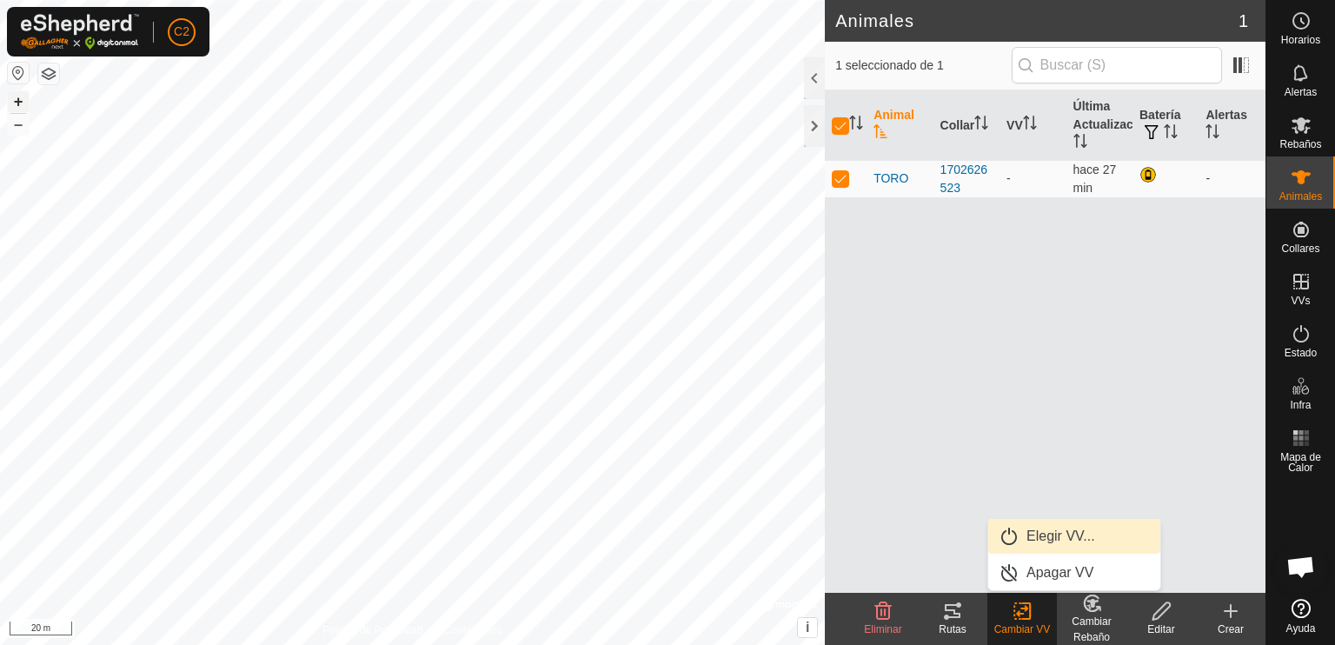
click at [1051, 538] on link "Elegir VV..." at bounding box center [1074, 536] width 172 height 35
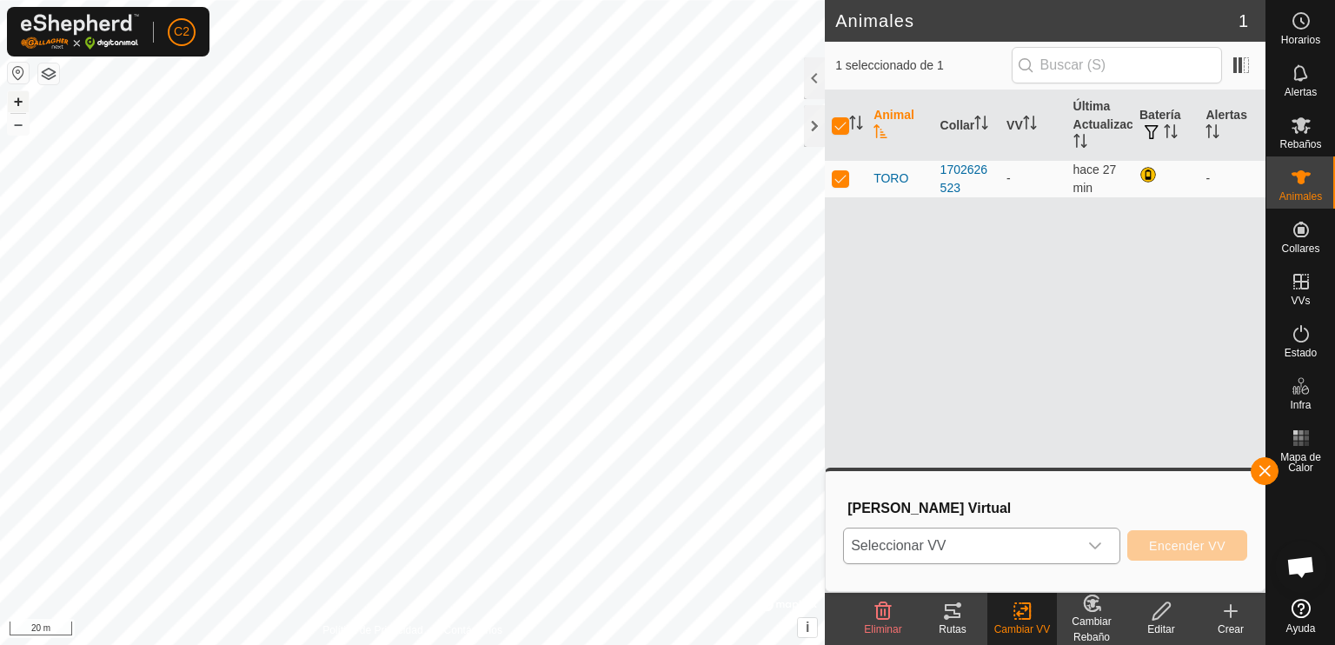
click at [1093, 543] on icon "dropdown trigger" at bounding box center [1095, 546] width 14 height 14
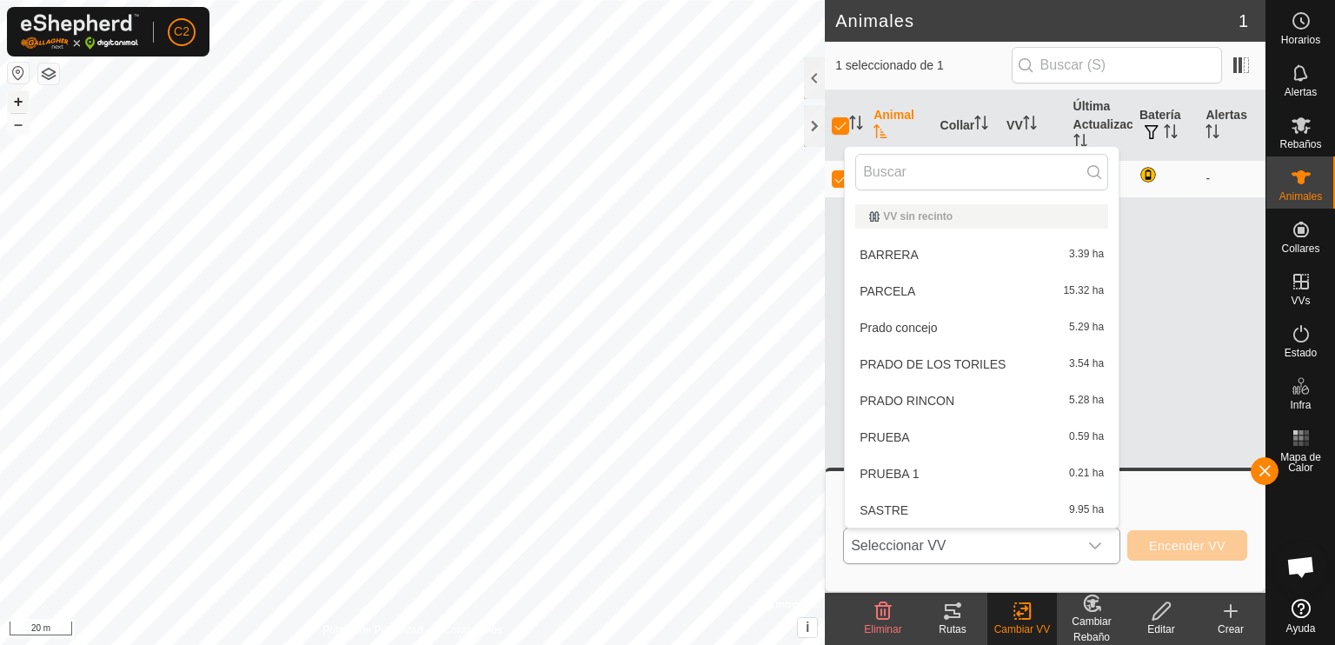
click at [992, 462] on li "PRUEBA 1 0.21 ha" at bounding box center [982, 473] width 274 height 35
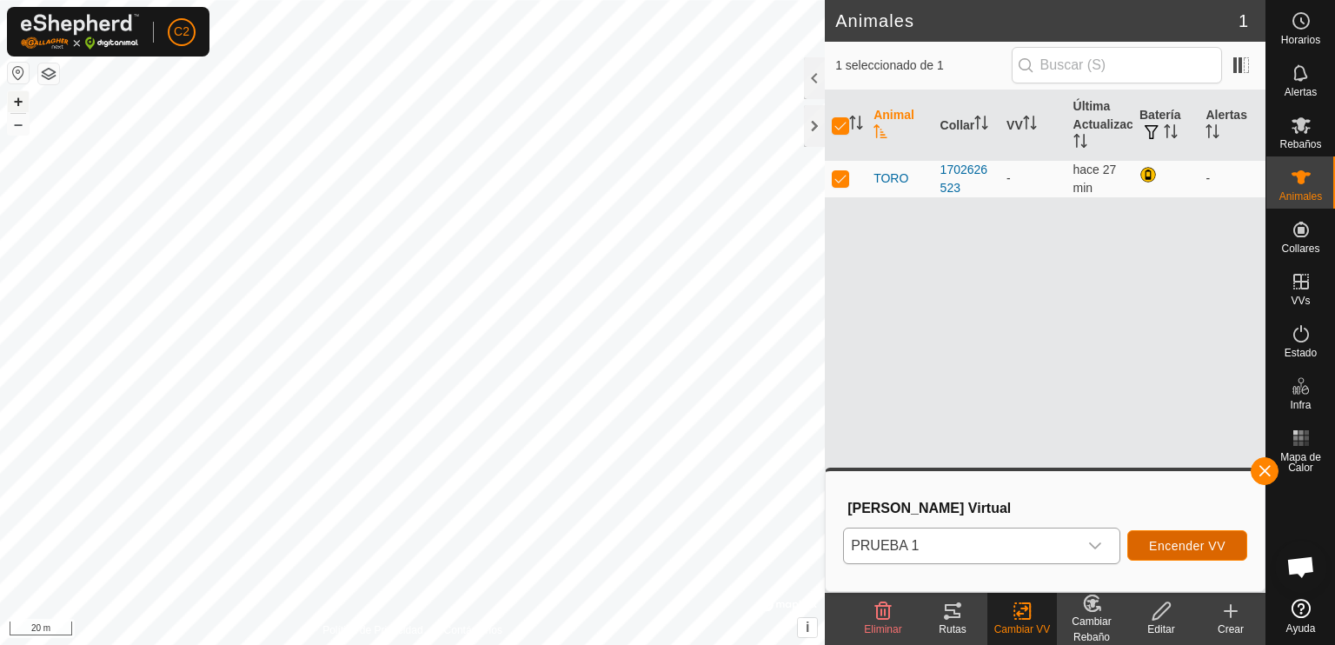
click at [1190, 546] on span "Encender VV" at bounding box center [1187, 546] width 76 height 14
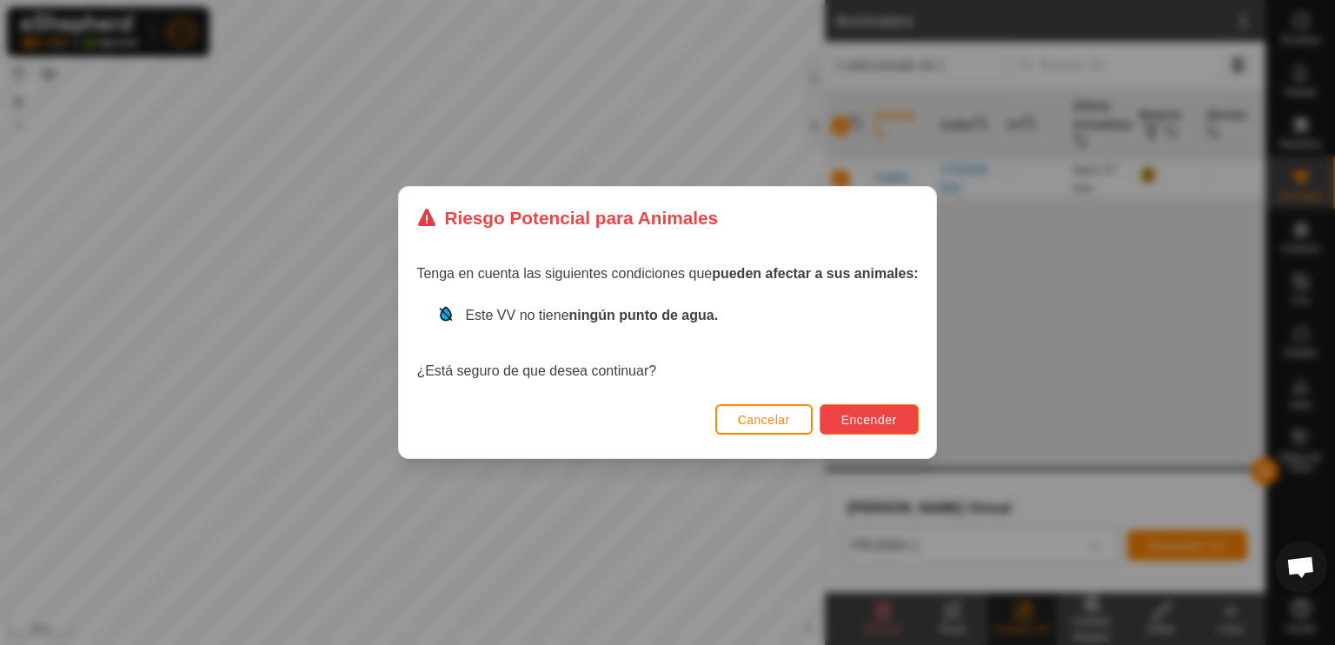
click at [853, 422] on span "Encender" at bounding box center [869, 420] width 56 height 14
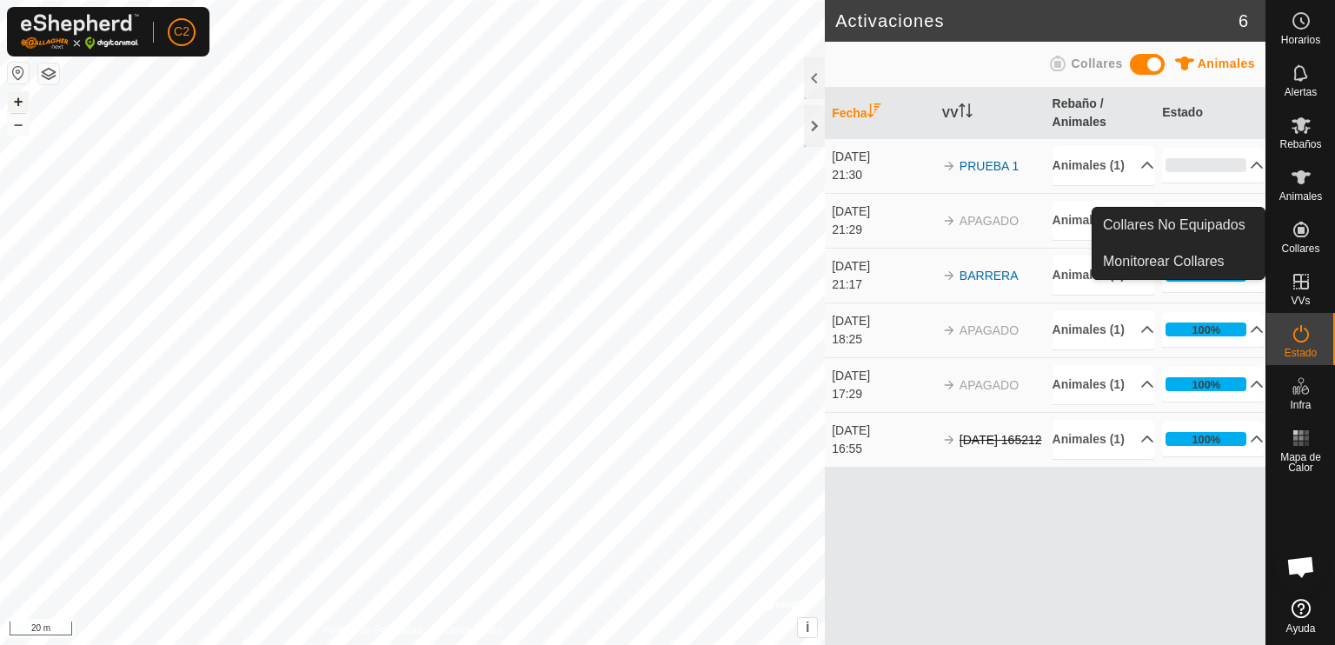
click at [1296, 235] on icon at bounding box center [1301, 230] width 16 height 16
click at [1207, 212] on link "Collares No Equipados" at bounding box center [1179, 225] width 172 height 35
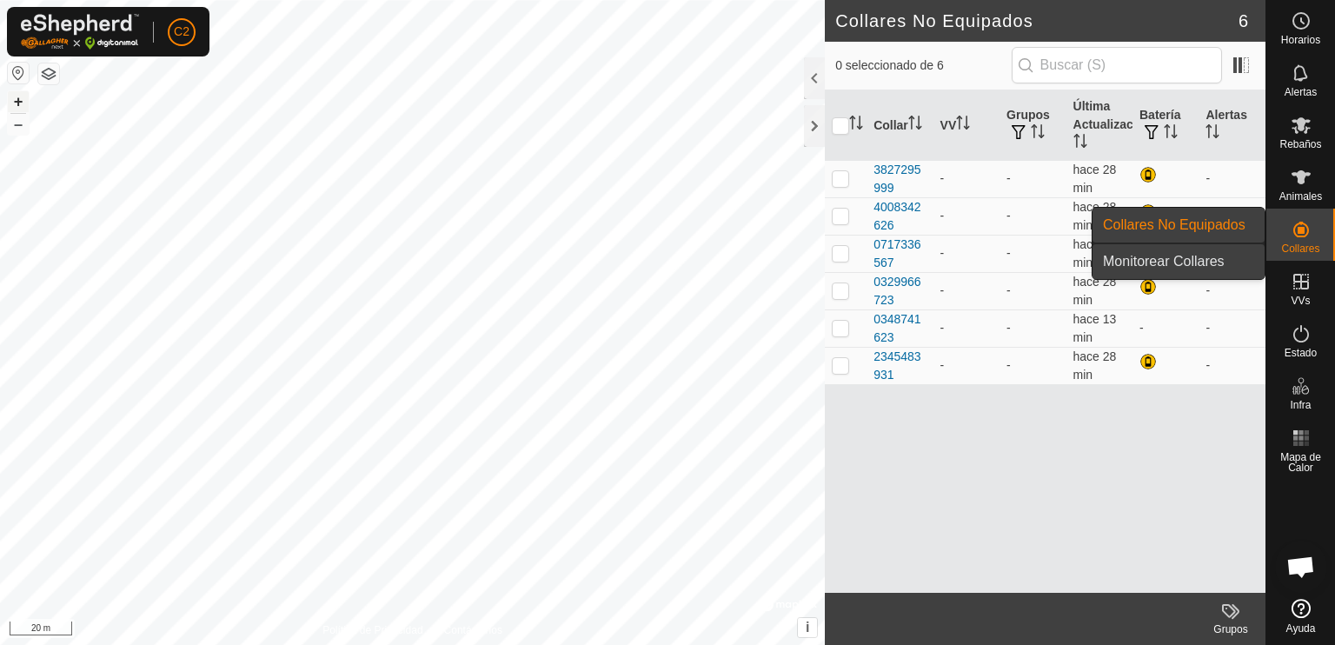
click at [1223, 253] on link "Monitorear Collares" at bounding box center [1179, 261] width 172 height 35
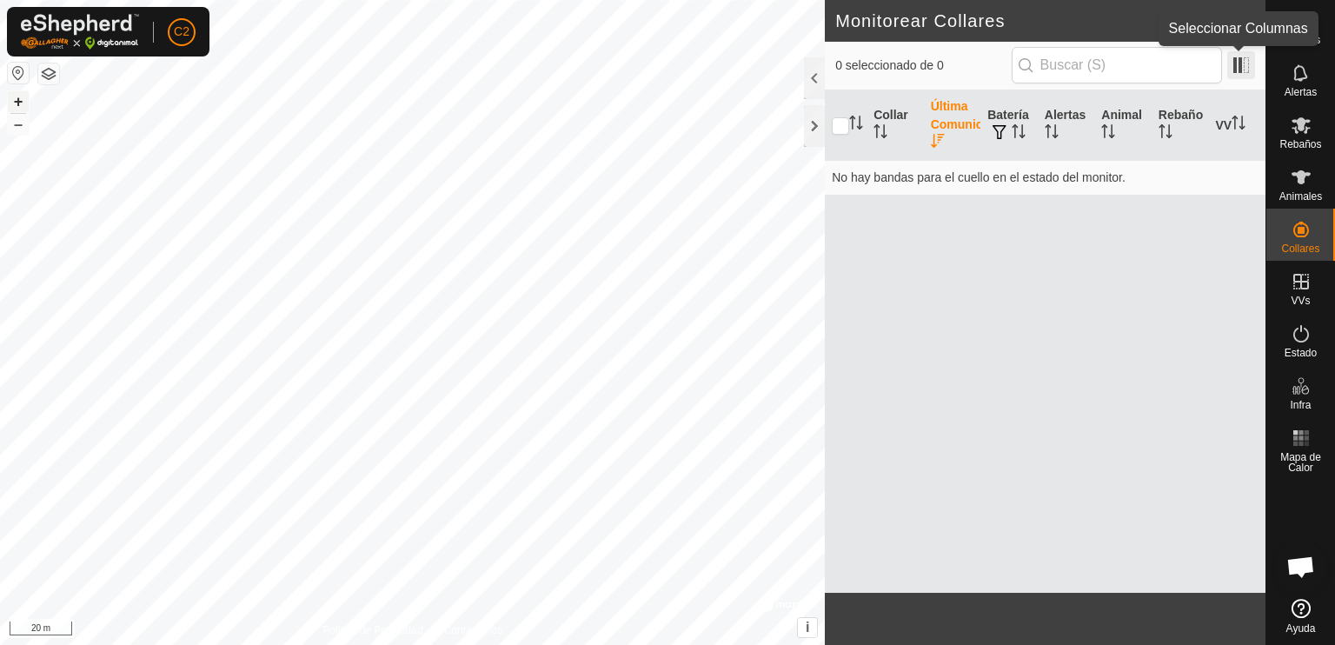
click at [1246, 63] on span at bounding box center [1241, 65] width 28 height 28
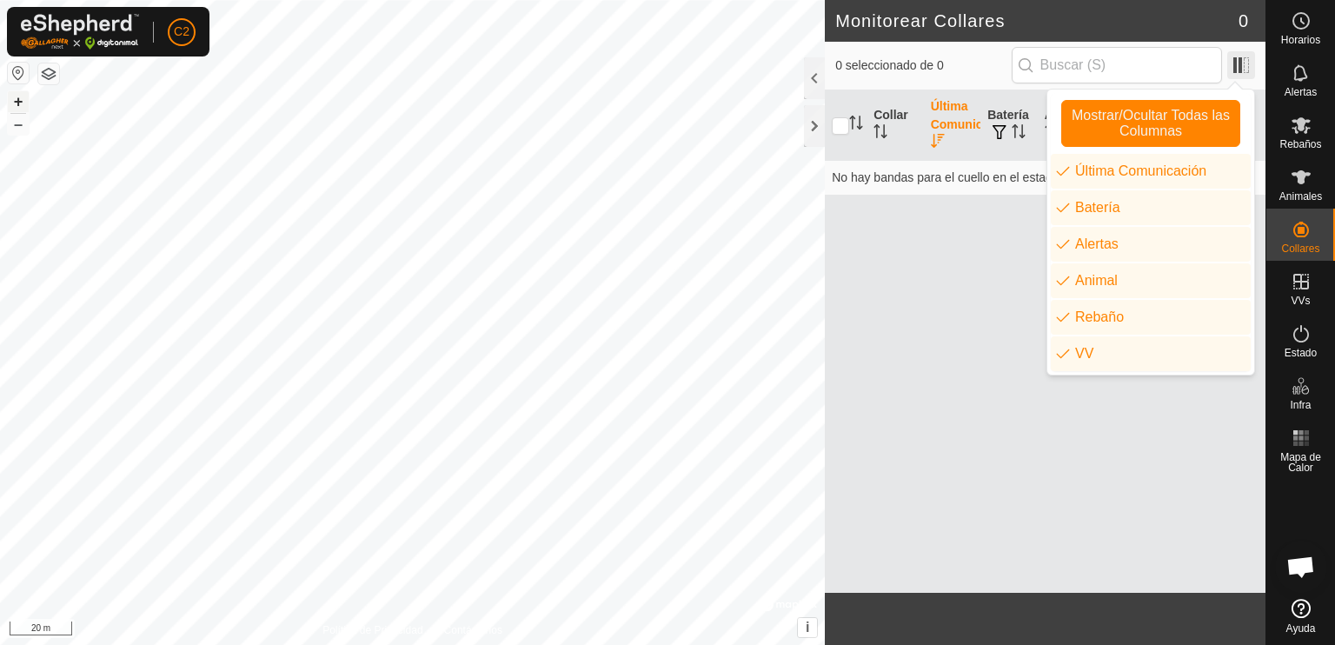
click at [1247, 63] on span at bounding box center [1241, 65] width 28 height 28
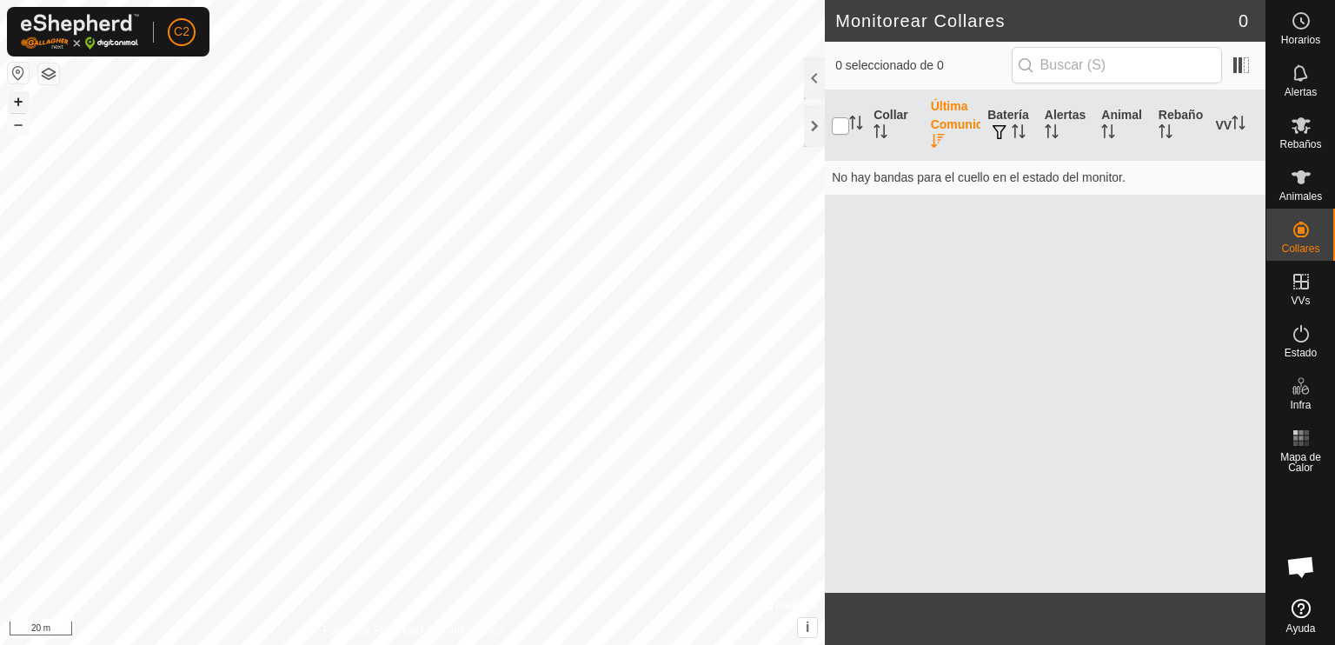
click at [835, 126] on input "checkbox" at bounding box center [840, 125] width 17 height 17
checkbox input "true"
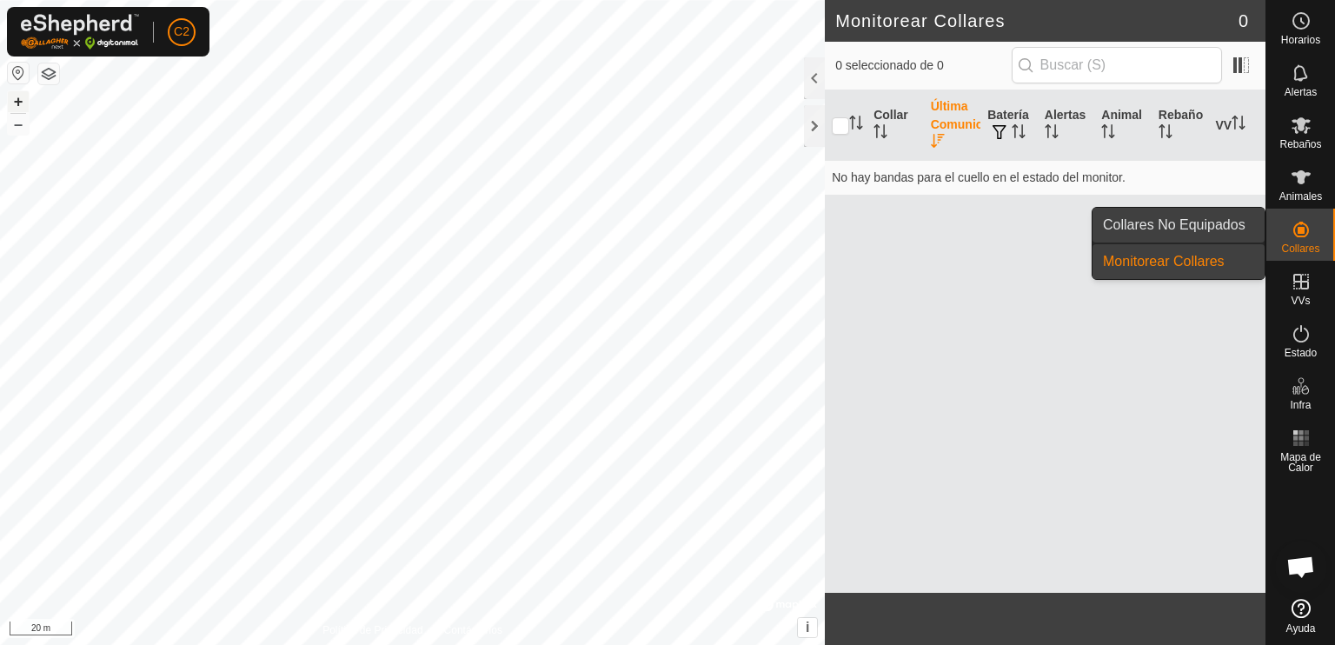
click at [1212, 225] on link "Collares No Equipados" at bounding box center [1179, 225] width 172 height 35
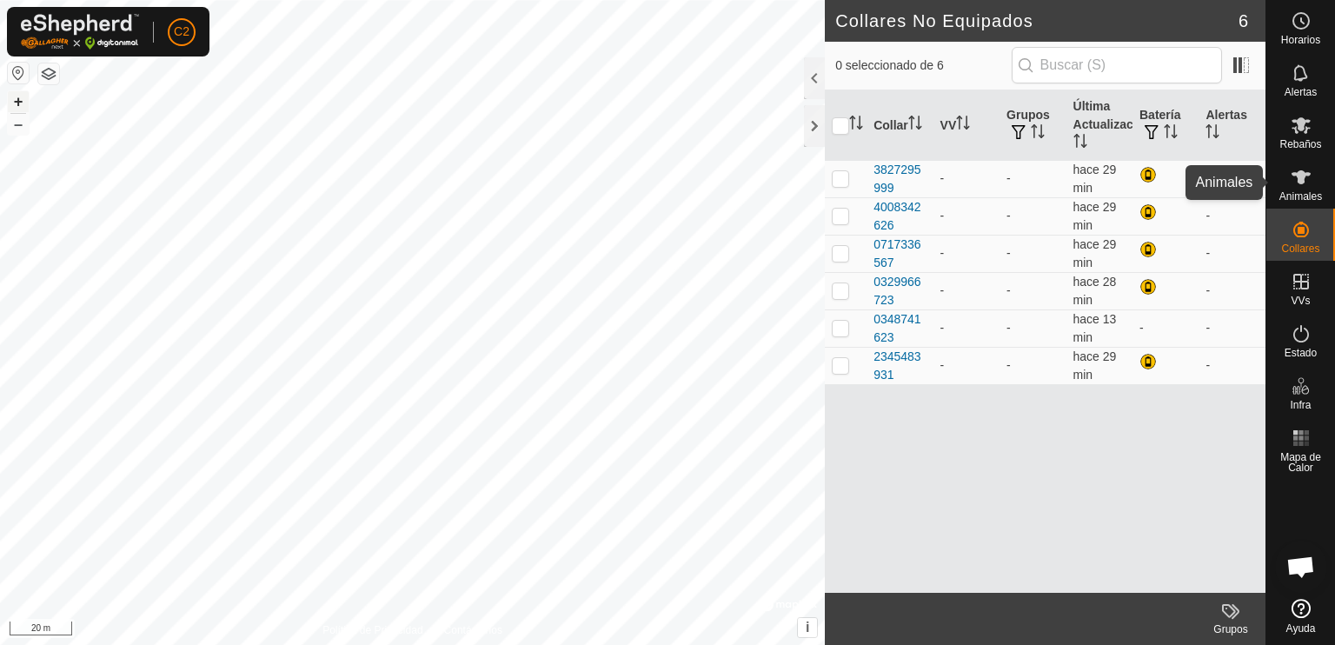
click at [1305, 185] on icon at bounding box center [1301, 177] width 21 height 21
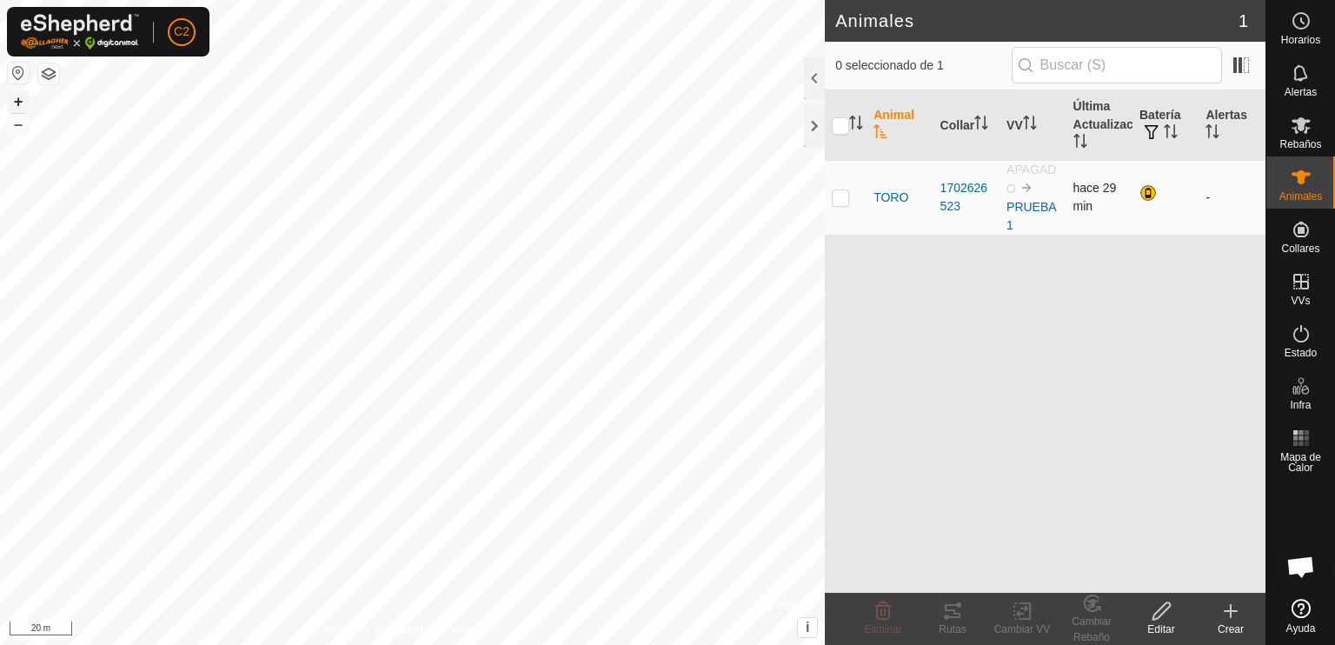
click at [837, 207] on td at bounding box center [846, 197] width 42 height 75
checkbox input "true"
click at [1301, 342] on icon at bounding box center [1301, 333] width 21 height 21
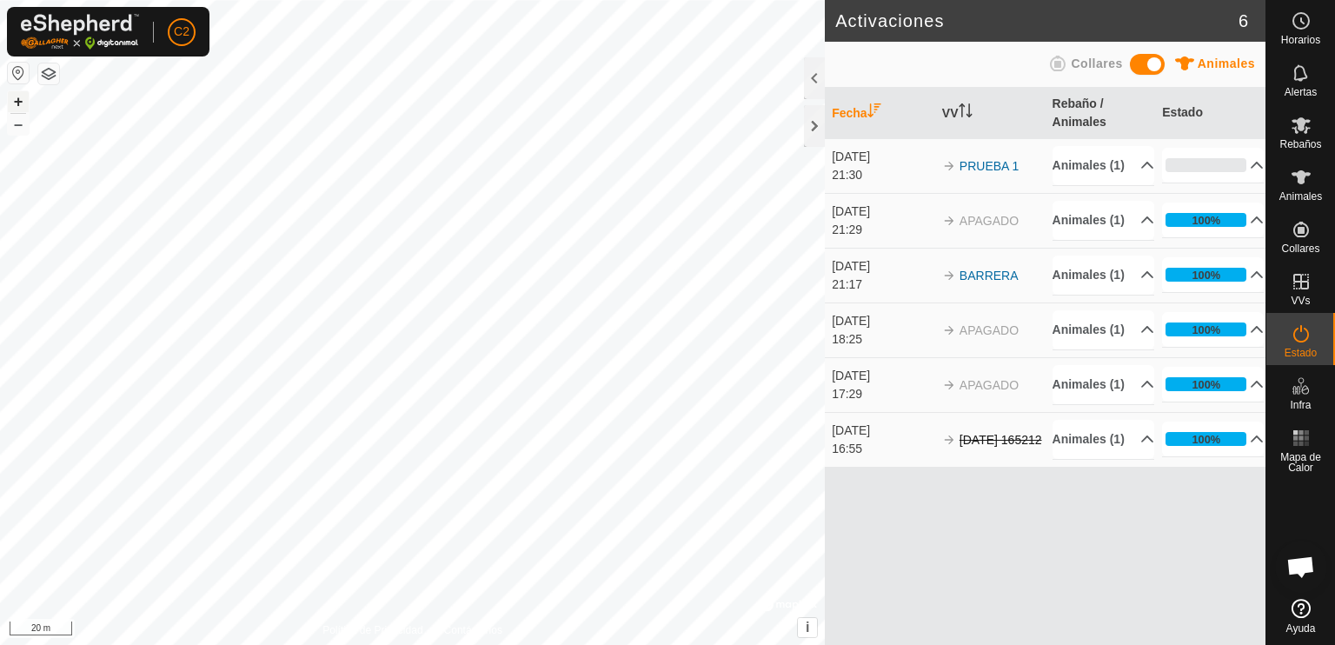
click at [1077, 63] on span "Collares" at bounding box center [1096, 63] width 51 height 14
click at [1022, 441] on td "2025-09-27 165212" at bounding box center [990, 439] width 110 height 55
click at [1247, 443] on p-accordion-header "100%" at bounding box center [1213, 439] width 102 height 35
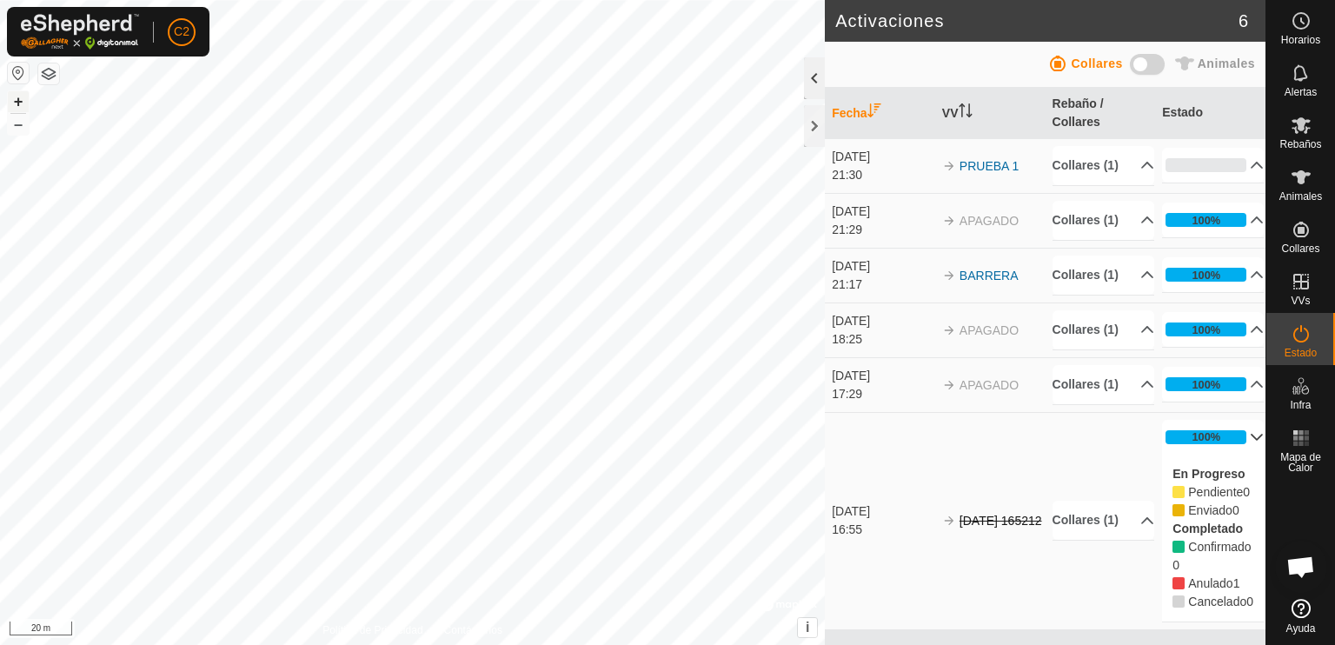
click at [814, 78] on div at bounding box center [814, 78] width 21 height 42
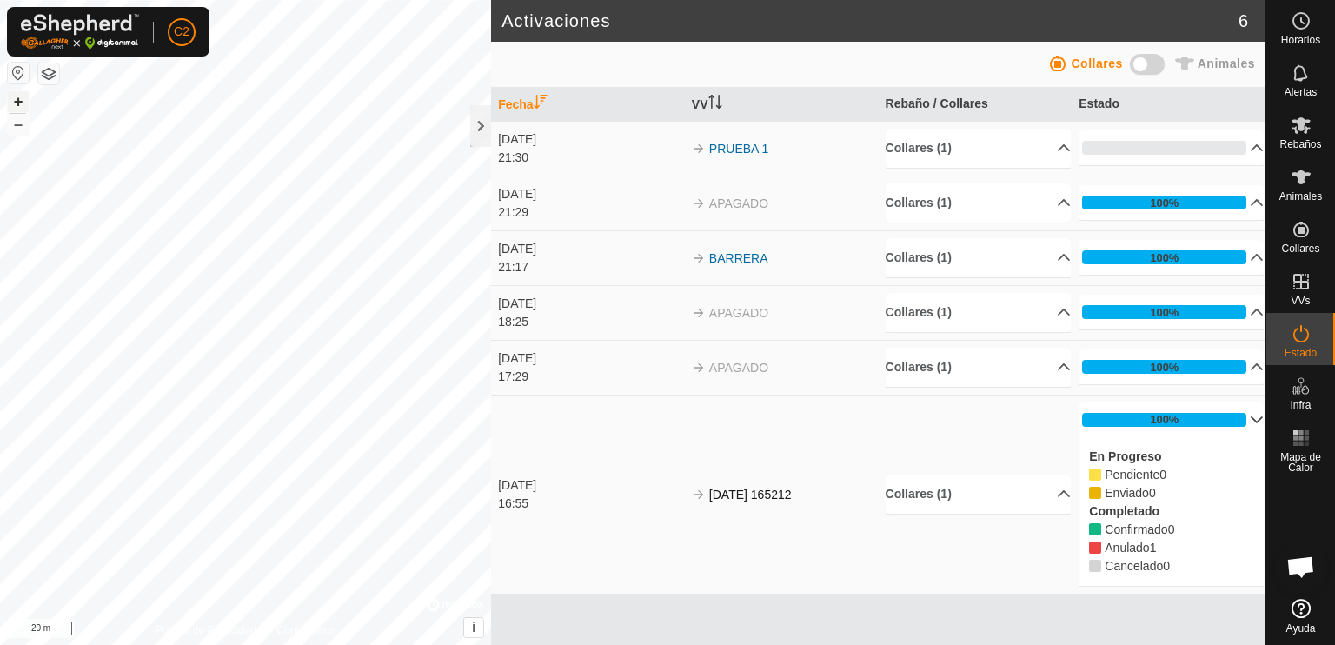
click at [1148, 63] on span at bounding box center [1147, 64] width 35 height 21
click at [947, 138] on p-accordion-header "Animales (1)" at bounding box center [978, 148] width 185 height 39
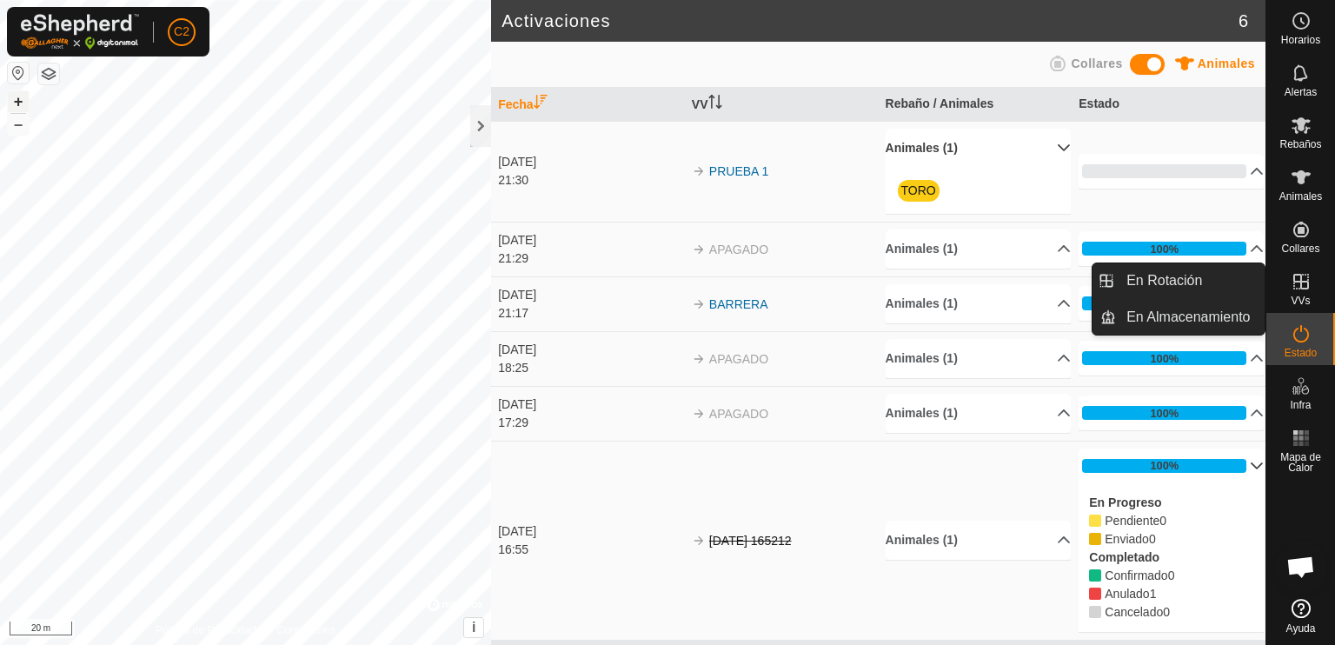
click at [1294, 285] on icon at bounding box center [1301, 282] width 16 height 16
click at [1186, 269] on link "En Rotación" at bounding box center [1190, 280] width 149 height 35
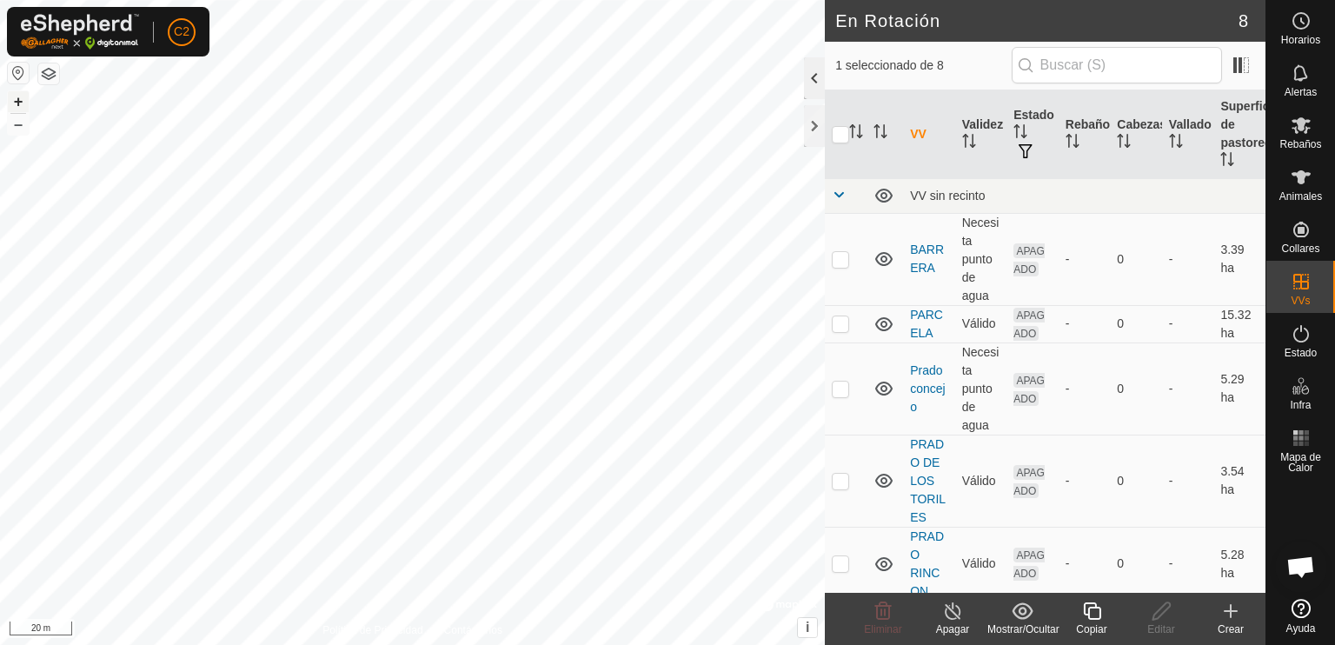
click at [811, 73] on div at bounding box center [814, 78] width 21 height 42
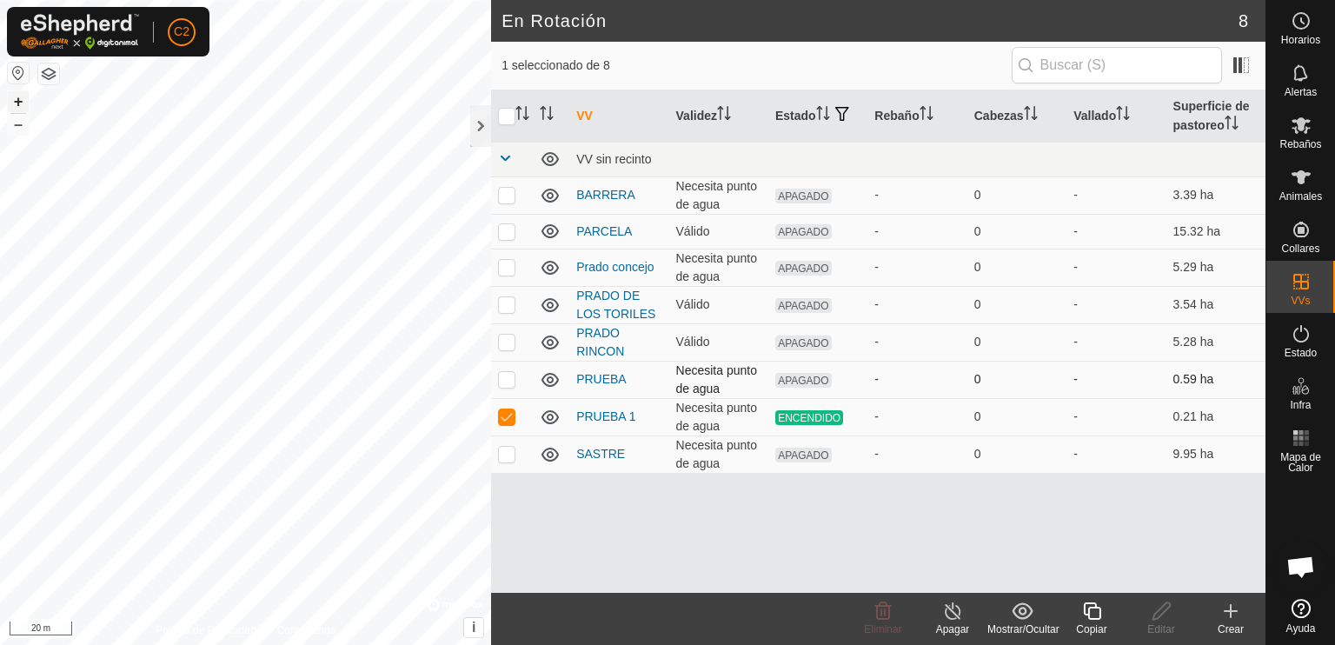
click at [502, 378] on p-checkbox at bounding box center [506, 379] width 17 height 14
checkbox input "false"
click at [588, 384] on link "PRUEBA" at bounding box center [601, 379] width 50 height 14
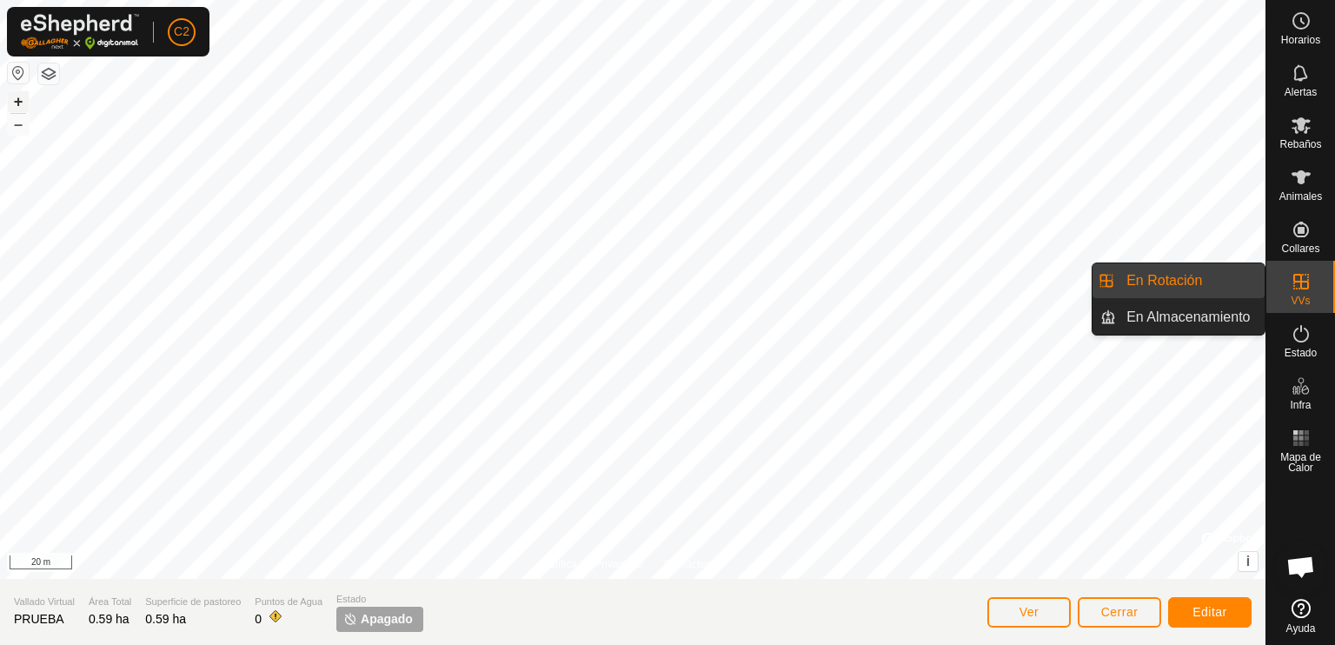
click at [1228, 275] on link "En Rotación" at bounding box center [1190, 280] width 149 height 35
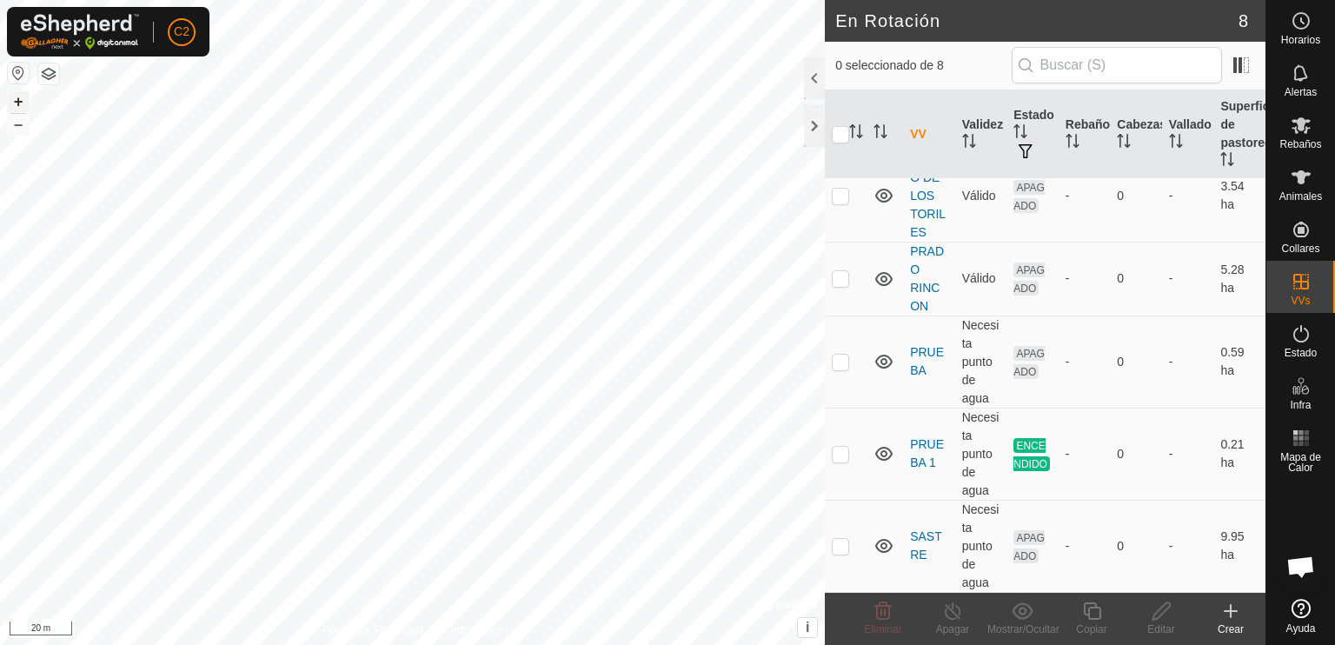
scroll to position [290, 0]
click at [804, 79] on div at bounding box center [814, 78] width 21 height 42
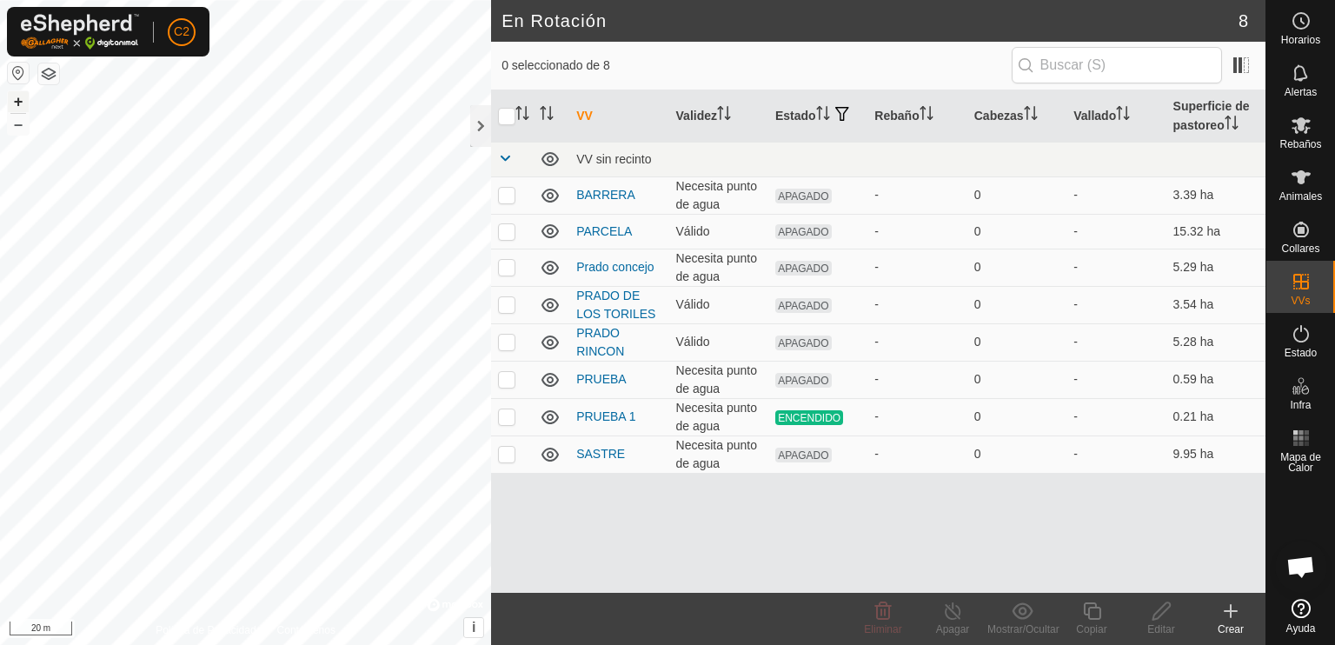
scroll to position [0, 0]
click at [512, 382] on p-checkbox at bounding box center [506, 379] width 17 height 14
click at [17, 76] on button "button" at bounding box center [18, 73] width 21 height 21
click at [21, 69] on button "button" at bounding box center [18, 73] width 21 height 21
click at [26, 70] on button "button" at bounding box center [18, 73] width 21 height 21
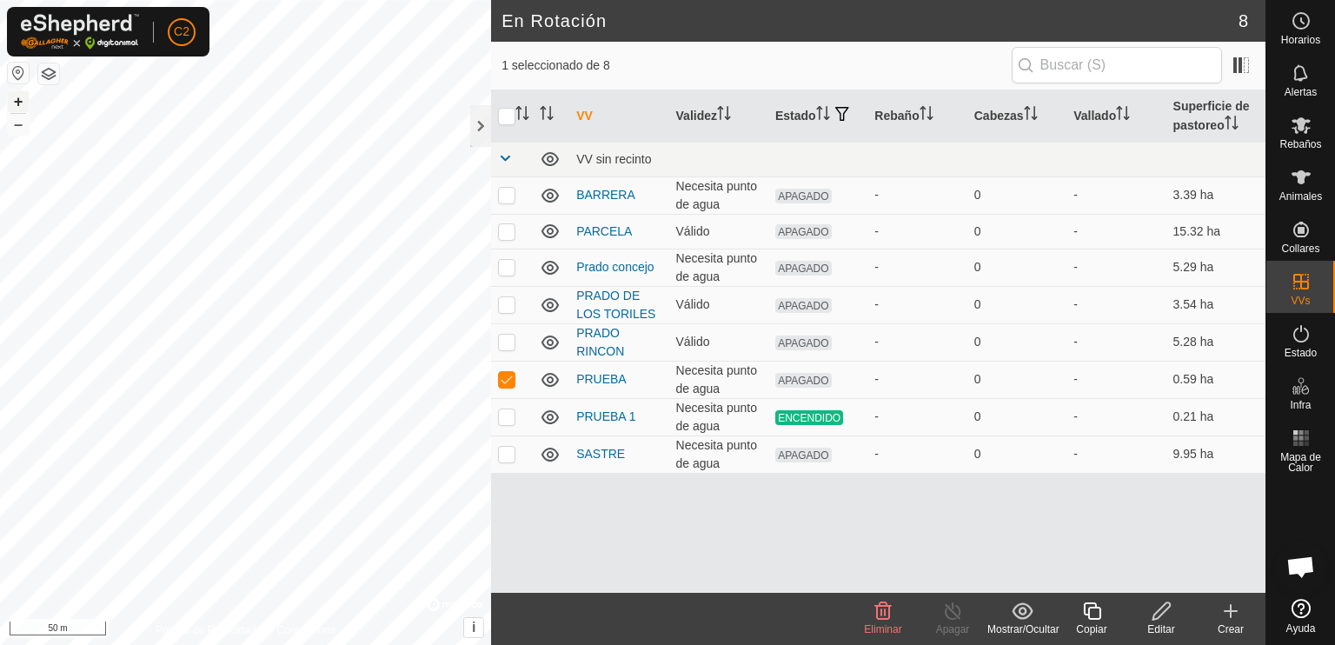
click at [26, 70] on button "button" at bounding box center [18, 73] width 21 height 21
click at [482, 131] on div at bounding box center [480, 126] width 21 height 42
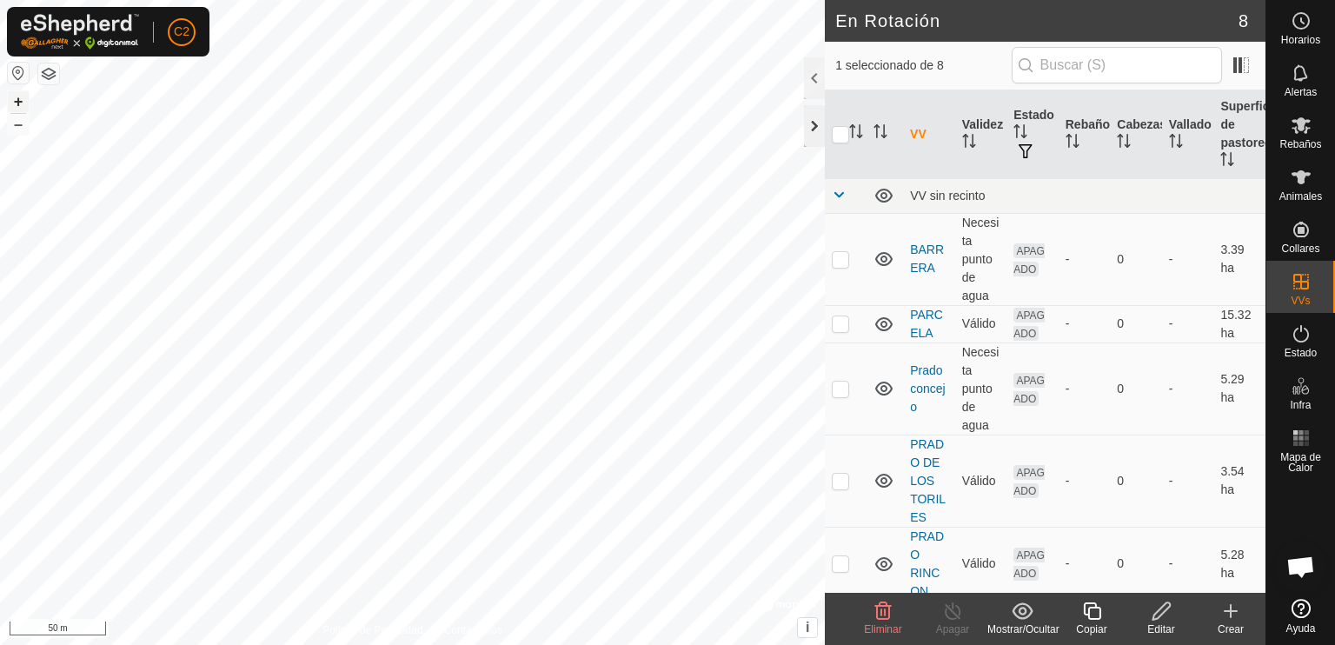
click at [811, 121] on div at bounding box center [814, 126] width 21 height 42
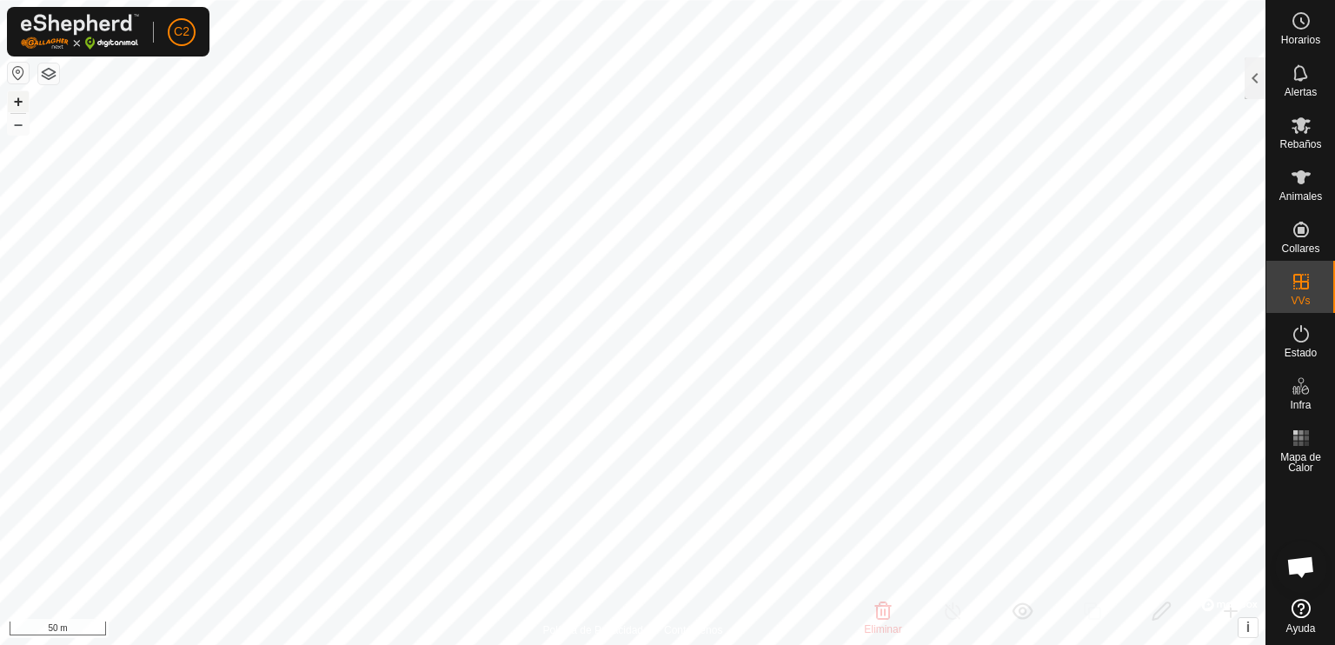
click at [563, 0] on html "C2 Horarios Alertas Rebaños Animales Collares VVs Estado Infra Mapa de Calor Ay…" at bounding box center [667, 322] width 1335 height 645
checkbox input "false"
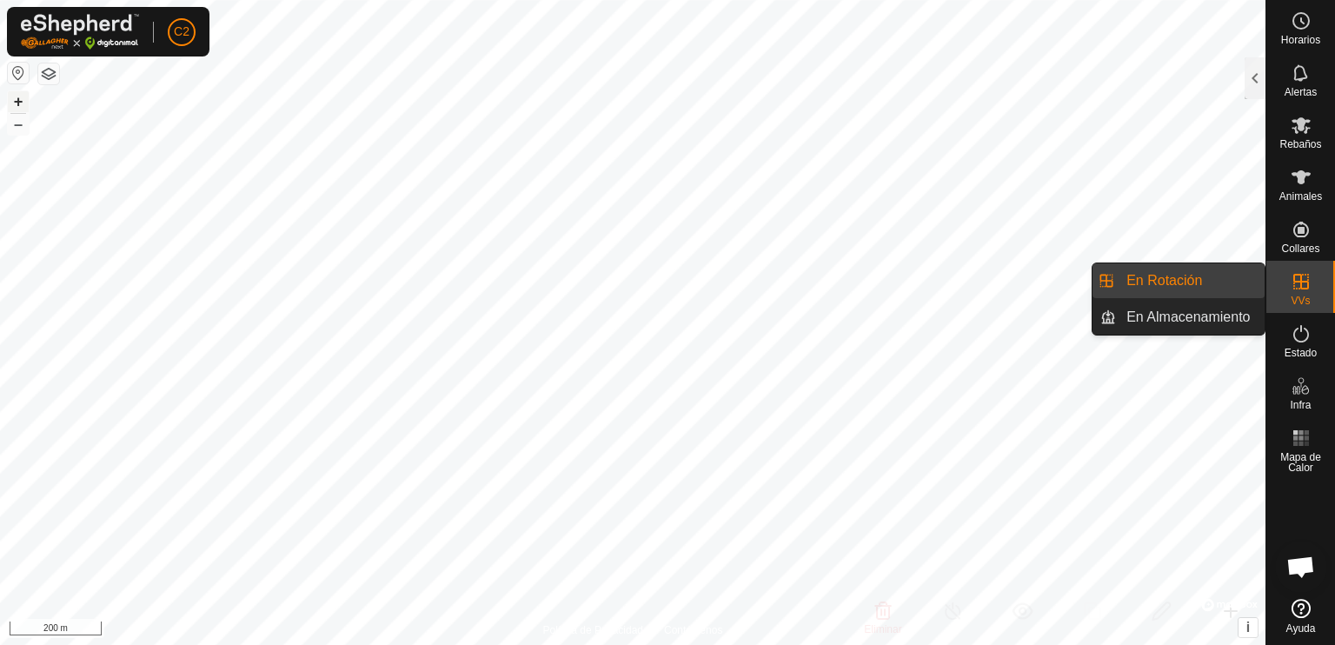
click at [1192, 279] on link "En Rotación" at bounding box center [1190, 280] width 149 height 35
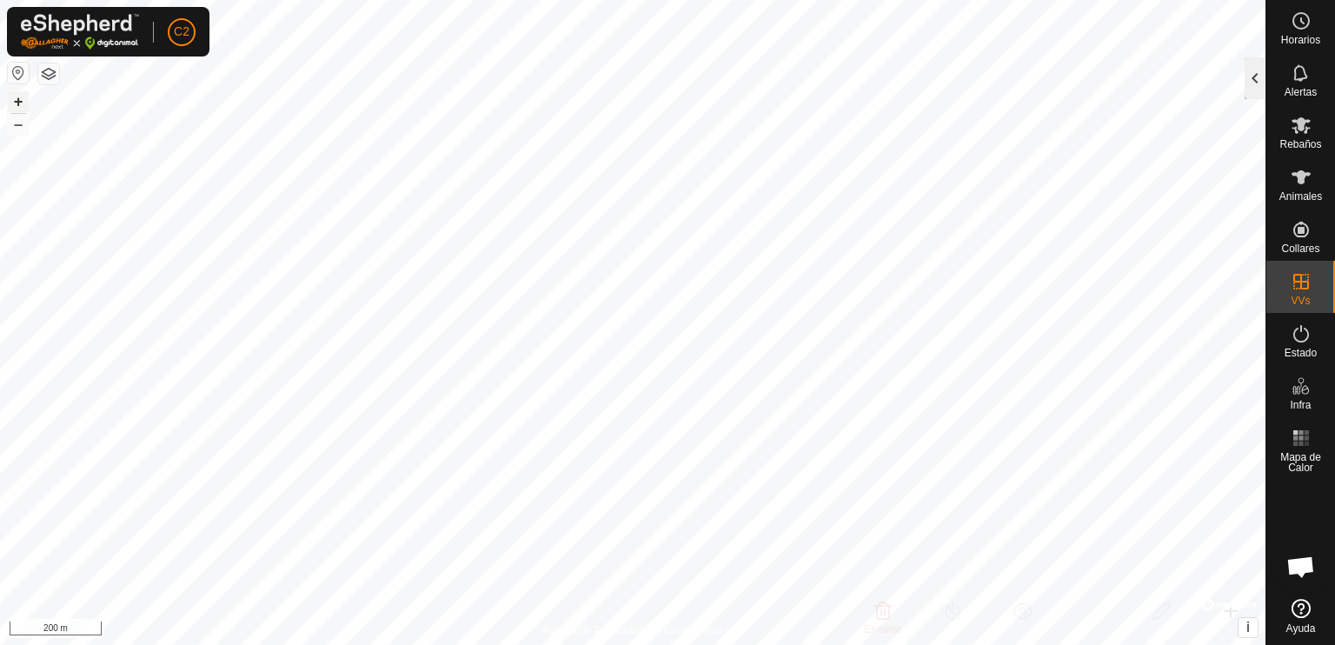
click at [1247, 76] on div at bounding box center [1255, 78] width 21 height 42
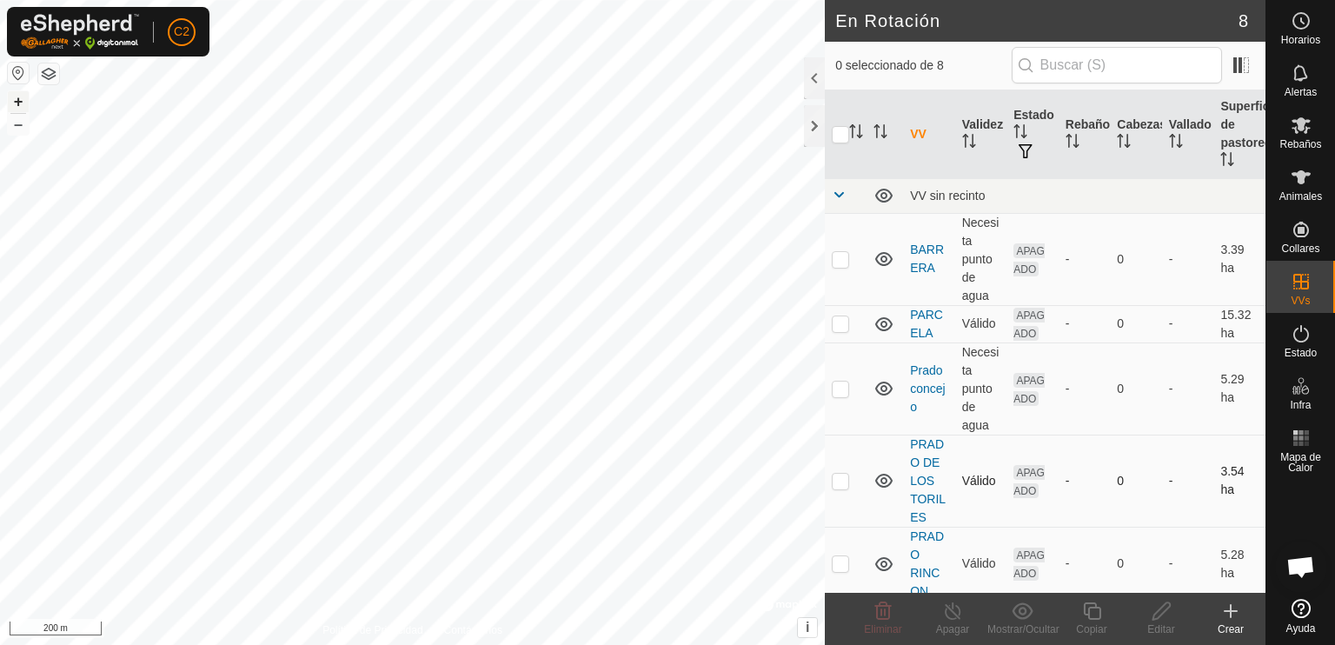
scroll to position [290, 0]
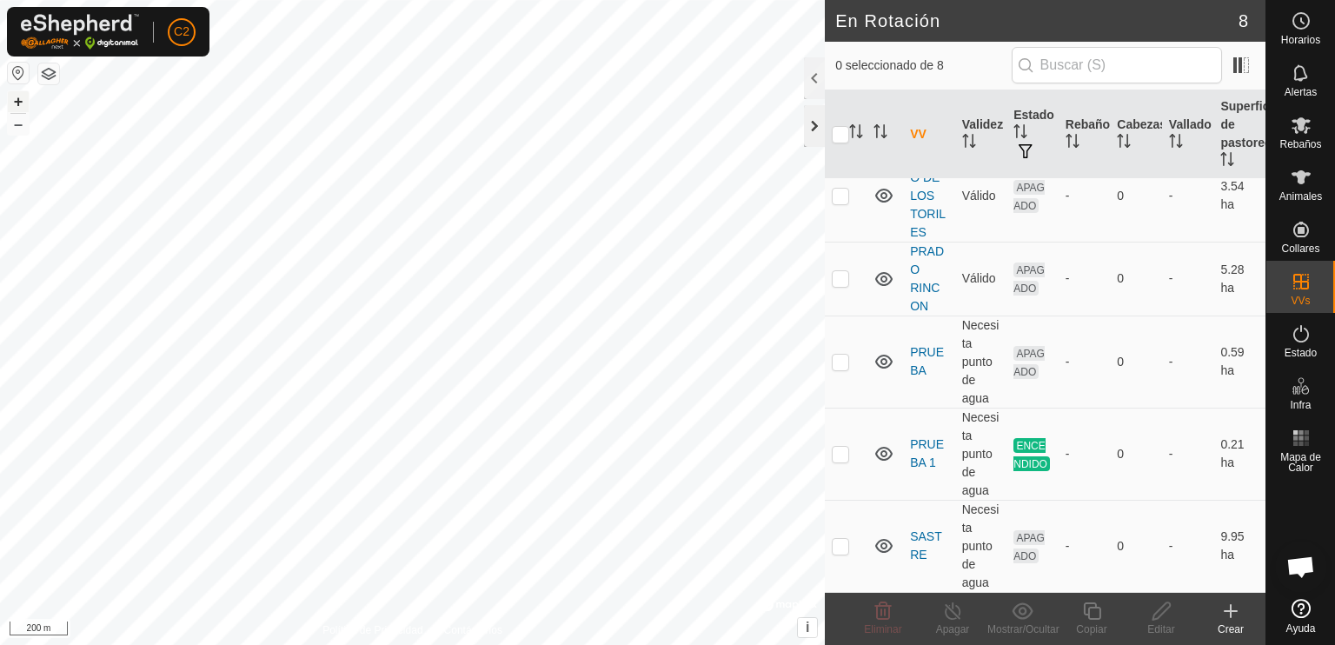
click at [812, 129] on div at bounding box center [814, 126] width 21 height 42
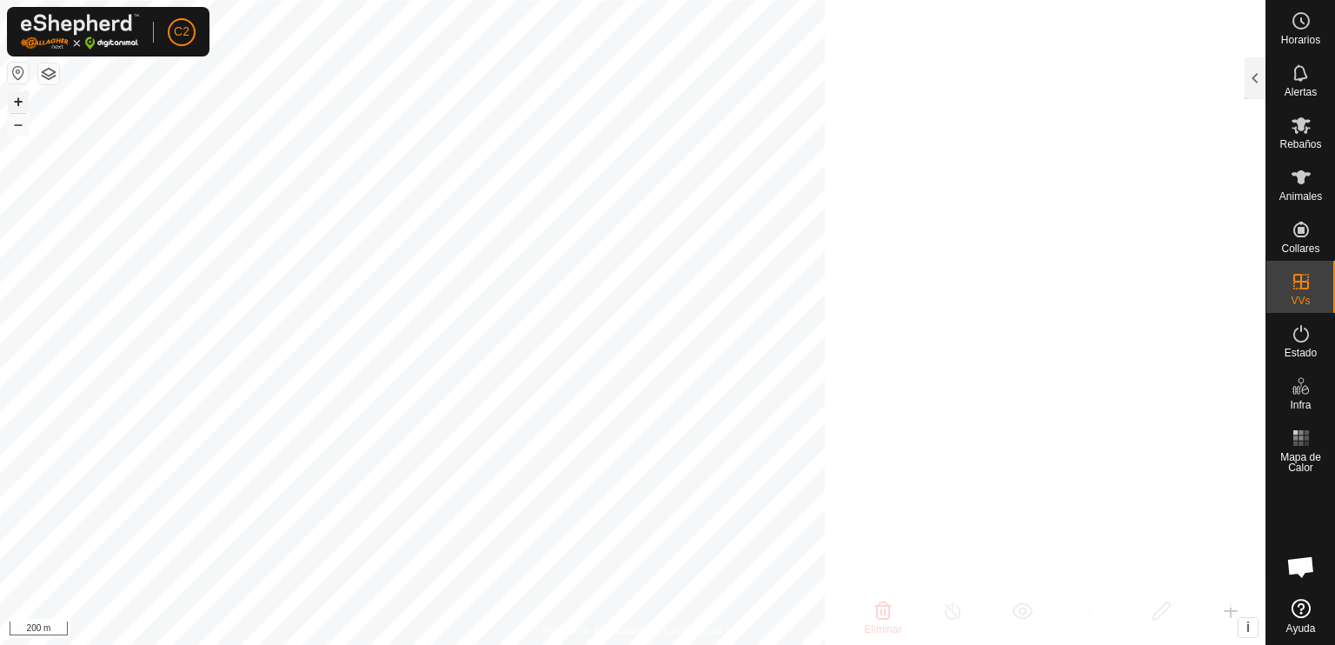
scroll to position [898, 0]
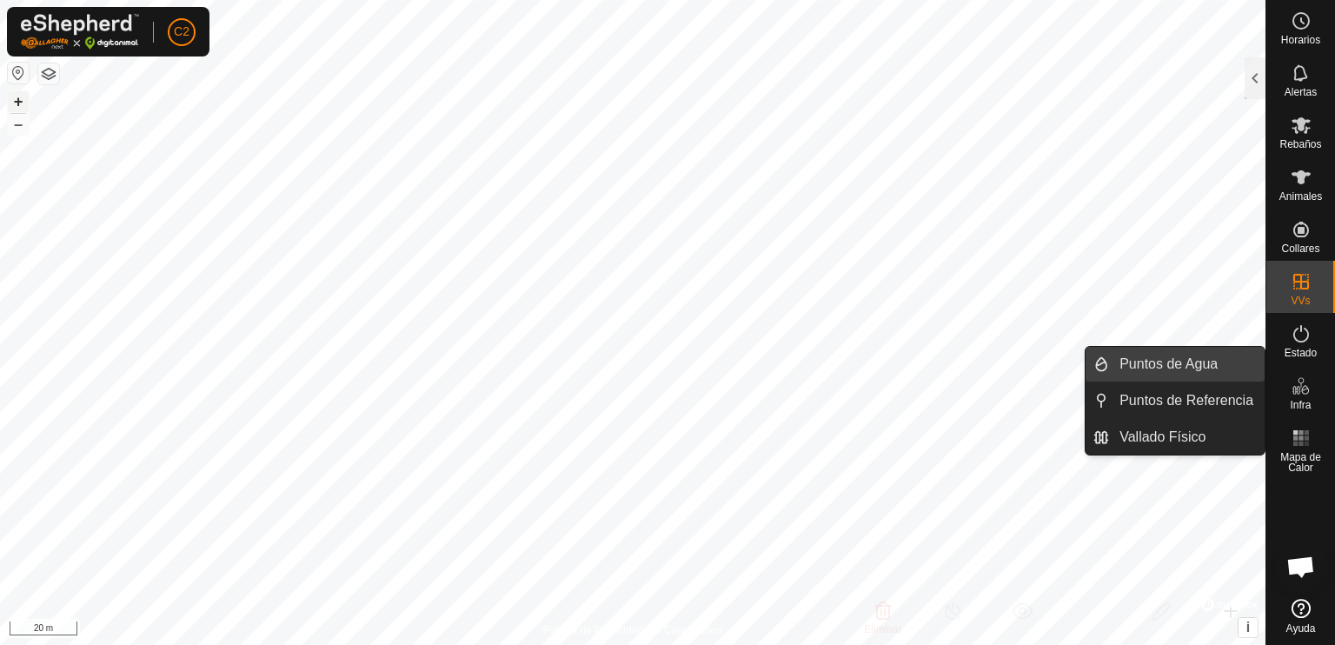
click at [1202, 355] on link "Puntos de Agua" at bounding box center [1187, 364] width 156 height 35
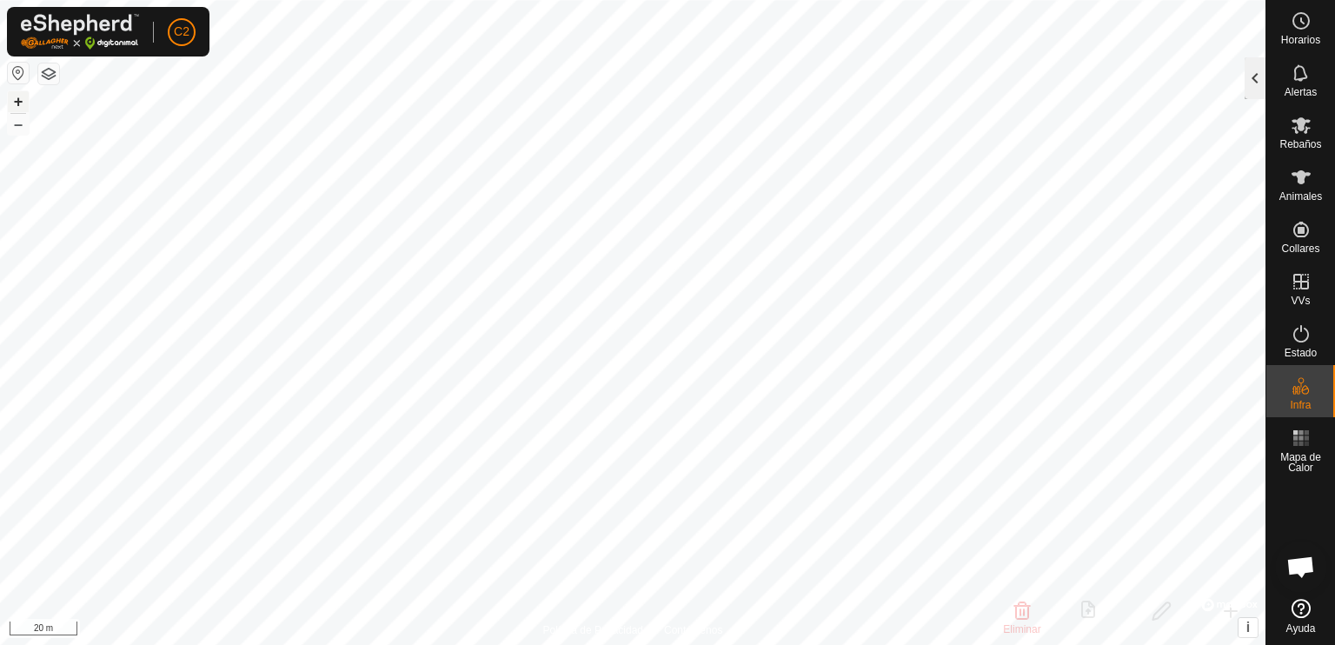
click at [1245, 76] on div at bounding box center [1255, 78] width 21 height 42
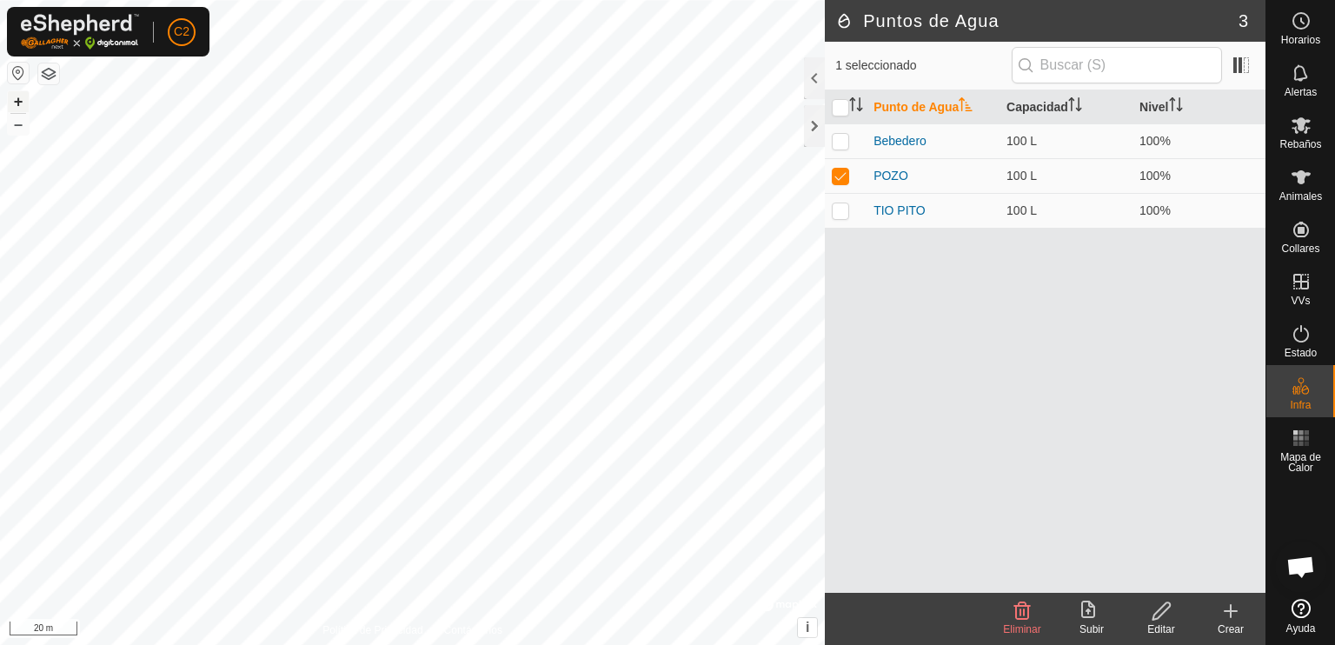
click at [1231, 617] on icon at bounding box center [1231, 611] width 0 height 12
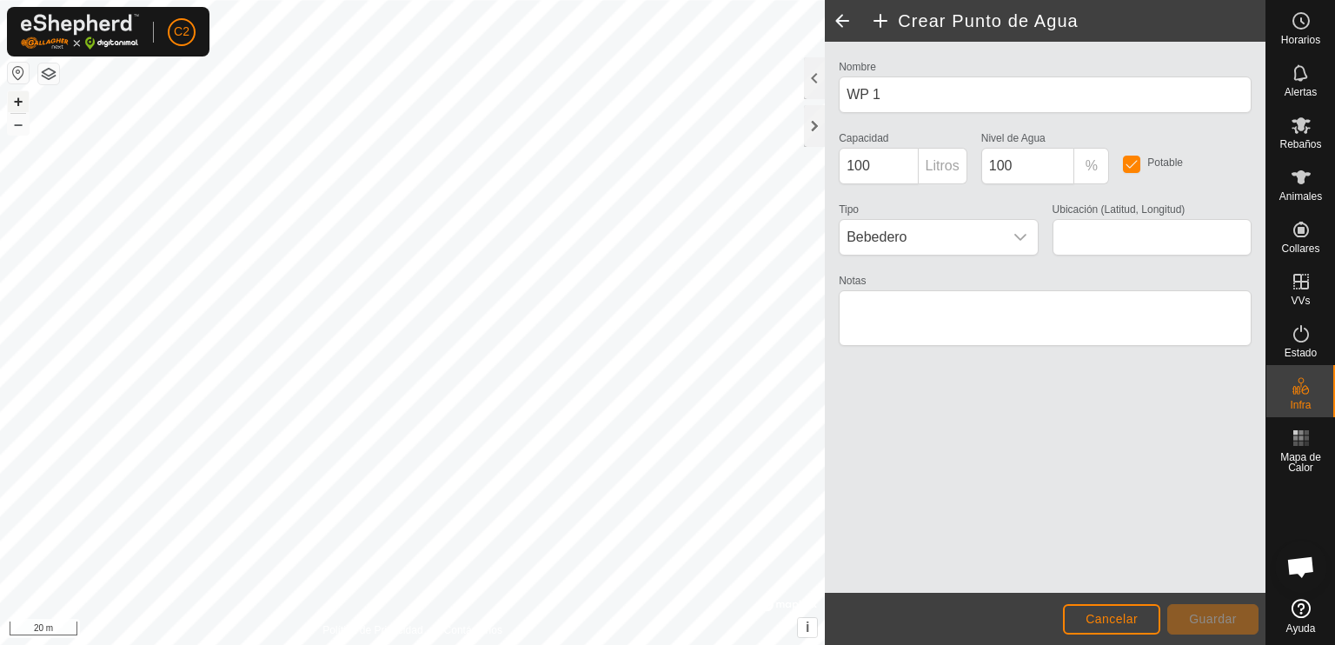
type input "40.728881, -4.453276"
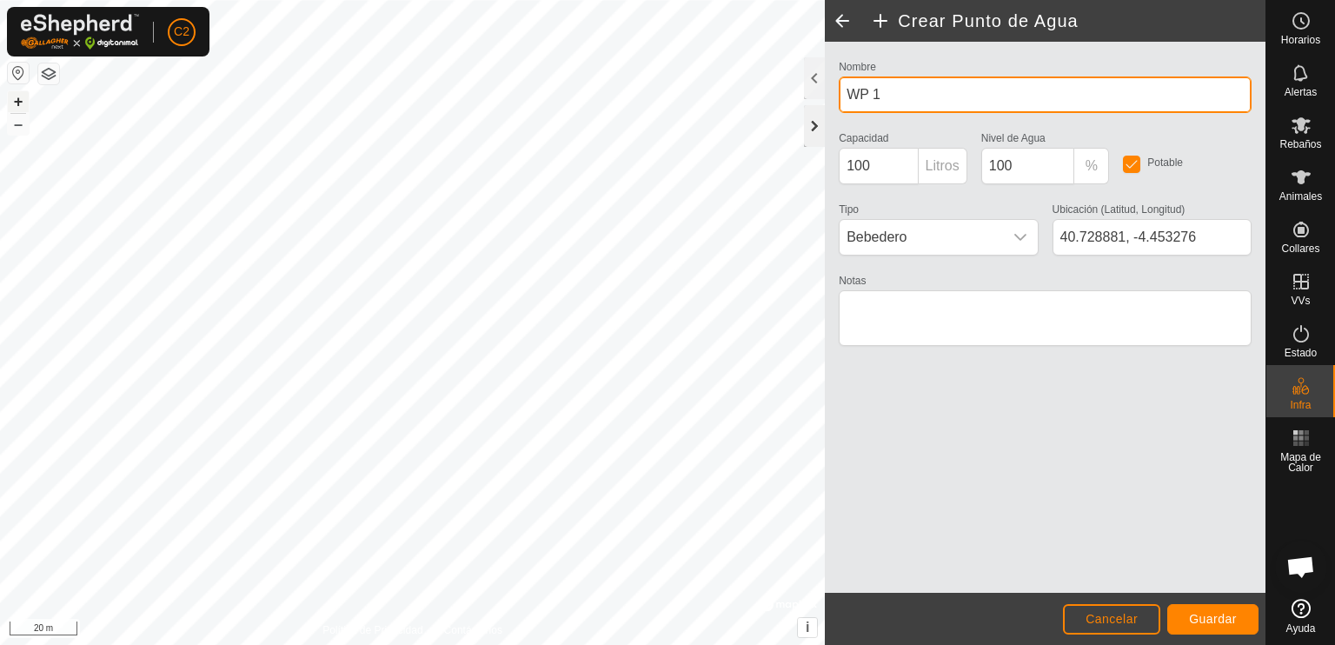
drag, startPoint x: 892, startPoint y: 99, endPoint x: 809, endPoint y: 104, distance: 82.7
click at [825, 104] on div "Crear Punto de Agua Nombre WP 1 Capacidad 100 Litros Nivel de Agua 100 % Potabl…" at bounding box center [1045, 322] width 441 height 645
click at [840, 95] on input "MAJALJOYO" at bounding box center [1045, 94] width 413 height 37
type input "FUENTE MAJALJOYO"
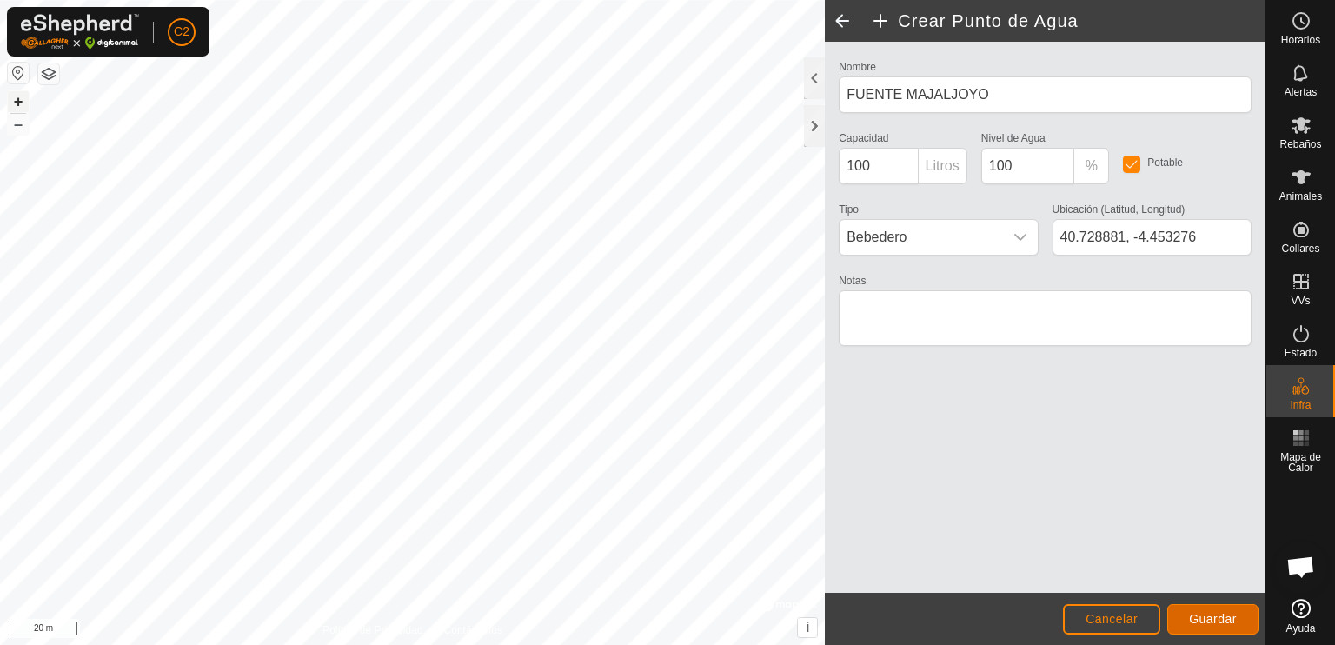
click at [1210, 619] on span "Guardar" at bounding box center [1213, 619] width 48 height 14
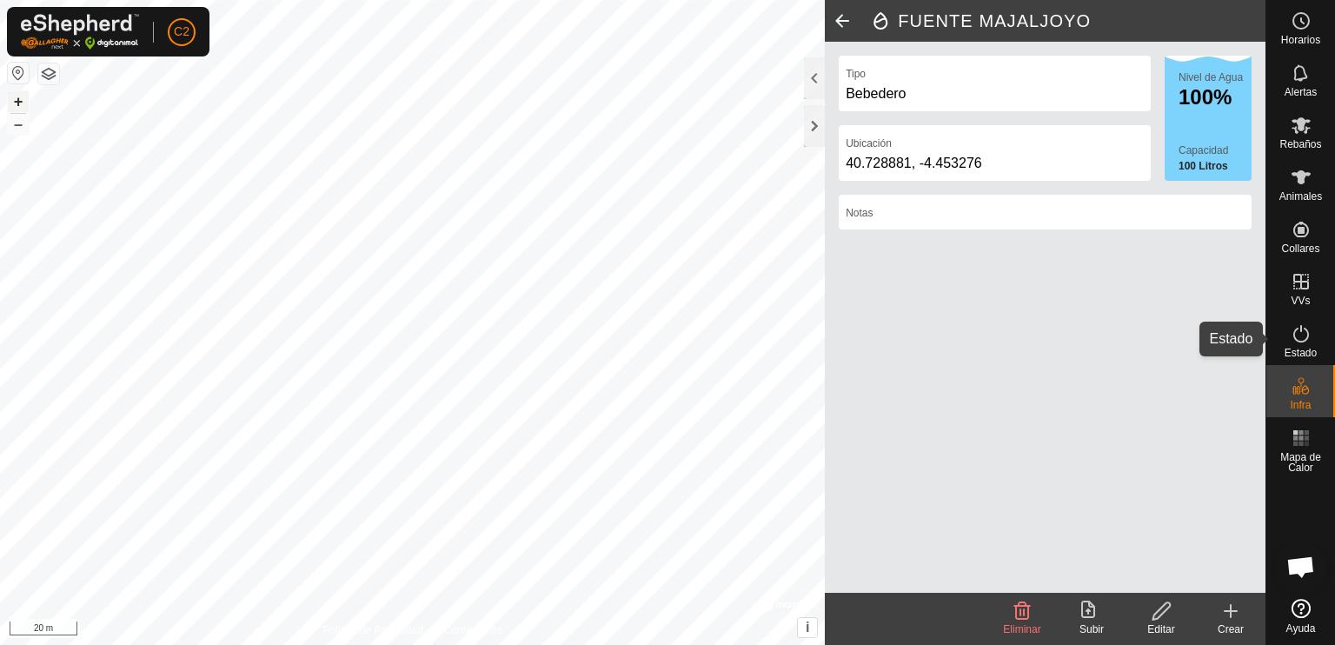
click at [1306, 339] on icon at bounding box center [1301, 333] width 16 height 17
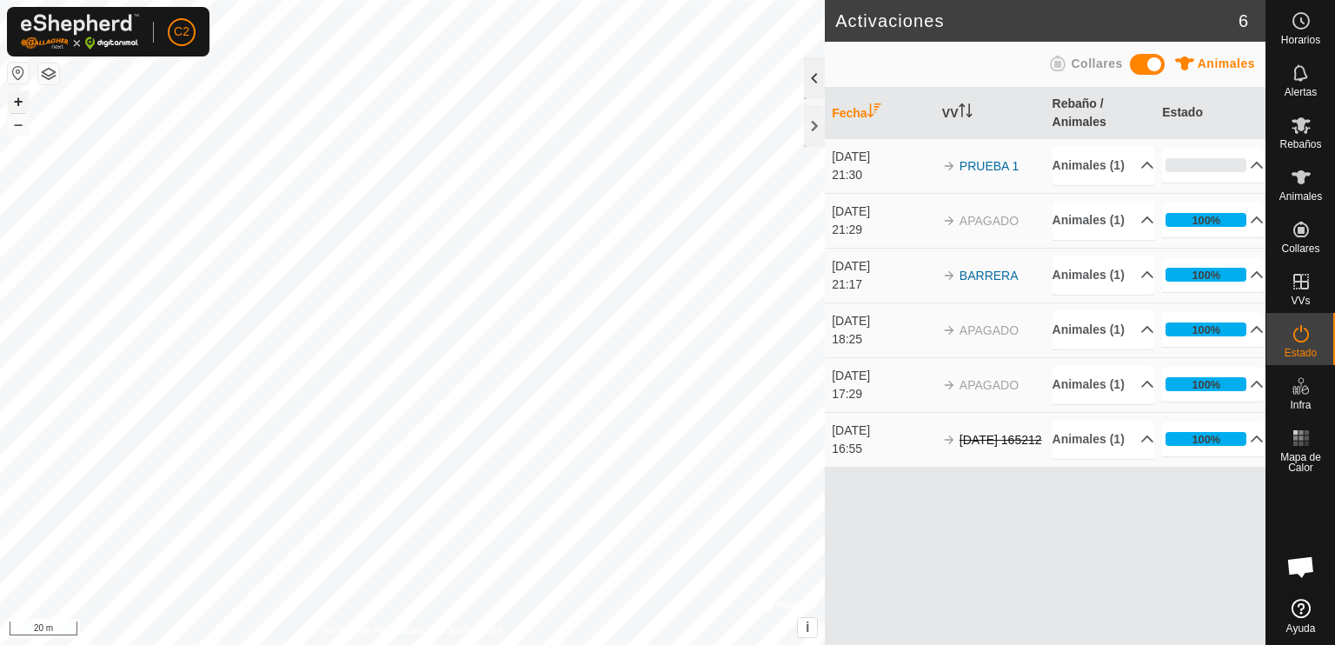
click at [808, 74] on div at bounding box center [814, 78] width 21 height 42
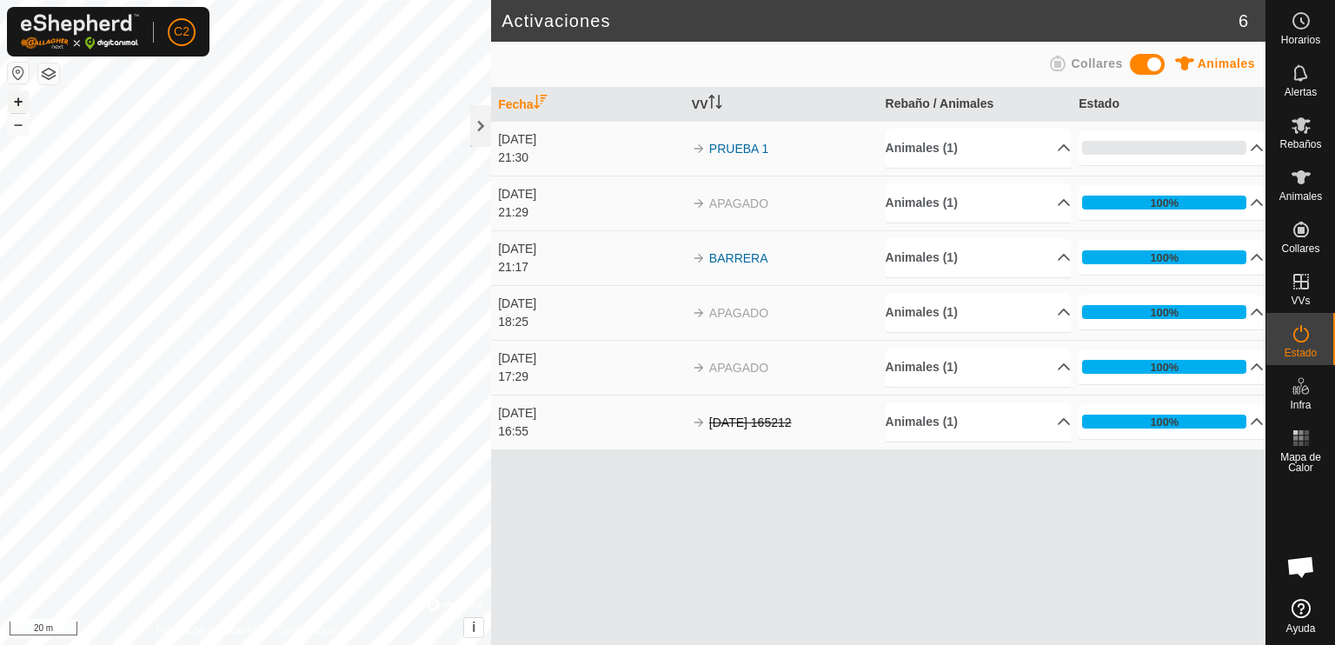
click at [736, 156] on td "PRUEBA 1" at bounding box center [782, 148] width 194 height 55
click at [1166, 146] on p-accordion-header "0%" at bounding box center [1171, 147] width 185 height 35
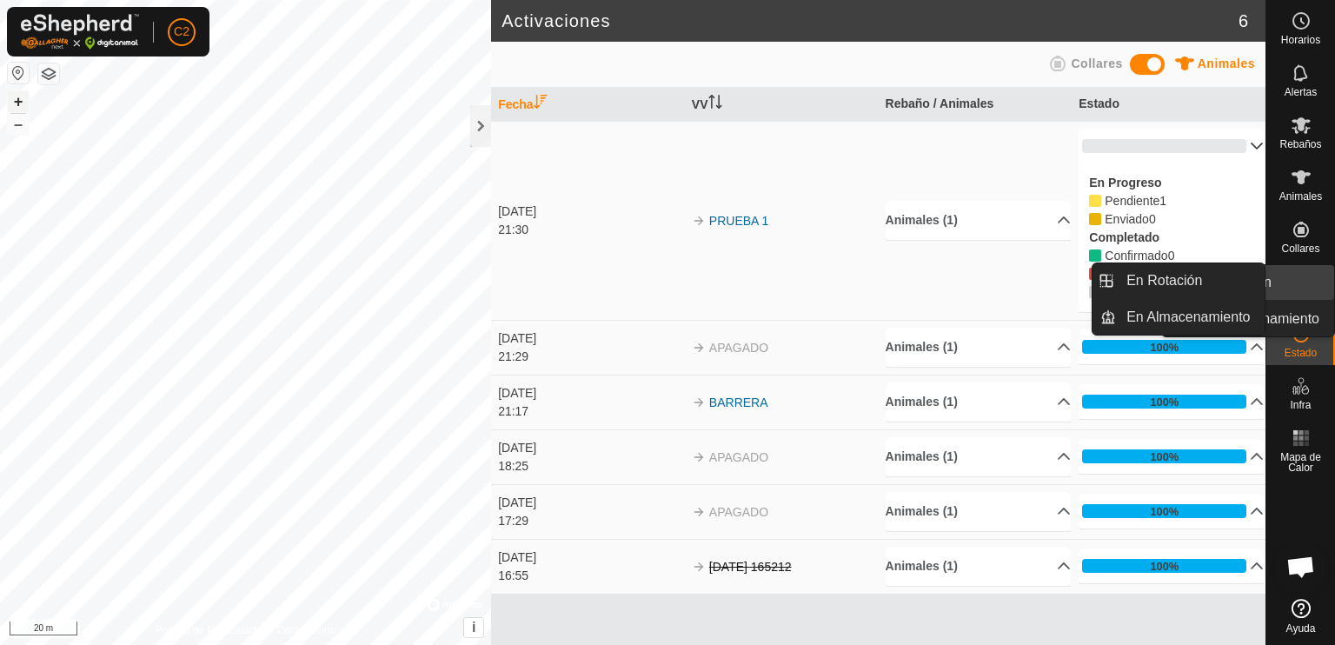
click at [1296, 277] on link "En Rotación" at bounding box center [1260, 282] width 149 height 35
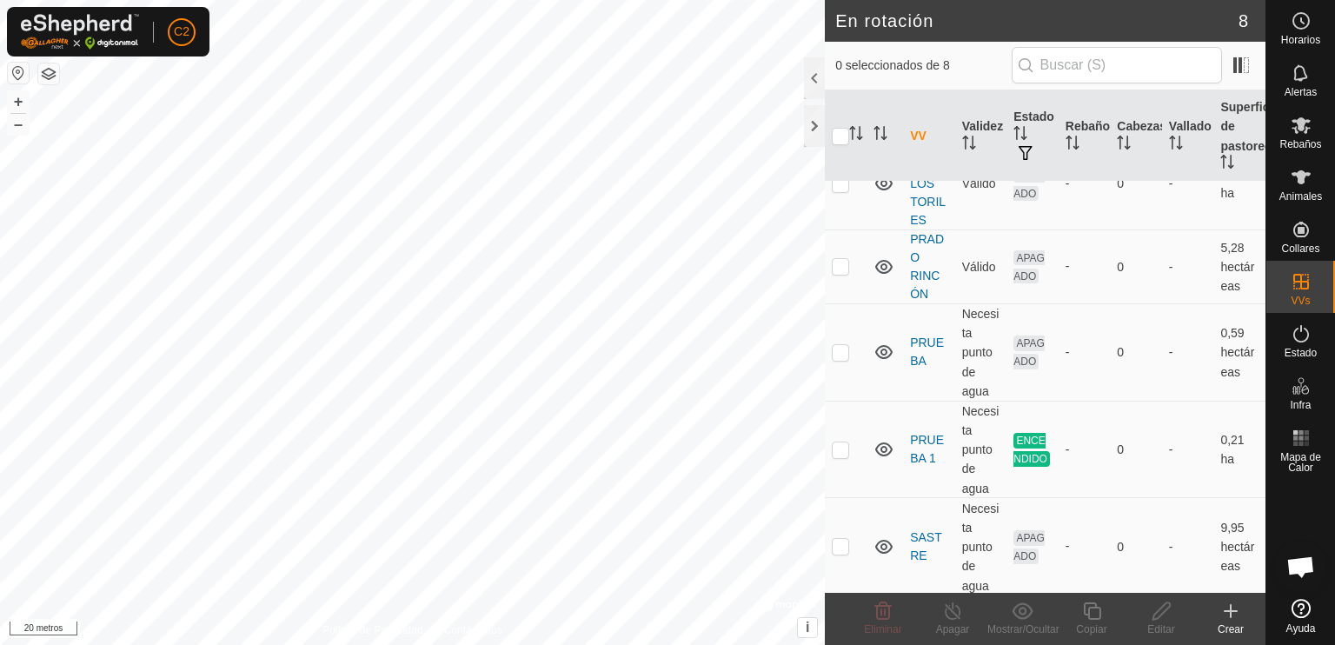
scroll to position [314, 0]
click at [838, 451] on p-checkbox at bounding box center [840, 449] width 17 height 14
checkbox input "true"
click at [953, 618] on icon at bounding box center [953, 611] width 22 height 21
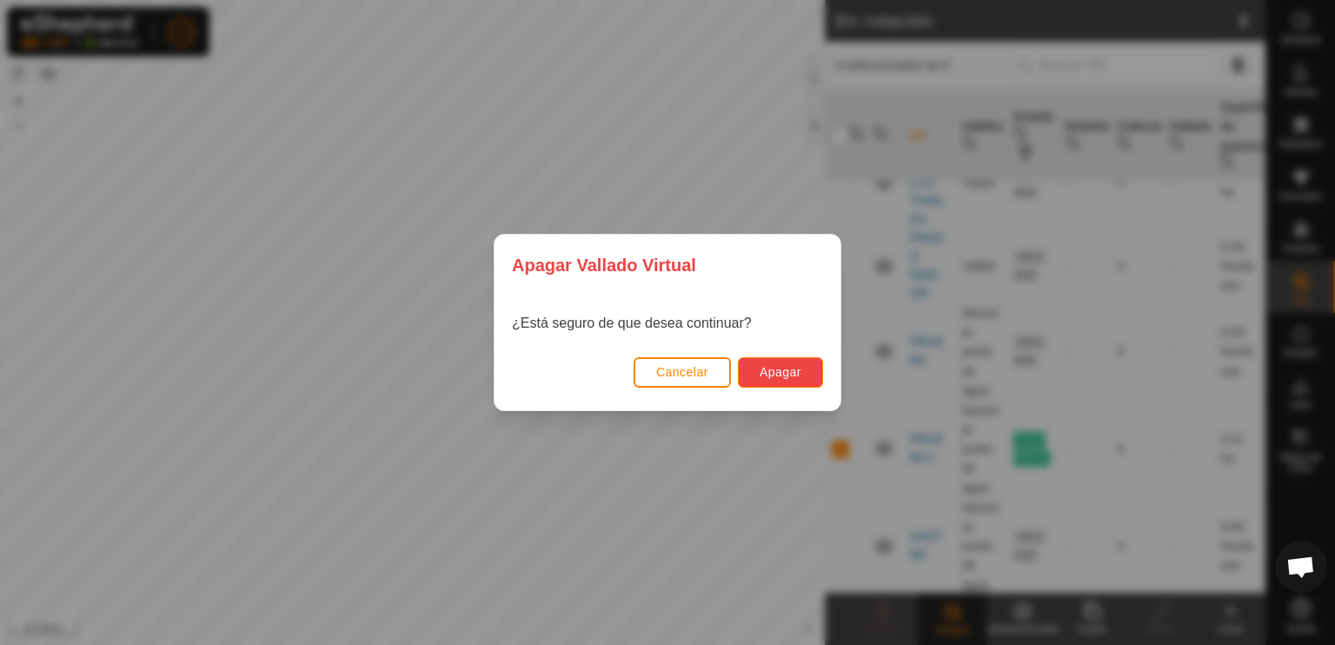
click at [785, 374] on font "Apagar" at bounding box center [781, 372] width 42 height 14
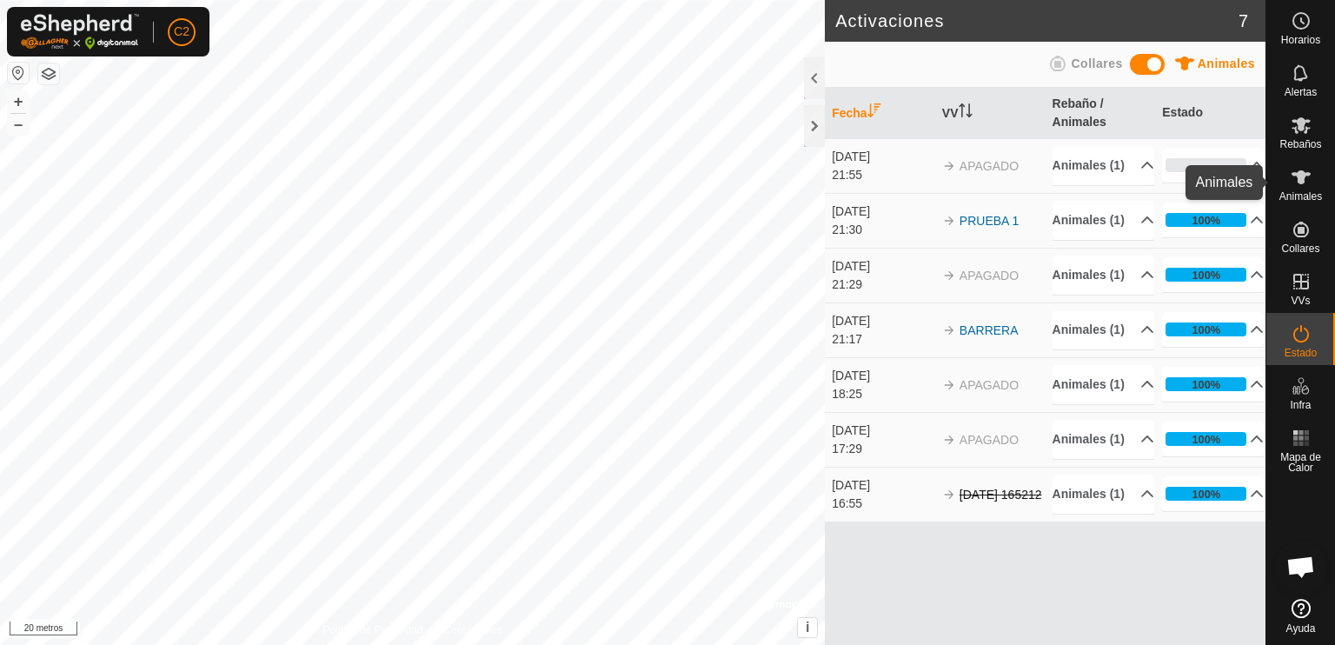
click at [1302, 183] on icon at bounding box center [1301, 177] width 19 height 14
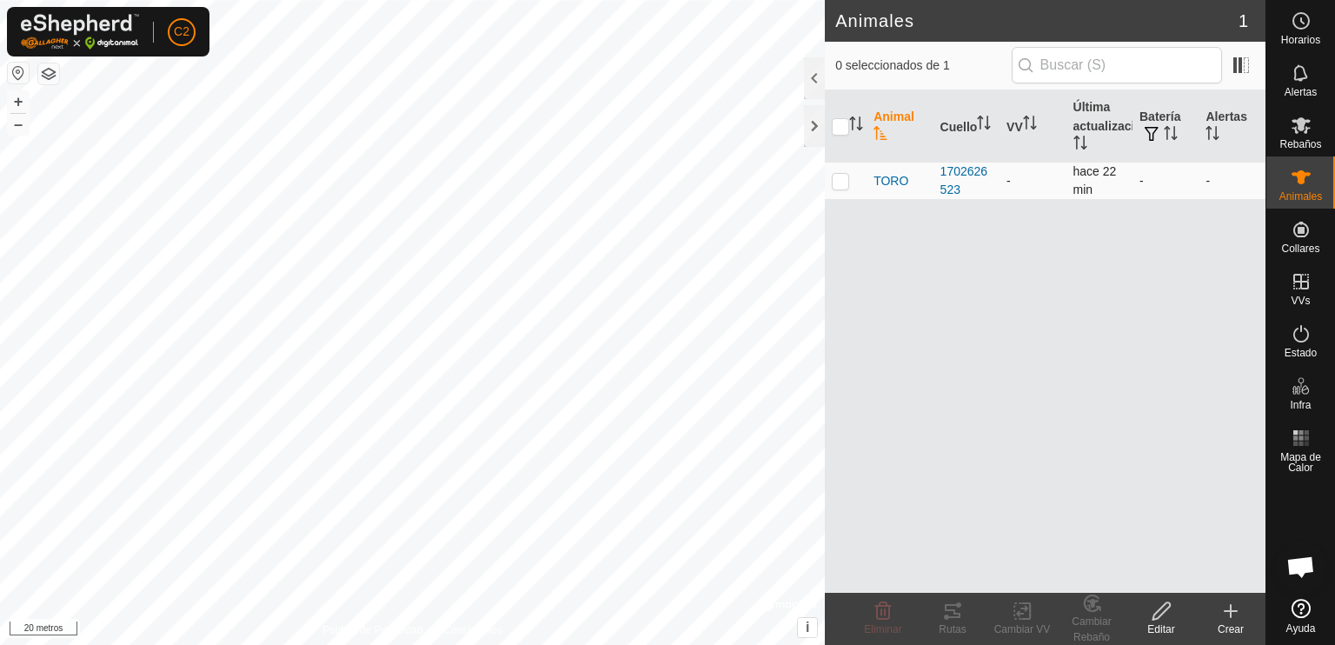
click at [835, 183] on p-checkbox at bounding box center [840, 181] width 17 height 14
checkbox input "true"
click at [833, 180] on p-checkbox at bounding box center [840, 181] width 17 height 14
checkbox input "false"
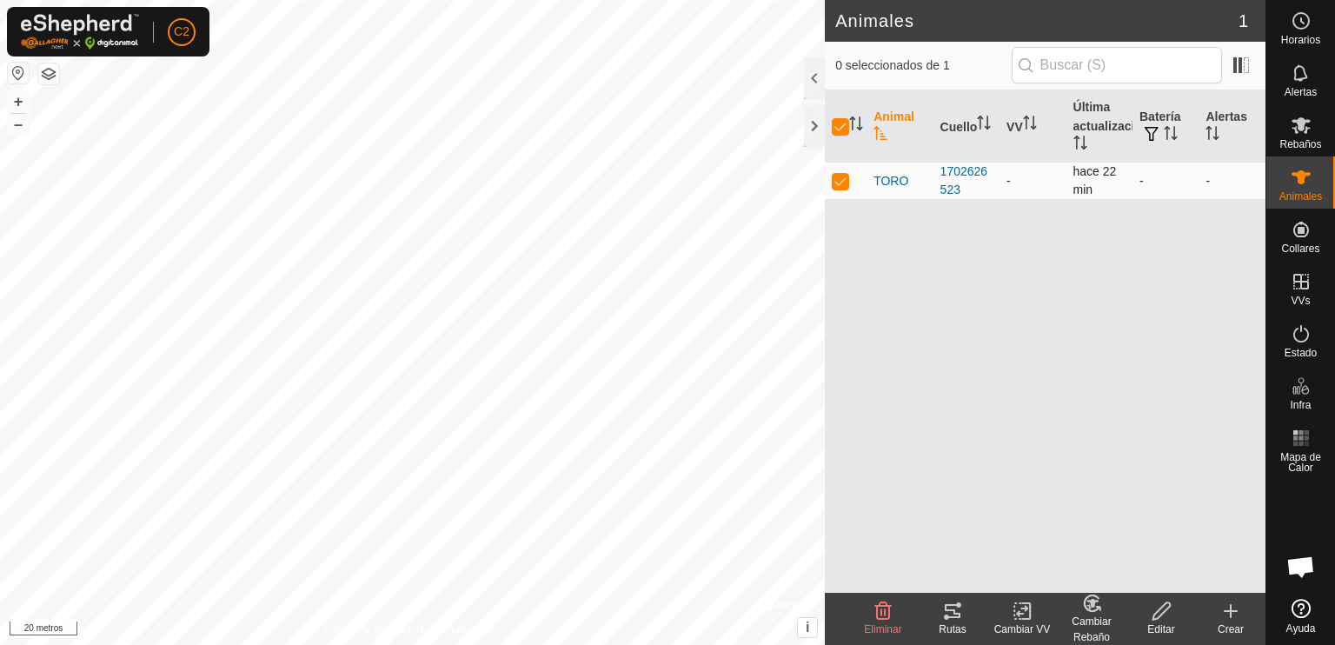
checkbox input "false"
click at [843, 185] on p-checkbox at bounding box center [840, 181] width 17 height 14
checkbox input "true"
click at [14, 69] on button "button" at bounding box center [18, 73] width 21 height 21
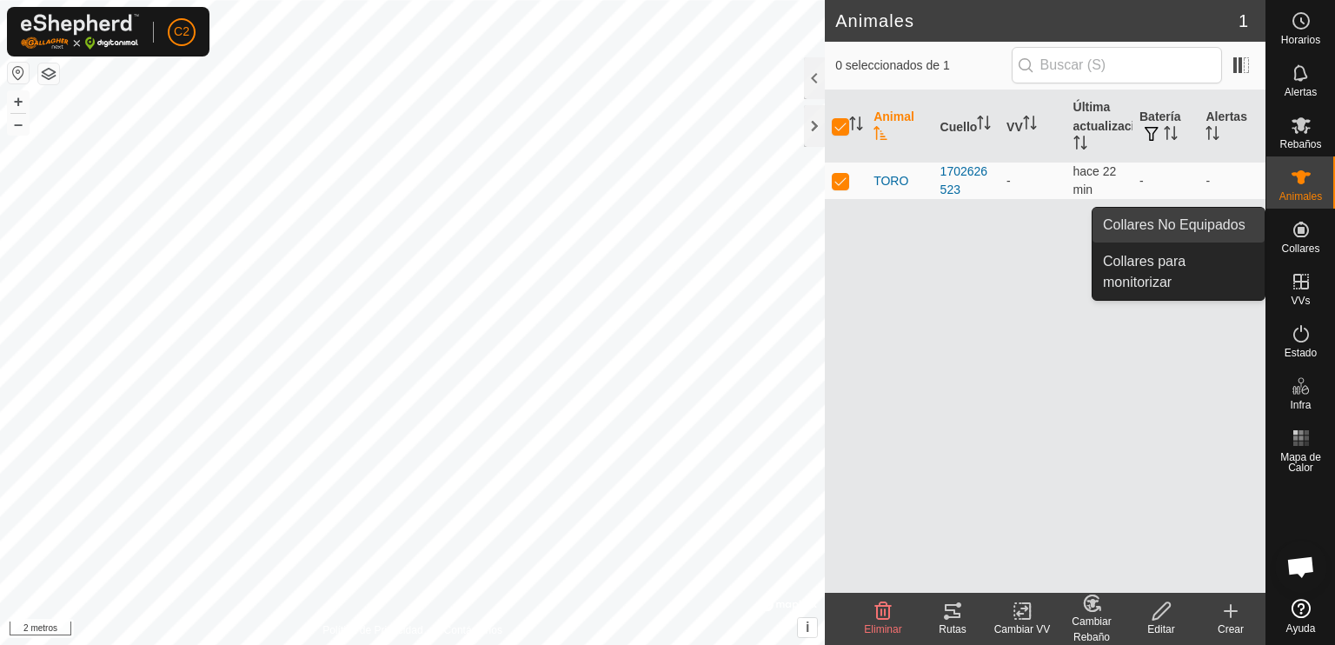
click at [1234, 228] on link "Collares No Equipados" at bounding box center [1179, 225] width 172 height 35
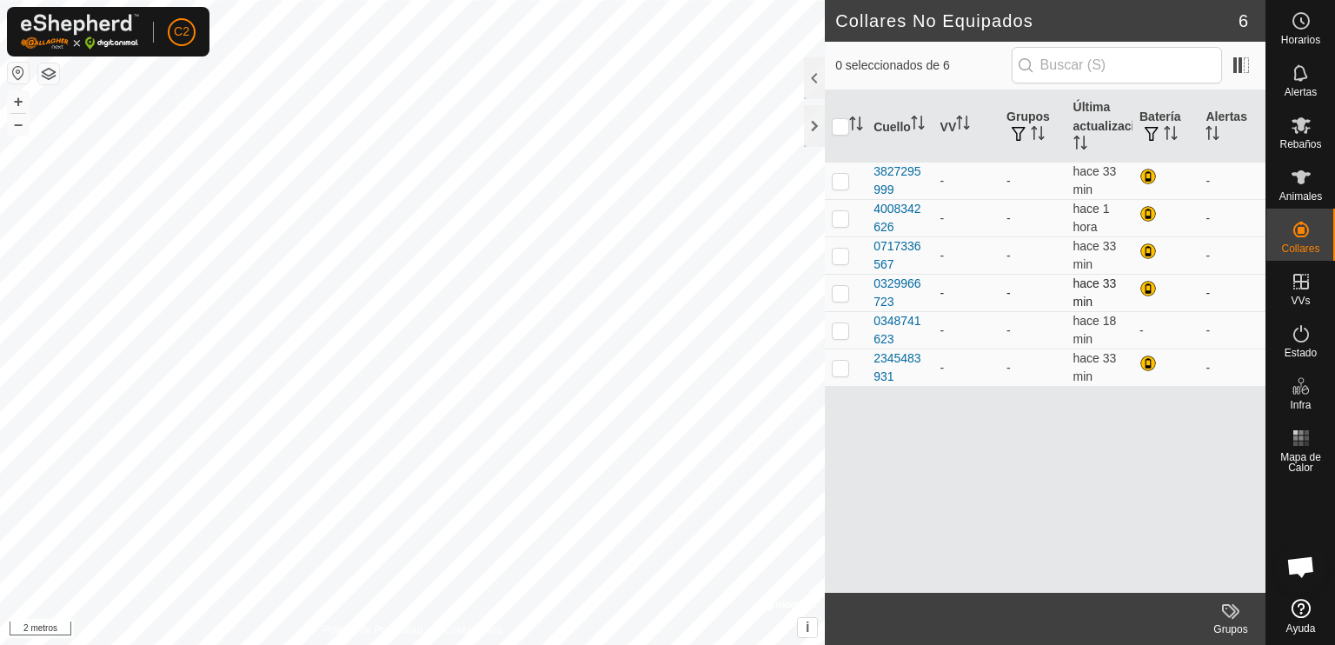
click at [842, 298] on p-checkbox at bounding box center [840, 293] width 17 height 14
click at [1224, 613] on icon at bounding box center [1229, 611] width 14 height 14
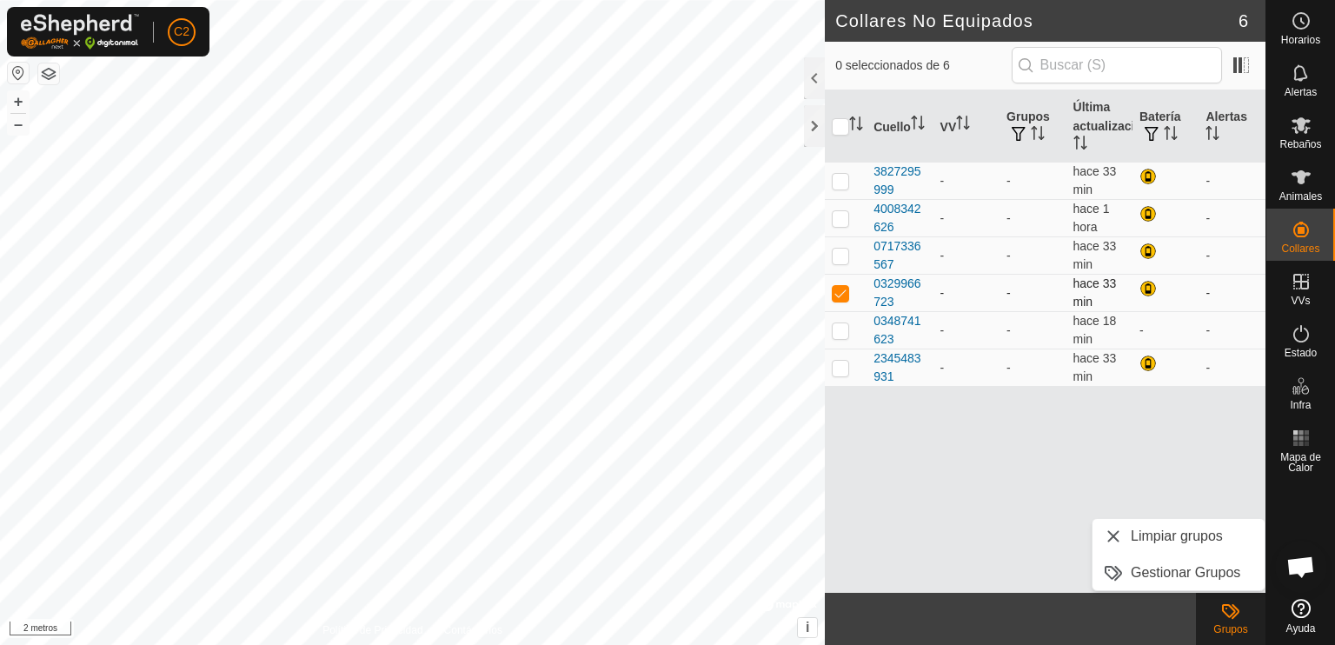
click at [840, 296] on p-checkbox at bounding box center [840, 293] width 17 height 14
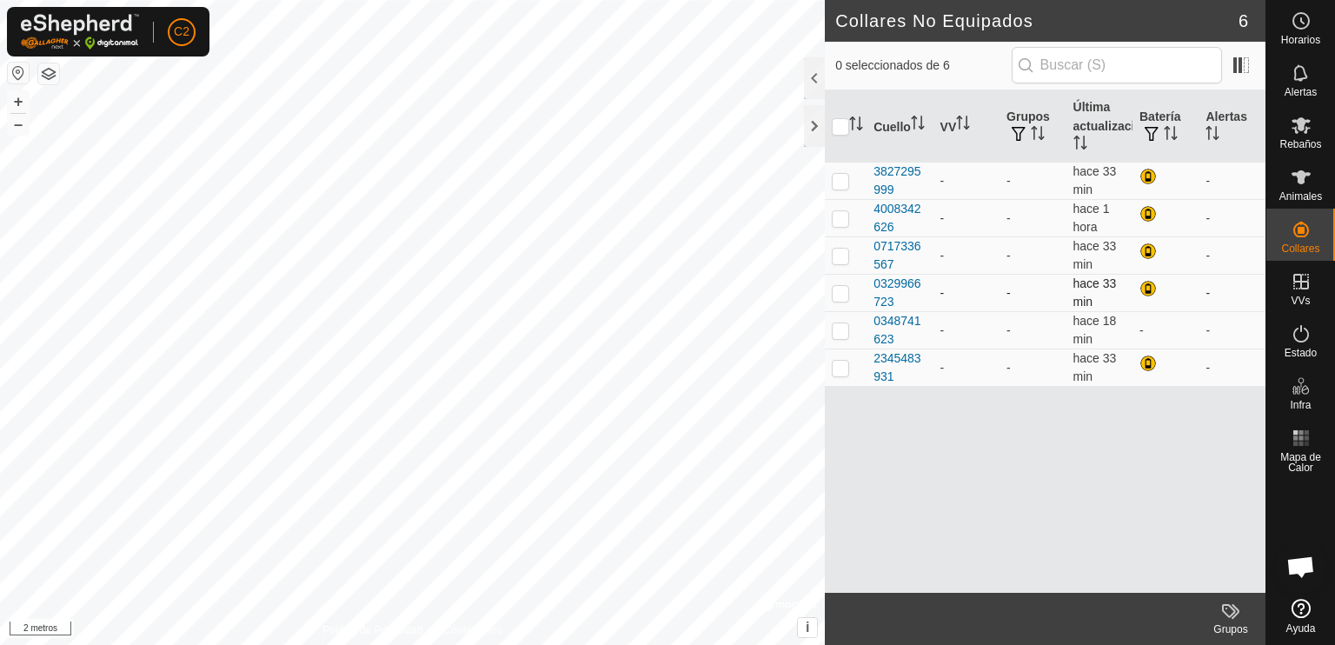
click at [832, 297] on p-checkbox at bounding box center [840, 293] width 17 height 14
checkbox input "true"
click at [834, 336] on p-checkbox at bounding box center [840, 330] width 17 height 14
checkbox input "true"
click at [837, 371] on p-checkbox at bounding box center [840, 368] width 17 height 14
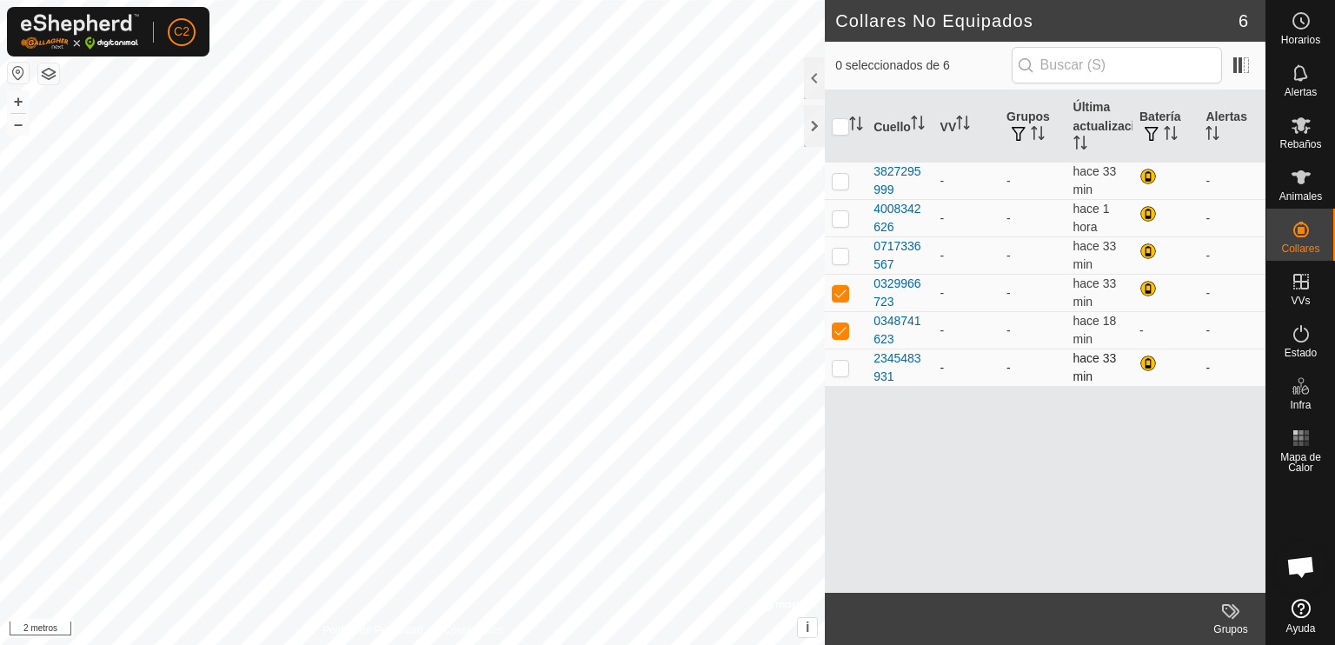
checkbox input "true"
click at [840, 262] on p-checkbox at bounding box center [840, 256] width 17 height 14
checkbox input "true"
click at [837, 223] on p-checkbox at bounding box center [840, 218] width 17 height 14
checkbox input "true"
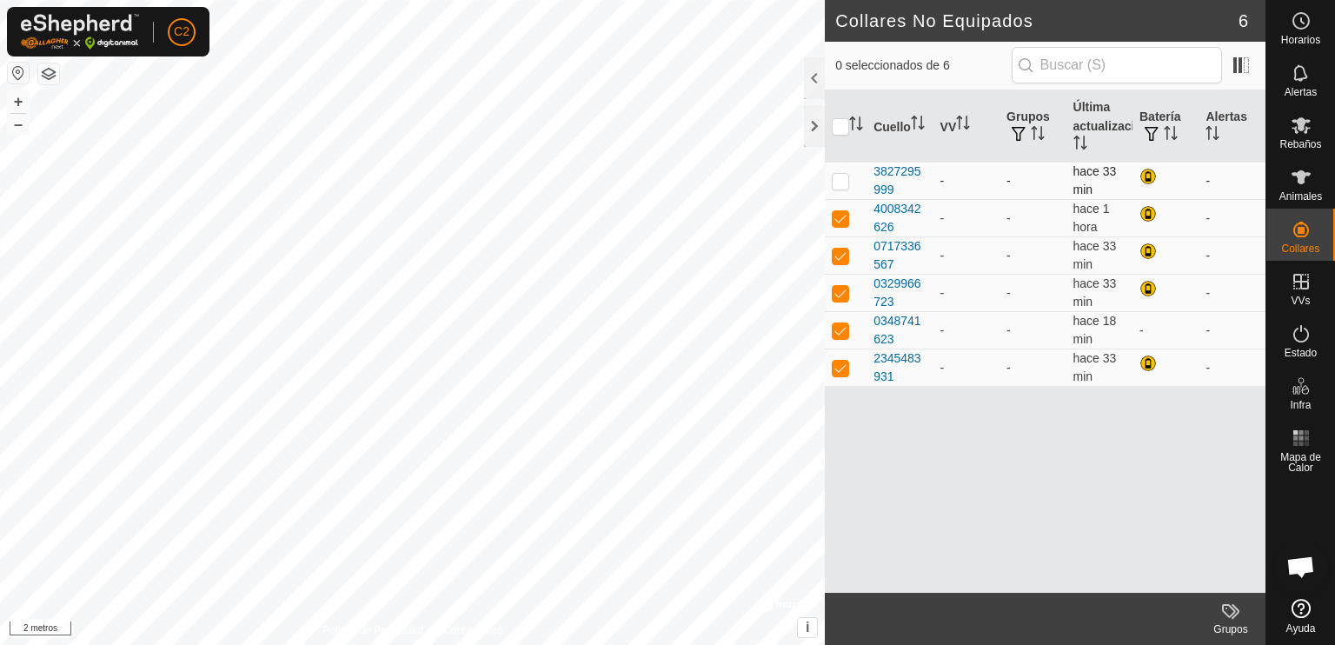
click at [833, 183] on p-checkbox at bounding box center [840, 181] width 17 height 14
checkbox input "true"
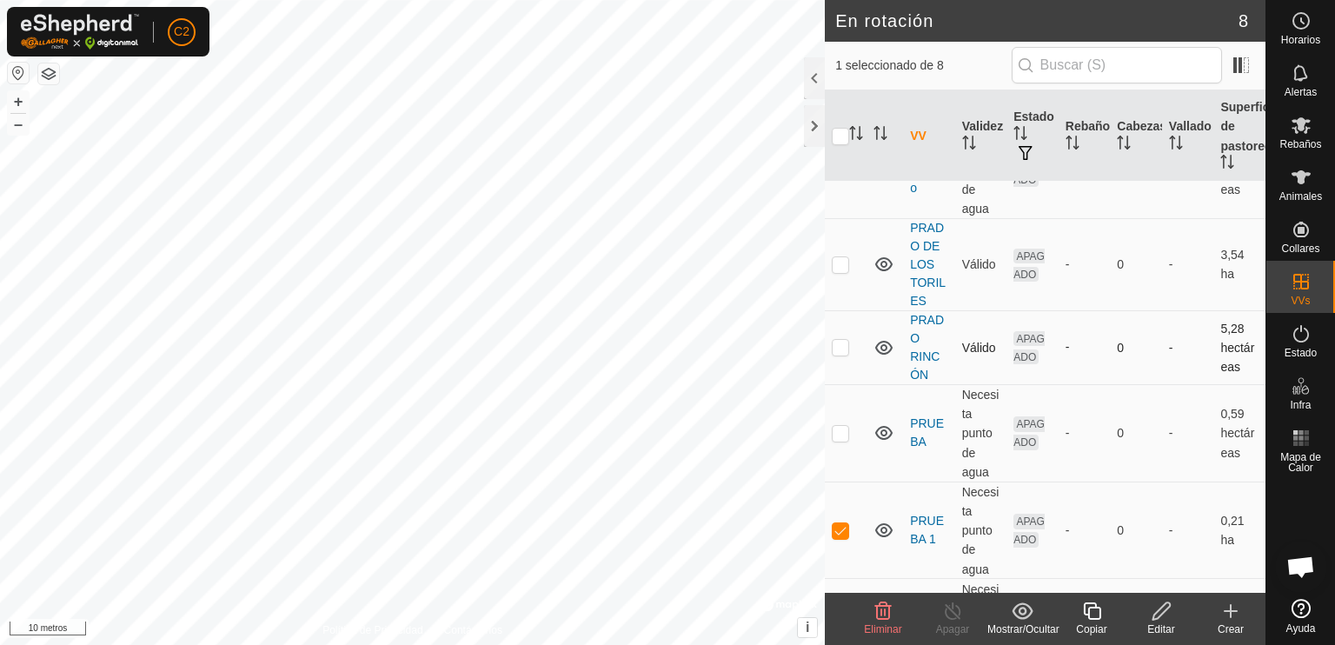
scroll to position [261, 0]
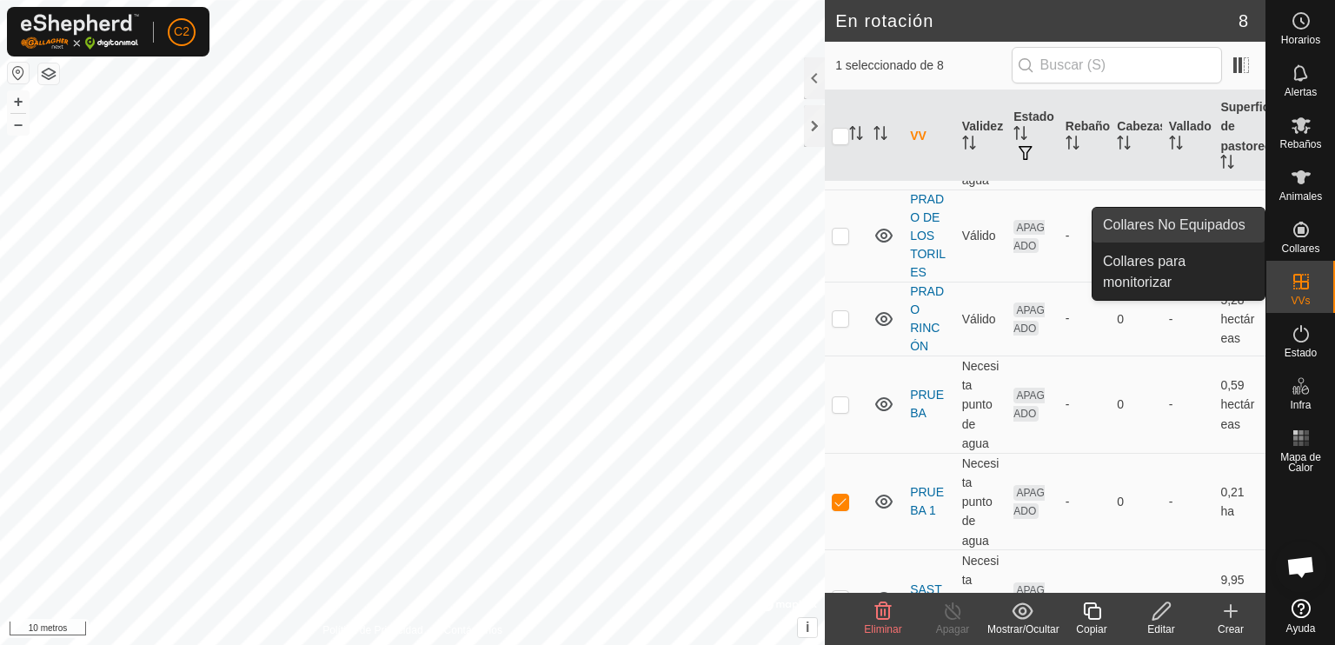
click at [1203, 227] on link "Collares No Equipados" at bounding box center [1179, 225] width 172 height 35
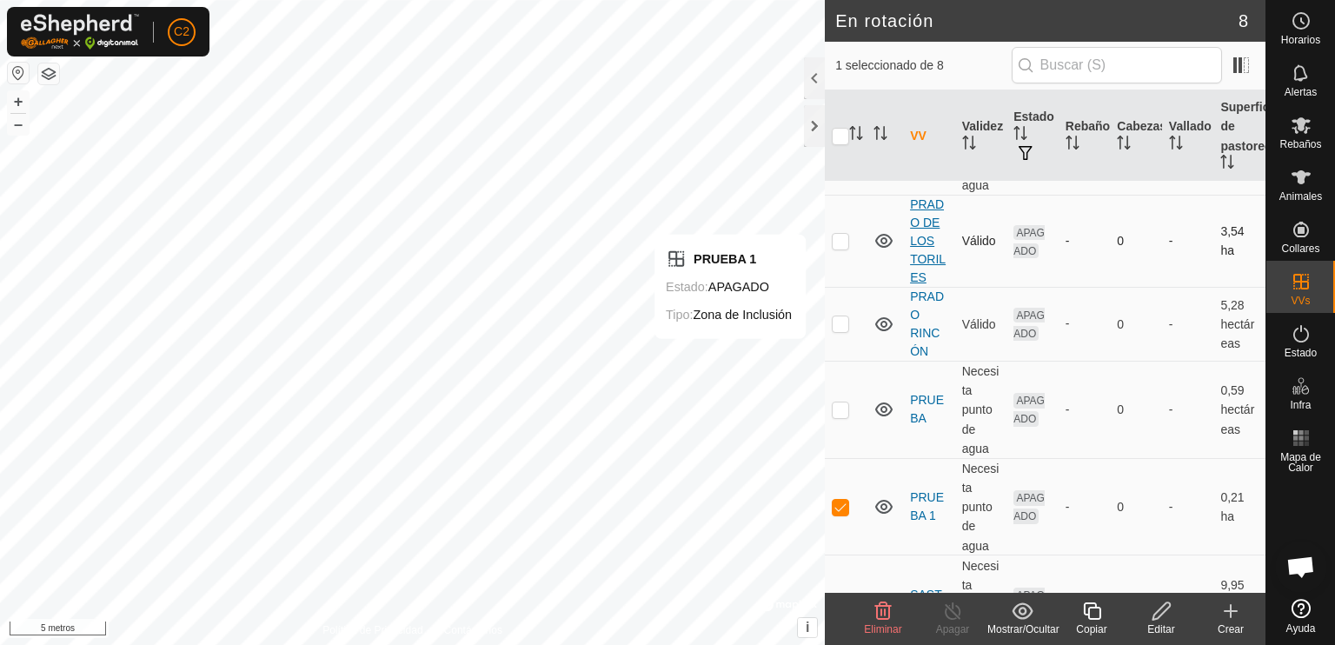
scroll to position [314, 0]
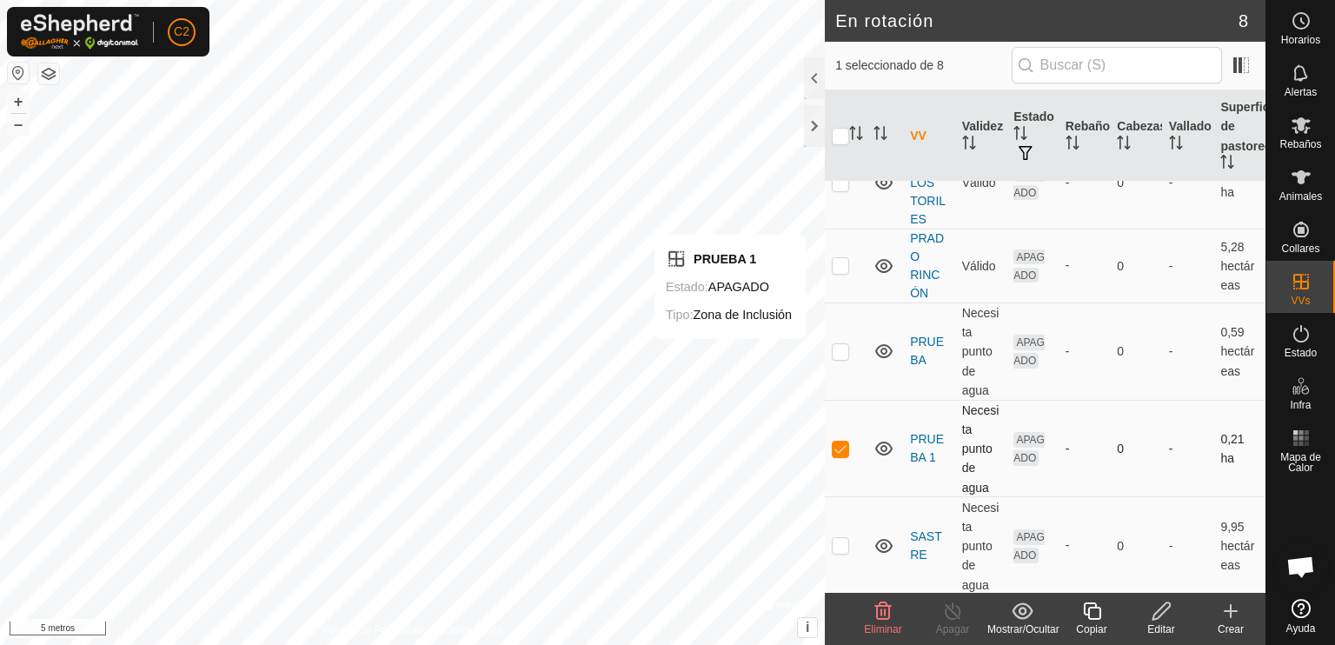
click at [833, 447] on p-checkbox at bounding box center [840, 449] width 17 height 14
checkbox input "false"
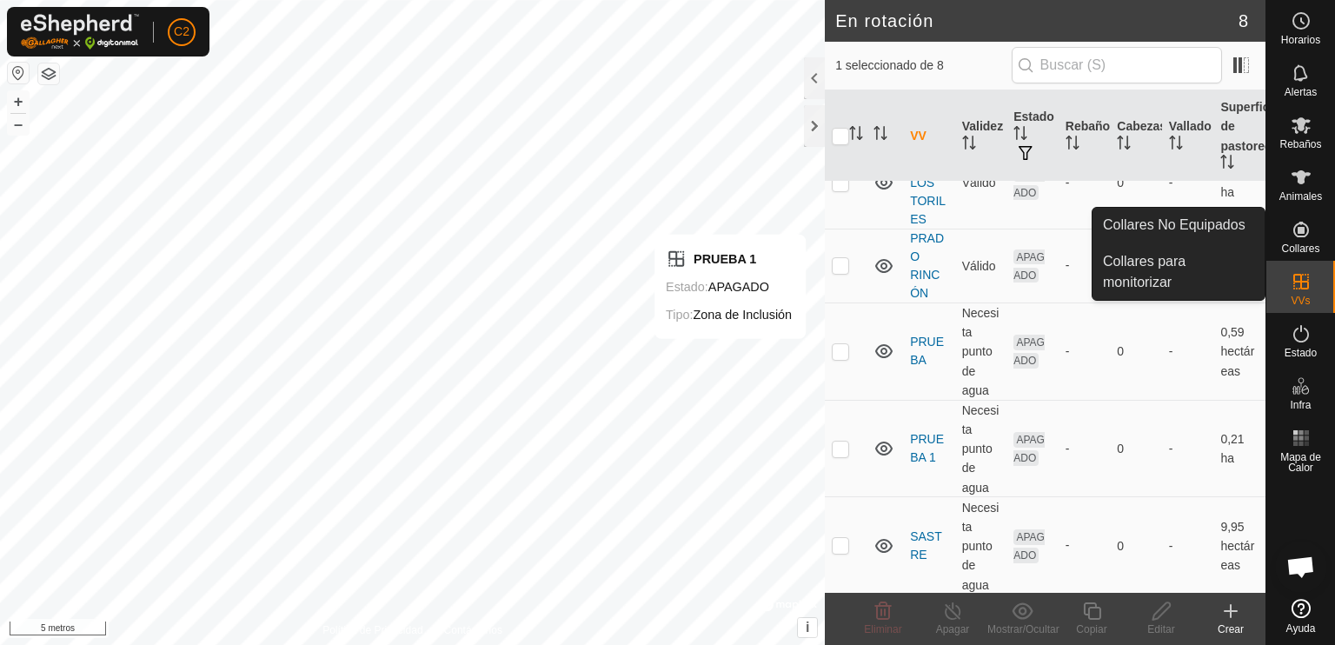
click at [1304, 228] on icon at bounding box center [1301, 230] width 16 height 16
click at [1179, 263] on link "Collares para monitorizar" at bounding box center [1179, 272] width 172 height 56
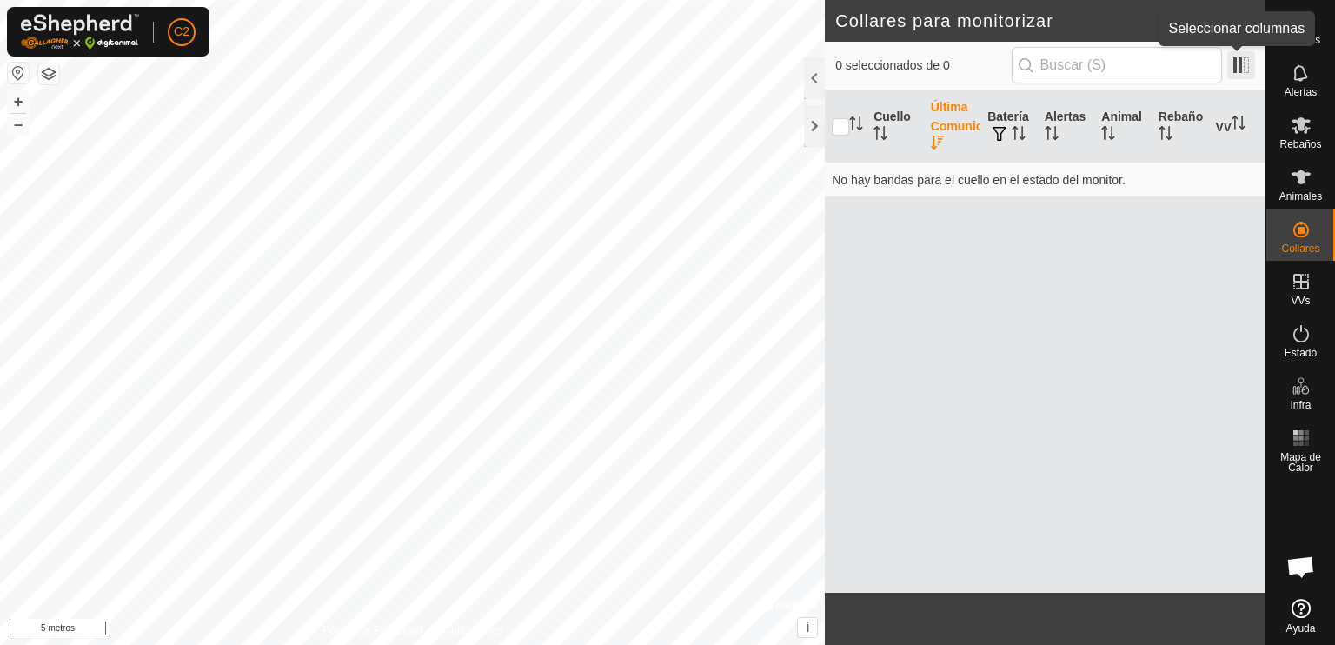
click at [1236, 68] on span at bounding box center [1241, 65] width 28 height 28
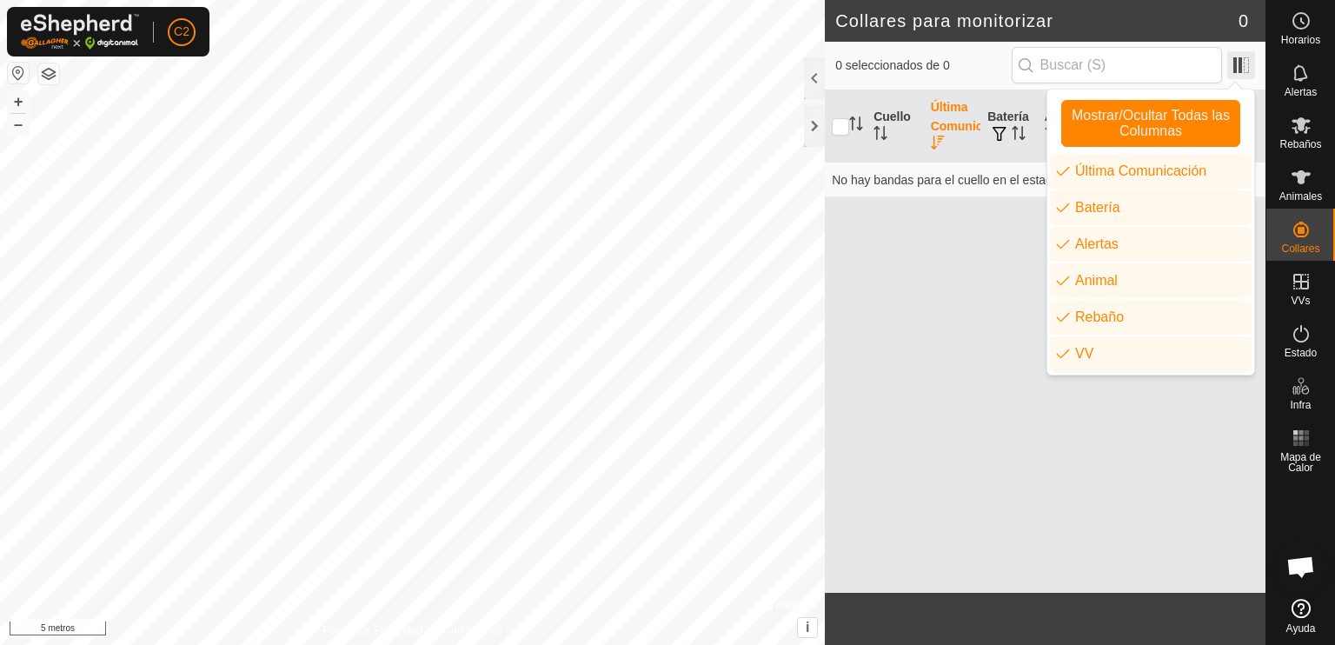
click at [1236, 68] on span at bounding box center [1241, 65] width 28 height 28
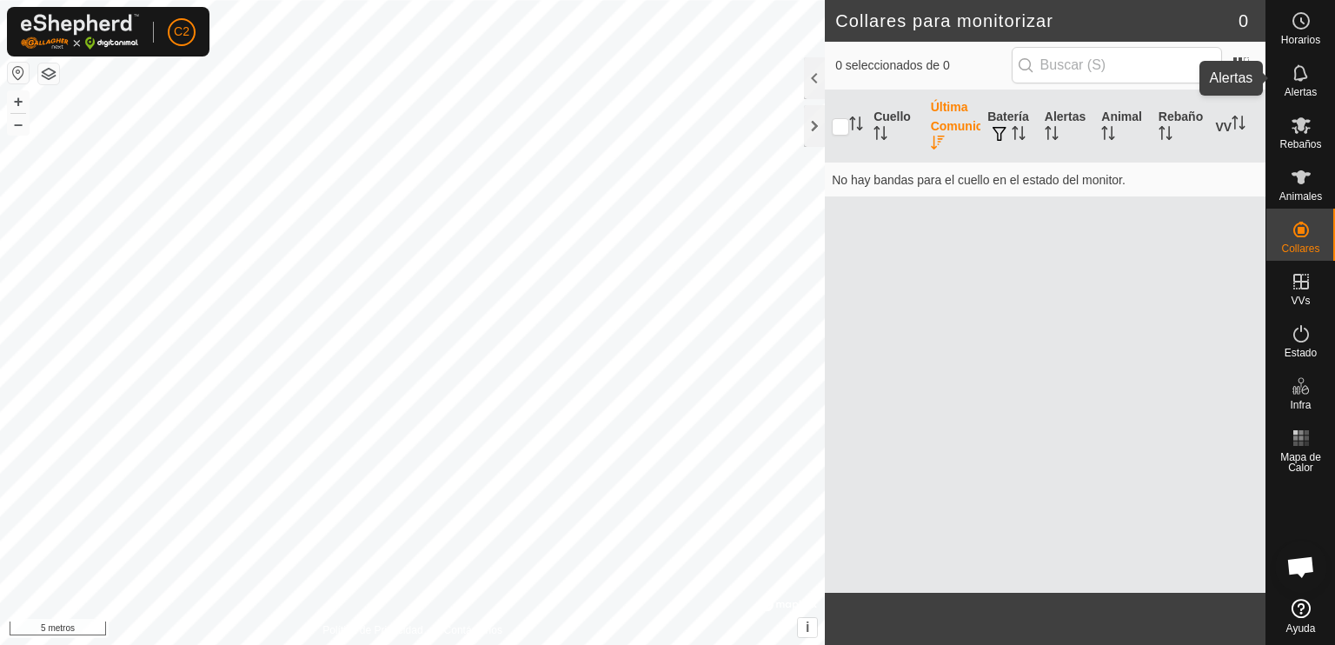
click at [1299, 82] on icon at bounding box center [1301, 73] width 21 height 21
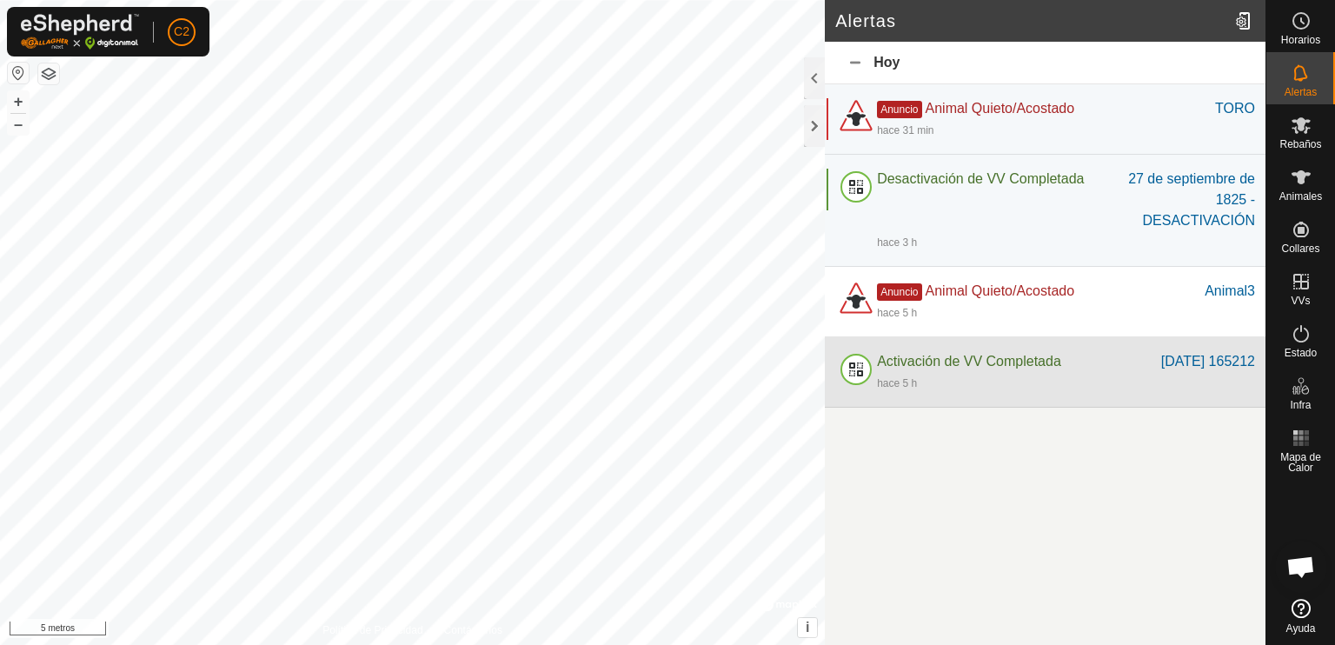
click at [991, 381] on div "hace 5 h" at bounding box center [1066, 382] width 378 height 21
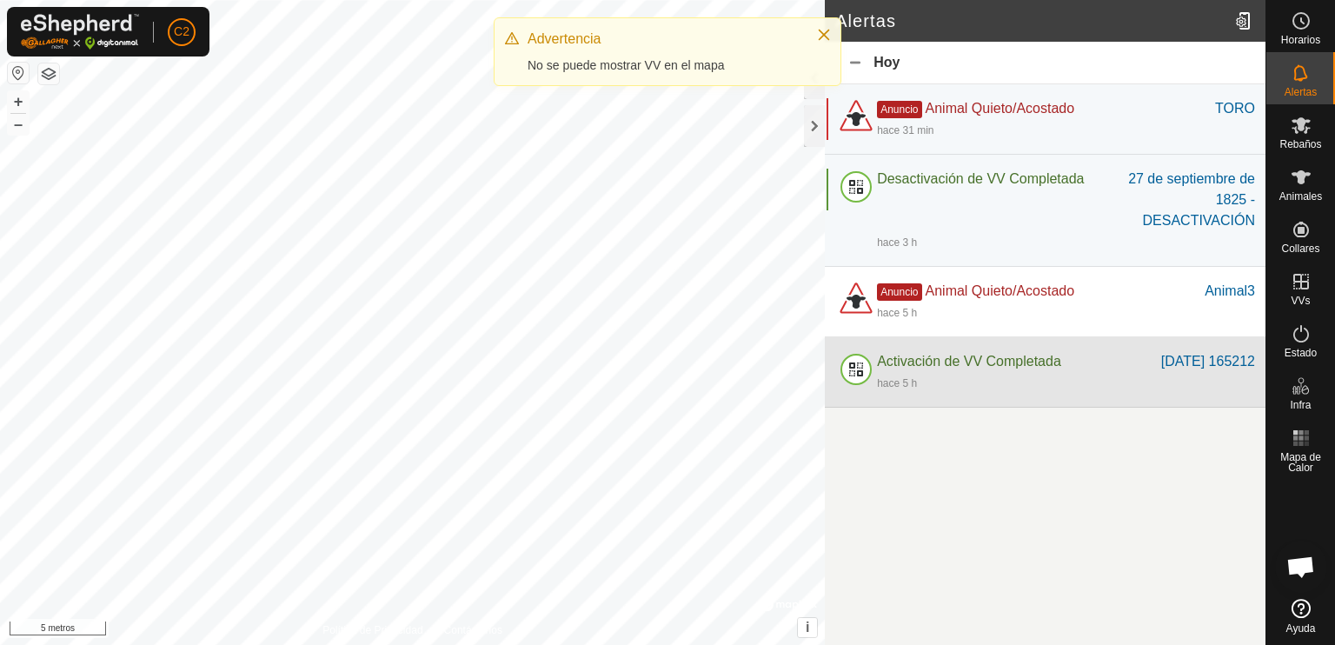
click at [954, 374] on div "hace 5 h" at bounding box center [1066, 382] width 378 height 21
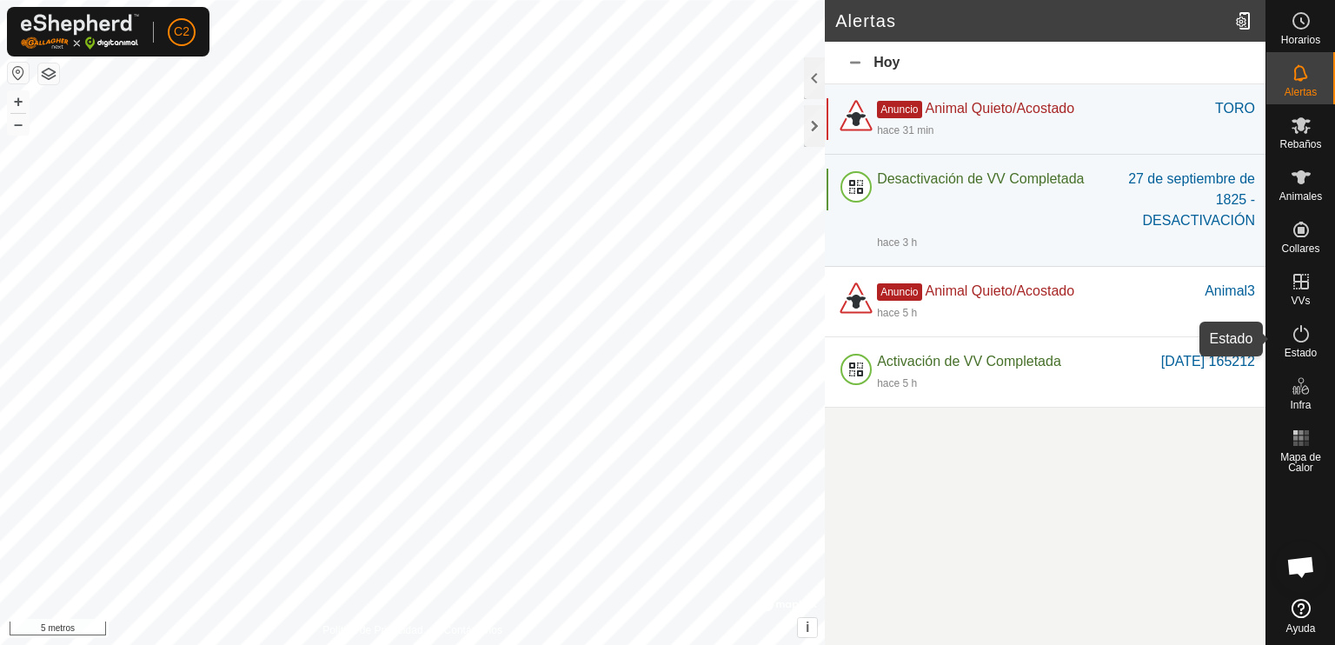
click at [1299, 342] on icon at bounding box center [1301, 333] width 16 height 17
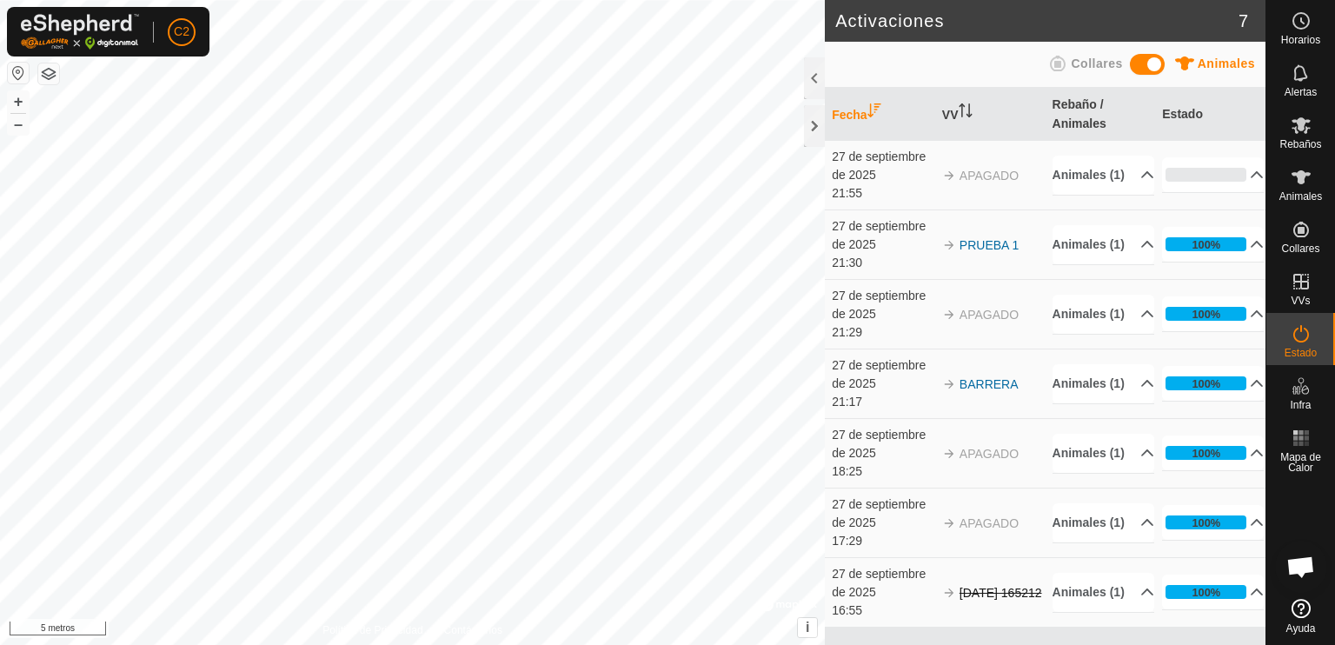
scroll to position [11, 0]
click at [814, 76] on div at bounding box center [814, 78] width 21 height 42
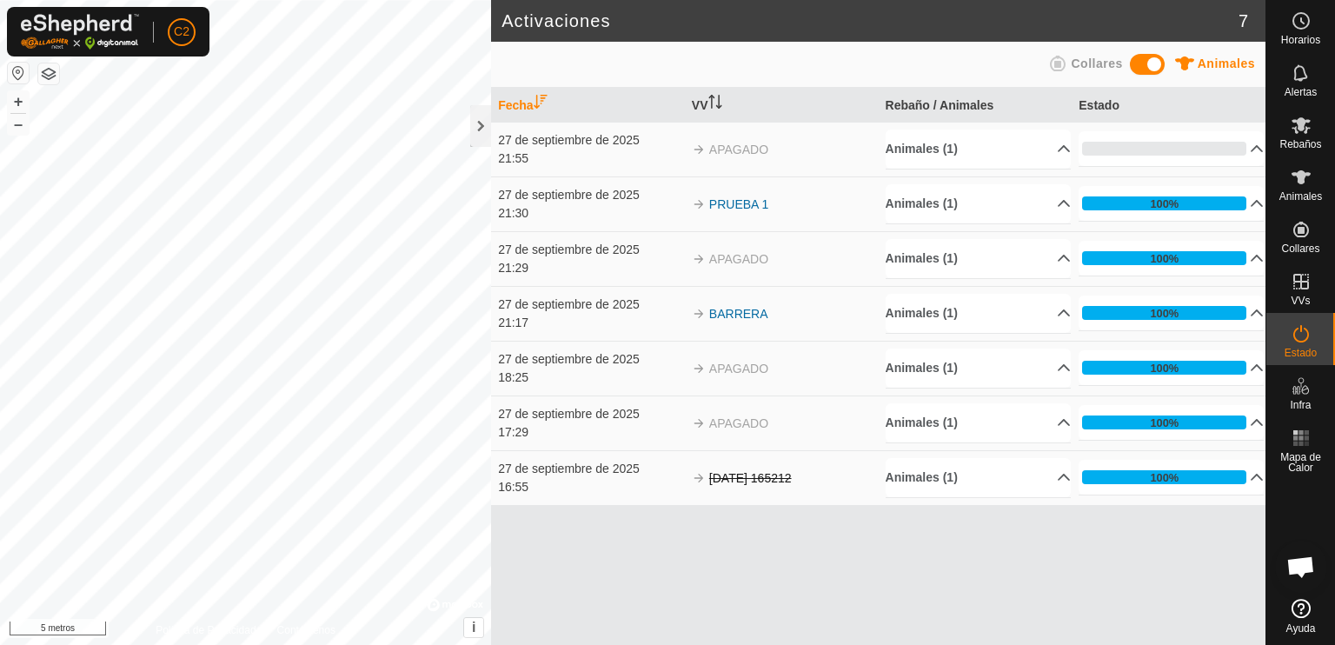
scroll to position [0, 0]
click at [748, 321] on font "BARRERA" at bounding box center [738, 314] width 59 height 14
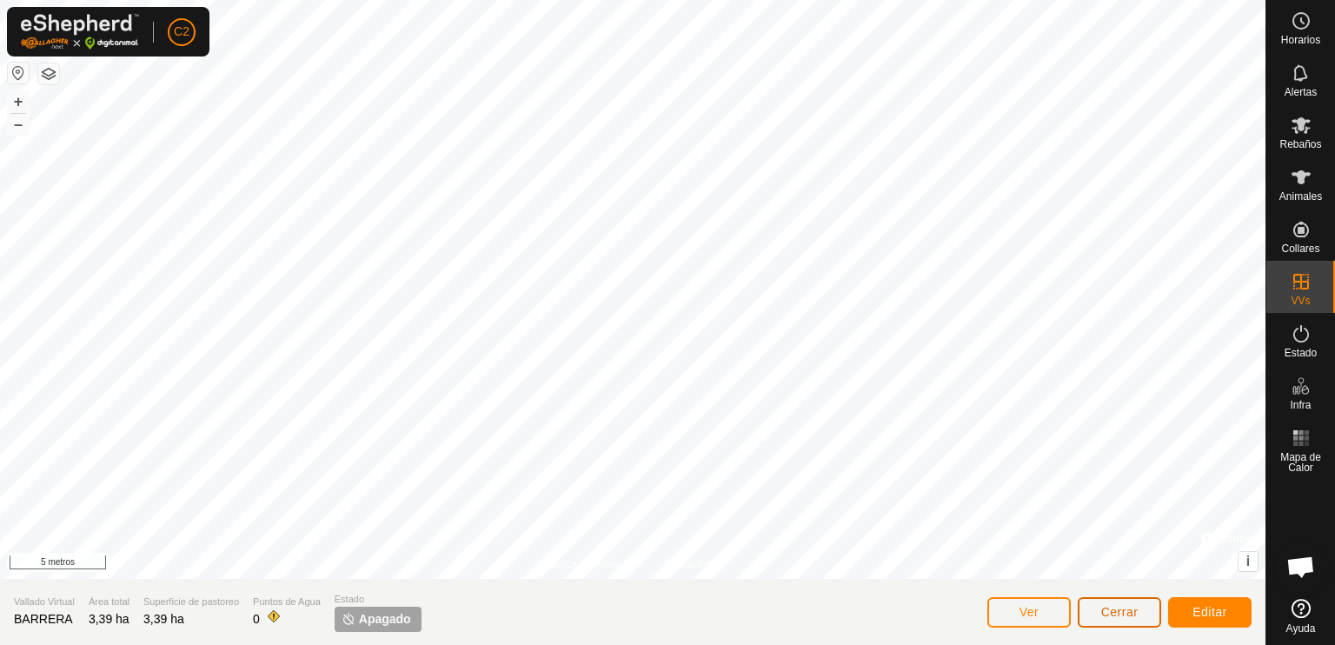
click at [1113, 608] on font "Cerrar" at bounding box center [1119, 612] width 37 height 14
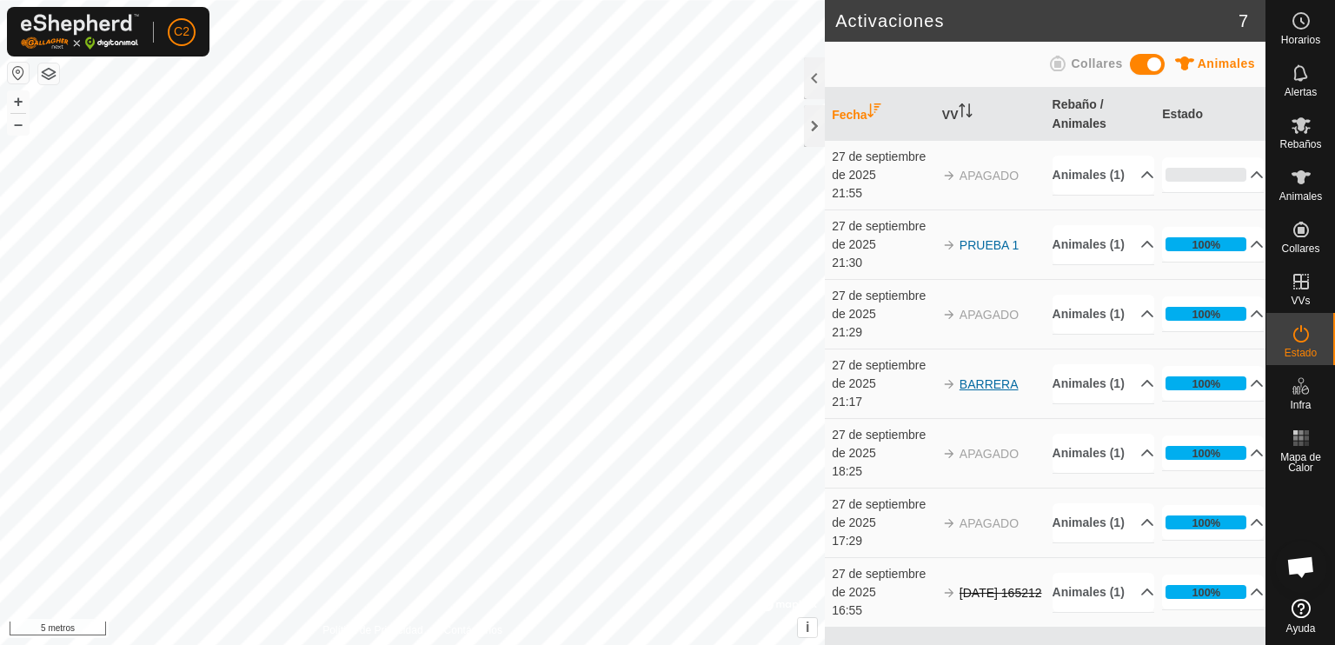
scroll to position [11, 0]
click at [1224, 379] on p-accordion-header "100%" at bounding box center [1213, 383] width 102 height 35
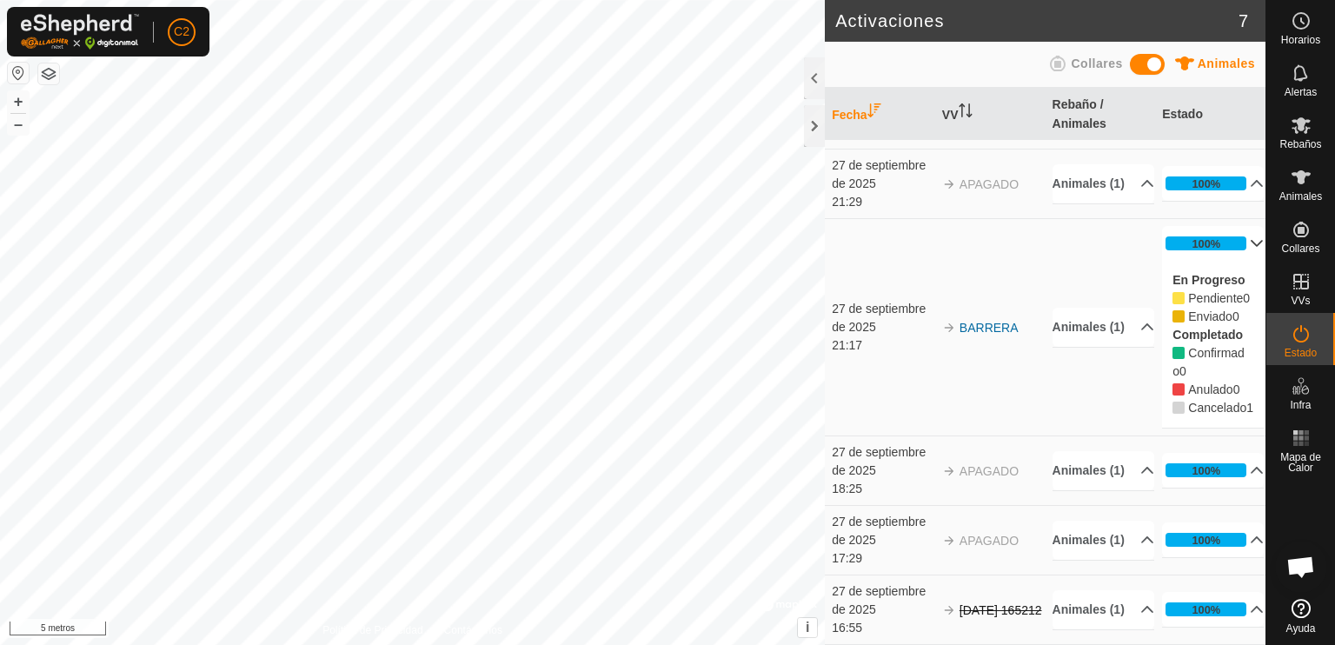
scroll to position [194, 0]
click at [1083, 610] on font "Animales (1)" at bounding box center [1089, 610] width 72 height 18
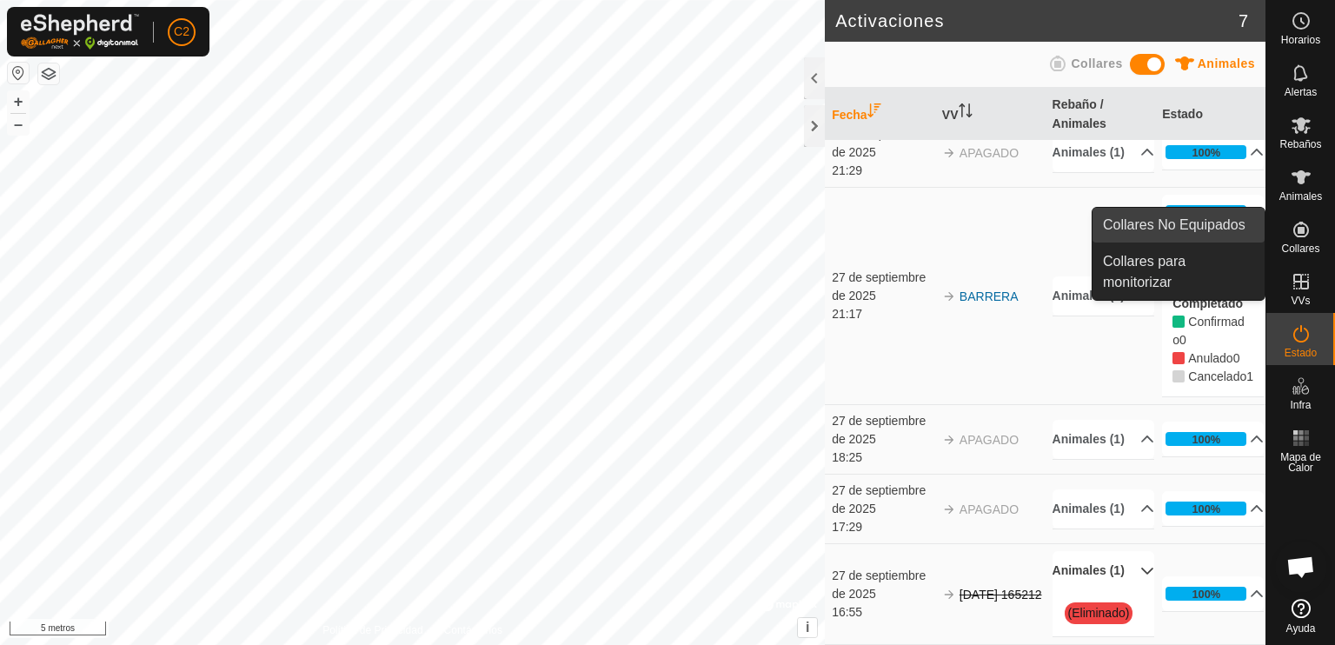
click at [1200, 223] on link "Collares No Equipados" at bounding box center [1179, 225] width 172 height 35
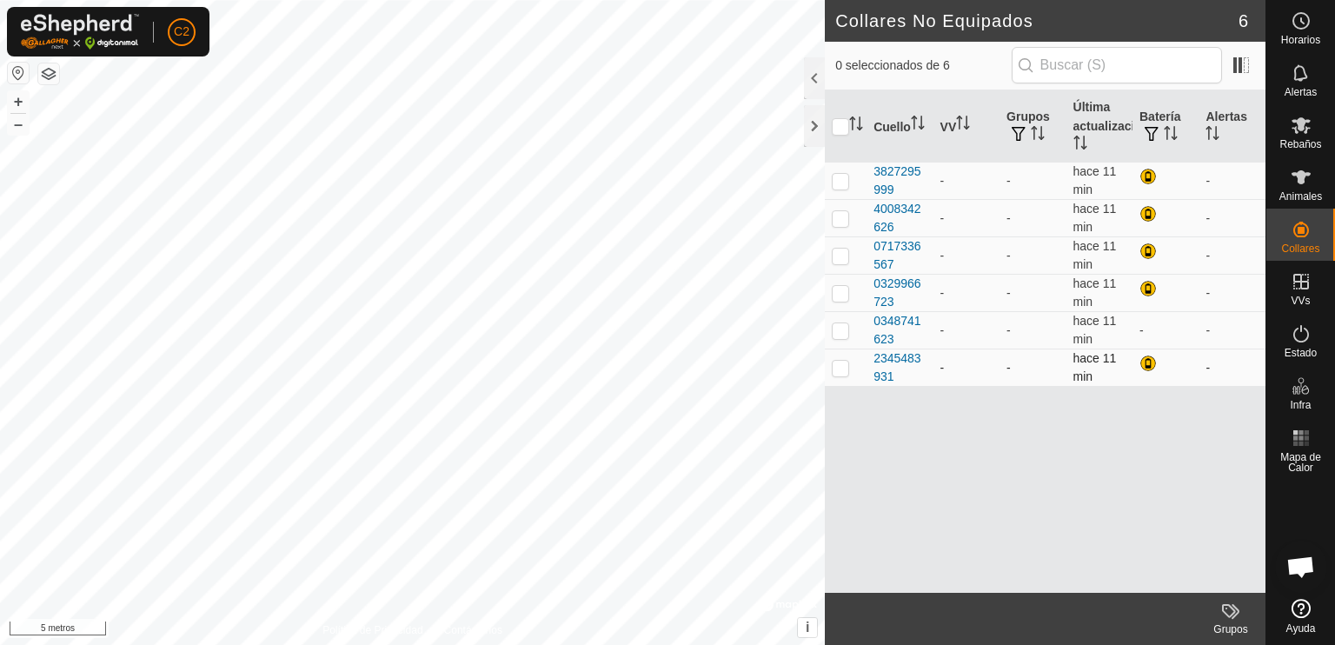
click at [842, 374] on p-checkbox at bounding box center [840, 368] width 17 height 14
checkbox input "true"
click at [837, 337] on p-checkbox at bounding box center [840, 330] width 17 height 14
checkbox input "true"
click at [838, 298] on p-checkbox at bounding box center [840, 293] width 17 height 14
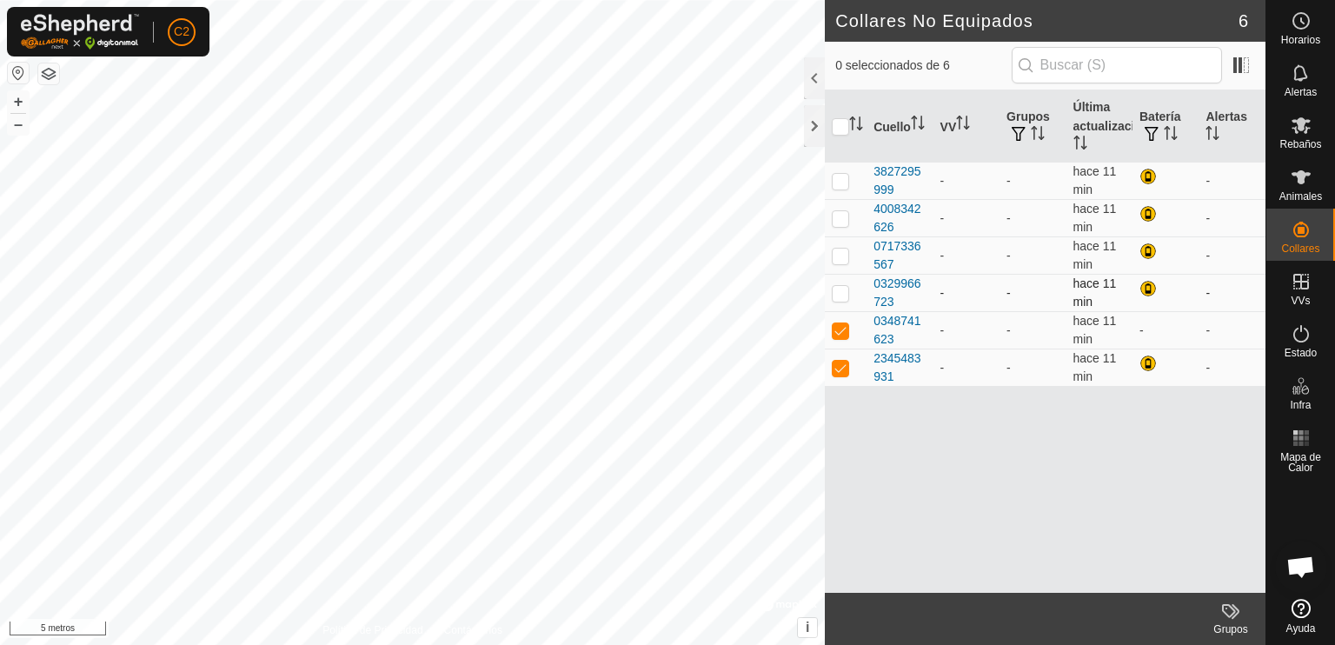
checkbox input "true"
click at [842, 261] on p-checkbox at bounding box center [840, 256] width 17 height 14
checkbox input "true"
click at [838, 220] on p-checkbox at bounding box center [840, 218] width 17 height 14
click at [840, 224] on p-checkbox at bounding box center [840, 218] width 17 height 14
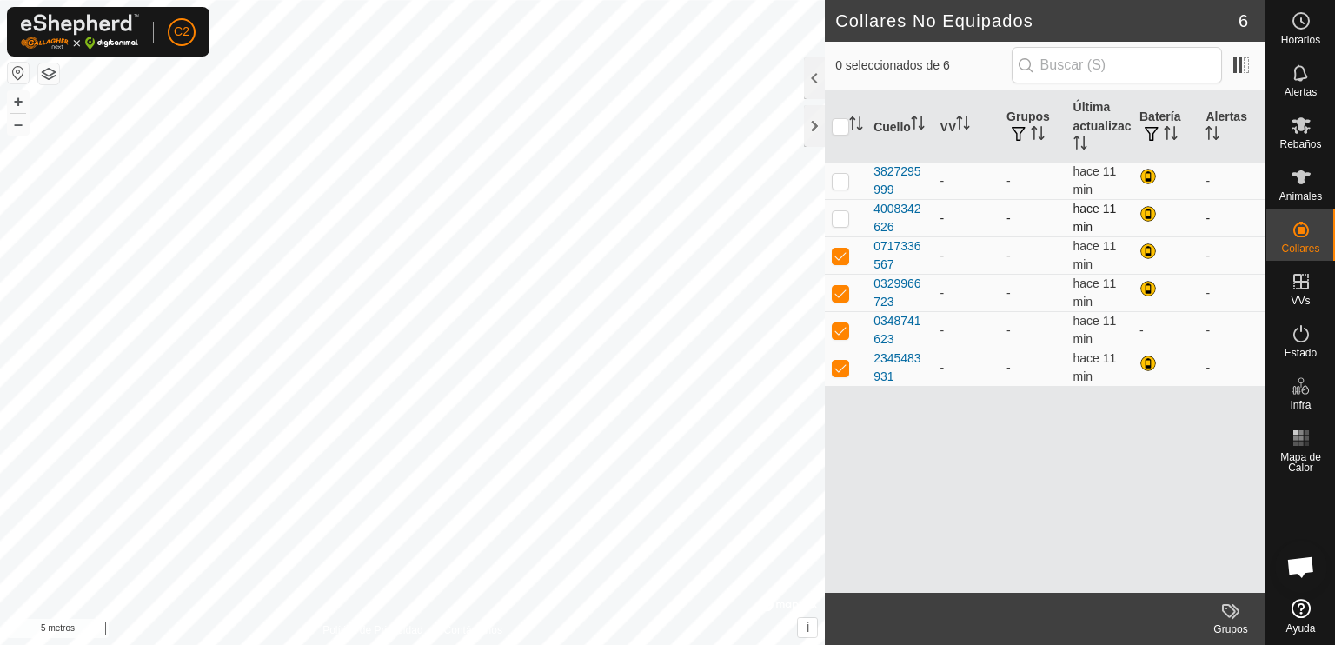
click at [840, 224] on p-checkbox at bounding box center [840, 218] width 17 height 14
checkbox input "false"
click at [835, 185] on p-checkbox at bounding box center [840, 181] width 17 height 14
click at [811, 78] on div at bounding box center [814, 78] width 21 height 42
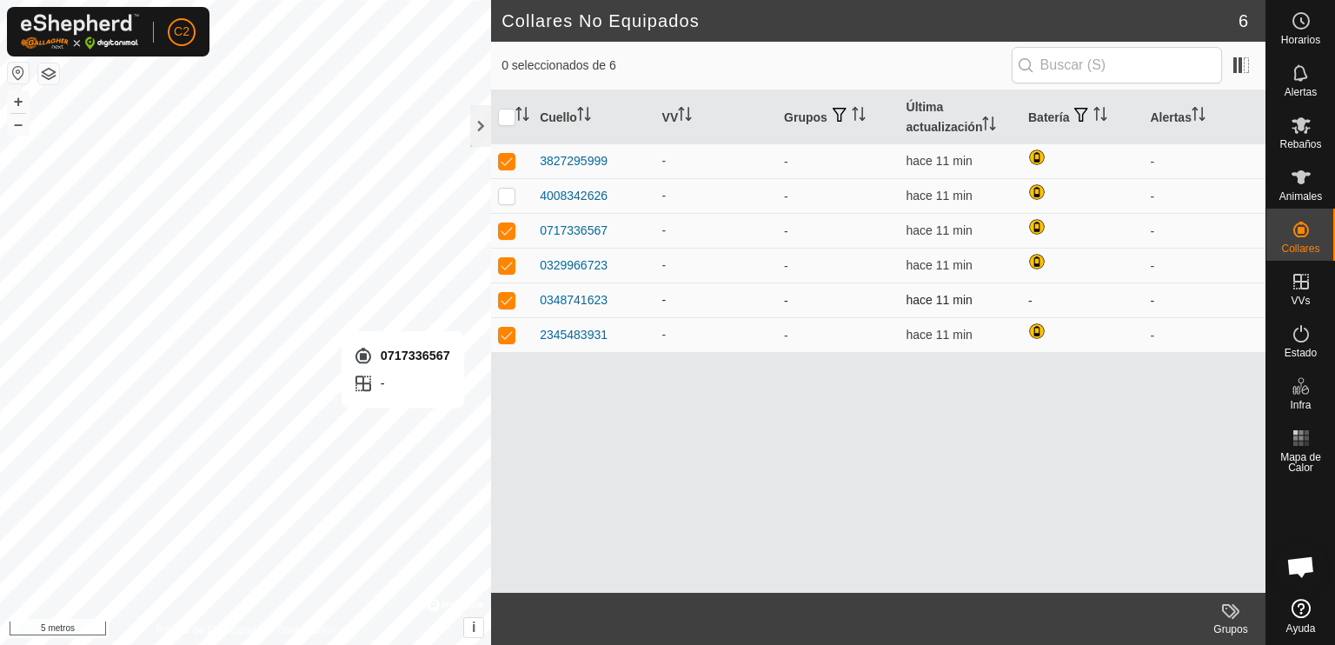
checkbox input "false"
click at [507, 228] on p-checkbox at bounding box center [506, 230] width 17 height 14
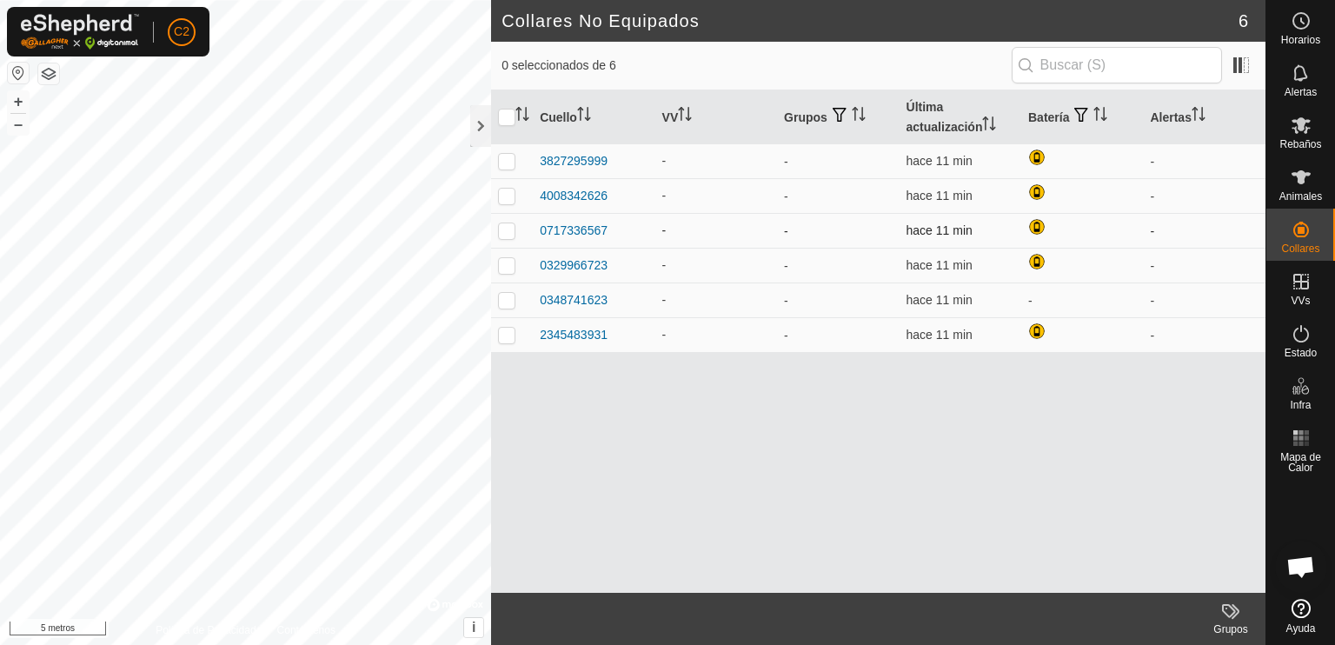
checkbox input "true"
click at [507, 196] on p-checkbox at bounding box center [506, 196] width 17 height 14
checkbox input "true"
click at [498, 163] on p-checkbox at bounding box center [506, 161] width 17 height 14
checkbox input "true"
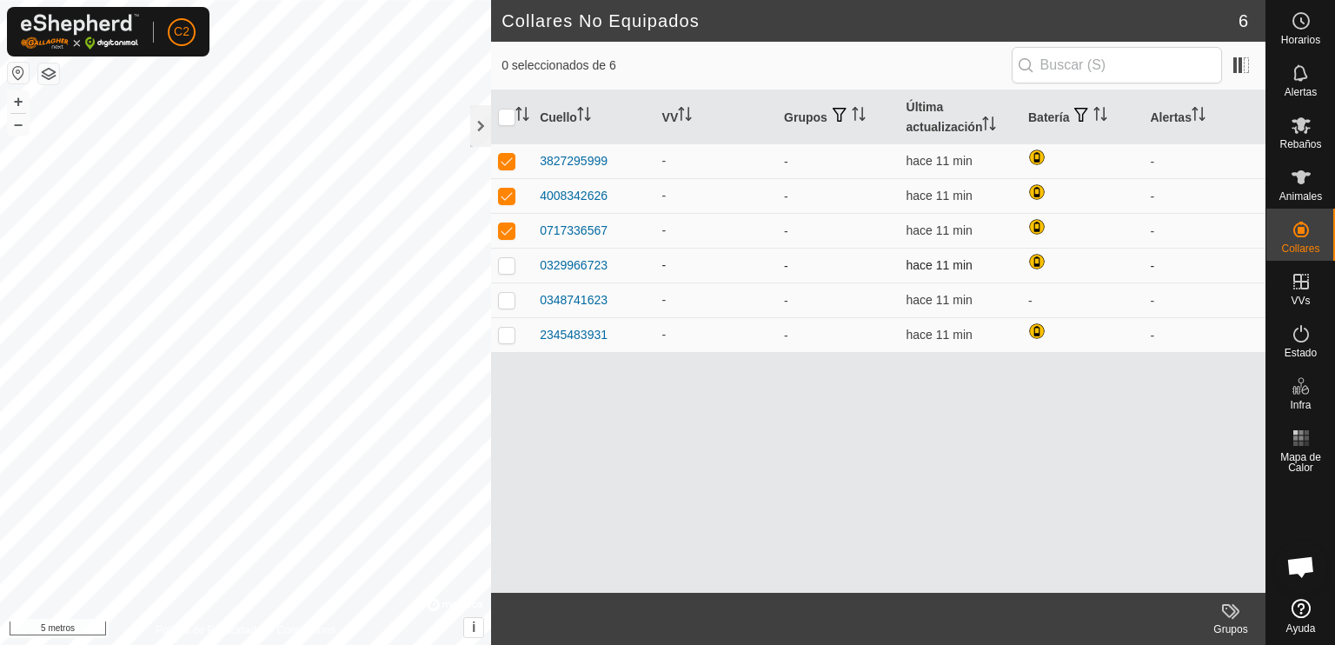
click at [508, 271] on p-checkbox at bounding box center [506, 265] width 17 height 14
checkbox input "true"
click at [512, 309] on td at bounding box center [512, 300] width 42 height 35
checkbox input "true"
click at [501, 340] on p-checkbox at bounding box center [506, 335] width 17 height 14
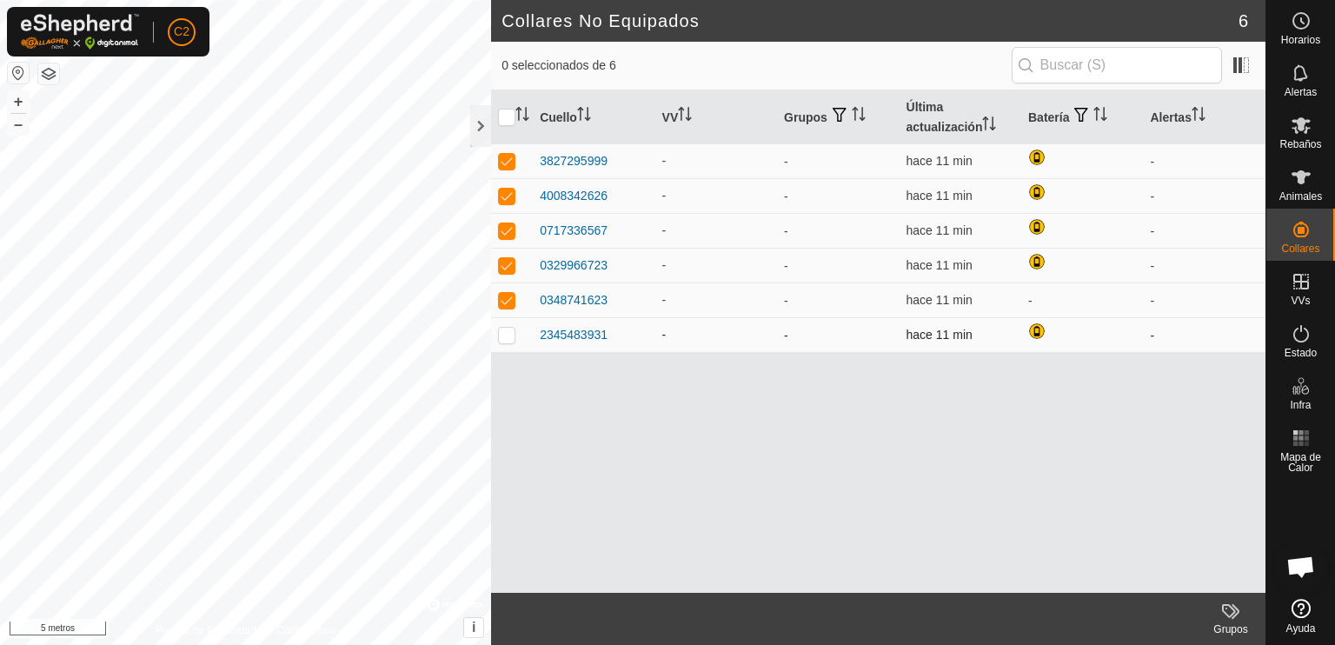
checkbox input "true"
click at [472, 123] on div at bounding box center [480, 126] width 21 height 42
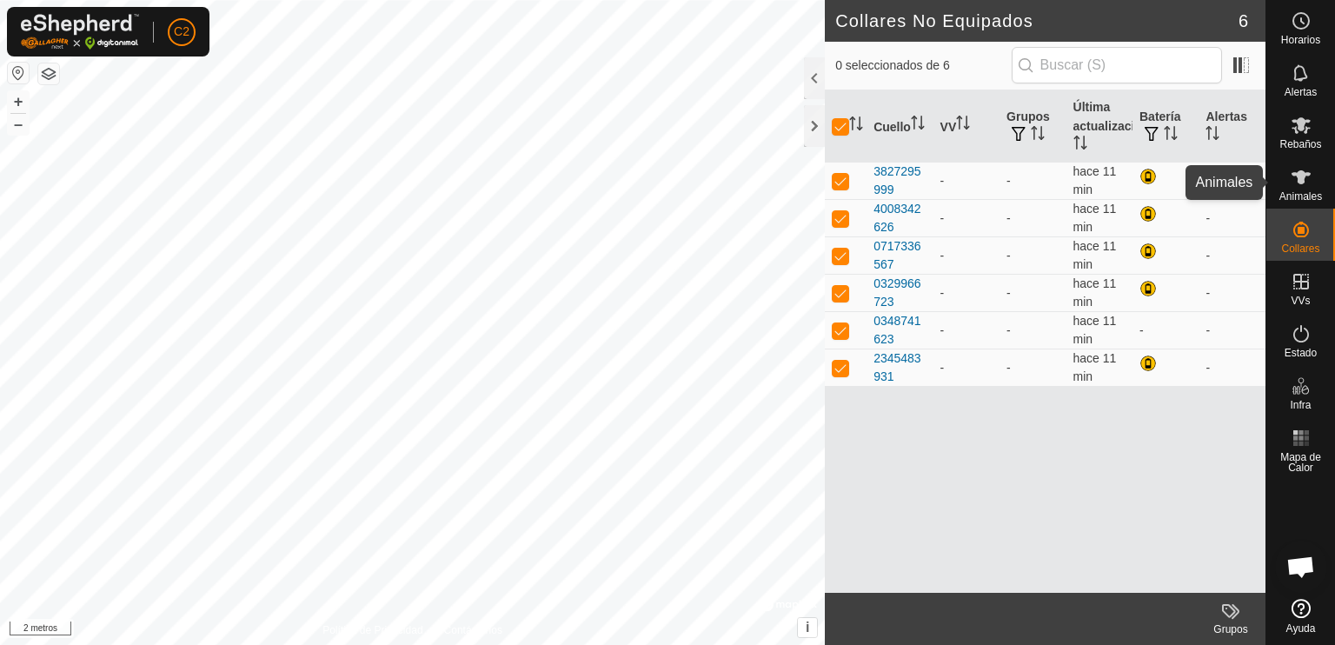
click at [1297, 177] on icon at bounding box center [1301, 177] width 19 height 14
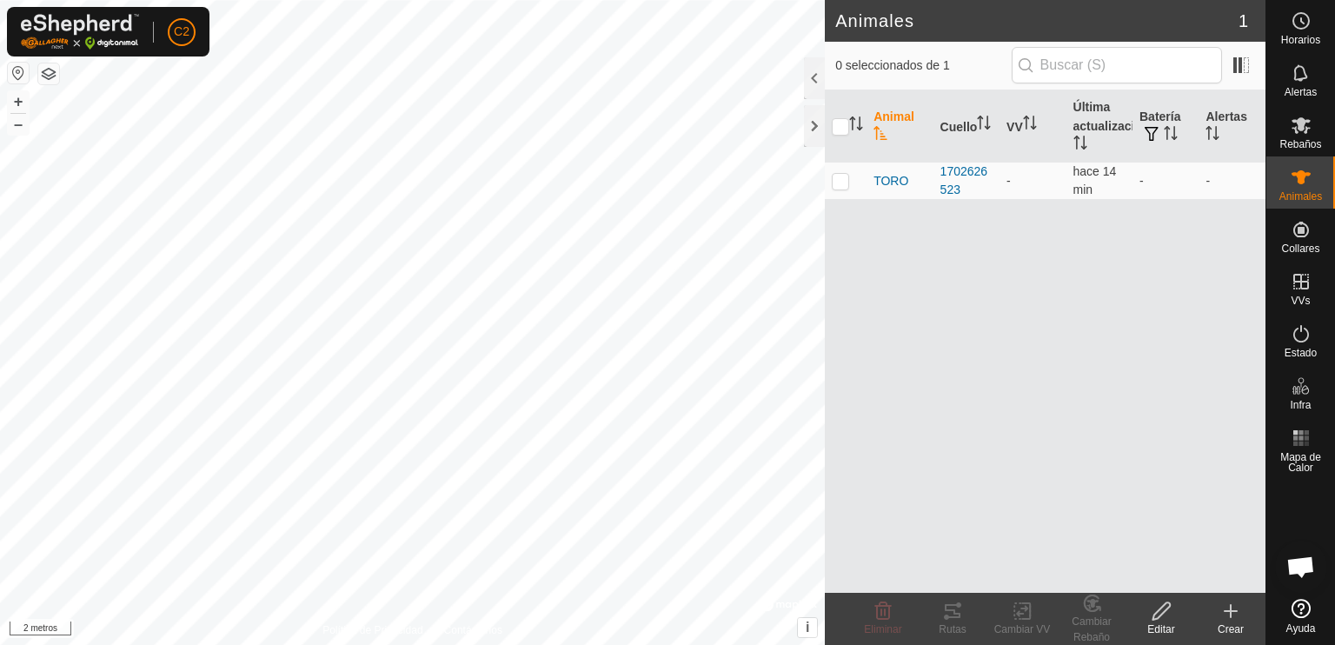
click at [1231, 610] on icon at bounding box center [1231, 611] width 0 height 12
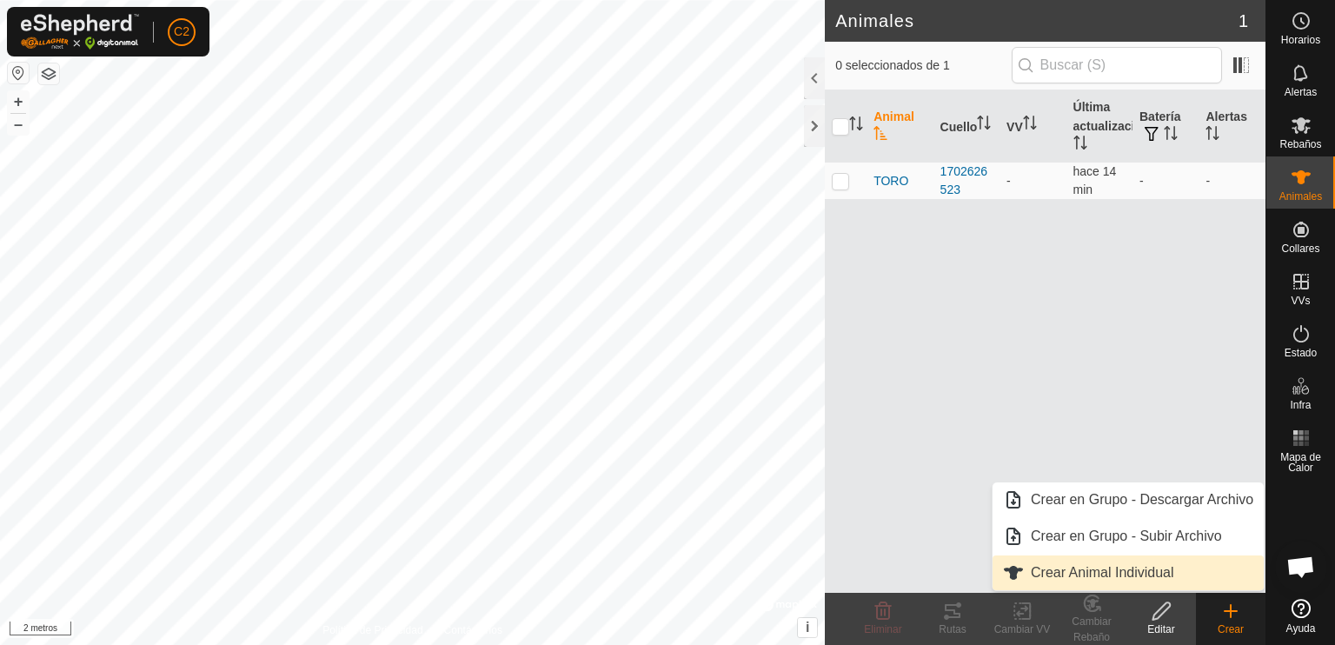
click at [1159, 576] on link "Crear Animal Individual" at bounding box center [1128, 572] width 271 height 35
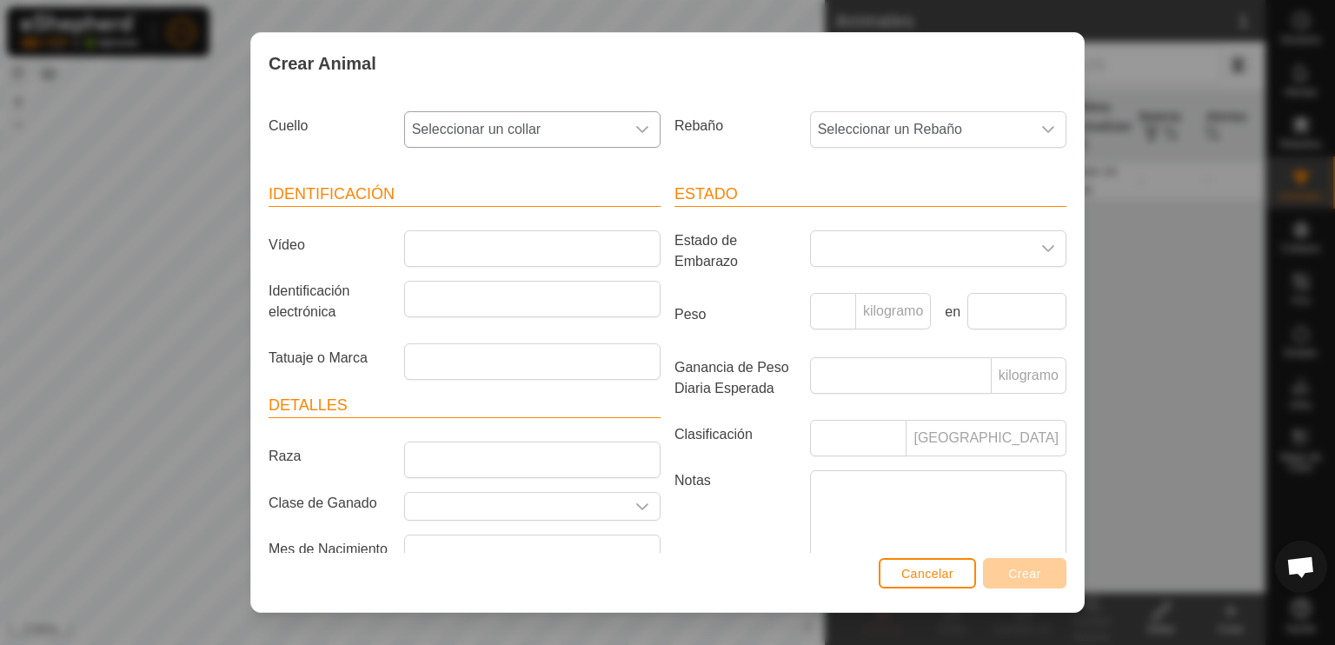
click at [635, 131] on icon "disparador desplegable" at bounding box center [642, 130] width 14 height 14
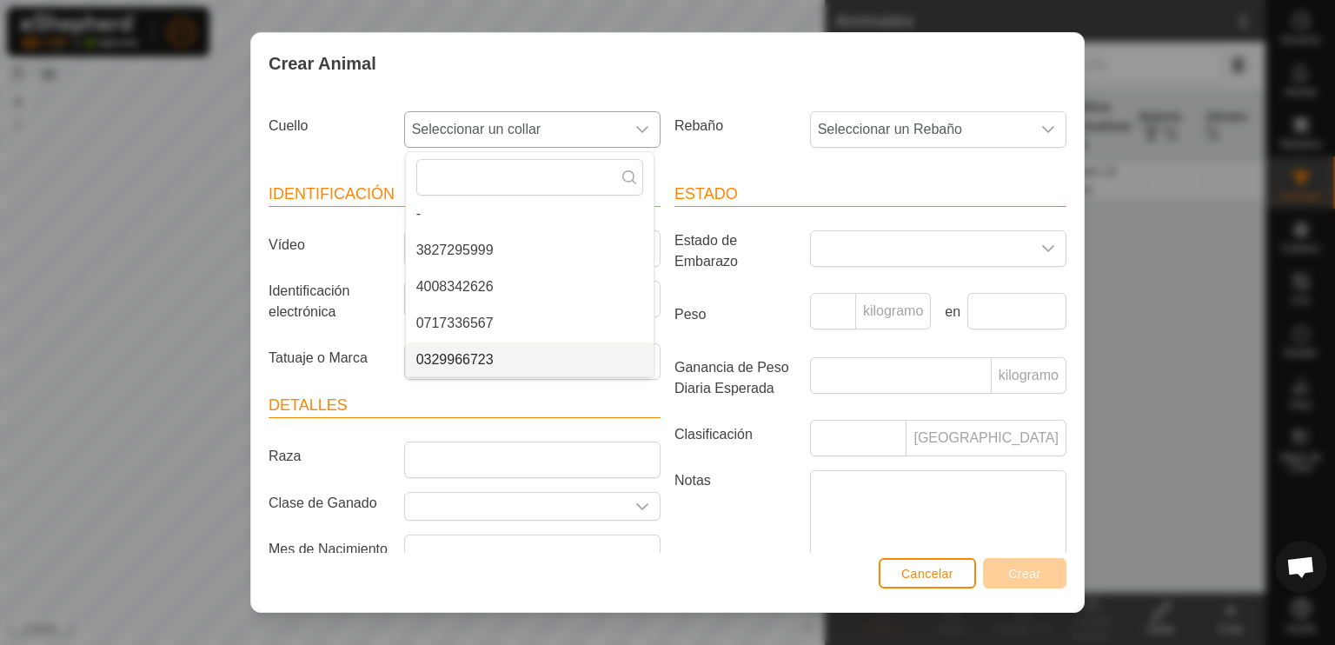
scroll to position [79, 0]
click at [921, 572] on font "Cancelar" at bounding box center [927, 574] width 52 height 14
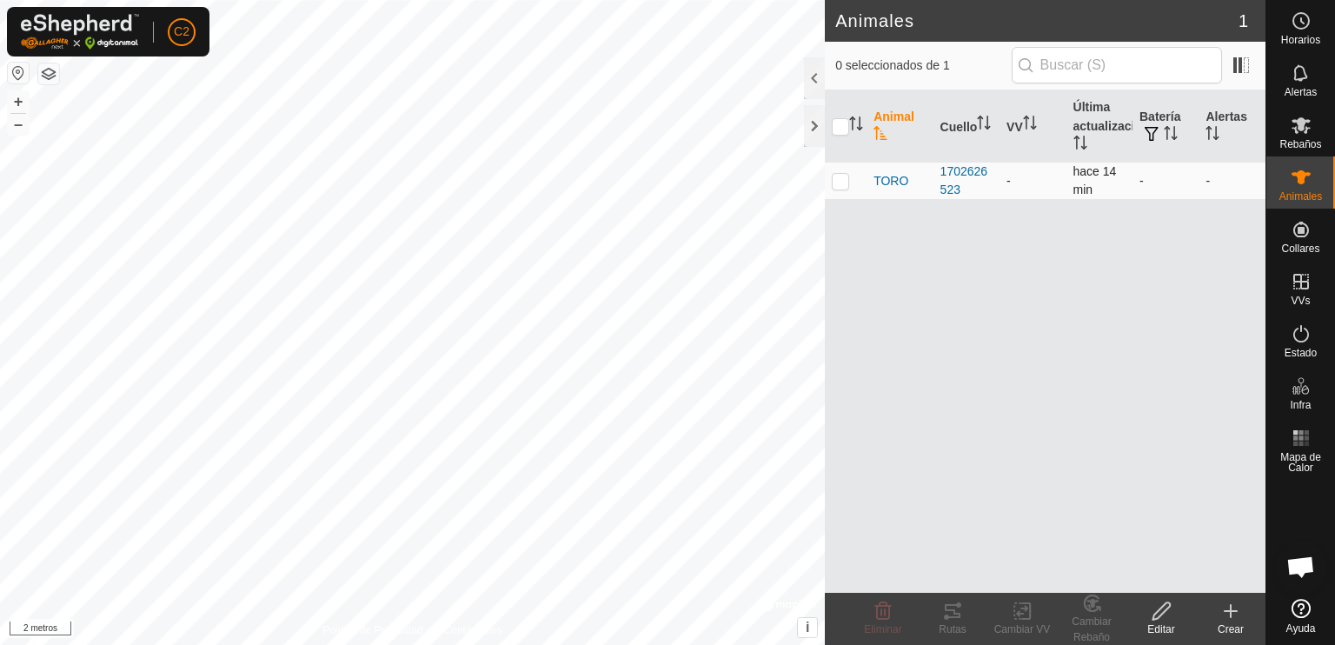
click at [843, 177] on p-checkbox at bounding box center [840, 181] width 17 height 14
checkbox input "true"
click at [1017, 603] on icon at bounding box center [1023, 611] width 22 height 21
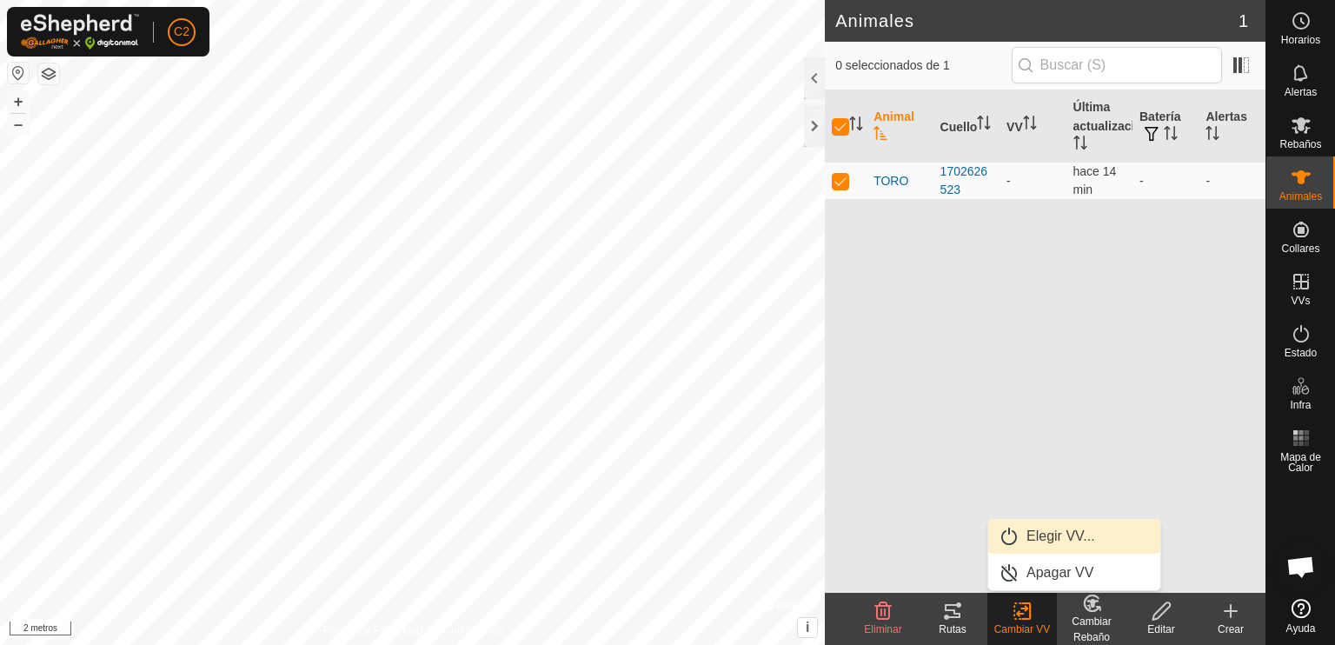
click at [1043, 533] on link "Elegir VV..." at bounding box center [1074, 536] width 172 height 35
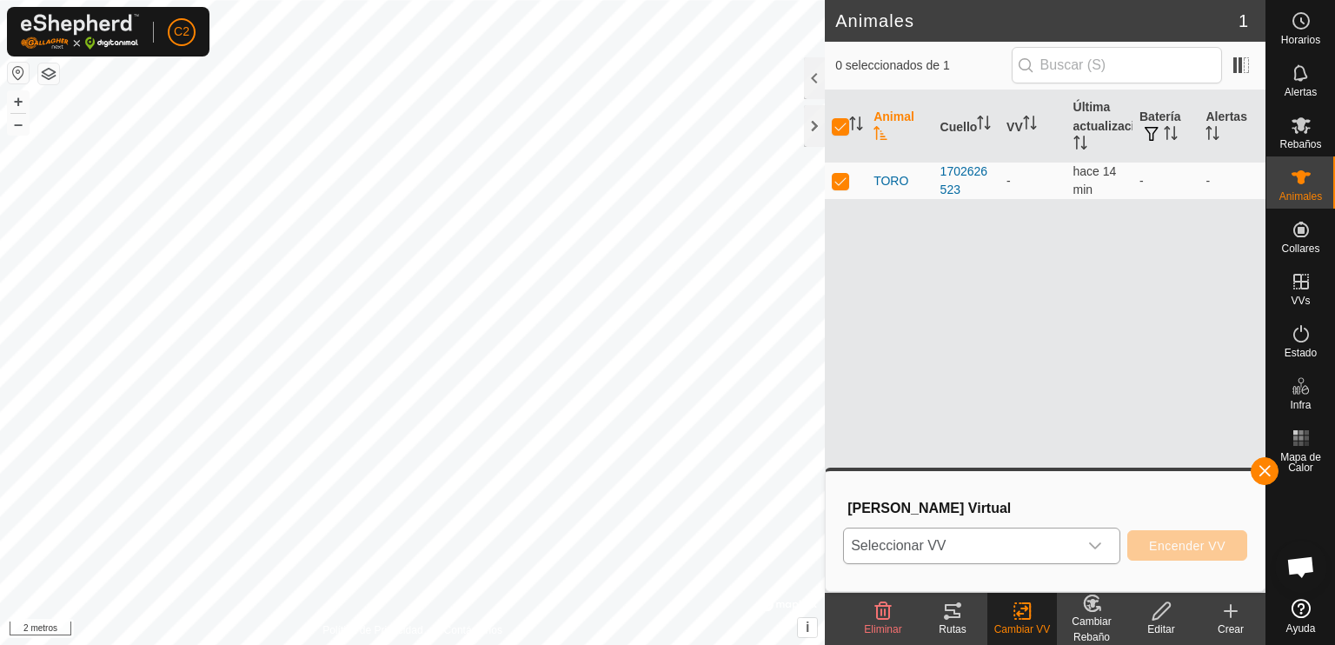
click at [1098, 546] on icon "disparador desplegable" at bounding box center [1095, 546] width 14 height 14
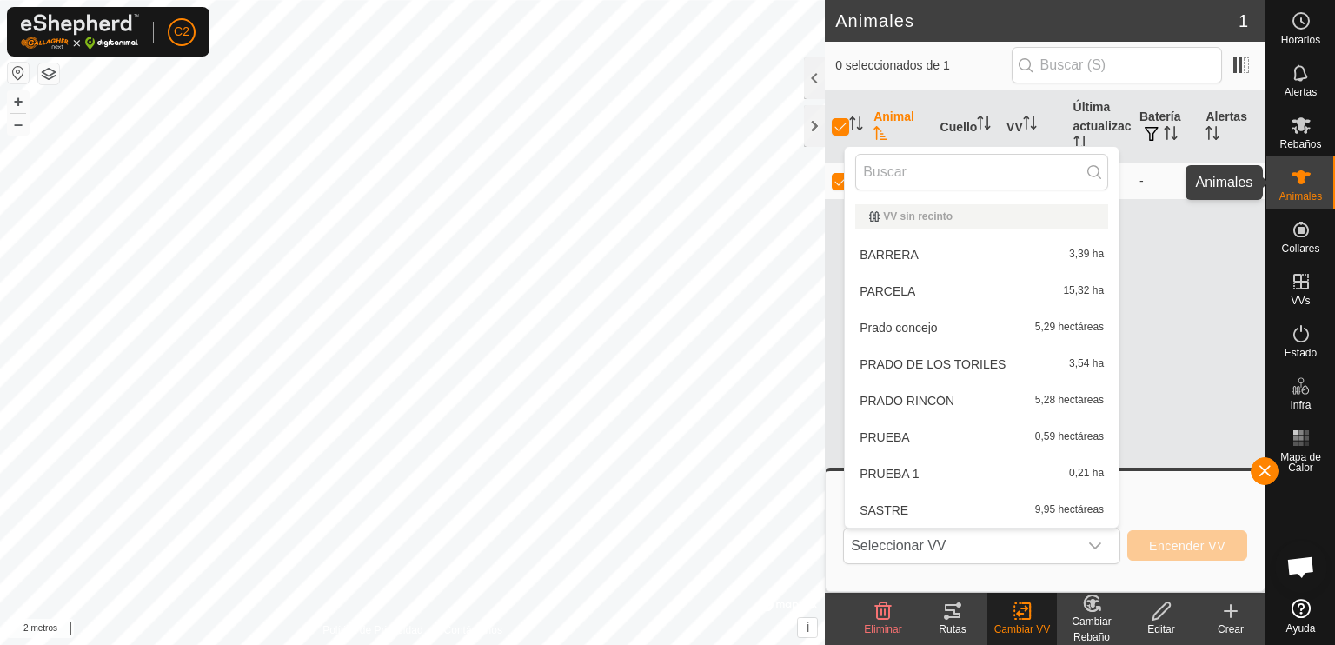
click at [1297, 177] on icon at bounding box center [1301, 177] width 19 height 14
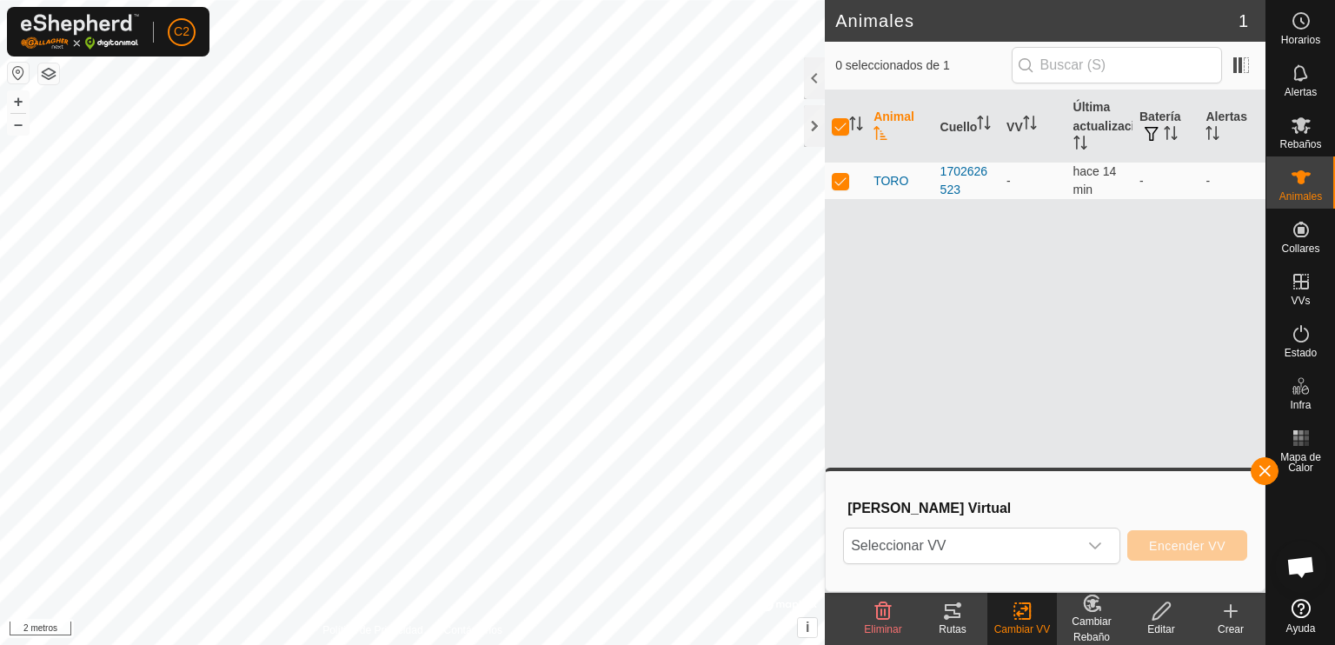
click at [947, 616] on icon at bounding box center [953, 611] width 16 height 14
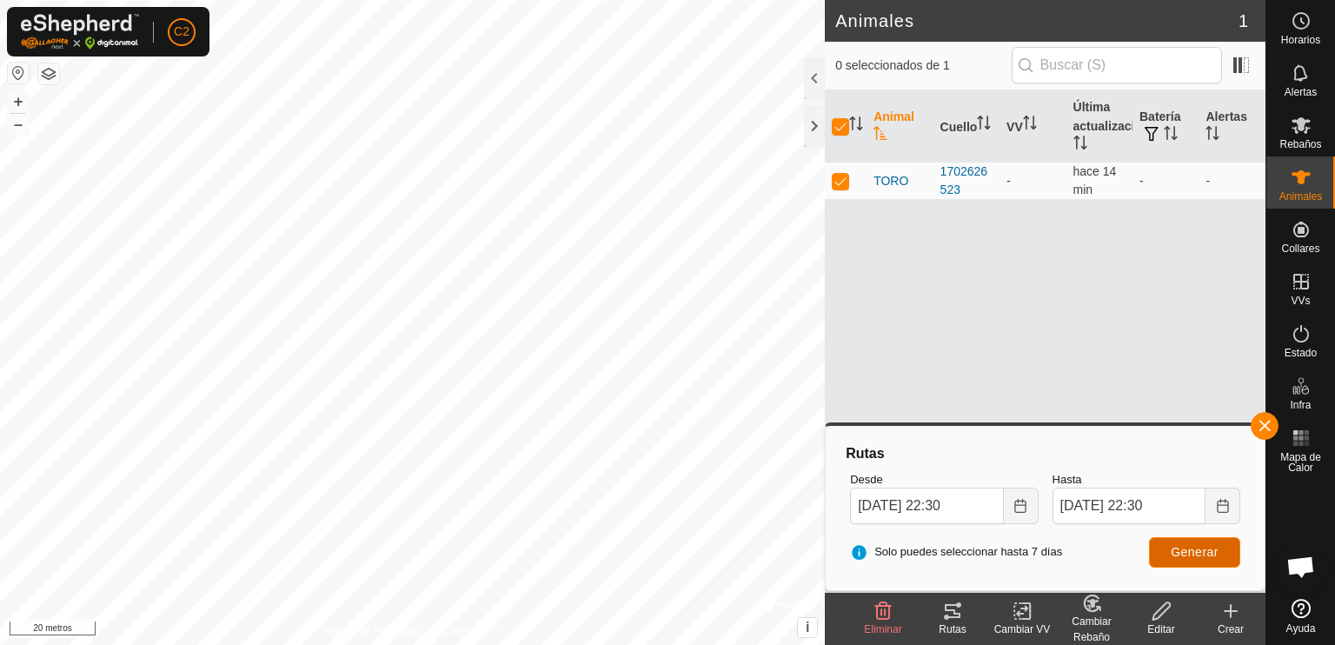
click at [1192, 555] on font "Generar" at bounding box center [1195, 552] width 48 height 14
click at [954, 613] on icon at bounding box center [953, 611] width 16 height 14
click at [876, 614] on icon at bounding box center [883, 611] width 21 height 21
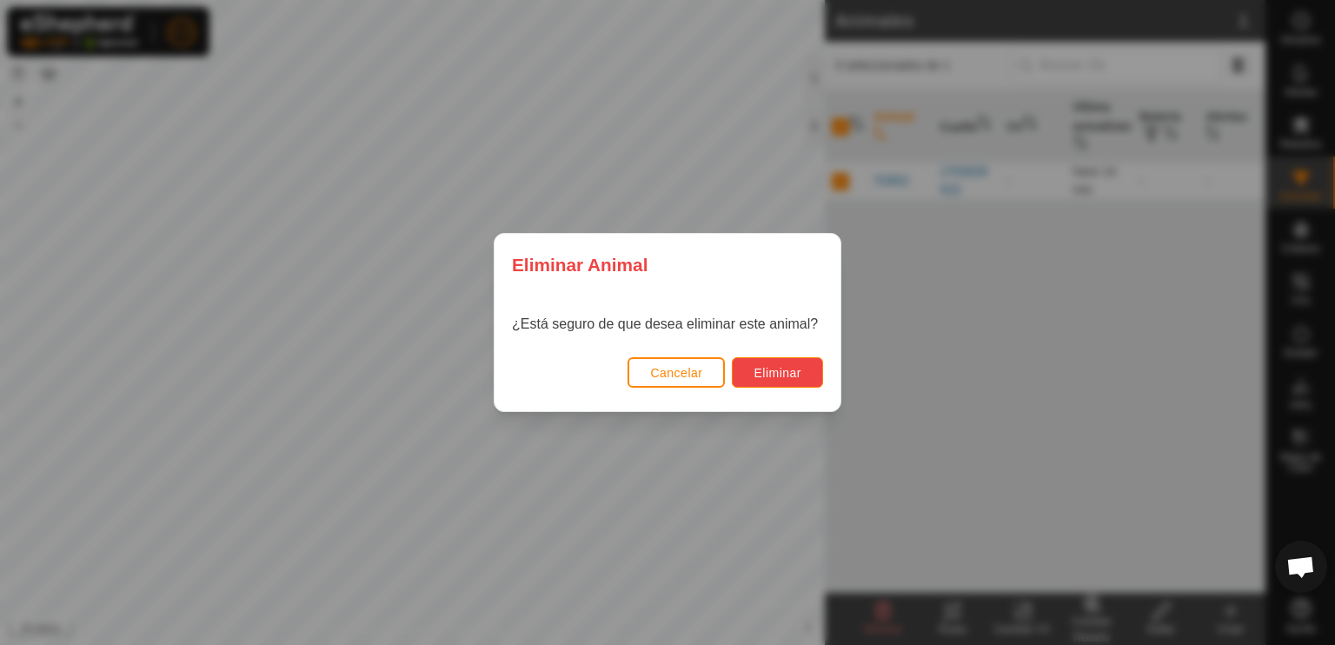
click at [772, 373] on font "Eliminar" at bounding box center [778, 373] width 48 height 14
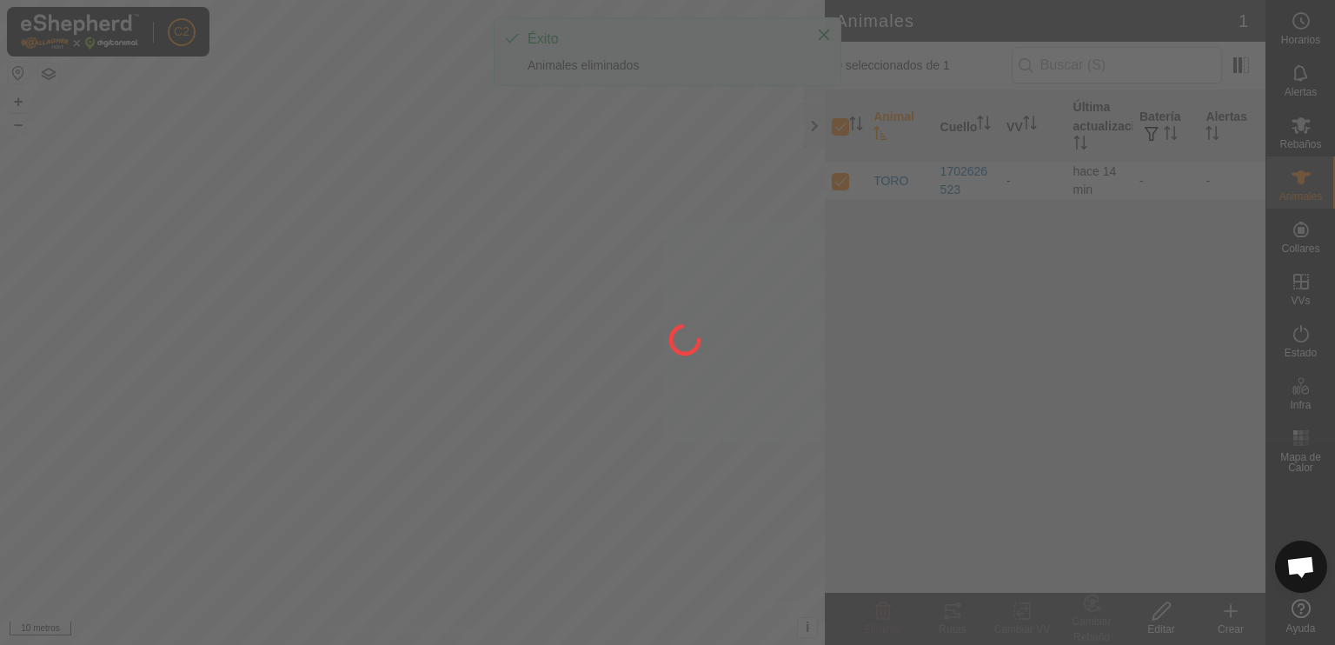
checkbox input "false"
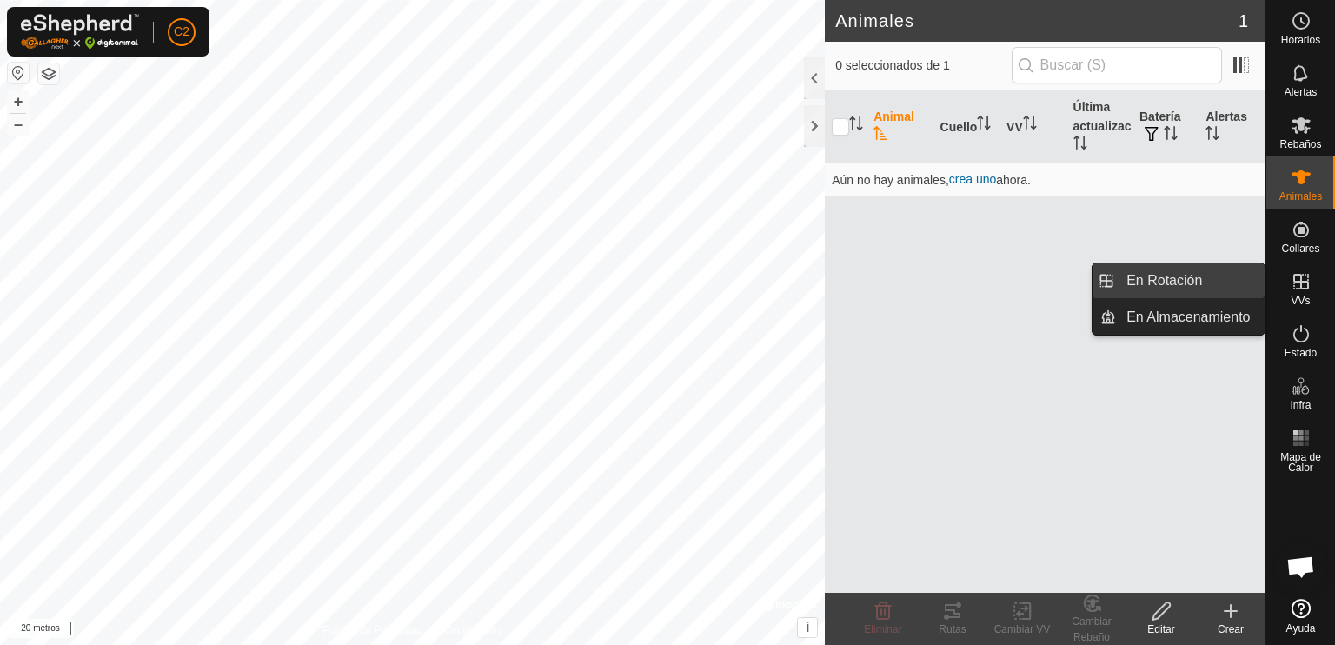
click at [1192, 284] on span "En Rotación" at bounding box center [1164, 280] width 76 height 21
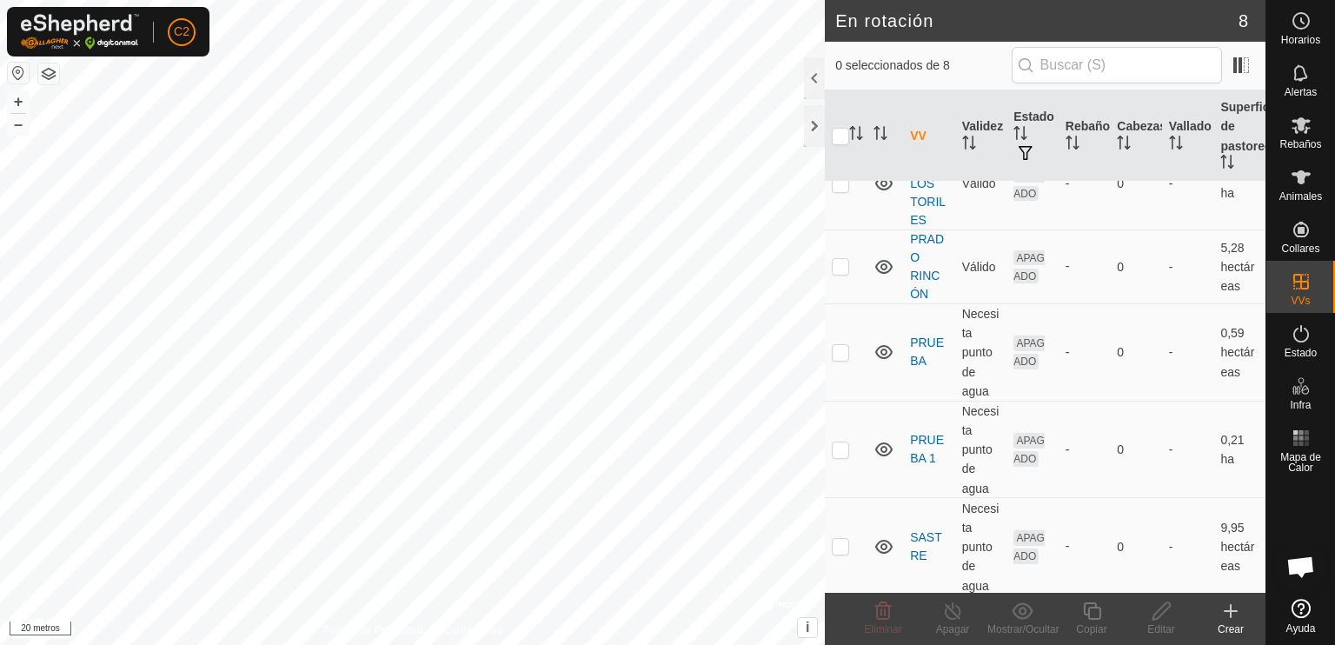
scroll to position [314, 0]
click at [834, 449] on p-checkbox at bounding box center [840, 449] width 17 height 14
checkbox input "true"
click at [1302, 188] on es-animals-svg-icon at bounding box center [1300, 177] width 31 height 28
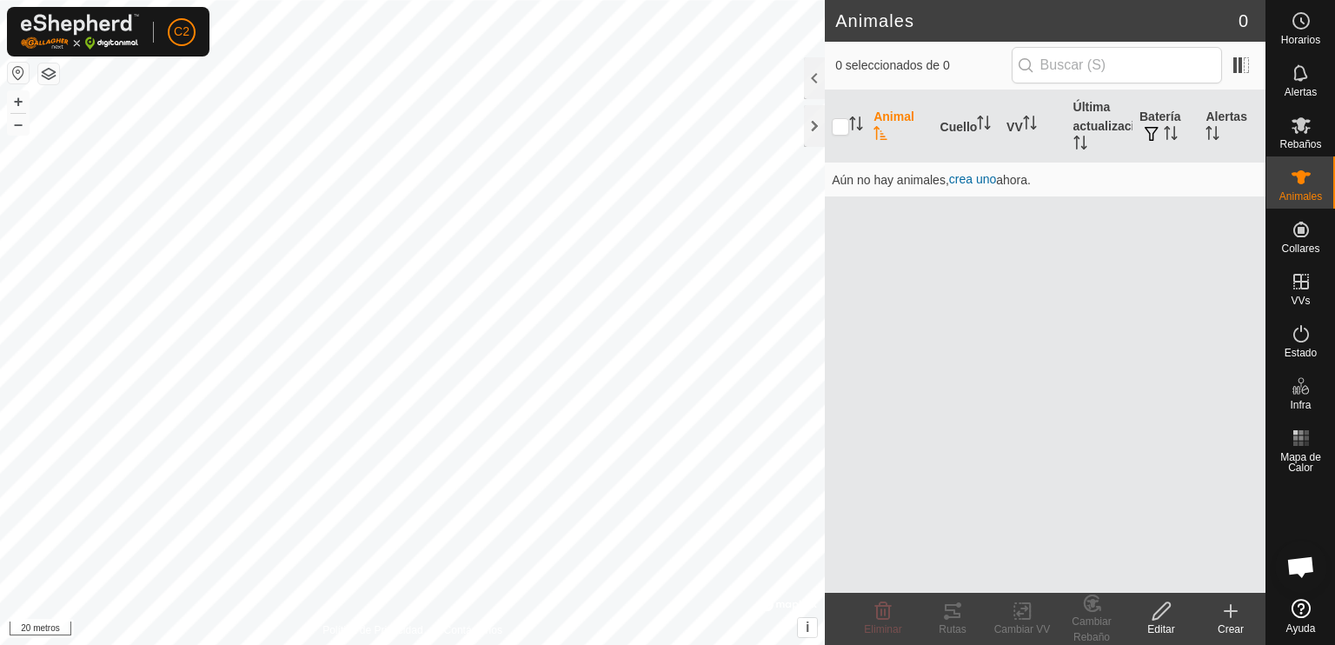
click at [1226, 627] on font "Crear" at bounding box center [1231, 629] width 26 height 12
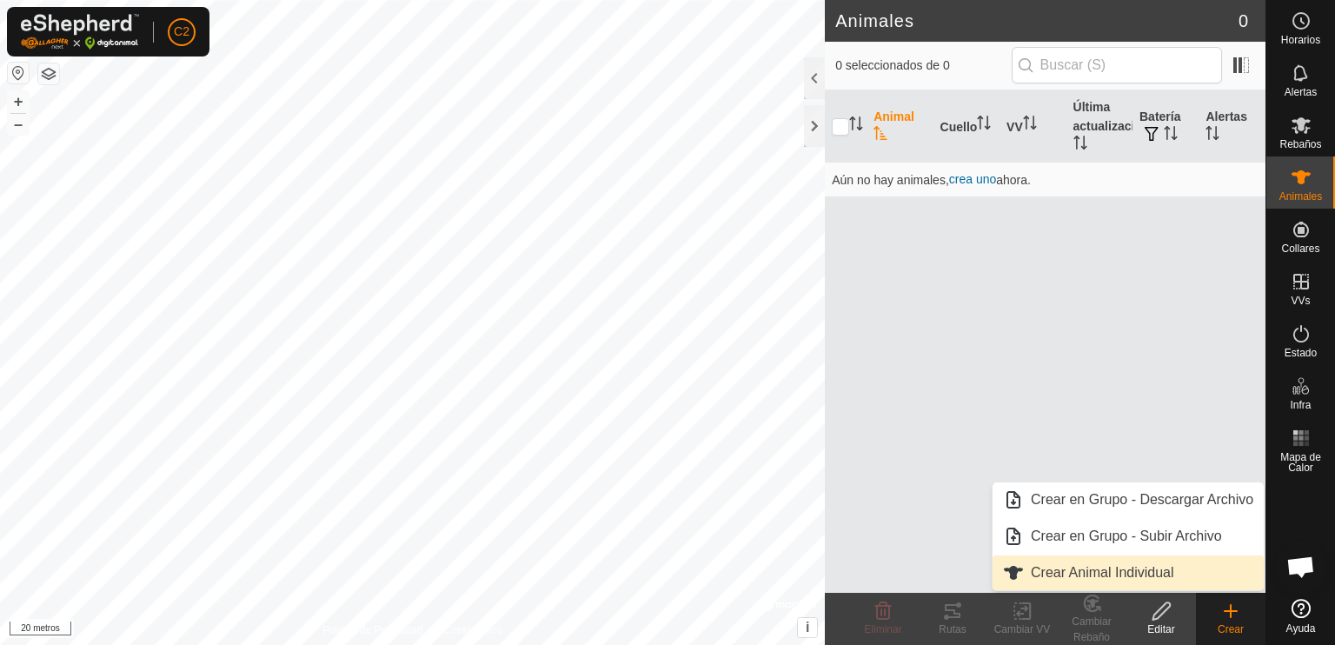
click at [1189, 569] on link "Crear Animal Individual" at bounding box center [1128, 572] width 271 height 35
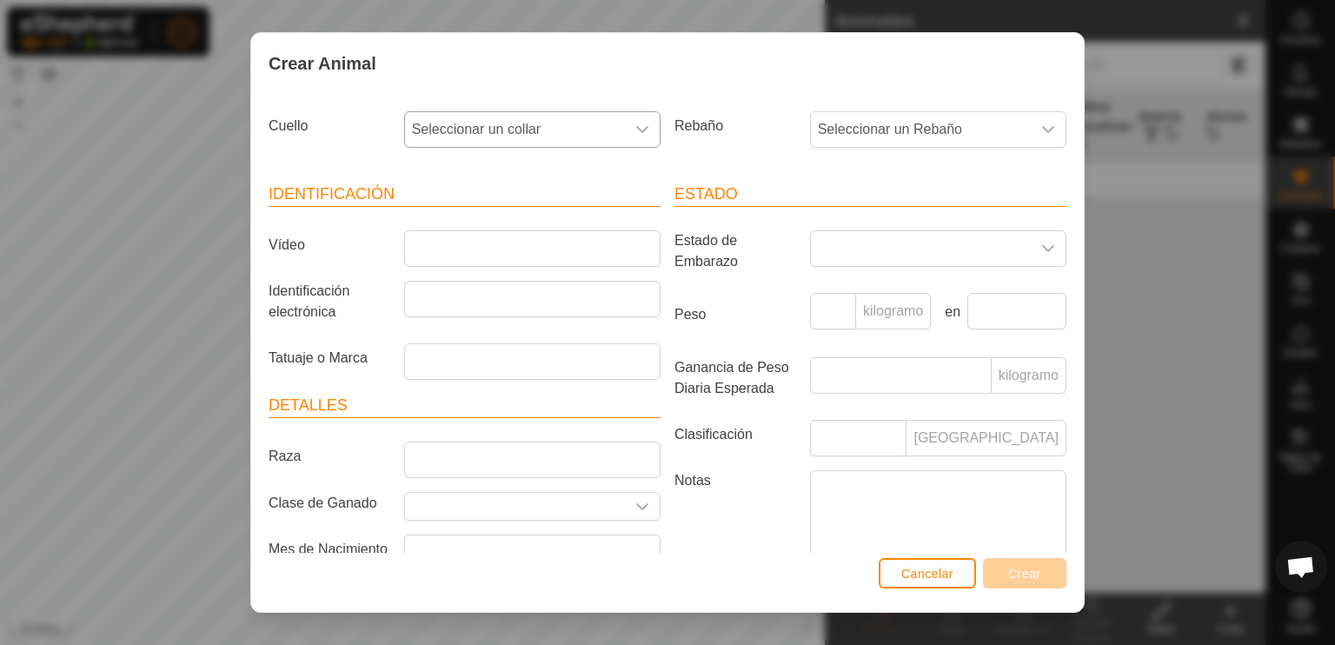
click at [635, 125] on icon "disparador desplegable" at bounding box center [642, 130] width 14 height 14
click at [923, 576] on font "Cancelar" at bounding box center [927, 574] width 52 height 14
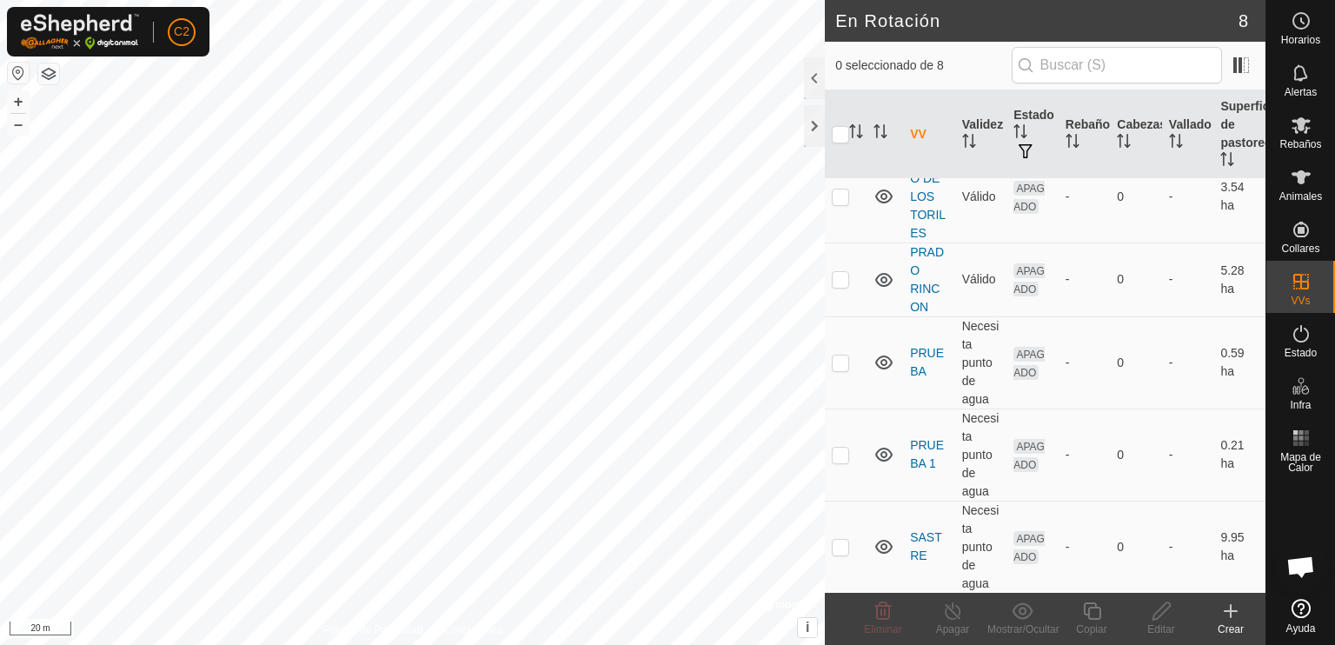
scroll to position [290, 0]
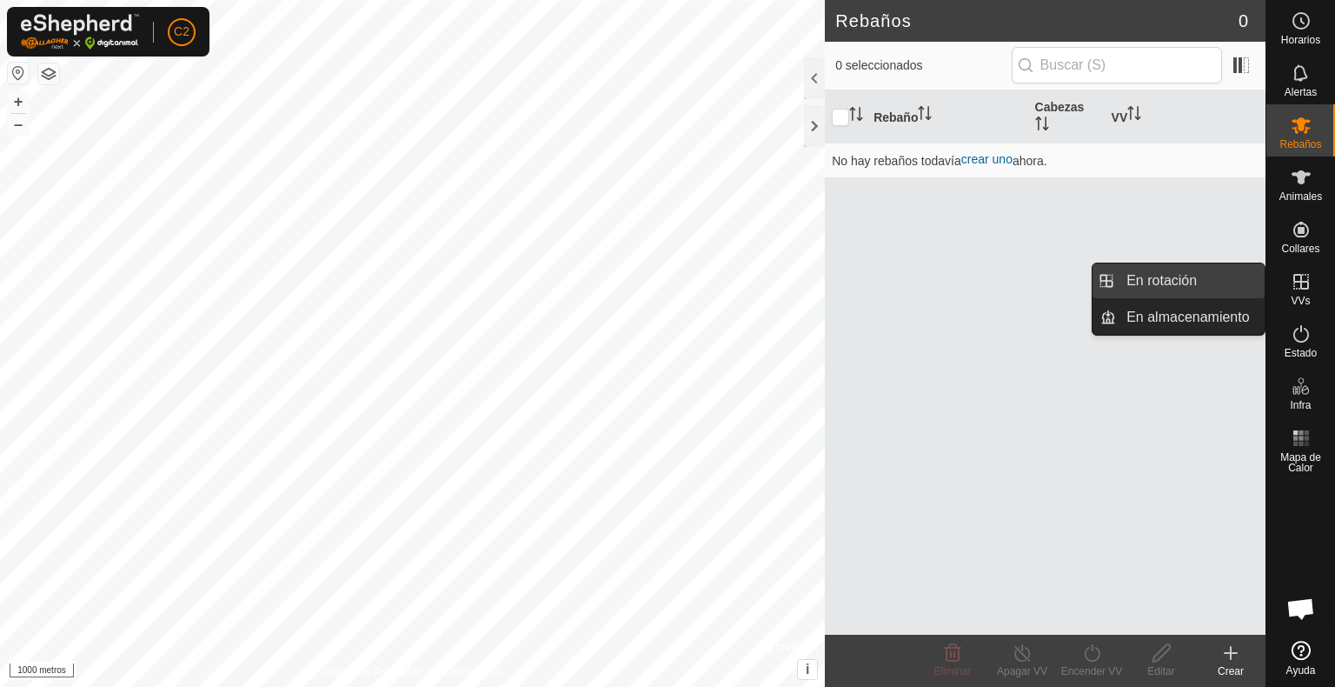
click at [1181, 277] on link "En rotación" at bounding box center [1190, 280] width 149 height 35
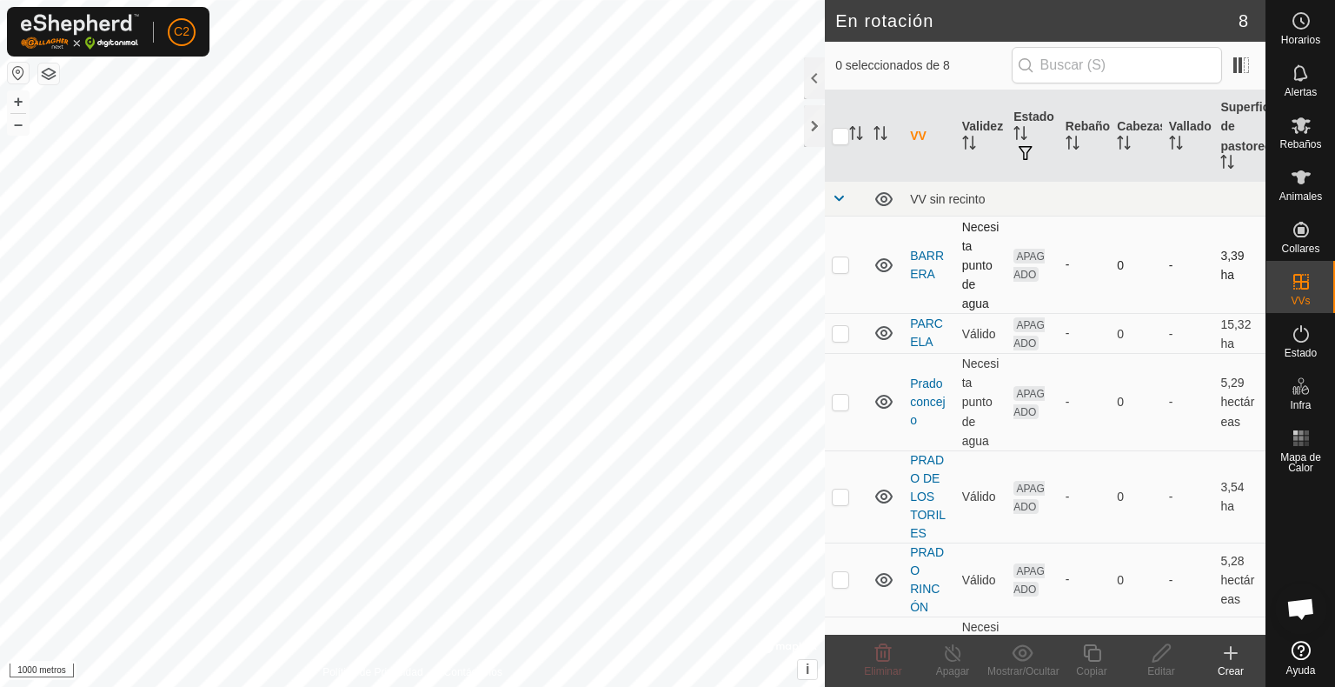
click at [835, 264] on p-checkbox at bounding box center [840, 264] width 17 height 14
checkbox input "false"
click at [834, 331] on p-checkbox at bounding box center [840, 333] width 17 height 14
checkbox input "true"
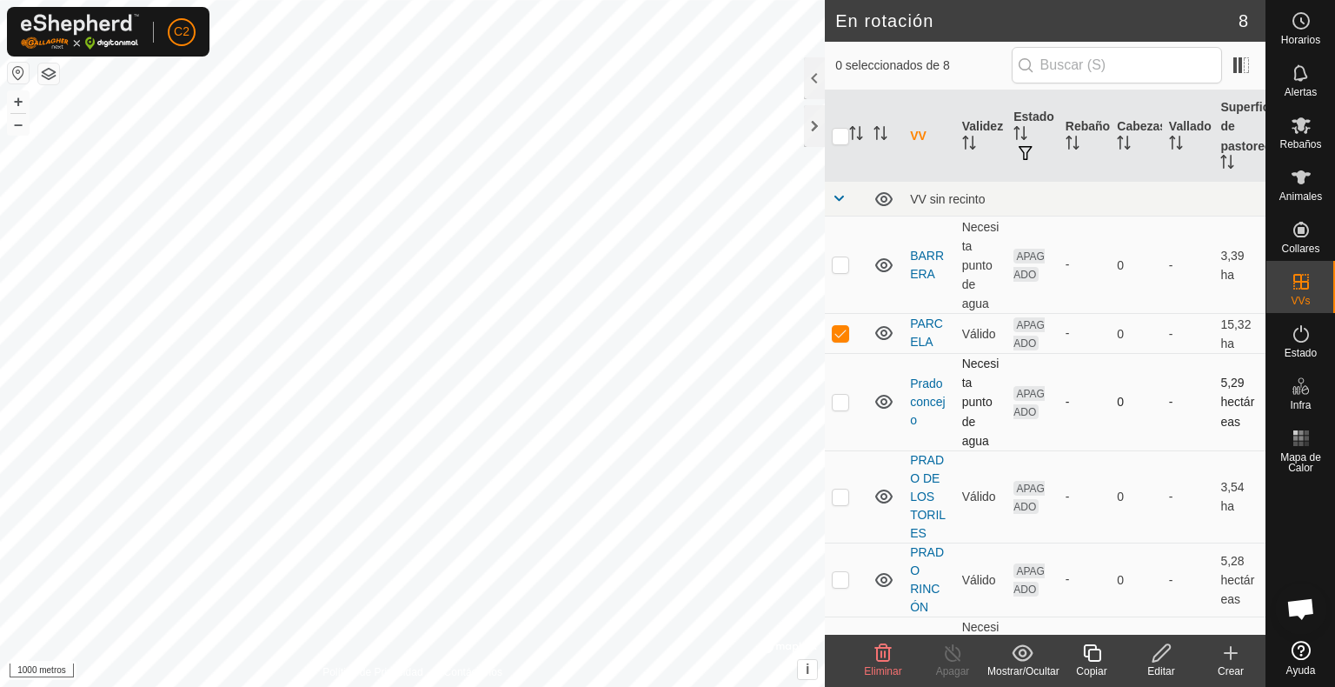
click at [838, 399] on p-checkbox at bounding box center [840, 402] width 17 height 14
checkbox input "true"
click at [837, 489] on p-checkbox at bounding box center [840, 496] width 17 height 14
checkbox input "true"
click at [840, 577] on p-checkbox at bounding box center [840, 579] width 17 height 14
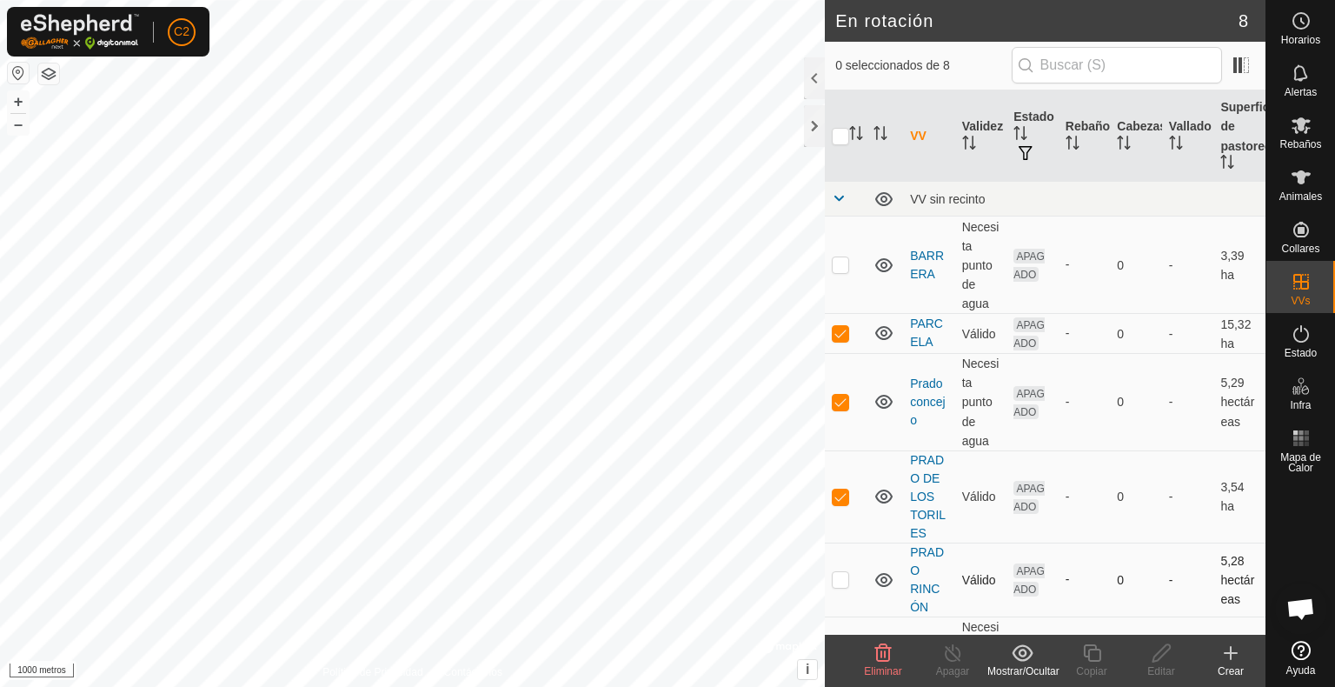
checkbox input "true"
click at [833, 264] on p-checkbox at bounding box center [840, 264] width 17 height 14
checkbox input "true"
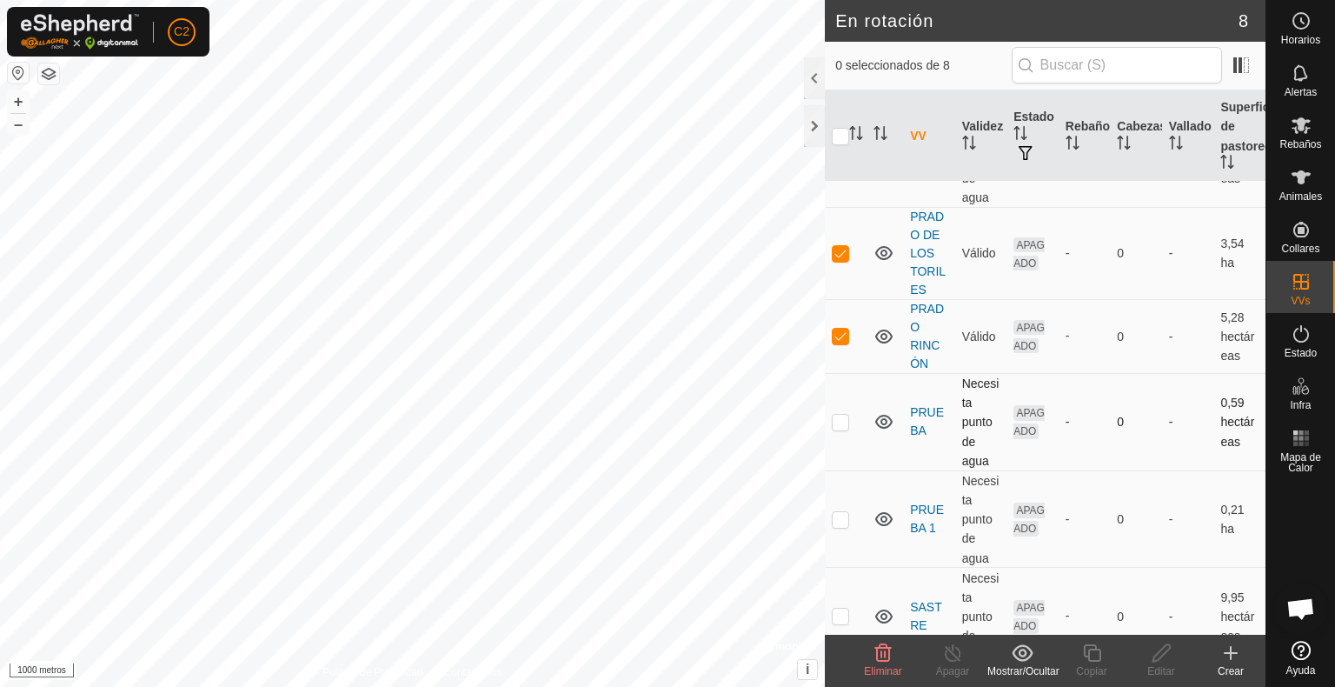
scroll to position [272, 0]
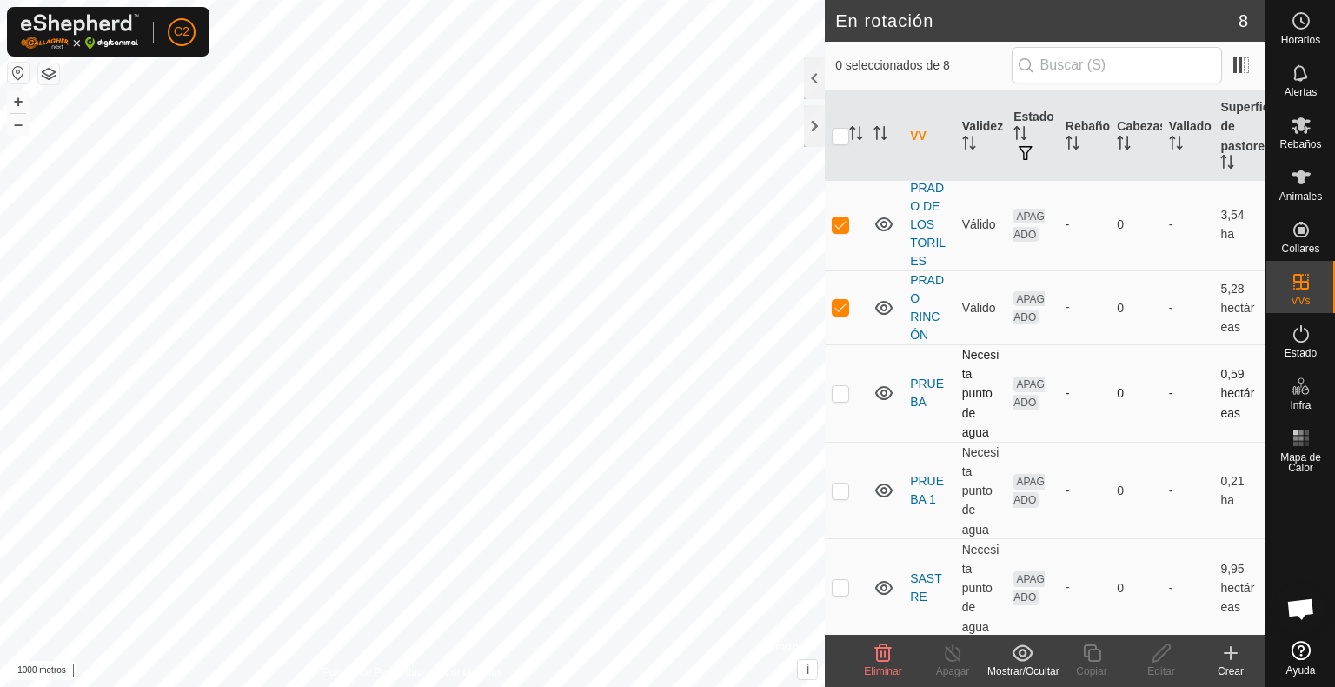
click at [840, 396] on p-checkbox at bounding box center [840, 393] width 17 height 14
checkbox input "true"
click at [840, 490] on p-checkbox at bounding box center [840, 490] width 17 height 14
checkbox input "true"
click at [838, 585] on p-checkbox at bounding box center [840, 587] width 17 height 14
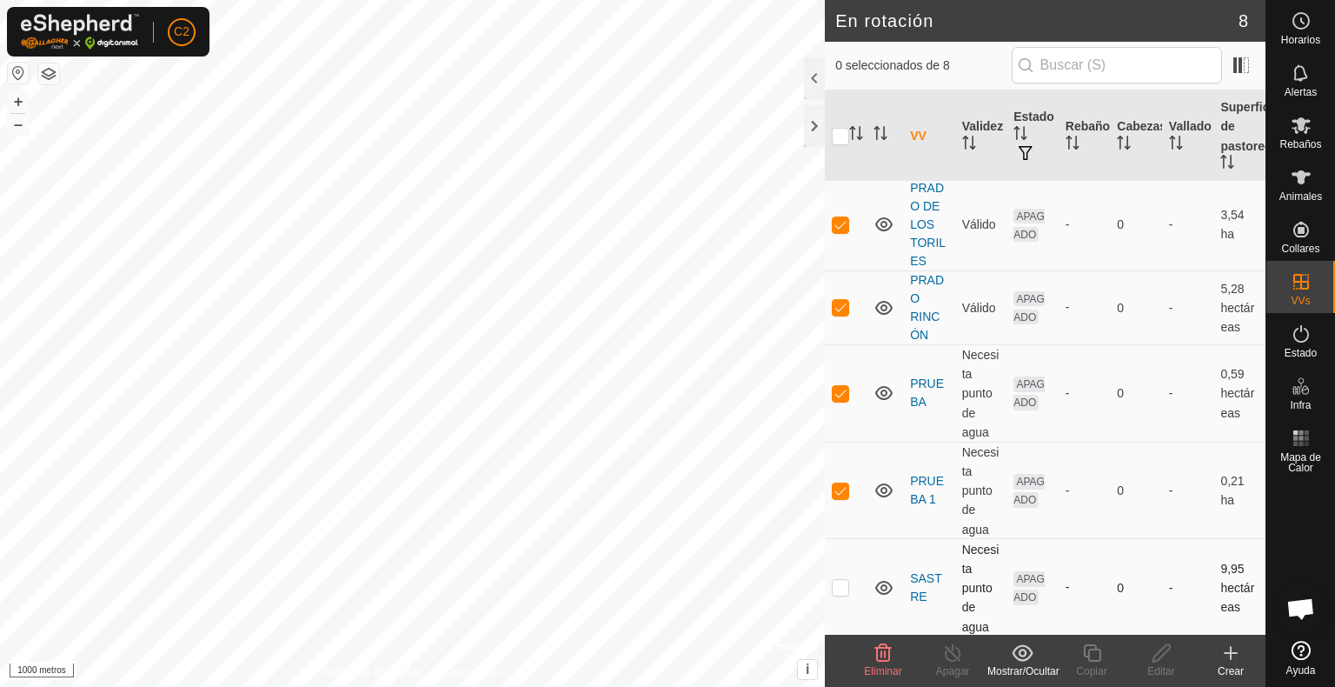
checkbox input "true"
click at [838, 139] on input "checkbox" at bounding box center [840, 136] width 17 height 17
checkbox input "false"
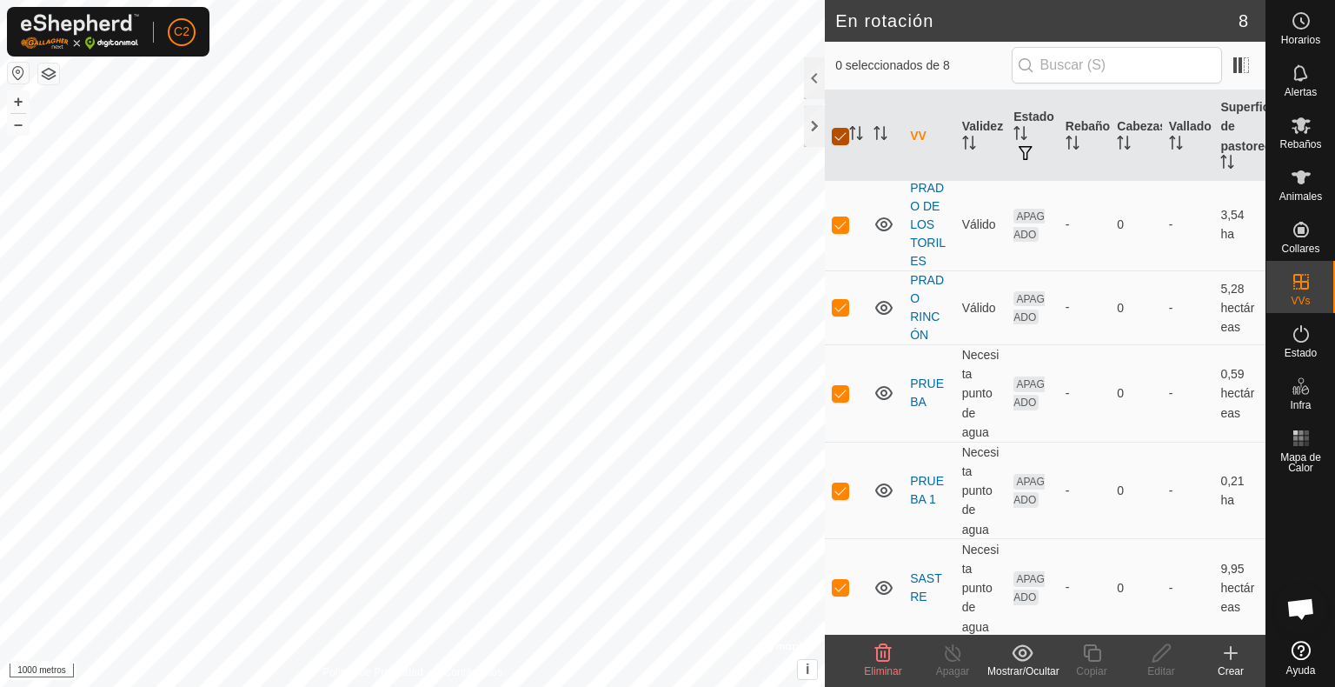
checkbox input "false"
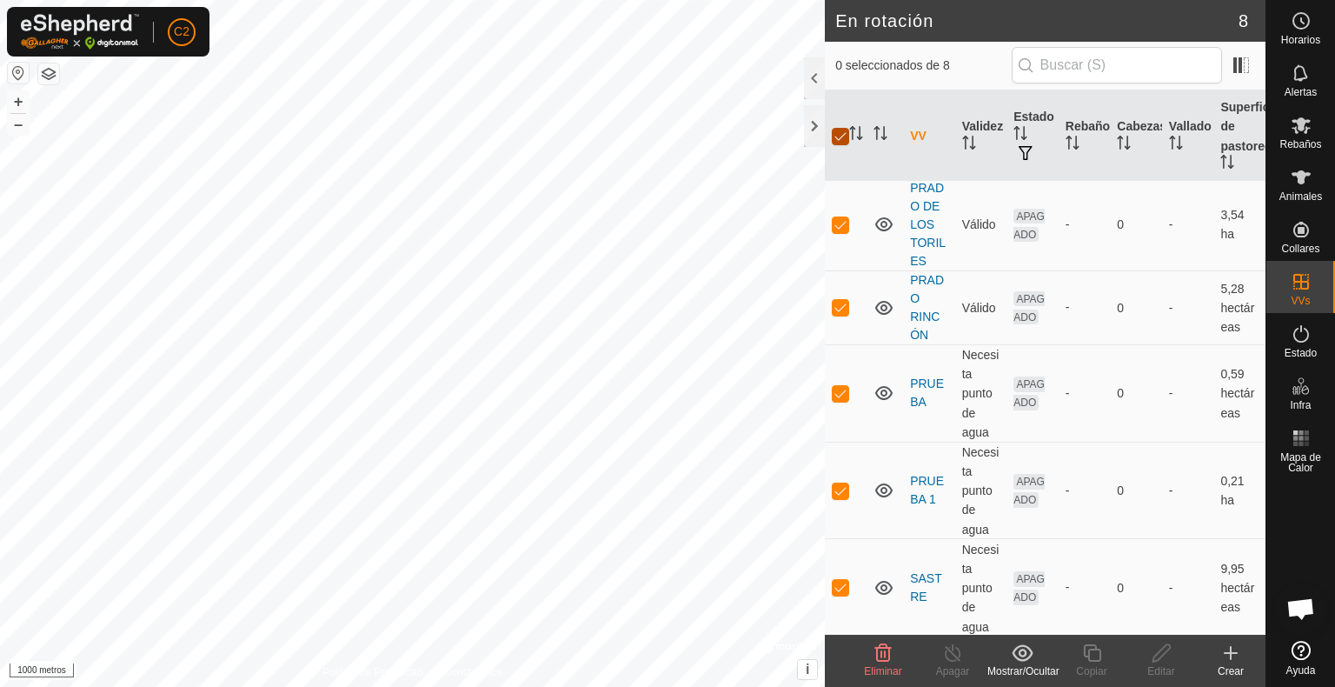
checkbox input "false"
click at [808, 123] on div at bounding box center [814, 126] width 21 height 42
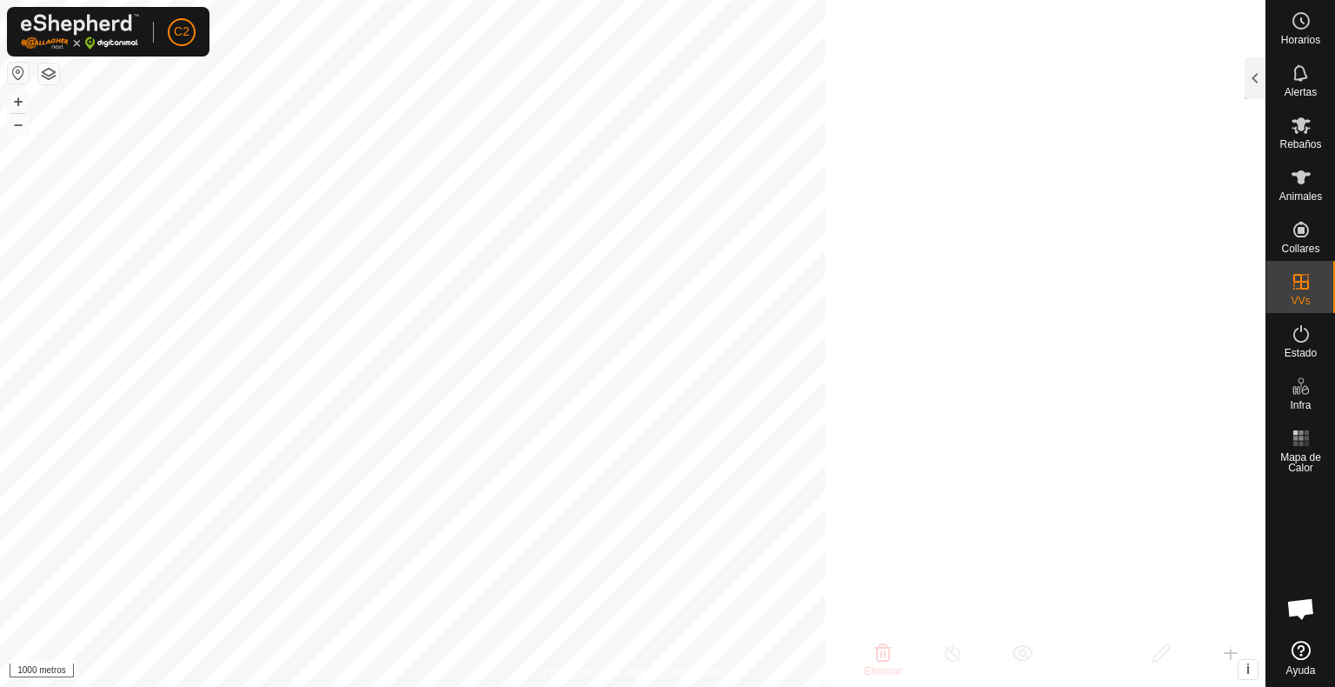
scroll to position [900, 0]
click at [1237, 82] on div "En rotación 8 0 seleccionados de 8 VV Validez Estado Rebaño Cabezas Vallado Sup…" at bounding box center [632, 343] width 1265 height 687
click at [1258, 74] on div at bounding box center [1255, 78] width 21 height 42
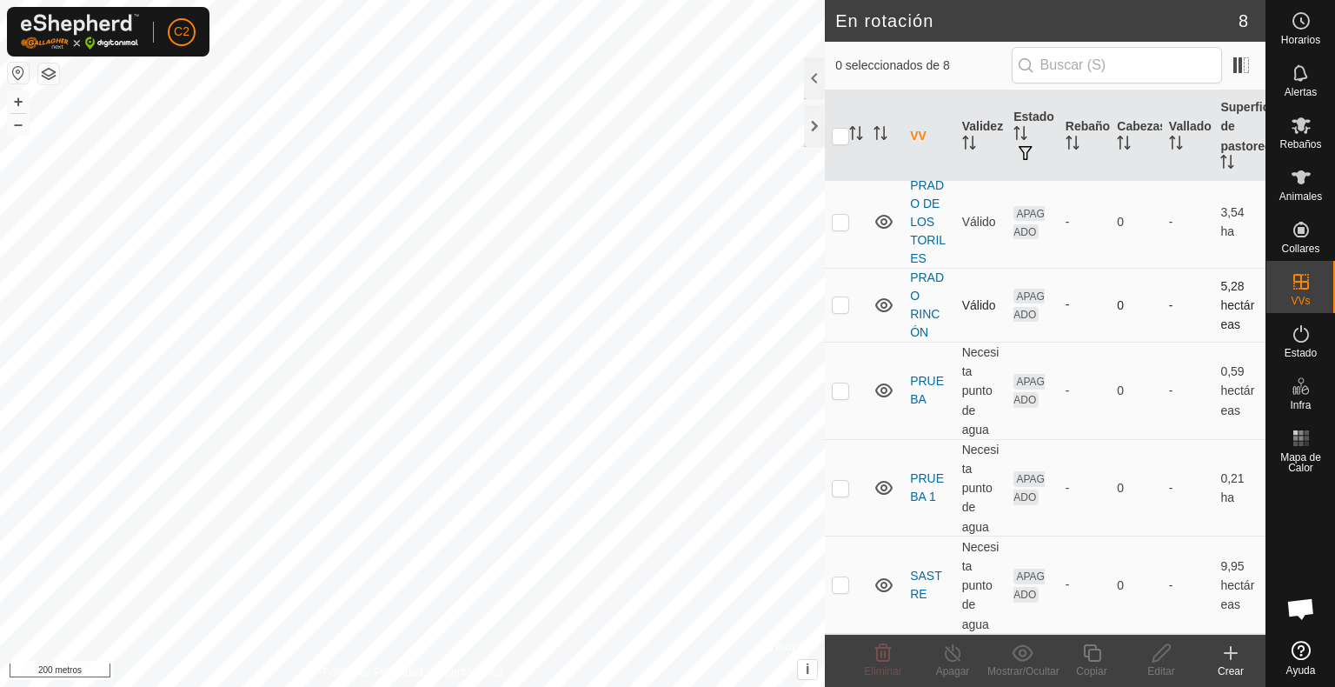
scroll to position [272, 0]
click at [1231, 644] on font "Crear" at bounding box center [1231, 671] width 26 height 12
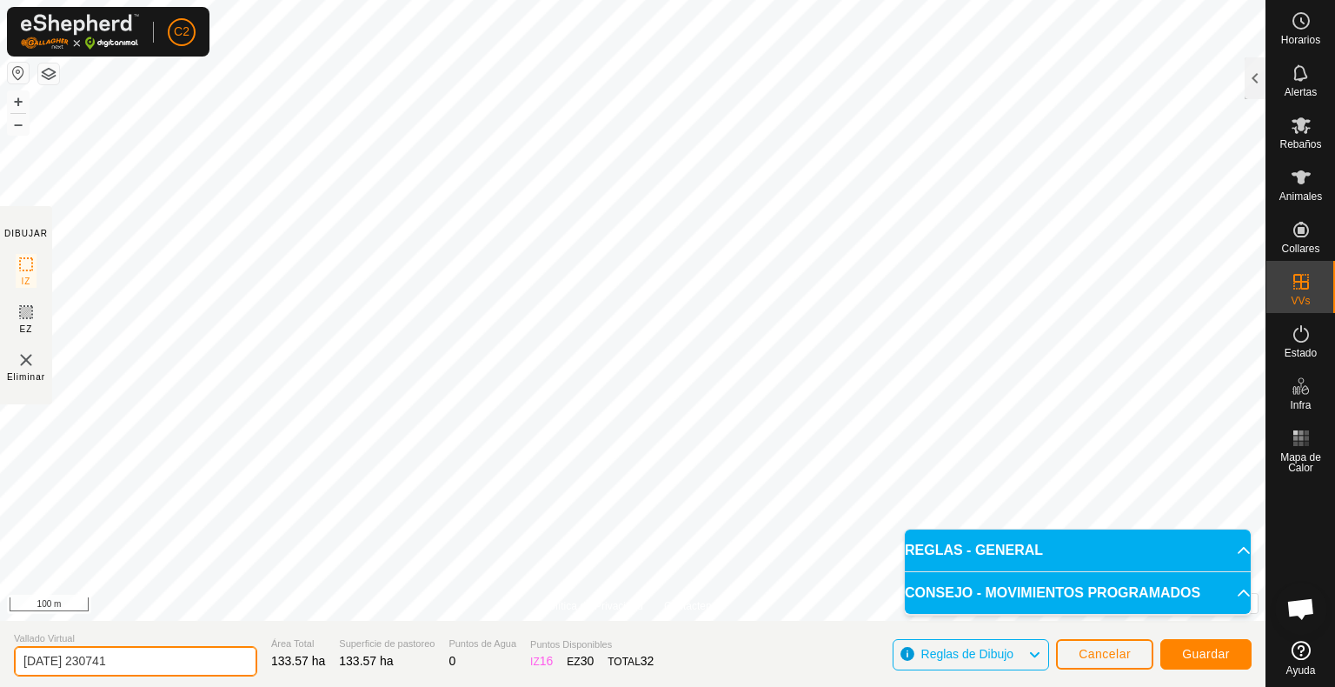
drag, startPoint x: 149, startPoint y: 660, endPoint x: 1, endPoint y: 668, distance: 148.8
click at [1, 644] on section "Vallado Virtual [DATE] 230741 Área Total 133.57 ha Superficie de pastoreo 133.5…" at bounding box center [632, 654] width 1265 height 66
click at [965, 584] on body "C2 Horarios Alertas Rebaños Animales Collares VVs Estado Infra Mapa de Calor Ay…" at bounding box center [667, 343] width 1335 height 687
click at [991, 0] on html "C2 Horarios Alertas Rebaños Animales Collares VVs Estado Infra Mapa de Calor Ay…" at bounding box center [667, 343] width 1335 height 687
click at [149, 644] on input "[DATE] 230741" at bounding box center [135, 661] width 243 height 30
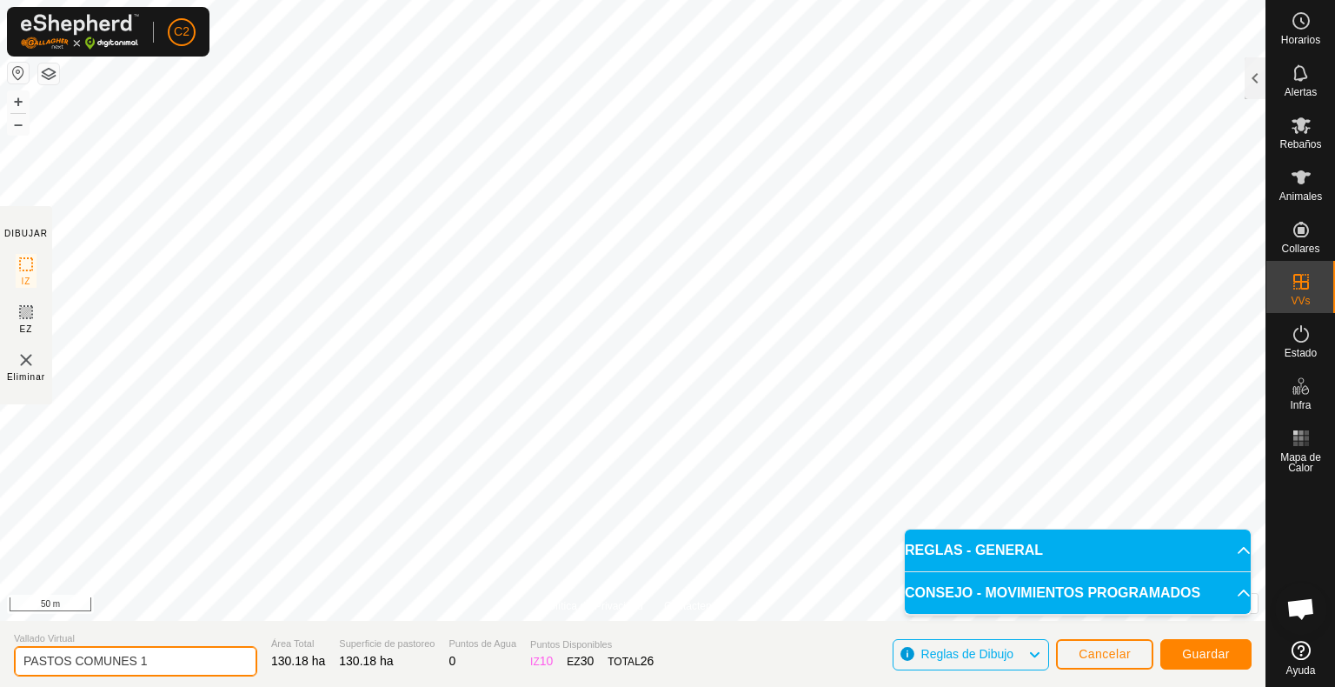
type input "PASTOS COMUNES 1"
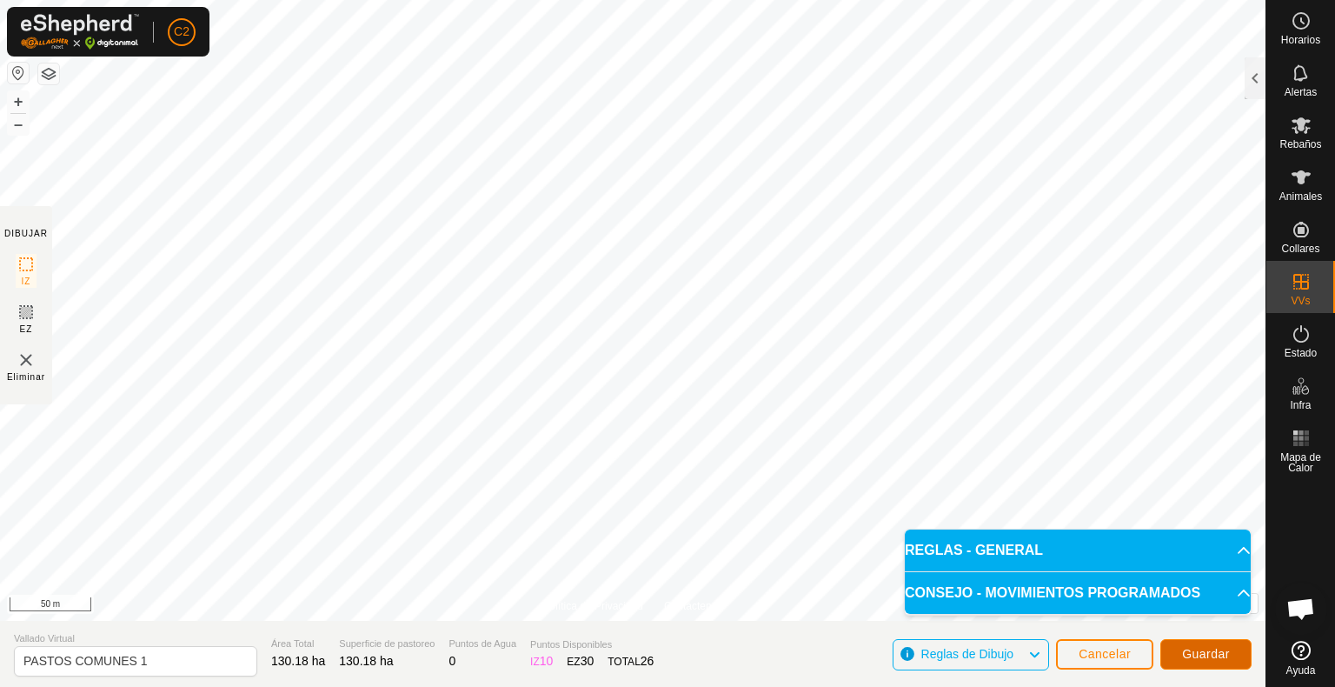
click at [1208, 644] on span "Guardar" at bounding box center [1206, 654] width 48 height 14
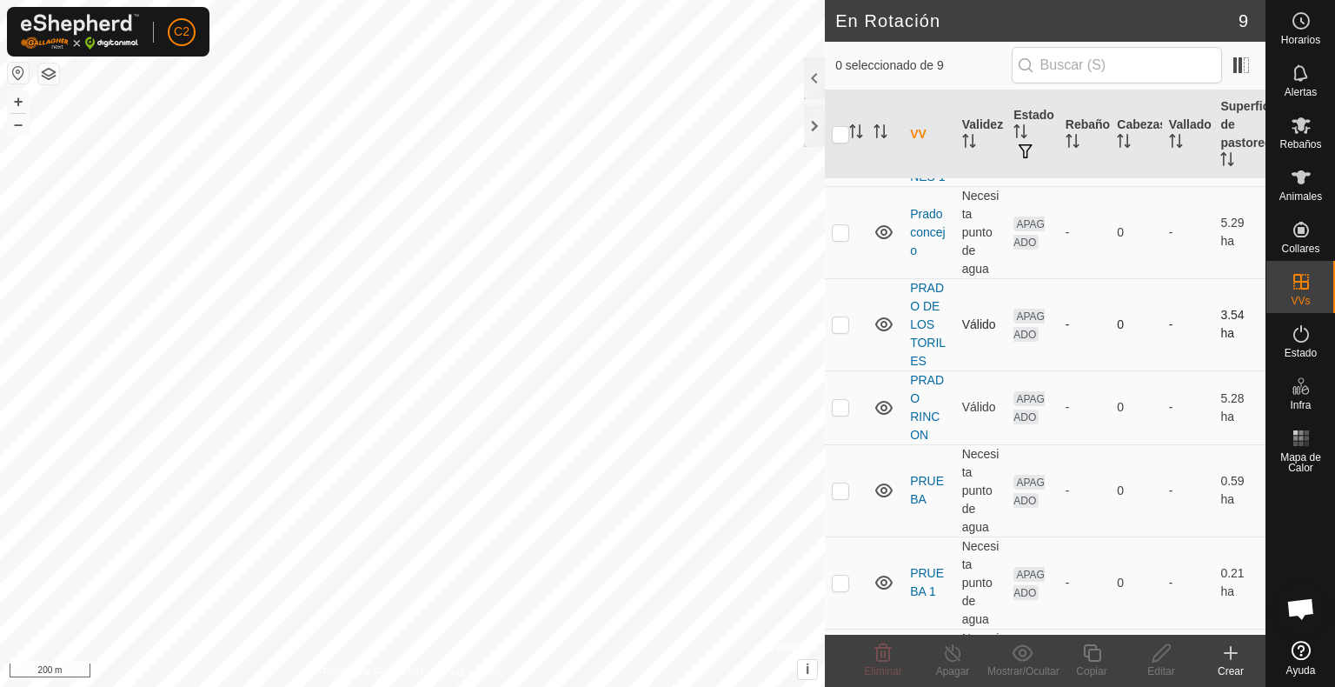
scroll to position [340, 0]
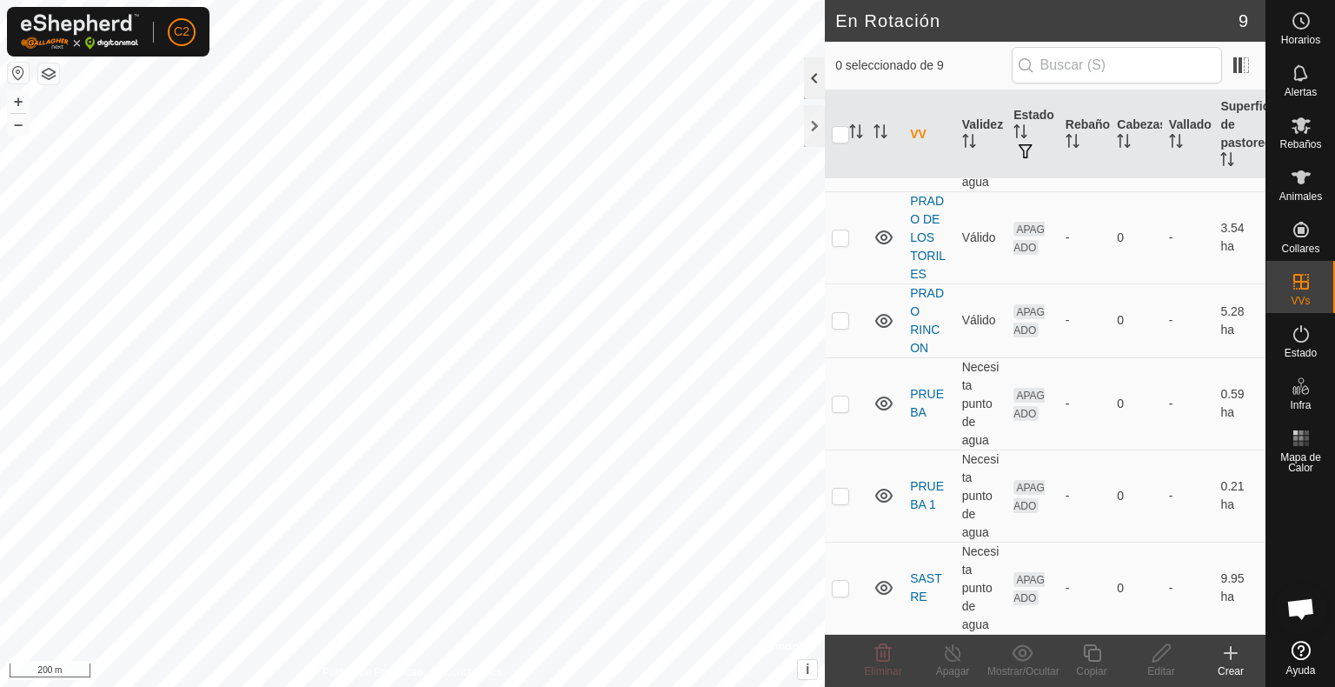
click at [812, 74] on div at bounding box center [814, 78] width 21 height 42
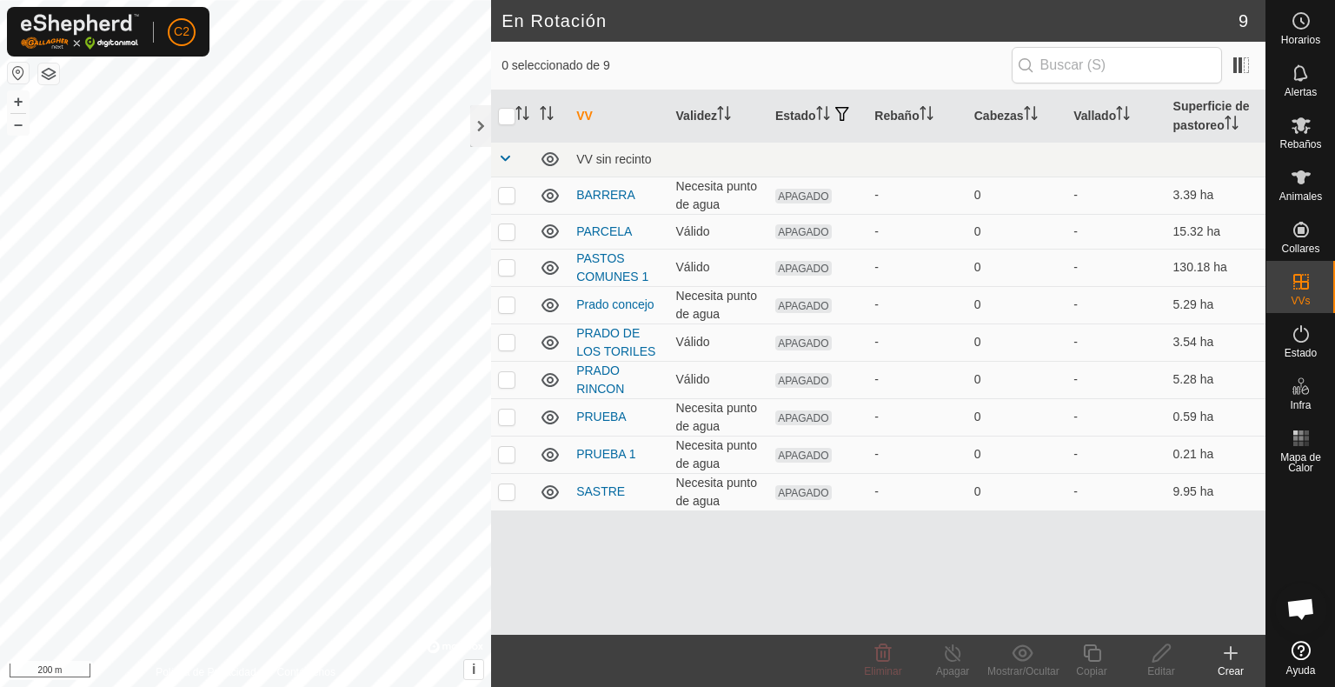
scroll to position [0, 0]
click at [506, 277] on td at bounding box center [512, 267] width 42 height 37
checkbox input "false"
click at [508, 386] on p-checkbox at bounding box center [506, 379] width 17 height 14
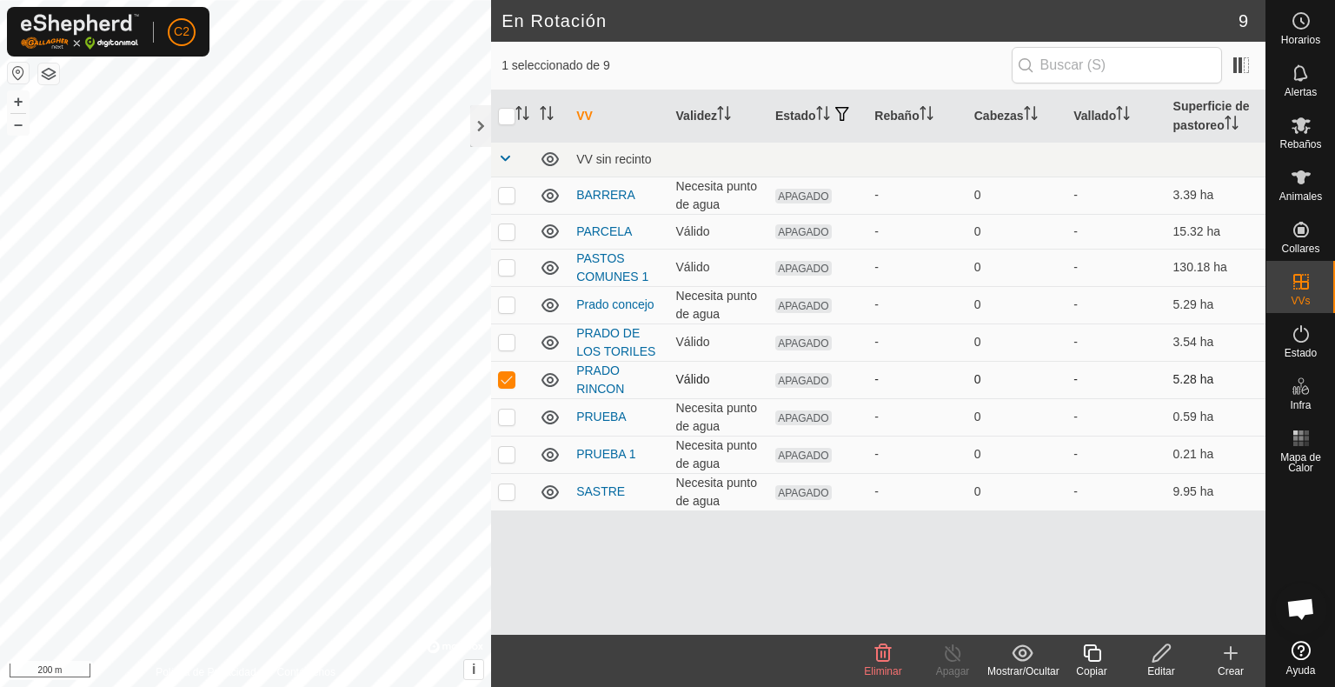
click at [508, 386] on p-checkbox at bounding box center [506, 379] width 17 height 14
checkbox input "false"
click at [506, 496] on p-checkbox at bounding box center [506, 491] width 17 height 14
click at [16, 71] on button "button" at bounding box center [18, 73] width 21 height 21
click at [508, 496] on p-checkbox at bounding box center [506, 491] width 17 height 14
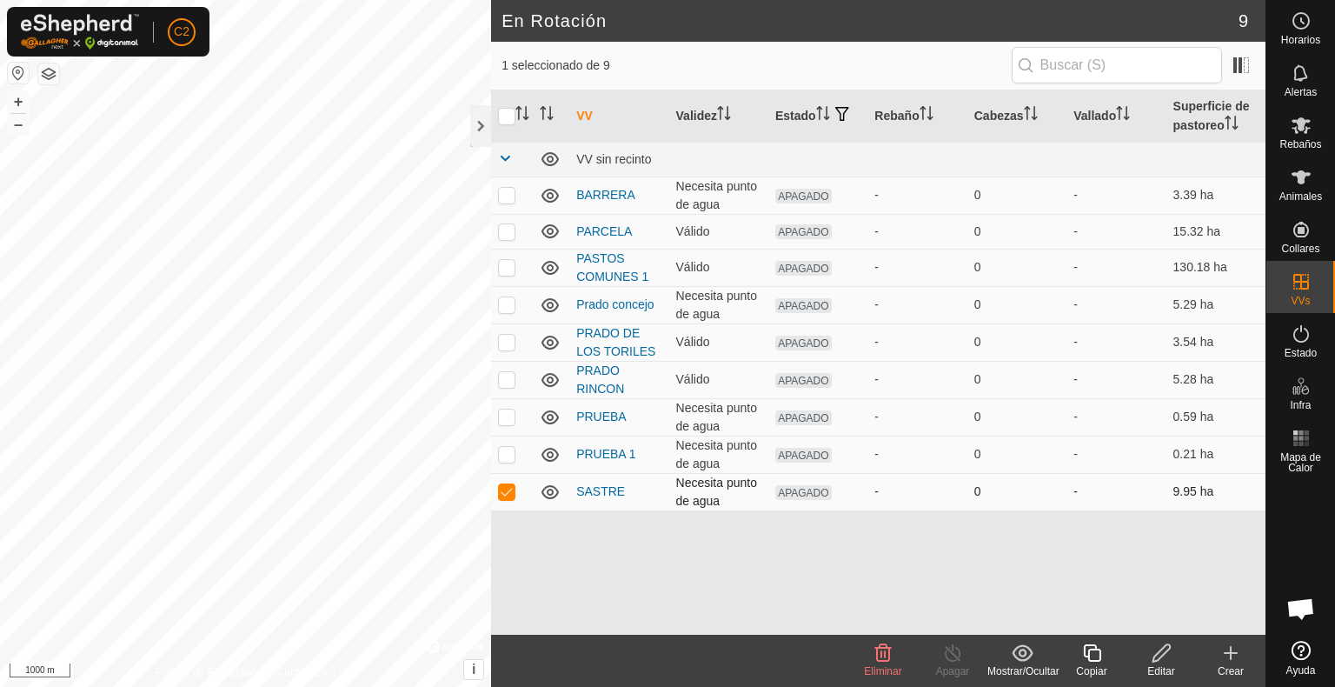
checkbox input "false"
click at [480, 131] on div at bounding box center [480, 126] width 21 height 42
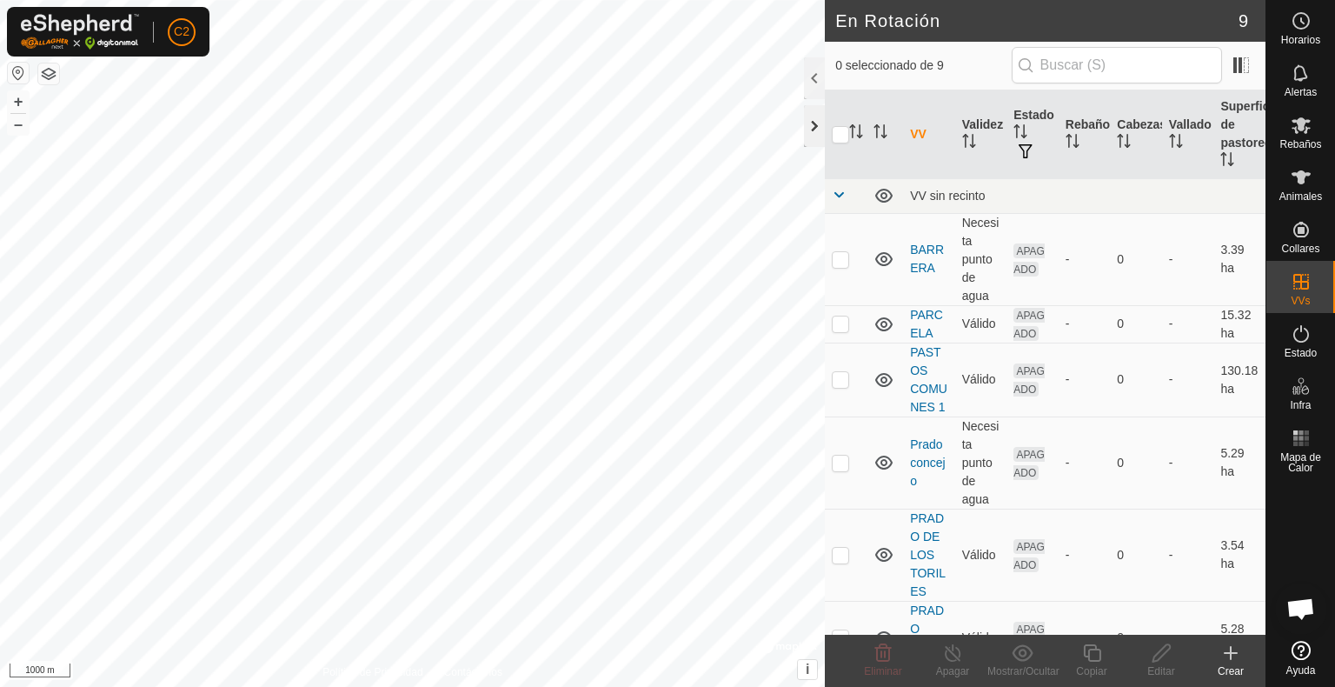
click at [811, 123] on div at bounding box center [814, 126] width 21 height 42
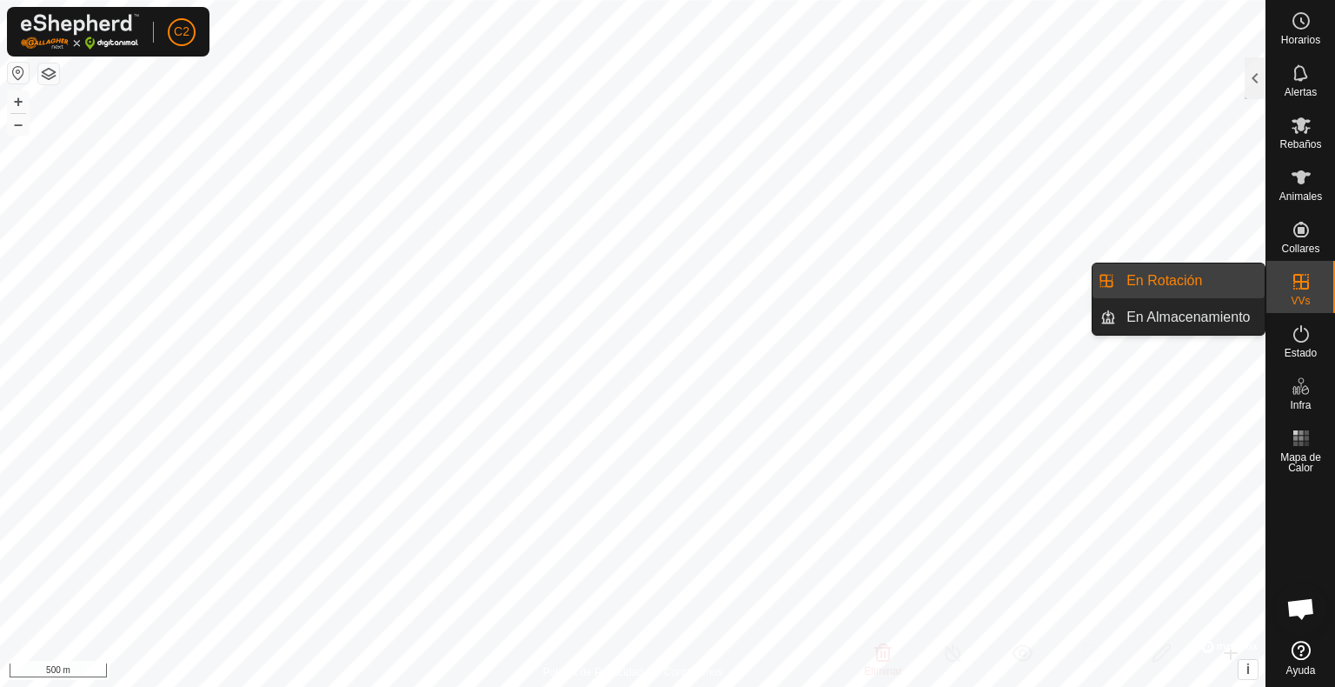
click at [1179, 280] on link "En Rotación" at bounding box center [1190, 280] width 149 height 35
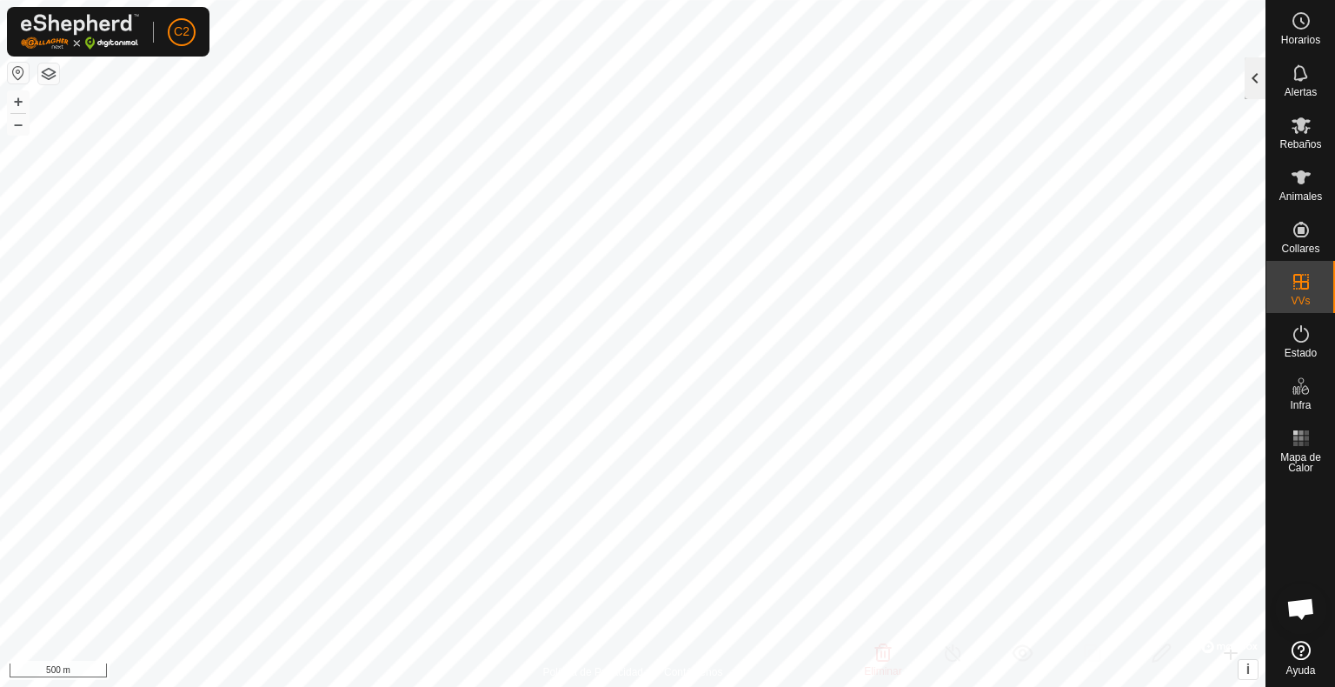
click at [1249, 83] on div at bounding box center [1255, 78] width 21 height 42
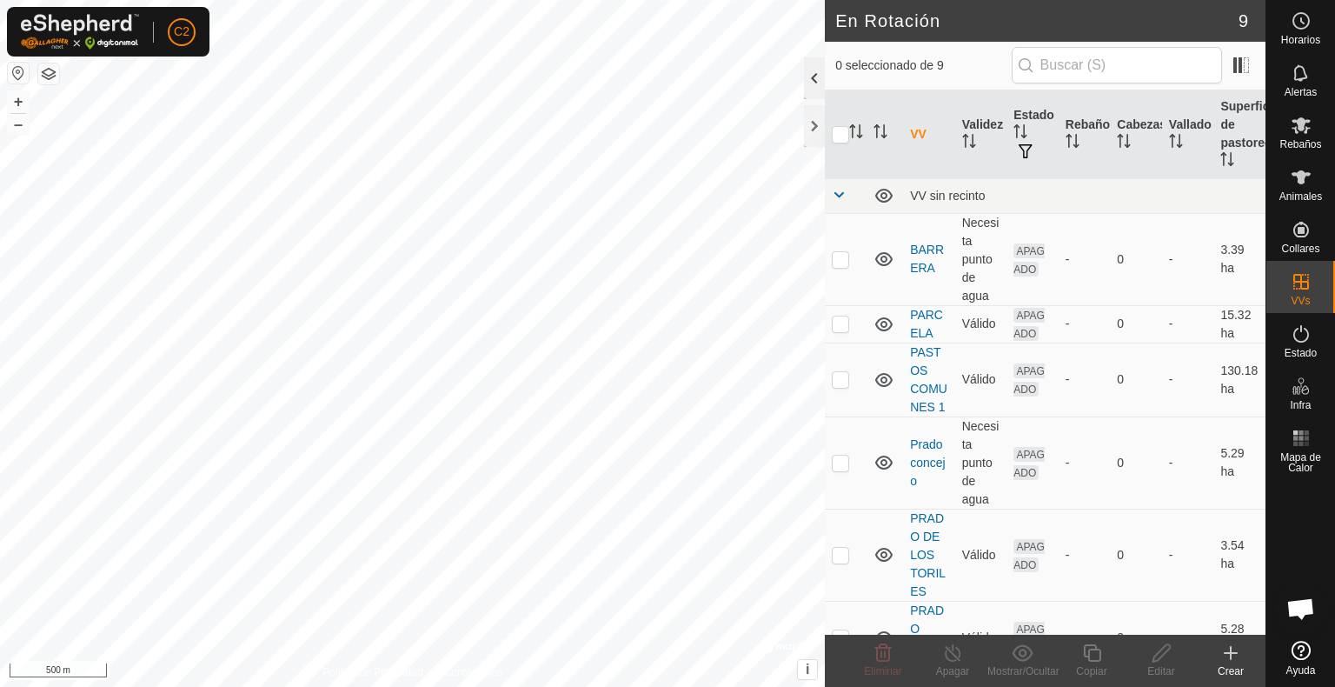
click at [812, 79] on div at bounding box center [814, 78] width 21 height 42
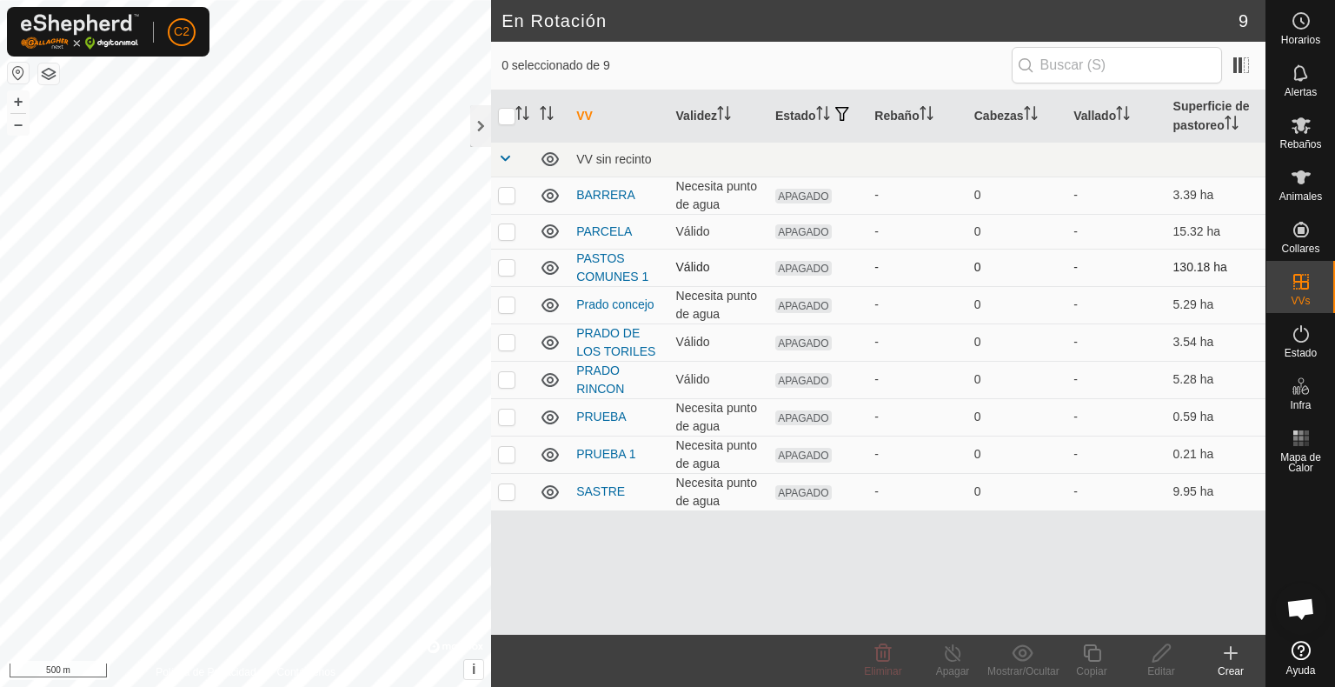
click at [506, 269] on p-checkbox at bounding box center [506, 267] width 17 height 14
checkbox input "true"
click at [1153, 644] on icon at bounding box center [1161, 652] width 17 height 17
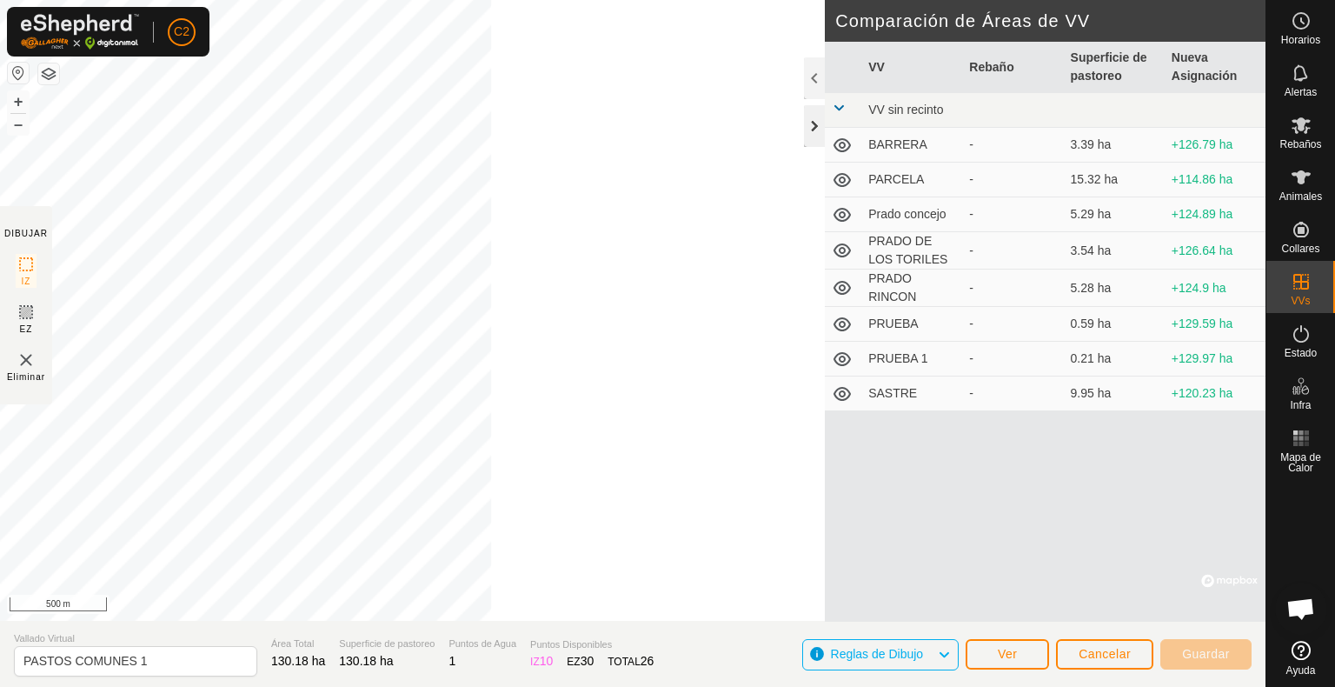
click at [814, 130] on div at bounding box center [814, 126] width 21 height 42
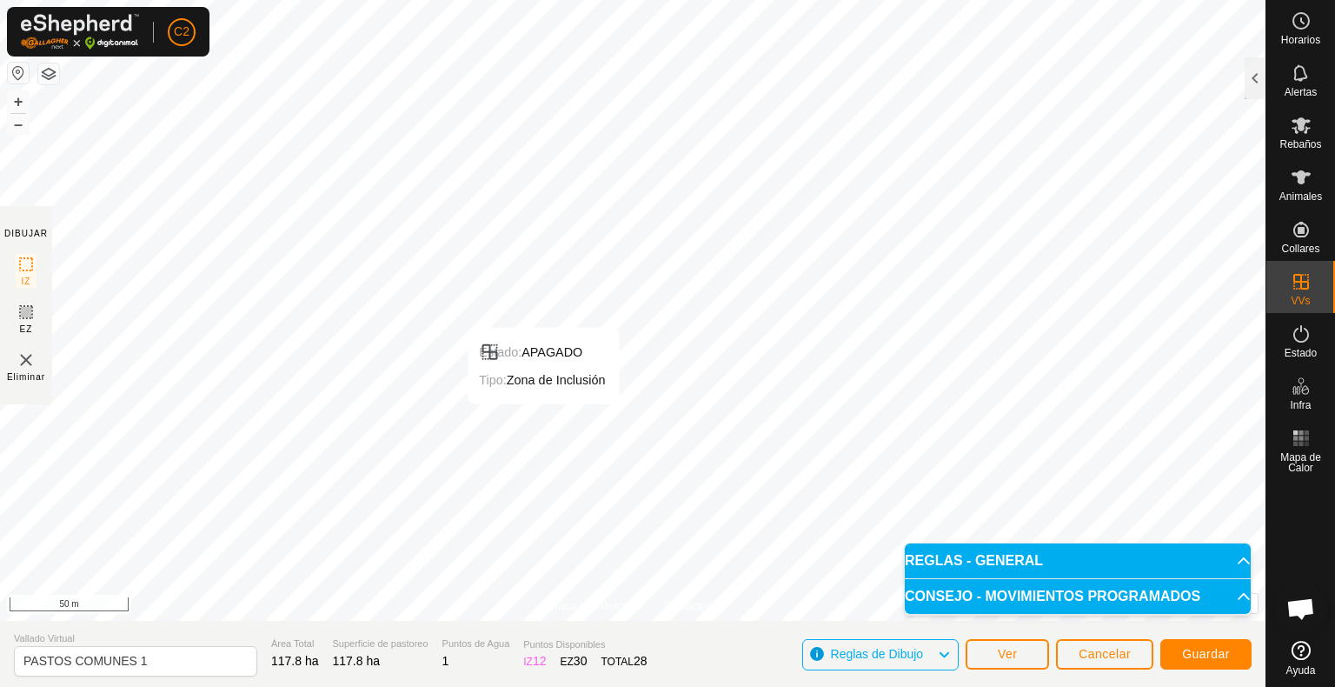
click at [548, 396] on div "Estado: APAGADO Tipo: Zona de Inclusión + – ⇧ i © Mapbox , © OpenStreetMap , Im…" at bounding box center [632, 310] width 1265 height 621
click at [1199, 644] on span "Guardar" at bounding box center [1206, 654] width 48 height 14
